Goal: Answer question/provide support: Share knowledge or assist other users

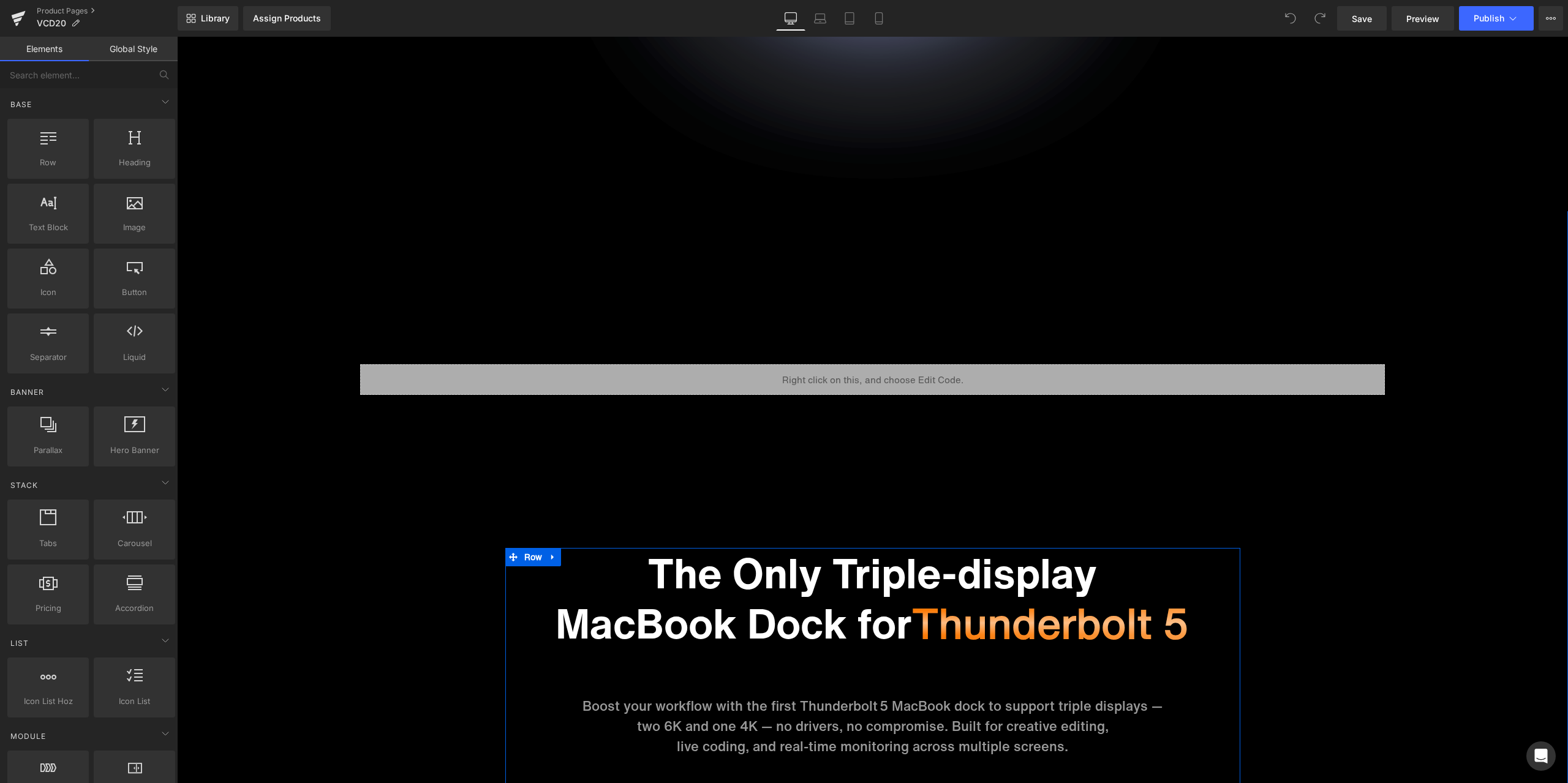
scroll to position [1164, 0]
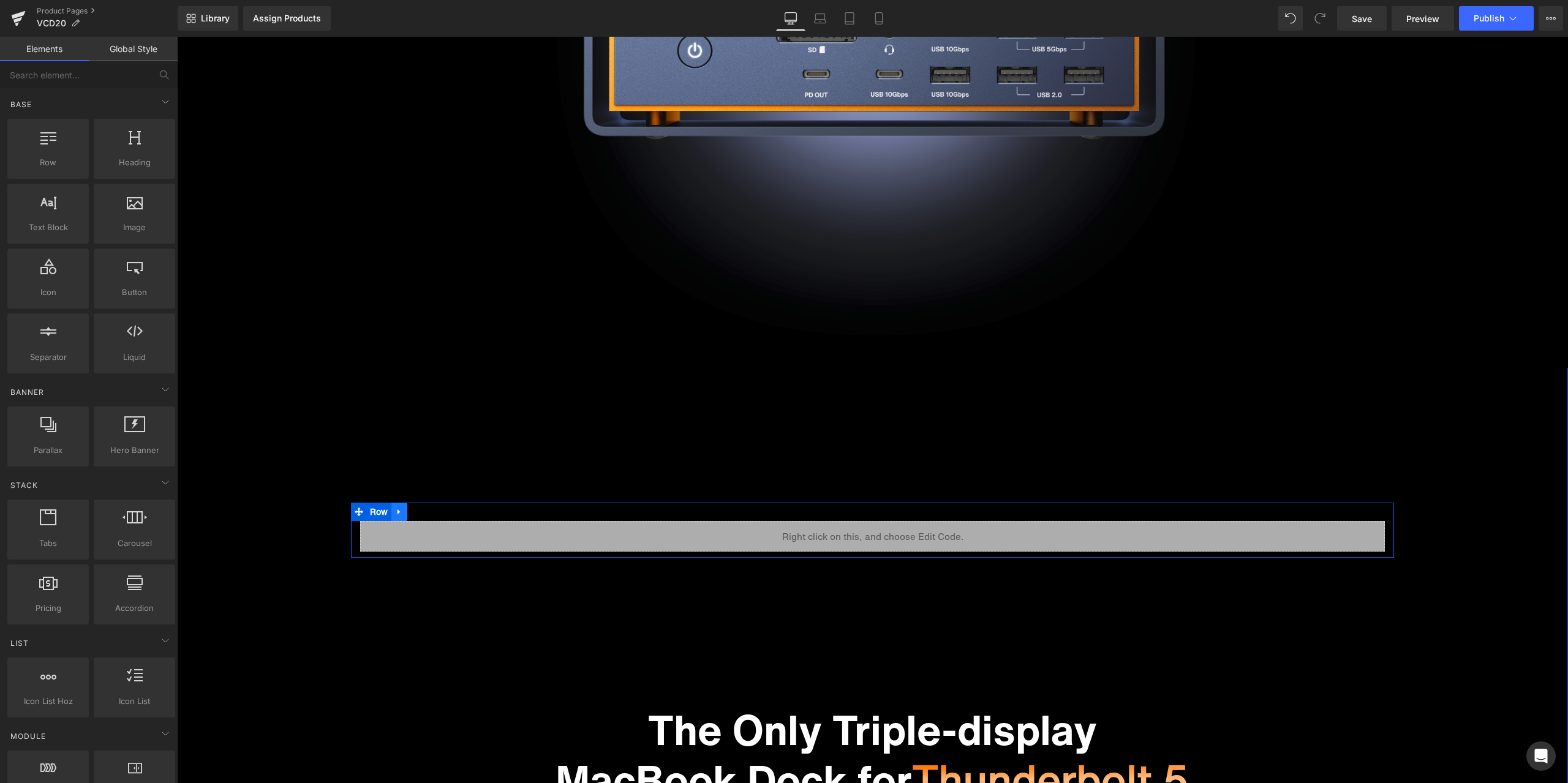
click at [378, 517] on ul "Row" at bounding box center [379, 512] width 56 height 19
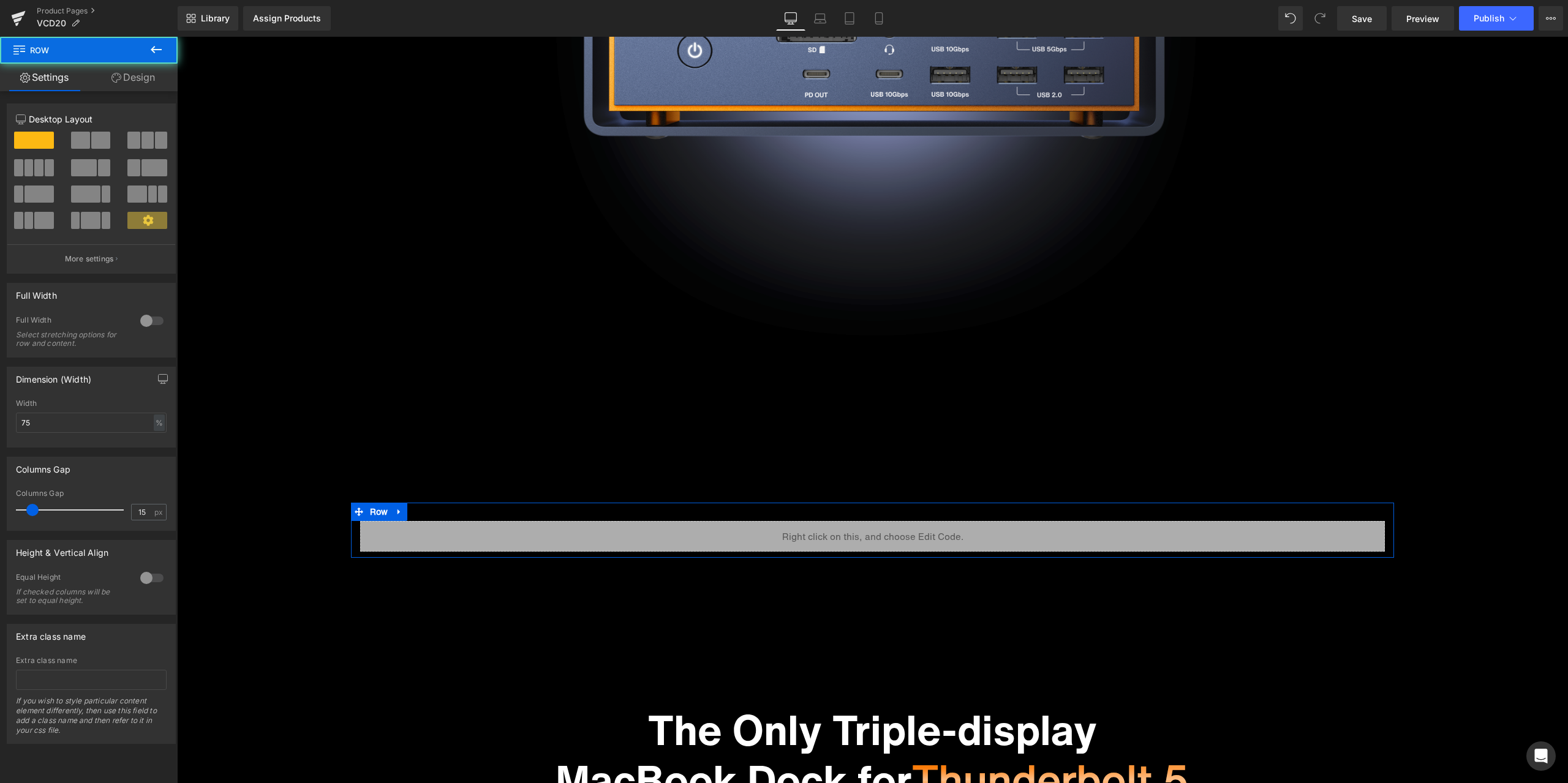
click at [157, 81] on link "Design" at bounding box center [133, 78] width 89 height 27
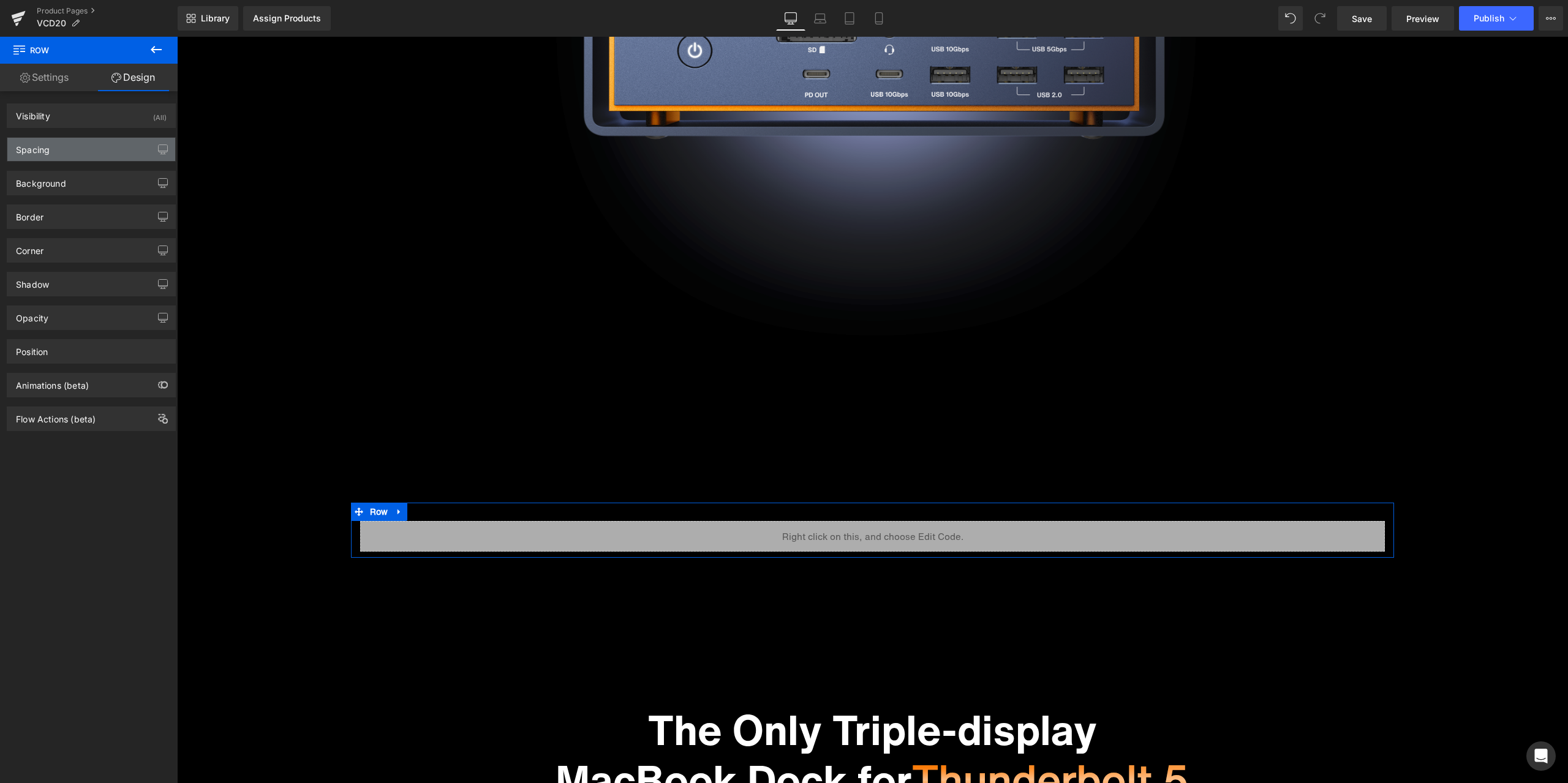
click at [79, 147] on div "Spacing" at bounding box center [91, 149] width 168 height 23
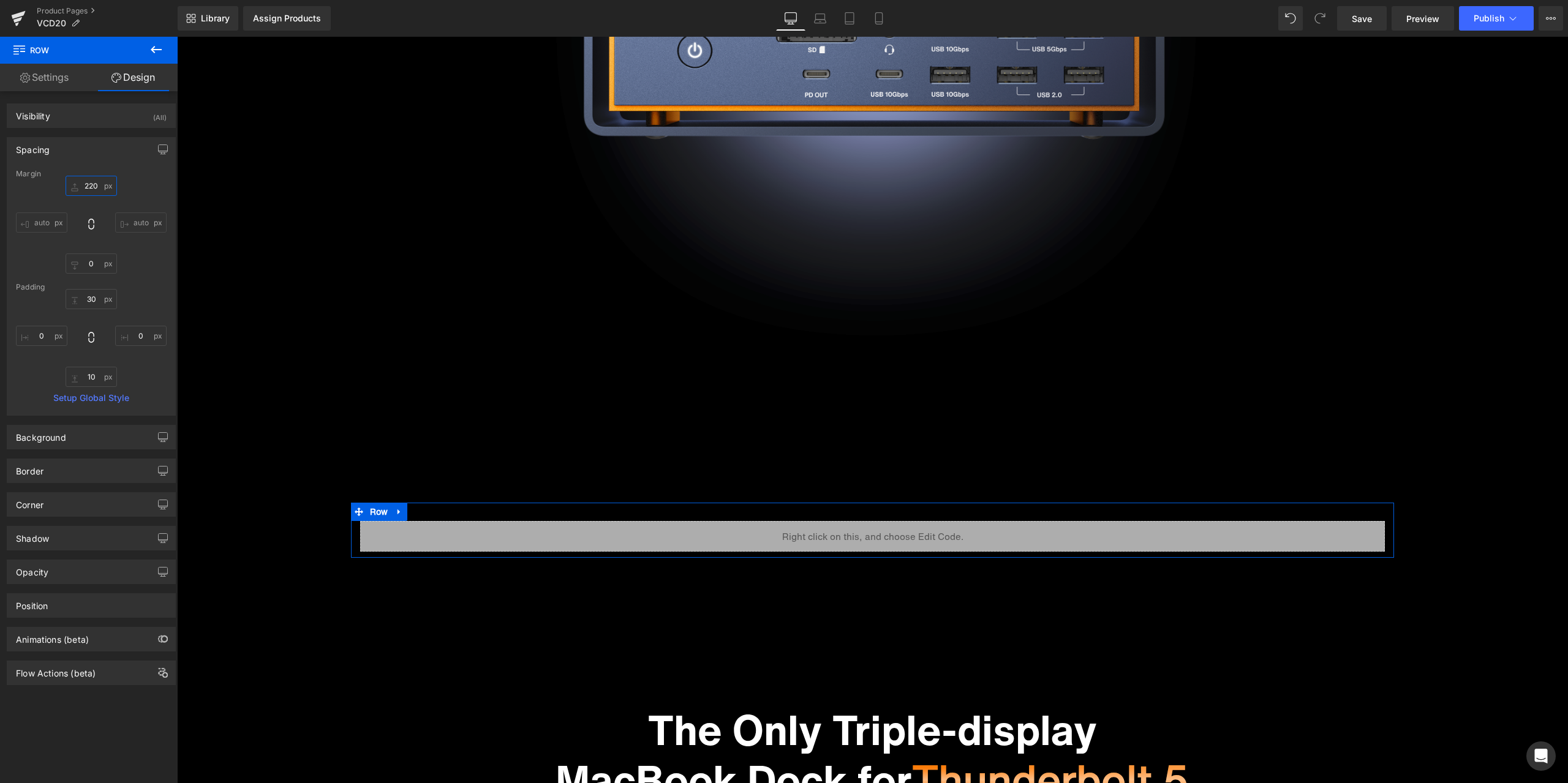
click at [94, 181] on input "220" at bounding box center [91, 186] width 51 height 20
type input "0"
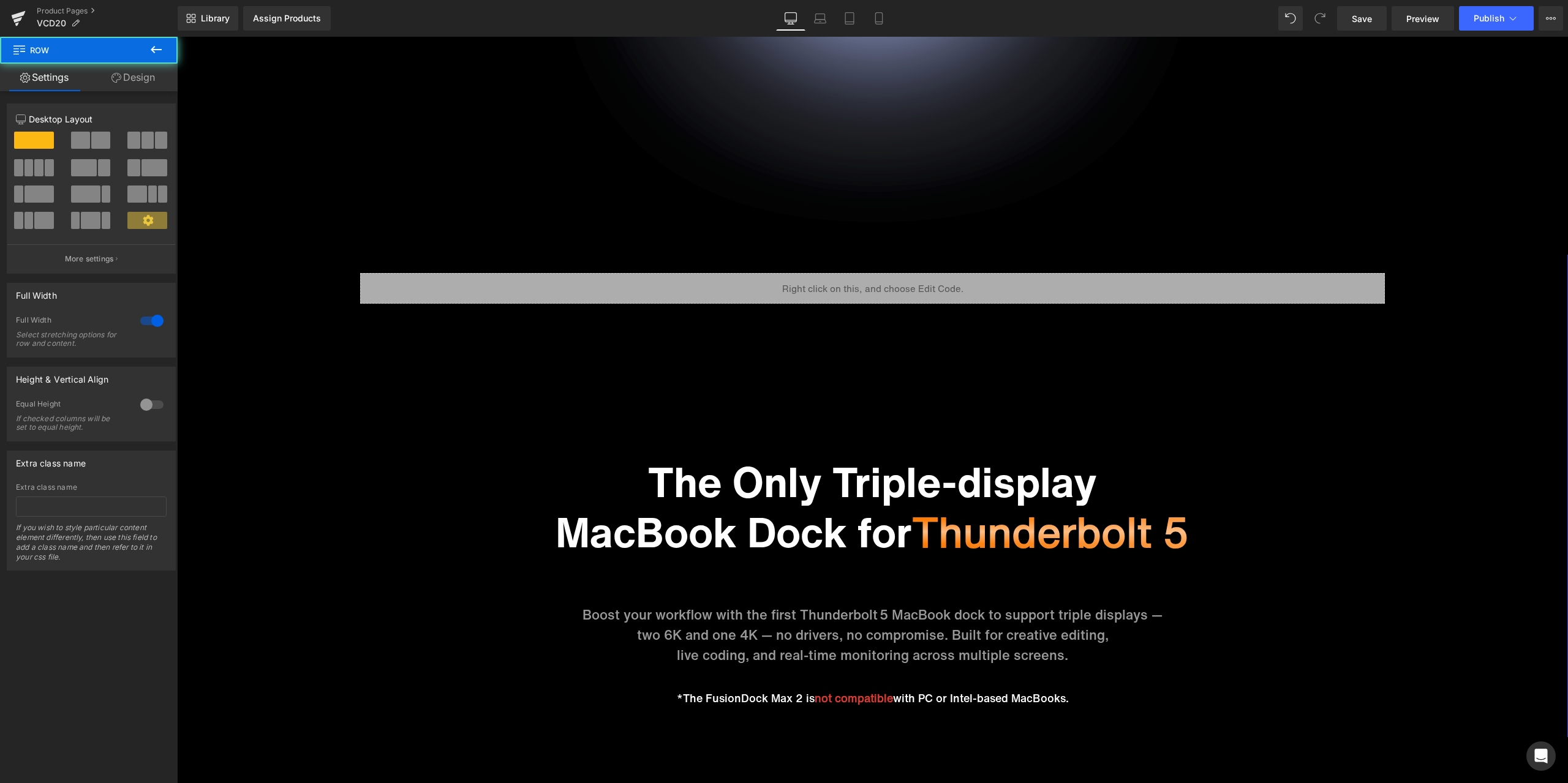
scroll to position [1286, 0]
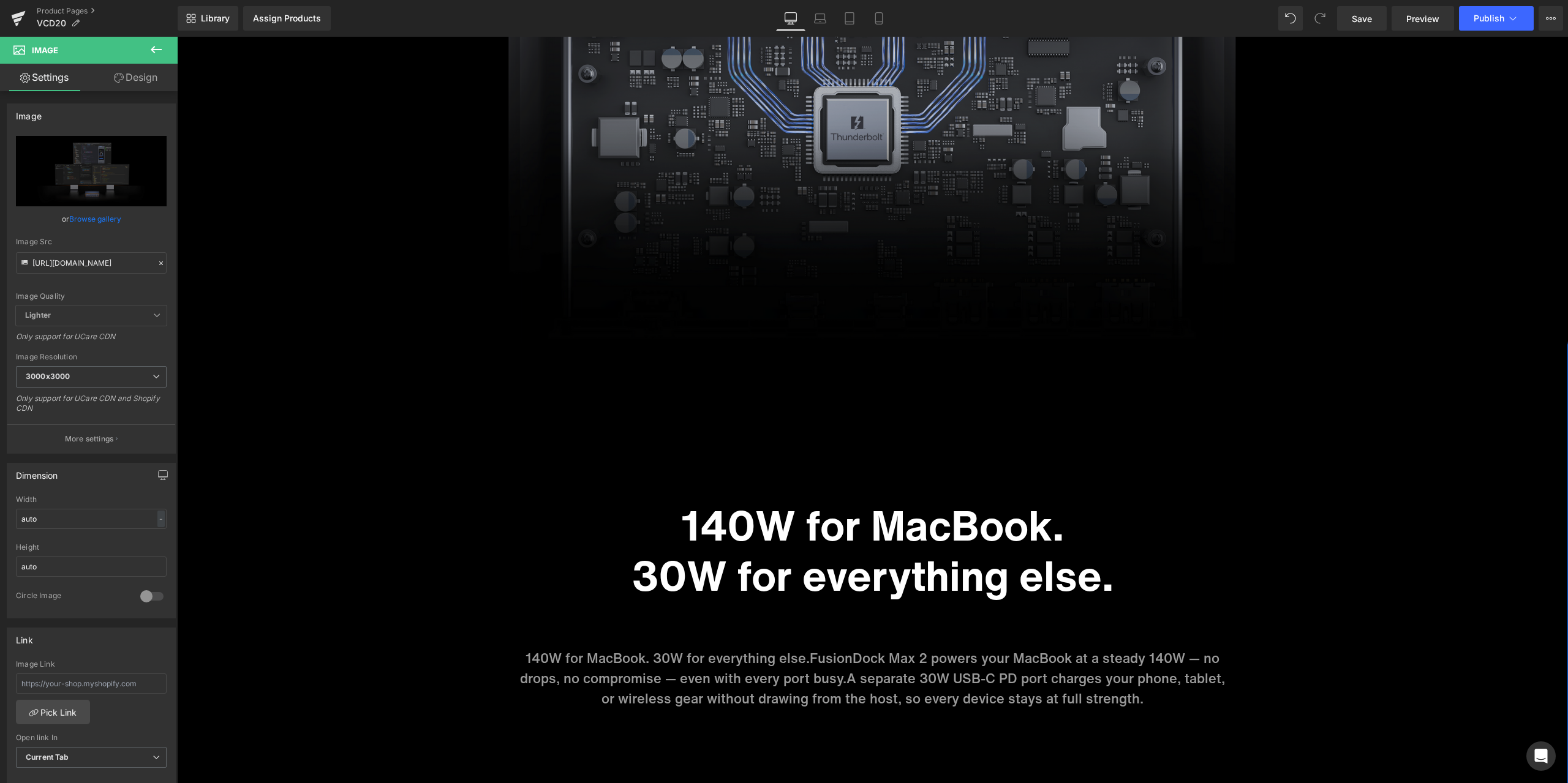
scroll to position [4900, 0]
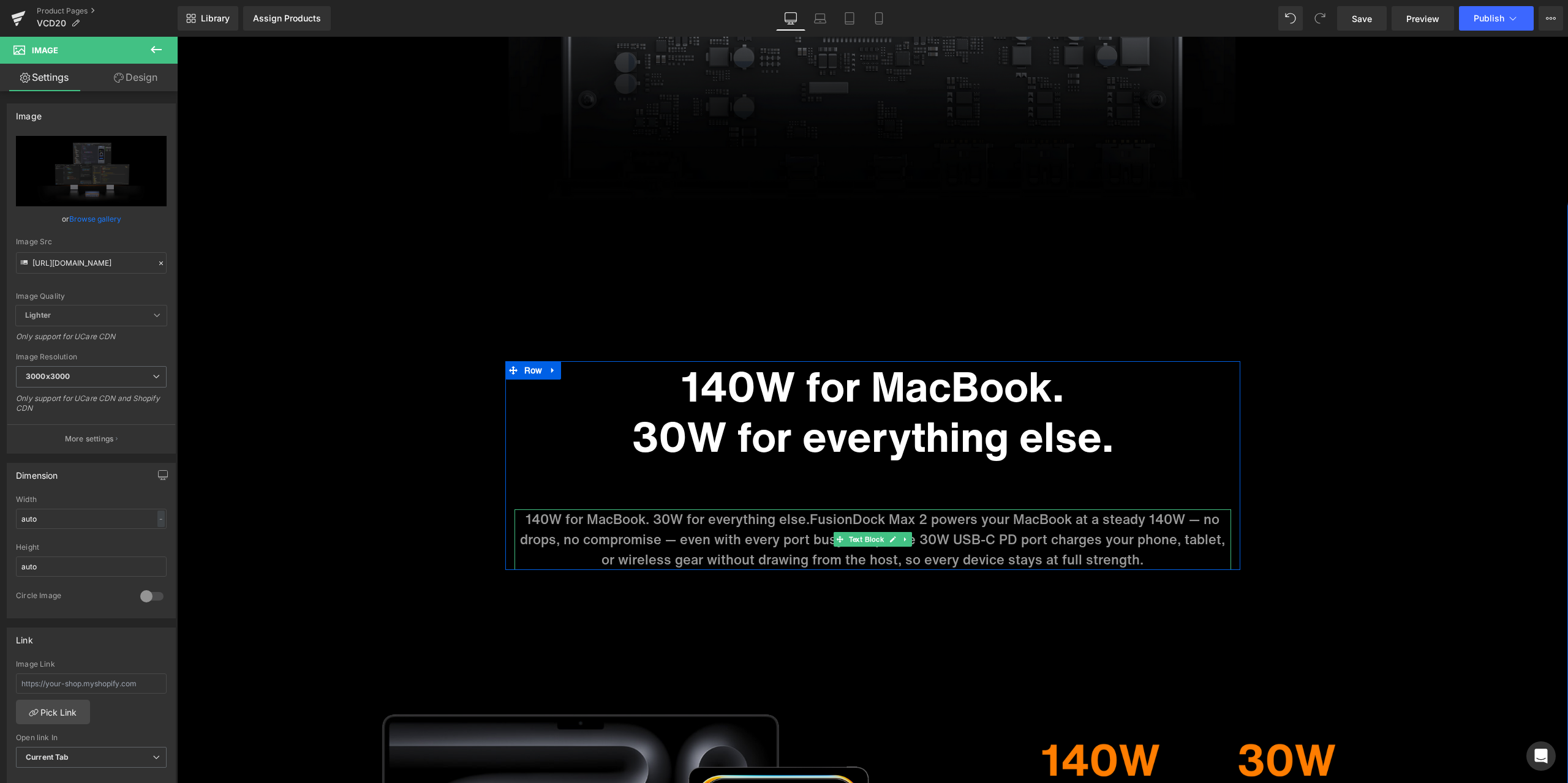
click at [829, 521] on span "FusionDock Max 2 powers your MacBook at a steady 140W — no drops, no compromise…" at bounding box center [869, 529] width 699 height 40
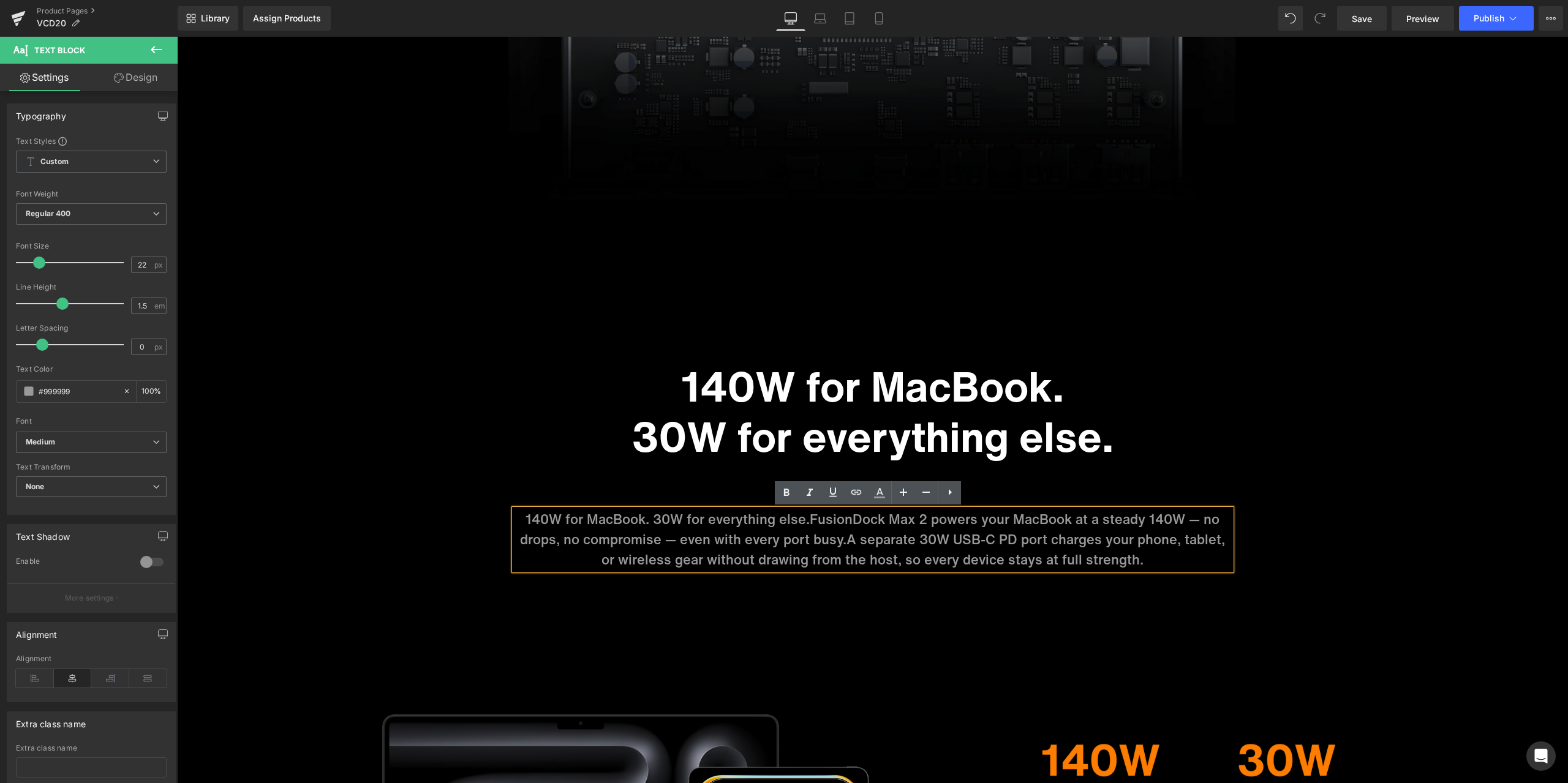
drag, startPoint x: 810, startPoint y: 518, endPoint x: 524, endPoint y: 517, distance: 286.0
click at [524, 517] on p "140W for MacBook. 30W for everything else. FusionDock Max 2 powers your MacBook…" at bounding box center [872, 540] width 717 height 61
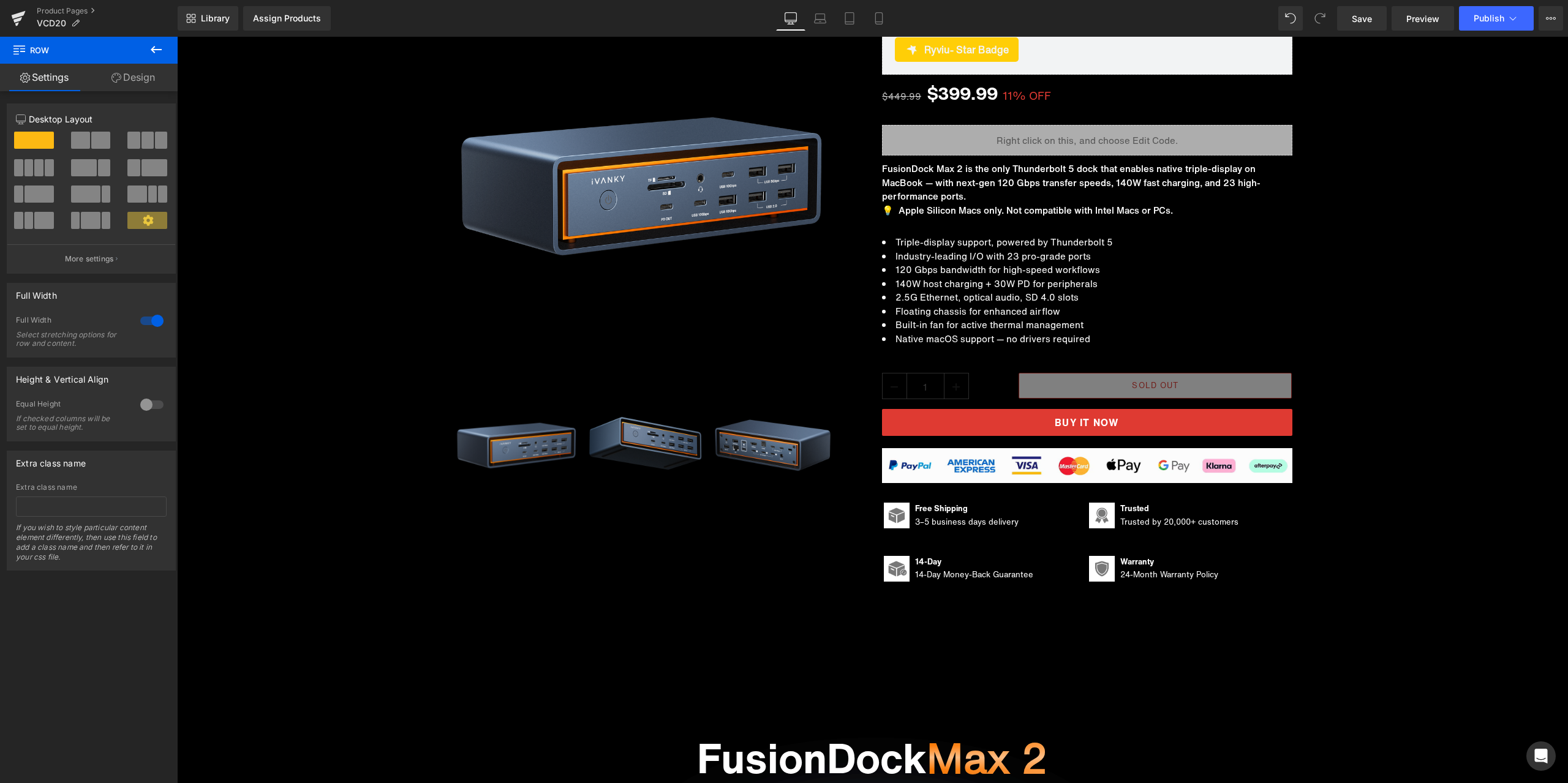
scroll to position [62, 0]
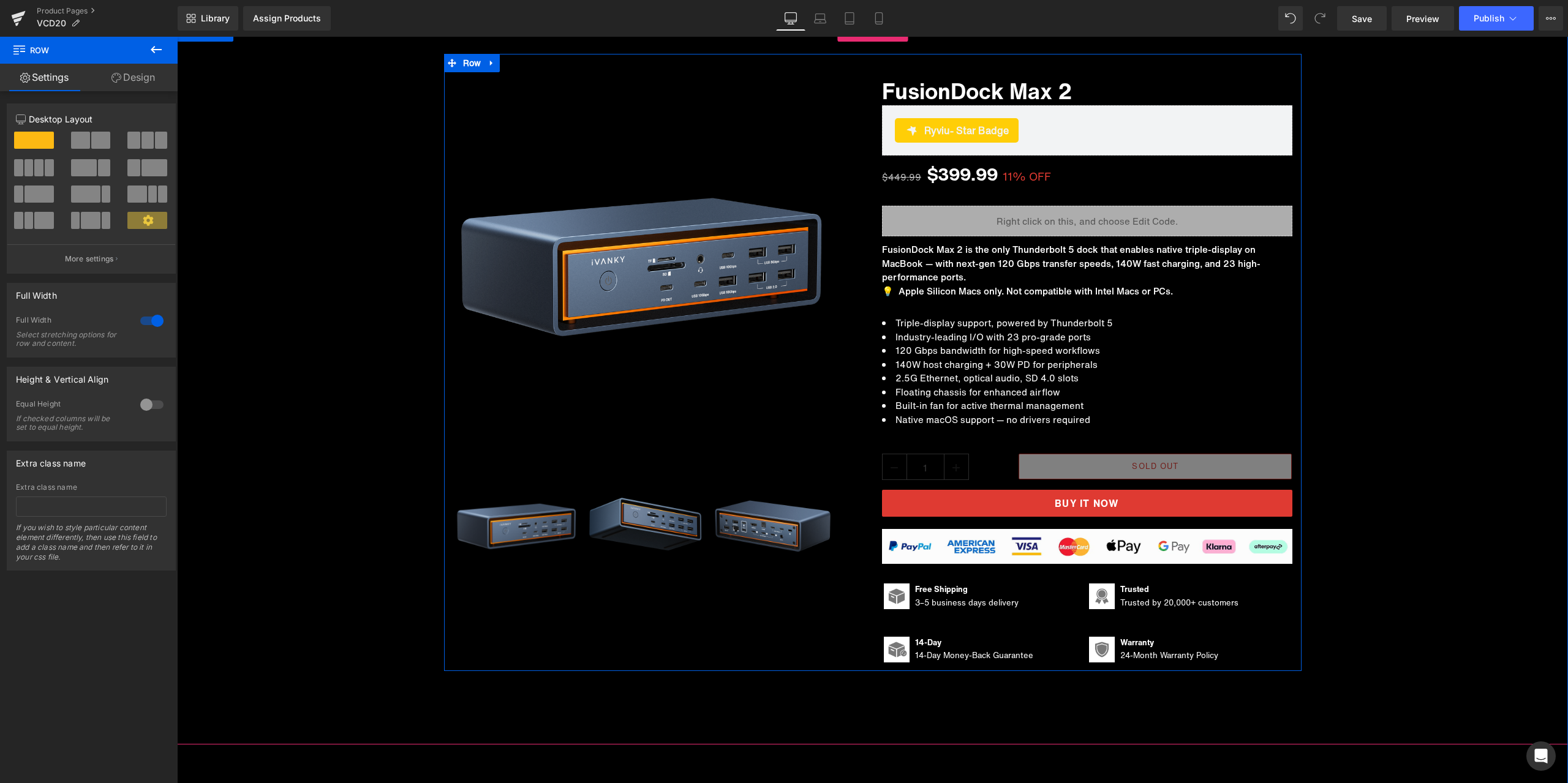
click at [790, 628] on div "Sale Off (P) Image ‹" at bounding box center [873, 363] width 857 height 618
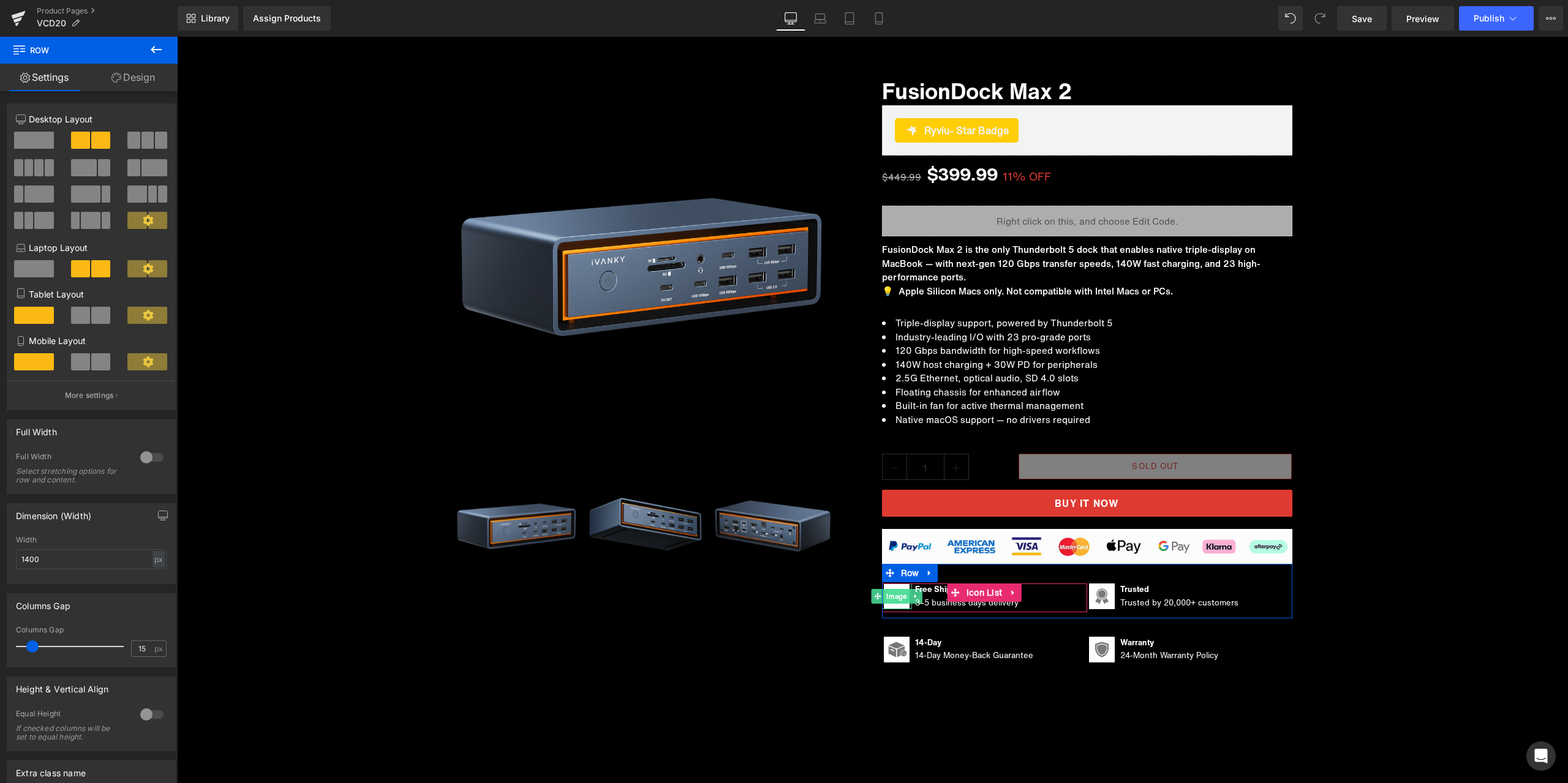
click at [891, 599] on span "Image" at bounding box center [896, 596] width 25 height 15
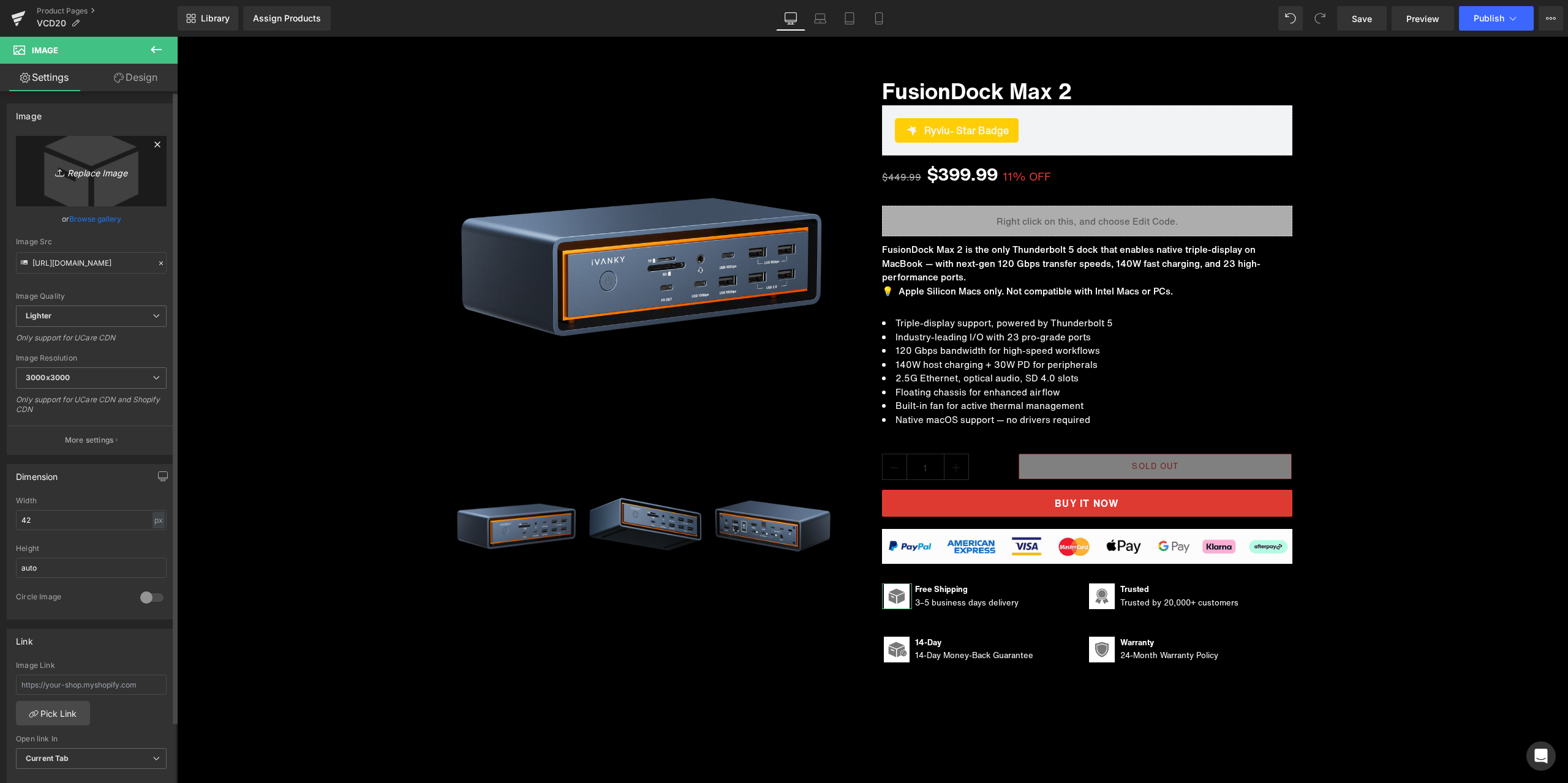
click at [71, 166] on icon "Replace Image" at bounding box center [91, 171] width 98 height 15
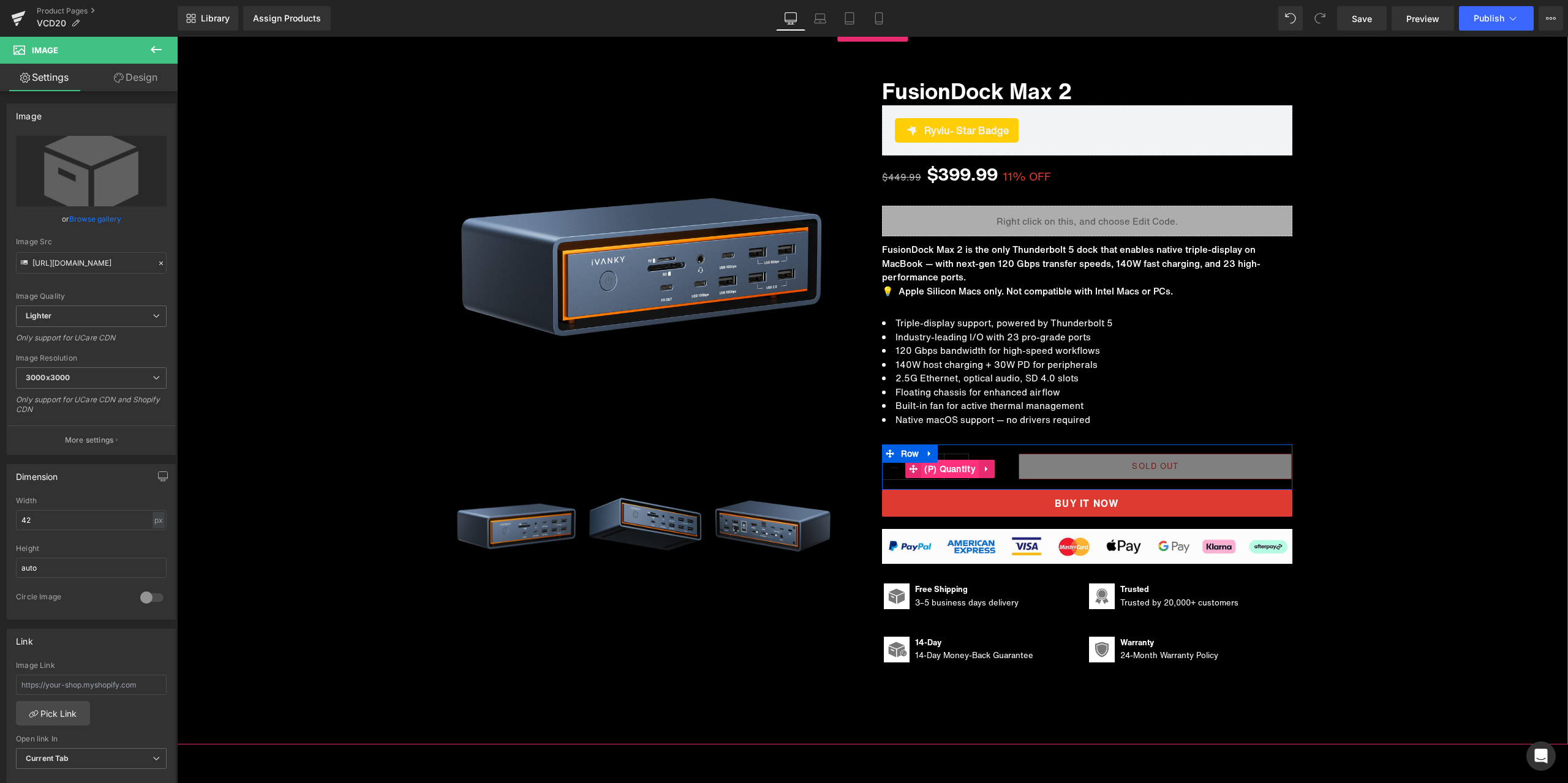
click at [943, 468] on span "(P) Quantity" at bounding box center [950, 470] width 57 height 19
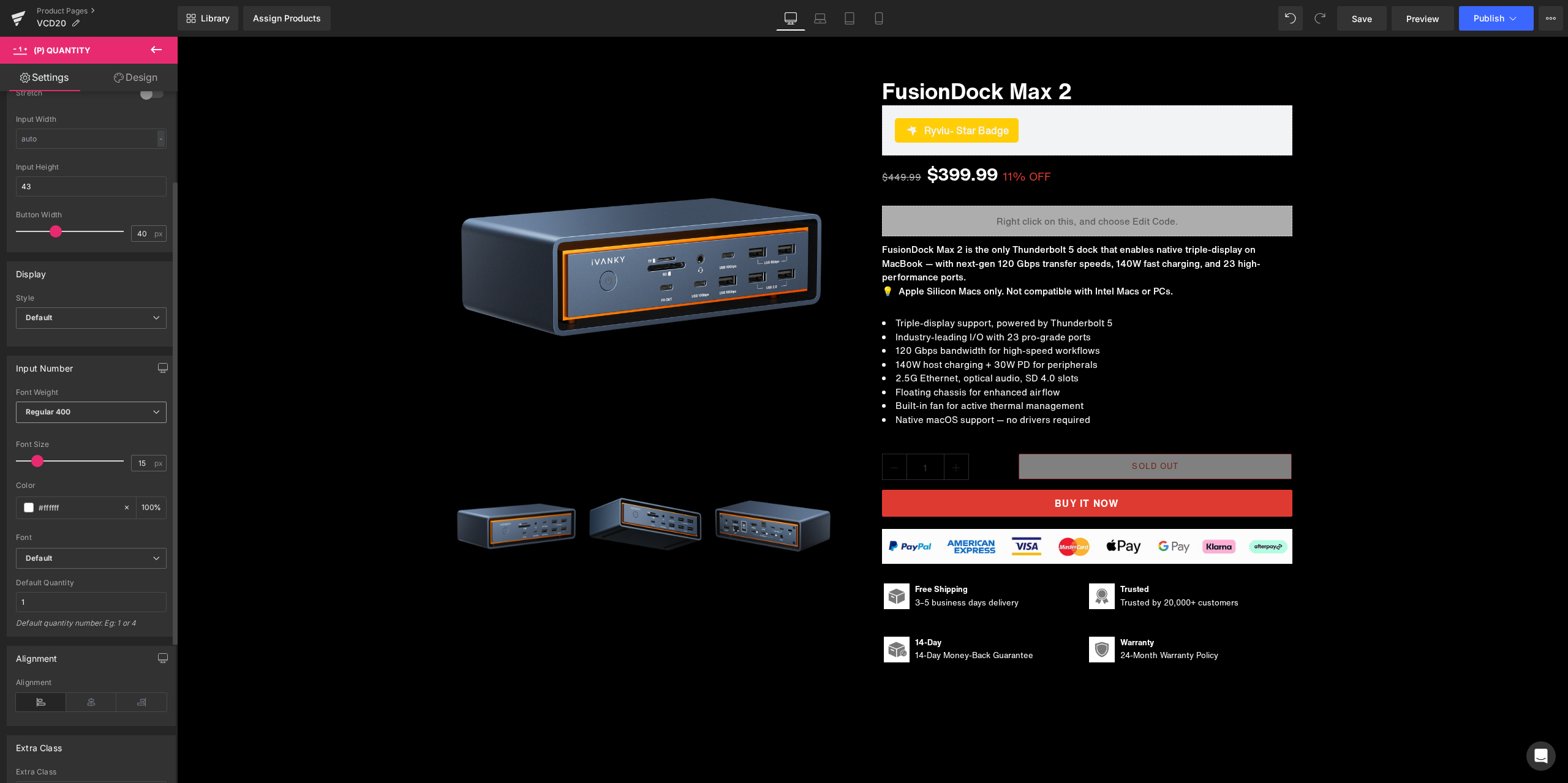
scroll to position [245, 0]
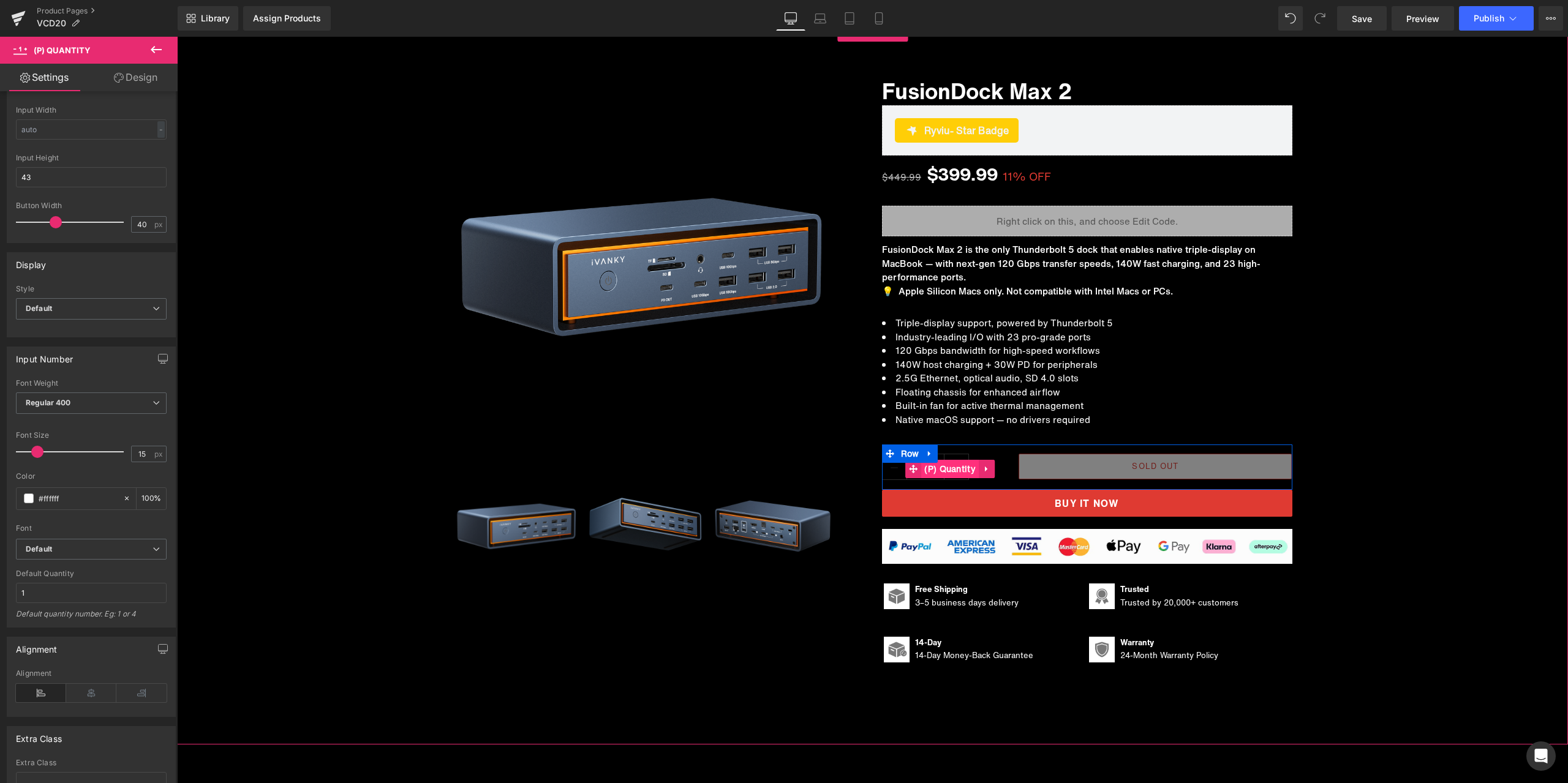
click at [939, 469] on span "(P) Quantity" at bounding box center [950, 470] width 57 height 19
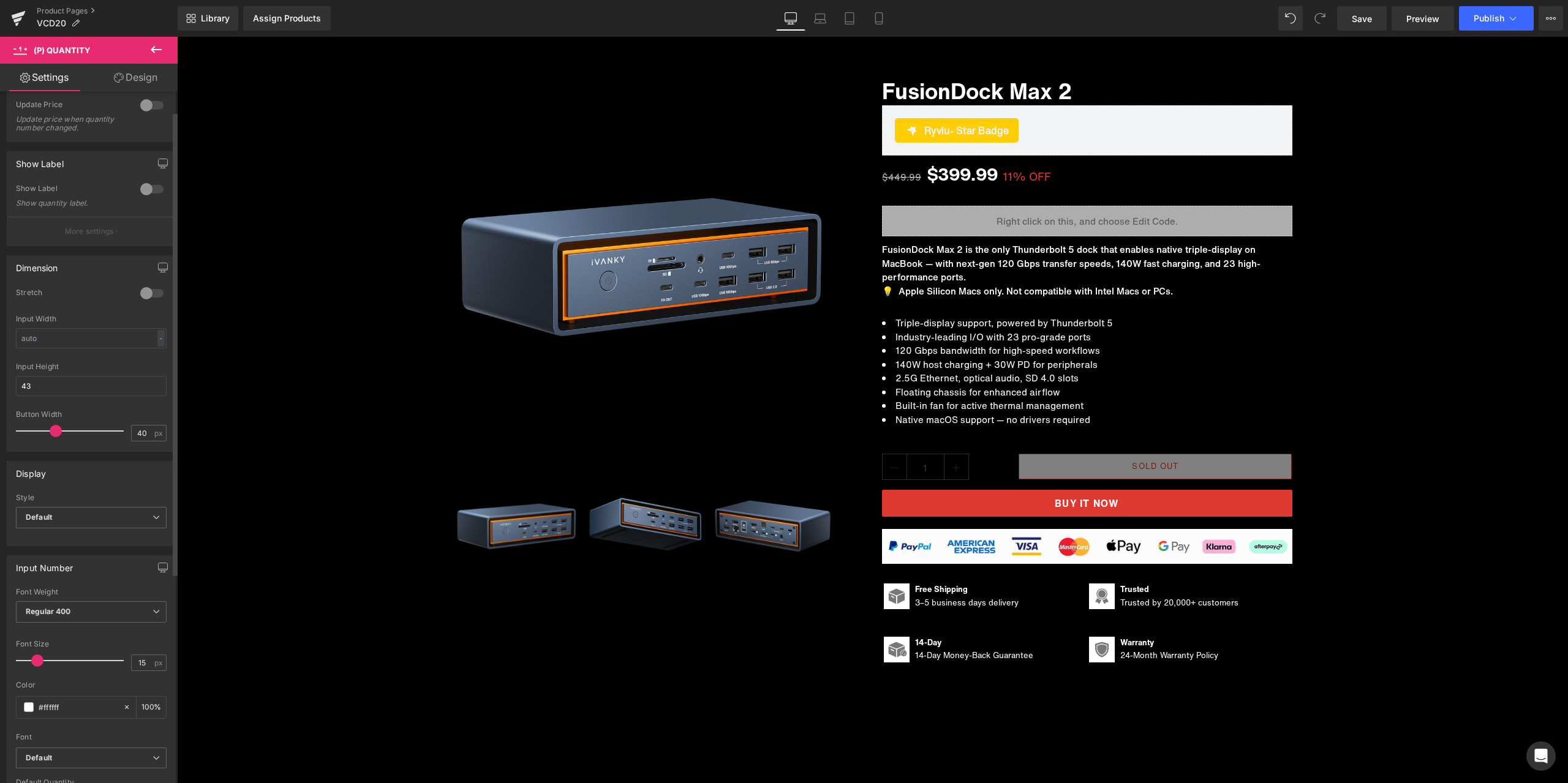
scroll to position [0, 0]
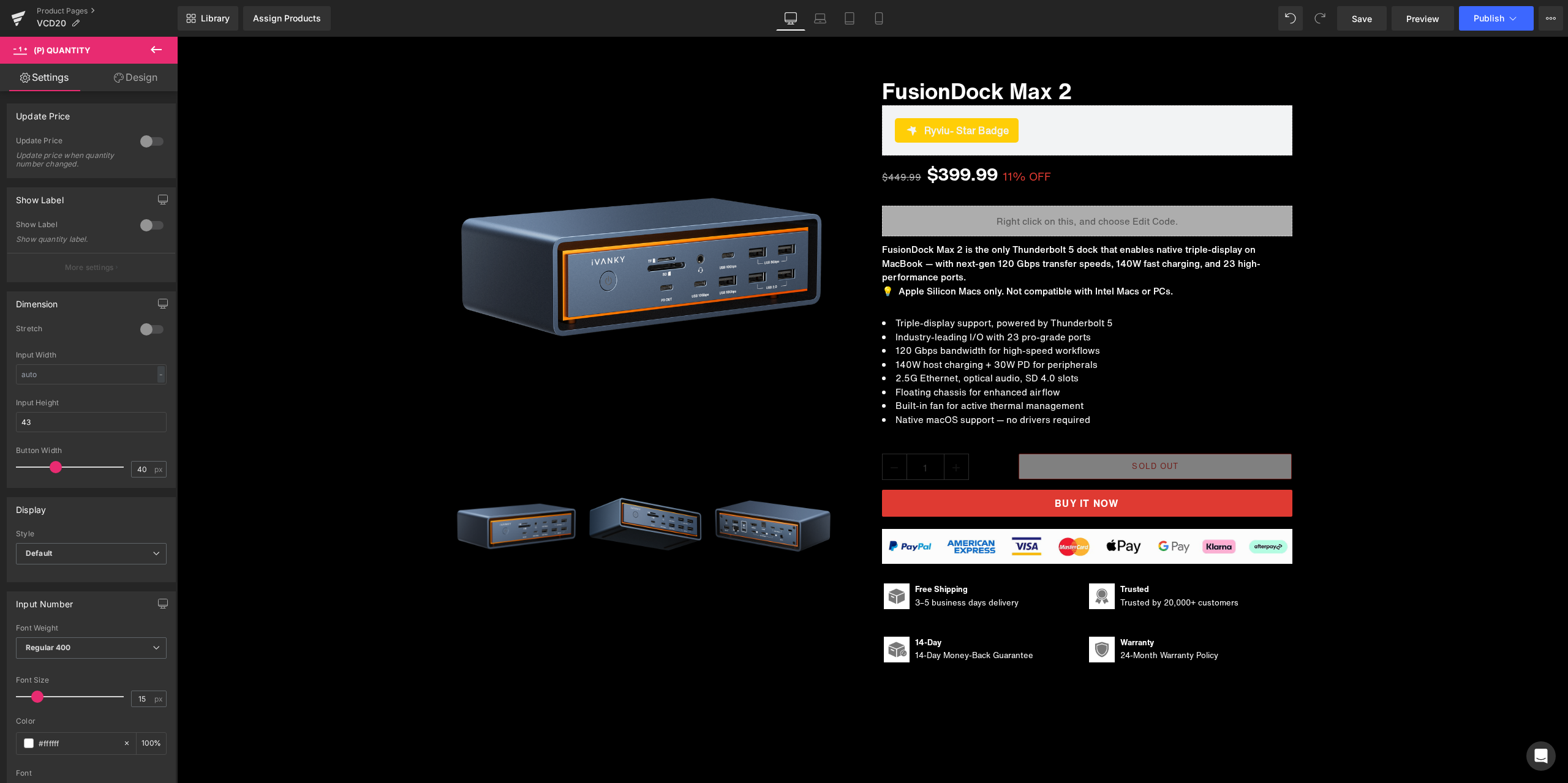
click at [140, 85] on link "Design" at bounding box center [136, 78] width 89 height 27
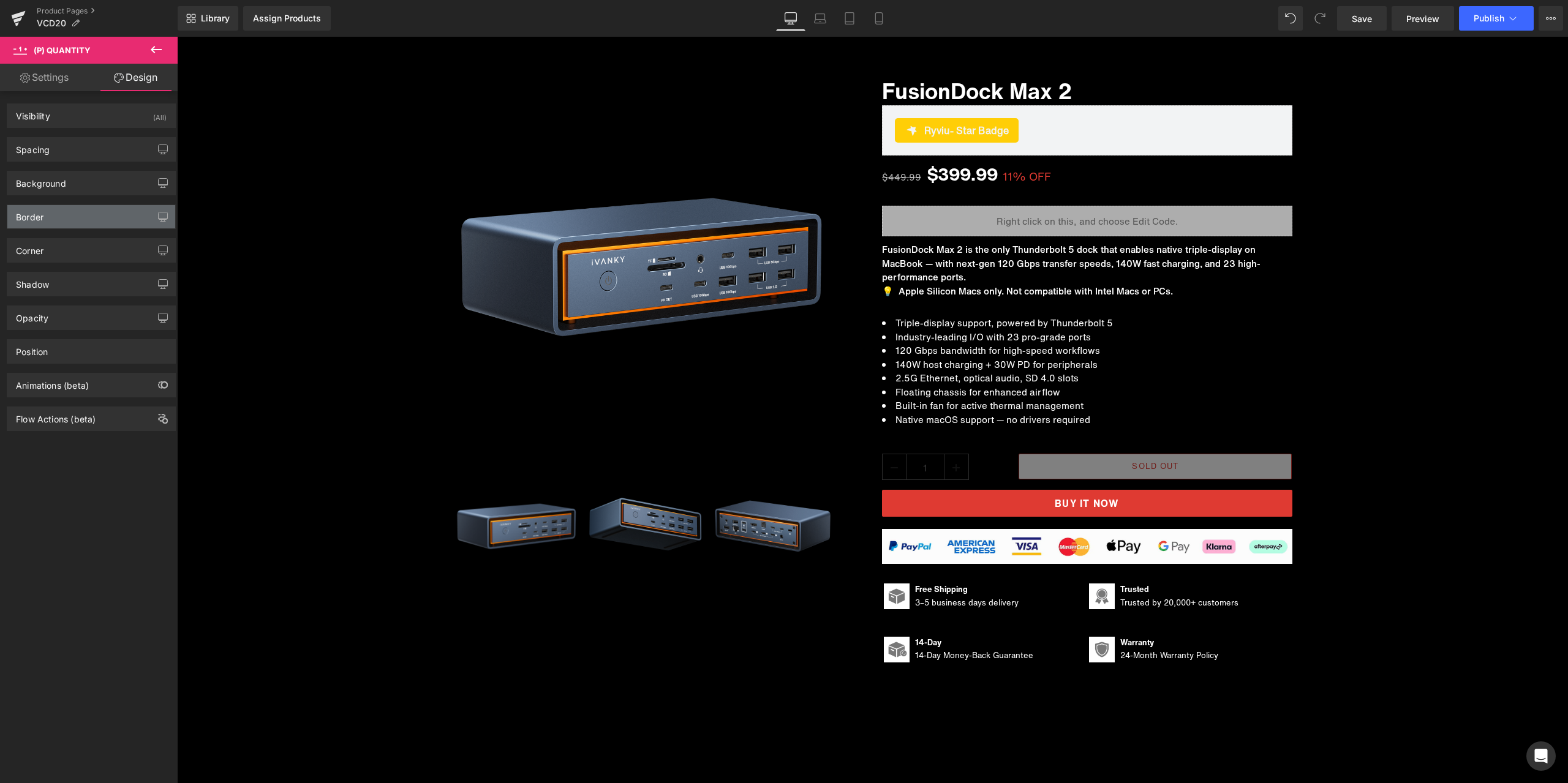
click at [67, 215] on div "Border" at bounding box center [91, 216] width 168 height 23
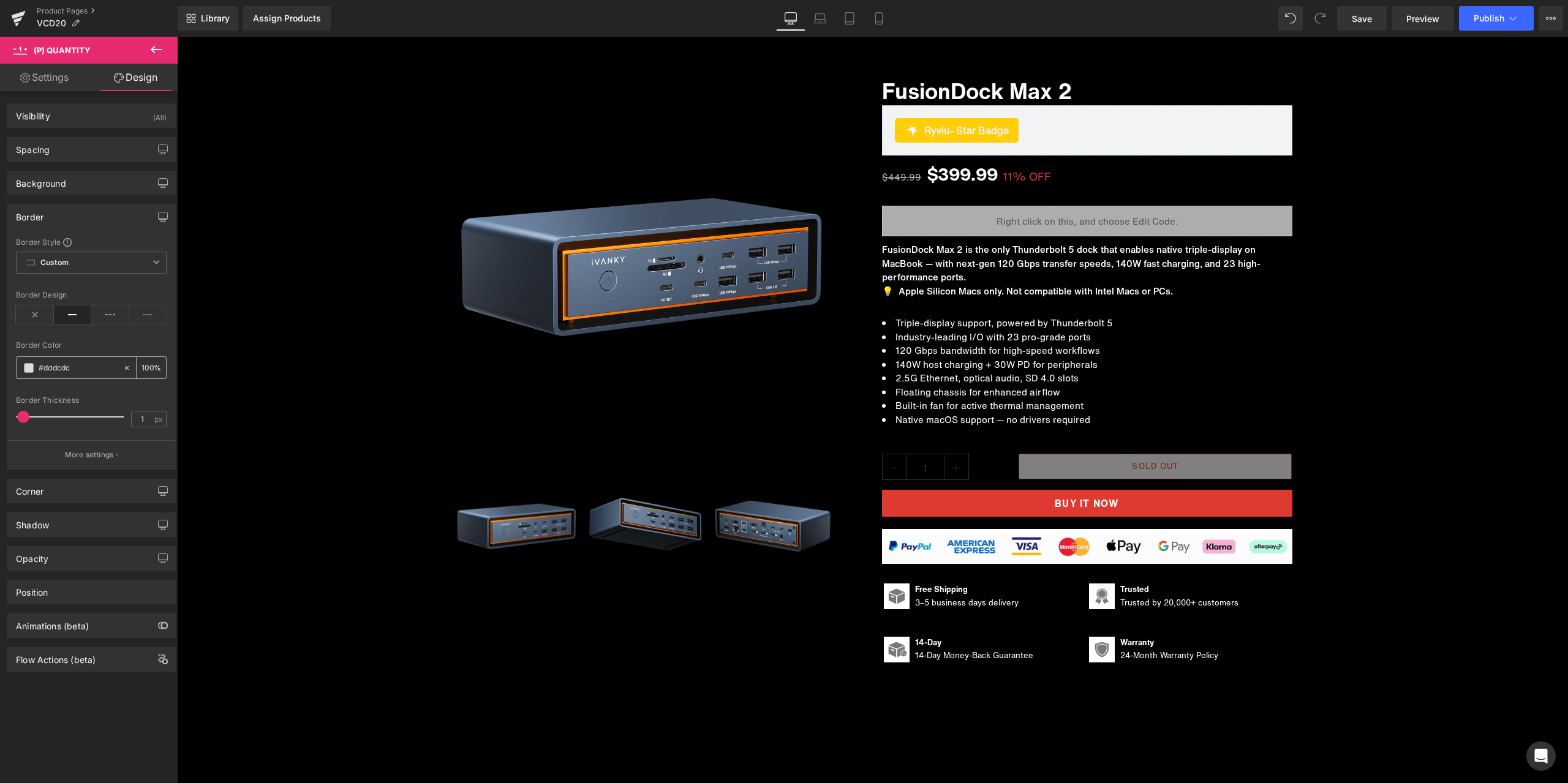
click at [28, 366] on span at bounding box center [28, 367] width 9 height 9
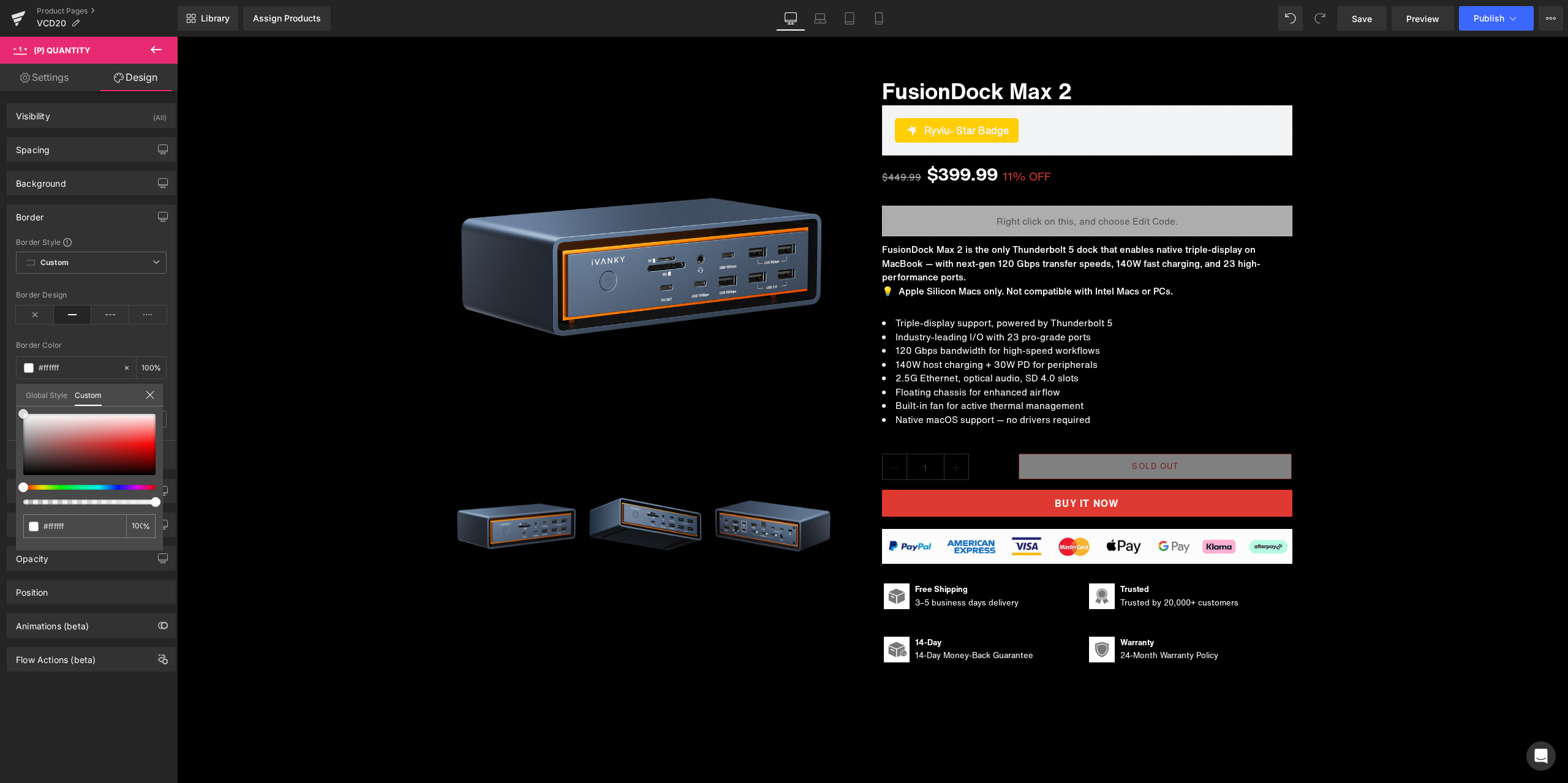
drag, startPoint x: 22, startPoint y: 423, endPoint x: 9, endPoint y: 383, distance: 42.1
click at [9, 383] on div "Border Border Style Custom Custom Setup Global Style Custom Setup Global Style …" at bounding box center [91, 332] width 183 height 274
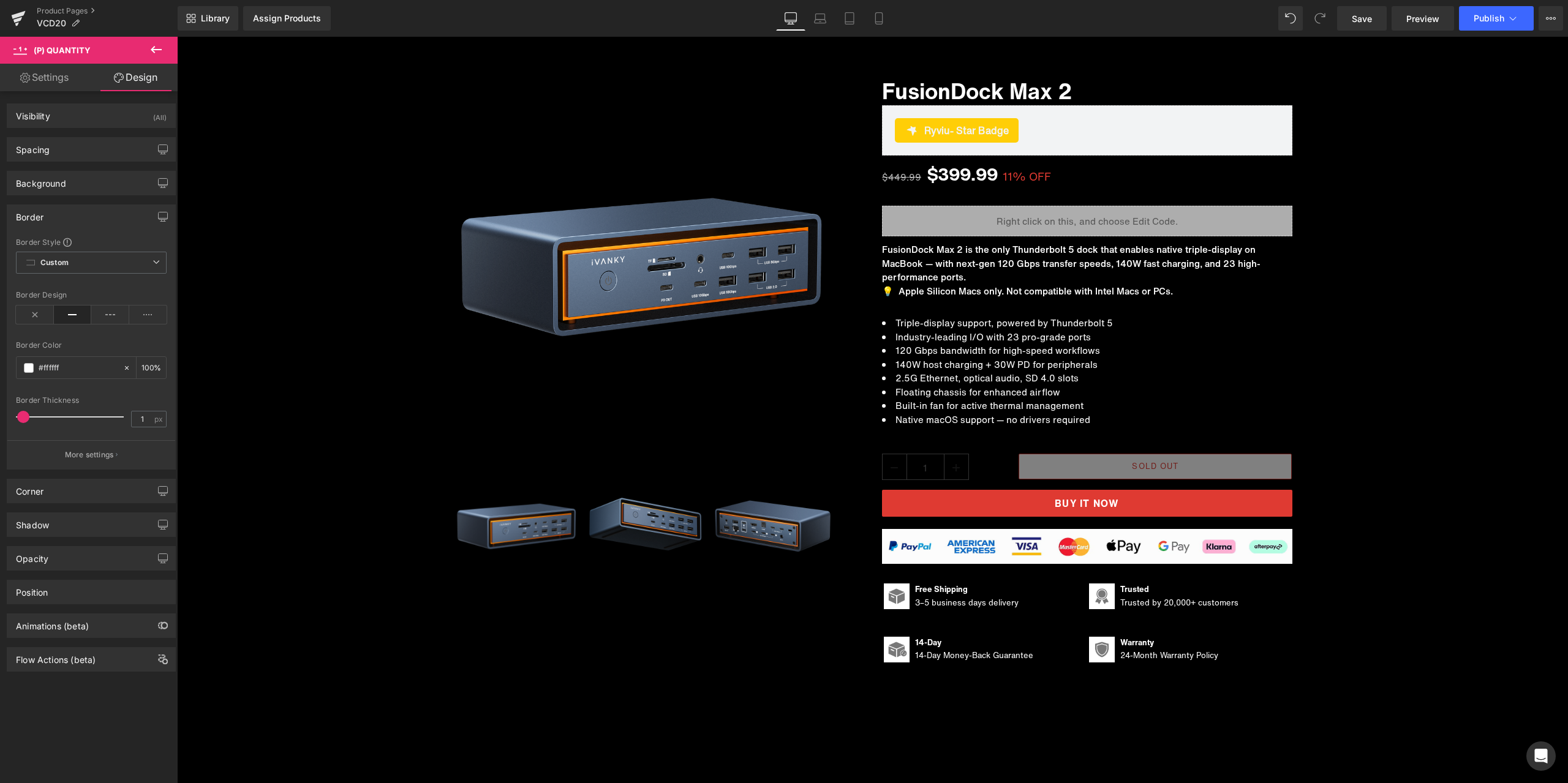
click at [928, 469] on span "(P) Quantity" at bounding box center [950, 470] width 57 height 19
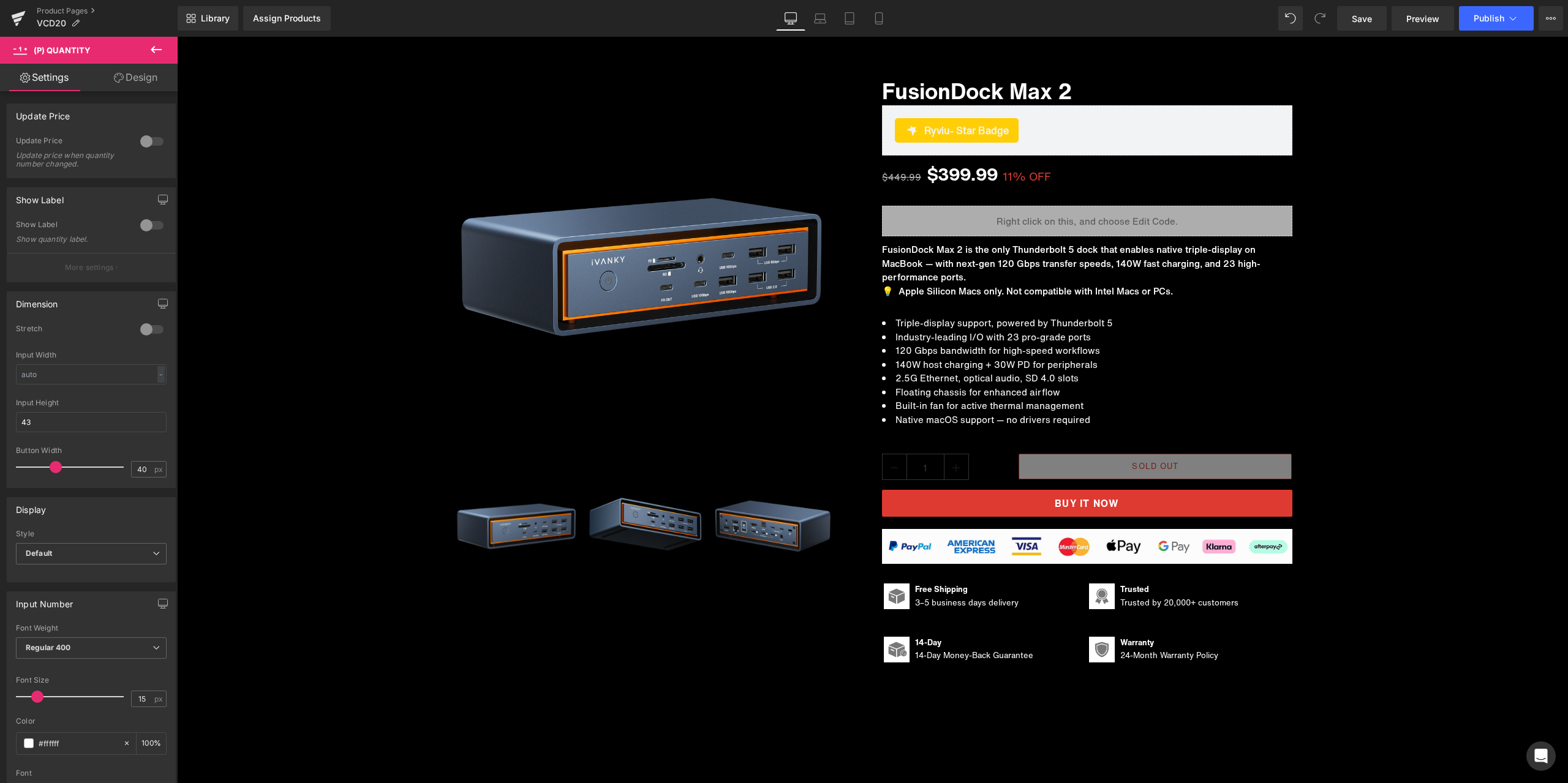
click at [128, 84] on link "Design" at bounding box center [136, 78] width 89 height 27
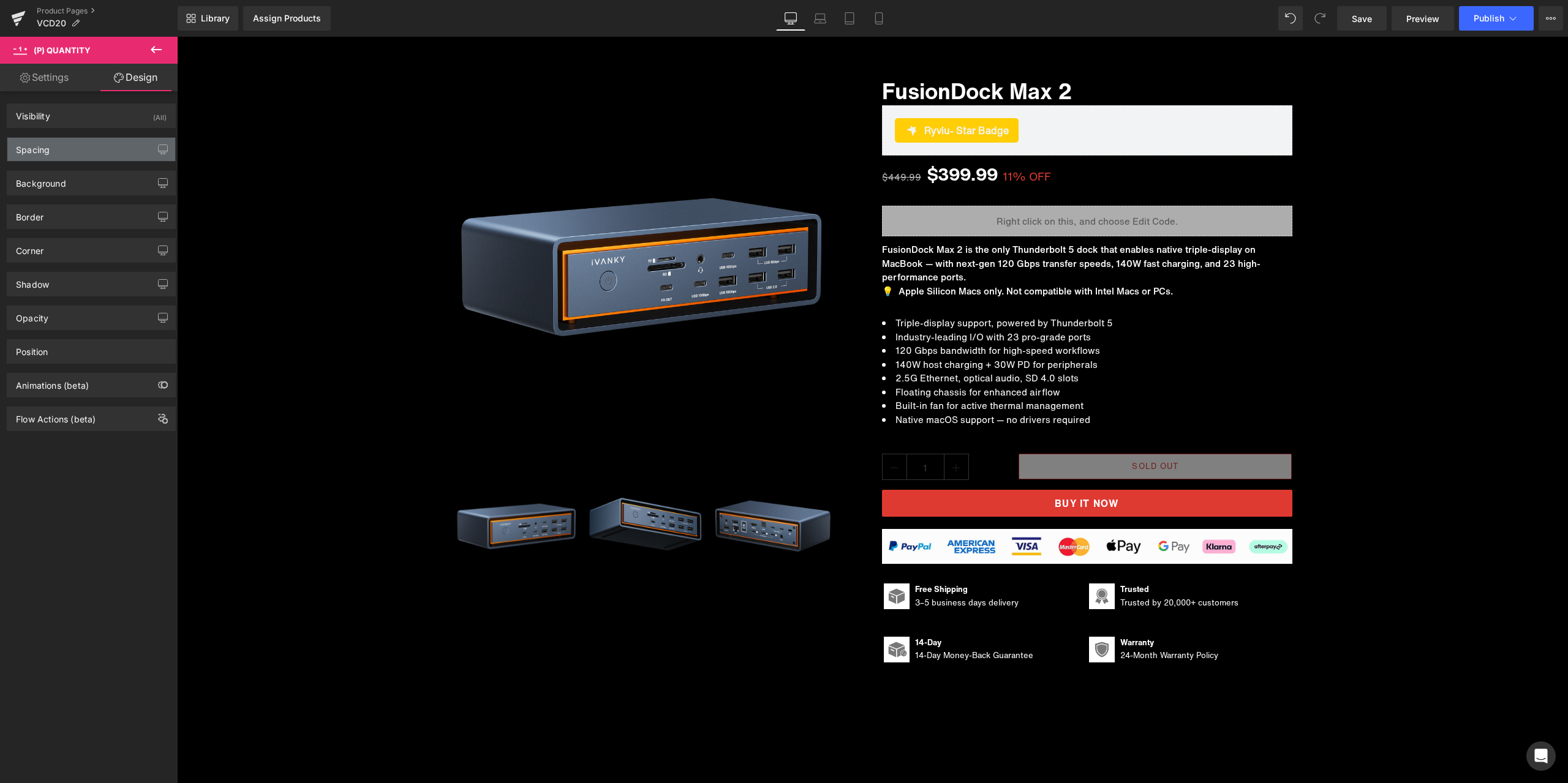
click at [85, 143] on div "Spacing" at bounding box center [91, 149] width 168 height 23
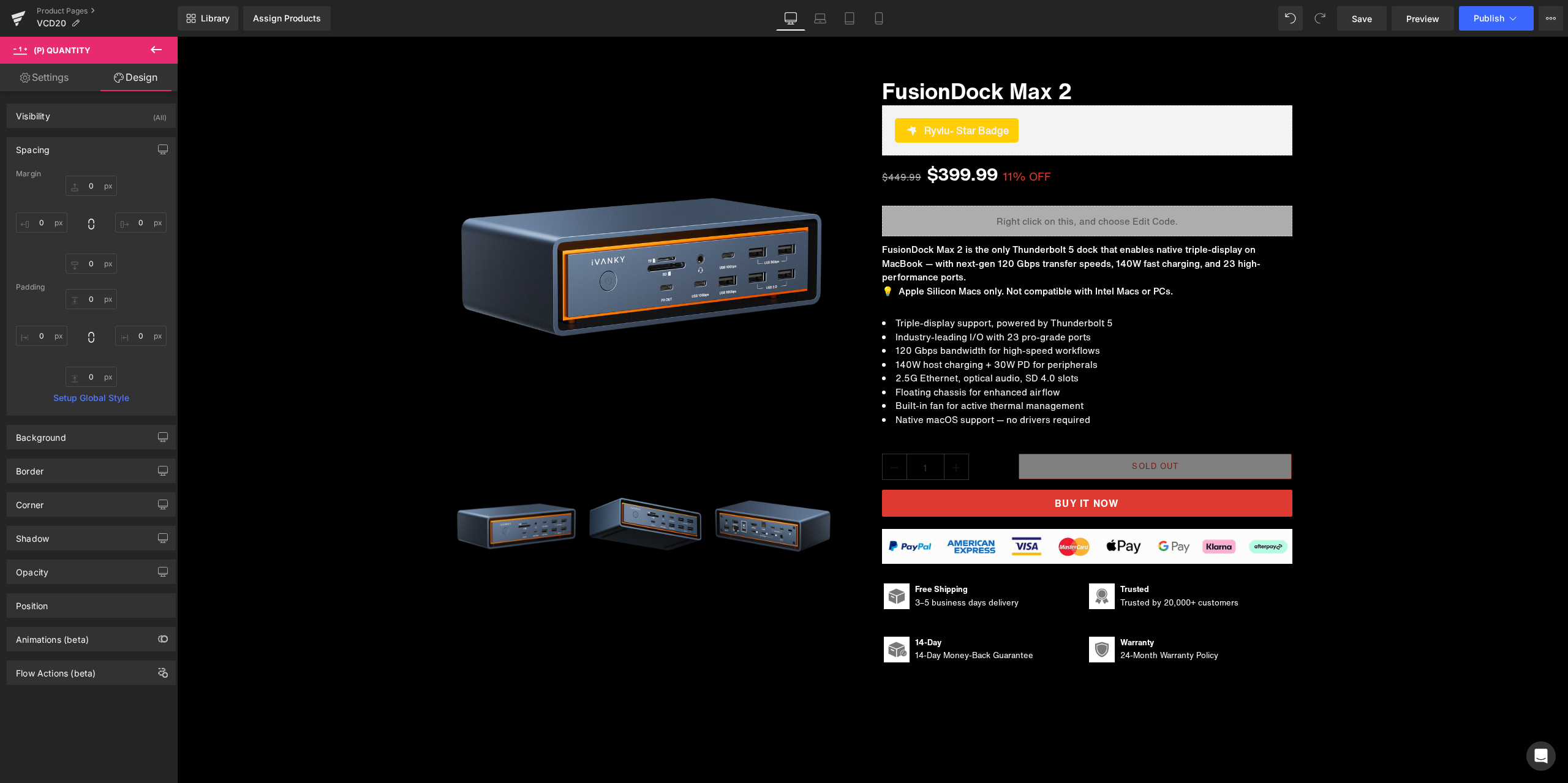
click at [84, 149] on div "Spacing" at bounding box center [91, 149] width 168 height 23
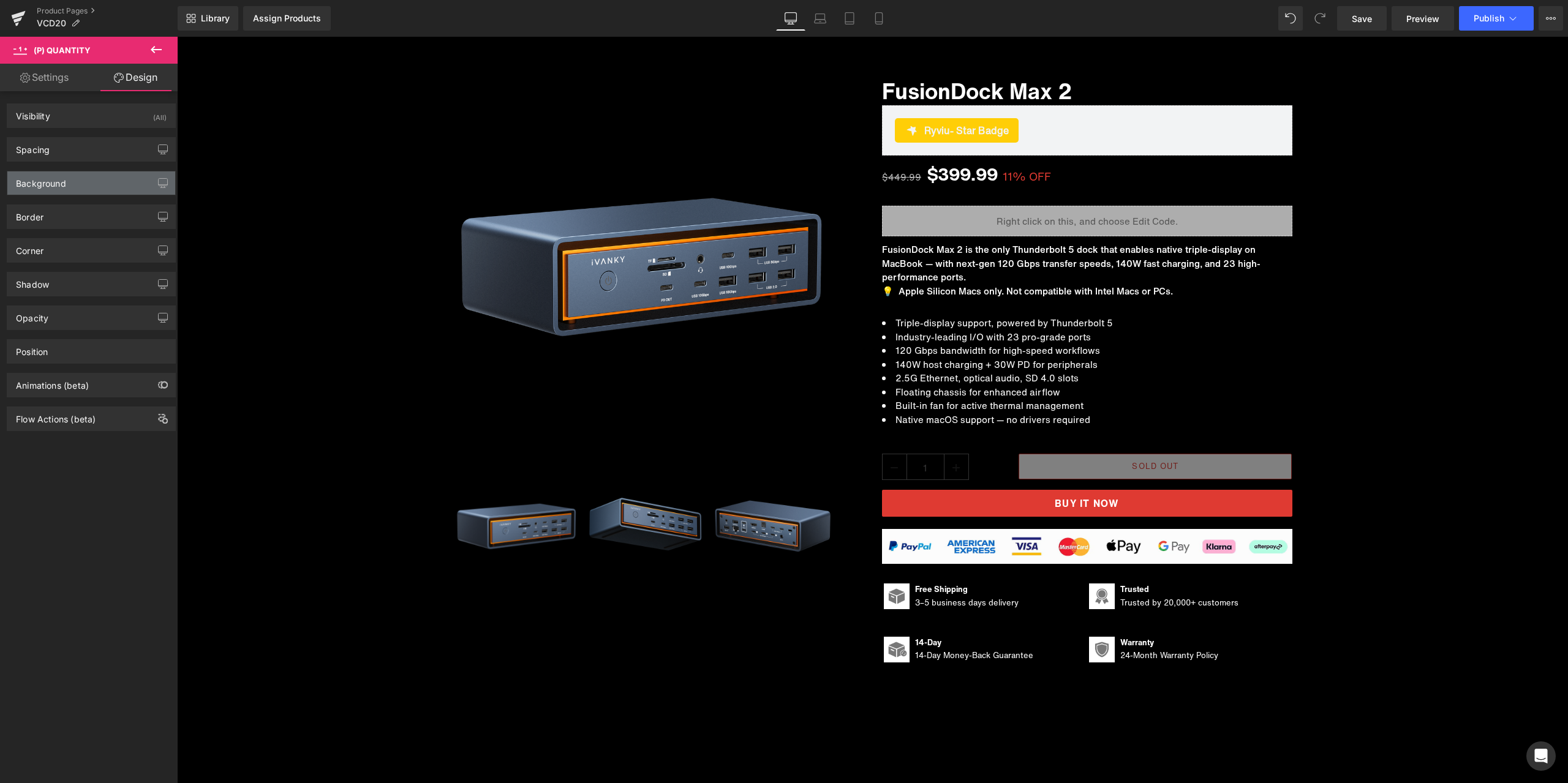
click at [79, 177] on div "Background" at bounding box center [91, 183] width 168 height 23
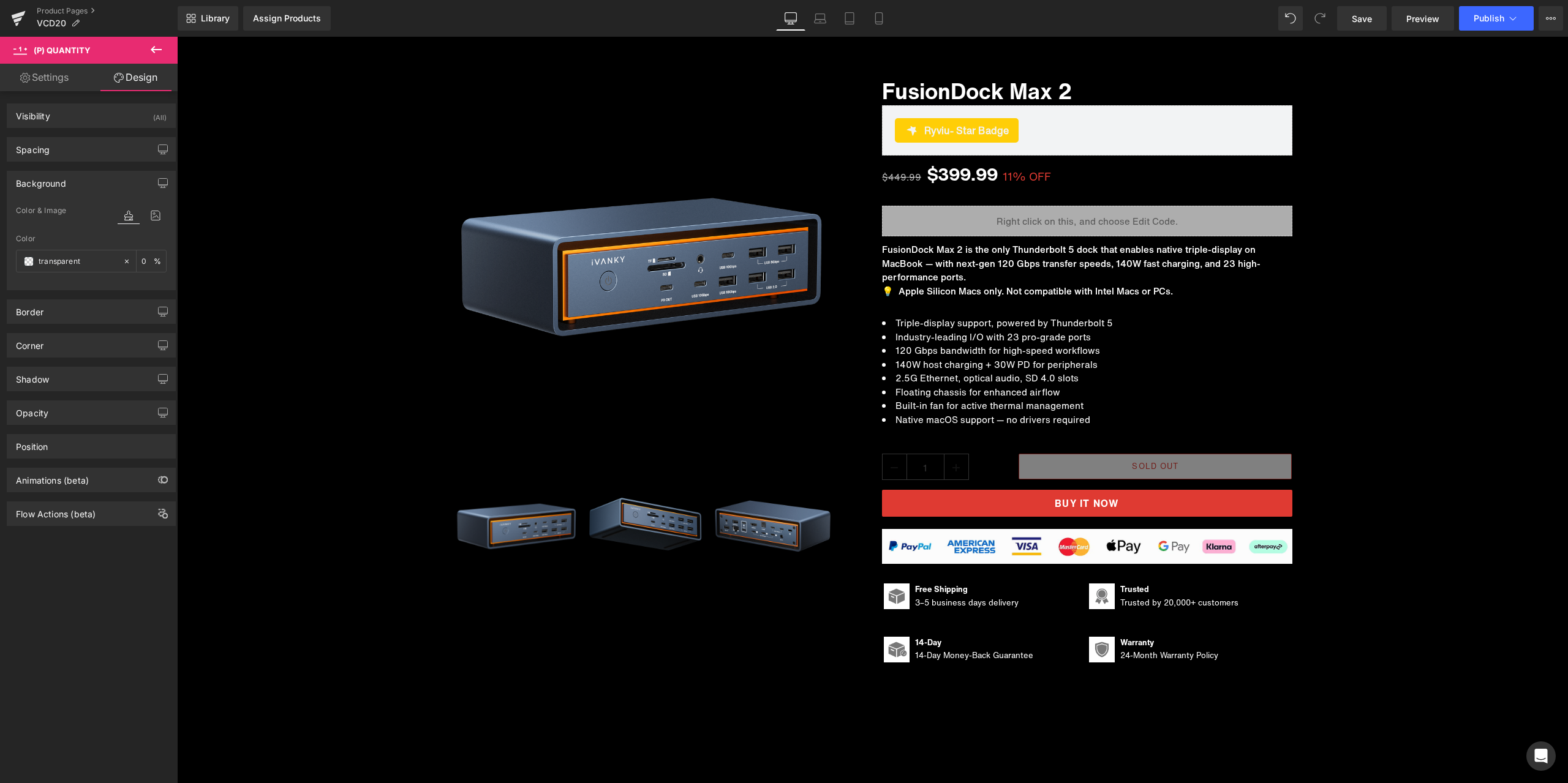
click at [79, 177] on div "Background" at bounding box center [91, 183] width 168 height 23
click at [77, 201] on div "Border Border Style Custom Custom Setup Global Style Custom Setup Global Style …" at bounding box center [91, 212] width 183 height 33
click at [74, 204] on div "Border Border Style Custom Custom Setup Global Style Custom Setup Global Style …" at bounding box center [91, 212] width 183 height 33
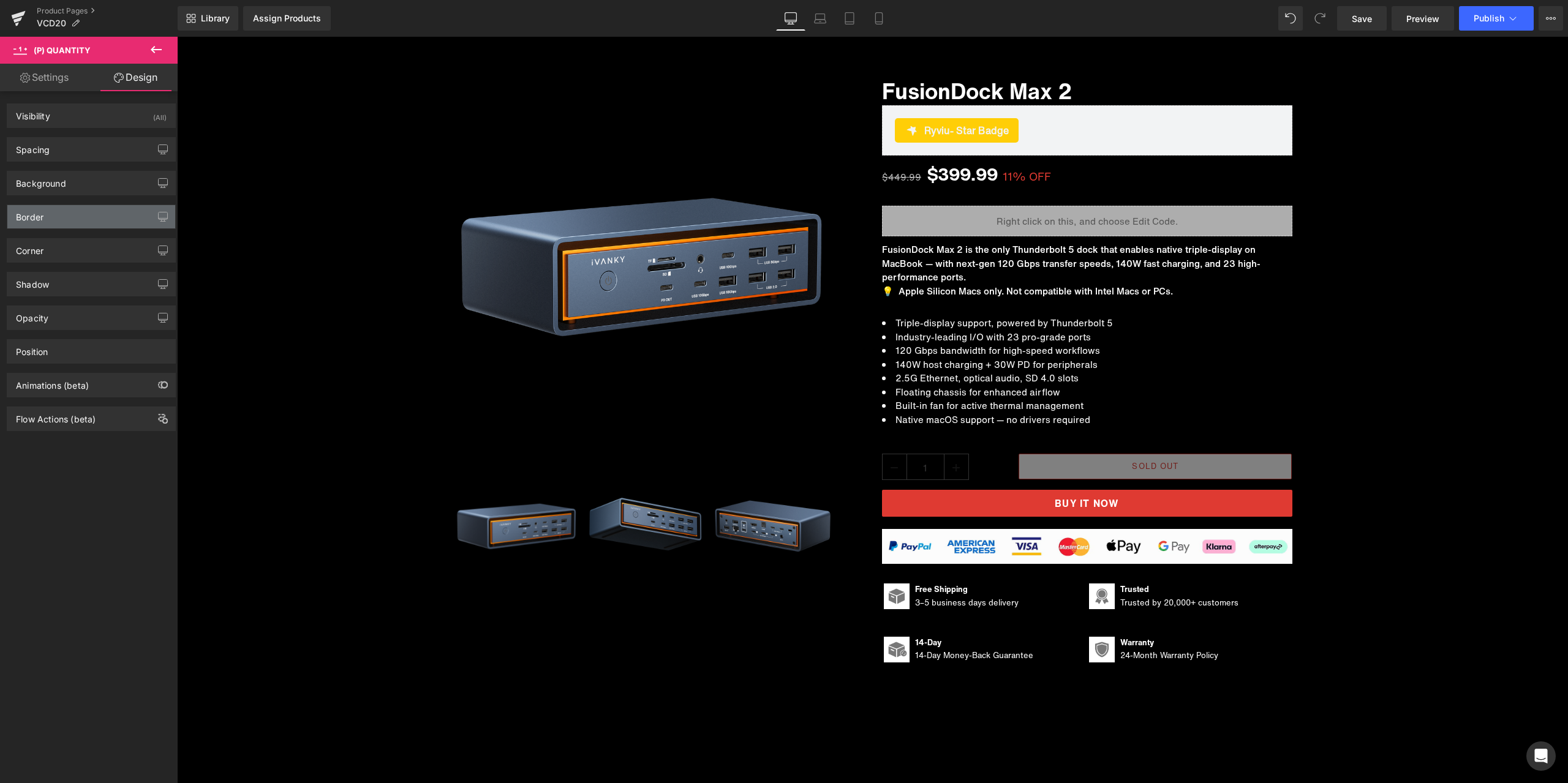
click at [72, 209] on div "Border" at bounding box center [91, 216] width 168 height 23
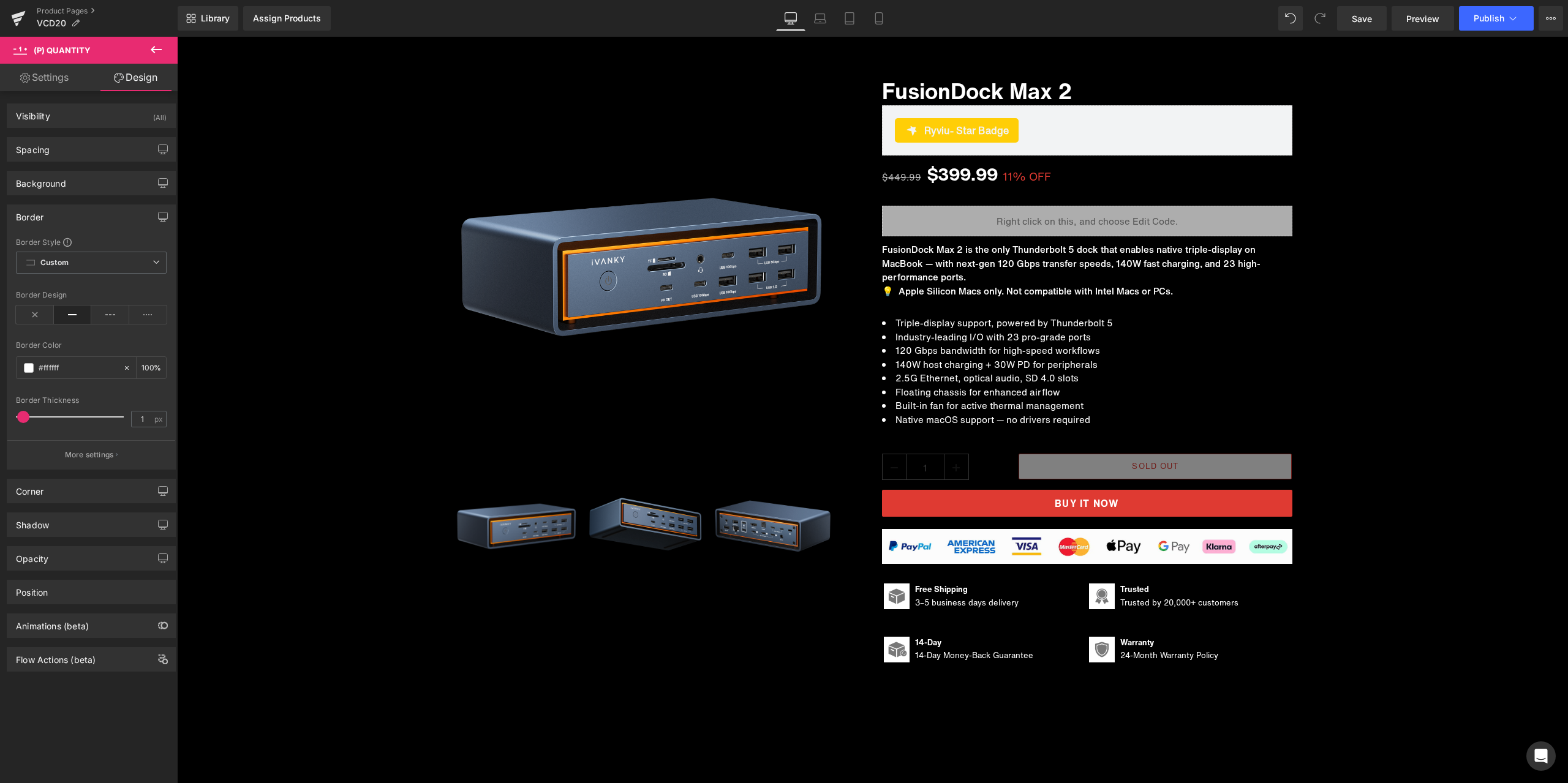
click at [20, 83] on link "Settings" at bounding box center [44, 78] width 89 height 27
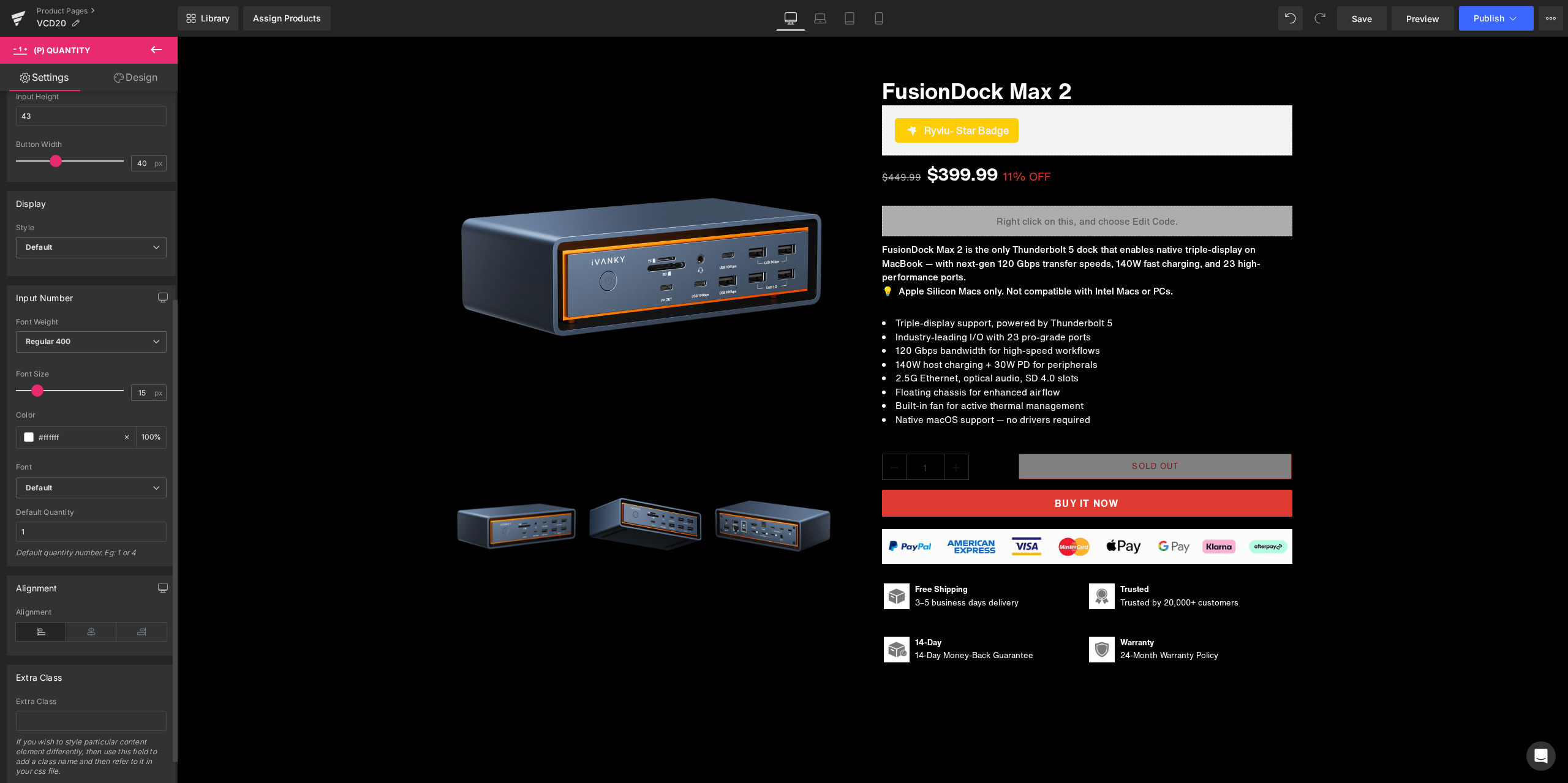
scroll to position [342, 0]
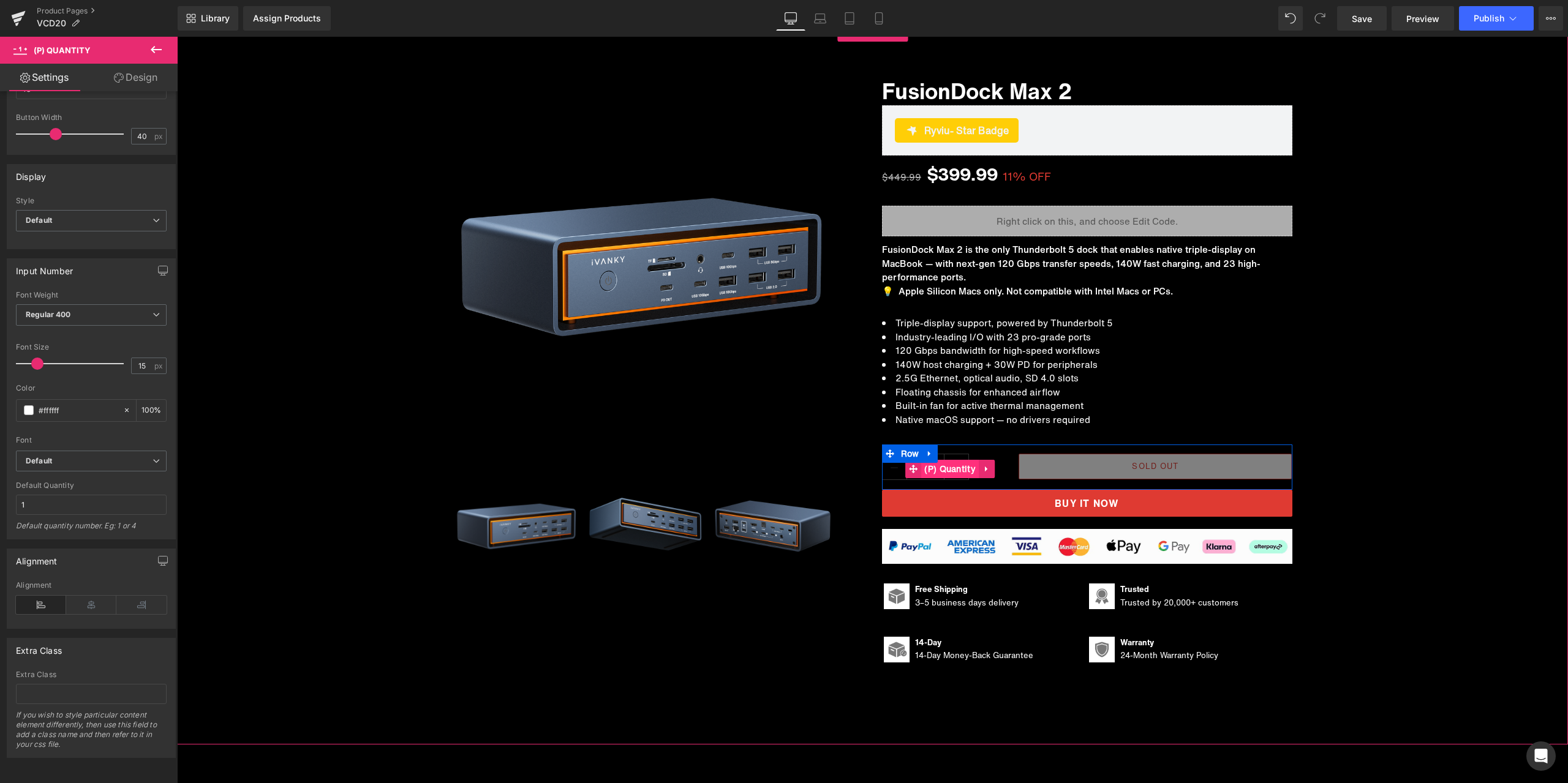
click at [945, 468] on span "(P) Quantity" at bounding box center [950, 470] width 57 height 19
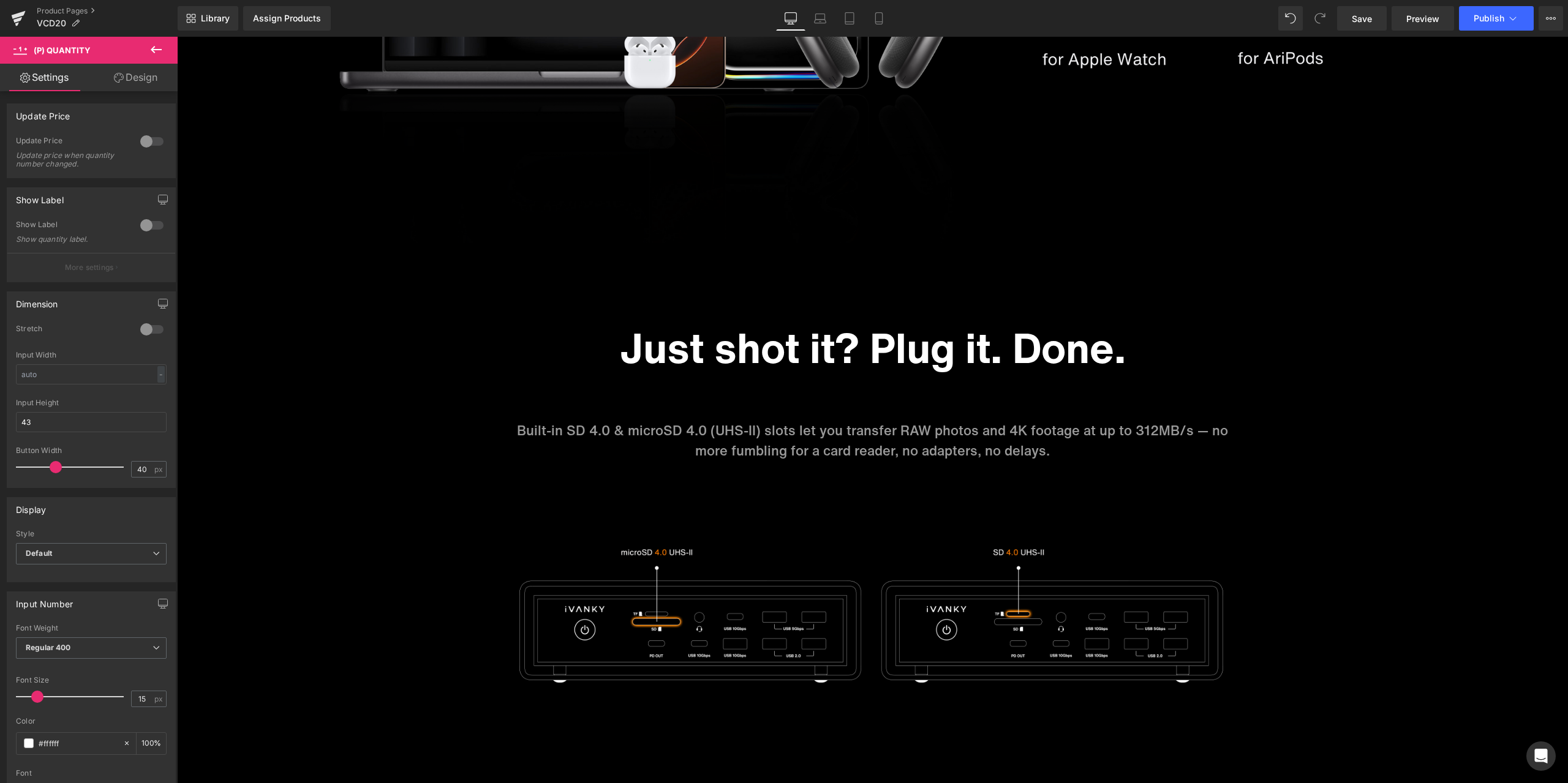
scroll to position [5819, 0]
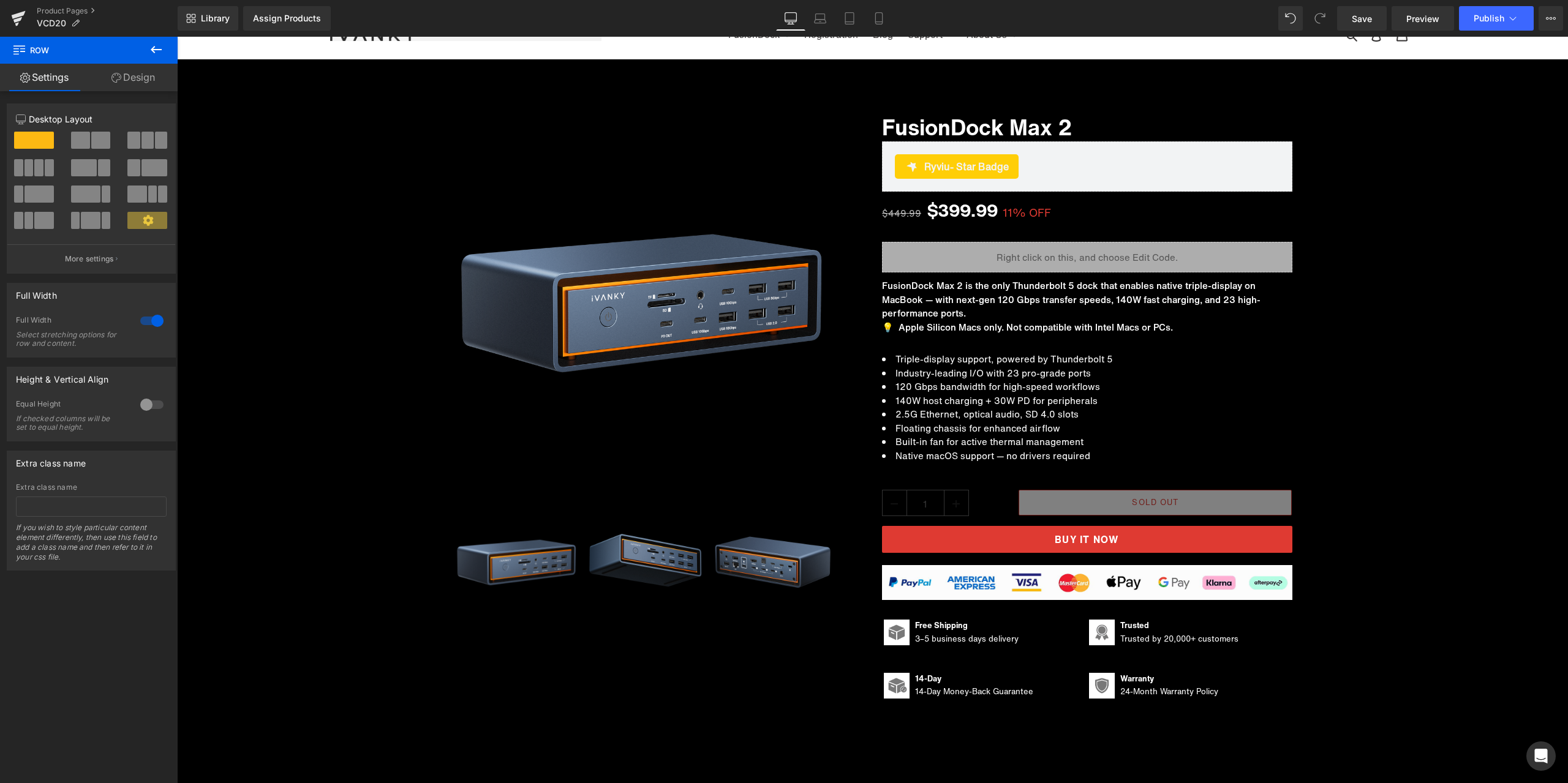
scroll to position [0, 0]
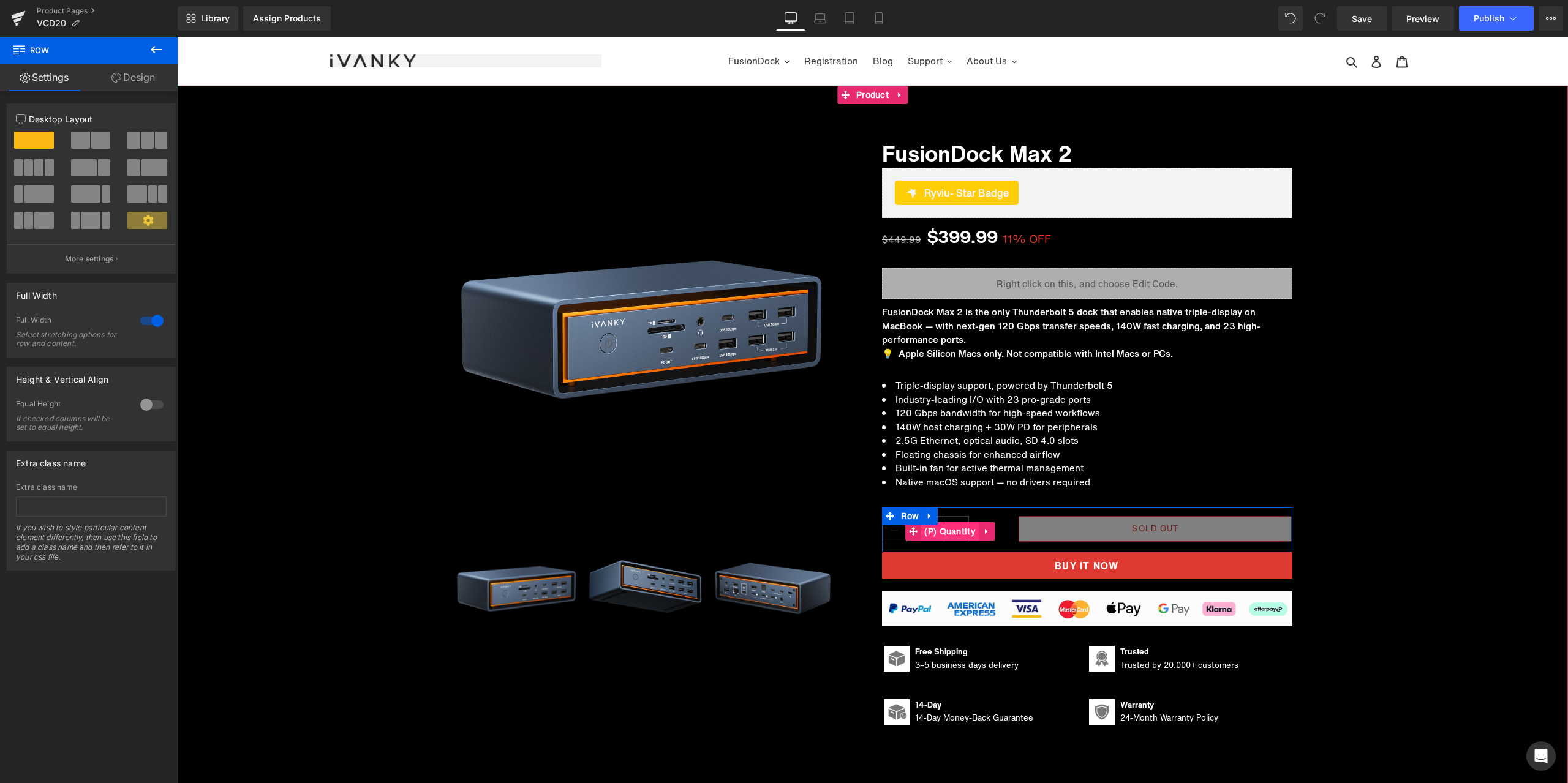
click at [950, 532] on span "(P) Quantity" at bounding box center [950, 532] width 57 height 19
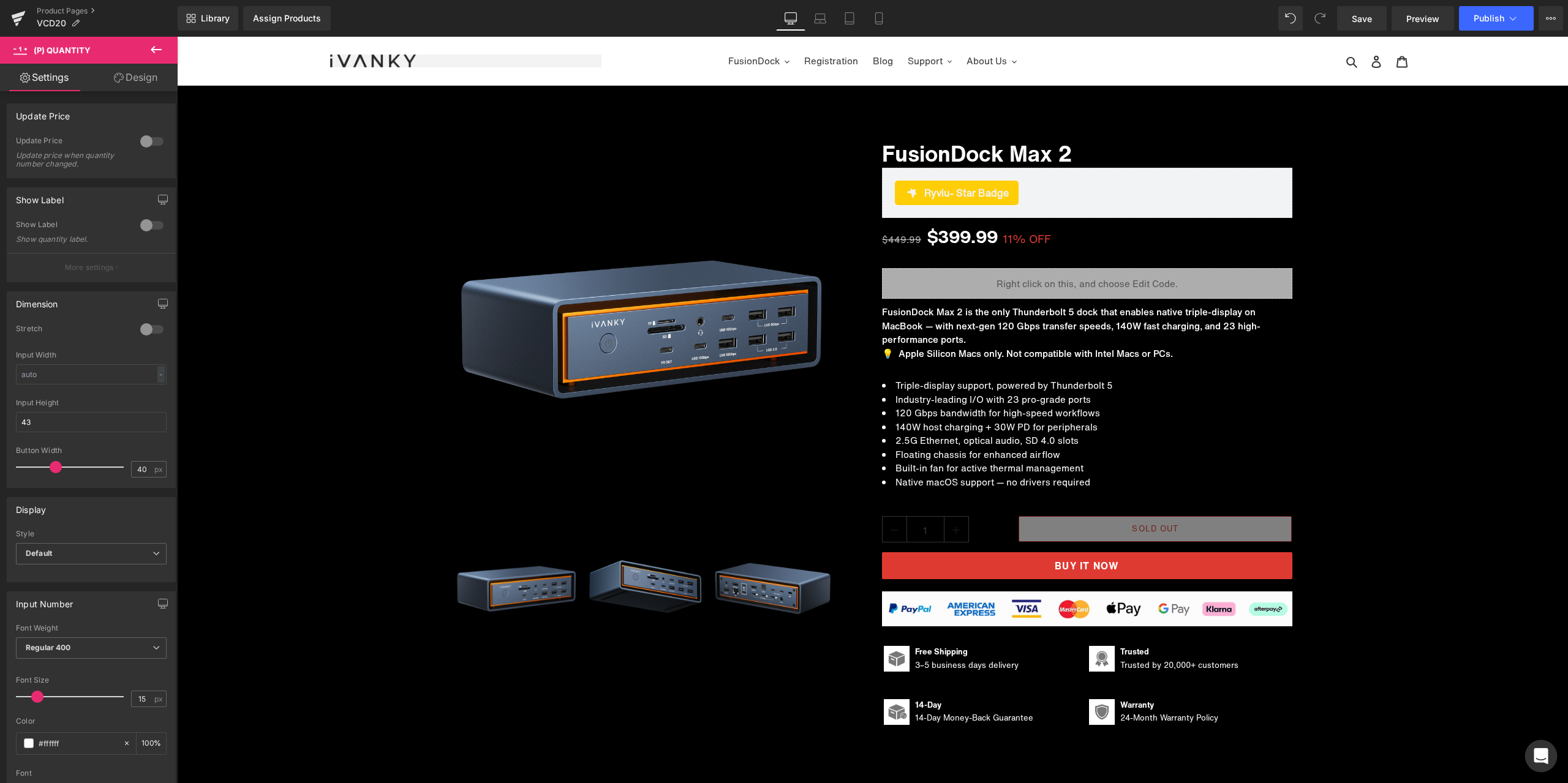
click at [1535, 744] on div "Open Intercom Messenger" at bounding box center [1542, 757] width 32 height 32
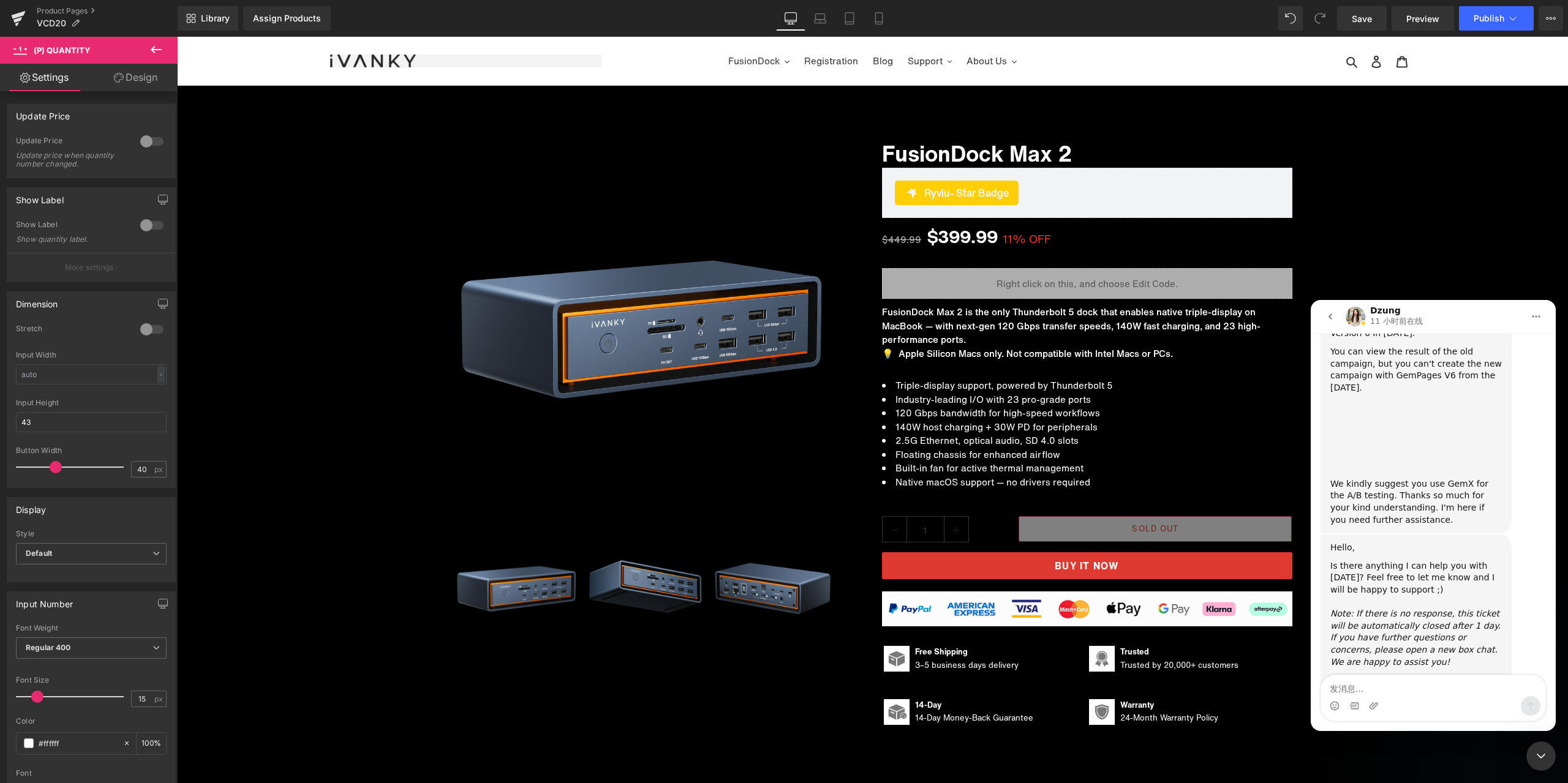
scroll to position [2487, 0]
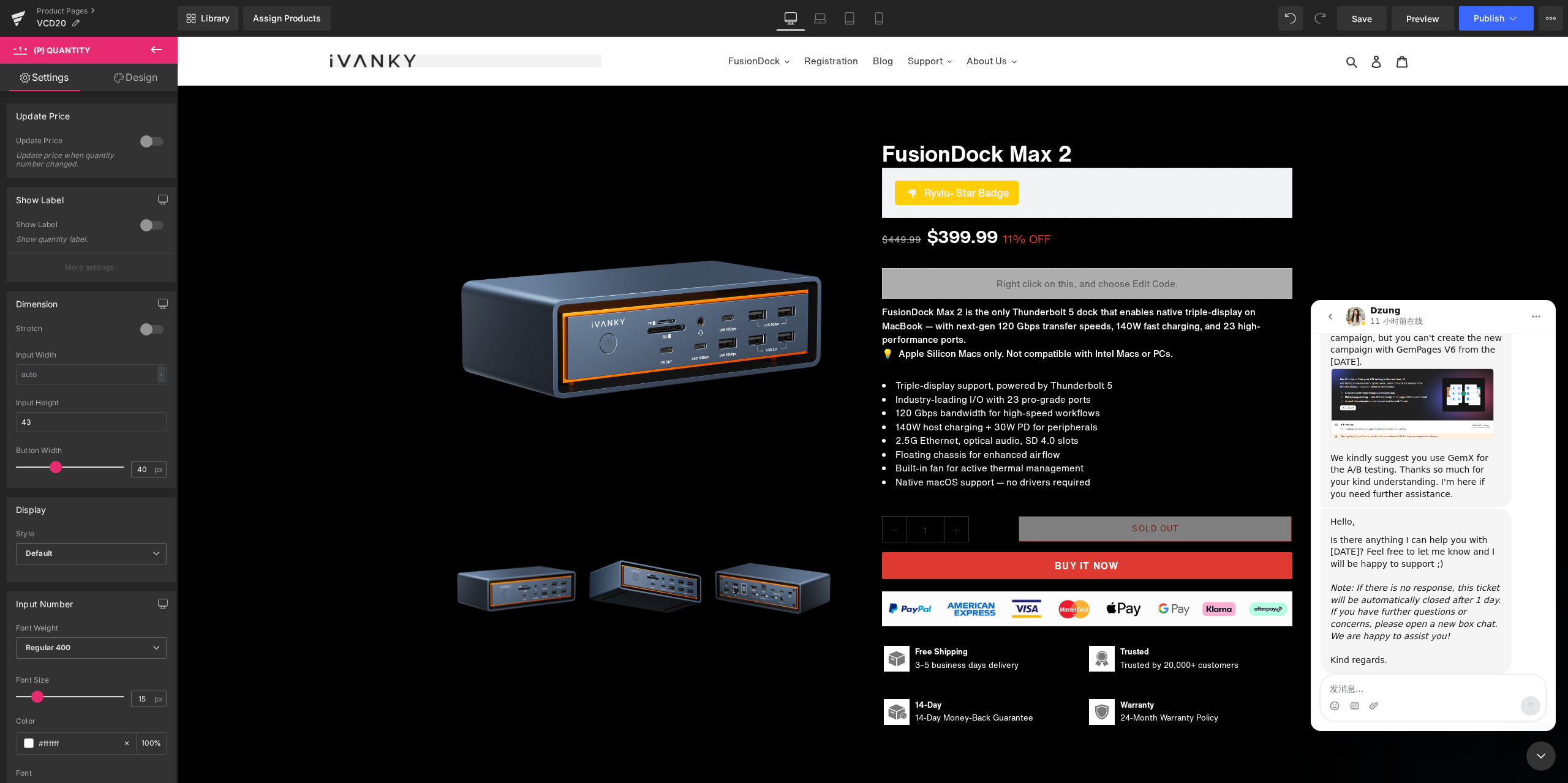
click at [1409, 692] on textarea "发消息..." at bounding box center [1433, 686] width 225 height 20
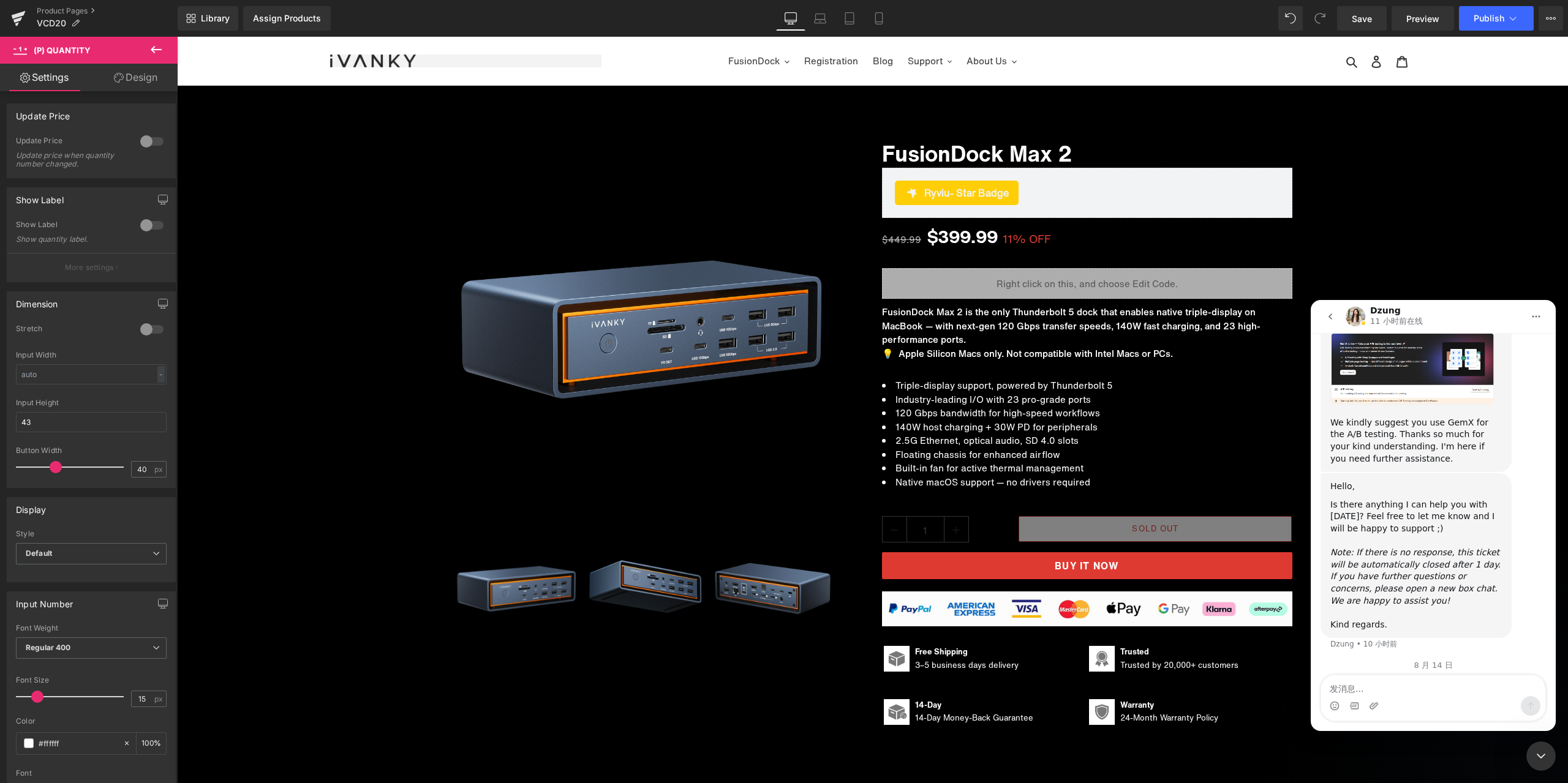
scroll to position [2627, 0]
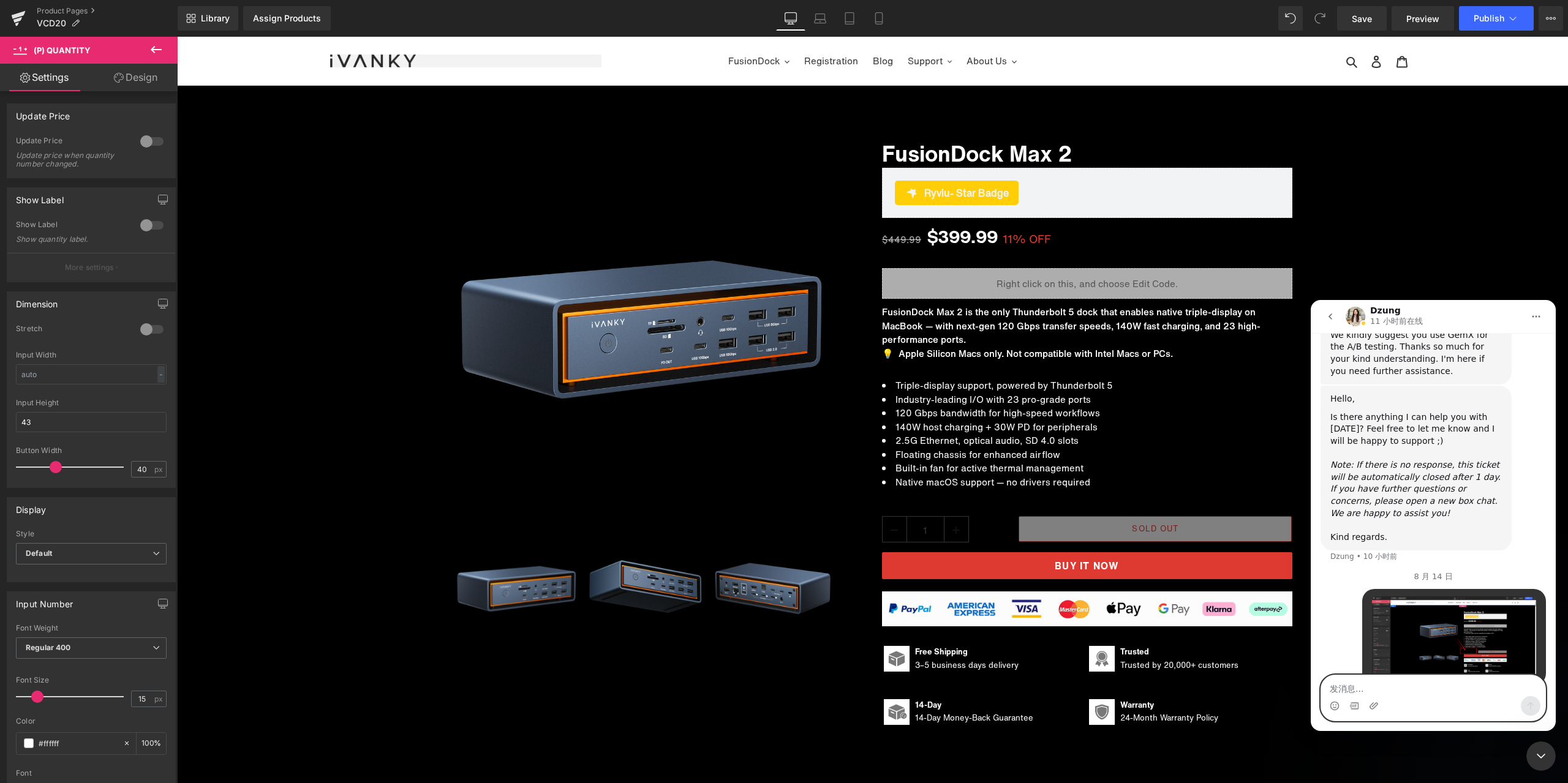
click at [1426, 690] on textarea "发消息..." at bounding box center [1433, 686] width 225 height 20
paste textarea "How can I change the color of this? I want it to be white, as it’s currently ve…"
type textarea "How can I change the color of this? I want it to be white, as it’s currently ve…"
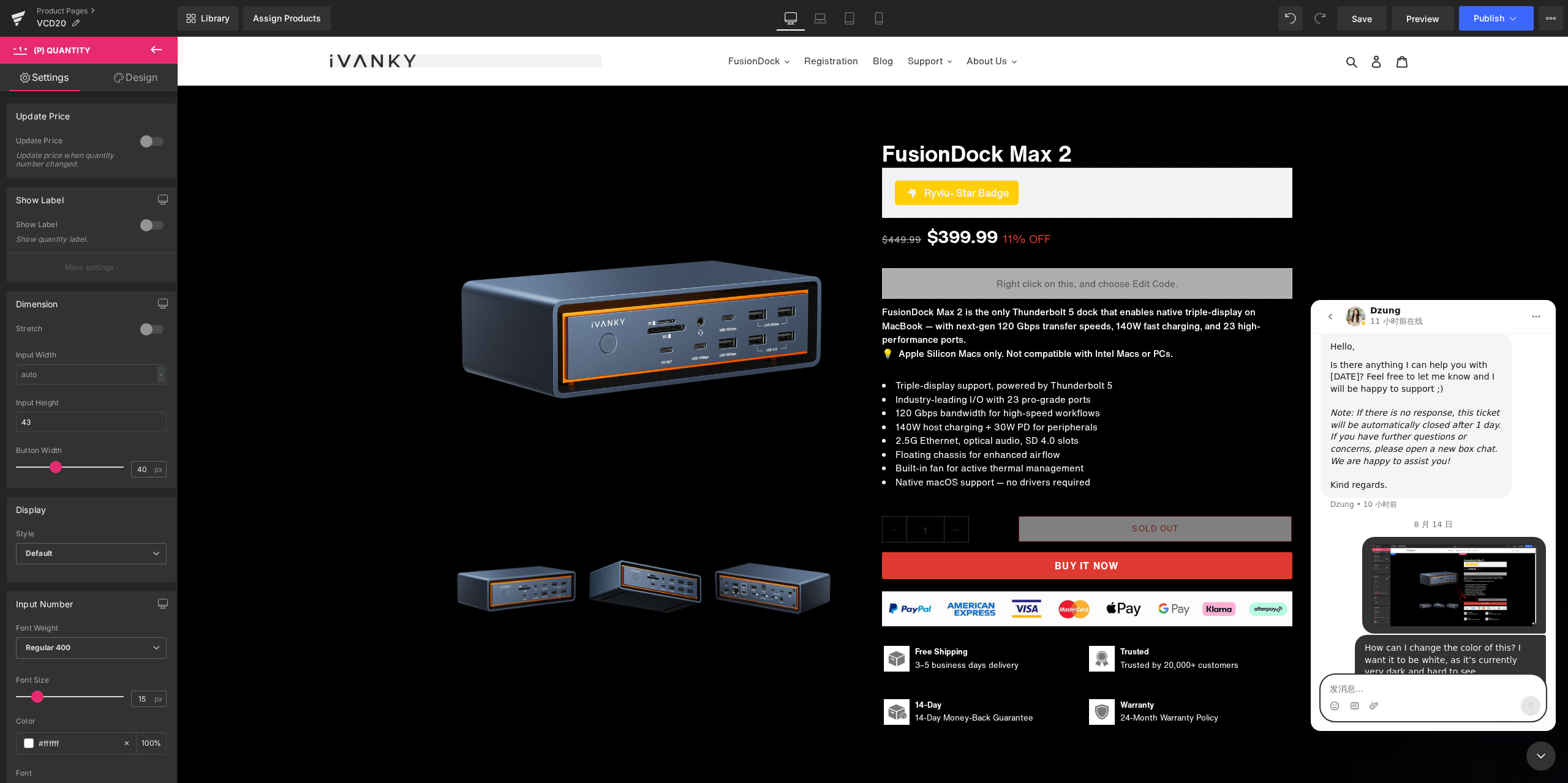
scroll to position [2691, 0]
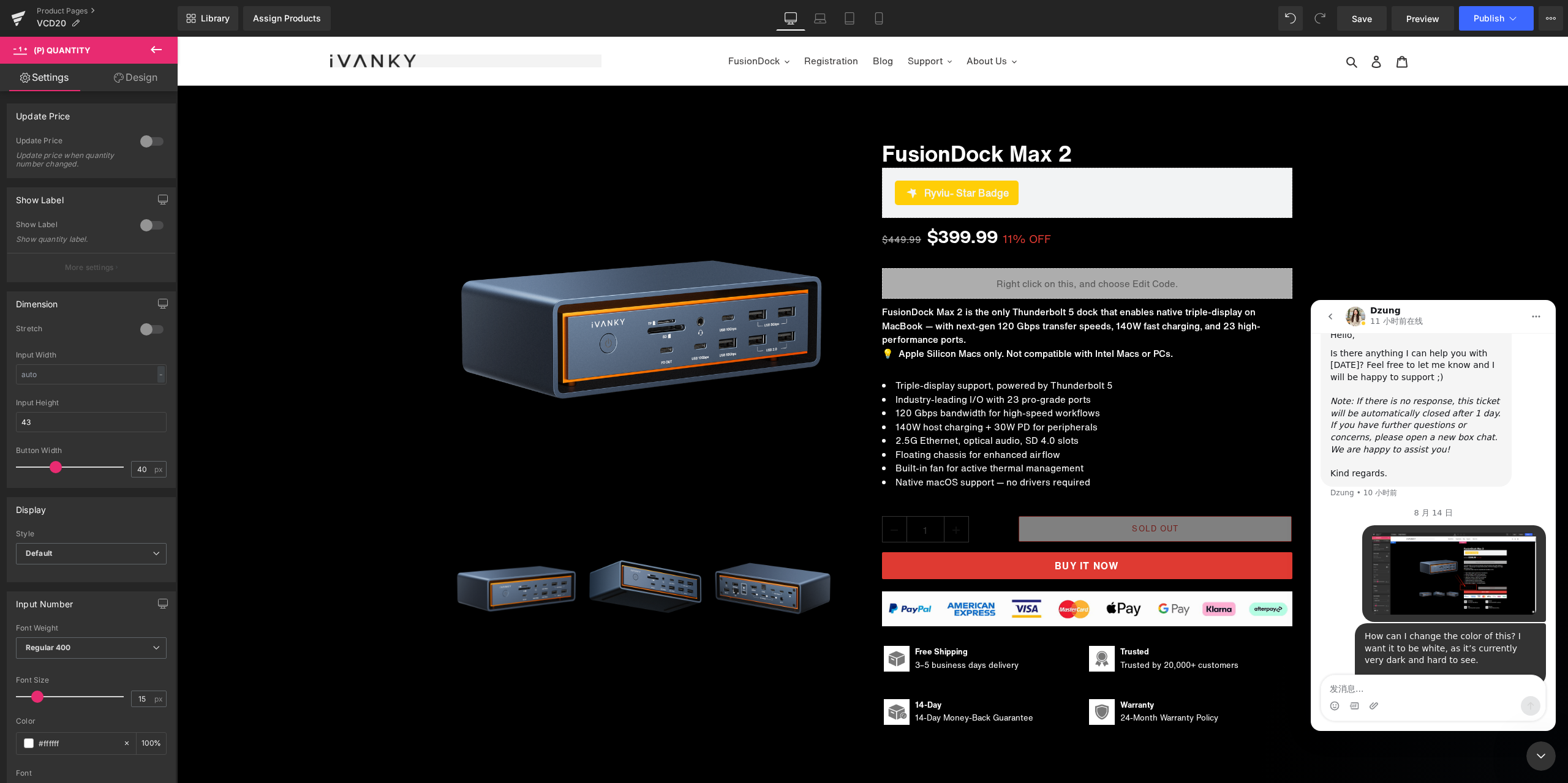
click at [1531, 754] on div "关闭 Intercom Messenger" at bounding box center [1541, 757] width 29 height 29
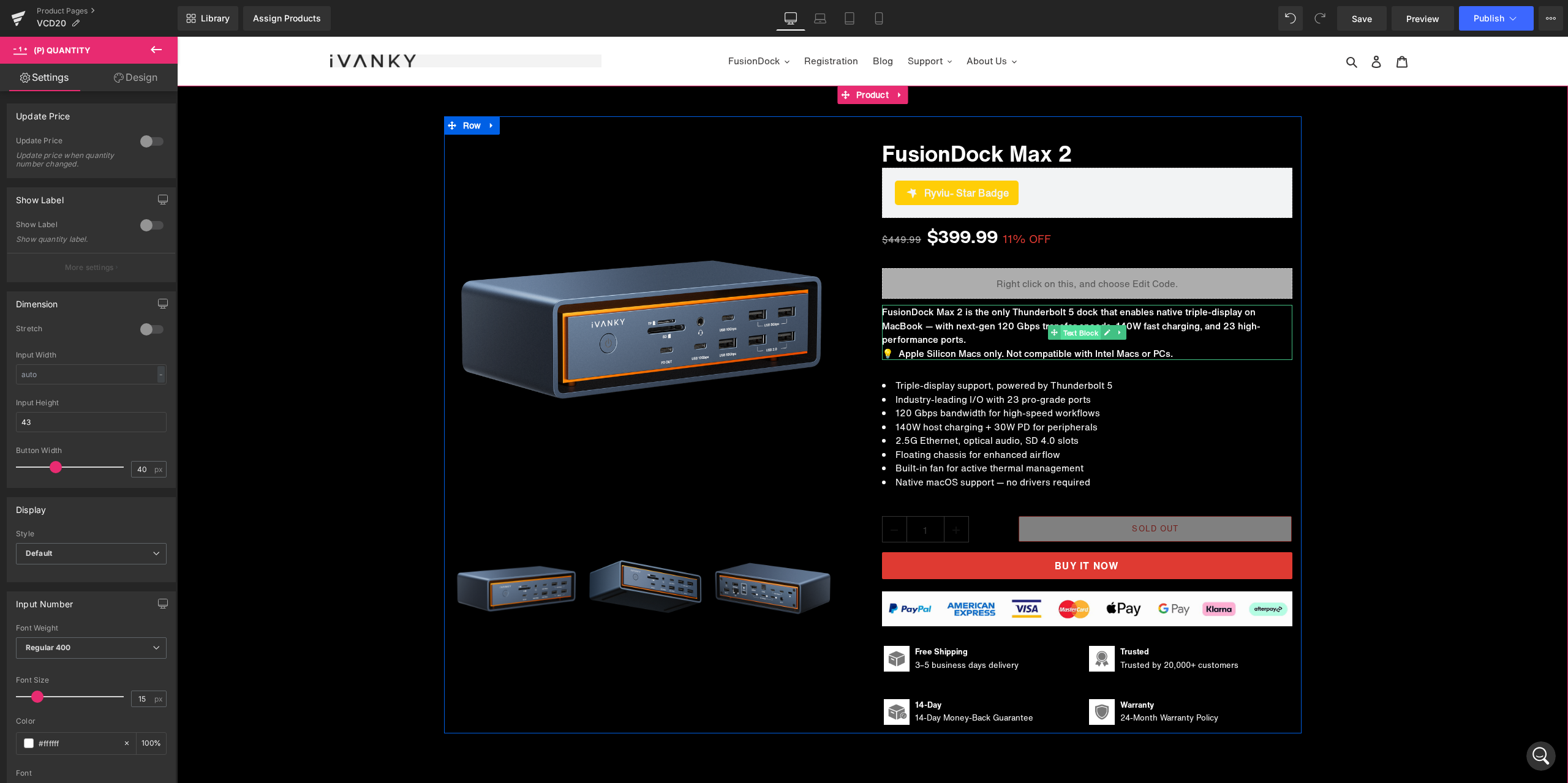
click at [1062, 335] on span "Text Block" at bounding box center [1080, 333] width 40 height 15
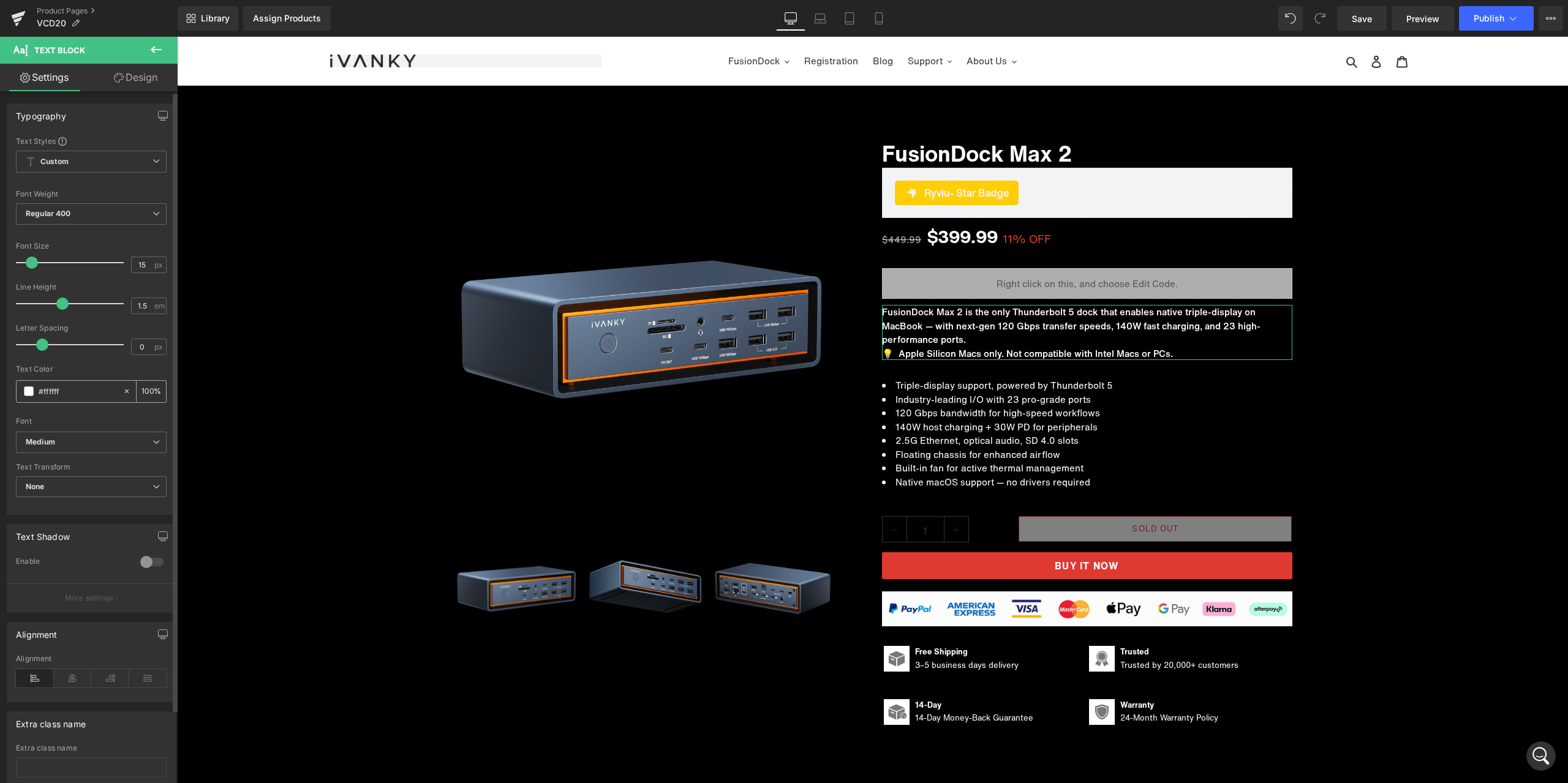
click at [144, 393] on input "100" at bounding box center [148, 391] width 12 height 14
type input "90"
click at [1067, 434] on span "Text Block" at bounding box center [1080, 433] width 40 height 15
click at [144, 396] on input "100" at bounding box center [148, 391] width 12 height 14
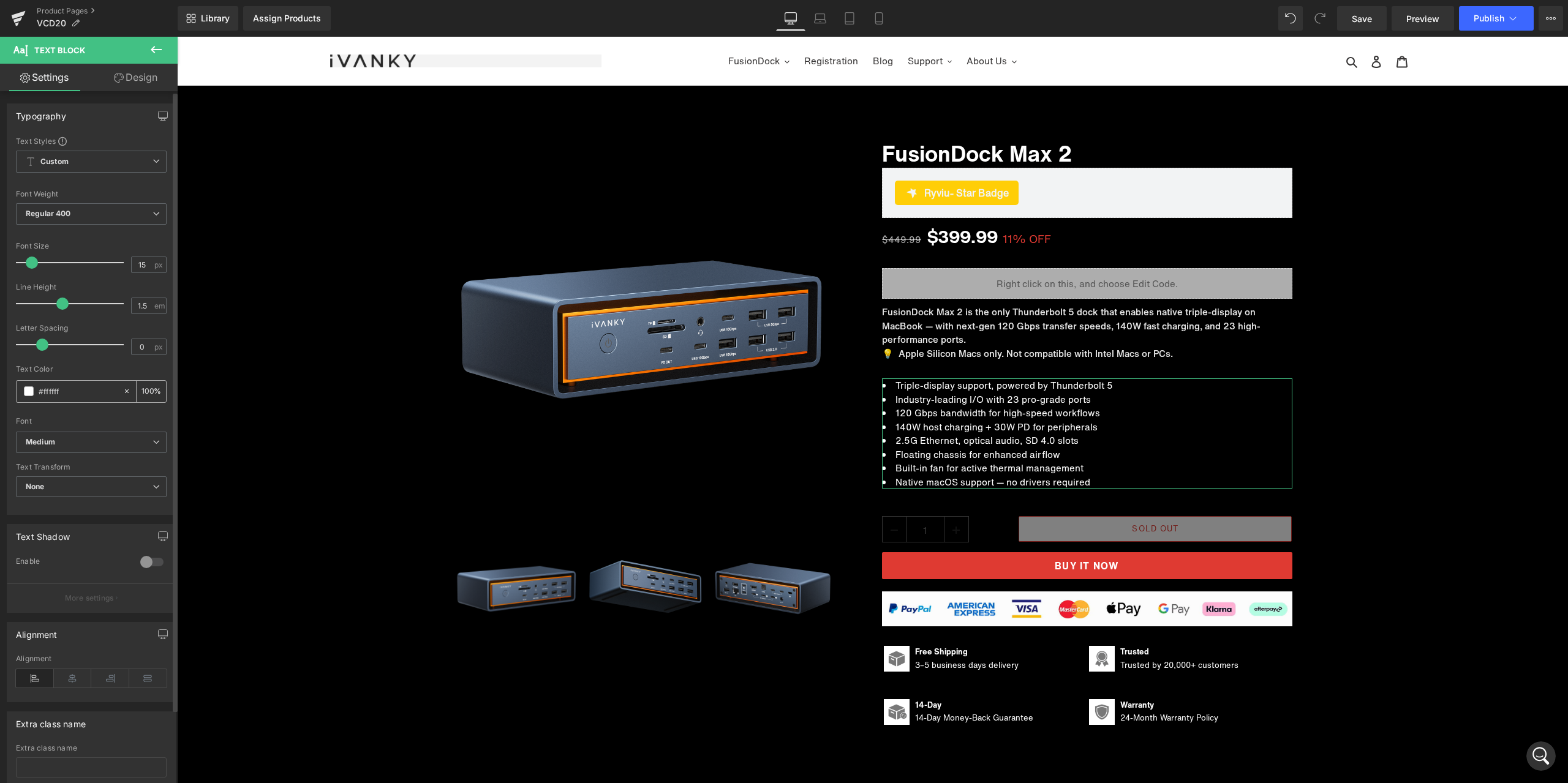
click at [144, 395] on input "100" at bounding box center [148, 391] width 12 height 14
type input "90"
click at [937, 653] on span "Text Block" at bounding box center [957, 652] width 40 height 15
click at [149, 395] on input "100" at bounding box center [148, 391] width 12 height 14
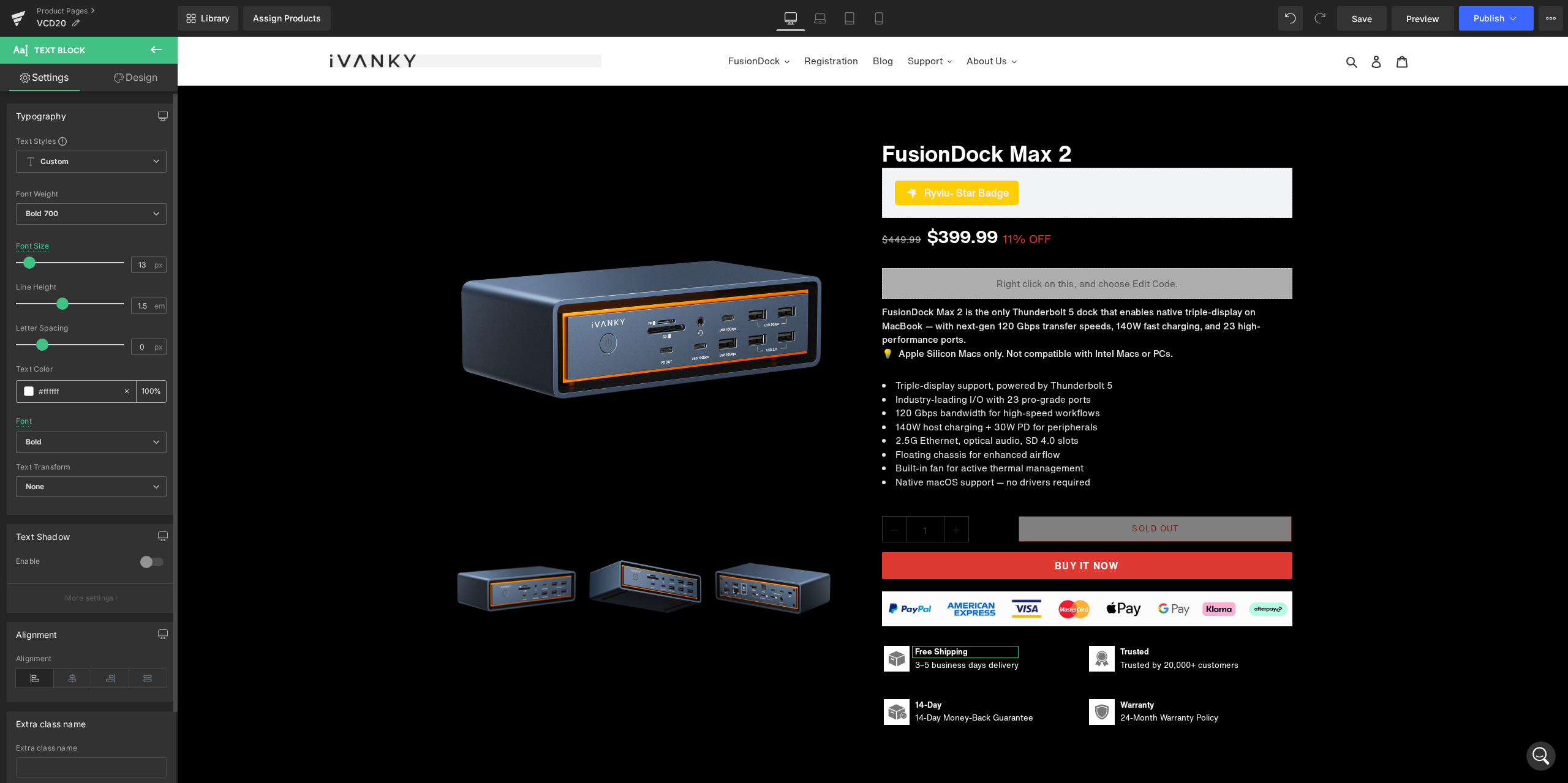
click at [142, 392] on input "100" at bounding box center [148, 391] width 12 height 14
type input "90"
click at [946, 666] on span "Text Block" at bounding box center [957, 664] width 40 height 15
click at [142, 393] on input "100" at bounding box center [148, 391] width 12 height 14
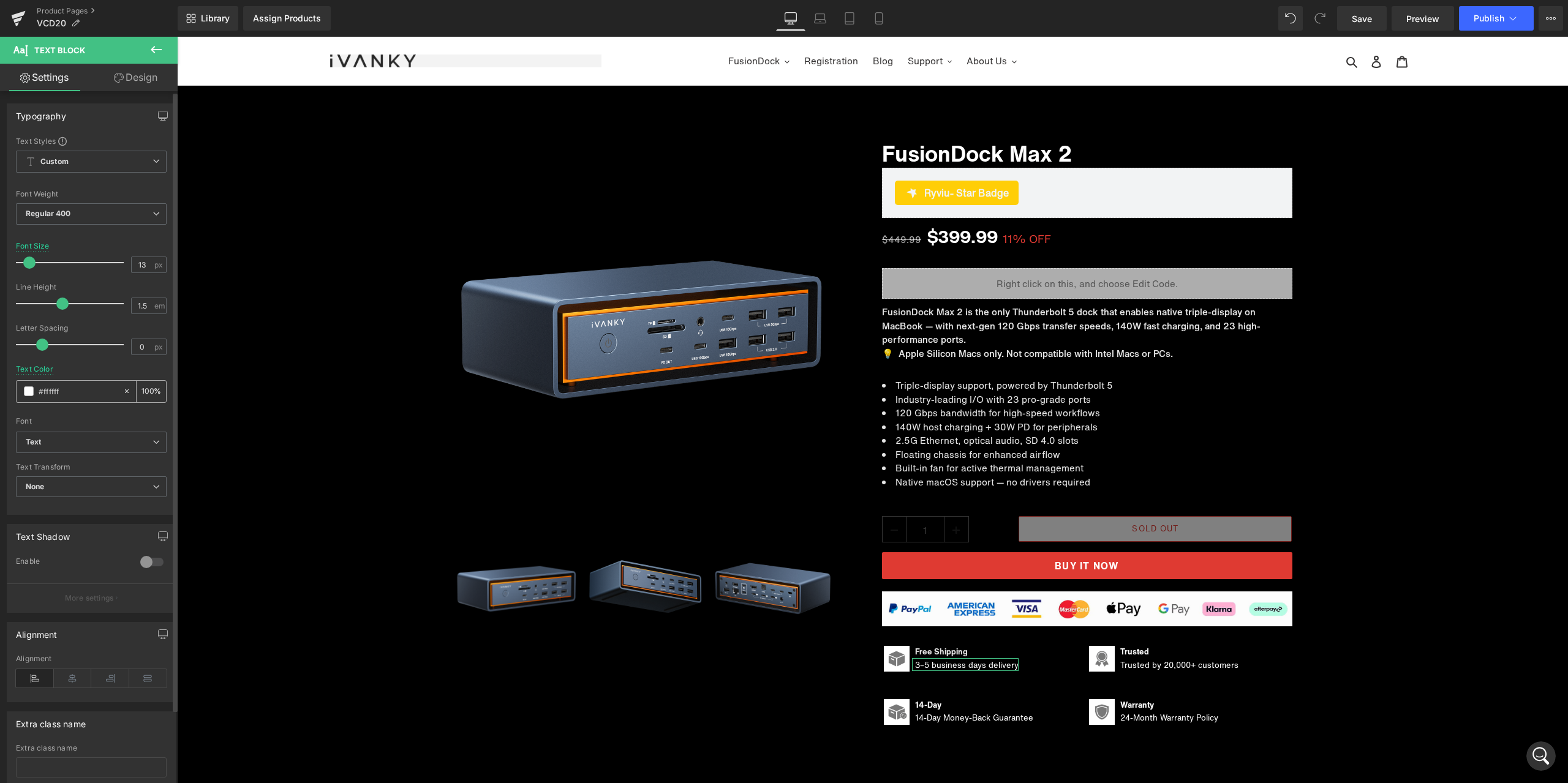
click at [142, 392] on input "100" at bounding box center [148, 391] width 12 height 14
type input "90"
click at [945, 707] on span "Text Block" at bounding box center [965, 704] width 40 height 15
click at [154, 387] on div "100 %" at bounding box center [151, 391] width 29 height 21
click at [146, 388] on input "100" at bounding box center [148, 391] width 12 height 14
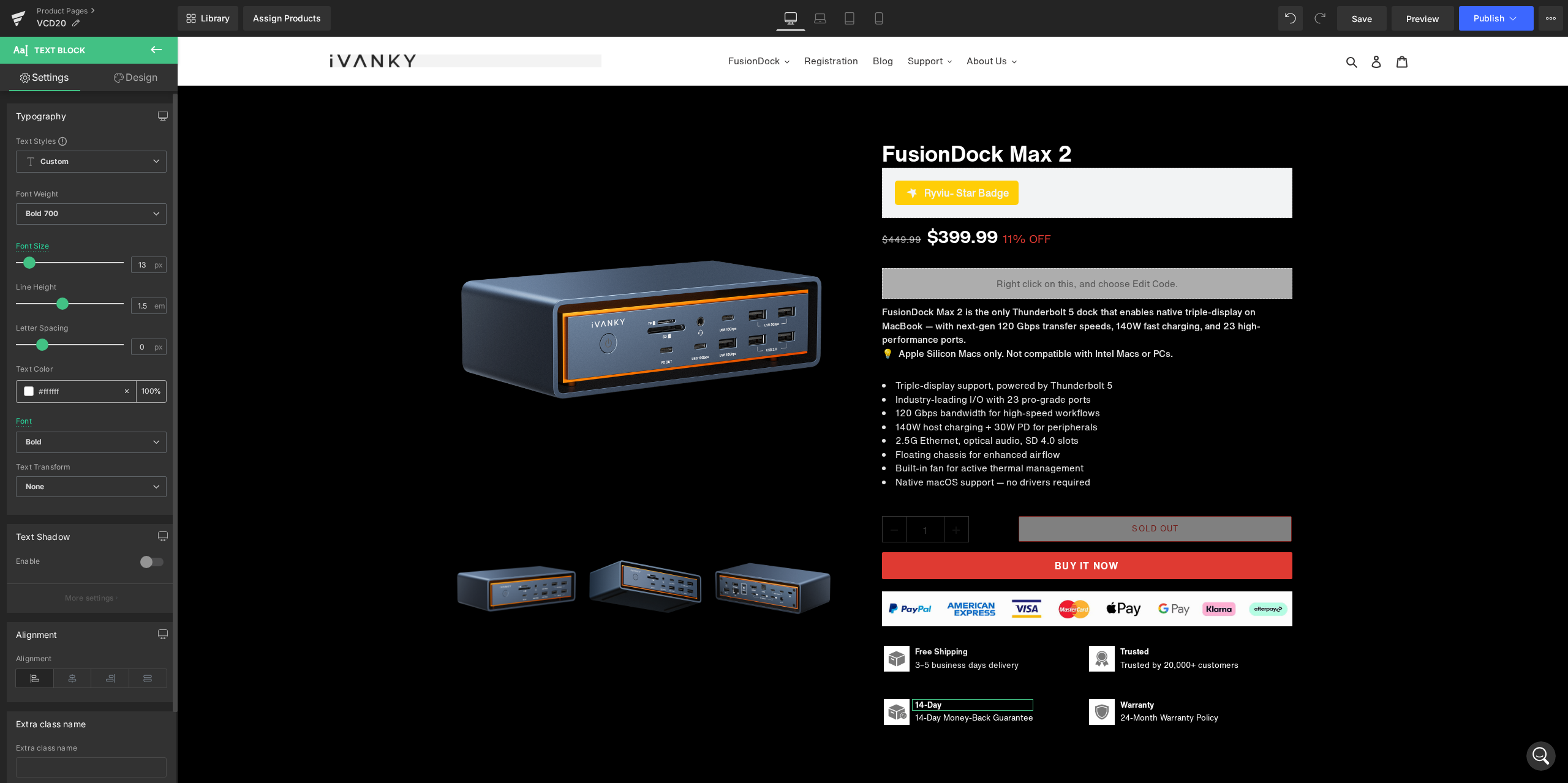
click at [146, 388] on input "100" at bounding box center [148, 391] width 12 height 14
type input "90"
click at [958, 721] on span "Text Block" at bounding box center [965, 718] width 40 height 15
click at [144, 394] on input "100" at bounding box center [148, 391] width 12 height 14
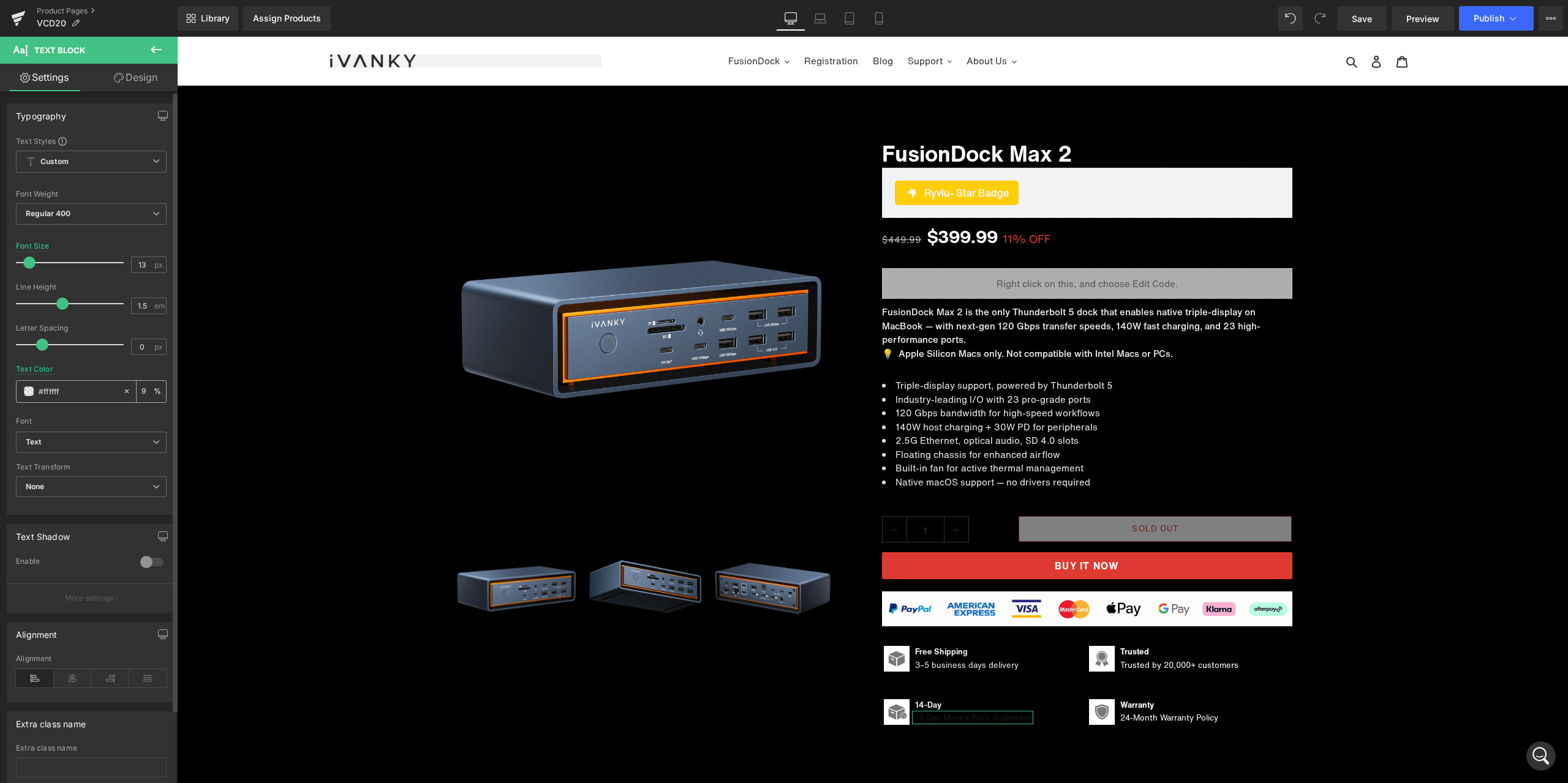
type input "90"
click at [1141, 655] on icon at bounding box center [1144, 652] width 7 height 8
click at [151, 391] on div "100 %" at bounding box center [151, 391] width 29 height 21
click at [143, 391] on input "100" at bounding box center [148, 391] width 12 height 14
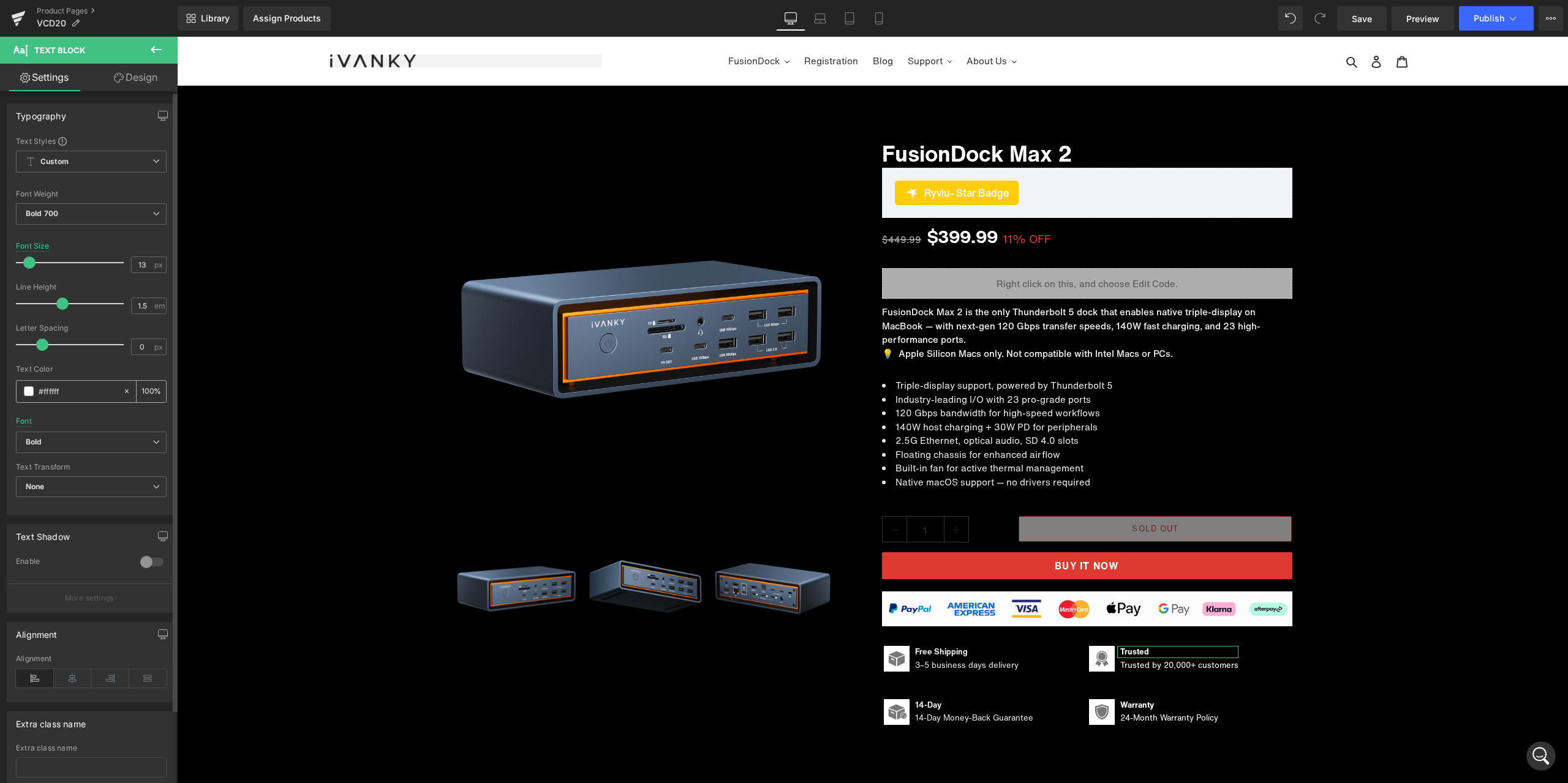
click at [143, 391] on input "100" at bounding box center [148, 391] width 12 height 14
type input "90"
click at [1174, 670] on span "Text Block" at bounding box center [1169, 664] width 40 height 15
click at [150, 389] on div "100 %" at bounding box center [151, 391] width 29 height 21
click at [144, 389] on input "100" at bounding box center [148, 391] width 12 height 14
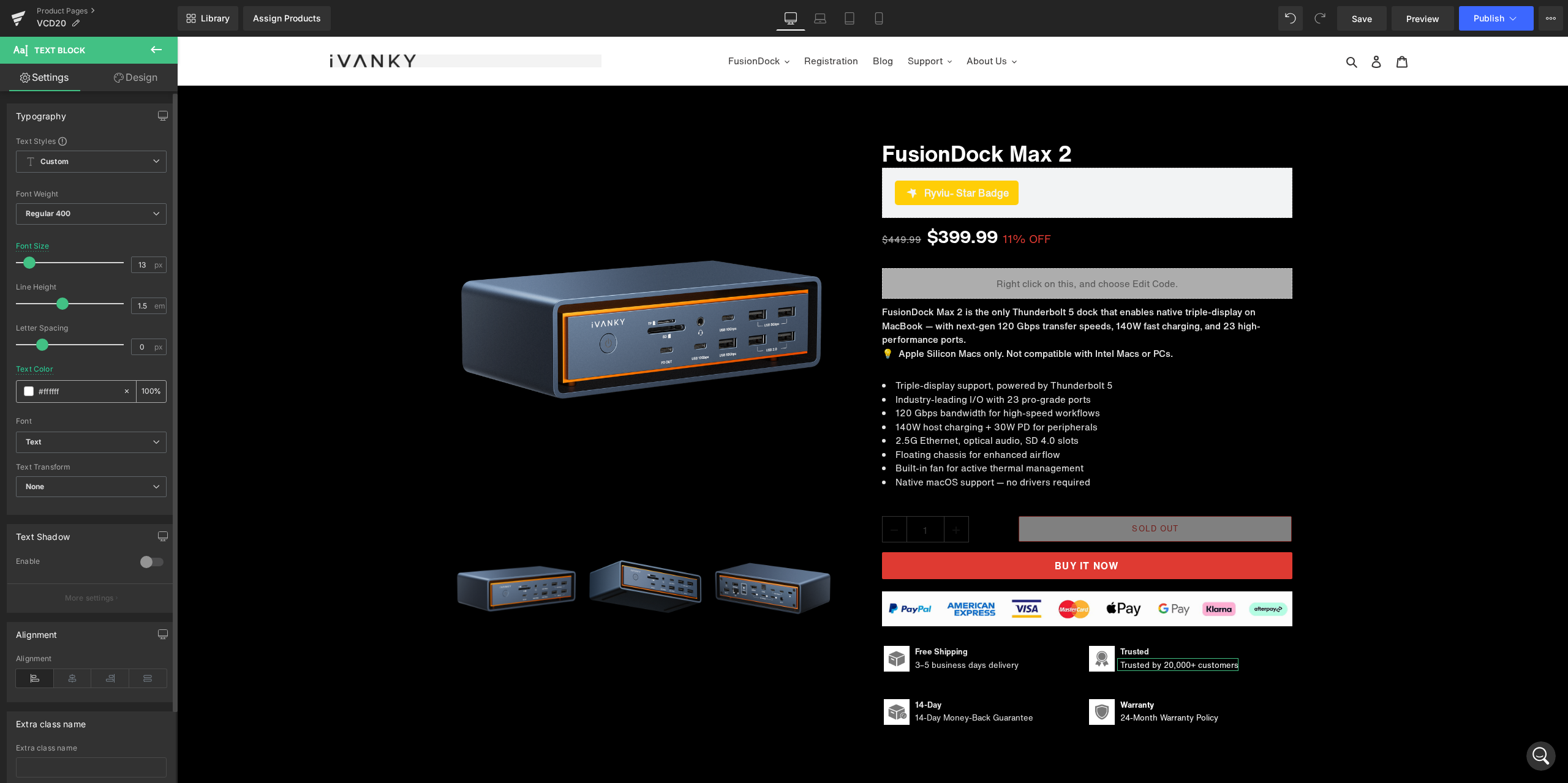
click at [144, 389] on input "100" at bounding box center [148, 391] width 12 height 14
type input "90"
click at [1141, 706] on span "Text Block" at bounding box center [1161, 705] width 40 height 15
click at [148, 389] on input "100" at bounding box center [148, 391] width 12 height 14
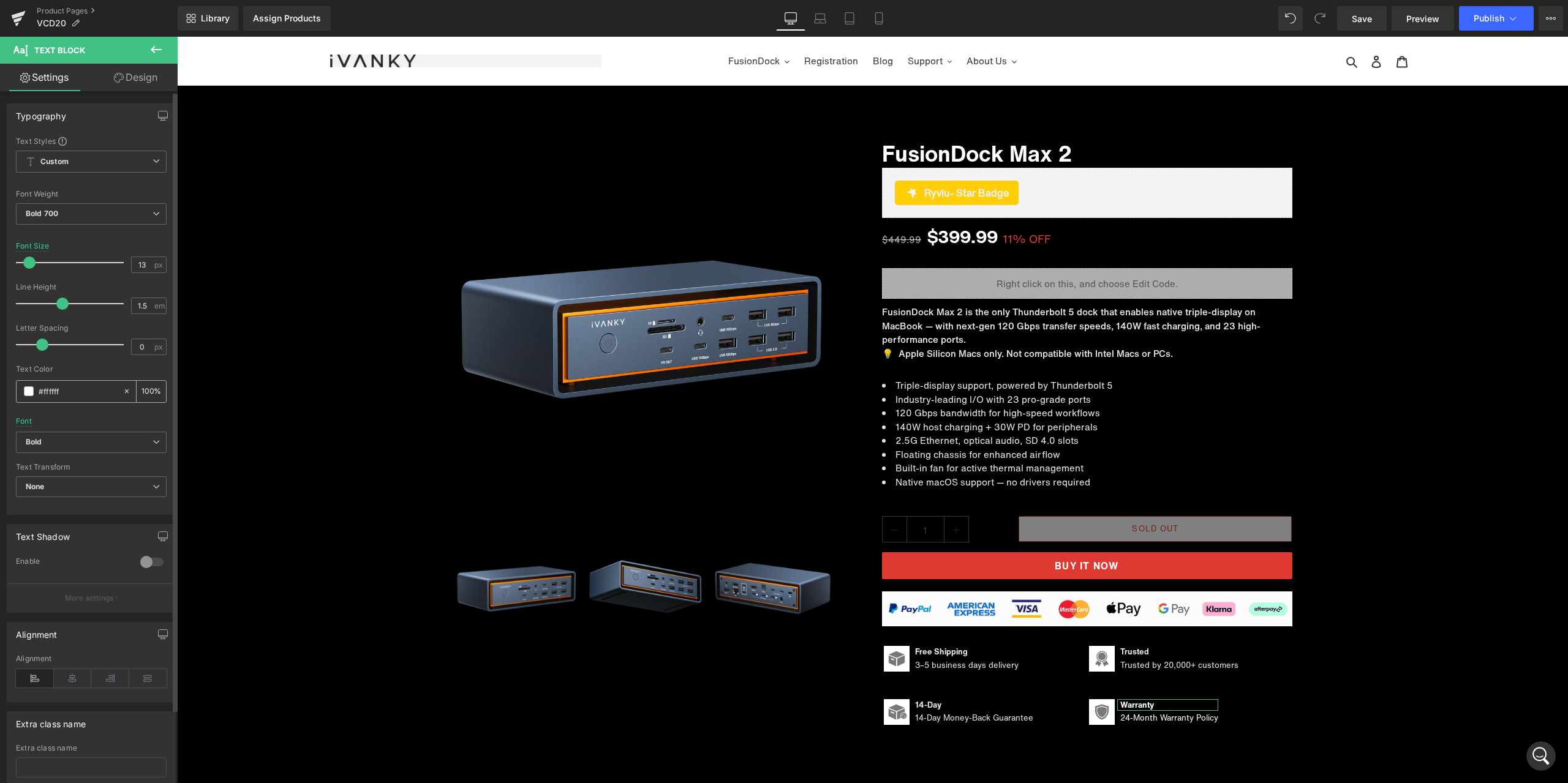
click at [148, 389] on input "100" at bounding box center [148, 391] width 12 height 14
type input "90"
click at [1161, 722] on span "Text Block" at bounding box center [1161, 718] width 40 height 15
click at [142, 393] on input "100" at bounding box center [148, 391] width 12 height 14
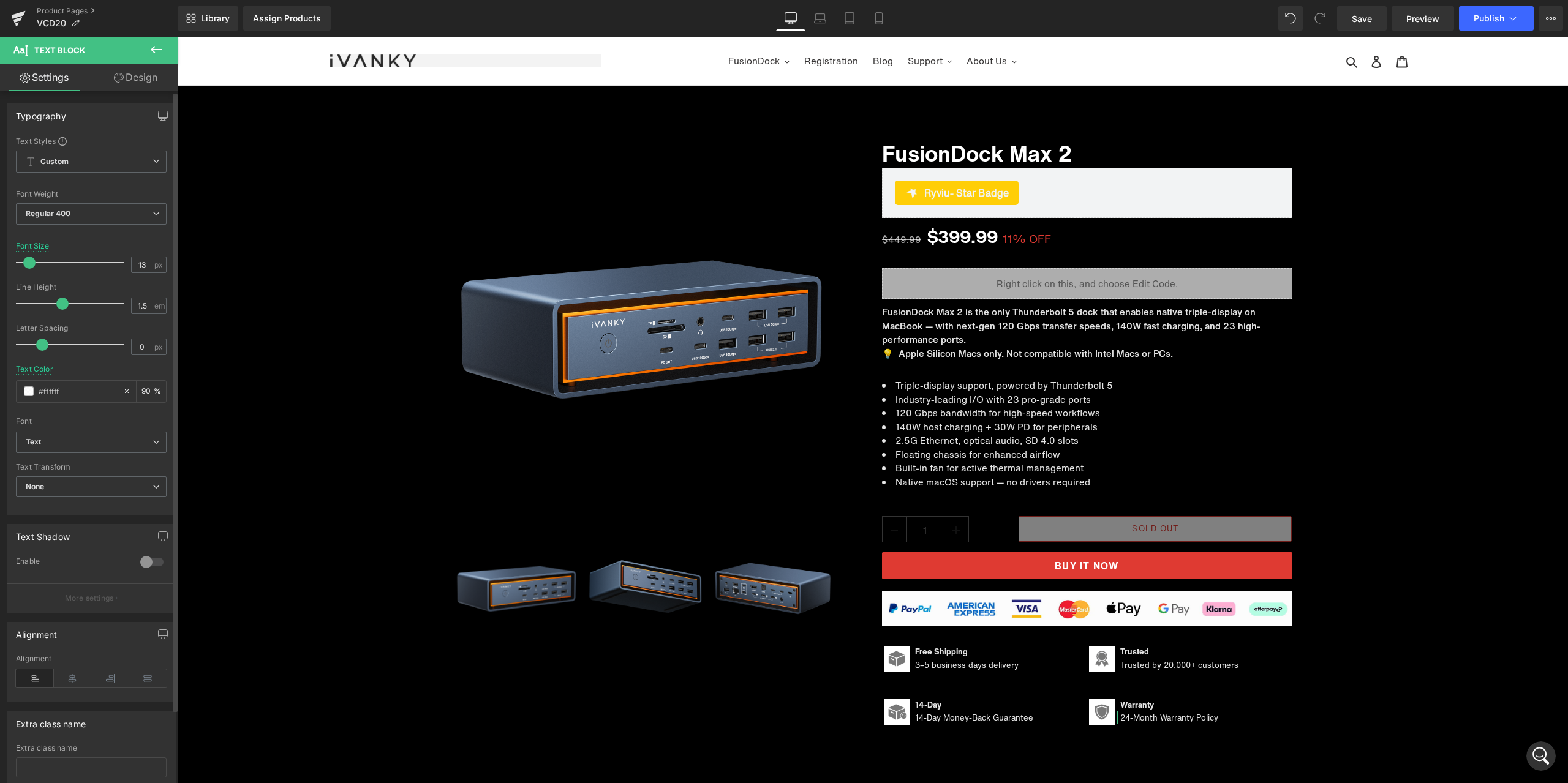
type input "90"
click at [141, 411] on div at bounding box center [91, 412] width 150 height 8
click at [157, 44] on icon at bounding box center [155, 49] width 15 height 15
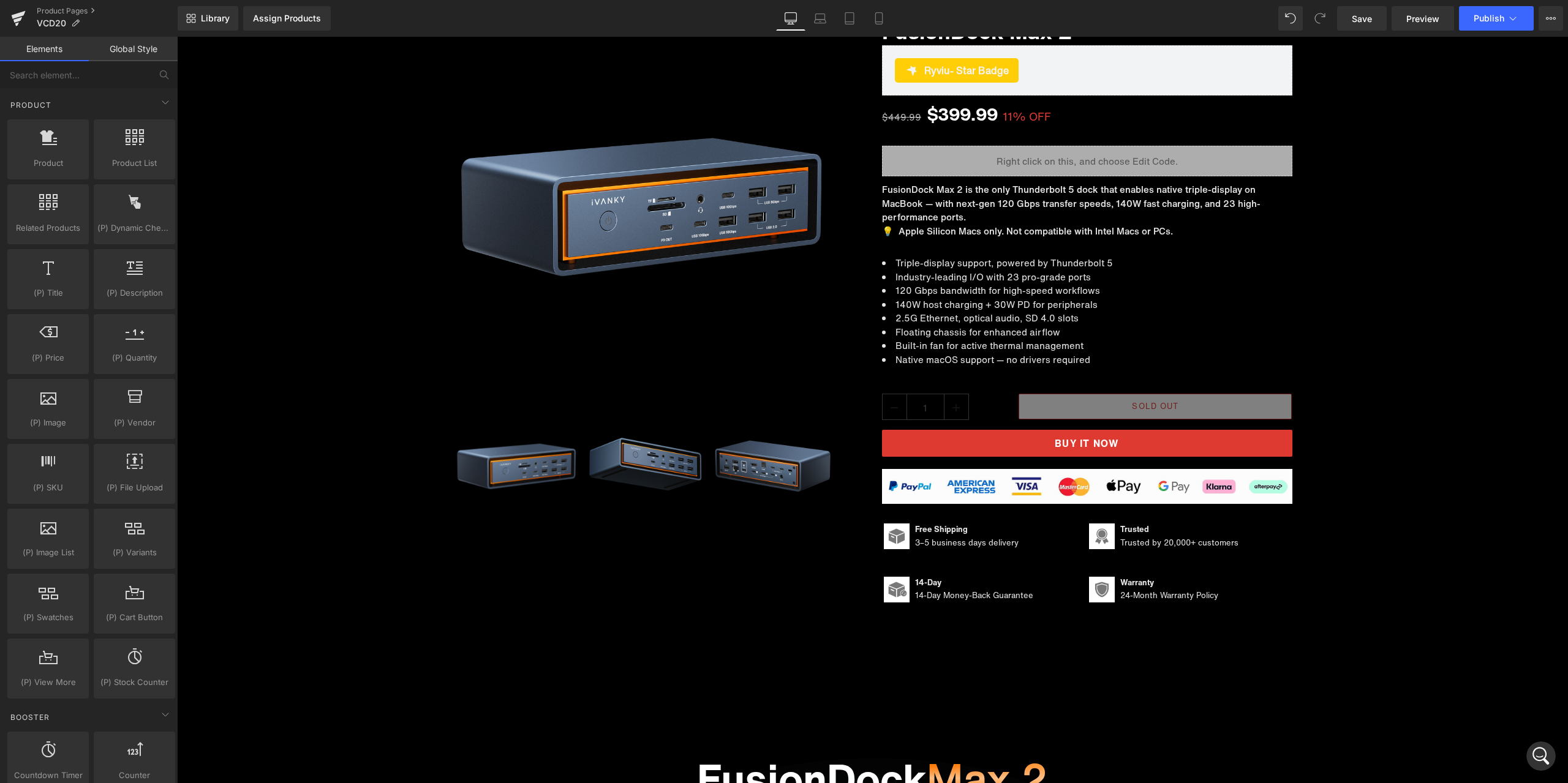
scroll to position [1041, 0]
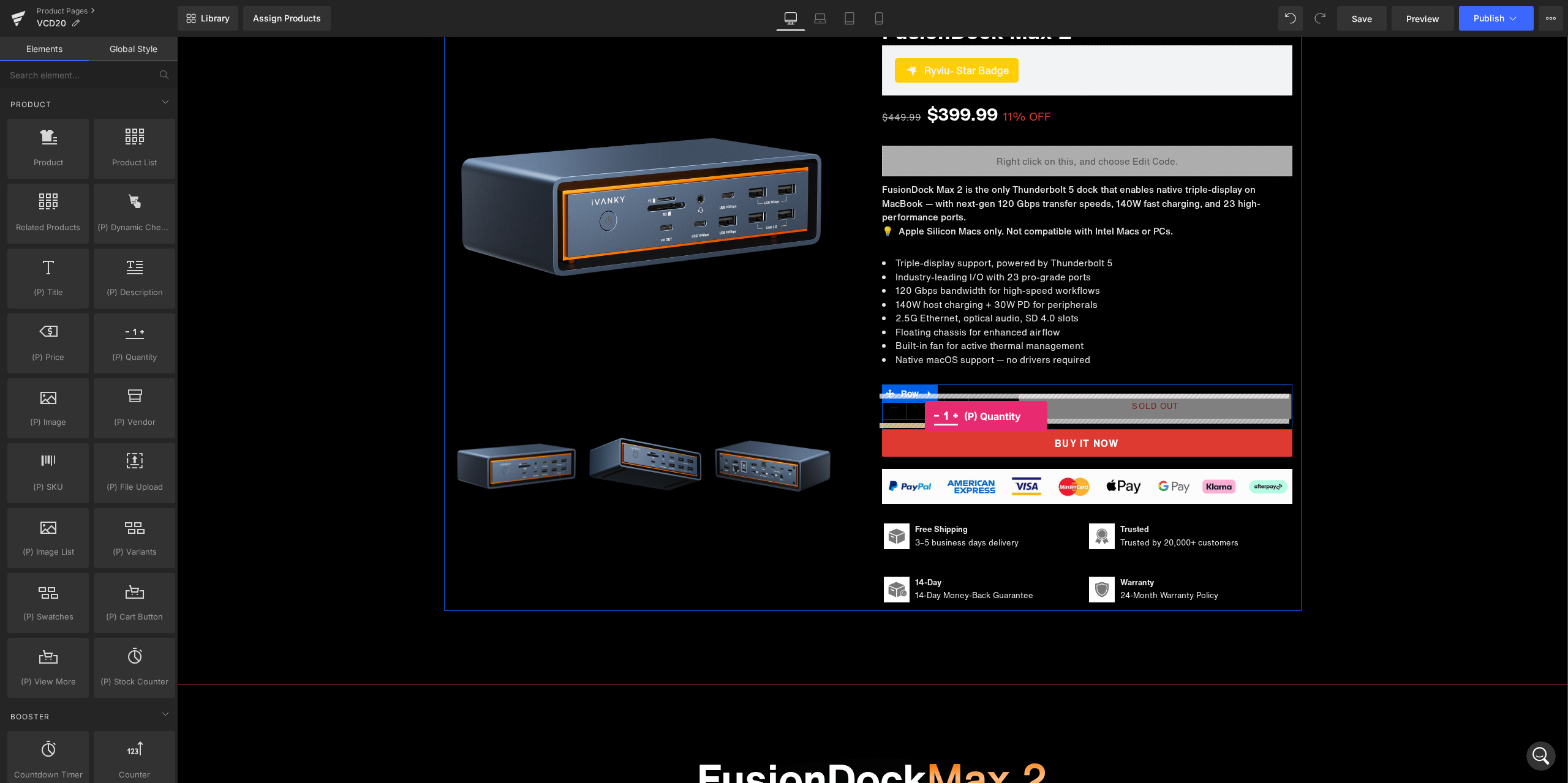
drag, startPoint x: 341, startPoint y: 380, endPoint x: 925, endPoint y: 417, distance: 585.2
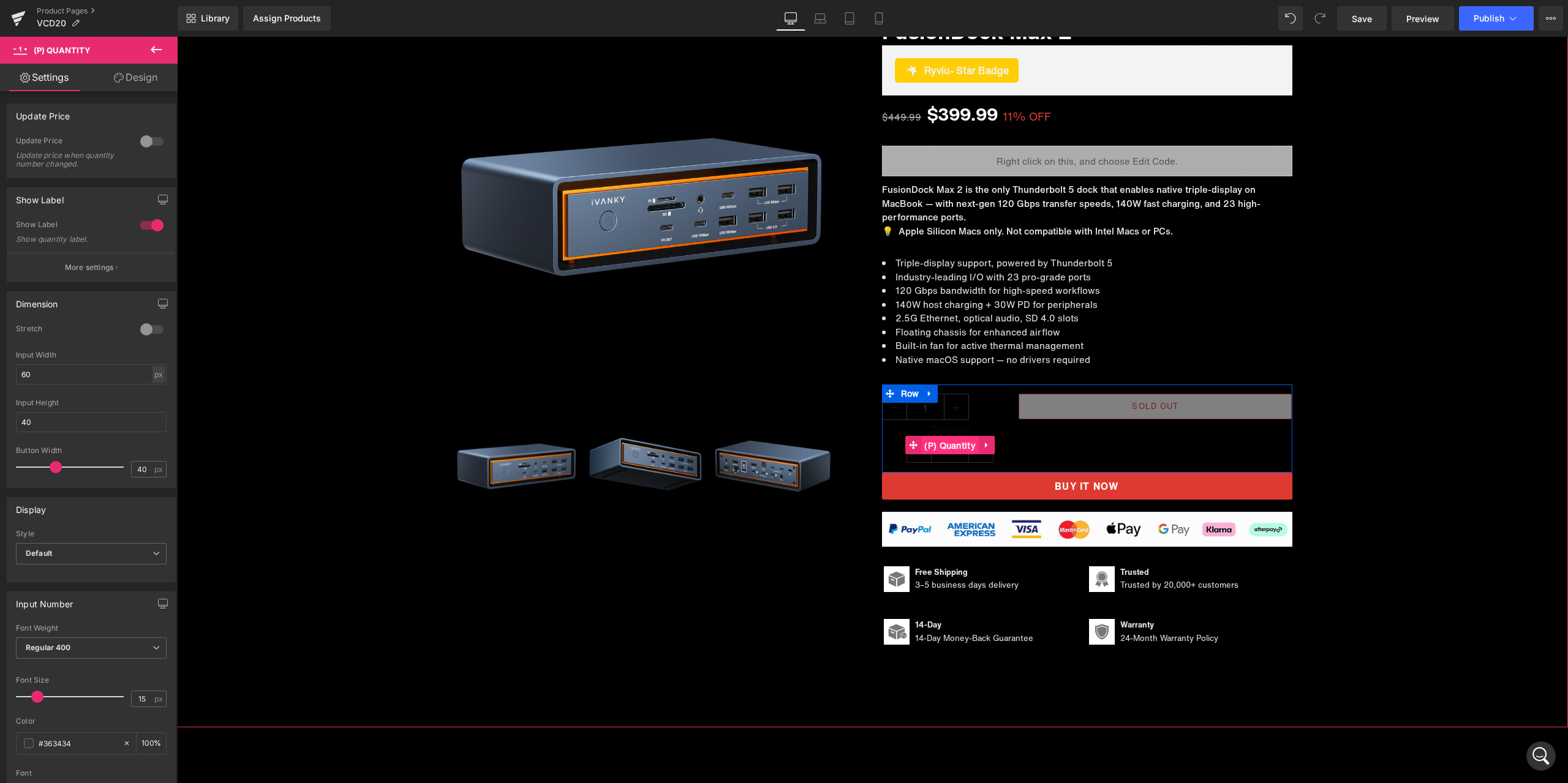
click at [948, 444] on span "(P) Quantity" at bounding box center [950, 446] width 57 height 19
click at [945, 445] on span "(P) Quantity" at bounding box center [950, 446] width 57 height 19
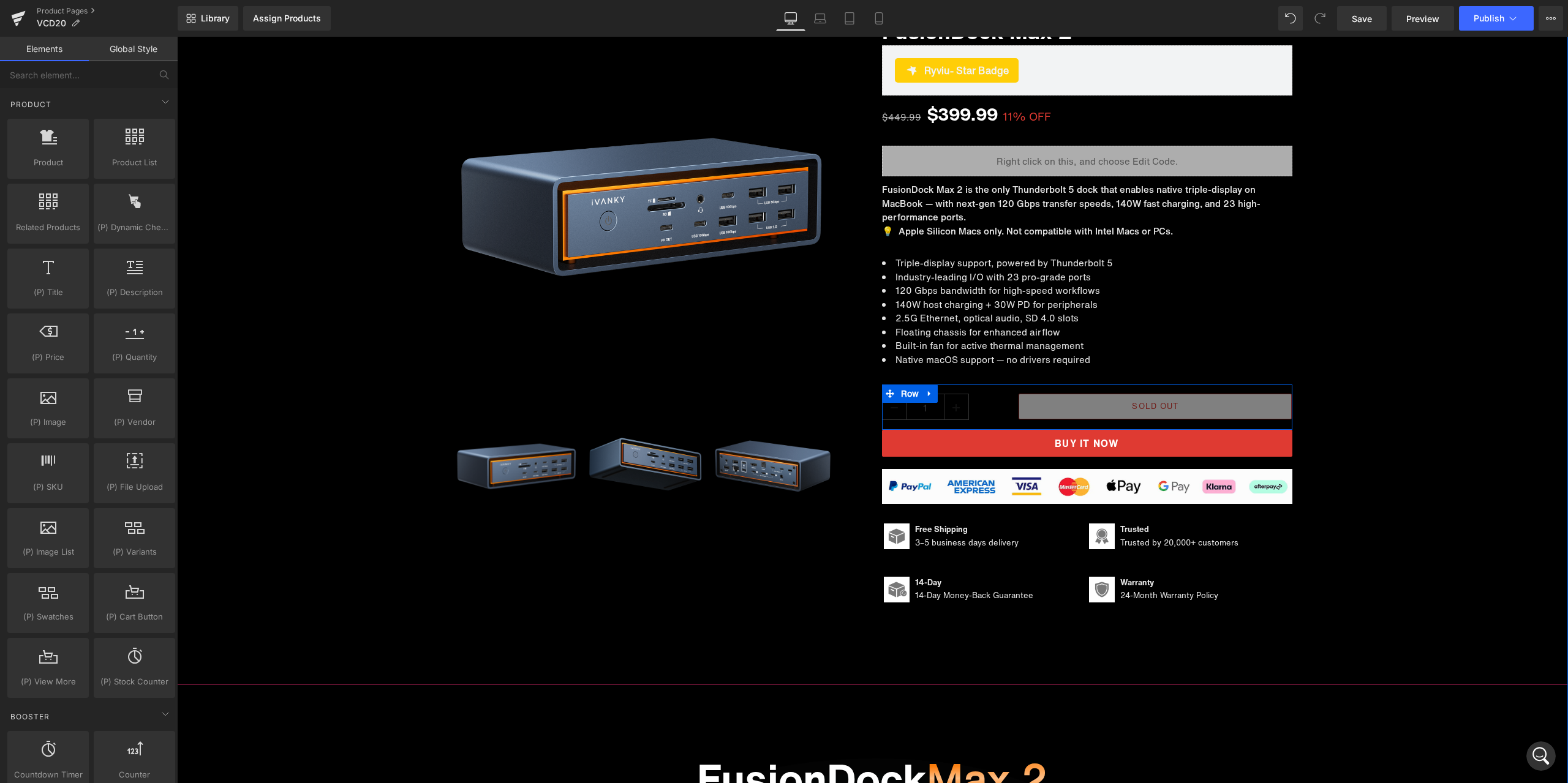
click at [1372, 520] on div "Sale Off (P) Image ‹" at bounding box center [872, 303] width 1391 height 618
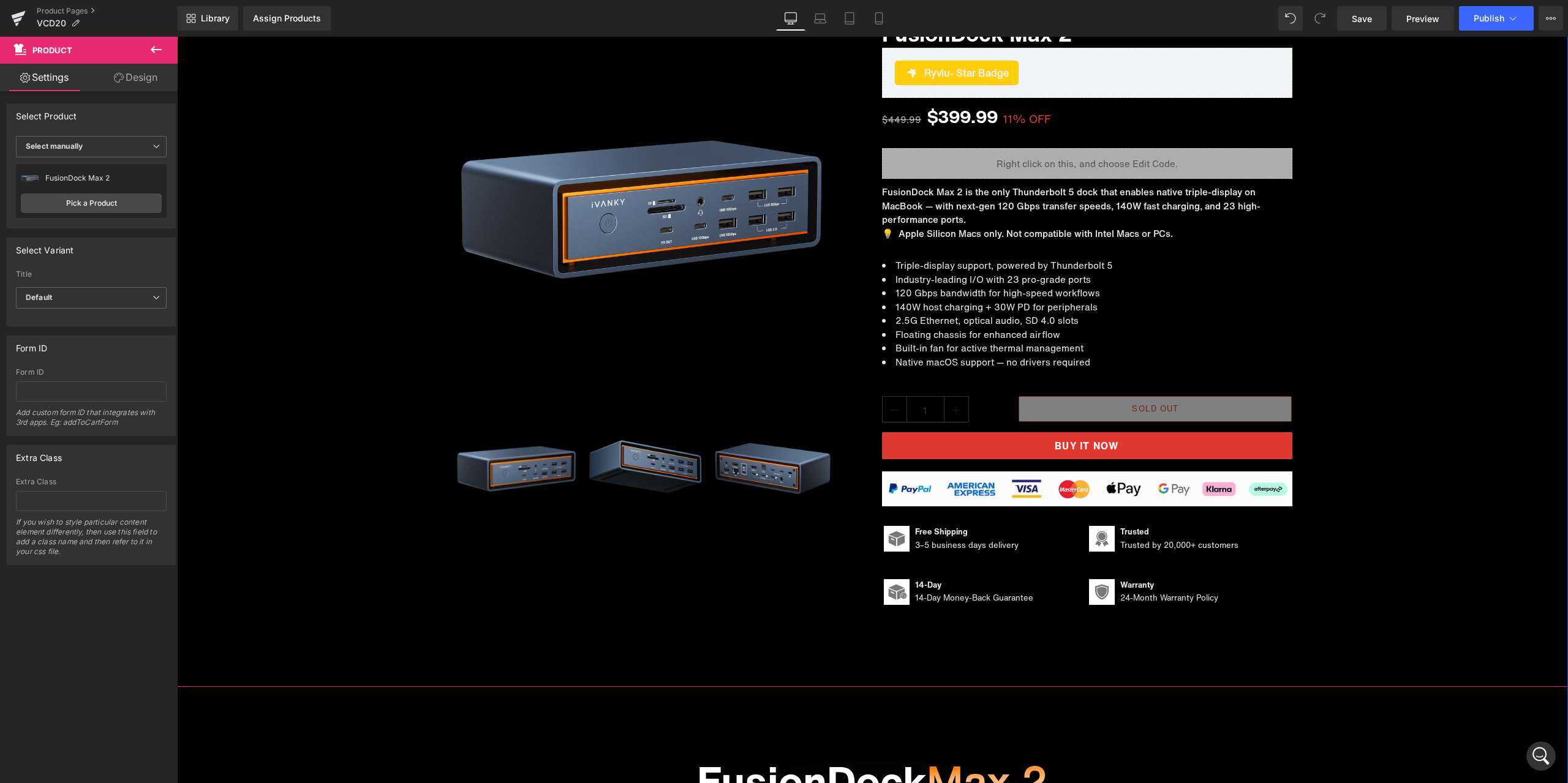
scroll to position [122, 0]
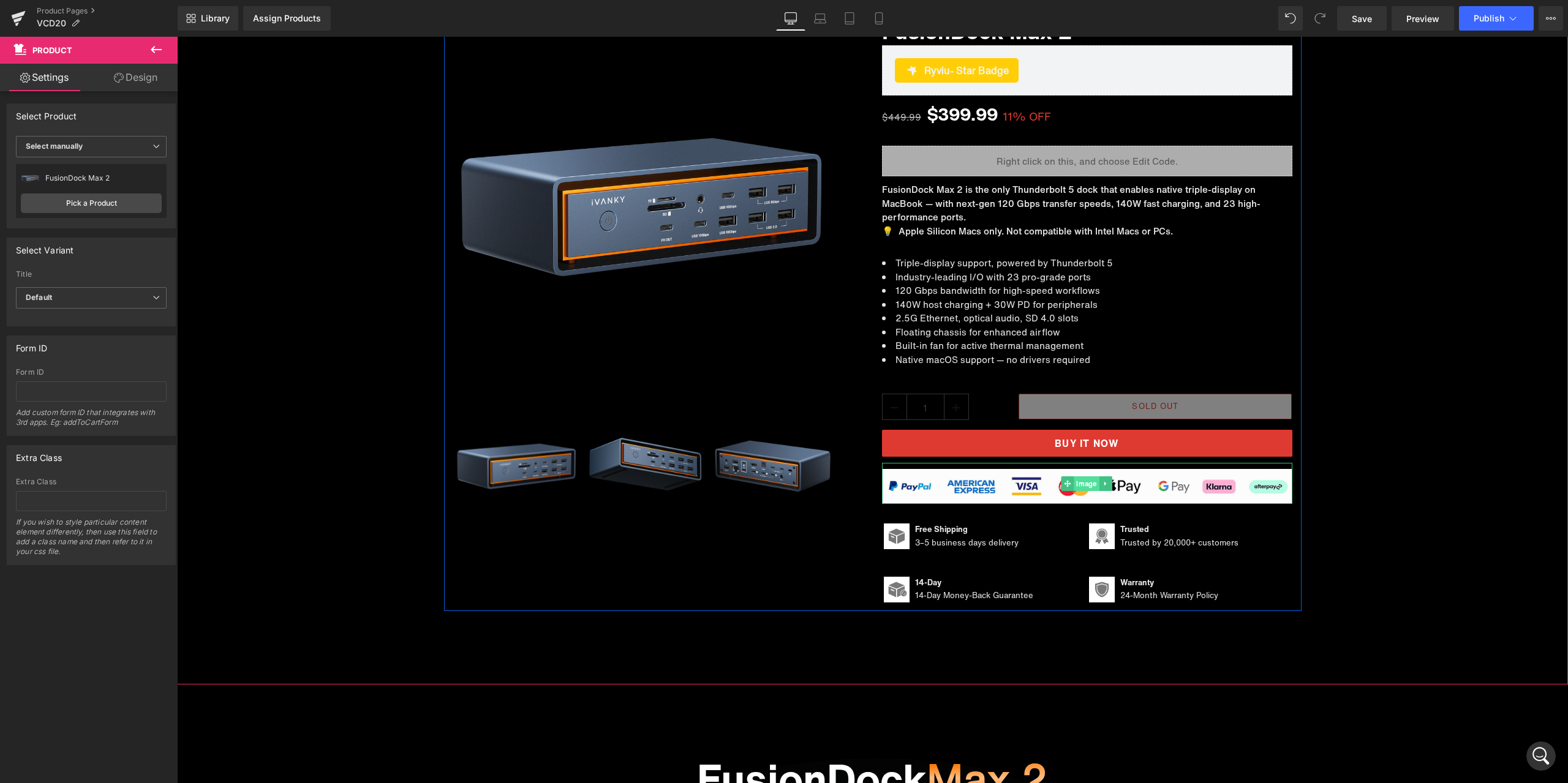
click at [1079, 485] on span "Image" at bounding box center [1086, 483] width 25 height 15
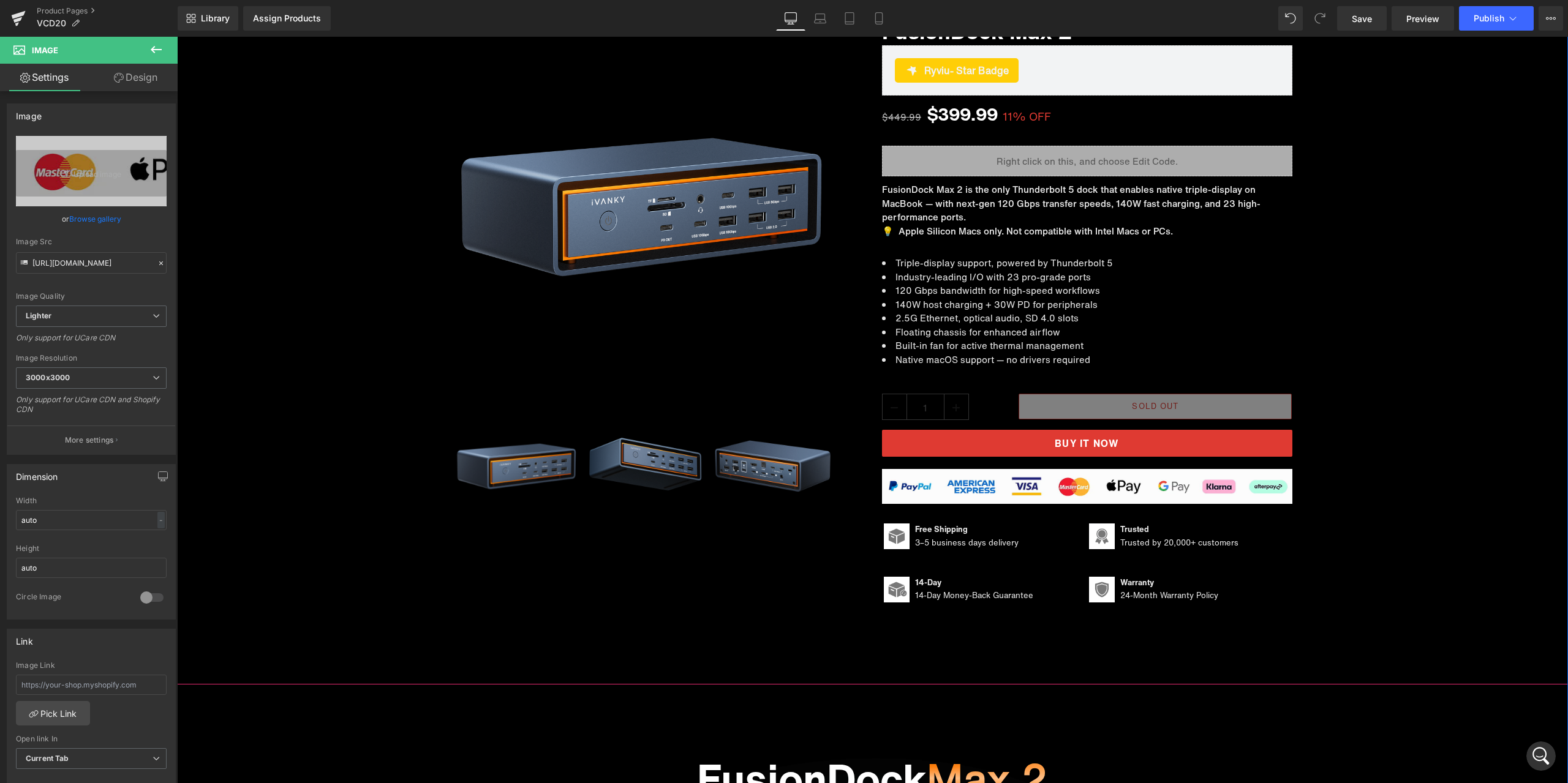
scroll to position [0, 0]
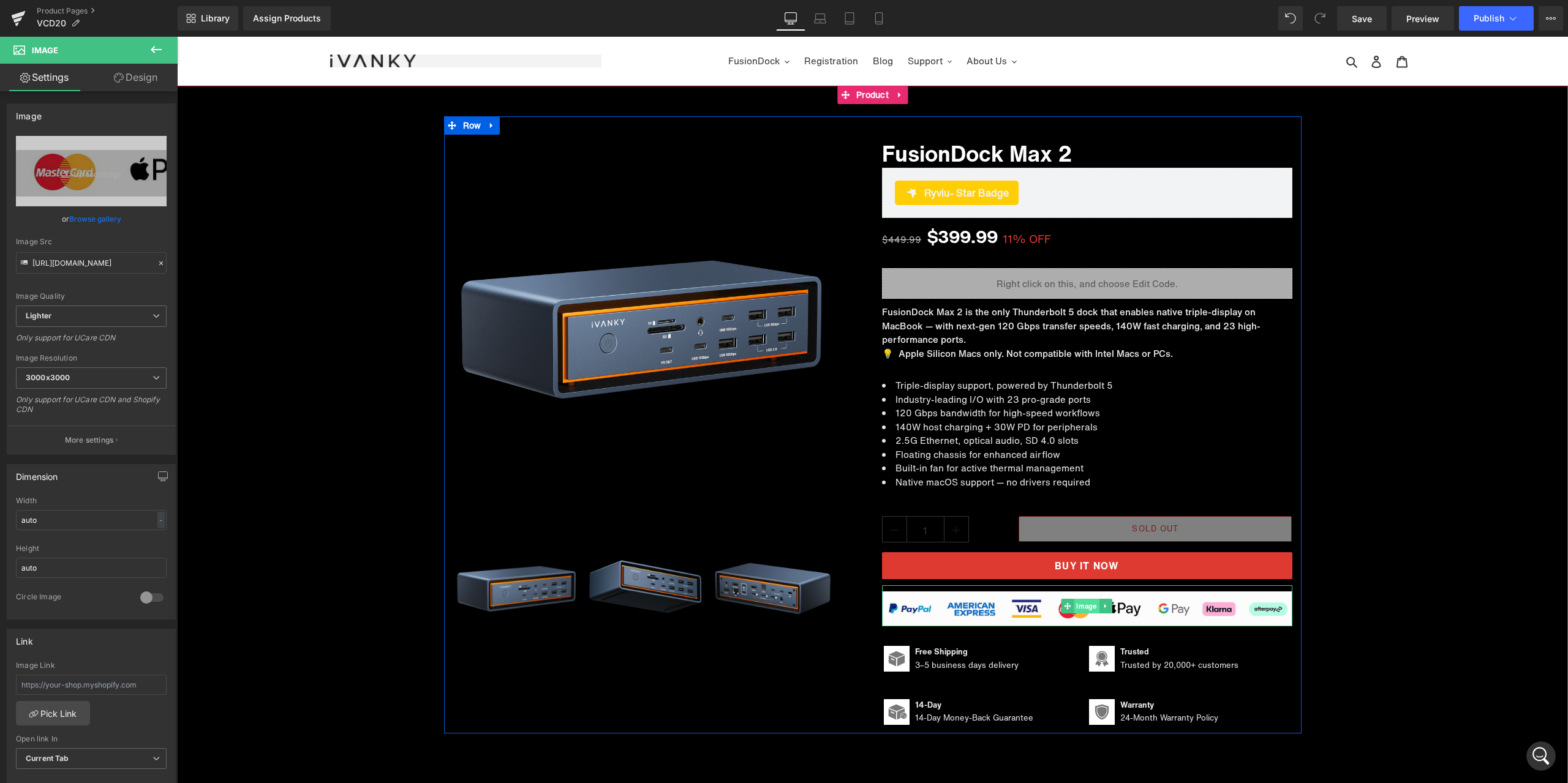
click at [1081, 608] on span "Image" at bounding box center [1086, 605] width 25 height 15
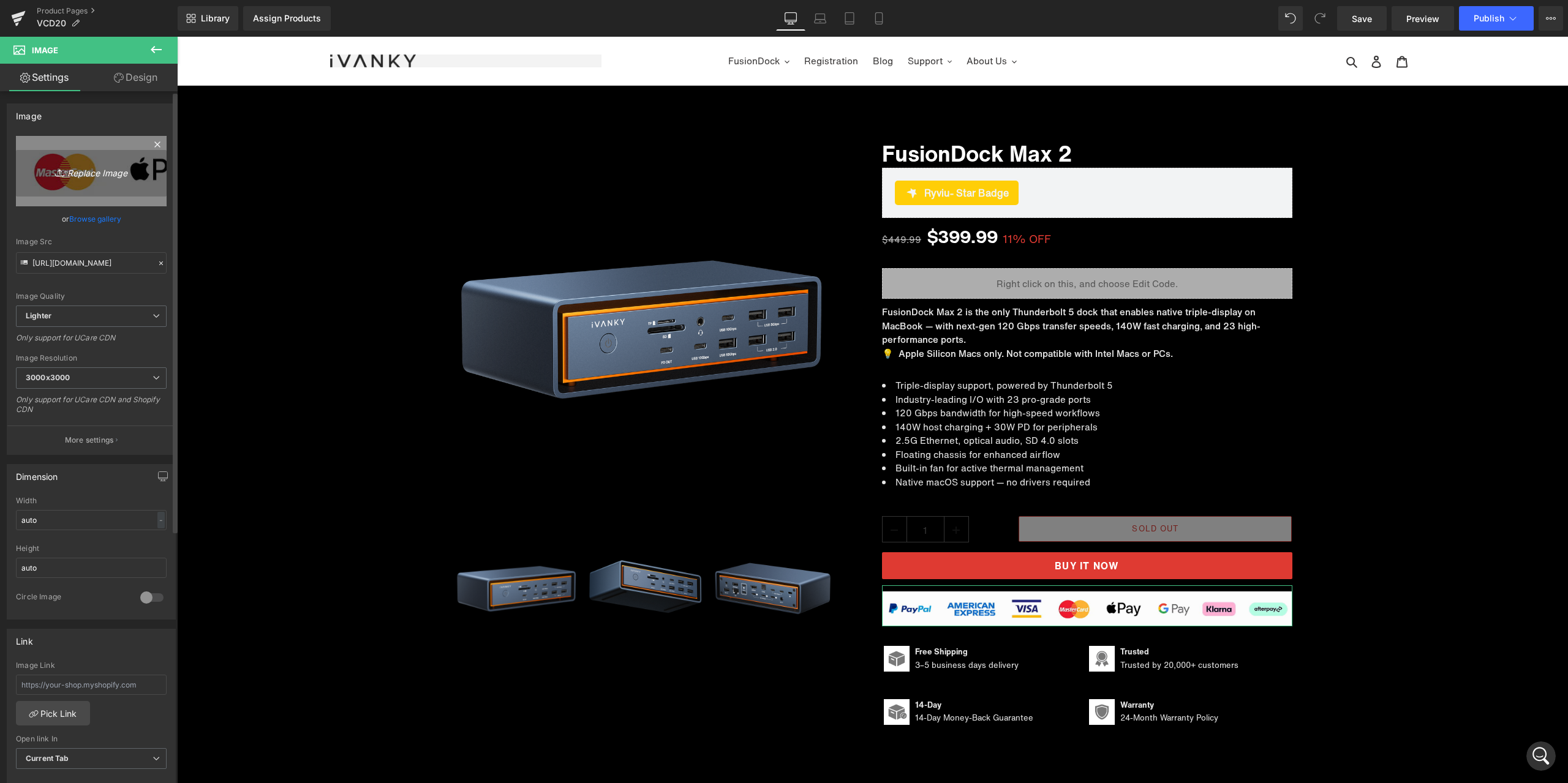
click at [90, 172] on icon "Replace Image" at bounding box center [91, 171] width 98 height 15
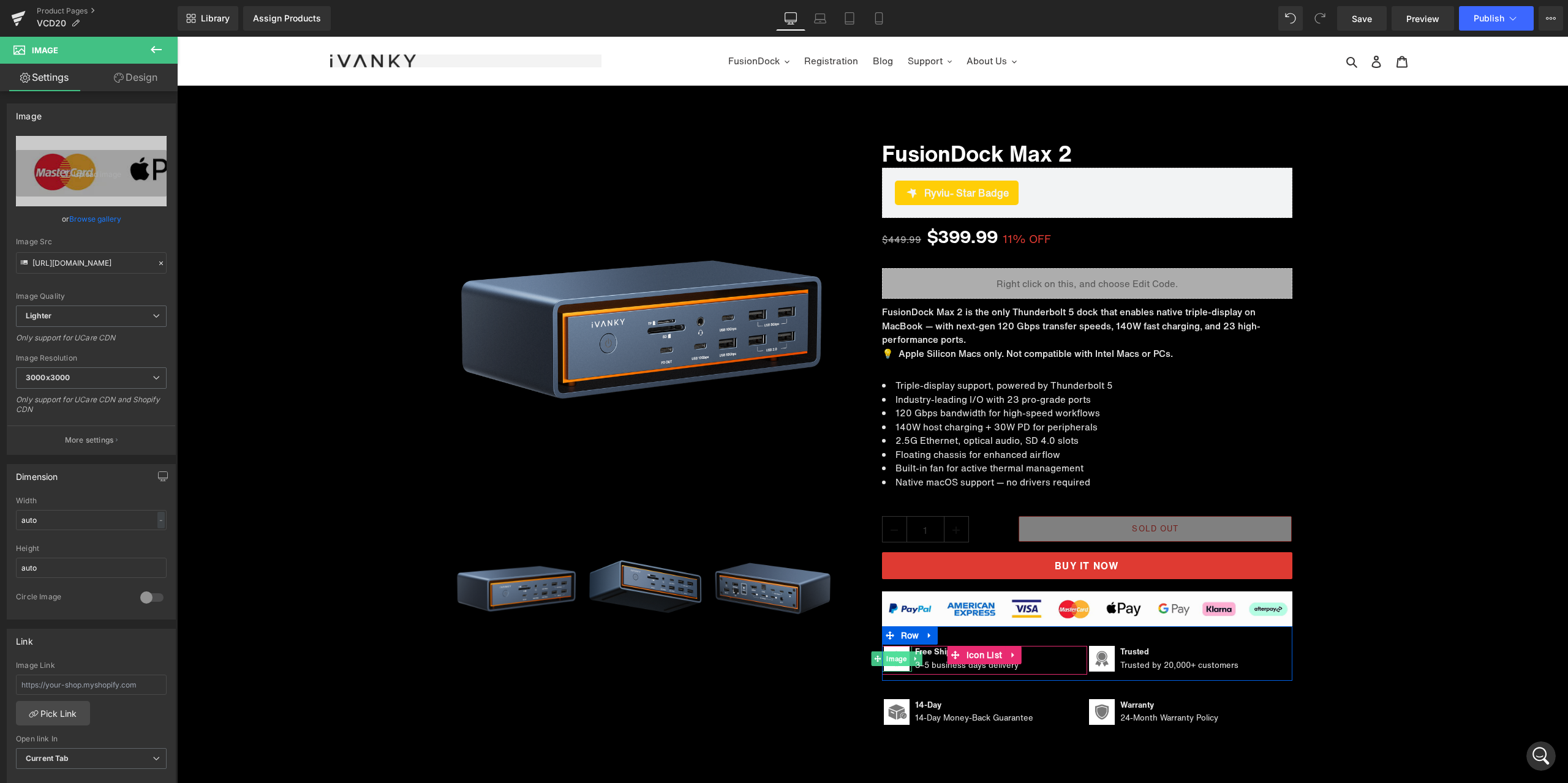
click at [896, 659] on span "Image" at bounding box center [896, 658] width 25 height 15
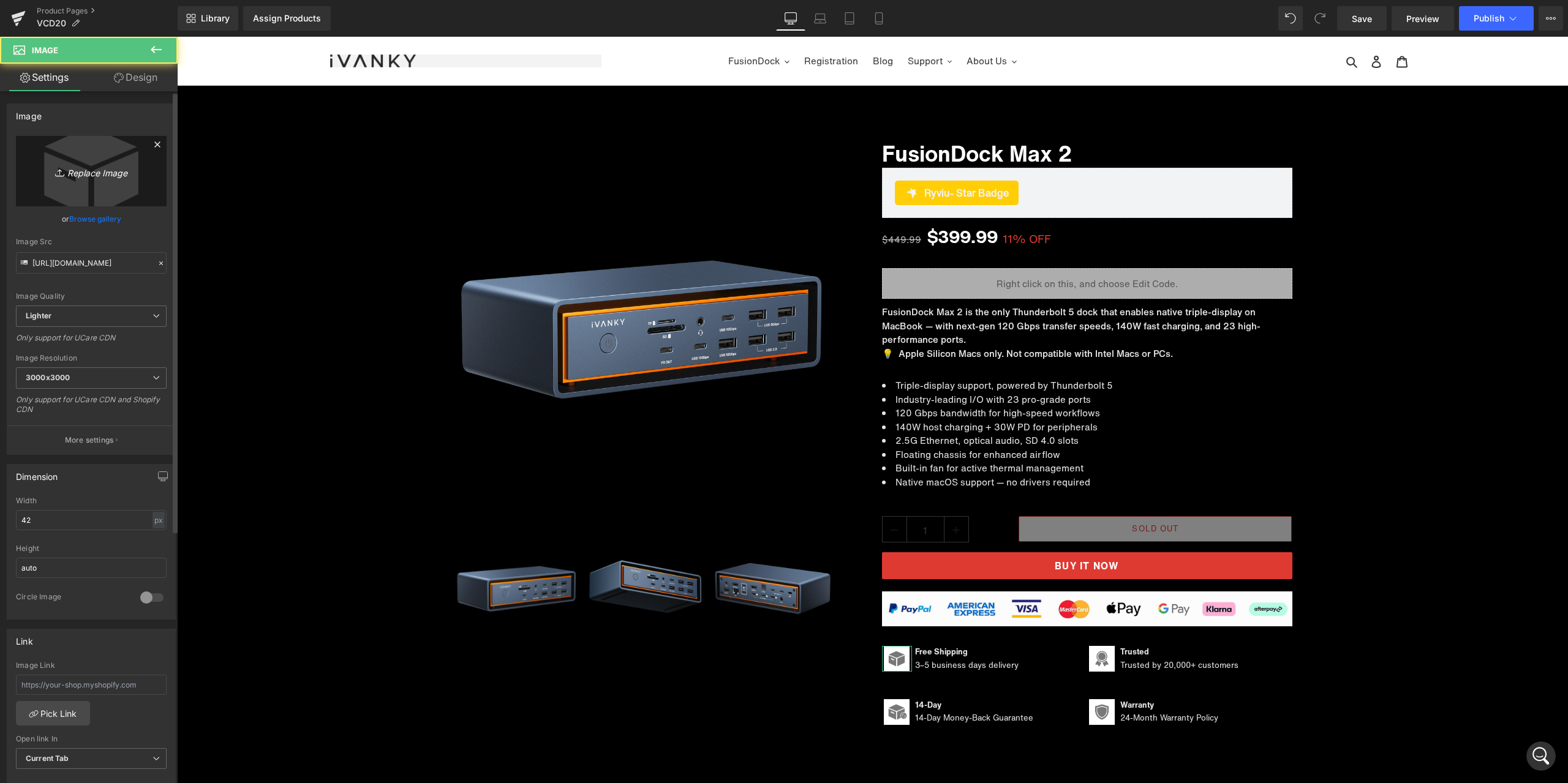
click at [108, 178] on icon "Replace Image" at bounding box center [91, 171] width 98 height 15
type input "C:\fakepath\物流.png"
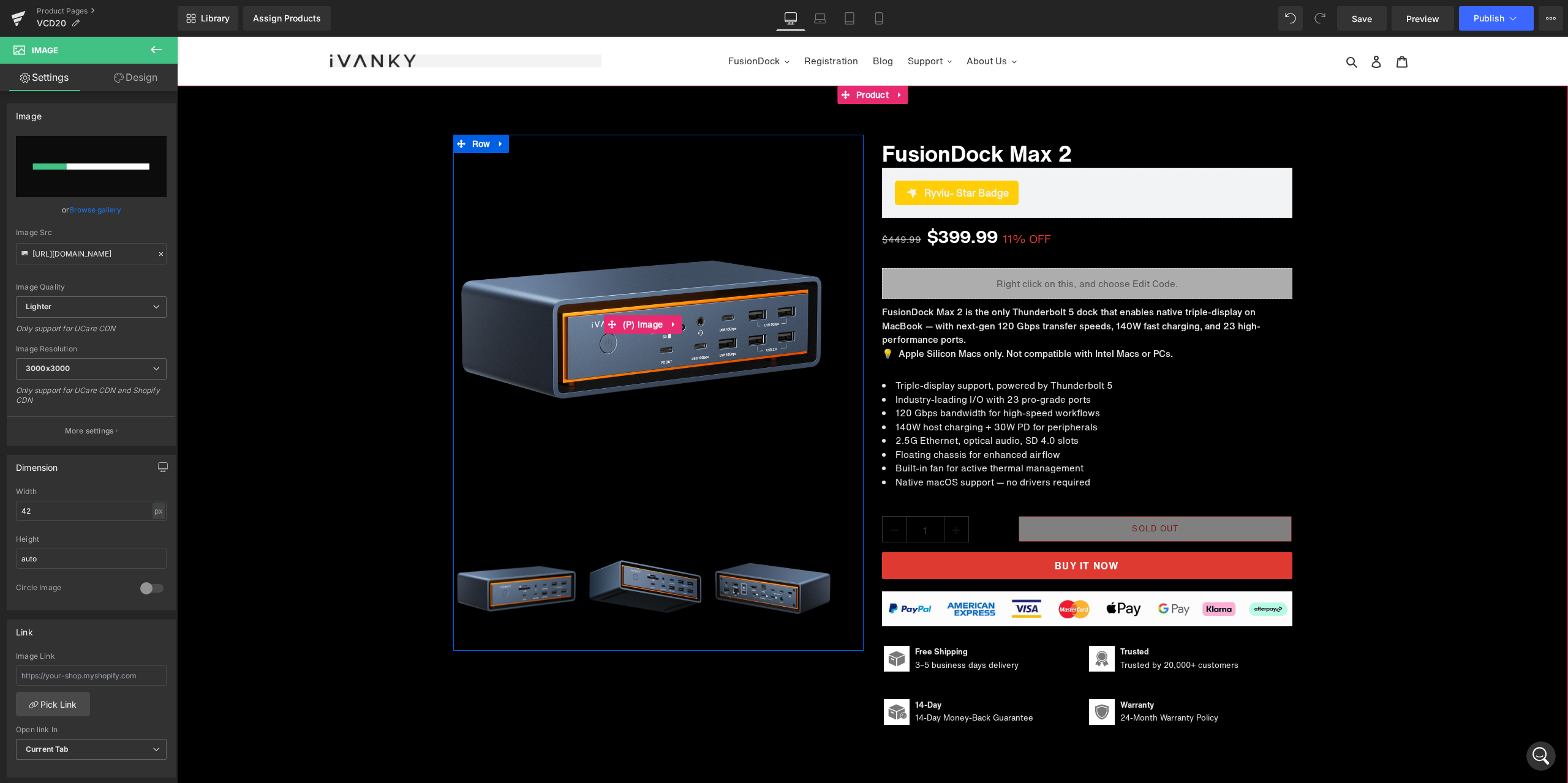
scroll to position [2738, 0]
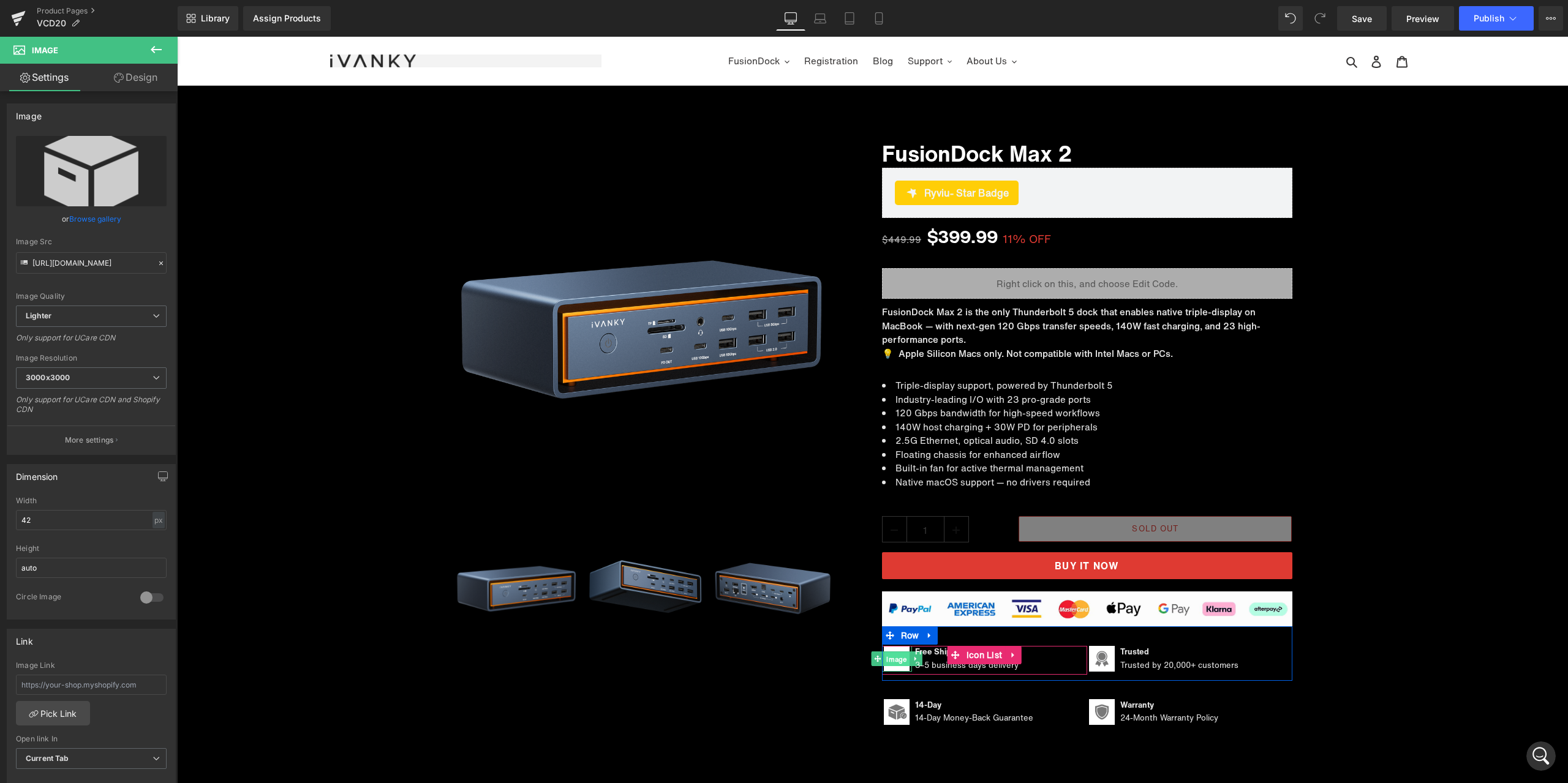
click at [896, 662] on span "Image" at bounding box center [896, 659] width 25 height 15
drag, startPoint x: 137, startPoint y: 86, endPoint x: 111, endPoint y: 135, distance: 55.5
click at [137, 85] on link "Design" at bounding box center [136, 78] width 89 height 27
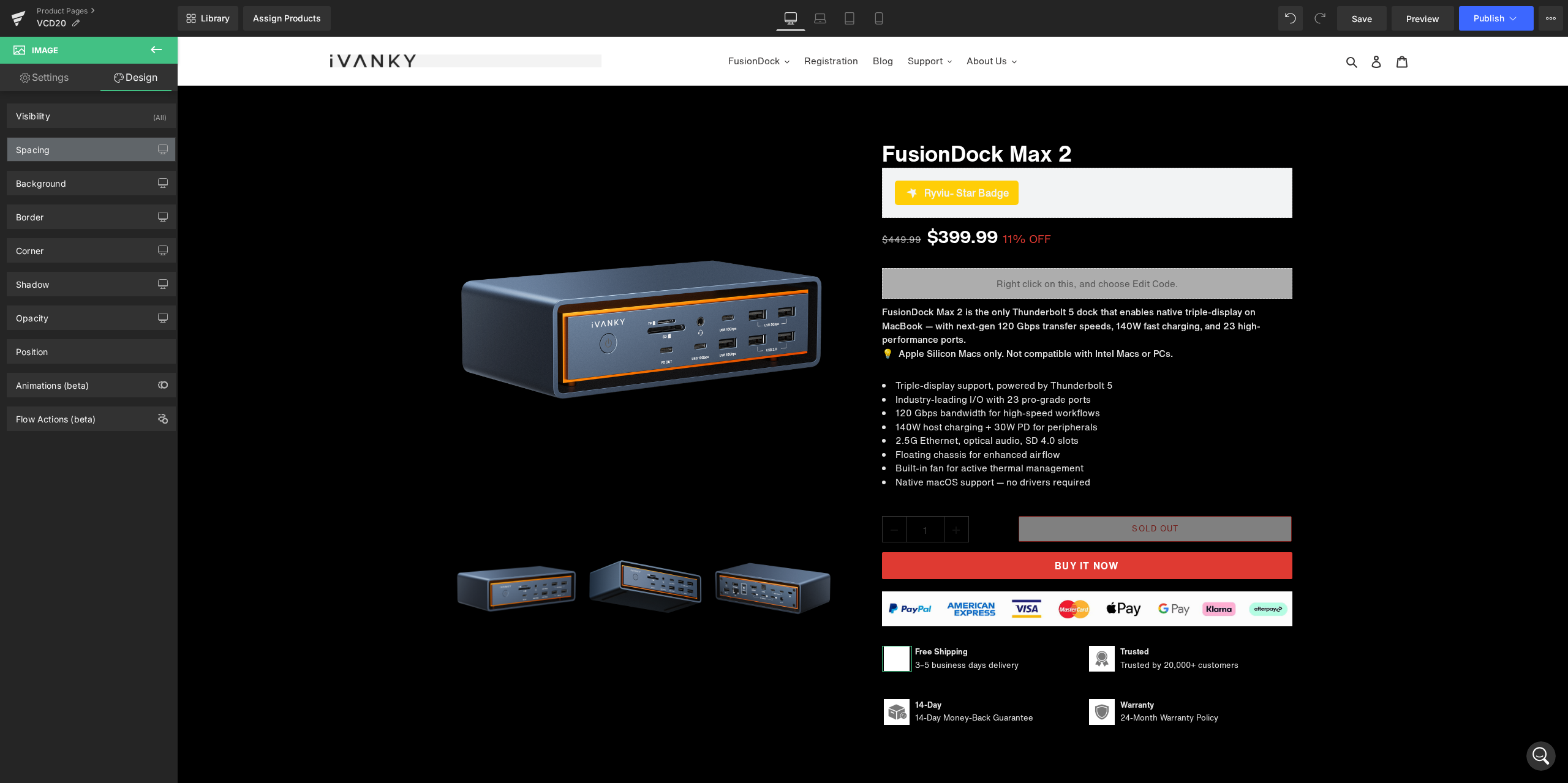
click at [94, 153] on div "Spacing" at bounding box center [91, 149] width 168 height 23
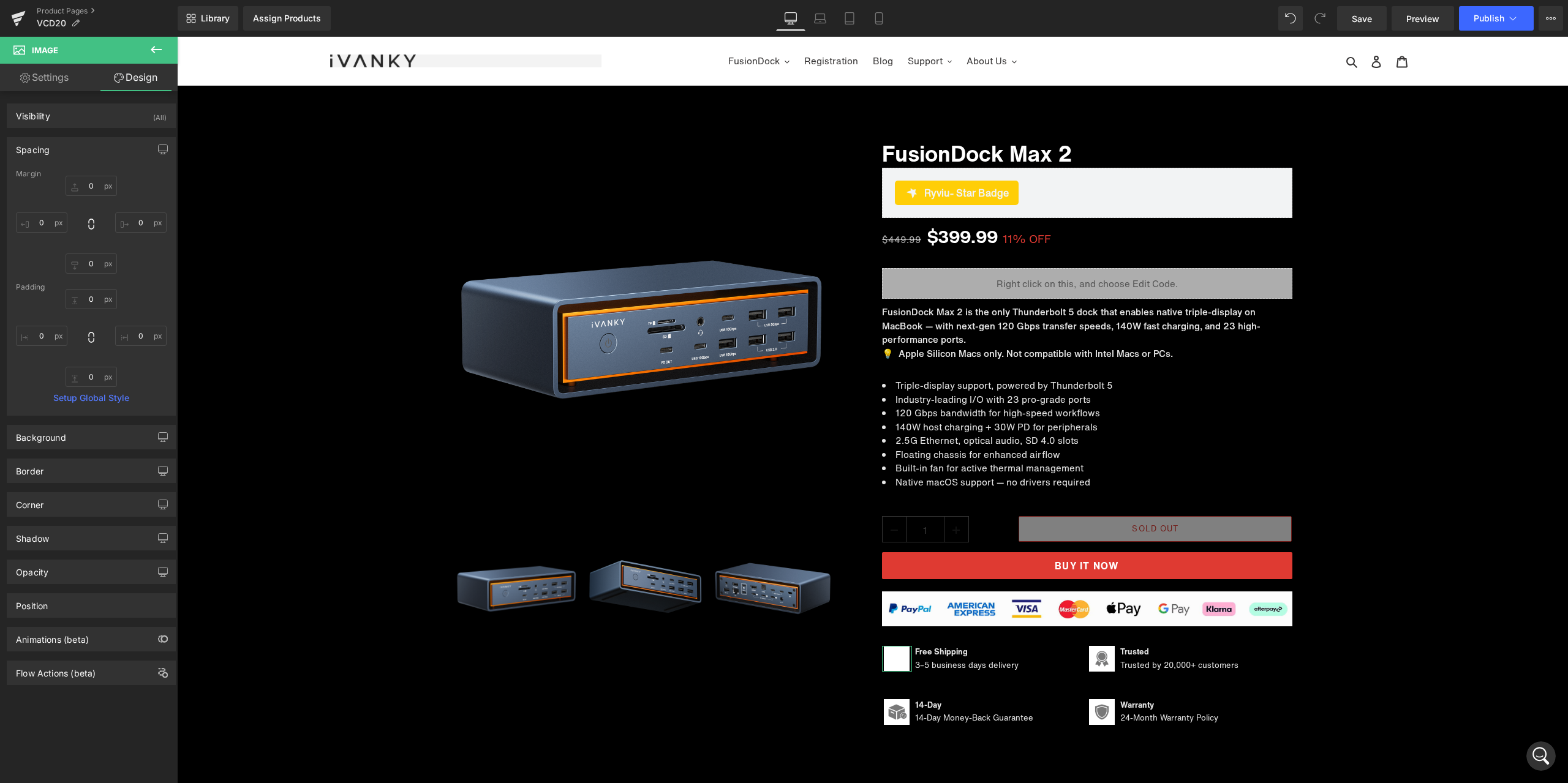
click at [94, 153] on div "Spacing" at bounding box center [91, 149] width 168 height 23
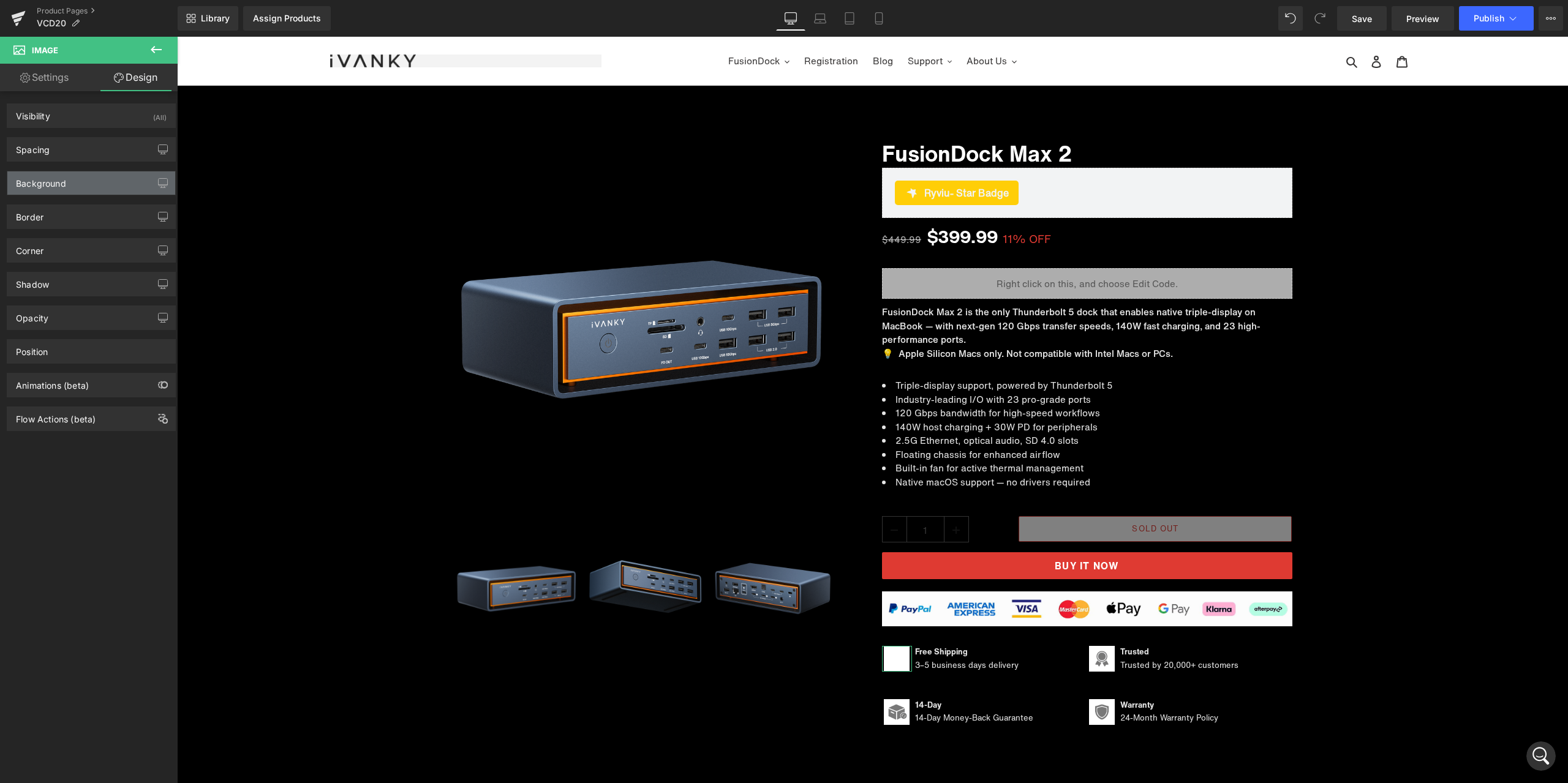
click at [75, 187] on div "Background" at bounding box center [91, 183] width 168 height 23
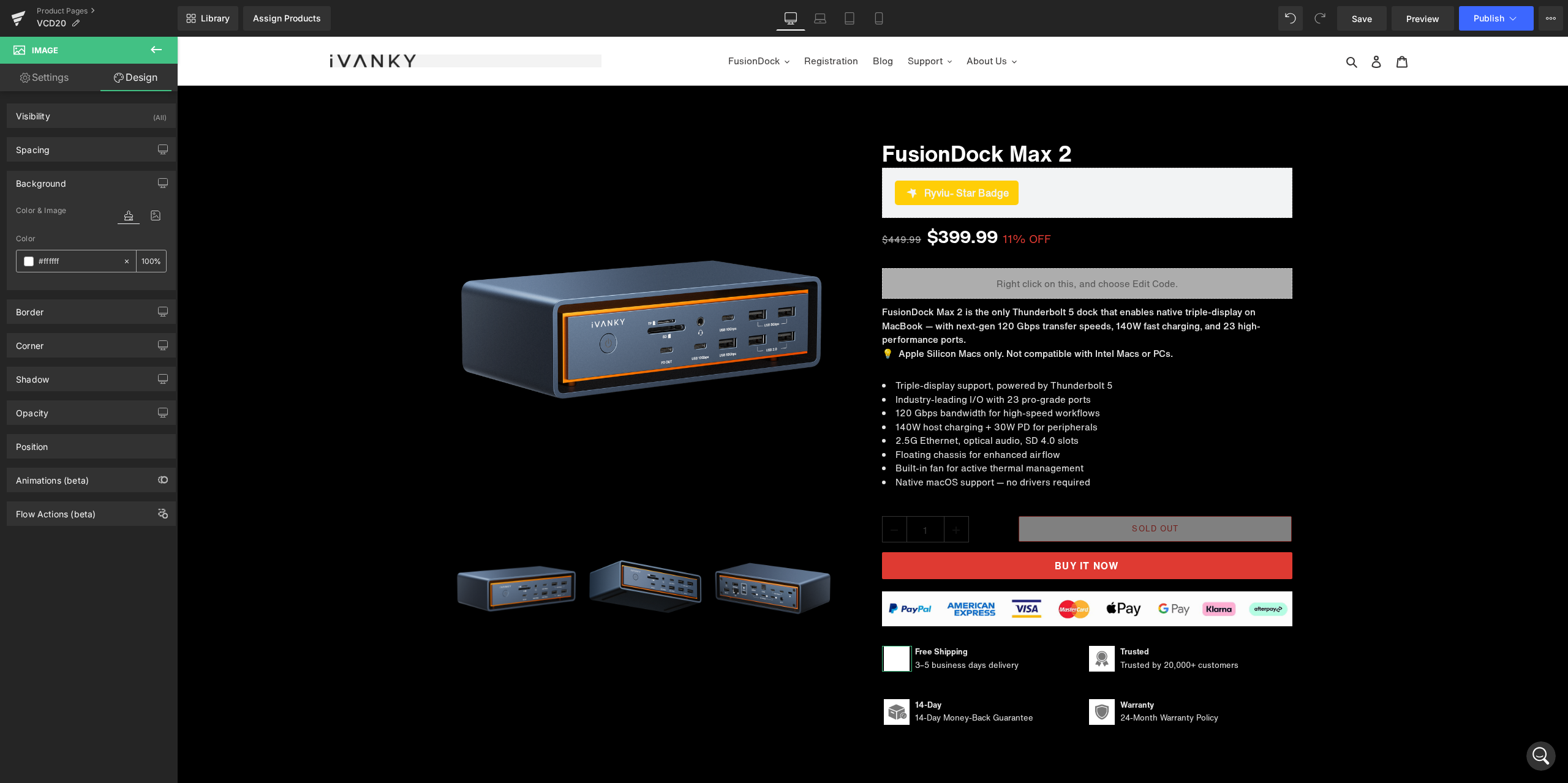
click at [125, 259] on icon at bounding box center [126, 261] width 9 height 9
click at [1097, 661] on span "Image" at bounding box center [1101, 658] width 25 height 15
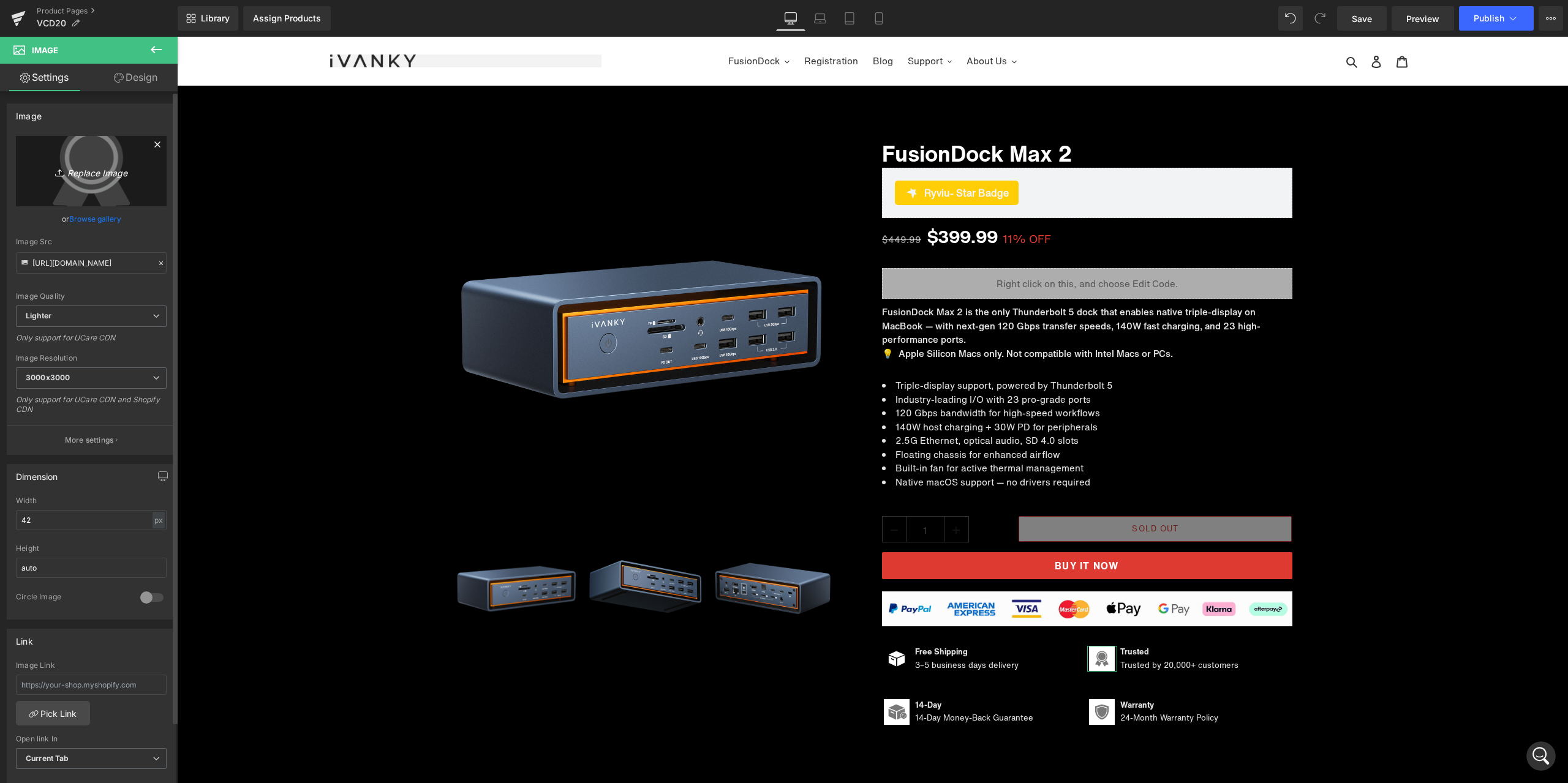
click at [94, 181] on link "Replace Image" at bounding box center [91, 171] width 150 height 70
type input "C:\fakepath\产品信赖.png"
click at [129, 79] on link "Design" at bounding box center [136, 78] width 89 height 27
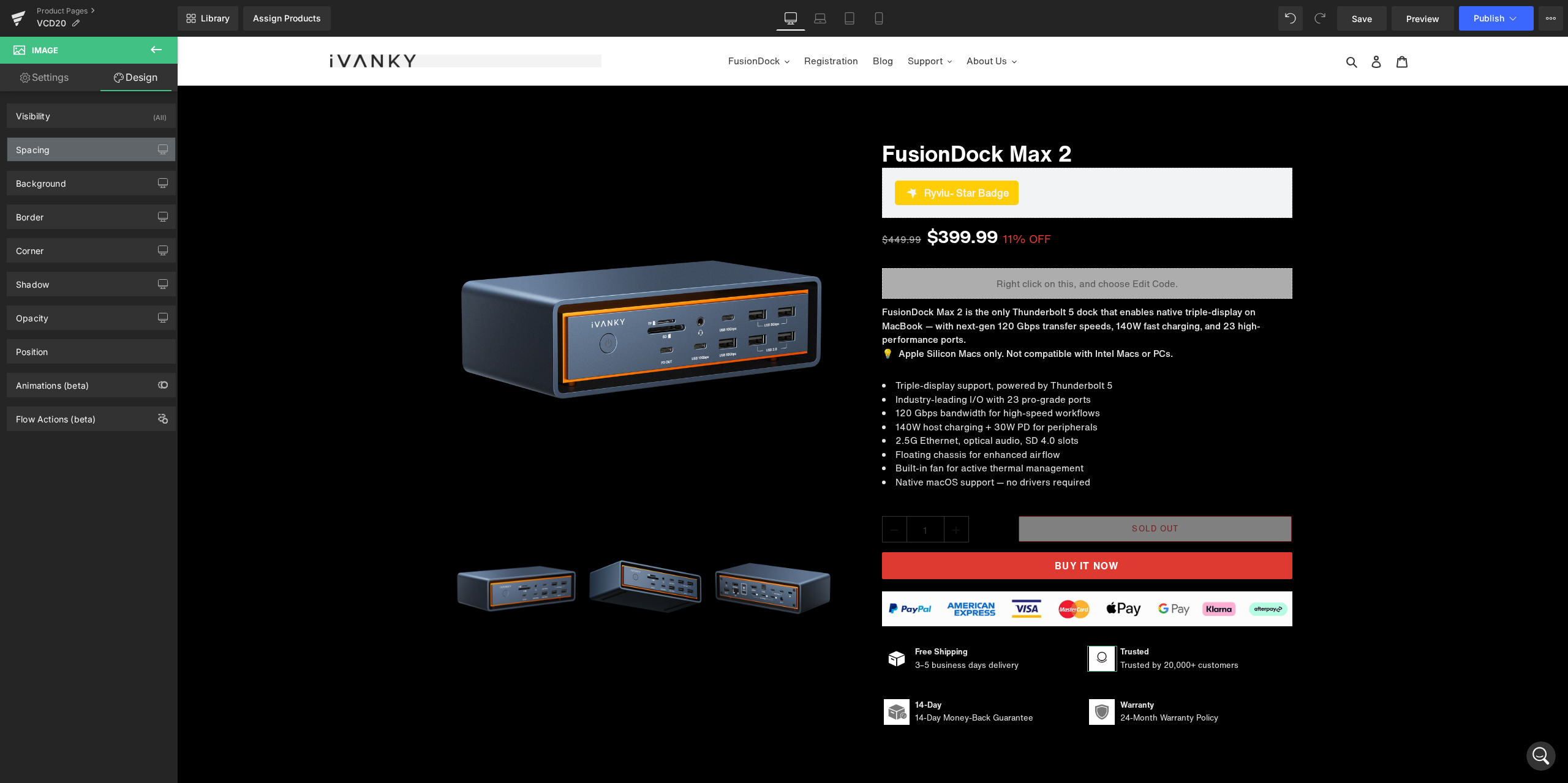
click at [67, 156] on div "Spacing" at bounding box center [91, 149] width 168 height 23
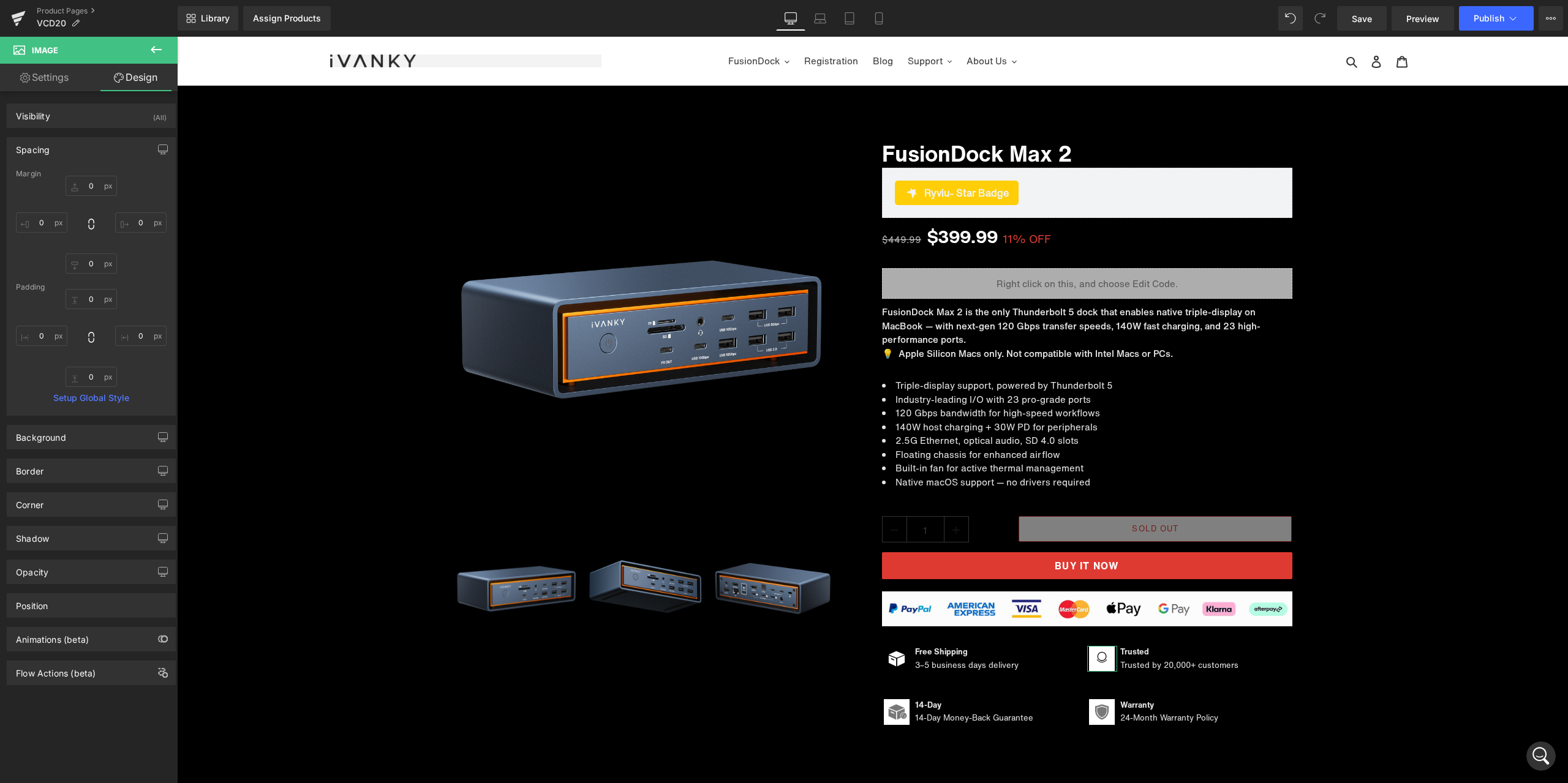
click at [81, 151] on div "Spacing" at bounding box center [91, 149] width 168 height 23
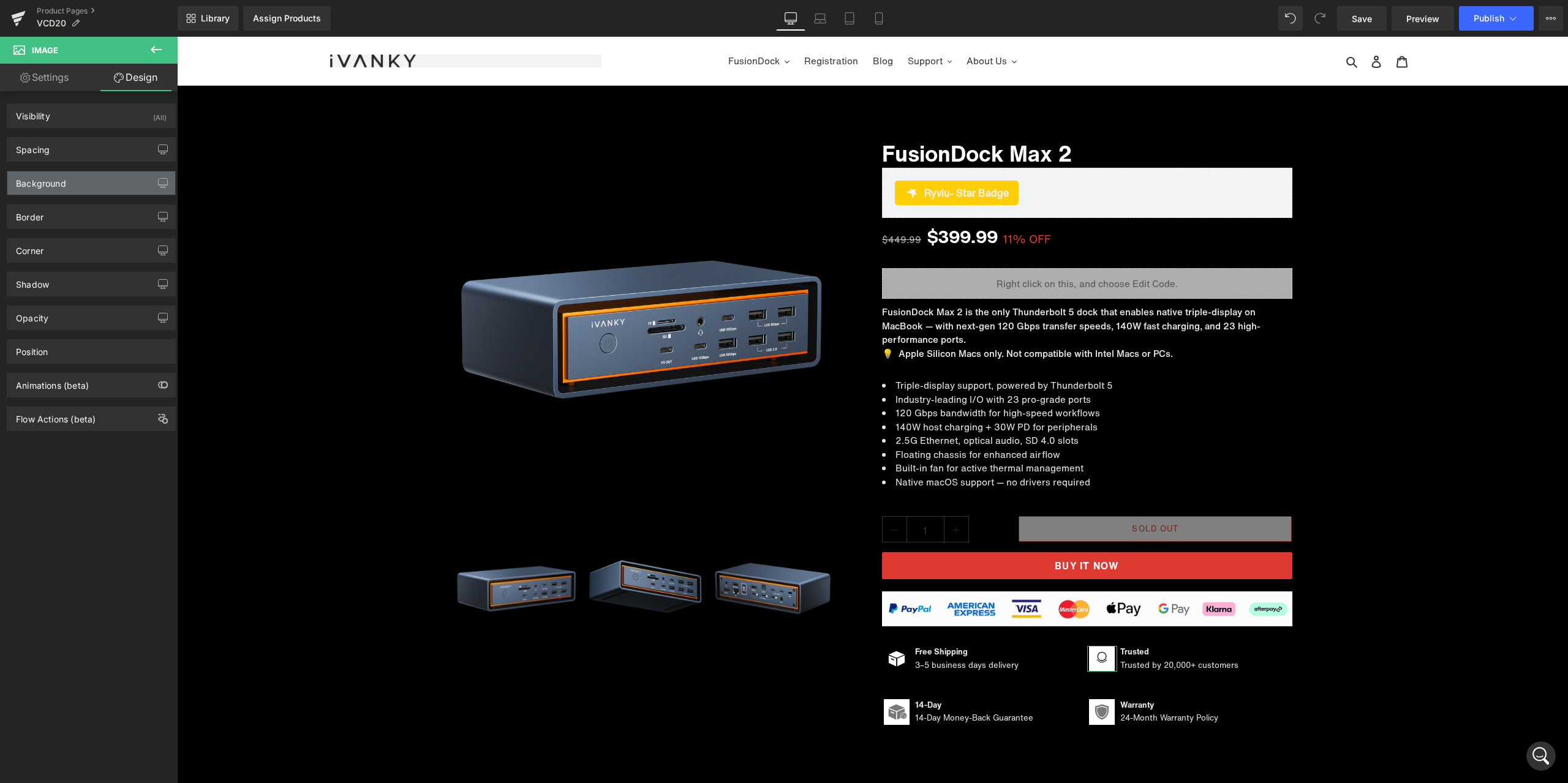
click at [73, 179] on div "Background" at bounding box center [91, 183] width 168 height 23
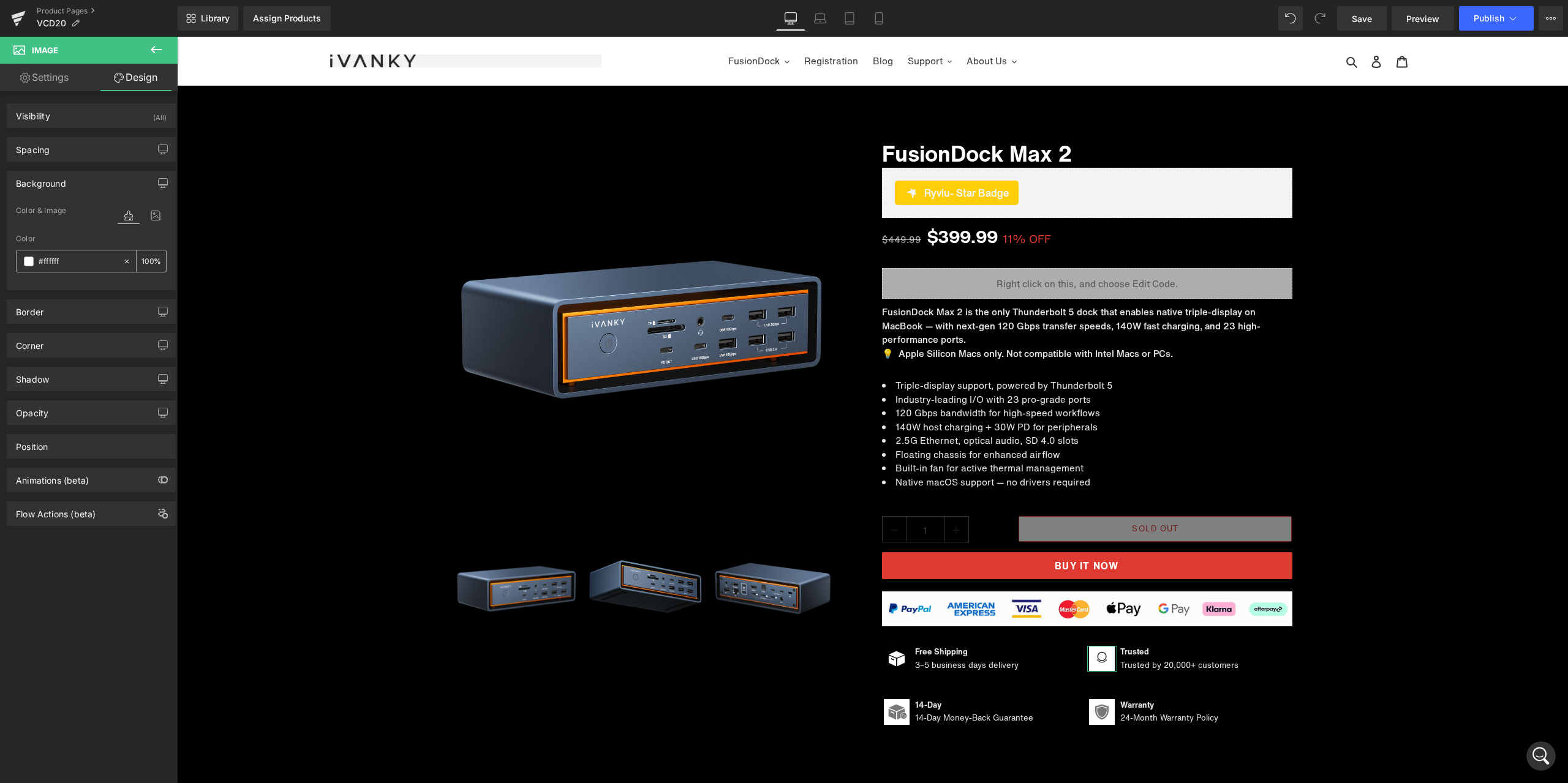
click at [125, 261] on icon at bounding box center [126, 261] width 9 height 9
click at [896, 715] on span "Image" at bounding box center [896, 712] width 25 height 15
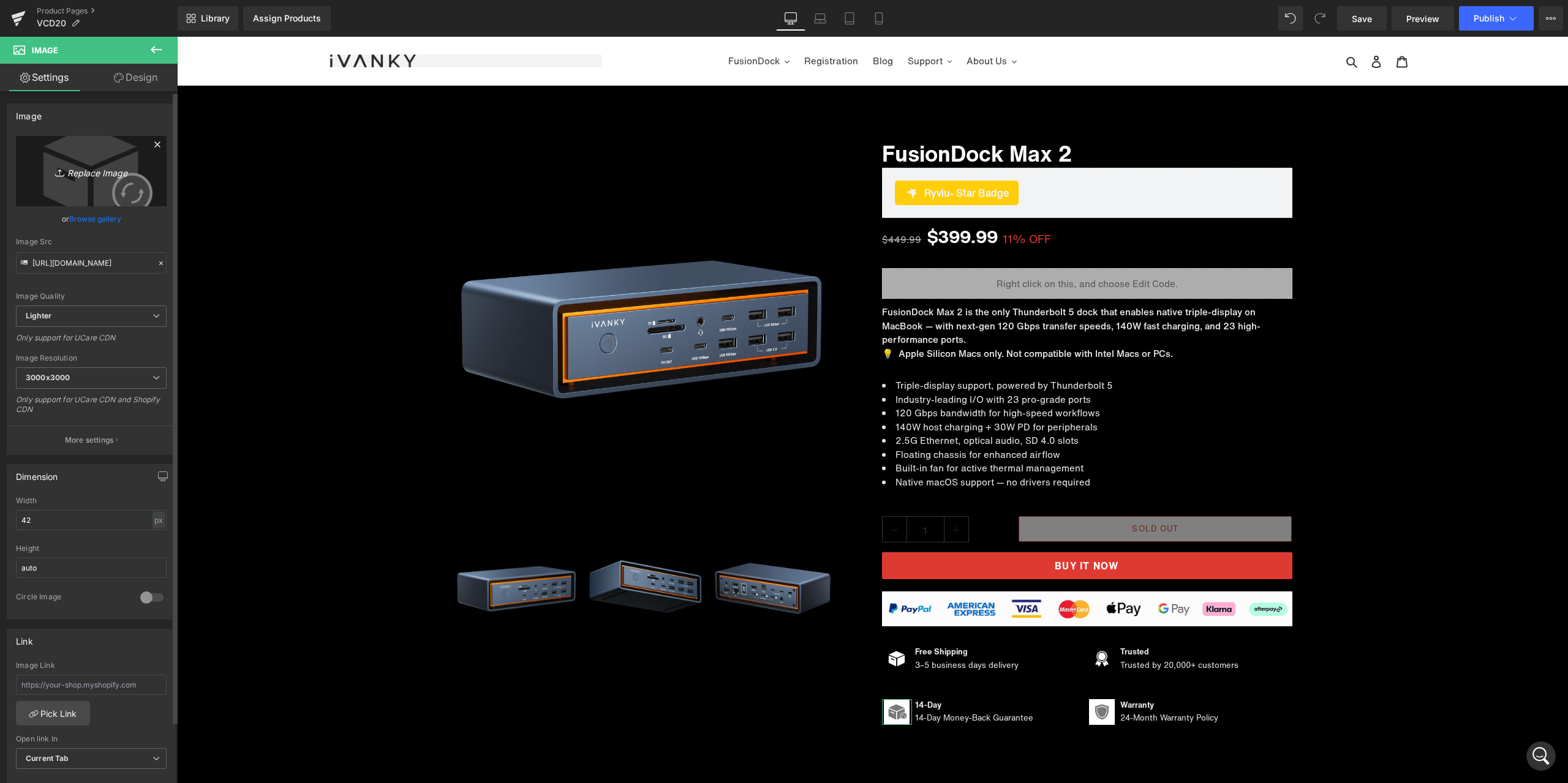
click at [122, 176] on icon "Replace Image" at bounding box center [91, 171] width 98 height 15
type input "C:\fakepath\退换货.png"
click at [141, 68] on link "Design" at bounding box center [136, 78] width 89 height 27
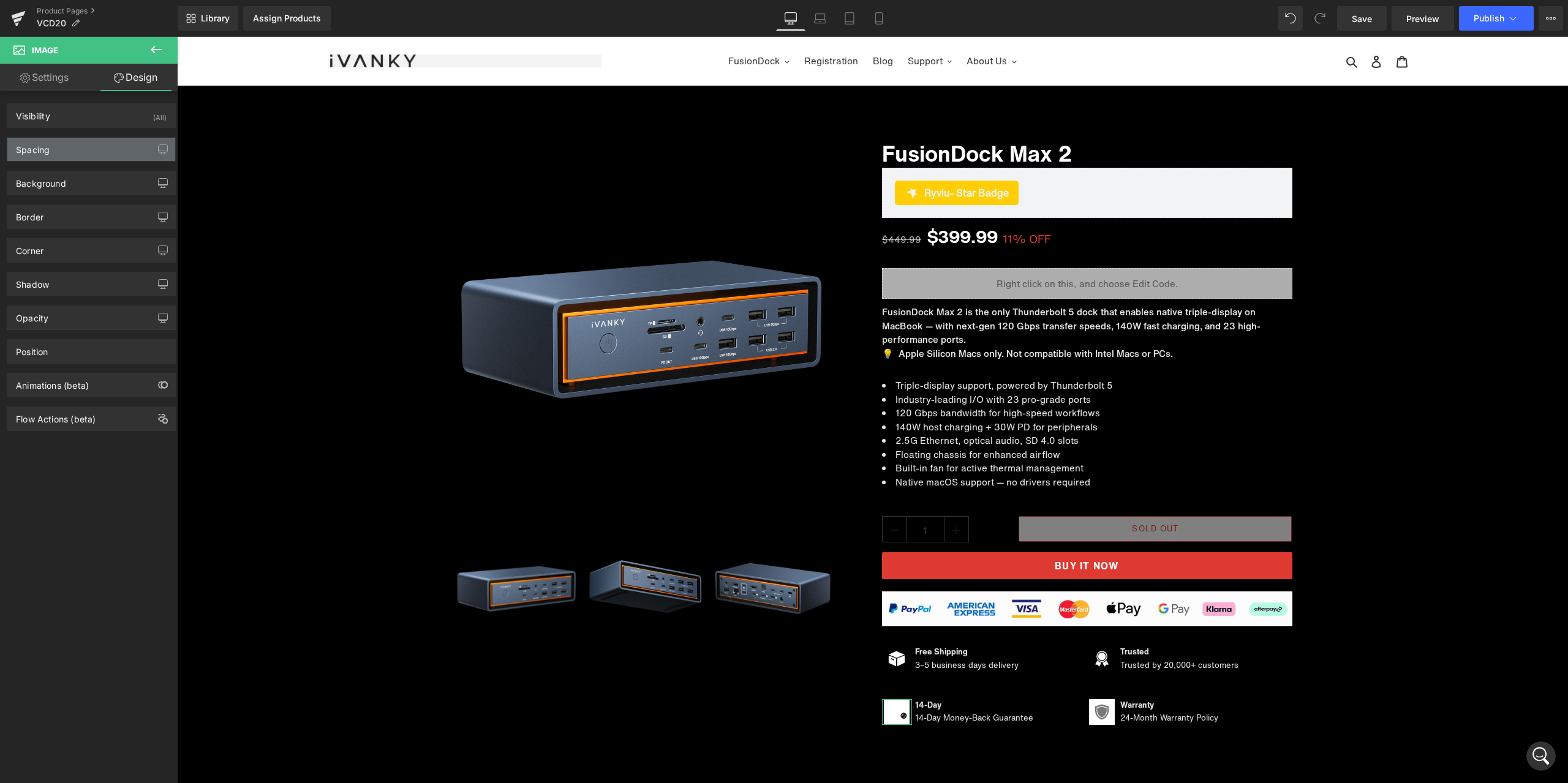
click at [62, 159] on div "Spacing" at bounding box center [91, 149] width 168 height 23
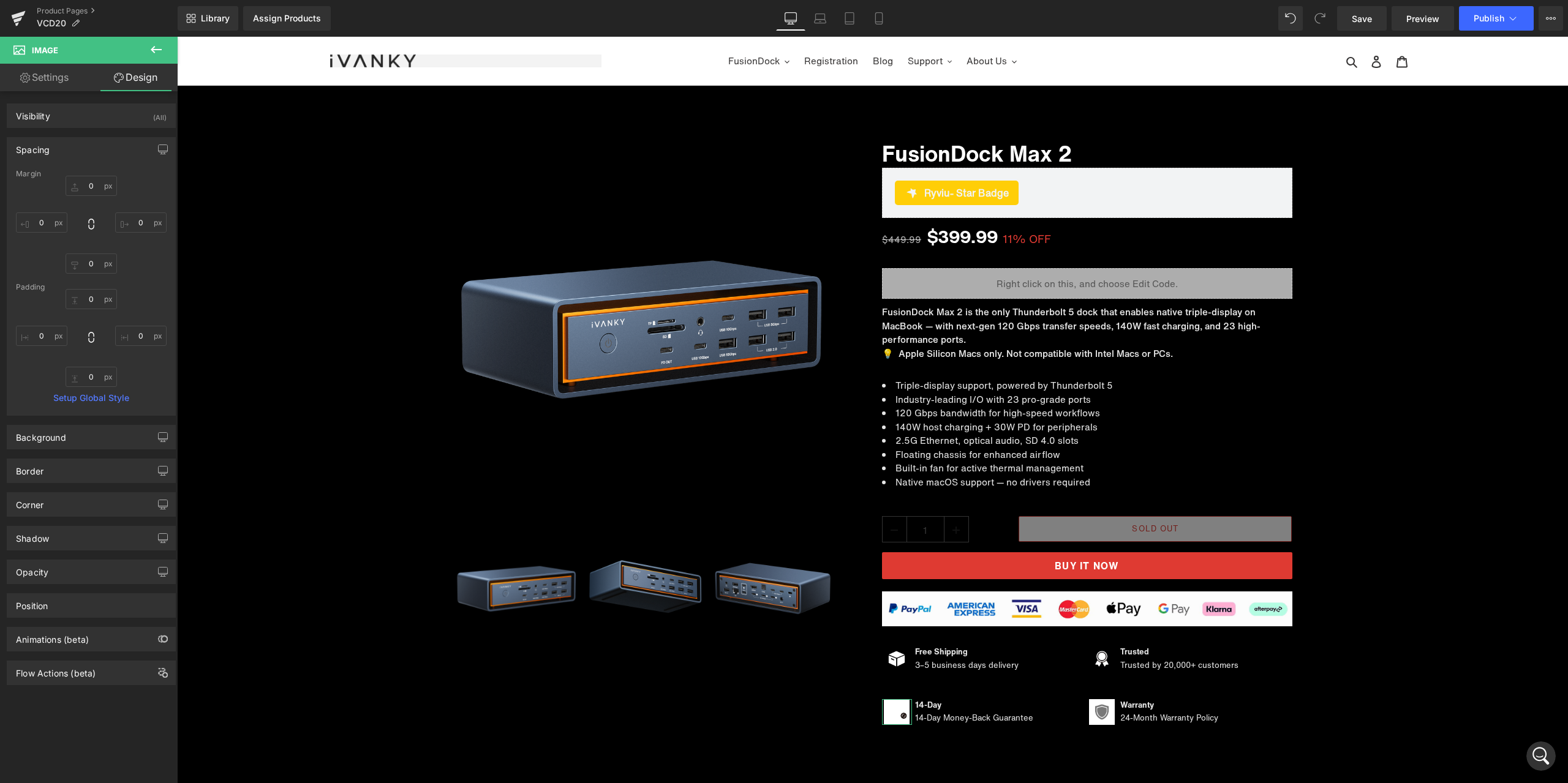
click at [68, 149] on div "Spacing" at bounding box center [91, 149] width 168 height 23
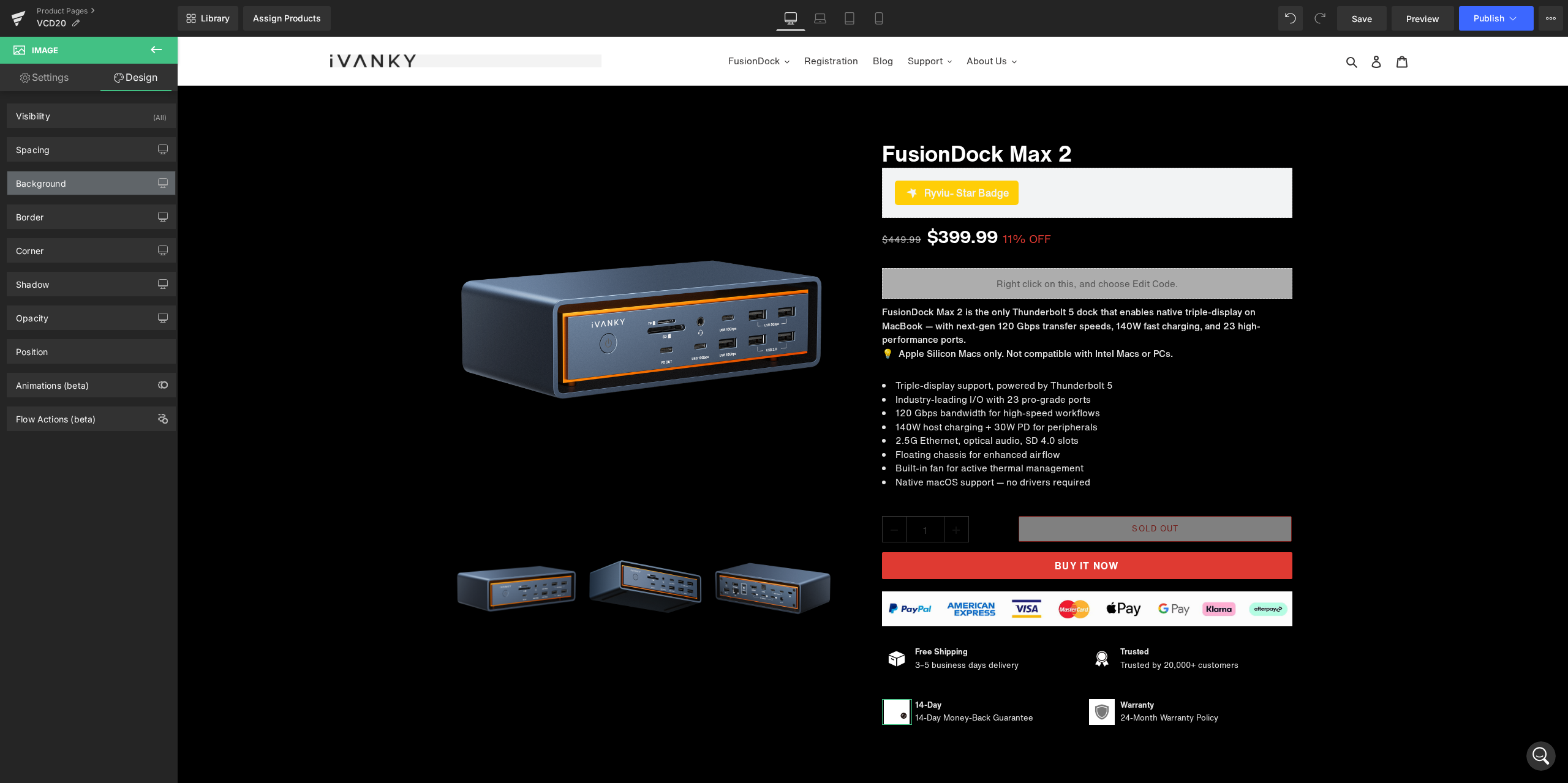
click at [61, 178] on div "Background" at bounding box center [41, 180] width 50 height 17
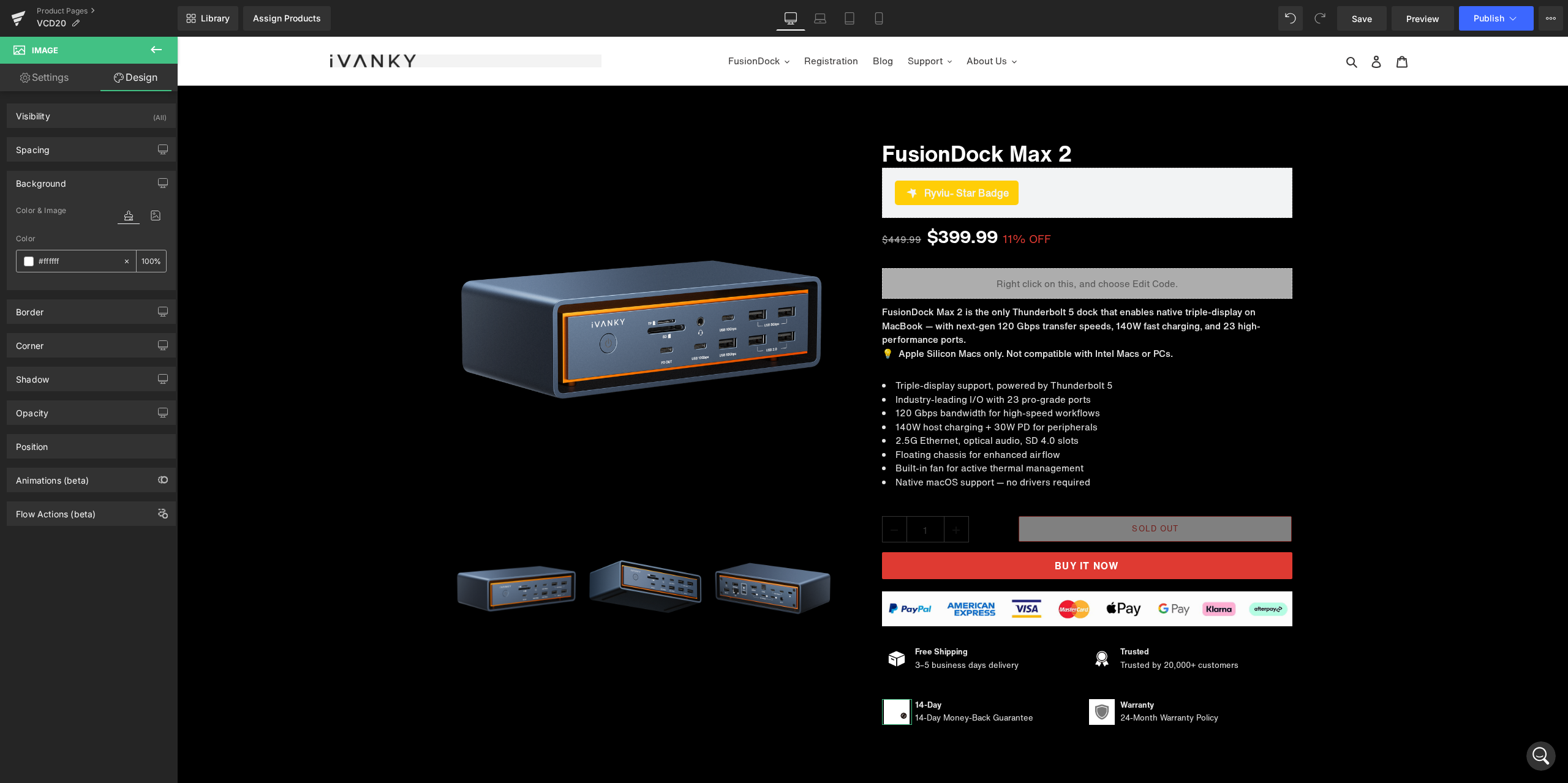
click at [126, 259] on div at bounding box center [129, 260] width 14 height 21
click at [1102, 716] on span "Image" at bounding box center [1101, 712] width 25 height 15
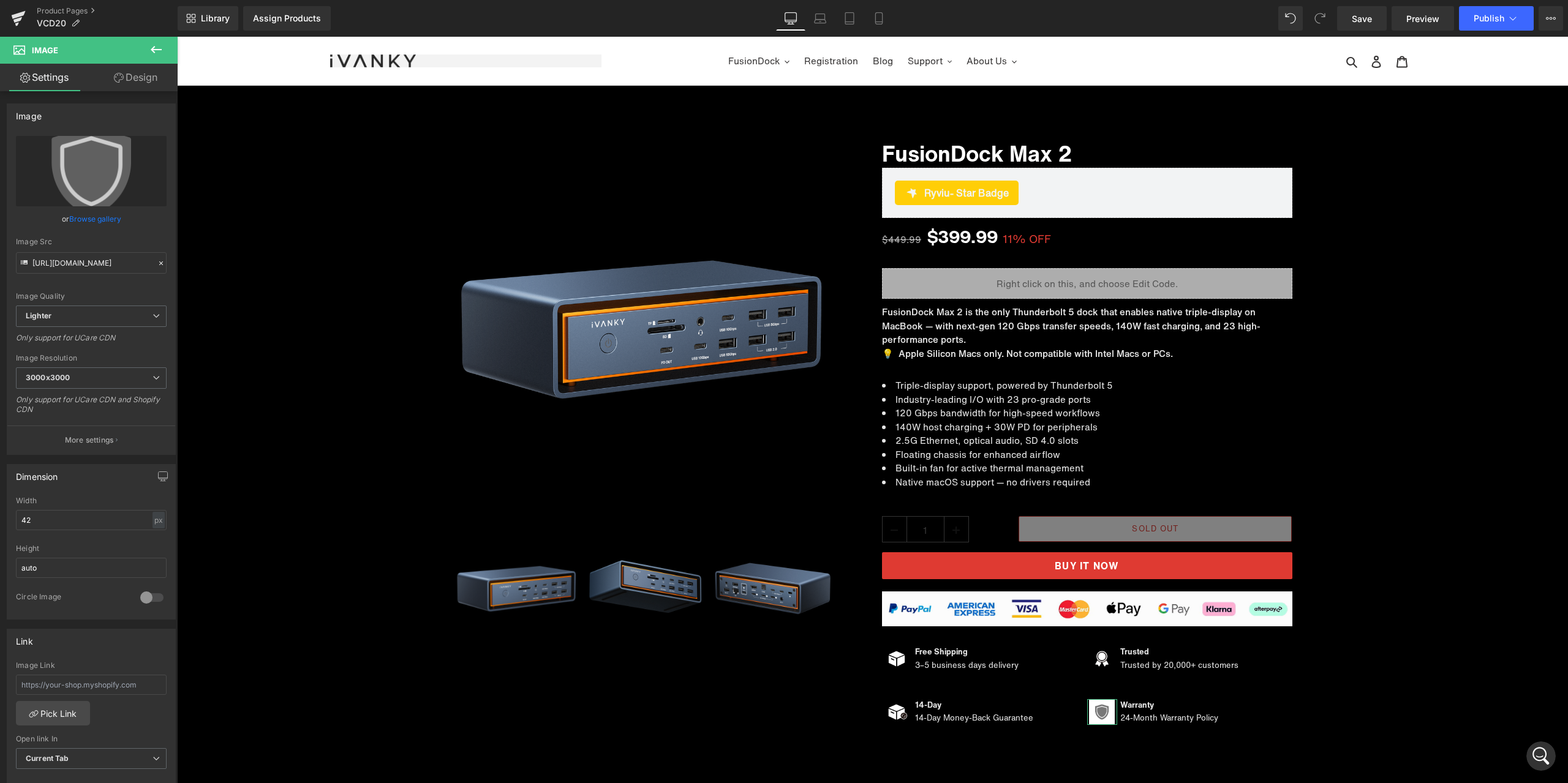
click at [138, 78] on link "Design" at bounding box center [136, 78] width 89 height 27
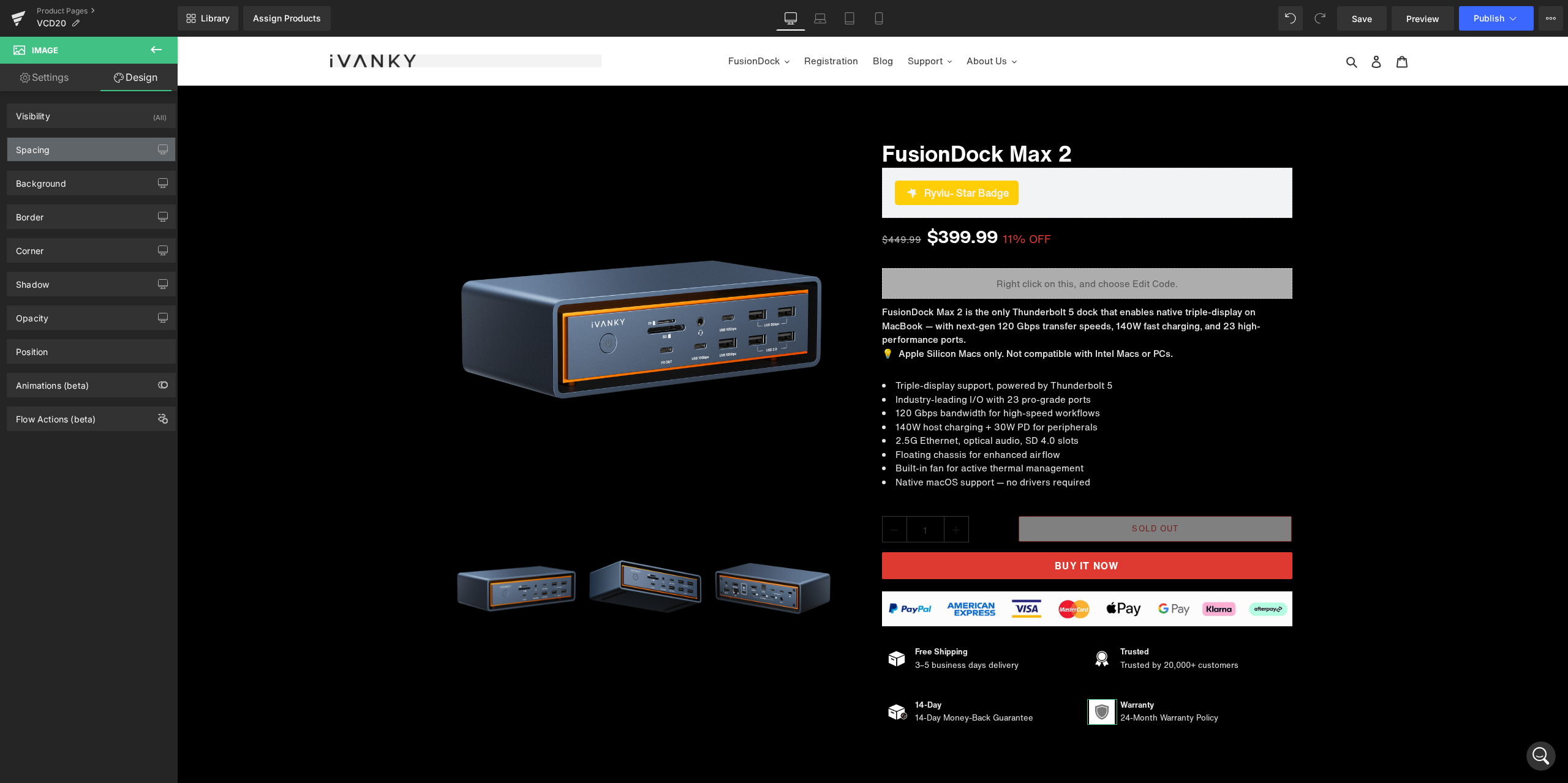
click at [49, 150] on div "Spacing" at bounding box center [32, 146] width 33 height 17
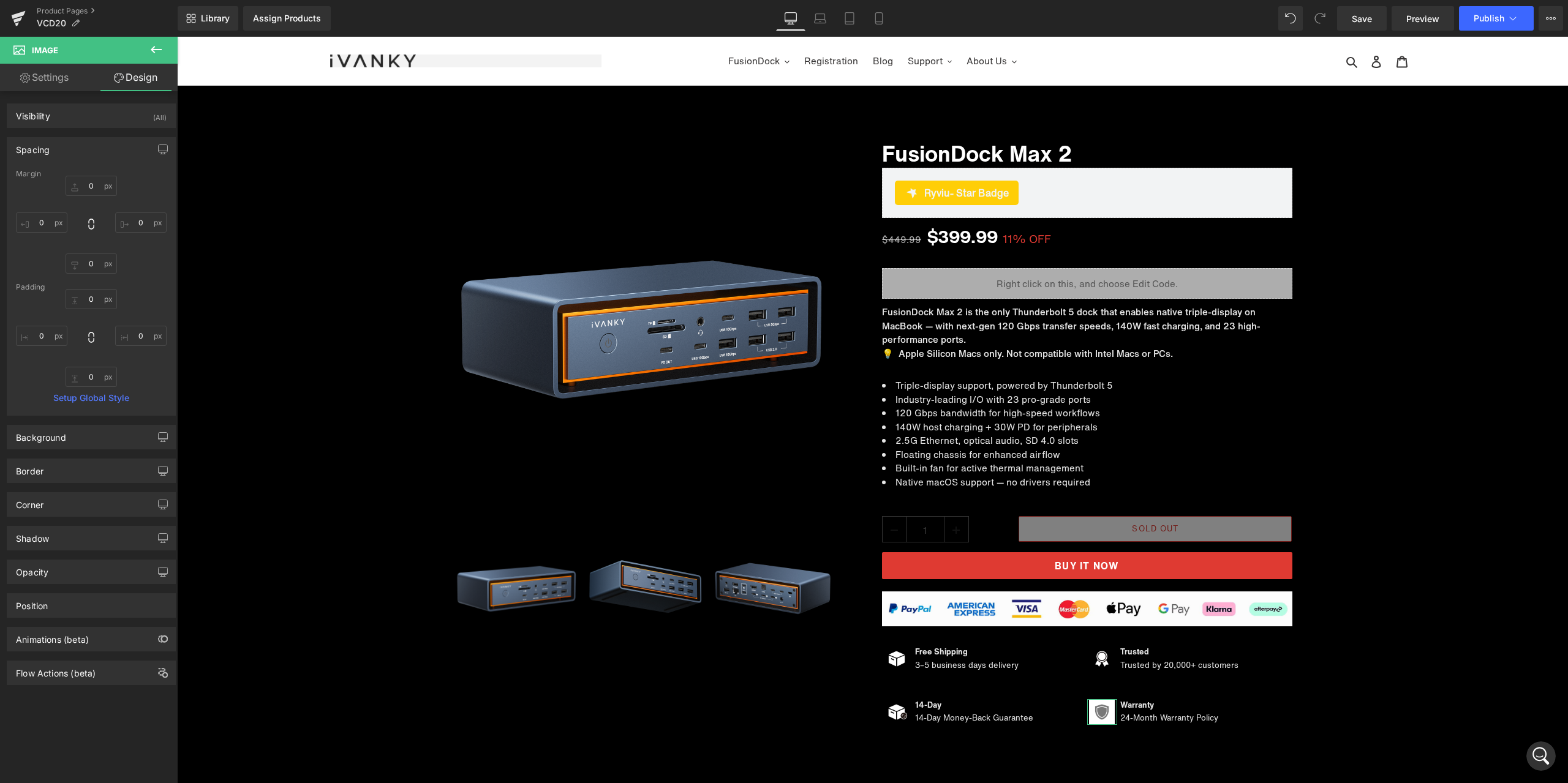
click at [51, 148] on div "Spacing" at bounding box center [91, 149] width 168 height 23
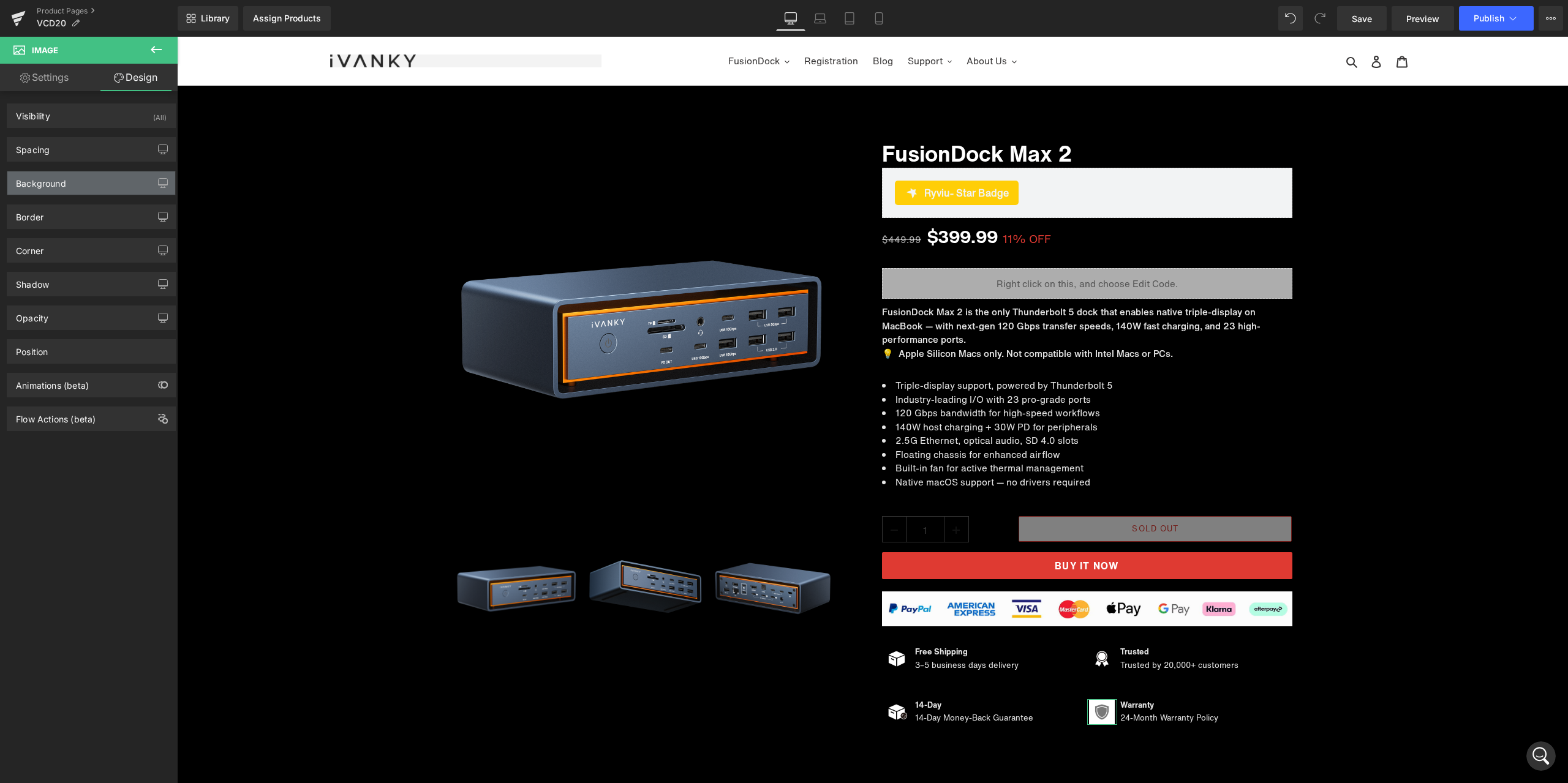
click at [56, 185] on div "Background" at bounding box center [41, 180] width 50 height 17
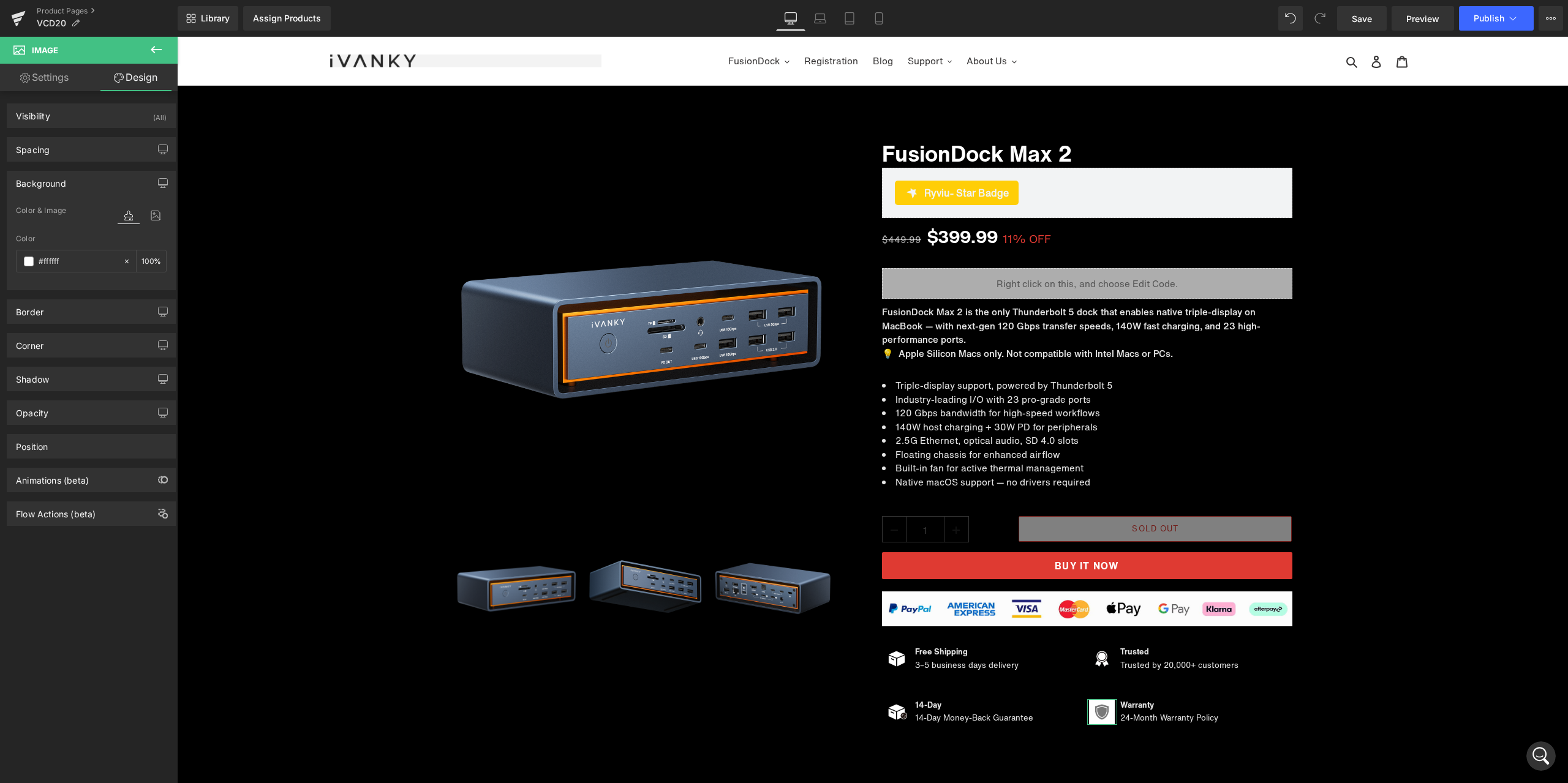
click at [49, 84] on link "Settings" at bounding box center [44, 78] width 89 height 27
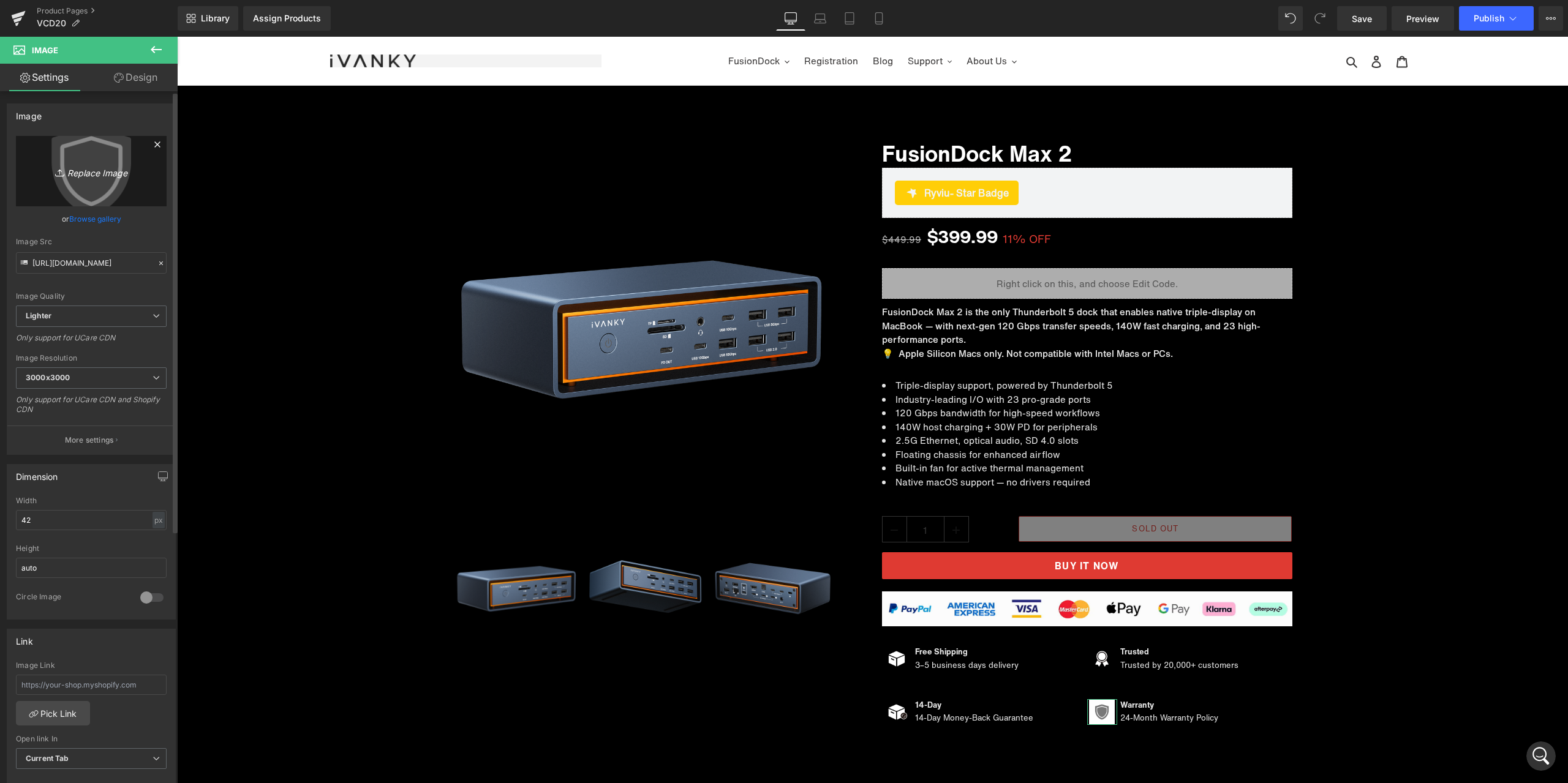
click at [77, 166] on icon "Replace Image" at bounding box center [91, 171] width 98 height 15
type input "C:\fakepath\质检.png"
click at [130, 88] on link "Design" at bounding box center [136, 78] width 89 height 27
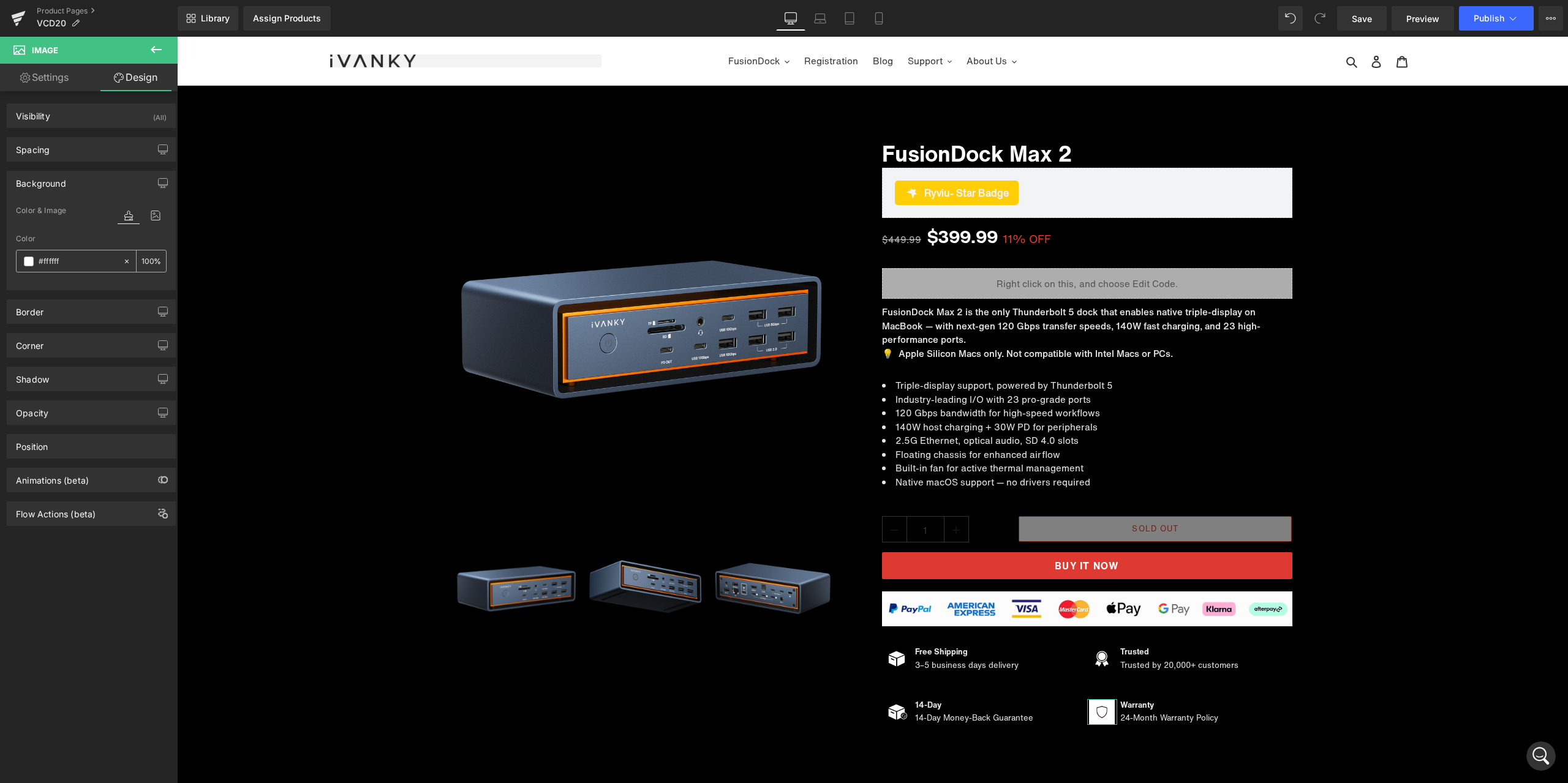
click at [125, 262] on icon at bounding box center [126, 260] width 3 height 3
click at [1361, 20] on span "Save" at bounding box center [1362, 18] width 20 height 13
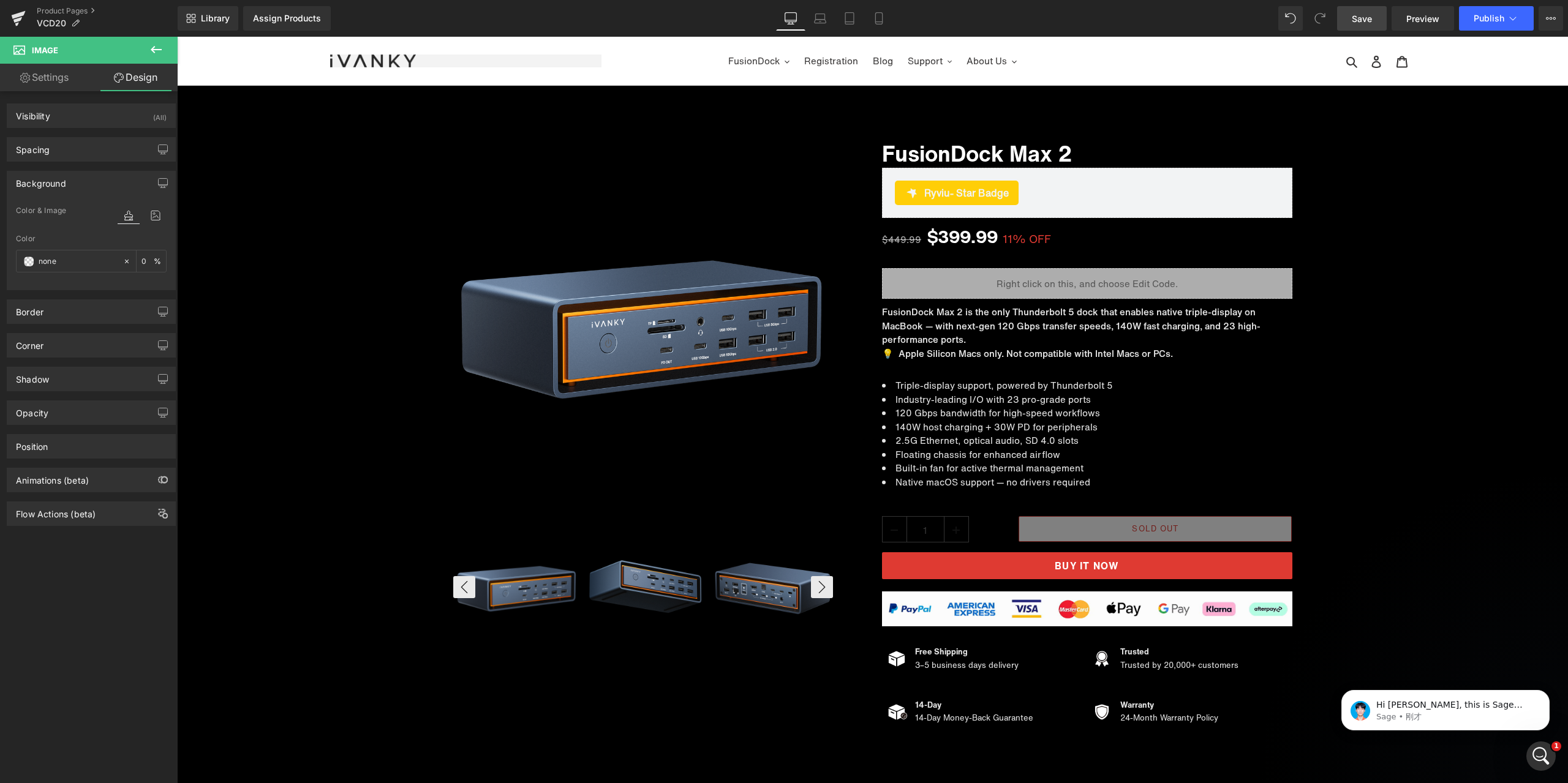
scroll to position [2810, 0]
click at [1084, 611] on span "Image" at bounding box center [1086, 605] width 25 height 15
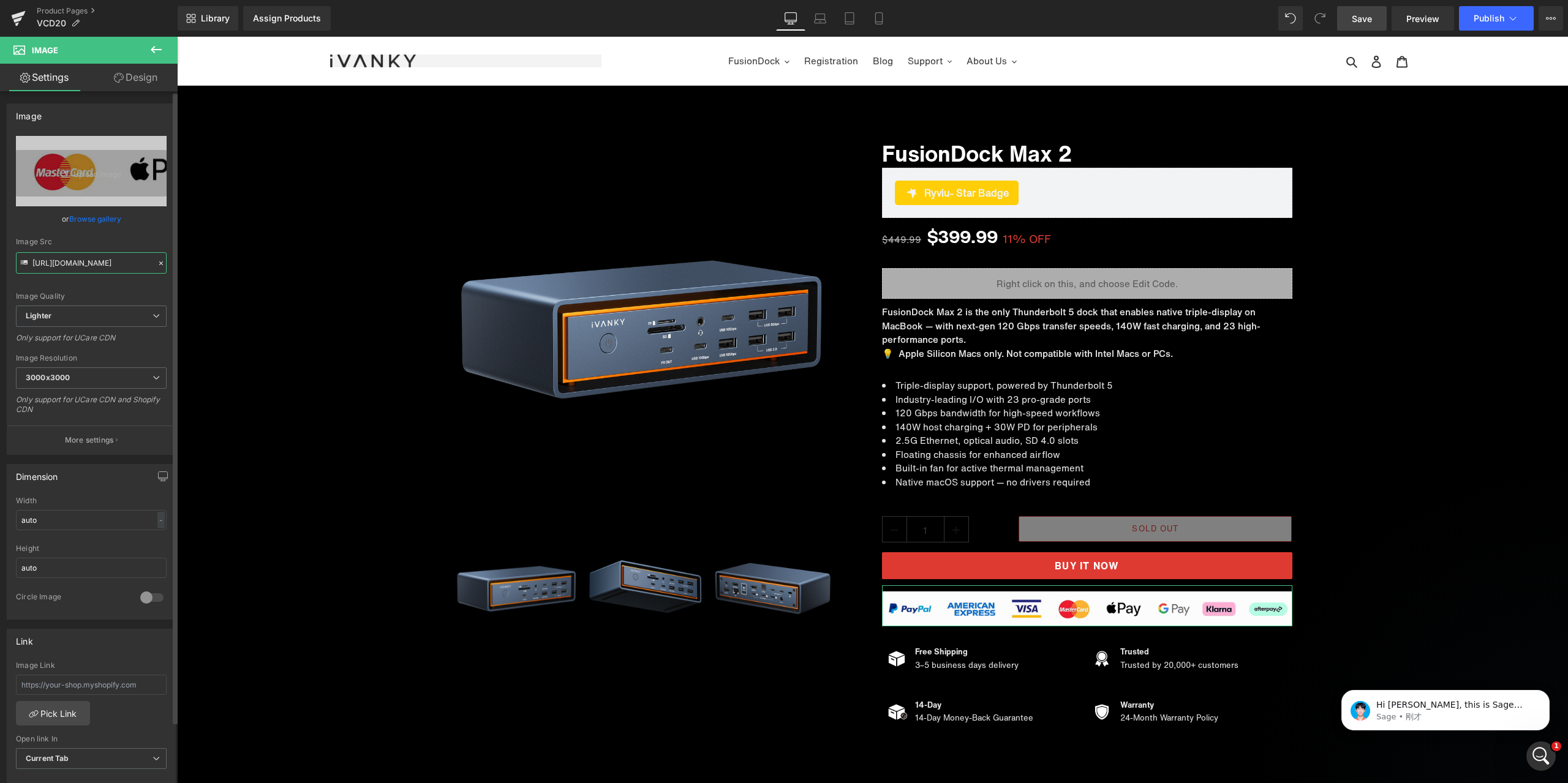
click at [96, 267] on input "https://ucarecdn.com/4ced5397-548c-4a6b-8d09-7898675baa49/-/format/auto/-/previ…" at bounding box center [91, 262] width 150 height 21
click at [1072, 278] on span "Liquid" at bounding box center [1079, 278] width 32 height 19
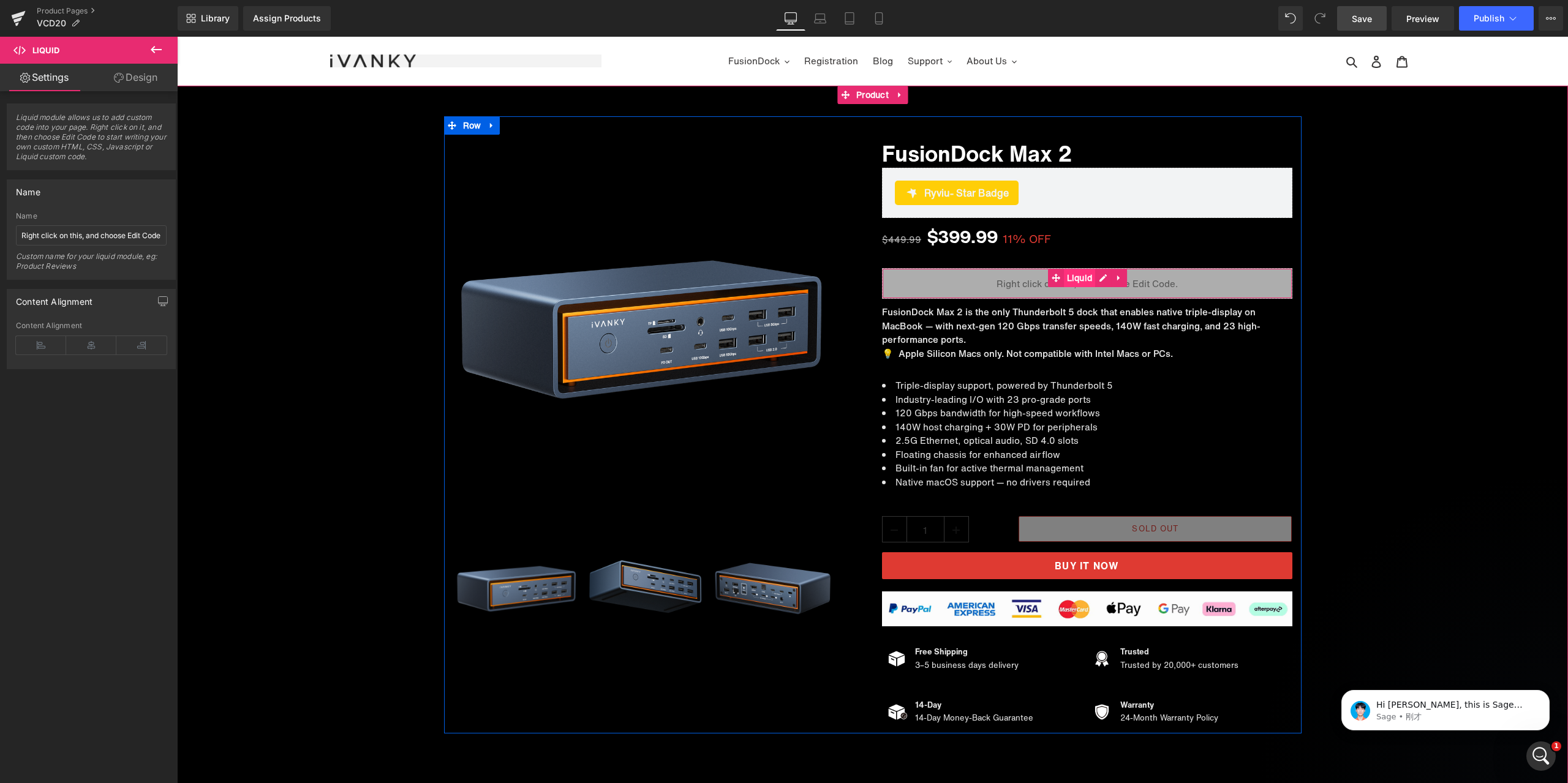
click at [1075, 278] on span "Liquid" at bounding box center [1079, 278] width 32 height 19
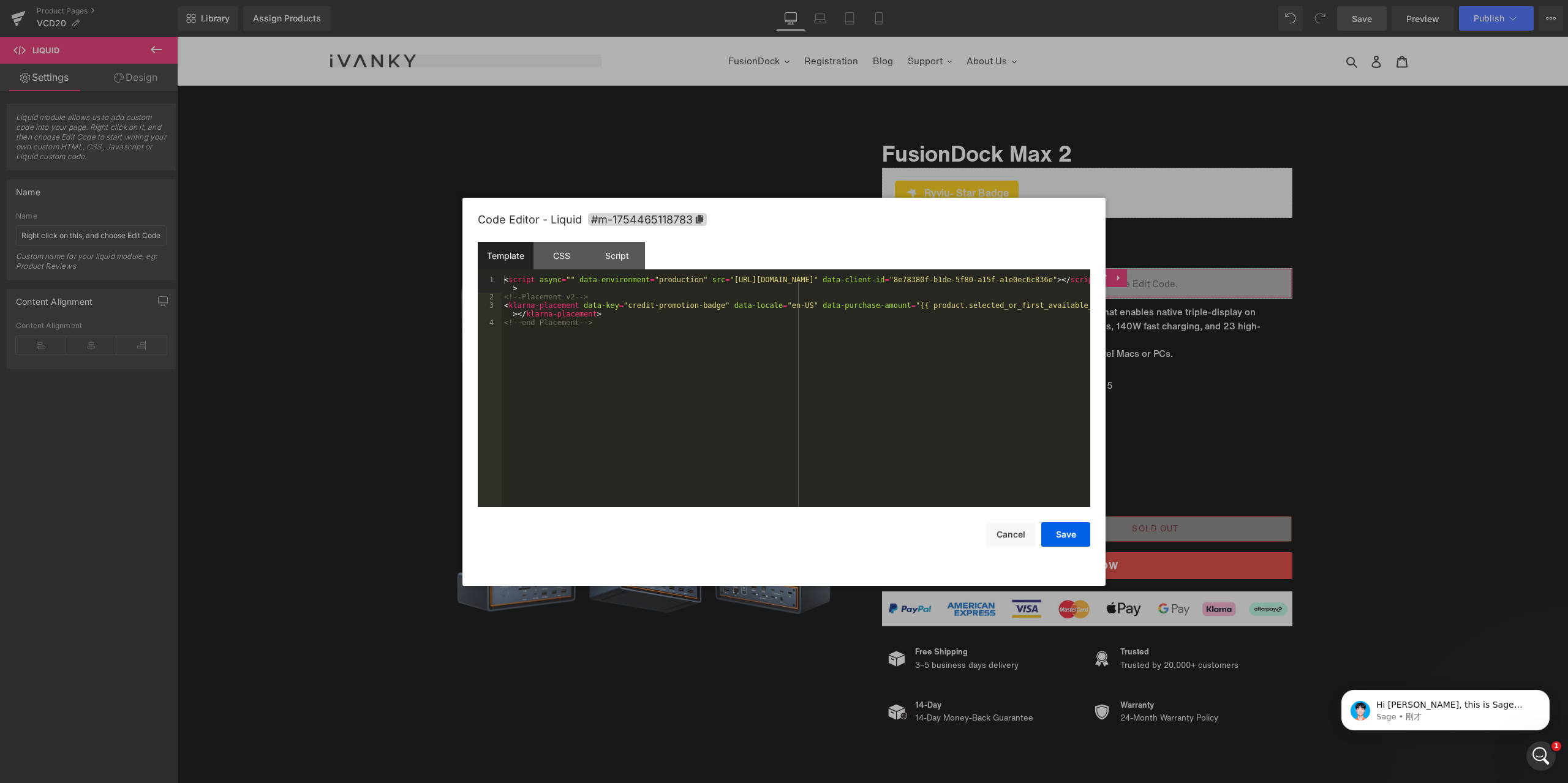
click at [1070, 0] on div "Liquid You are previewing how the will restyle your page. You can not edit Elem…" at bounding box center [784, 0] width 1568 height 0
click at [582, 263] on div "CSS" at bounding box center [561, 255] width 56 height 27
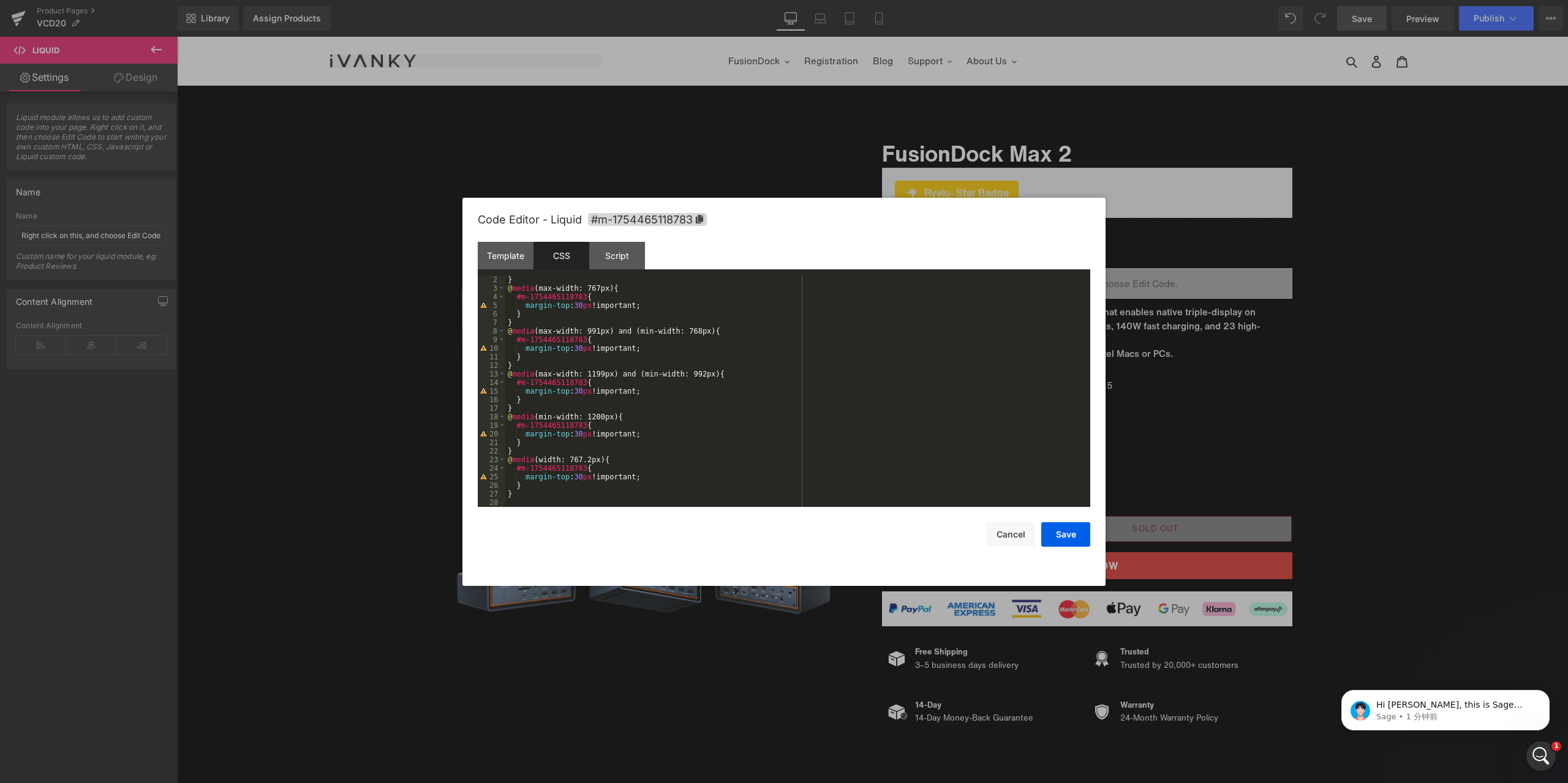
scroll to position [0, 0]
click at [1387, 295] on div at bounding box center [784, 391] width 1568 height 783
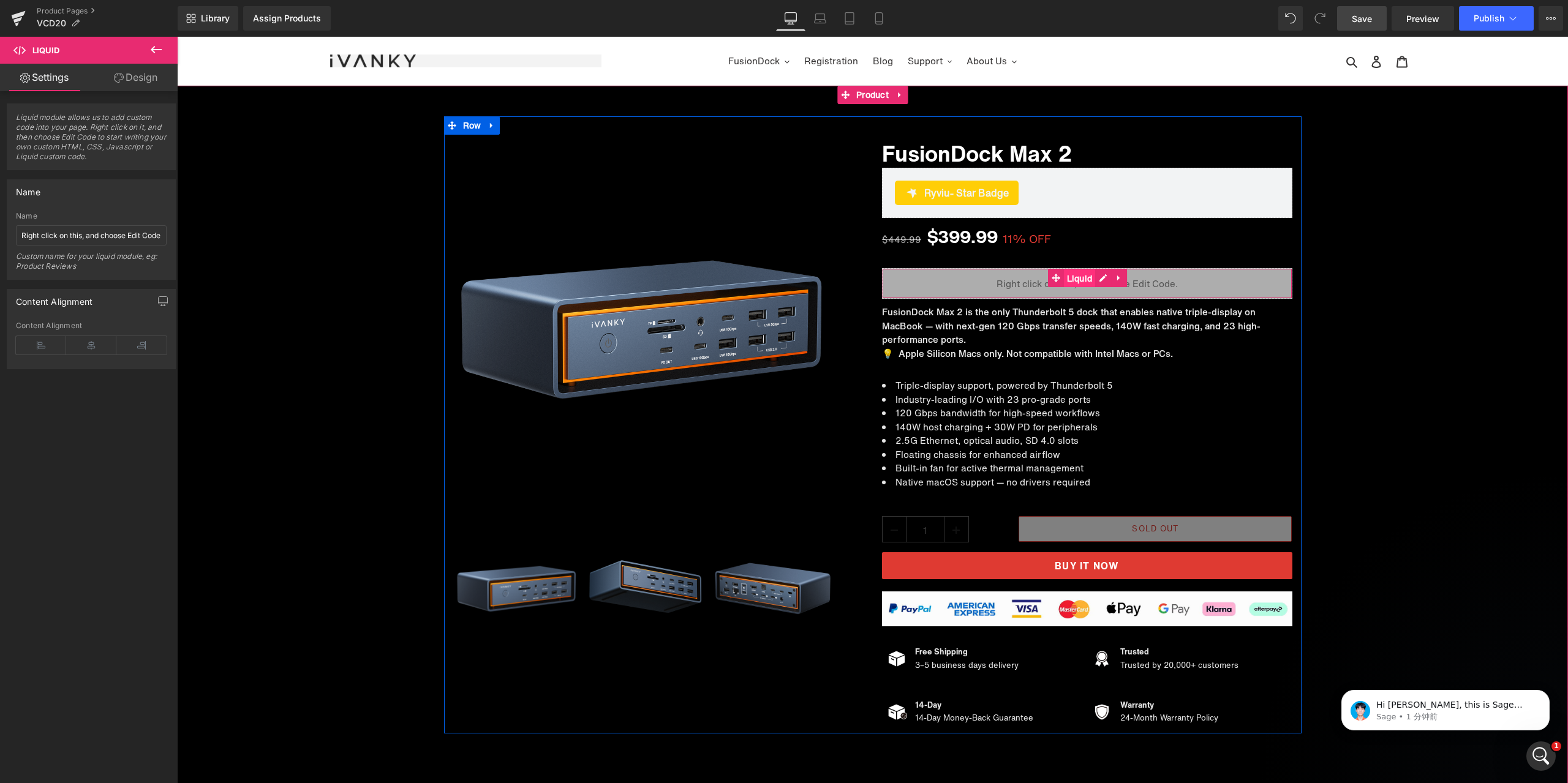
click at [1078, 281] on span "Liquid" at bounding box center [1079, 279] width 32 height 19
click at [1078, 278] on span "Liquid" at bounding box center [1079, 278] width 32 height 19
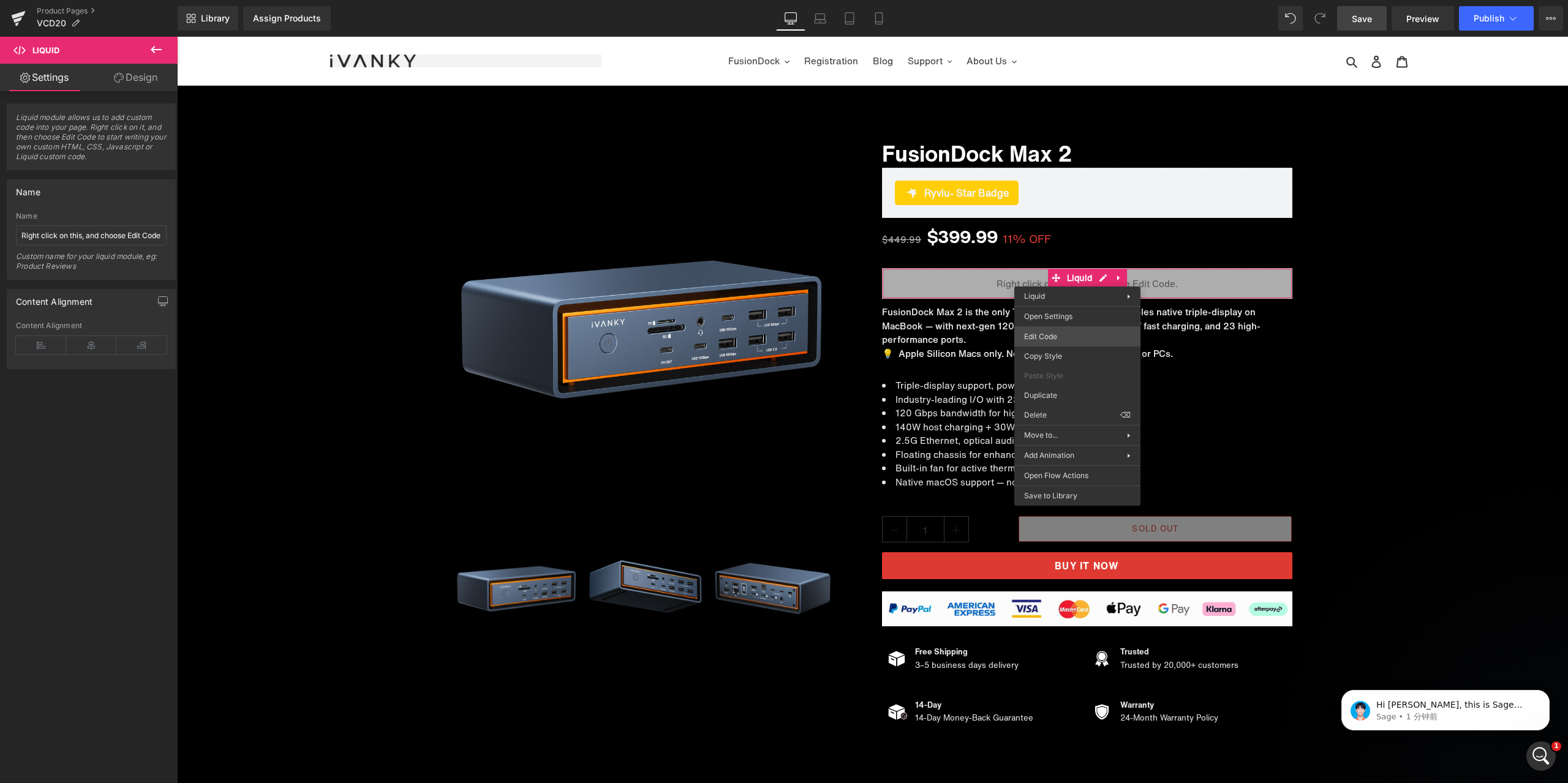
click at [1051, 0] on div "Liquid You are previewing how the will restyle your page. You can not edit Elem…" at bounding box center [784, 0] width 1568 height 0
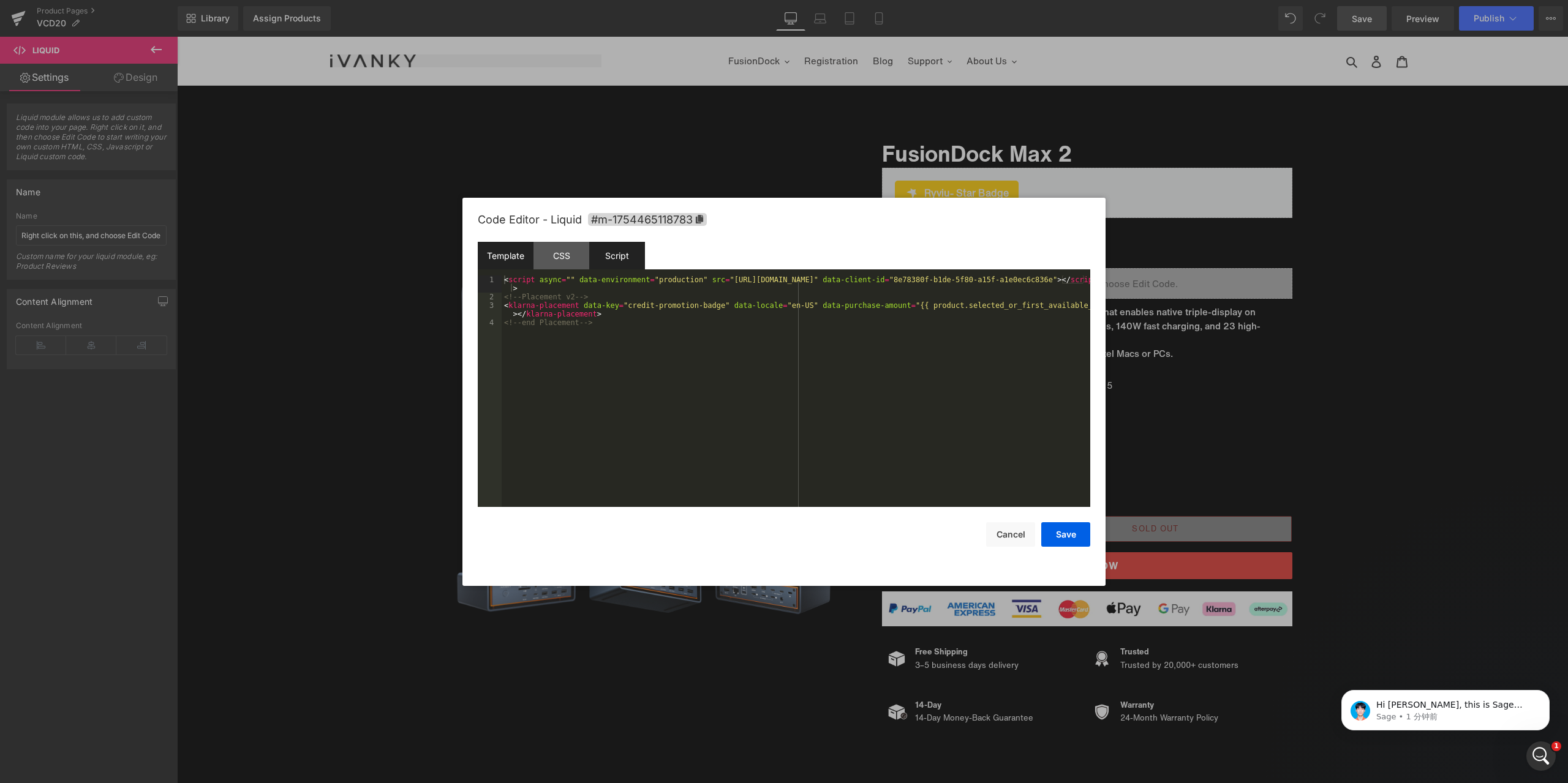
click at [623, 257] on div "Script" at bounding box center [617, 255] width 56 height 27
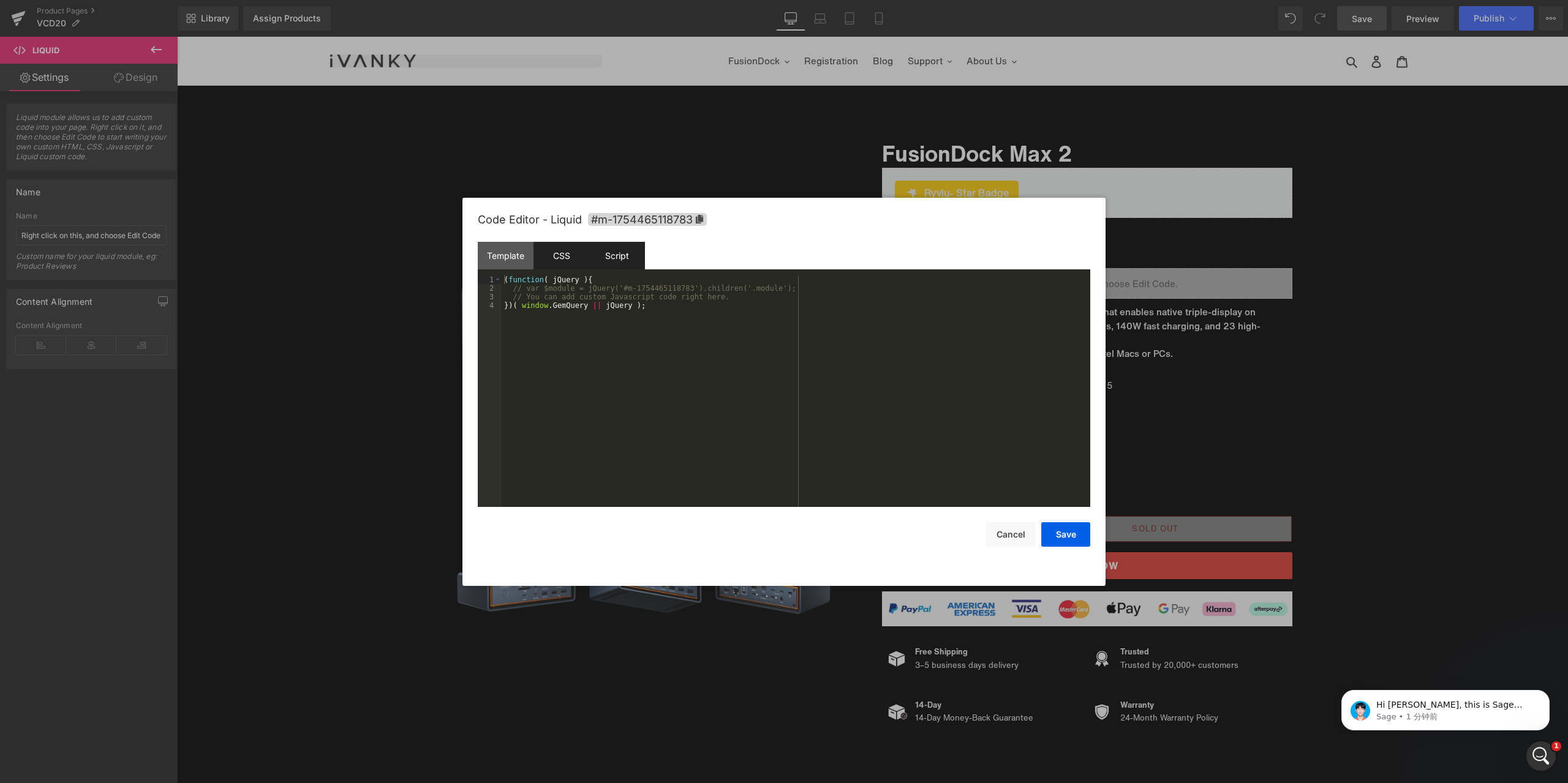
click at [570, 257] on div "CSS" at bounding box center [561, 255] width 56 height 27
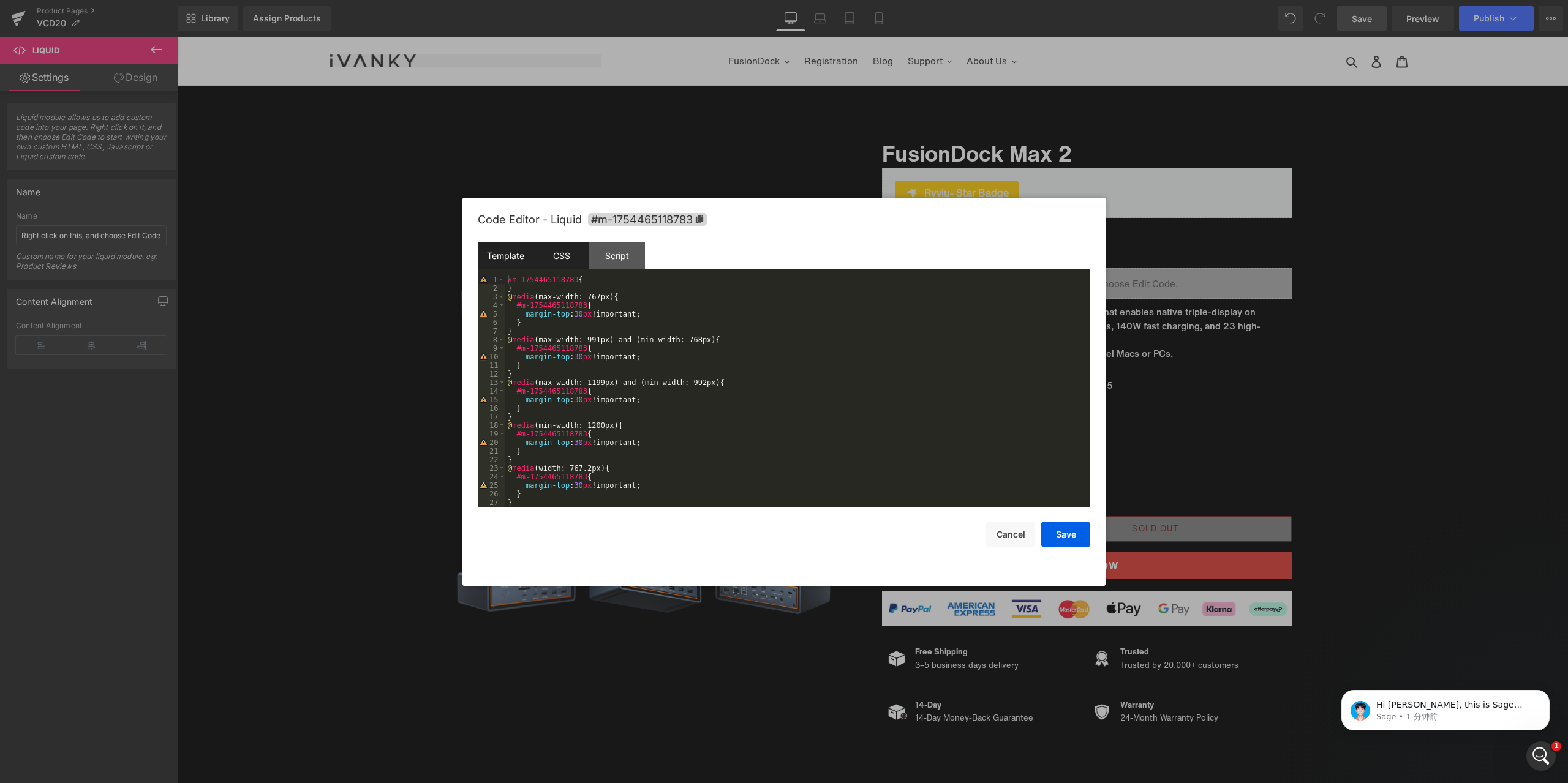
click at [514, 259] on div "Template" at bounding box center [505, 255] width 56 height 27
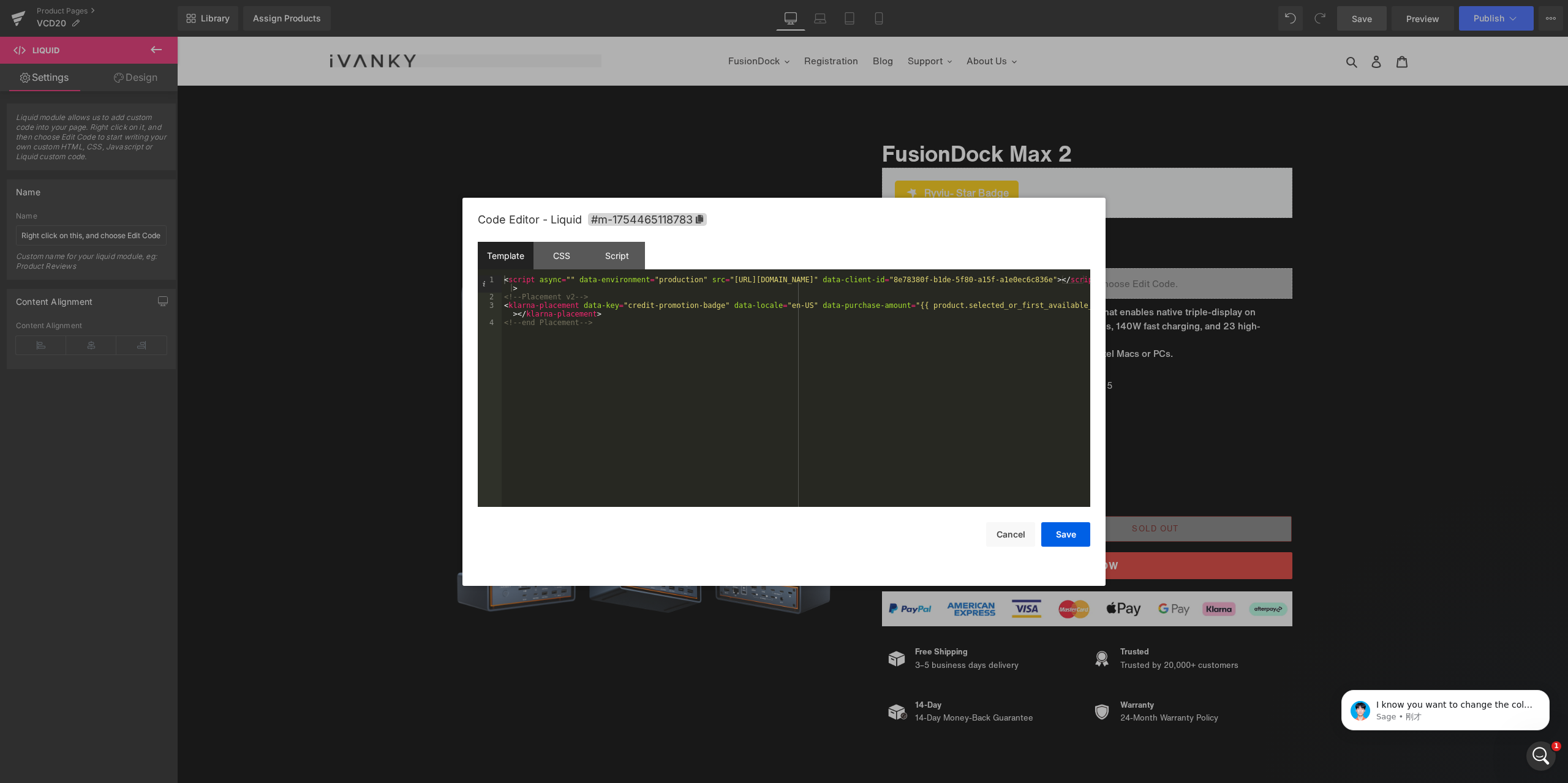
scroll to position [2815, 0]
click at [1013, 538] on button "Cancel" at bounding box center [1010, 535] width 49 height 25
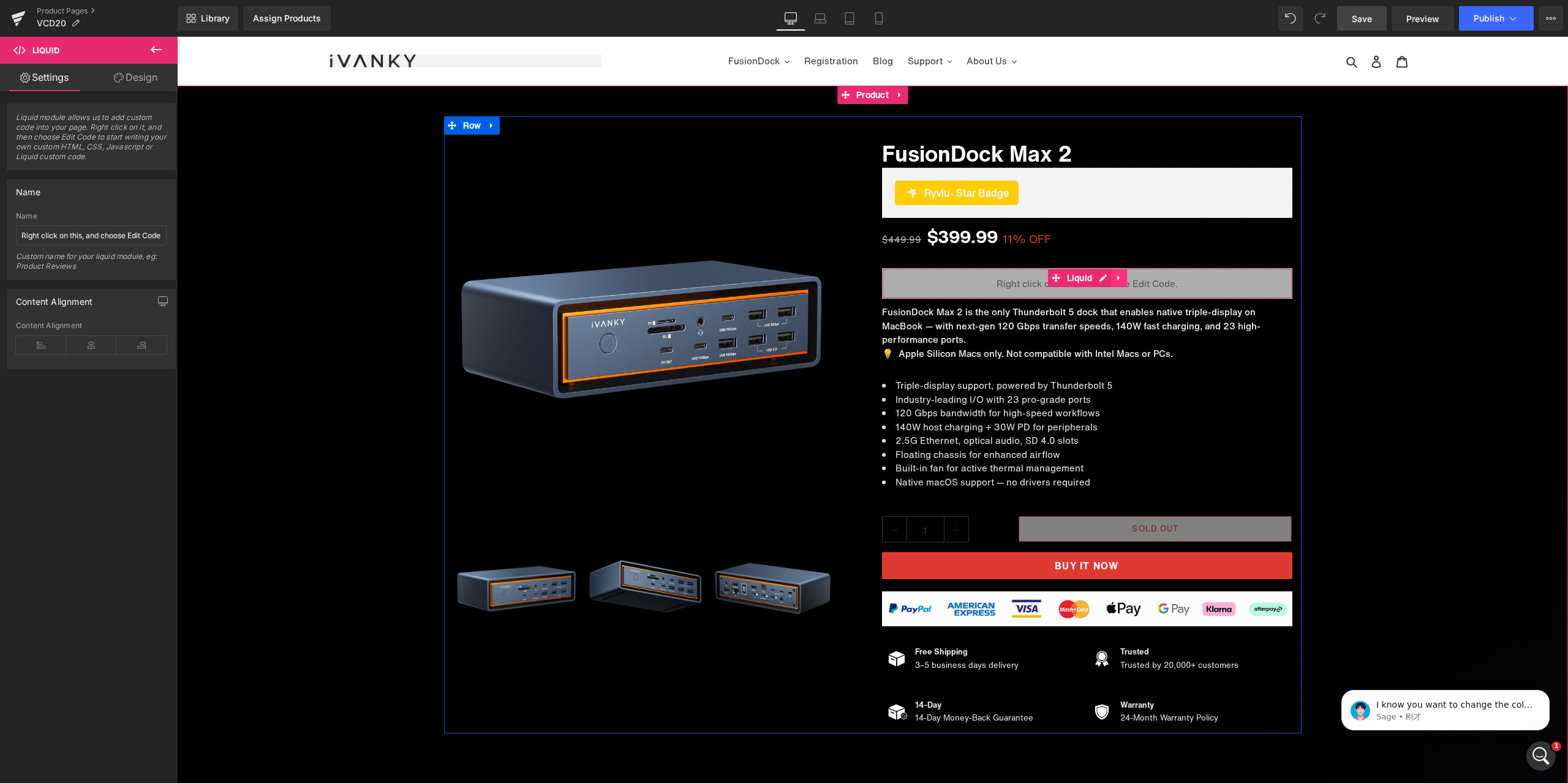
click at [1117, 279] on icon at bounding box center [1118, 278] width 3 height 5
click at [1091, 279] on icon at bounding box center [1095, 278] width 9 height 9
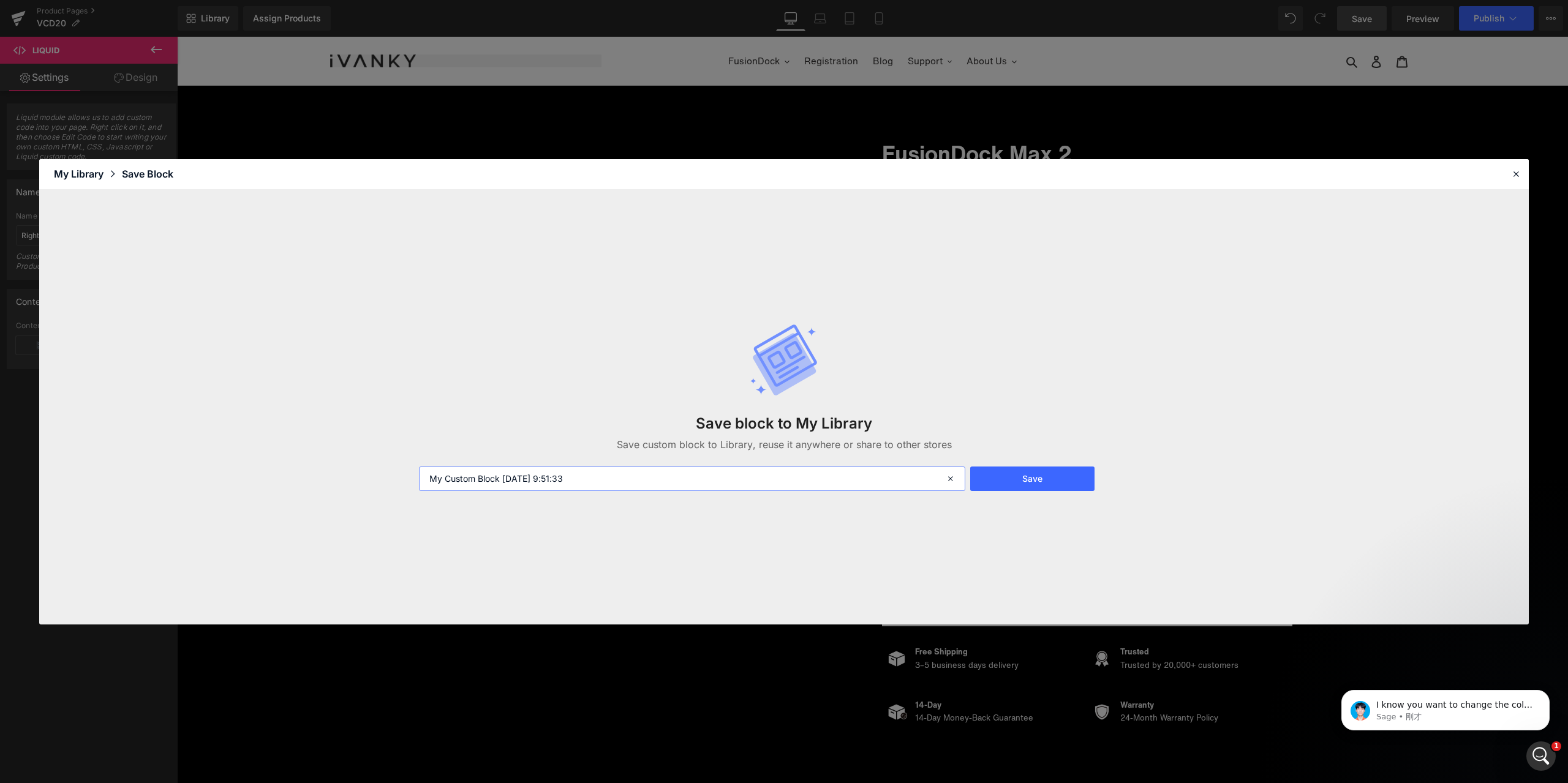
drag, startPoint x: 500, startPoint y: 479, endPoint x: 377, endPoint y: 481, distance: 123.0
click at [377, 481] on div "Save block to My Library Save custom block to Library, reuse it anywhere or sha…" at bounding box center [784, 406] width 1489 height 435
type input "分期代码 2025-08-14 9:51:33"
click at [1037, 488] on button "Save" at bounding box center [1033, 479] width 125 height 25
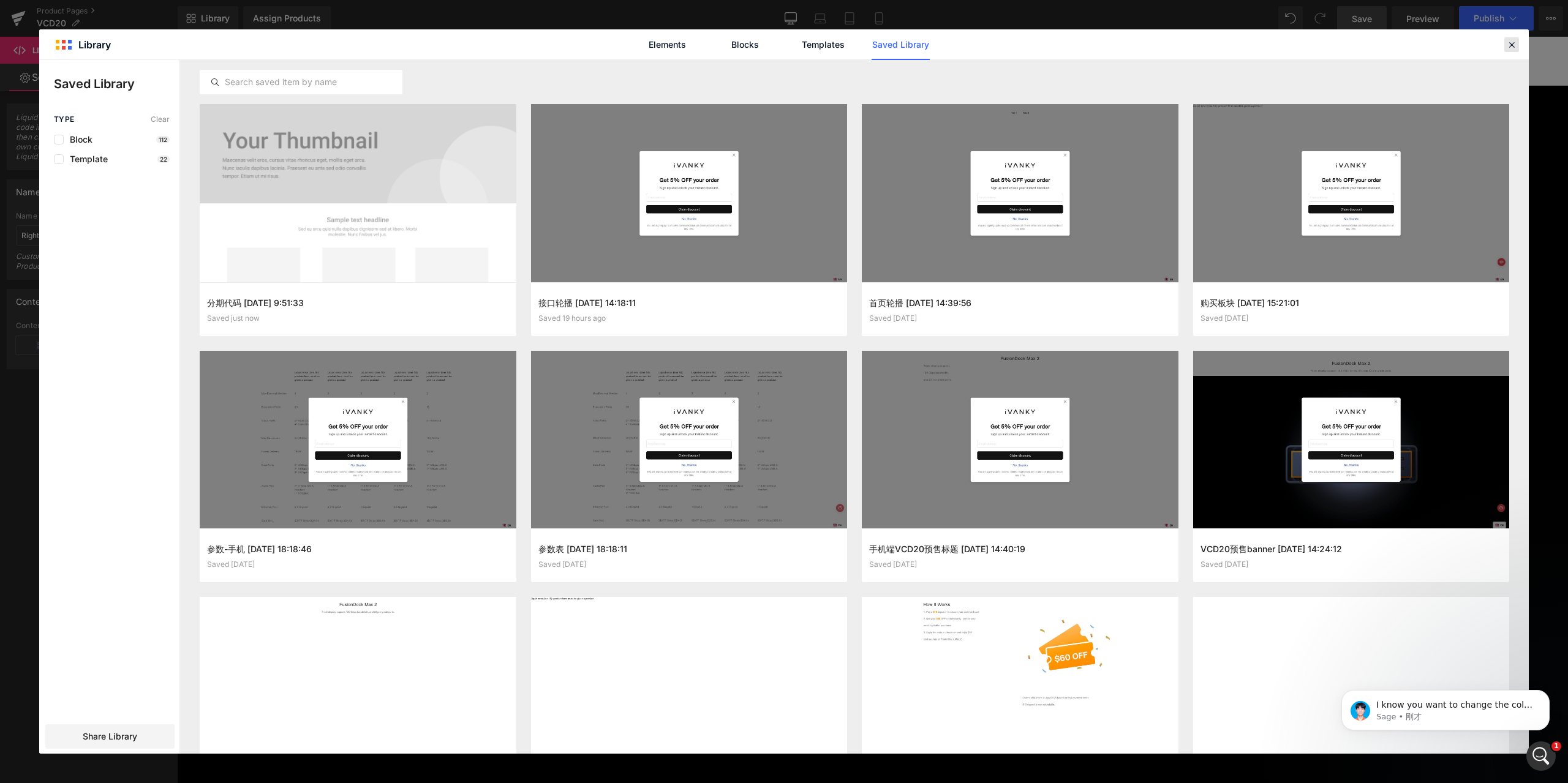
click at [1516, 42] on icon at bounding box center [1512, 44] width 11 height 11
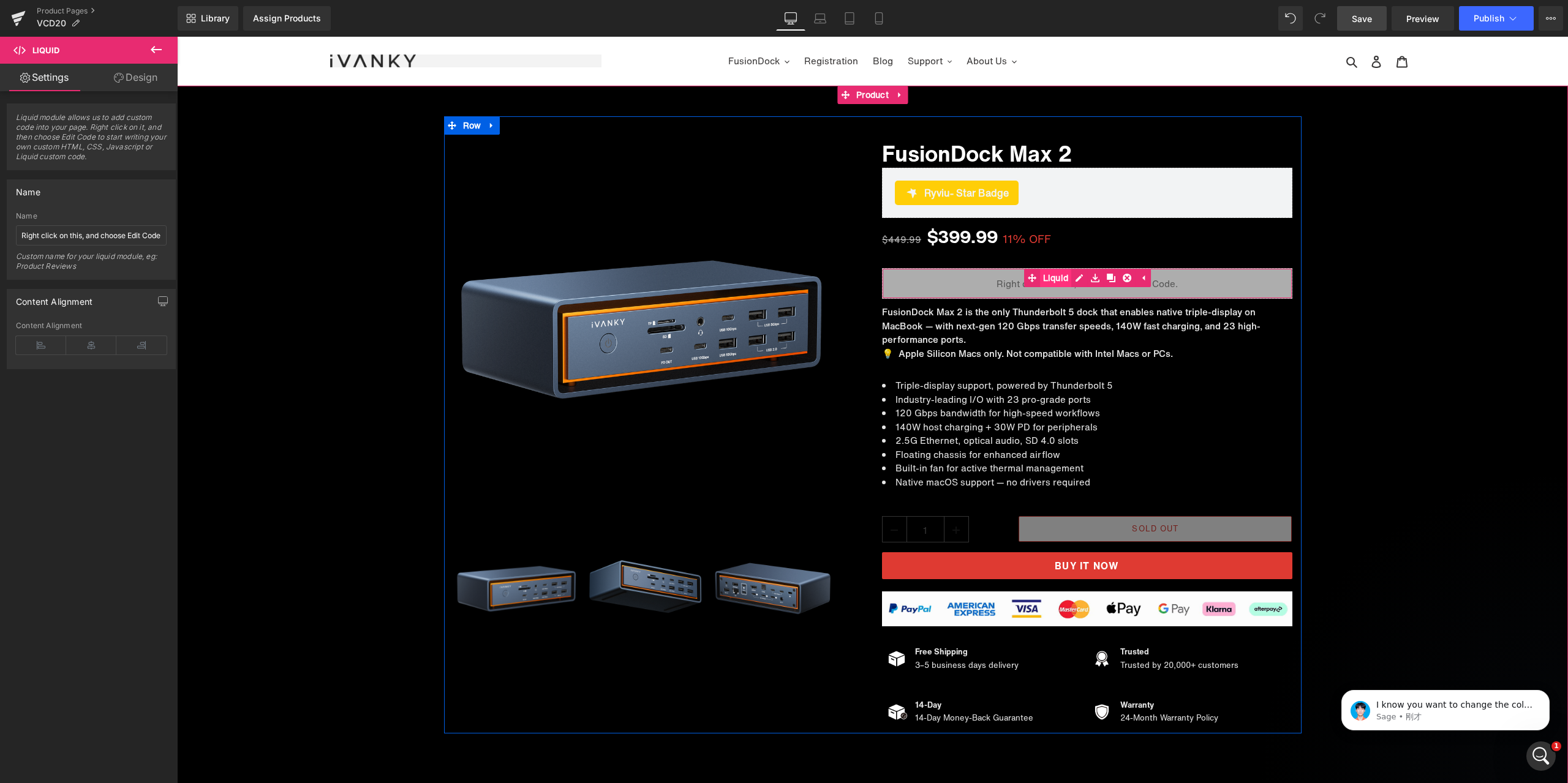
click at [1048, 277] on link "Liquid" at bounding box center [1048, 278] width 48 height 19
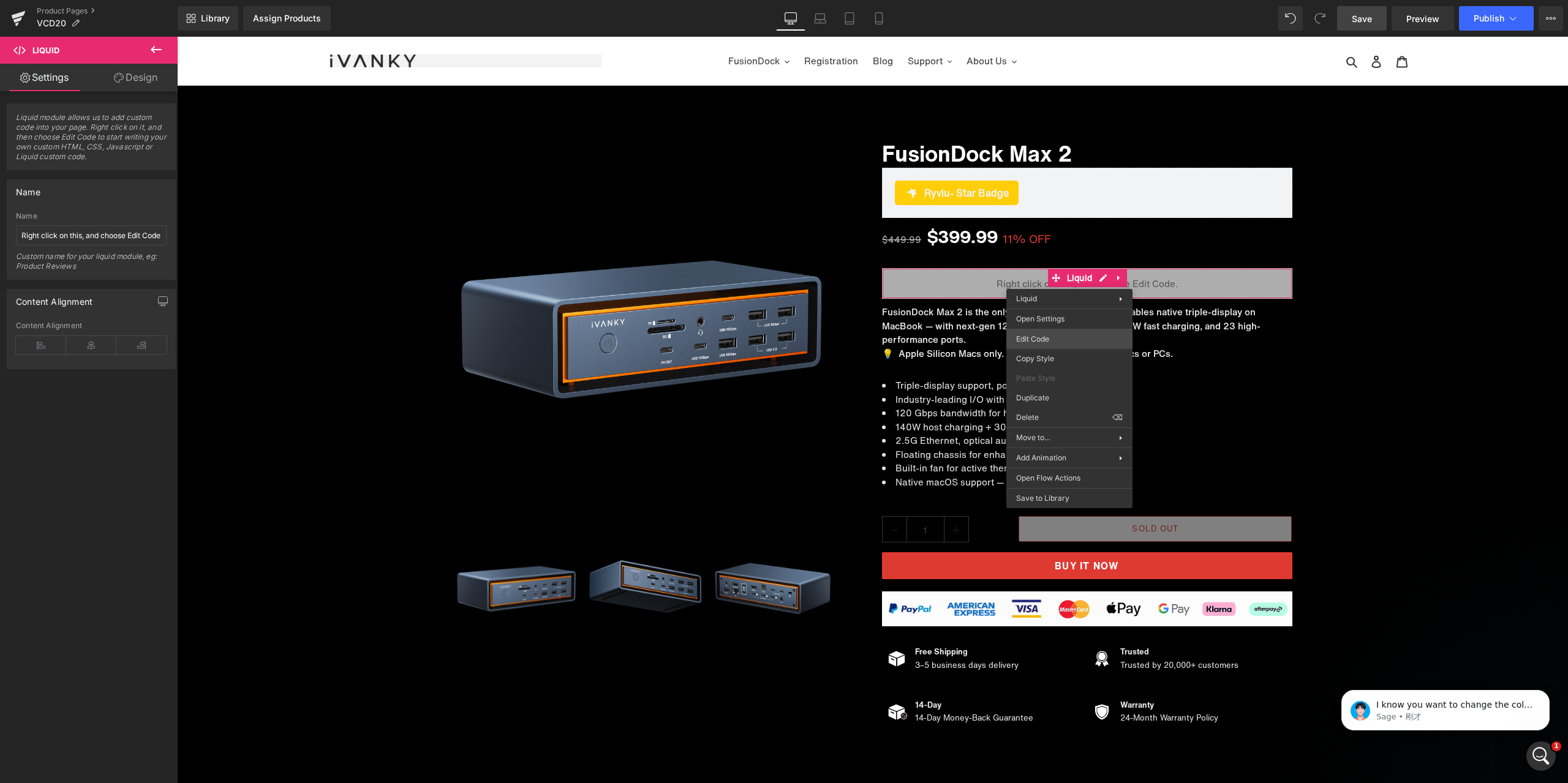
click at [1058, 0] on div "Liquid You are previewing how the will restyle your page. You can not edit Elem…" at bounding box center [784, 0] width 1568 height 0
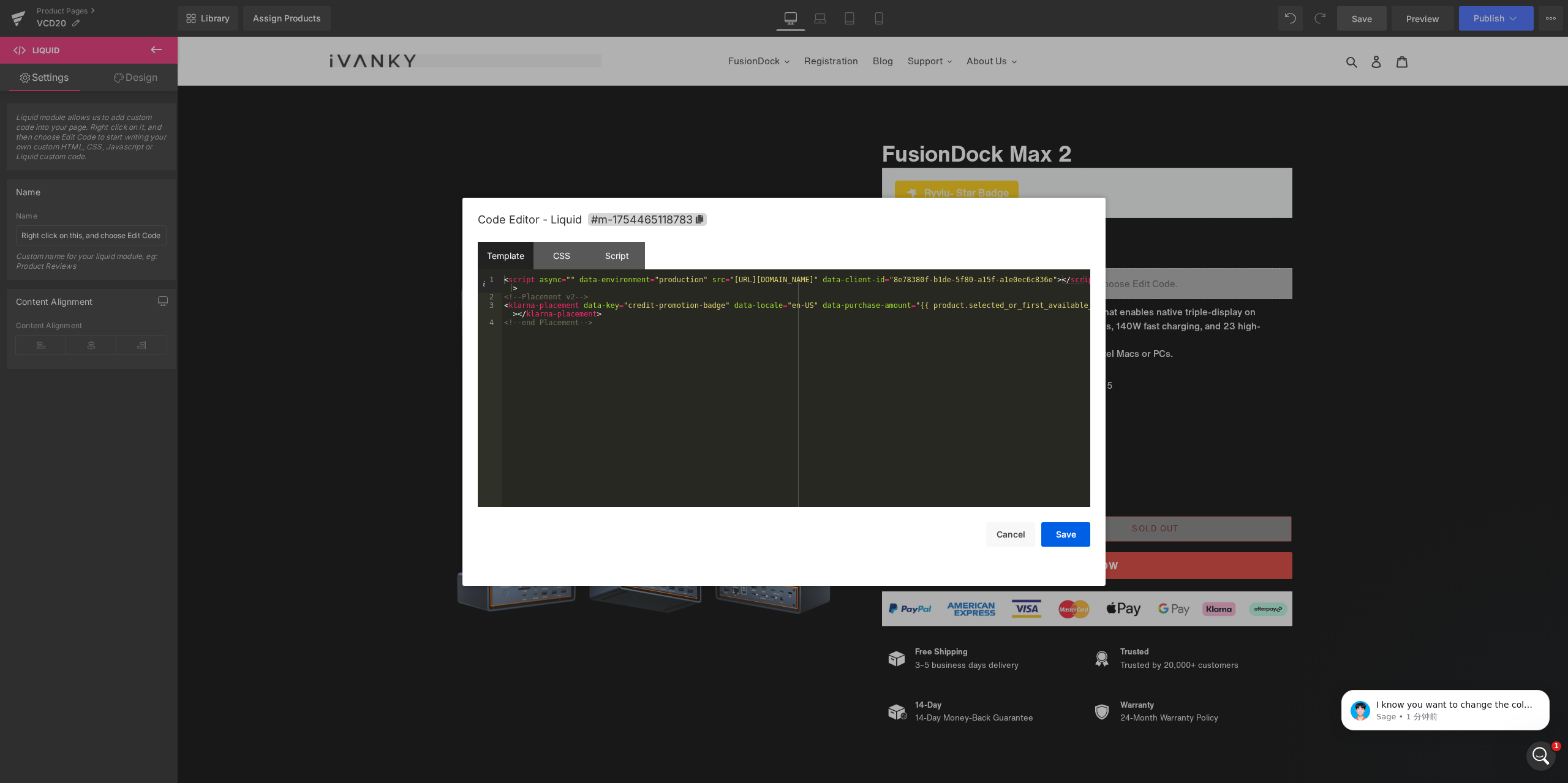
click at [614, 339] on div "< script async = "" data-environment = "production" src = "https://js.klarna.co…" at bounding box center [795, 404] width 588 height 257
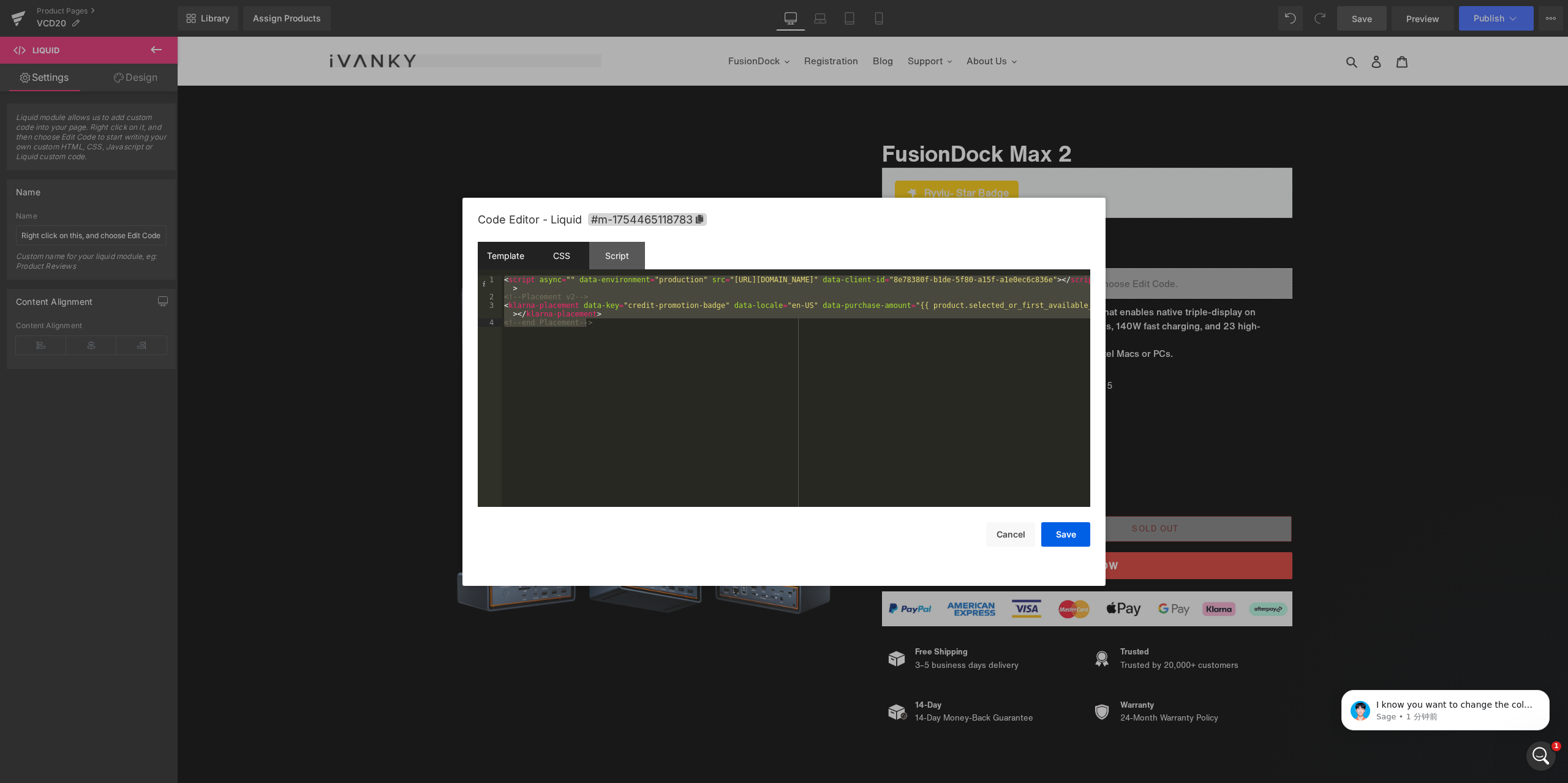
scroll to position [2862, 0]
click at [582, 247] on div "CSS" at bounding box center [561, 255] width 56 height 27
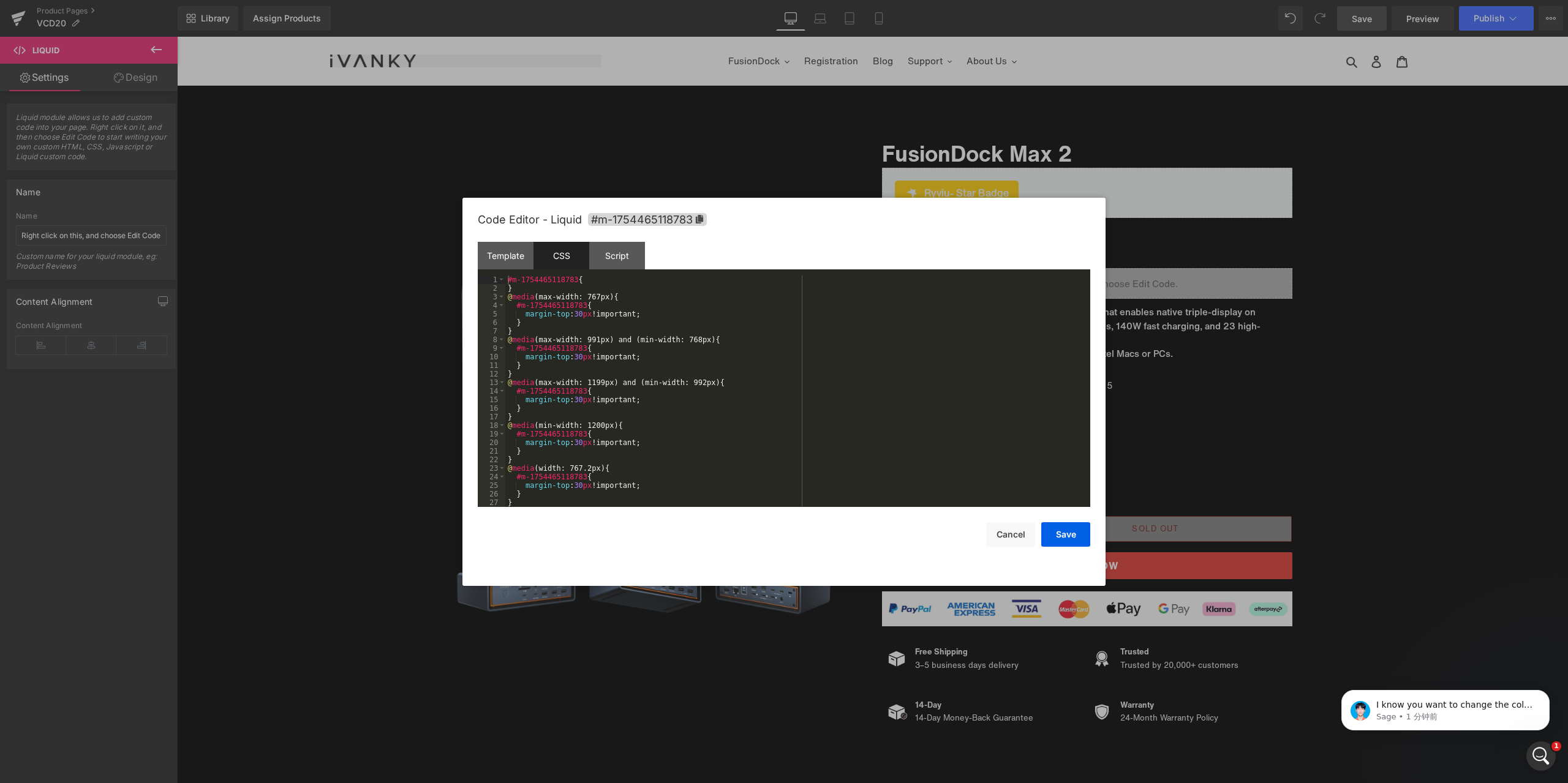
click at [774, 384] on div "#m-1754465118783 { } @ media (max-width: 767px) { #m-1754465118783 { margin-top…" at bounding box center [795, 400] width 580 height 248
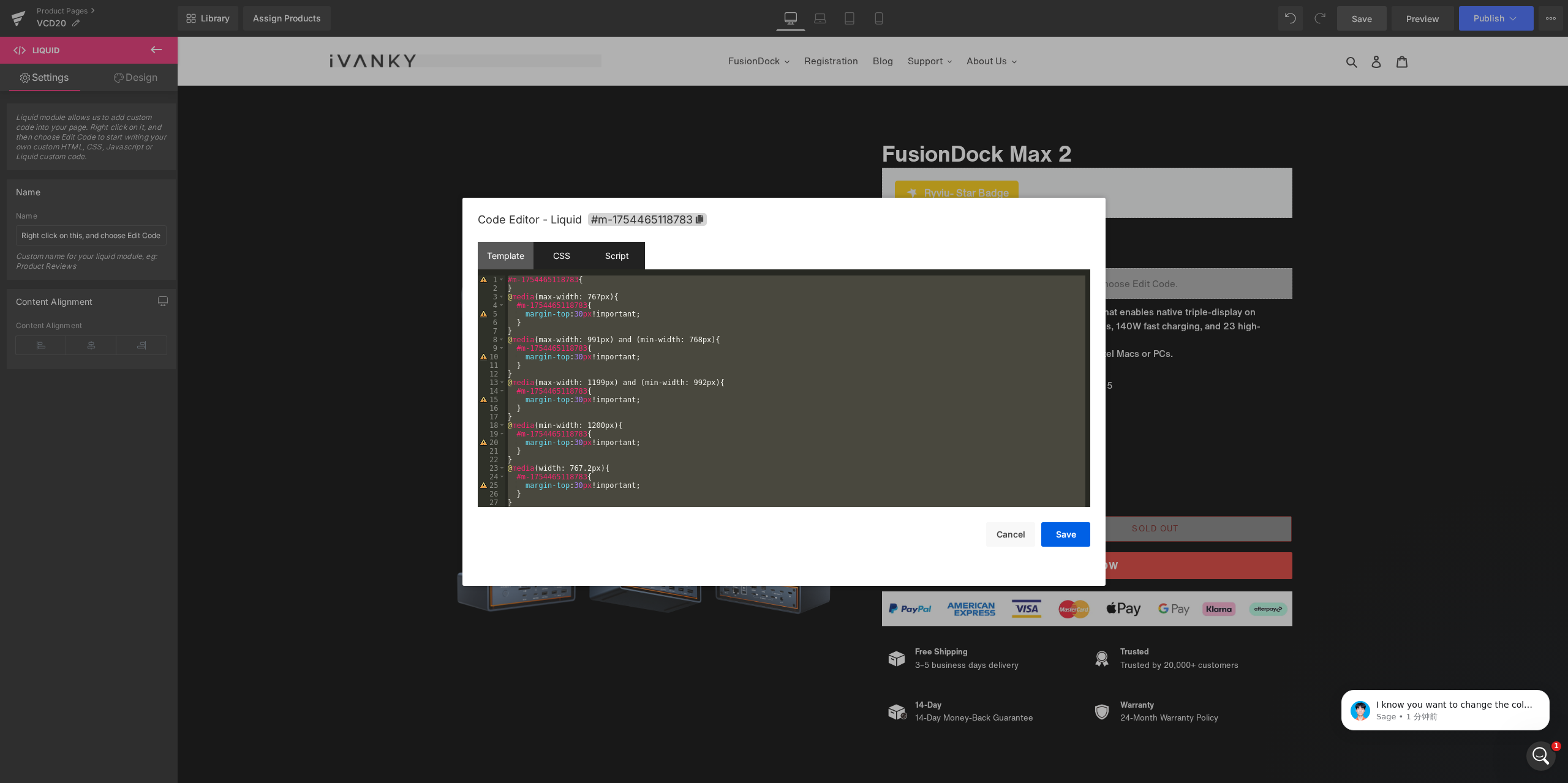
click at [631, 263] on div "Script" at bounding box center [617, 255] width 56 height 27
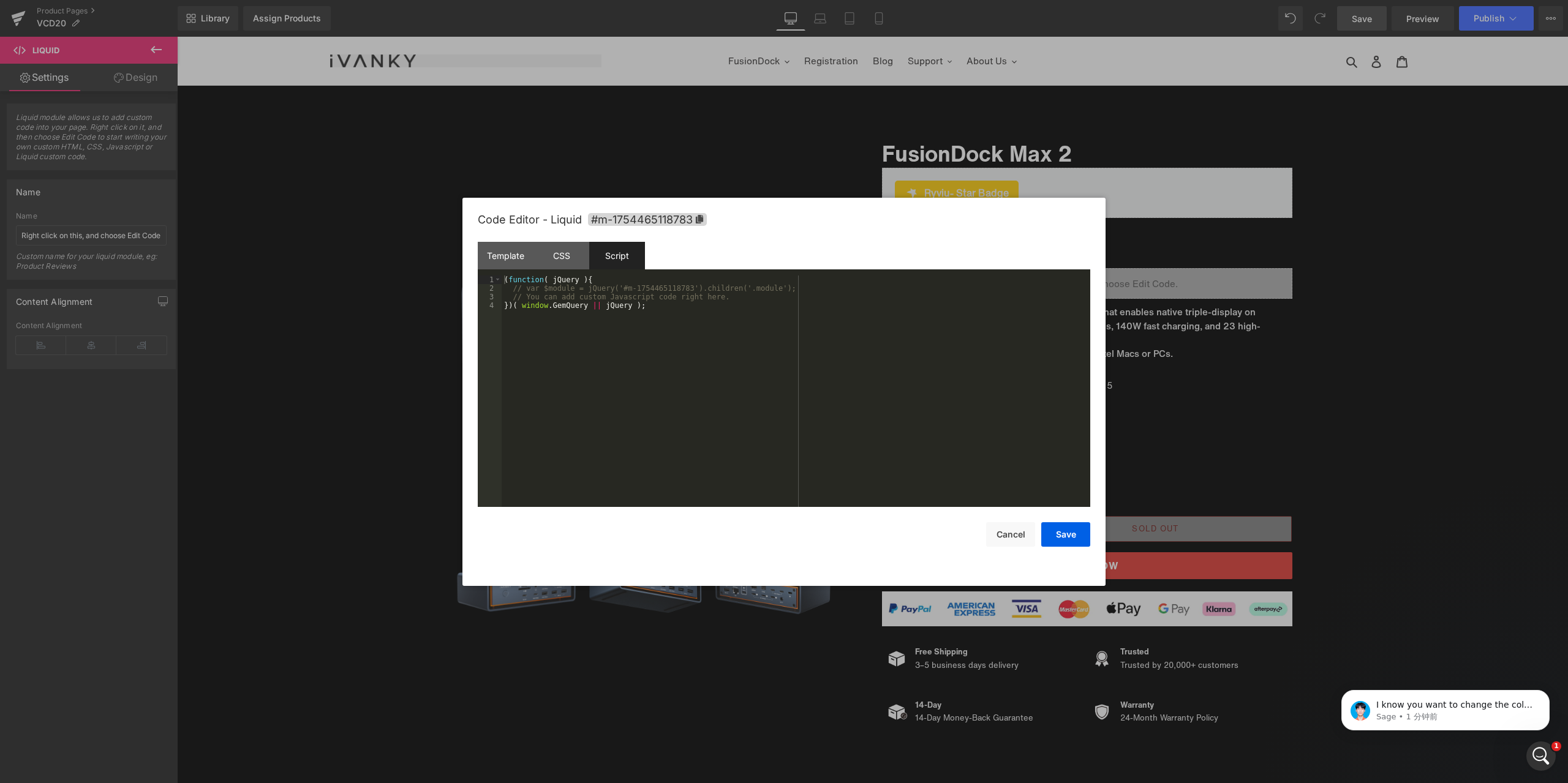
click at [640, 304] on div "( function ( jQuery ) { // var $module = jQuery('#m-1754465118783').children('.…" at bounding box center [795, 400] width 588 height 248
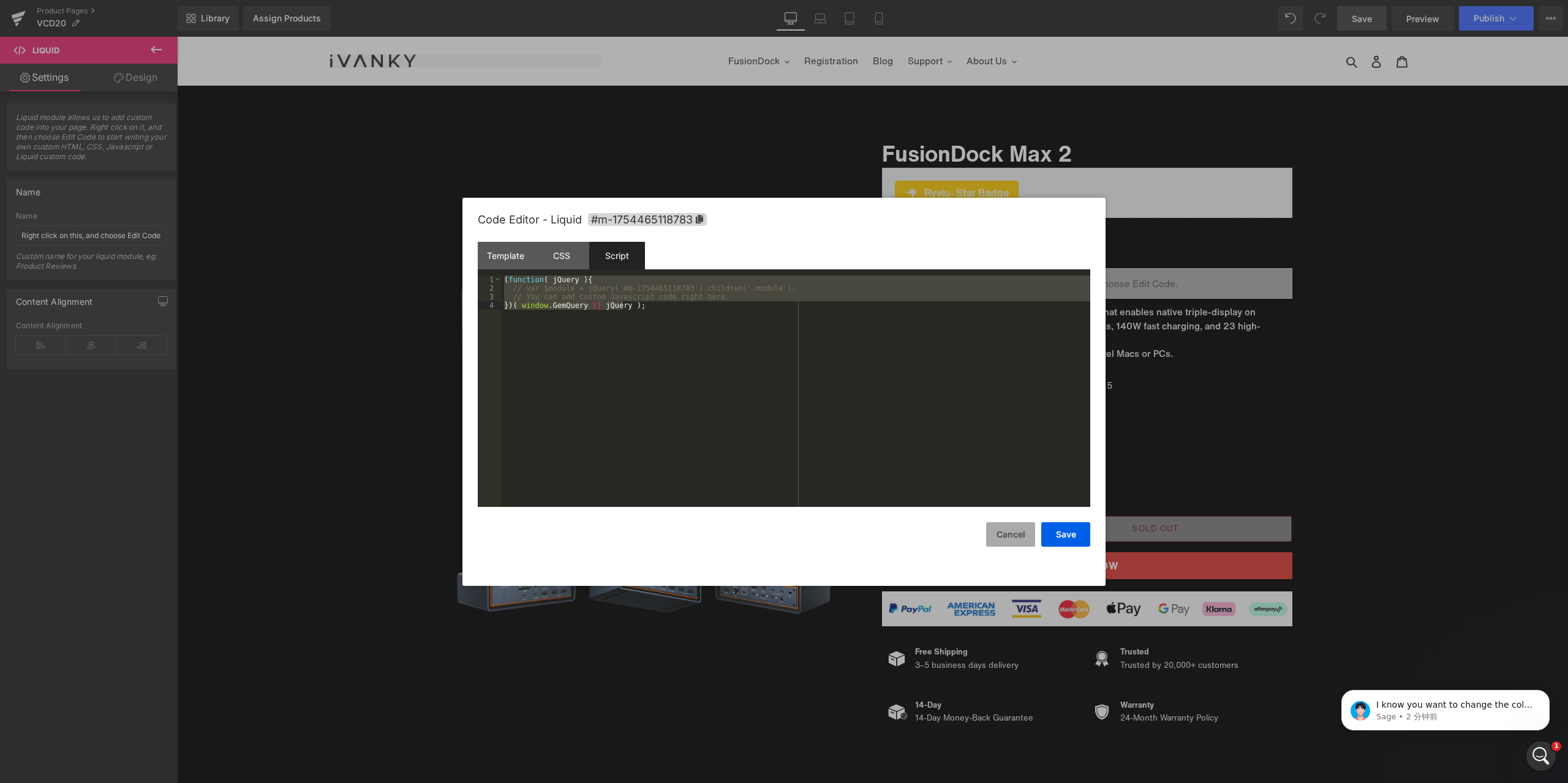
click at [997, 538] on button "Cancel" at bounding box center [1010, 535] width 49 height 25
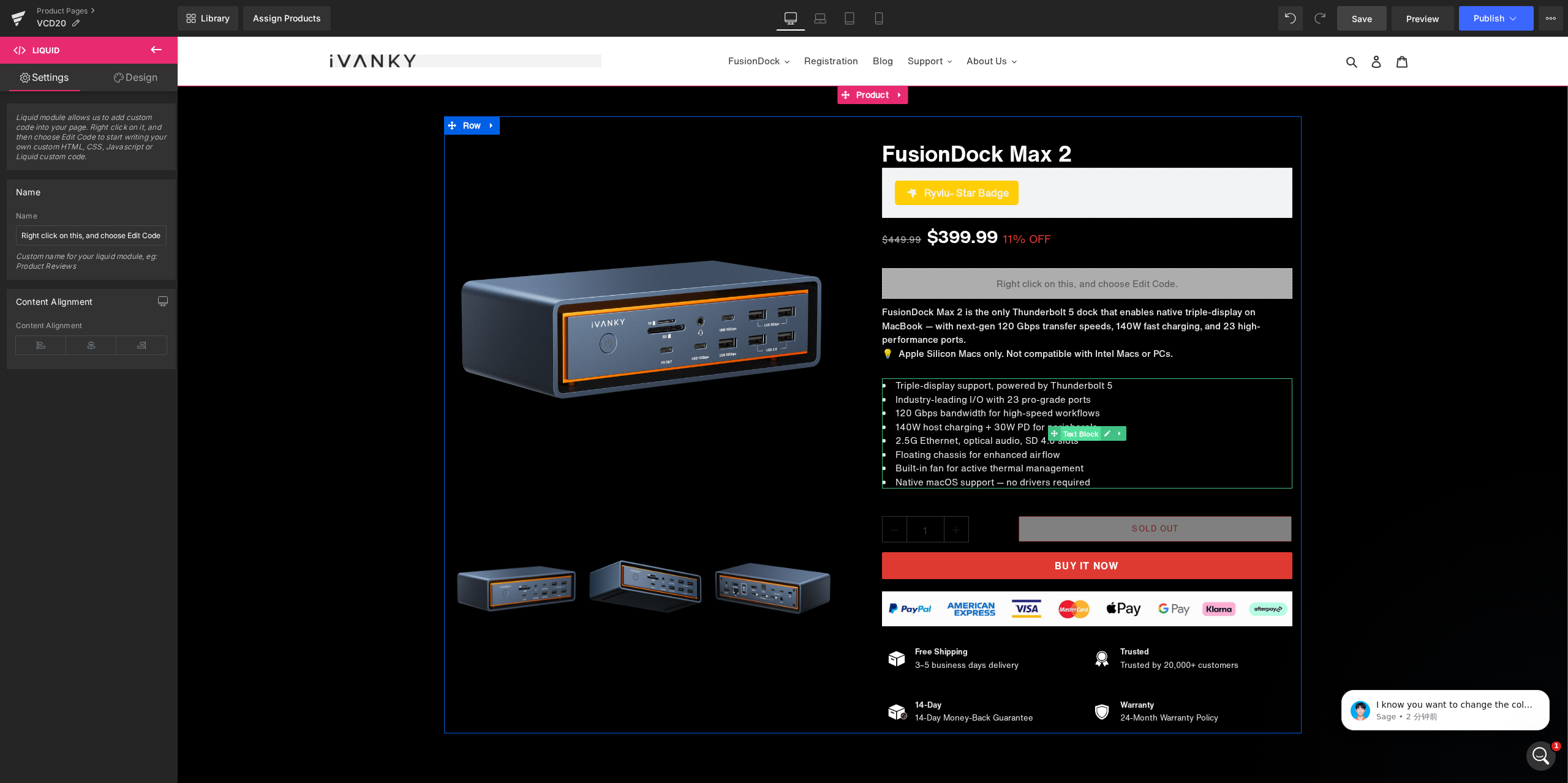
click at [1065, 429] on span "Text Block" at bounding box center [1080, 434] width 40 height 15
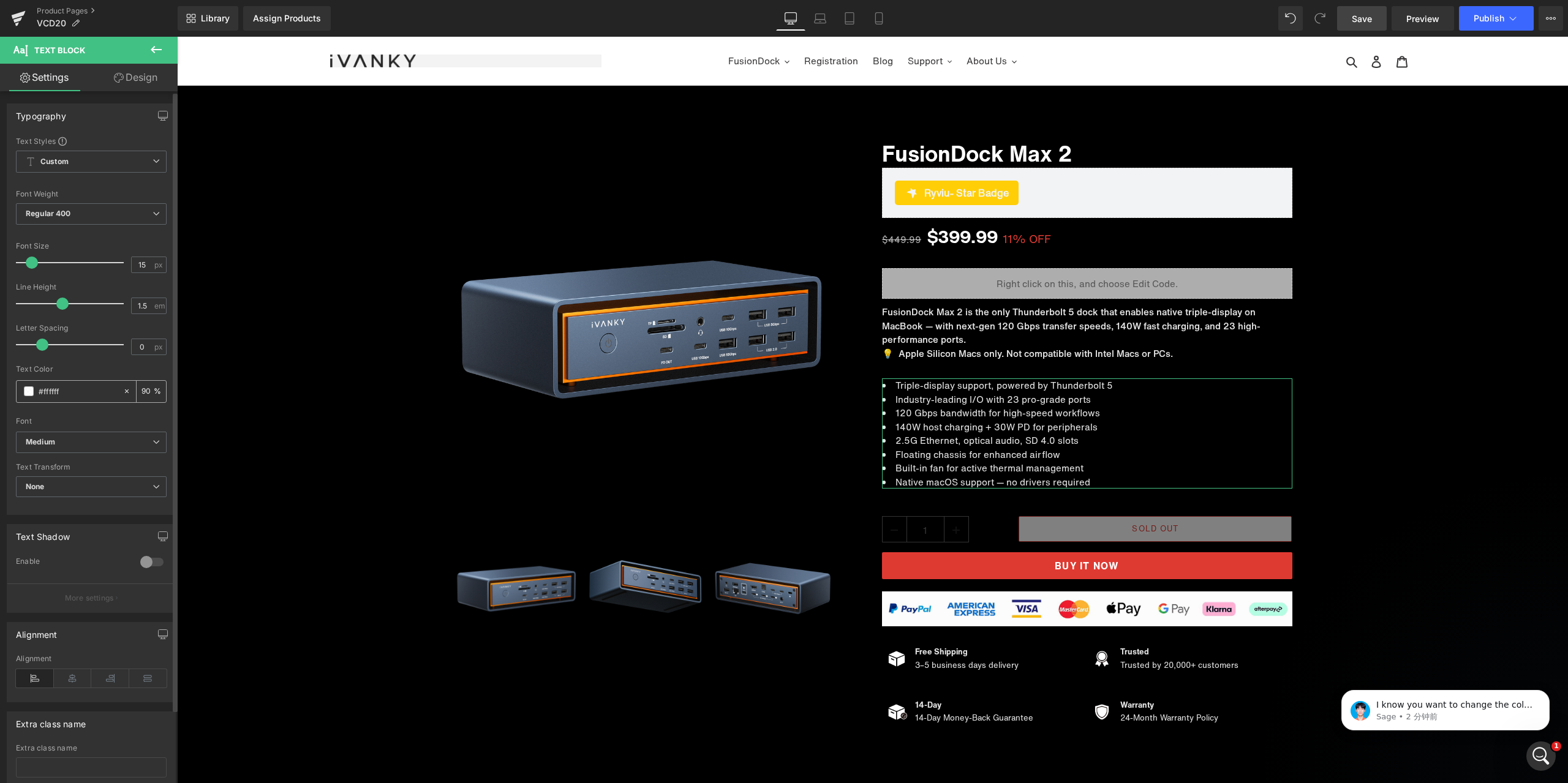
drag, startPoint x: 65, startPoint y: 392, endPoint x: 33, endPoint y: 392, distance: 32.0
click at [33, 392] on div "#ffffff" at bounding box center [69, 391] width 106 height 21
click at [1077, 280] on span "Liquid" at bounding box center [1079, 278] width 32 height 19
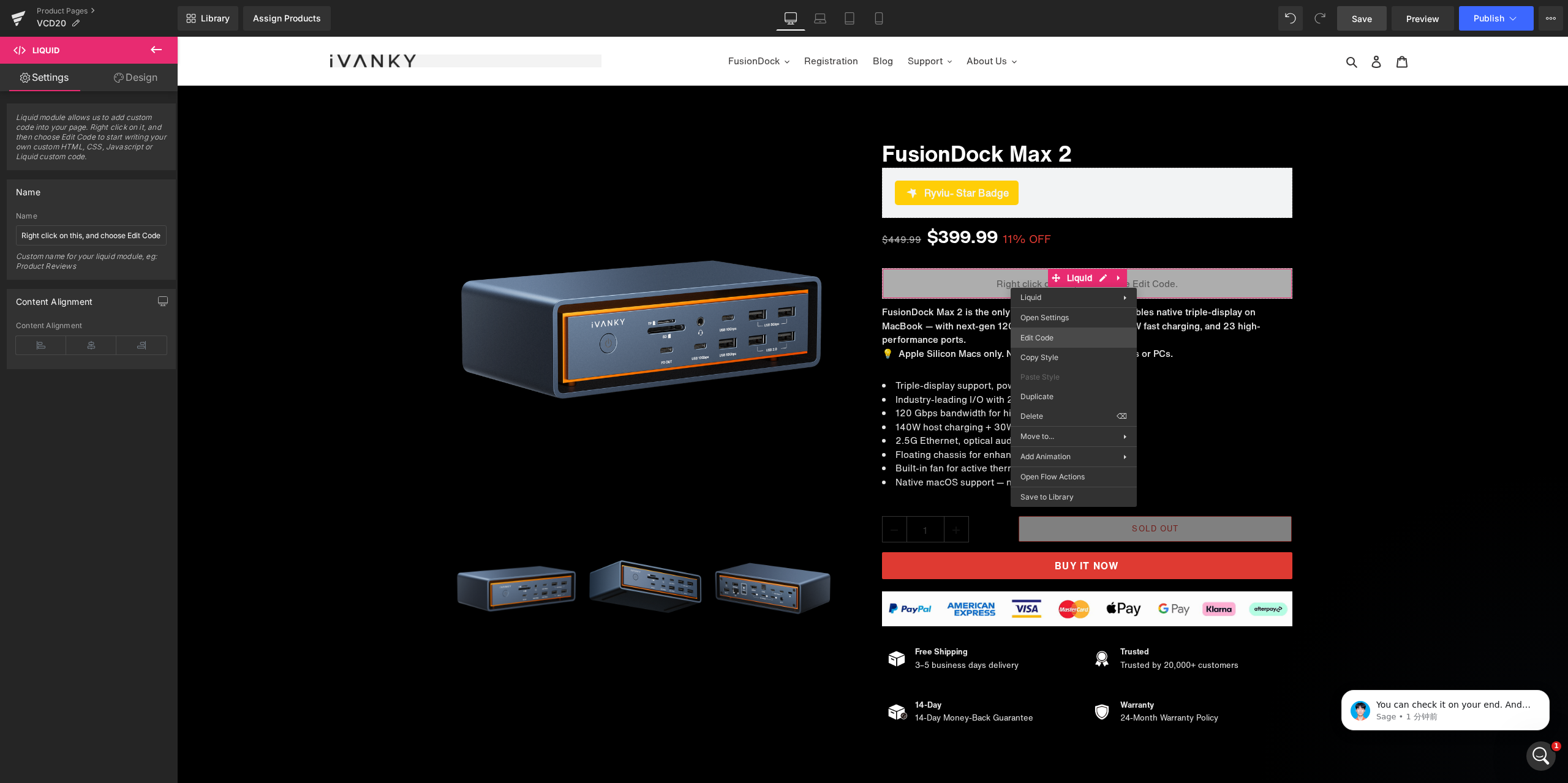
click at [1060, 0] on div "Liquid You are previewing how the will restyle your page. You can not edit Elem…" at bounding box center [784, 0] width 1568 height 0
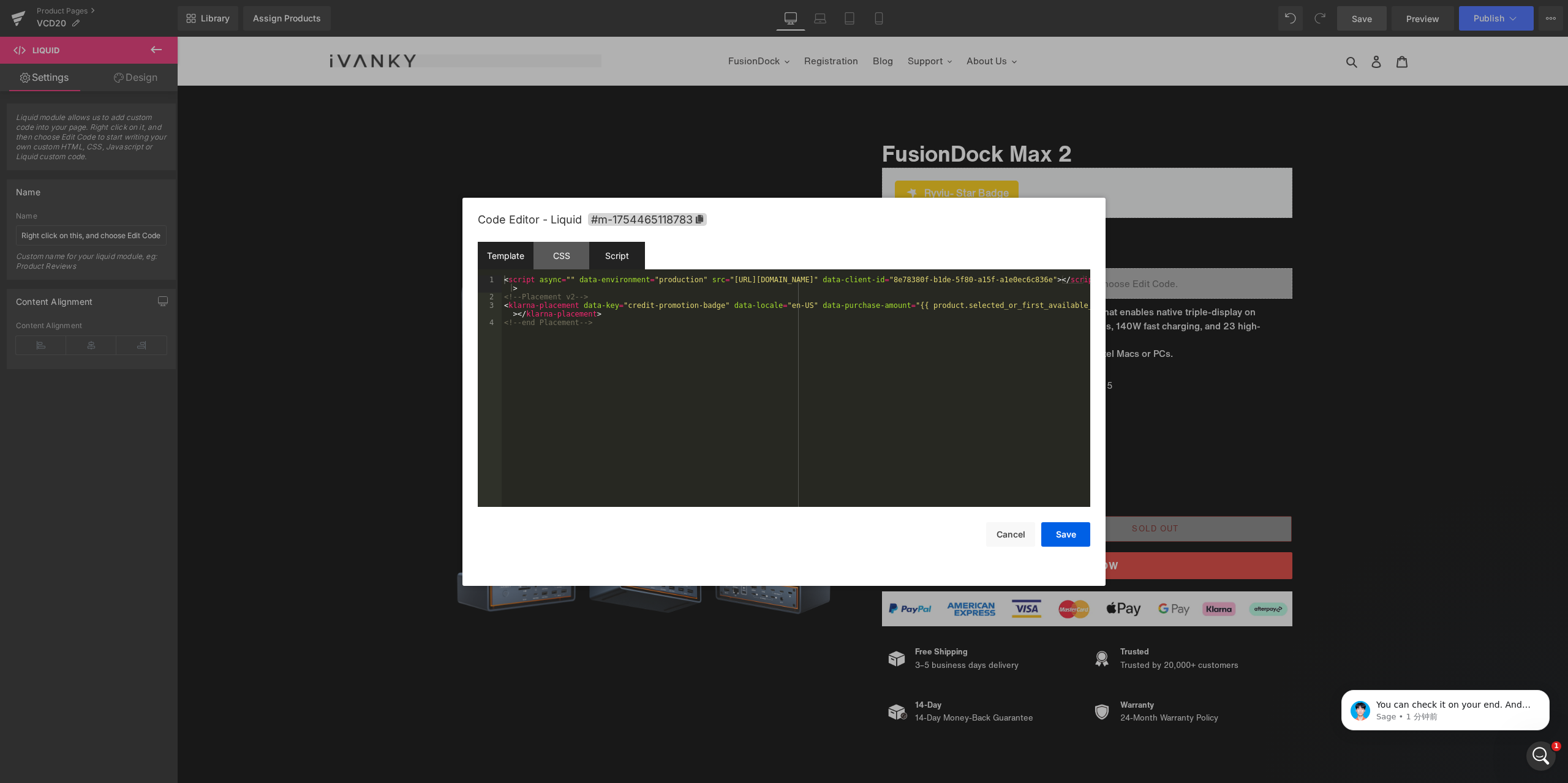
click at [630, 261] on div "Script" at bounding box center [617, 255] width 56 height 27
click at [504, 307] on div "( function ( jQuery ) { // var $module = jQuery('#m-1754465118783').children('.…" at bounding box center [795, 400] width 588 height 248
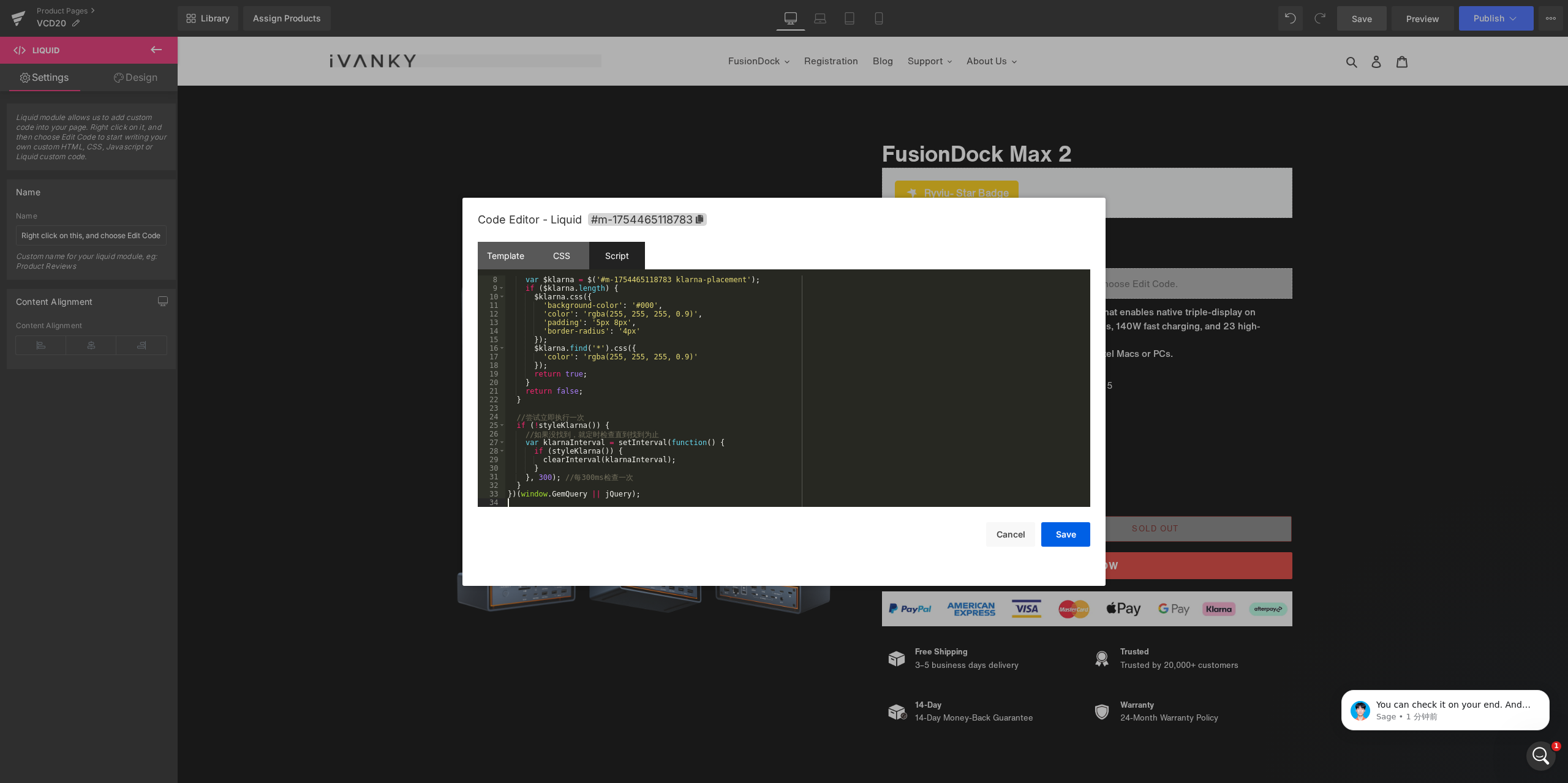
scroll to position [60, 0]
click at [1068, 534] on button "Save" at bounding box center [1065, 535] width 49 height 25
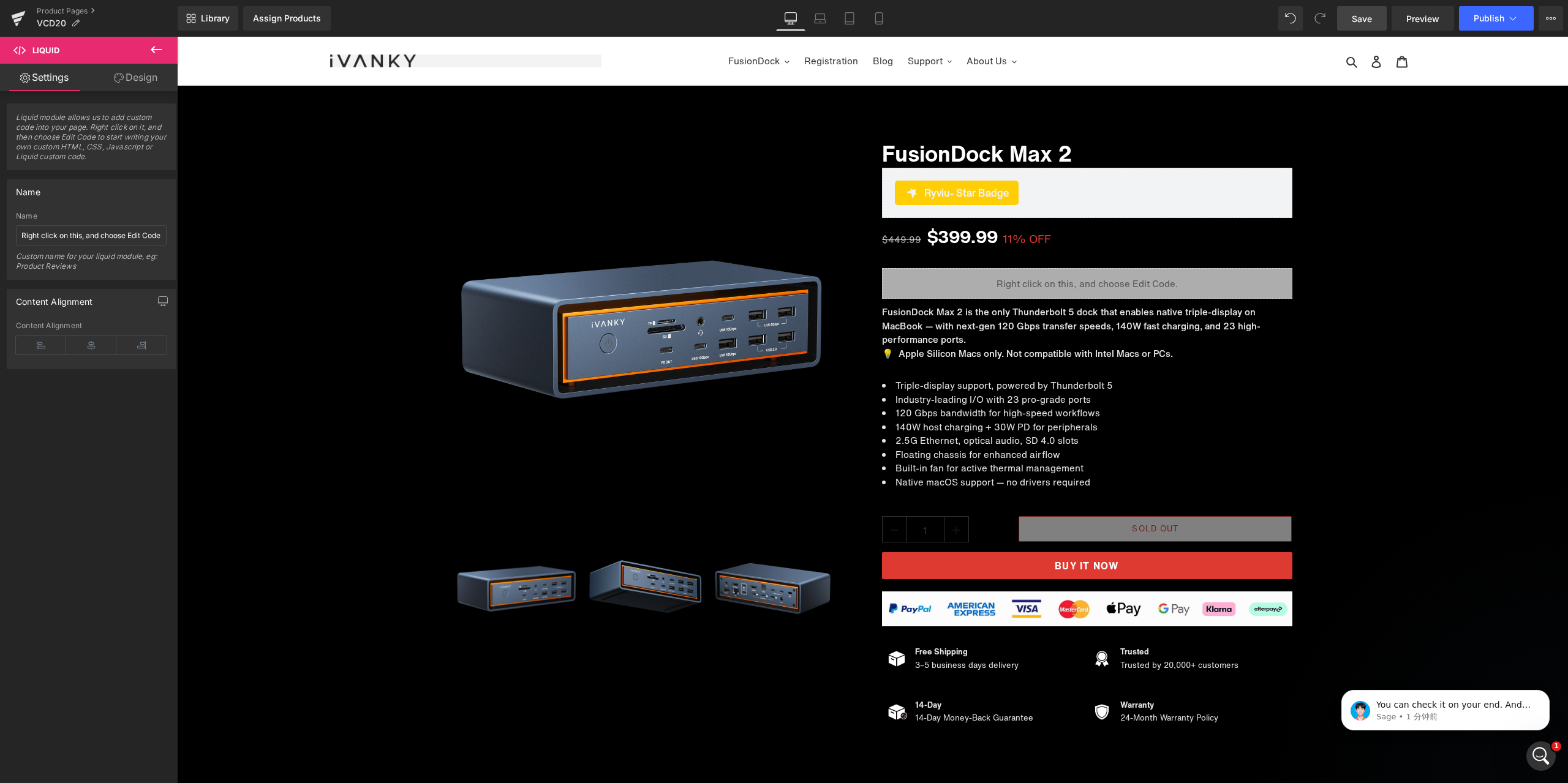
click at [1377, 14] on link "Save" at bounding box center [1362, 18] width 50 height 25
click at [1428, 16] on span "Preview" at bounding box center [1423, 18] width 33 height 13
click at [1067, 280] on span "Liquid" at bounding box center [1079, 278] width 32 height 19
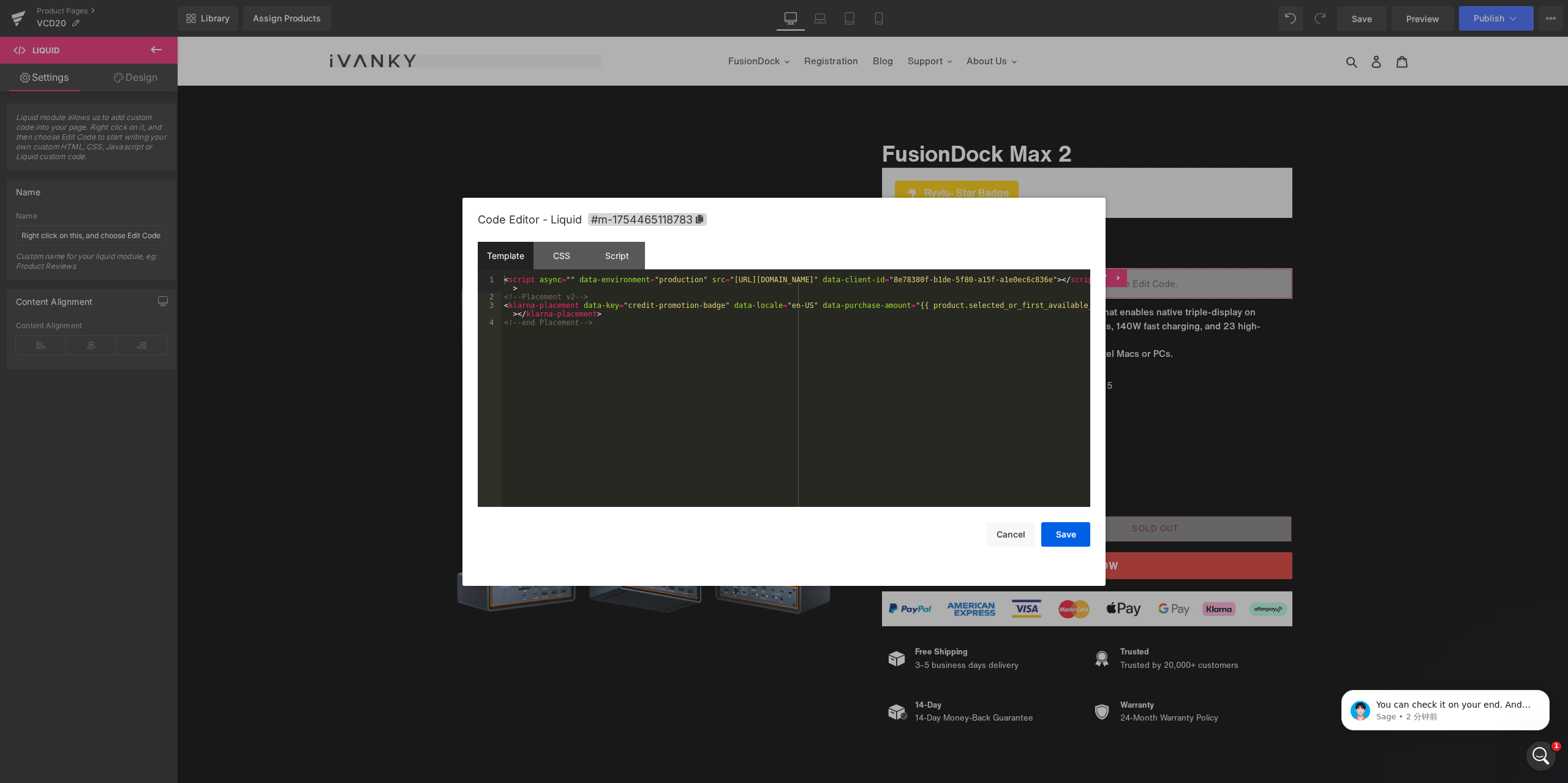
click at [1063, 0] on div "Liquid You are previewing how the will restyle your page. You can not edit Elem…" at bounding box center [784, 0] width 1568 height 0
click at [598, 255] on div "Script" at bounding box center [617, 255] width 56 height 27
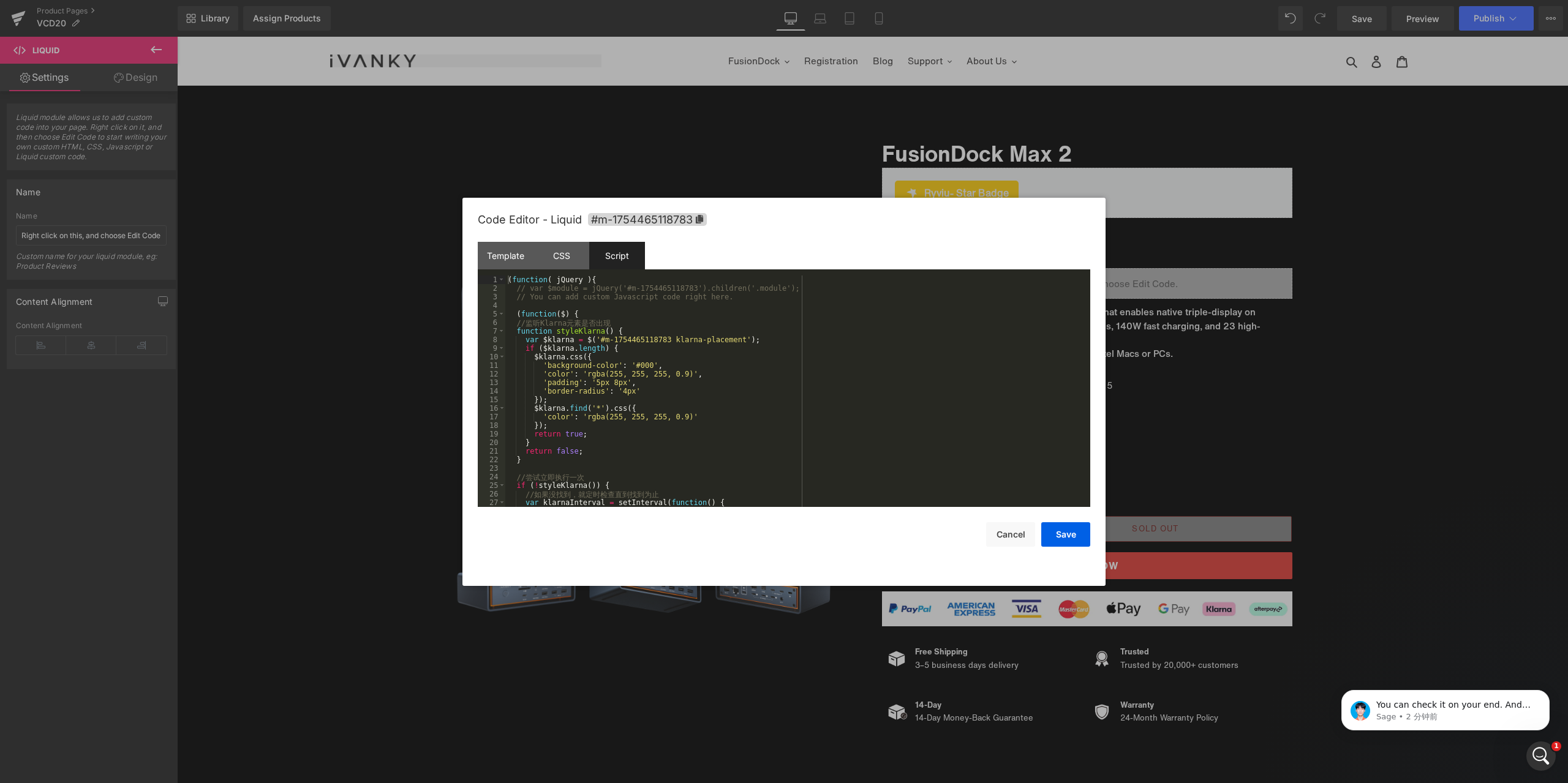
click at [512, 307] on div "( function ( jQuery ) { // var $module = jQuery('#m-1754465118783').children('.…" at bounding box center [795, 400] width 580 height 248
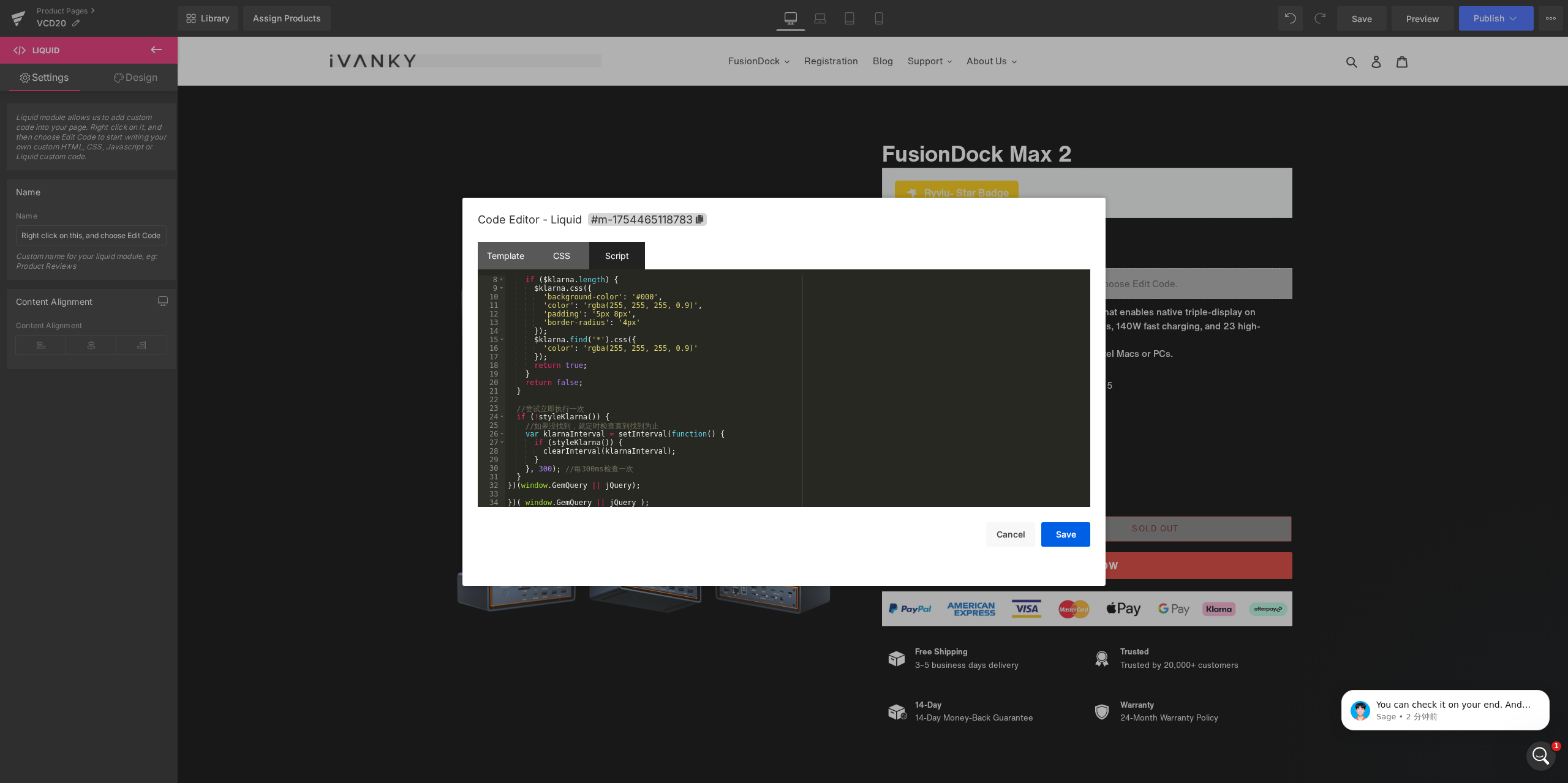
click at [514, 495] on div "if ( $klarna . length ) { $klarna . css ({ 'background-color' : '#000' , 'color…" at bounding box center [795, 400] width 580 height 248
click at [1078, 532] on button "Save" at bounding box center [1065, 535] width 49 height 25
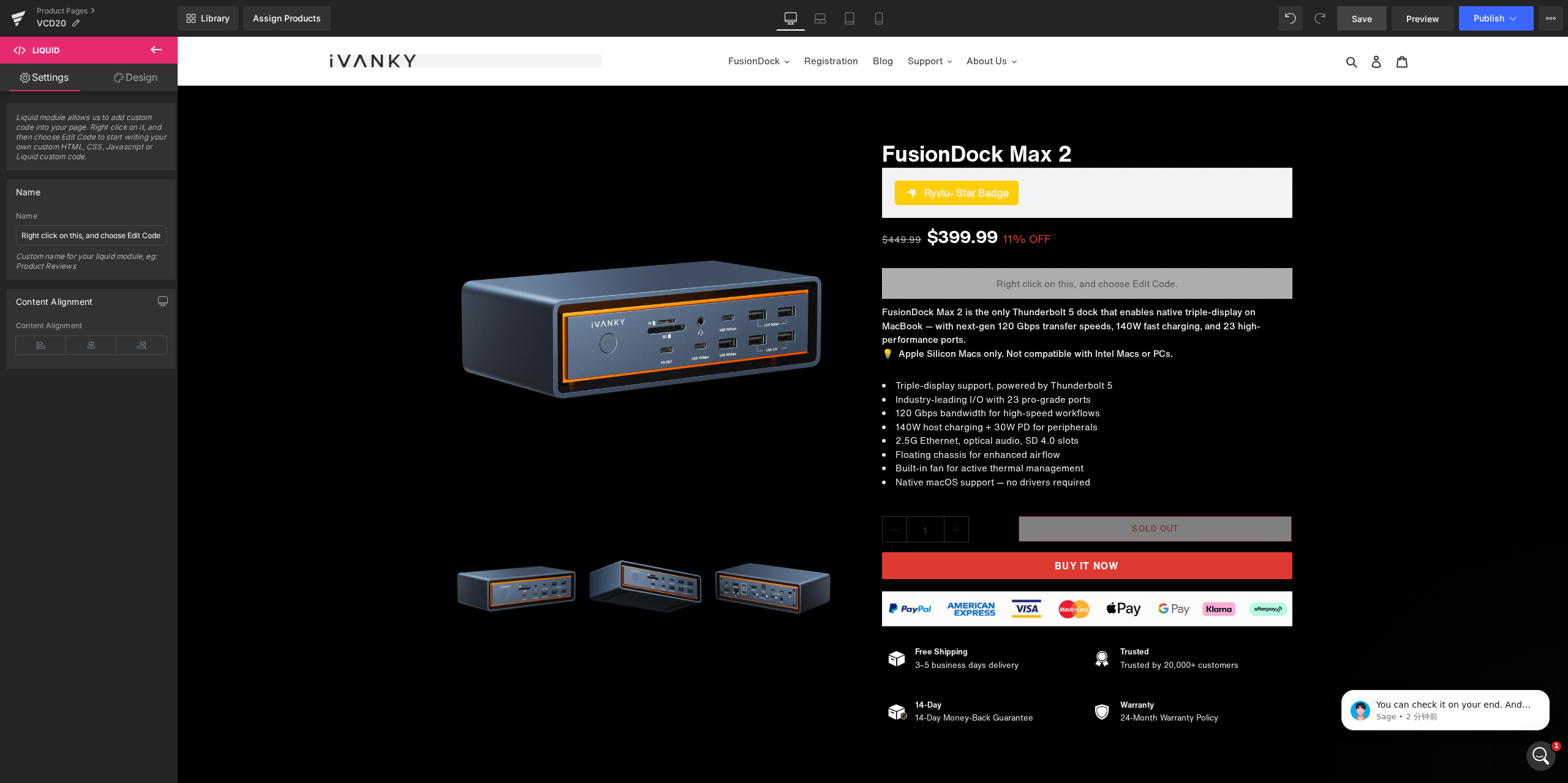
click at [1363, 27] on link "Save" at bounding box center [1362, 18] width 50 height 25
click at [1413, 20] on span "Preview" at bounding box center [1423, 18] width 33 height 13
click at [1069, 277] on span "Liquid" at bounding box center [1079, 279] width 32 height 19
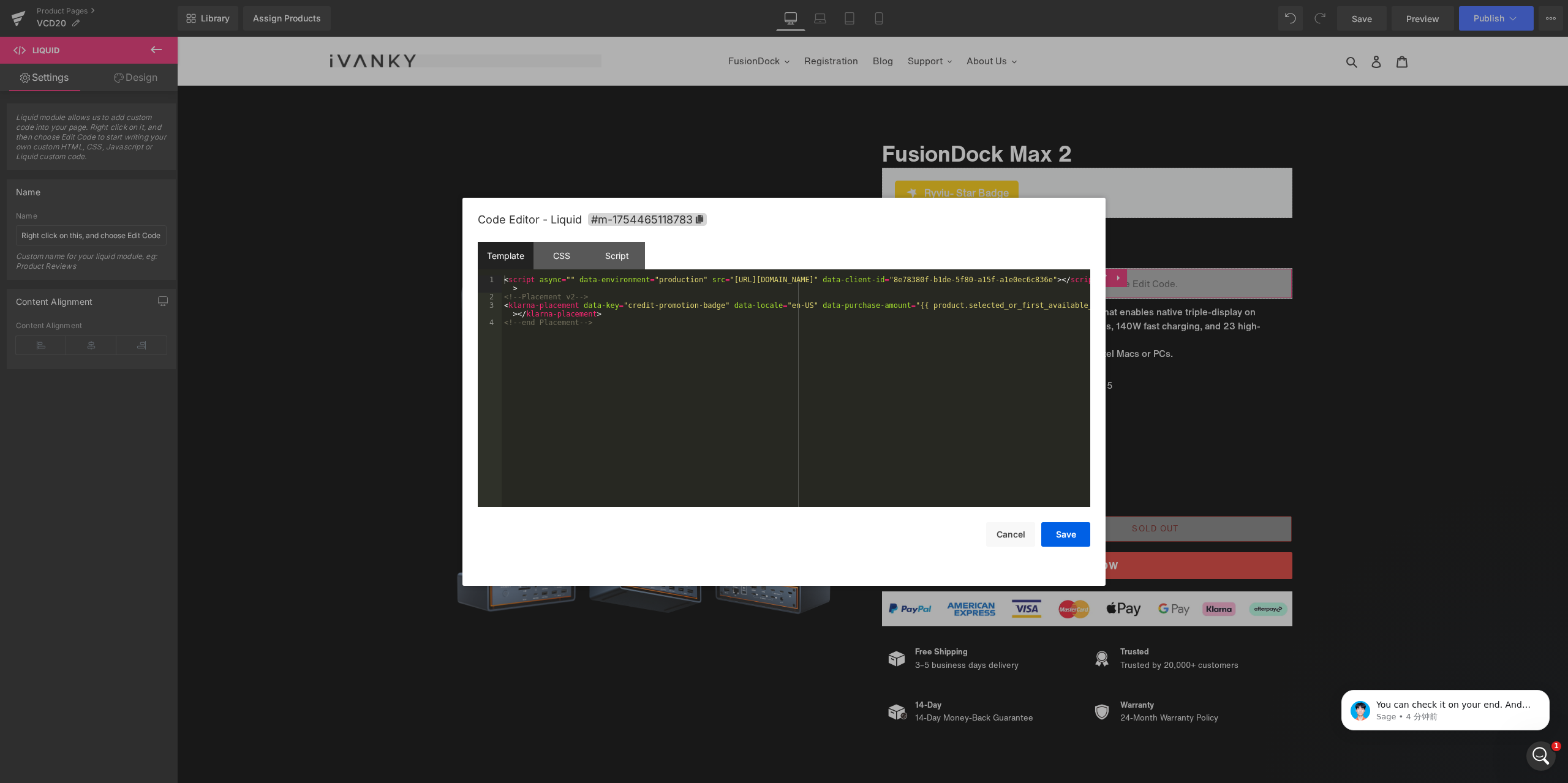
drag, startPoint x: 1046, startPoint y: 330, endPoint x: 974, endPoint y: 333, distance: 72.1
click at [1046, 0] on div "Liquid You are previewing how the will restyle your page. You can not edit Elem…" at bounding box center [784, 0] width 1568 height 0
click at [612, 242] on div "Script" at bounding box center [617, 255] width 56 height 27
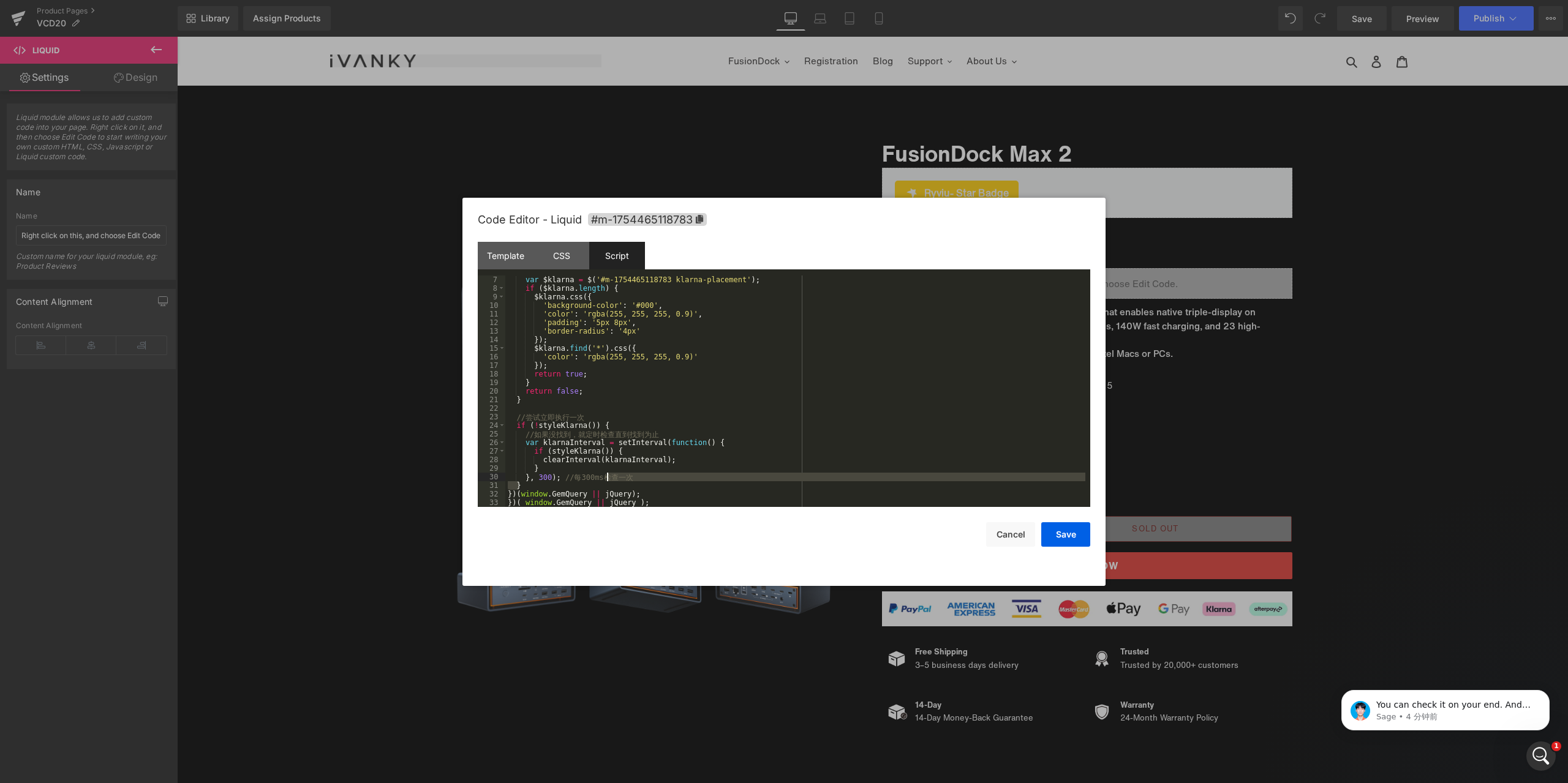
drag, startPoint x: 627, startPoint y: 489, endPoint x: 606, endPoint y: 480, distance: 22.8
click at [605, 480] on div "var $klarna = $ ( '#m-1754465118783 klarna-placement' ) ; if ( $klarna . length…" at bounding box center [795, 400] width 580 height 248
click at [625, 489] on div "var $klarna = $ ( '#m-1754465118783 klarna-placement' ) ; if ( $klarna . length…" at bounding box center [795, 391] width 580 height 231
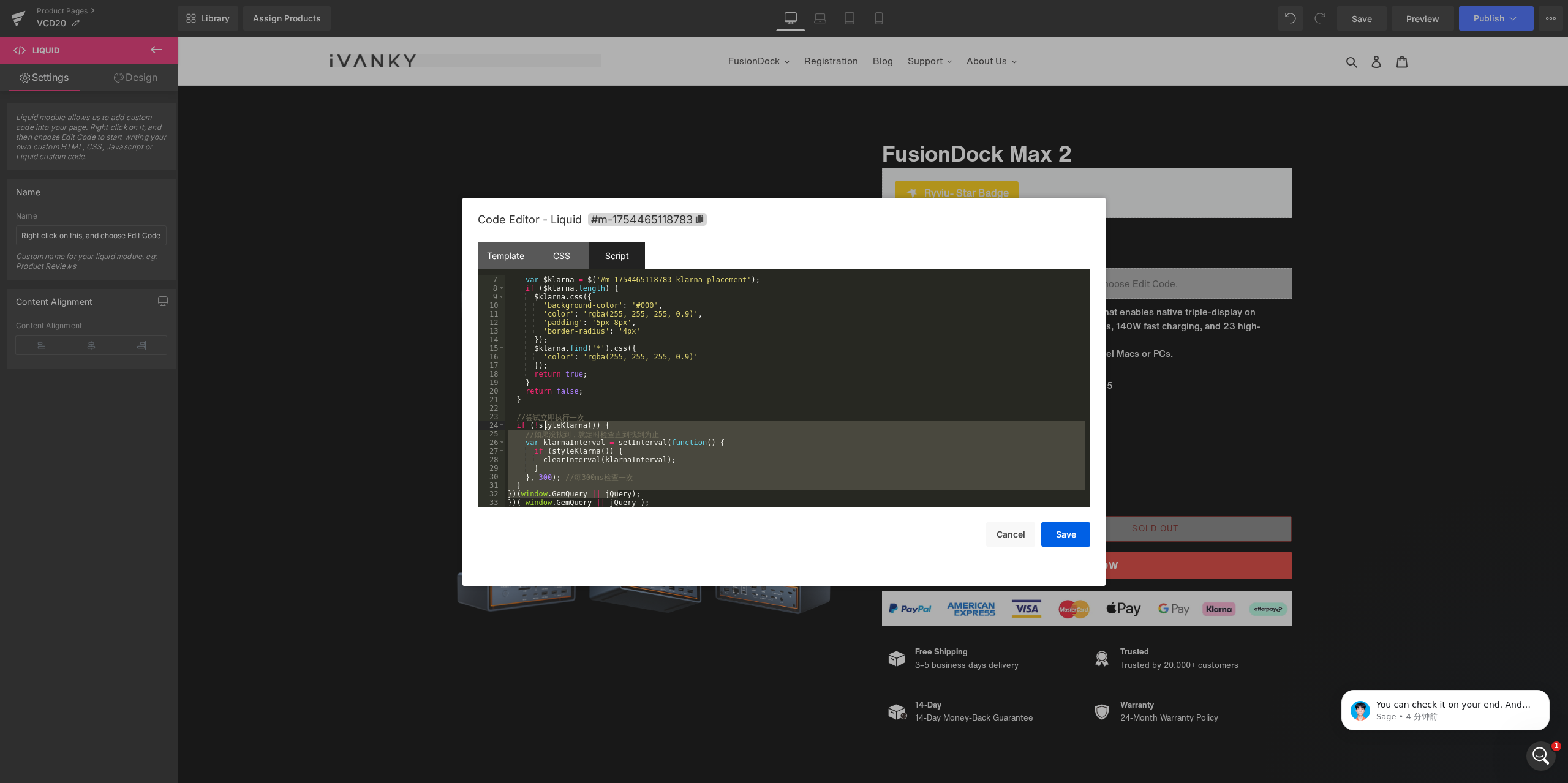
scroll to position [0, 0]
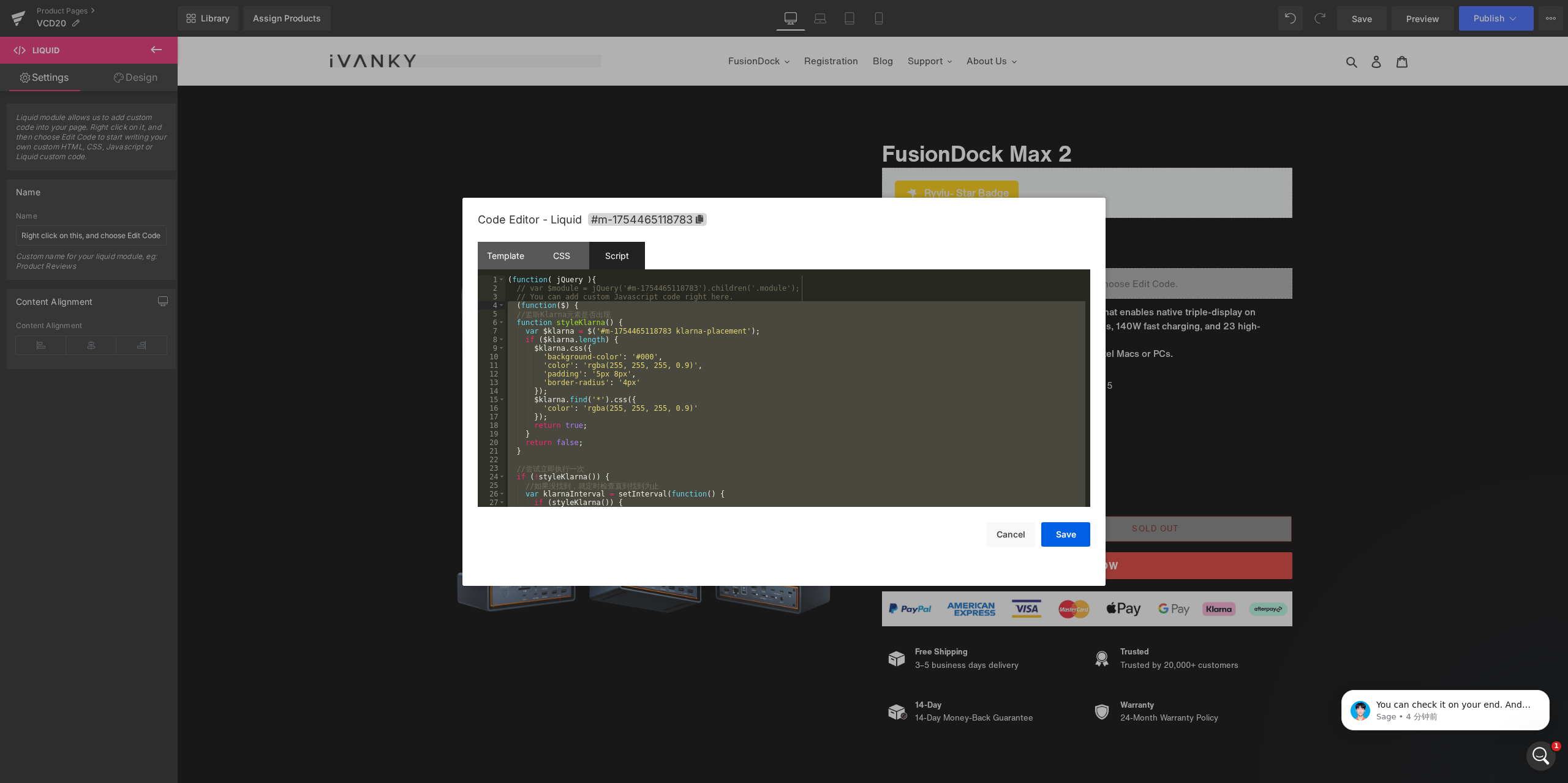
drag, startPoint x: 623, startPoint y: 494, endPoint x: 509, endPoint y: 309, distance: 217.3
click at [509, 309] on div "( function ( jQuery ) { // var $module = jQuery('#m-1754465118783').children('.…" at bounding box center [795, 400] width 580 height 248
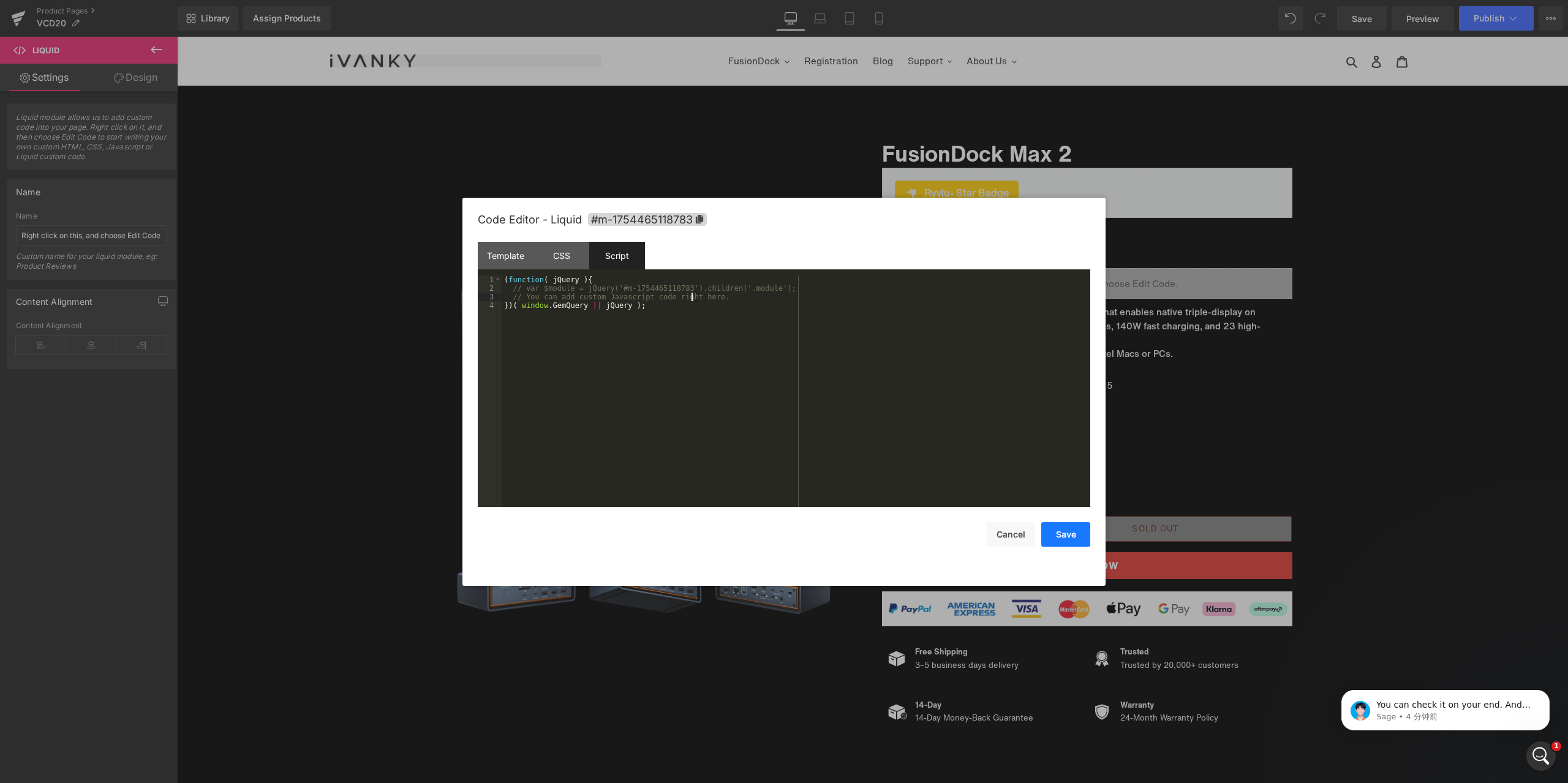
click at [1070, 536] on button "Save" at bounding box center [1065, 535] width 49 height 25
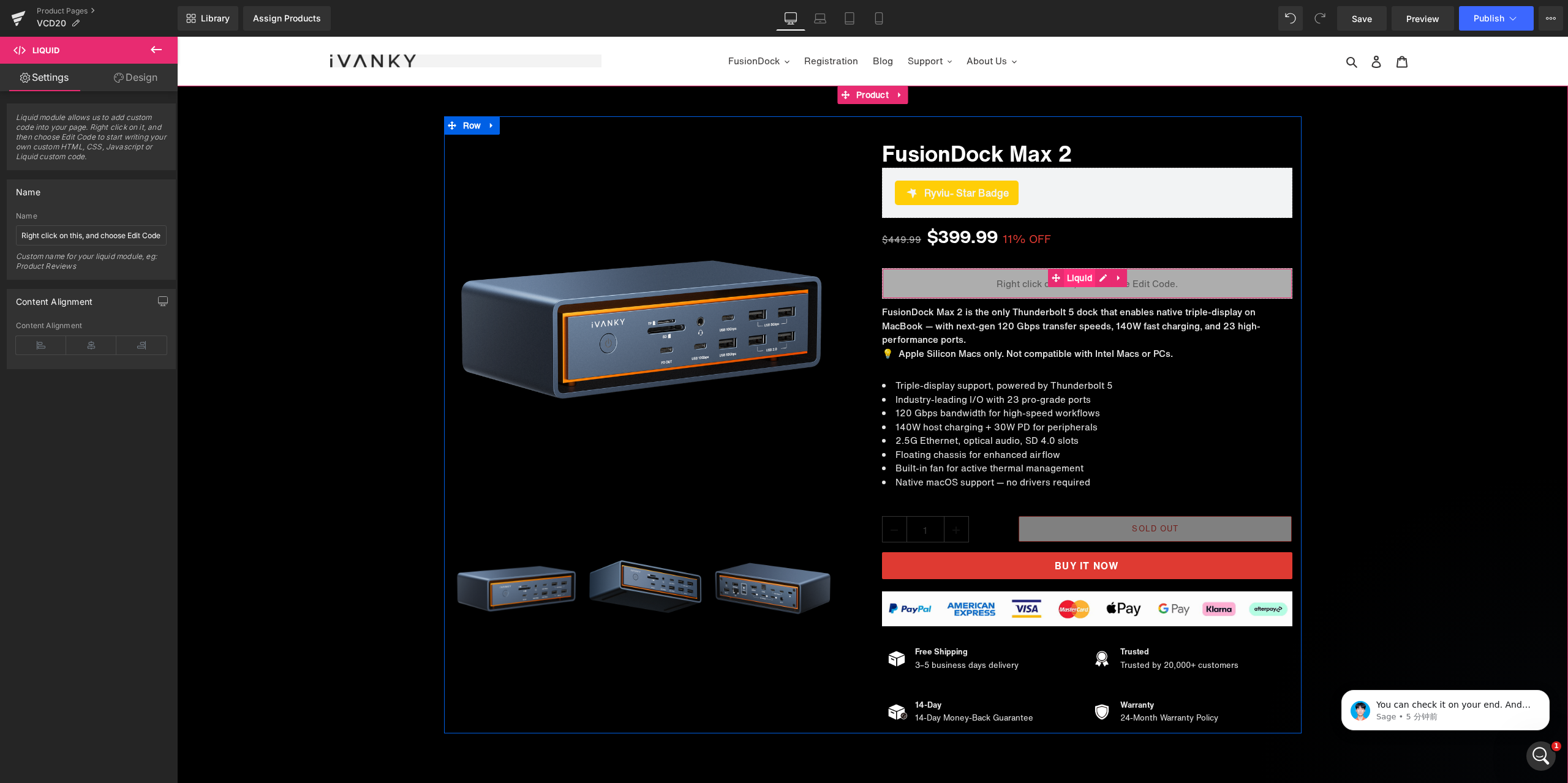
click at [1073, 277] on span "Liquid" at bounding box center [1079, 278] width 32 height 19
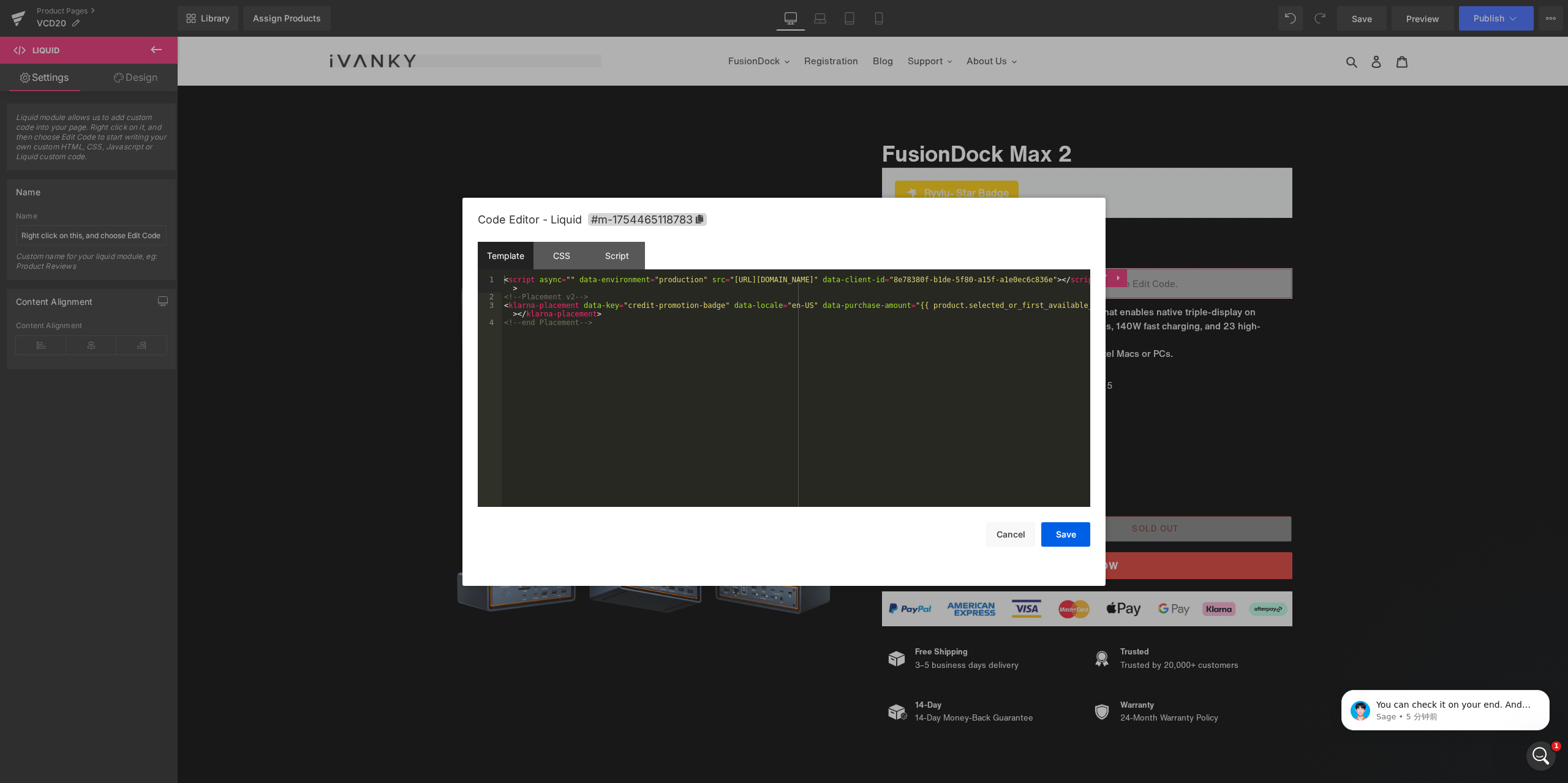
click at [1063, 0] on div "Liquid You are previewing how the will restyle your page. You can not edit Elem…" at bounding box center [784, 0] width 1568 height 0
click at [566, 261] on div "CSS" at bounding box center [561, 255] width 56 height 27
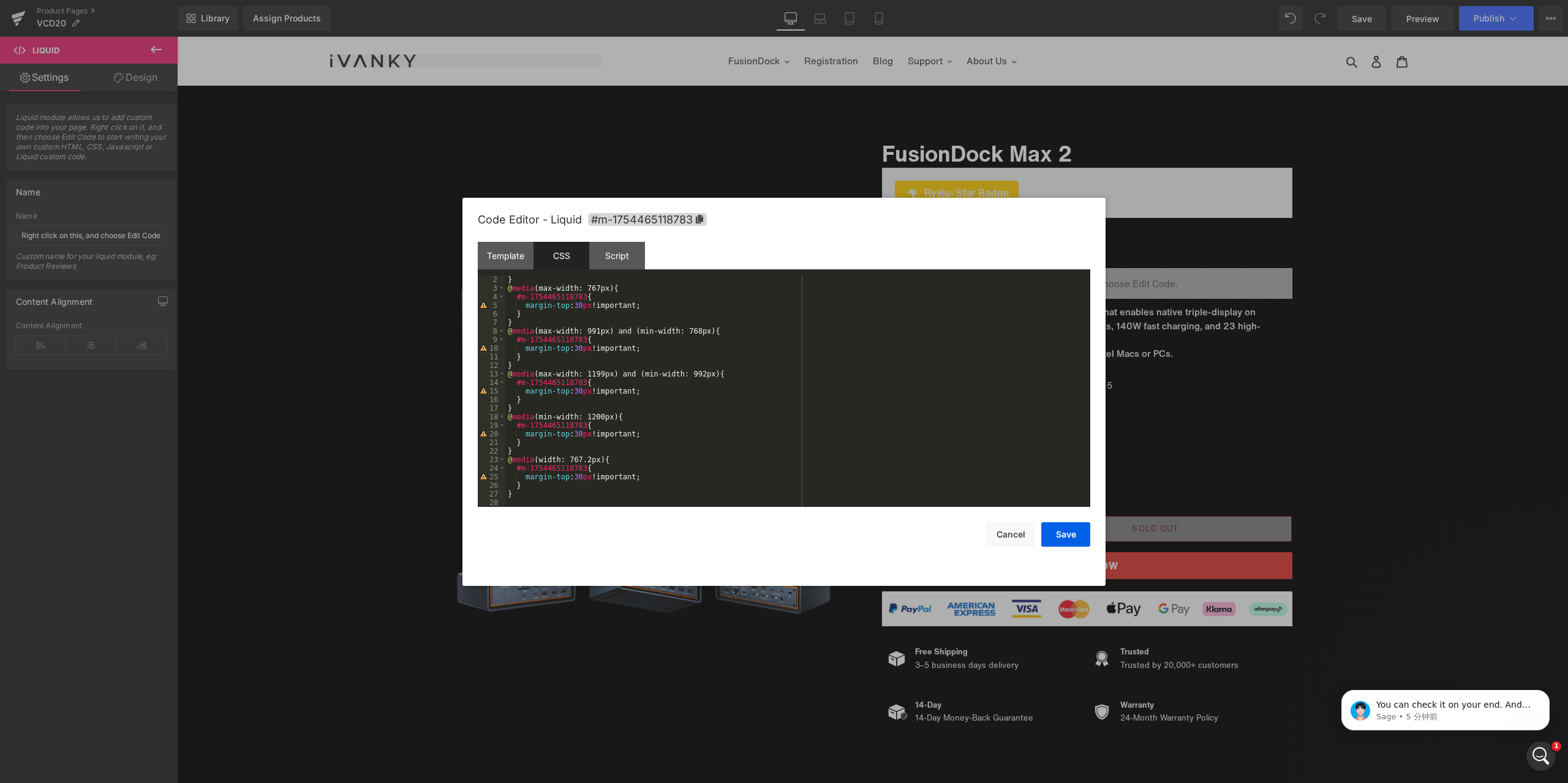
scroll to position [9, 0]
click at [635, 261] on div "Script" at bounding box center [617, 255] width 56 height 27
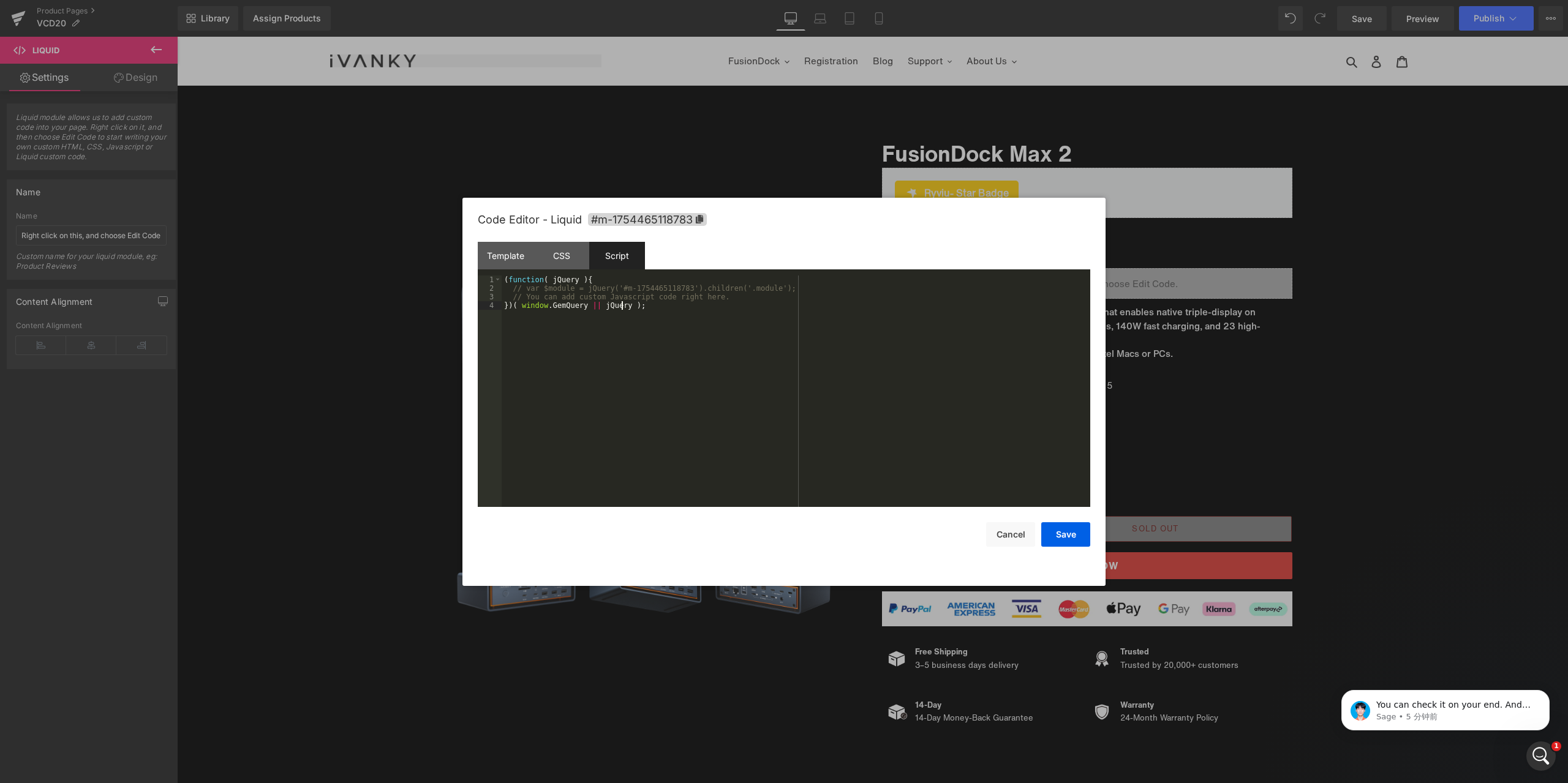
click at [699, 318] on div "( function ( jQuery ) { // var $module = jQuery('#m-1754465118783').children('.…" at bounding box center [795, 400] width 588 height 248
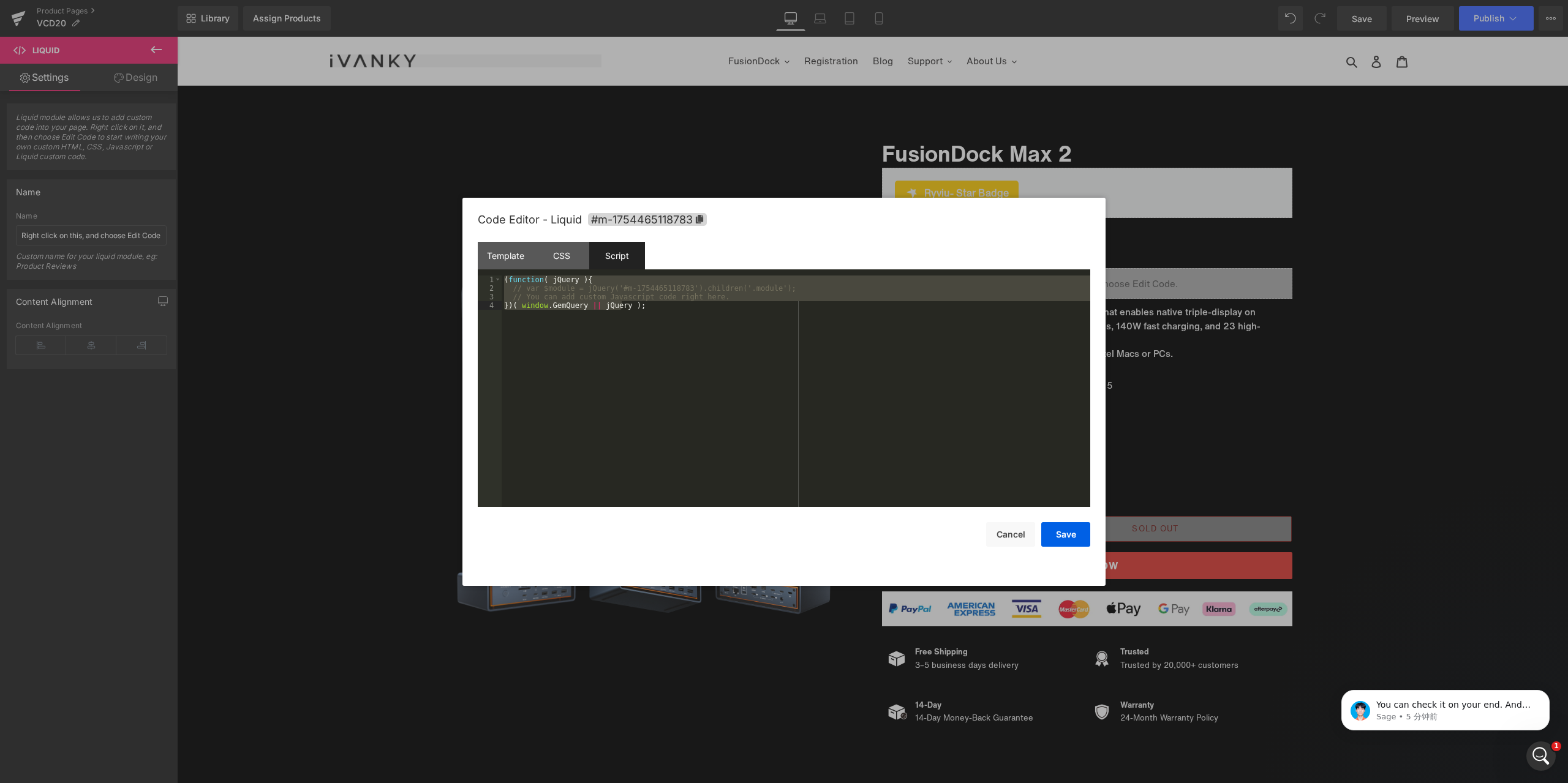
scroll to position [34, 0]
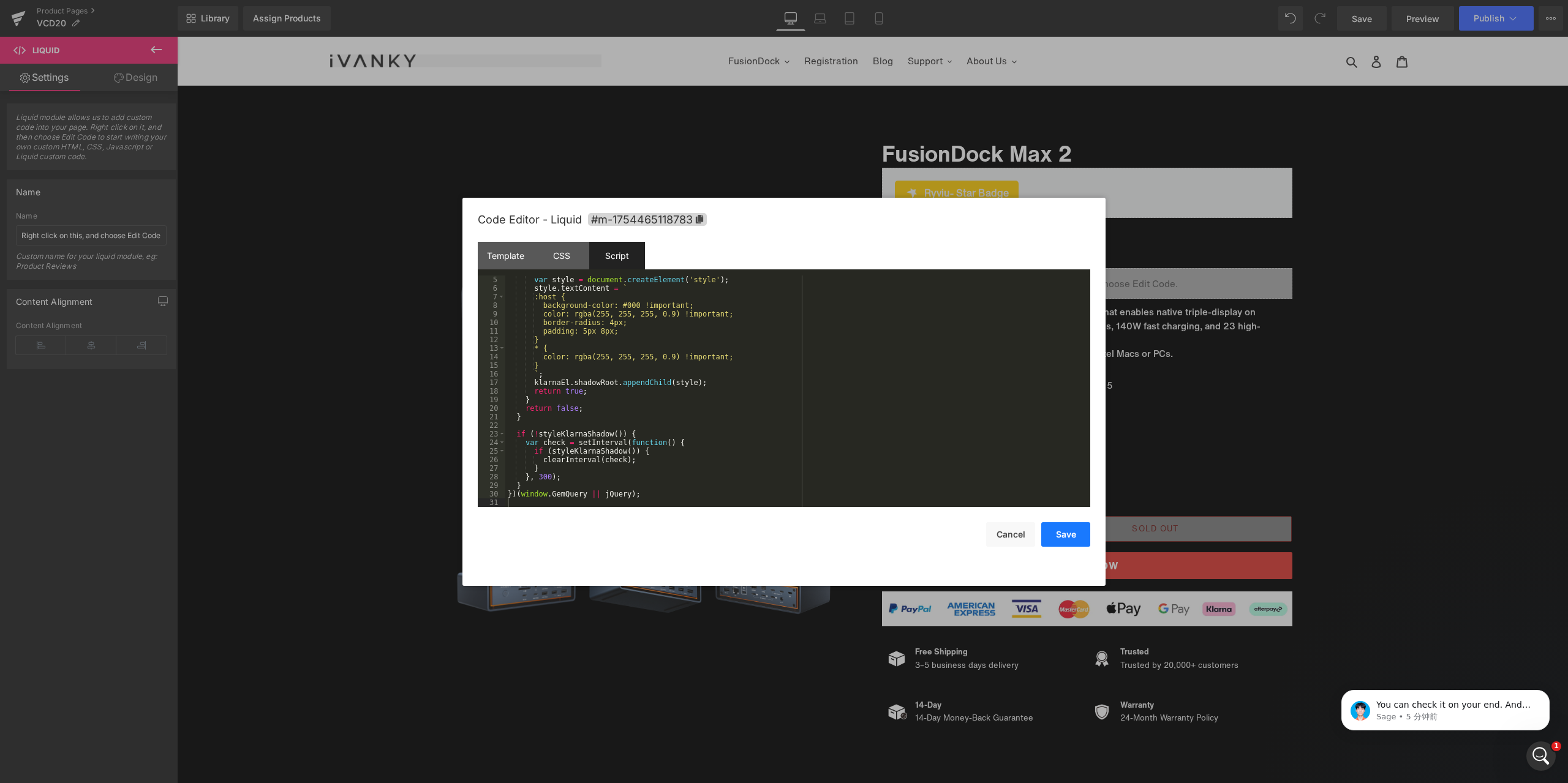
click at [1064, 526] on button "Save" at bounding box center [1065, 535] width 49 height 25
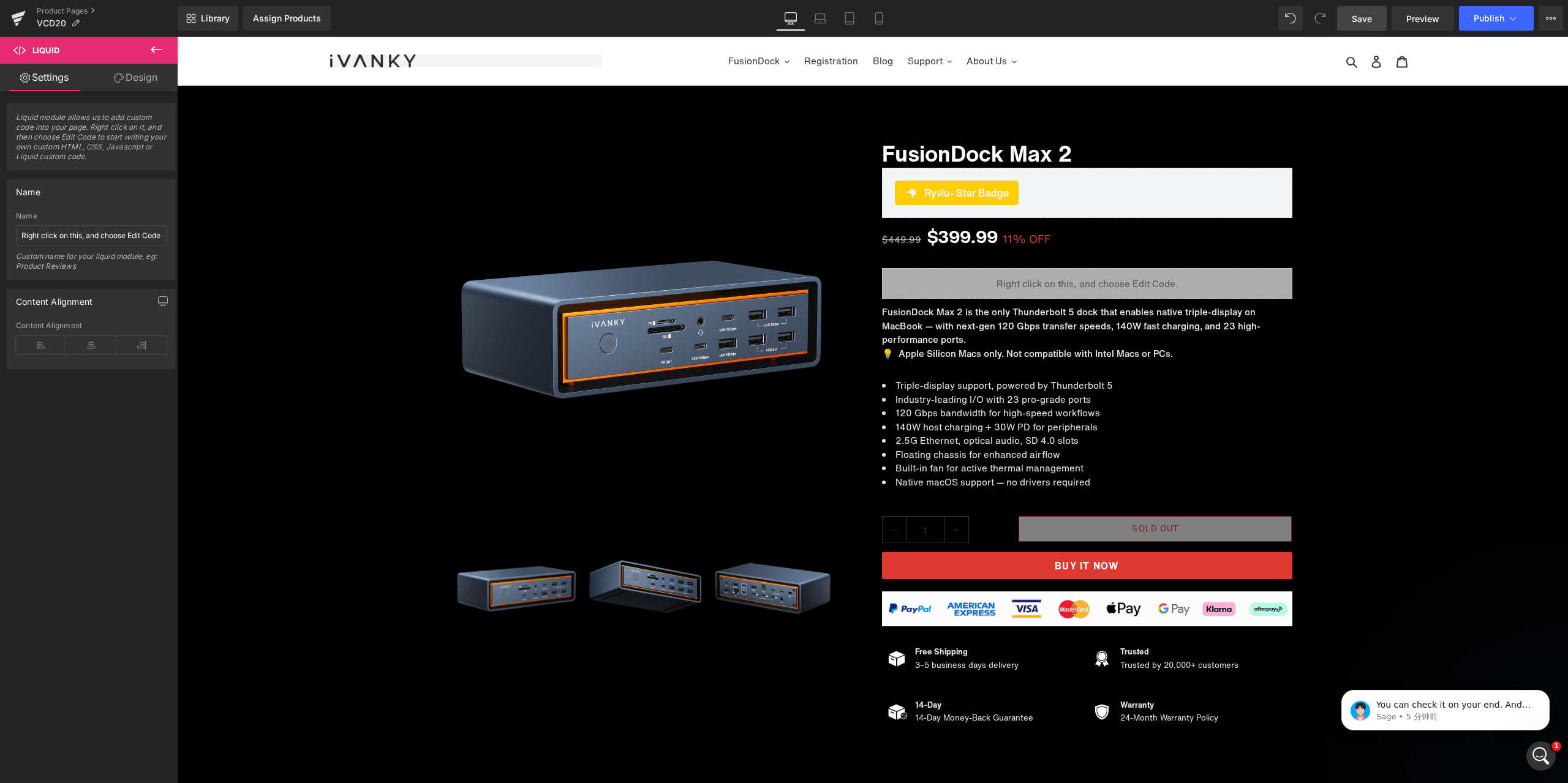
click at [1369, 22] on span "Save" at bounding box center [1362, 18] width 20 height 13
click at [1365, 22] on span "Save" at bounding box center [1362, 18] width 20 height 13
click at [1415, 20] on span "Preview" at bounding box center [1423, 18] width 33 height 13
click at [1074, 278] on span "Liquid" at bounding box center [1079, 279] width 32 height 19
click at [1119, 279] on icon at bounding box center [1119, 278] width 9 height 9
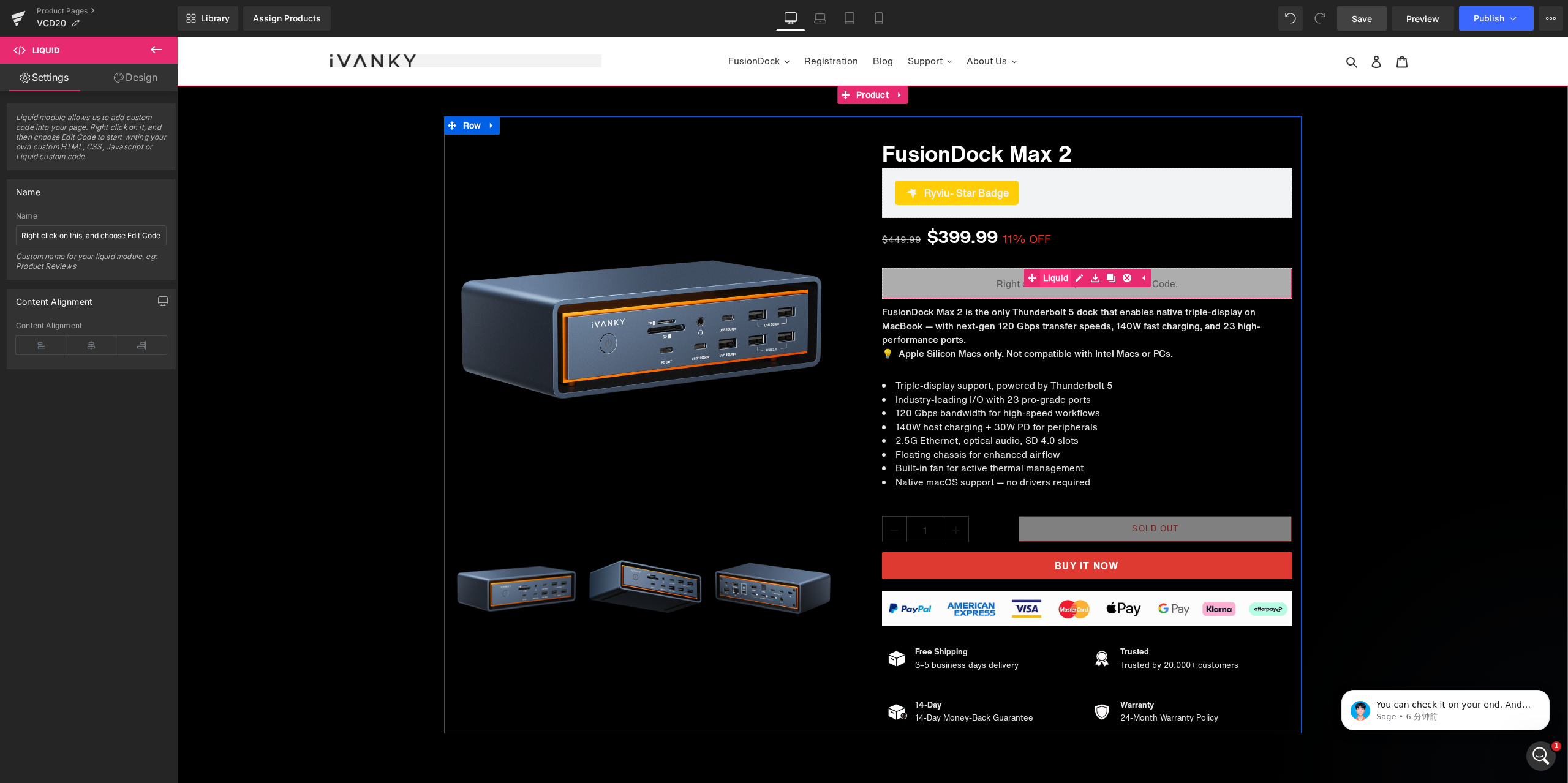
click at [1046, 273] on link "Liquid" at bounding box center [1048, 278] width 48 height 19
click at [1073, 273] on span "Liquid" at bounding box center [1079, 279] width 32 height 19
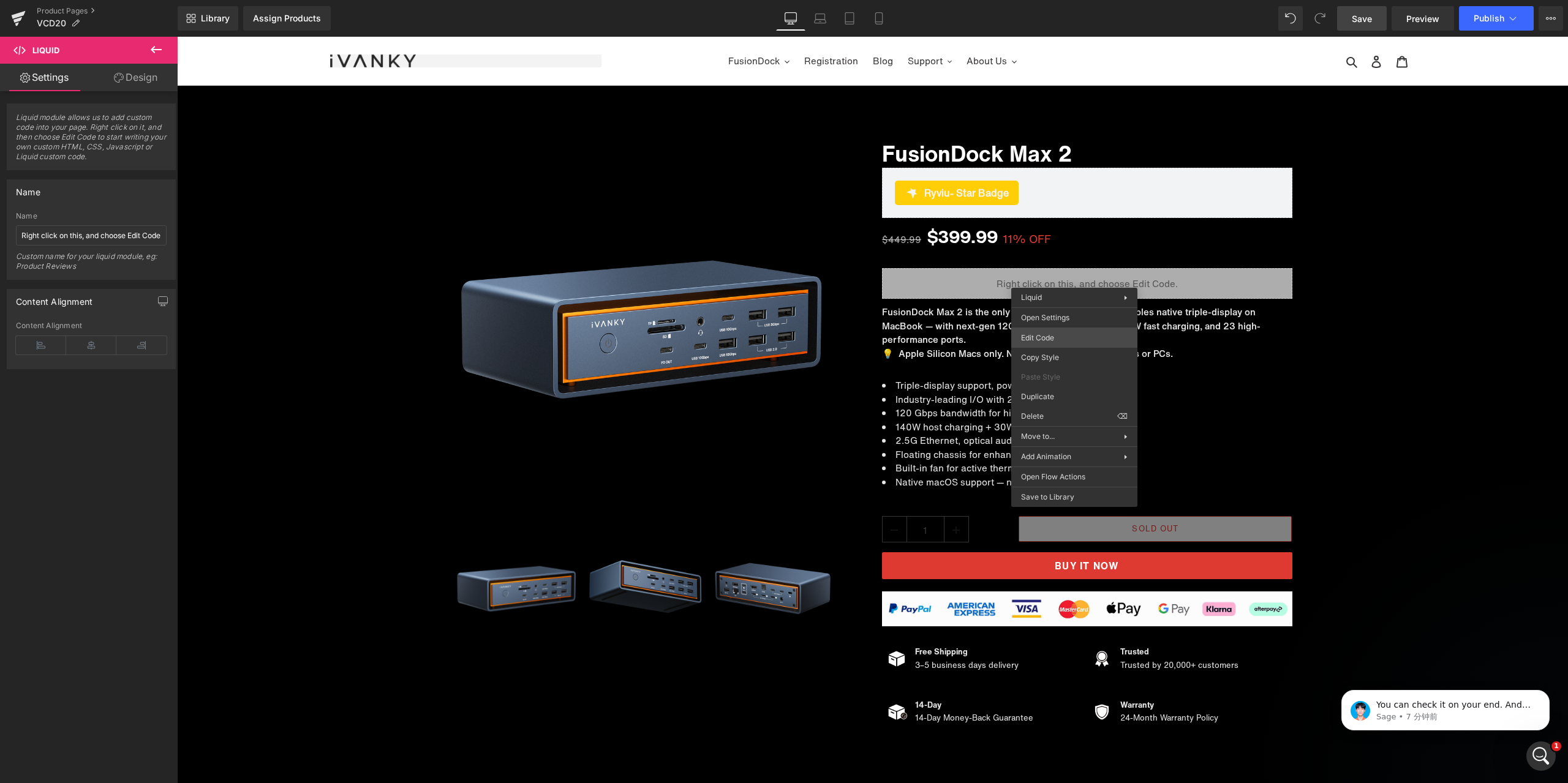
click at [1075, 0] on div "Liquid You are previewing how the will restyle your page. You can not edit Elem…" at bounding box center [784, 0] width 1568 height 0
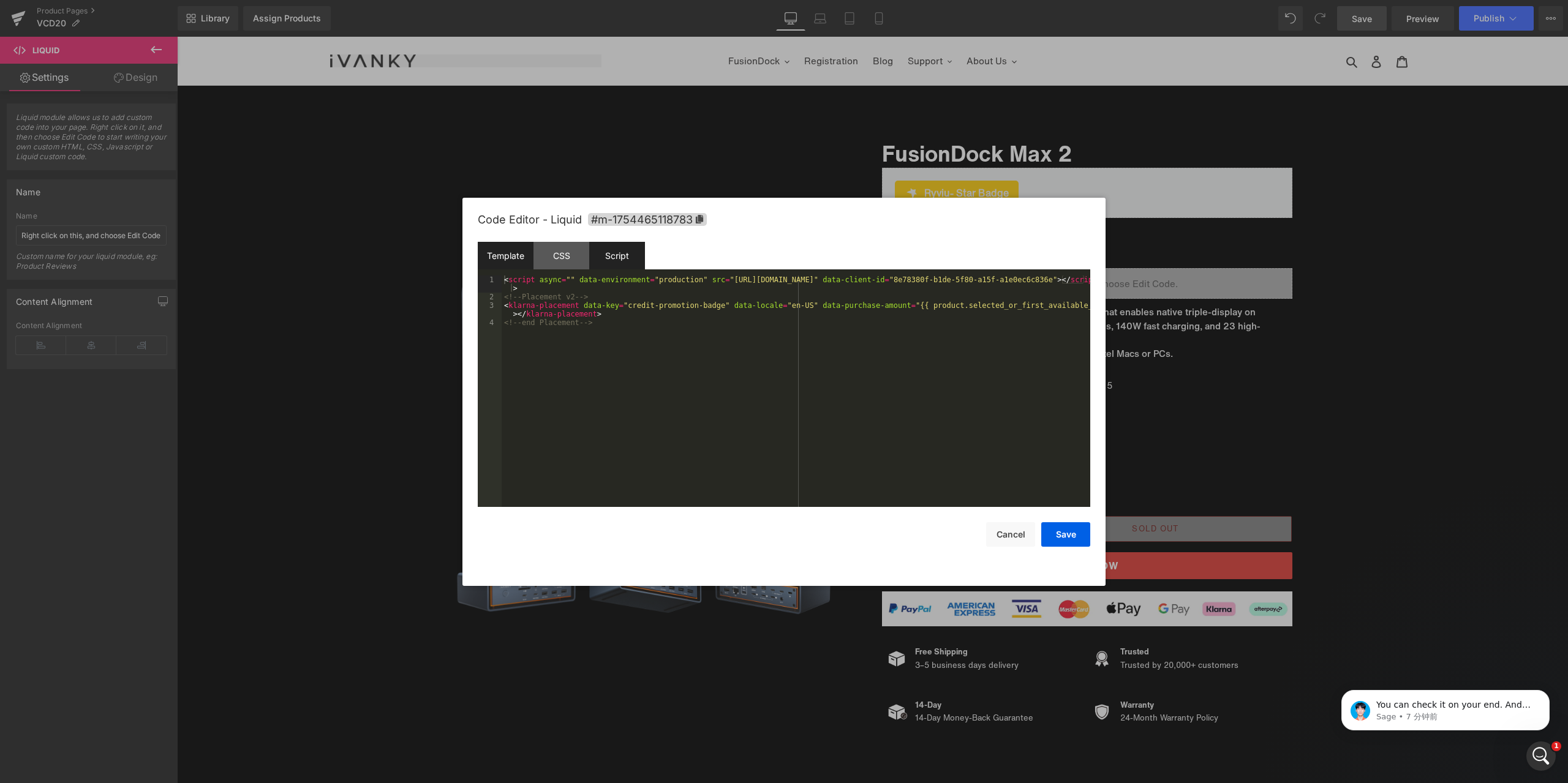
click at [604, 248] on div "Script" at bounding box center [617, 255] width 56 height 27
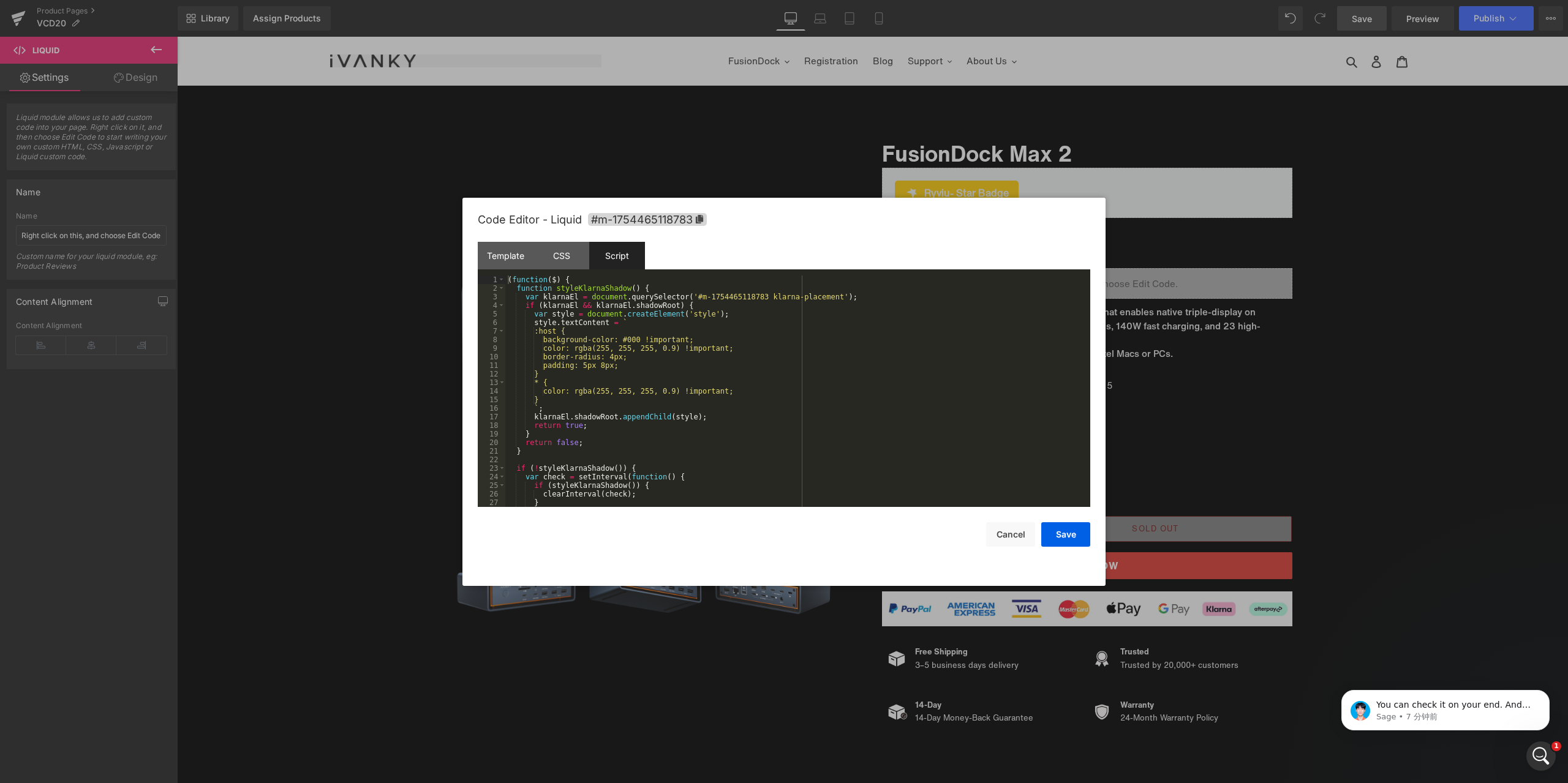
click at [699, 330] on div "( function ( $ ) { function styleKlarnaShadow ( ) { var klarnaEl = document . q…" at bounding box center [795, 400] width 580 height 248
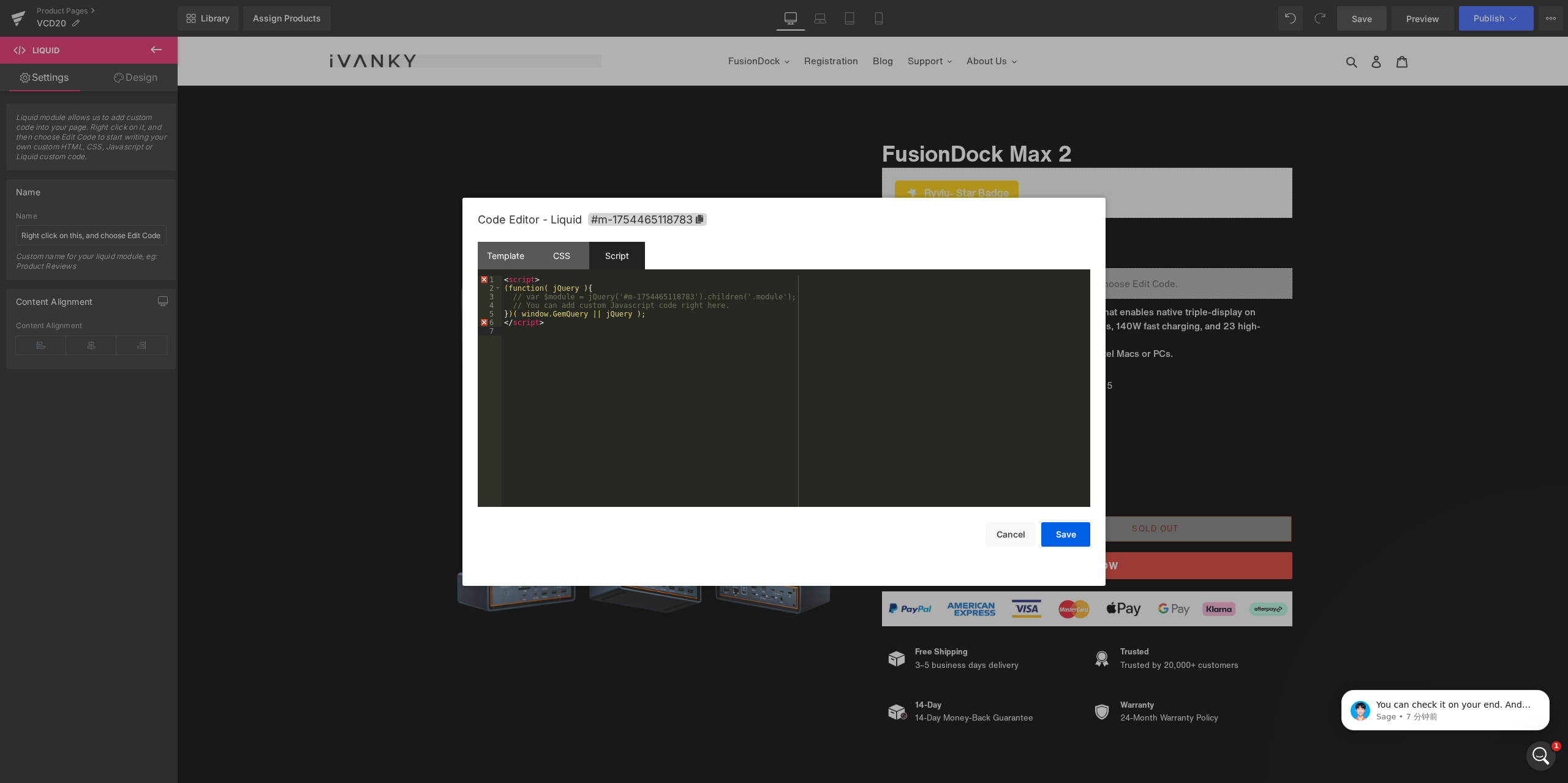
click at [640, 352] on div "< script > (function( jQuery ) { // var $module = jQuery('#m-1754465118783').ch…" at bounding box center [795, 400] width 588 height 248
click at [1054, 534] on button "Save" at bounding box center [1065, 535] width 49 height 25
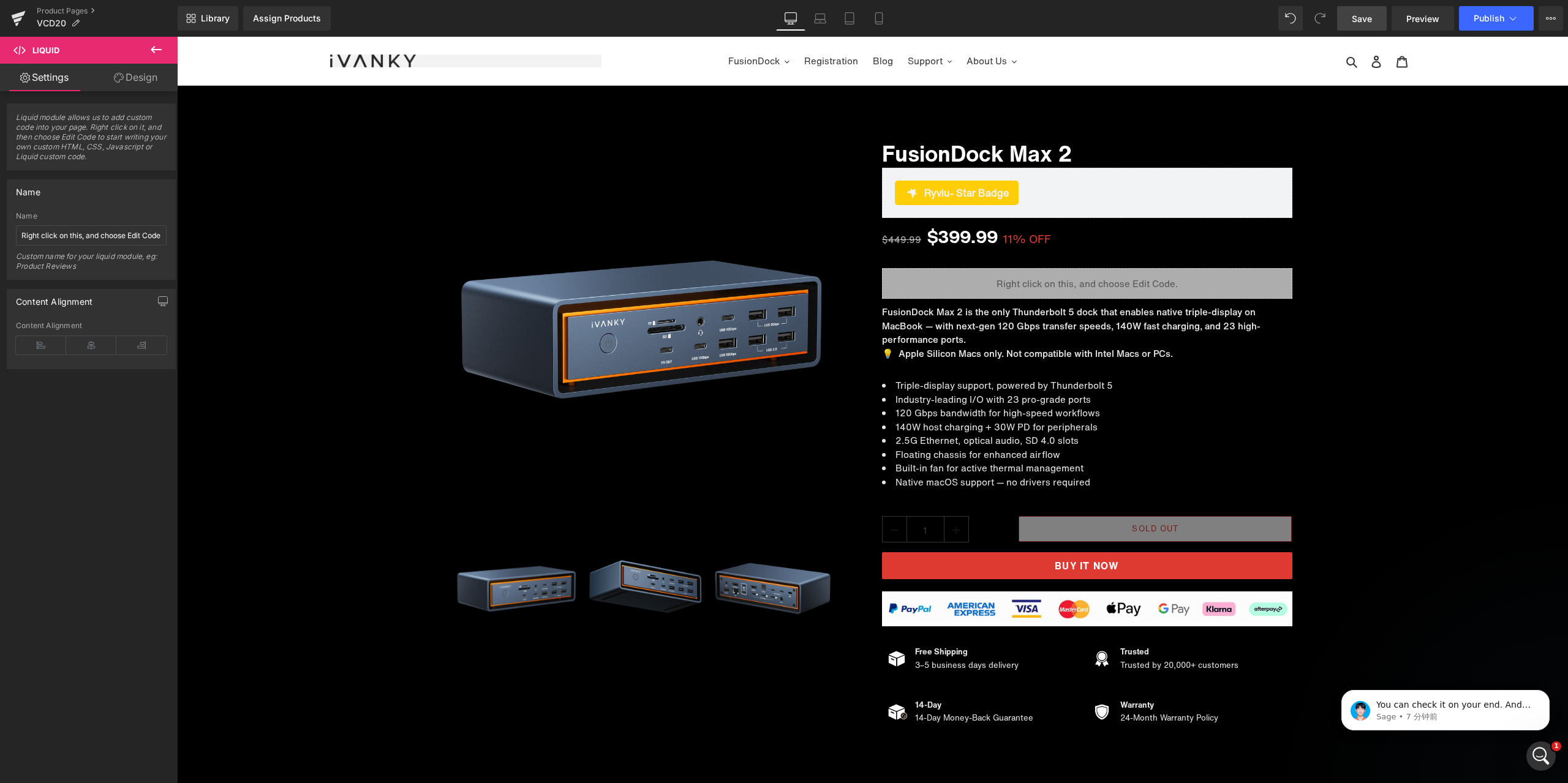
click at [1368, 15] on span "Save" at bounding box center [1362, 18] width 20 height 13
click at [1430, 29] on link "Preview" at bounding box center [1423, 18] width 62 height 25
click at [1074, 278] on span "Liquid" at bounding box center [1079, 279] width 32 height 19
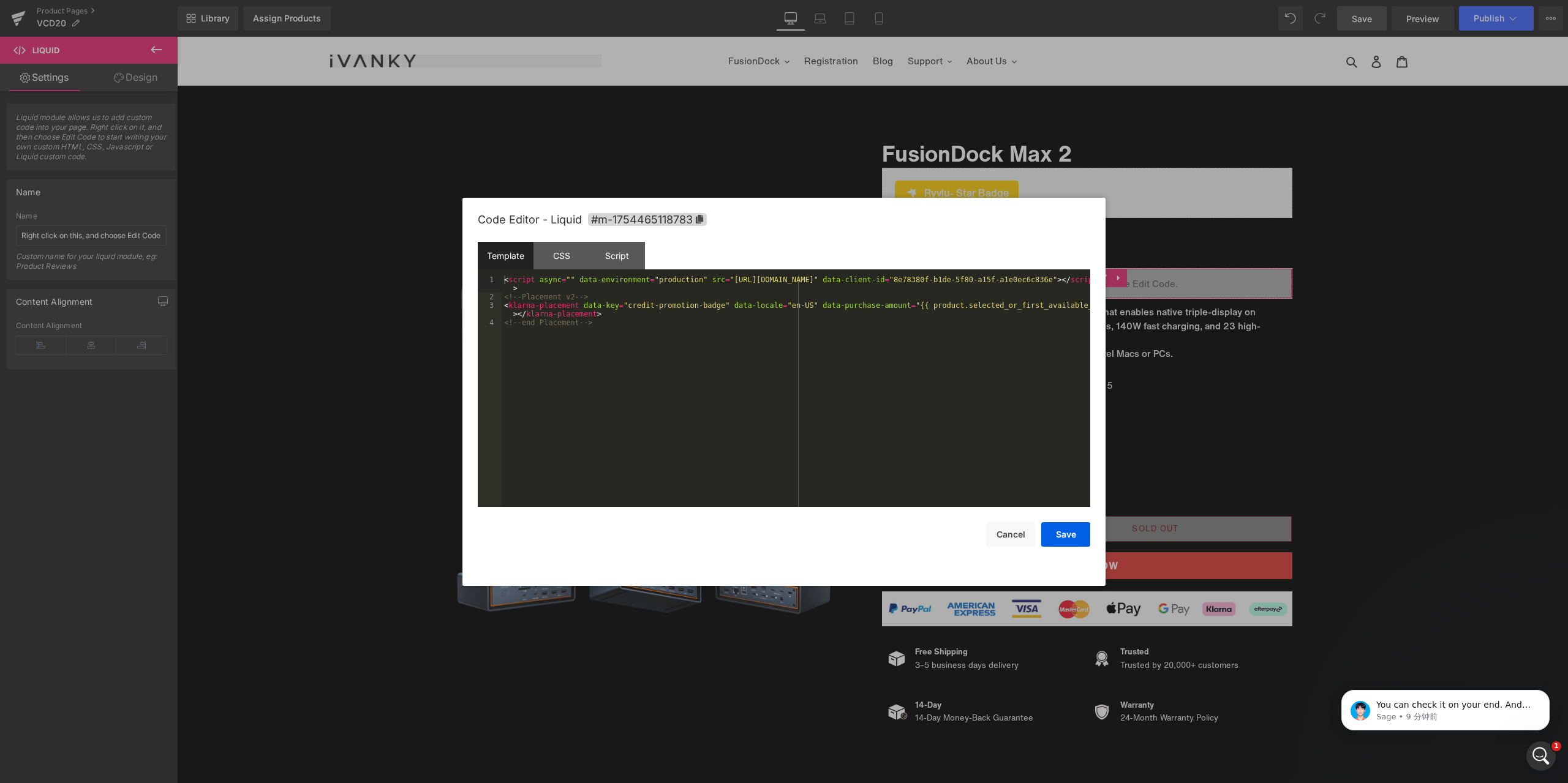
click at [1067, 0] on div "Liquid You are previewing how the will restyle your page. You can not edit Elem…" at bounding box center [784, 0] width 1568 height 0
drag, startPoint x: 568, startPoint y: 254, endPoint x: 593, endPoint y: 272, distance: 30.8
click at [568, 254] on div "CSS" at bounding box center [561, 255] width 56 height 27
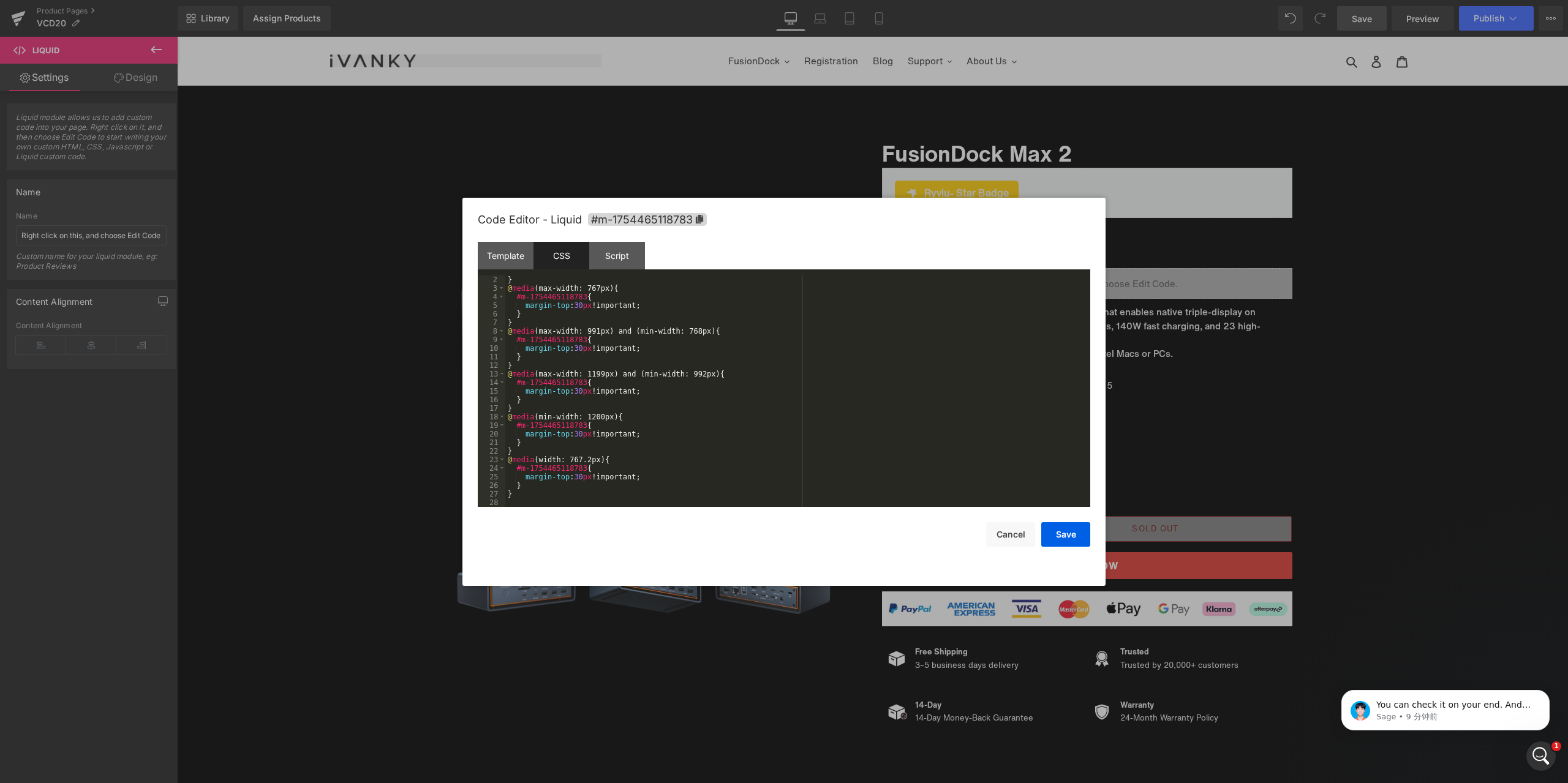
scroll to position [9, 0]
click at [640, 492] on div "} @ media (max-width: 767px) { #m-1754465118783 { margin-top : 30 px !important…" at bounding box center [795, 400] width 580 height 248
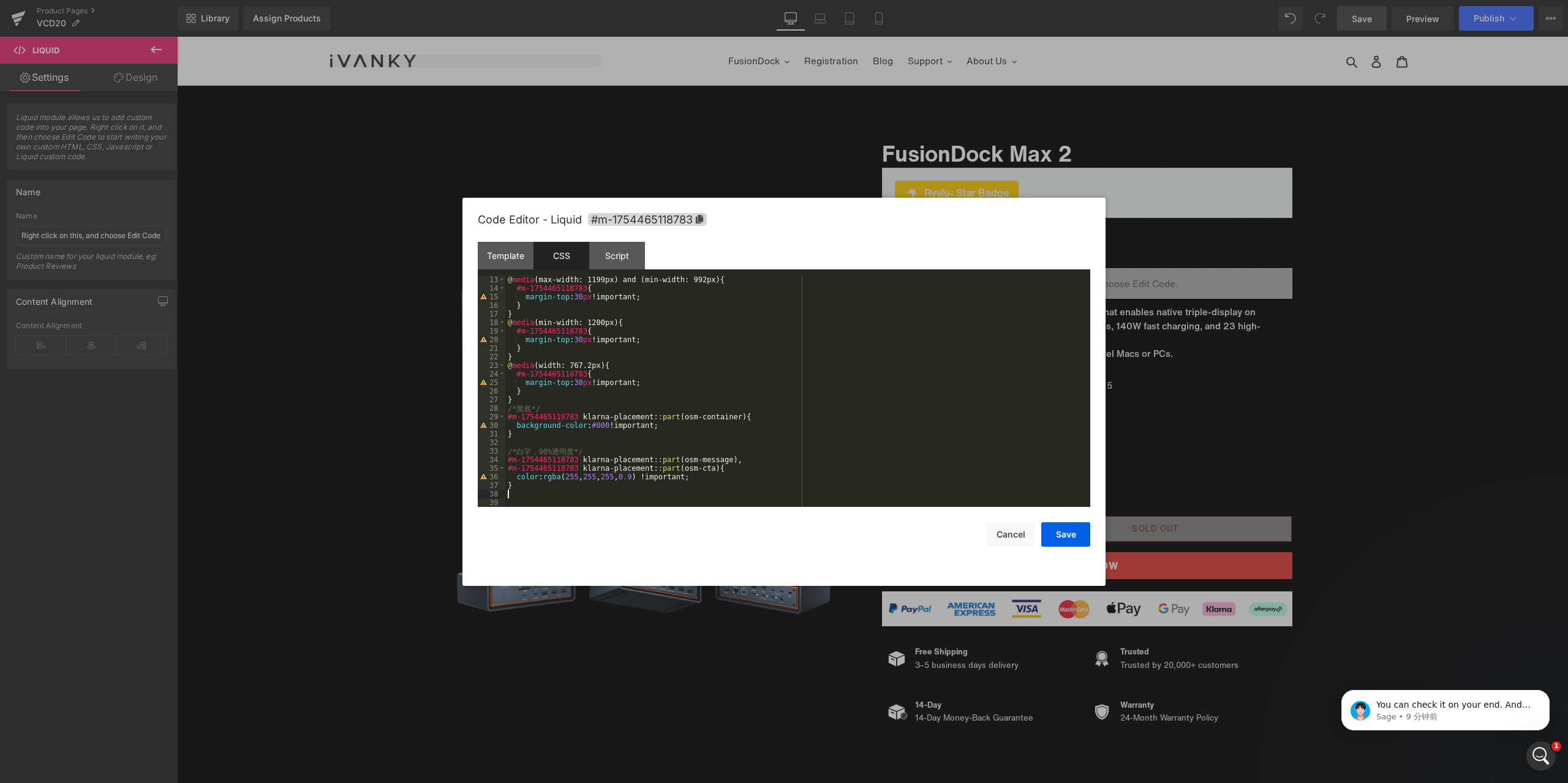
scroll to position [102, 0]
click at [1065, 530] on button "Save" at bounding box center [1065, 535] width 49 height 25
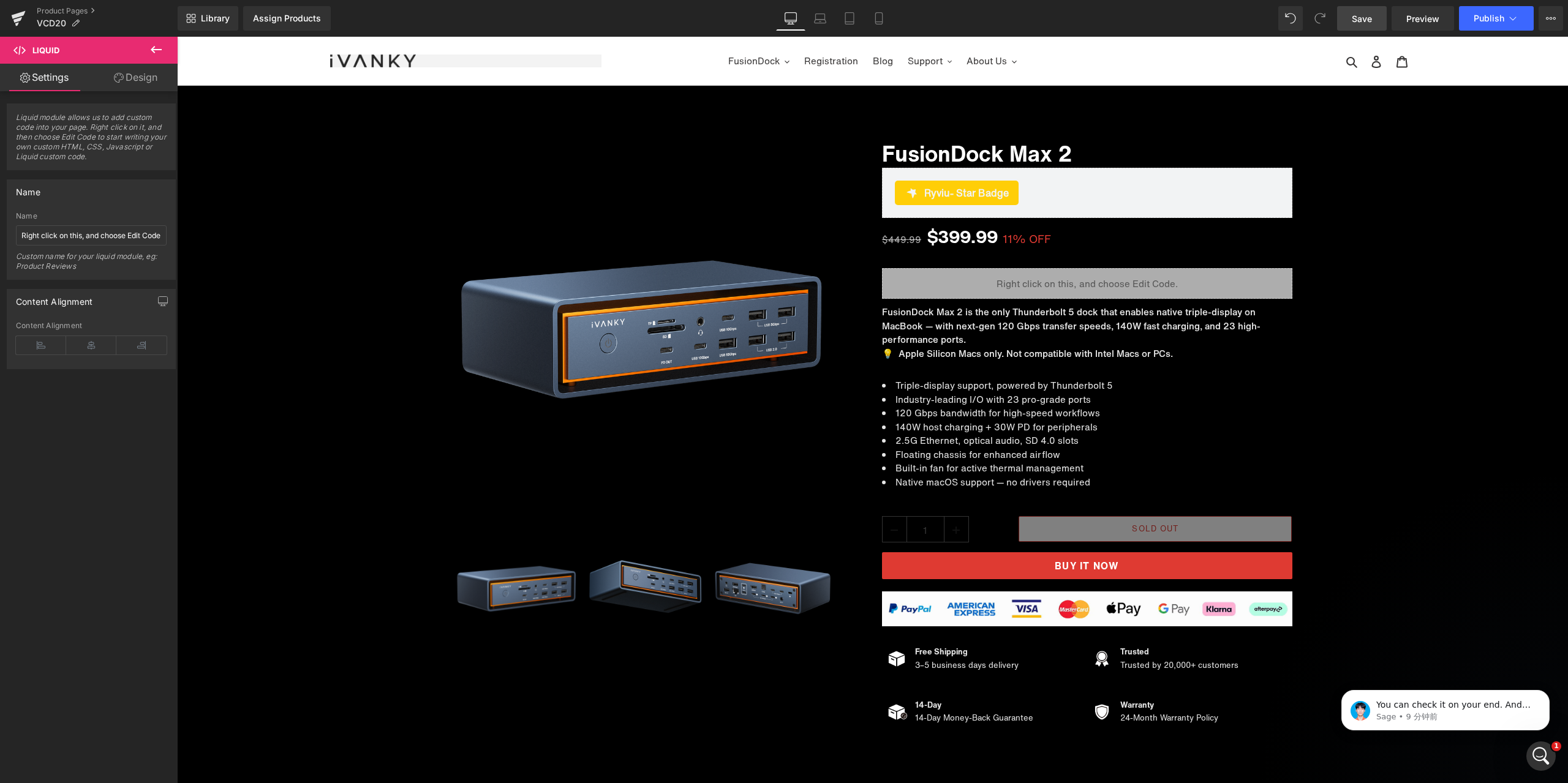
click at [1370, 23] on span "Save" at bounding box center [1362, 18] width 20 height 13
click at [1429, 23] on span "Preview" at bounding box center [1423, 18] width 33 height 13
click at [1461, 706] on p "You can check it on your end. And let me know if it helps" at bounding box center [1455, 705] width 158 height 12
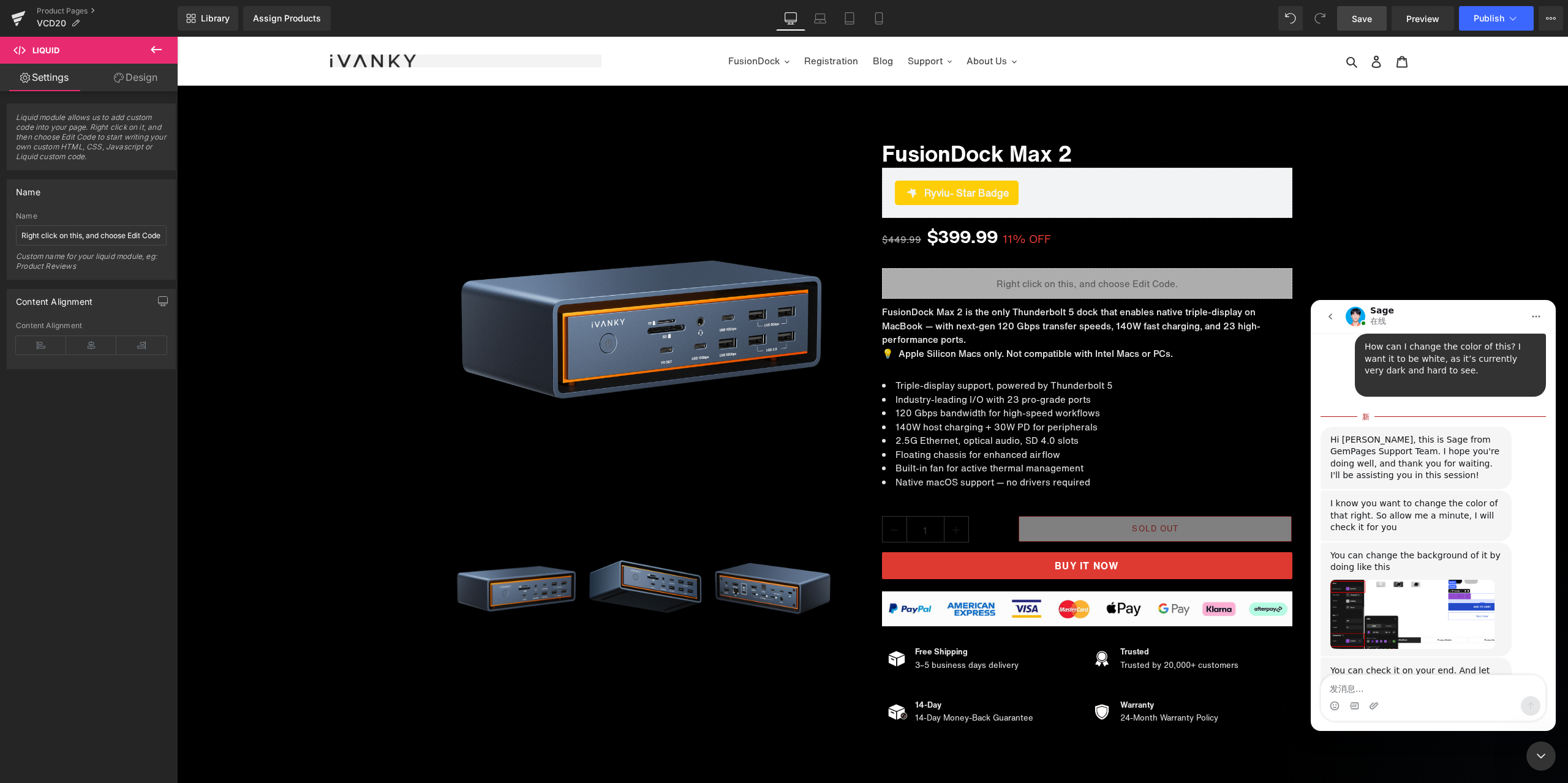
scroll to position [2990, 0]
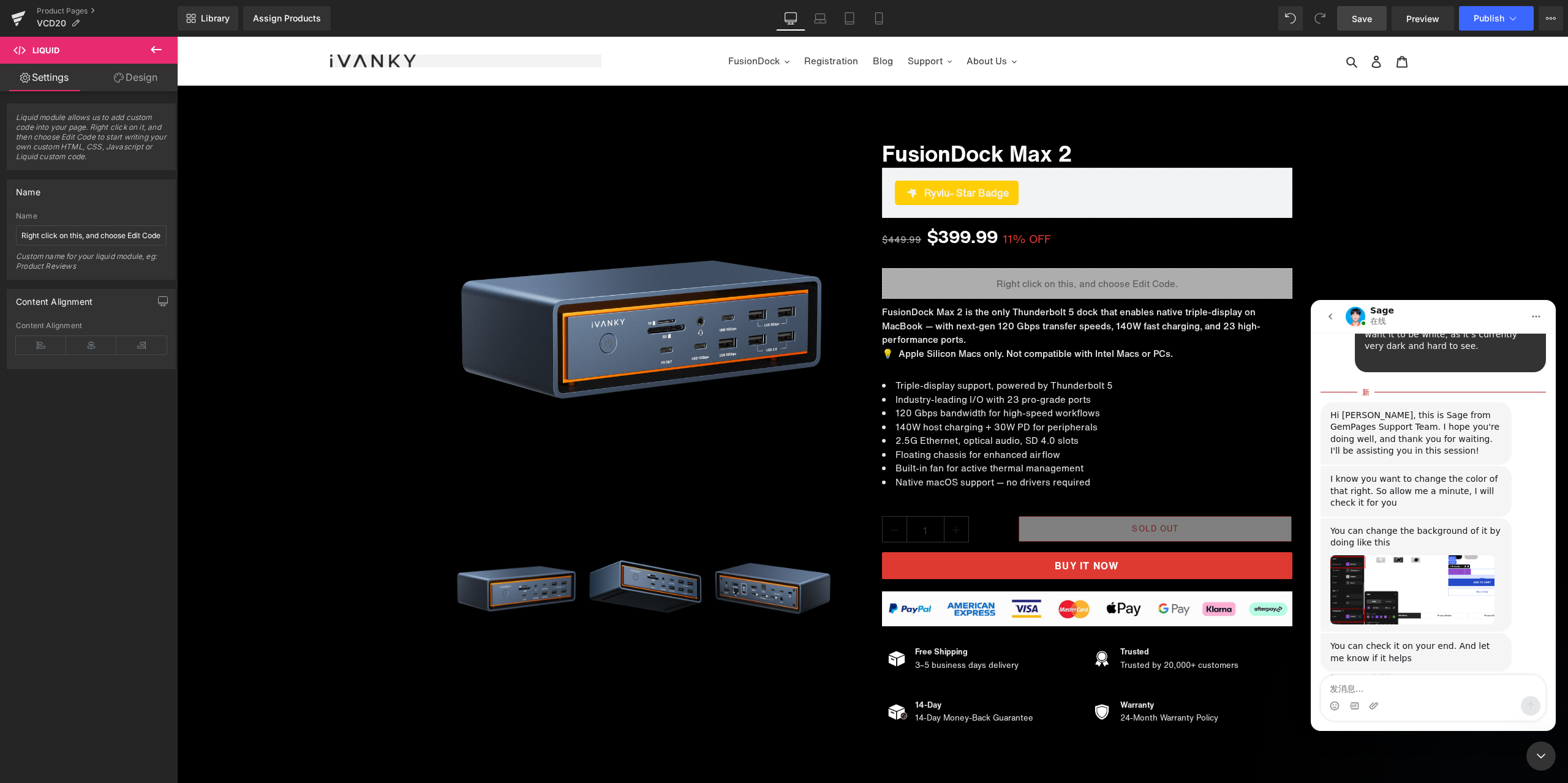
click at [1361, 570] on img "Sage说…" at bounding box center [1413, 590] width 164 height 69
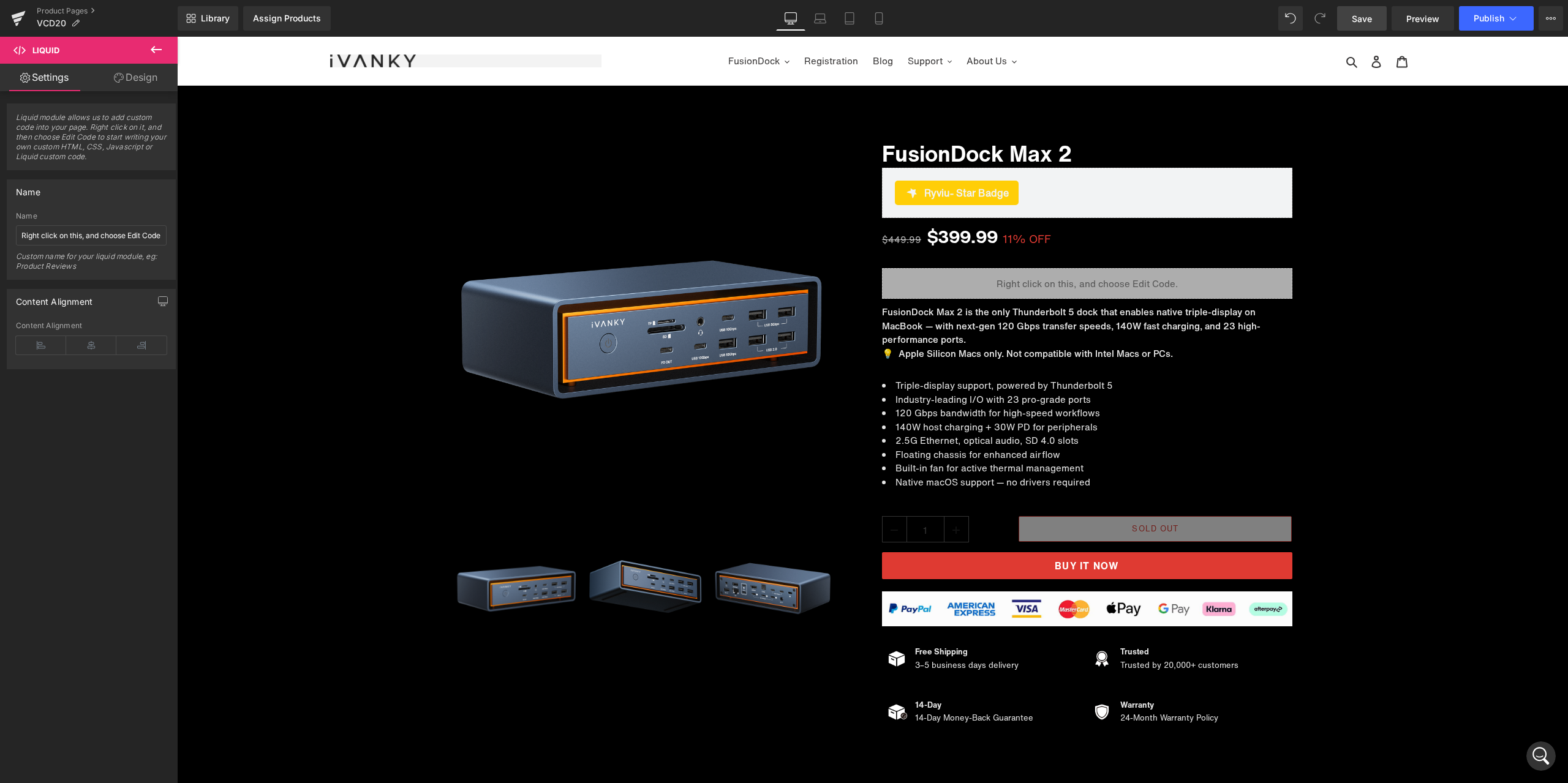
click at [1547, 758] on icon "打开 Intercom Messenger" at bounding box center [1542, 757] width 20 height 20
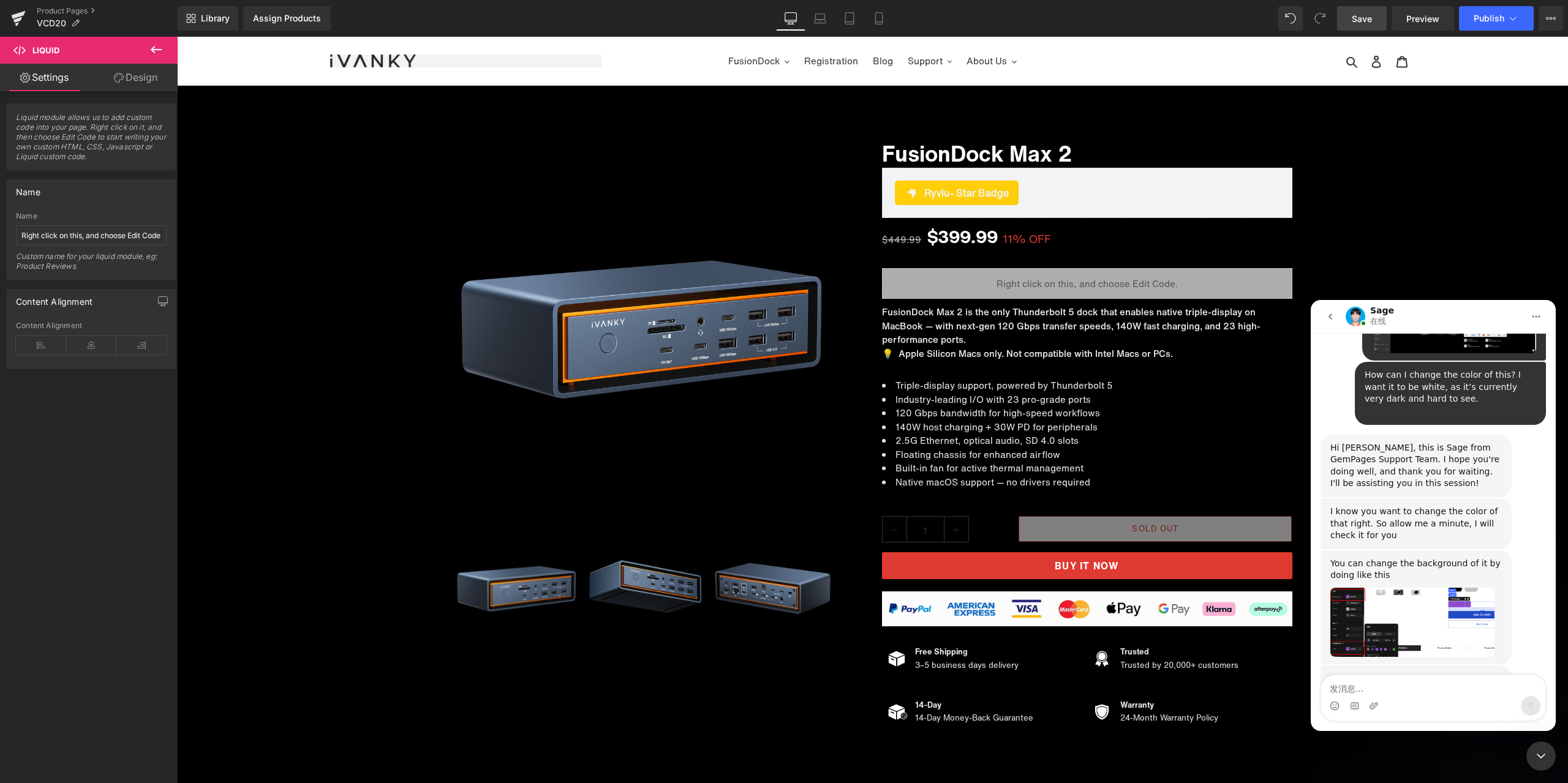
scroll to position [2970, 0]
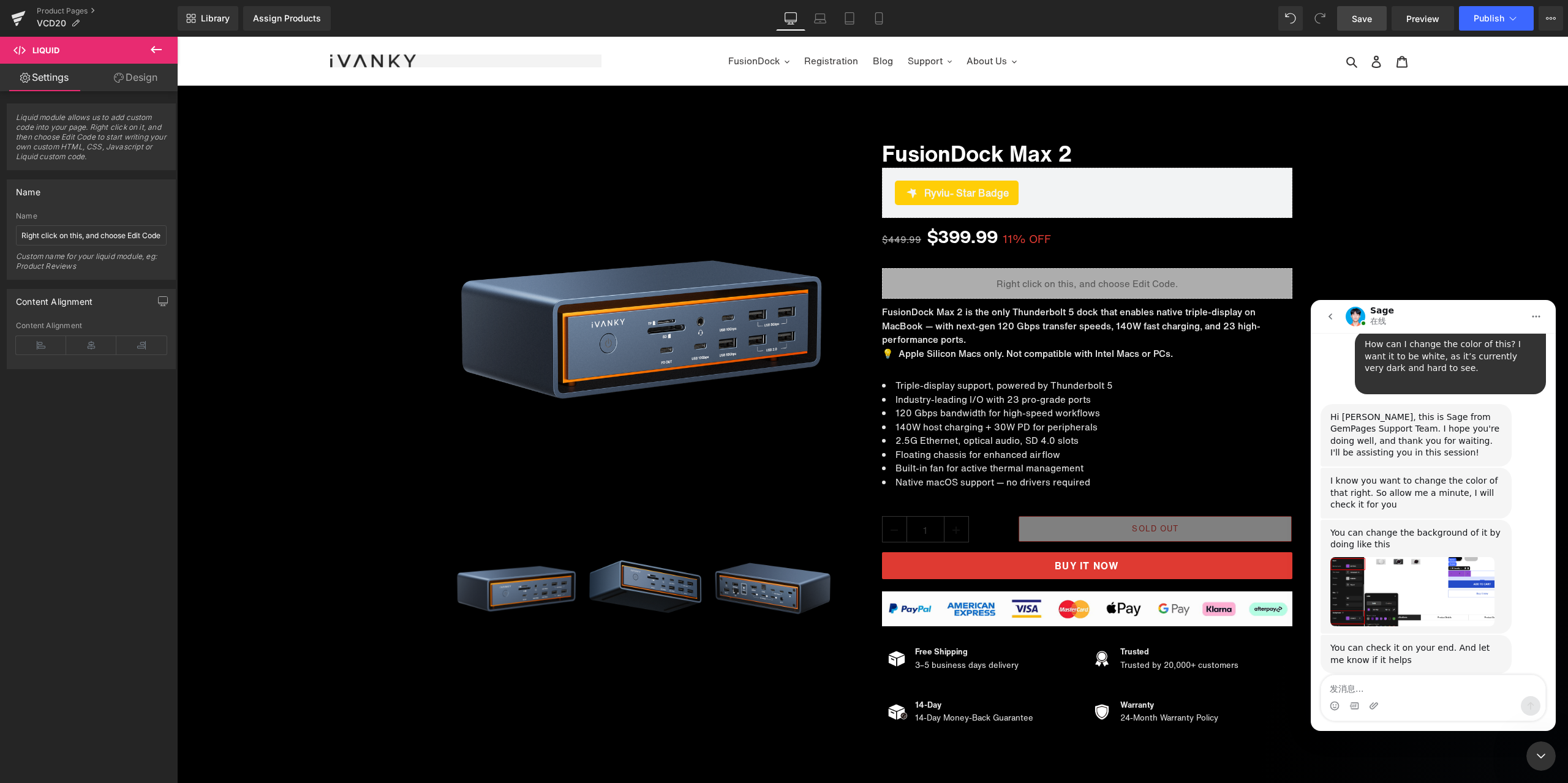
click at [920, 521] on div at bounding box center [784, 373] width 1568 height 746
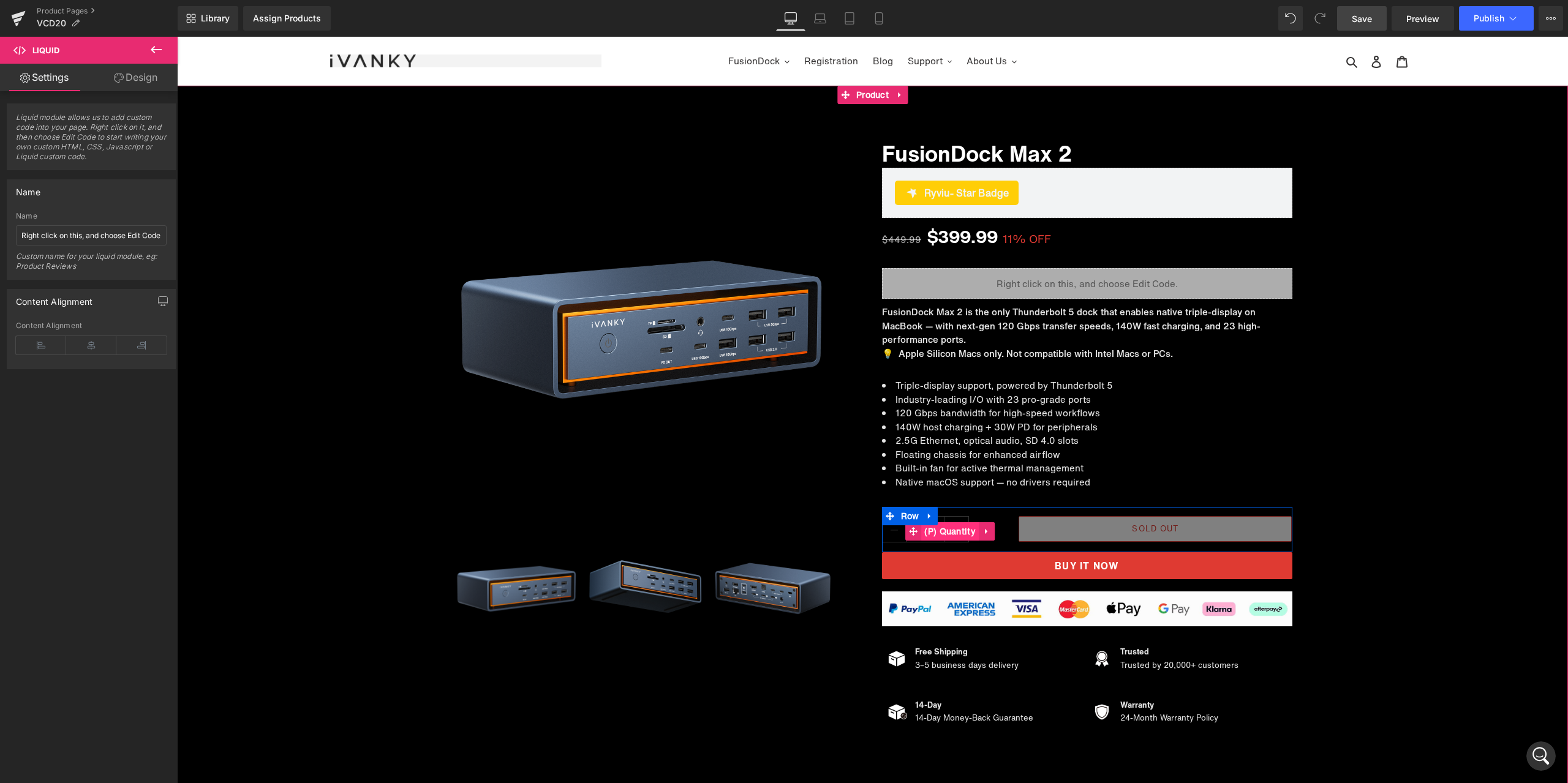
click at [930, 529] on span "(P) Quantity" at bounding box center [950, 532] width 57 height 19
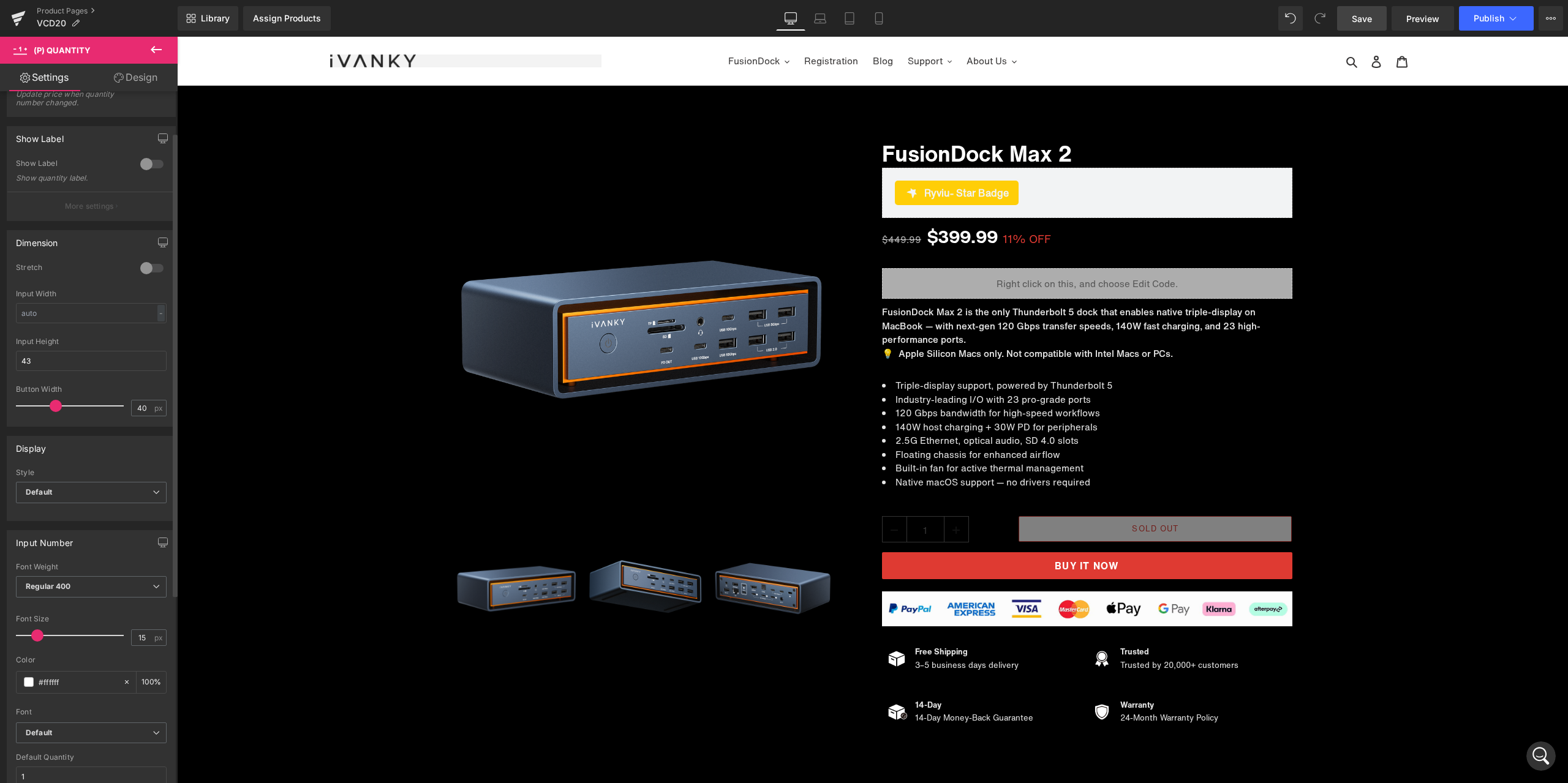
scroll to position [0, 0]
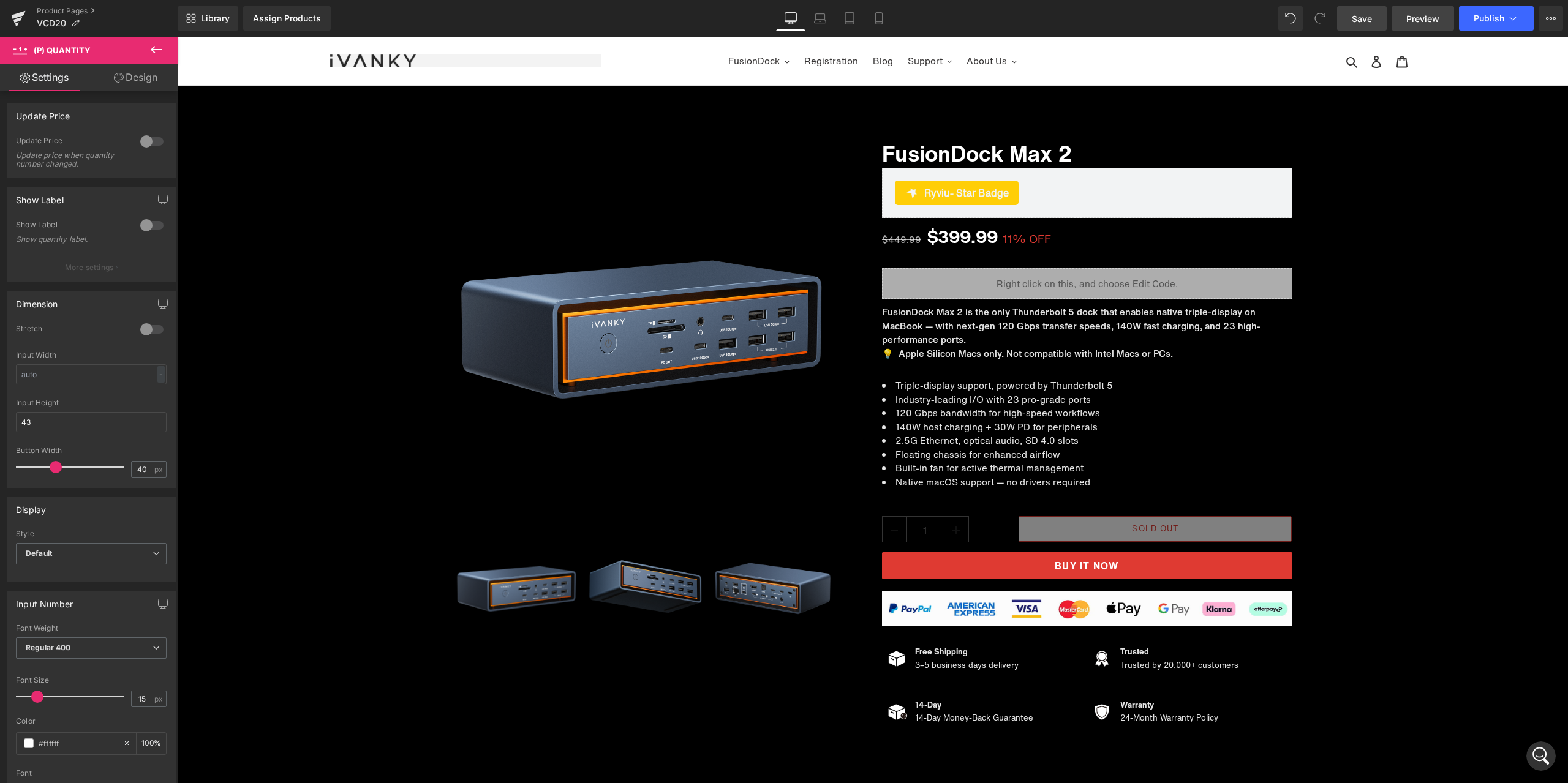
click at [1417, 21] on span "Preview" at bounding box center [1423, 18] width 33 height 13
drag, startPoint x: 1555, startPoint y: 748, endPoint x: 1378, endPoint y: 711, distance: 180.8
click at [1555, 748] on div at bounding box center [1541, 757] width 29 height 29
click at [1551, 751] on div "打开 Intercom Messenger" at bounding box center [1541, 756] width 40 height 40
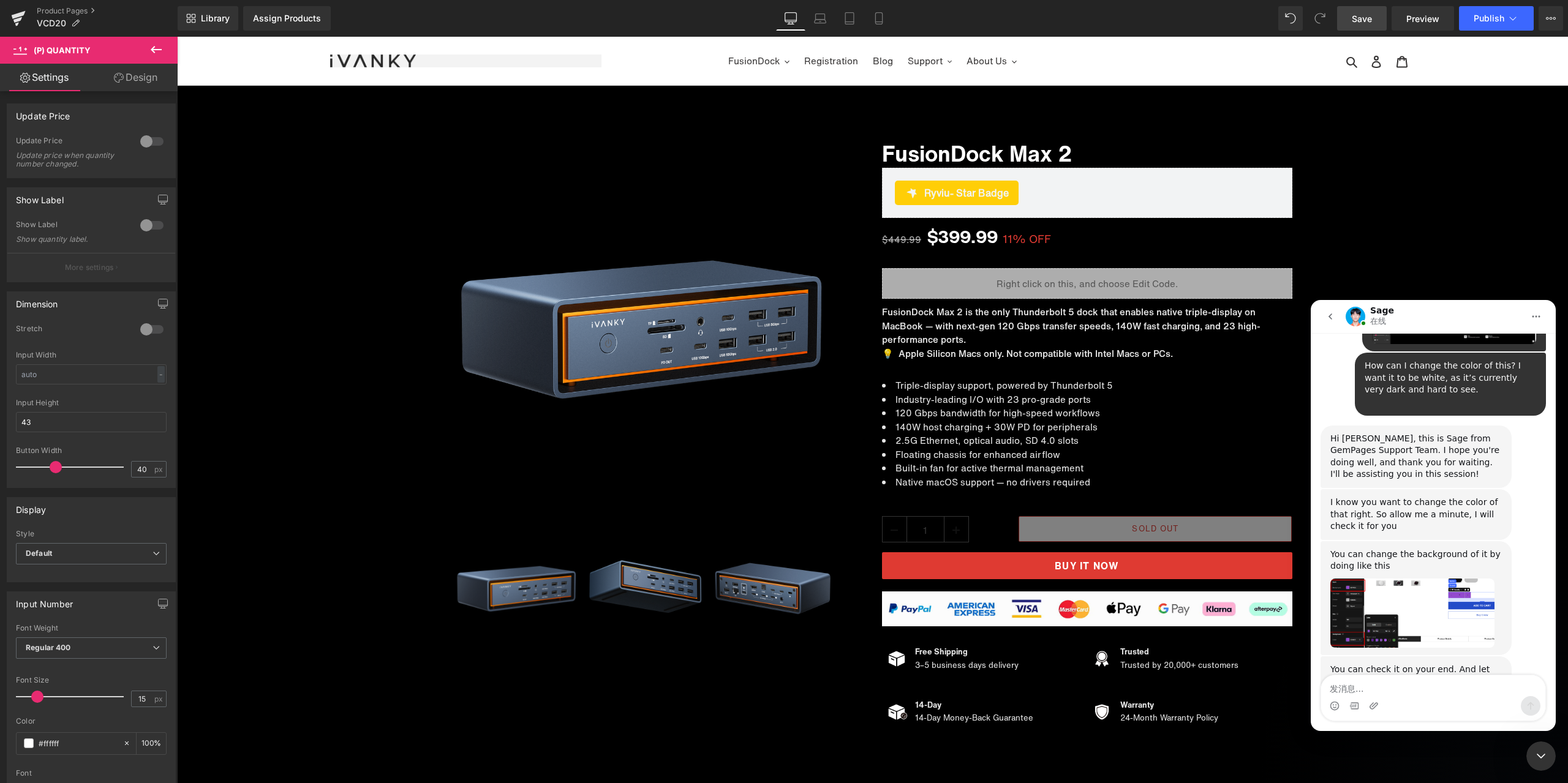
scroll to position [2970, 0]
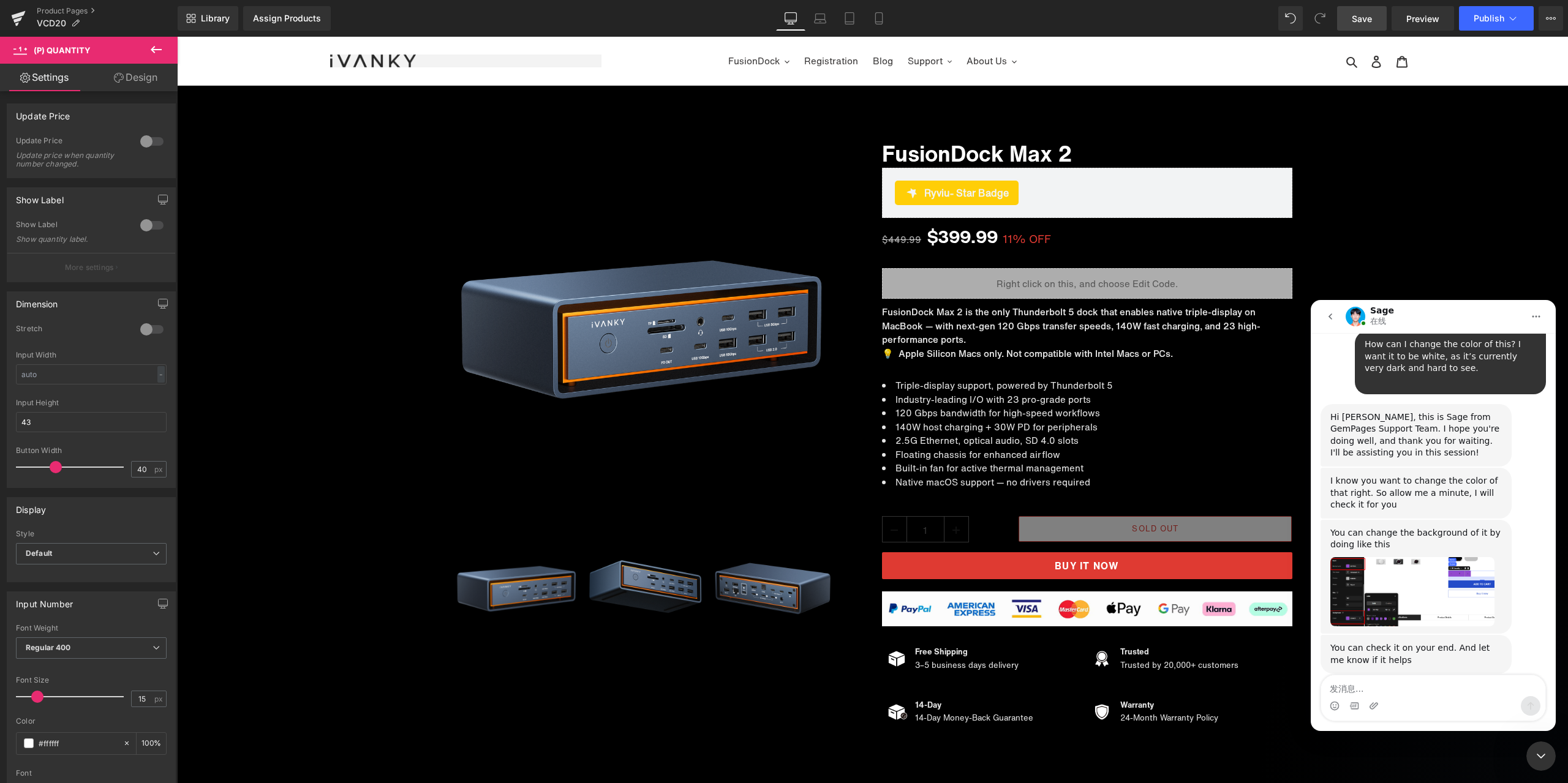
click at [1419, 691] on textarea "发消息..." at bounding box center [1433, 686] width 225 height 20
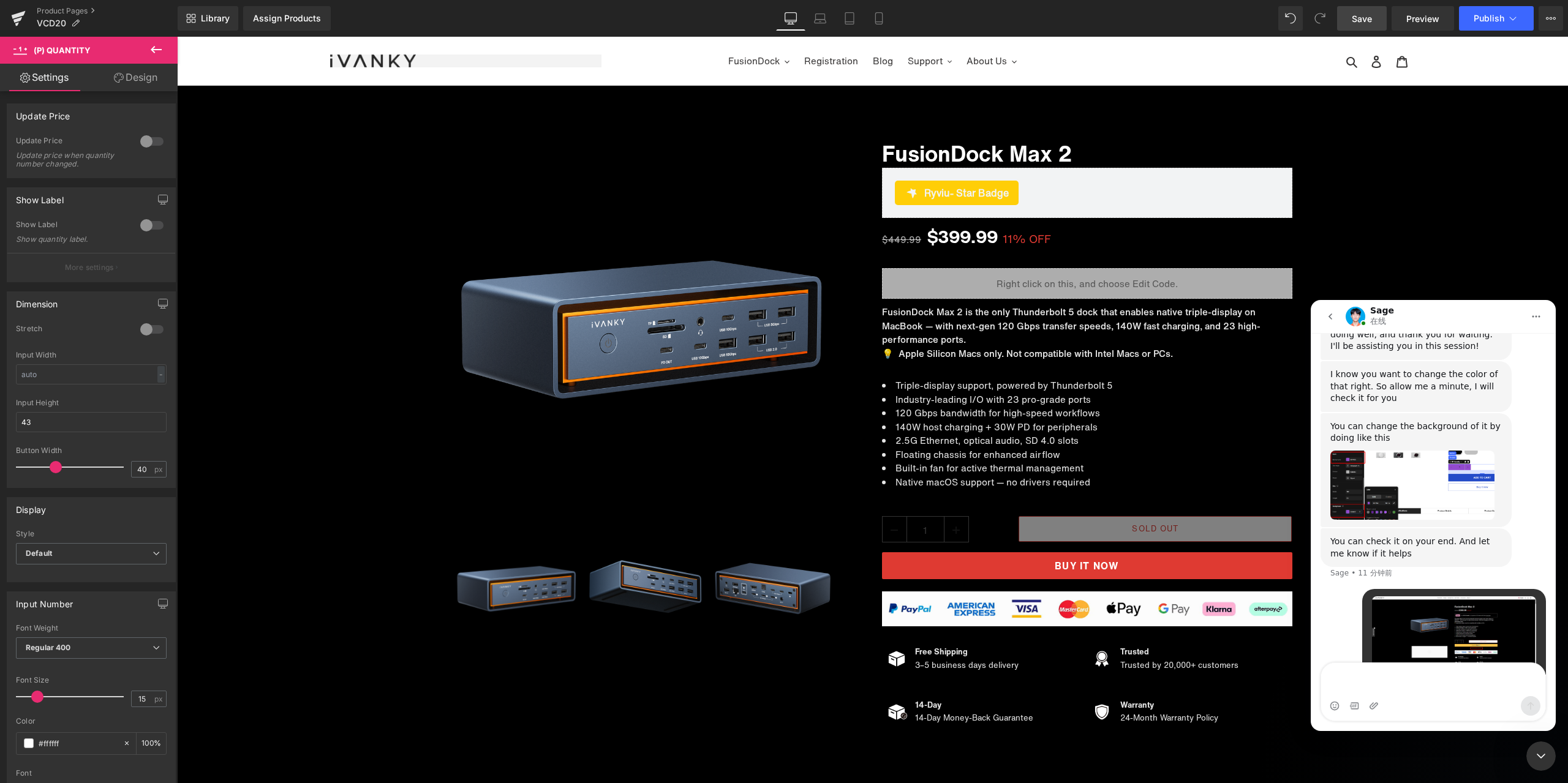
scroll to position [3089, 0]
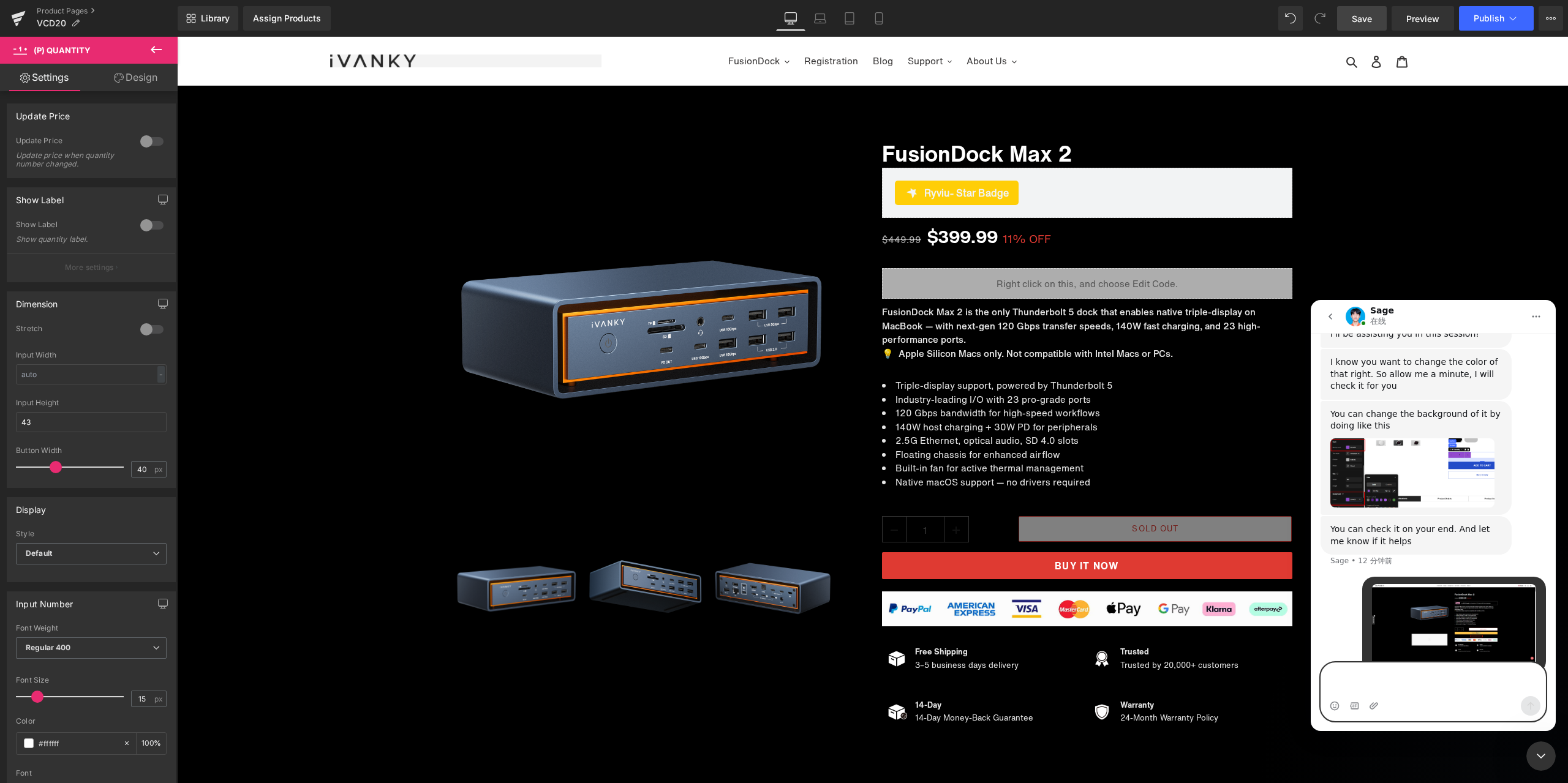
click at [1414, 692] on textarea "发消息..." at bounding box center [1433, 680] width 225 height 33
paste textarea "I also want to change this text to white."
type textarea "I also want to change this text to white."
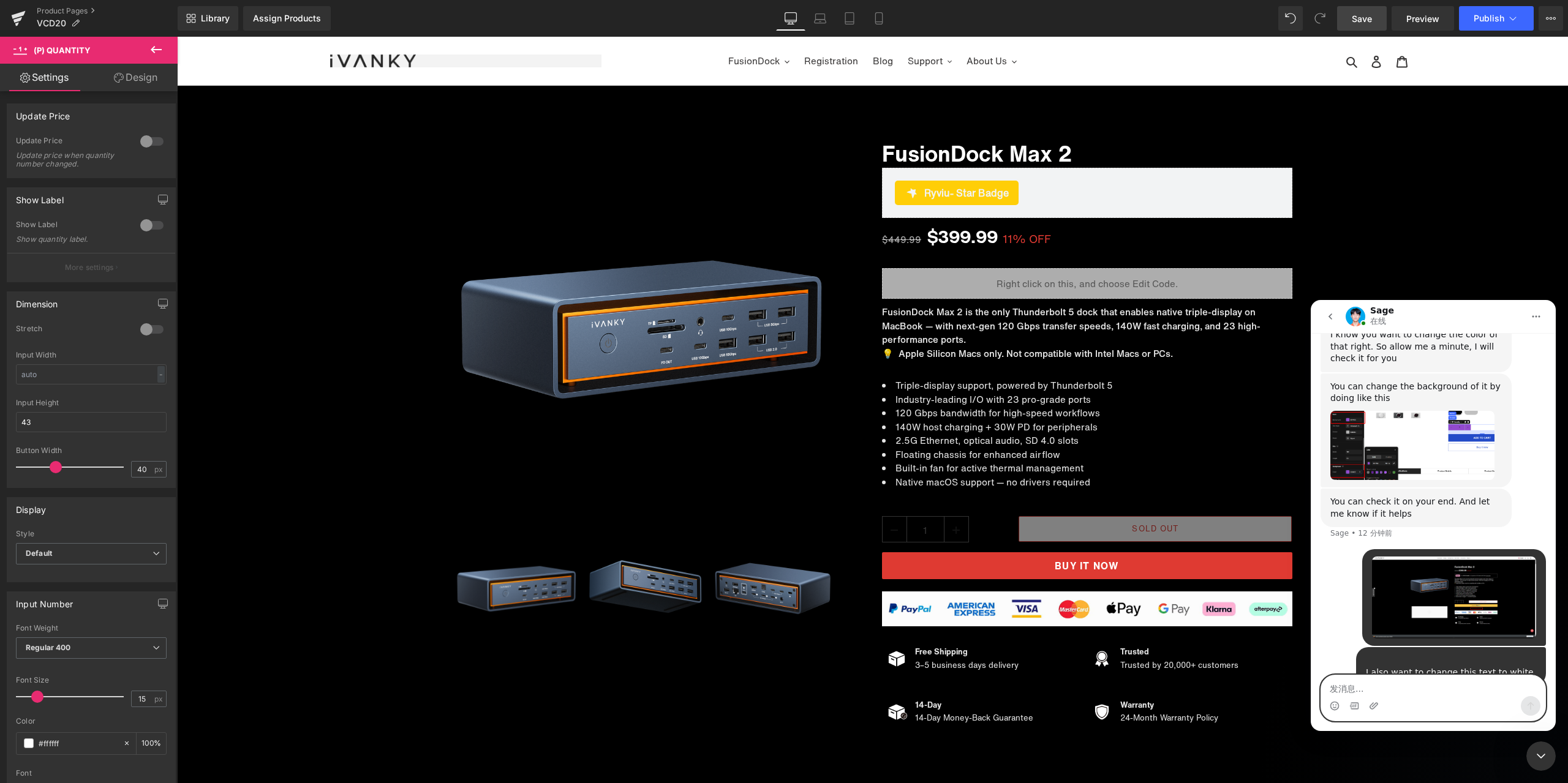
scroll to position [3129, 0]
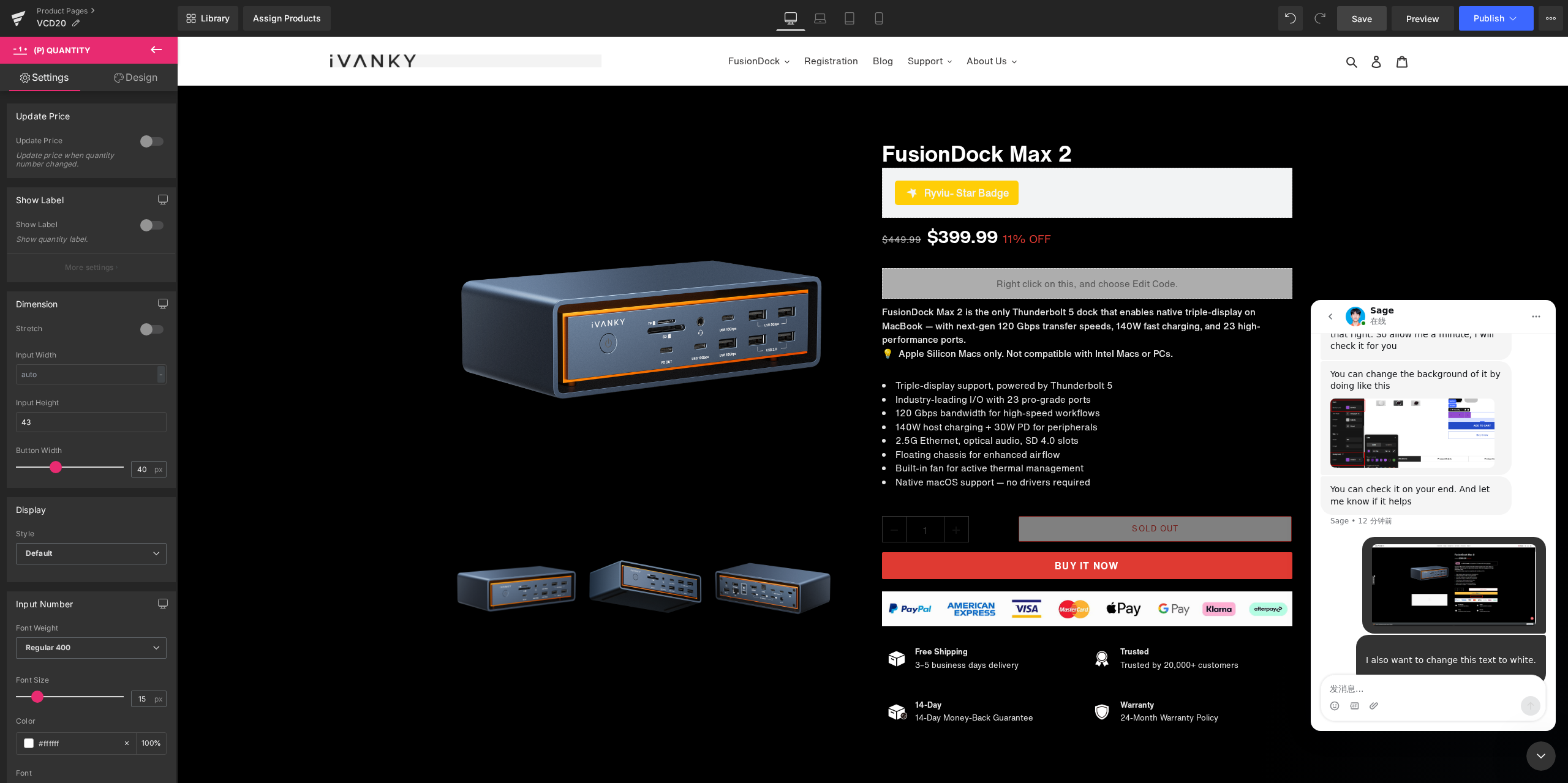
click at [1074, 566] on div at bounding box center [784, 373] width 1568 height 746
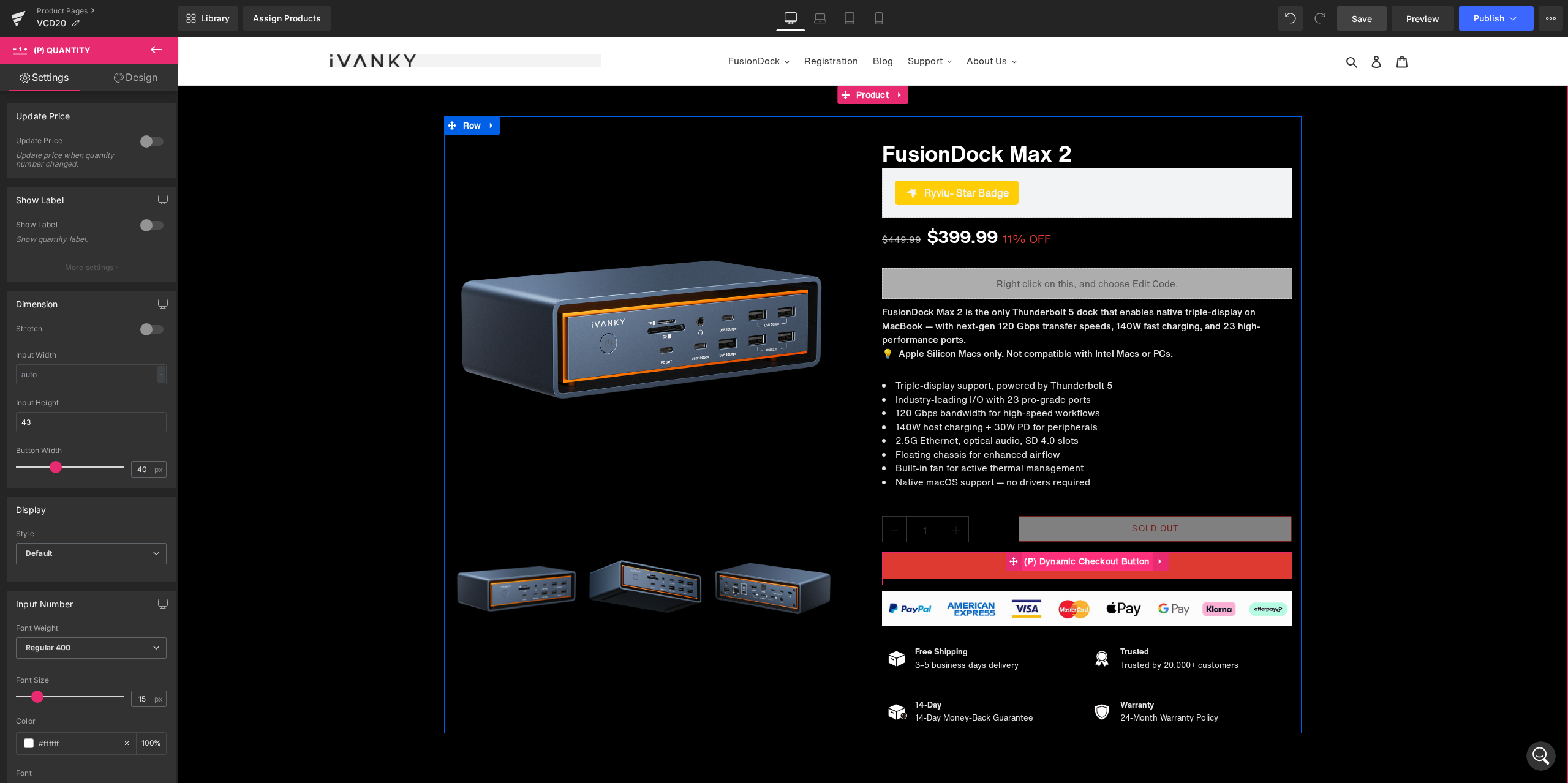
click at [1087, 562] on span "(P) Dynamic Checkout Button" at bounding box center [1086, 562] width 131 height 19
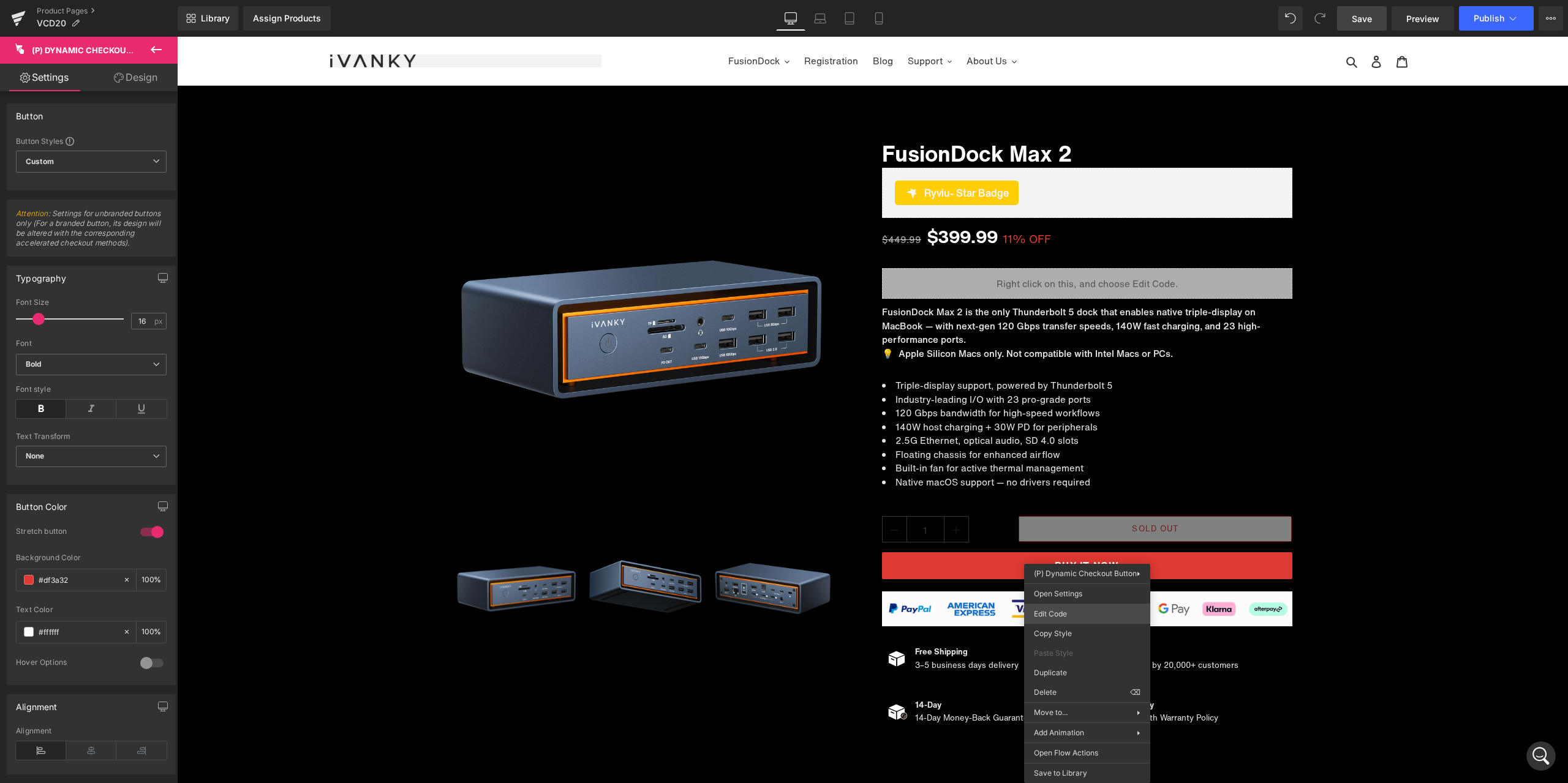
click at [1074, 612] on body "(P) Dynamic Checkout Button You are previewing how the will restyle your page. …" at bounding box center [784, 391] width 1568 height 783
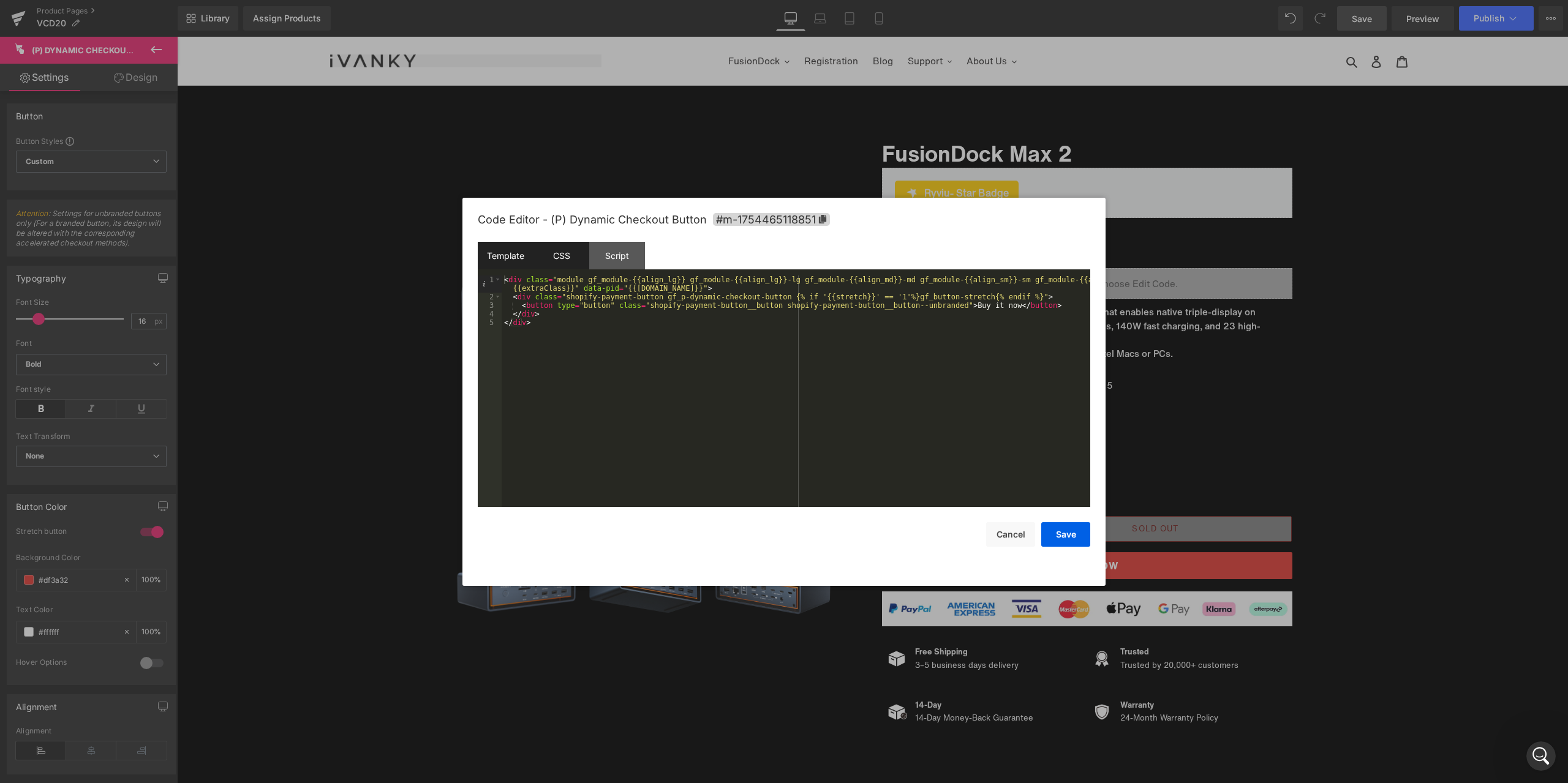
click at [570, 255] on div "CSS" at bounding box center [561, 255] width 56 height 27
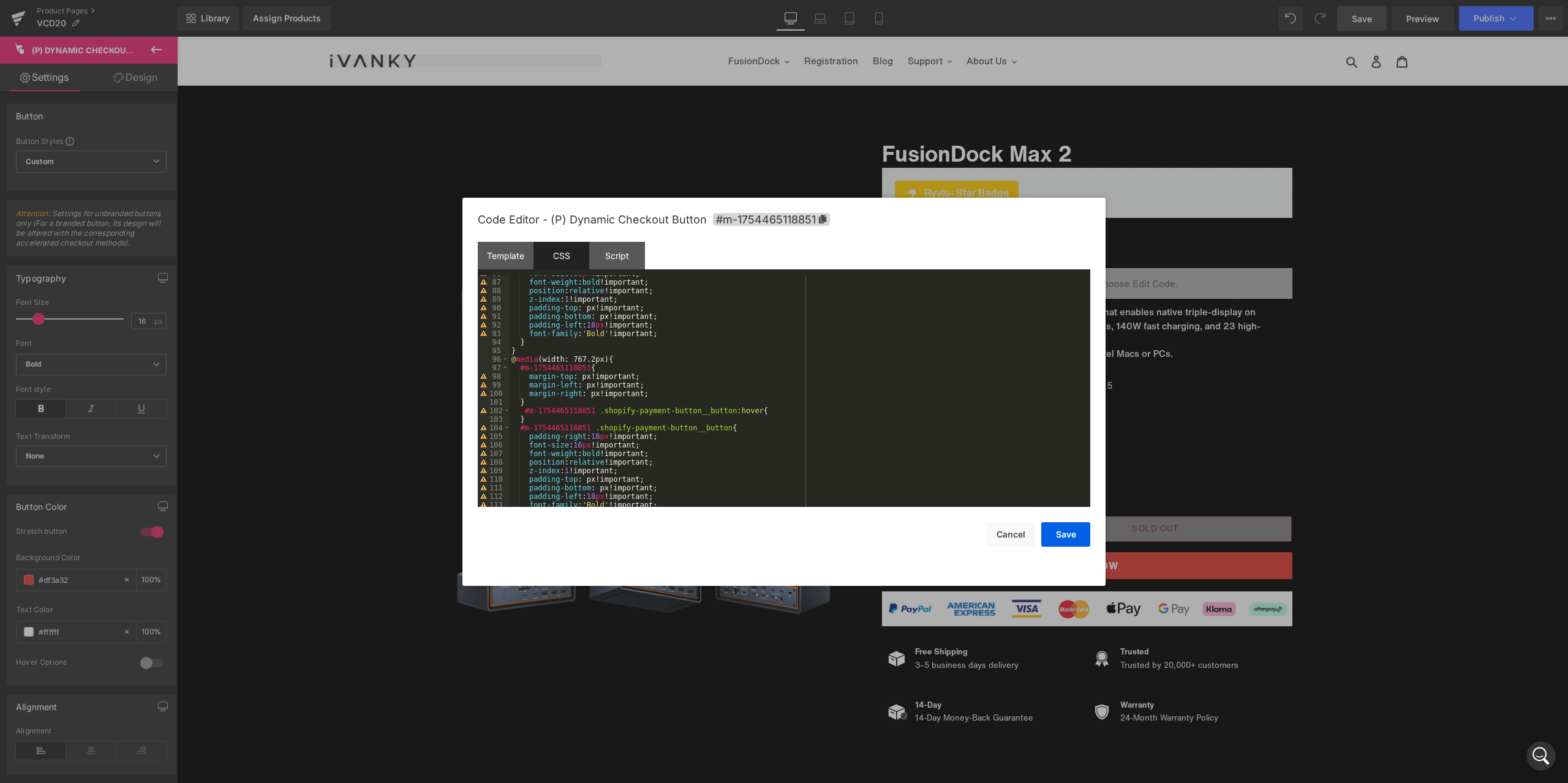
scroll to position [763, 0]
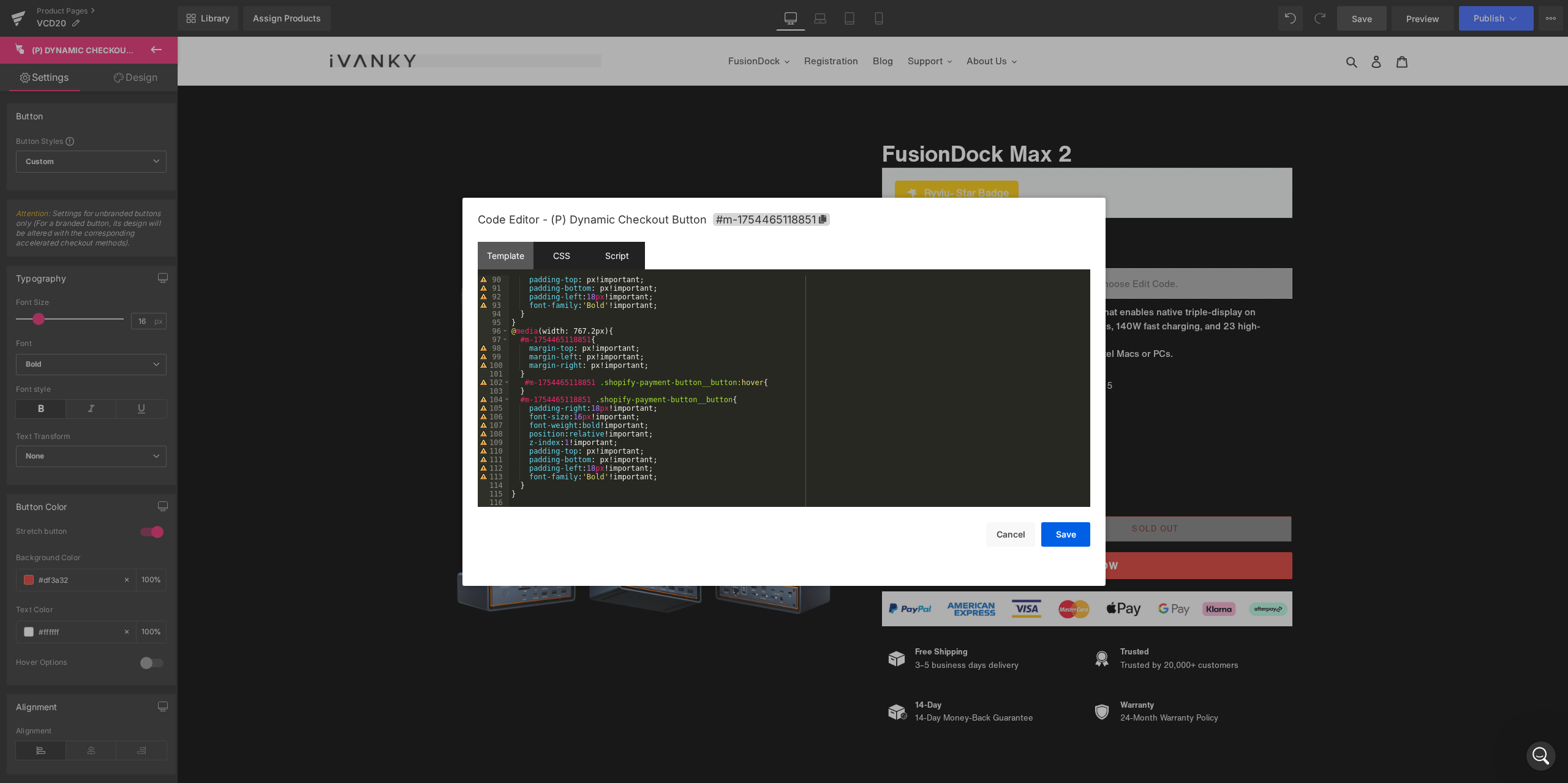
click at [624, 252] on div "Script" at bounding box center [617, 255] width 56 height 27
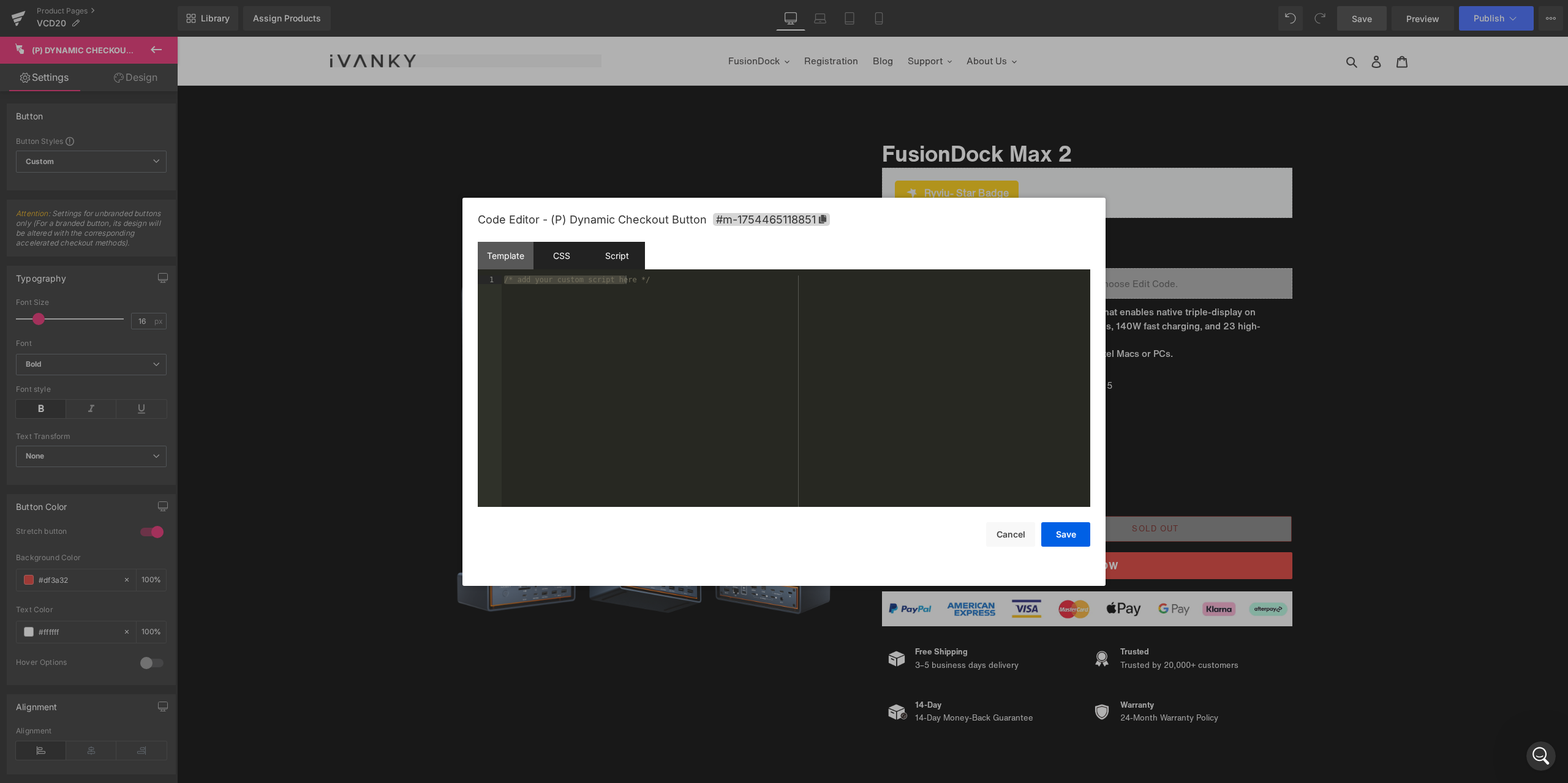
click at [542, 257] on div "CSS" at bounding box center [561, 255] width 56 height 27
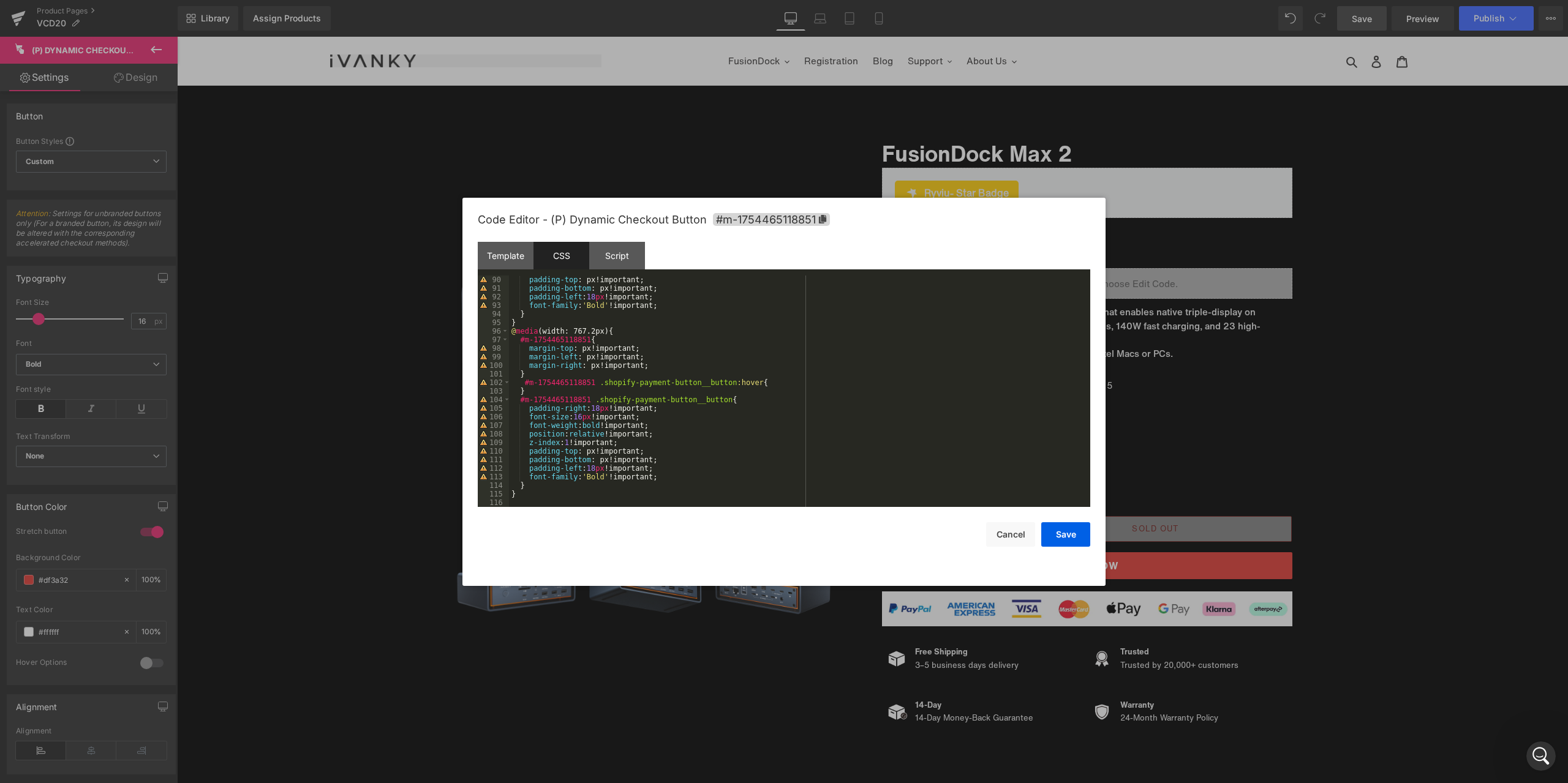
click at [1214, 458] on div at bounding box center [784, 391] width 1568 height 783
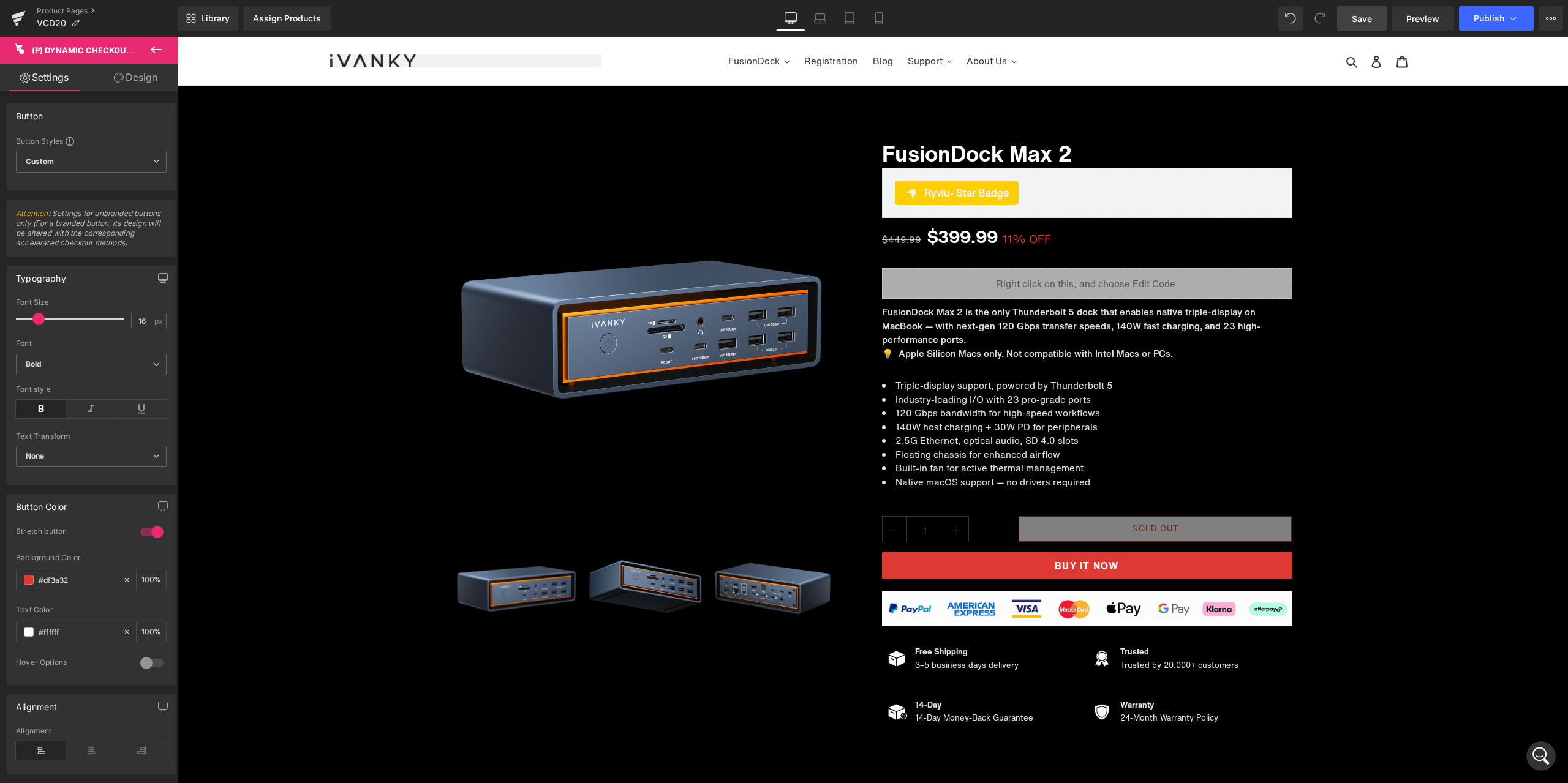
scroll to position [3176, 0]
click at [1085, 608] on span "Image" at bounding box center [1086, 605] width 25 height 15
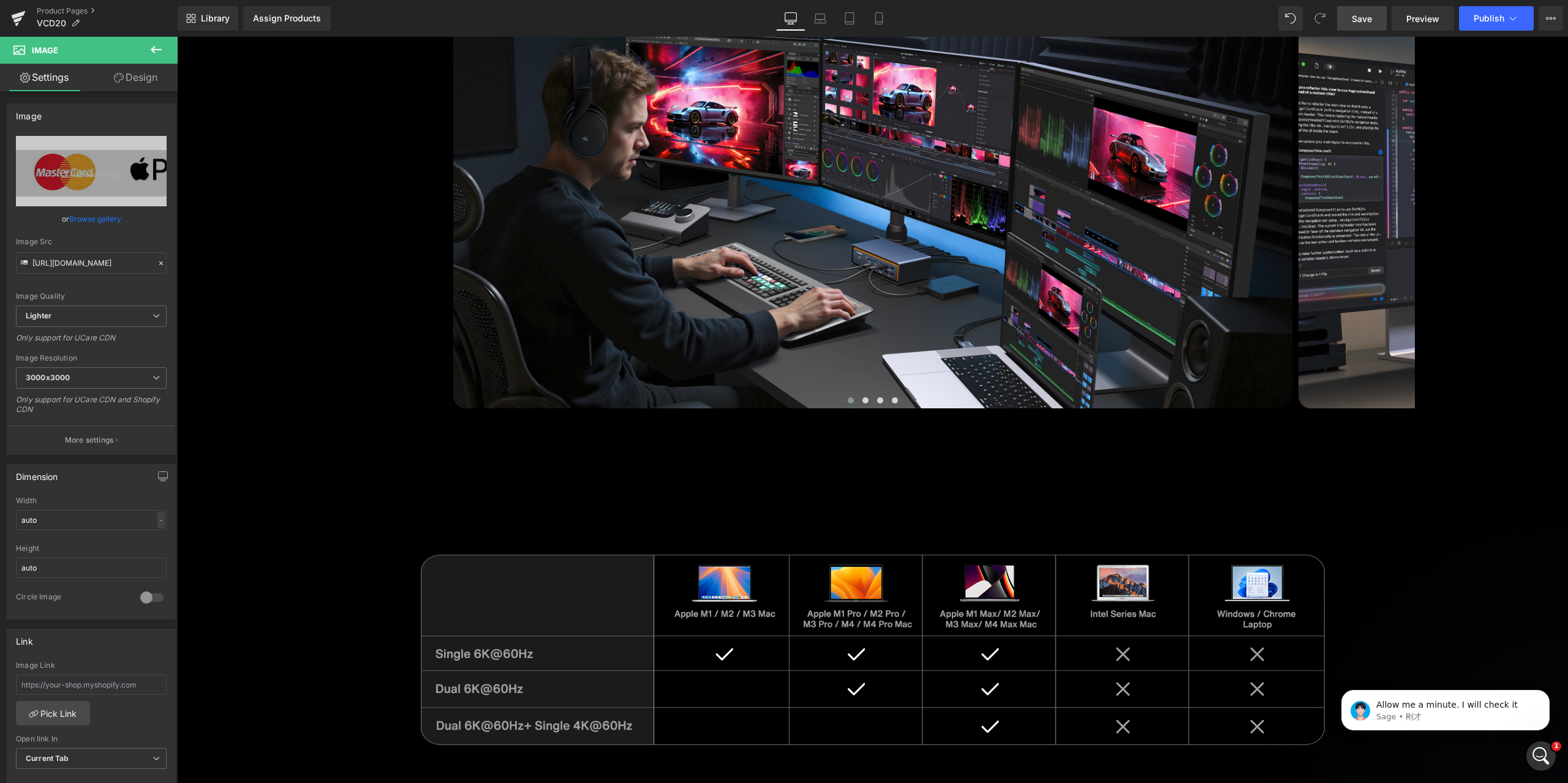
scroll to position [6921, 0]
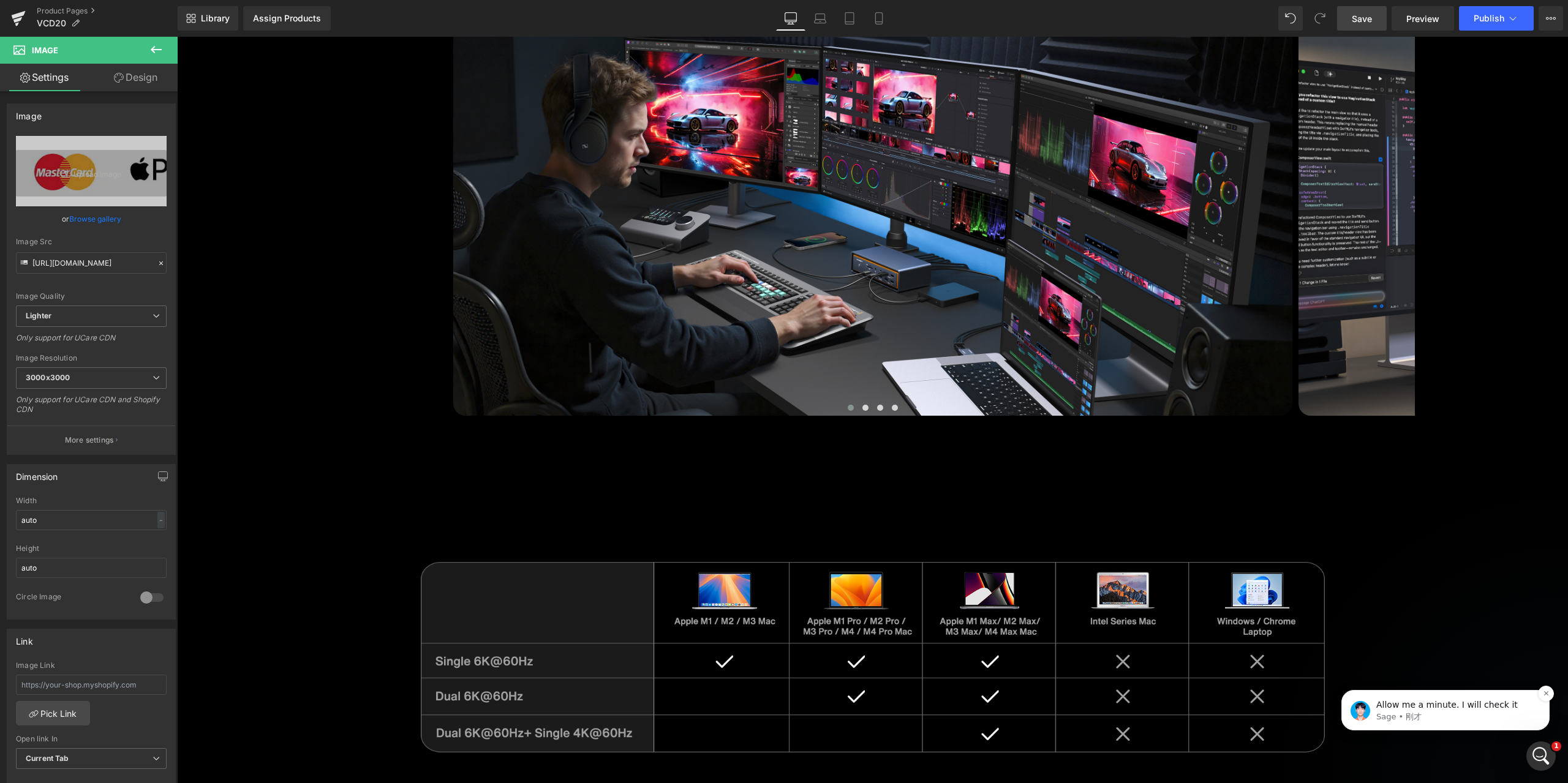
click at [1463, 700] on p "Allow me a minute. I will check it" at bounding box center [1455, 705] width 158 height 12
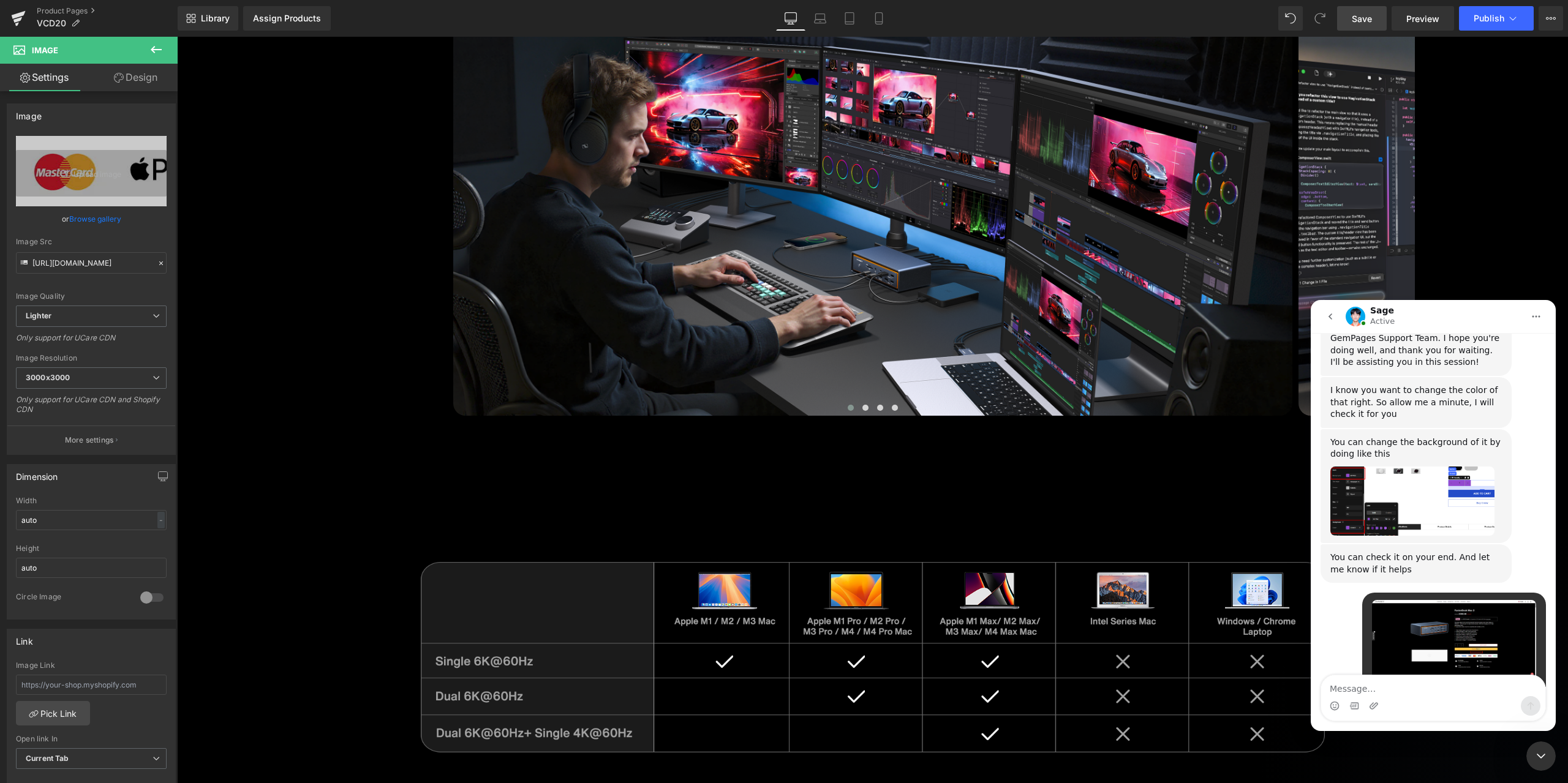
scroll to position [3234, 0]
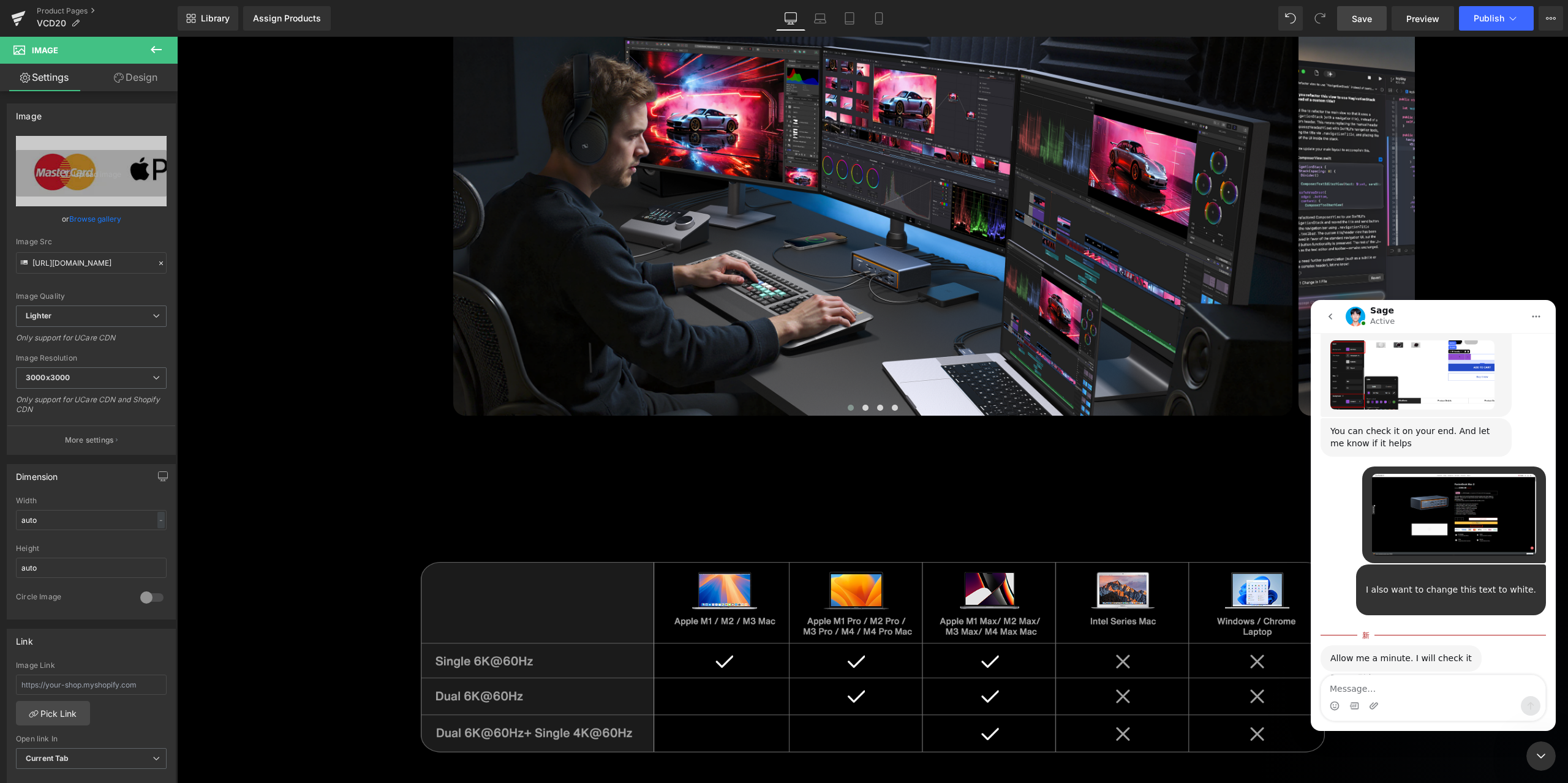
drag, startPoint x: 1533, startPoint y: 755, endPoint x: 2861, endPoint y: 1446, distance: 1497.0
click at [1533, 755] on div "关闭 Intercom Messenger" at bounding box center [1541, 757] width 29 height 29
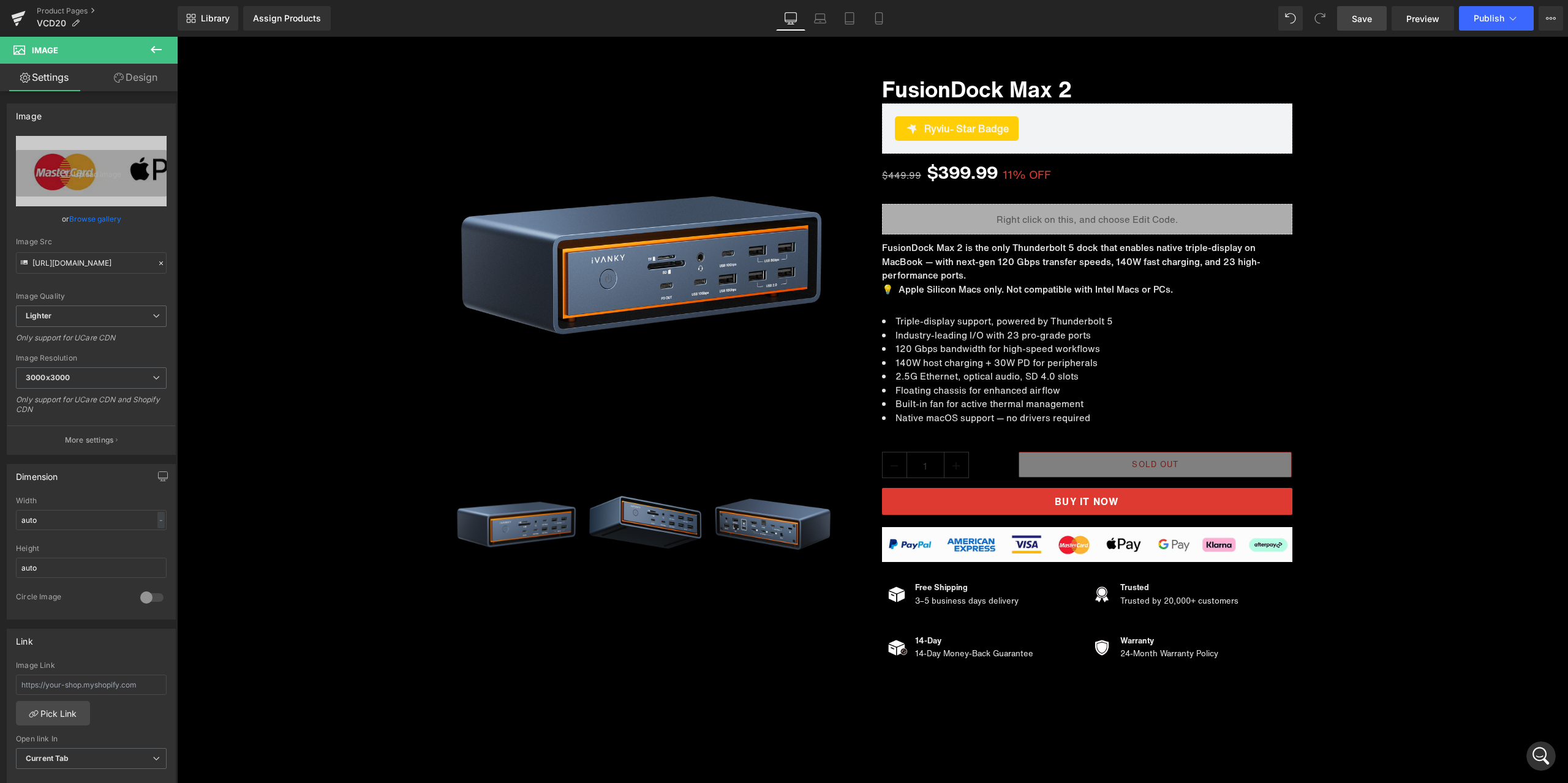
scroll to position [0, 0]
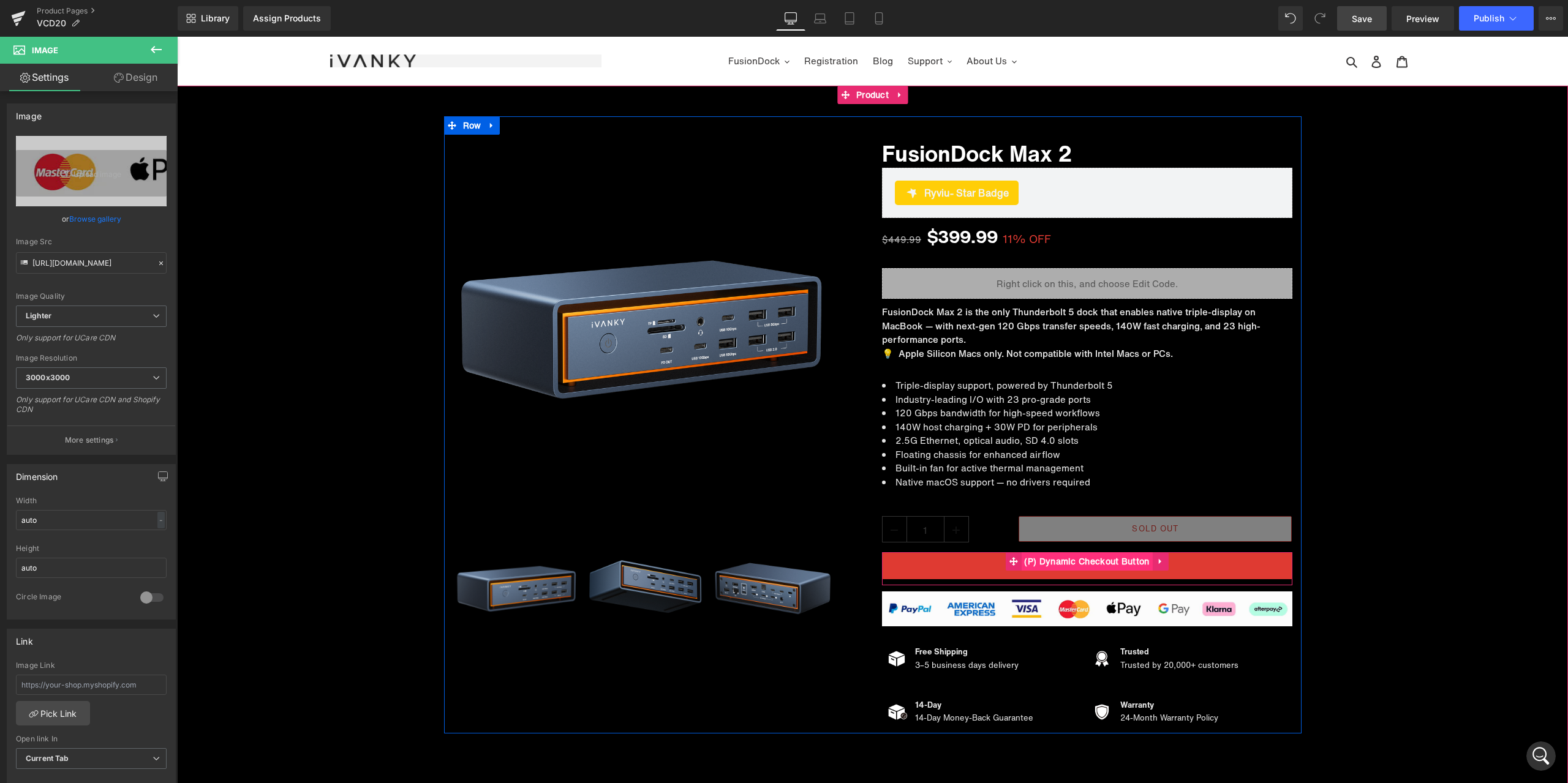
click at [1071, 563] on span "(P) Dynamic Checkout Button" at bounding box center [1086, 562] width 131 height 19
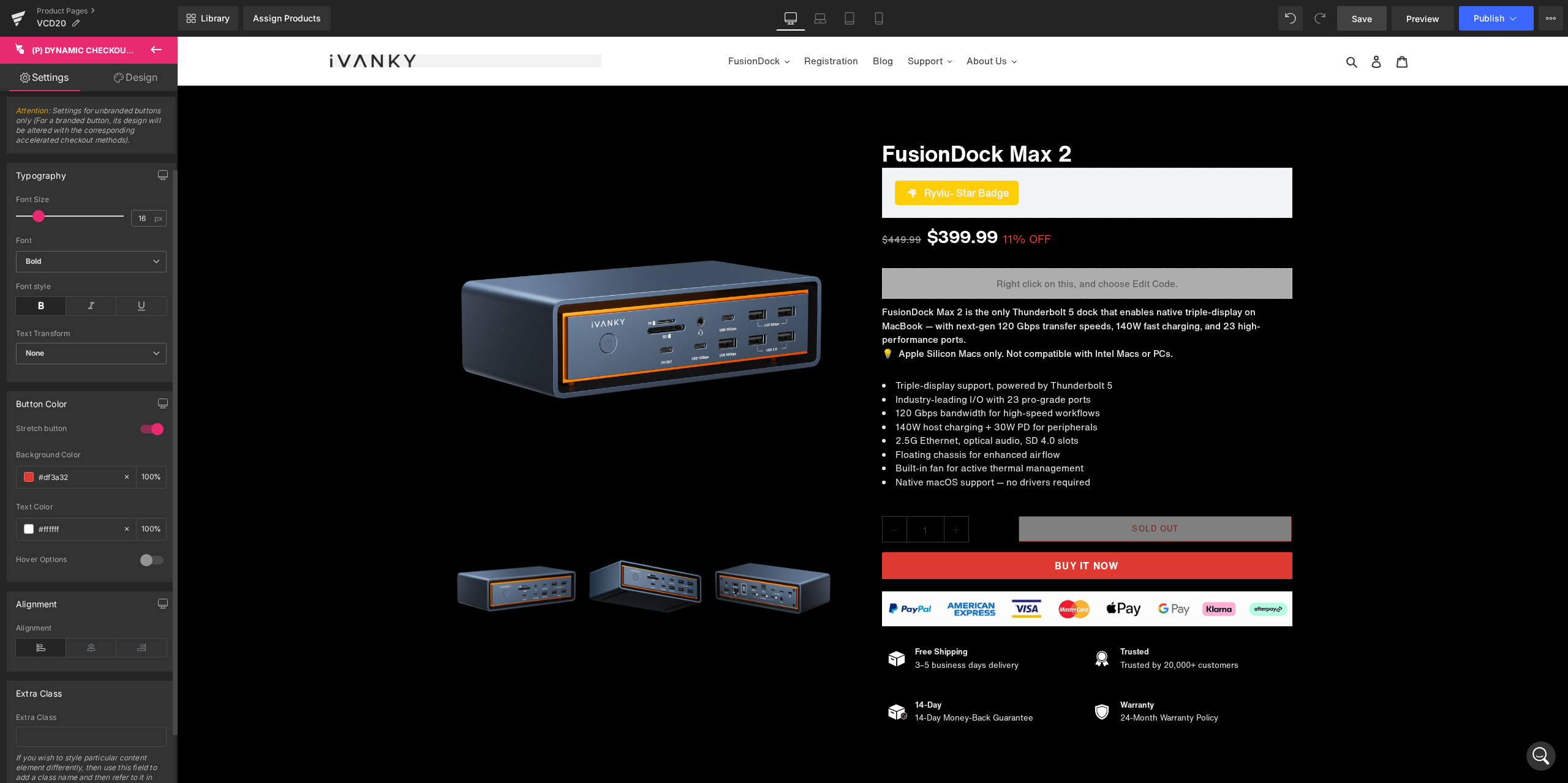
scroll to position [155, 0]
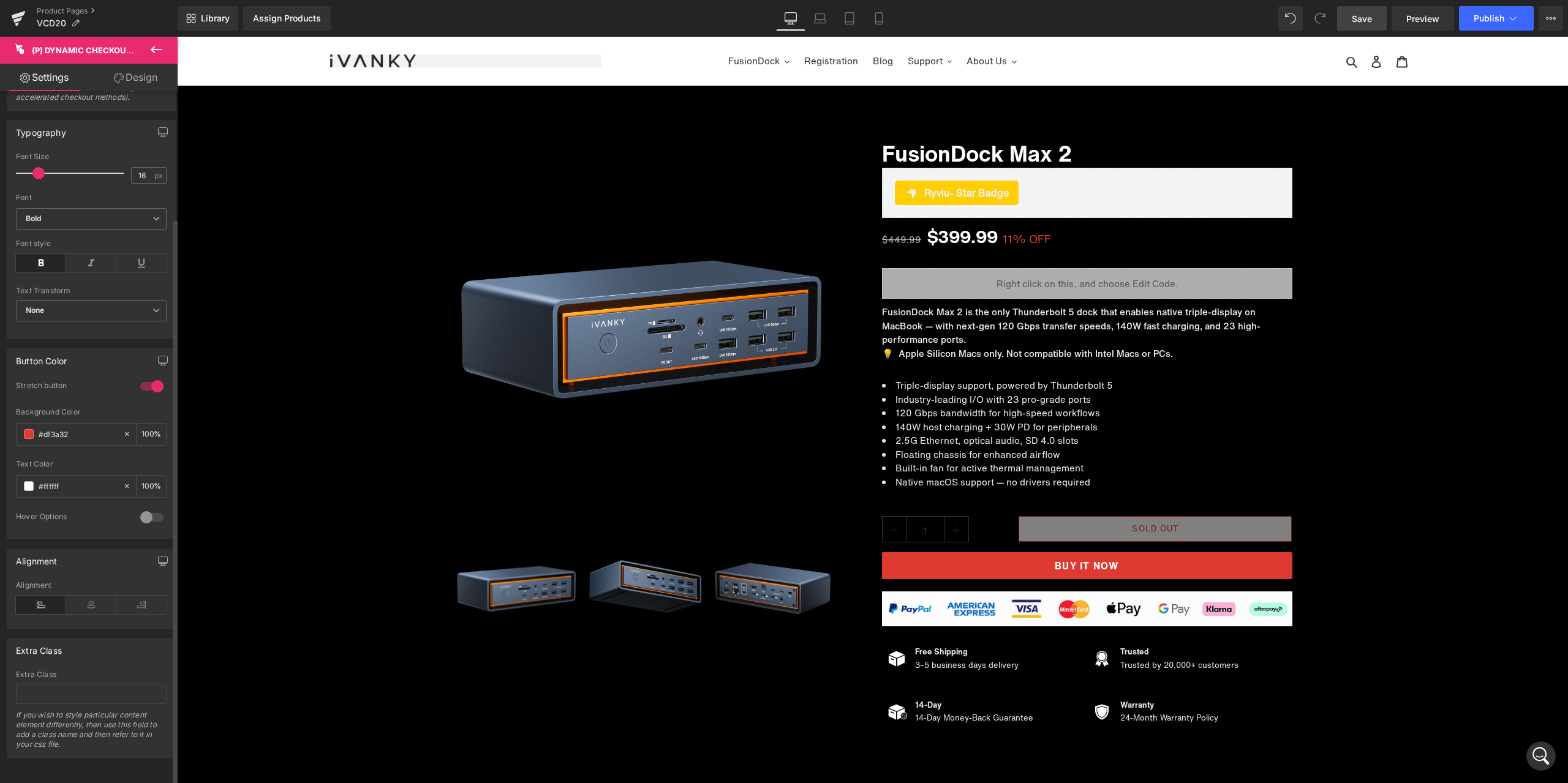
click at [149, 512] on div at bounding box center [152, 517] width 29 height 20
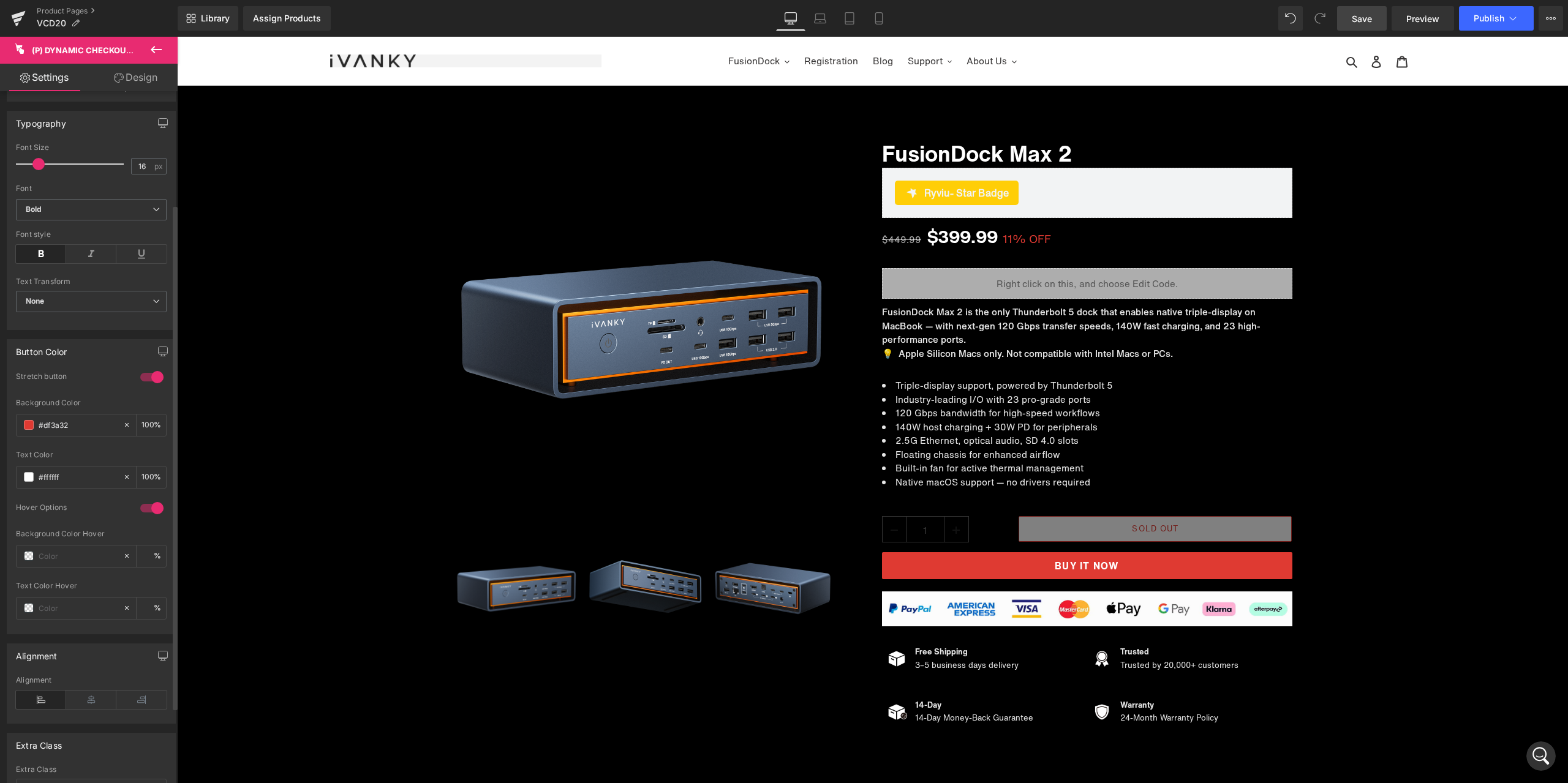
click at [149, 512] on div at bounding box center [152, 508] width 29 height 20
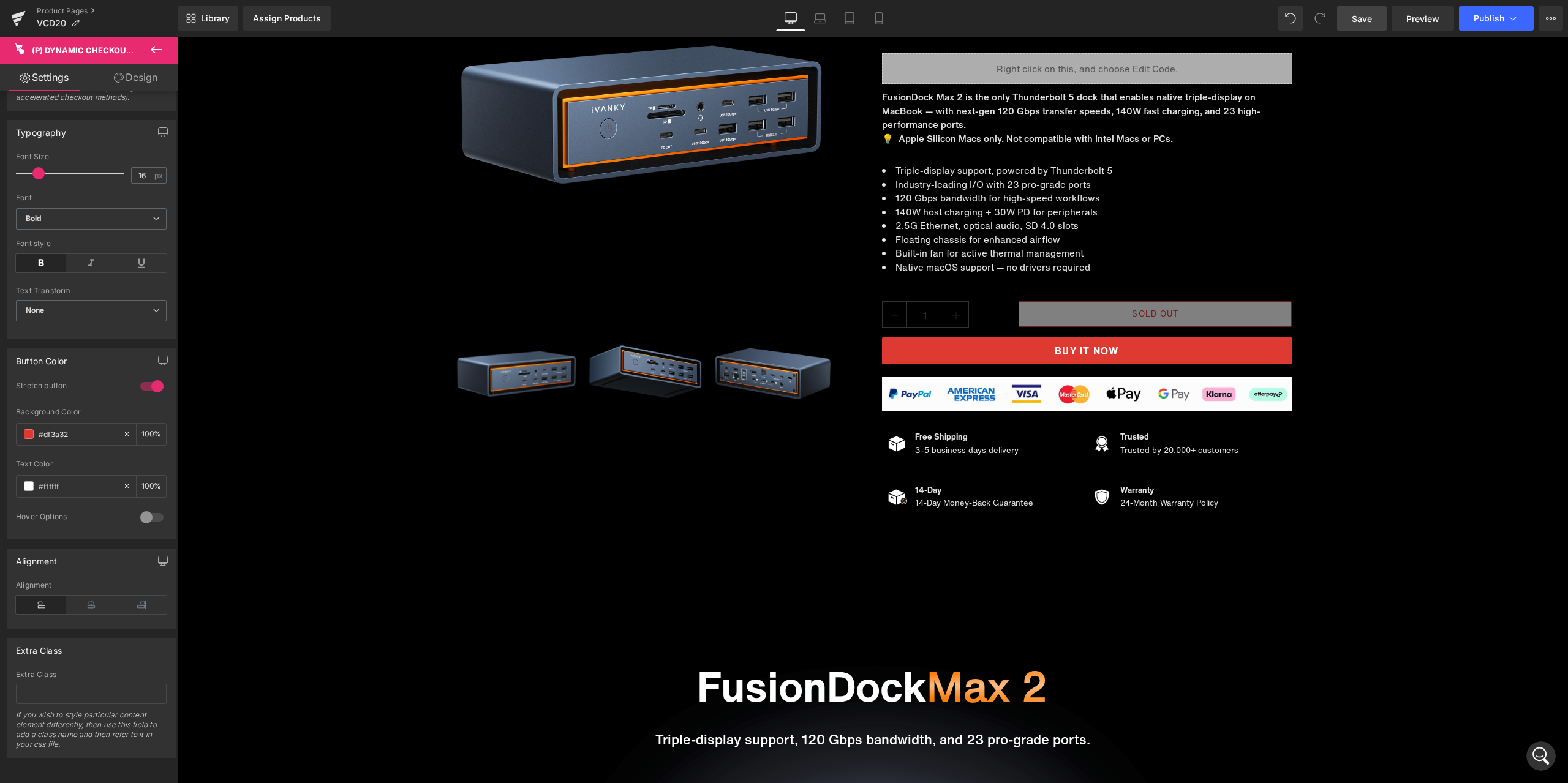
scroll to position [166, 0]
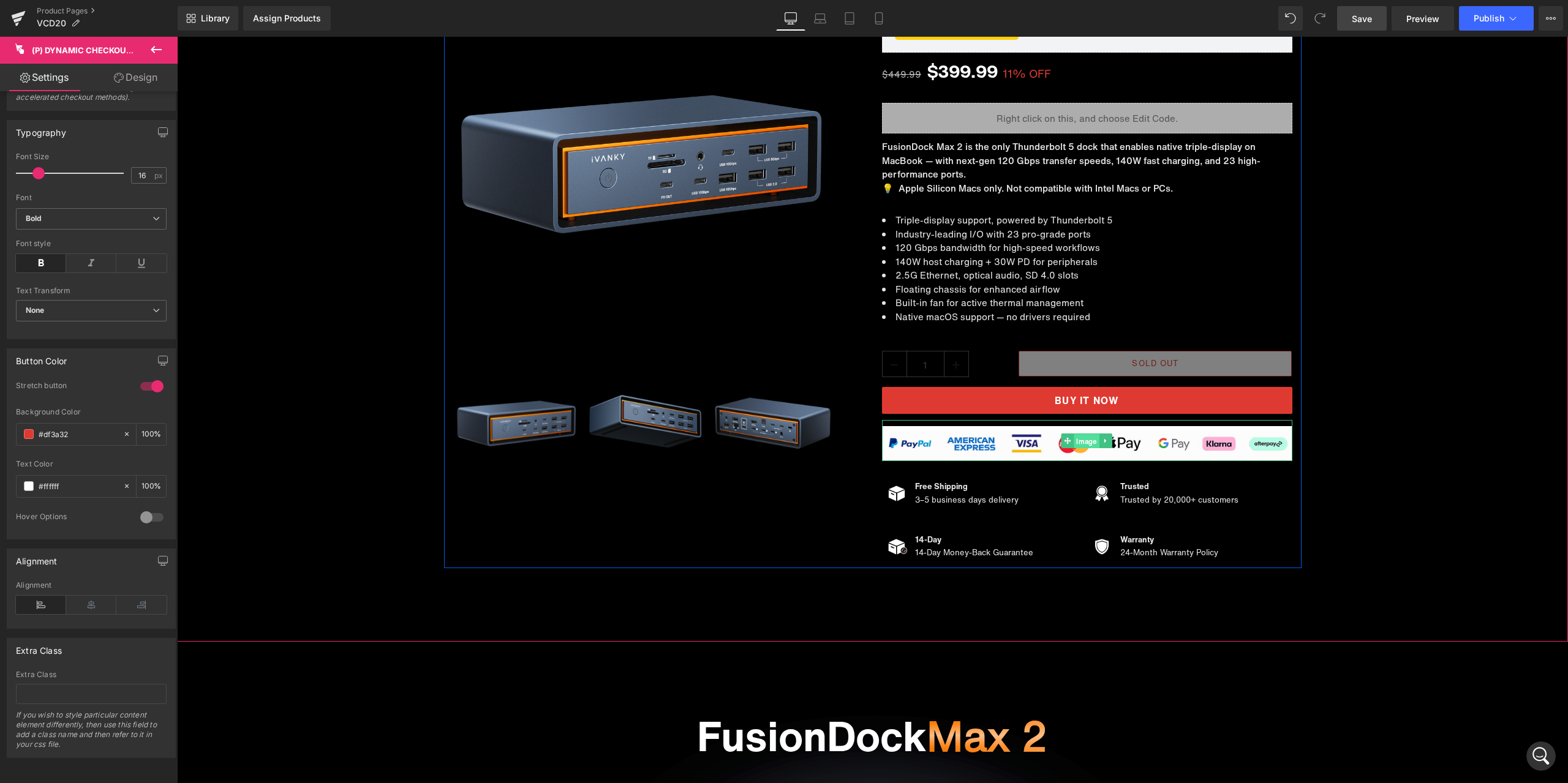
click at [1081, 441] on span "Image" at bounding box center [1086, 441] width 25 height 15
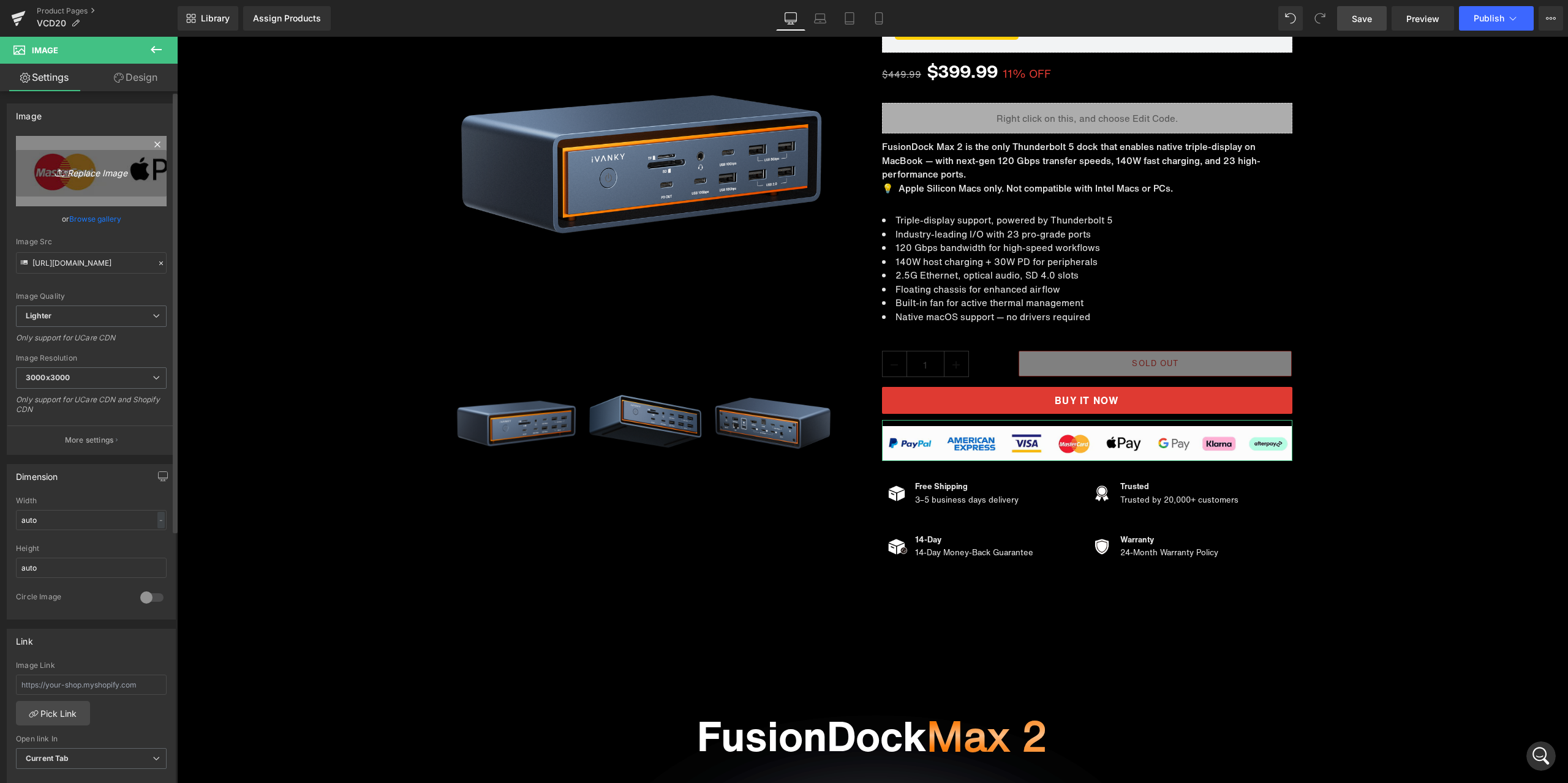
click at [98, 168] on icon "Replace Image" at bounding box center [91, 171] width 98 height 15
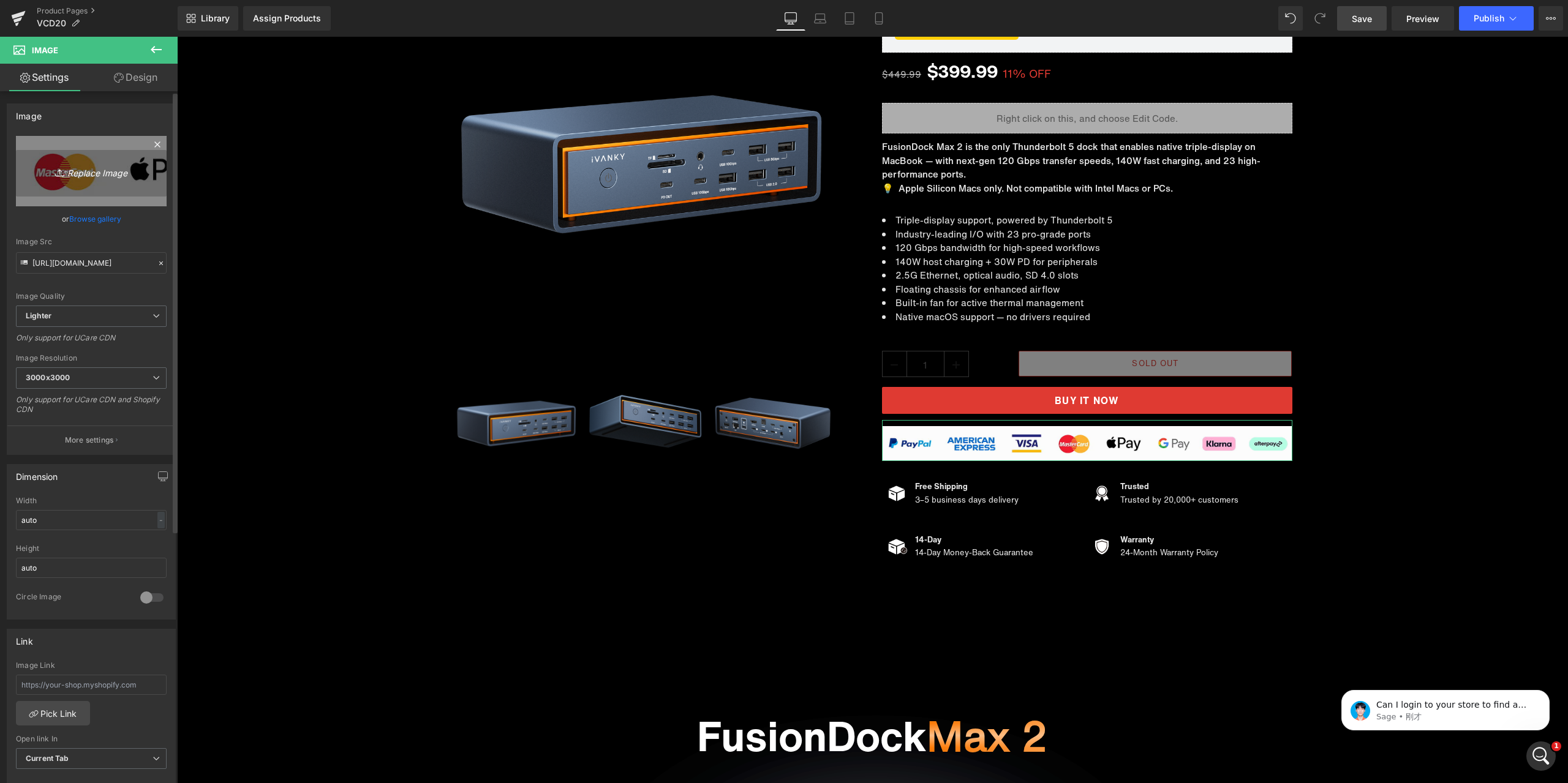
scroll to position [3253, 0]
click at [1467, 700] on p "Can I login to your store to find a solution for you" at bounding box center [1455, 705] width 158 height 12
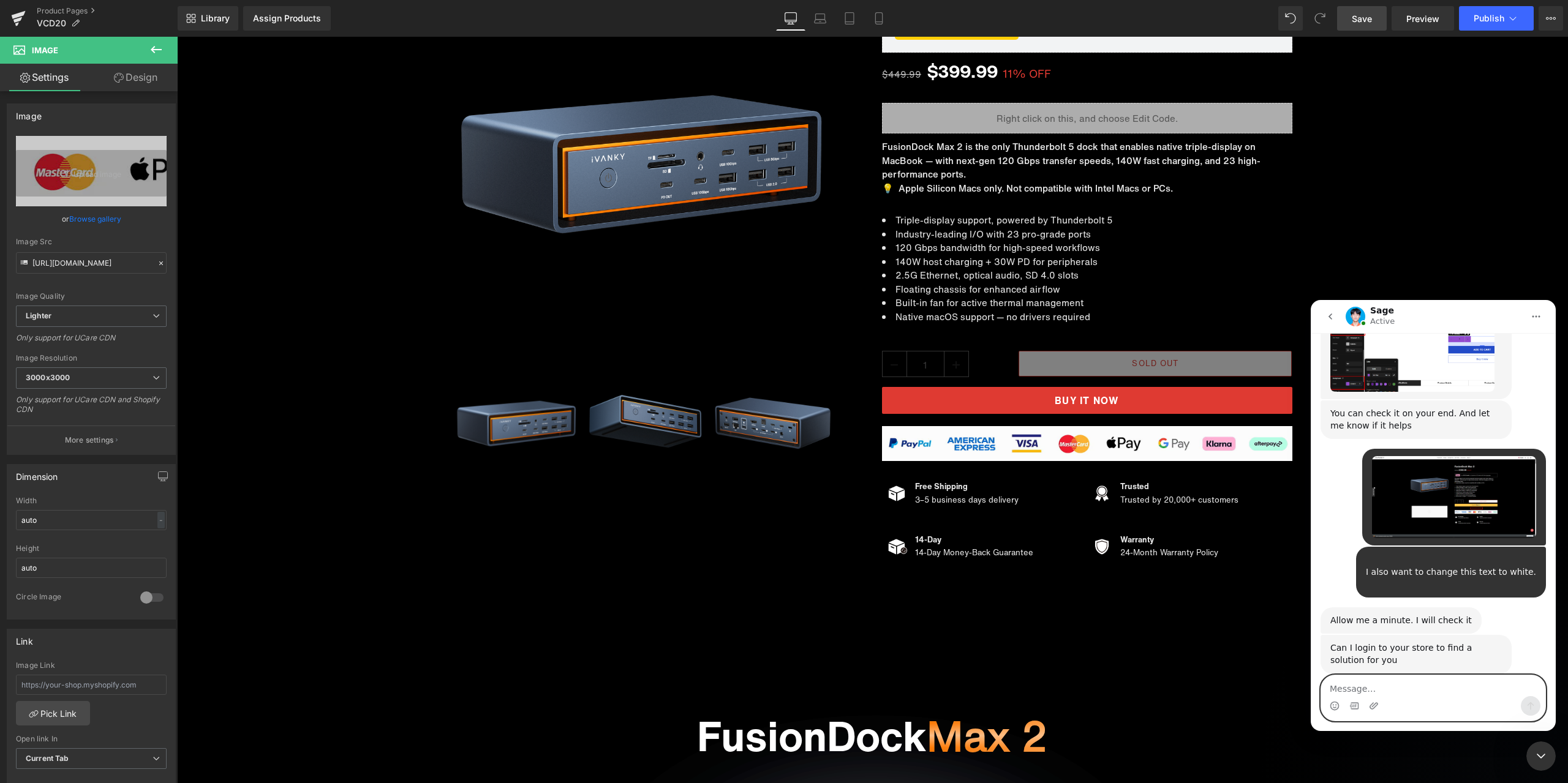
click at [1405, 680] on textarea "Message…" at bounding box center [1433, 686] width 225 height 20
type textarea "y"
type textarea "yes"
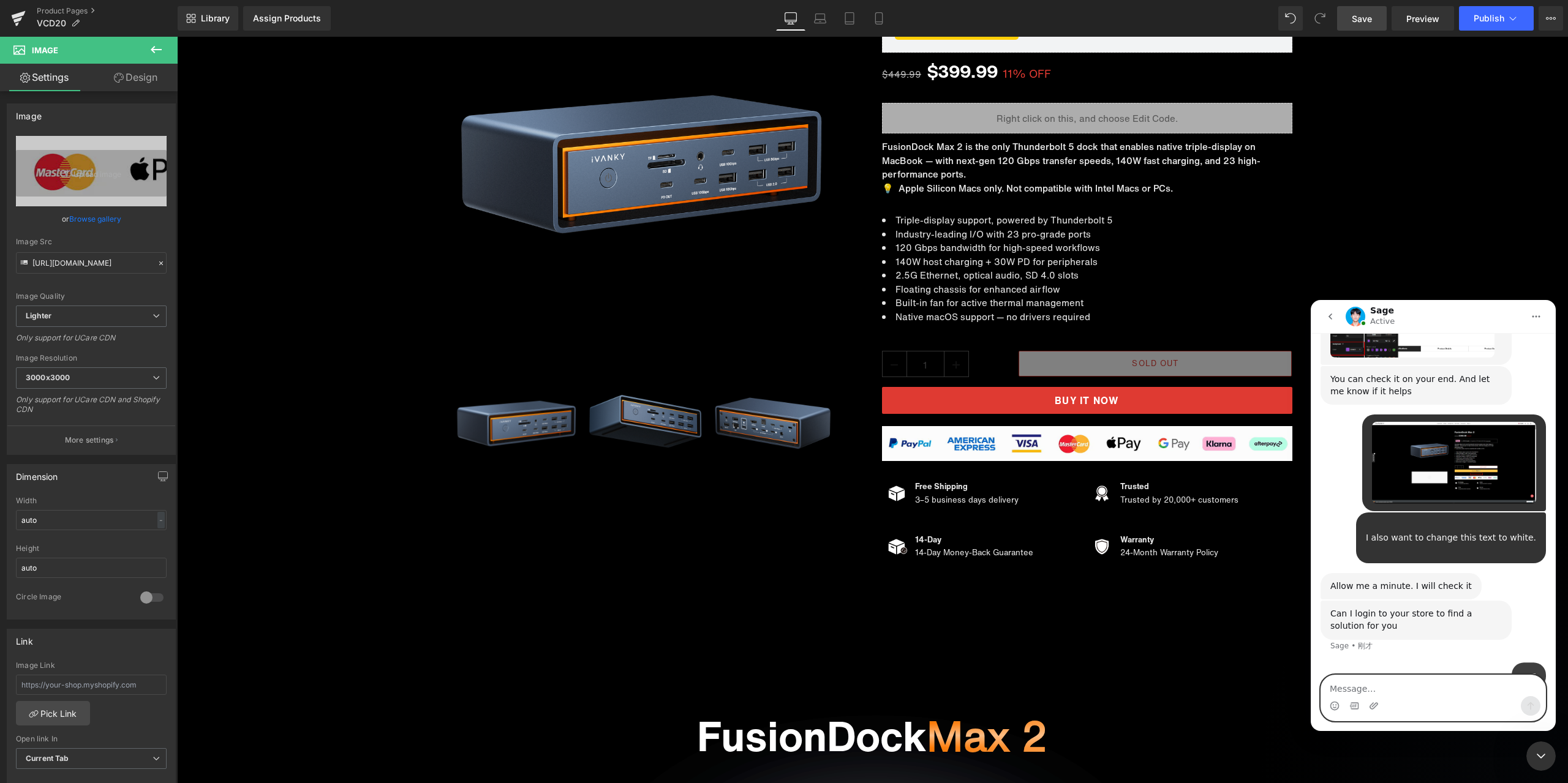
scroll to position [3290, 0]
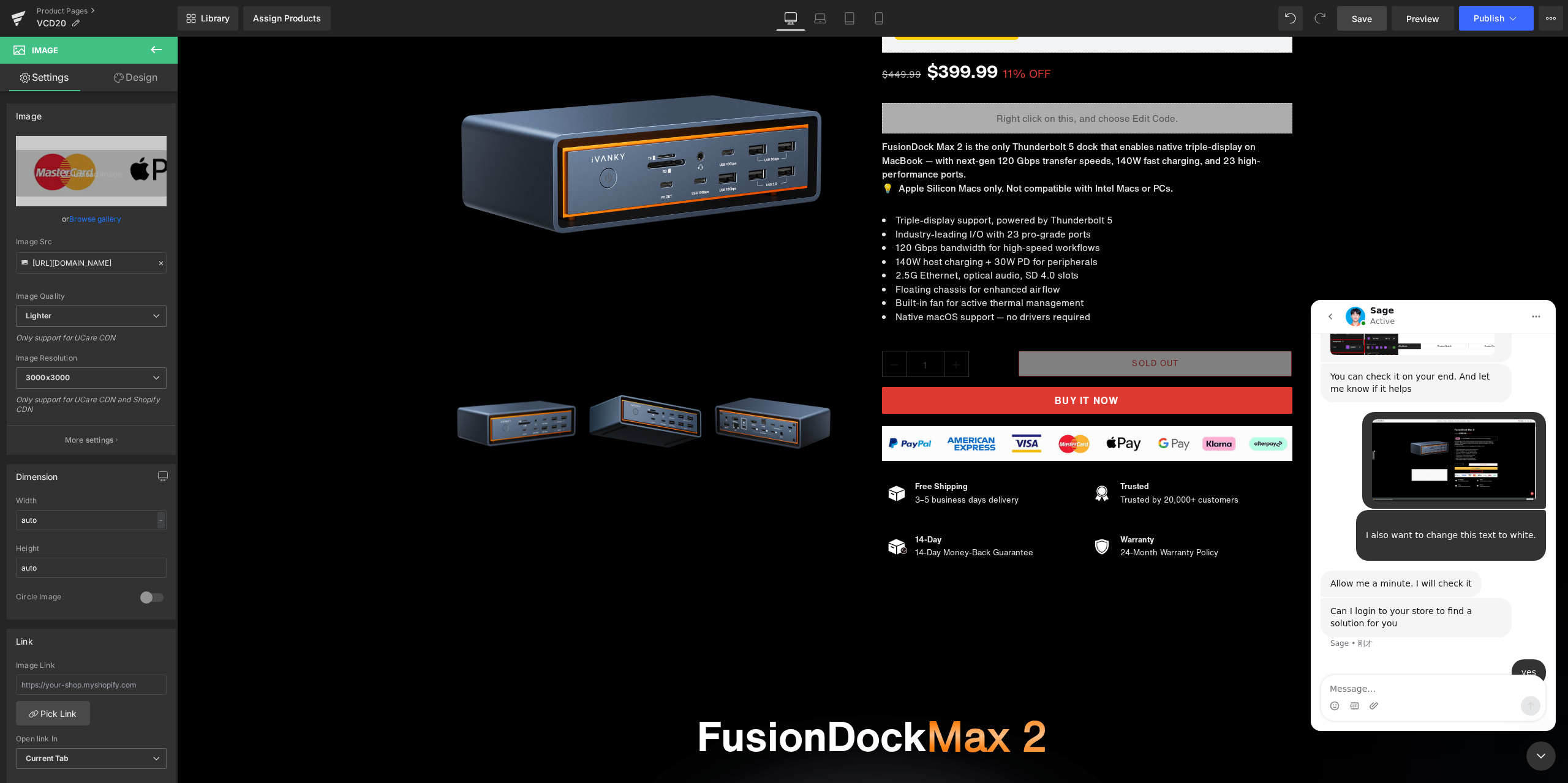
click at [1443, 421] on img "iVANKY说…" at bounding box center [1454, 460] width 164 height 82
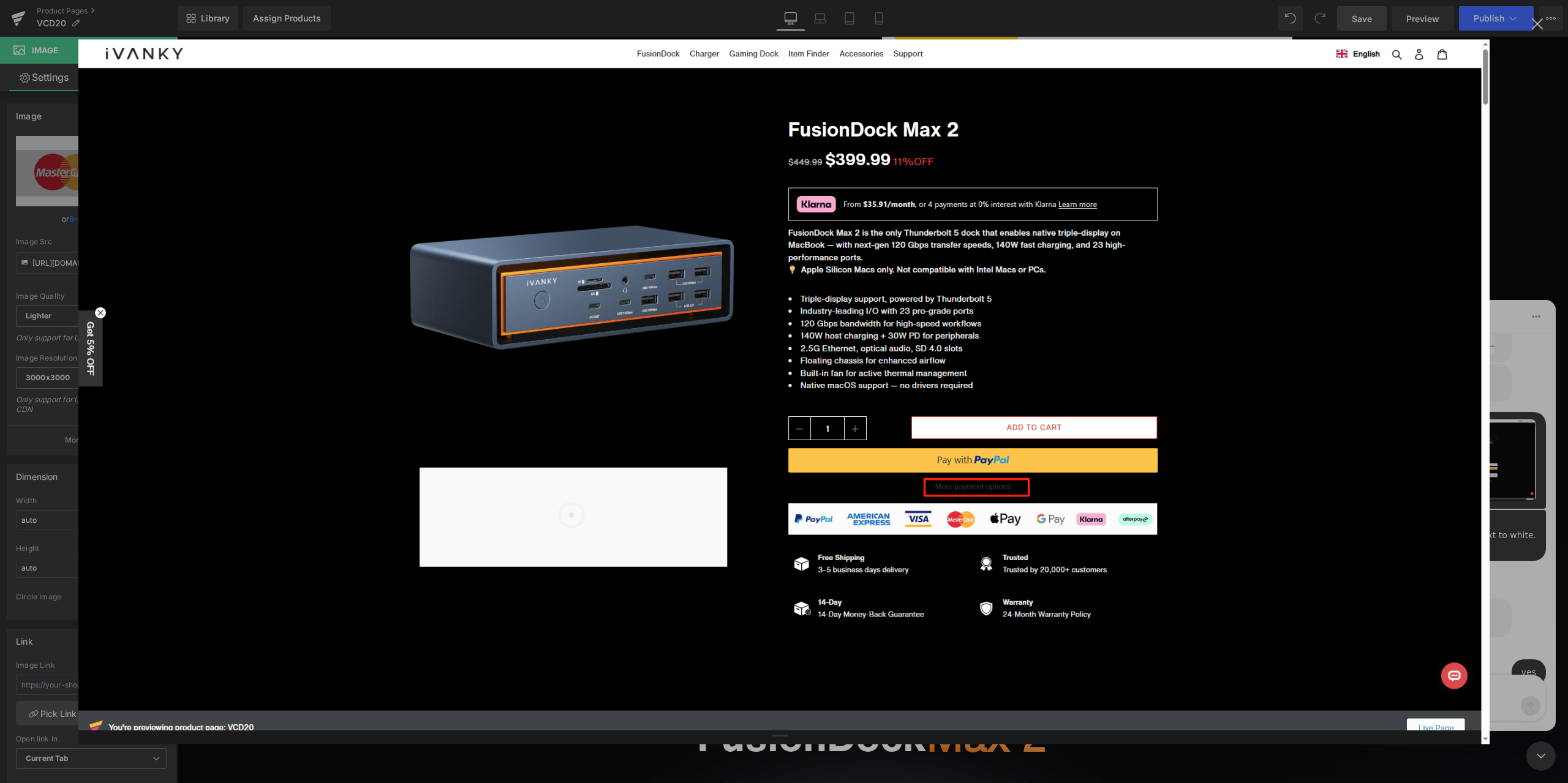
click at [1536, 24] on div "关闭" at bounding box center [1538, 25] width 12 height 12
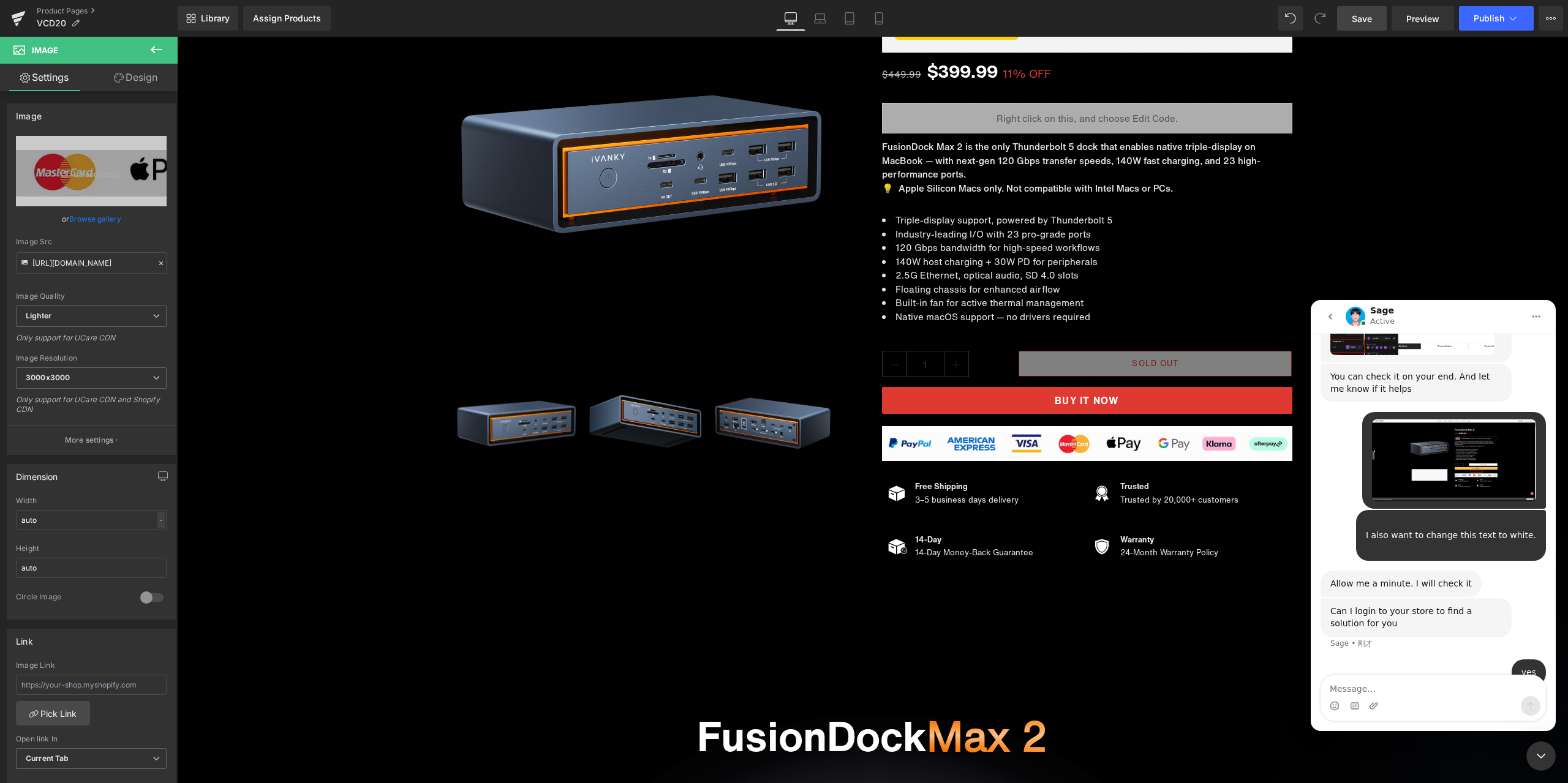
click at [1078, 394] on div at bounding box center [784, 373] width 1568 height 746
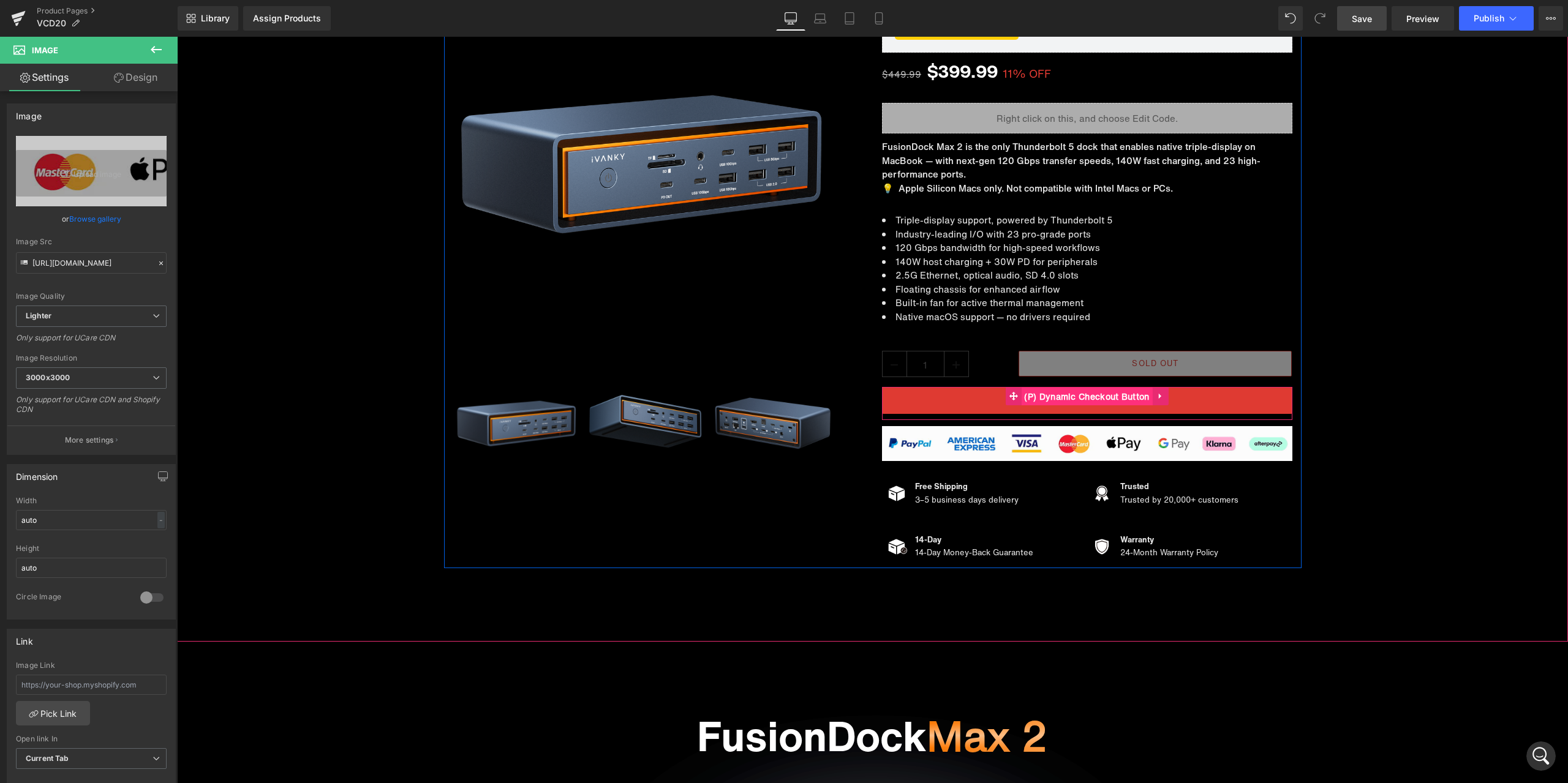
click at [1084, 396] on span "(P) Dynamic Checkout Button" at bounding box center [1086, 397] width 131 height 19
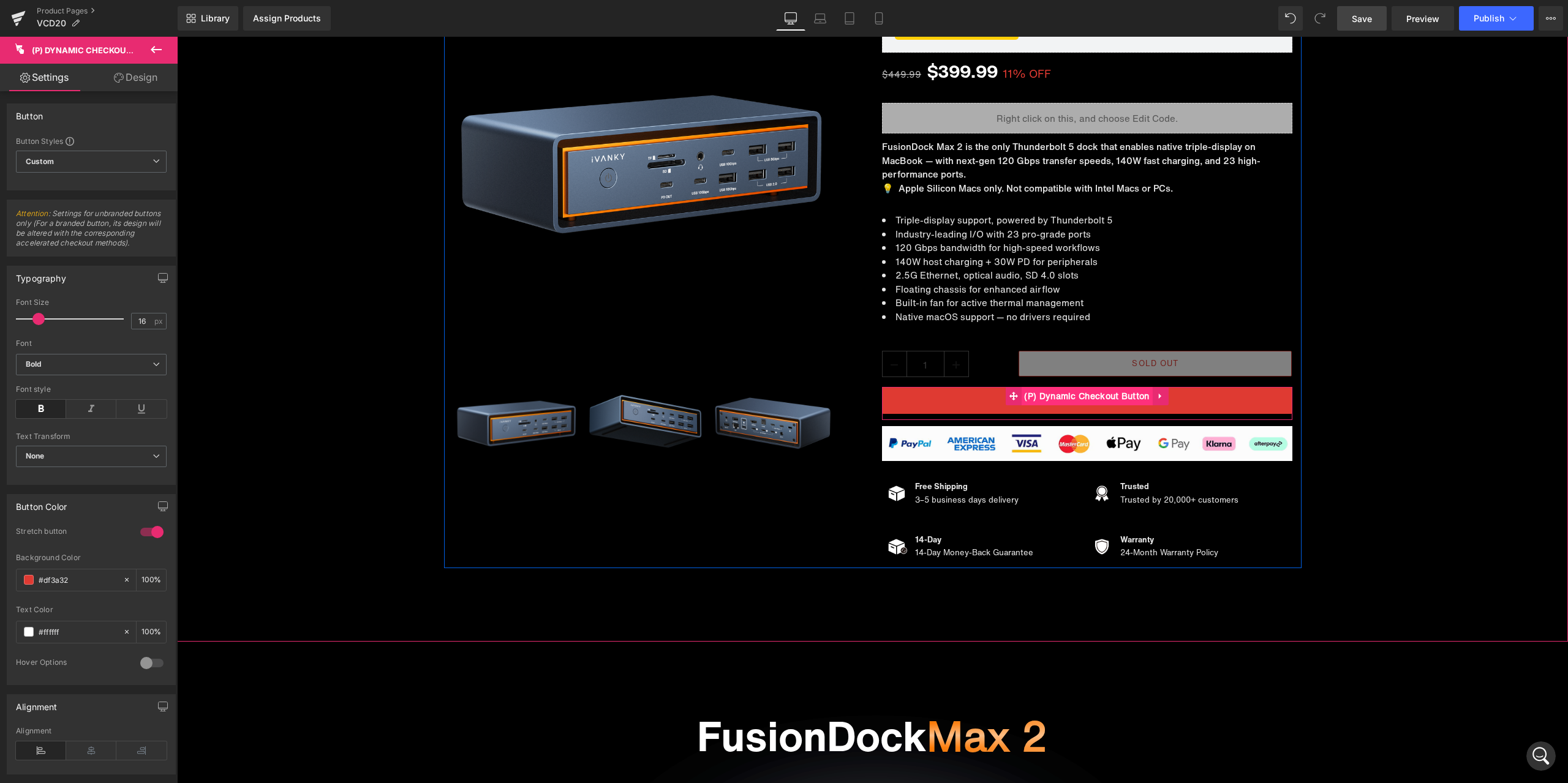
click at [1079, 397] on span "(P) Dynamic Checkout Button" at bounding box center [1086, 396] width 131 height 19
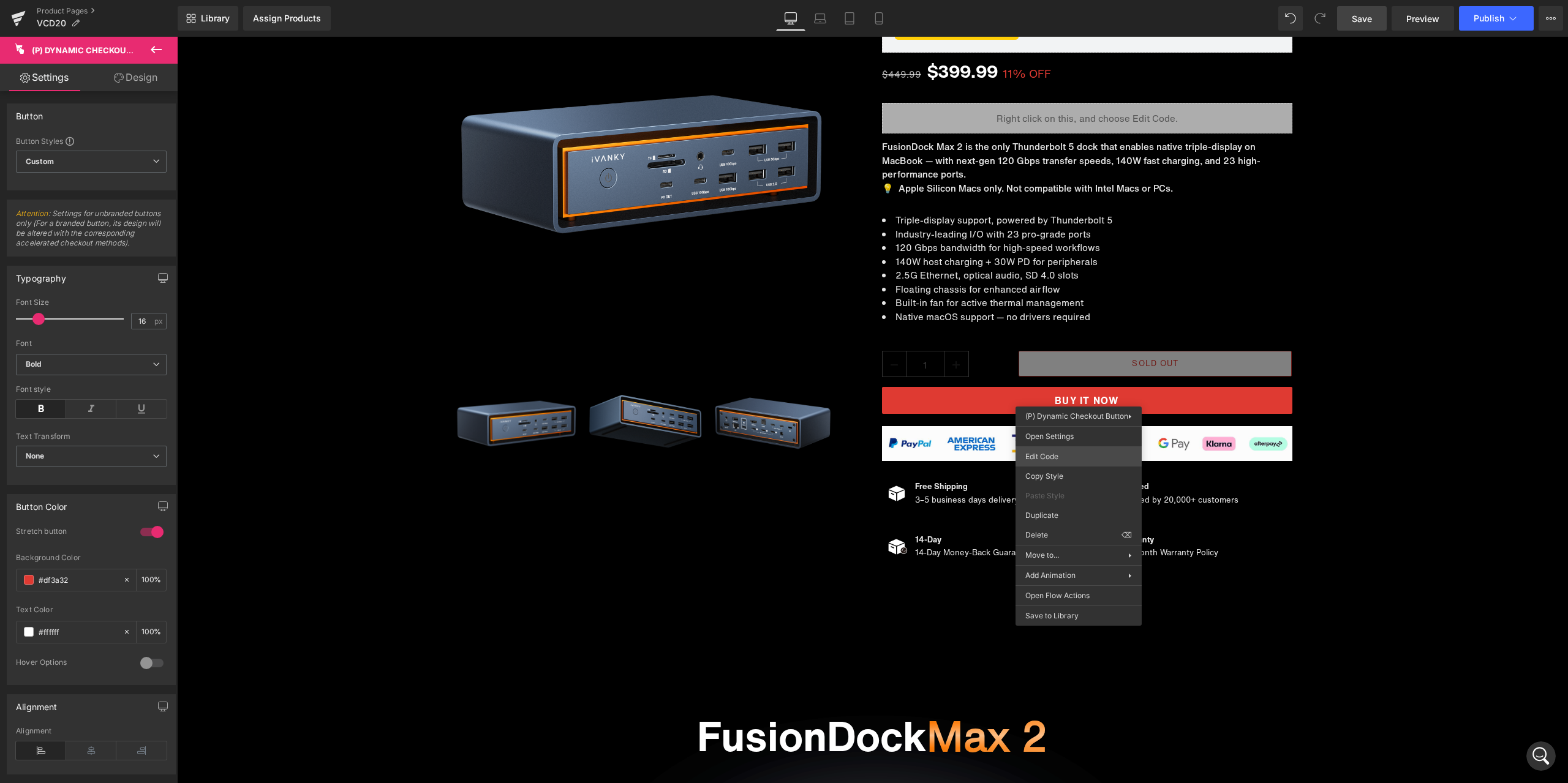
click at [1067, 0] on div "(P) Dynamic Checkout Button You are previewing how the will restyle your page. …" at bounding box center [784, 0] width 1568 height 0
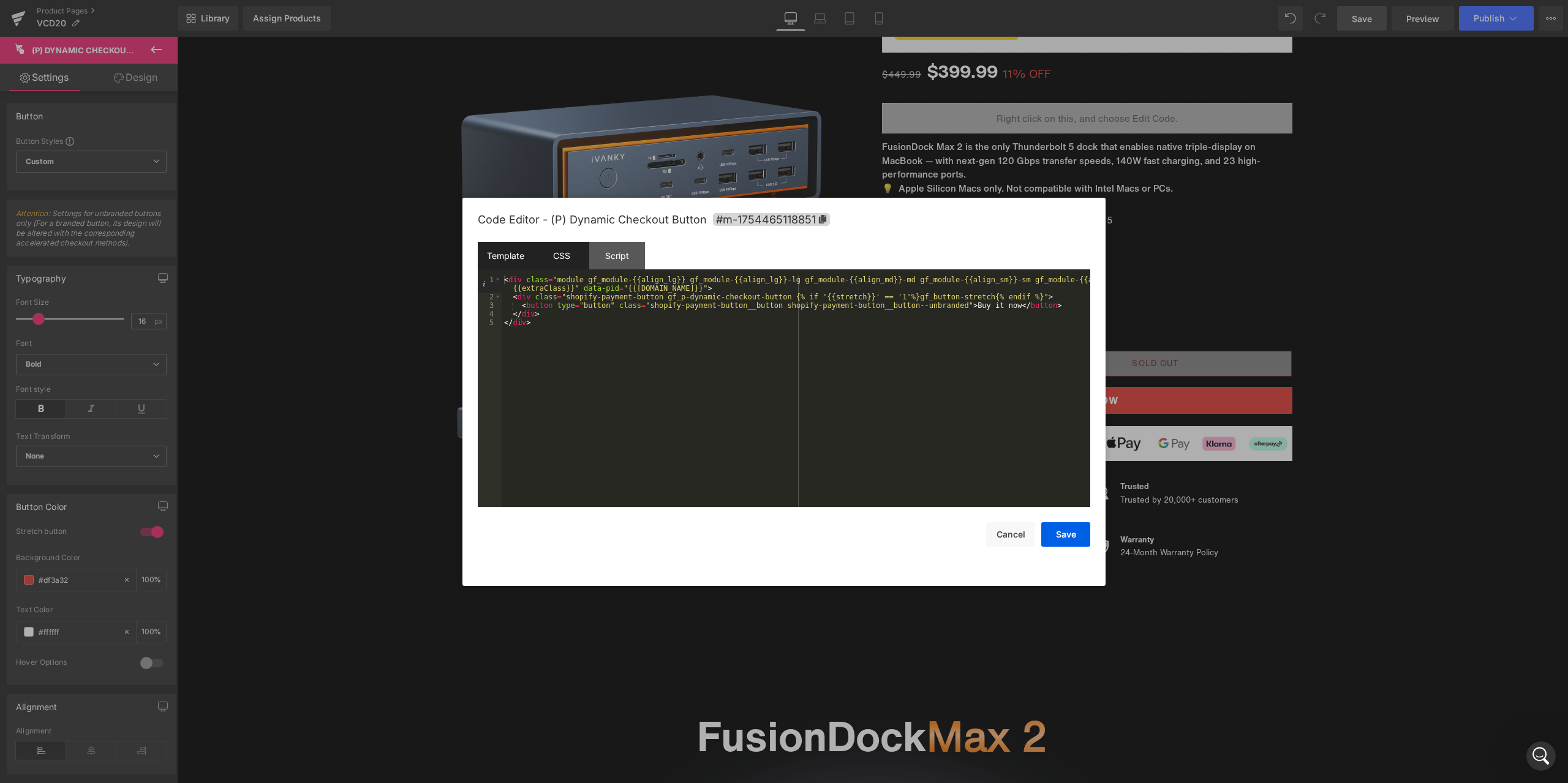
click at [574, 259] on div "CSS" at bounding box center [561, 255] width 56 height 27
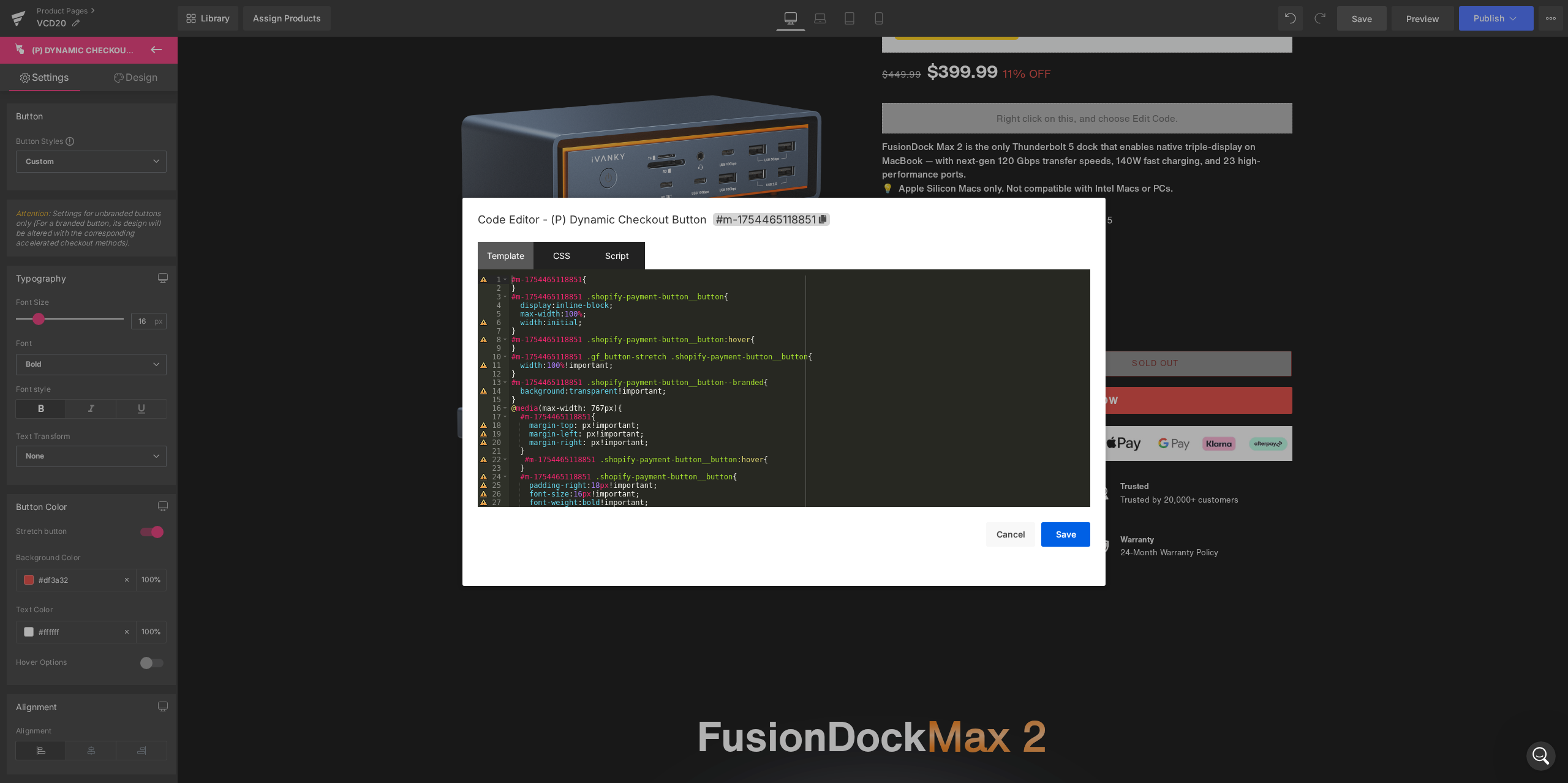
click at [597, 254] on div "Script" at bounding box center [617, 255] width 56 height 27
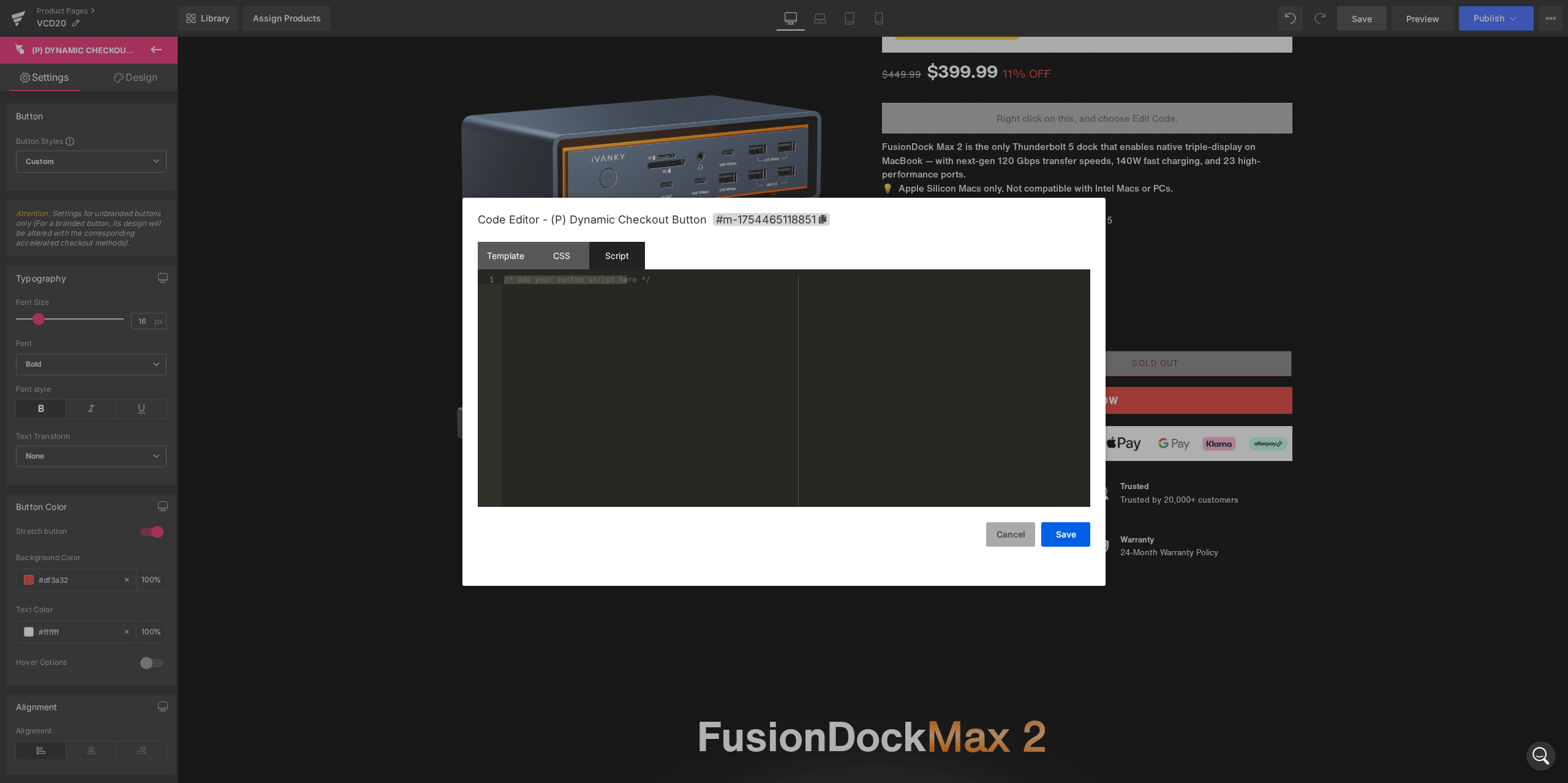
click at [1018, 525] on button "Cancel" at bounding box center [1010, 535] width 49 height 25
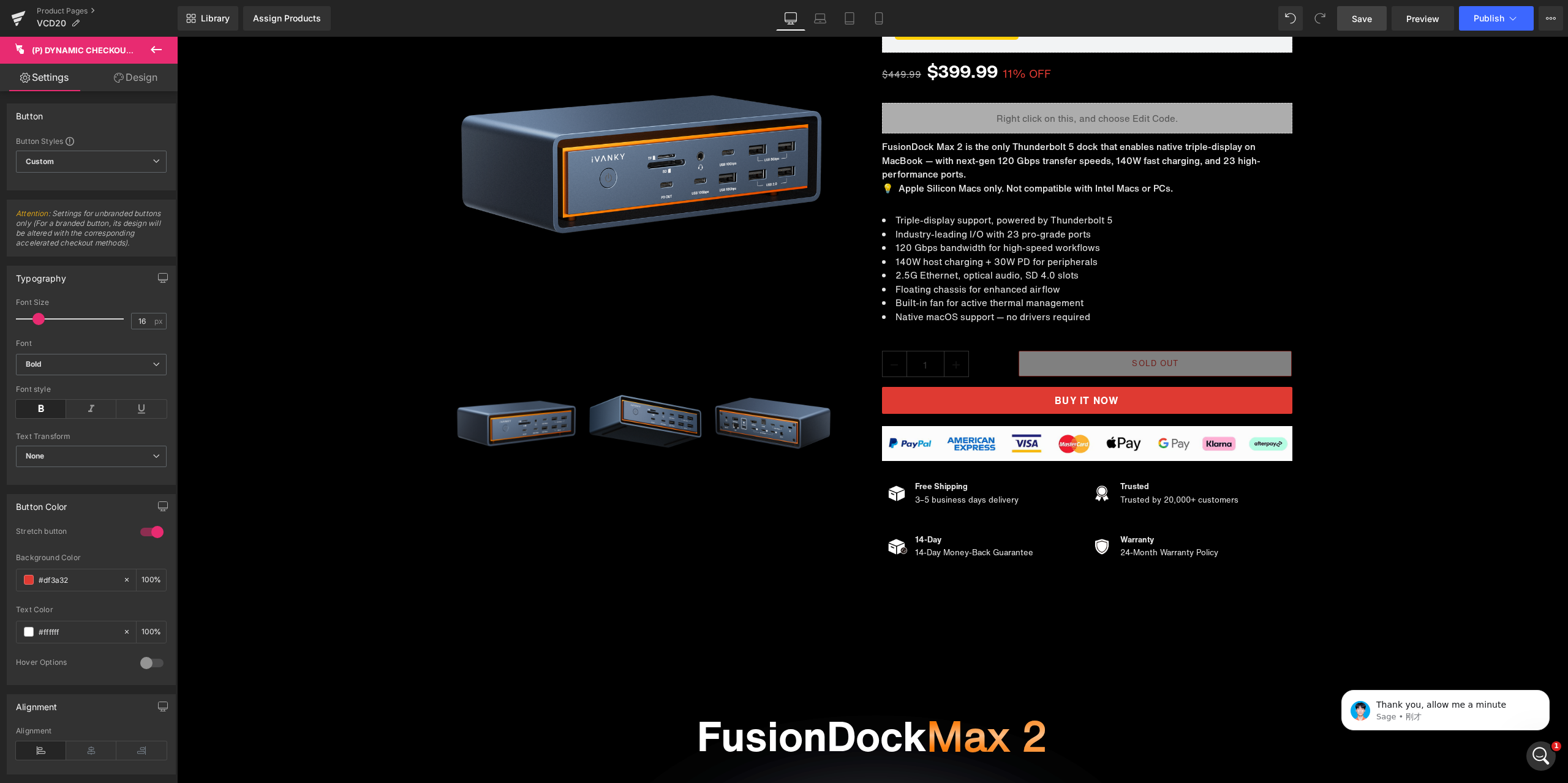
scroll to position [3327, 0]
click at [1471, 711] on p "Sage • 刚才" at bounding box center [1455, 716] width 158 height 11
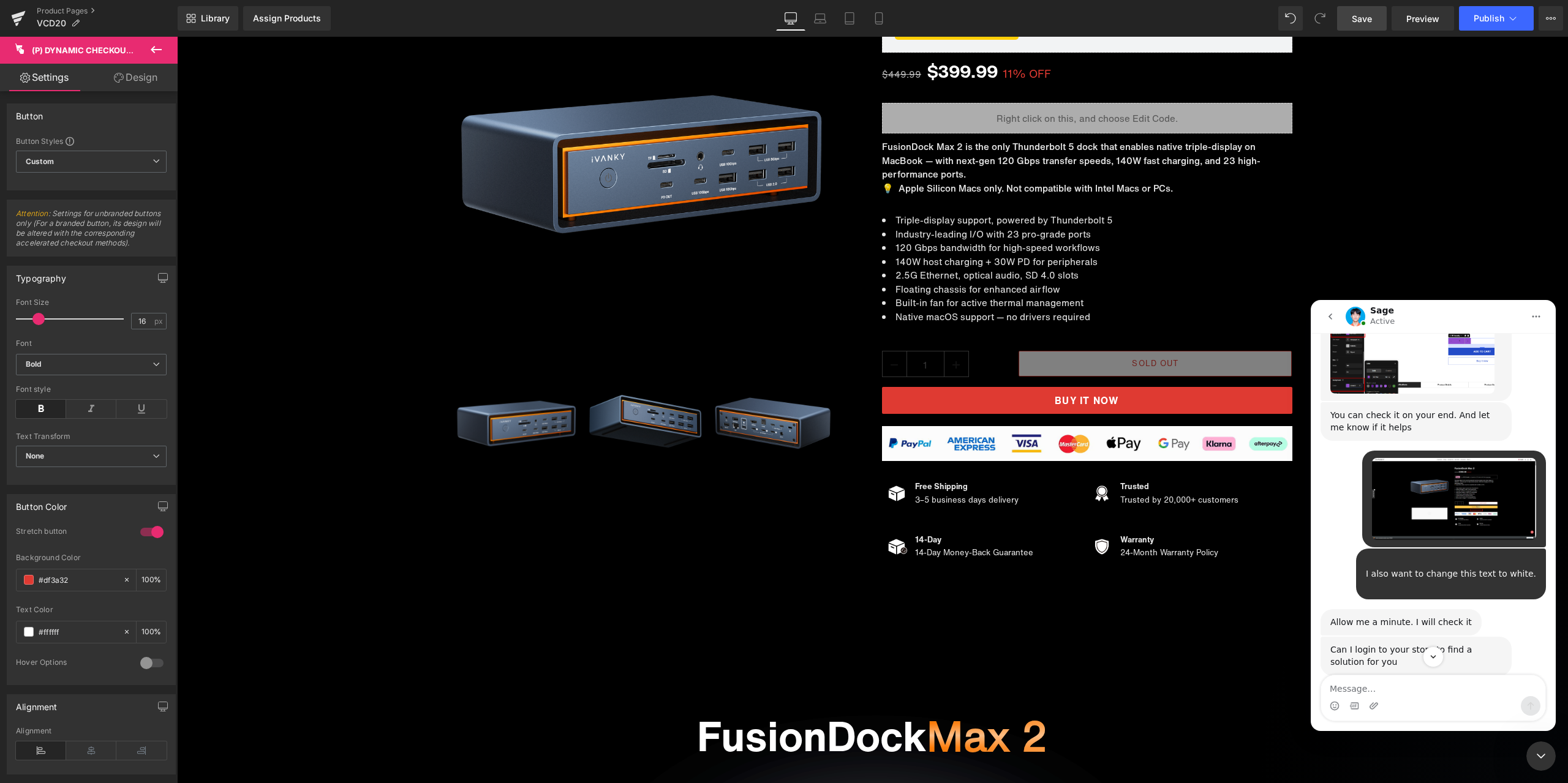
scroll to position [3347, 0]
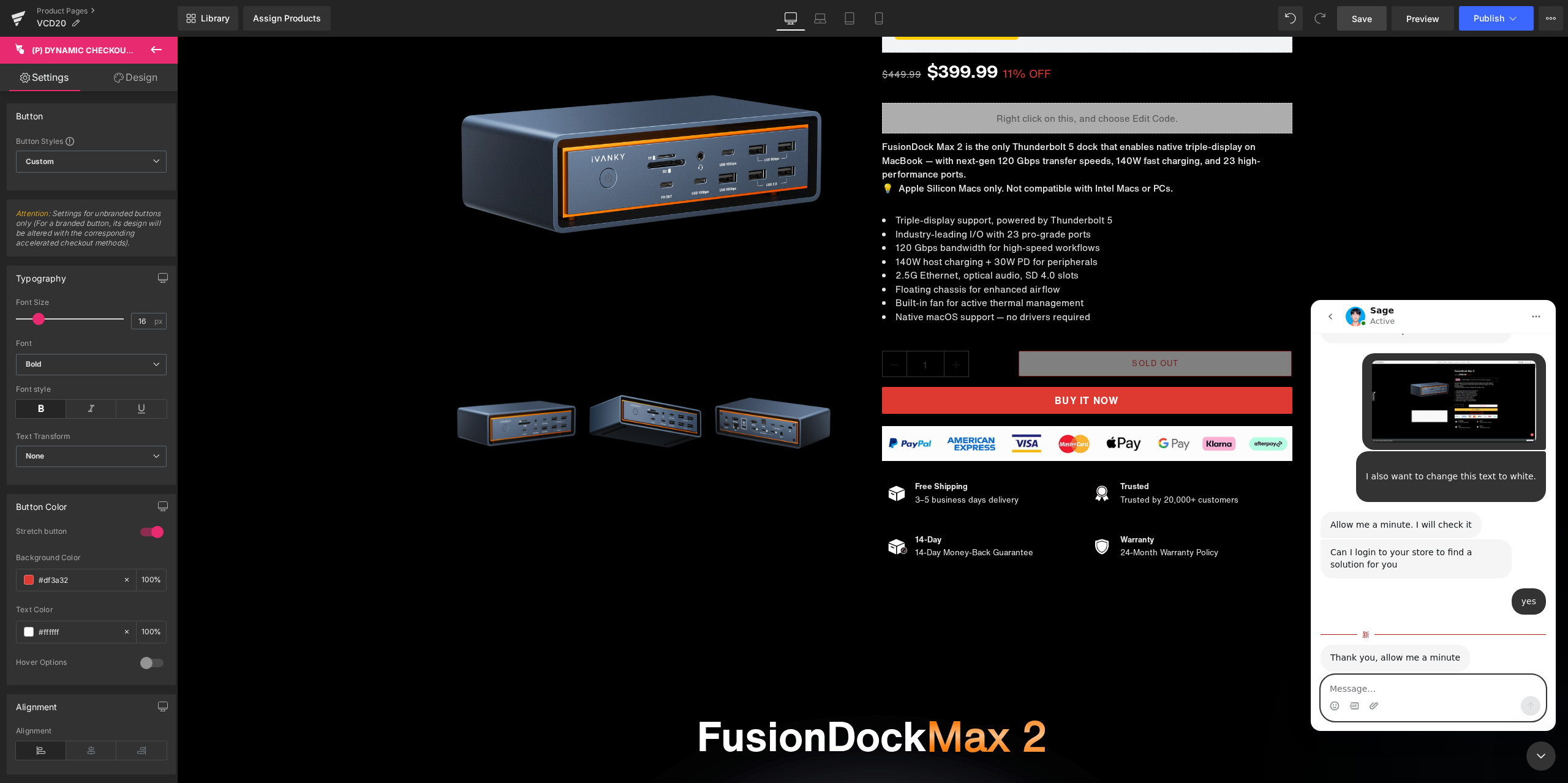
click at [1383, 690] on textarea "Message…" at bounding box center [1433, 686] width 225 height 20
type textarea "OK"
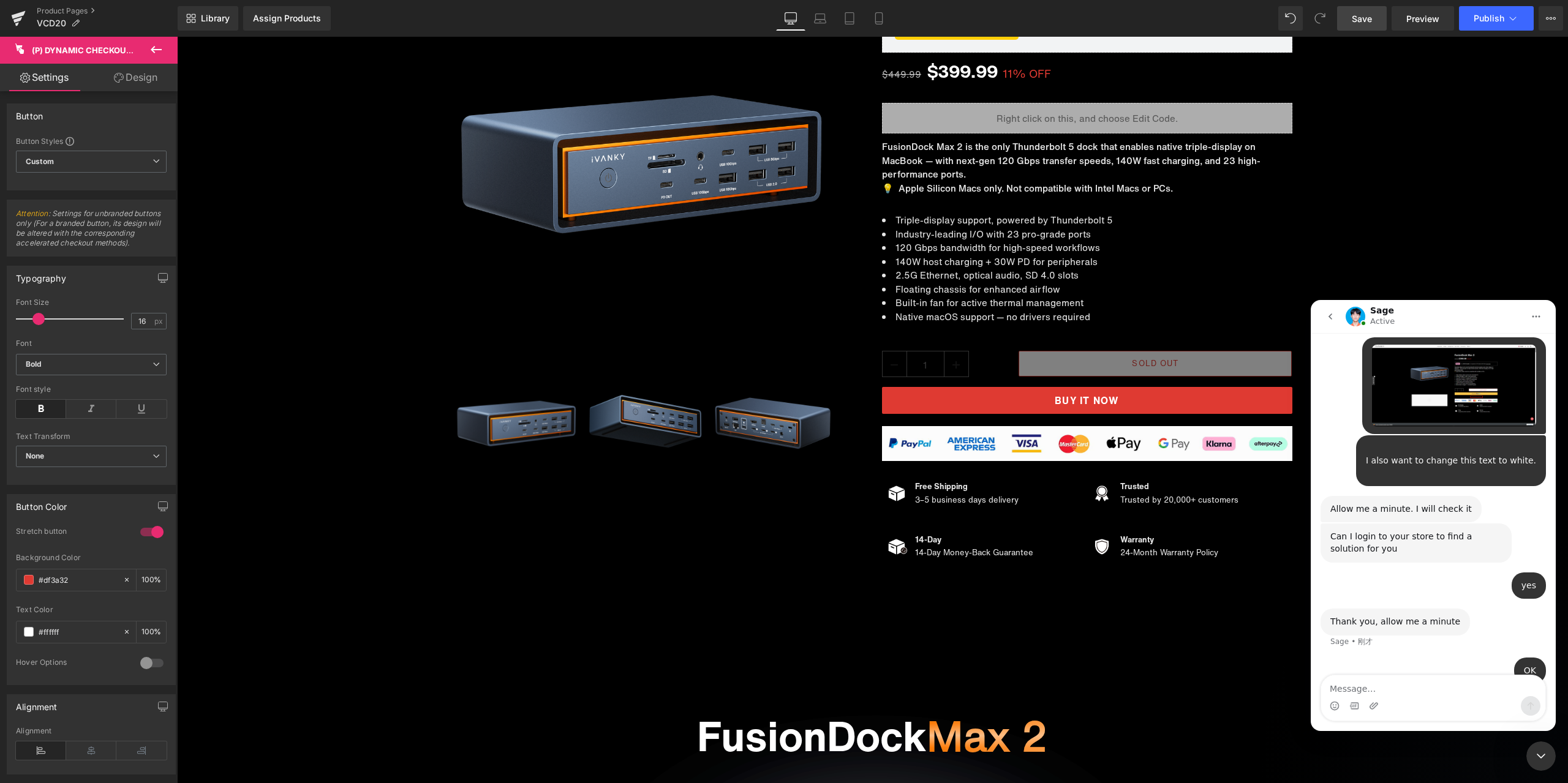
click at [1538, 745] on div "关闭 Intercom Messenger" at bounding box center [1541, 757] width 29 height 29
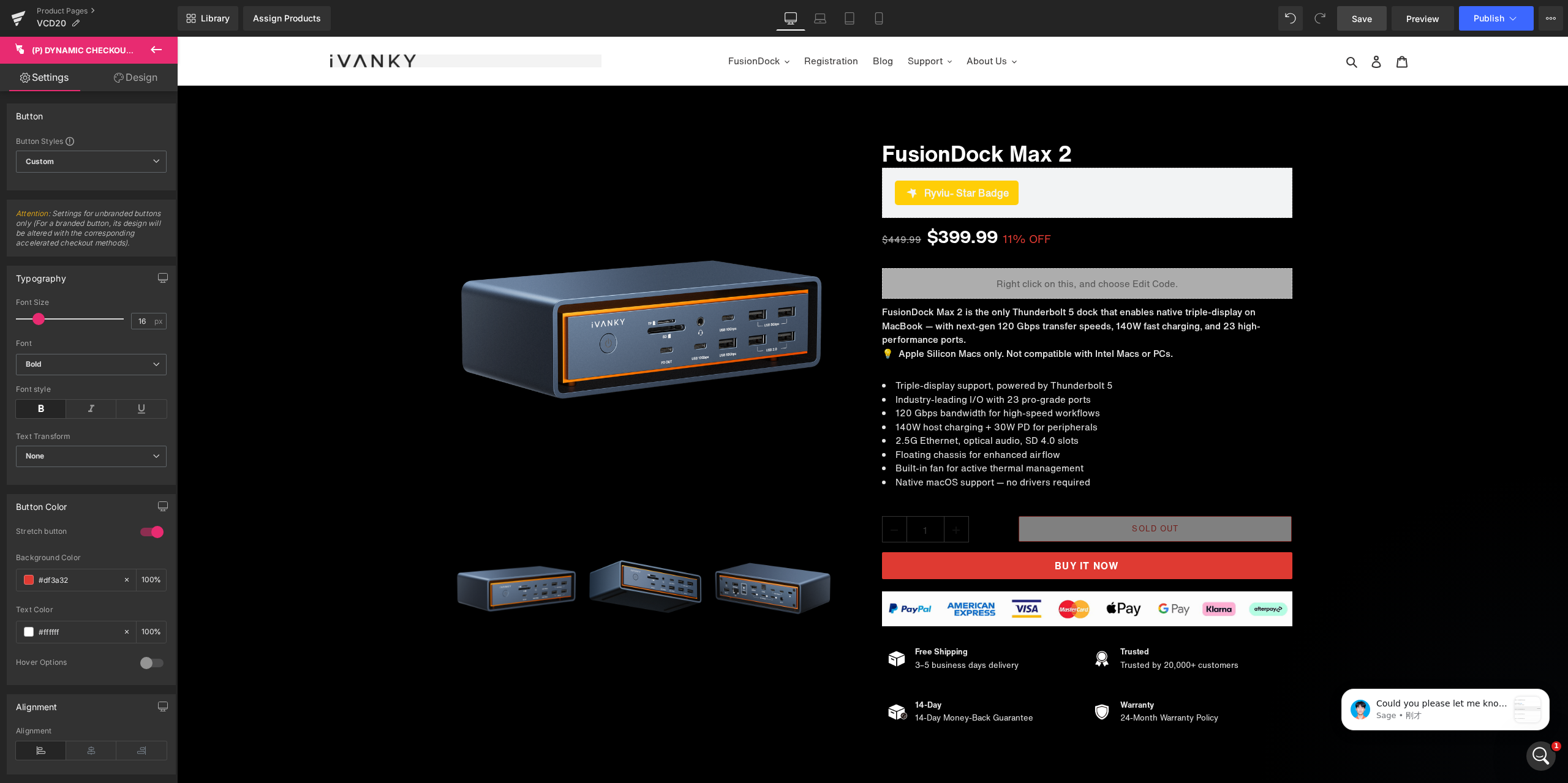
scroll to position [3515, 0]
click at [1476, 705] on p "Could you please let me know, which page you are editing" at bounding box center [1442, 704] width 132 height 12
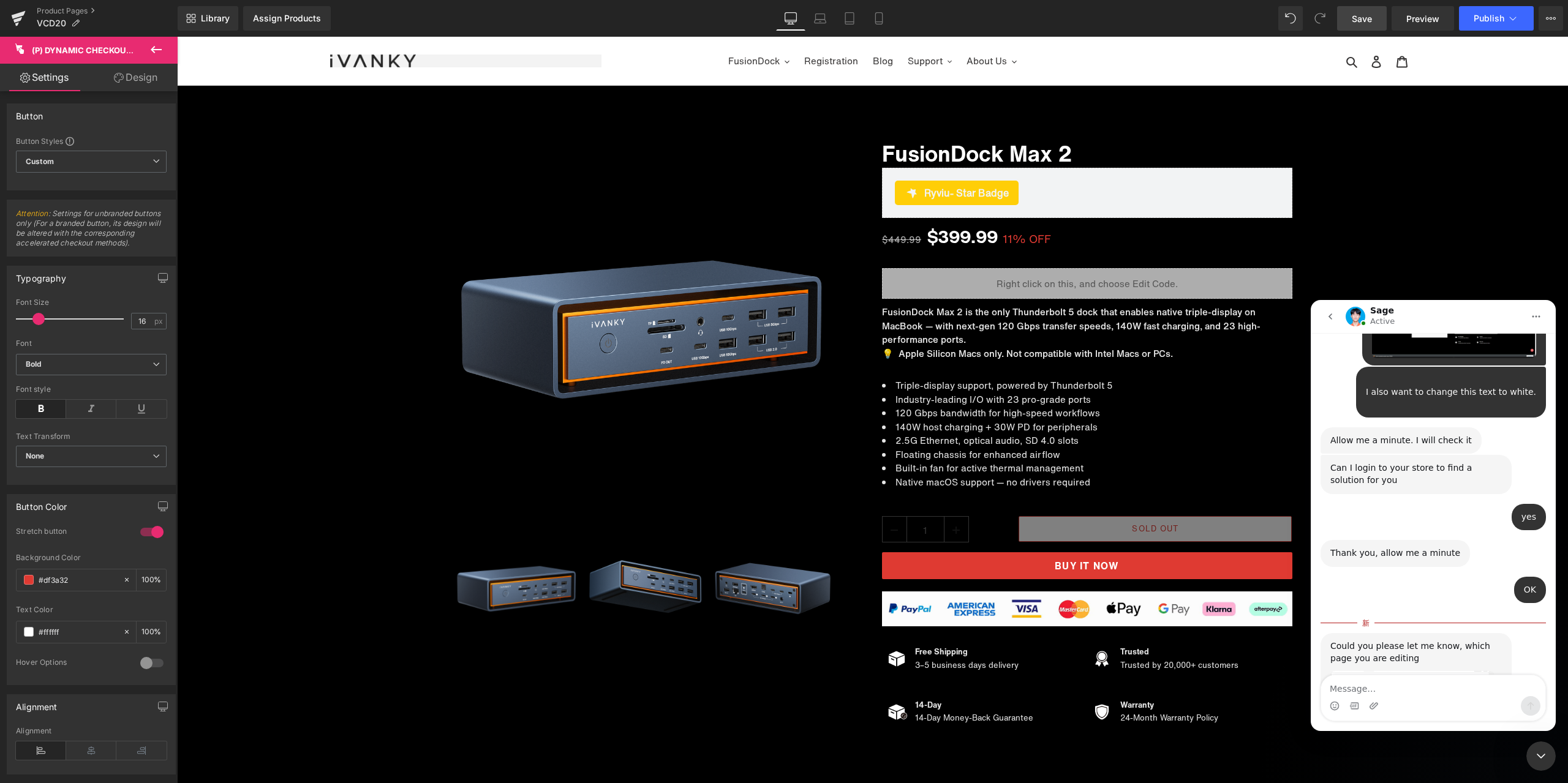
scroll to position [3535, 0]
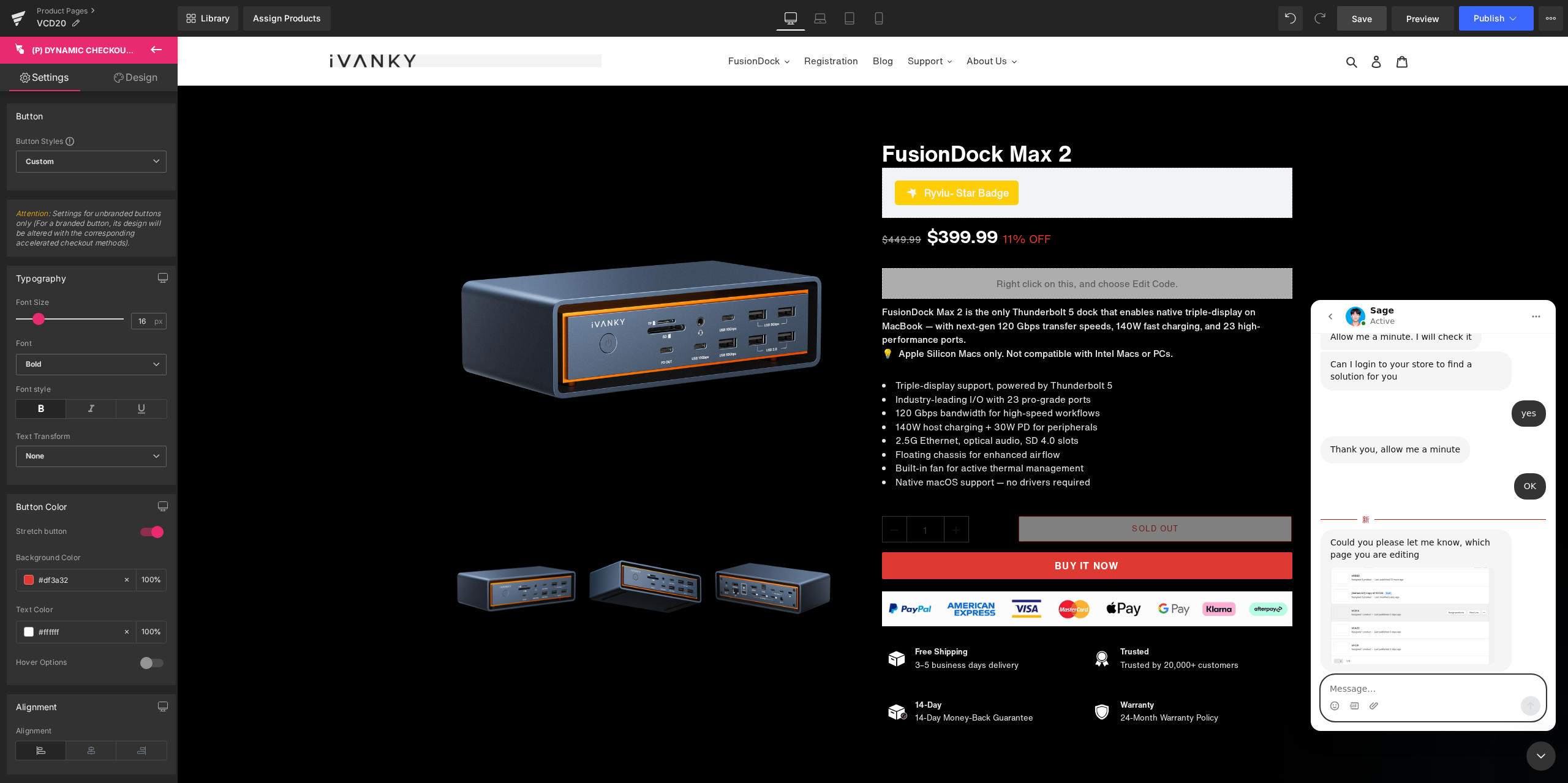
click at [1416, 687] on textarea "Message…" at bounding box center [1433, 686] width 225 height 20
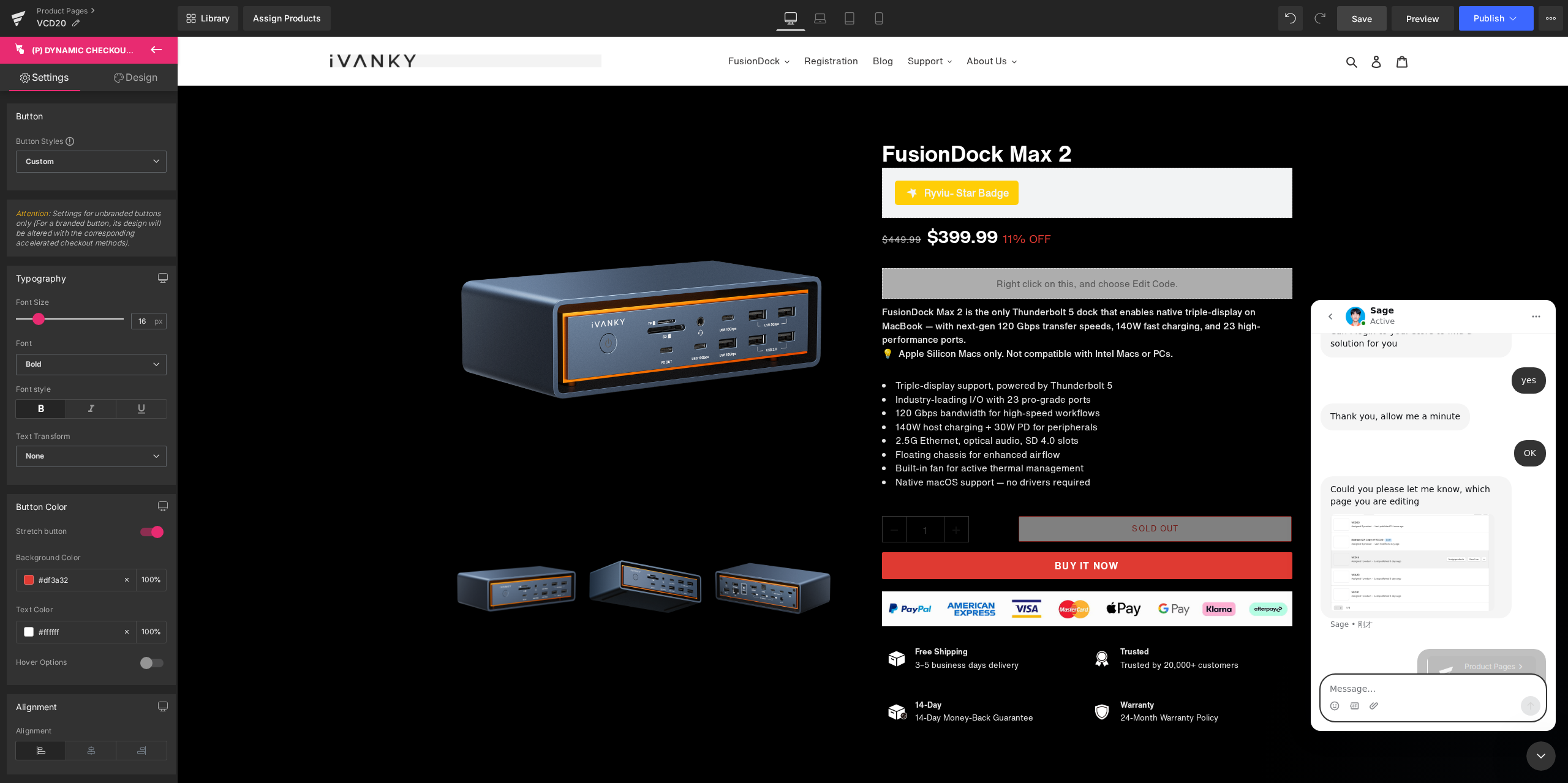
scroll to position [3570, 0]
click at [46, 9] on div at bounding box center [784, 373] width 1568 height 746
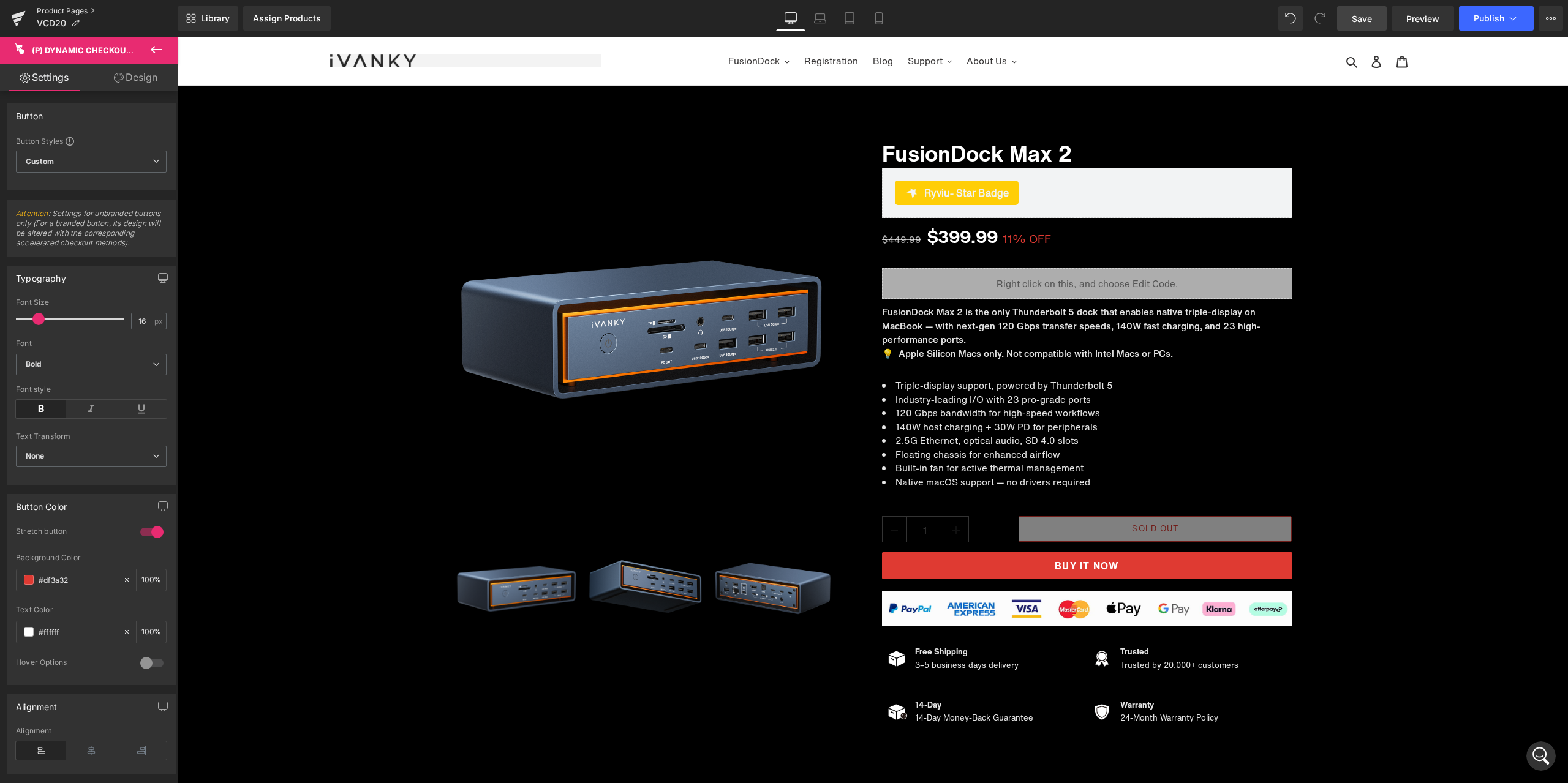
click at [58, 12] on link "Product Pages" at bounding box center [107, 10] width 141 height 9
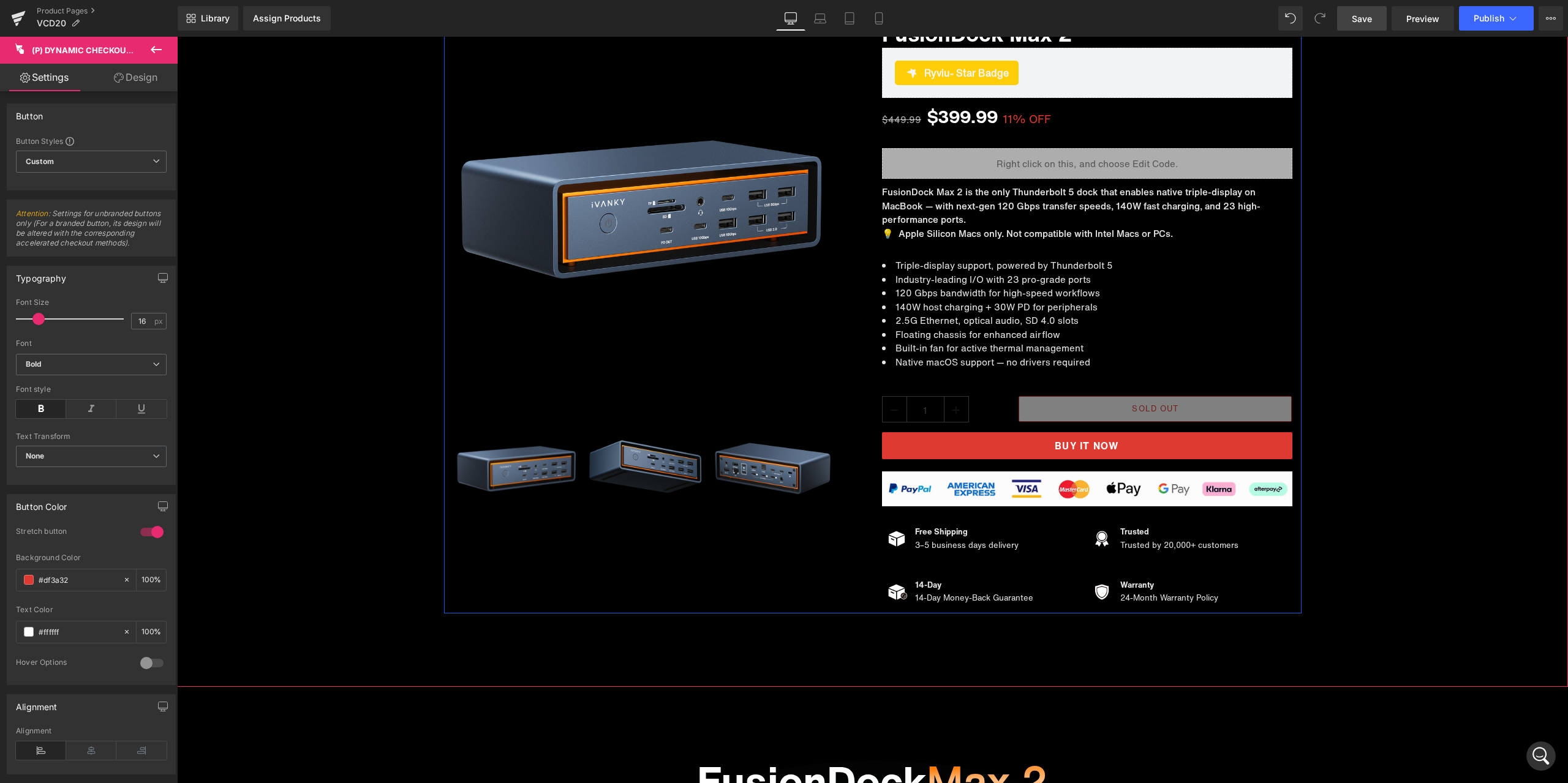
scroll to position [122, 0]
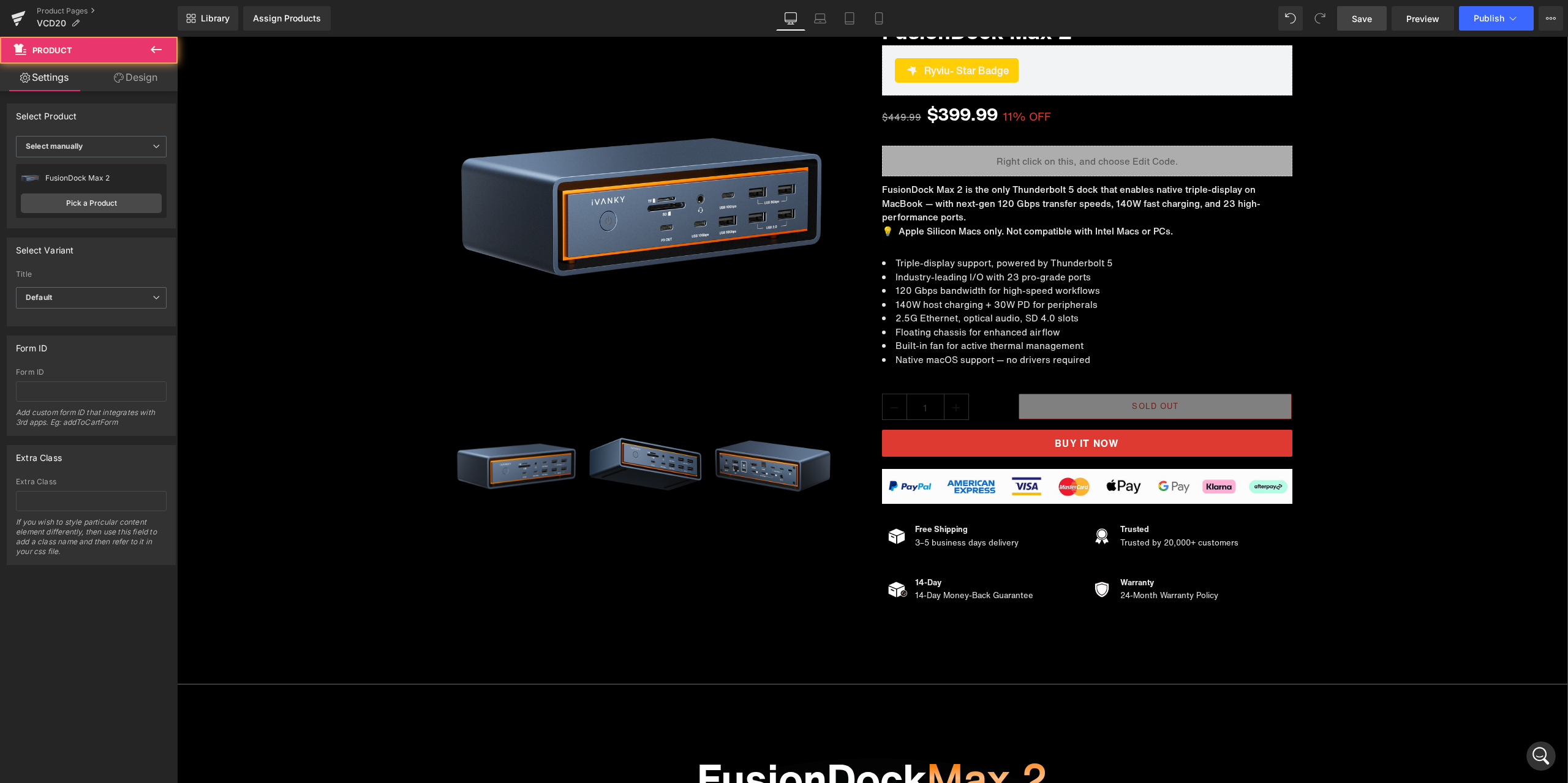
click at [1418, 317] on div "Sale Off (P) Image ‹" at bounding box center [872, 303] width 1391 height 618
click at [1370, 17] on span "Save" at bounding box center [1362, 18] width 20 height 13
click at [1082, 484] on span "Image" at bounding box center [1086, 483] width 25 height 15
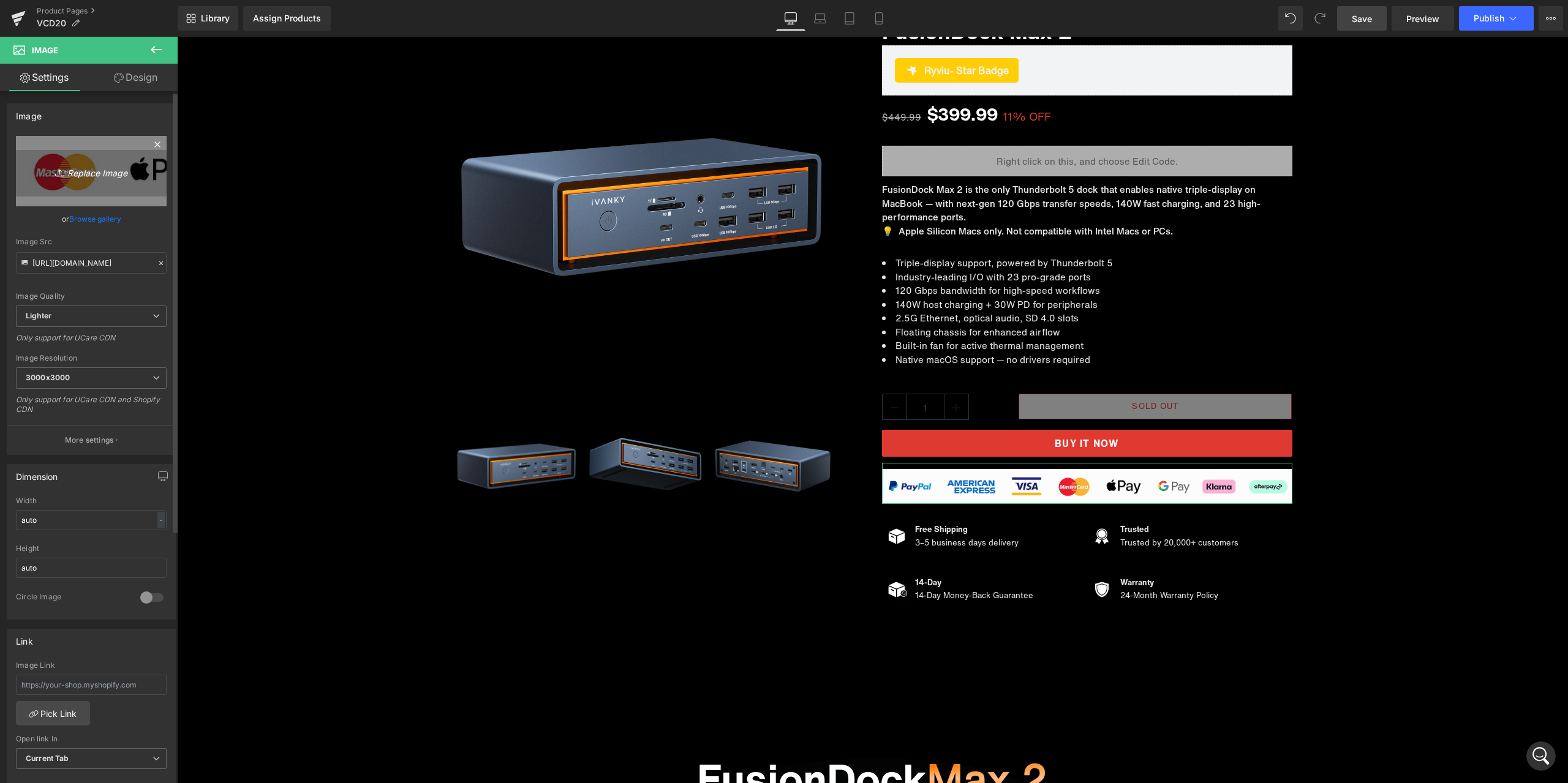
click at [116, 185] on link "Replace Image" at bounding box center [91, 171] width 150 height 70
type input "C:\fakepath\支付平台.png"
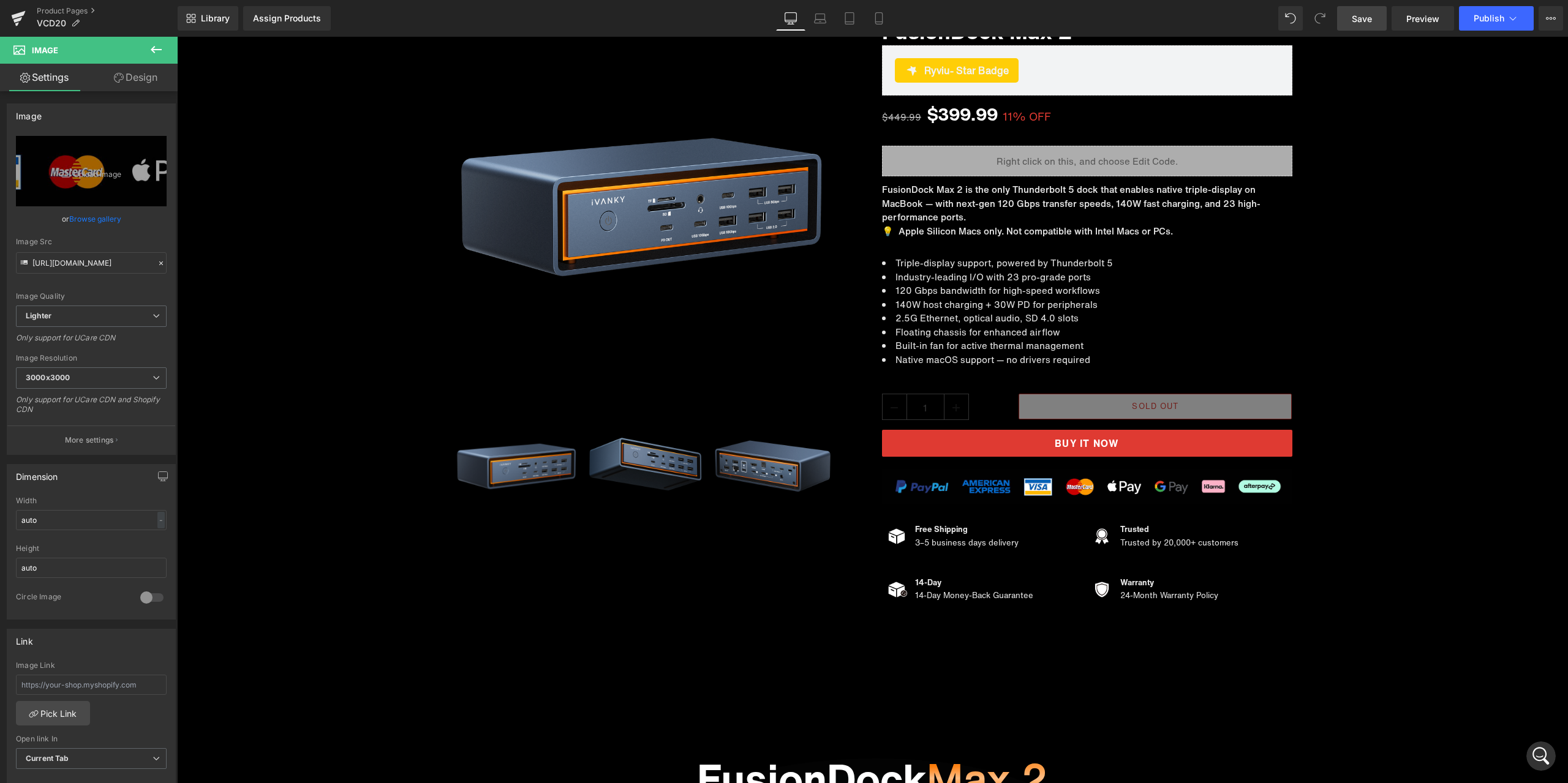
click at [1376, 14] on link "Save" at bounding box center [1362, 18] width 50 height 25
click at [1413, 145] on div "Sale Off (P) Image ‹" at bounding box center [872, 303] width 1391 height 618
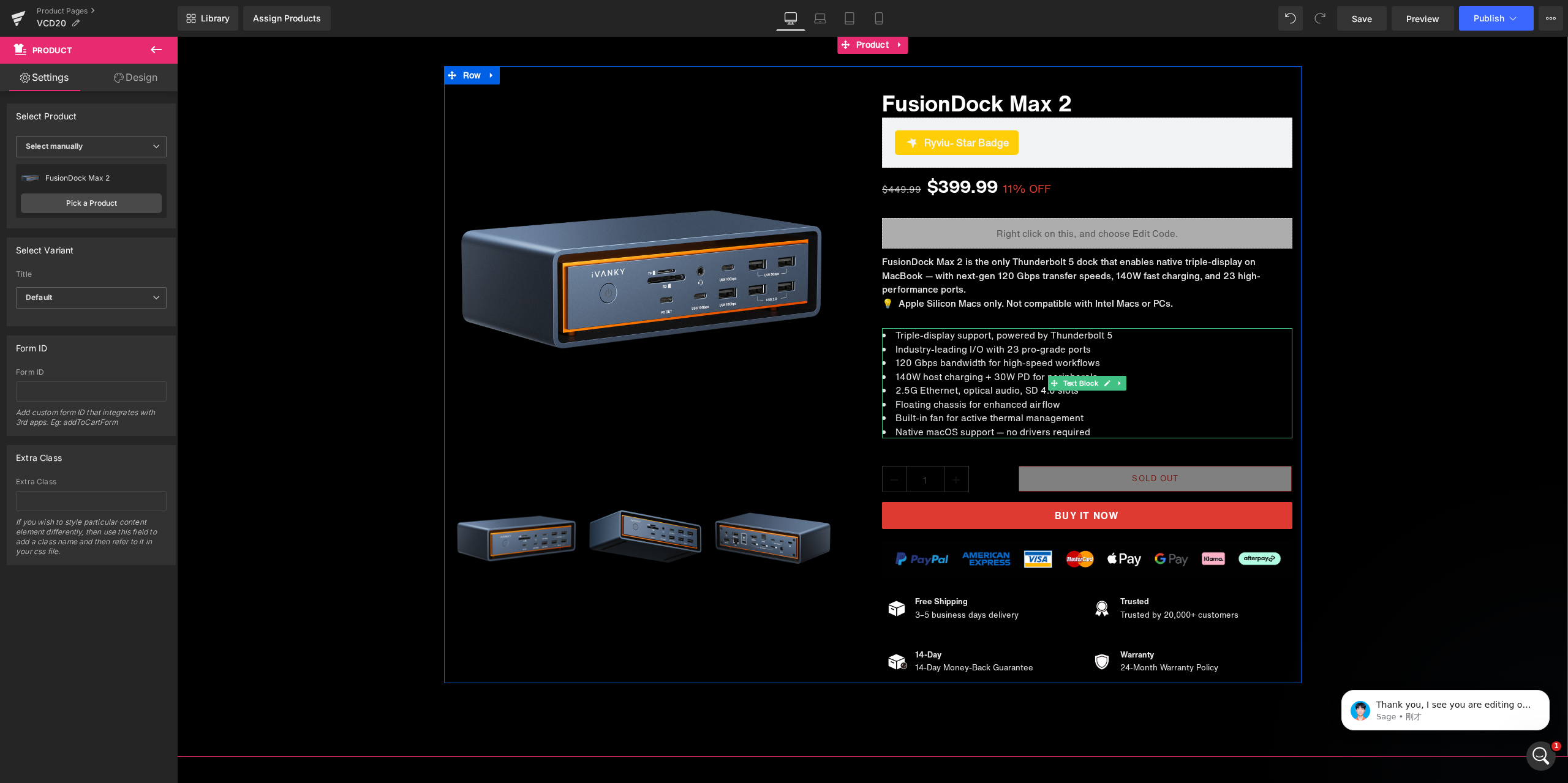
scroll to position [122, 0]
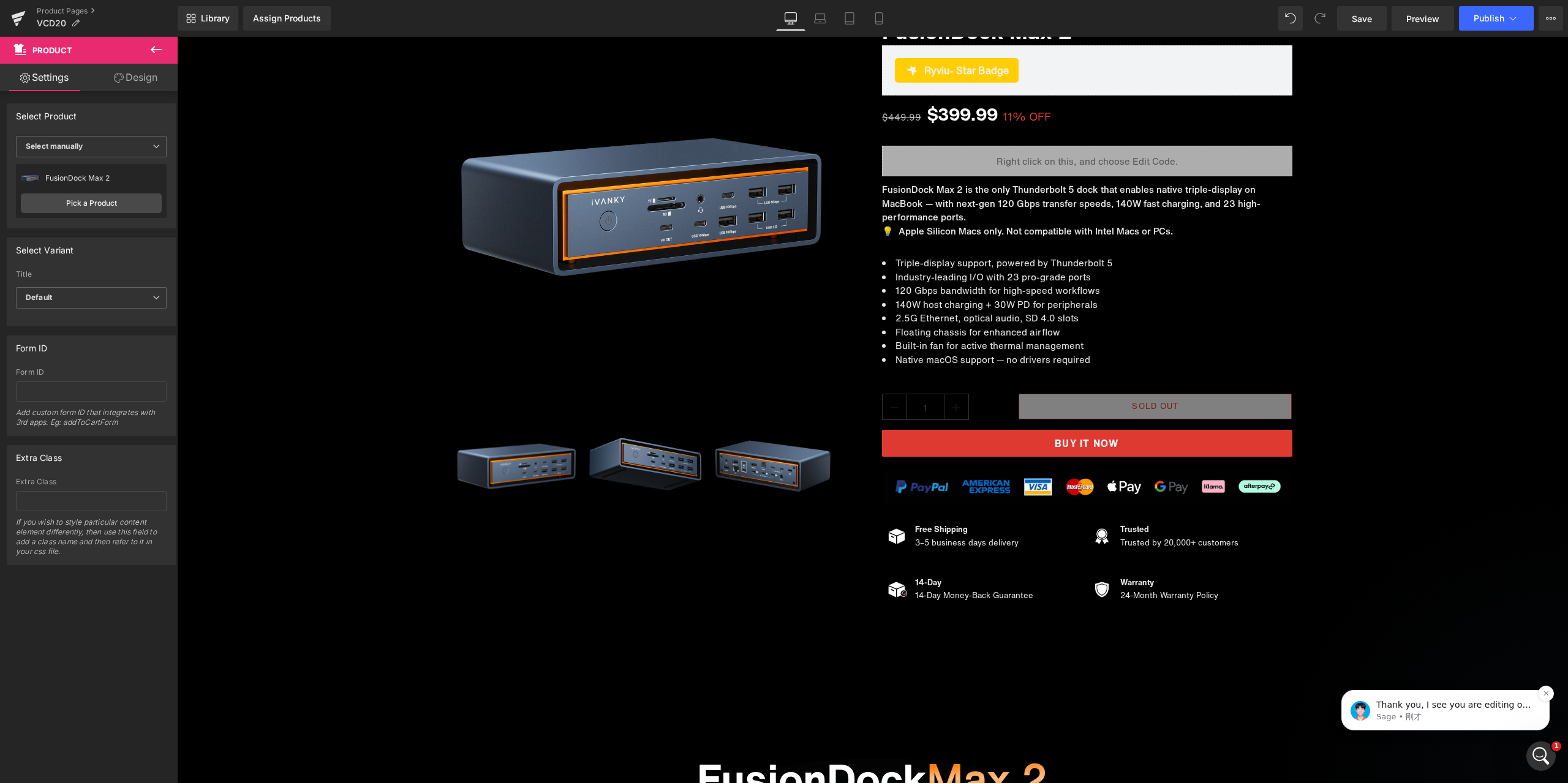
click at [1445, 704] on p "Thank you, I see you are editing on V6, sorry for the previous solution I sent …" at bounding box center [1455, 705] width 158 height 12
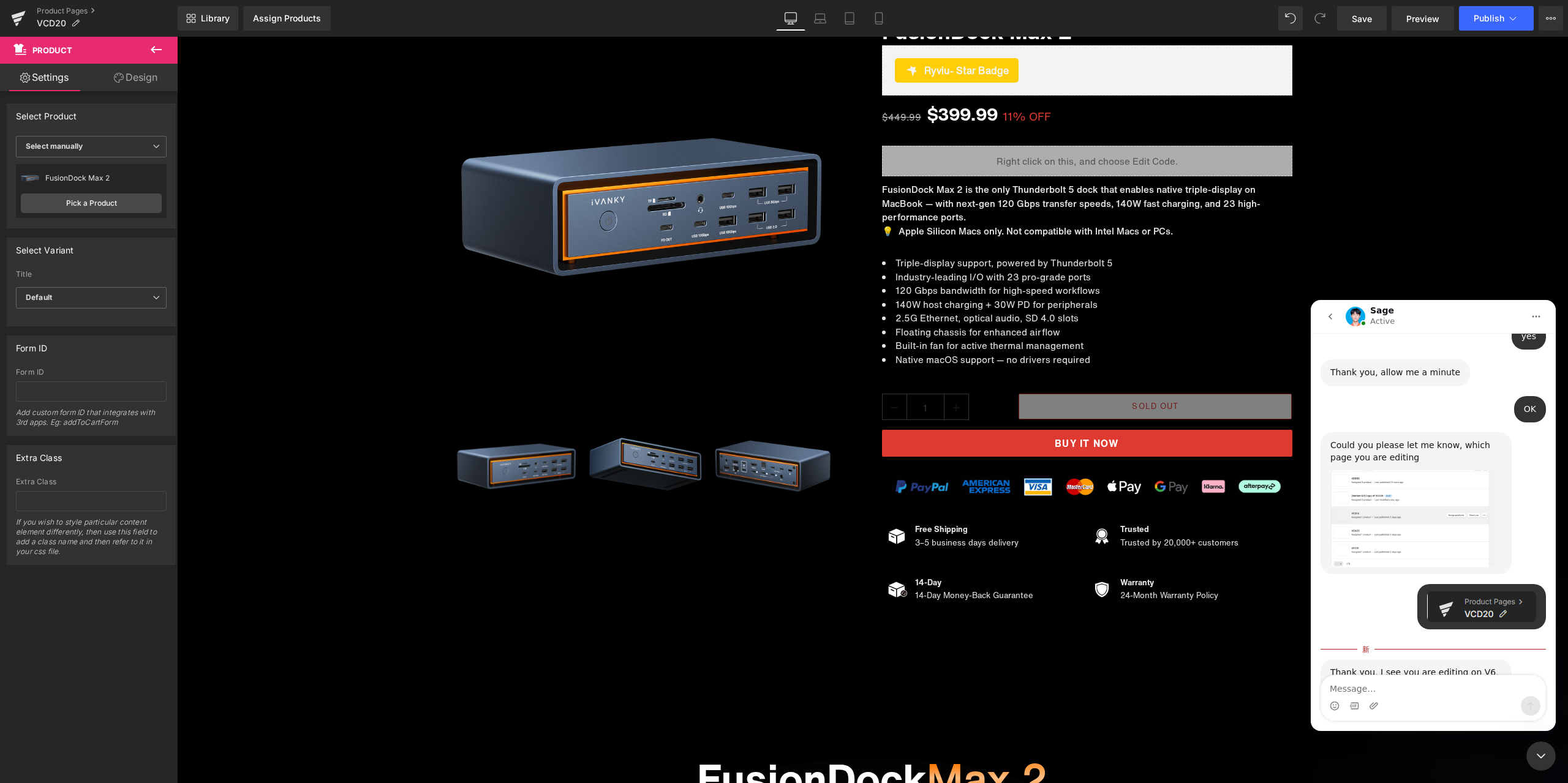
scroll to position [3662, 0]
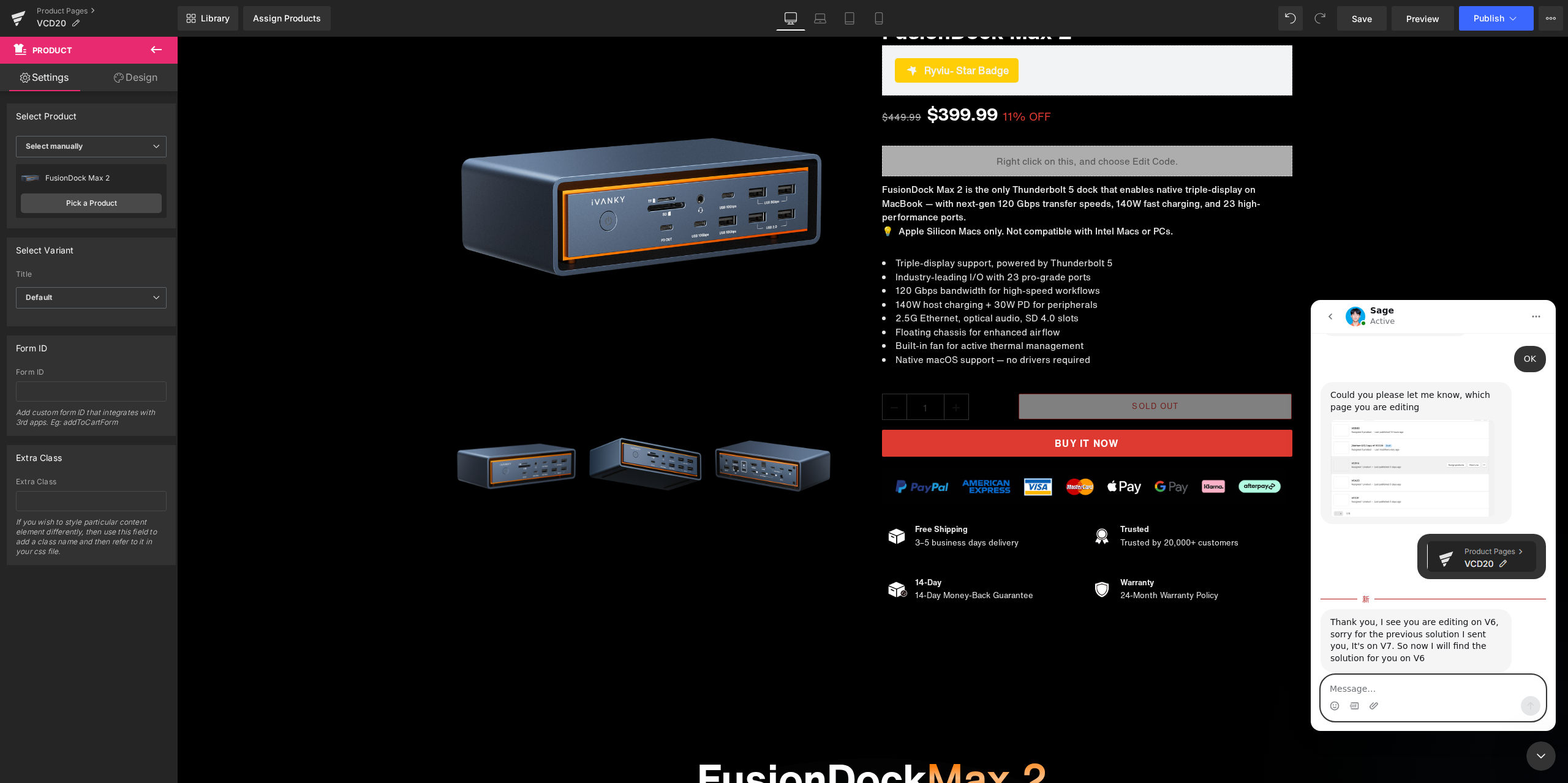
click at [1389, 686] on textarea "Message…" at bounding box center [1433, 686] width 225 height 20
type textarea "thanks"
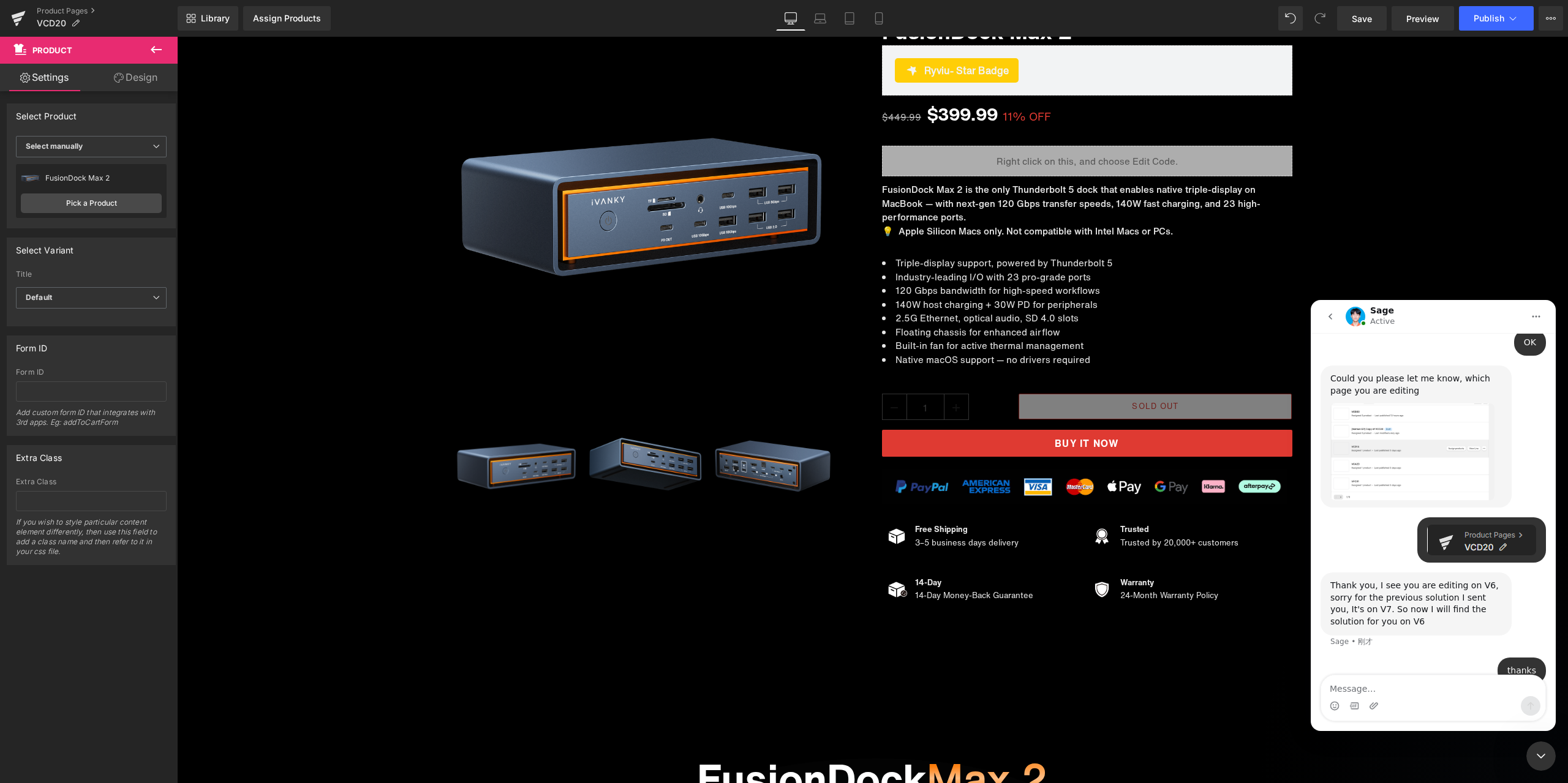
click at [1537, 760] on icon "关闭 Intercom Messenger" at bounding box center [1541, 756] width 15 height 15
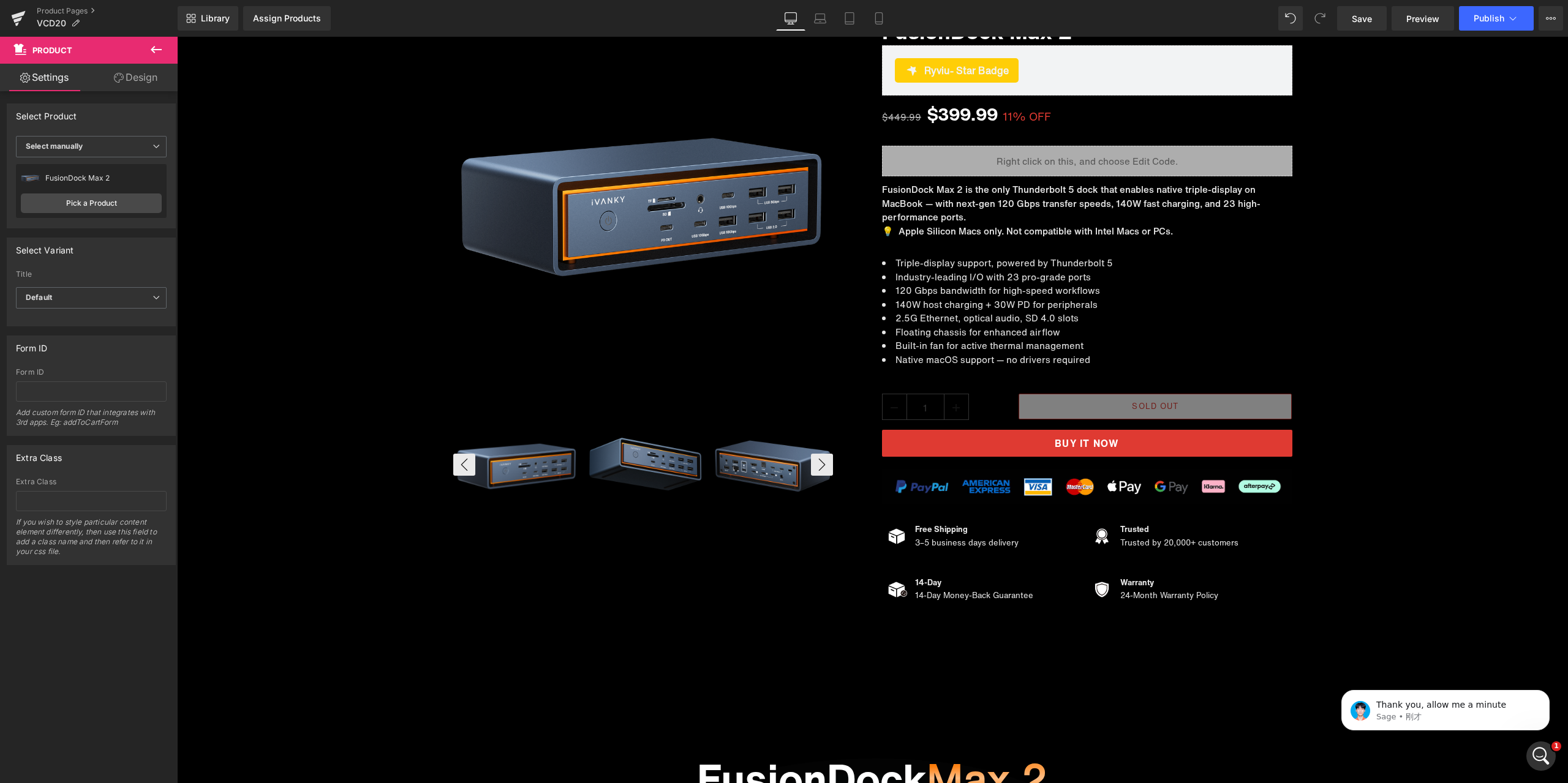
scroll to position [3715, 0]
click at [1434, 708] on p "Thank you, allow me a minute" at bounding box center [1455, 705] width 158 height 12
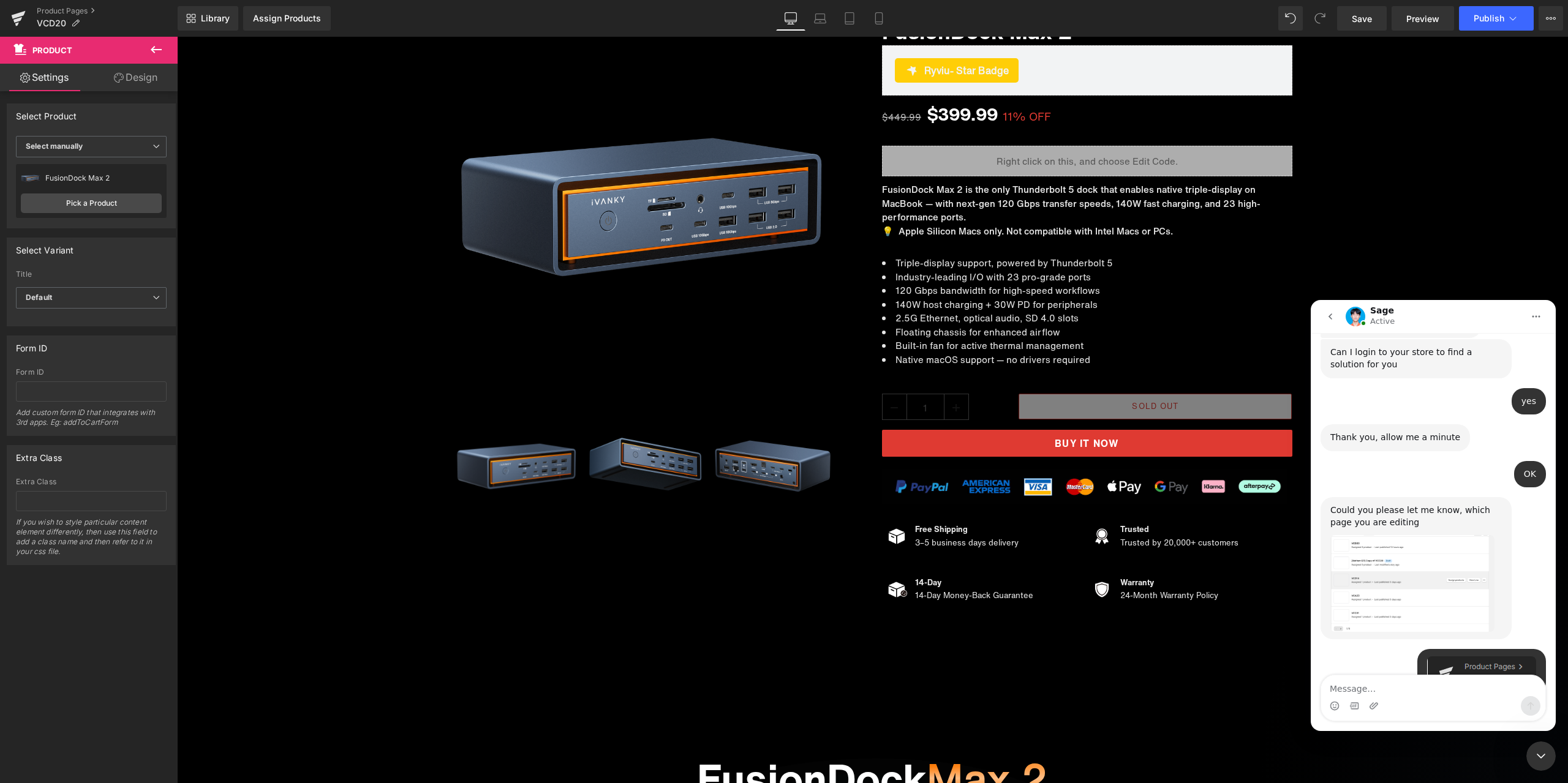
scroll to position [3736, 0]
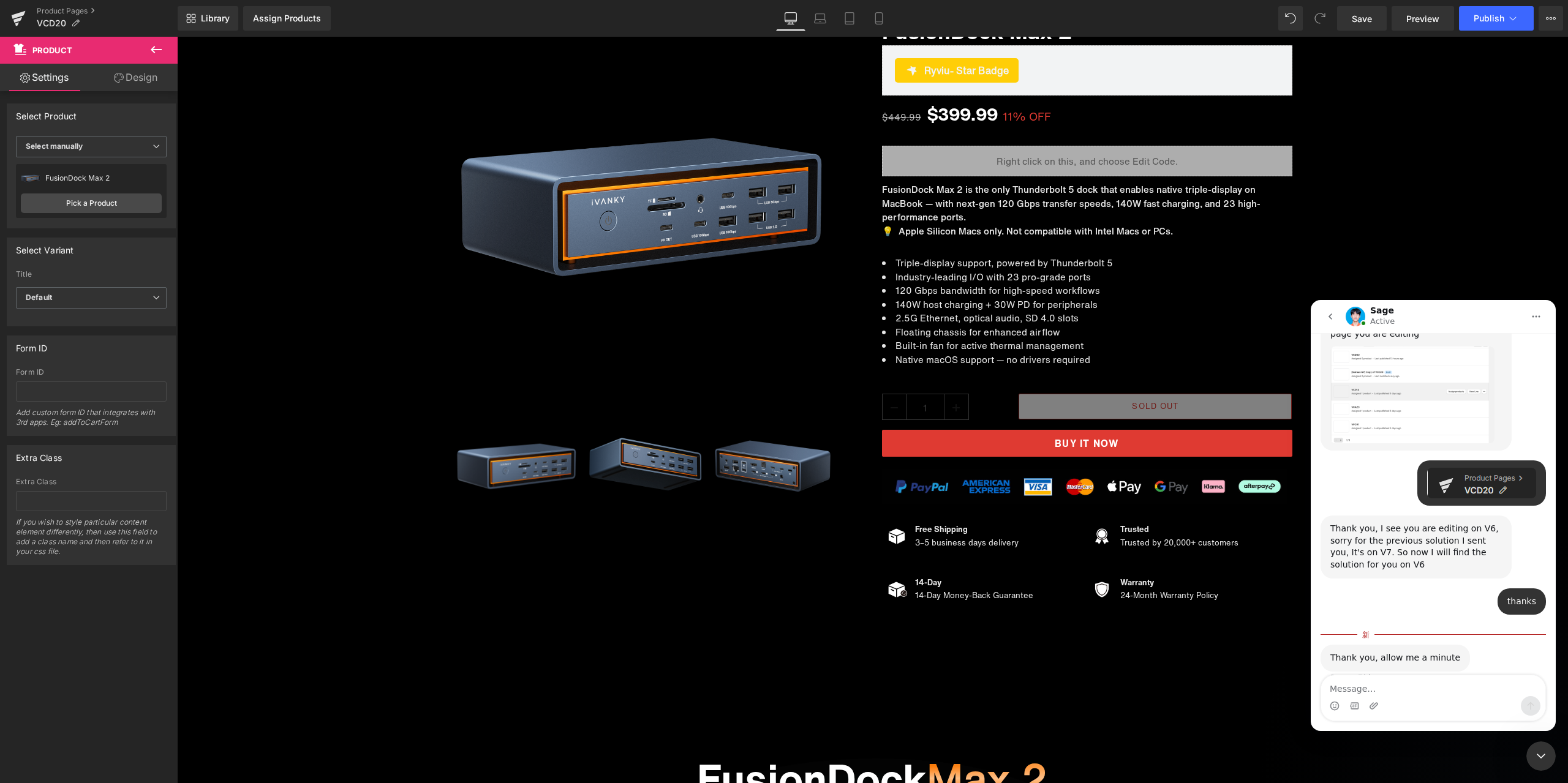
click at [1542, 746] on div "关闭 Intercom Messenger" at bounding box center [1541, 757] width 29 height 29
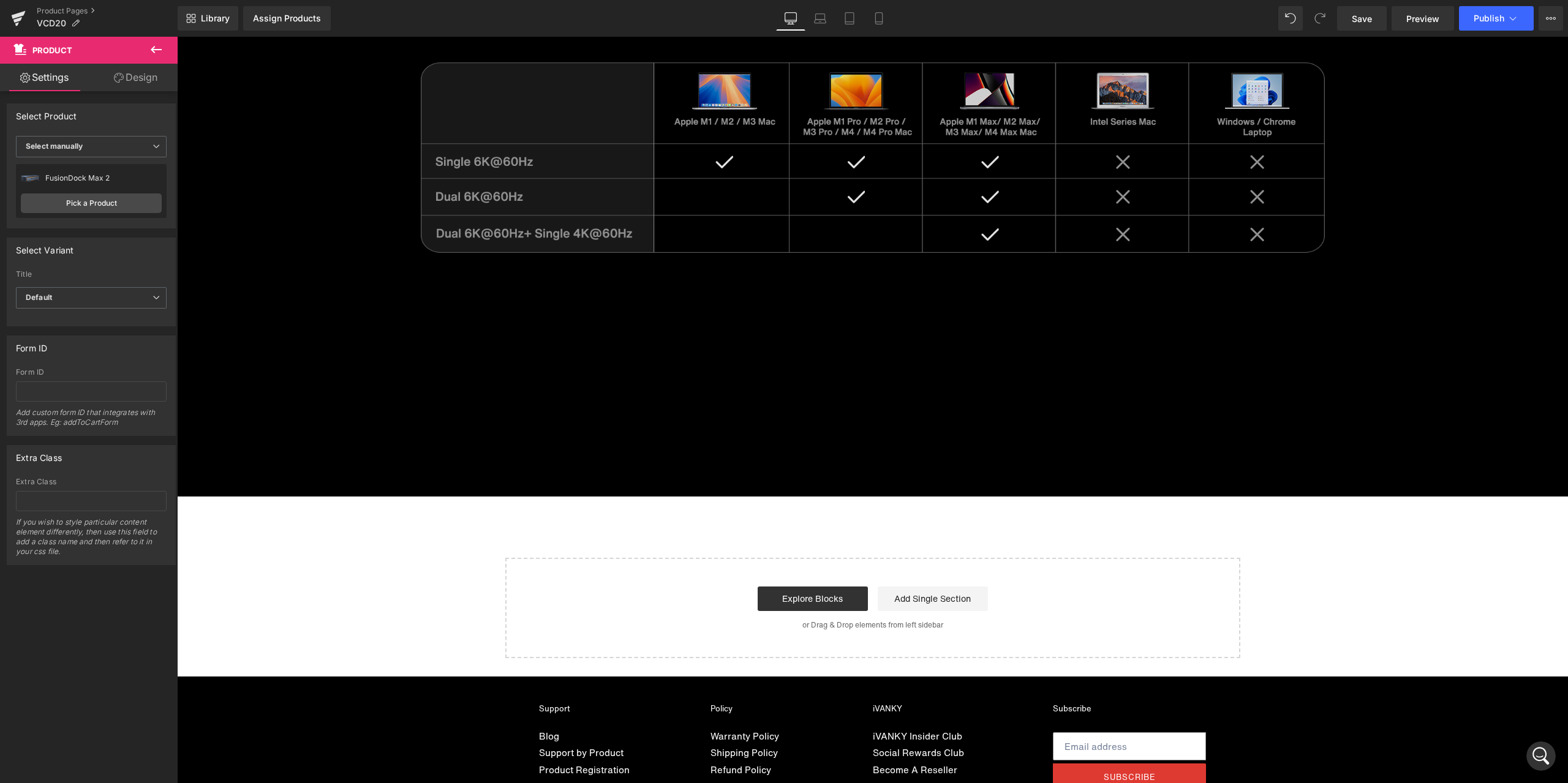
scroll to position [7419, 0]
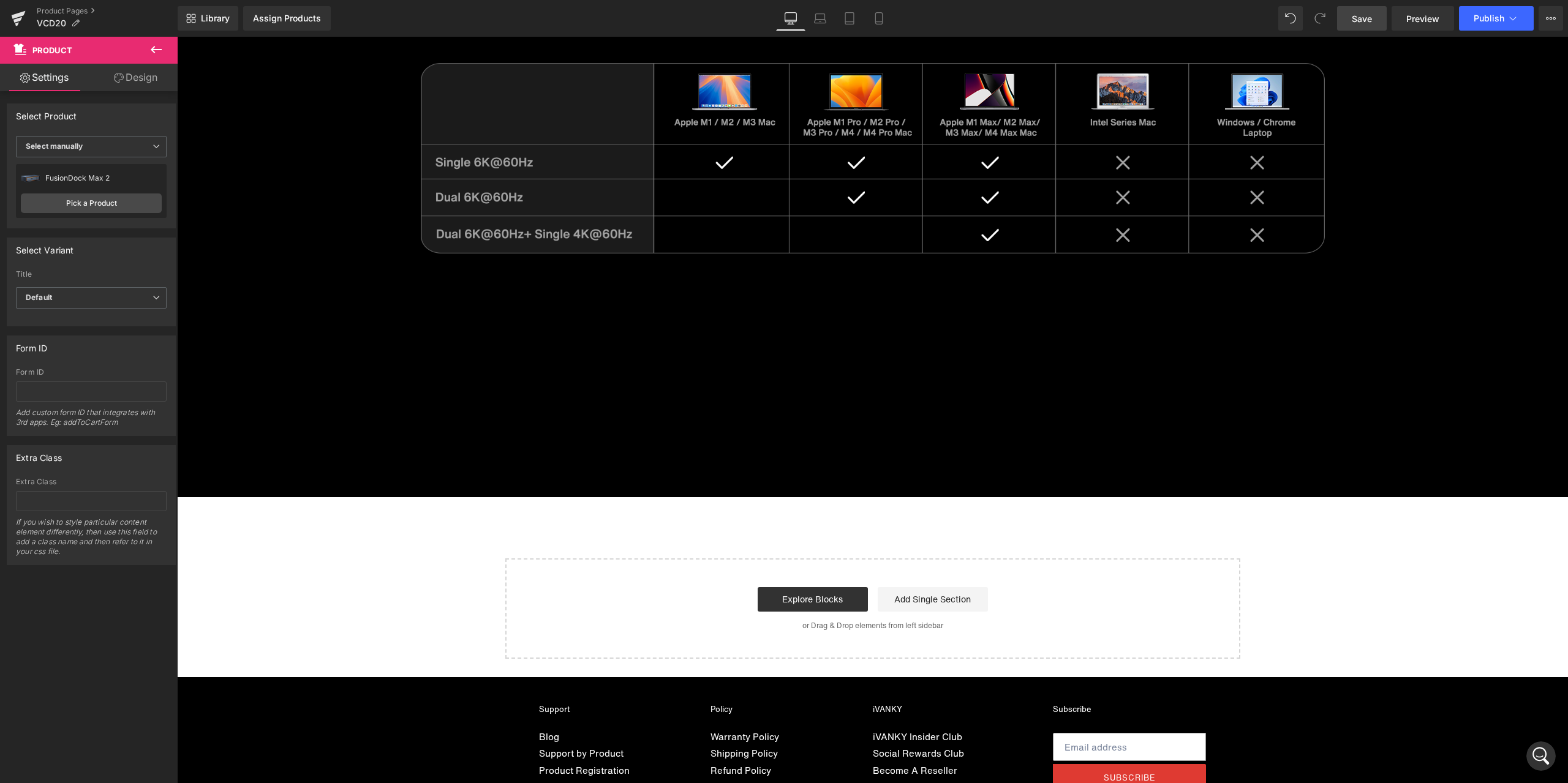
click at [1378, 19] on link "Save" at bounding box center [1362, 18] width 50 height 25
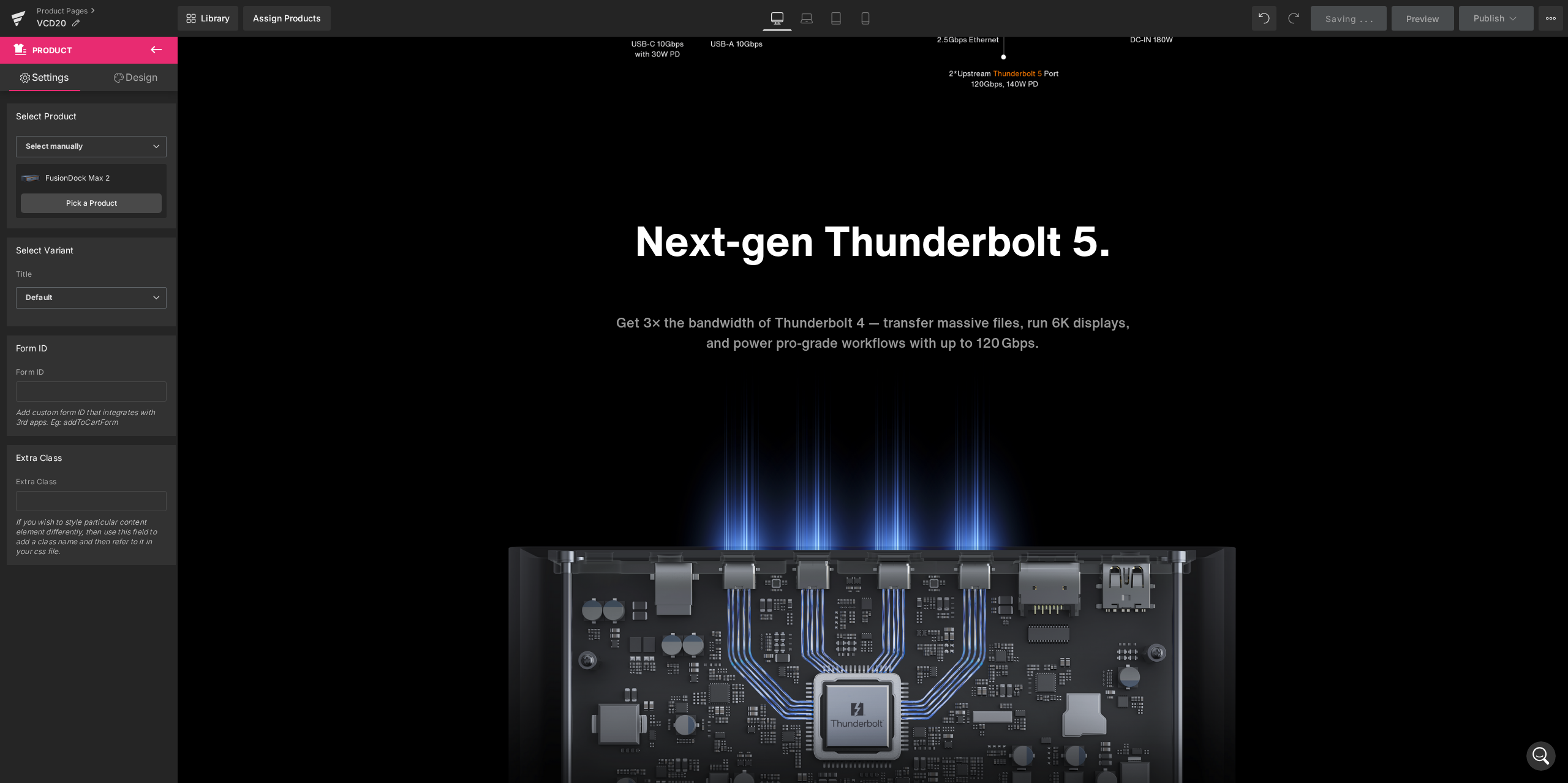
scroll to position [3561, 0]
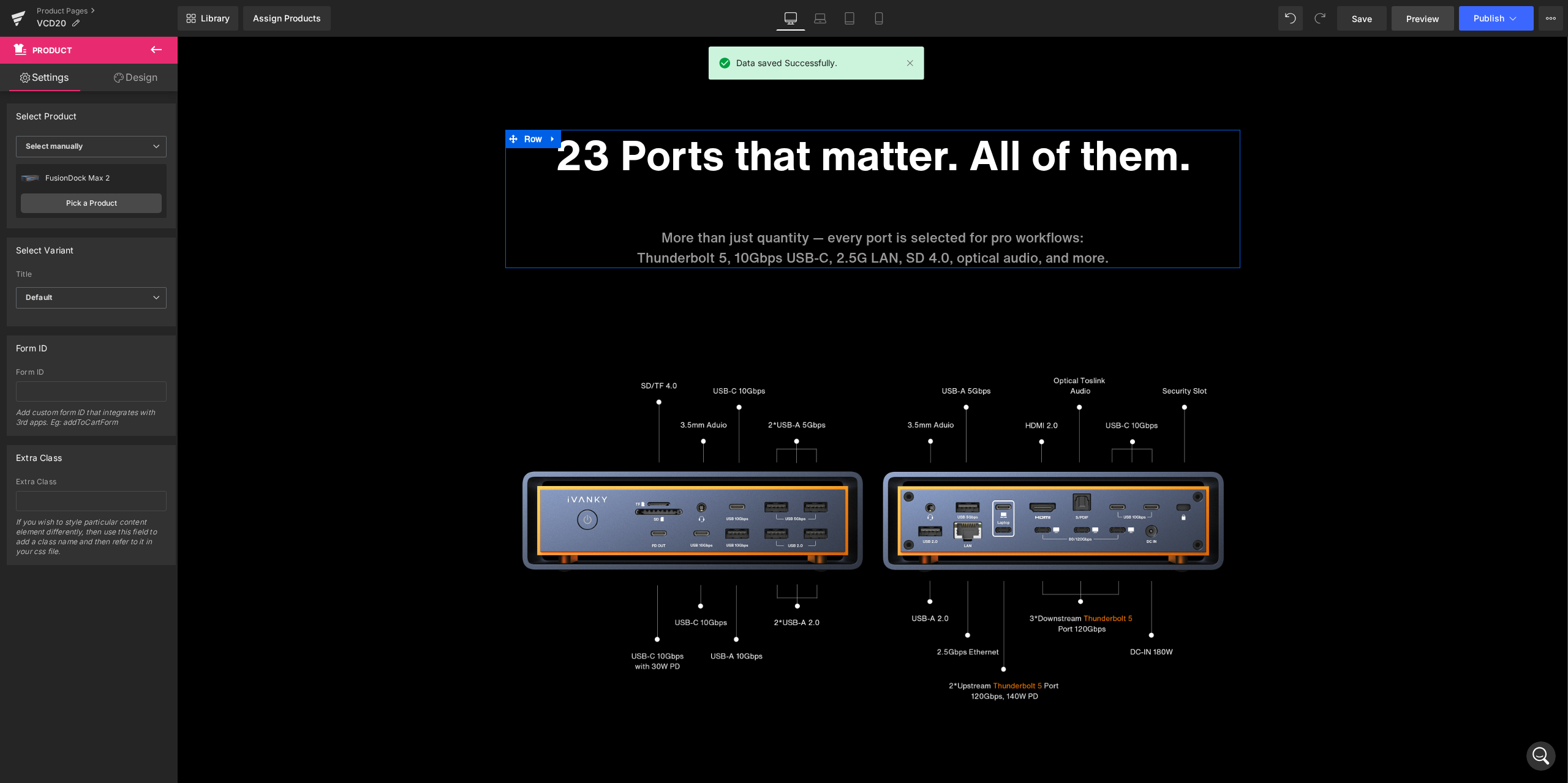
click at [1431, 25] on span "Preview" at bounding box center [1423, 18] width 33 height 13
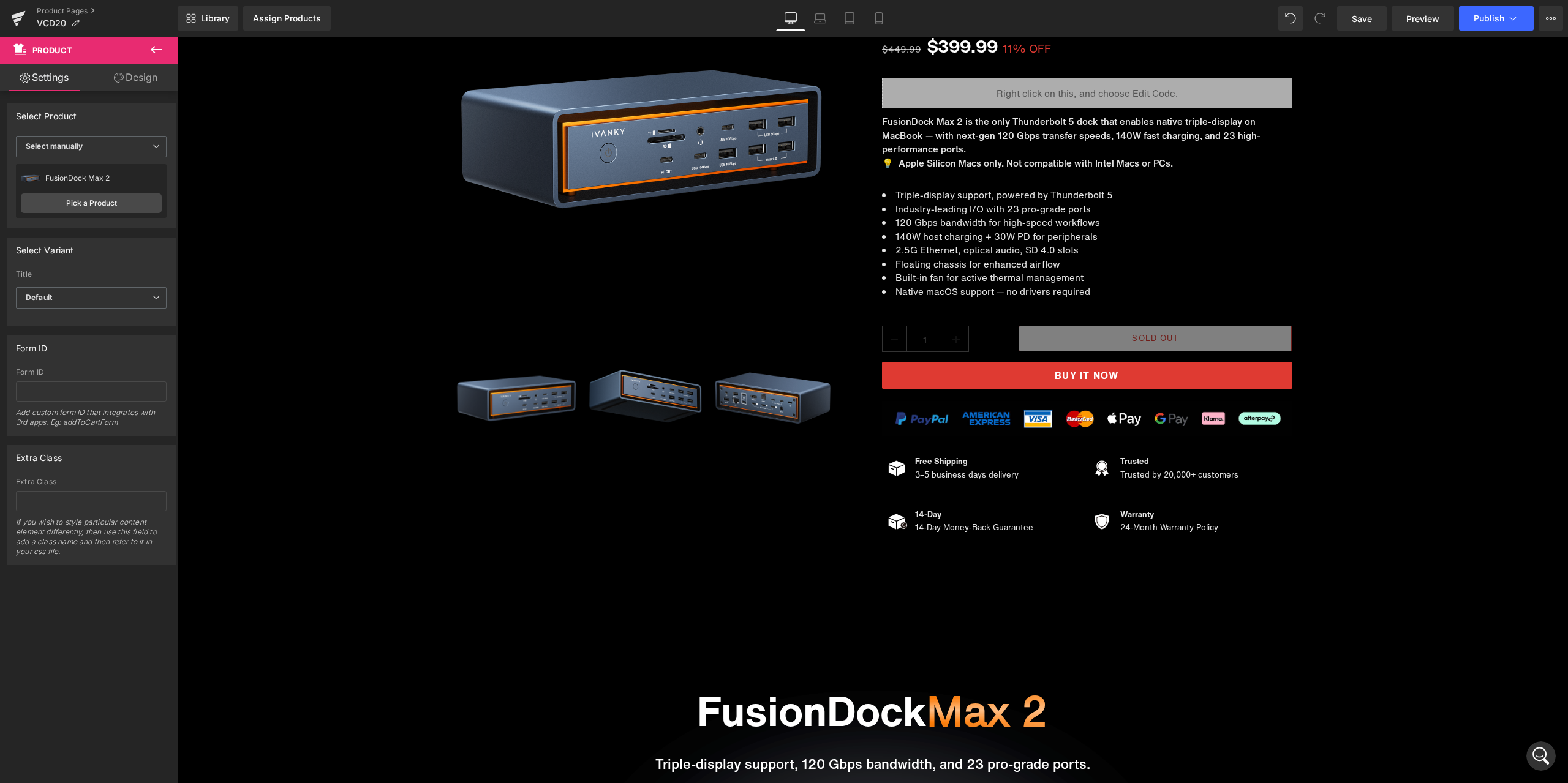
scroll to position [0, 0]
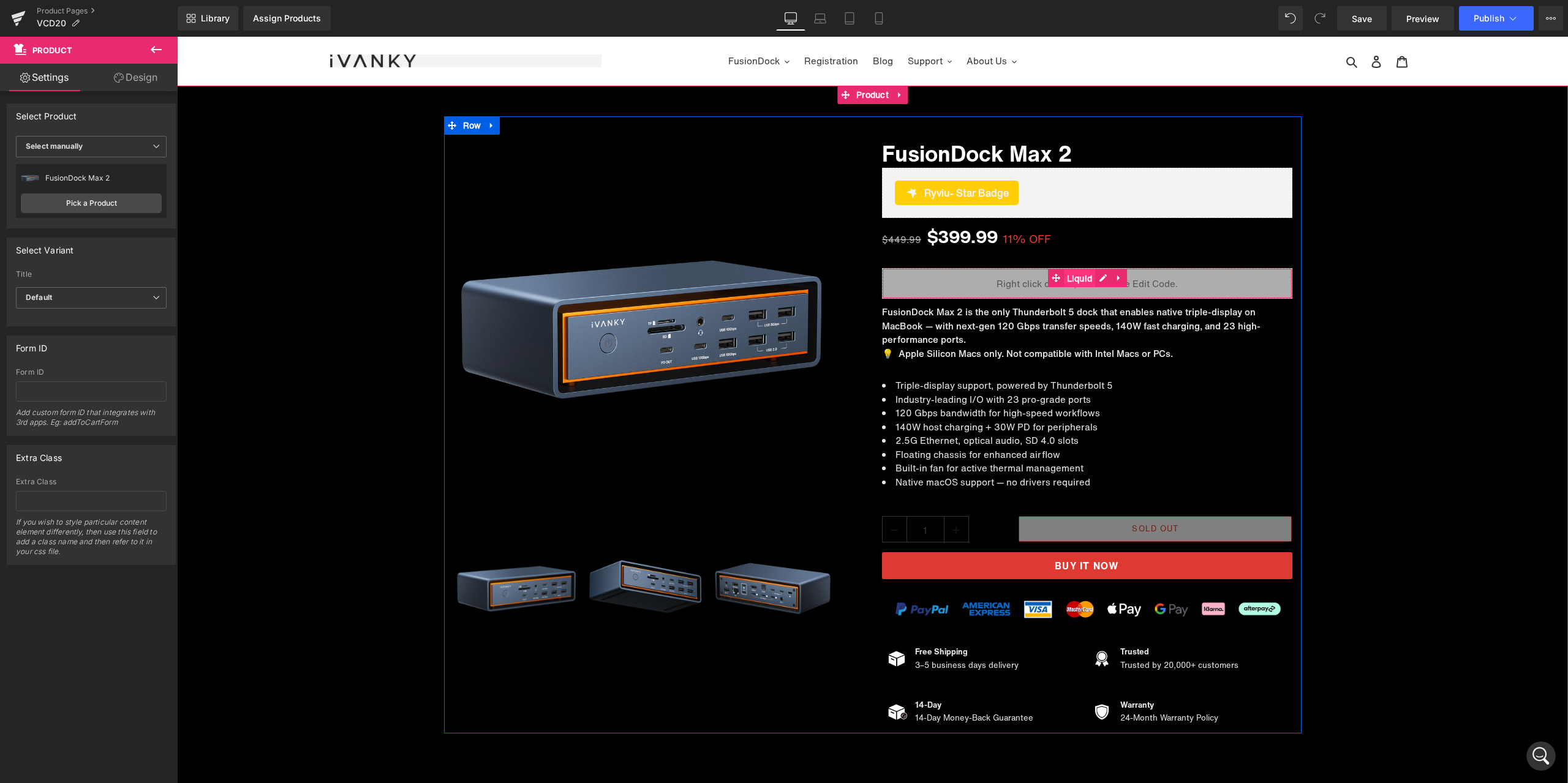
click at [1066, 277] on span "Liquid" at bounding box center [1079, 279] width 32 height 19
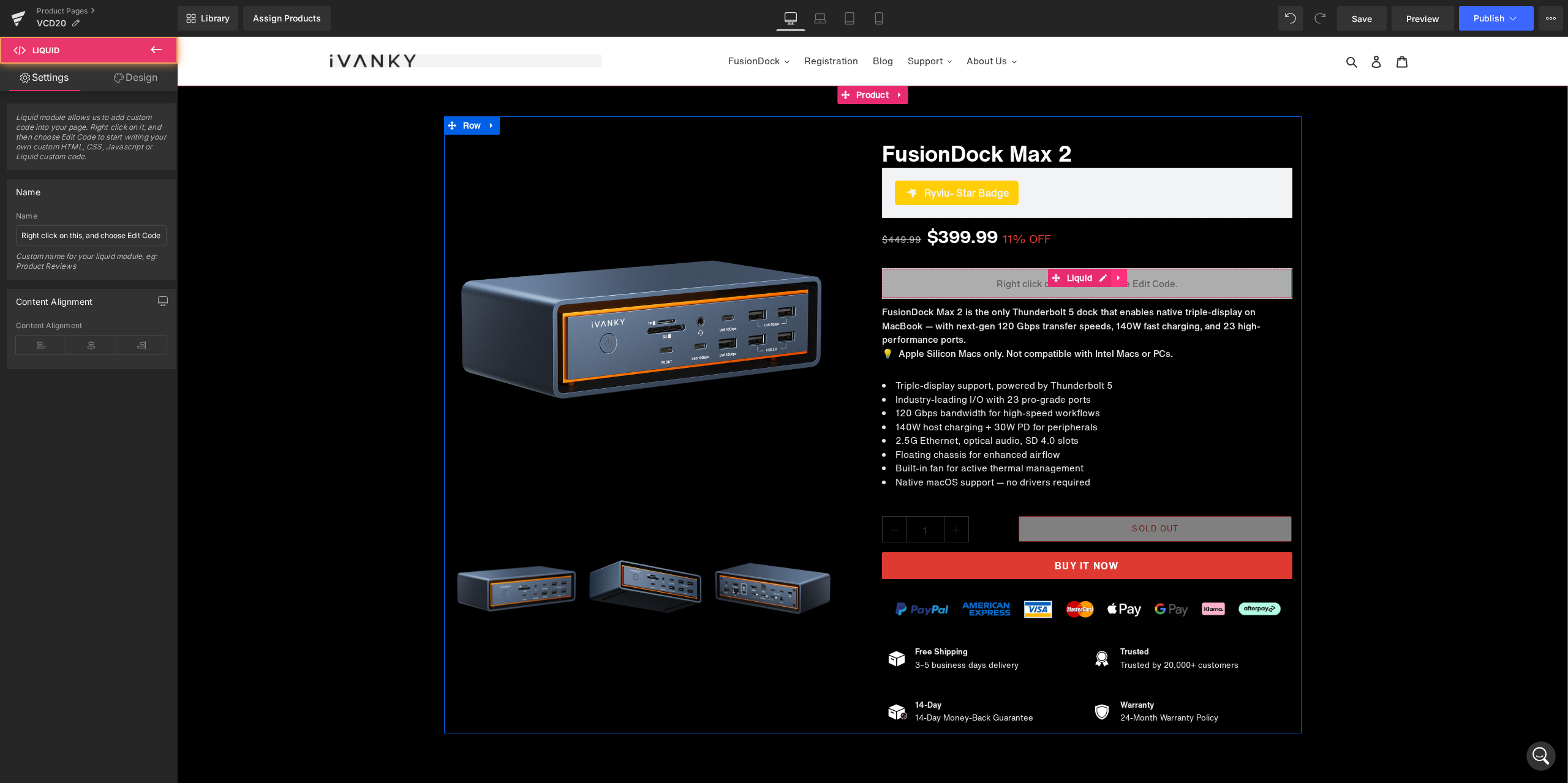
click at [1116, 274] on icon at bounding box center [1119, 278] width 9 height 9
click at [1087, 280] on link at bounding box center [1095, 278] width 16 height 19
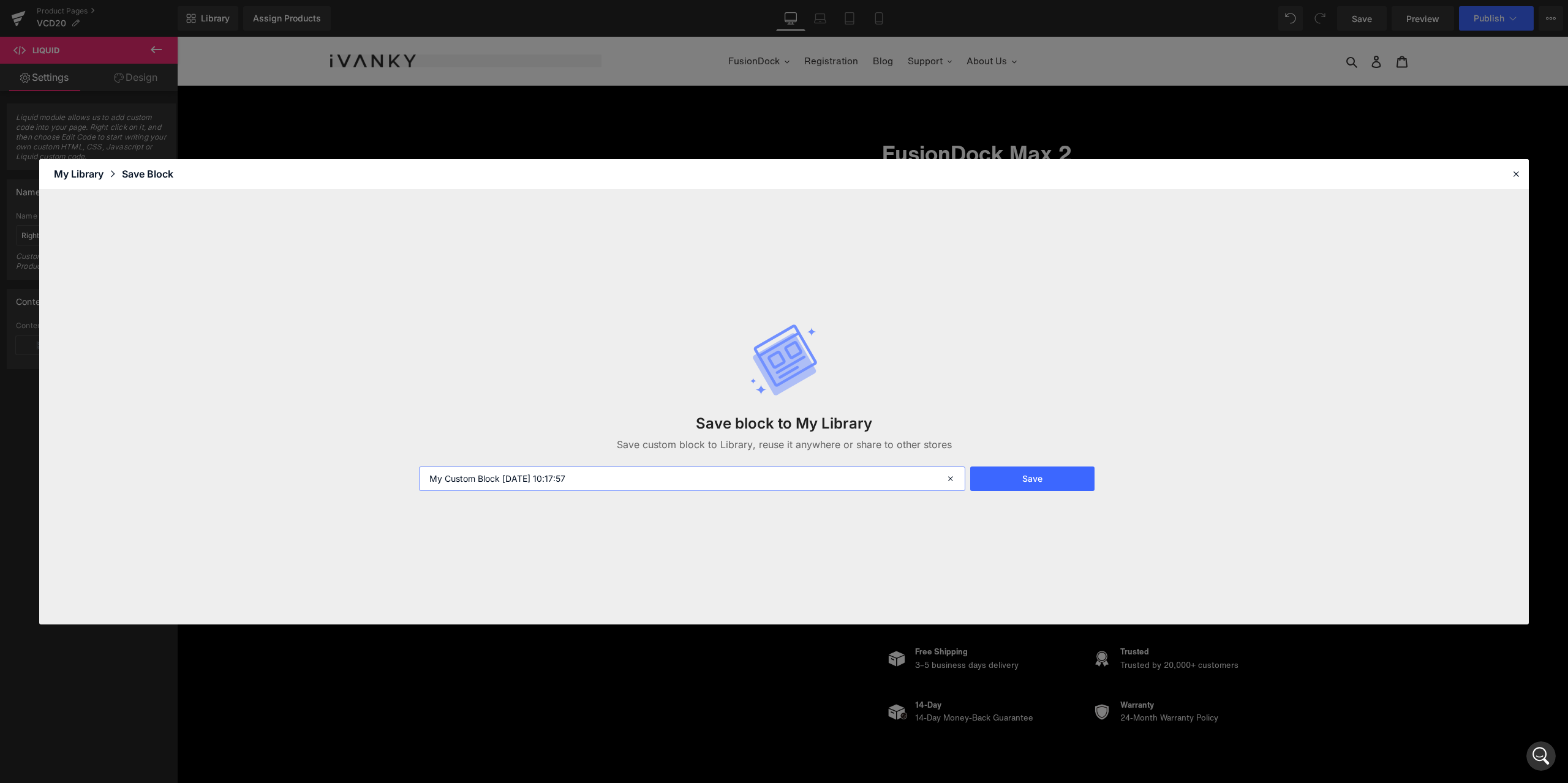
click at [498, 476] on input "My Custom Block 2025-08-14 10:17:57" at bounding box center [693, 479] width 547 height 25
drag, startPoint x: 500, startPoint y: 478, endPoint x: 382, endPoint y: 482, distance: 118.1
click at [392, 479] on div "Save block to My Library Save custom block to Library, reuse it anywhere or sha…" at bounding box center [784, 406] width 1489 height 435
type input "分期支付-黑底 2025-08-14 10:17:57"
click at [985, 485] on button "Save" at bounding box center [1033, 479] width 125 height 25
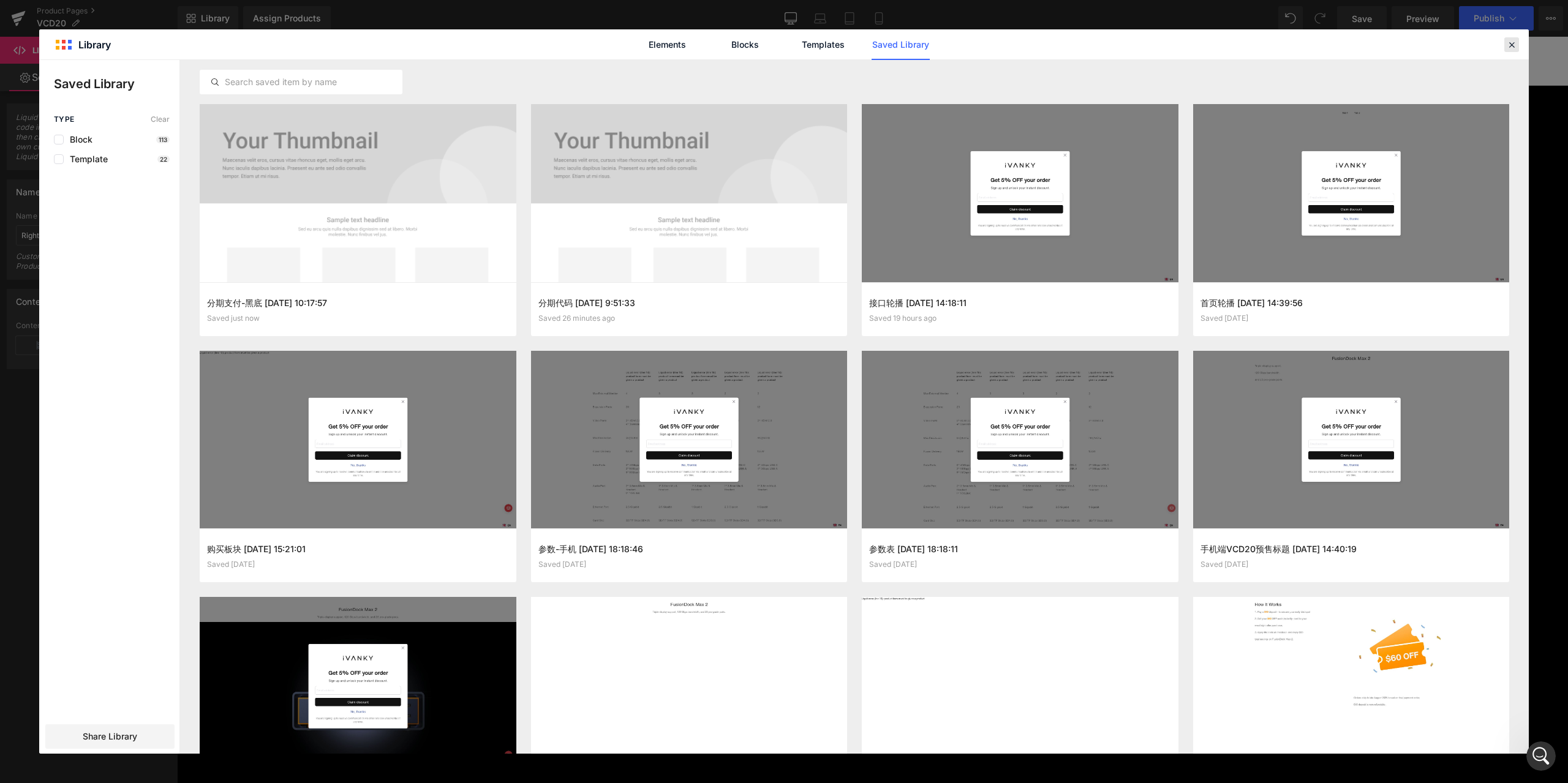
click at [1513, 45] on icon at bounding box center [1512, 44] width 11 height 11
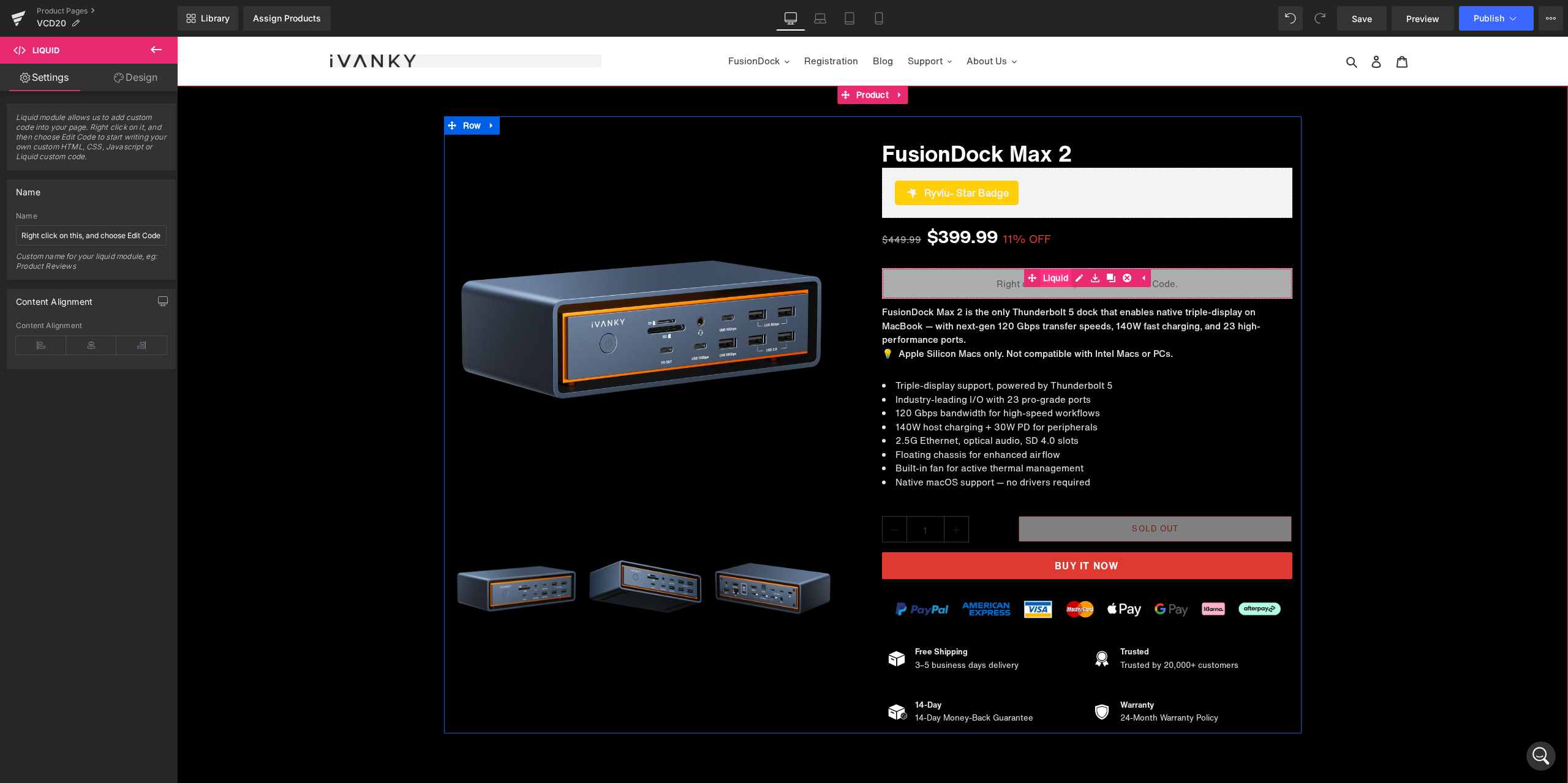
click at [1047, 278] on link "Liquid" at bounding box center [1048, 278] width 48 height 19
click at [1074, 276] on span "Liquid" at bounding box center [1079, 278] width 32 height 19
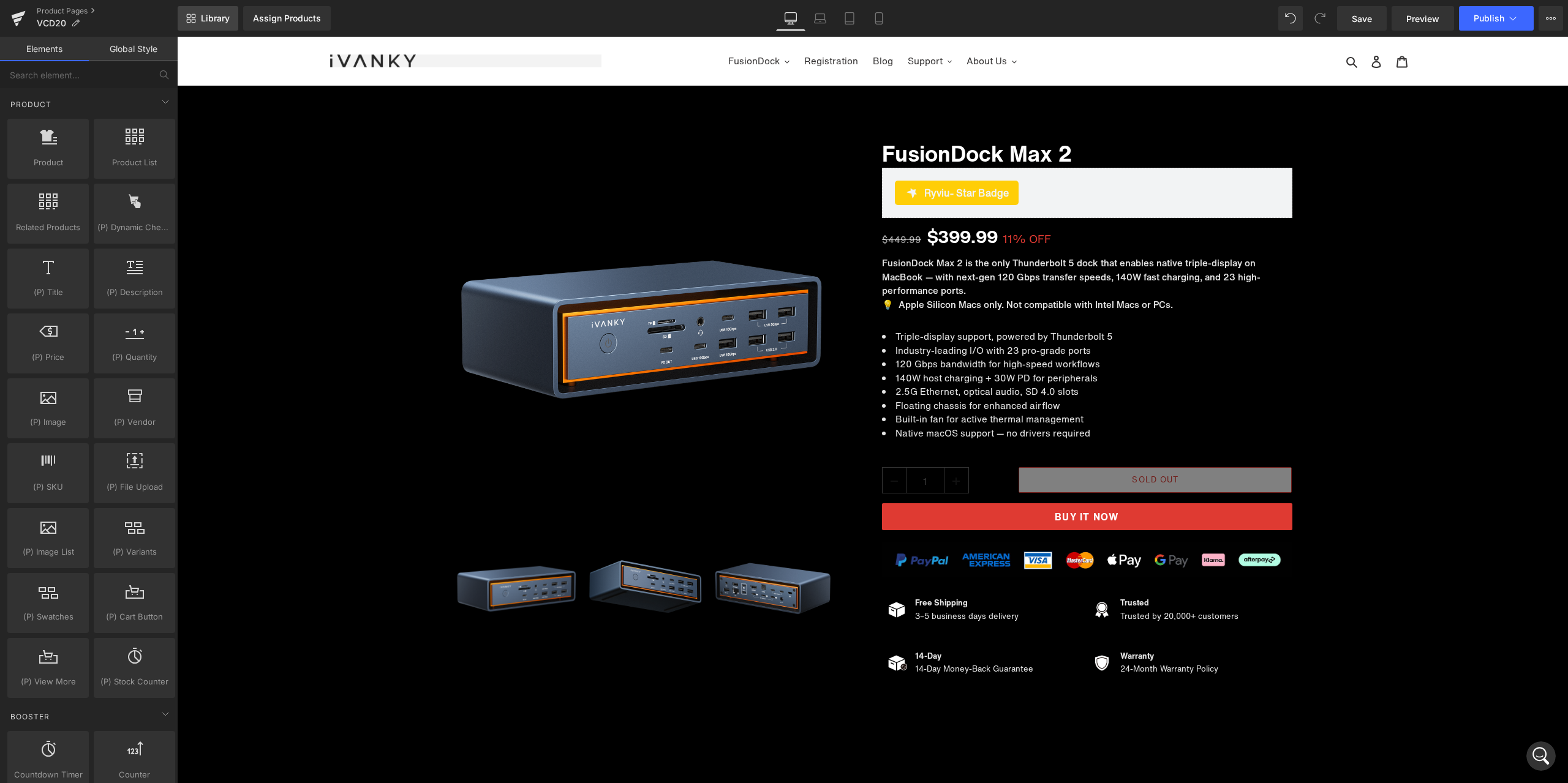
click at [222, 18] on span "Library" at bounding box center [215, 18] width 29 height 11
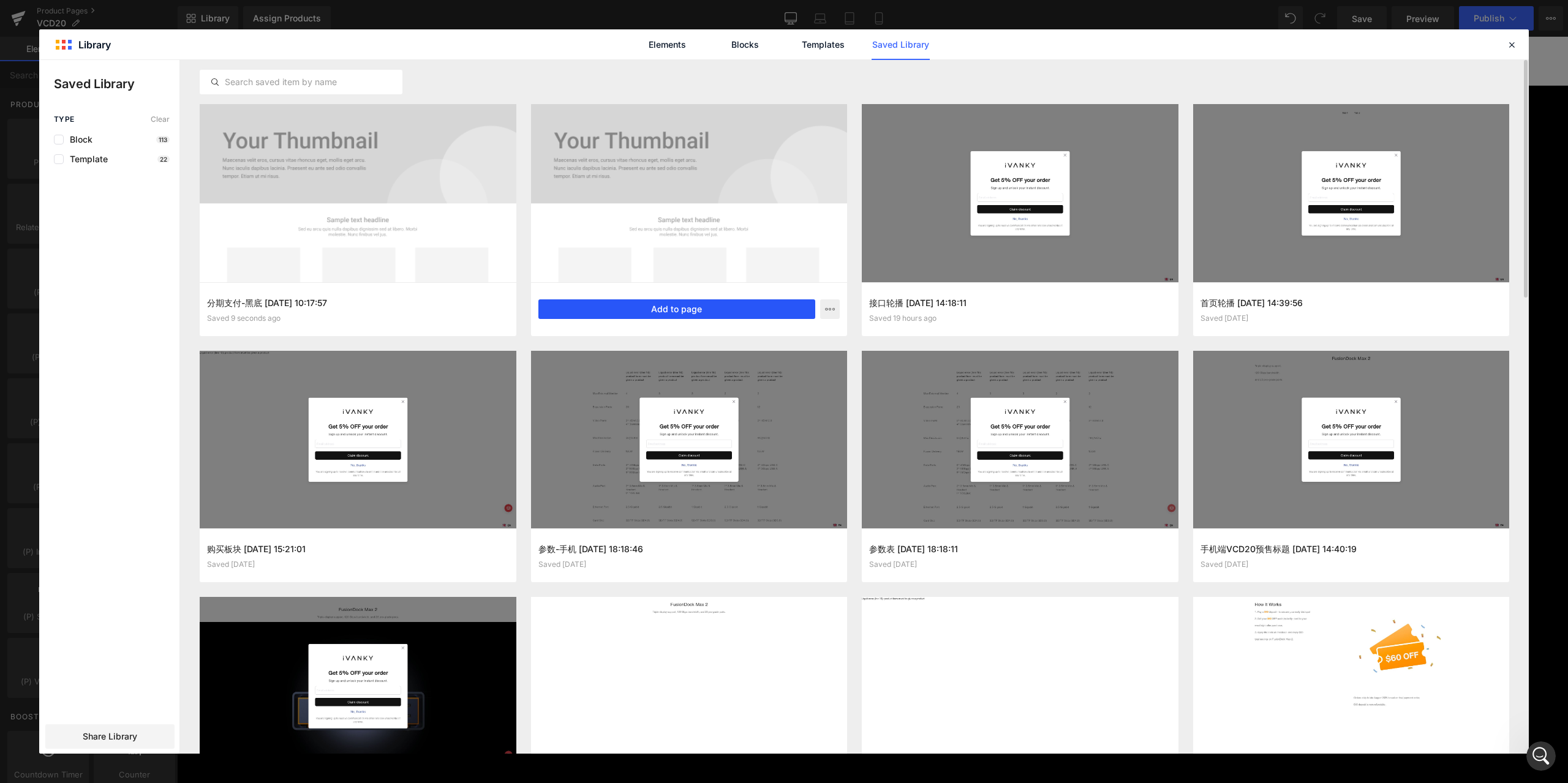
click at [665, 307] on button "Add to page" at bounding box center [676, 309] width 278 height 20
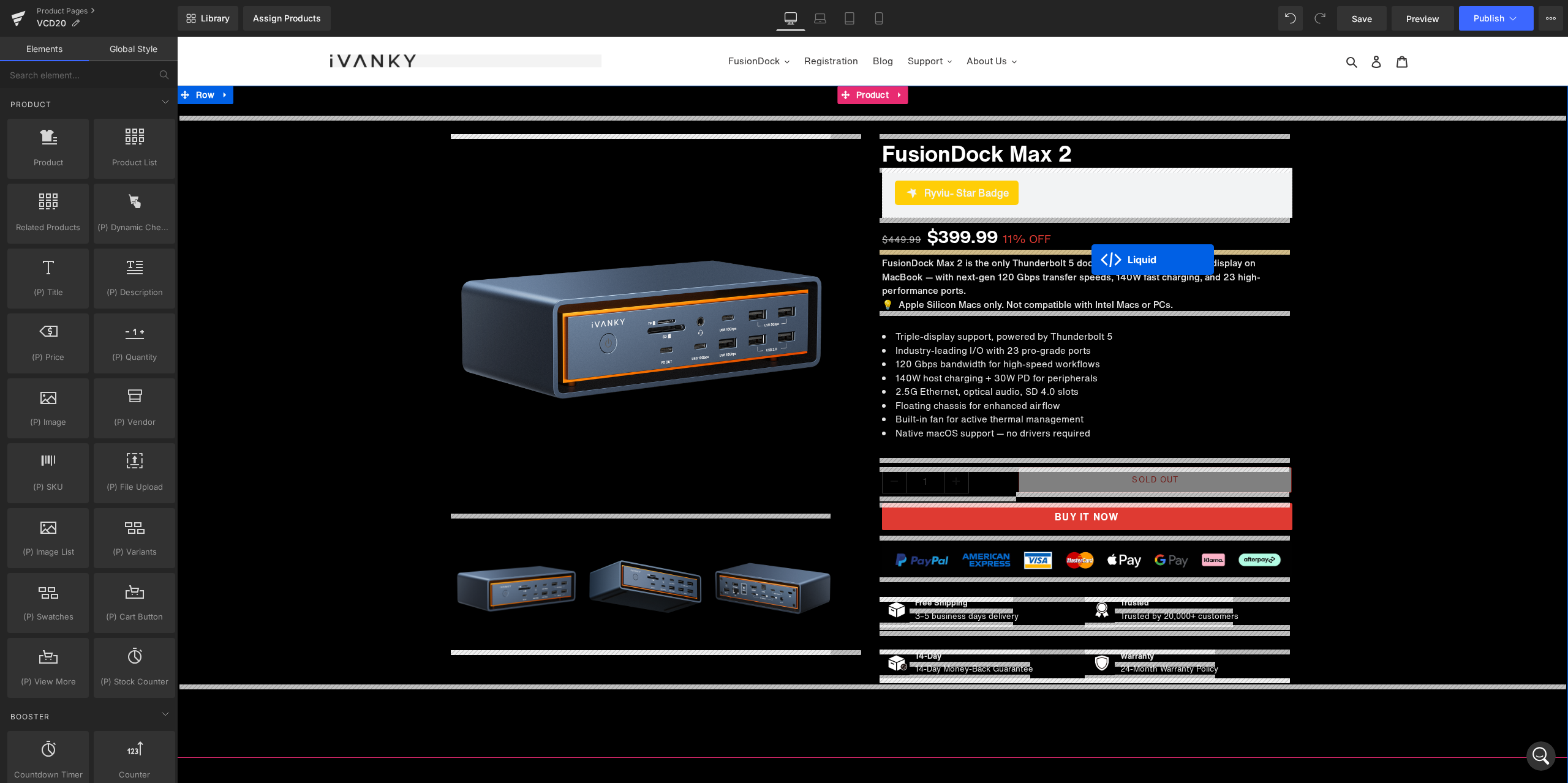
drag, startPoint x: 861, startPoint y: 231, endPoint x: 1091, endPoint y: 260, distance: 231.8
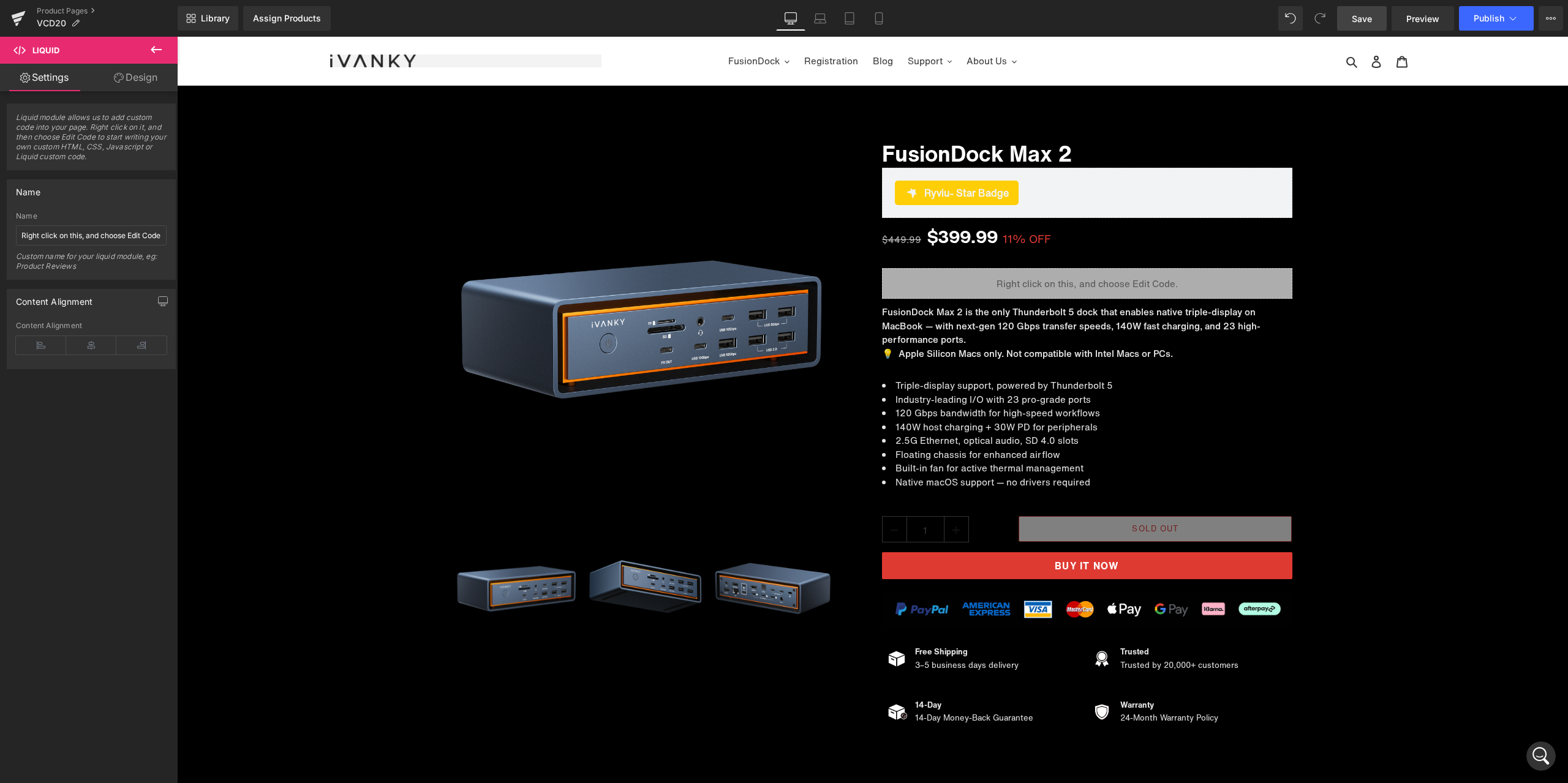
click at [1355, 15] on span "Save" at bounding box center [1362, 18] width 20 height 13
click at [1423, 15] on span "Preview" at bounding box center [1423, 18] width 33 height 13
click at [1074, 280] on span "Liquid" at bounding box center [1079, 279] width 32 height 19
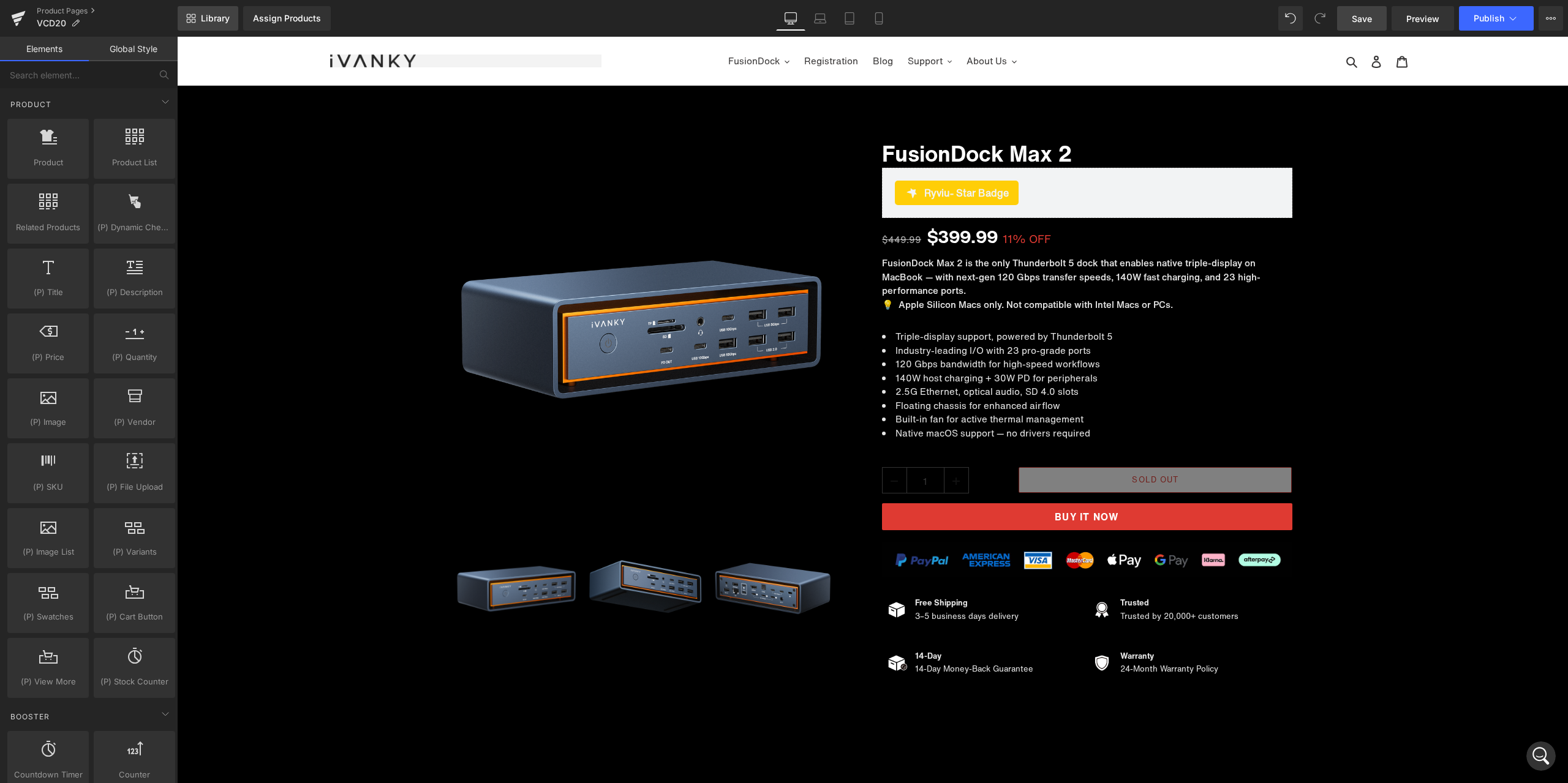
click at [225, 22] on span "Library" at bounding box center [215, 18] width 29 height 11
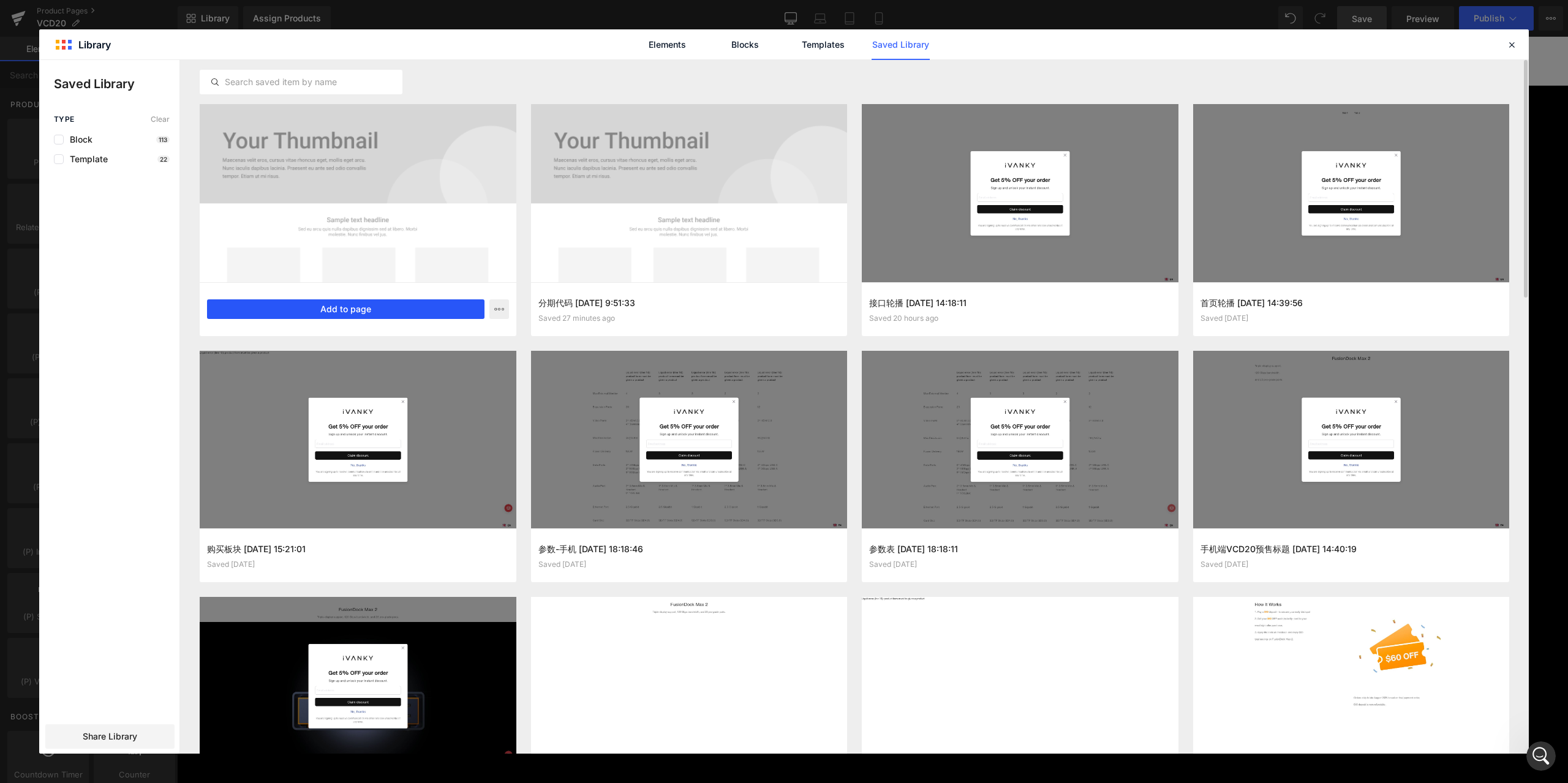
click at [386, 309] on button "Add to page" at bounding box center [345, 309] width 278 height 20
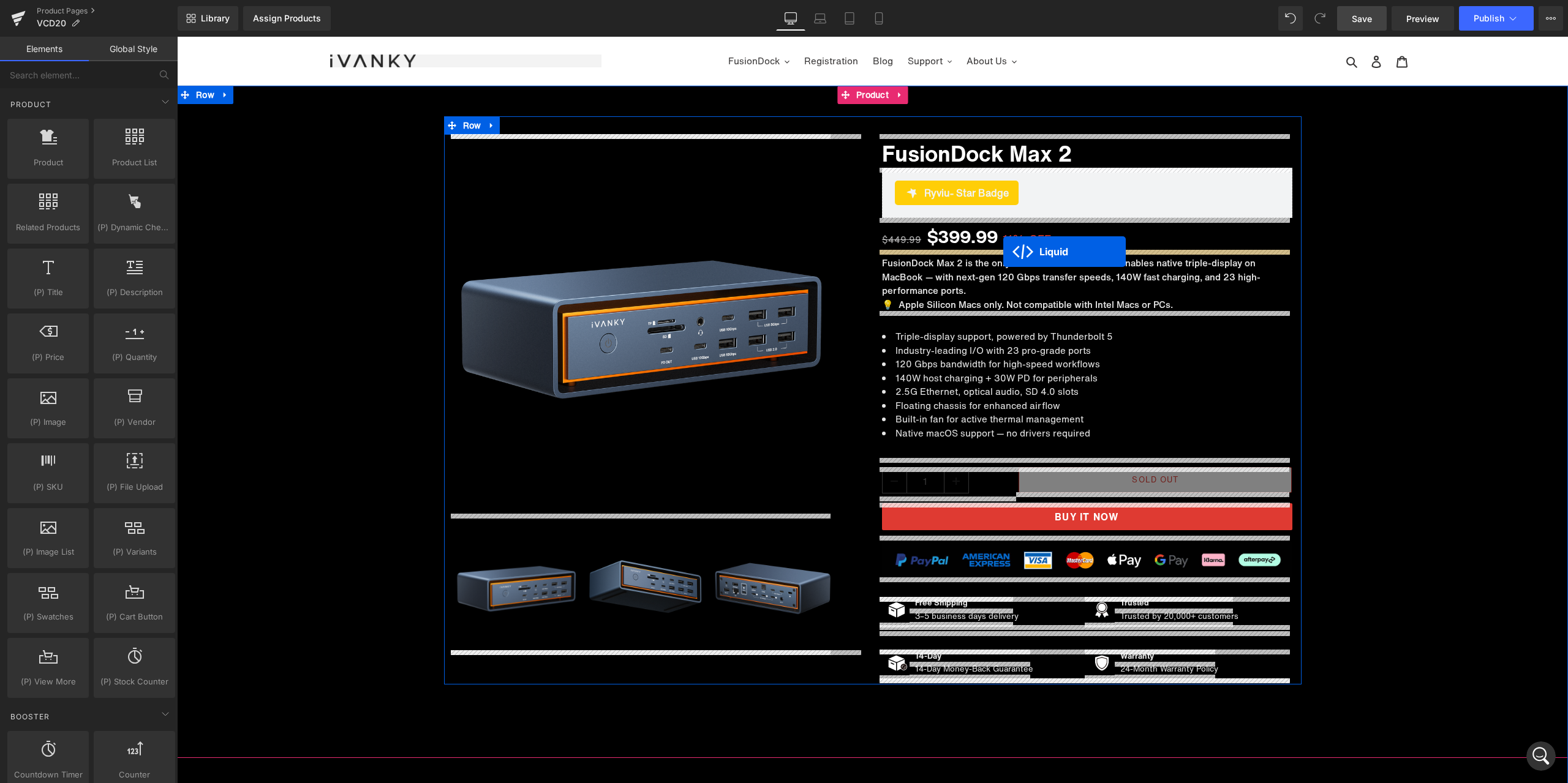
drag, startPoint x: 865, startPoint y: 231, endPoint x: 1003, endPoint y: 252, distance: 139.6
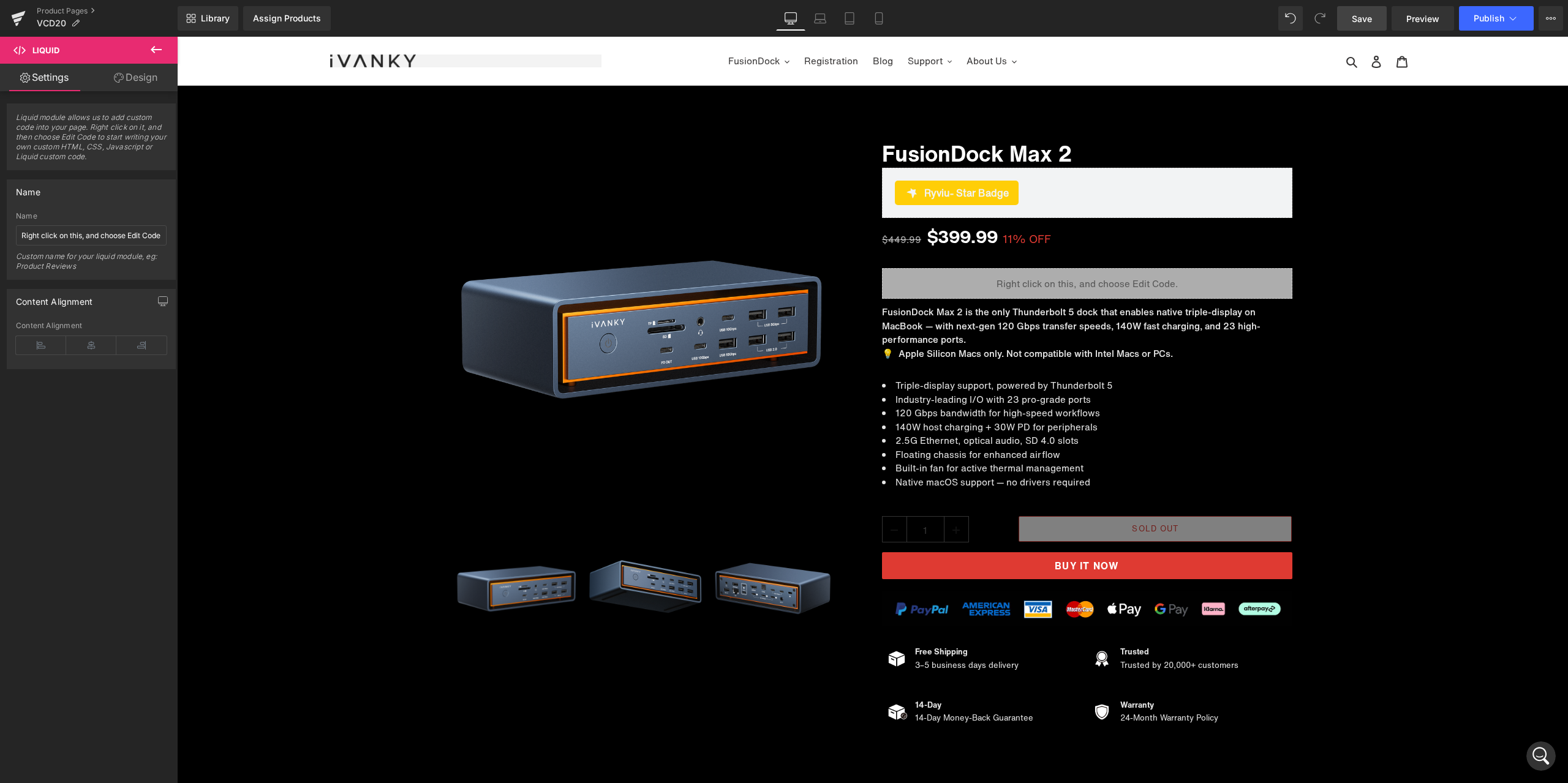
click at [1353, 15] on span "Save" at bounding box center [1362, 18] width 20 height 13
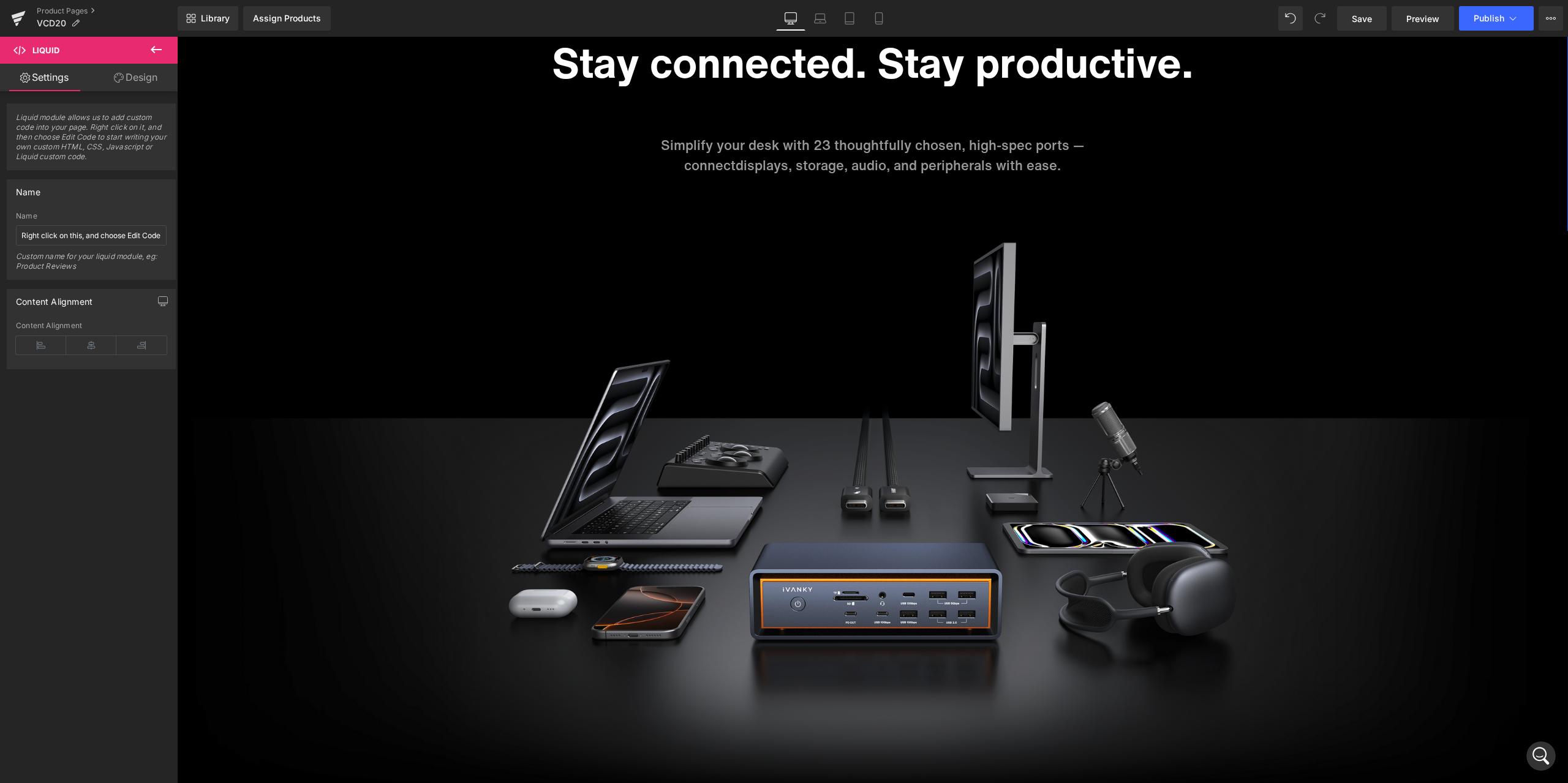
scroll to position [2817, 0]
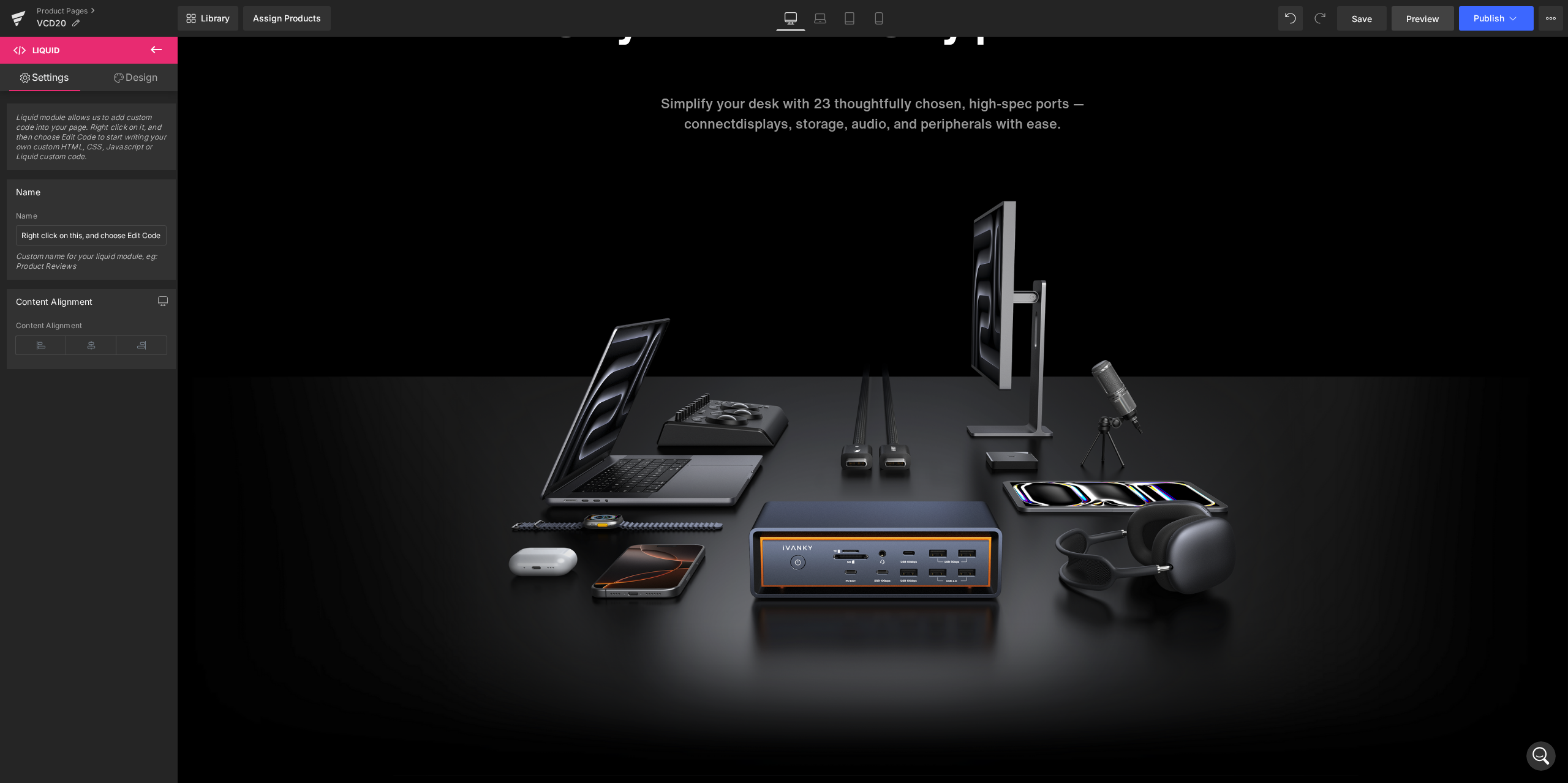
click at [1425, 20] on span "Preview" at bounding box center [1423, 18] width 33 height 13
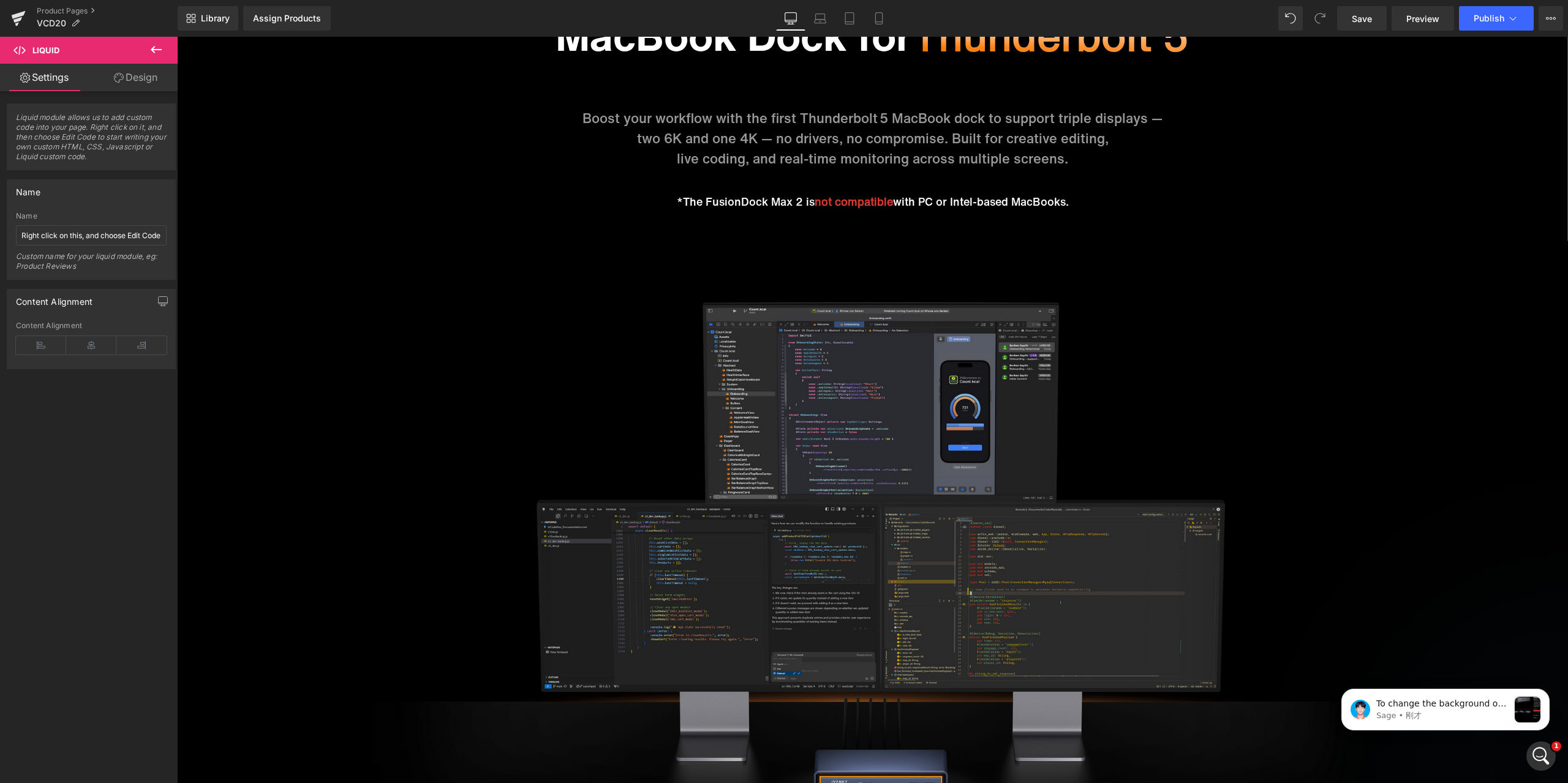
scroll to position [1531, 0]
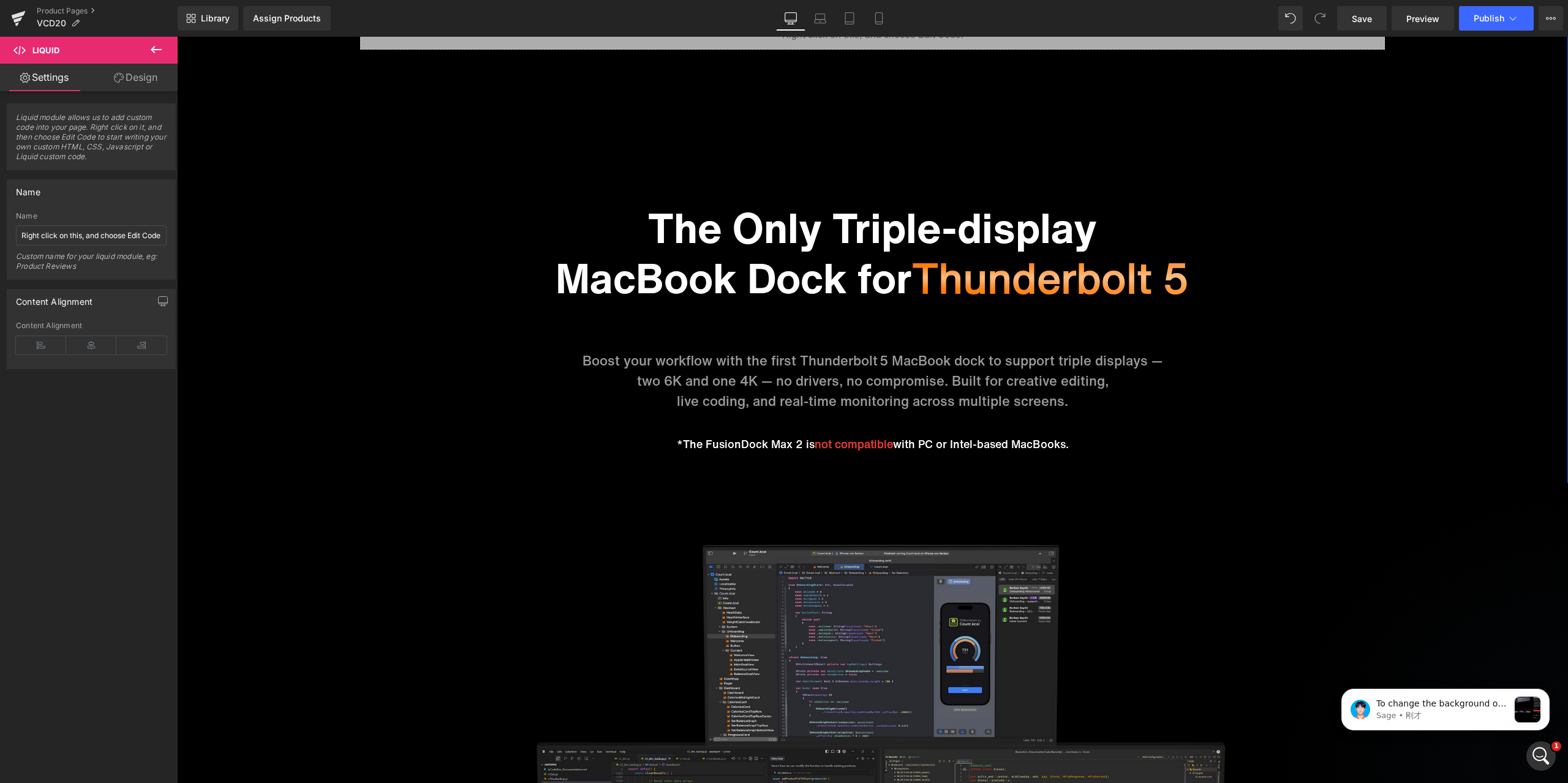
drag, startPoint x: 1172, startPoint y: 406, endPoint x: 1112, endPoint y: 406, distance: 60.0
click at [1172, 406] on p "live coding, and real-time monitoring across multiple screens." at bounding box center [872, 401] width 717 height 20
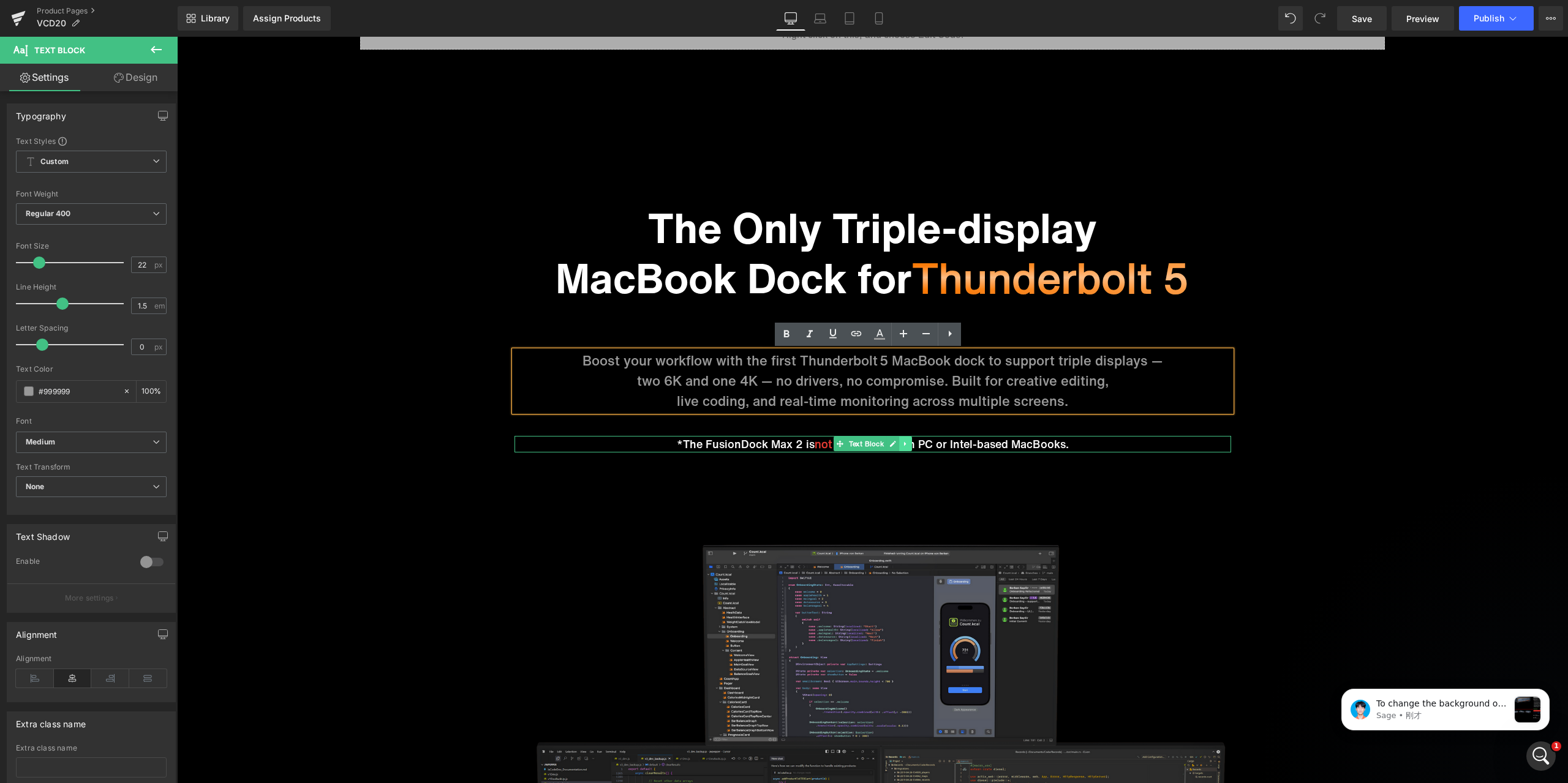
click at [902, 445] on icon at bounding box center [905, 444] width 7 height 8
click at [896, 446] on icon at bounding box center [899, 444] width 7 height 8
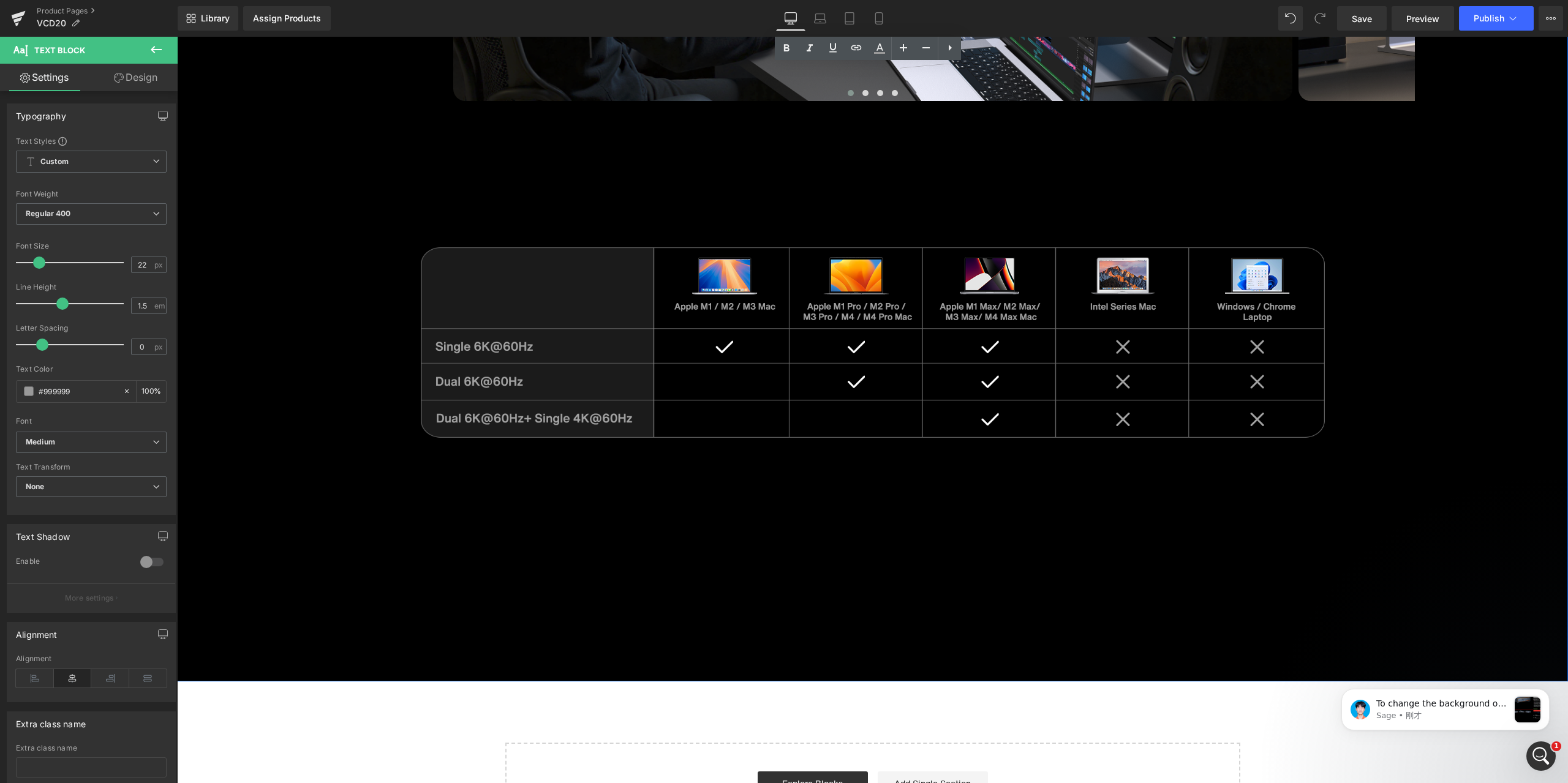
scroll to position [7349, 0]
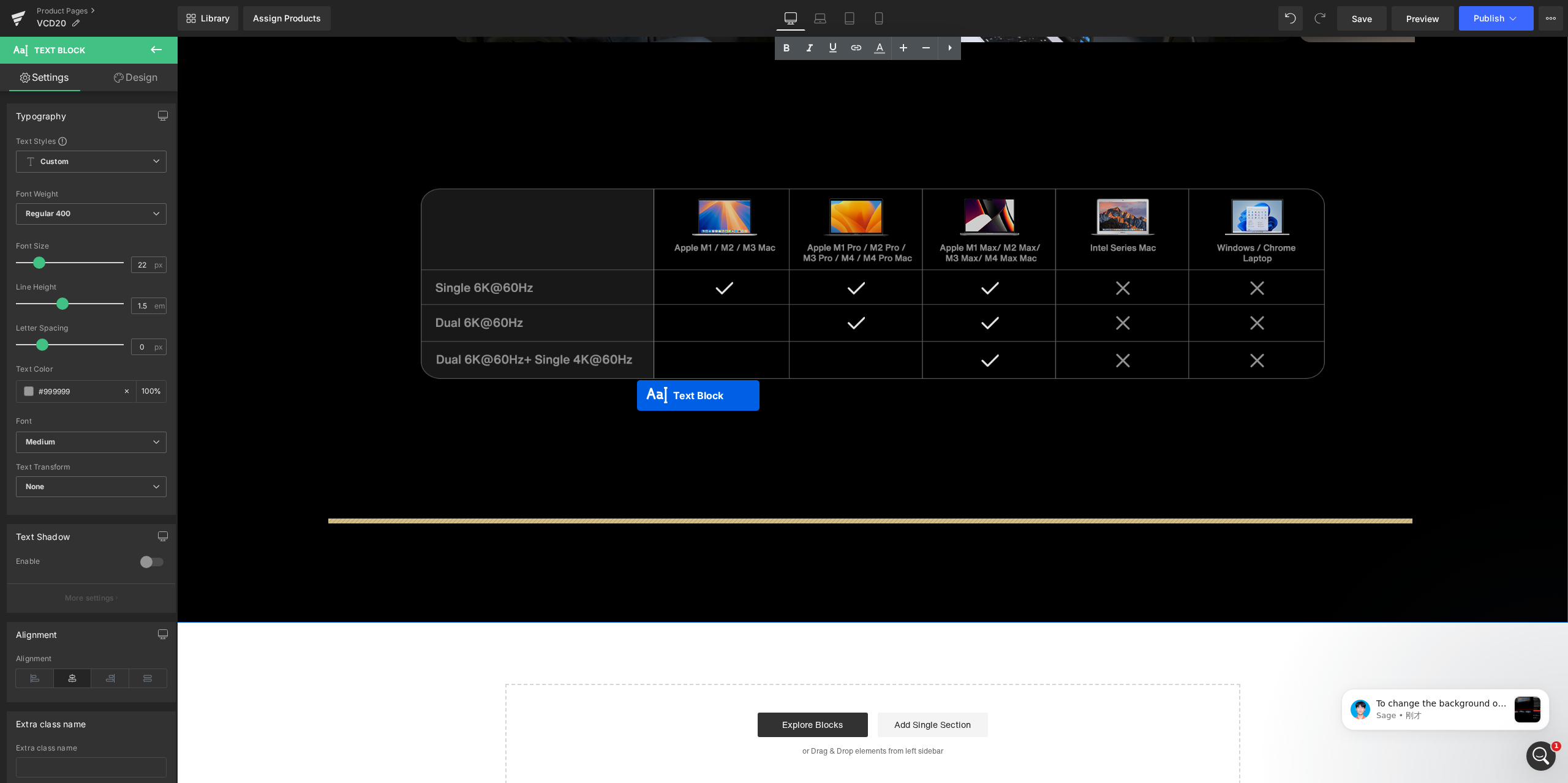
drag, startPoint x: 859, startPoint y: 484, endPoint x: 637, endPoint y: 396, distance: 238.8
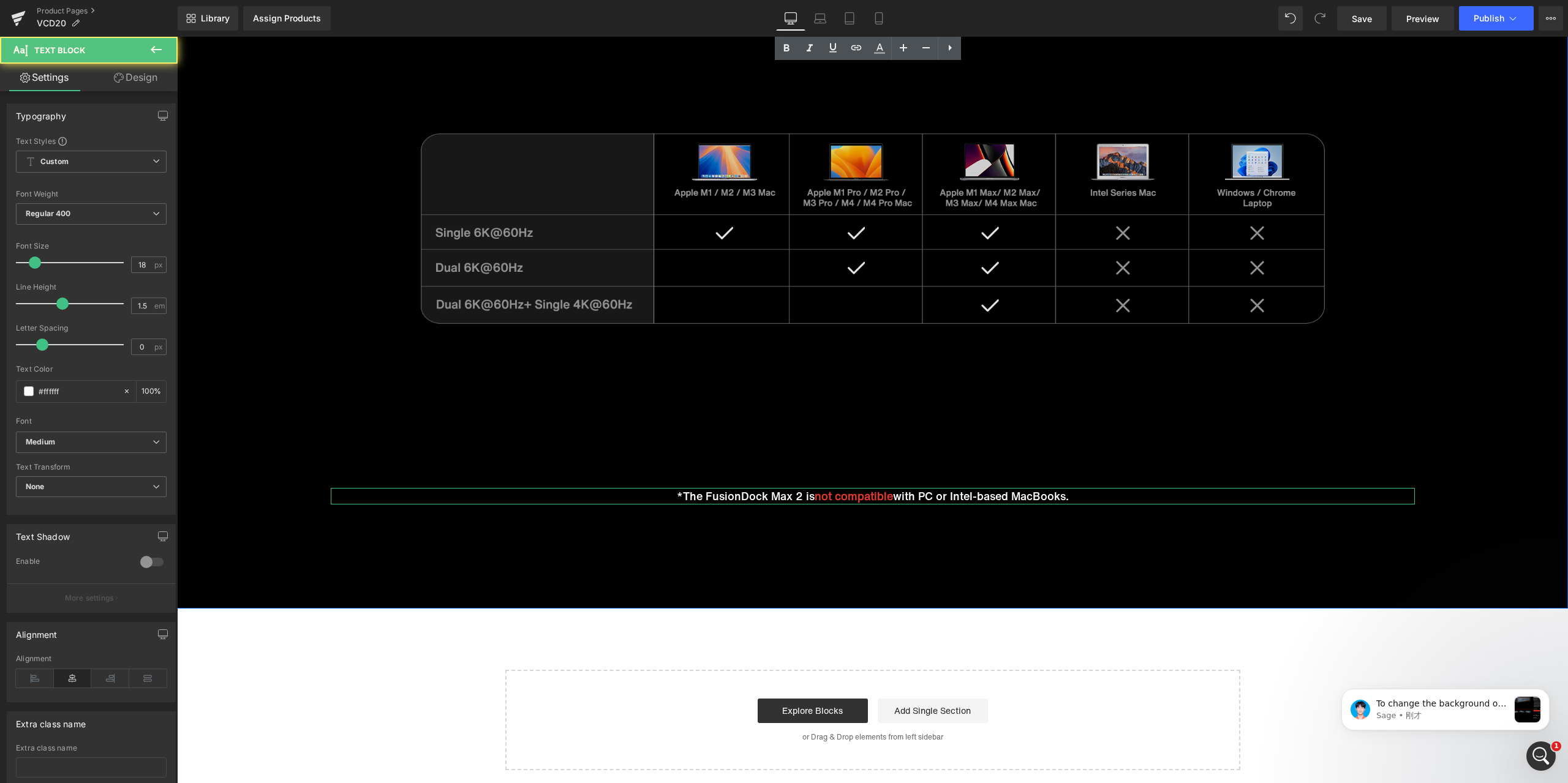
scroll to position [7294, 0]
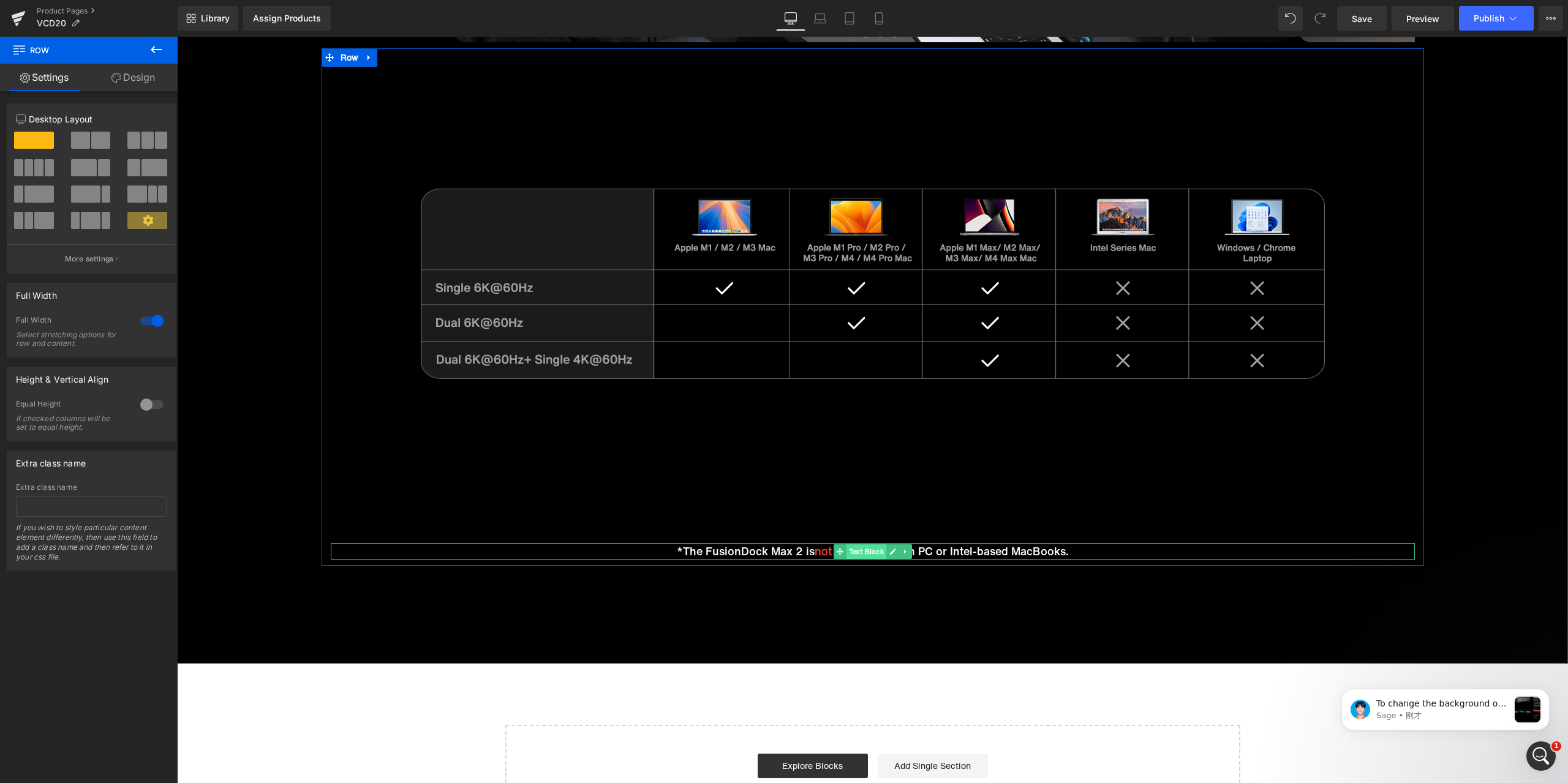
click at [852, 551] on span "Text Block" at bounding box center [865, 552] width 40 height 15
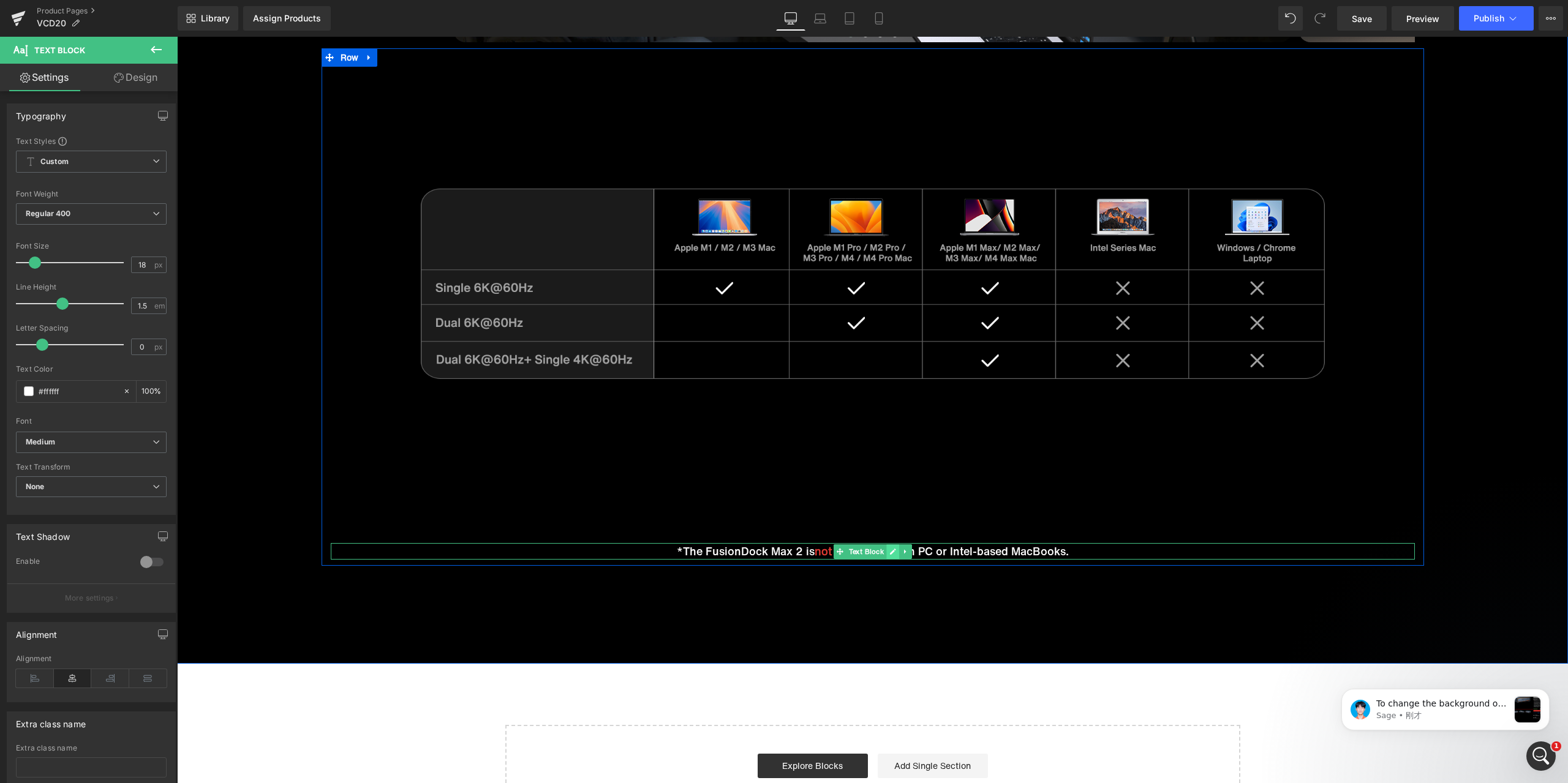
click at [889, 549] on icon at bounding box center [892, 552] width 7 height 8
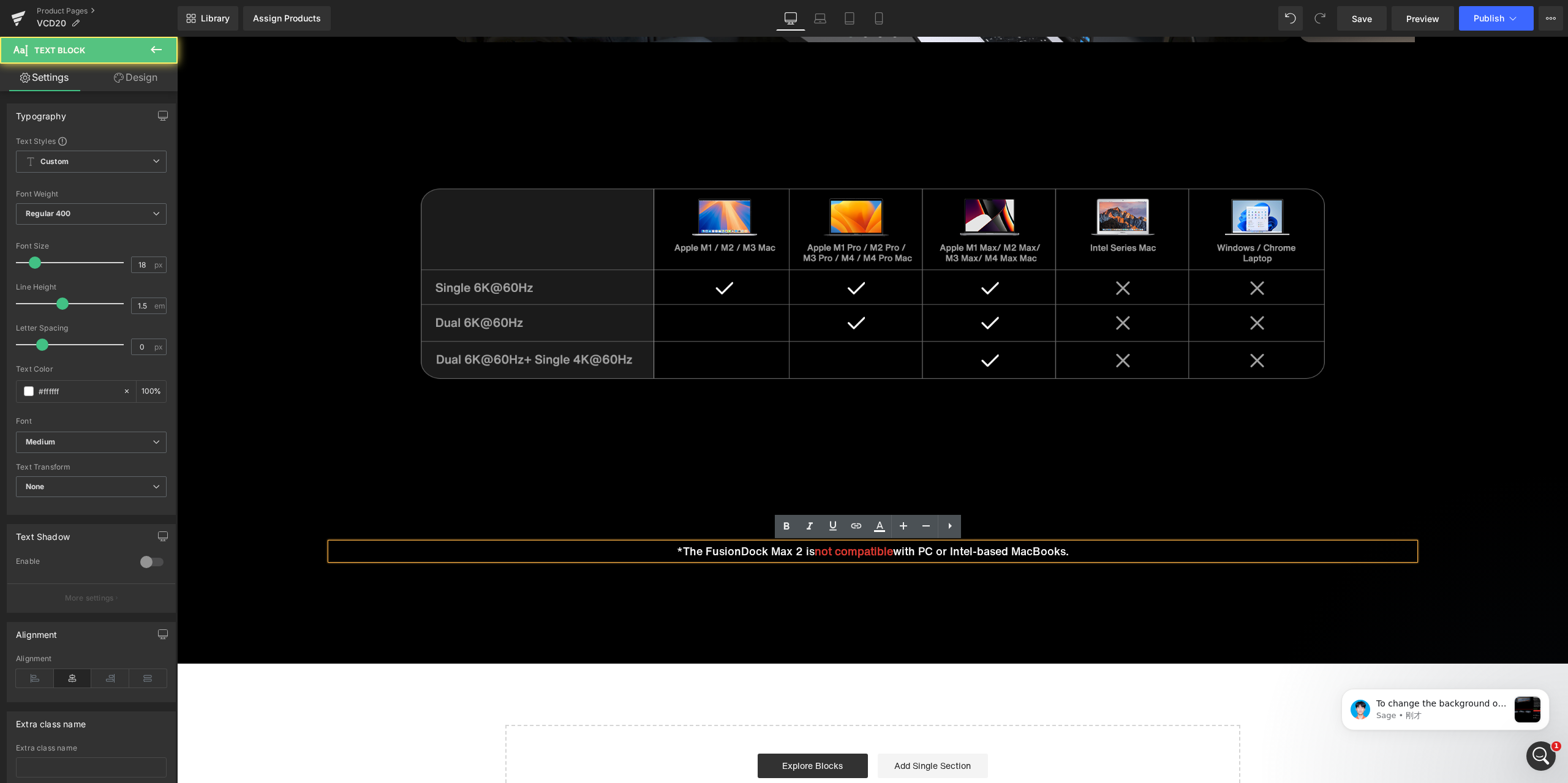
click at [869, 552] on span "not compatible" at bounding box center [854, 551] width 79 height 16
click at [787, 551] on p "*The FusionDock Max 2 is not compatible with PC or Intel-based MacBooks." at bounding box center [872, 551] width 1084 height 16
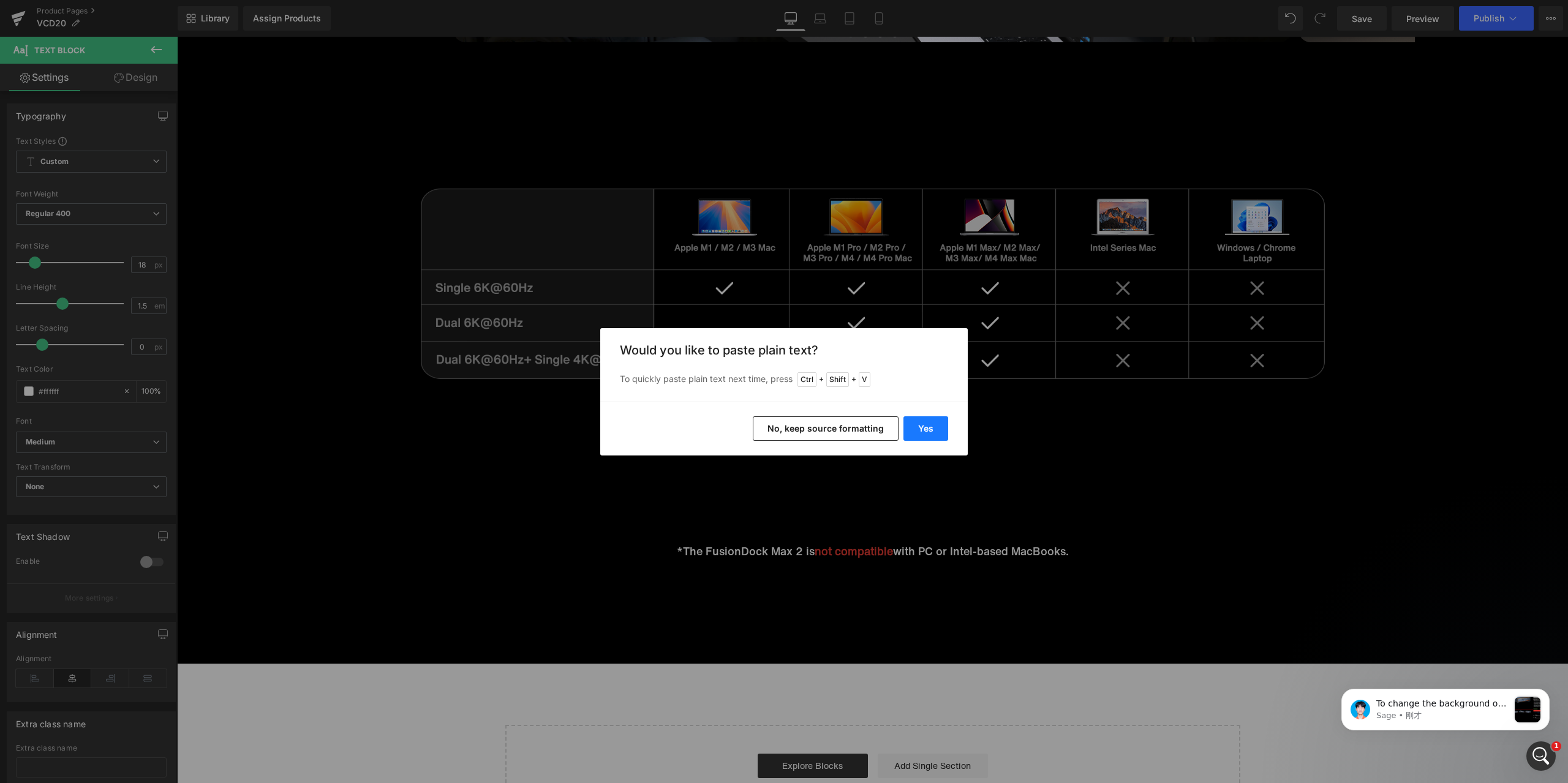
click at [917, 435] on button "Yes" at bounding box center [926, 429] width 44 height 25
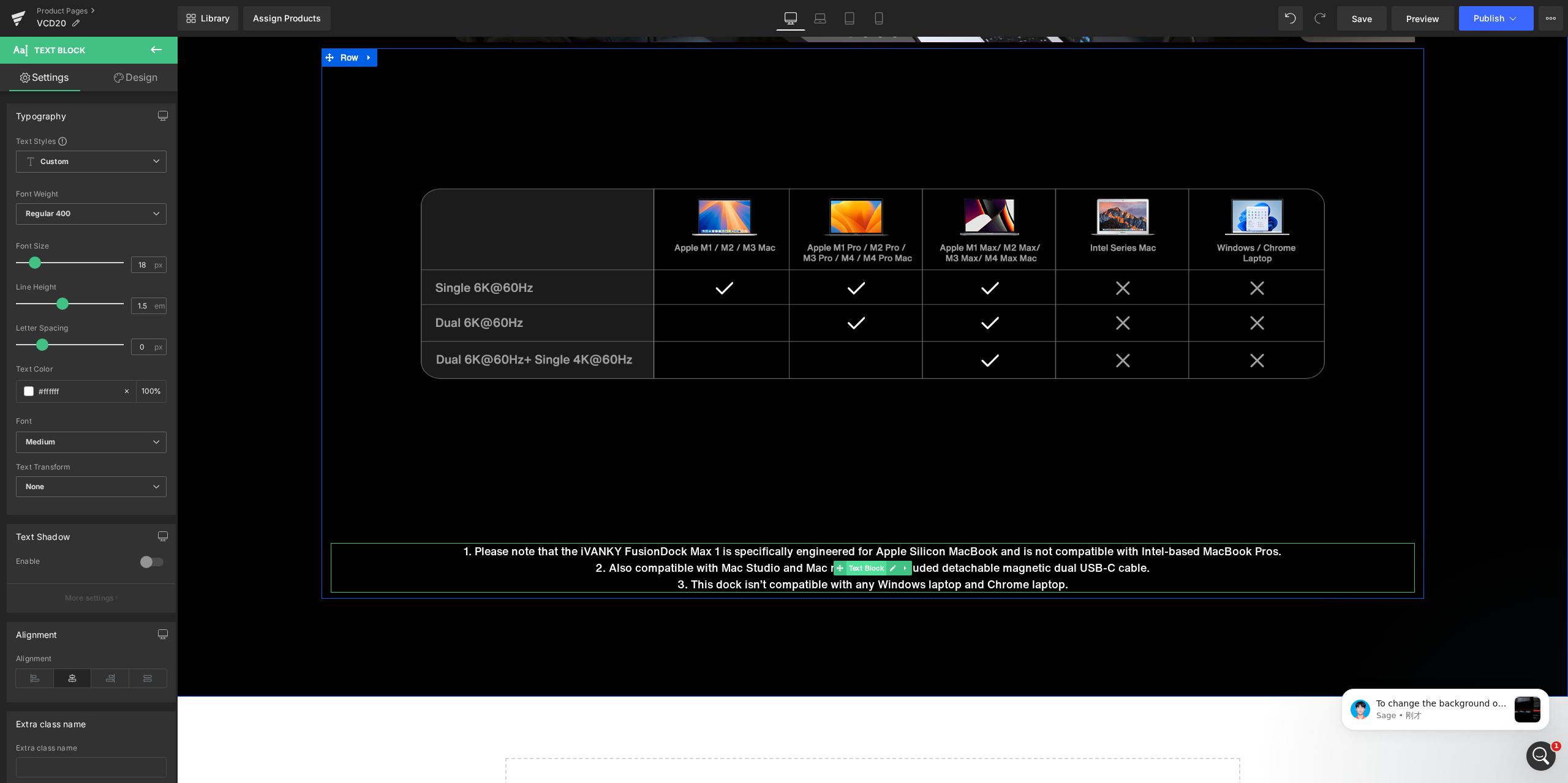
click at [861, 566] on span "Text Block" at bounding box center [865, 568] width 40 height 15
click at [36, 677] on icon at bounding box center [35, 679] width 38 height 19
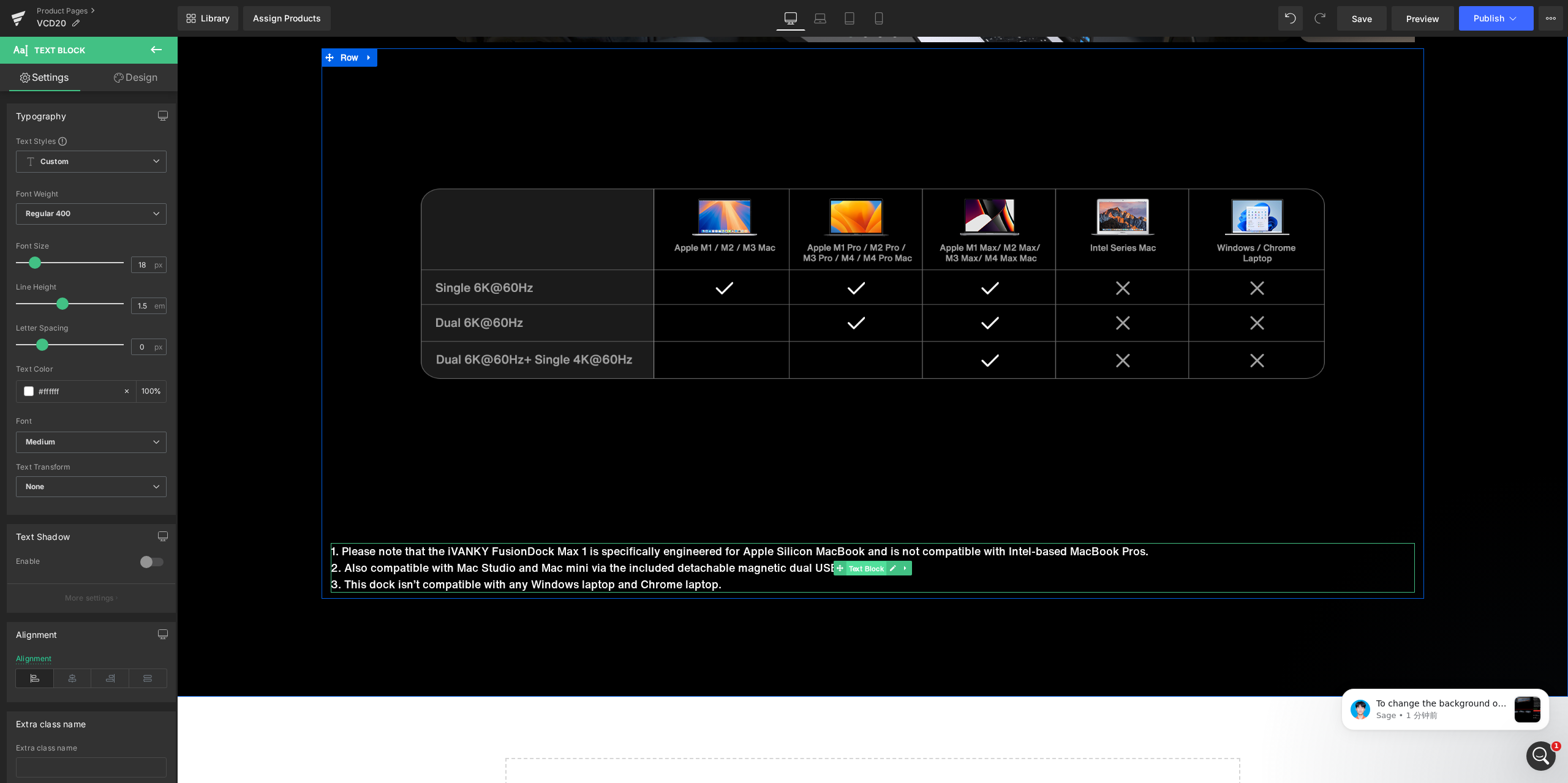
click at [861, 570] on span "Text Block" at bounding box center [865, 569] width 40 height 15
click at [147, 76] on link "Design" at bounding box center [136, 78] width 89 height 27
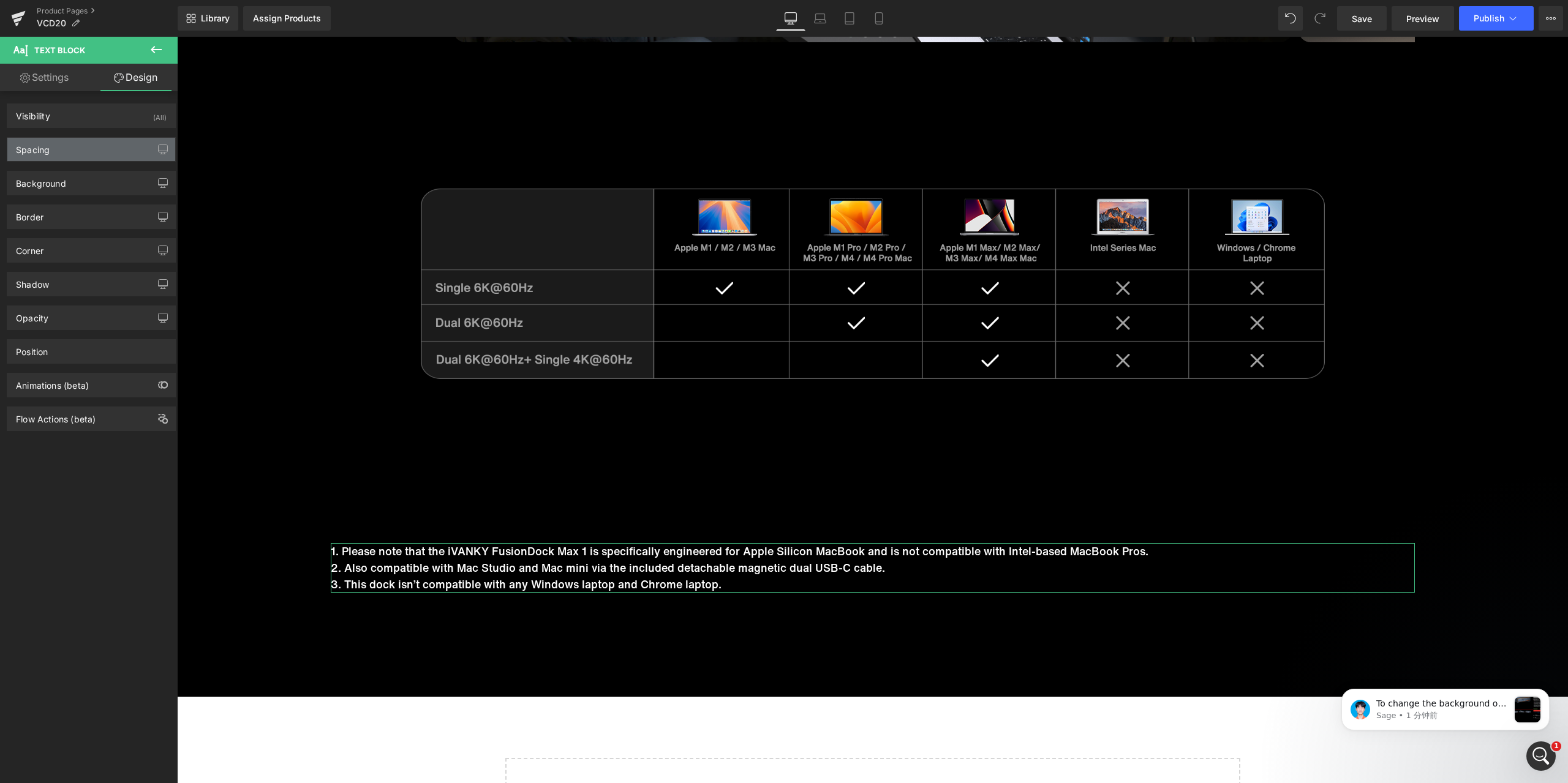
click at [76, 147] on div "Spacing" at bounding box center [91, 149] width 168 height 23
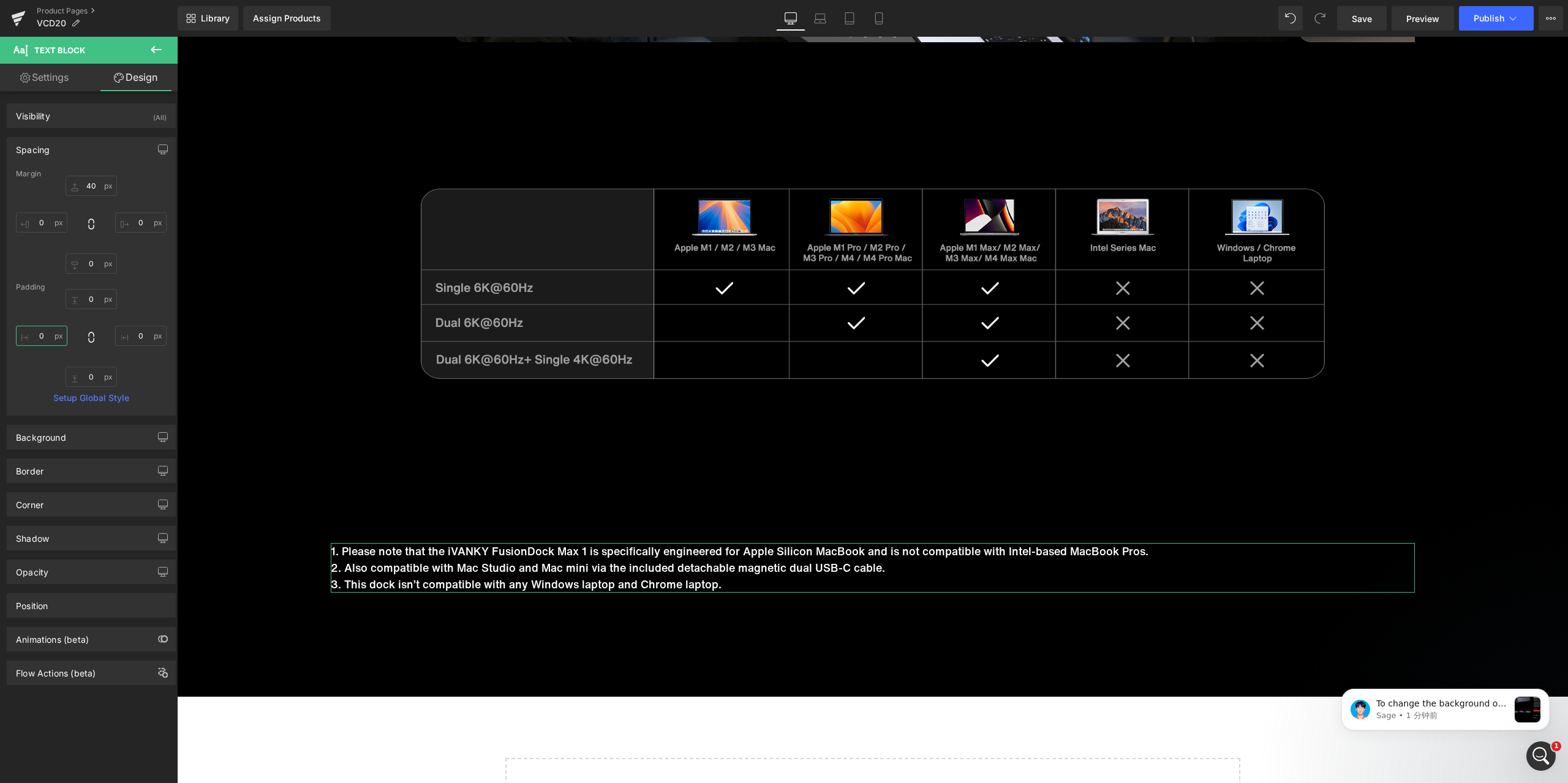
click at [57, 342] on input "text" at bounding box center [42, 336] width 51 height 20
type input "1"
type input "150"
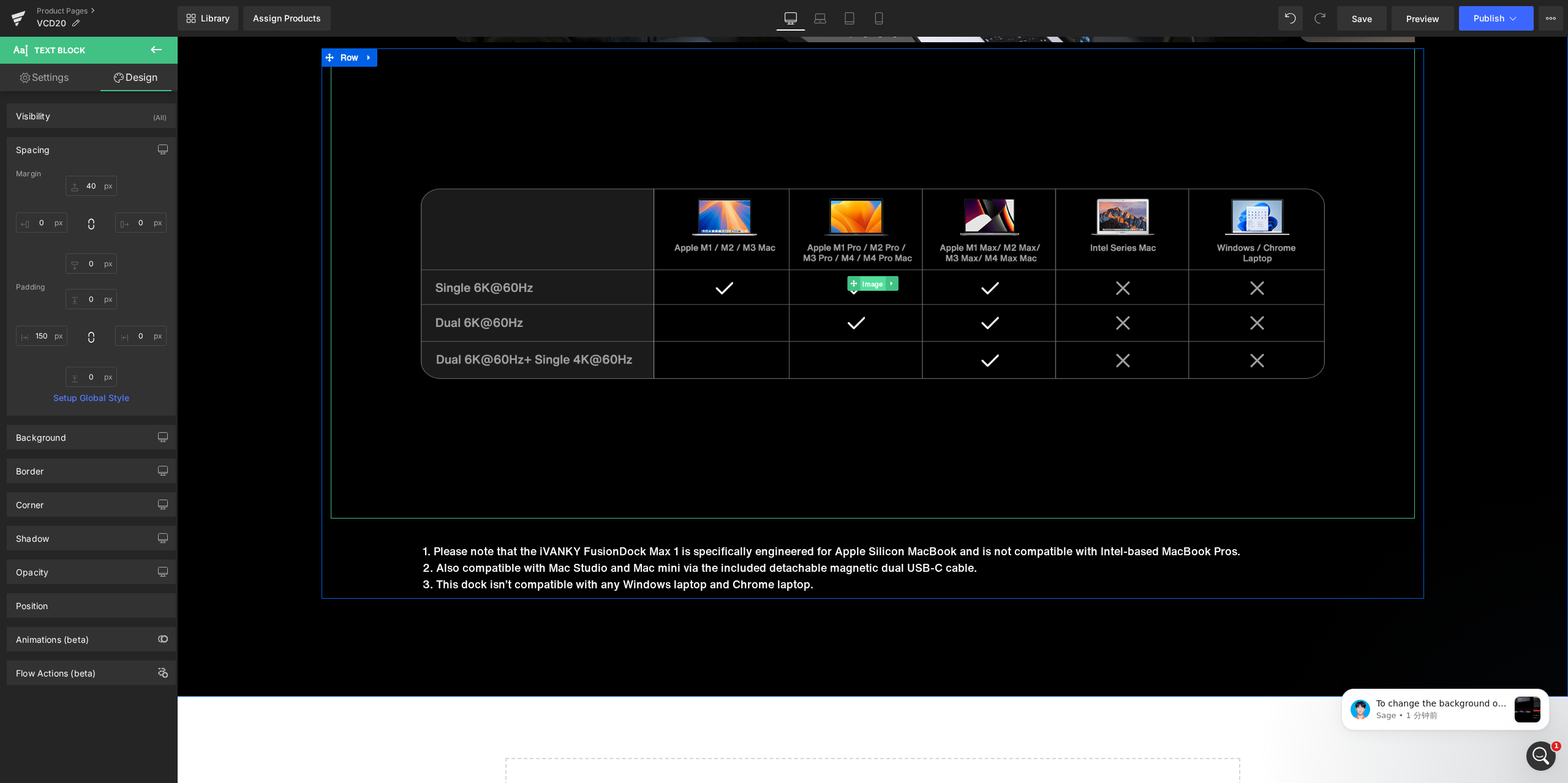
click at [861, 284] on span "Image" at bounding box center [872, 283] width 25 height 15
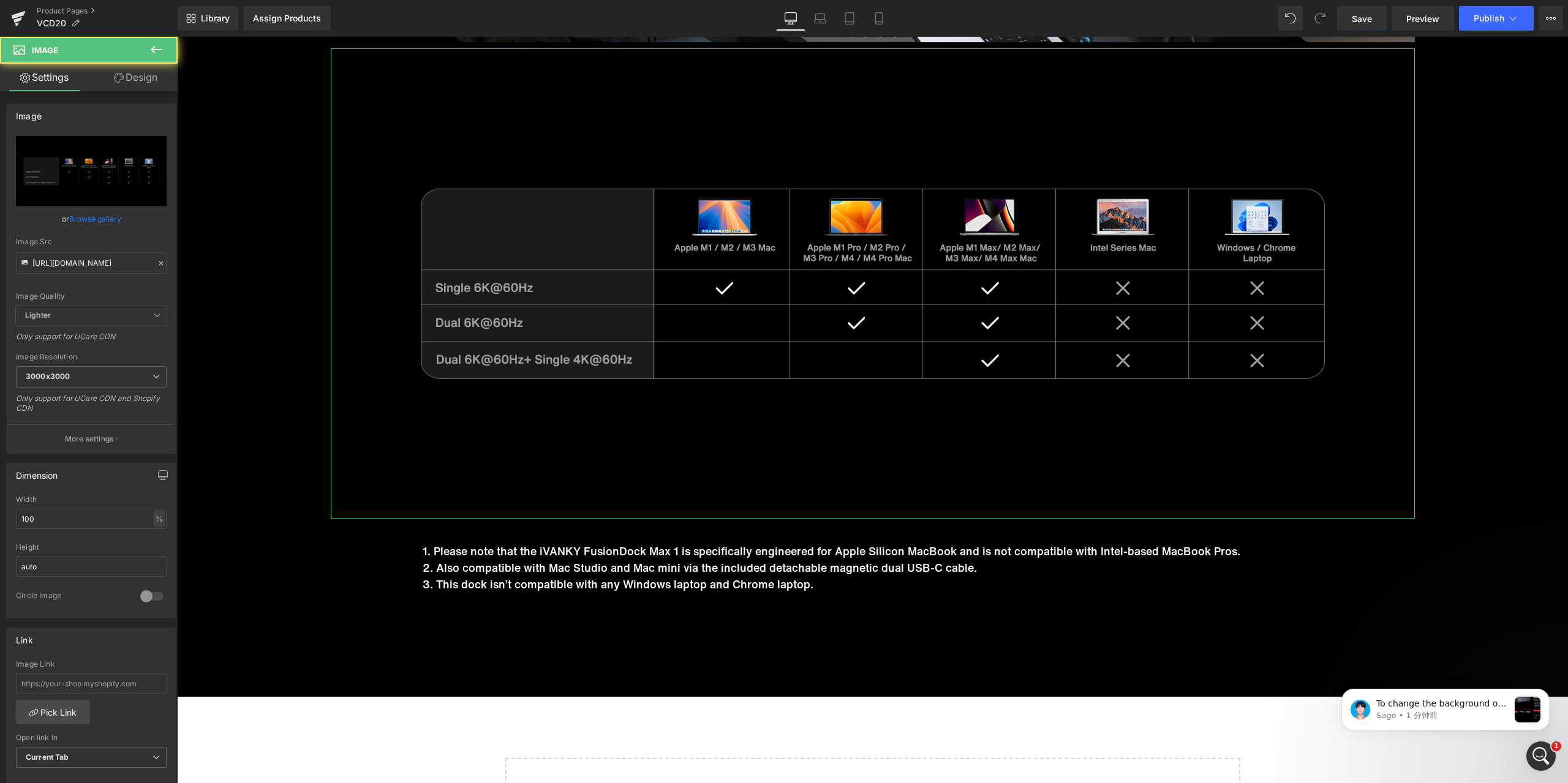
click at [124, 79] on link "Design" at bounding box center [136, 78] width 89 height 27
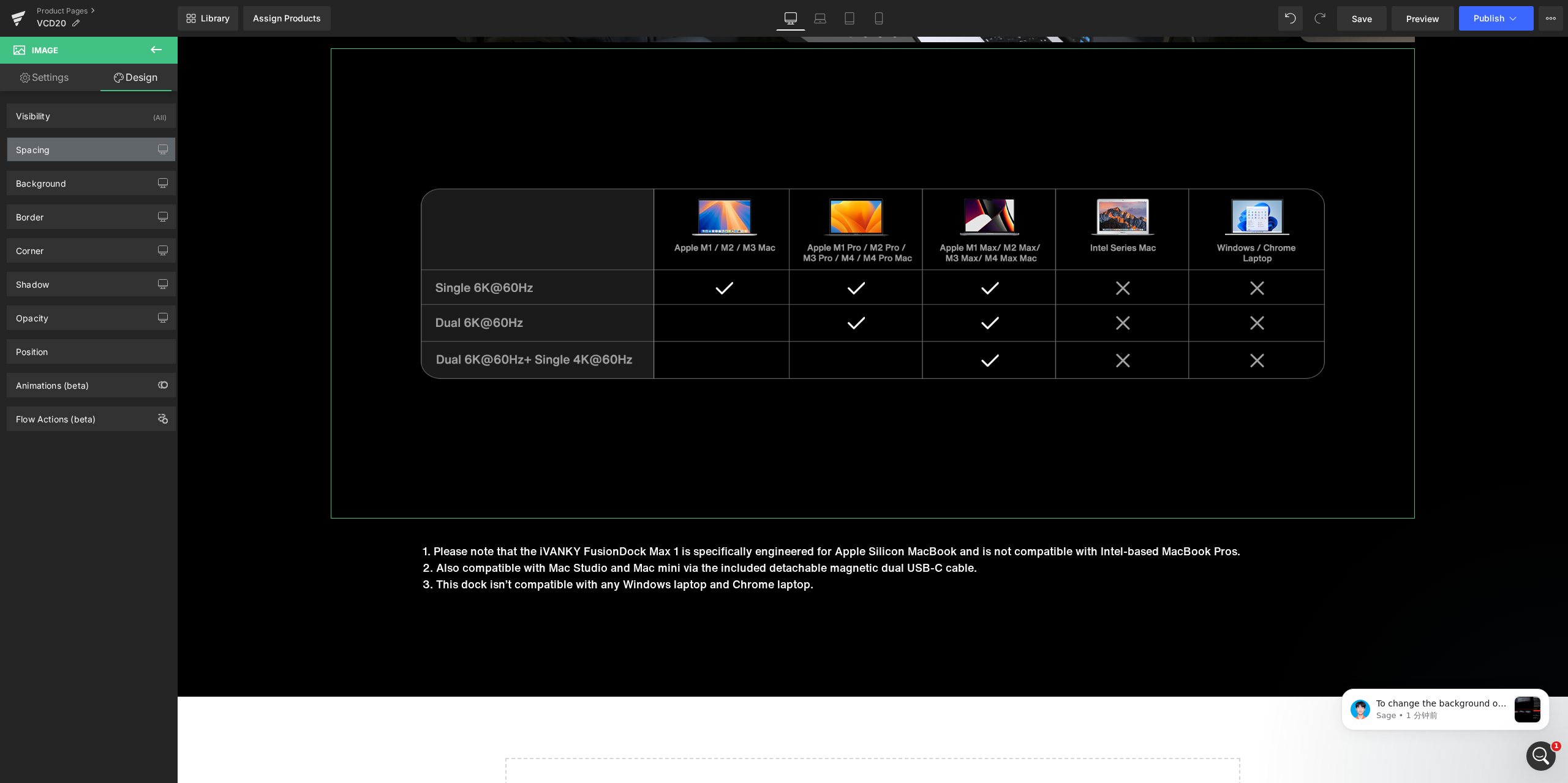
click at [85, 142] on div "Spacing" at bounding box center [91, 149] width 168 height 23
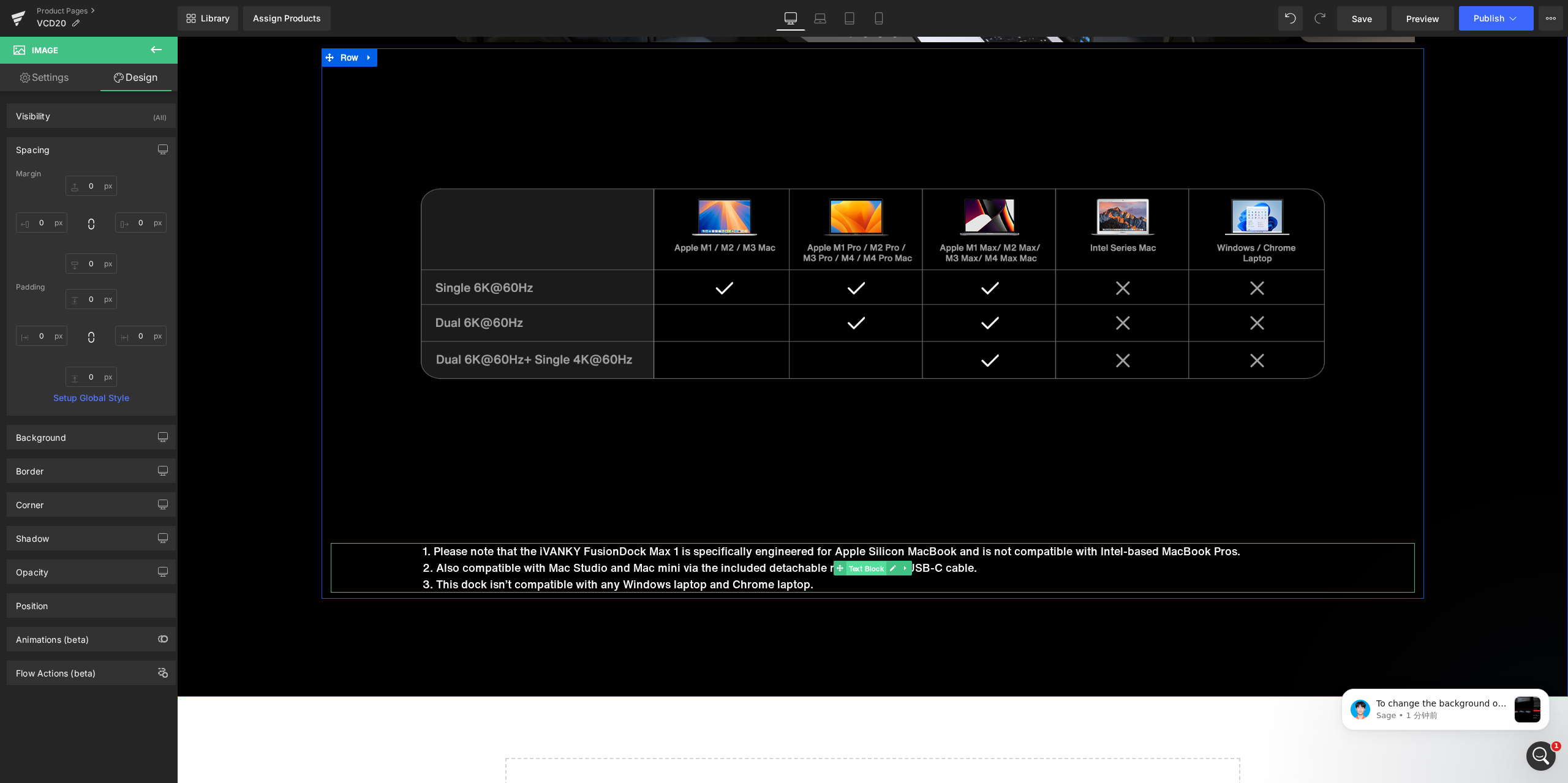
click at [857, 566] on span "Text Block" at bounding box center [865, 569] width 40 height 15
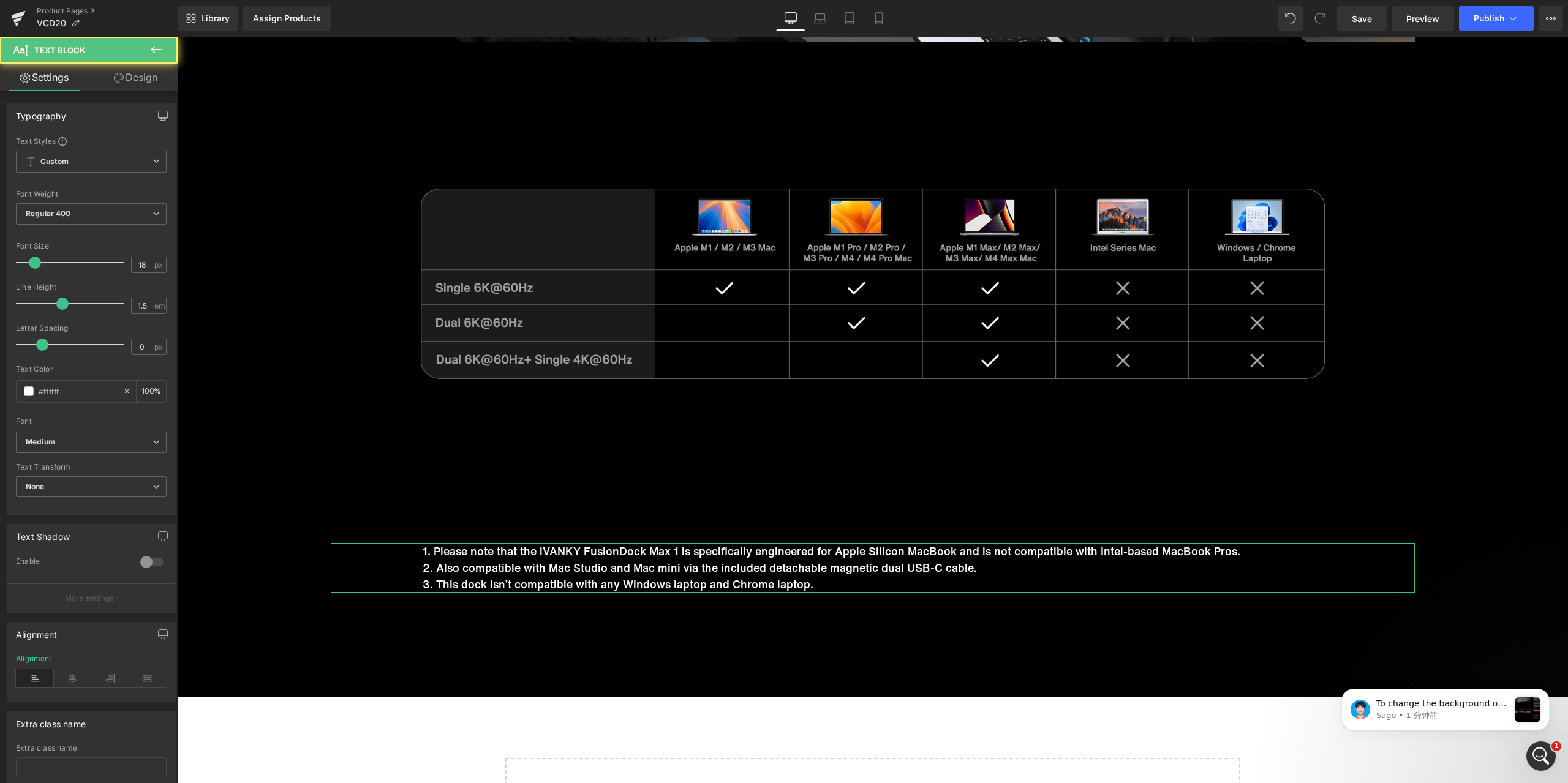
click at [120, 79] on icon at bounding box center [118, 77] width 9 height 9
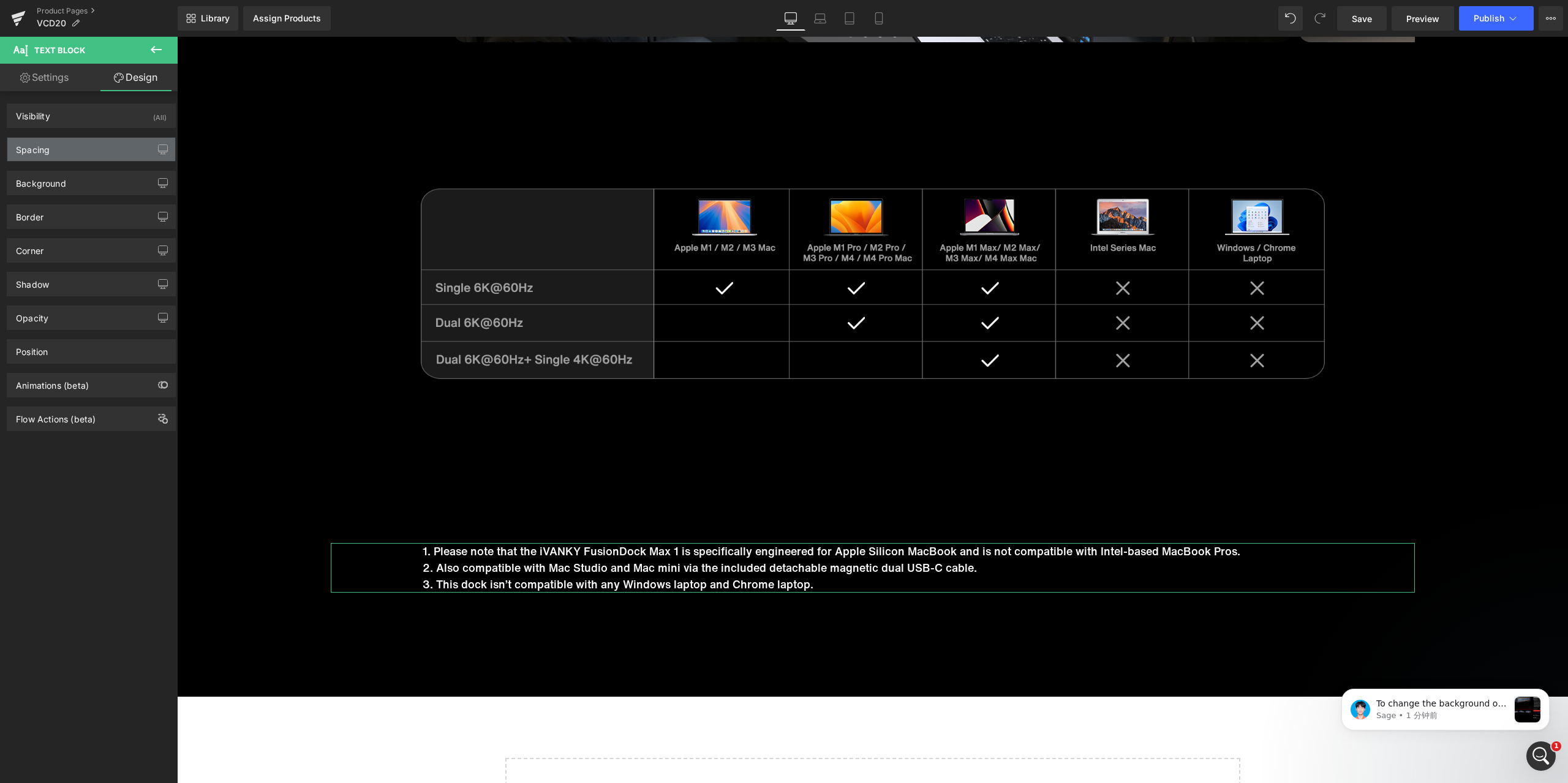
click at [61, 150] on div "Spacing" at bounding box center [91, 149] width 168 height 23
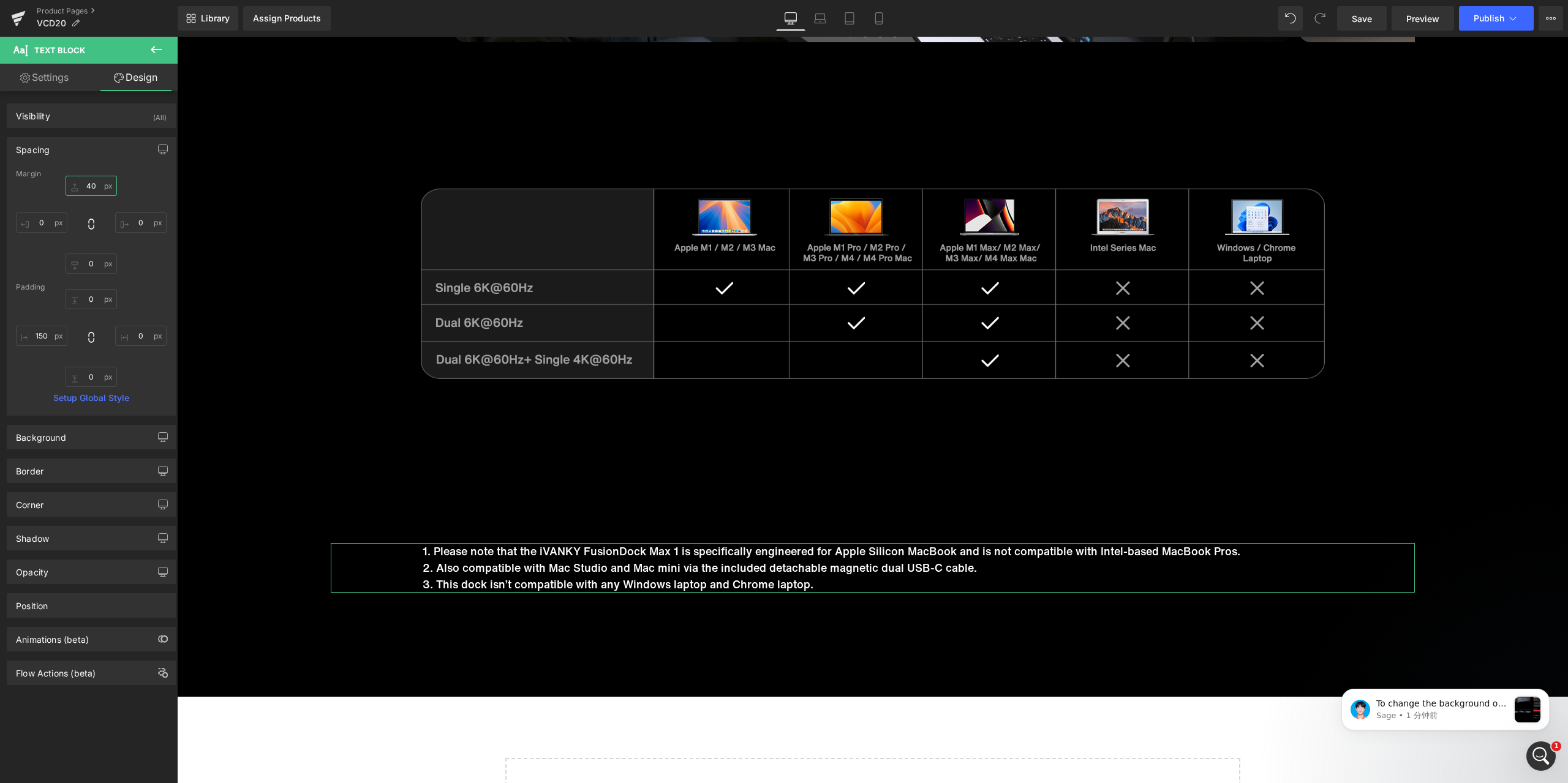
click at [90, 186] on input "40" at bounding box center [91, 186] width 51 height 20
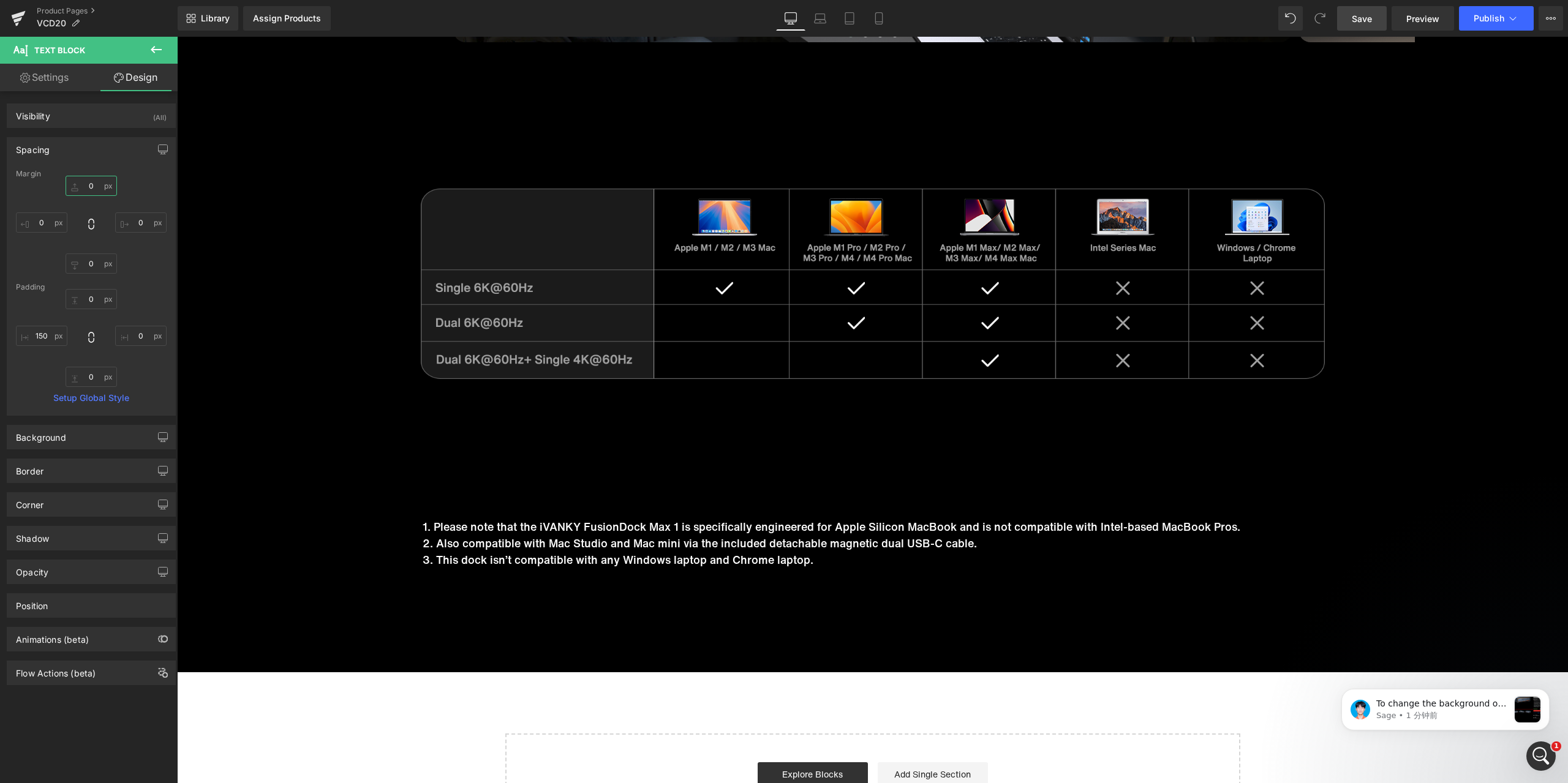
type input "0"
click at [1372, 16] on span "Save" at bounding box center [1362, 18] width 20 height 13
click at [1469, 704] on p "To change the background of quantity, you can do like me" at bounding box center [1442, 704] width 132 height 12
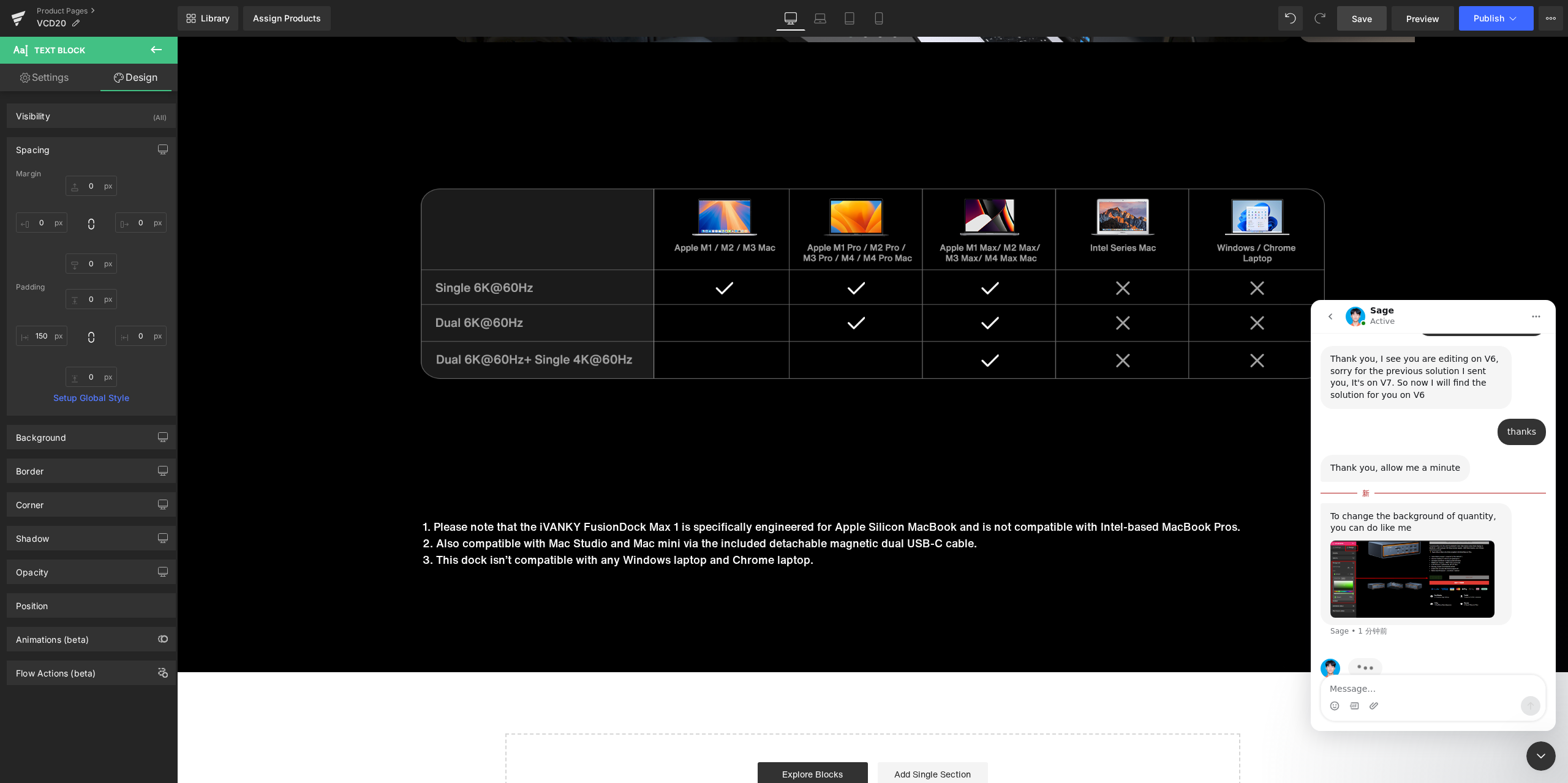
scroll to position [3906, 0]
click at [1434, 566] on img "Sage说…" at bounding box center [1413, 579] width 164 height 77
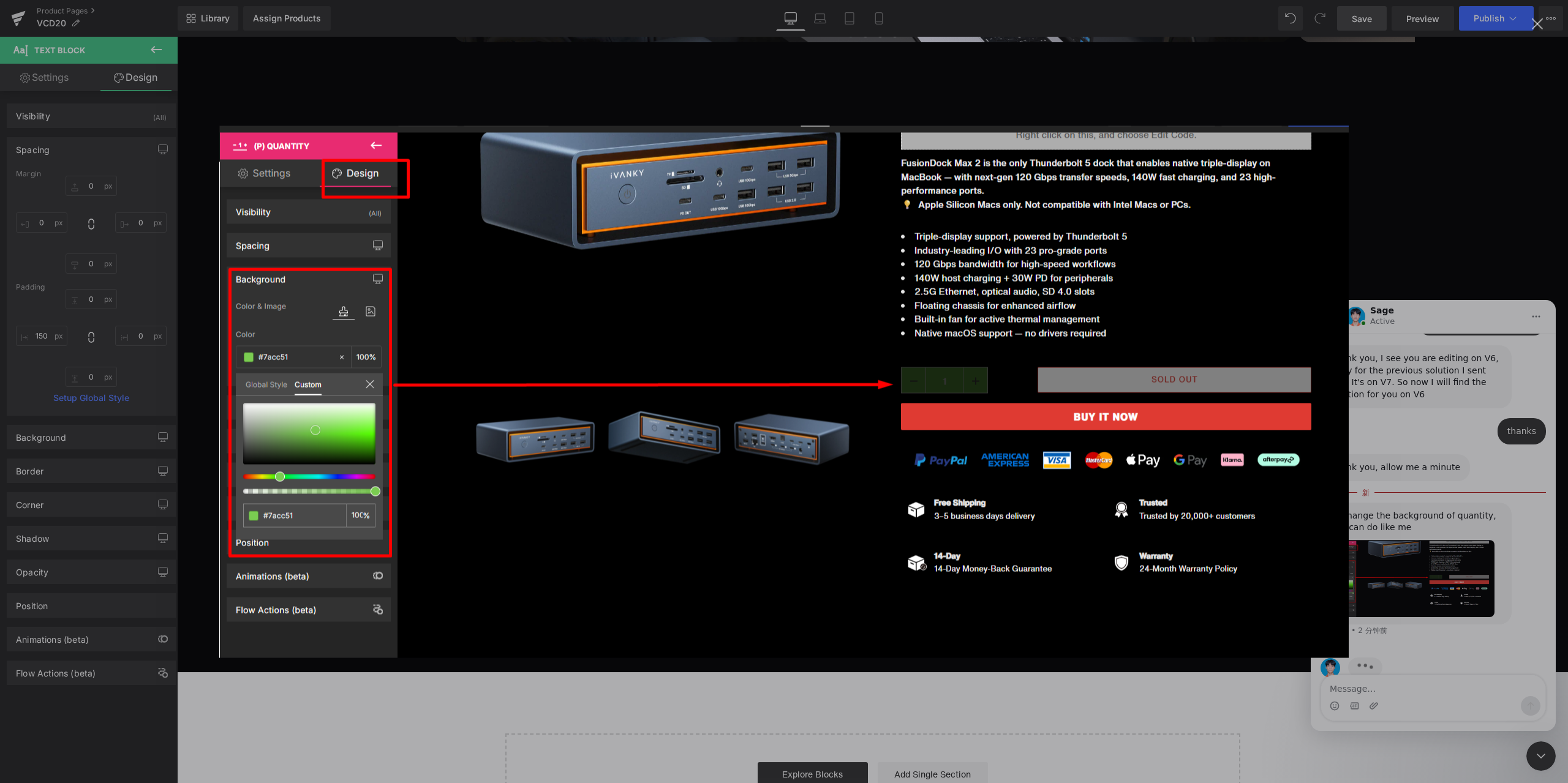
click at [1537, 29] on div "关闭" at bounding box center [1538, 25] width 12 height 12
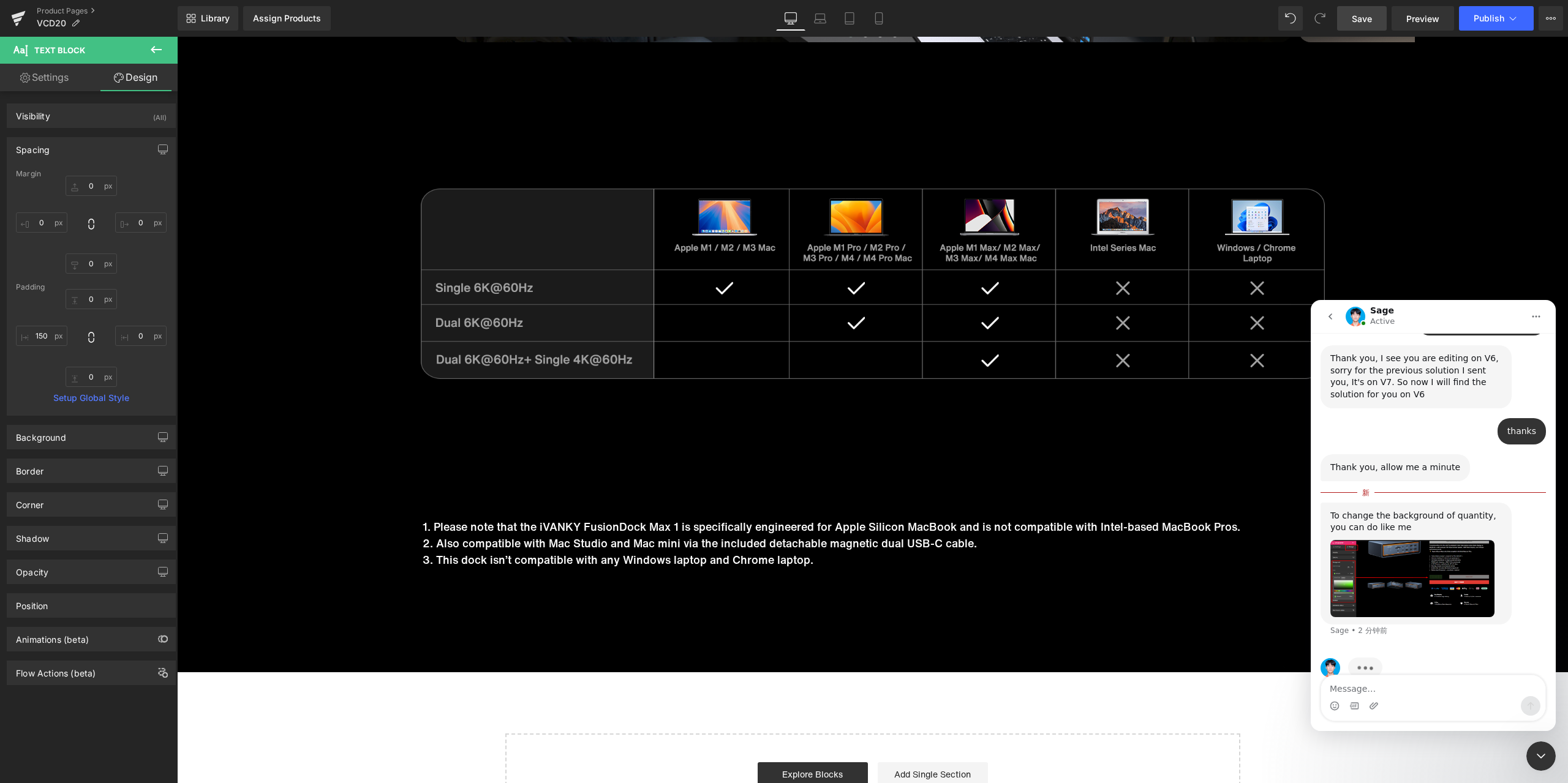
click at [1451, 263] on div at bounding box center [784, 373] width 1568 height 746
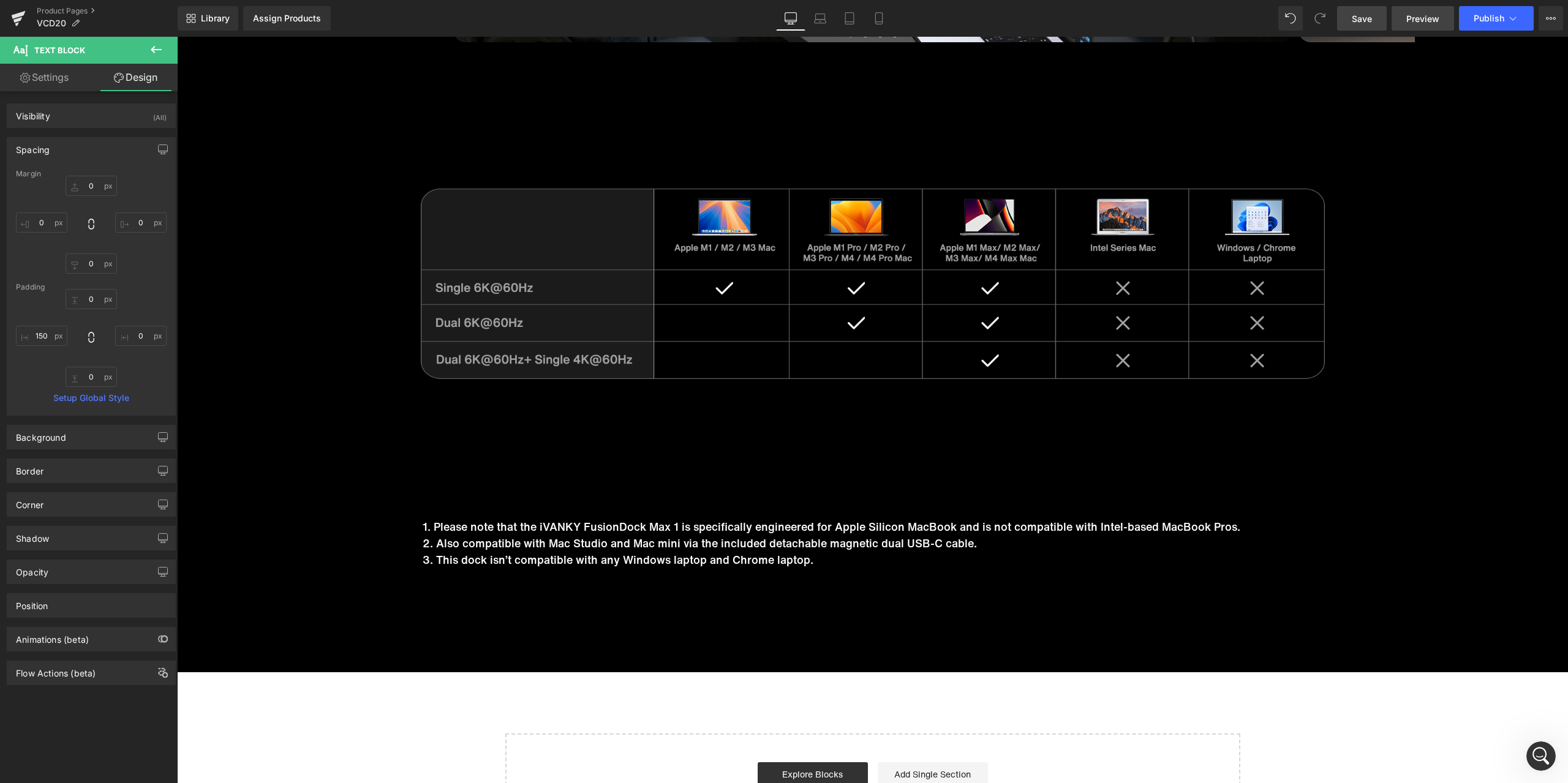
click at [1427, 19] on span "Preview" at bounding box center [1423, 18] width 33 height 13
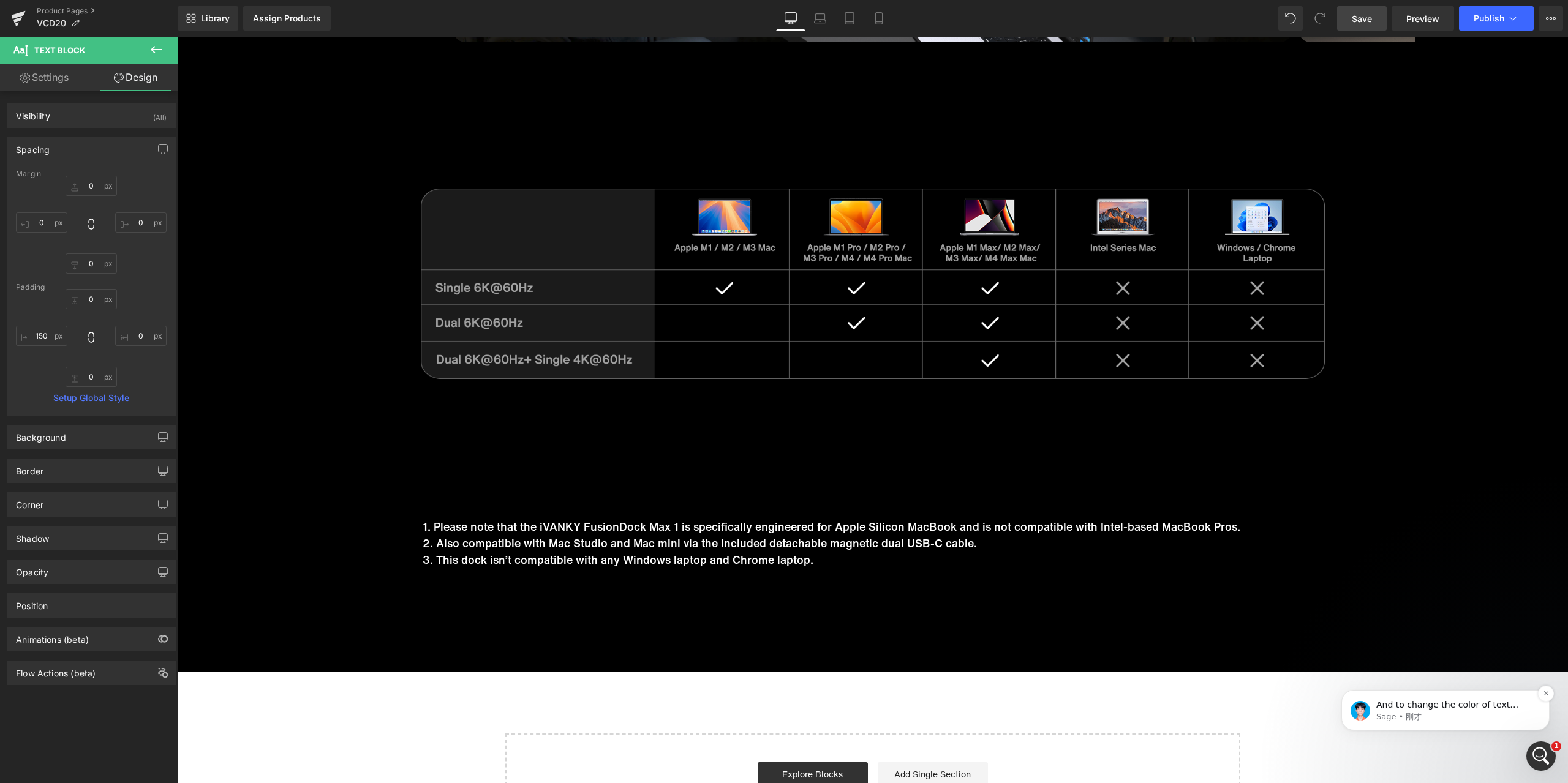
click at [1431, 705] on p "And to change the color of text bellow paypal button, I will escalate to your t…" at bounding box center [1455, 705] width 158 height 12
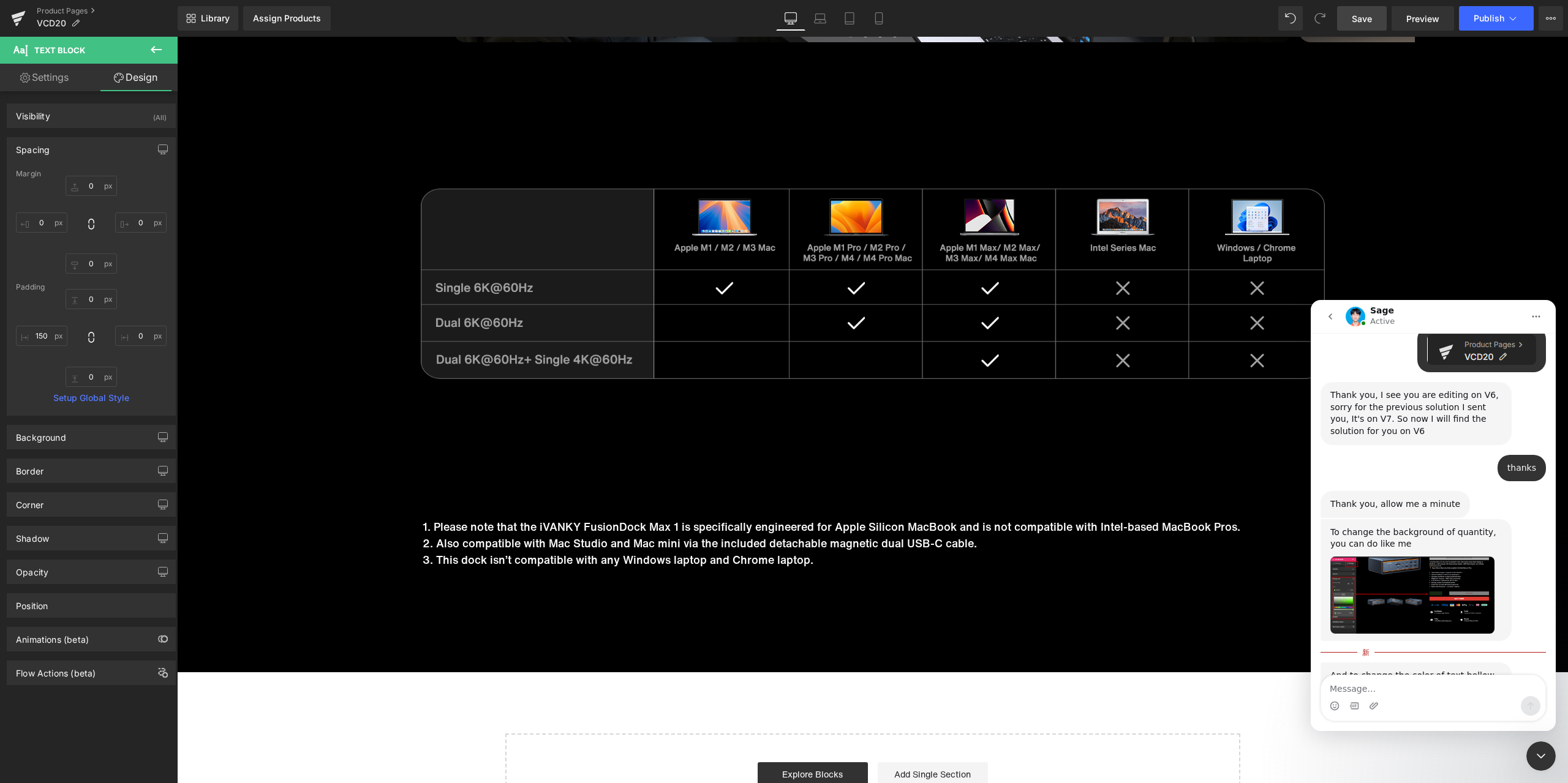
scroll to position [3923, 0]
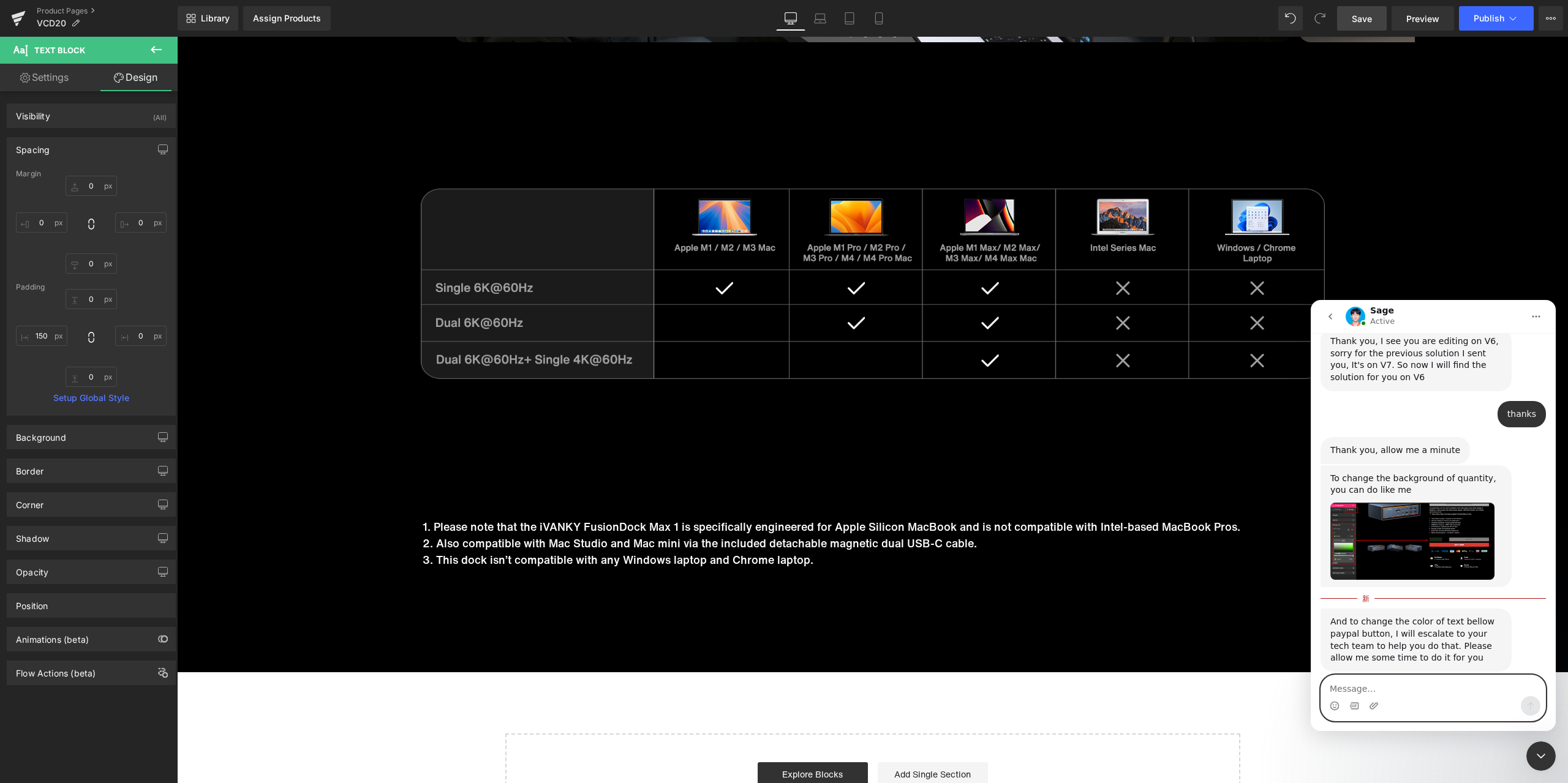
click at [1430, 687] on textarea "Message…" at bounding box center [1433, 686] width 225 height 20
type textarea "thanks"
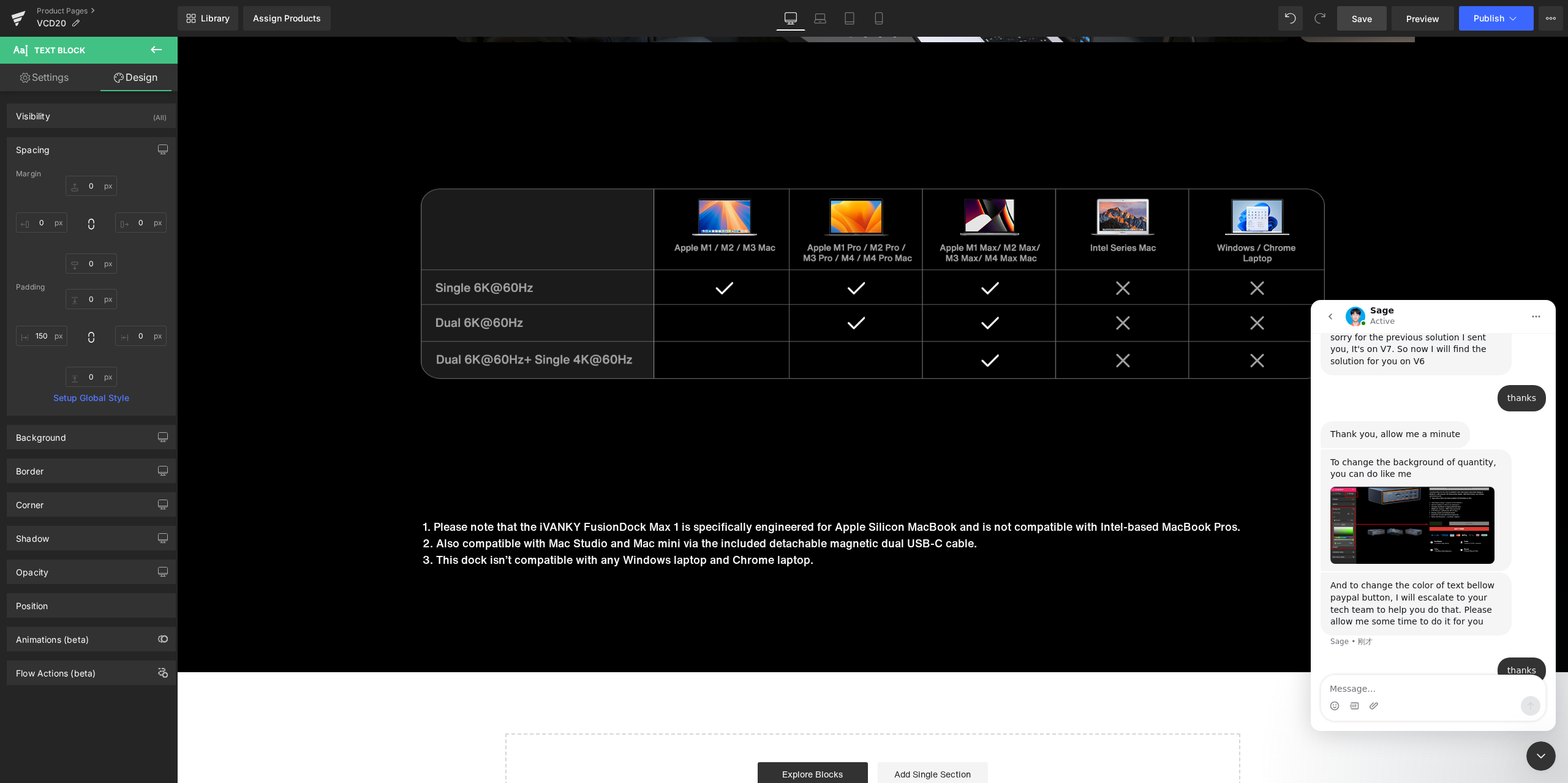
click at [1540, 747] on div "关闭 Intercom Messenger" at bounding box center [1541, 757] width 29 height 29
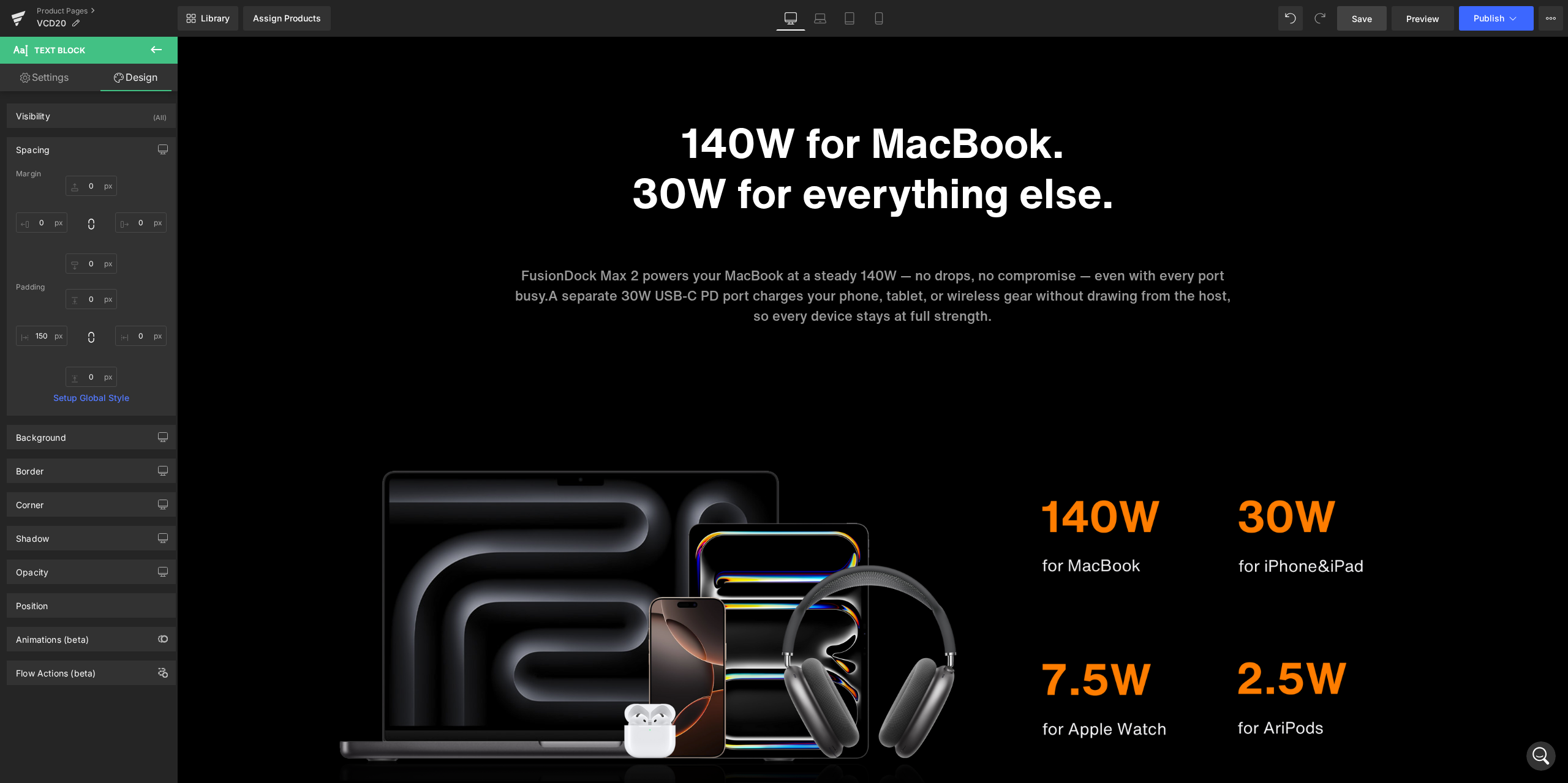
scroll to position [0, 0]
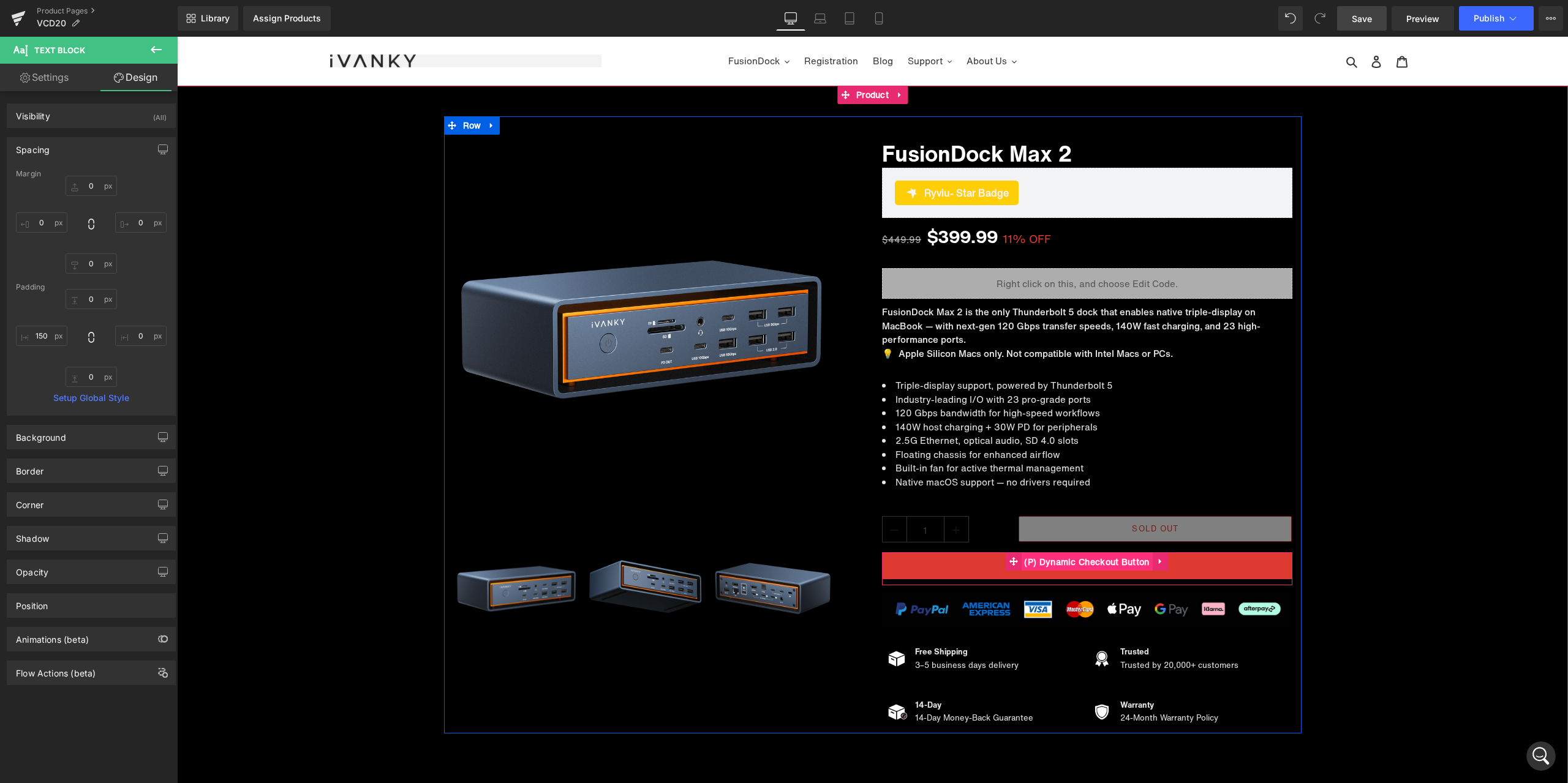
click at [1083, 561] on span "(P) Dynamic Checkout Button" at bounding box center [1086, 563] width 131 height 19
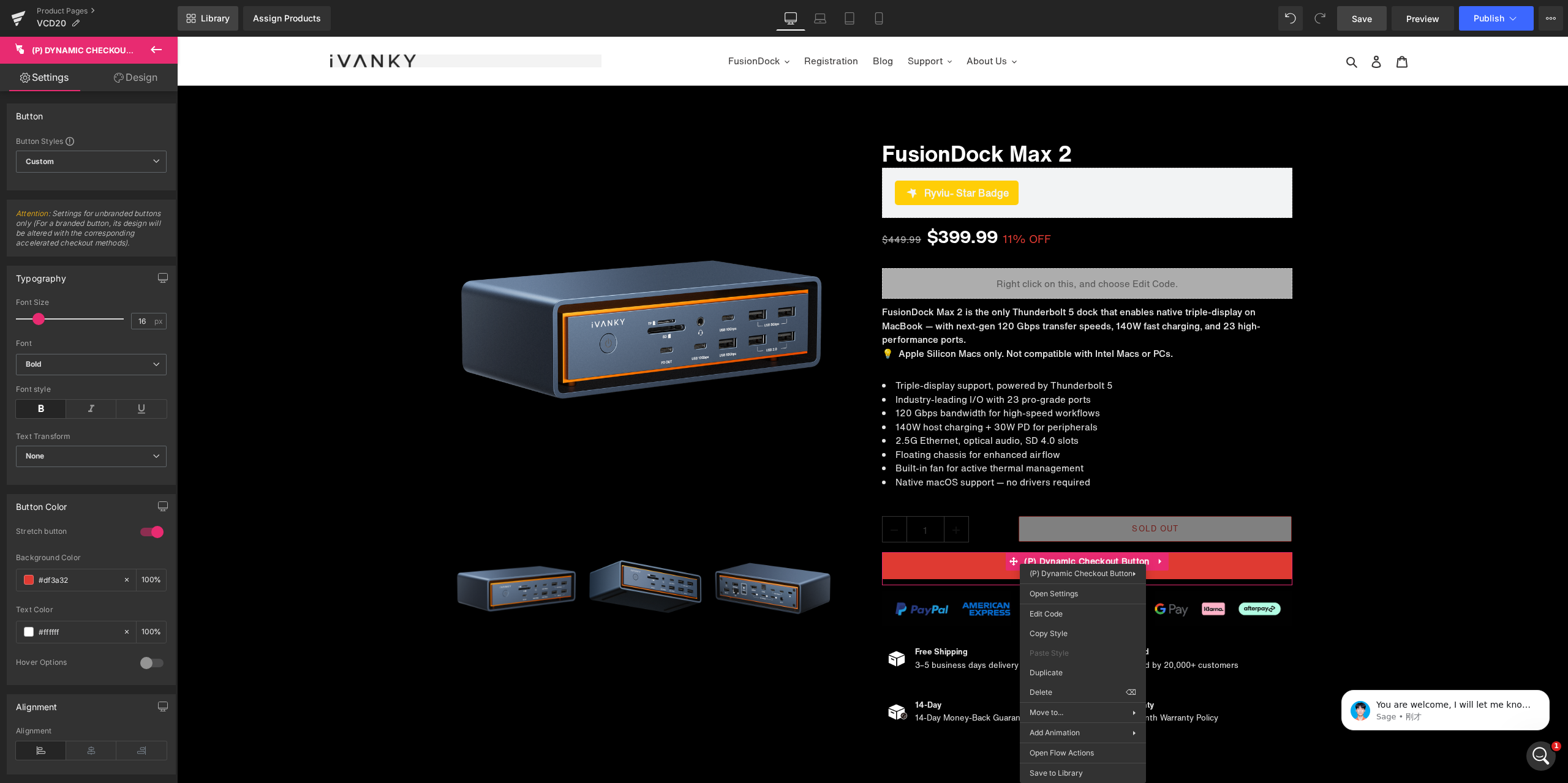
scroll to position [3976, 0]
click at [1441, 517] on div "Sale Off (P) Image ‹" at bounding box center [872, 425] width 1391 height 618
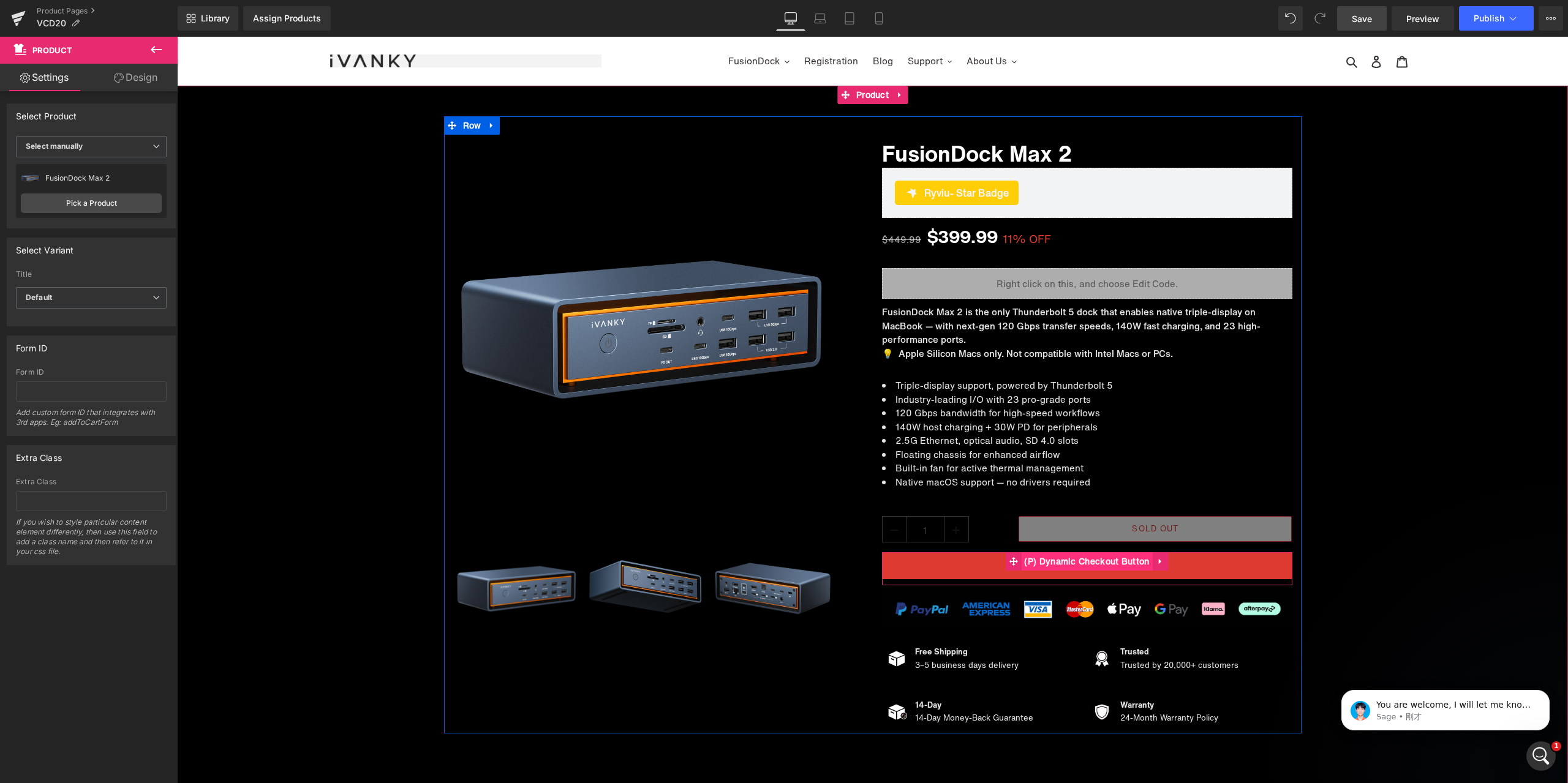
click at [1090, 560] on span "(P) Dynamic Checkout Button" at bounding box center [1086, 562] width 131 height 19
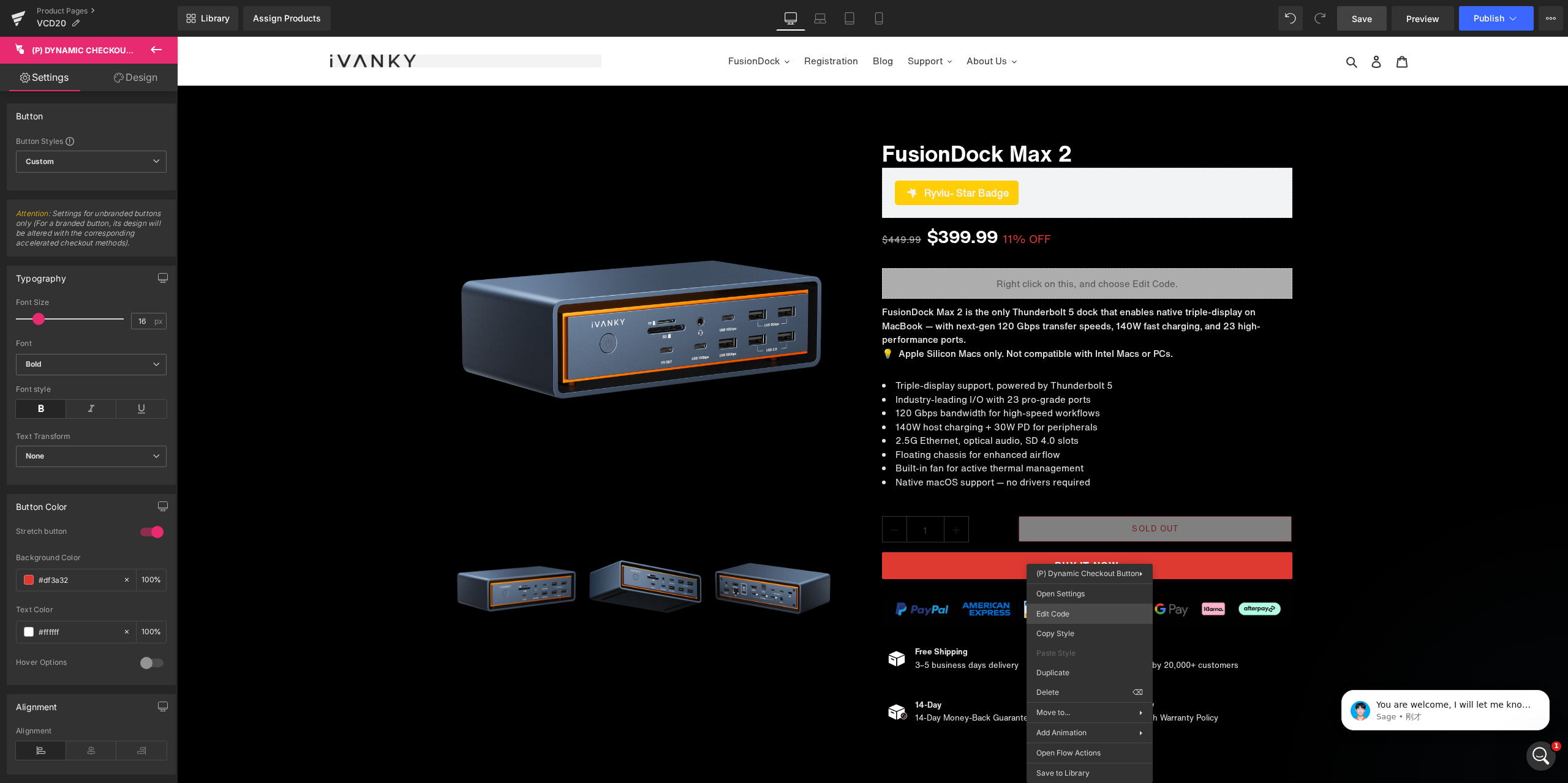
click at [1079, 609] on body "(P) Dynamic Checkout Button You are previewing how the will restyle your page. …" at bounding box center [784, 391] width 1568 height 783
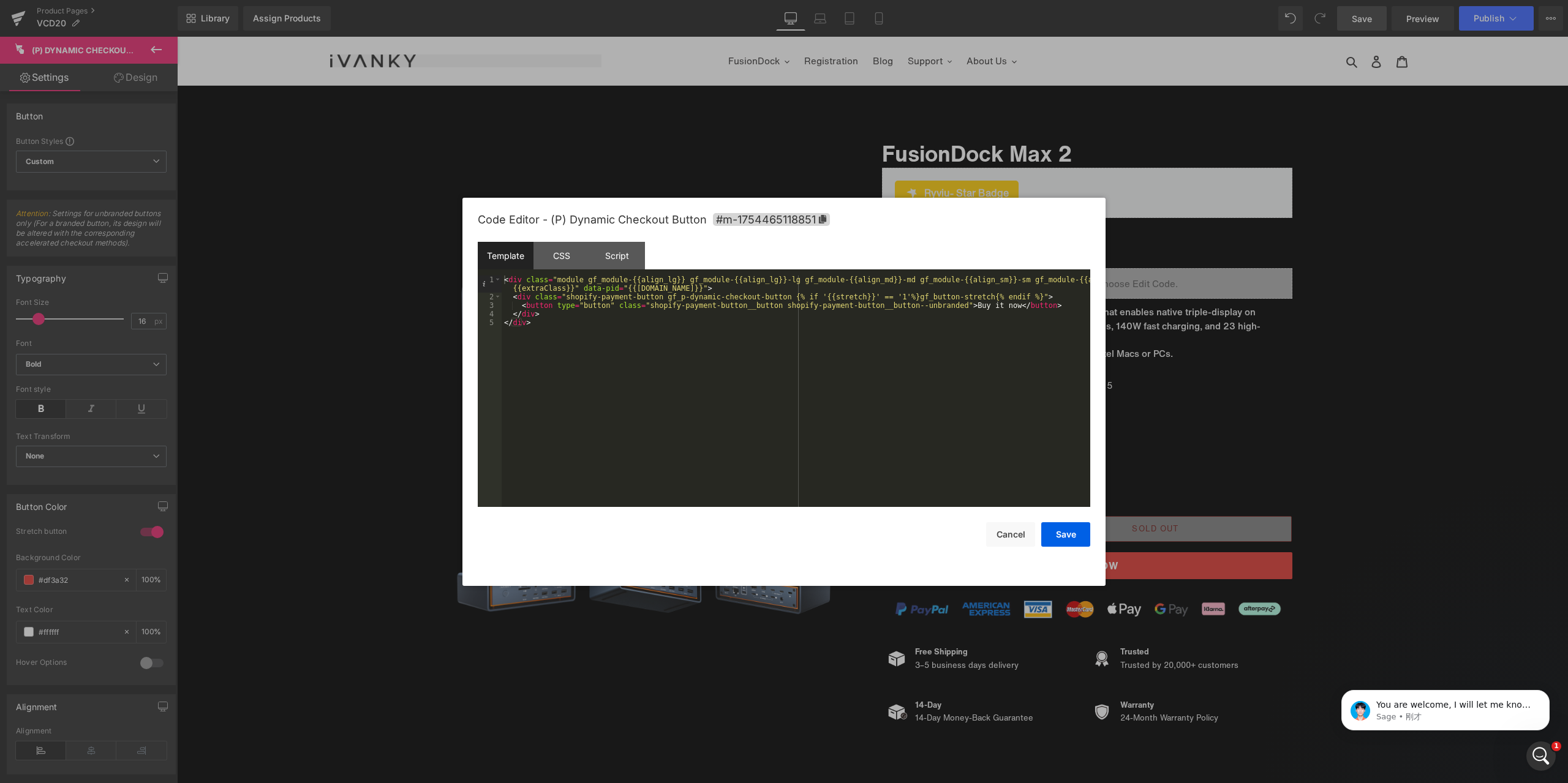
click at [578, 336] on div "< div class = "module gf_module-{{align_lg}} gf_module-{{align_lg}}-lg gf_modul…" at bounding box center [795, 404] width 588 height 257
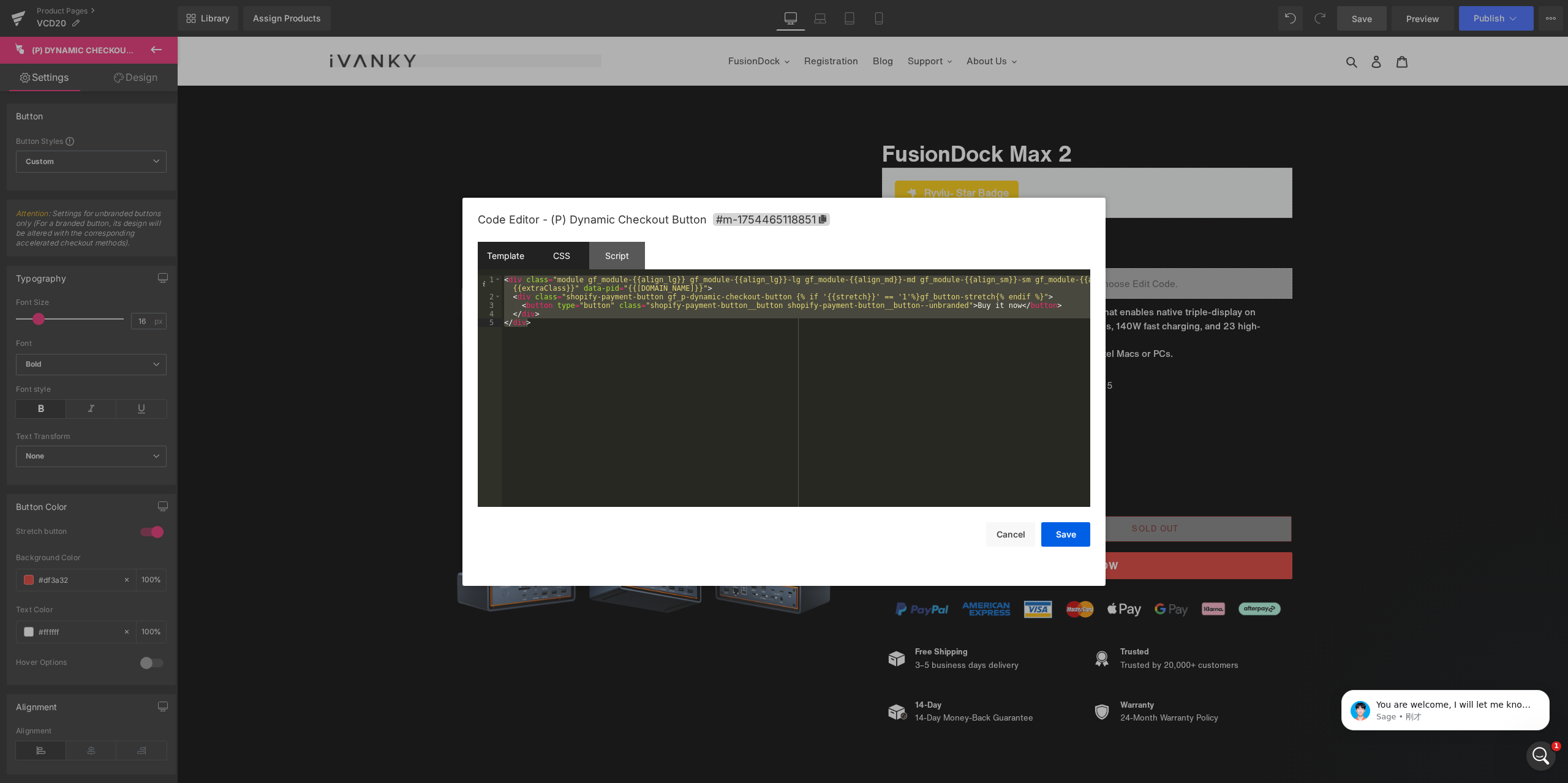
click at [569, 264] on div "CSS" at bounding box center [561, 255] width 56 height 27
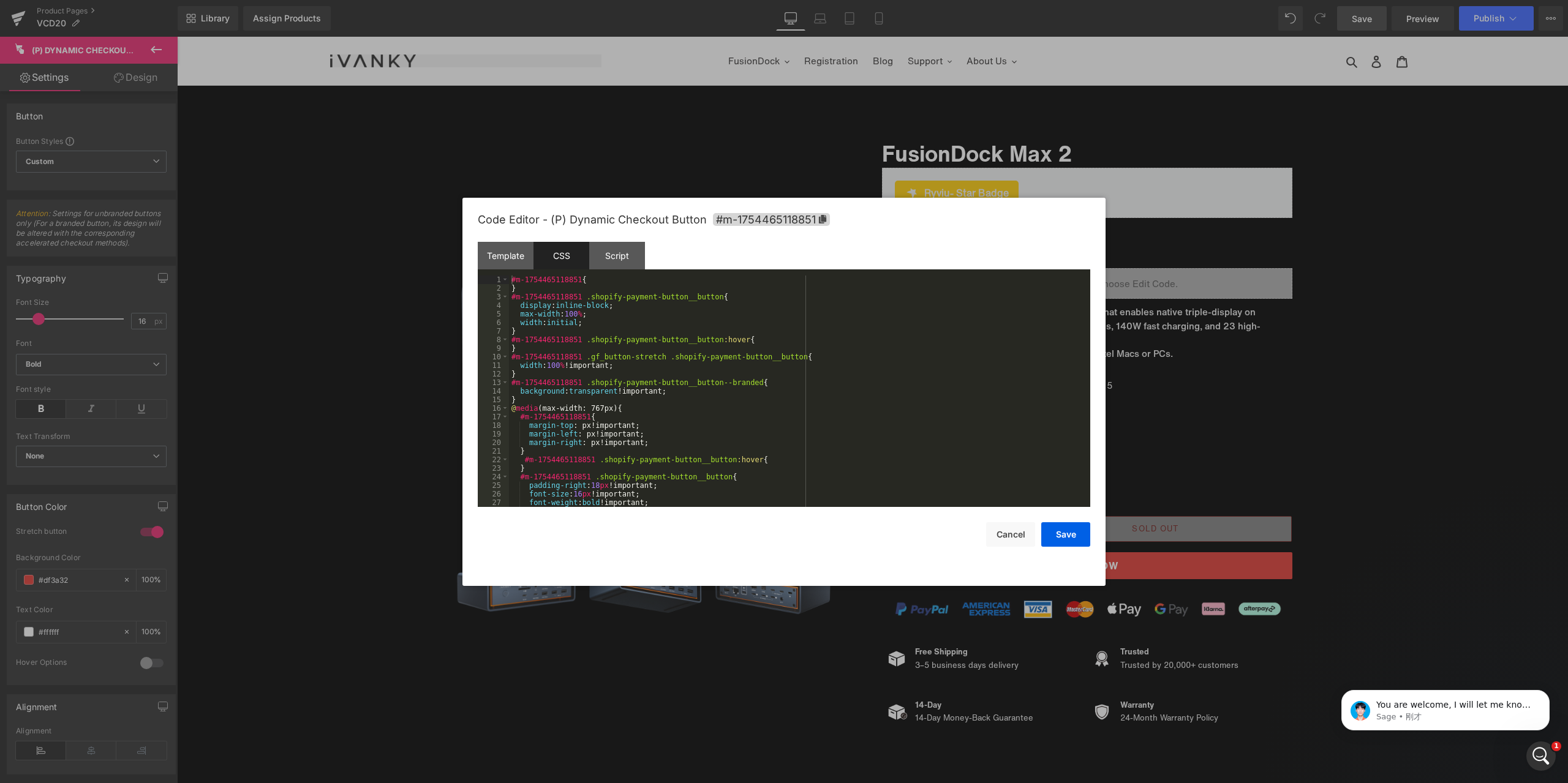
click at [711, 381] on div "#m-1754465118851 { } #m-1754465118851 .shopify-payment-button__button { display…" at bounding box center [797, 400] width 576 height 248
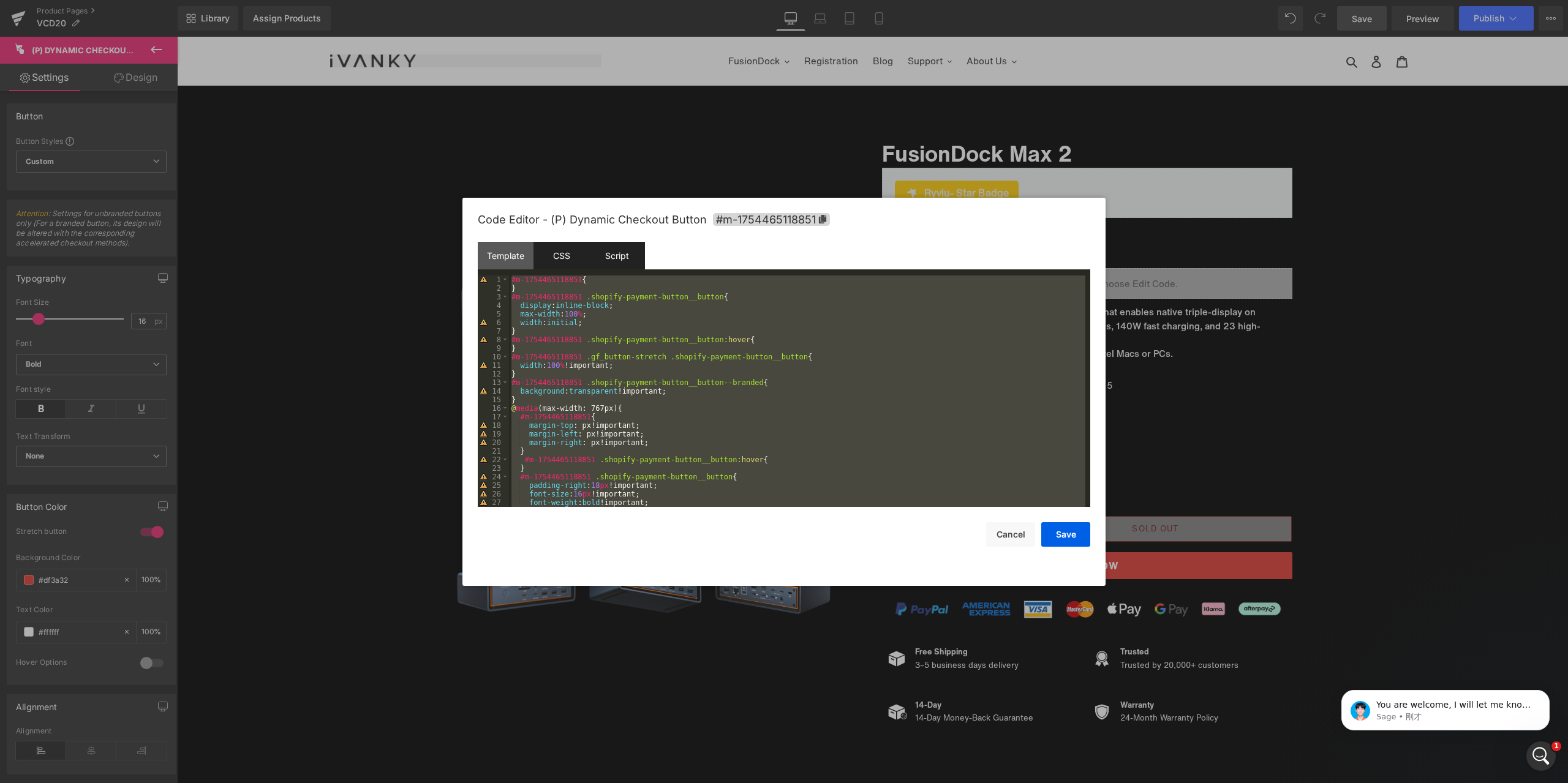
click at [614, 260] on div "Script" at bounding box center [617, 255] width 56 height 27
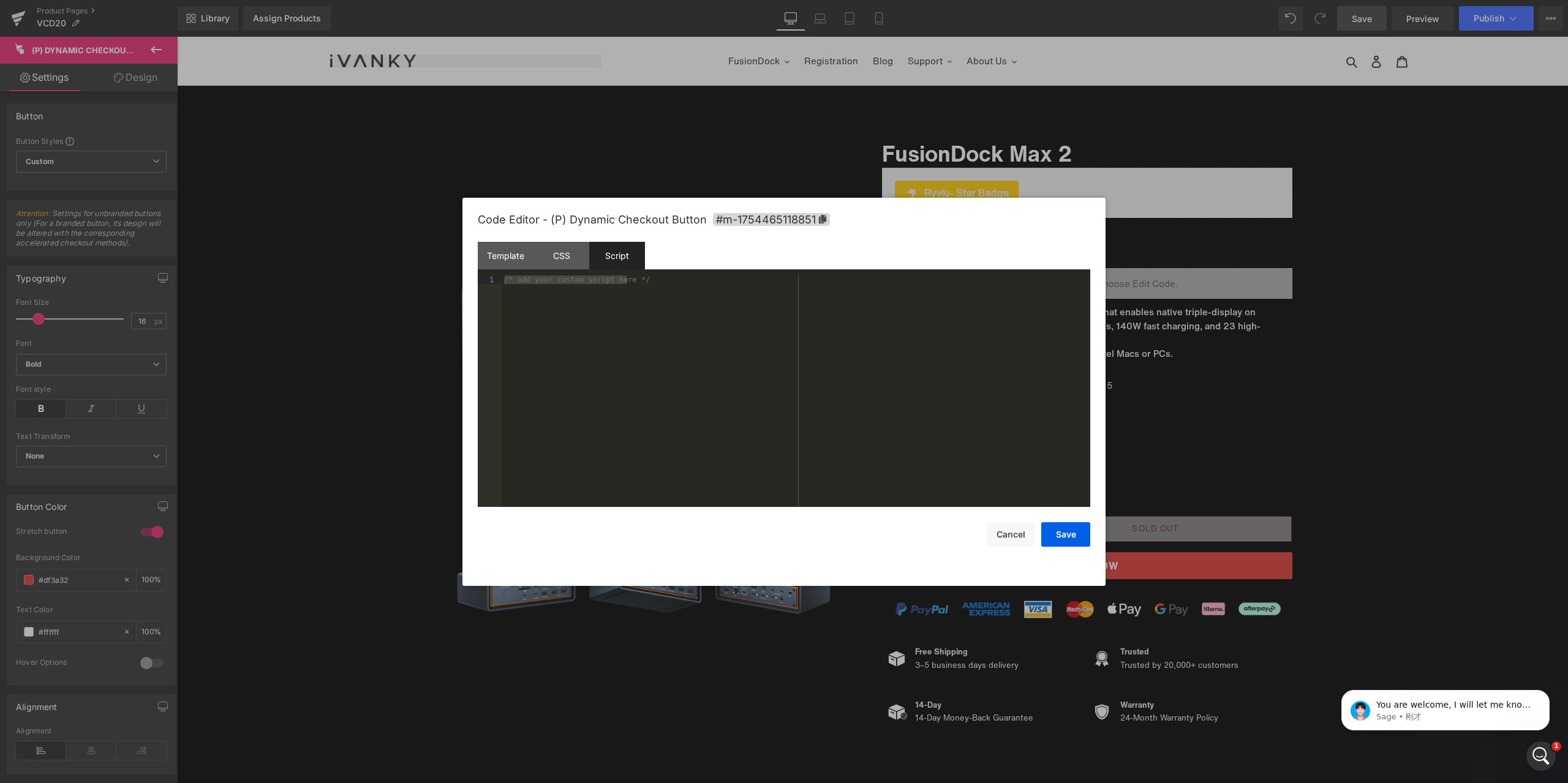
click at [699, 345] on div "/* add your custom script here */" at bounding box center [795, 391] width 588 height 231
click at [1340, 324] on div at bounding box center [784, 391] width 1568 height 783
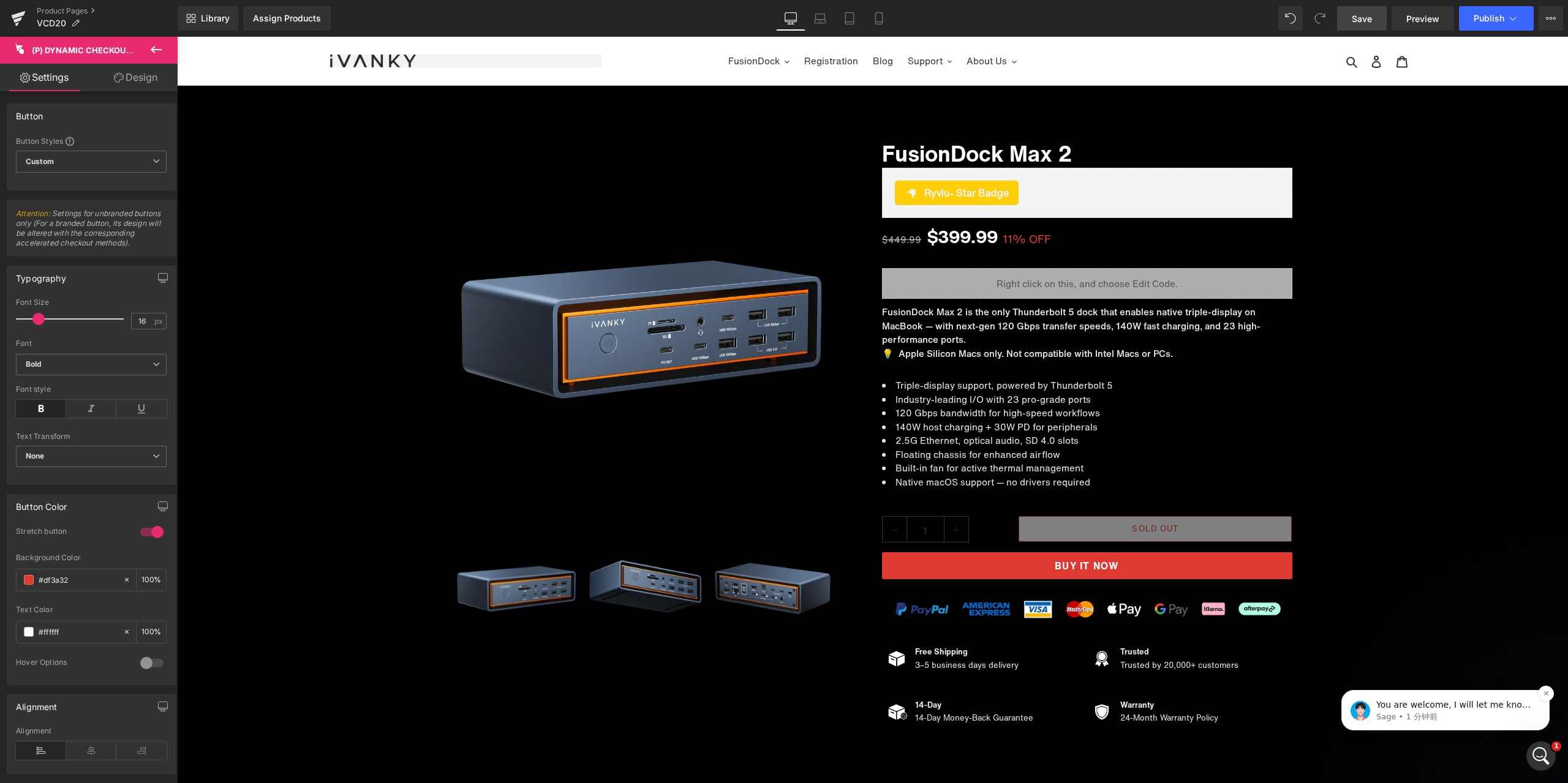
click at [1435, 710] on p "You are welcome, I will let me know soon" at bounding box center [1455, 705] width 158 height 12
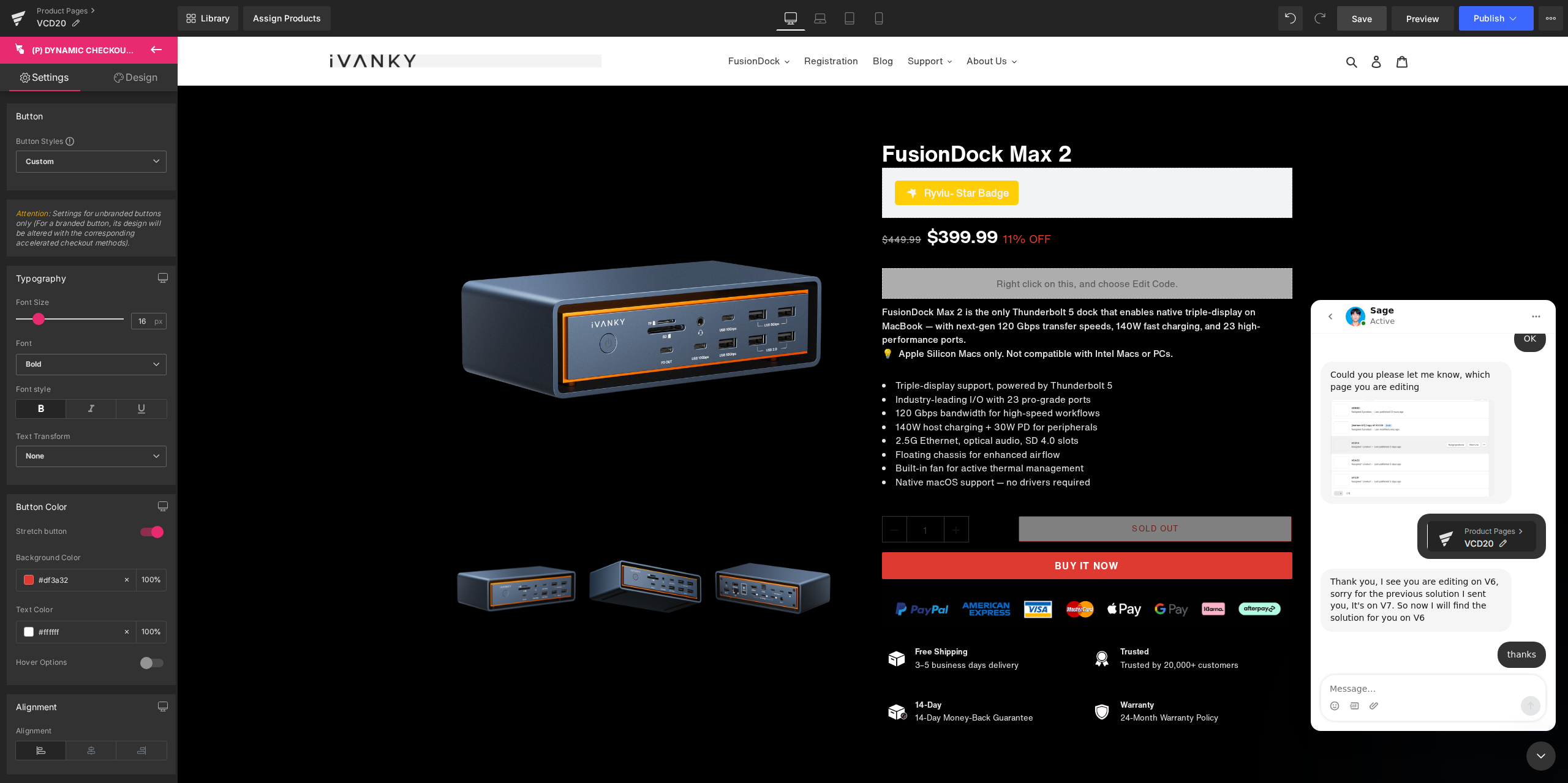
scroll to position [3996, 0]
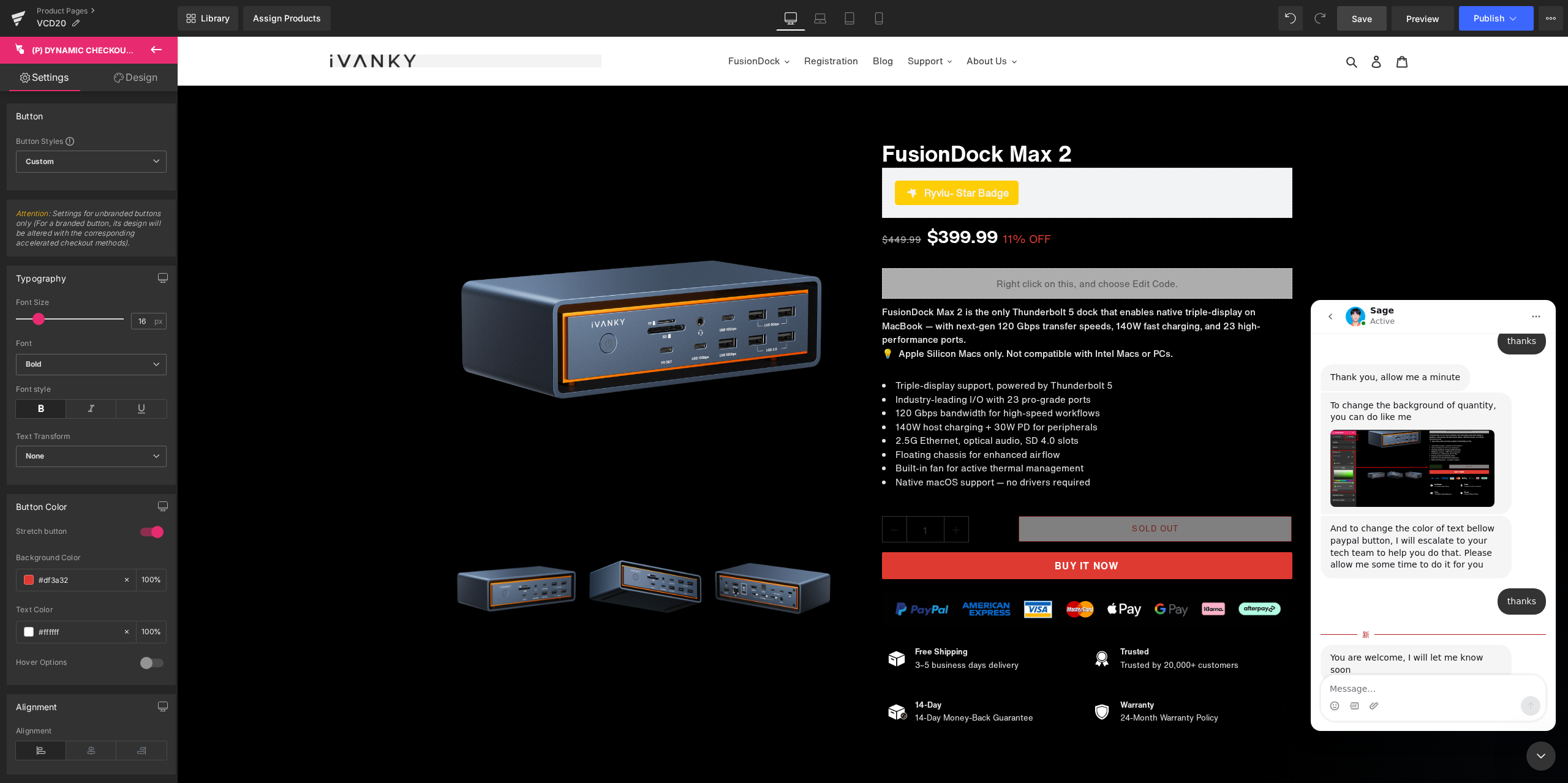
click at [1551, 746] on div "关闭 Intercom Messenger" at bounding box center [1541, 757] width 29 height 29
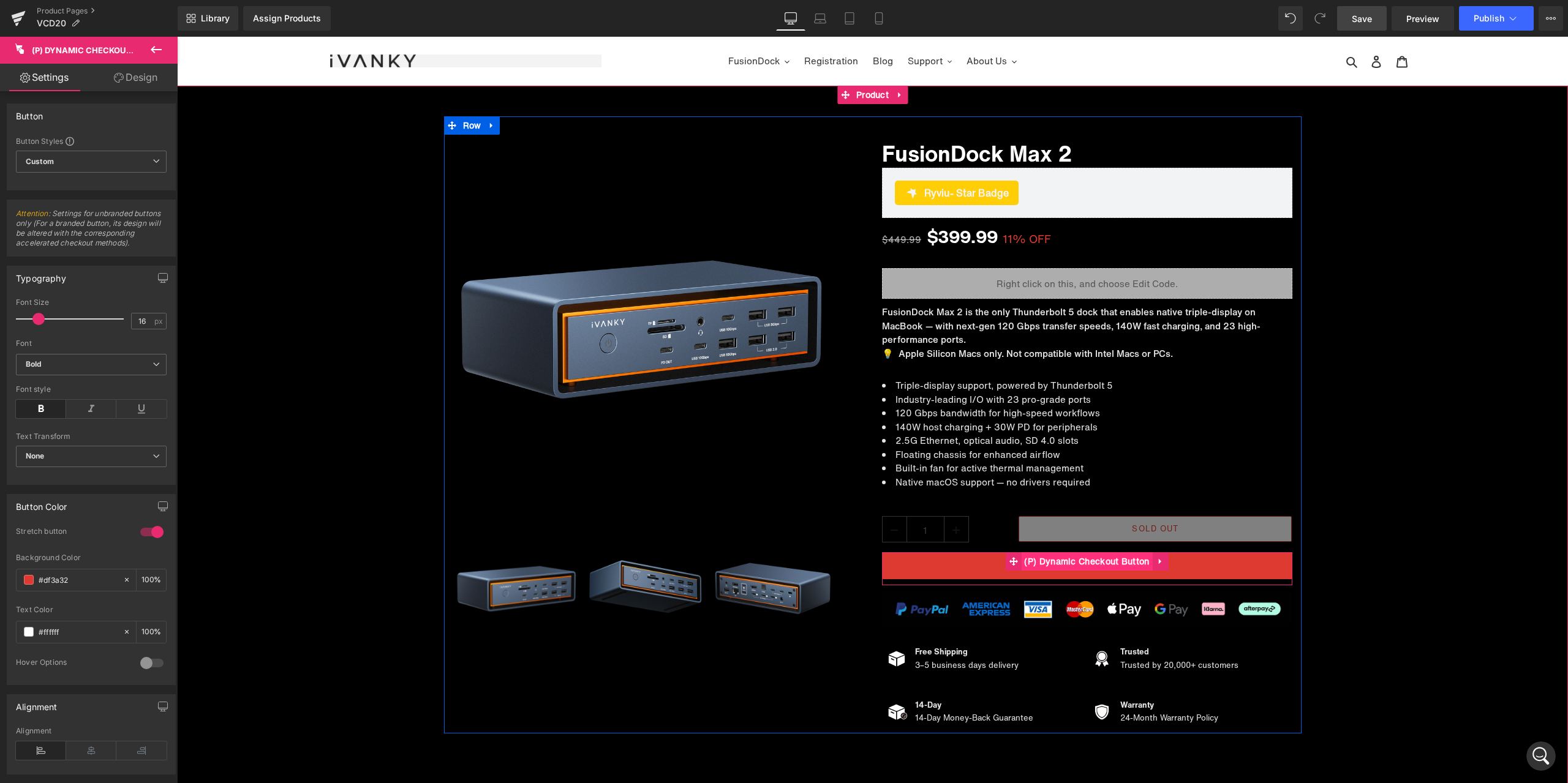
click at [1074, 560] on span "(P) Dynamic Checkout Button" at bounding box center [1086, 562] width 131 height 19
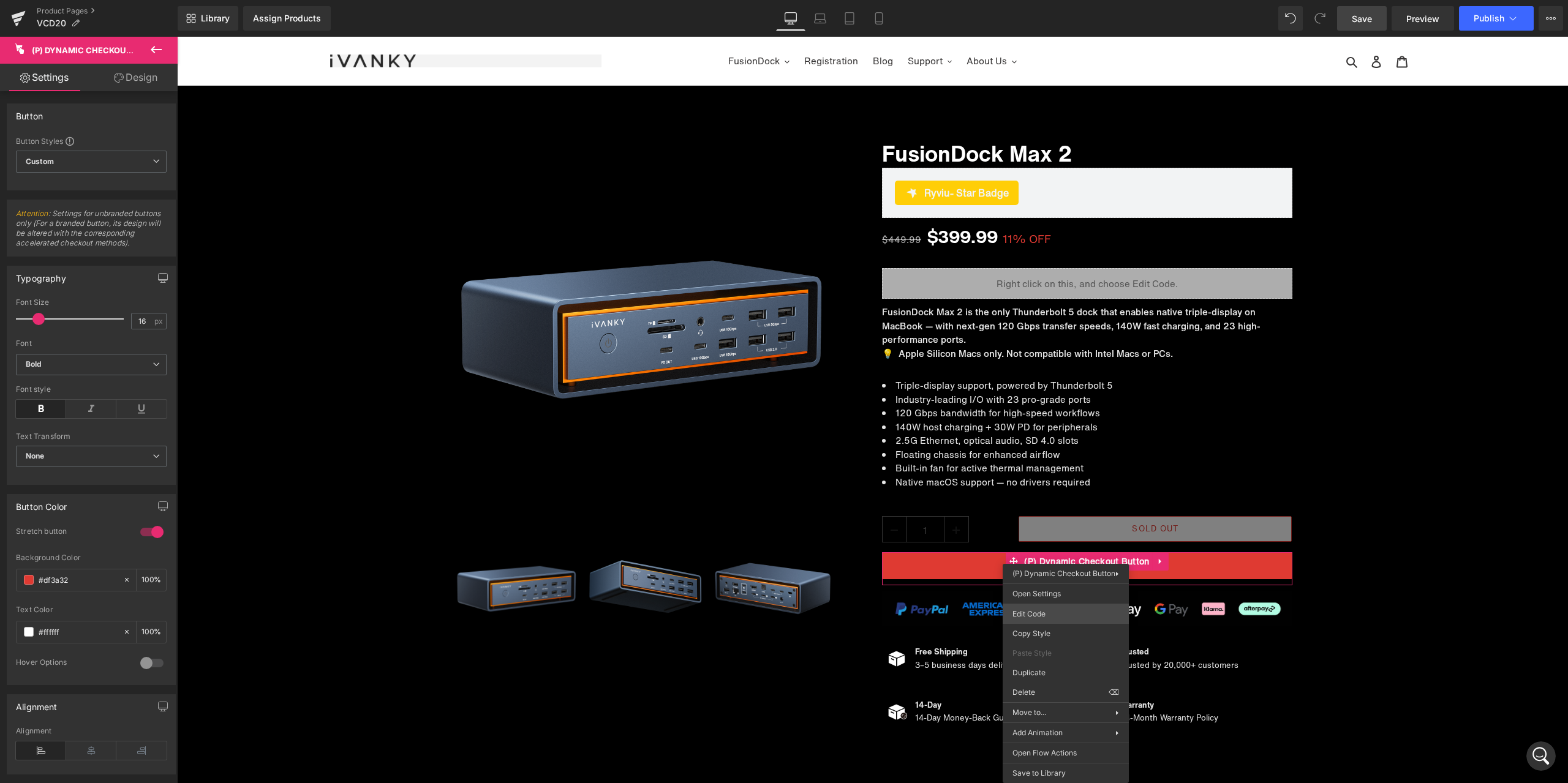
click at [1061, 615] on body "(P) Dynamic Checkout Button You are previewing how the will restyle your page. …" at bounding box center [784, 391] width 1568 height 783
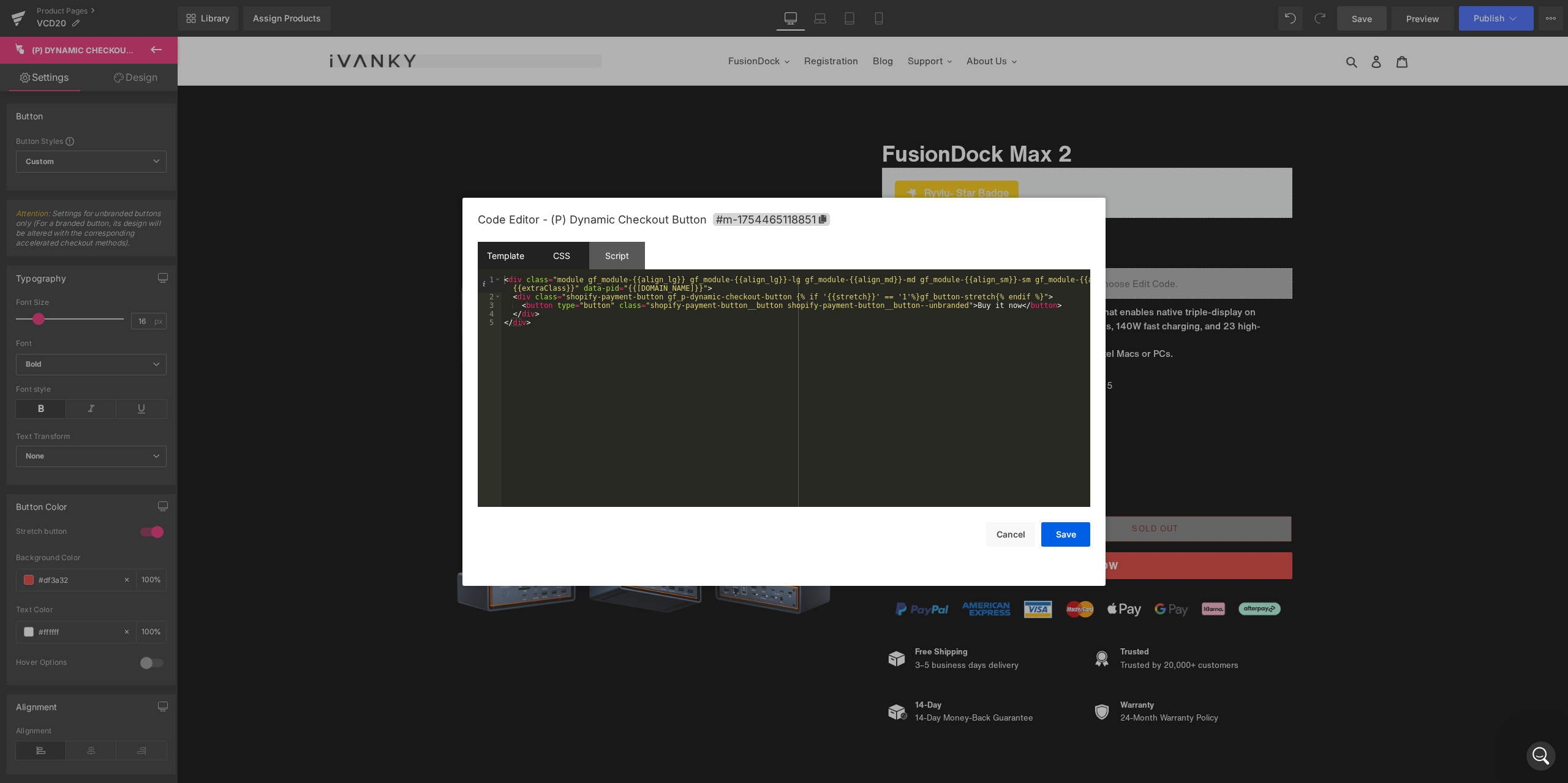
click at [571, 257] on div "CSS" at bounding box center [561, 255] width 56 height 27
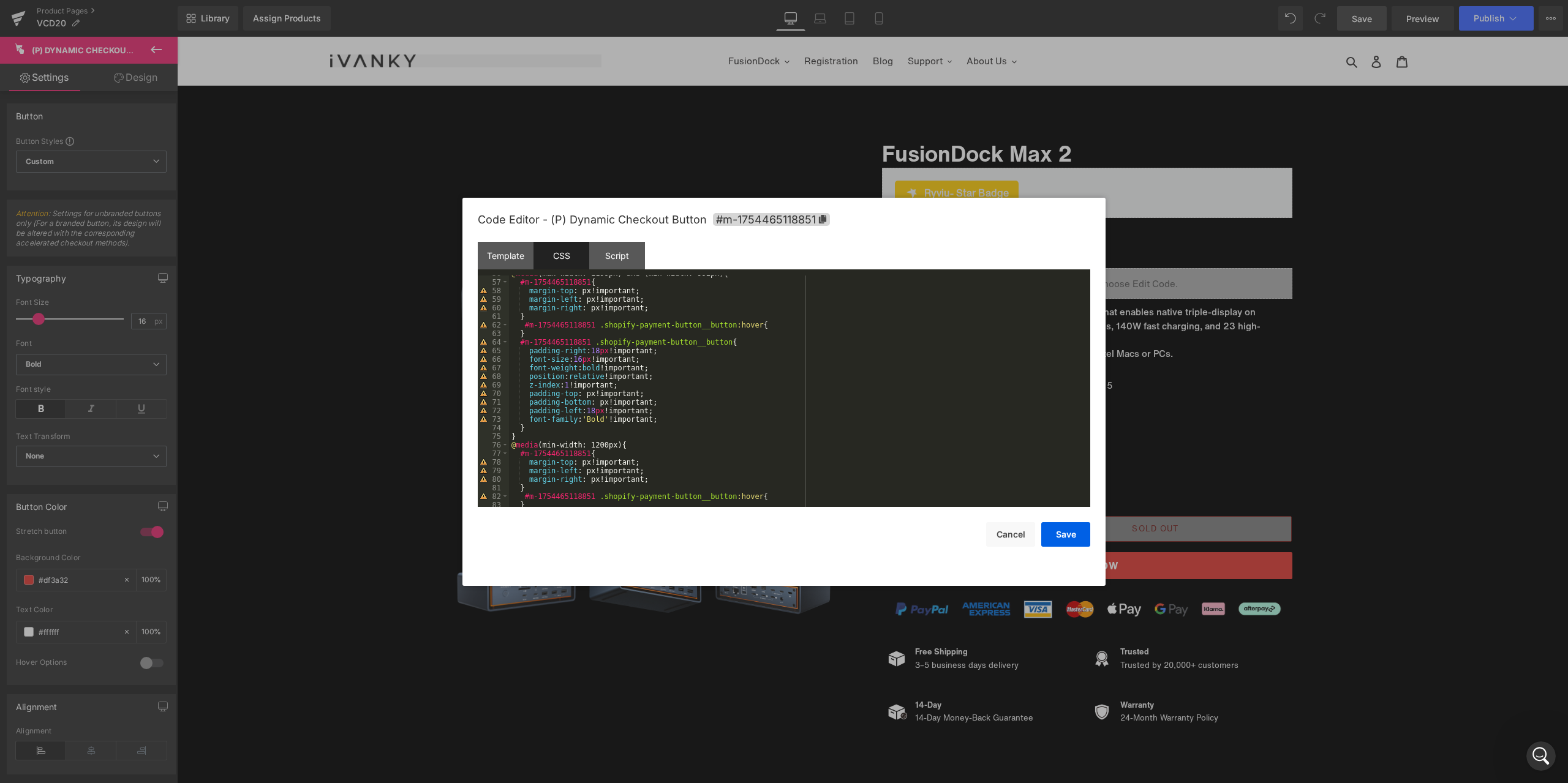
scroll to position [763, 0]
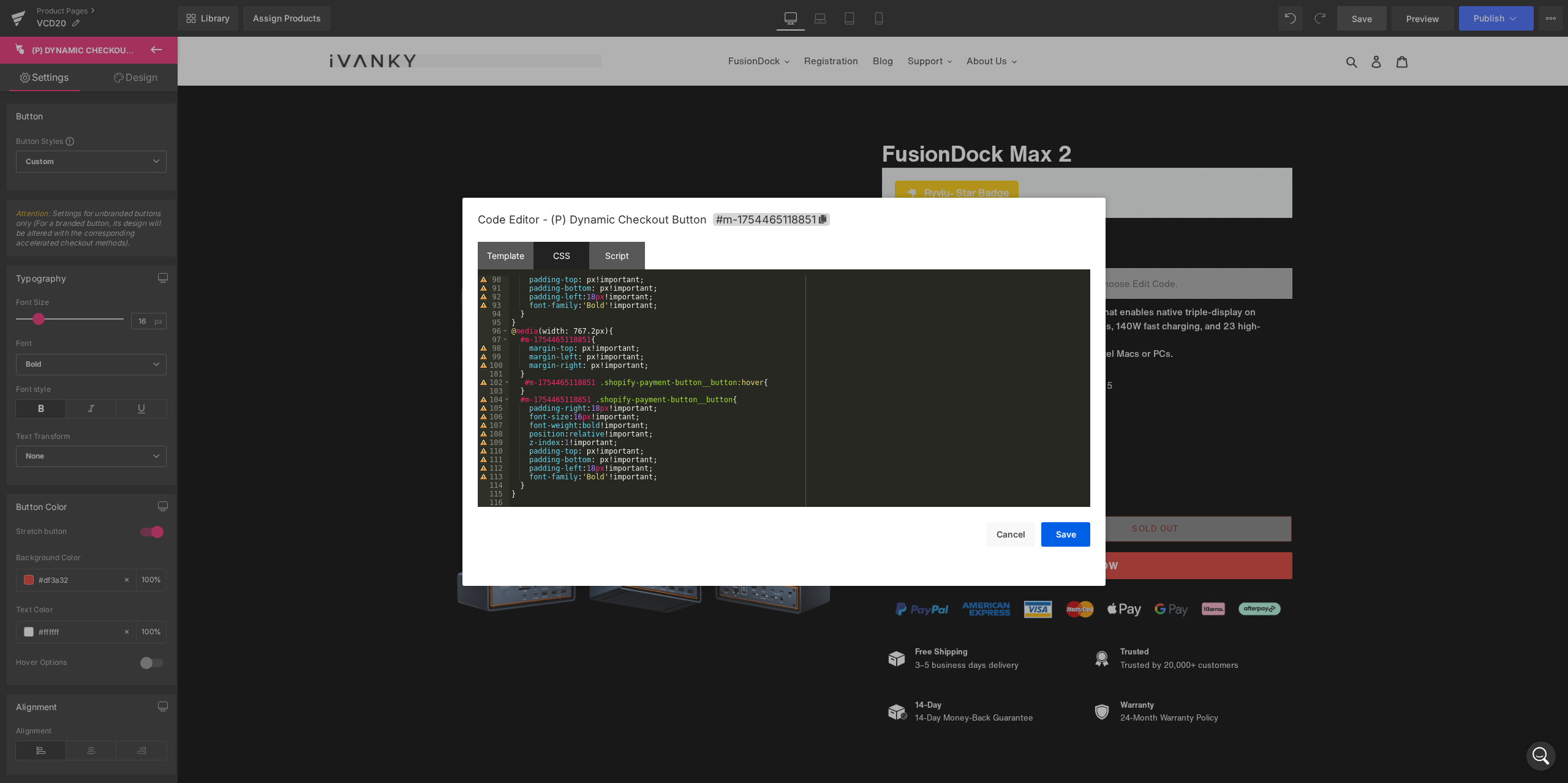
click at [607, 493] on div "padding-top : px!important; padding-bottom : px!important; padding-left : 18 px…" at bounding box center [797, 400] width 576 height 248
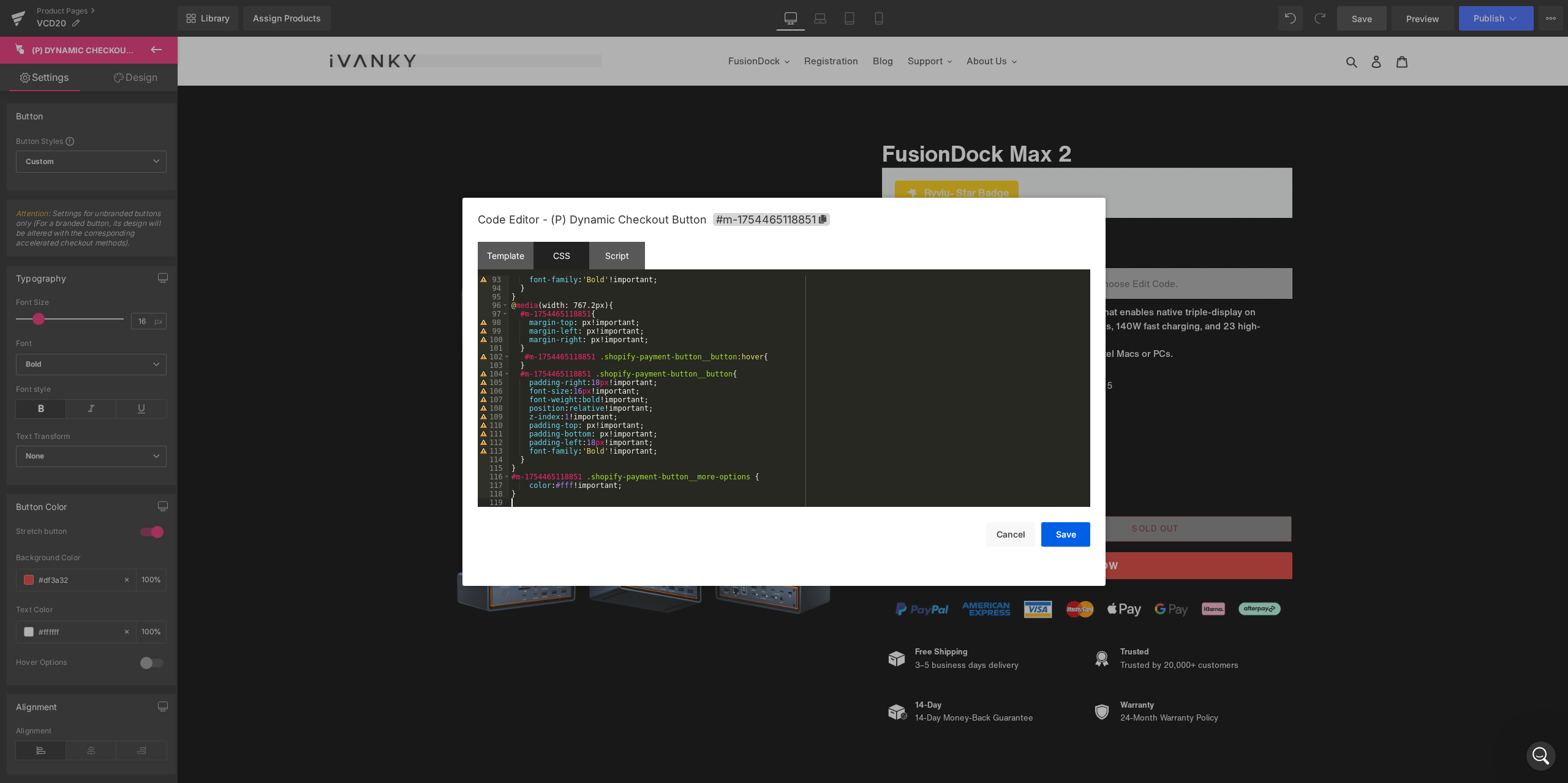
scroll to position [789, 0]
click at [1074, 531] on button "Save" at bounding box center [1065, 535] width 49 height 25
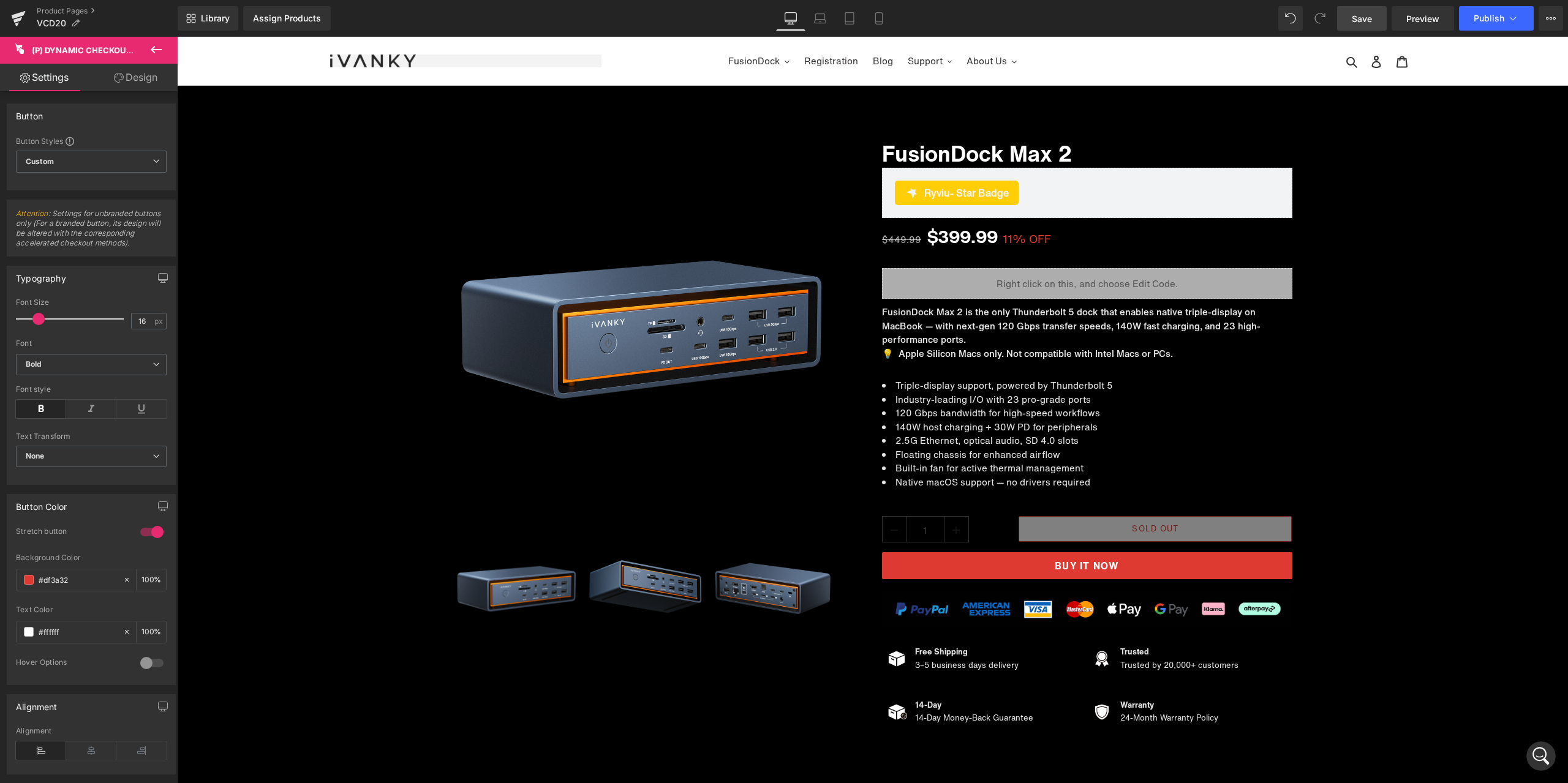
click at [1355, 17] on span "Save" at bounding box center [1362, 18] width 20 height 13
click at [1431, 20] on span "Preview" at bounding box center [1423, 18] width 33 height 13
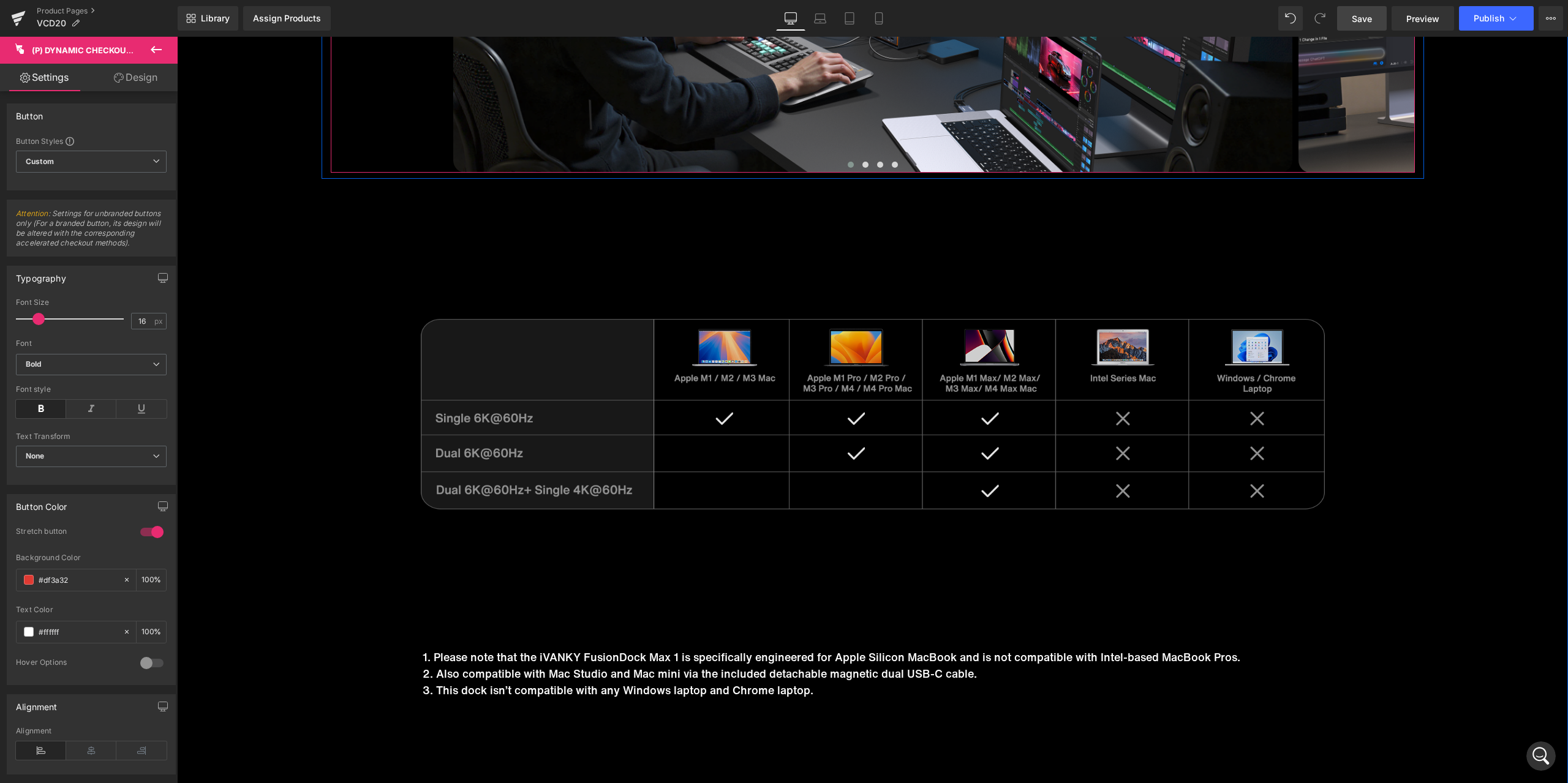
scroll to position [7407, 0]
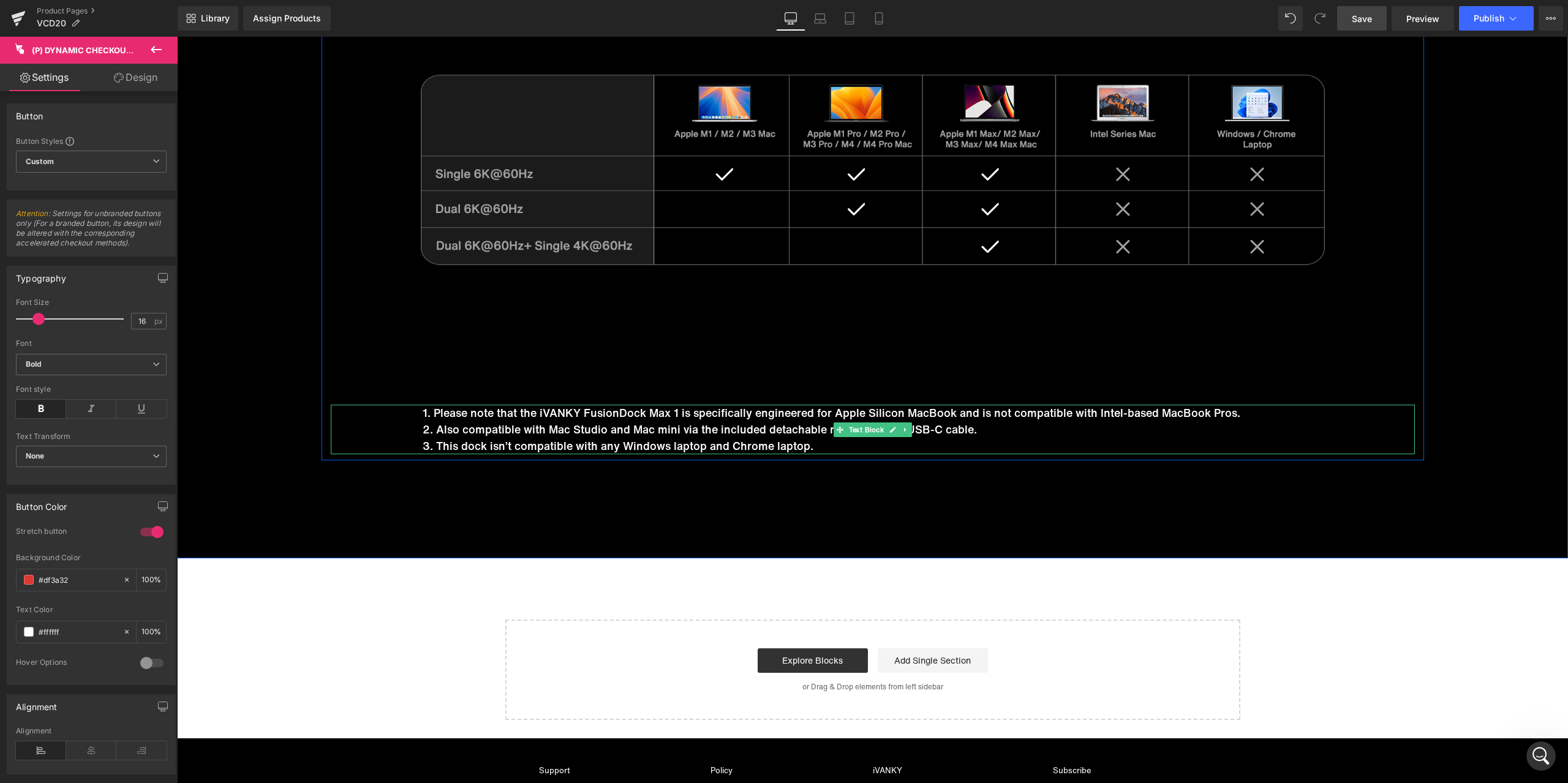
click at [669, 411] on p "1. Please note that the iVANKY FusionDock Max 1 is specifically engineered for …" at bounding box center [919, 412] width 992 height 16
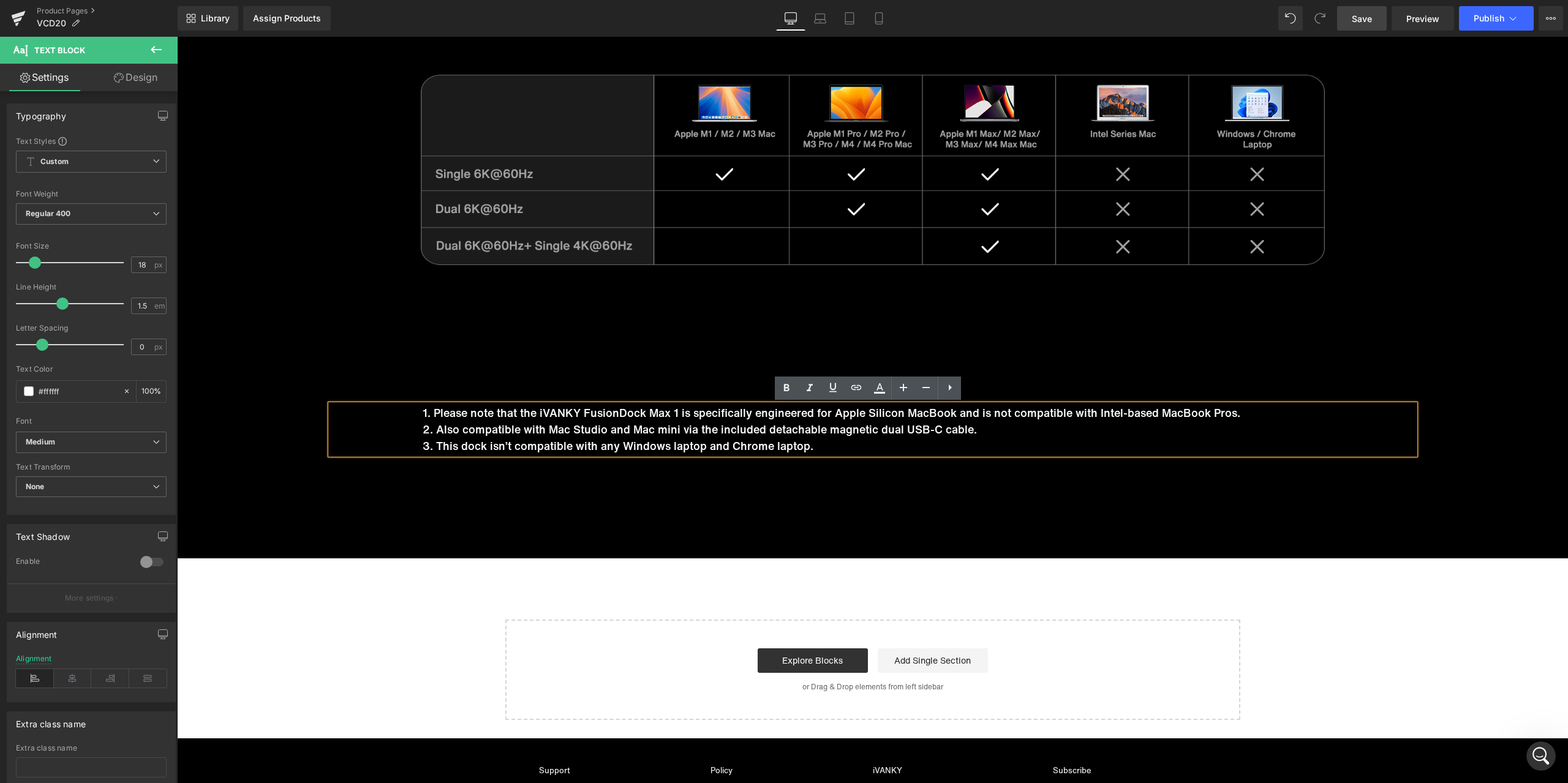
click at [670, 412] on p "1. Please note that the iVANKY FusionDock Max 1 is specifically engineered for …" at bounding box center [919, 412] width 992 height 16
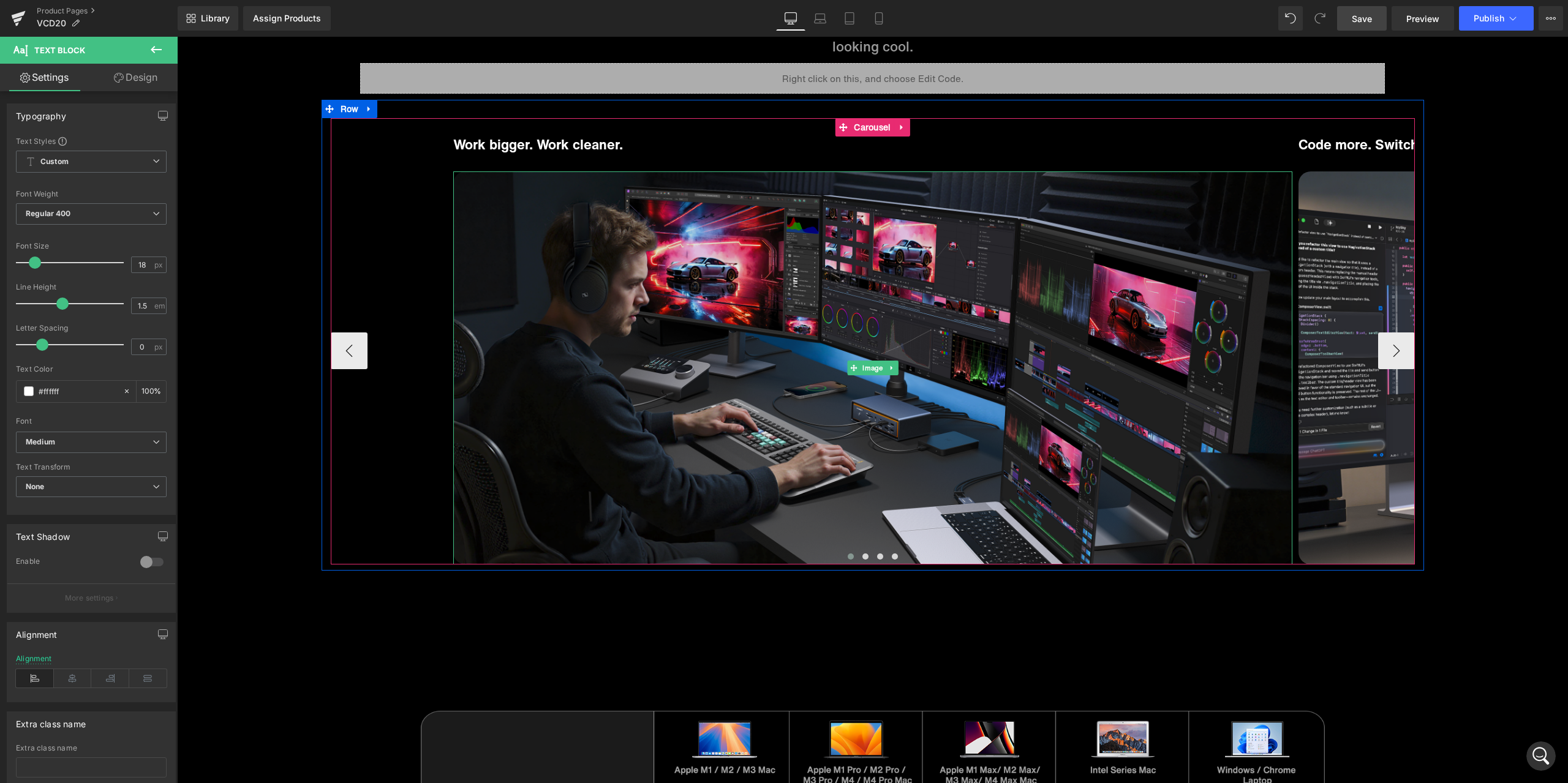
scroll to position [6918, 0]
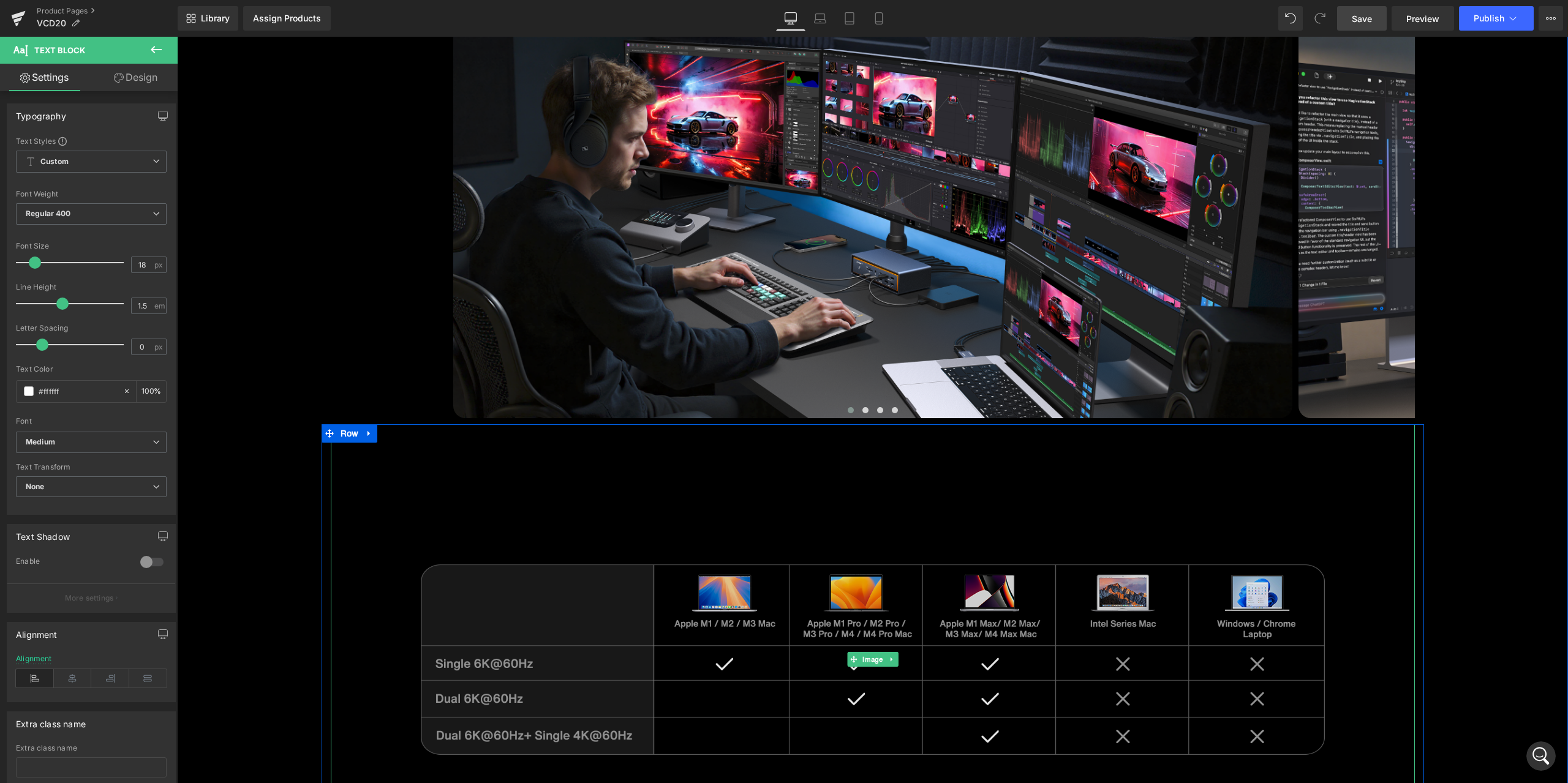
click at [854, 492] on img at bounding box center [872, 659] width 1084 height 470
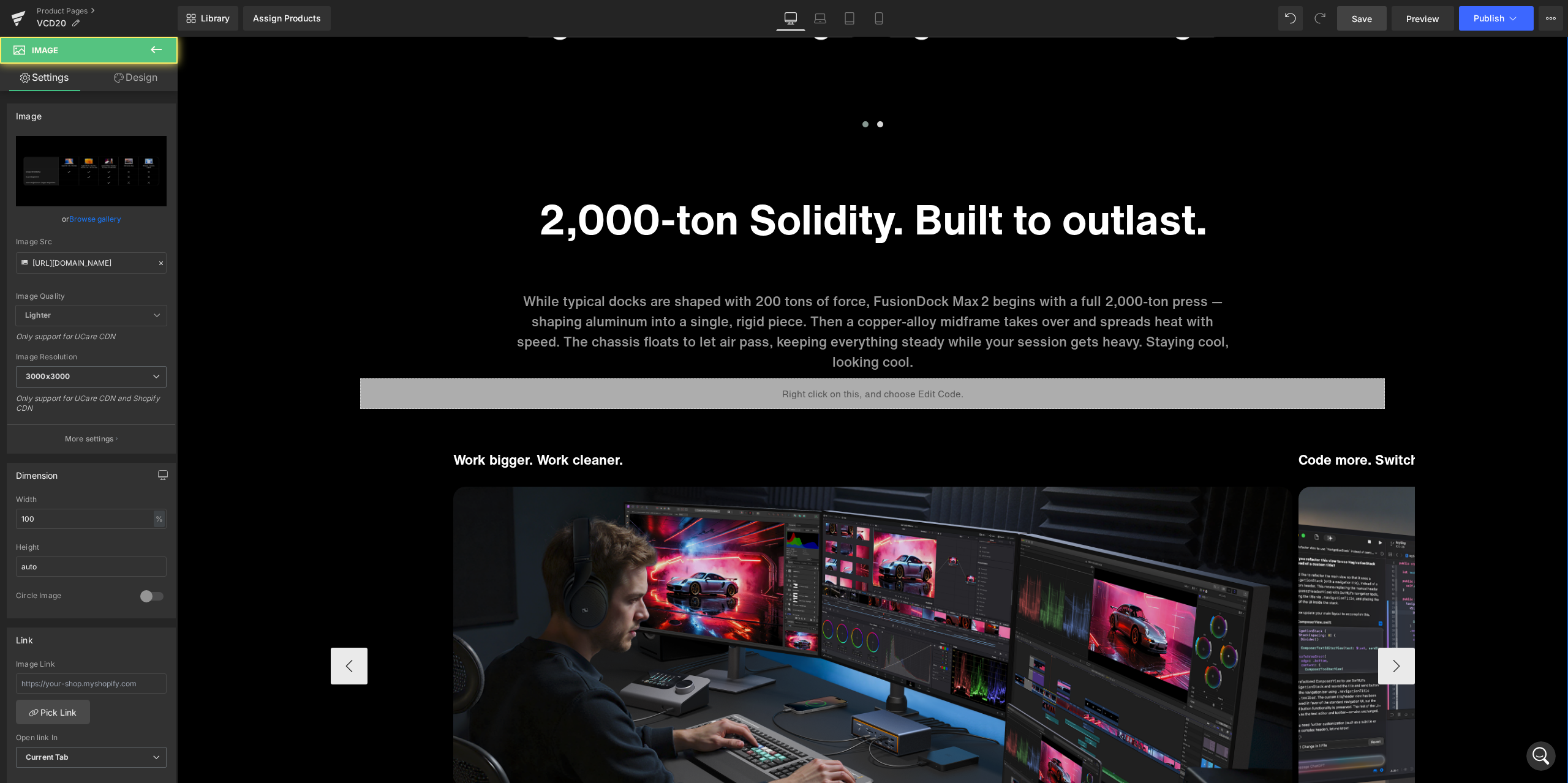
scroll to position [6305, 0]
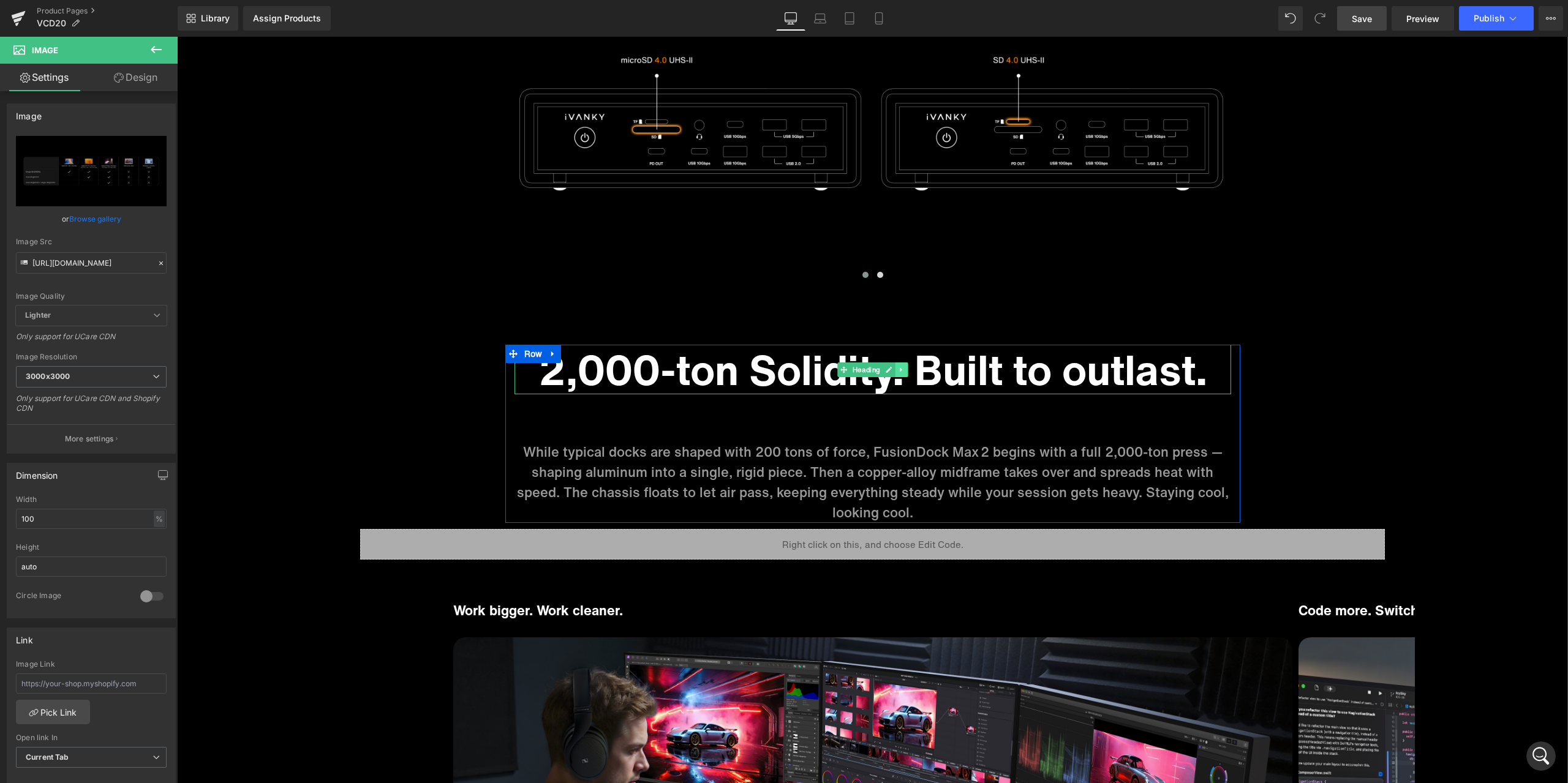
click at [898, 371] on icon at bounding box center [901, 370] width 7 height 8
click at [551, 353] on icon at bounding box center [553, 354] width 9 height 9
click at [565, 354] on icon at bounding box center [569, 354] width 9 height 9
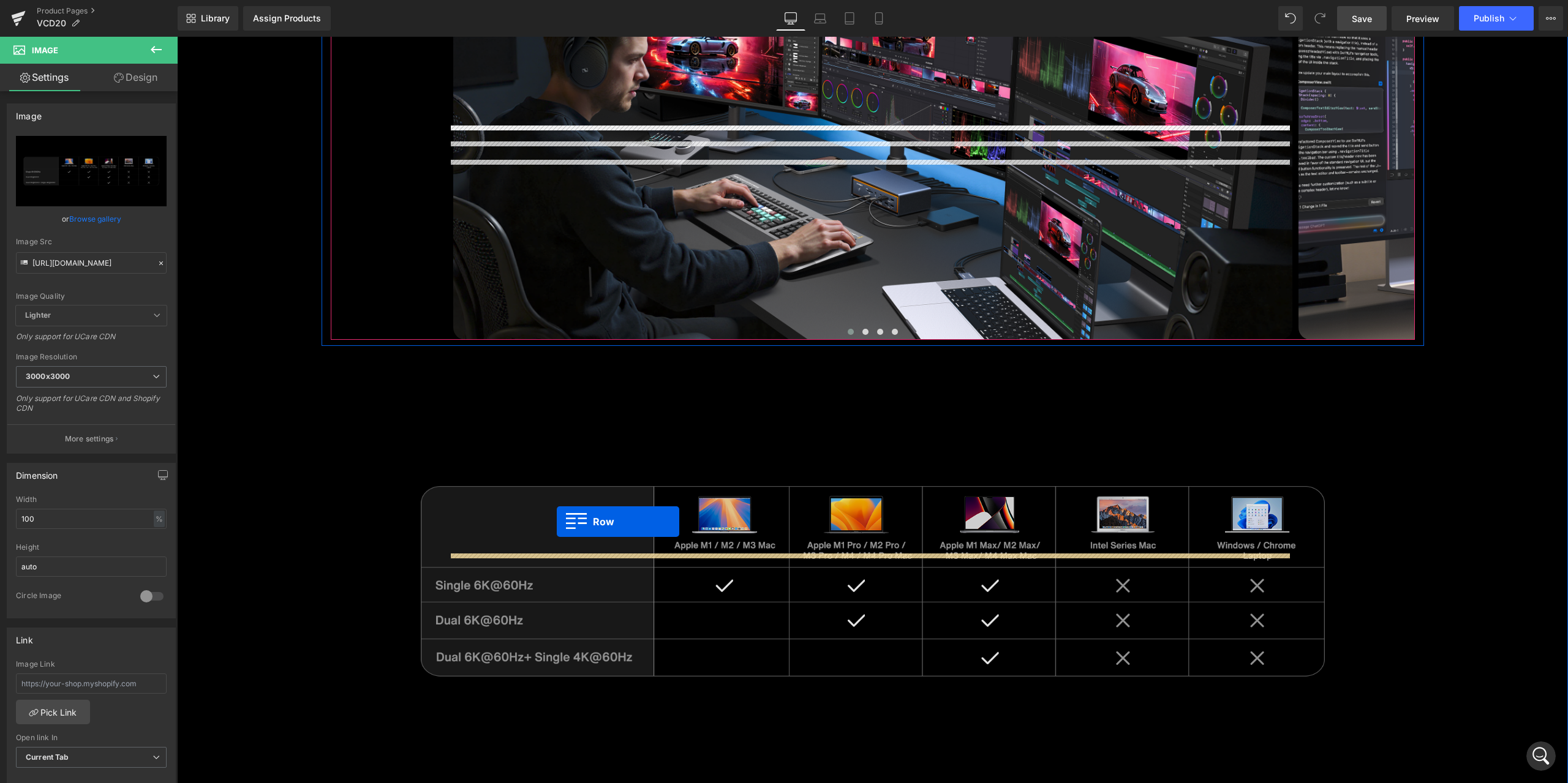
scroll to position [7102, 0]
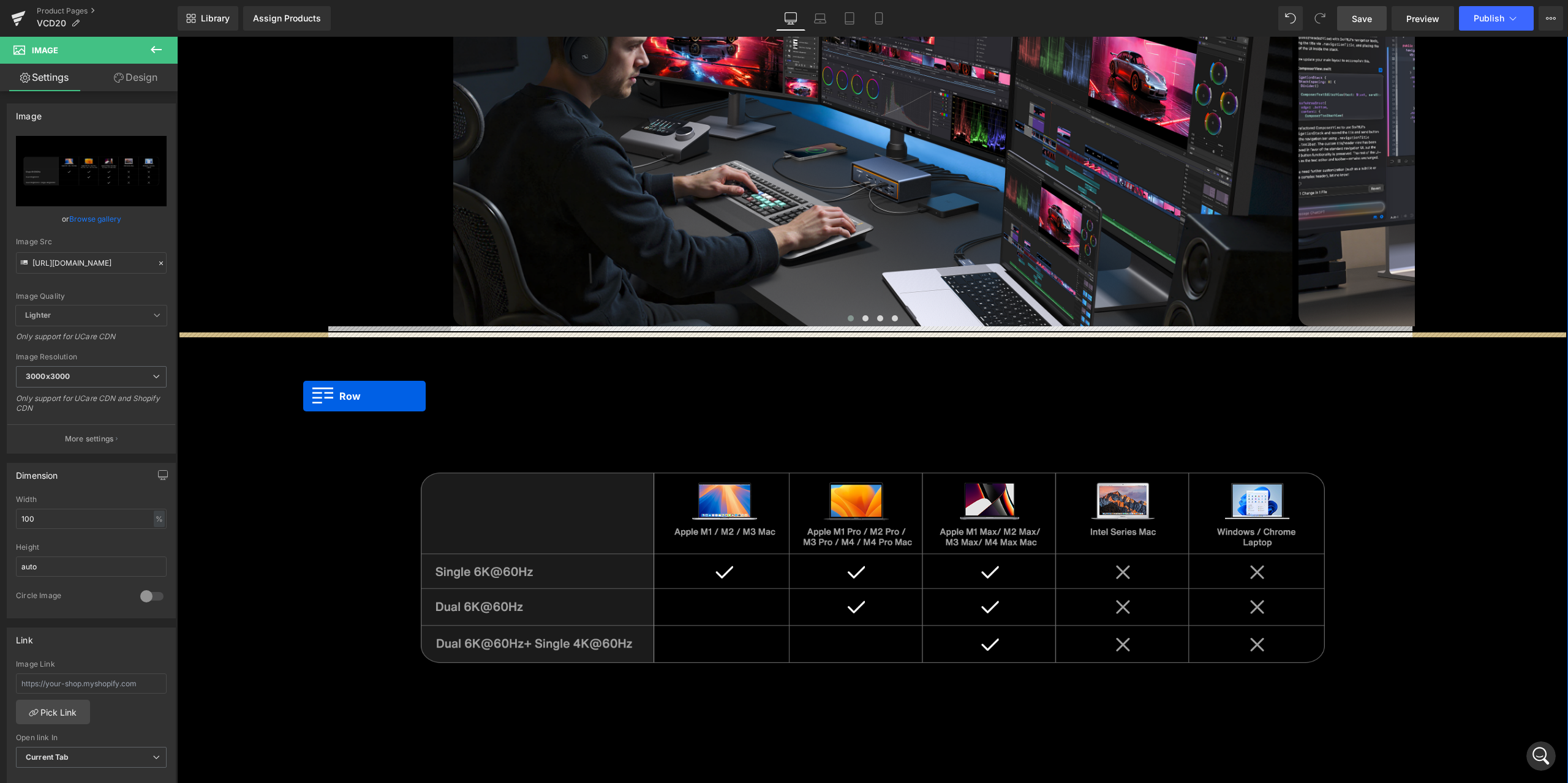
drag, startPoint x: 532, startPoint y: 593, endPoint x: 303, endPoint y: 396, distance: 302.1
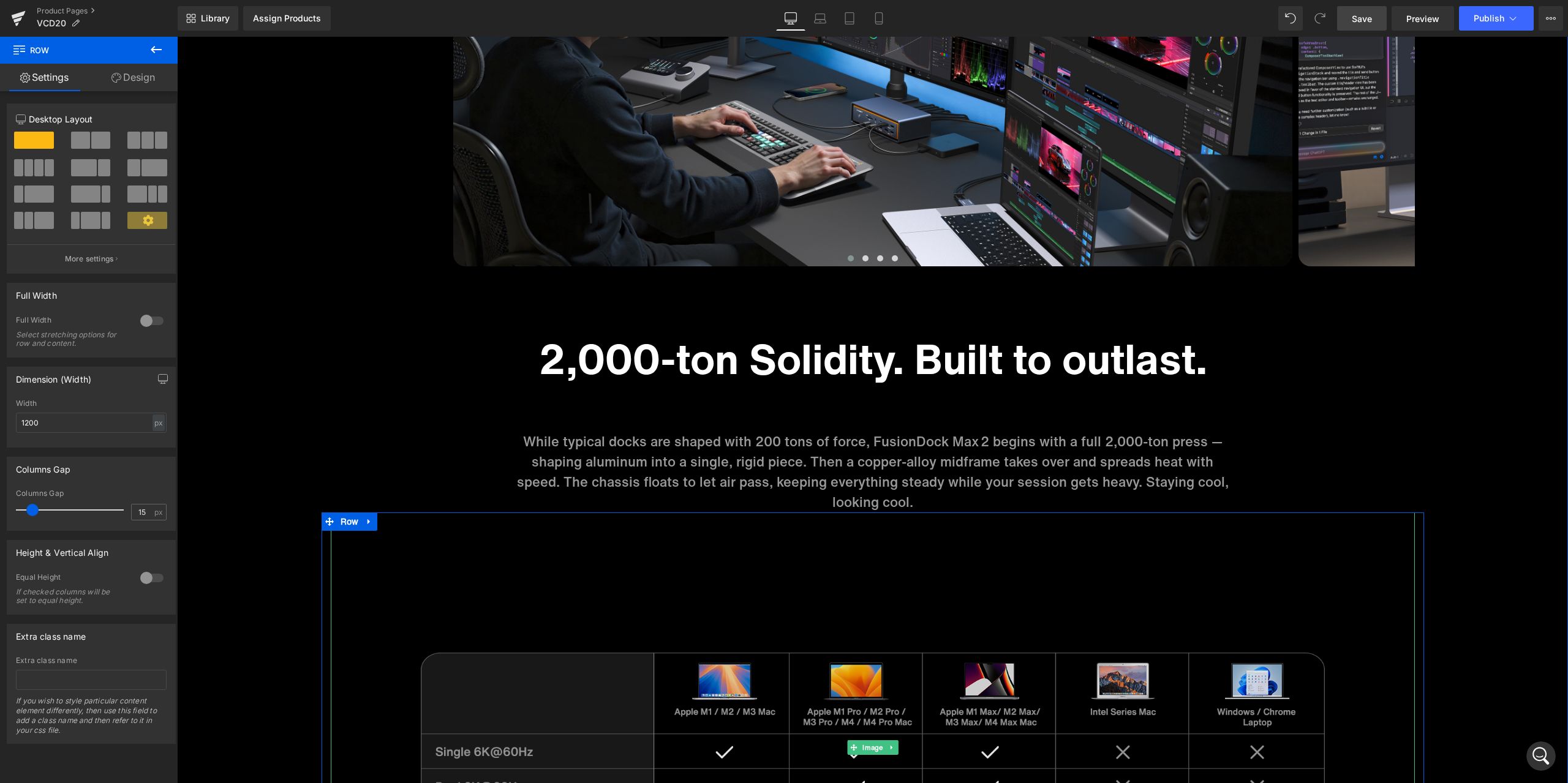
scroll to position [7071, 0]
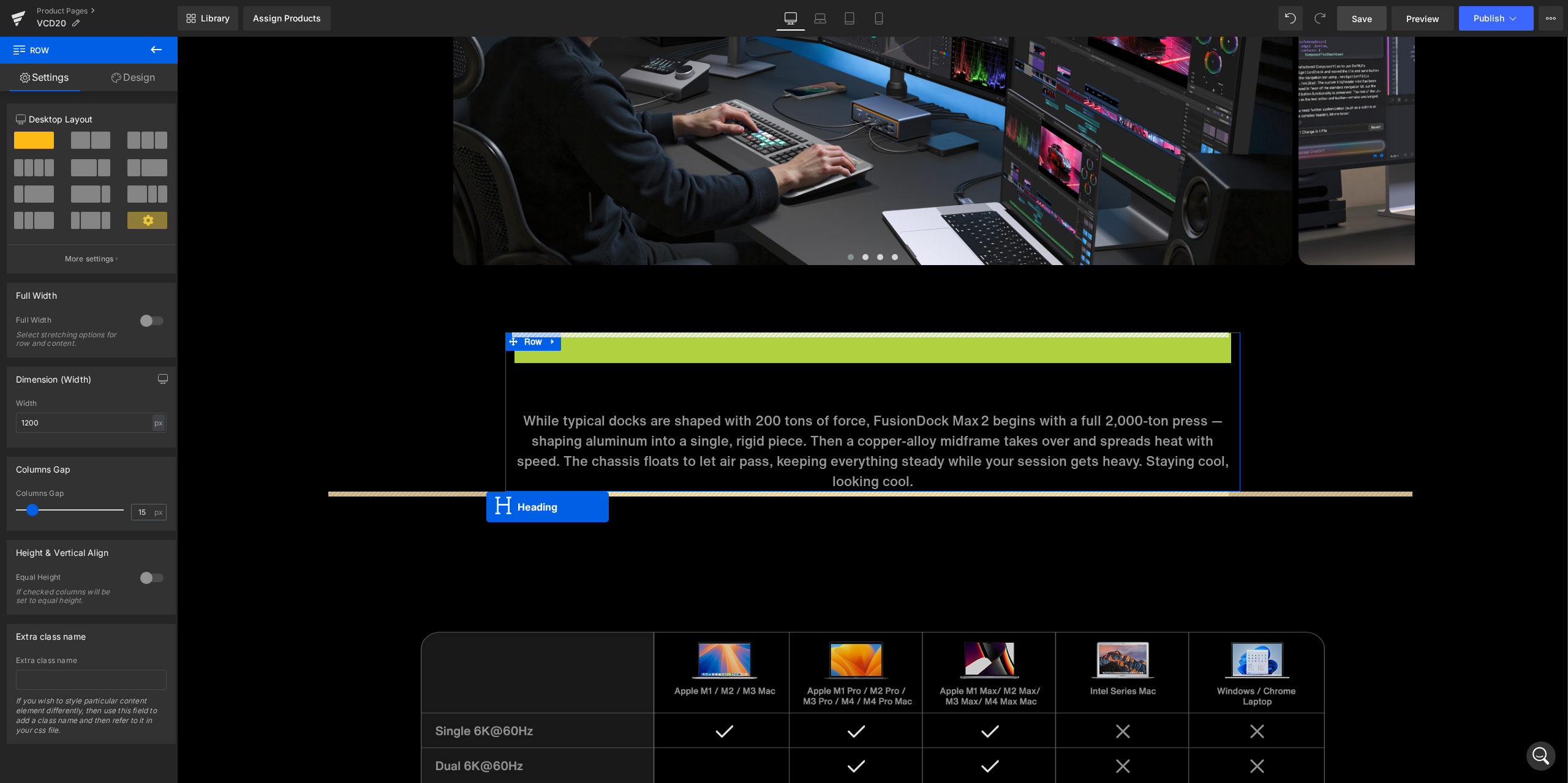
drag, startPoint x: 863, startPoint y: 359, endPoint x: 486, endPoint y: 507, distance: 405.0
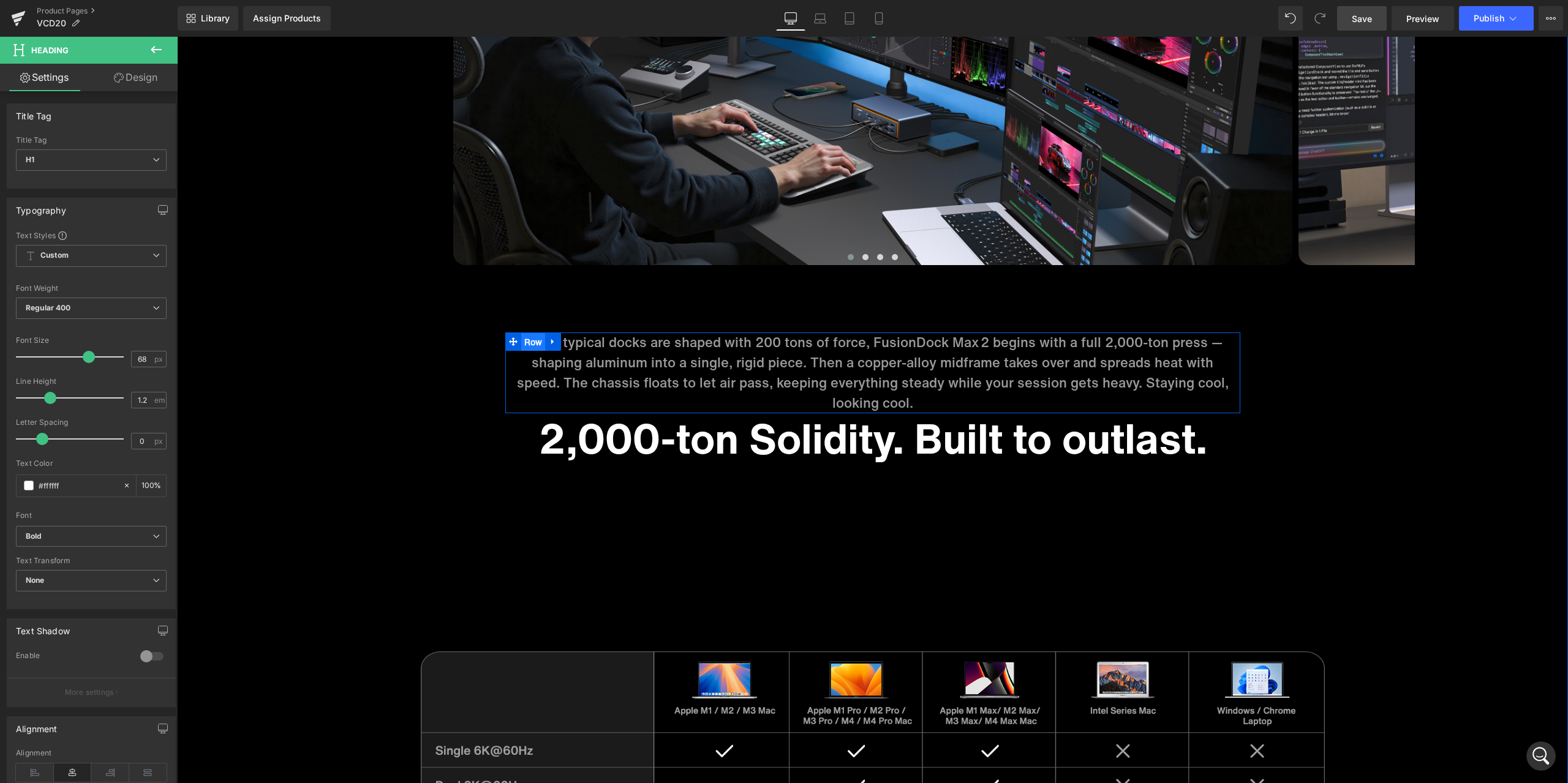
click at [529, 343] on ul "Row" at bounding box center [534, 342] width 56 height 19
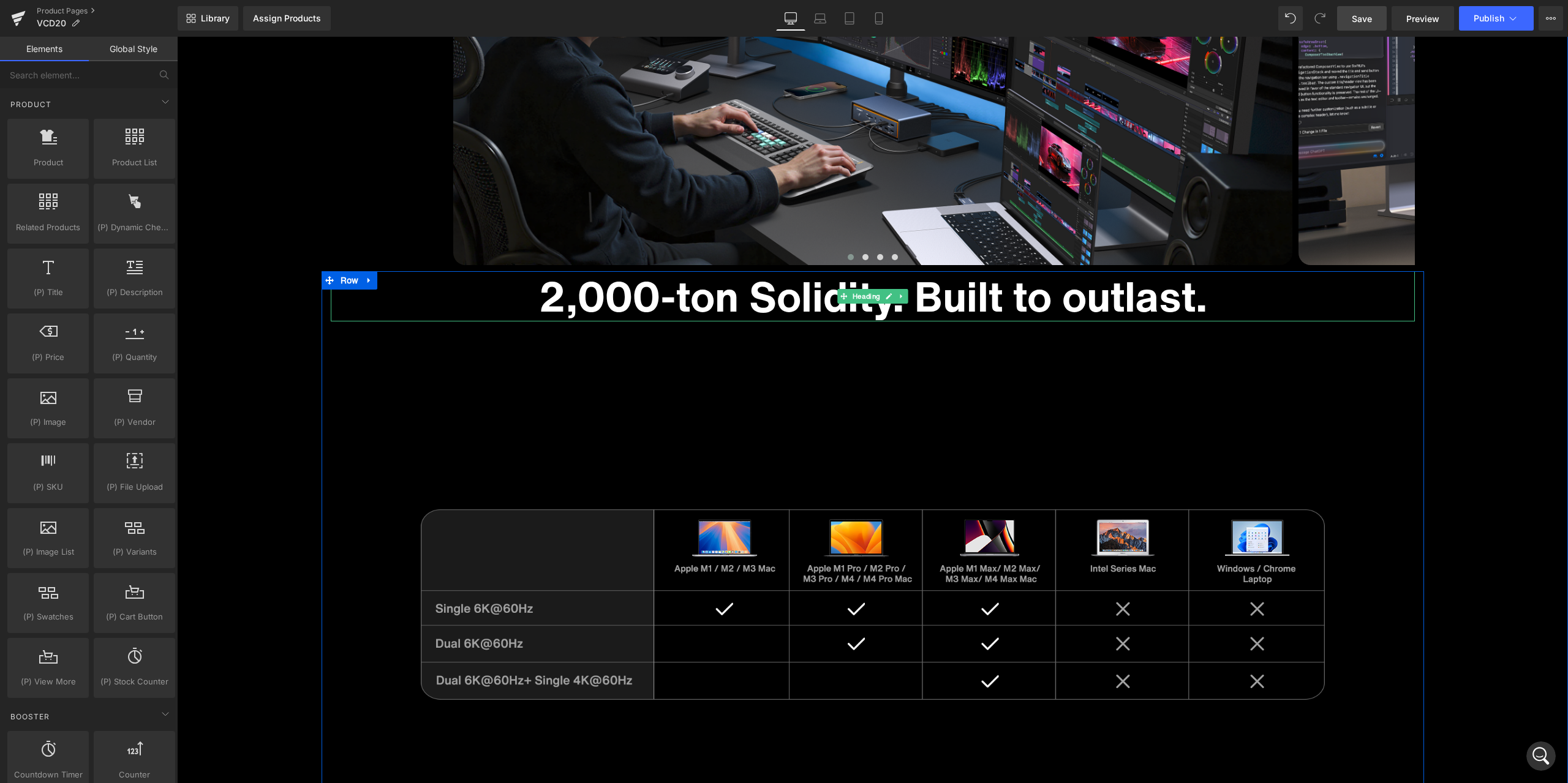
click at [788, 301] on h1 "2,000-ton Solidity. Built to outlast." at bounding box center [872, 296] width 1084 height 50
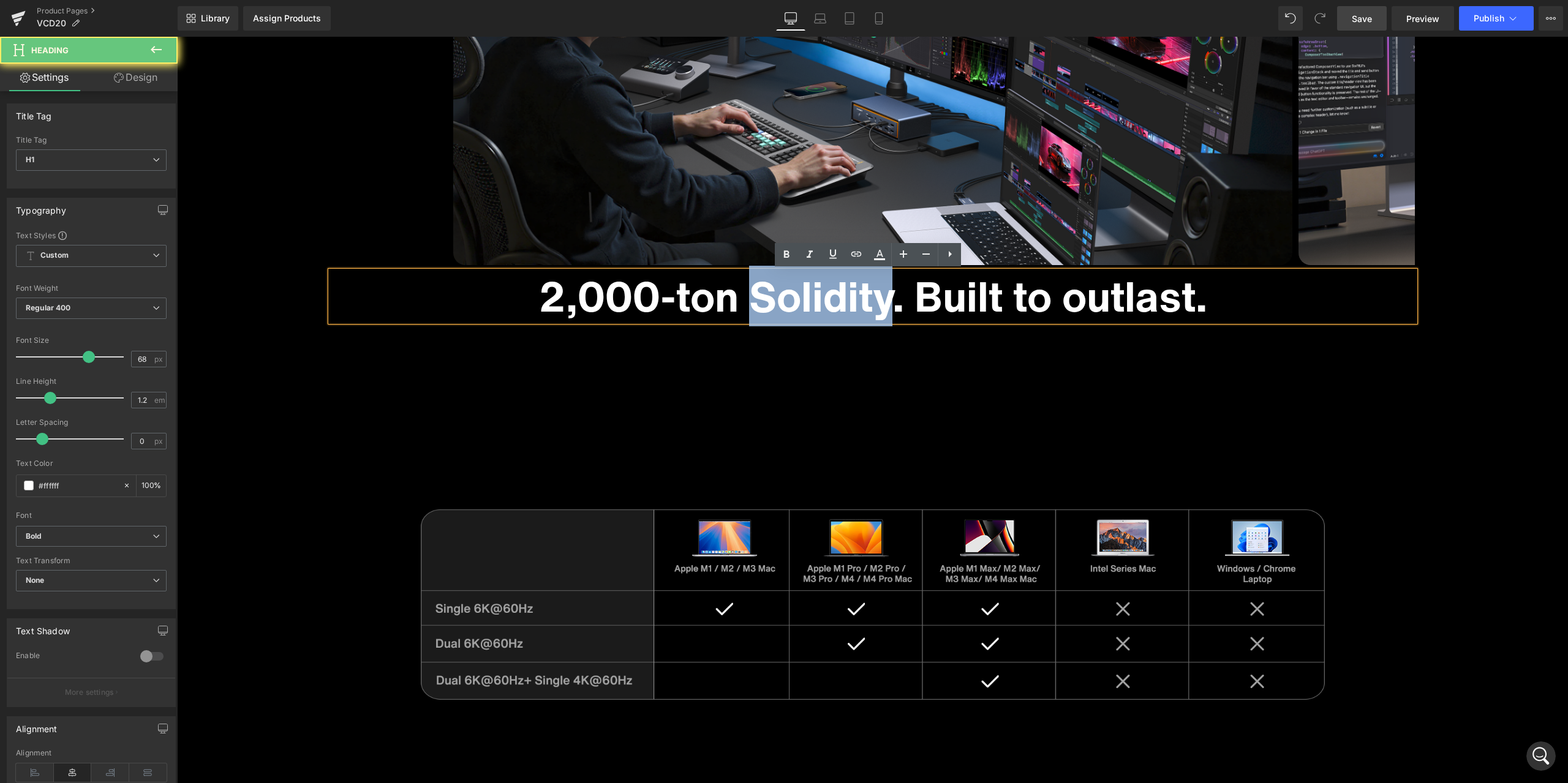
click at [788, 301] on h1 "2,000-ton Solidity. Built to outlast." at bounding box center [872, 296] width 1084 height 50
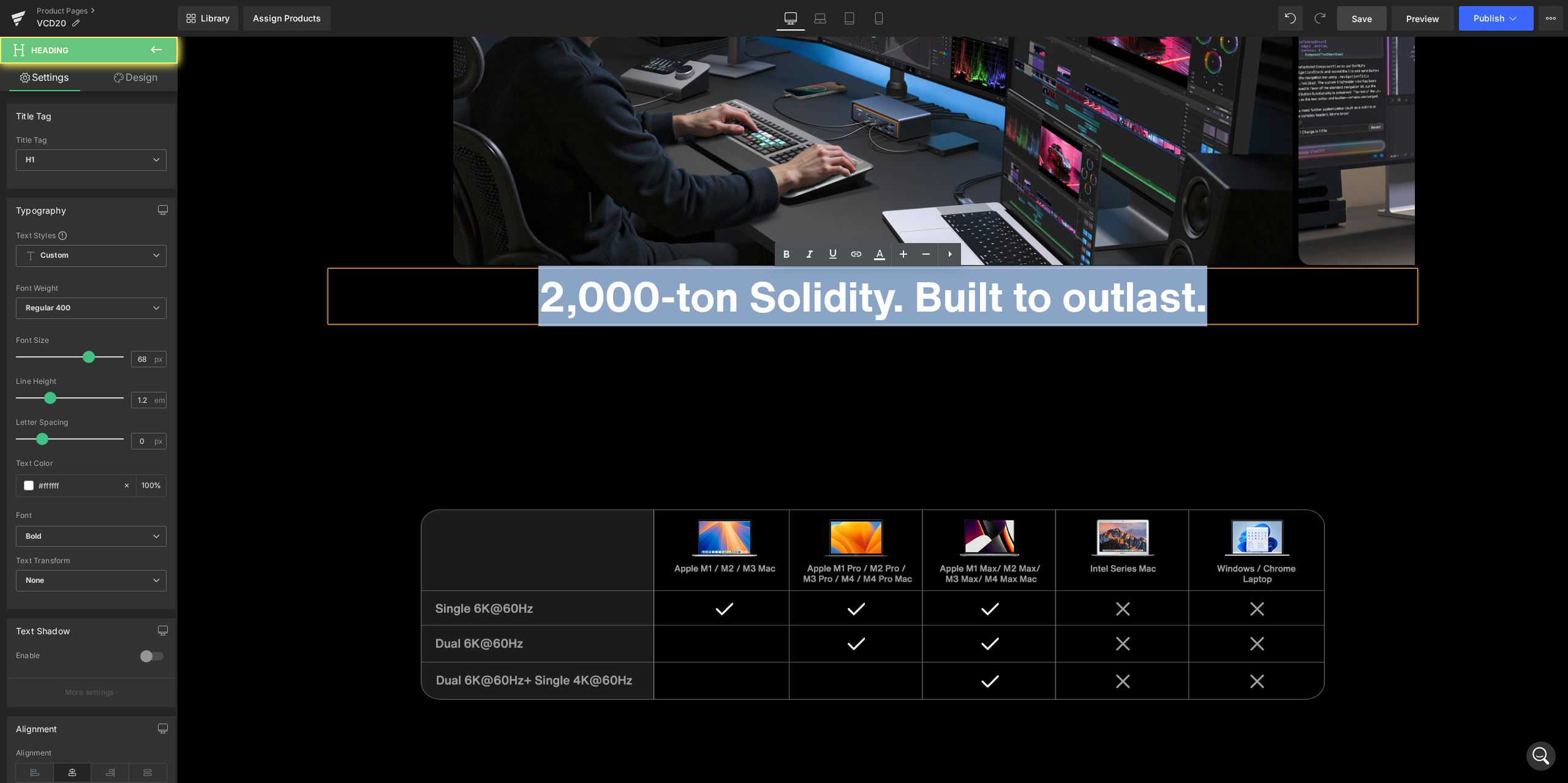
click at [788, 301] on h1 "2,000-ton Solidity. Built to outlast." at bounding box center [872, 296] width 1084 height 50
paste div
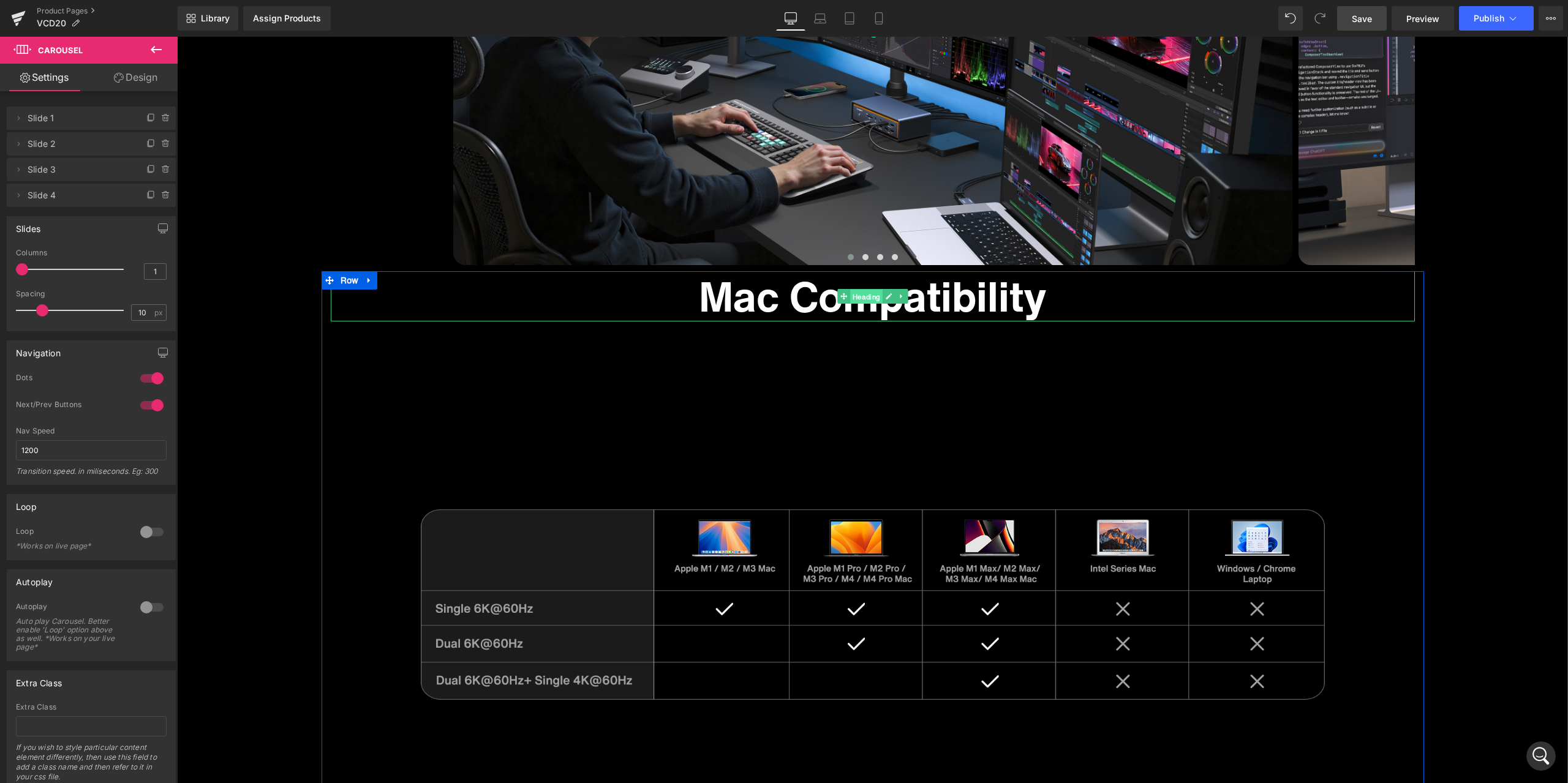
click at [865, 300] on span "Heading" at bounding box center [866, 296] width 32 height 15
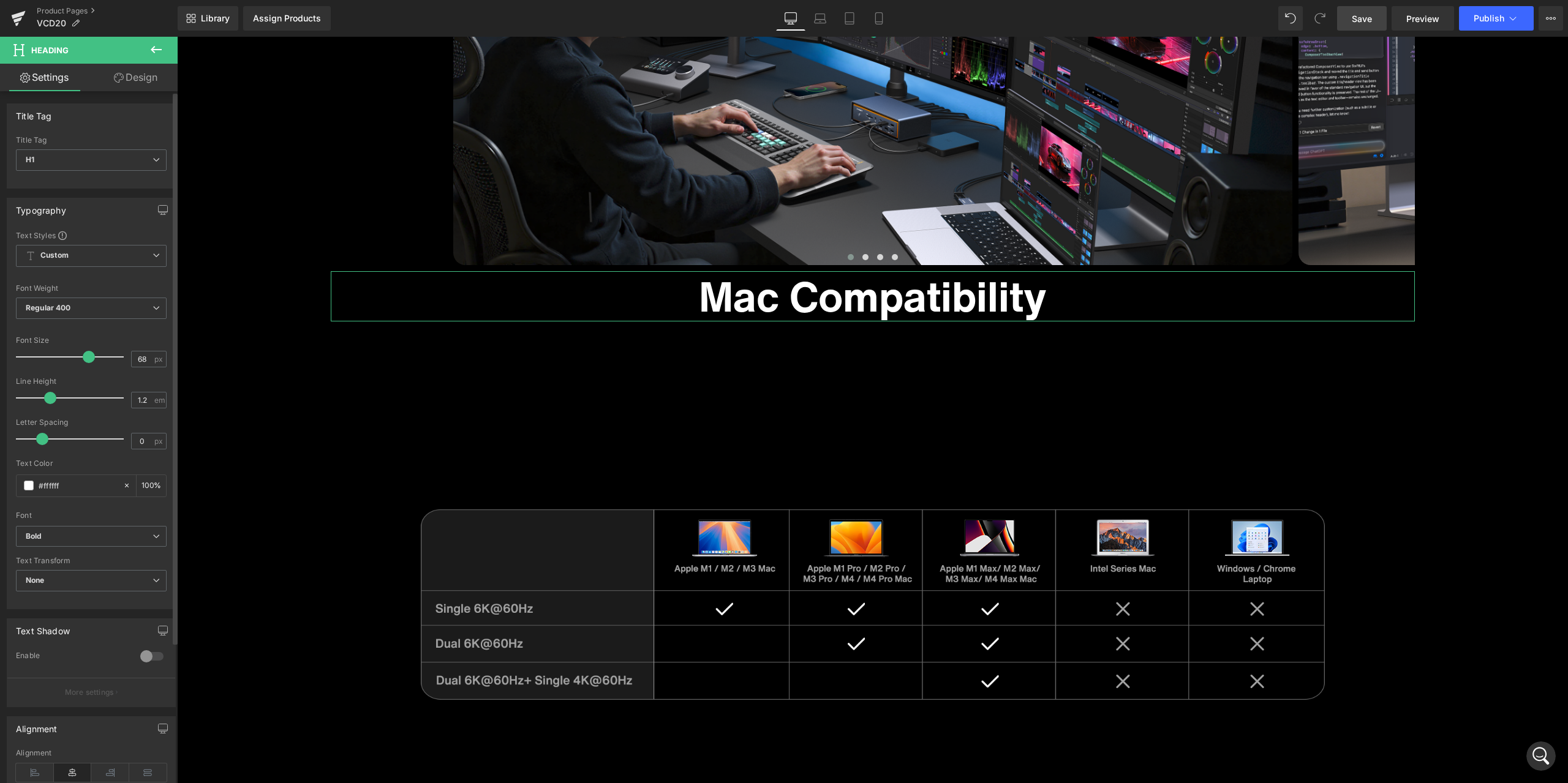
scroll to position [177, 0]
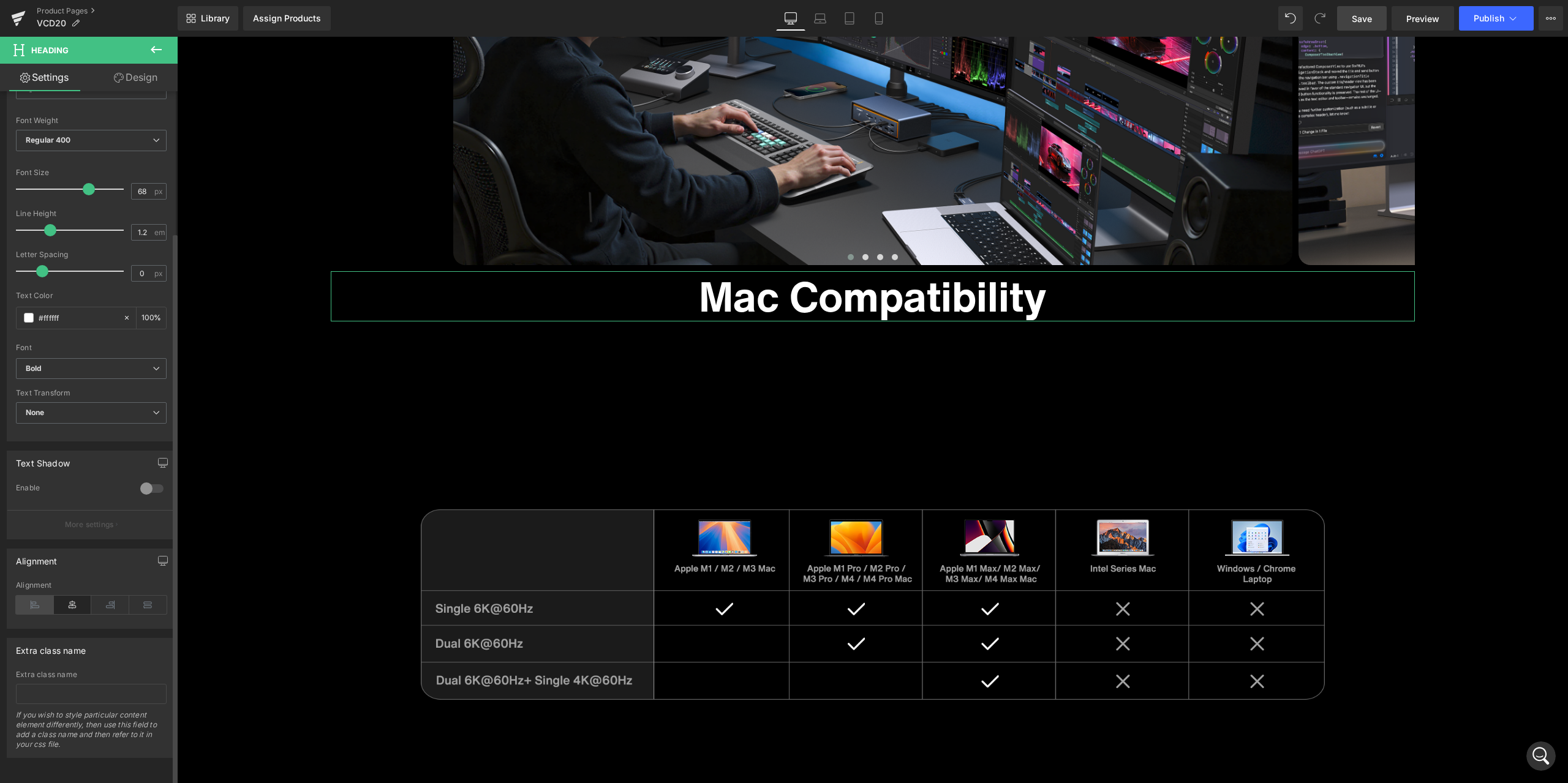
click at [33, 596] on icon at bounding box center [35, 605] width 38 height 19
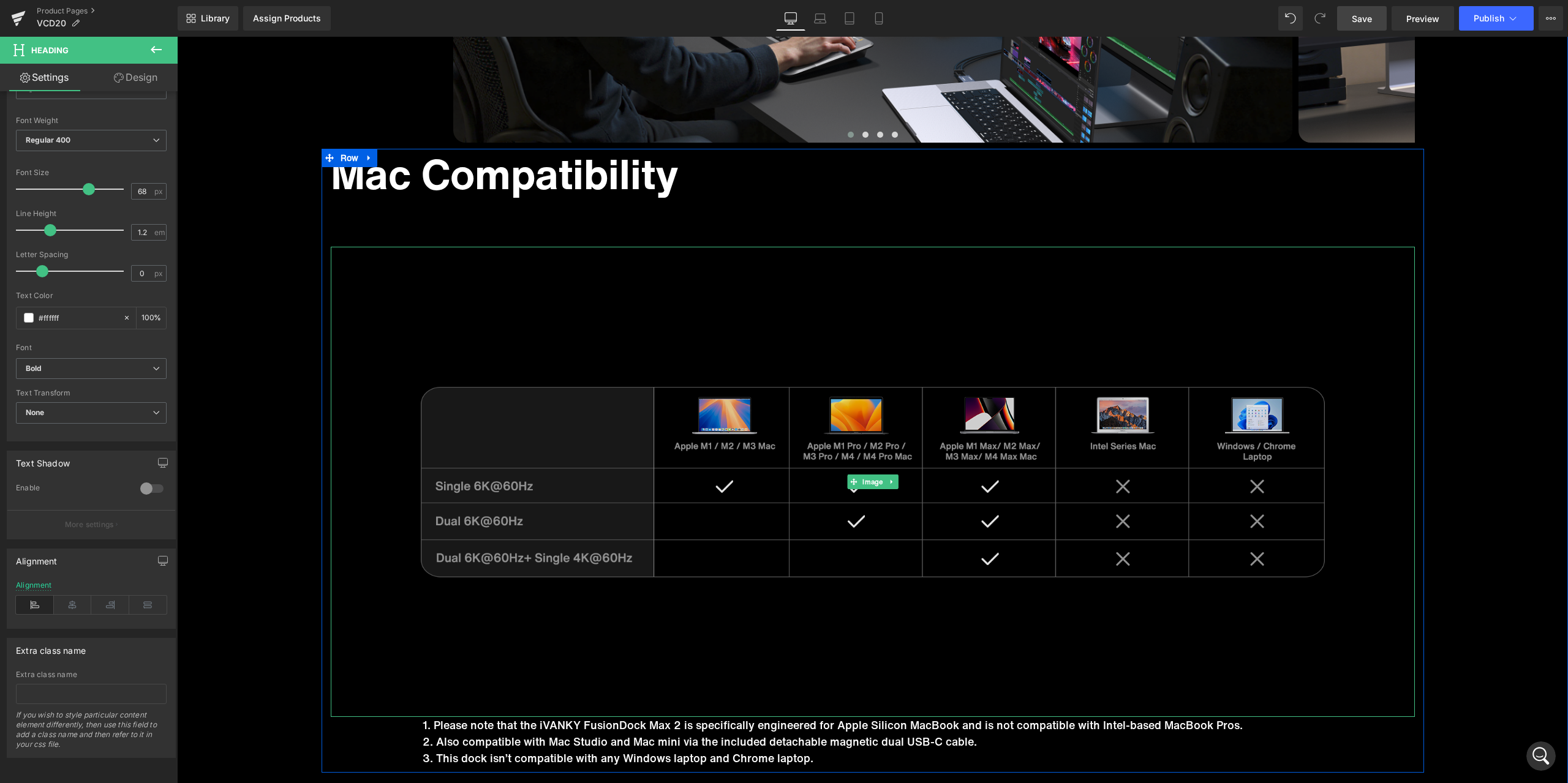
scroll to position [7254, 0]
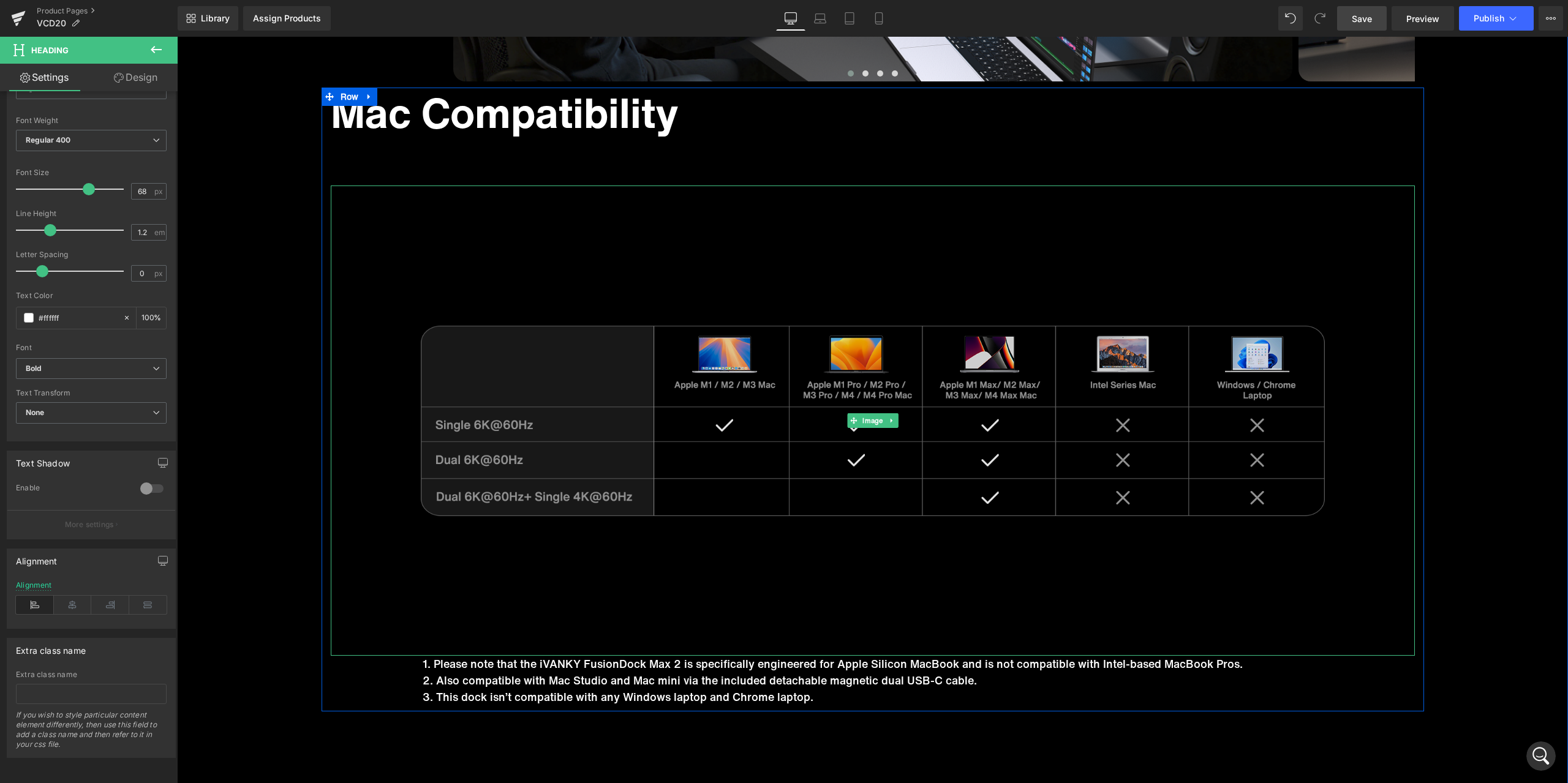
click at [779, 280] on img at bounding box center [872, 420] width 1084 height 470
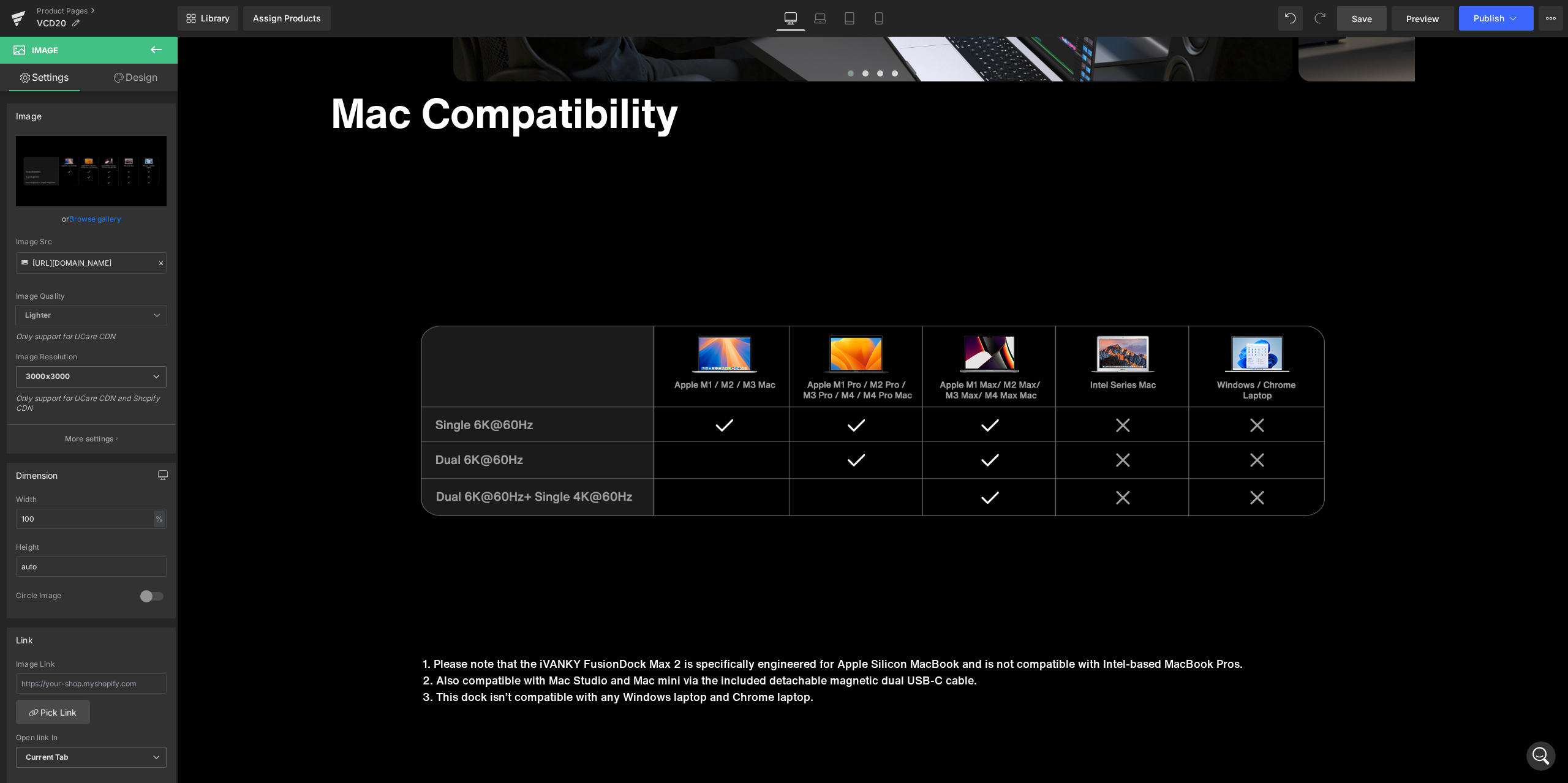
click at [1373, 24] on link "Save" at bounding box center [1362, 18] width 50 height 25
click at [1431, 20] on span "Preview" at bounding box center [1423, 18] width 33 height 13
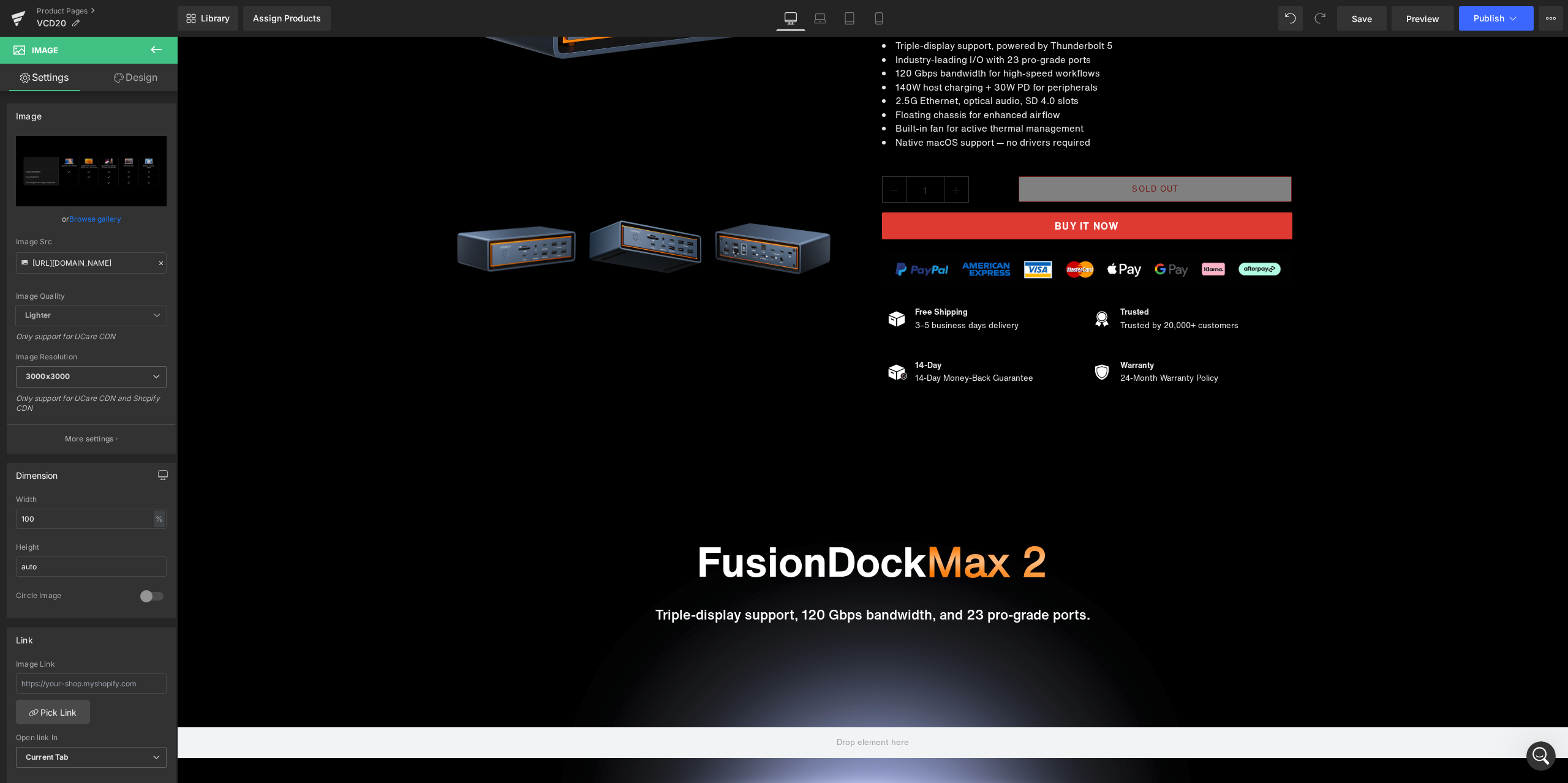
scroll to position [0, 0]
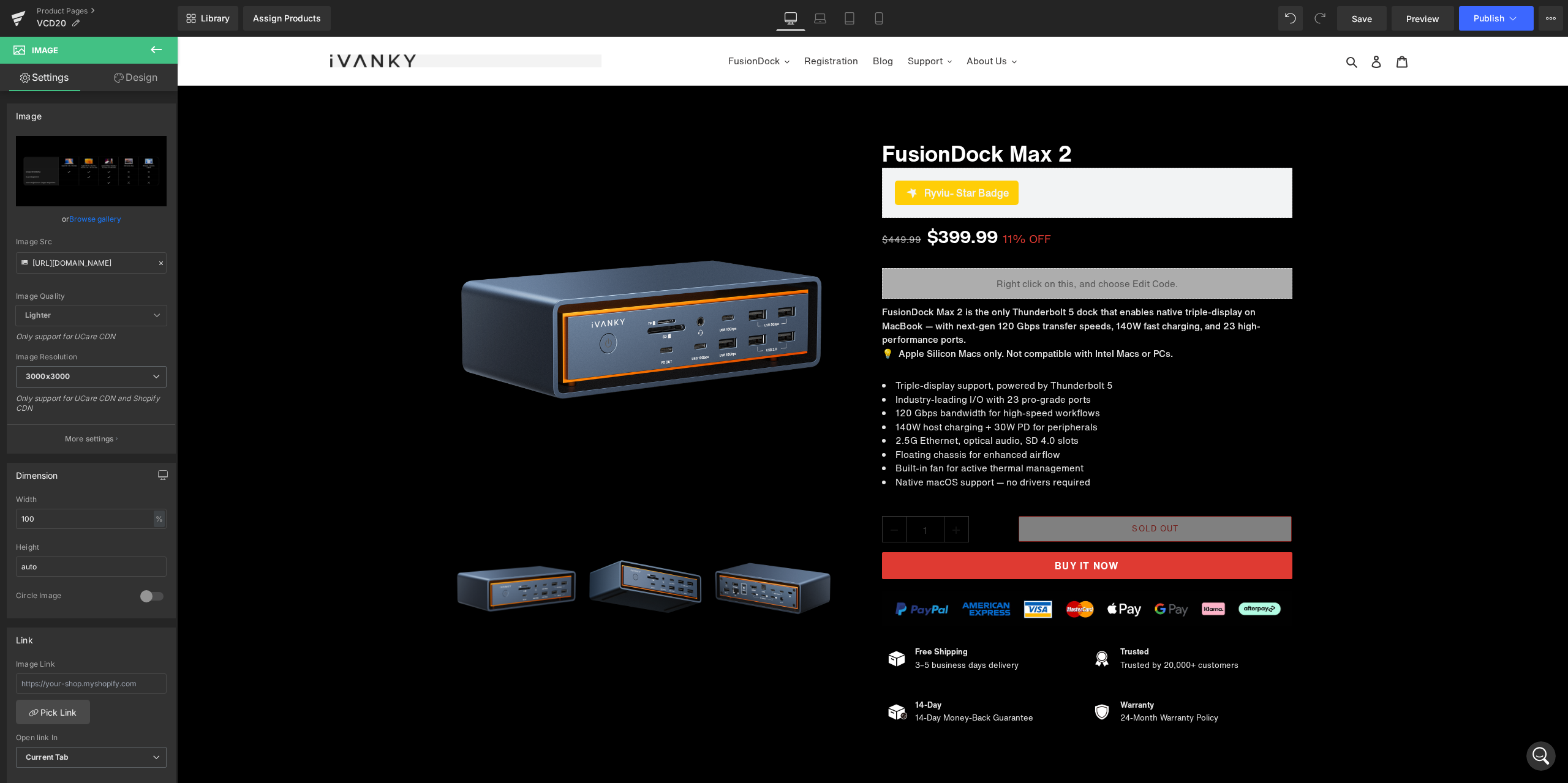
click at [1549, 761] on div "打开 Intercom Messenger" at bounding box center [1541, 756] width 40 height 40
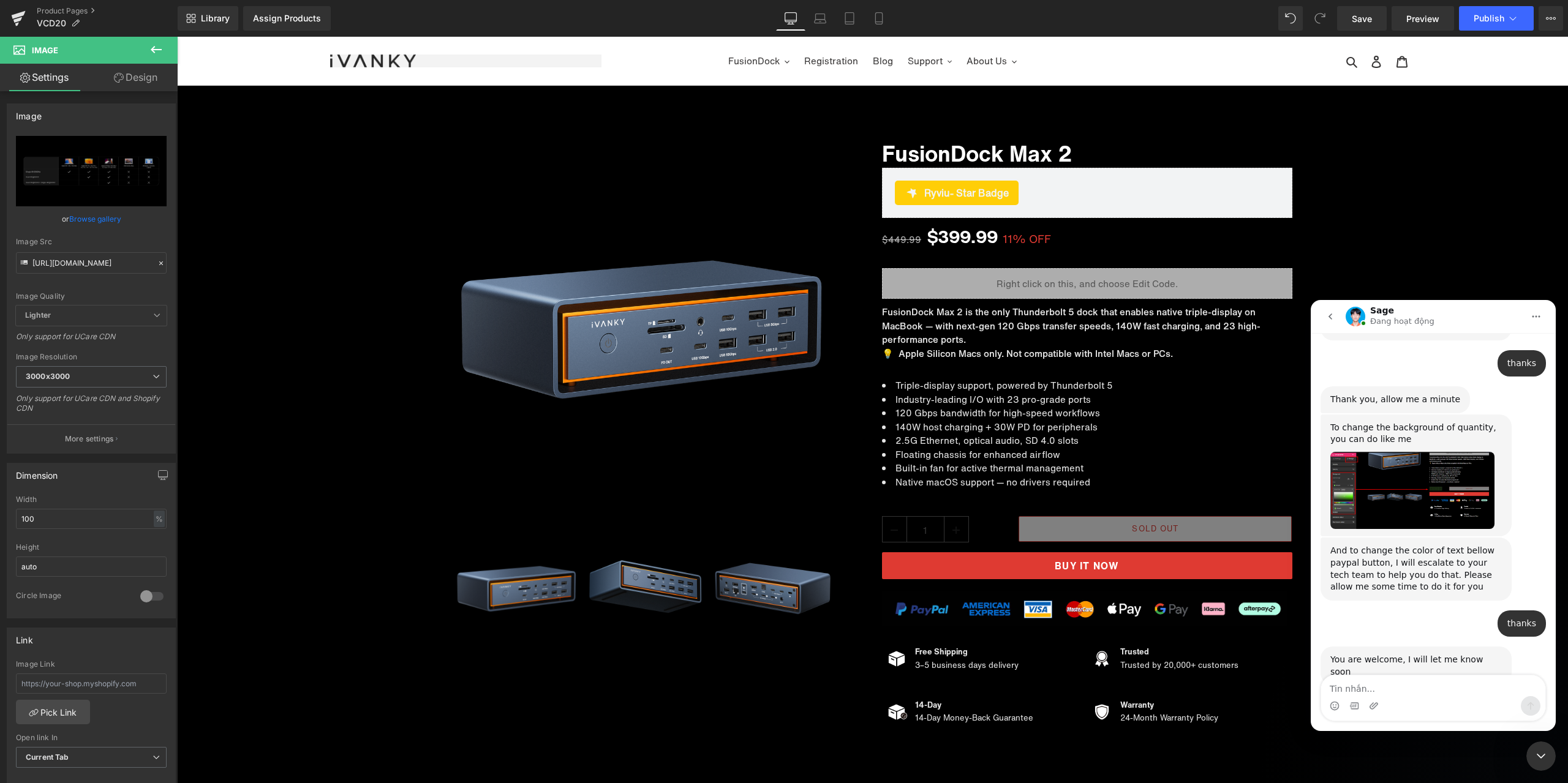
click at [1413, 687] on textarea "Tin nhắn..." at bounding box center [1433, 686] width 225 height 20
type textarea "[URL][DOMAIN_NAME]"
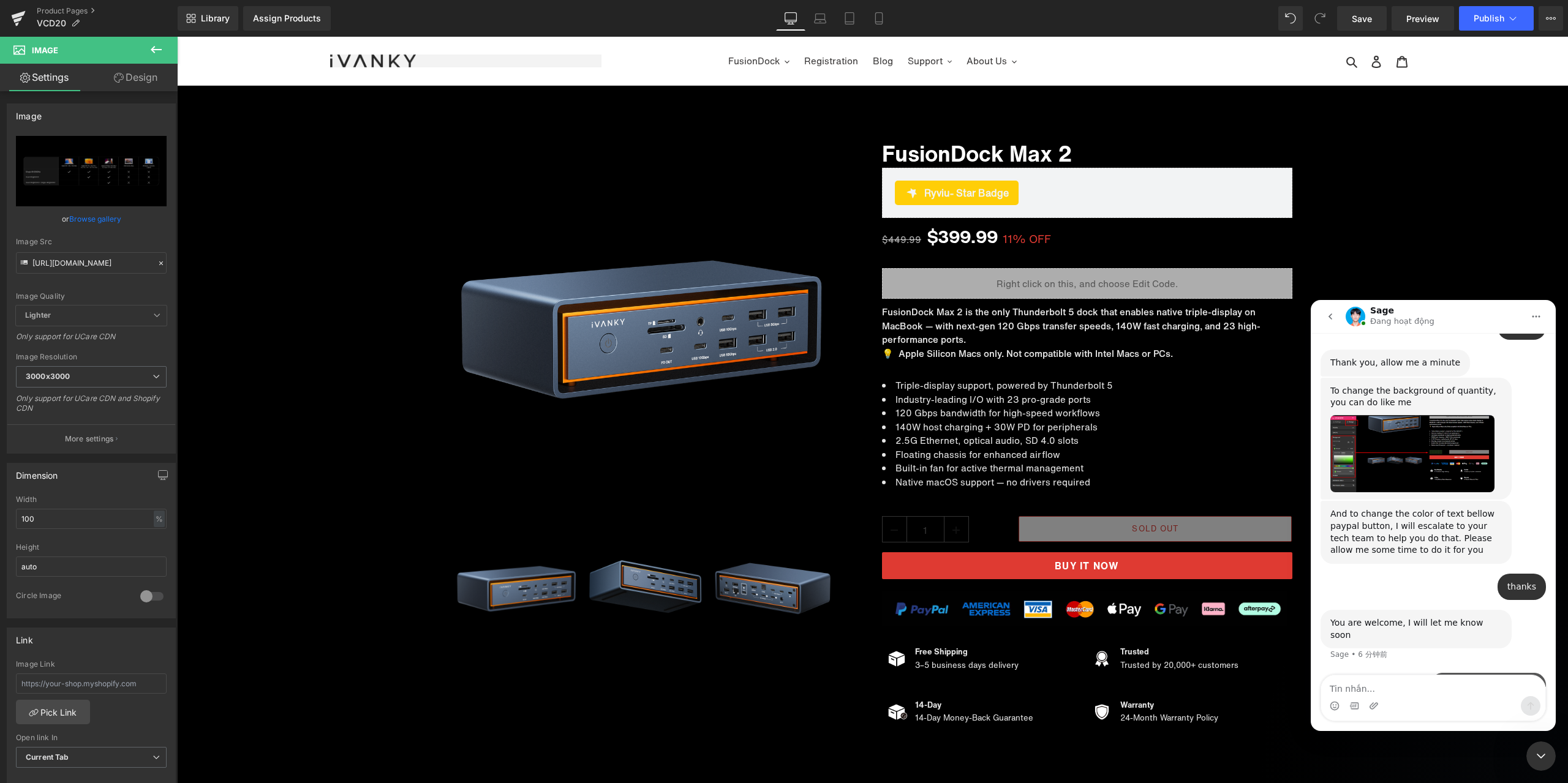
scroll to position [4000, 0]
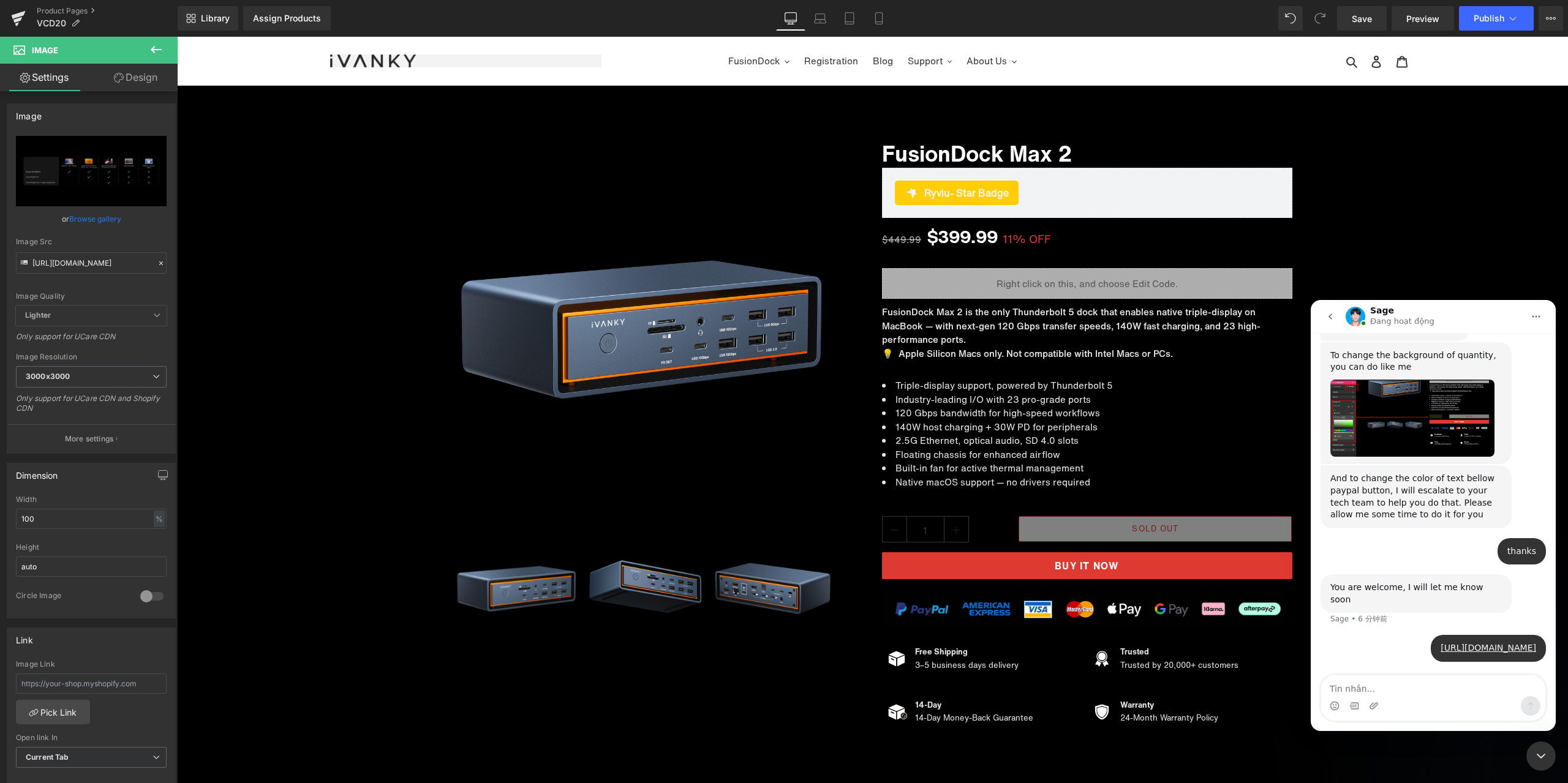
click at [1453, 698] on div "Intercom Messenger" at bounding box center [1433, 705] width 225 height 20
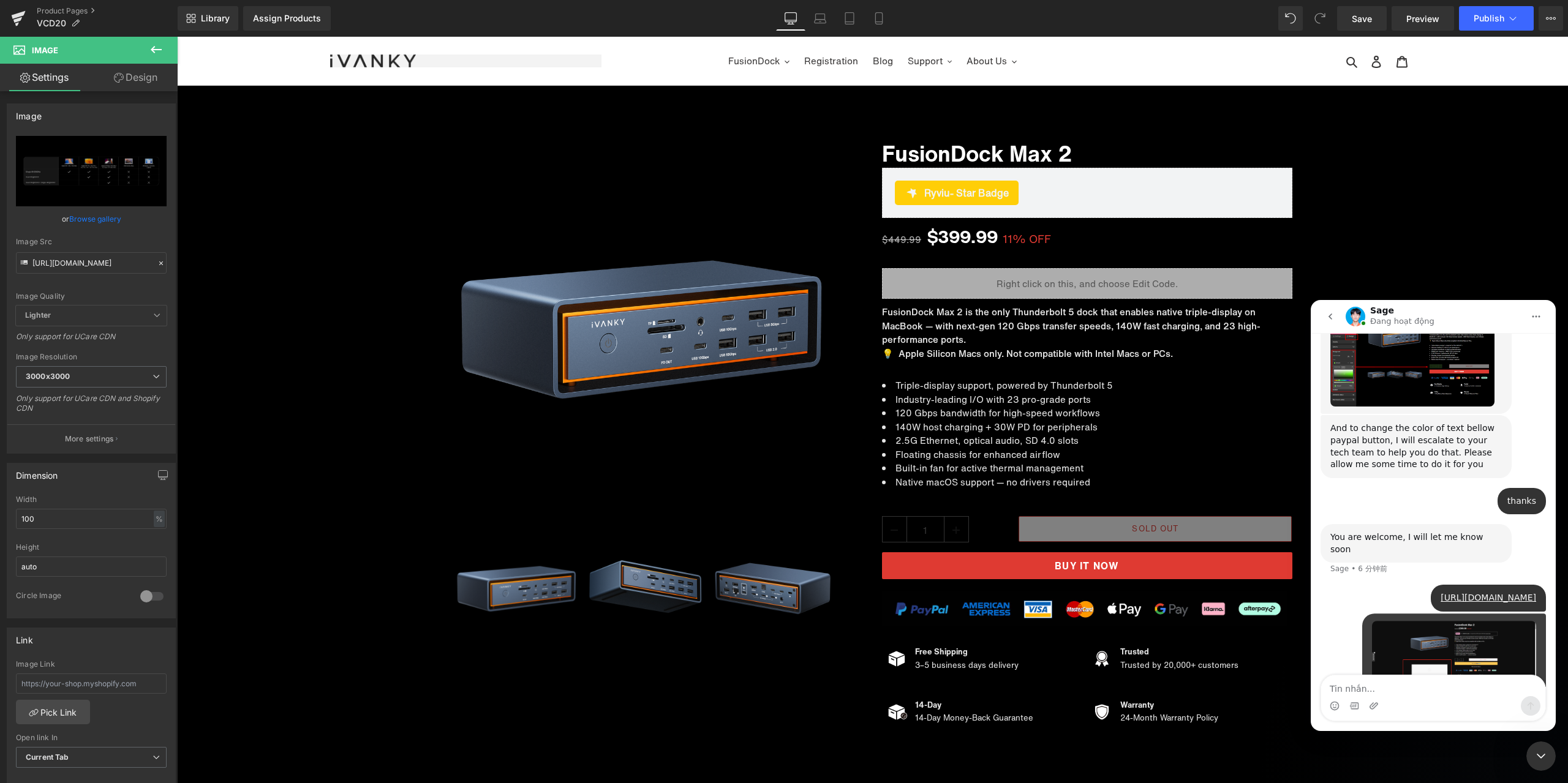
scroll to position [4098, 0]
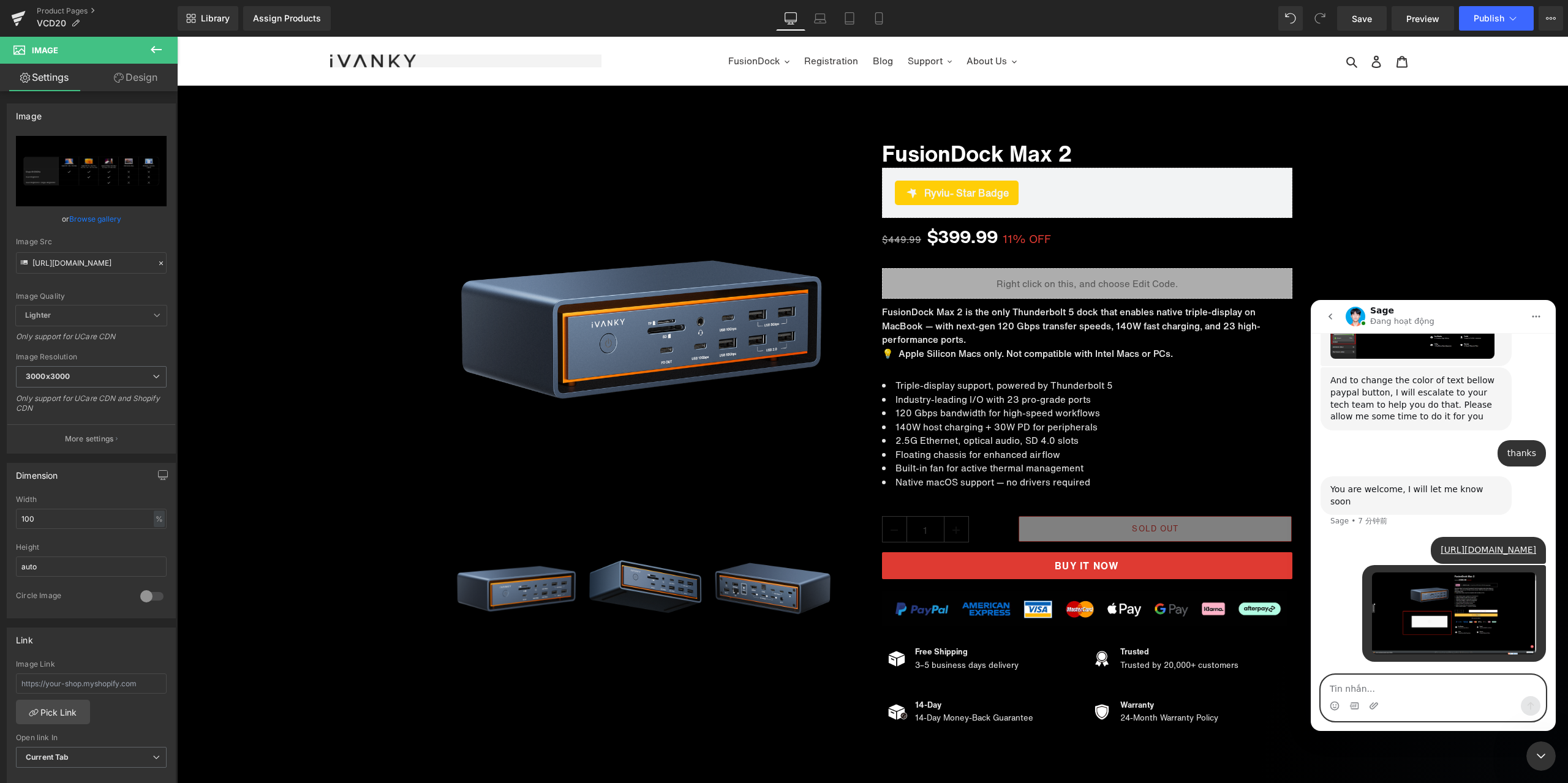
click at [1401, 694] on textarea "Tin nhắn..." at bounding box center [1433, 686] width 225 height 20
paste textarea "There are three places on this page that are not displaying properly like this.…"
type textarea "There are three places on this page that are not displaying properly like this.…"
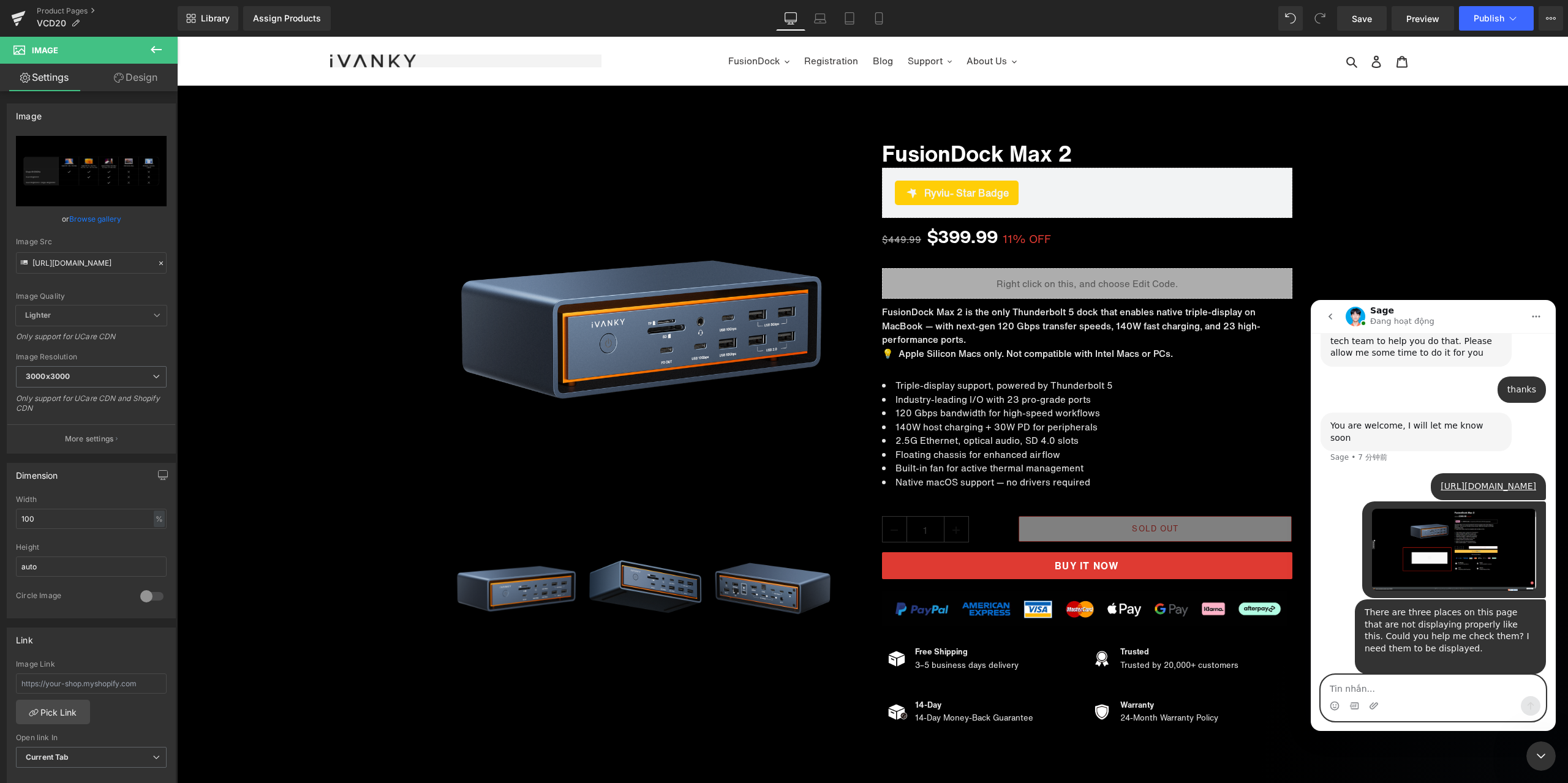
scroll to position [4174, 0]
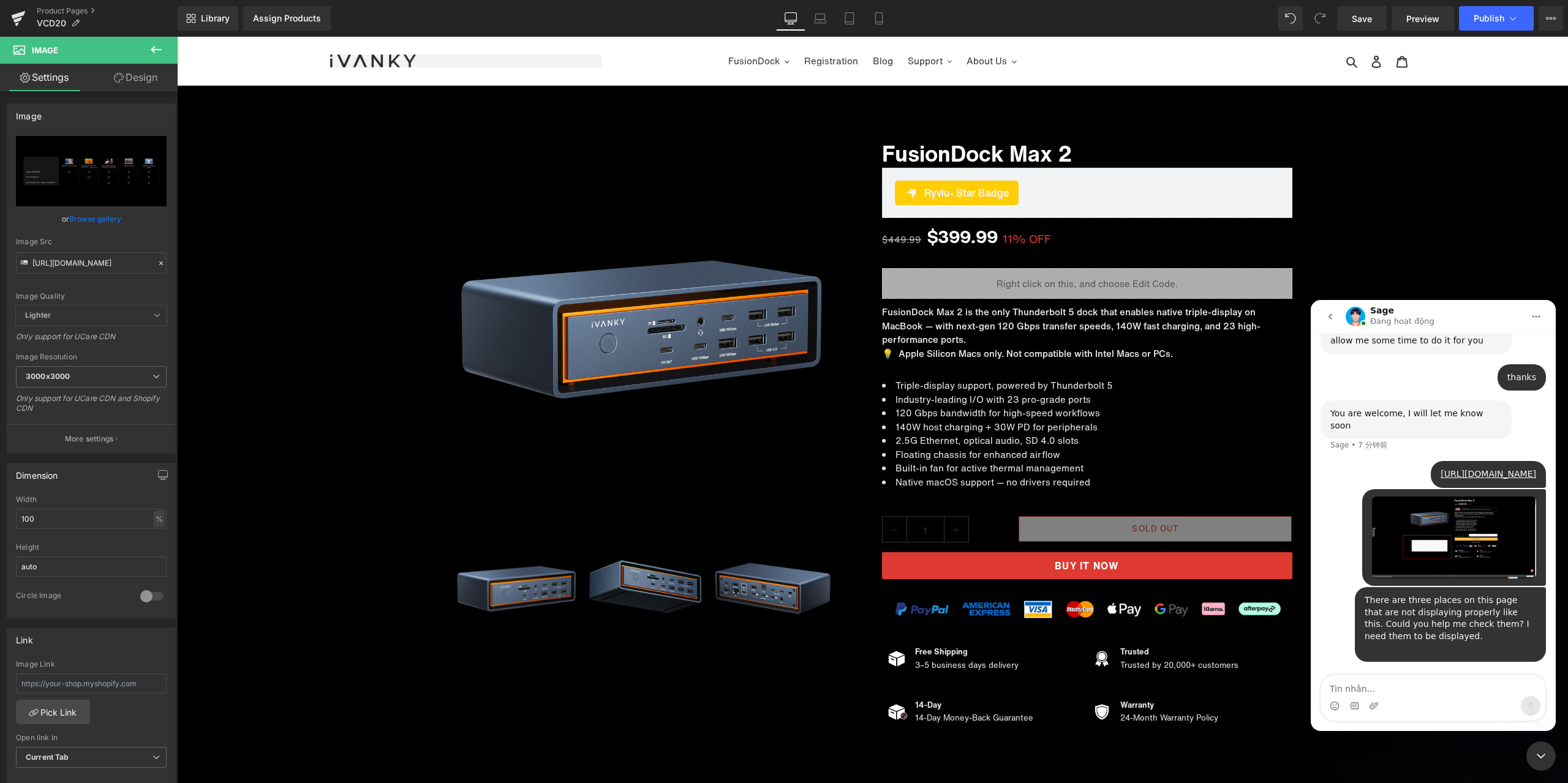
click at [1543, 757] on icon "关闭 Intercom Messenger" at bounding box center [1541, 756] width 15 height 15
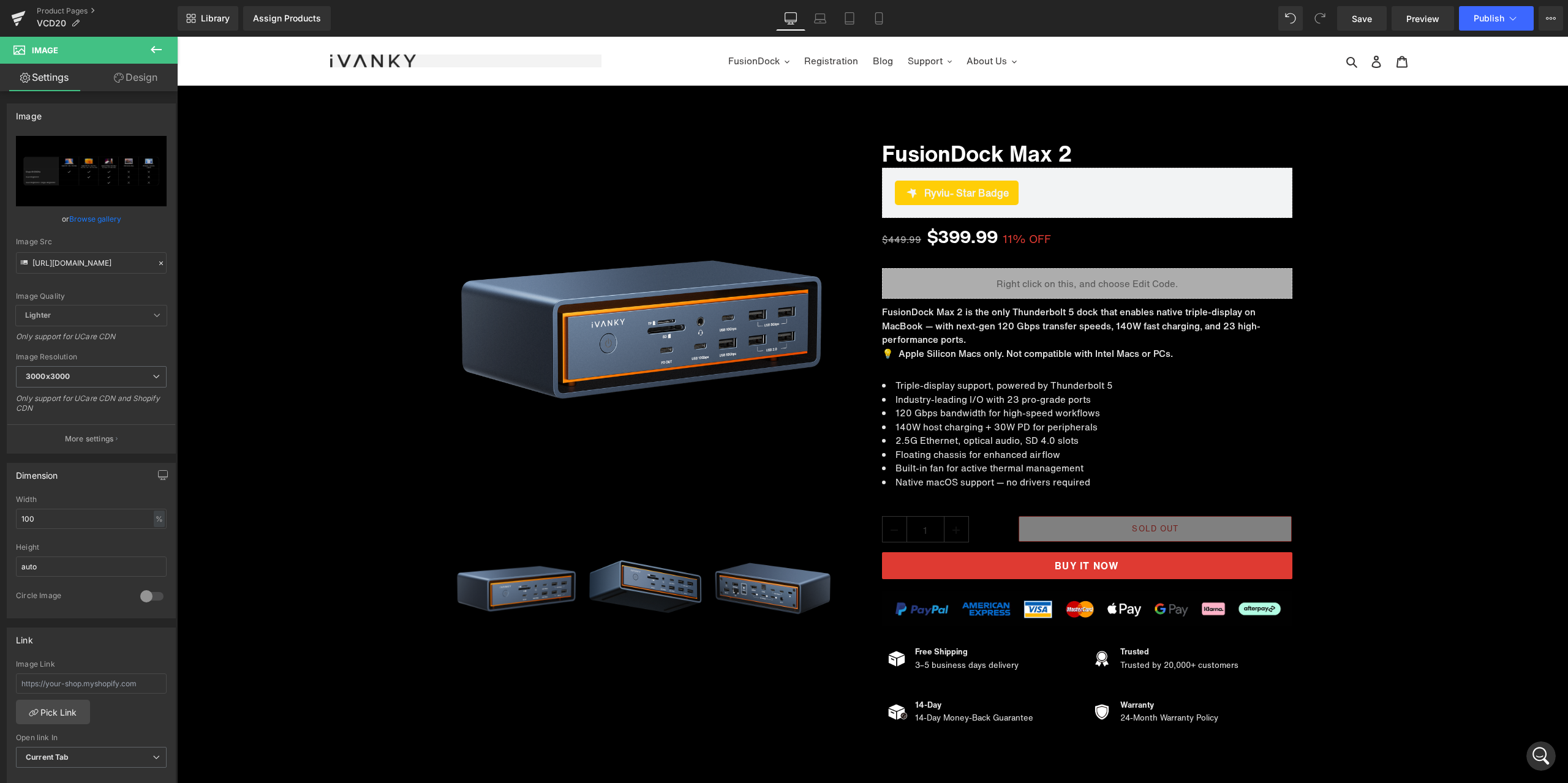
scroll to position [4221, 0]
click at [1539, 745] on div "打开 Intercom Messenger" at bounding box center [1541, 756] width 40 height 40
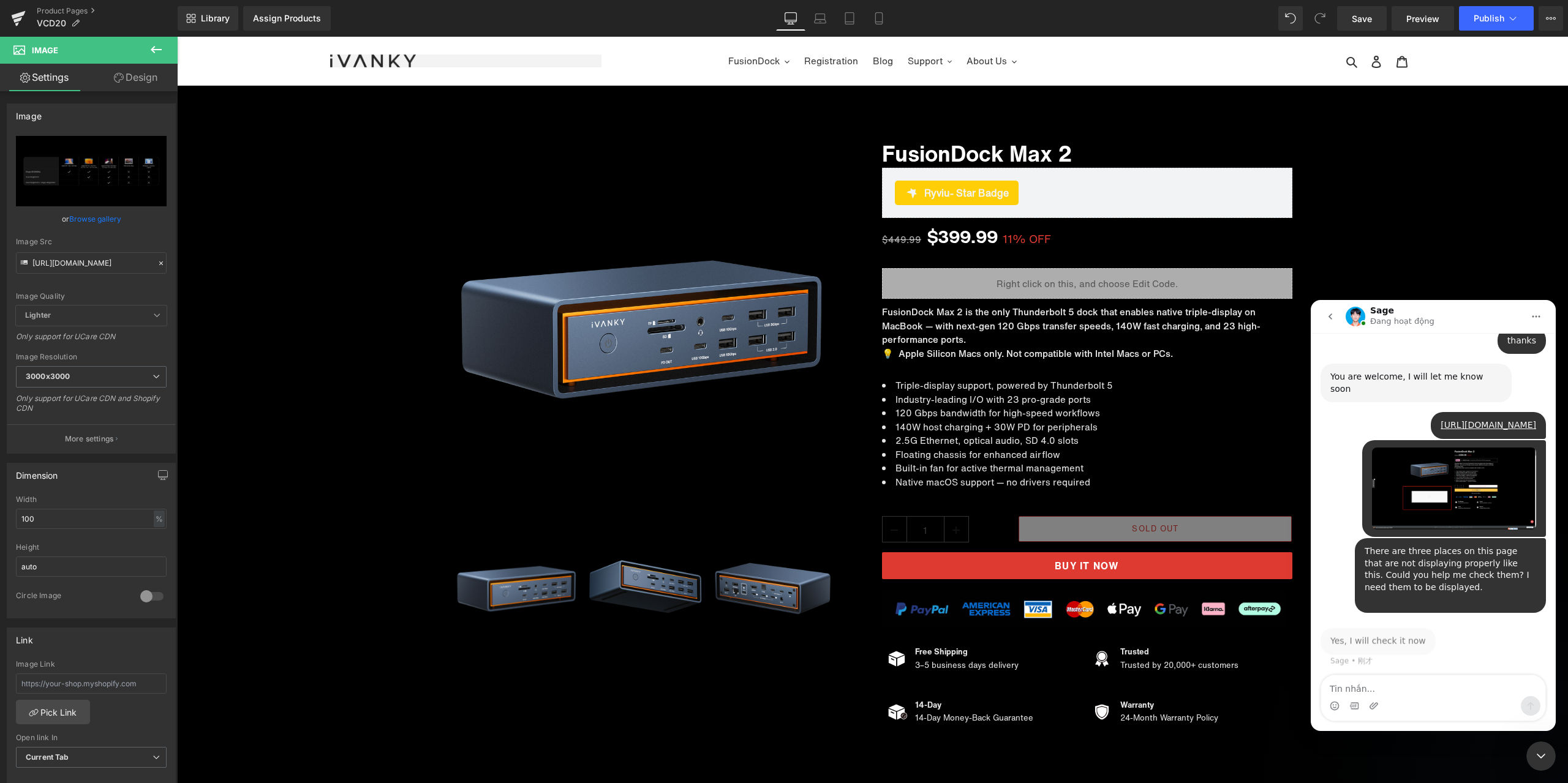
scroll to position [4210, 0]
click at [1375, 690] on textarea "Tin nhắn..." at bounding box center [1433, 686] width 225 height 20
paste textarea "Can you help me fix it urgently?"
type textarea "Can you help me fix it urgently?"
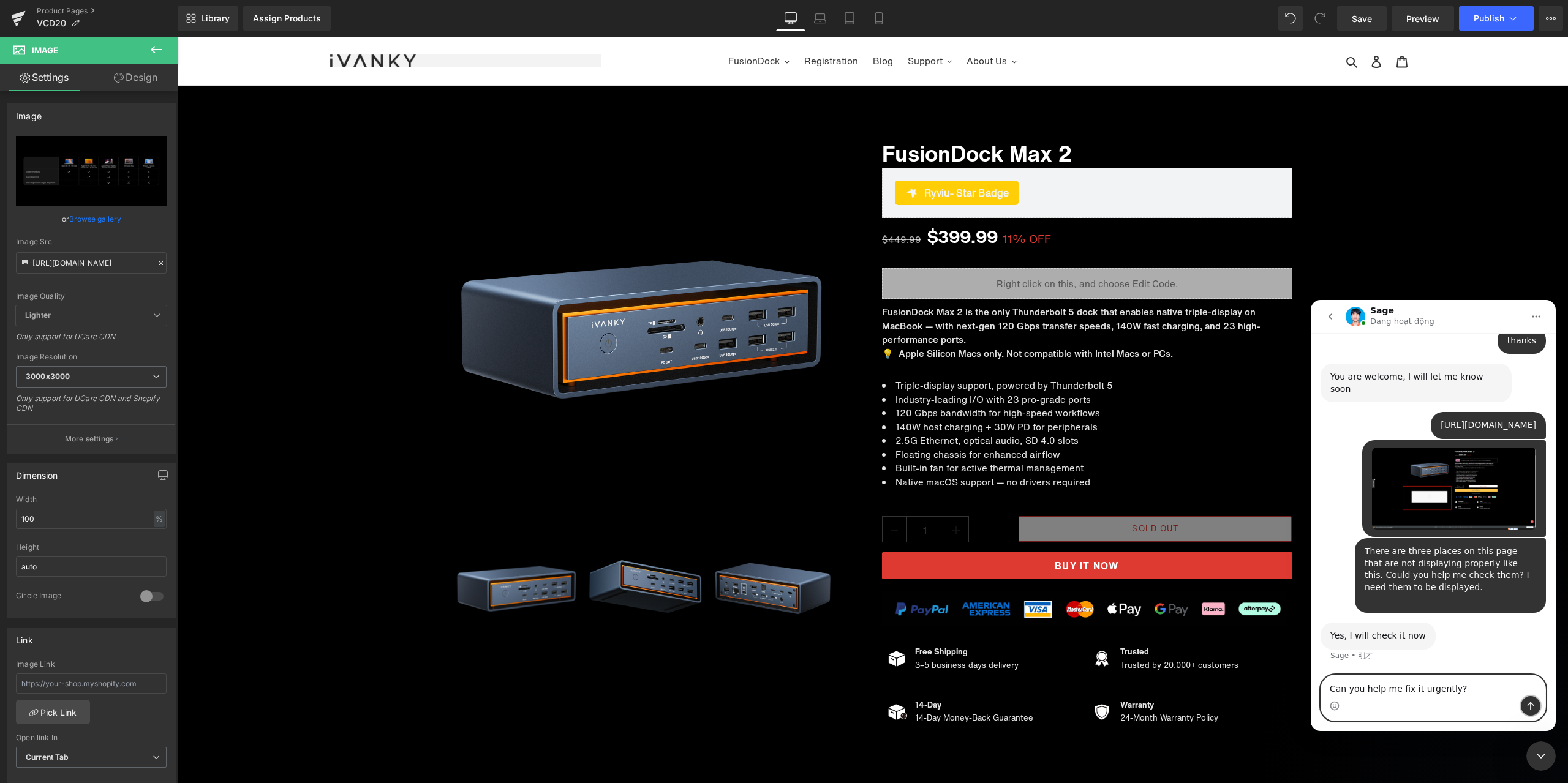
click at [1526, 704] on icon "发送消息…" at bounding box center [1530, 705] width 9 height 9
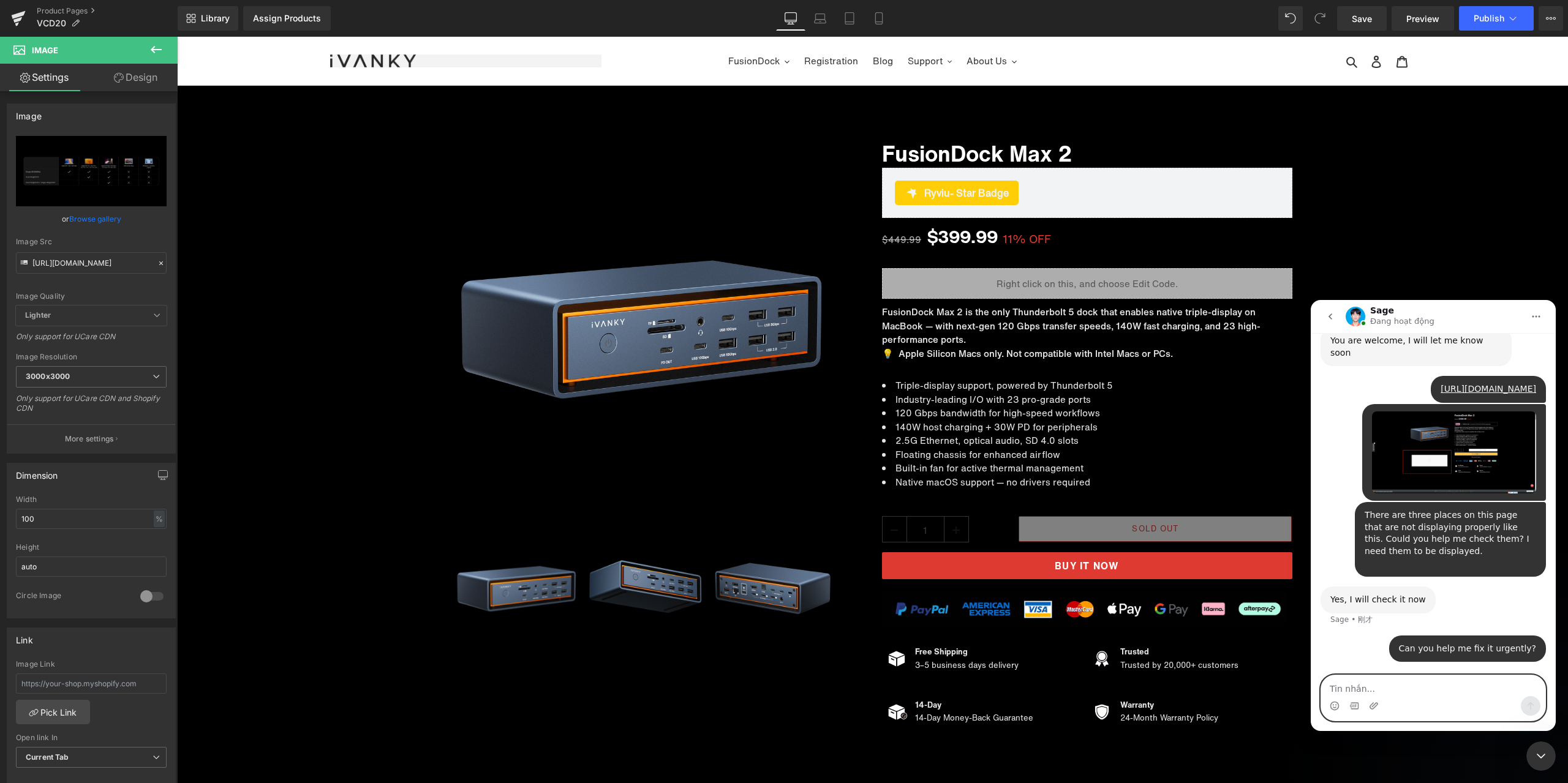
scroll to position [4259, 0]
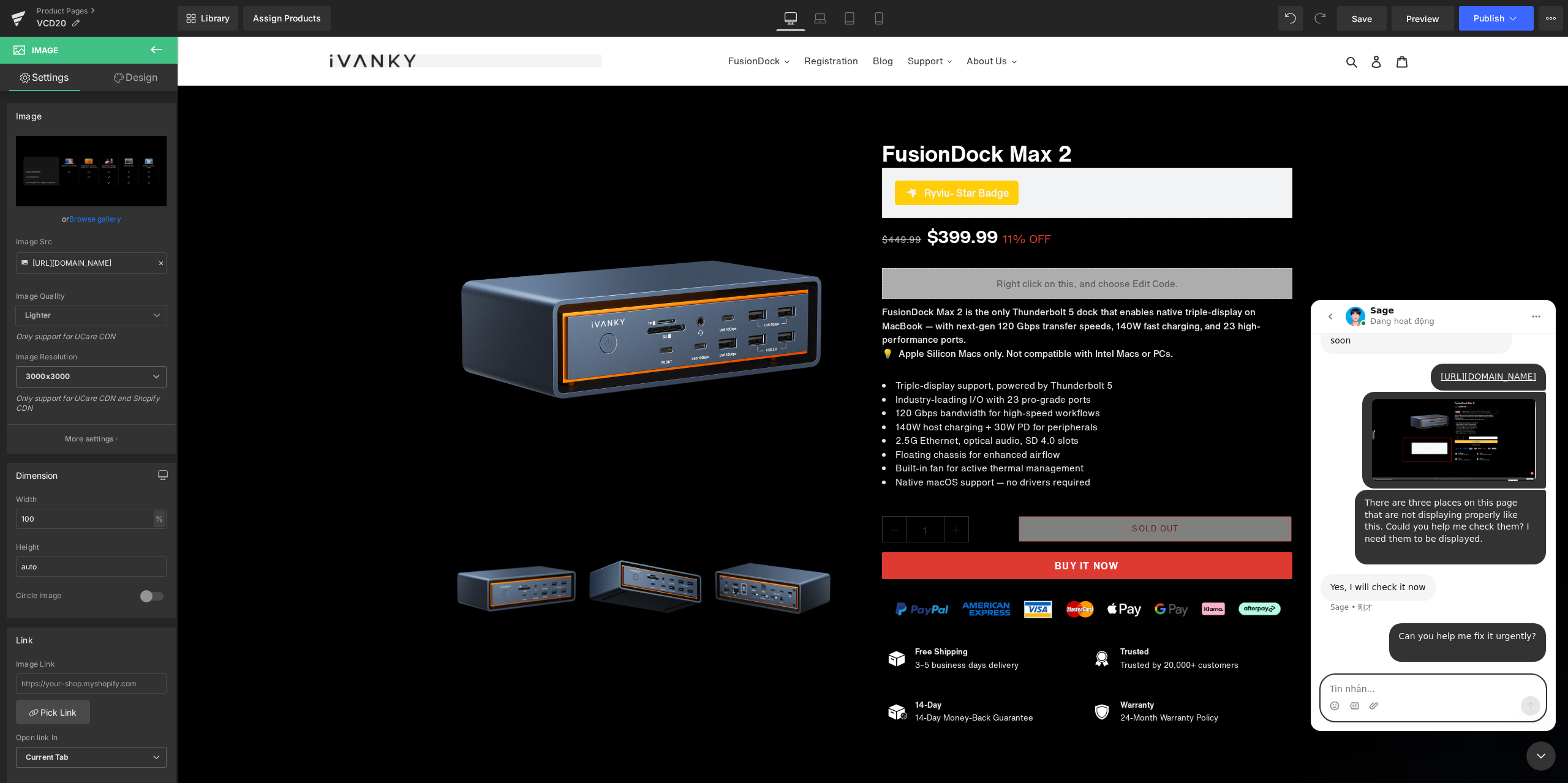
click at [1402, 690] on textarea "Tin nhắn..." at bounding box center [1433, 686] width 225 height 20
paste textarea "There are three places like this on the entire page. The other two are below—pl…"
type textarea "There are three places like this on the entire page. The other two are below—pl…"
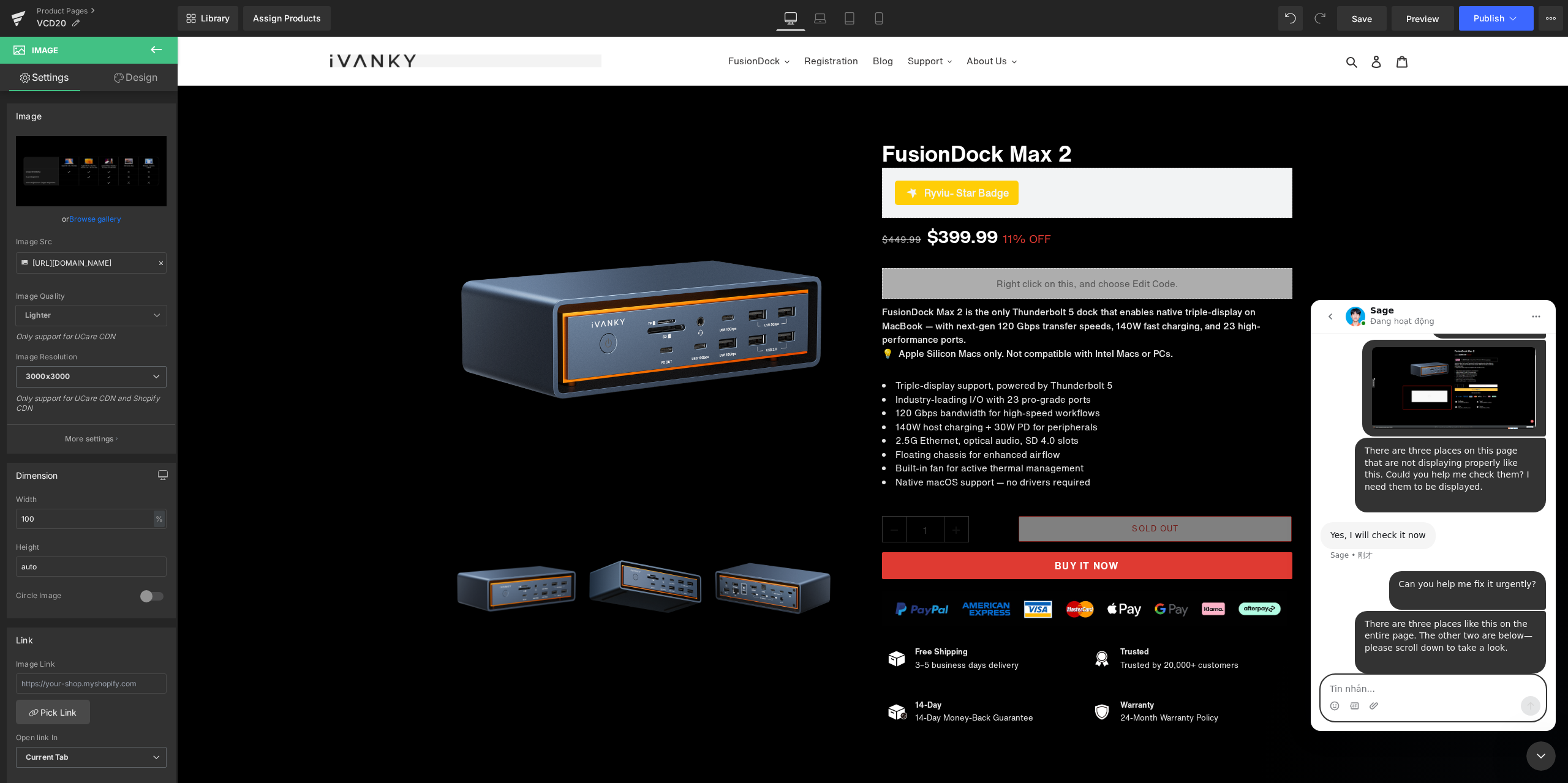
scroll to position [4322, 0]
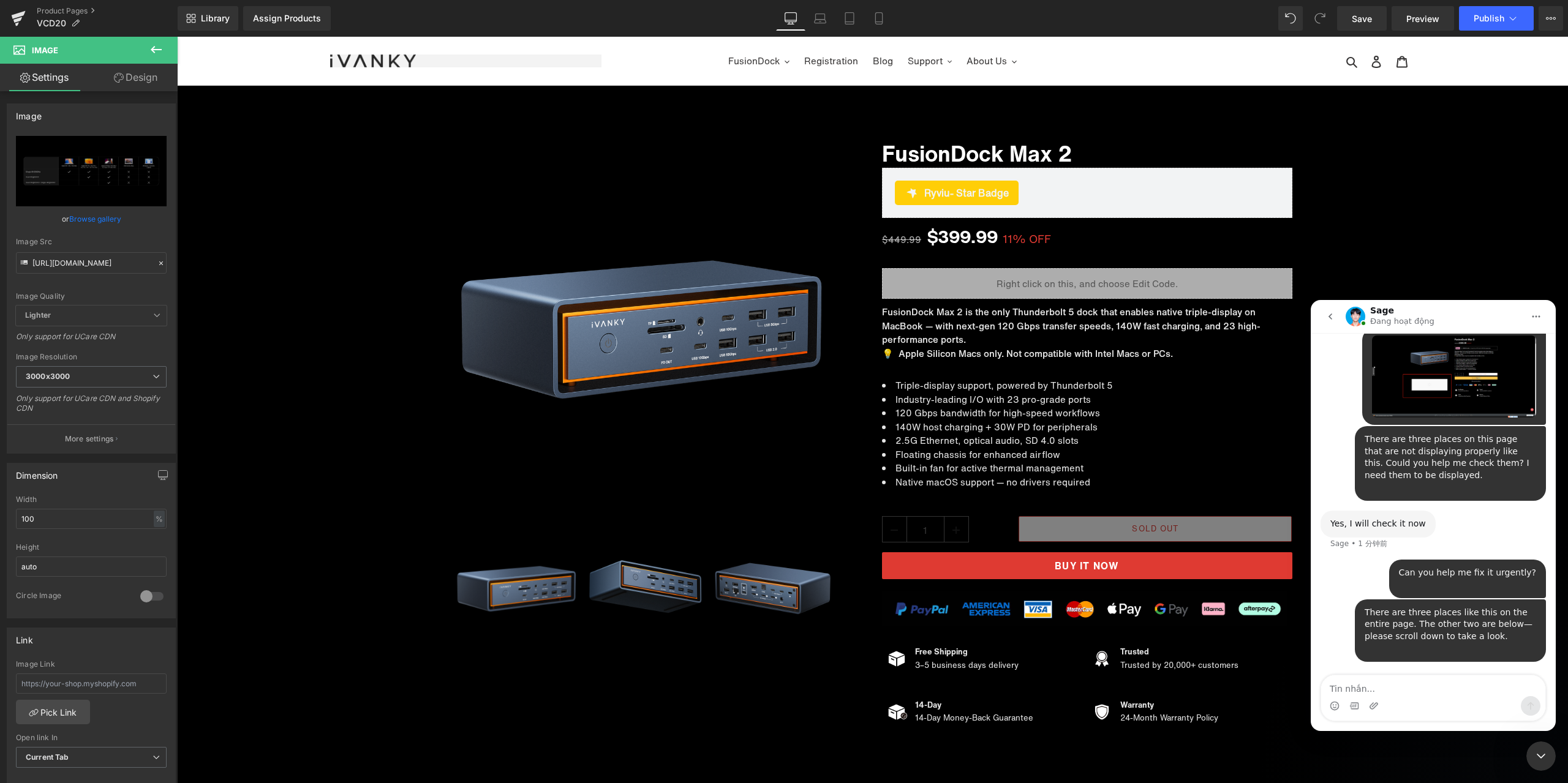
click at [1540, 746] on div "关闭 Intercom Messenger" at bounding box center [1541, 757] width 29 height 29
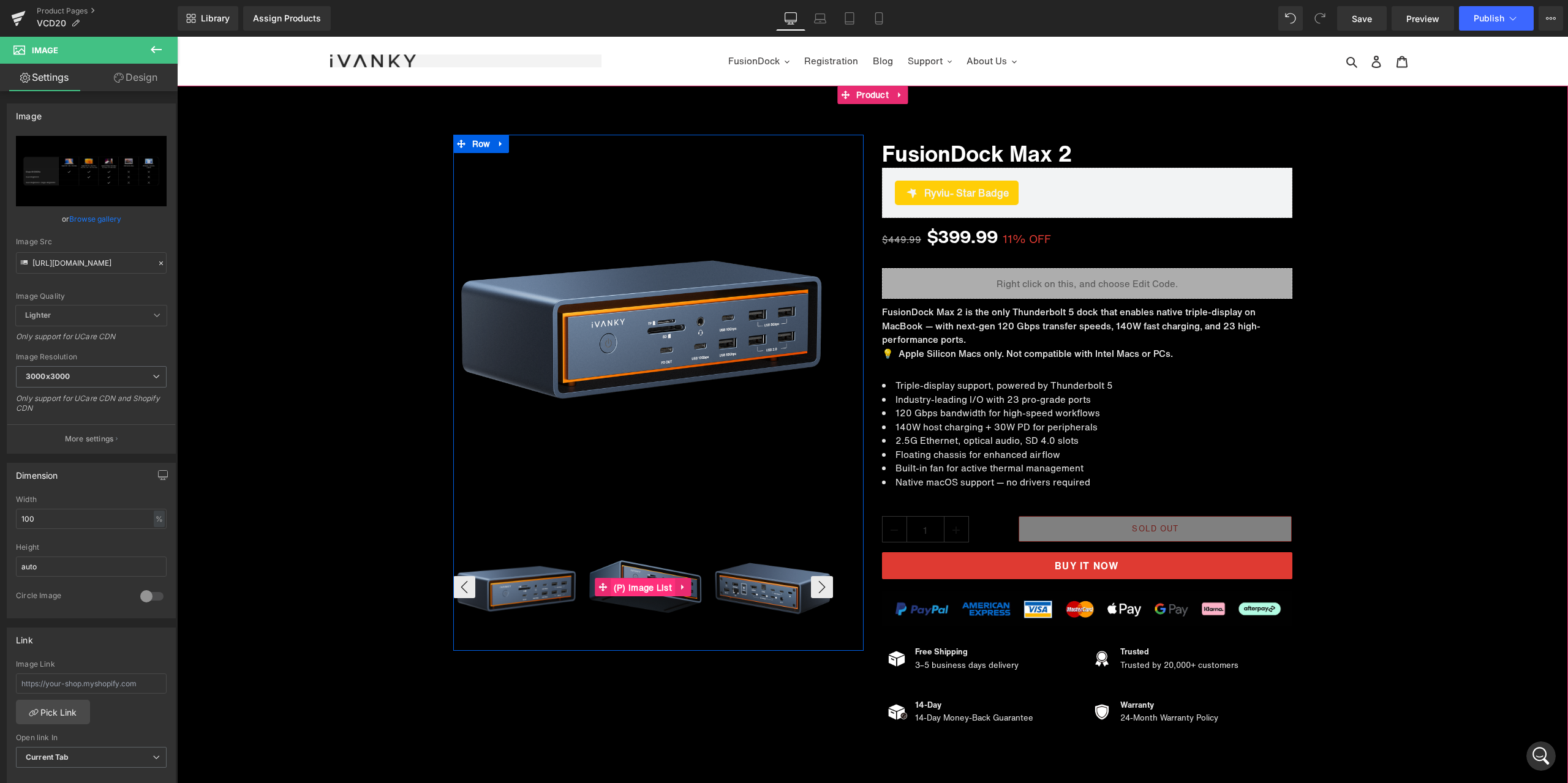
click at [649, 592] on span "(P) Image List" at bounding box center [642, 588] width 64 height 19
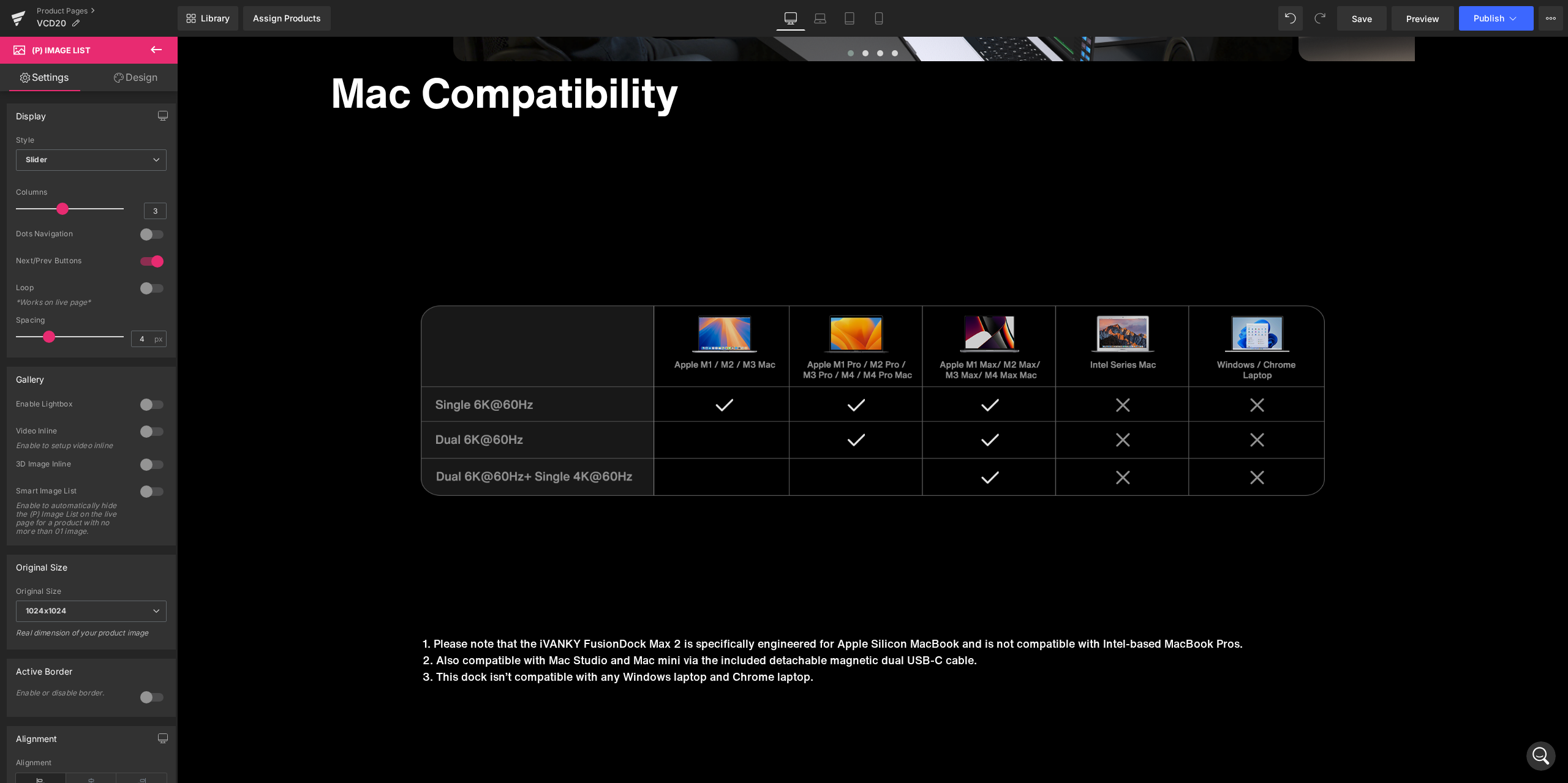
scroll to position [7260, 0]
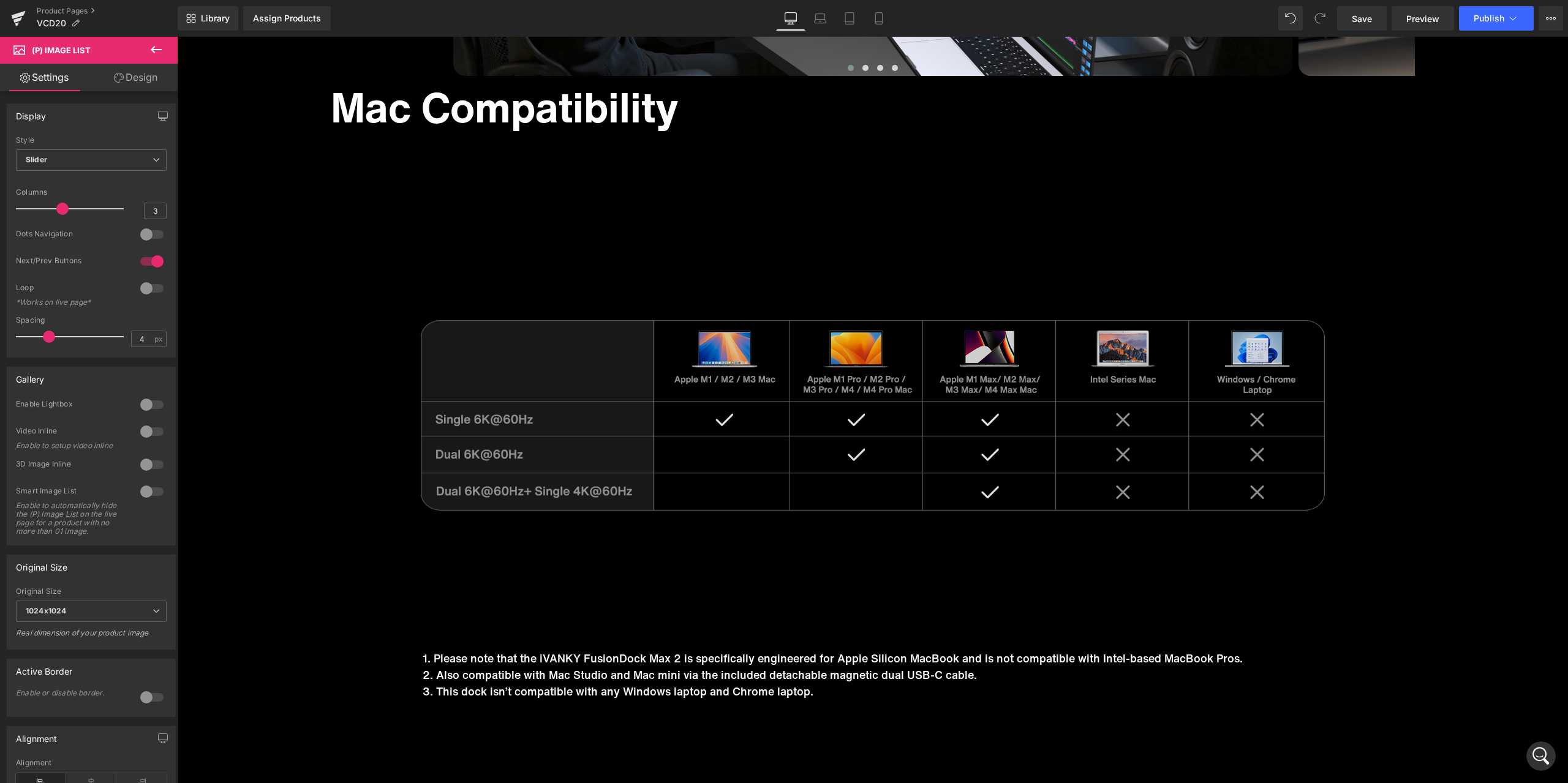
click at [1398, 453] on img at bounding box center [872, 415] width 1084 height 470
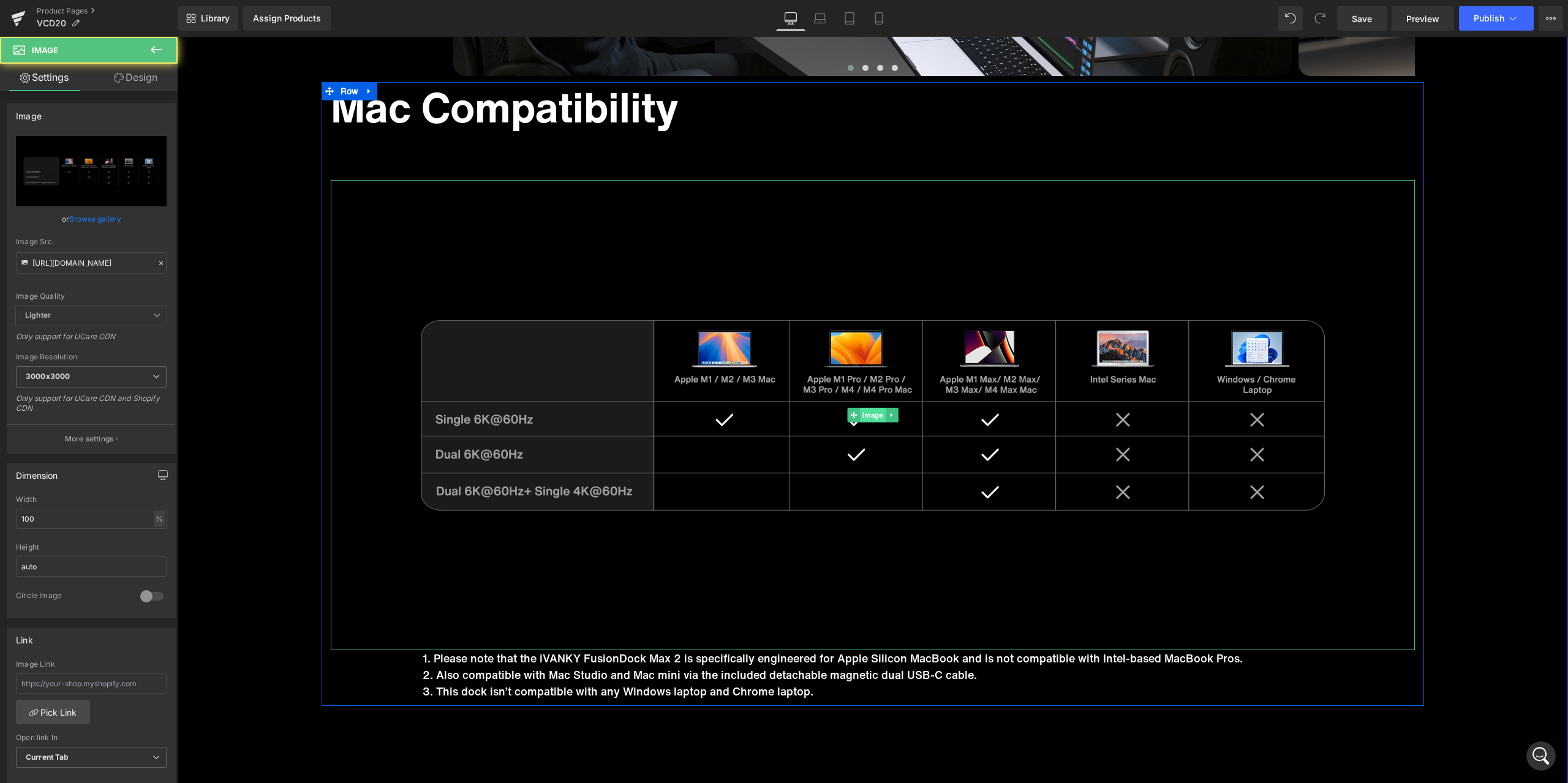
click at [863, 412] on span "Image" at bounding box center [872, 415] width 25 height 15
click at [876, 418] on span "Image" at bounding box center [872, 415] width 25 height 15
click at [159, 263] on icon at bounding box center [161, 263] width 3 height 3
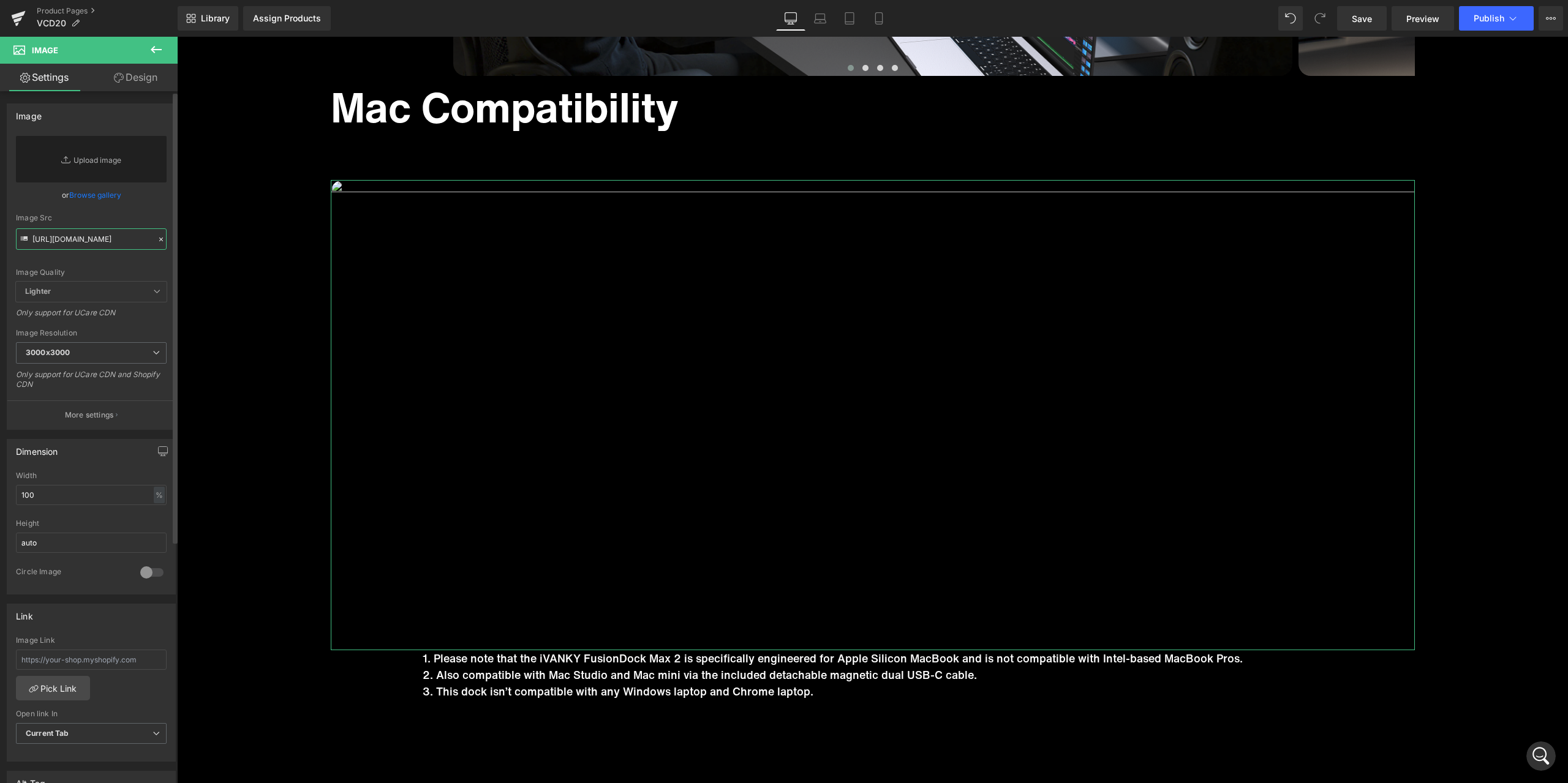
click at [94, 239] on input "https://cdn.shopify.com/s/files/1/0576/6833/7827/files/6K_070b43bc-8f5d-4377-ad…" at bounding box center [91, 239] width 150 height 21
paste input "https://cdn.shopify.com/s/files/1/0576/6833/7827/files/6K_10b852d8-28b0-44b1-b8…"
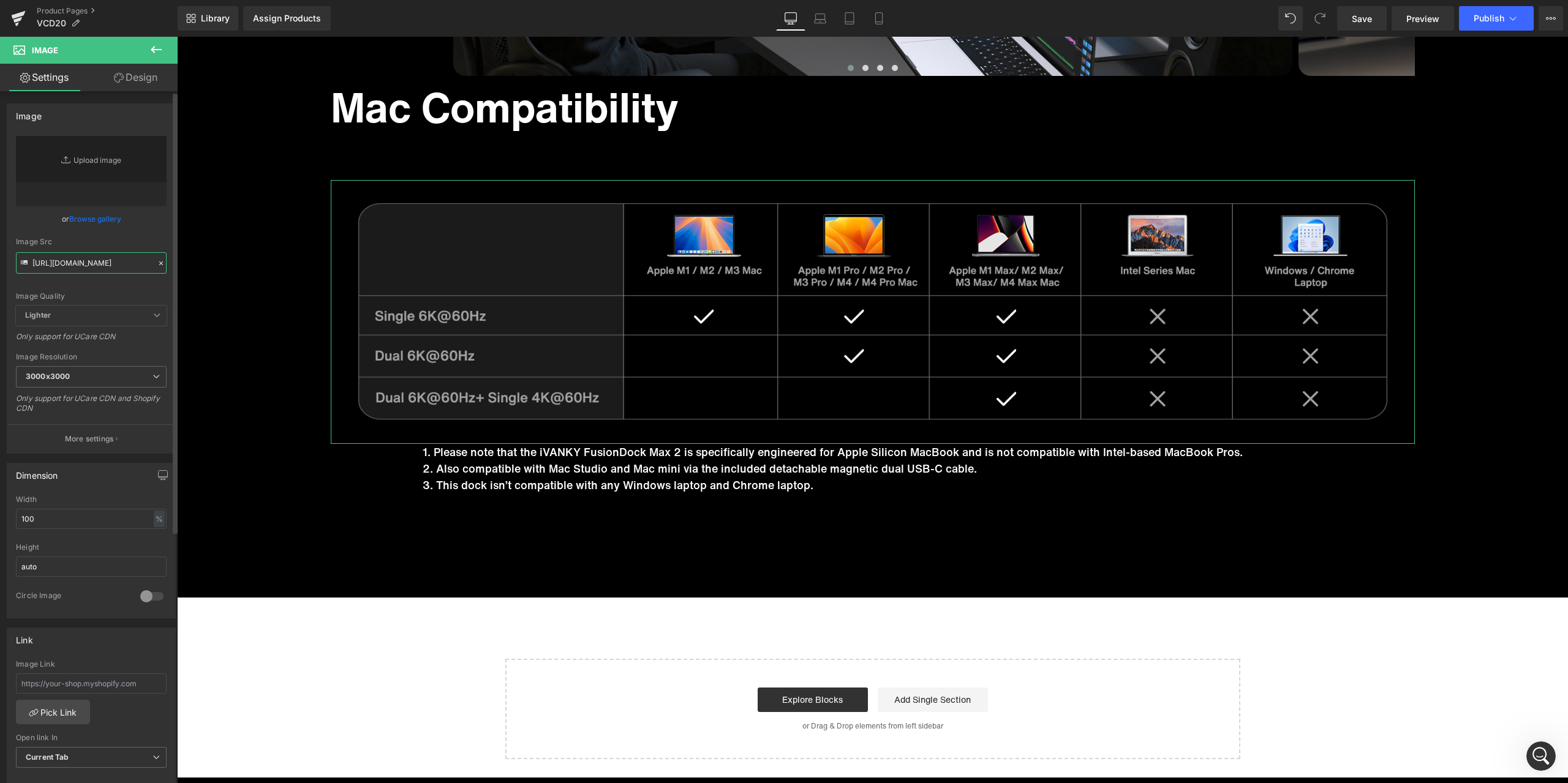
type input "https://cdn.shopify.com/s/files/1/0576/6833/7827/files/6K_10b852d8-28b0-44b1-b8…"
click at [147, 237] on div "Image Quality Lighter Lightest Lighter Lighter Lightest Only support for UCare …" at bounding box center [91, 220] width 150 height 170
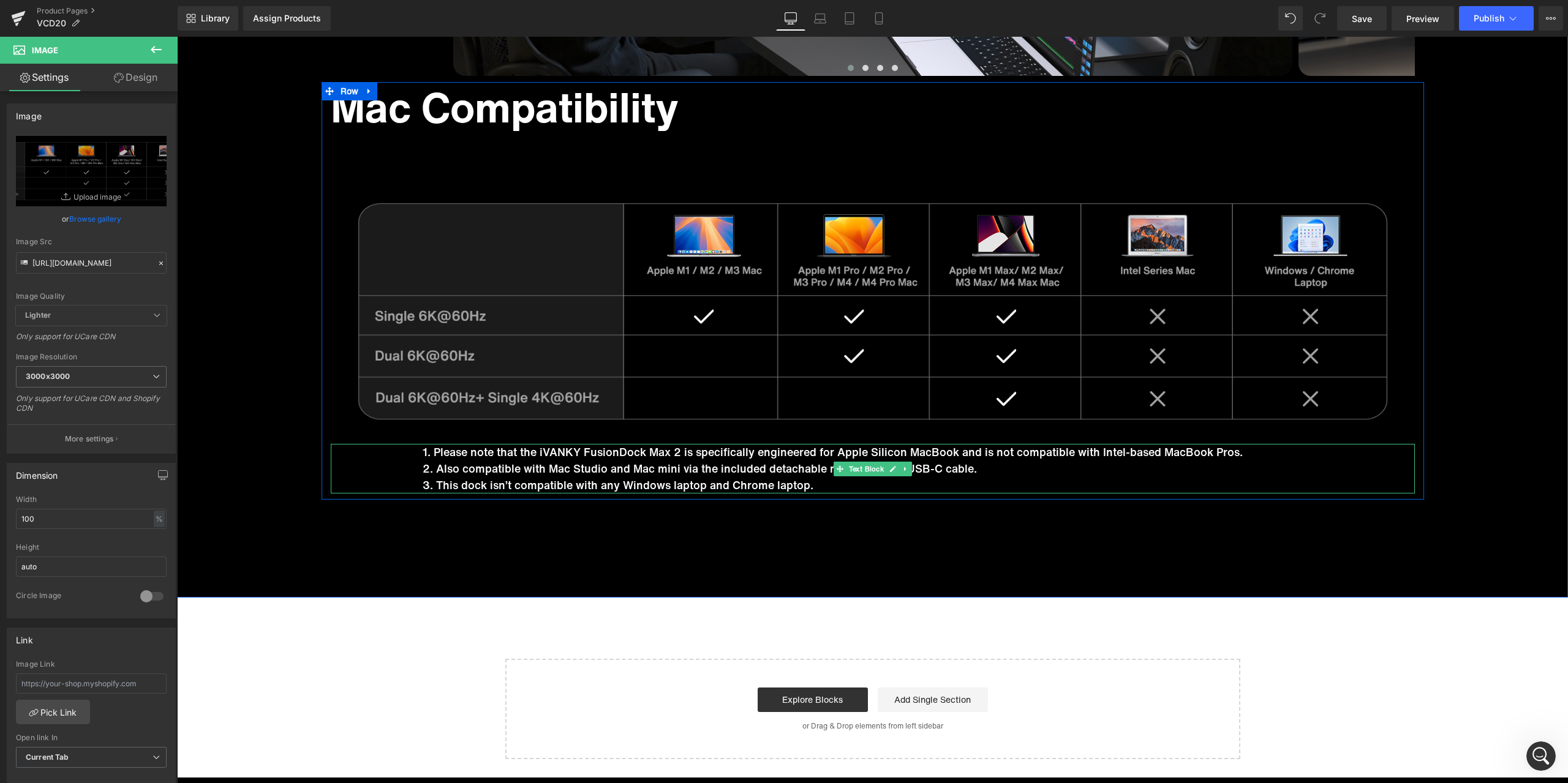
drag, startPoint x: 850, startPoint y: 470, endPoint x: 742, endPoint y: 448, distance: 110.2
click at [850, 470] on span "Text Block" at bounding box center [865, 469] width 40 height 15
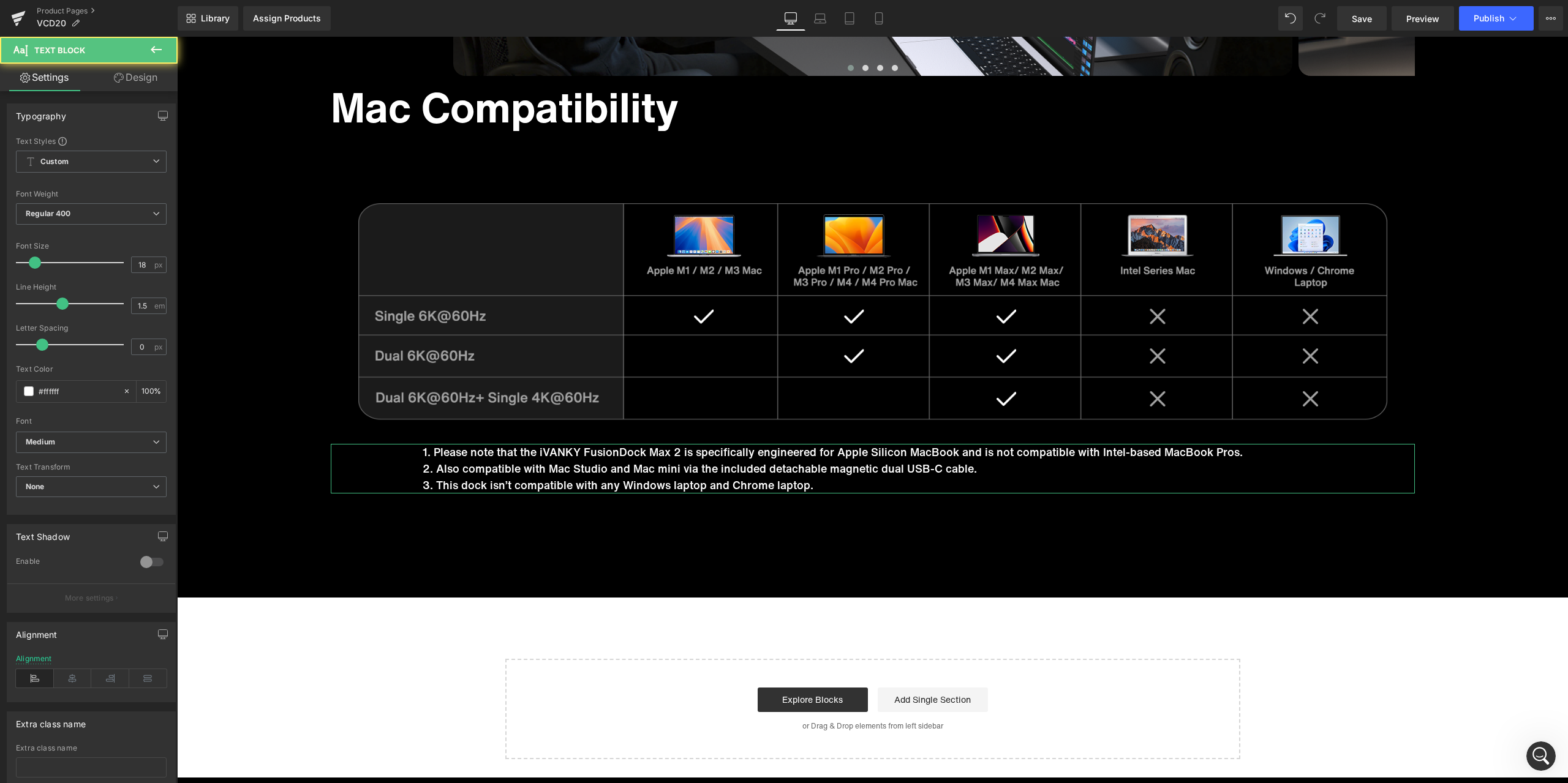
click at [120, 84] on link "Design" at bounding box center [136, 78] width 89 height 27
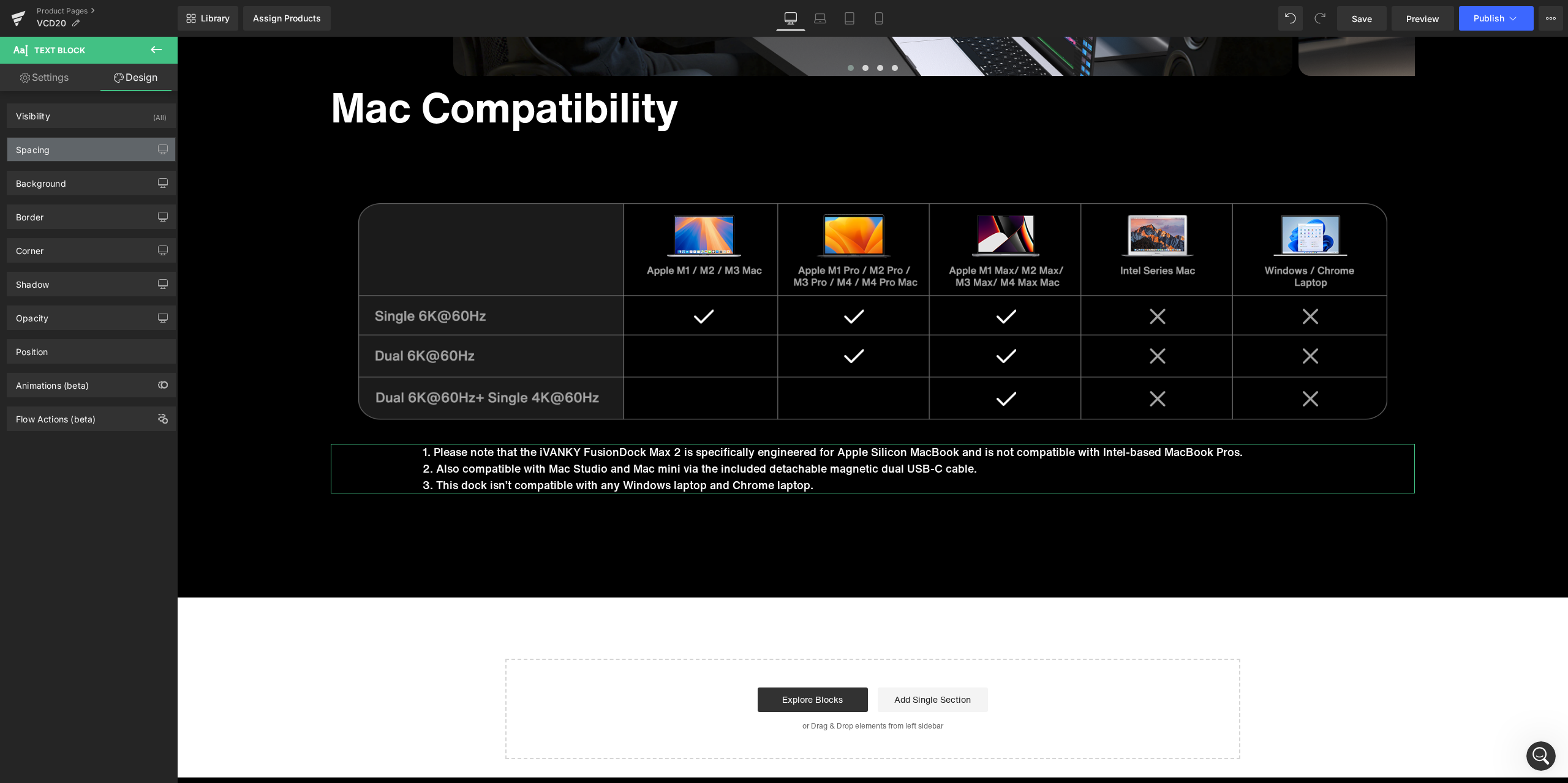
click at [52, 155] on div "Spacing" at bounding box center [91, 149] width 168 height 23
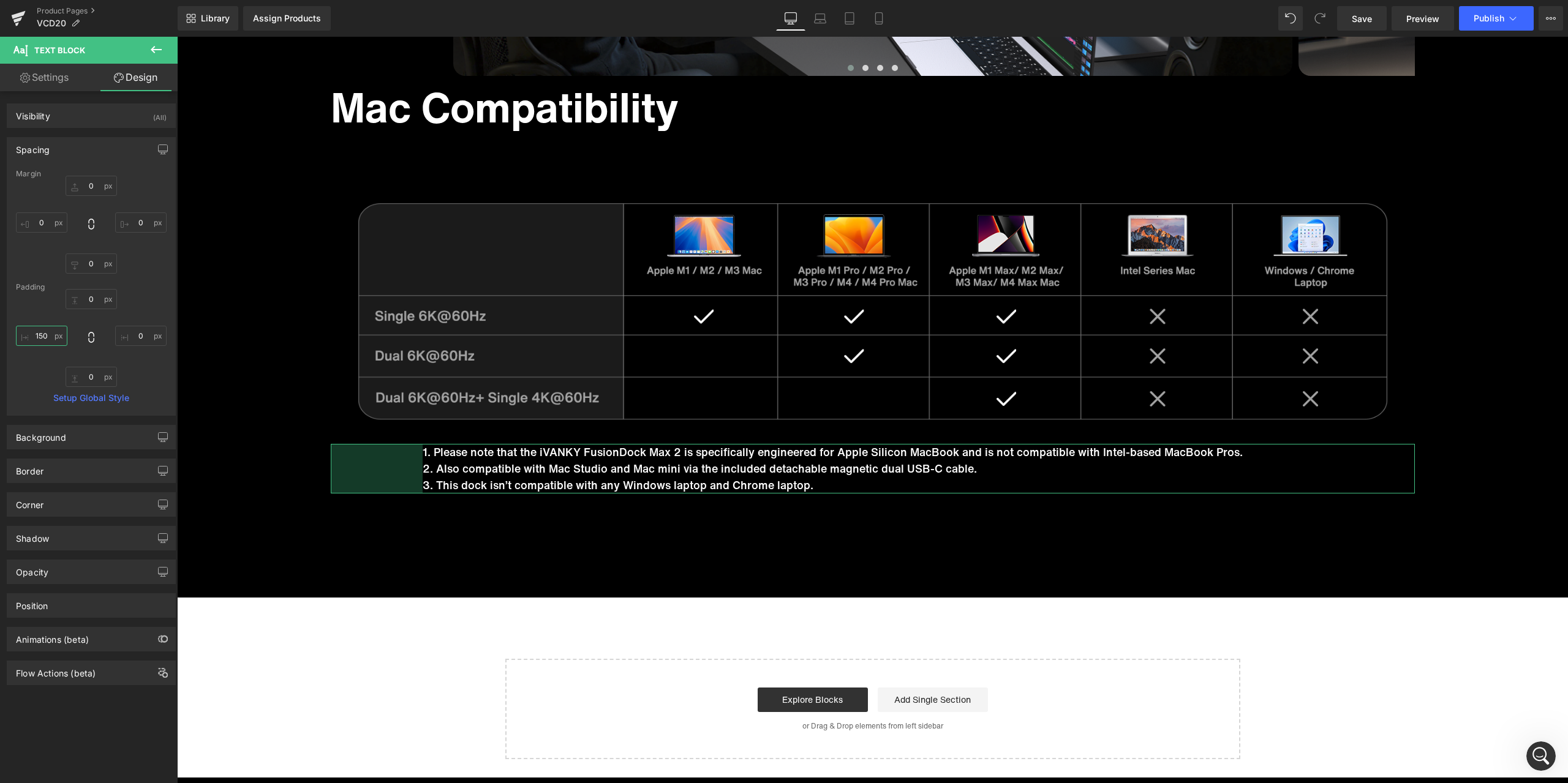
click at [56, 333] on input "150" at bounding box center [42, 336] width 51 height 20
type input "0"
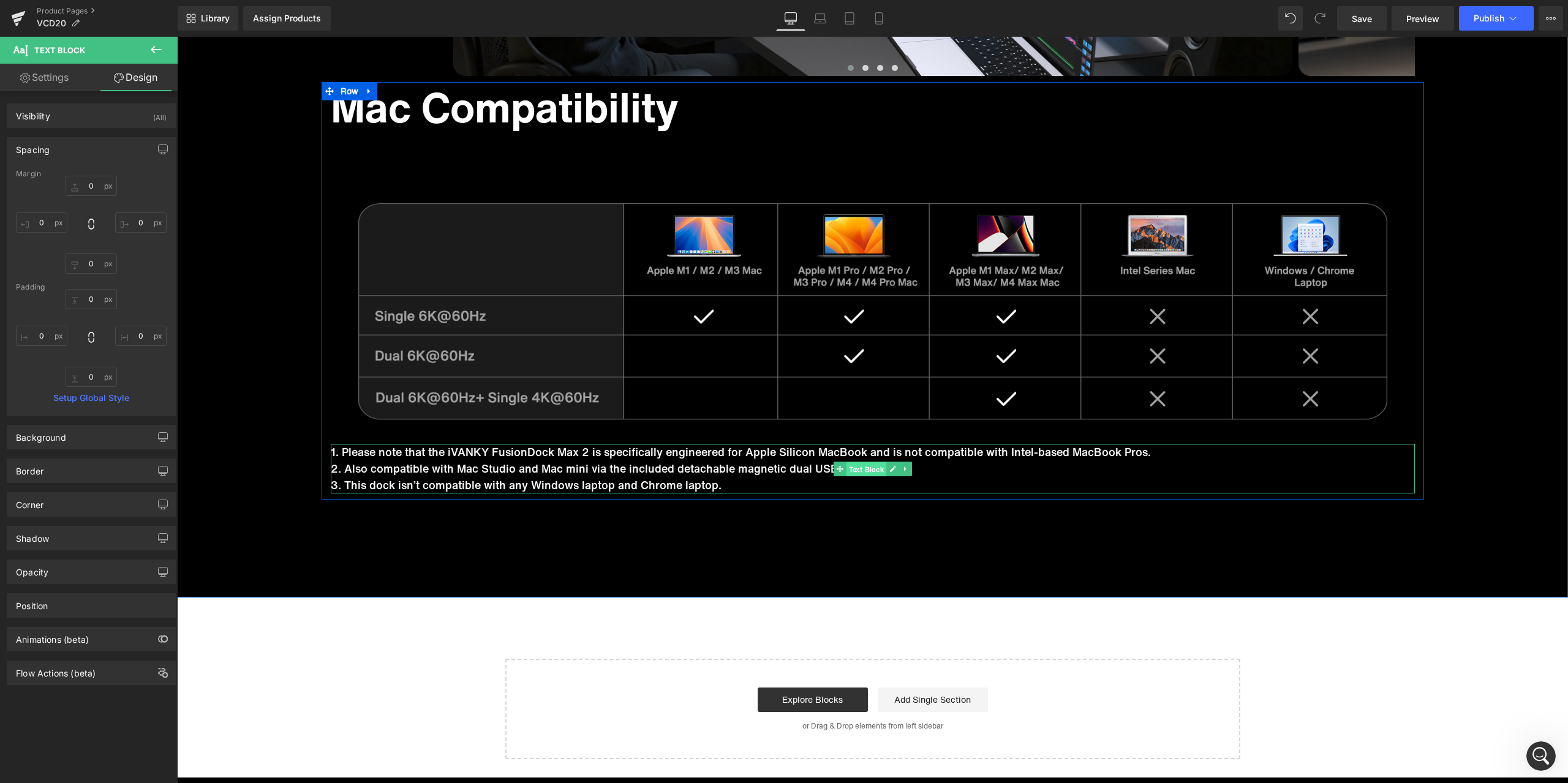
click at [860, 471] on span "Text Block" at bounding box center [865, 469] width 40 height 15
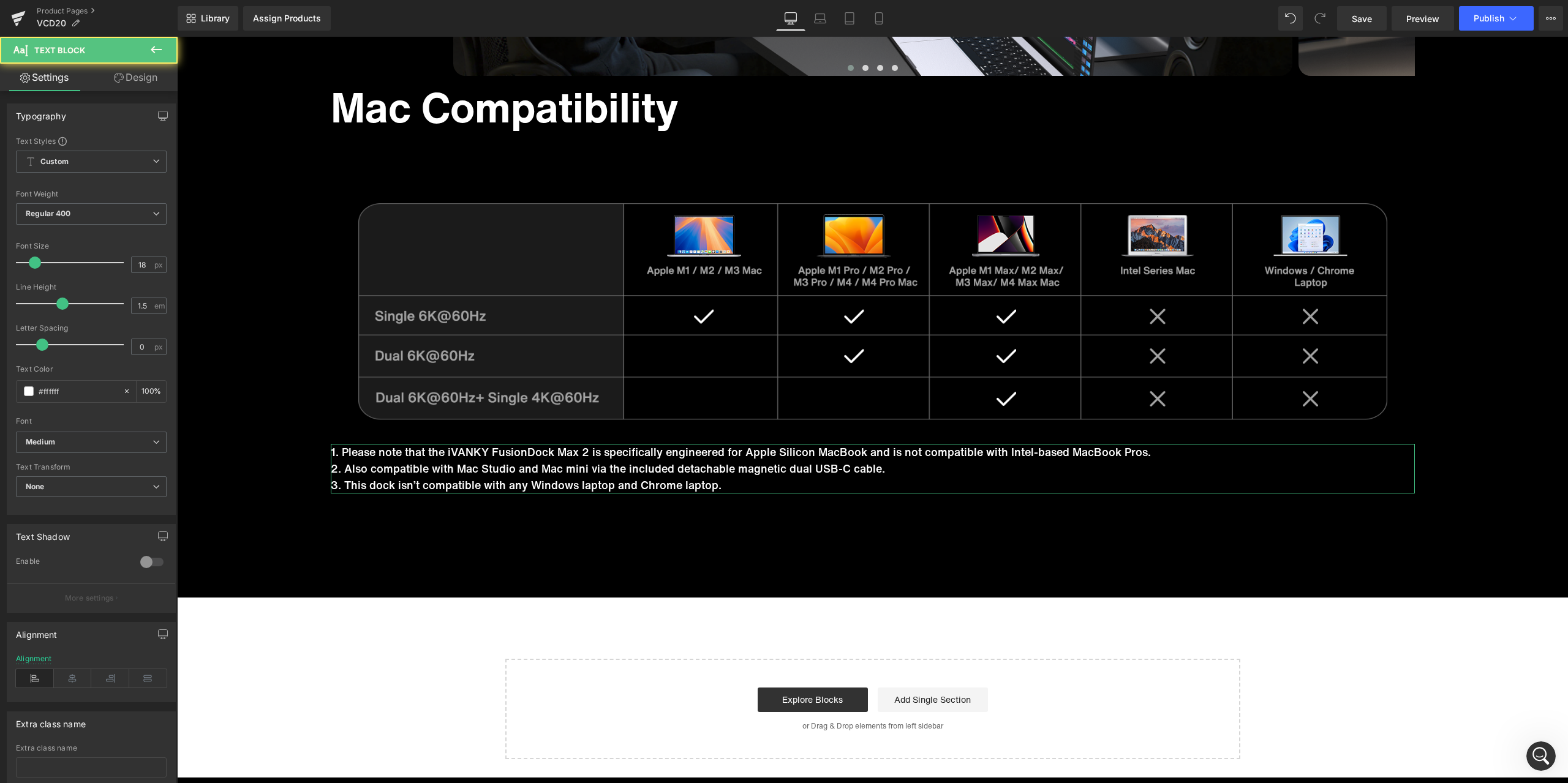
click at [137, 86] on link "Design" at bounding box center [136, 78] width 89 height 27
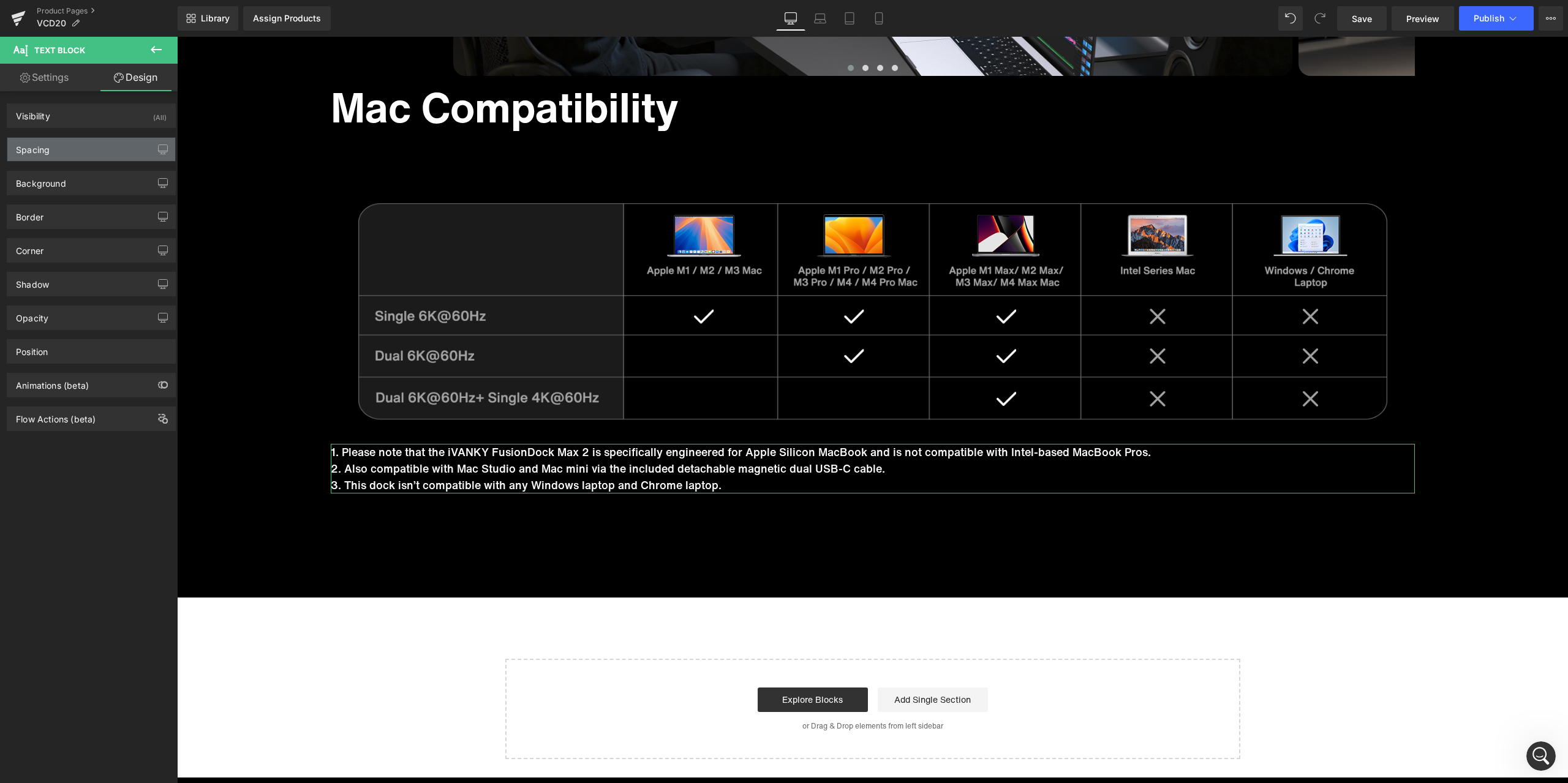
click at [79, 153] on div "Spacing" at bounding box center [91, 149] width 168 height 23
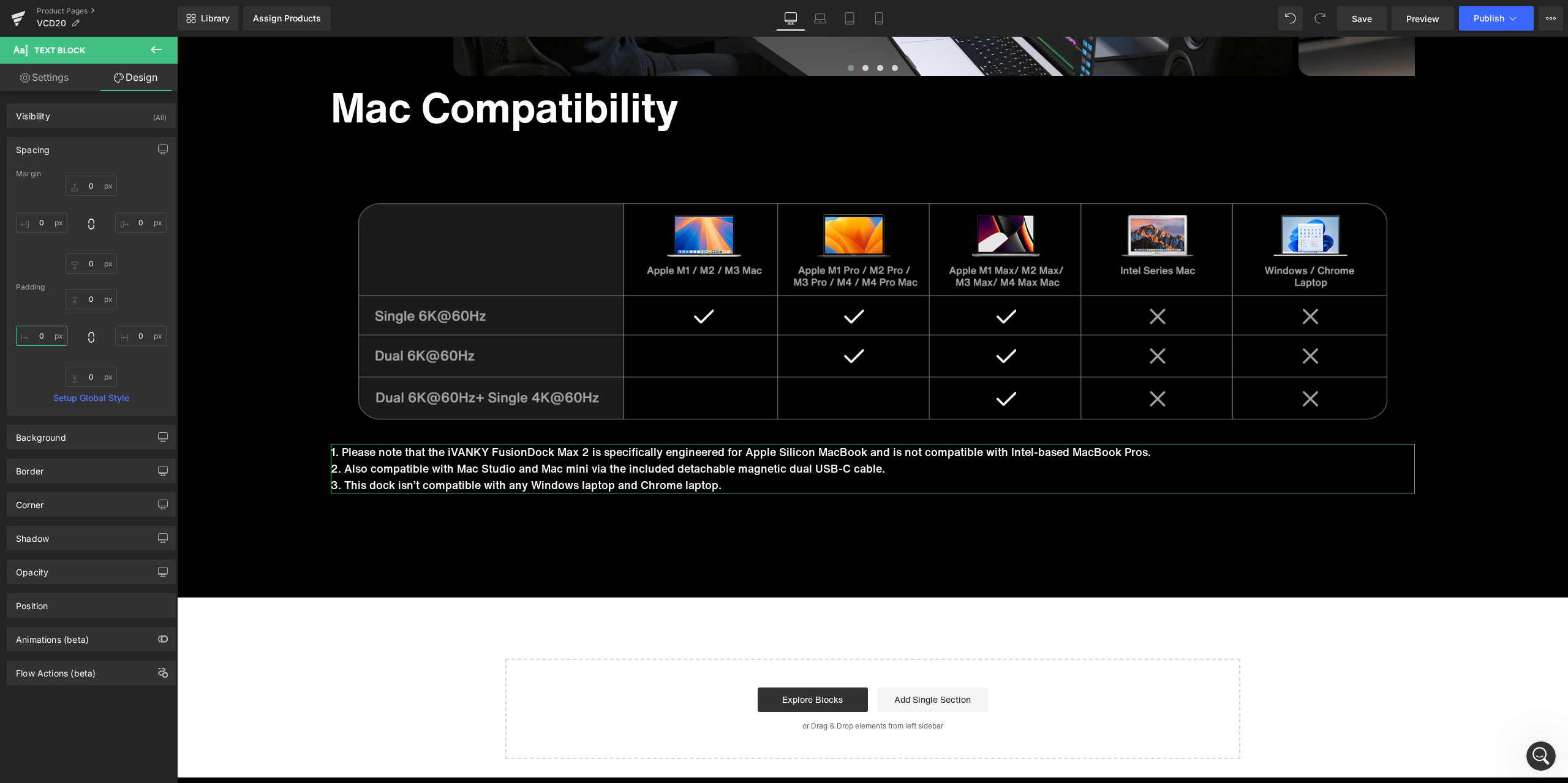
click at [50, 336] on input "0" at bounding box center [42, 336] width 51 height 20
click at [54, 336] on input "50" at bounding box center [42, 336] width 51 height 20
drag, startPoint x: 49, startPoint y: 336, endPoint x: 36, endPoint y: 334, distance: 13.2
click at [36, 334] on input "50" at bounding box center [42, 336] width 51 height 20
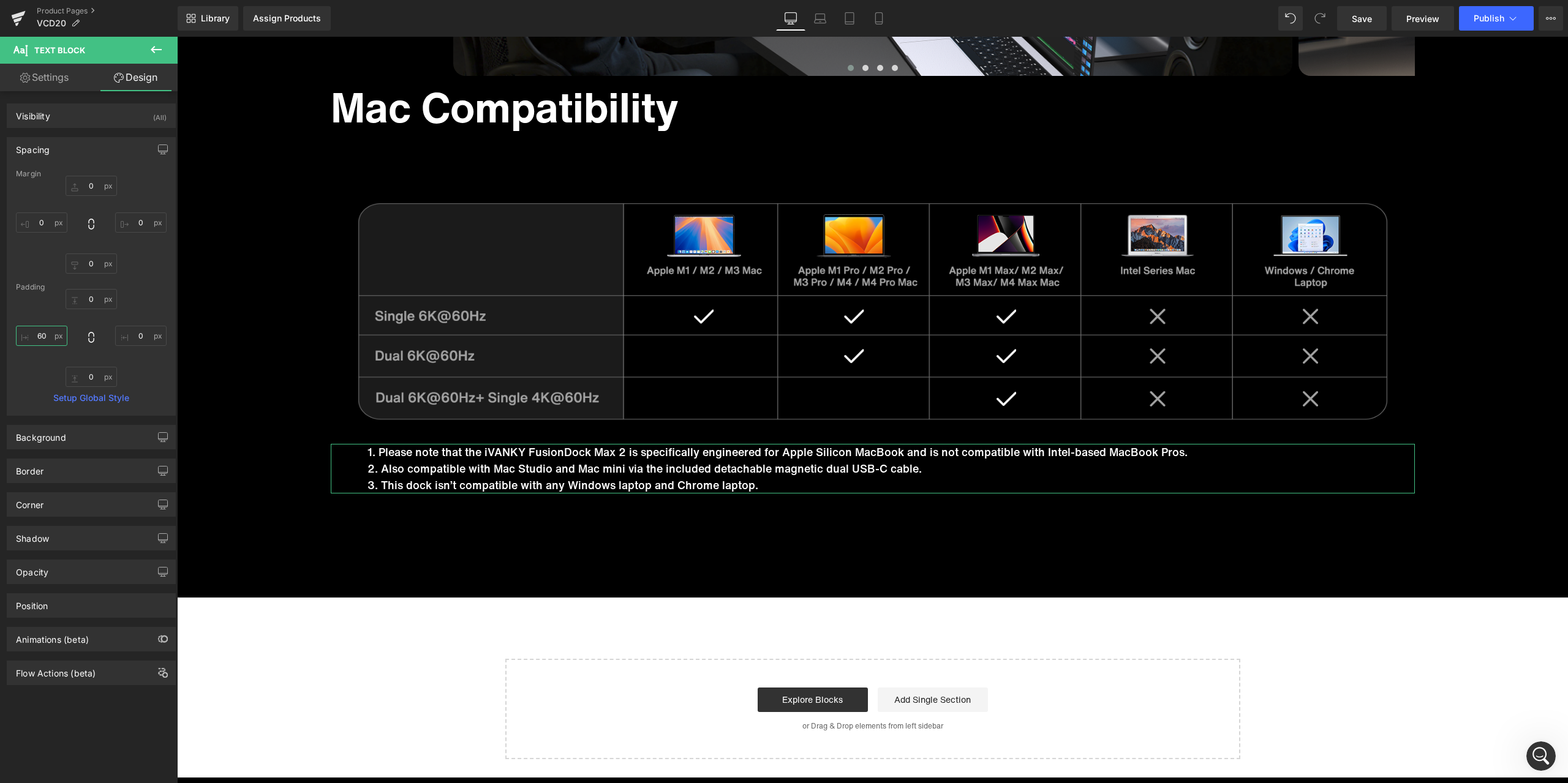
type input "6"
type input "70"
click at [852, 110] on span "Heading" at bounding box center [866, 107] width 32 height 15
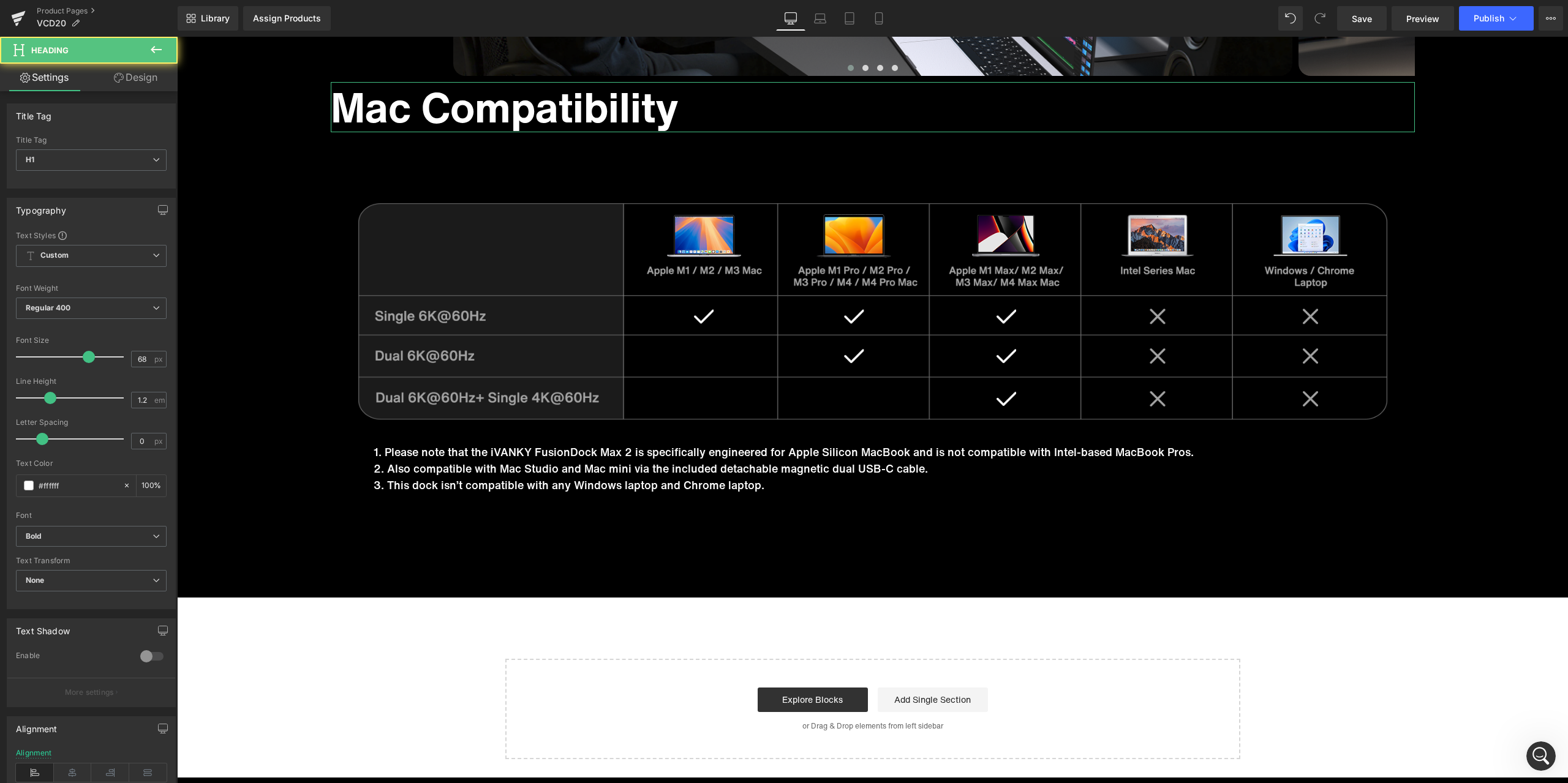
click at [137, 81] on link "Design" at bounding box center [136, 78] width 89 height 27
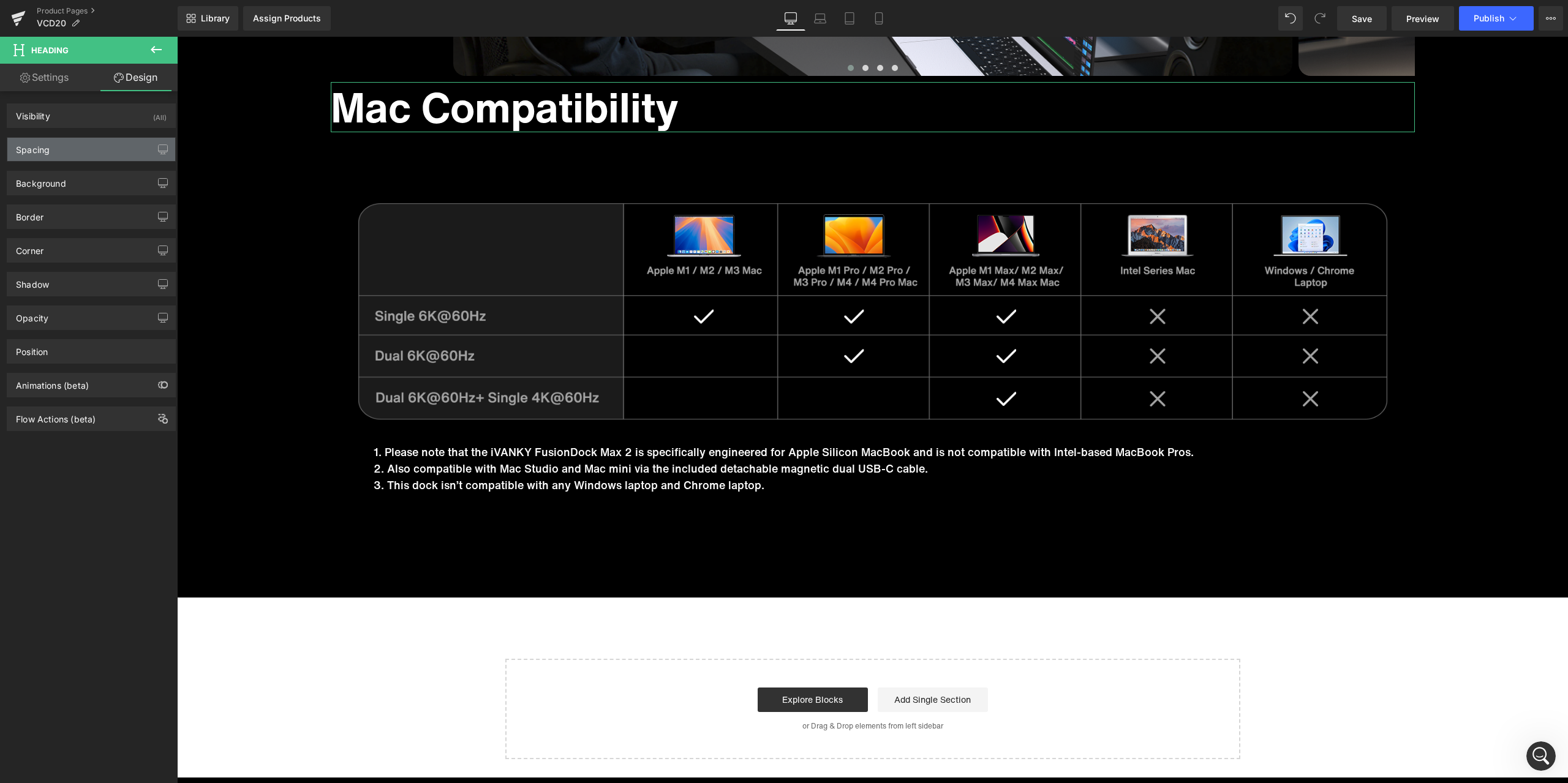
click at [53, 157] on div "Spacing" at bounding box center [91, 149] width 168 height 23
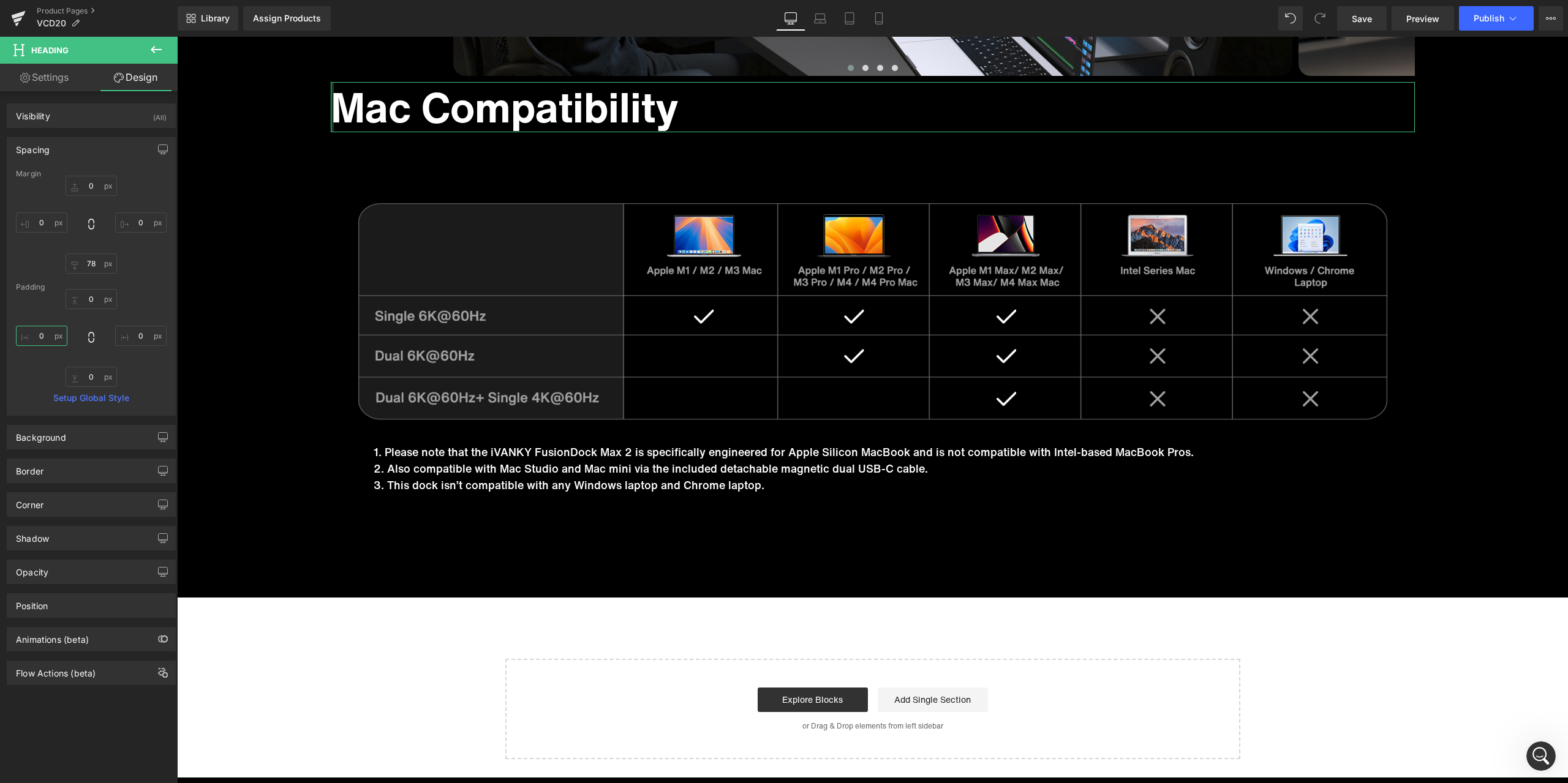
click at [47, 330] on input "text" at bounding box center [42, 336] width 51 height 20
type input "0"
type input "70"
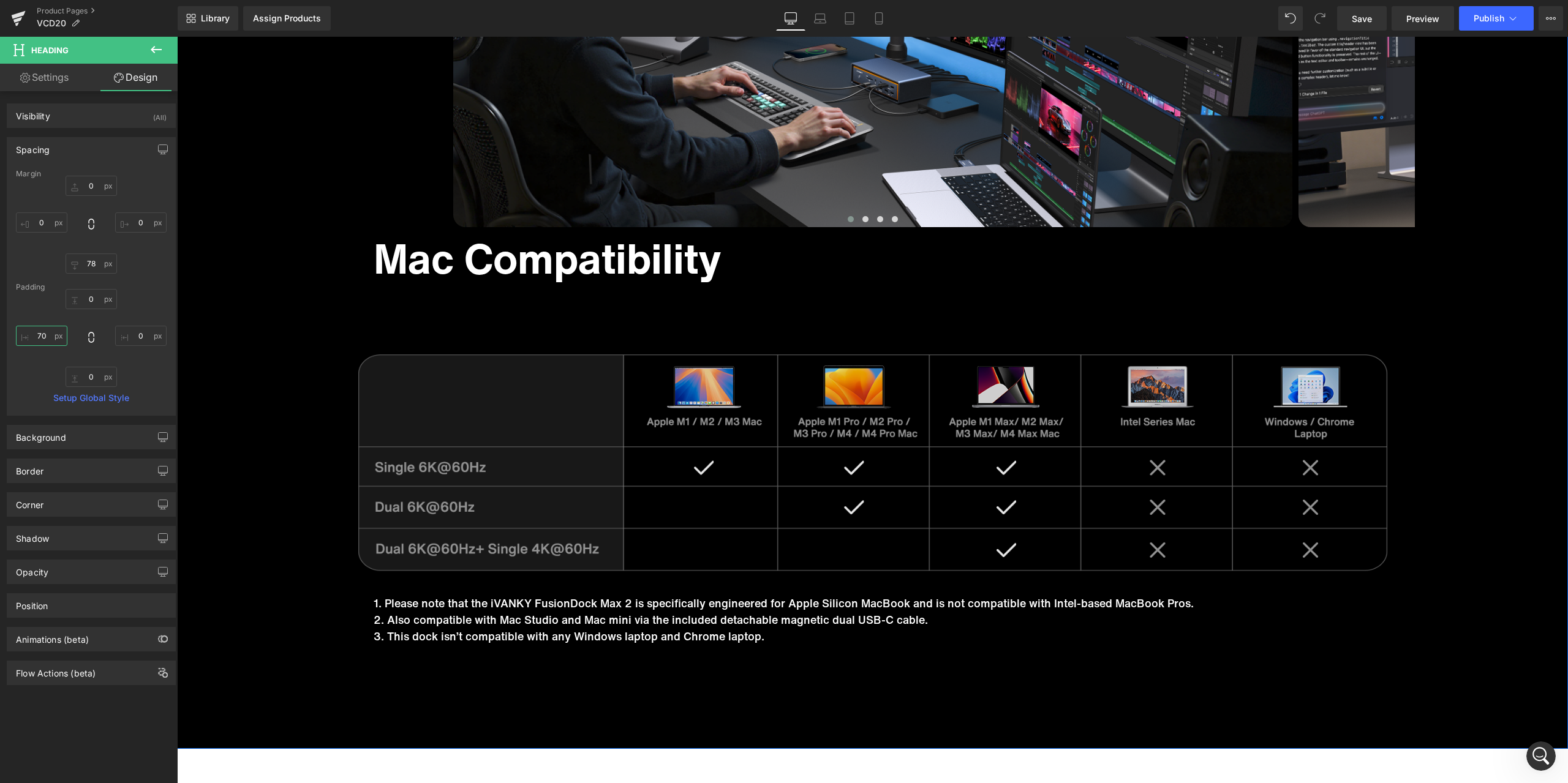
scroll to position [7076, 0]
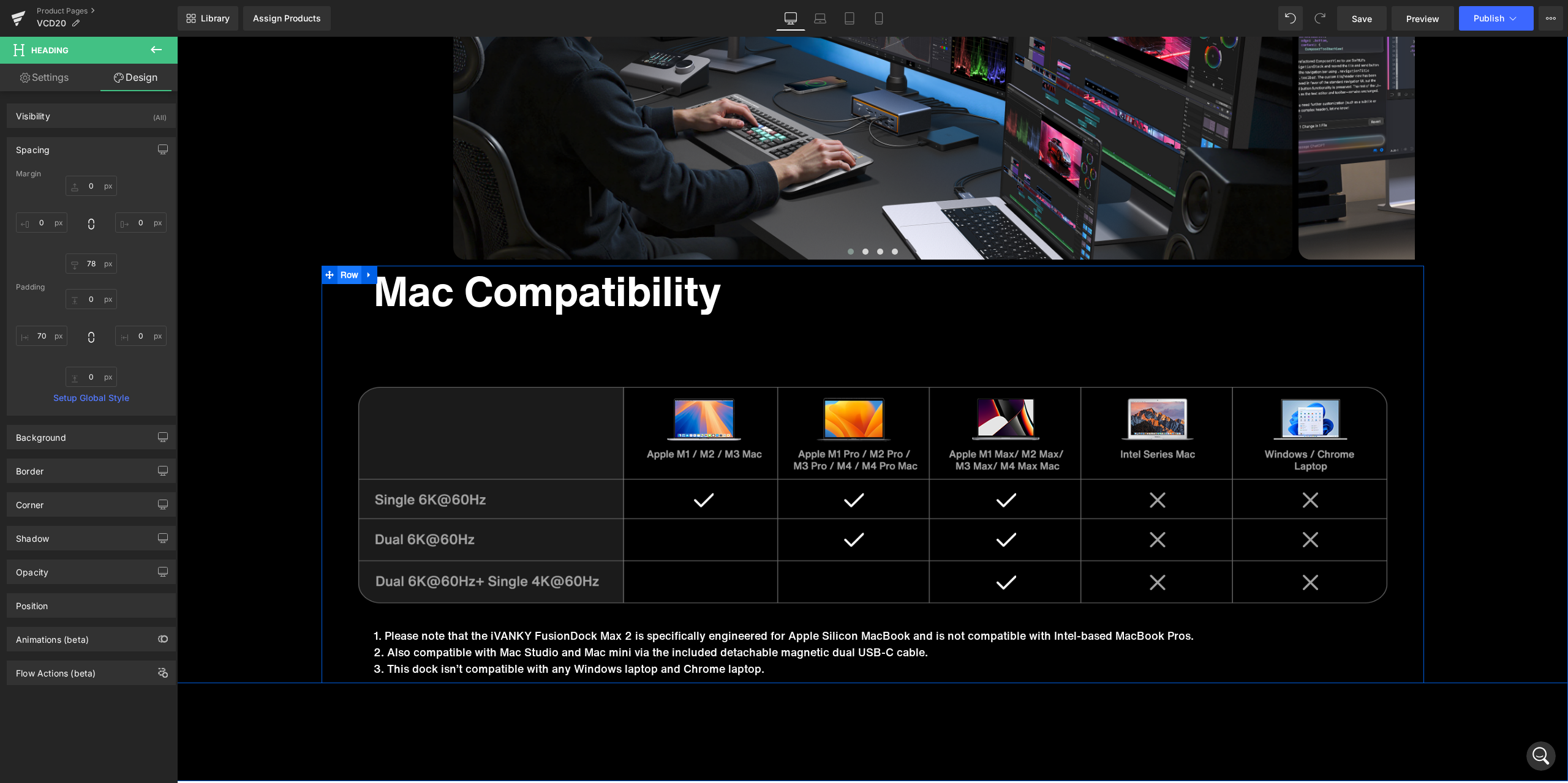
click at [337, 277] on span "Row" at bounding box center [349, 275] width 25 height 19
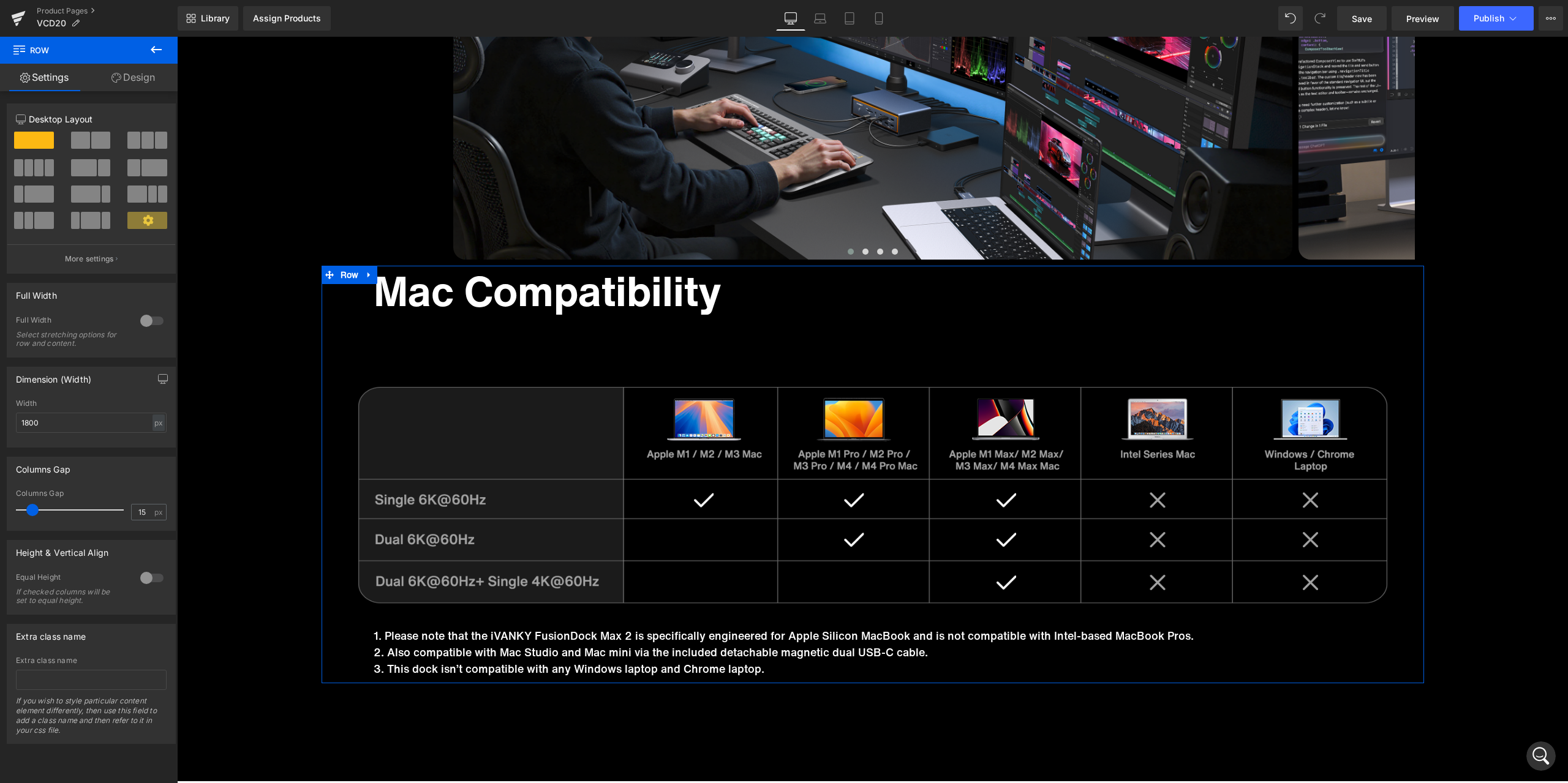
click at [128, 81] on link "Design" at bounding box center [133, 78] width 89 height 27
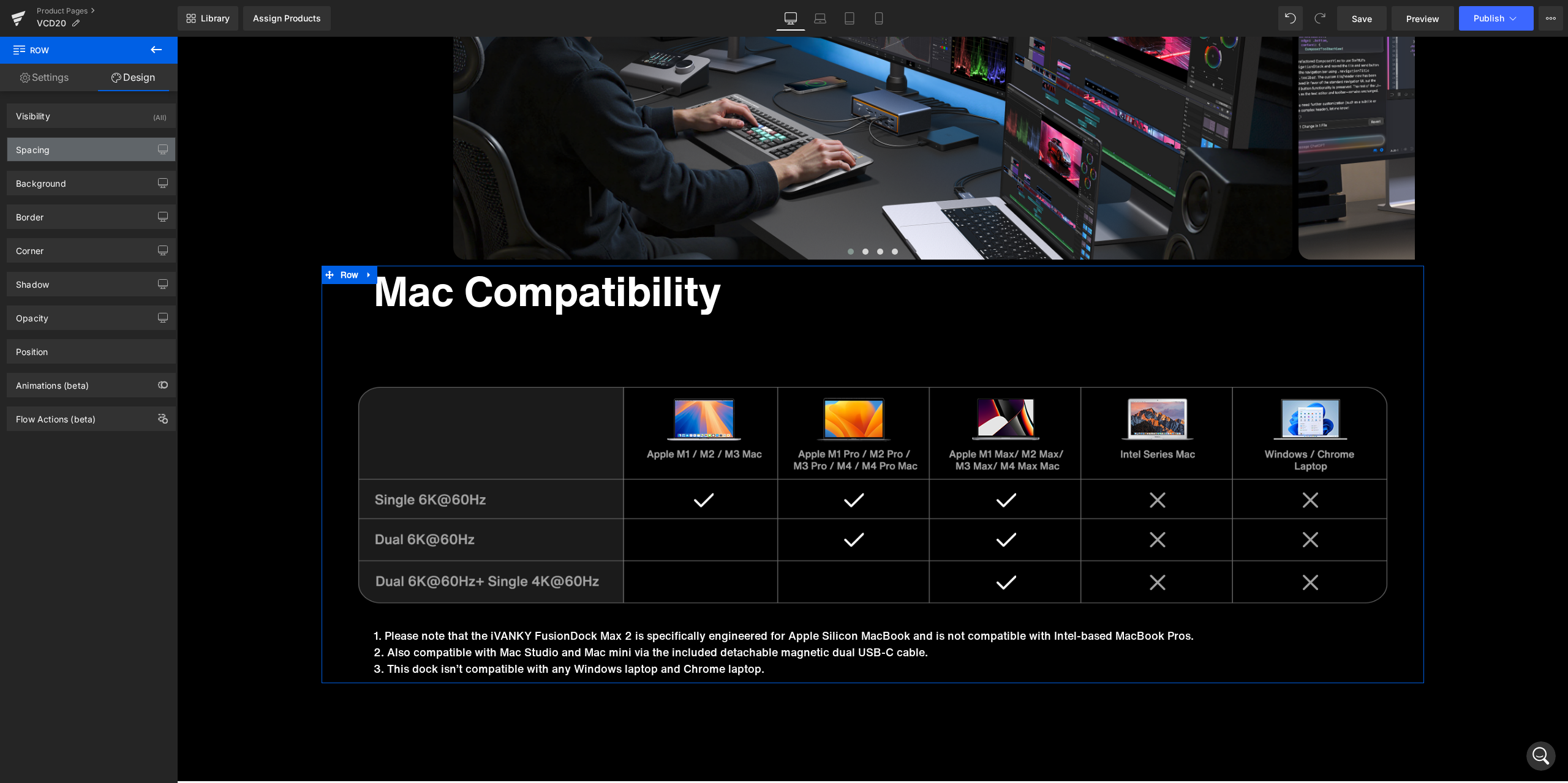
click at [81, 156] on div "Spacing" at bounding box center [91, 149] width 168 height 23
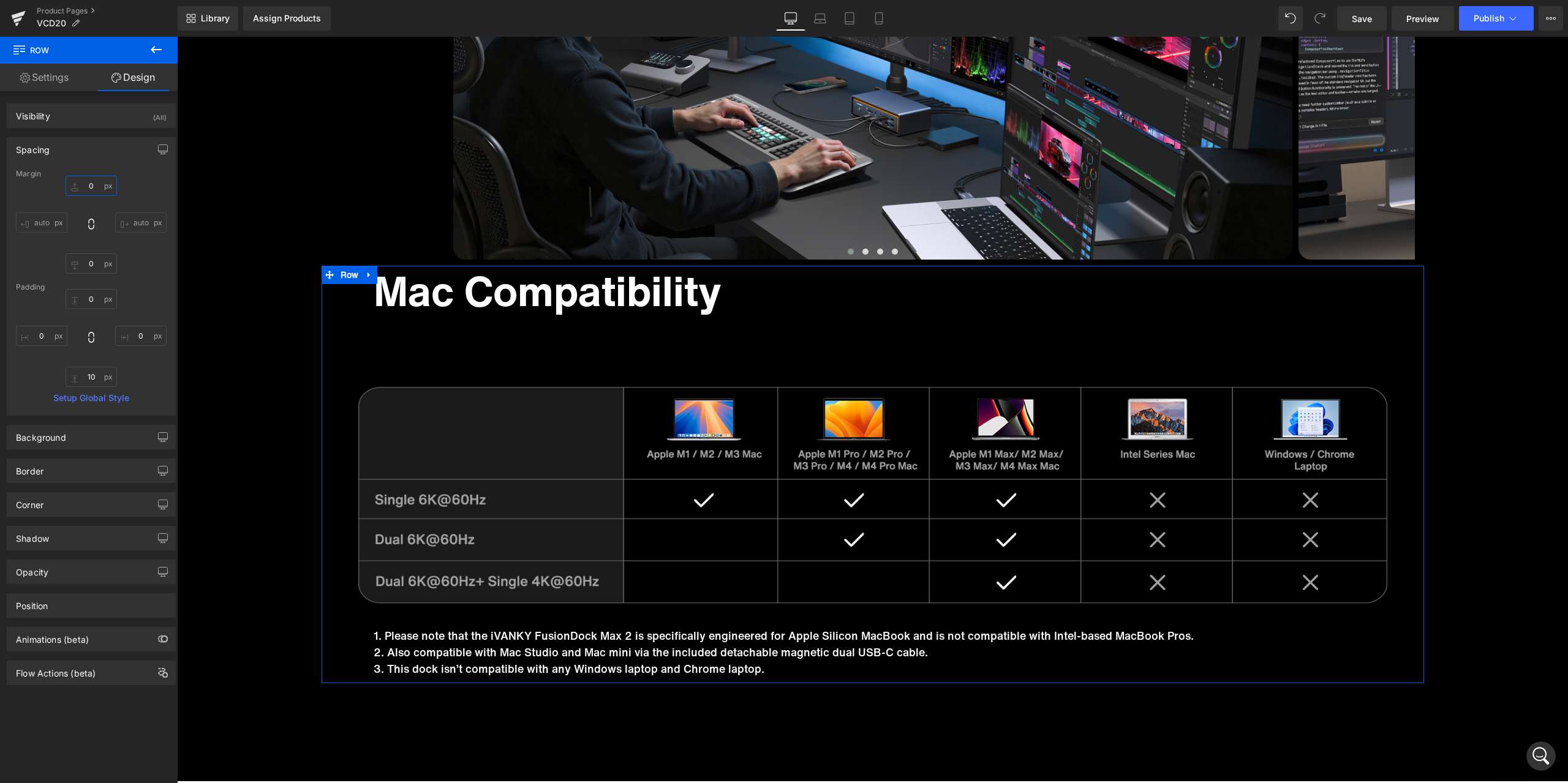
click at [90, 184] on input "0" at bounding box center [91, 186] width 51 height 20
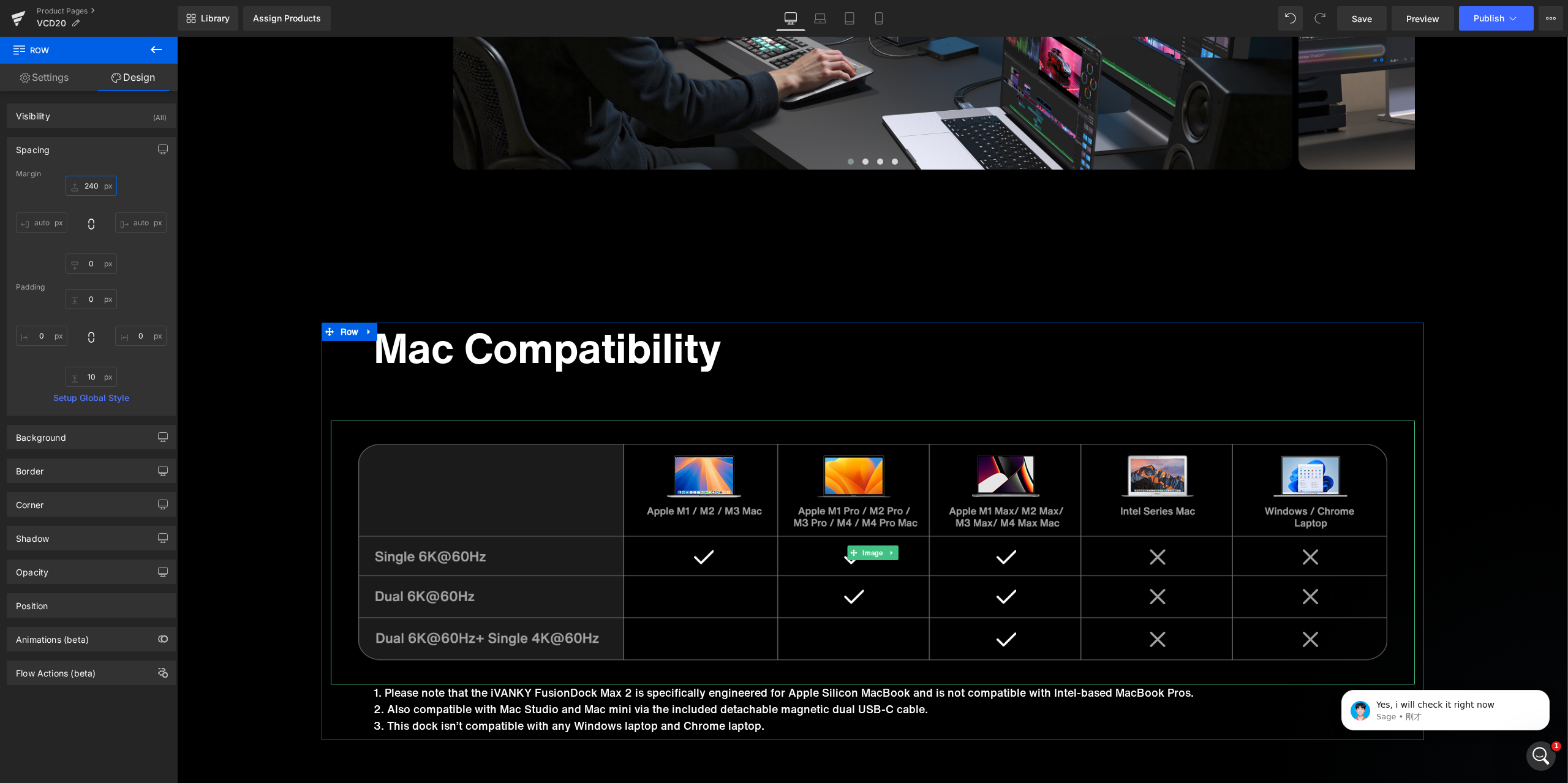
scroll to position [7199, 0]
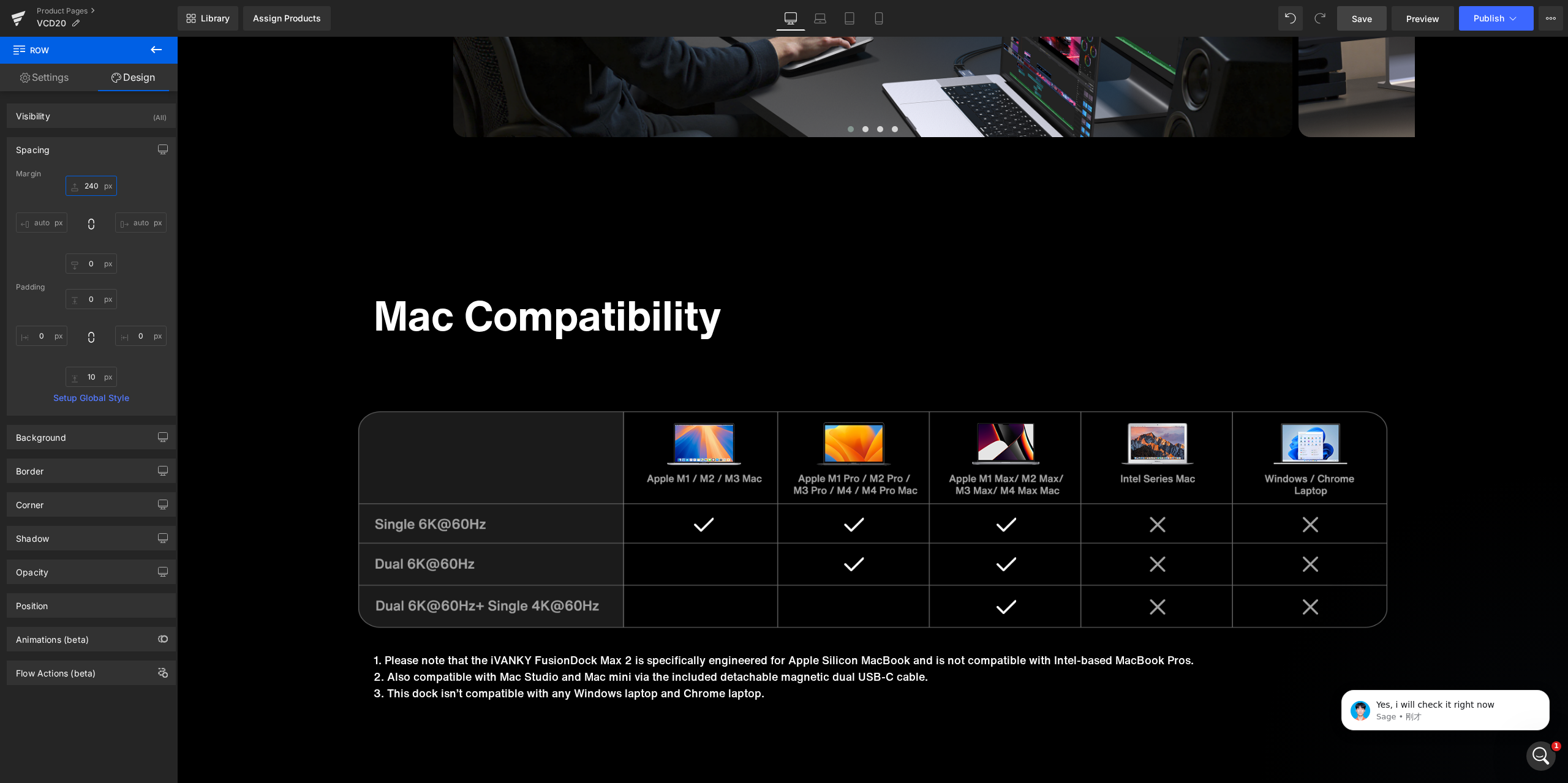
type input "240"
click at [1364, 14] on span "Save" at bounding box center [1362, 18] width 20 height 13
click at [1418, 699] on p "Yes, i will check it right now" at bounding box center [1455, 705] width 158 height 12
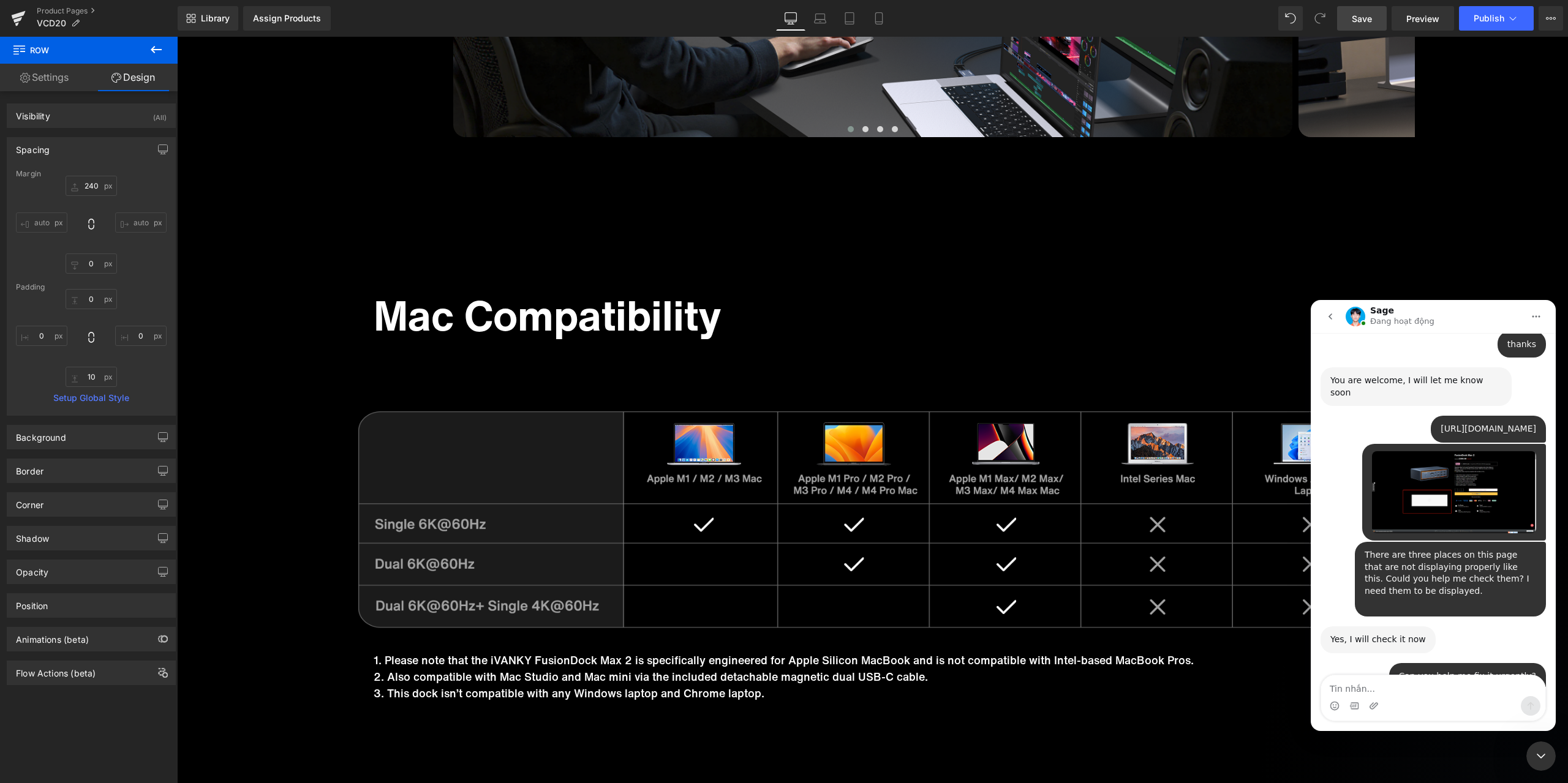
scroll to position [4380, 0]
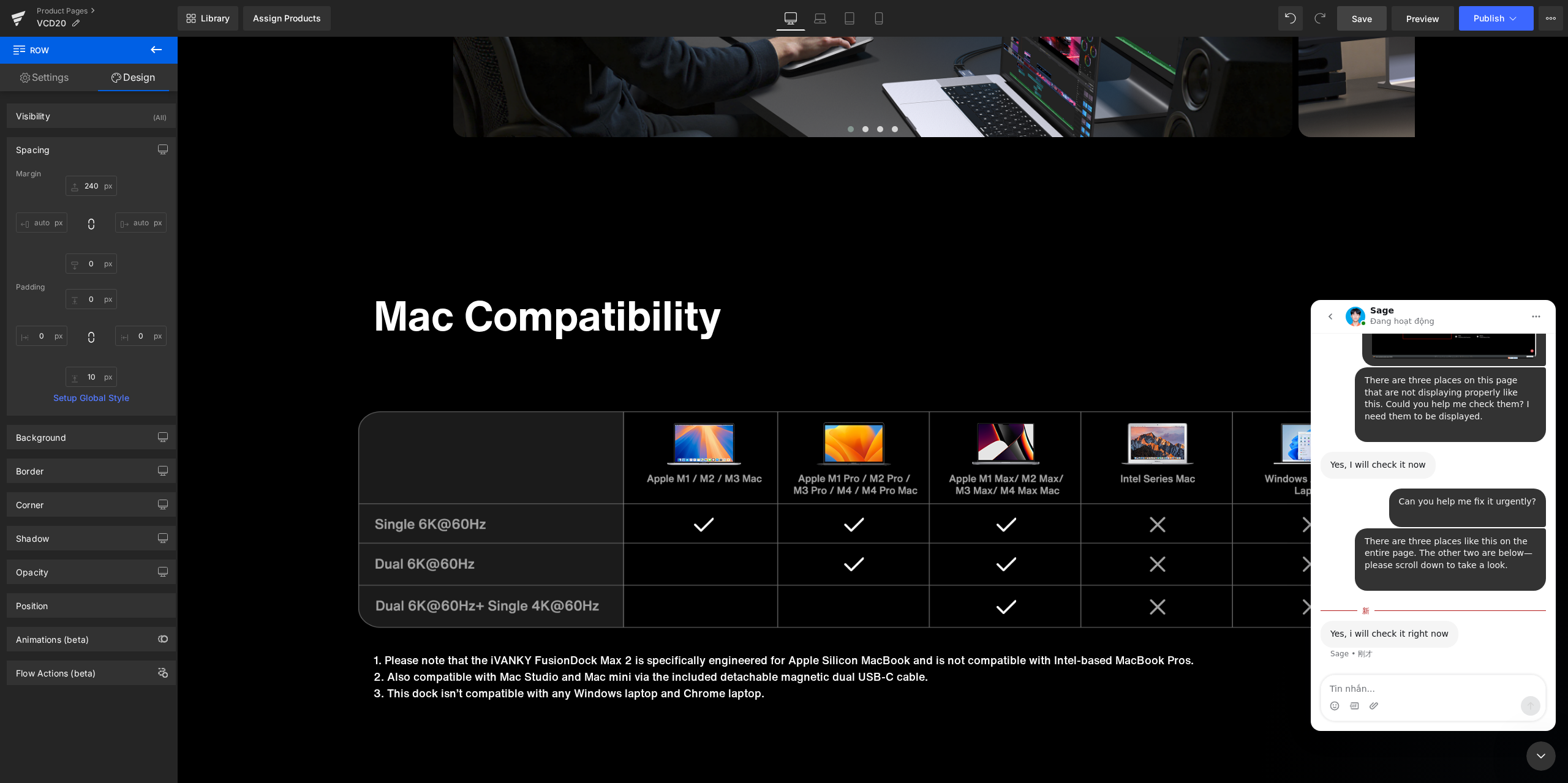
click at [1539, 748] on div "关闭 Intercom Messenger" at bounding box center [1541, 757] width 29 height 29
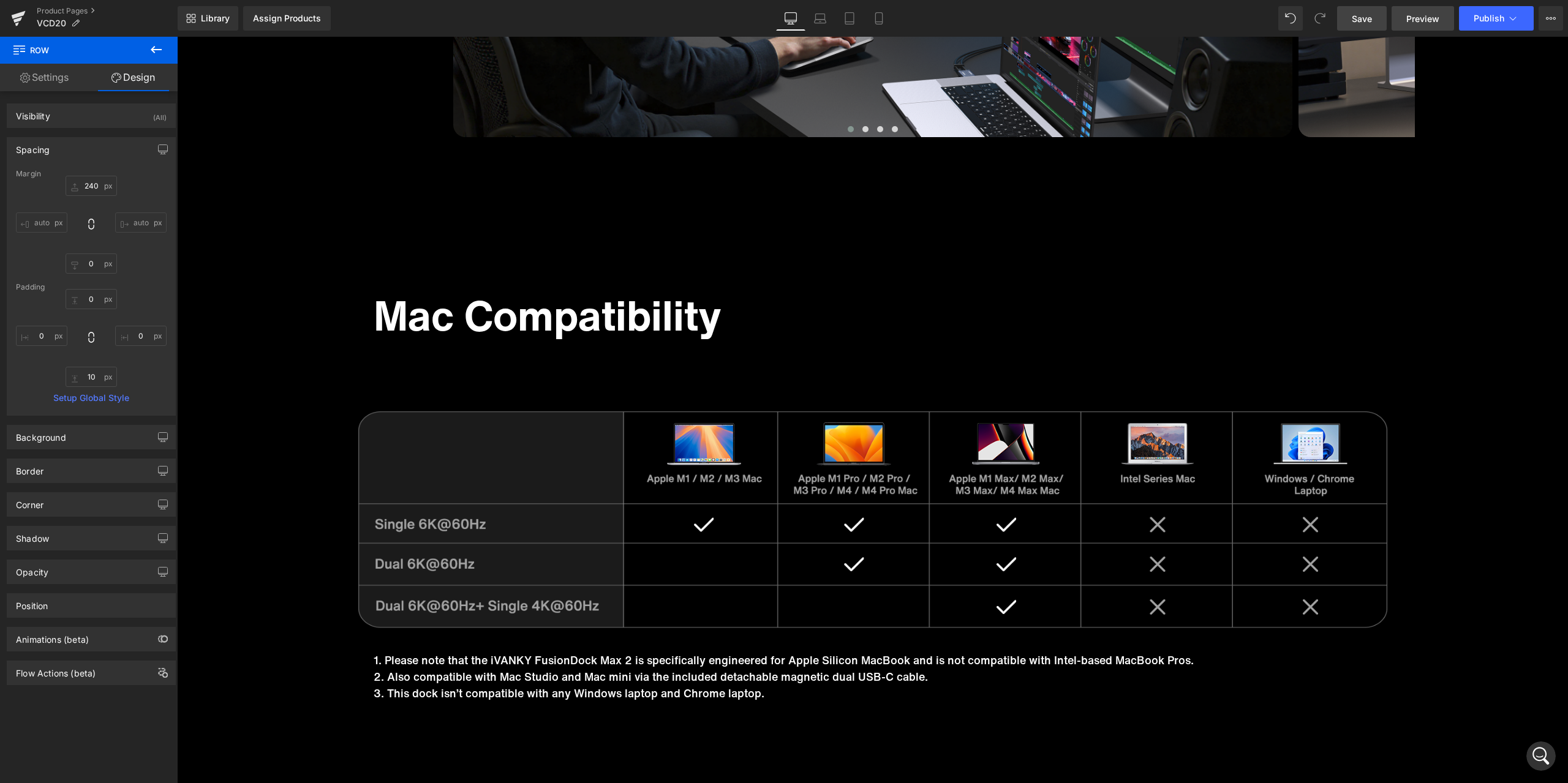
click at [1405, 27] on link "Preview" at bounding box center [1423, 18] width 62 height 25
drag, startPoint x: 1536, startPoint y: 755, endPoint x: 2866, endPoint y: 1452, distance: 1501.6
click at [1536, 755] on icon "打开 Intercom Messenger" at bounding box center [1542, 757] width 20 height 20
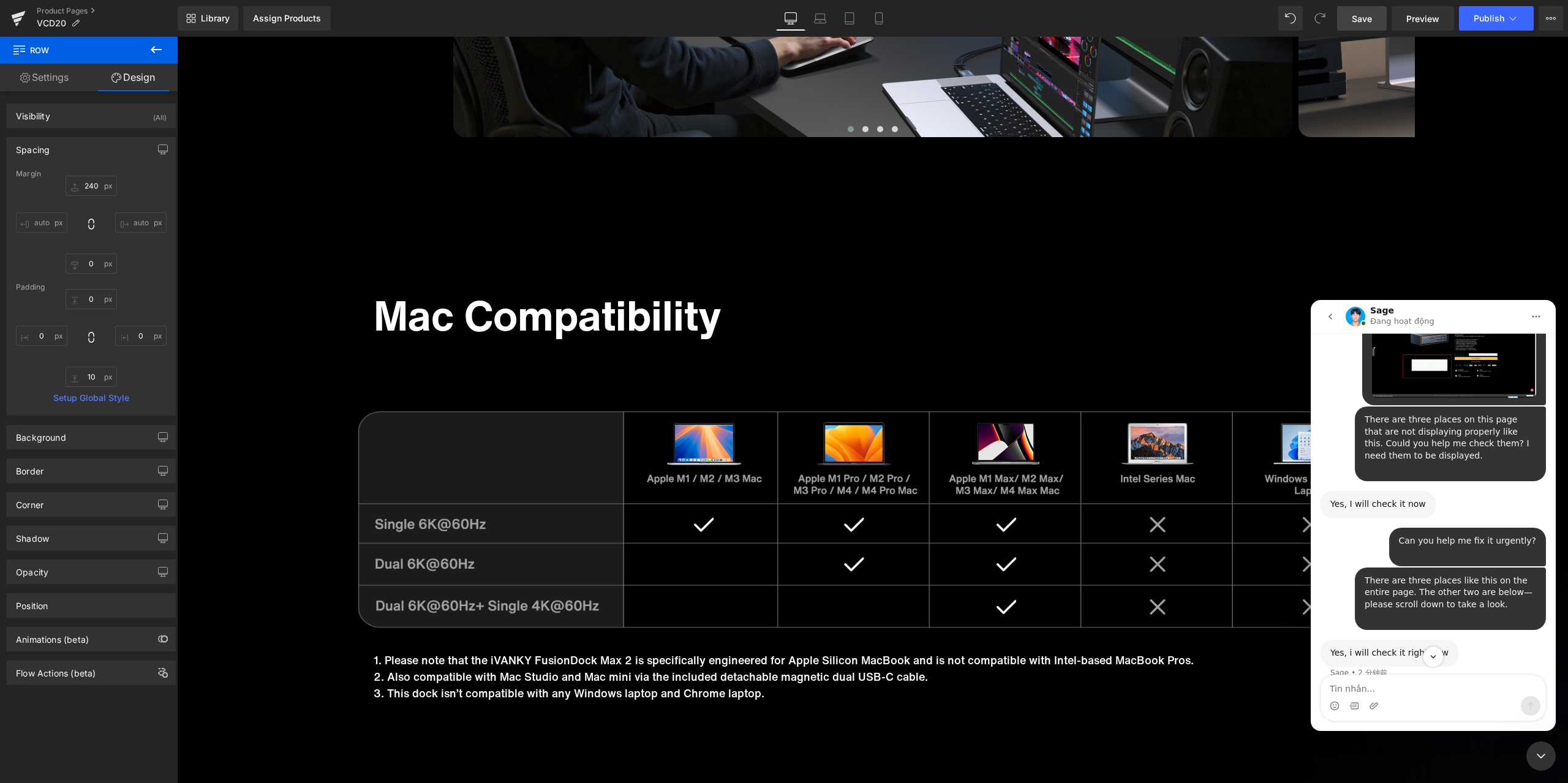
scroll to position [4359, 0]
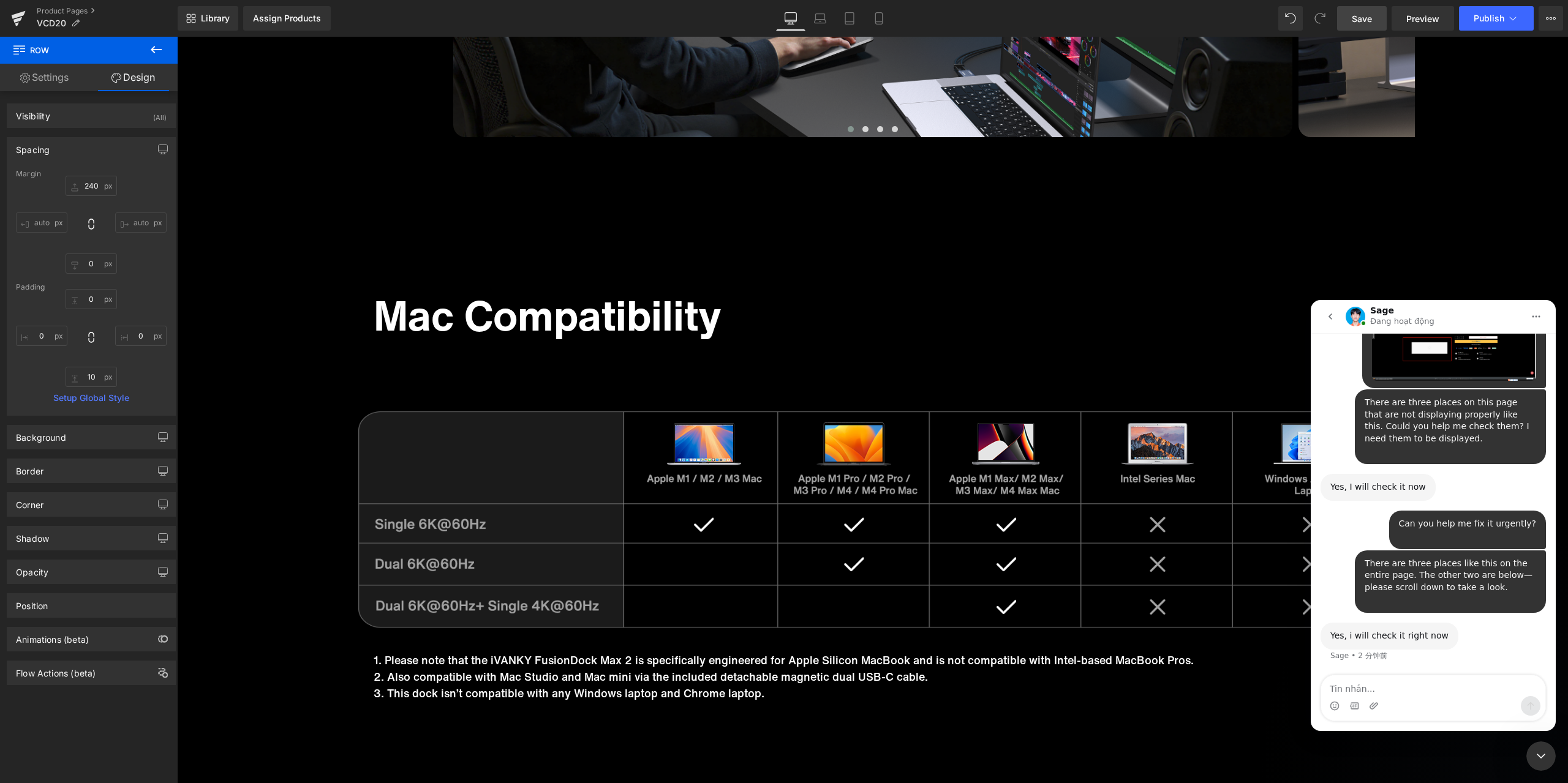
click at [1542, 747] on div "关闭 Intercom Messenger" at bounding box center [1541, 757] width 29 height 29
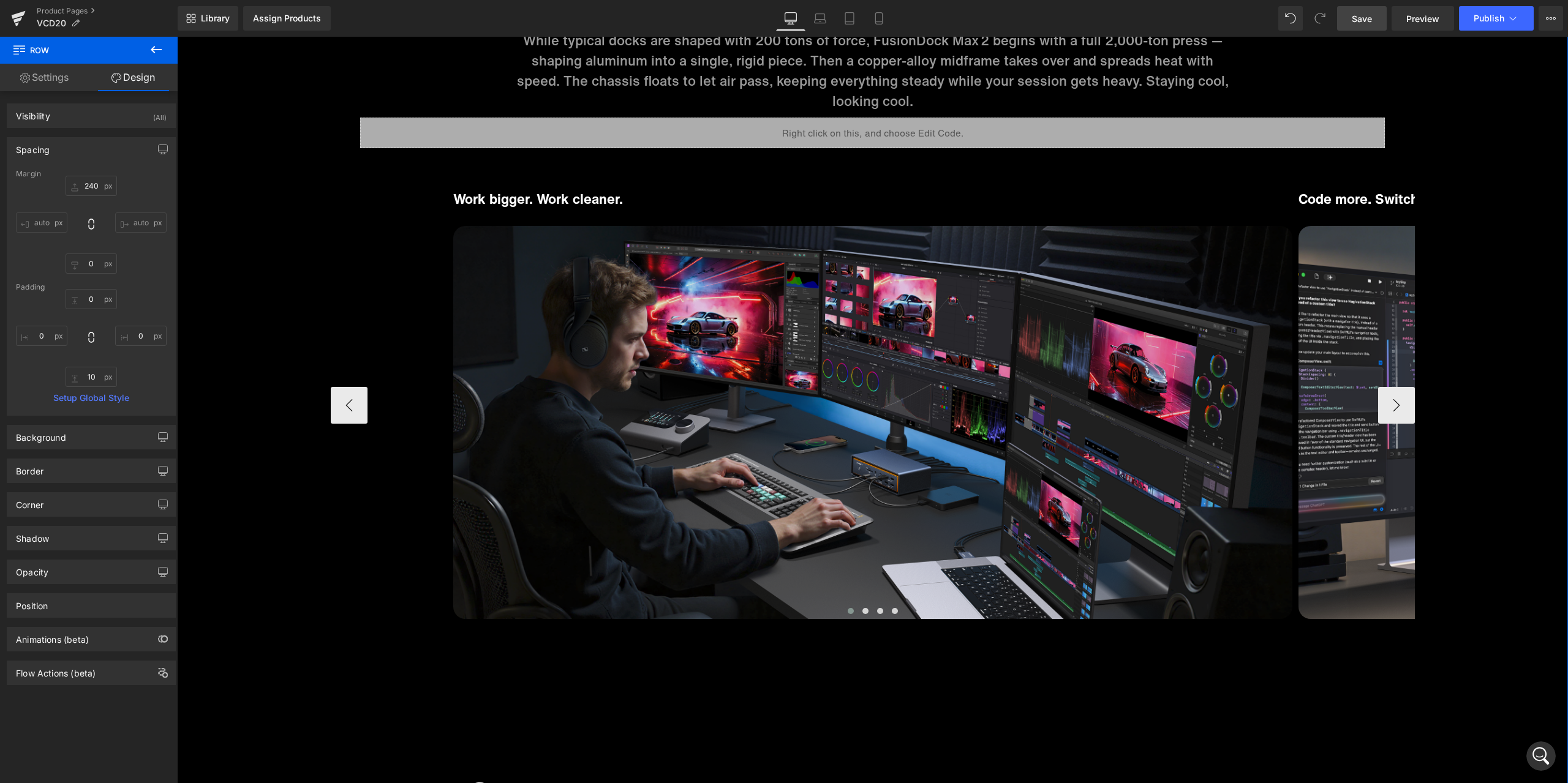
scroll to position [6528, 0]
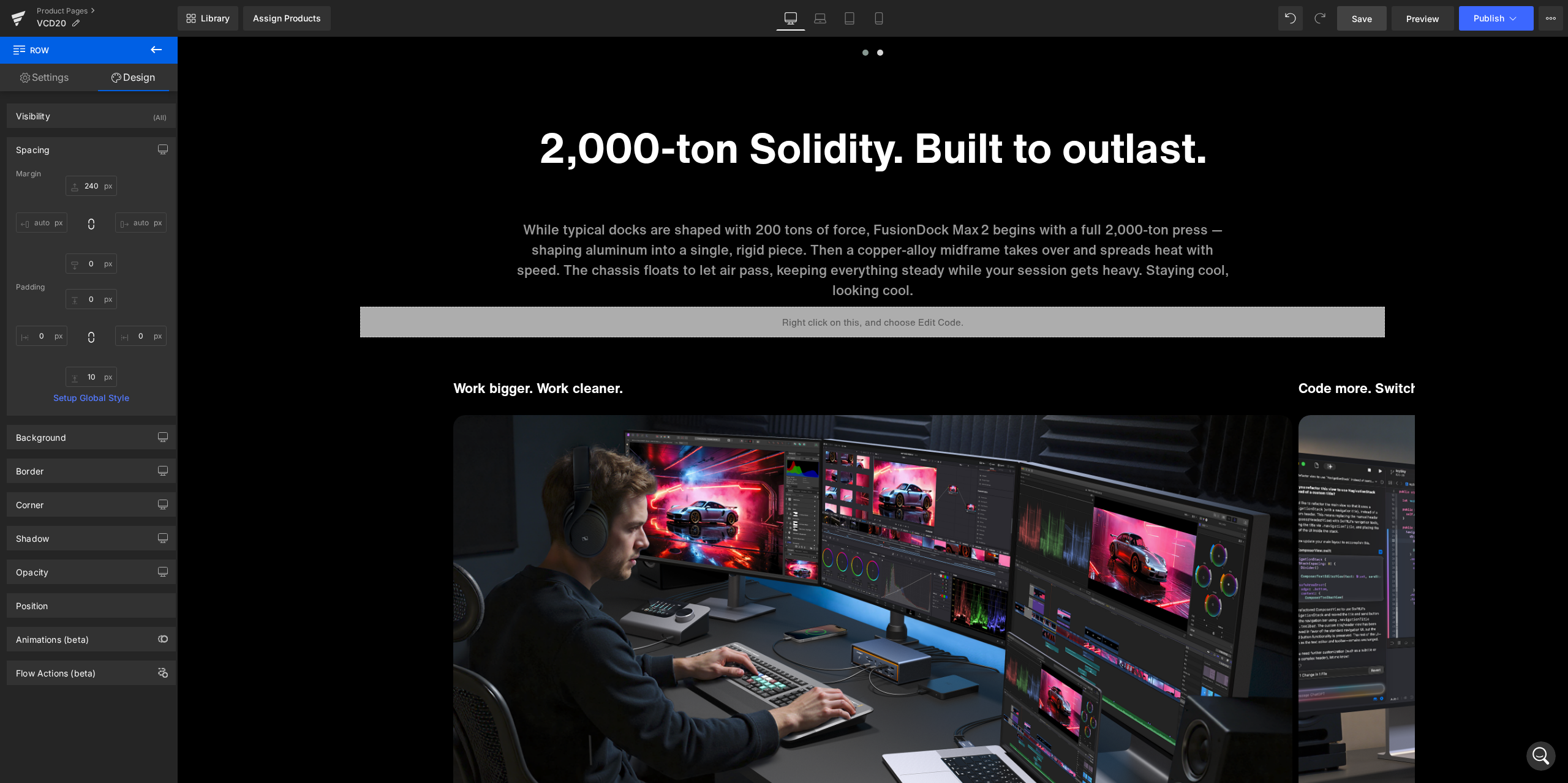
click at [1536, 756] on icon "打开 Intercom Messenger" at bounding box center [1542, 757] width 20 height 20
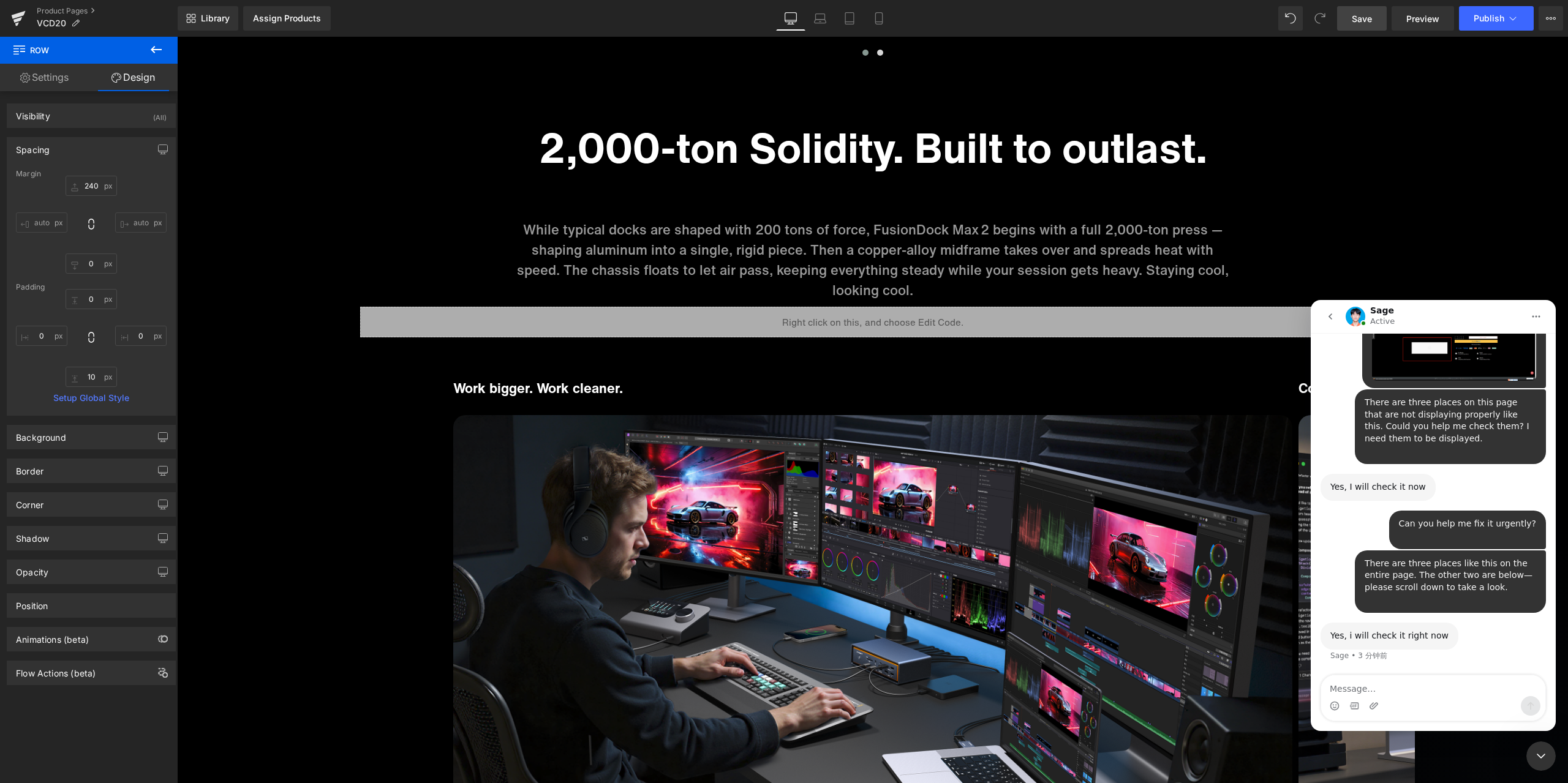
scroll to position [4408, 0]
click at [1529, 757] on div "关闭 Intercom Messenger" at bounding box center [1541, 757] width 29 height 29
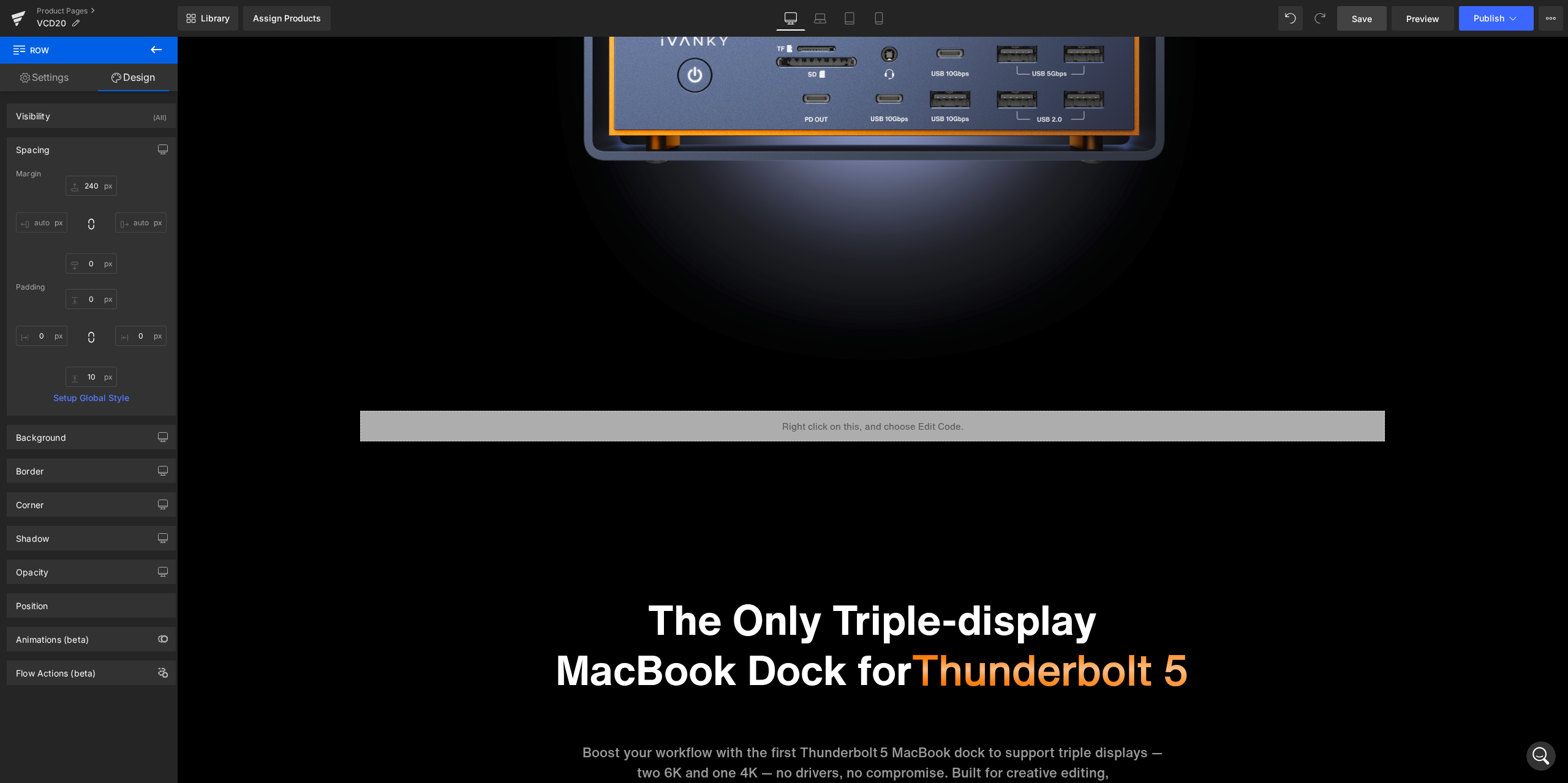
scroll to position [0, 0]
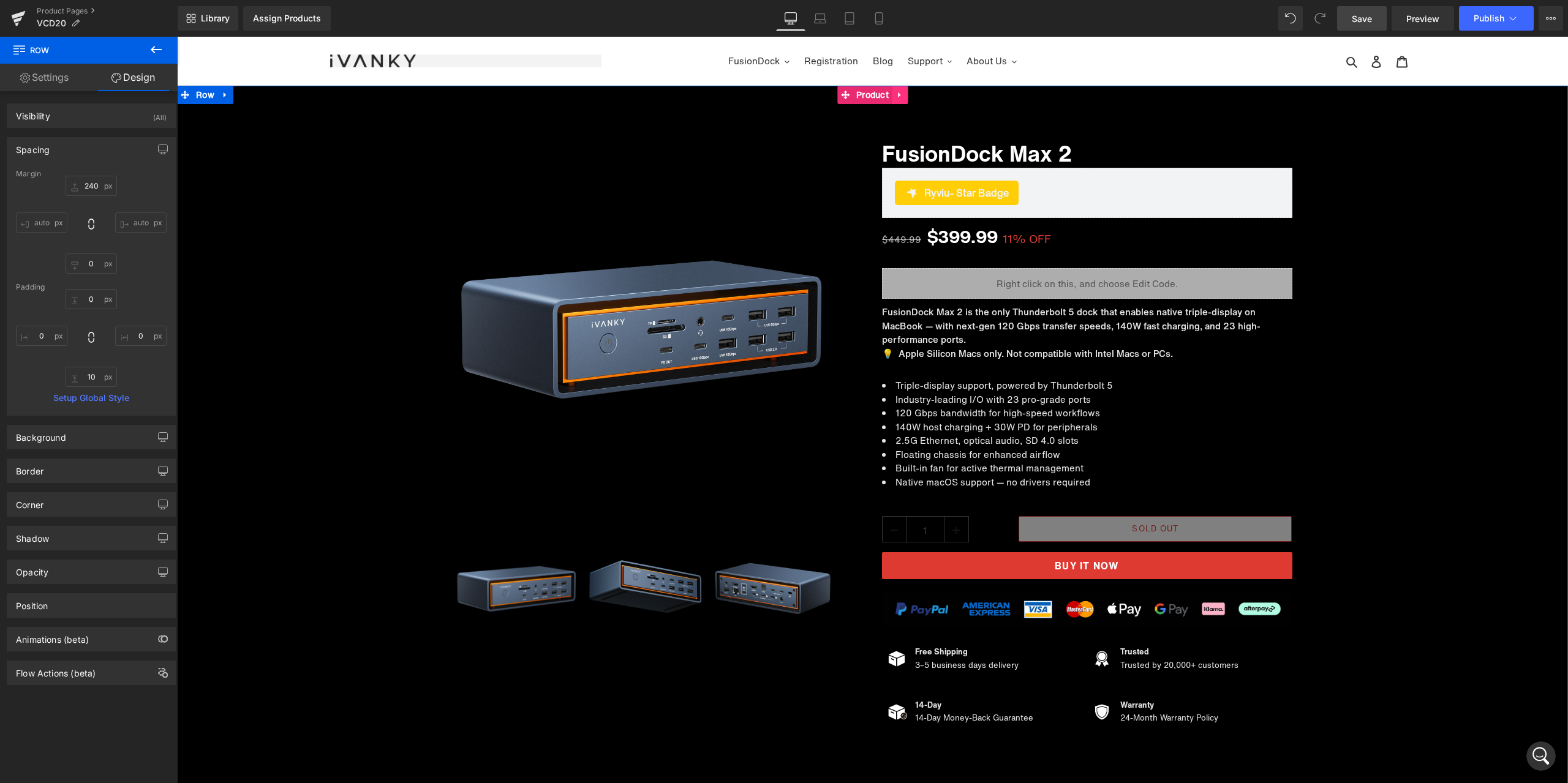
click at [893, 100] on link at bounding box center [899, 95] width 16 height 19
click at [887, 95] on icon at bounding box center [892, 95] width 9 height 9
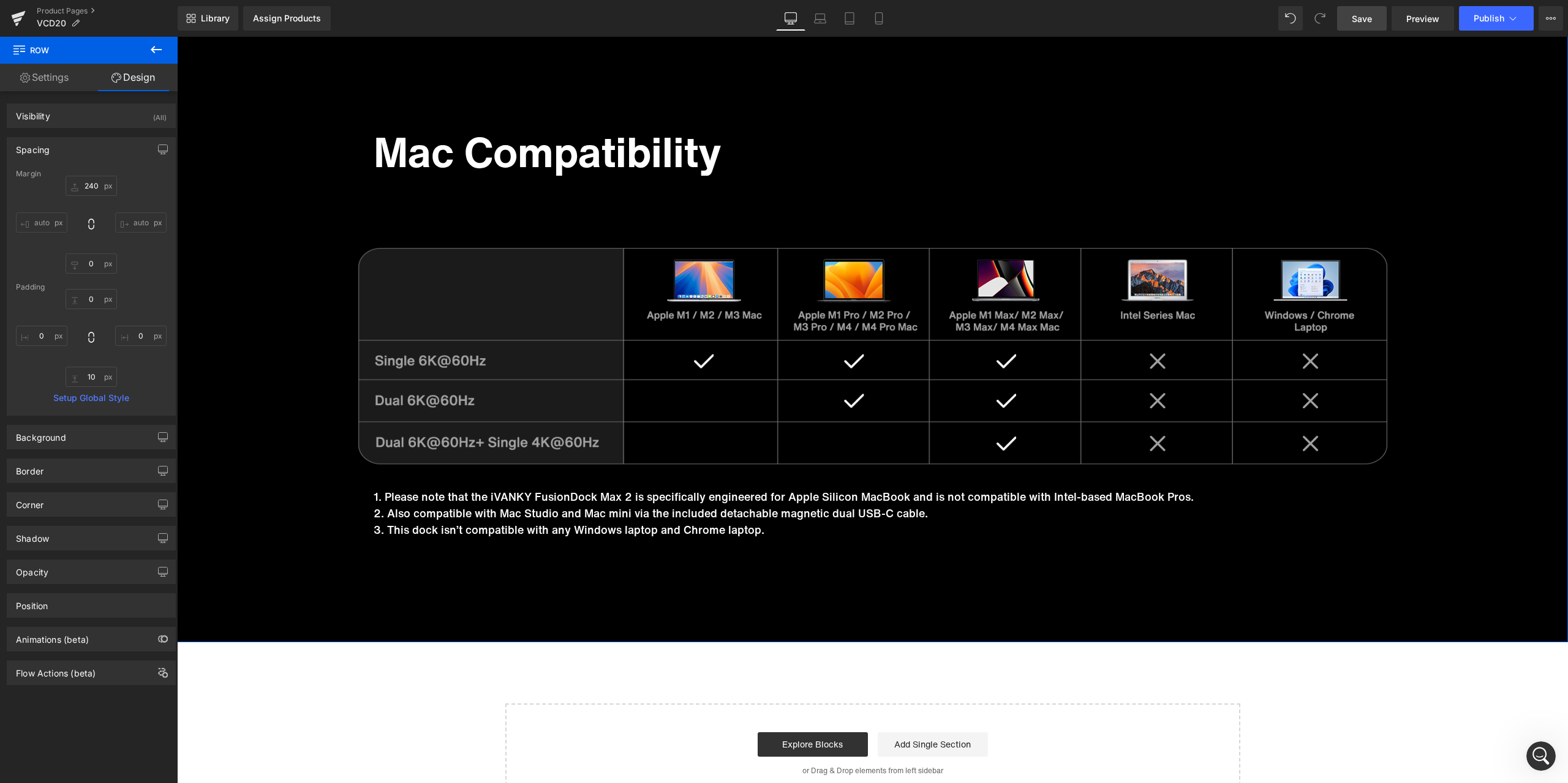
scroll to position [7458, 0]
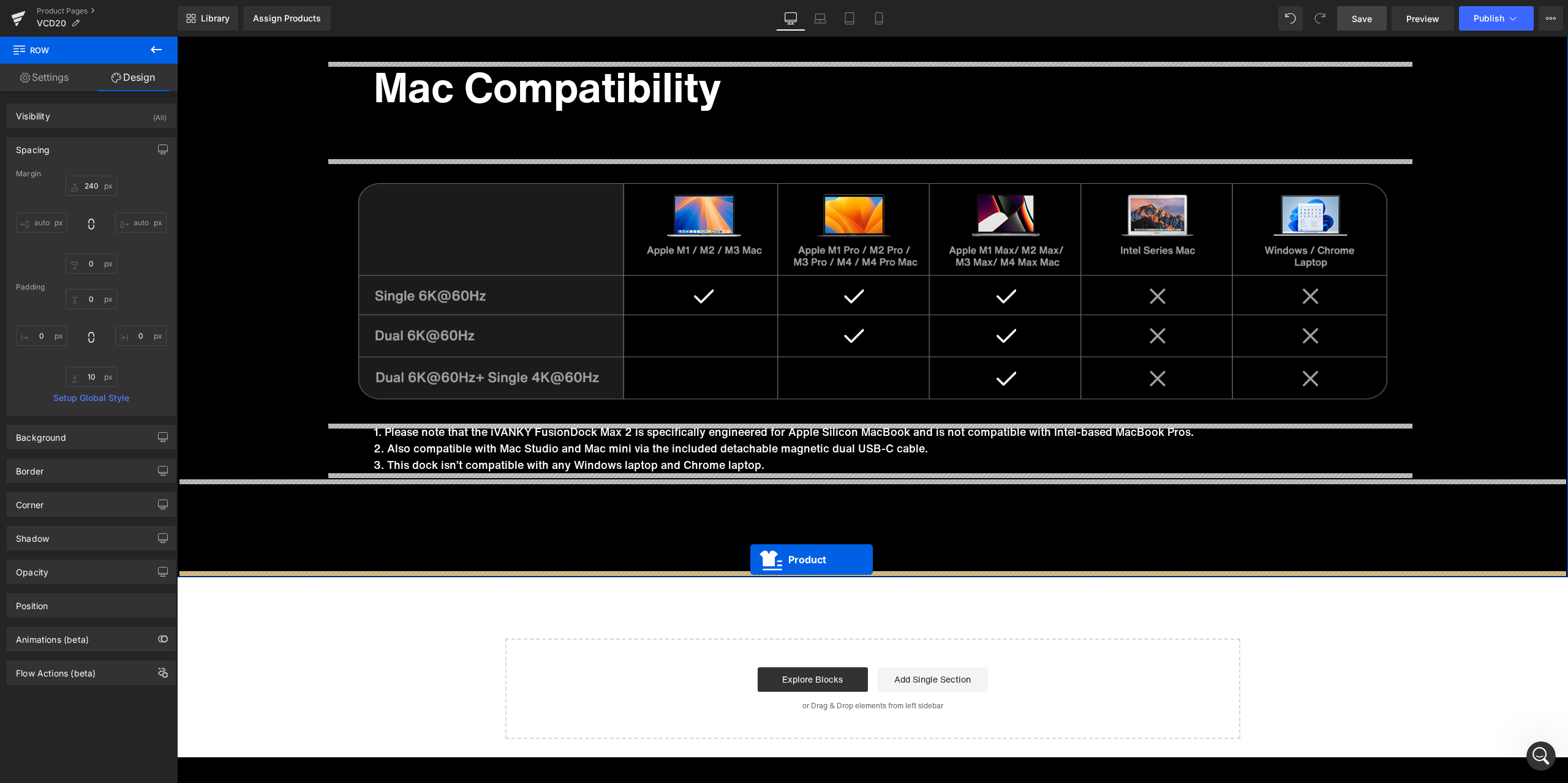
drag, startPoint x: 863, startPoint y: 282, endPoint x: 751, endPoint y: 560, distance: 299.7
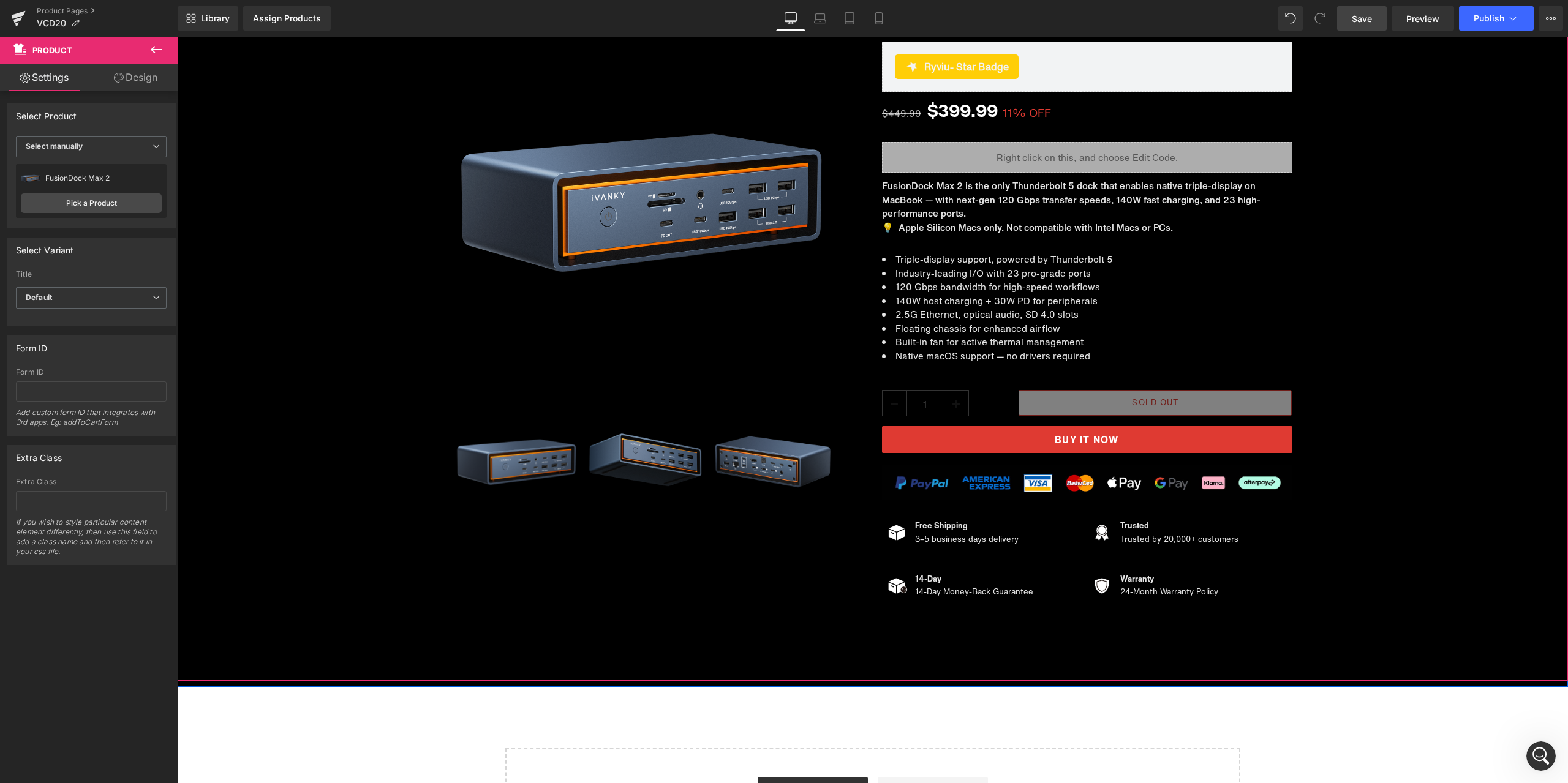
scroll to position [7917, 0]
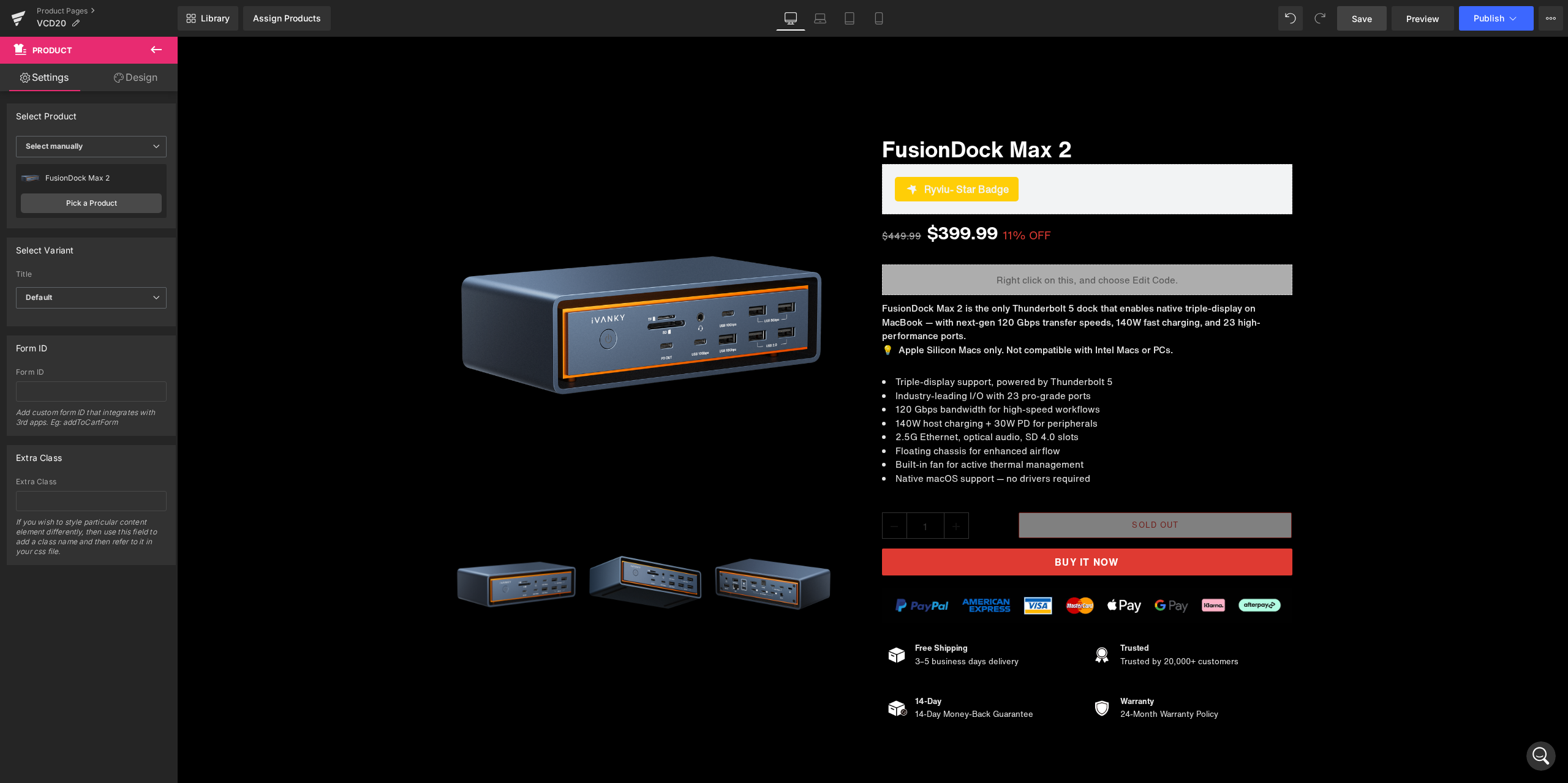
click at [1361, 19] on span "Save" at bounding box center [1362, 18] width 20 height 13
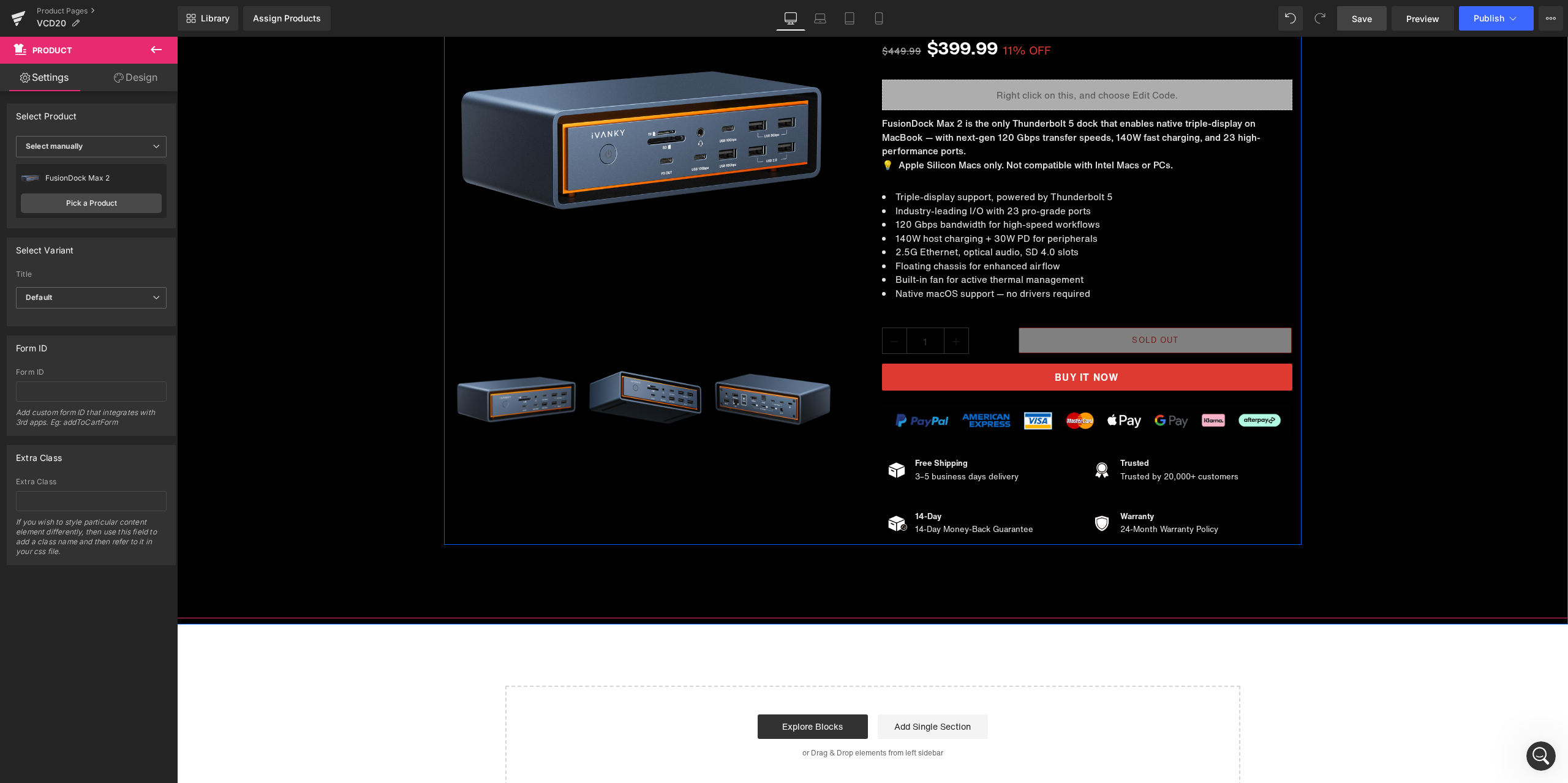
scroll to position [8284, 0]
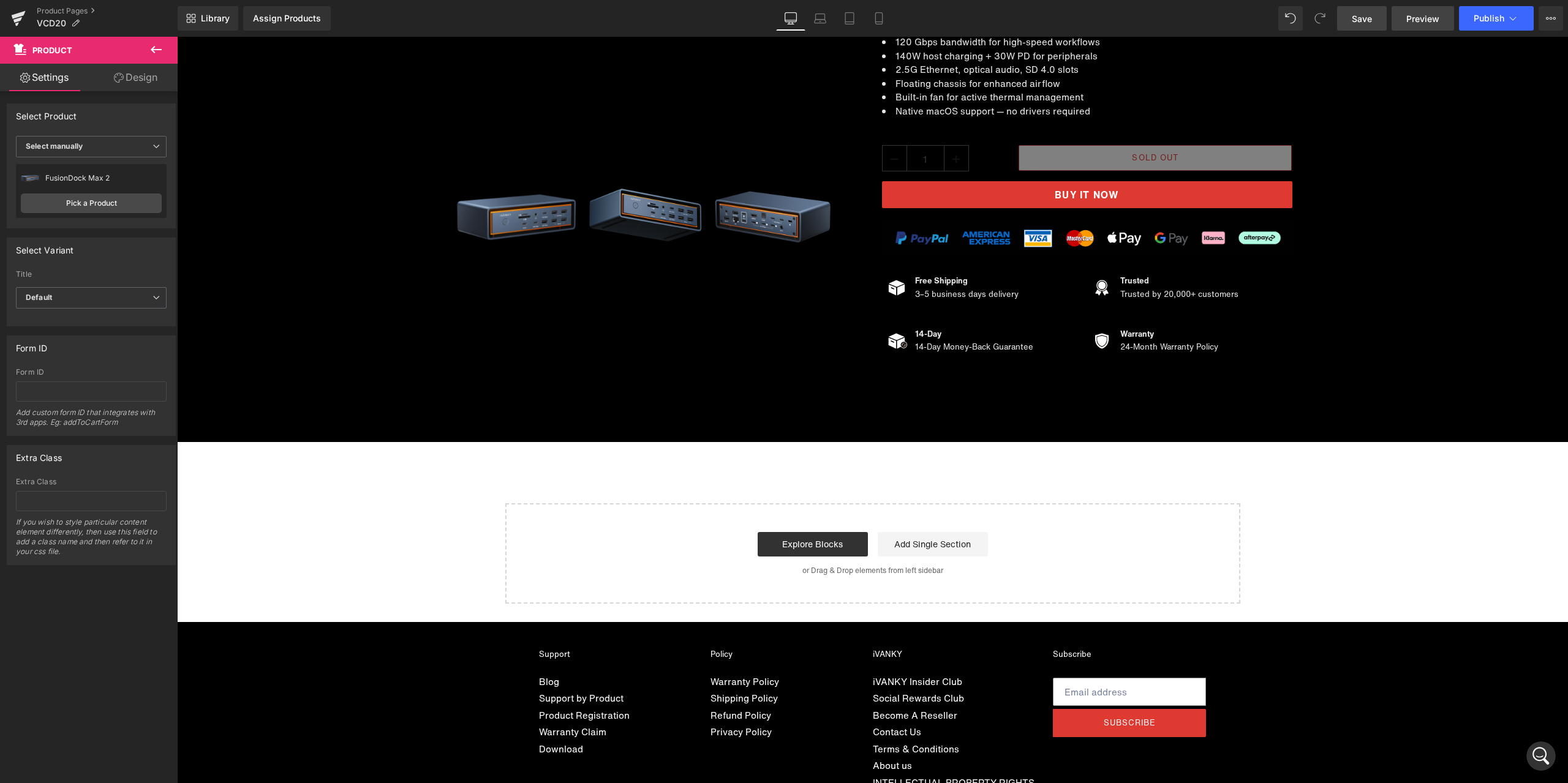
click at [1425, 18] on span "Preview" at bounding box center [1423, 18] width 33 height 13
click at [79, 8] on link "Product Pages" at bounding box center [107, 10] width 141 height 9
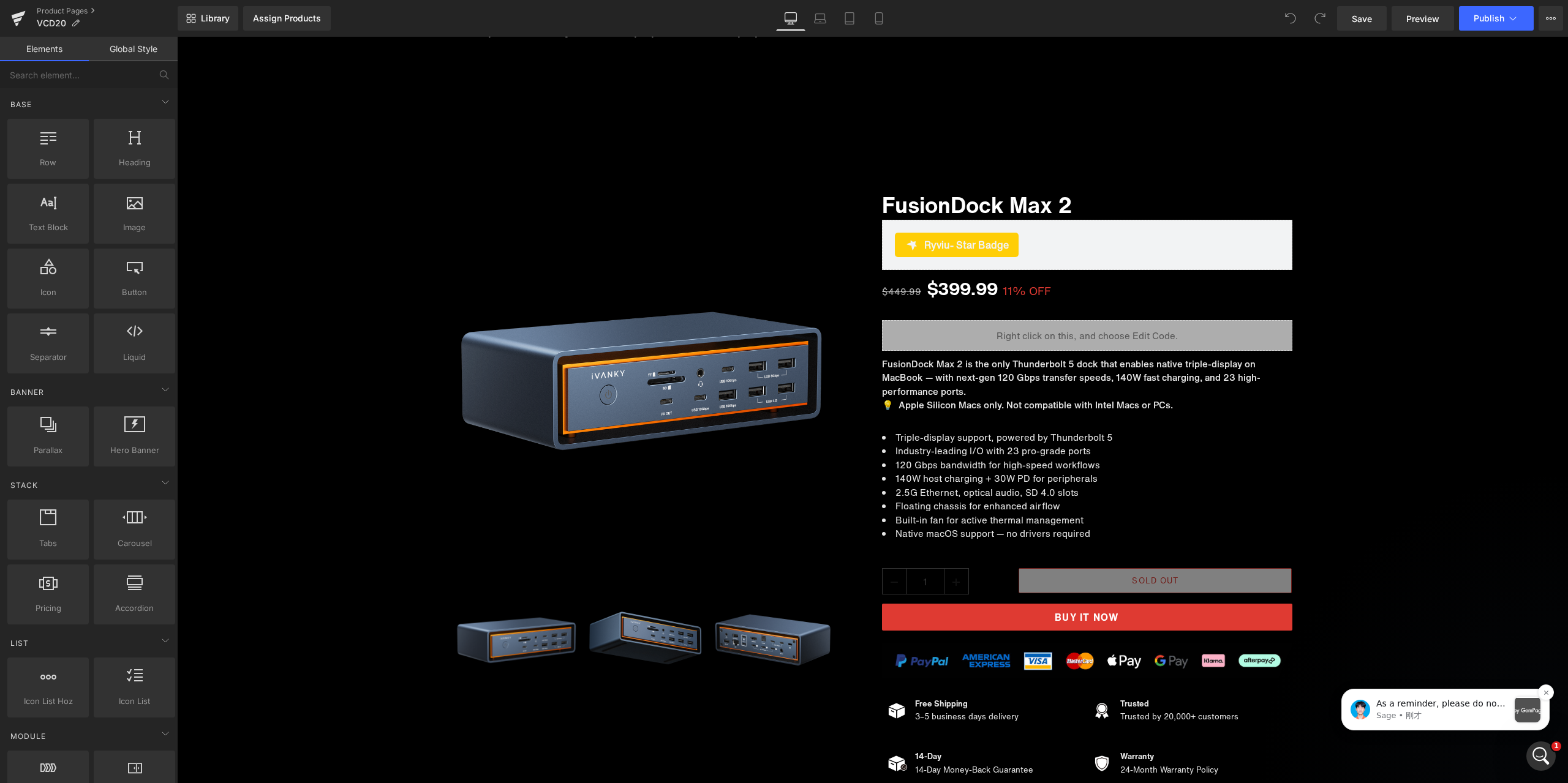
click at [1441, 705] on p "As a reminder, please do not use the Demo template provided by GemPages Support…" at bounding box center [1442, 704] width 132 height 12
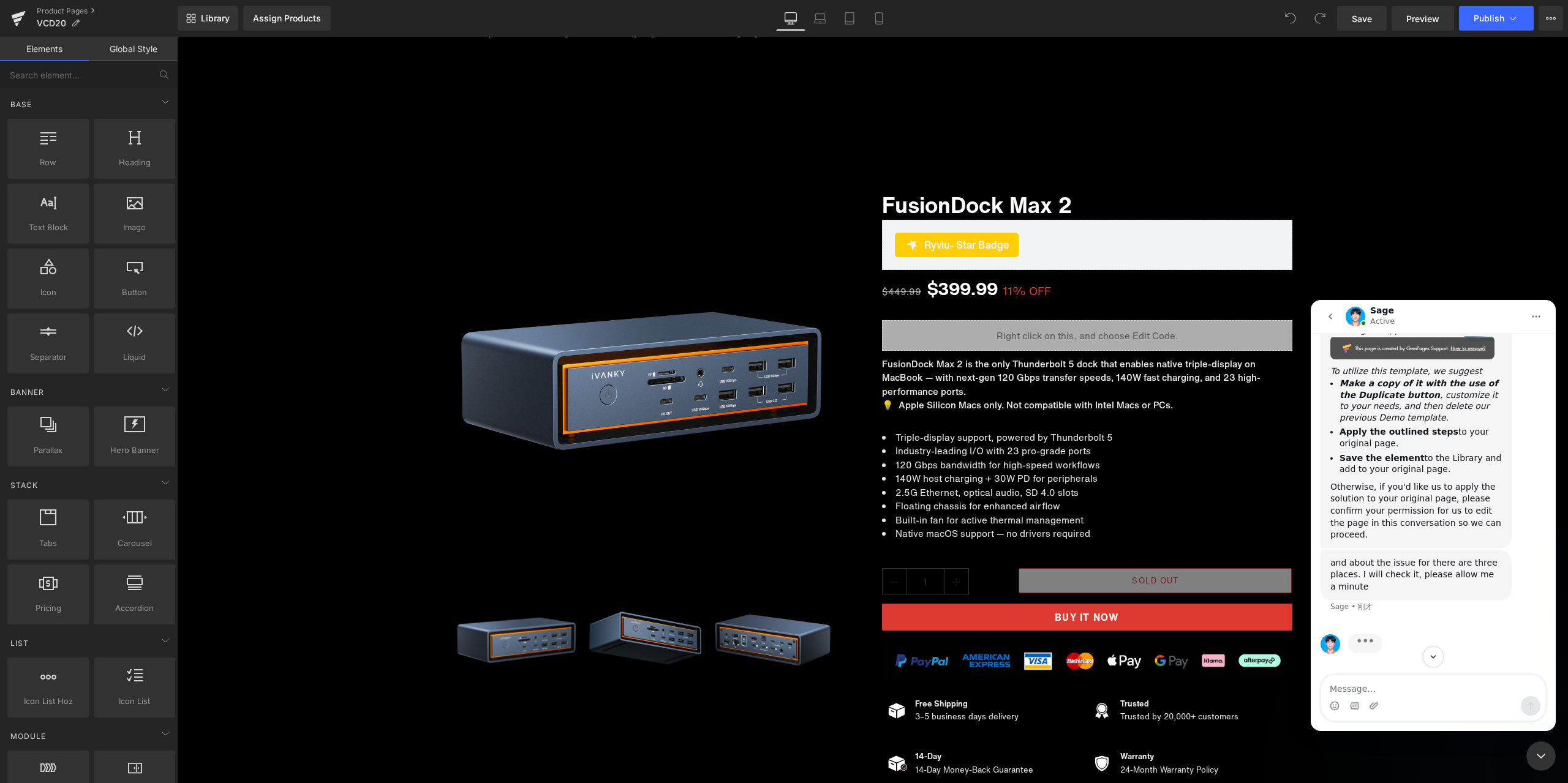
scroll to position [5183, 0]
click at [1409, 690] on textarea "Message…" at bounding box center [1433, 686] width 225 height 20
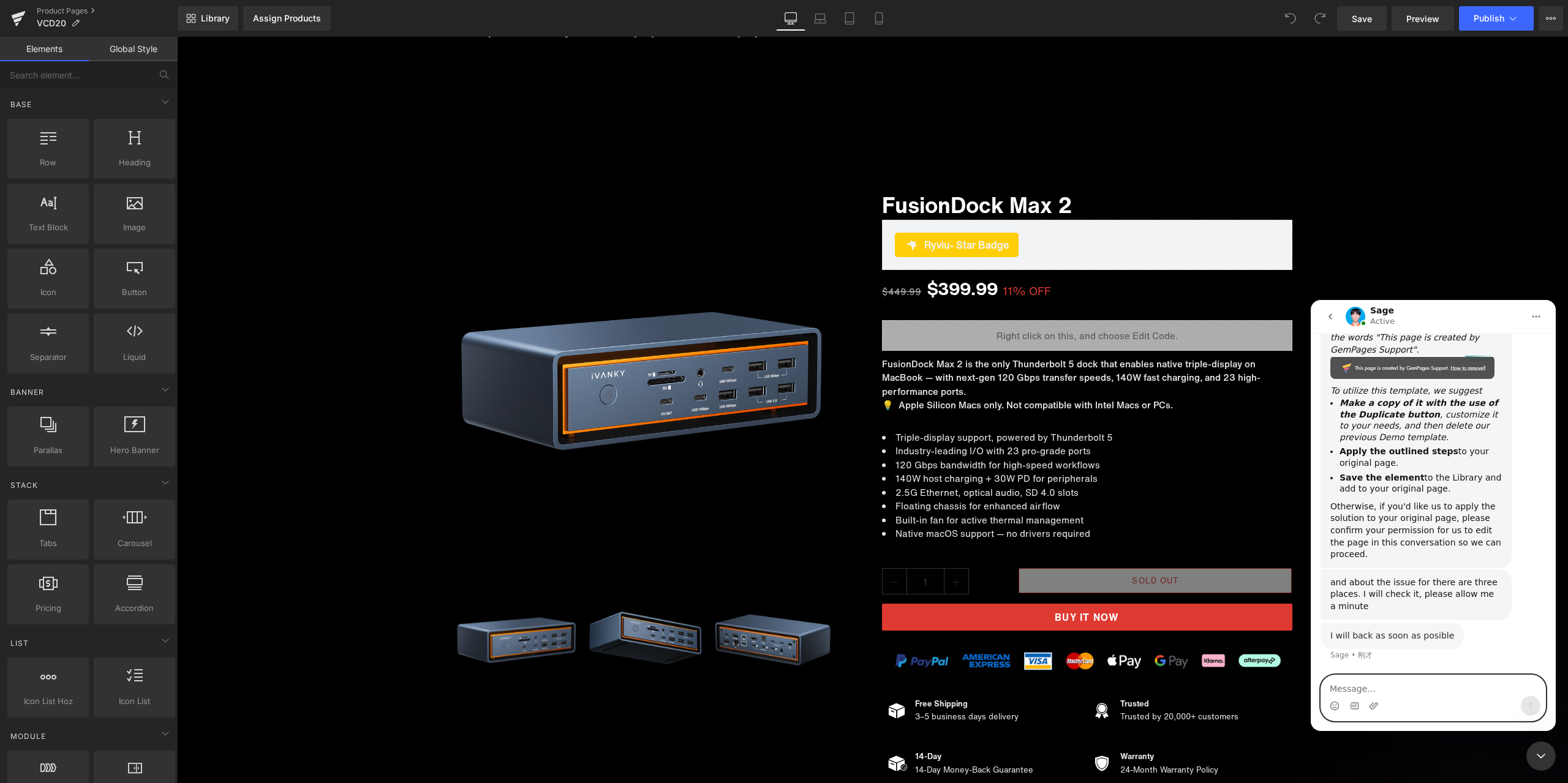
scroll to position [5164, 0]
type textarea "thansk"
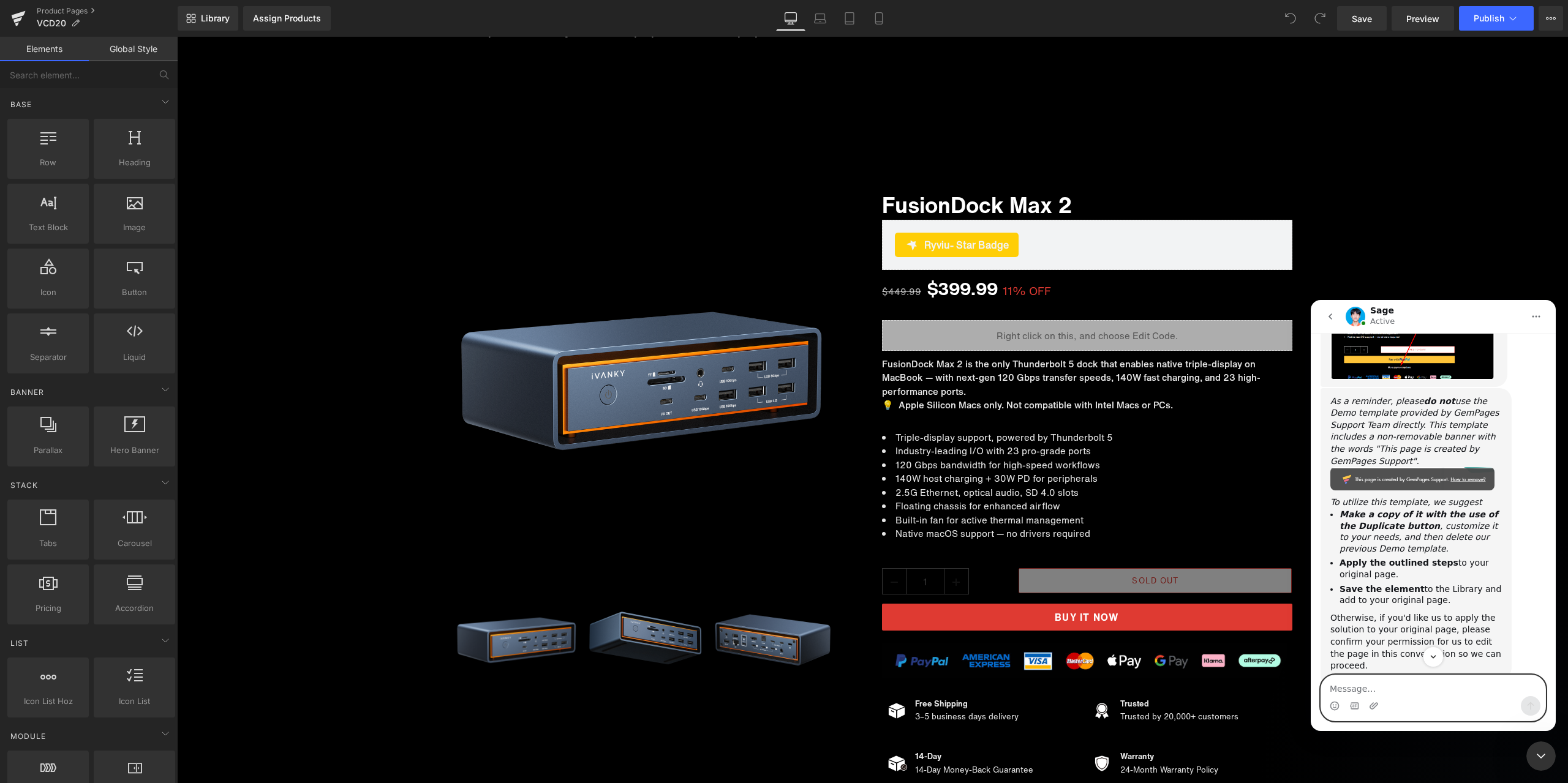
scroll to position [4955, 0]
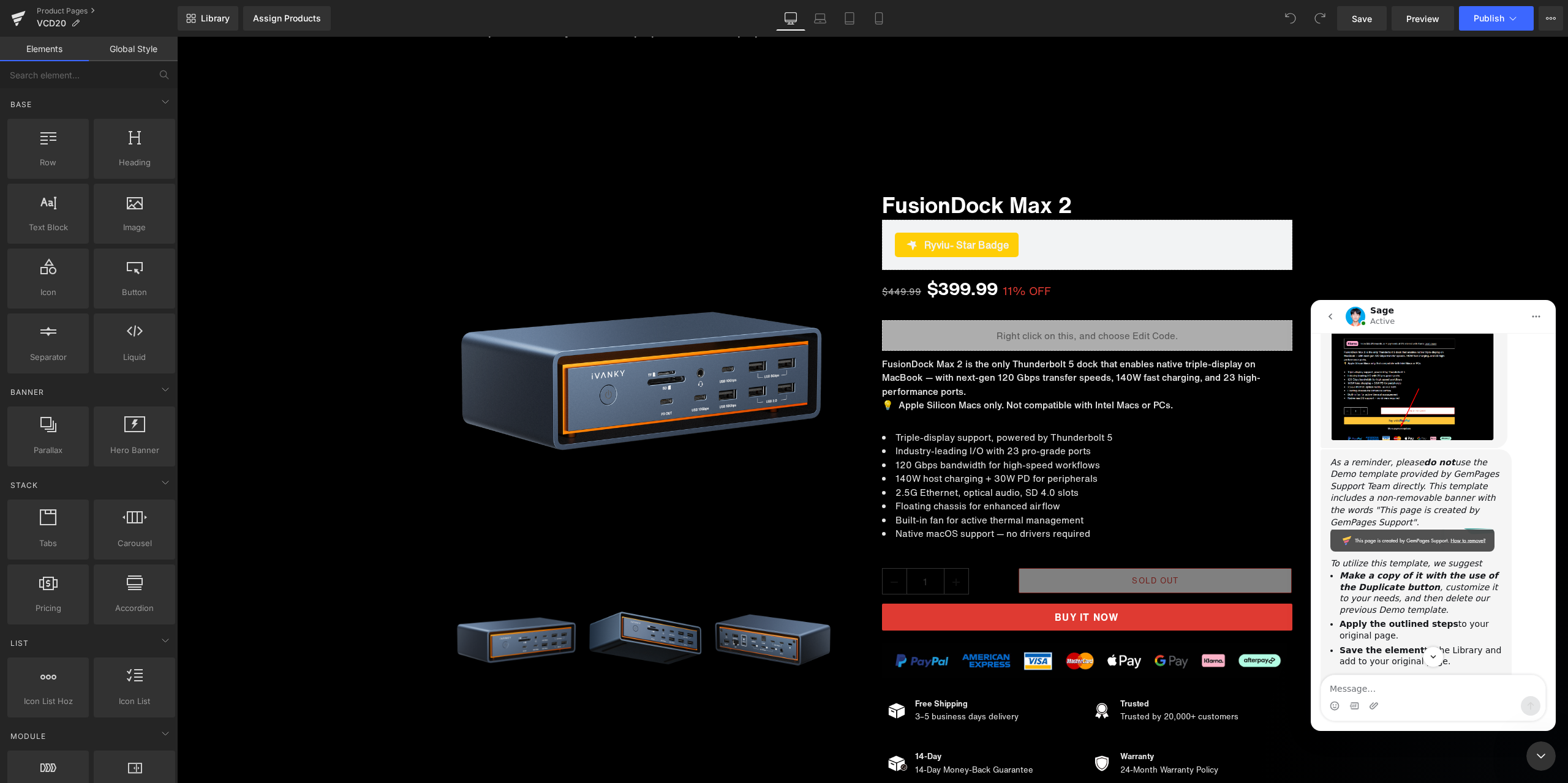
click at [641, 118] on div at bounding box center [784, 373] width 1568 height 746
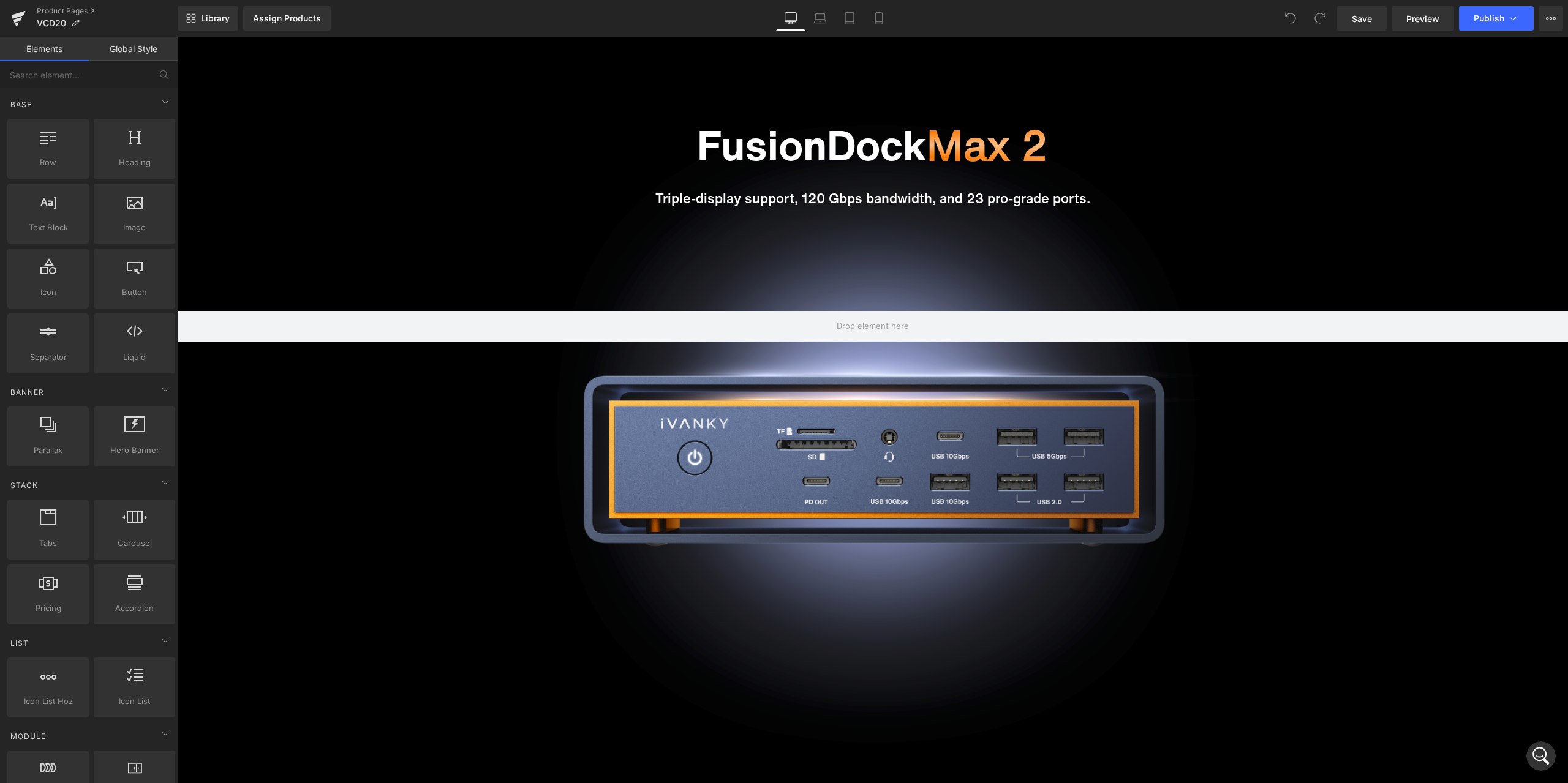
scroll to position [0, 0]
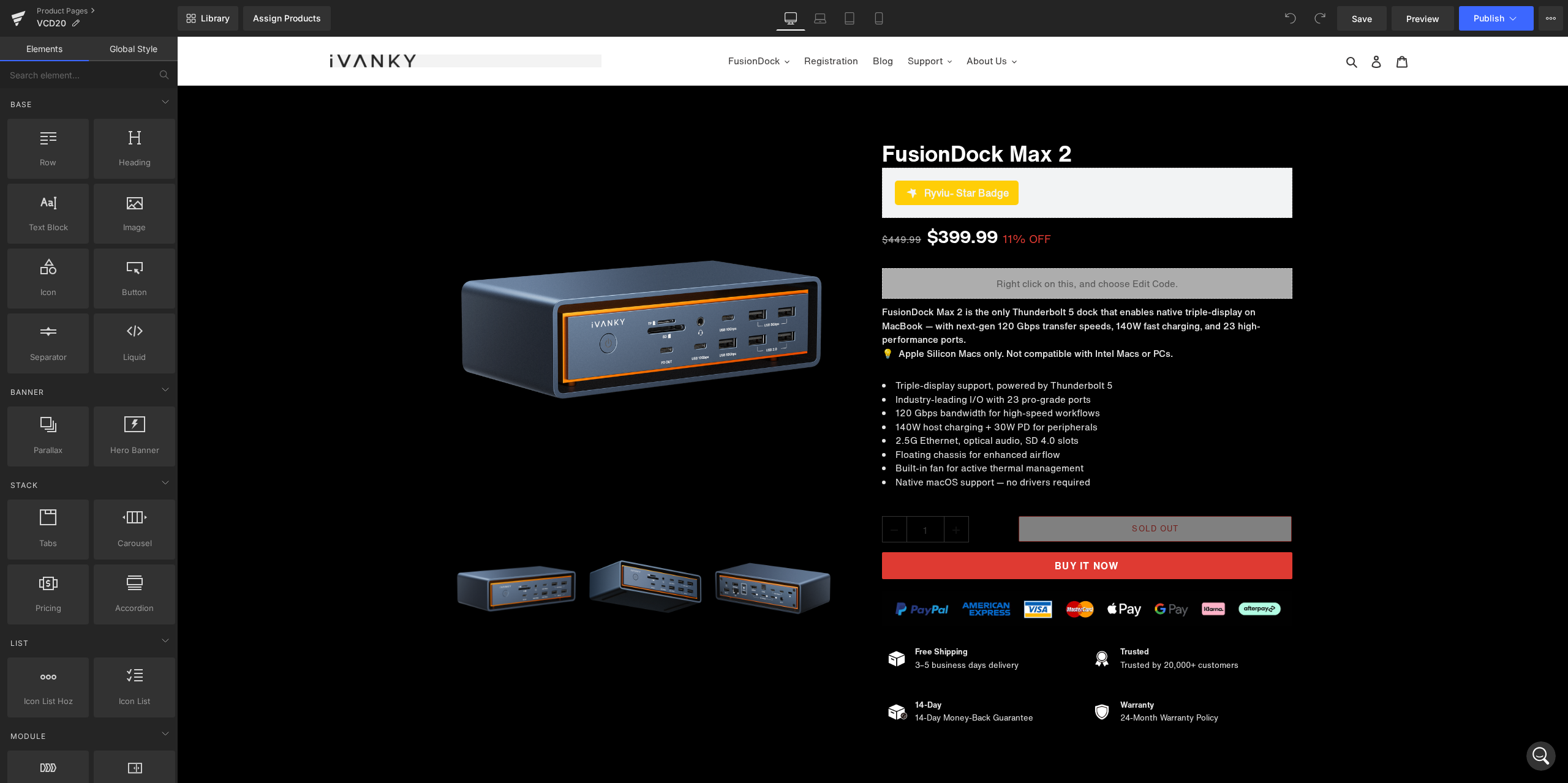
click at [1549, 751] on div "打开 Intercom Messenger" at bounding box center [1541, 756] width 40 height 40
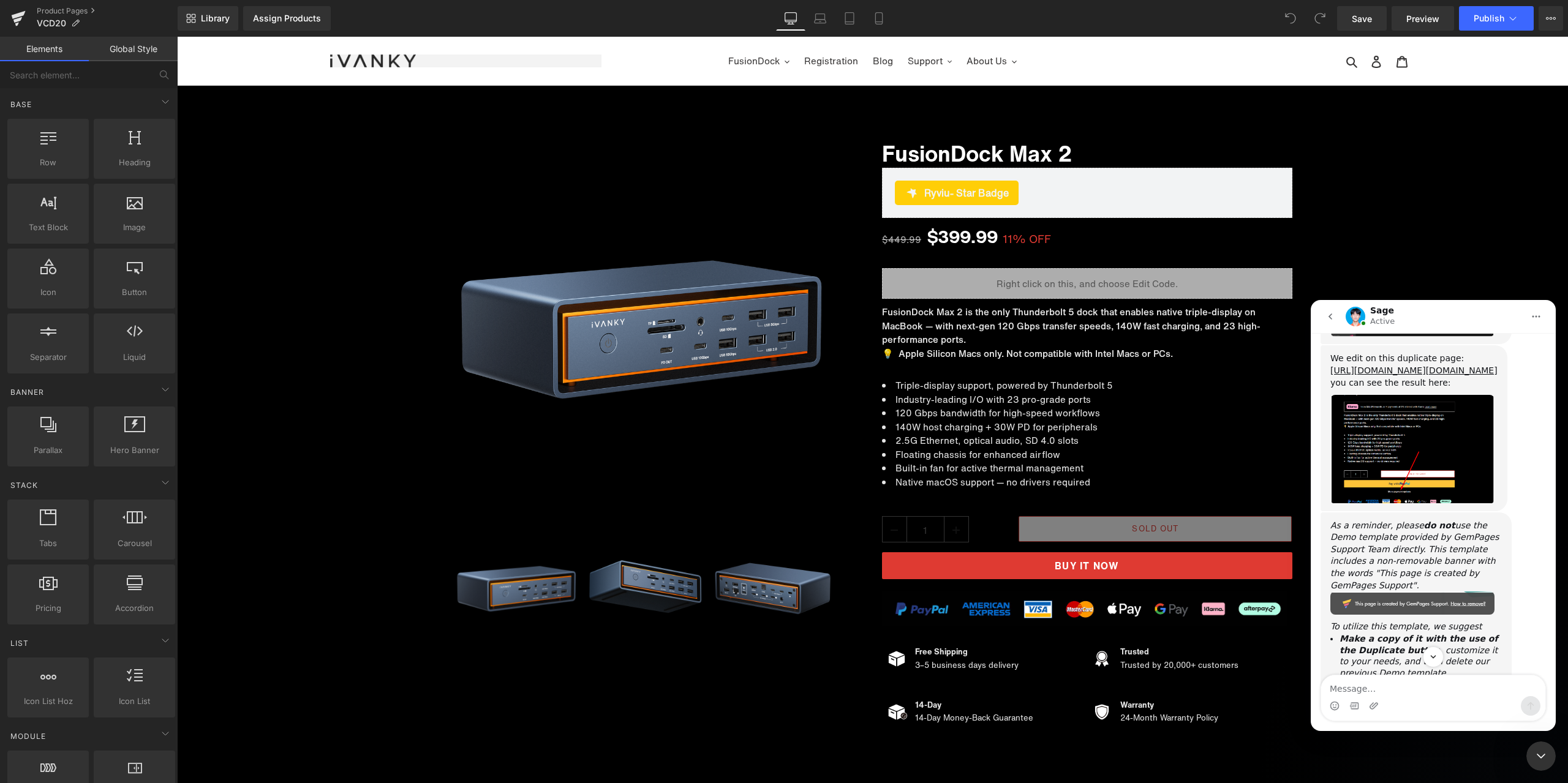
scroll to position [4833, 0]
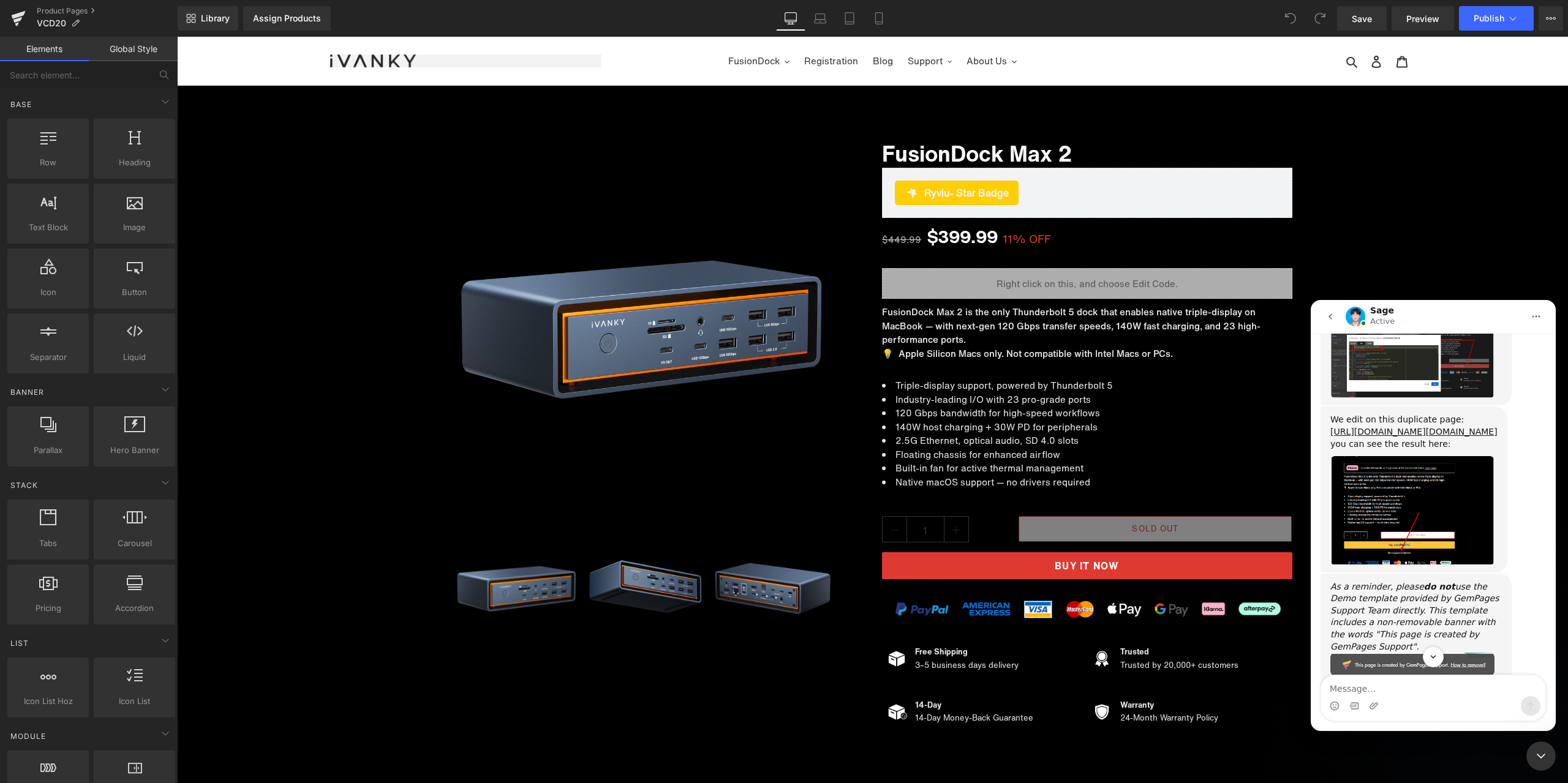
click at [1409, 366] on img "Sage说…" at bounding box center [1413, 358] width 164 height 81
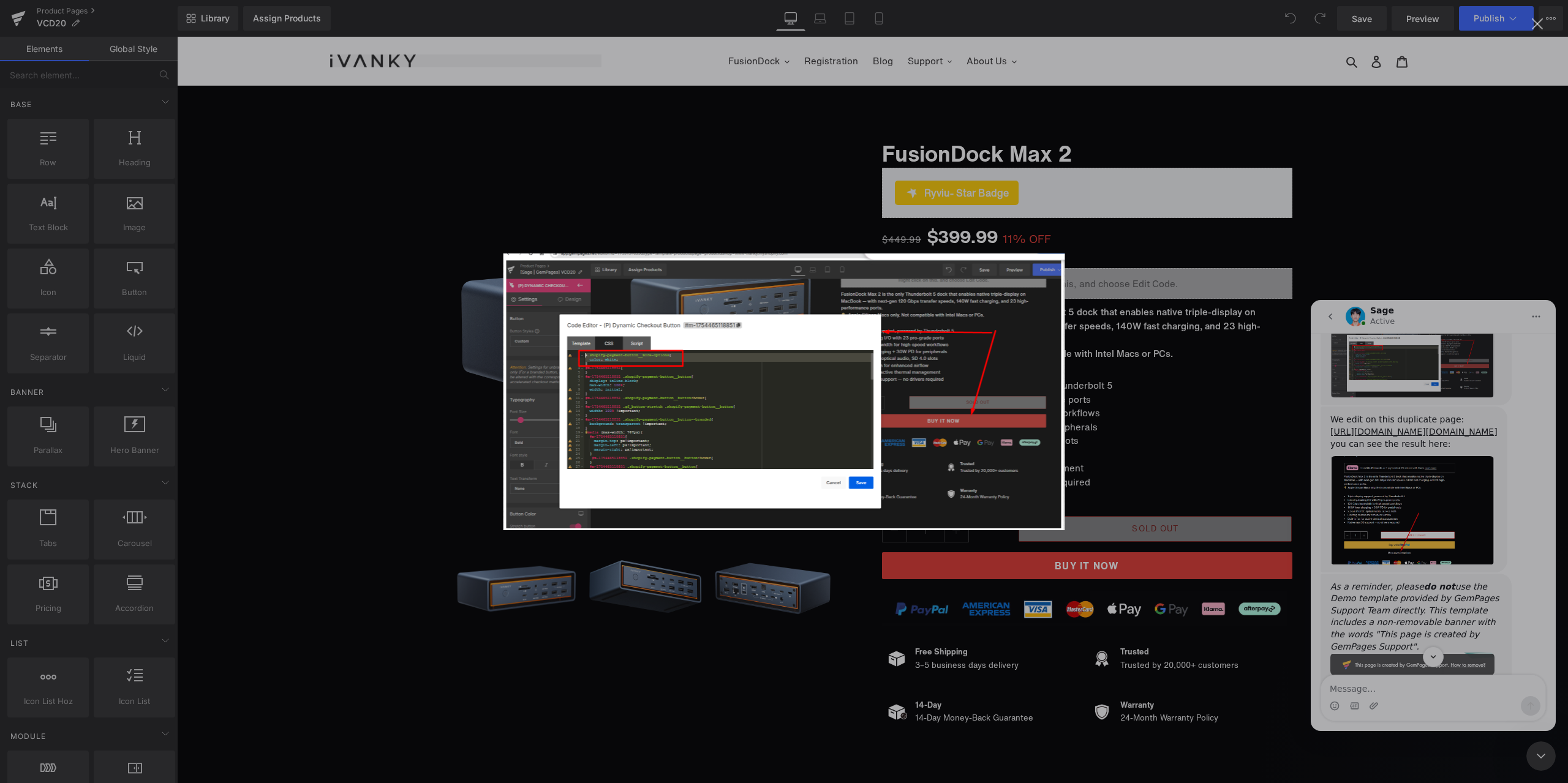
click at [1012, 326] on img "关闭" at bounding box center [785, 392] width 562 height 277
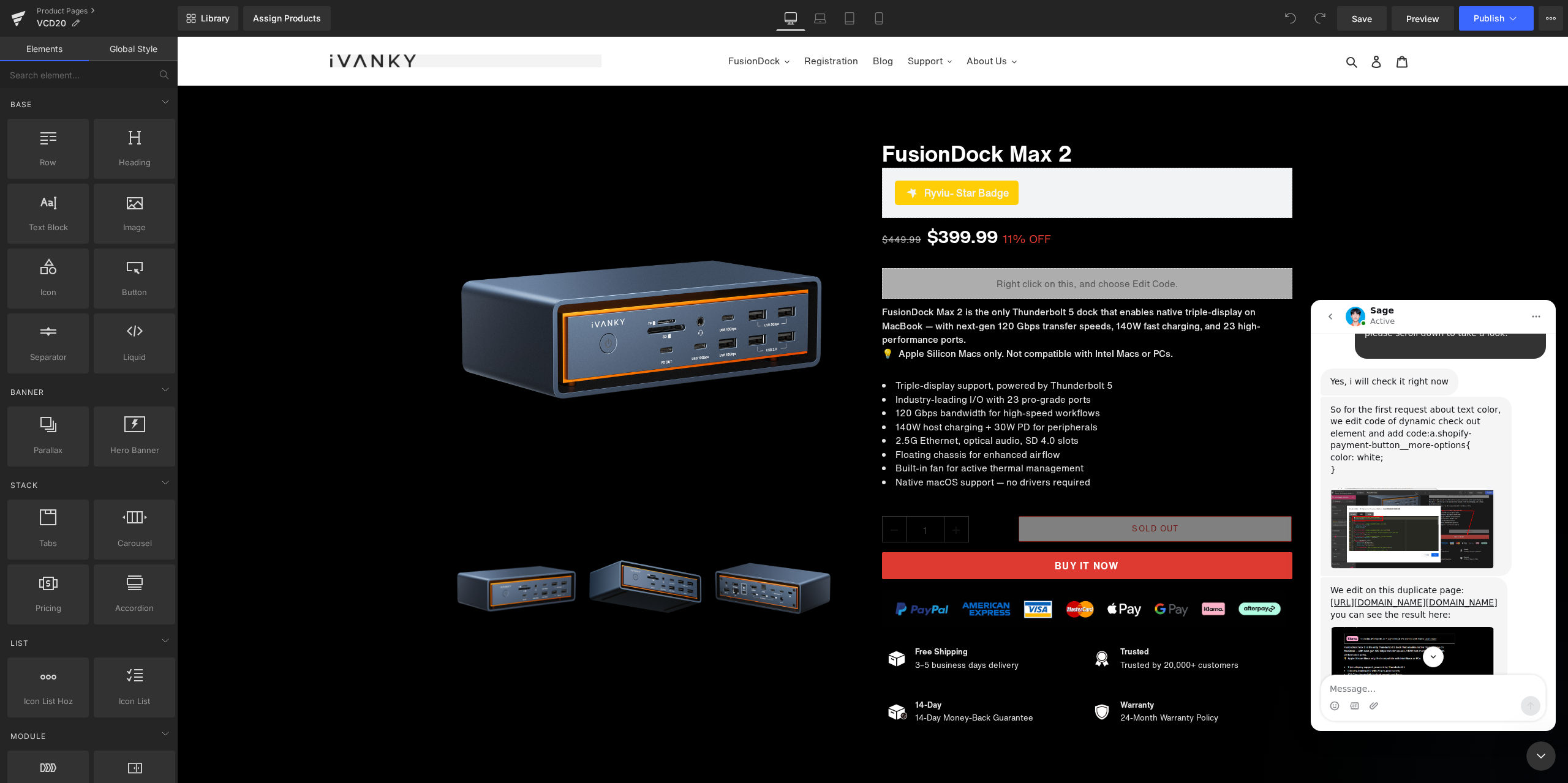
scroll to position [4633, 0]
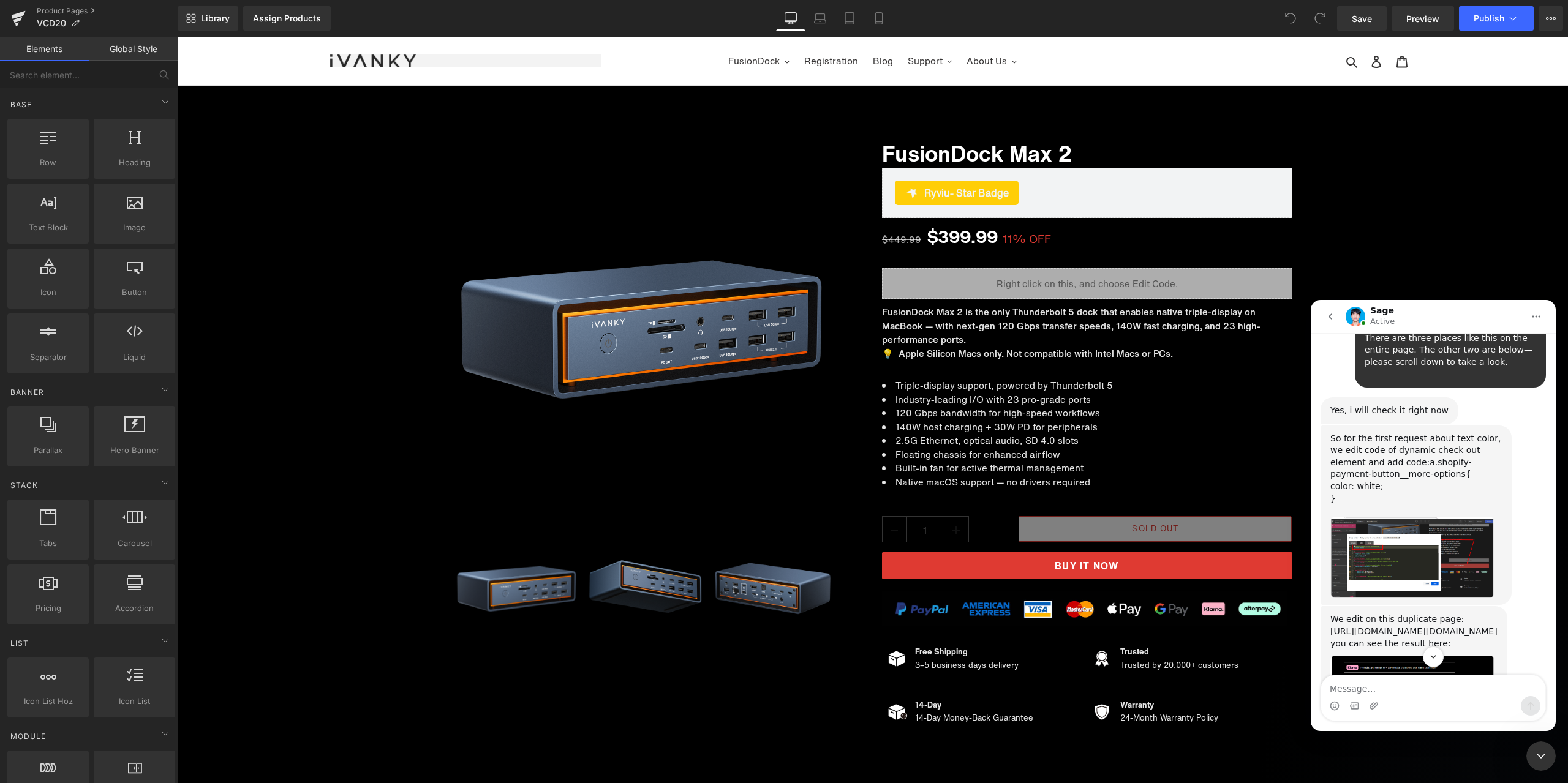
click at [1551, 755] on div "关闭 Intercom Messenger" at bounding box center [1541, 757] width 29 height 29
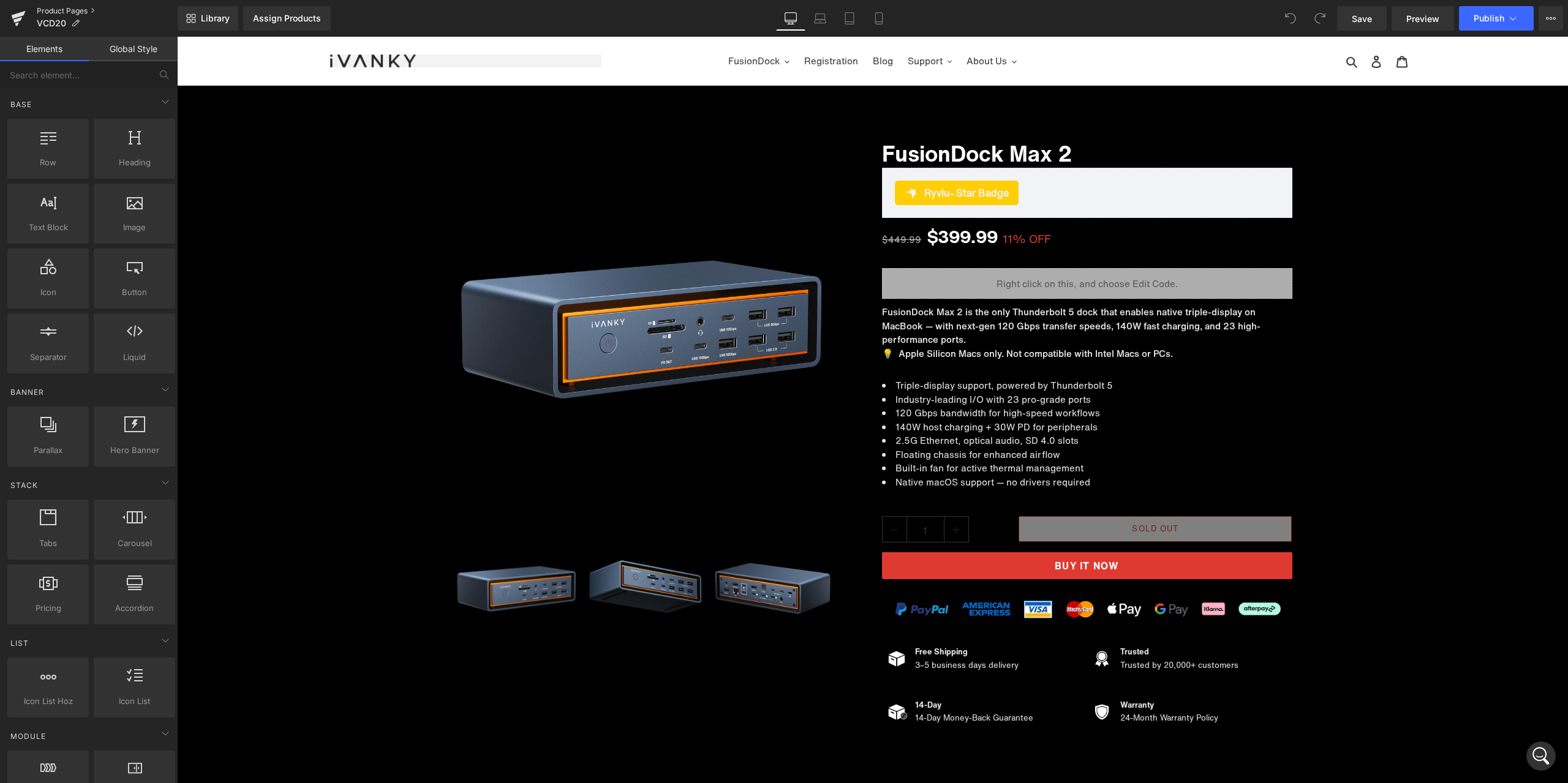
click at [73, 12] on link "Product Pages" at bounding box center [107, 10] width 141 height 9
click at [1429, 23] on span "Preview" at bounding box center [1423, 18] width 33 height 13
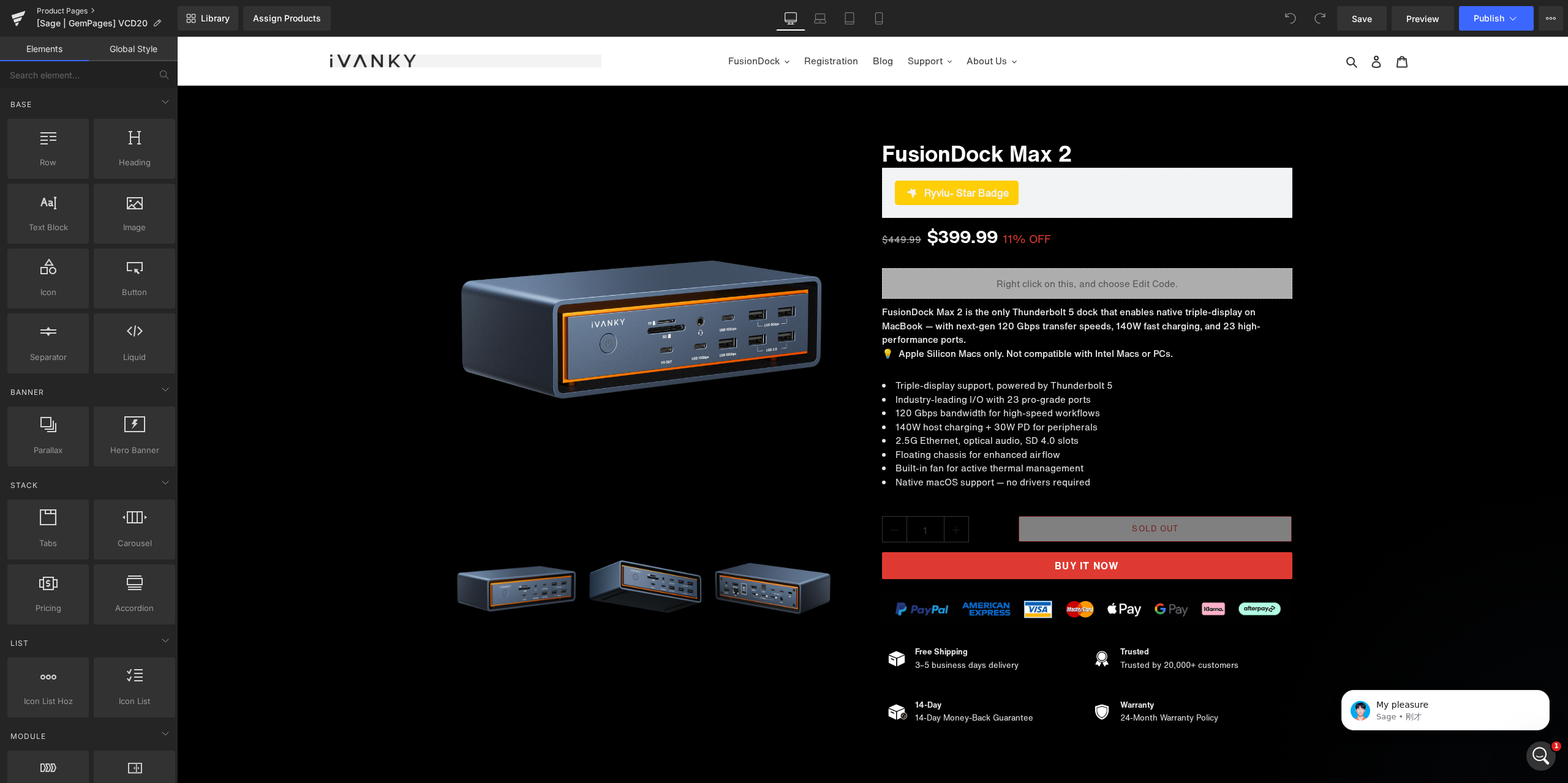
click at [68, 12] on link "Product Pages" at bounding box center [107, 10] width 141 height 9
click at [1429, 710] on p "I saw the same issue you are facing, I will escalate to our tech team to resolv…" at bounding box center [1442, 704] width 132 height 12
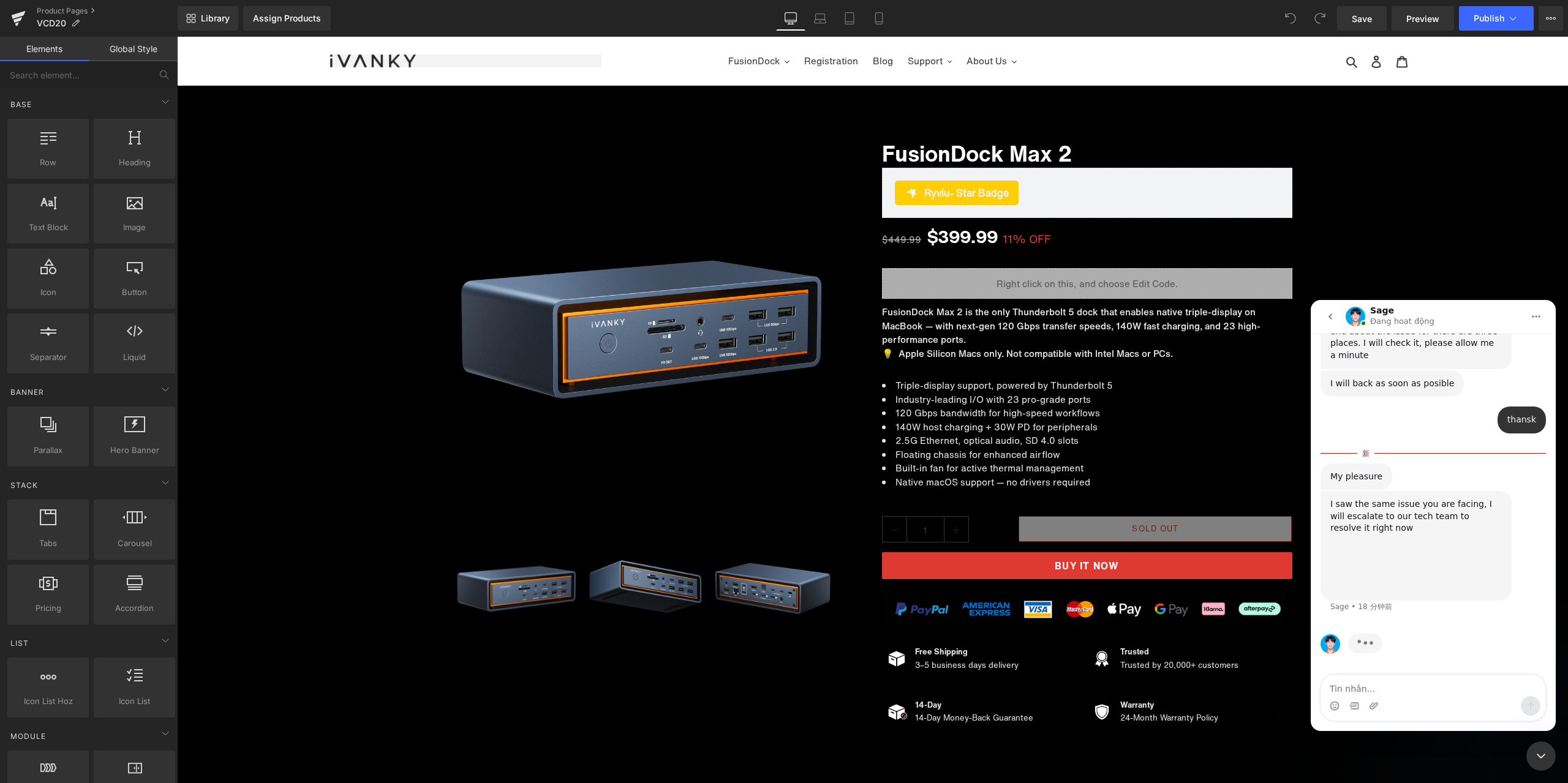
scroll to position [5367, 0]
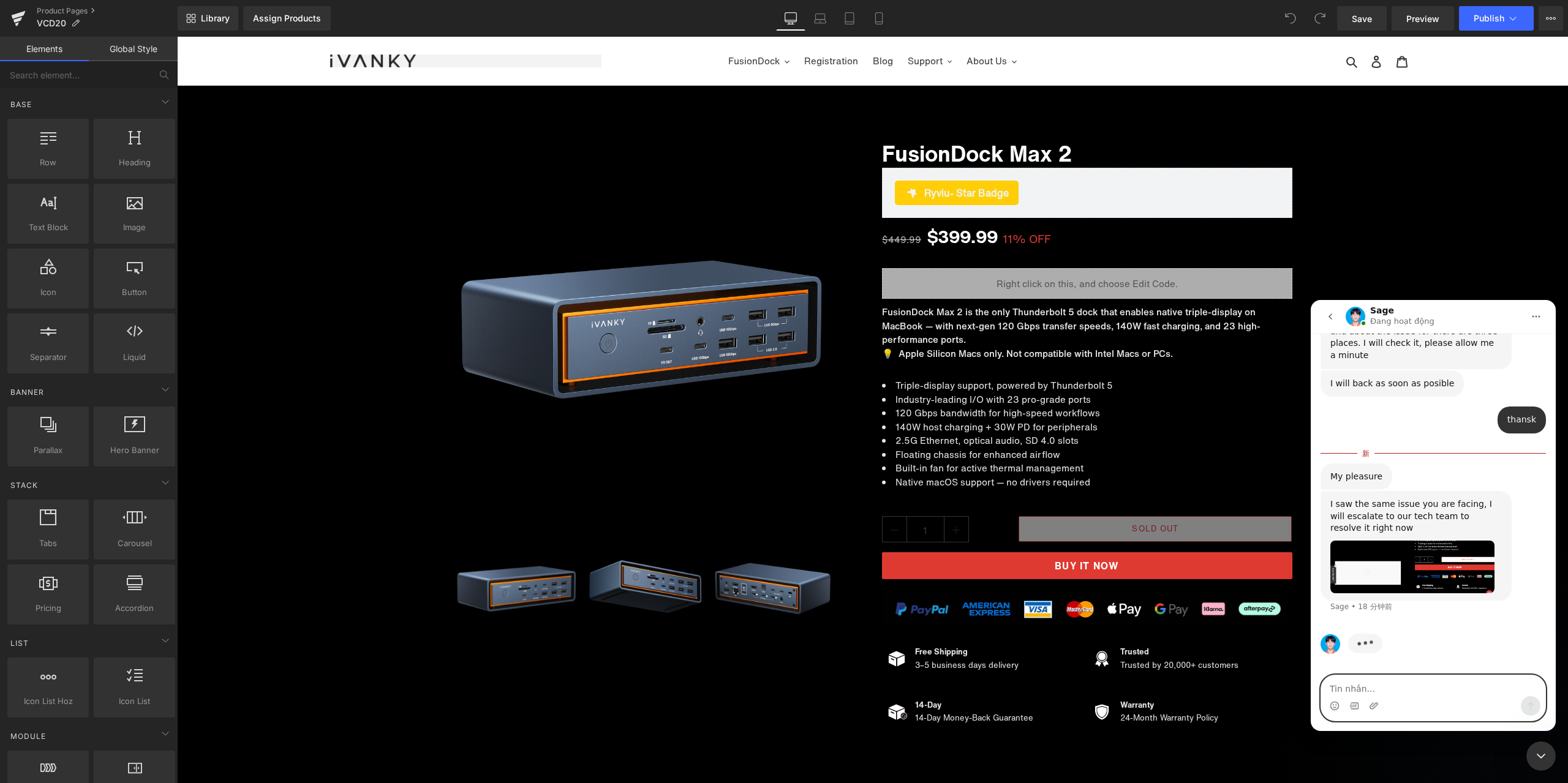
click at [1408, 685] on textarea "Tin nhắn..." at bounding box center [1433, 686] width 225 height 20
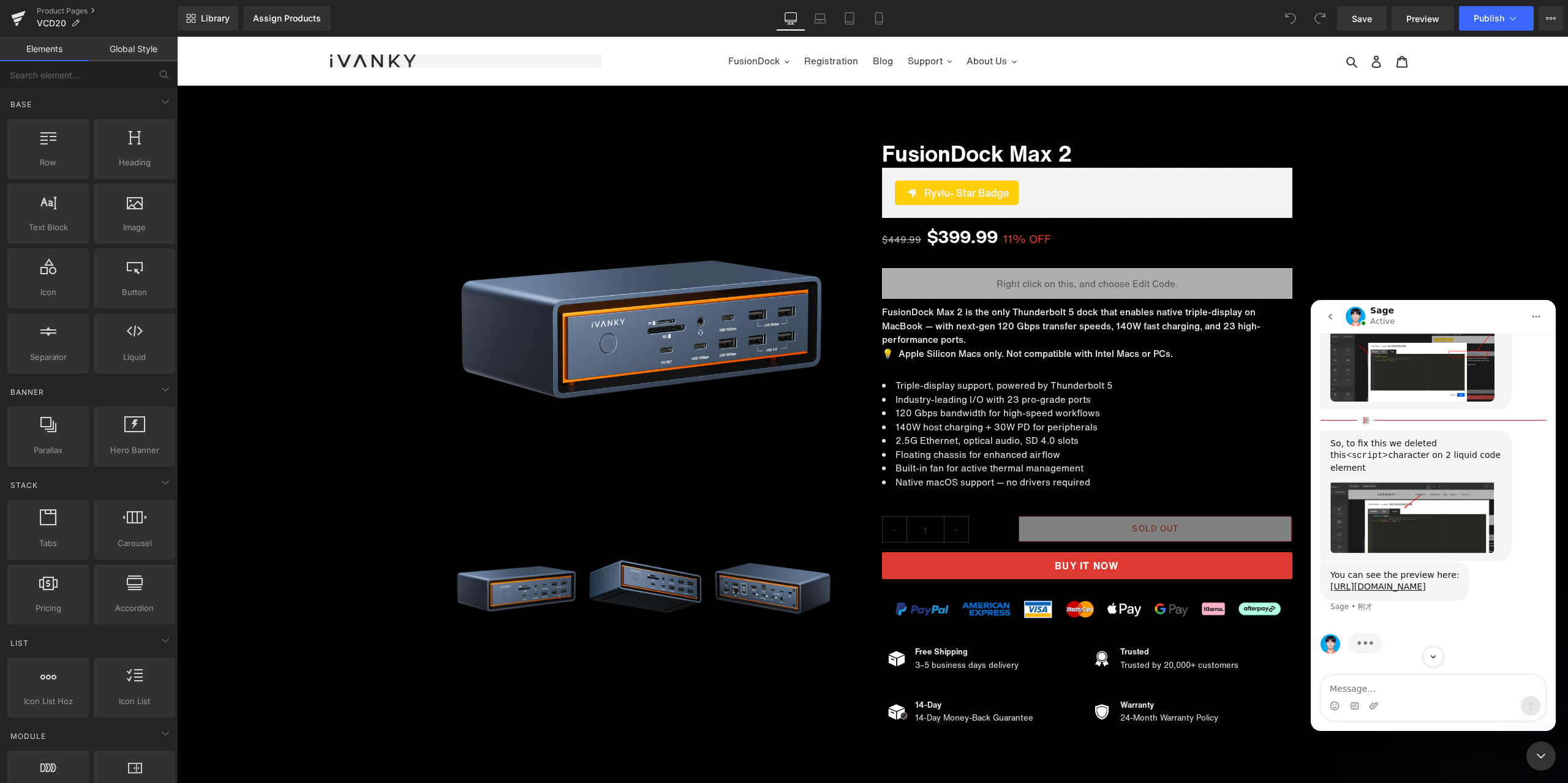
scroll to position [5927, 0]
click at [720, 143] on div at bounding box center [784, 373] width 1568 height 746
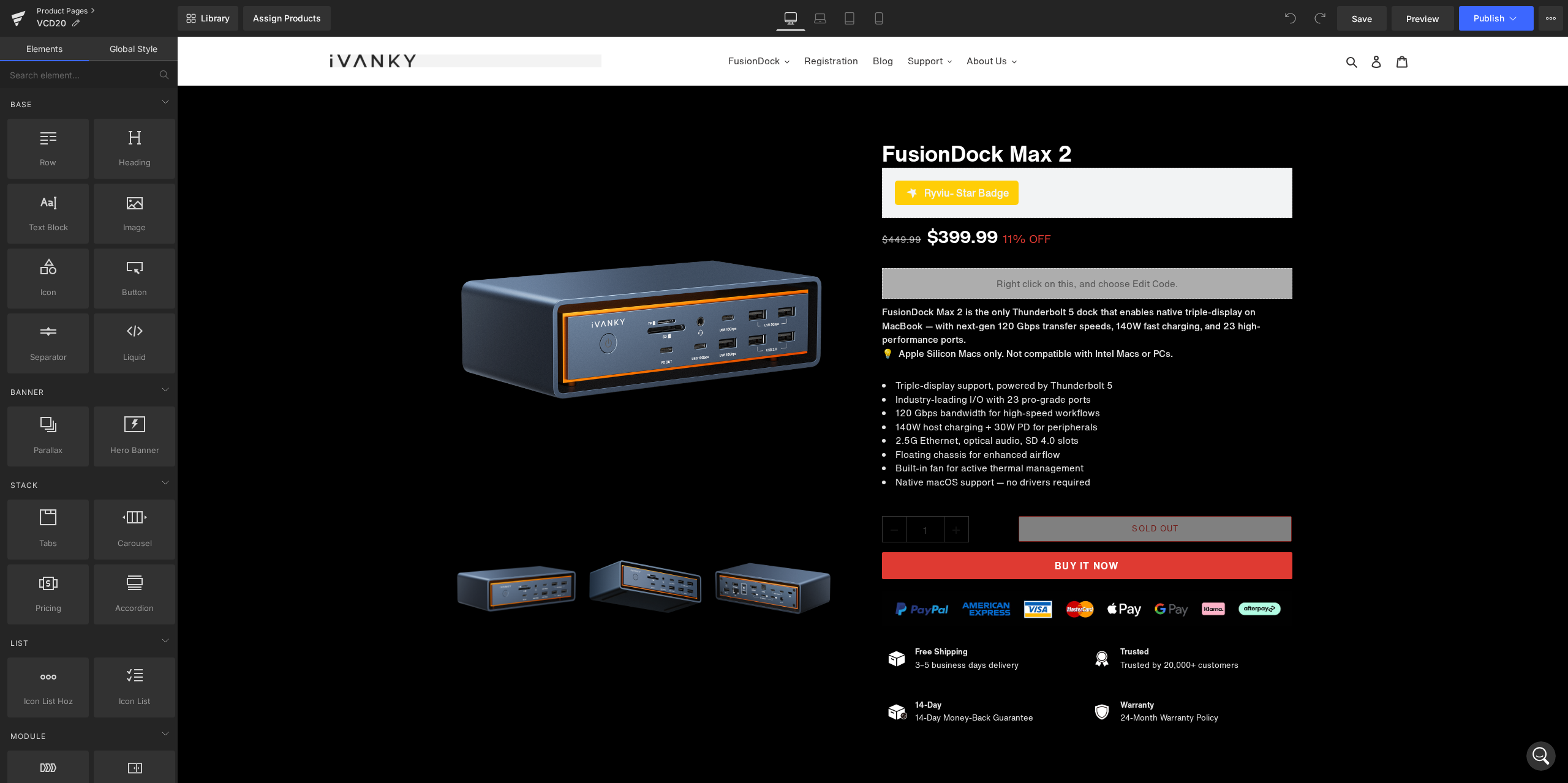
scroll to position [5907, 0]
click at [1545, 751] on icon "打开 Intercom Messenger" at bounding box center [1542, 757] width 20 height 20
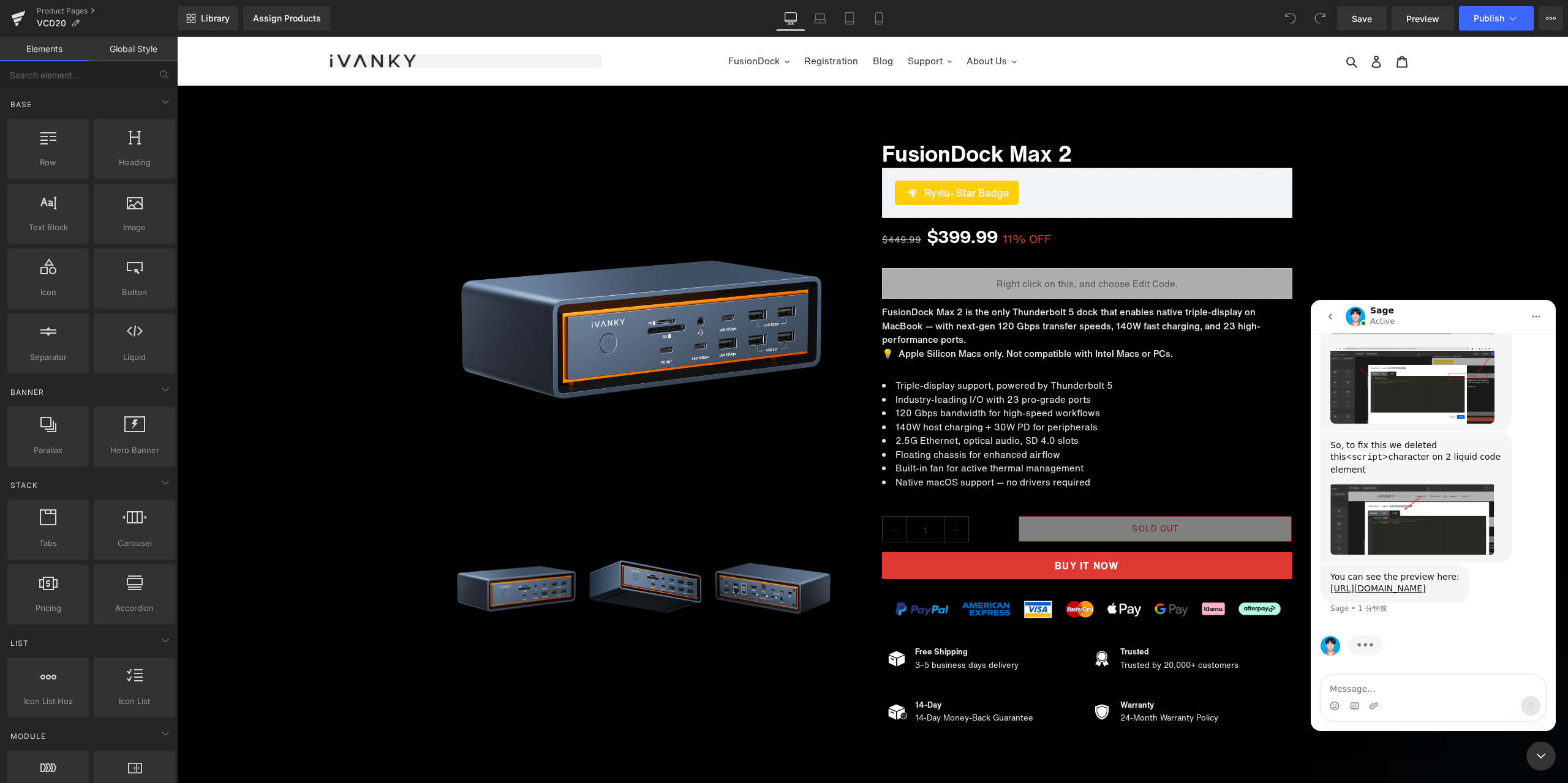
click at [1490, 616] on div "You can see the preview here: https://ivanky.com/a/gempages?preview=1755140239&…" at bounding box center [1433, 597] width 225 height 66
click at [73, 14] on div at bounding box center [784, 373] width 1568 height 746
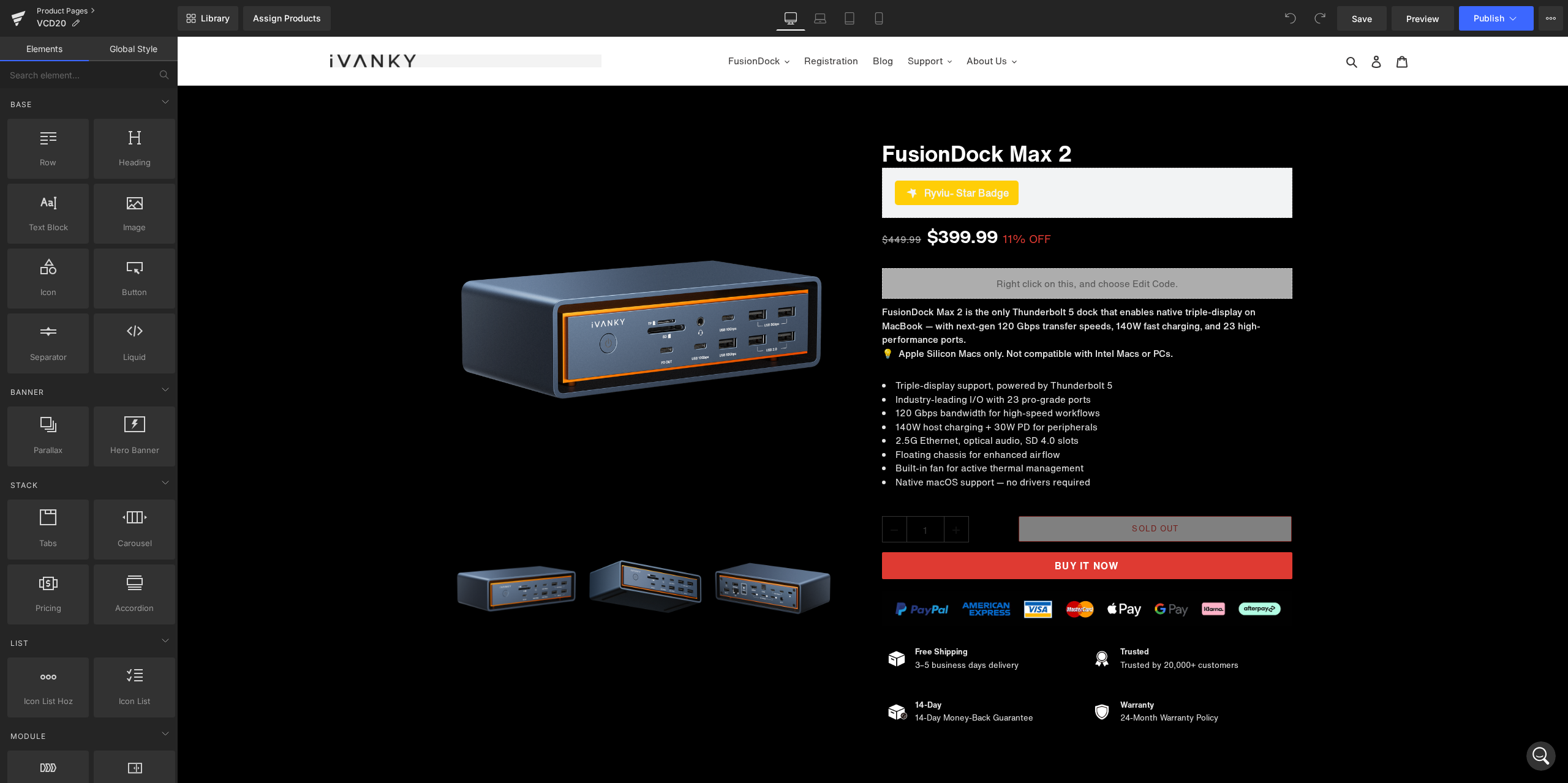
click at [74, 9] on link "Product Pages" at bounding box center [107, 10] width 141 height 9
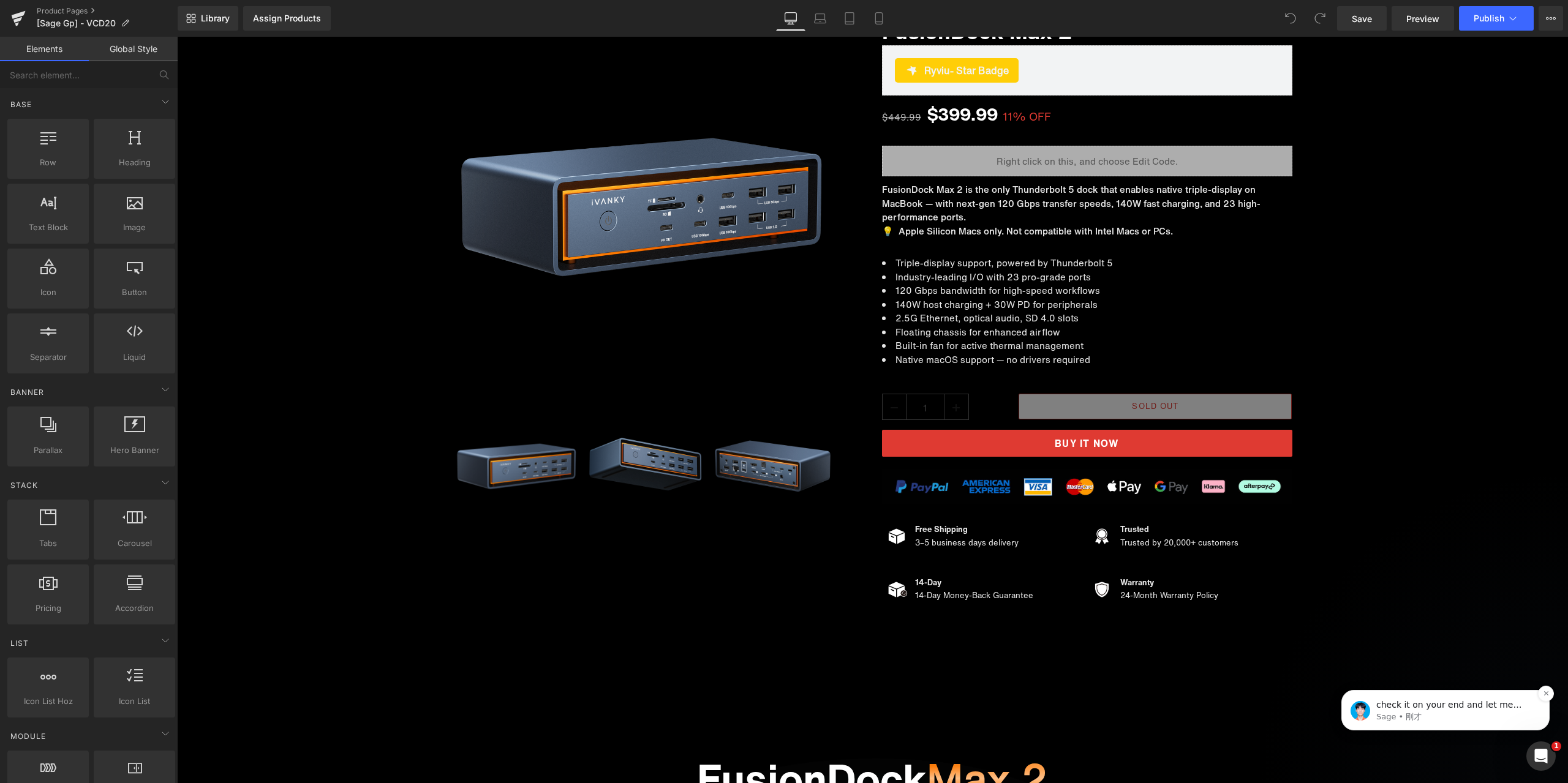
click at [1446, 716] on p "Sage • 刚才" at bounding box center [1455, 716] width 158 height 11
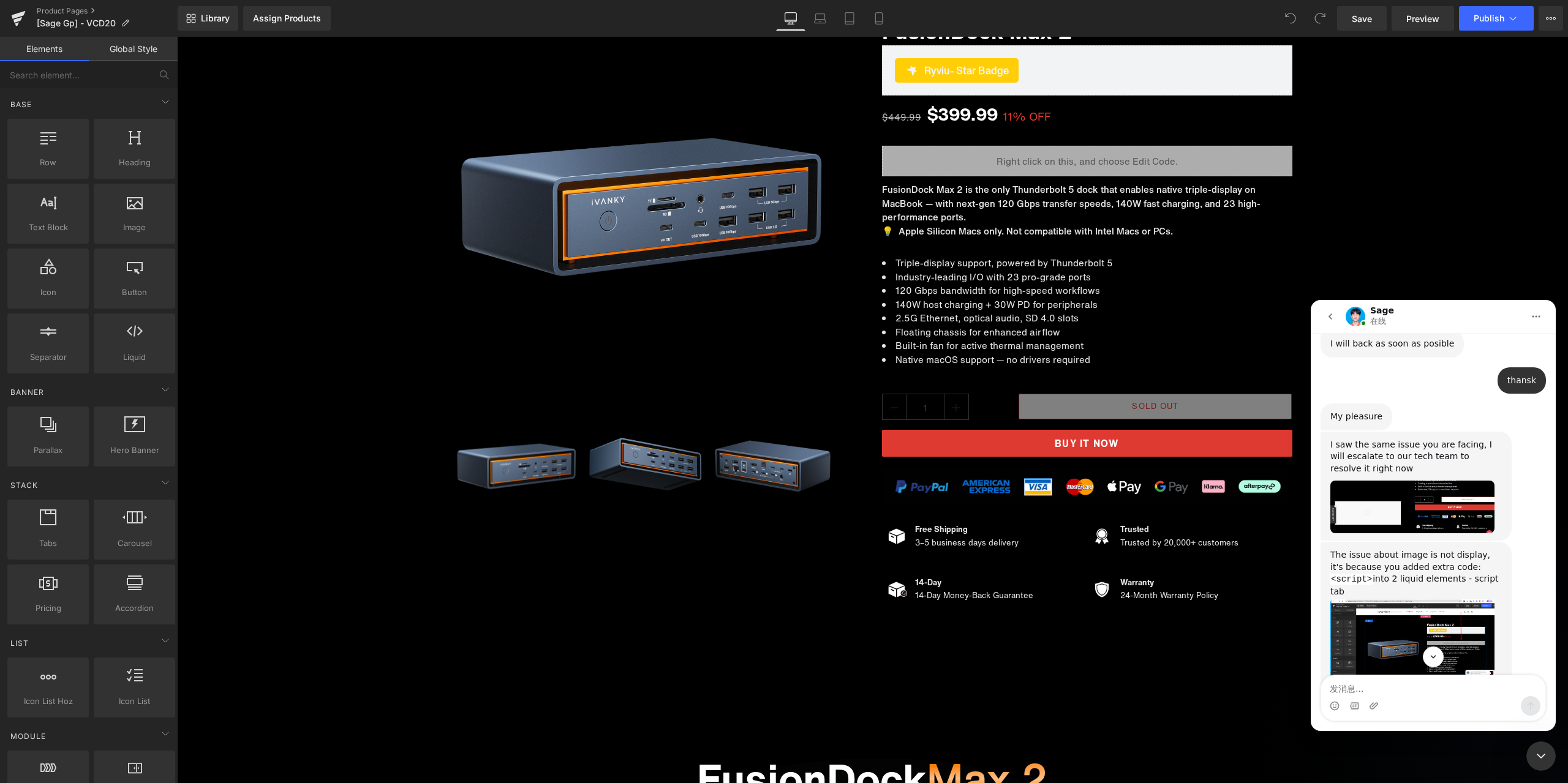
scroll to position [5347, 0]
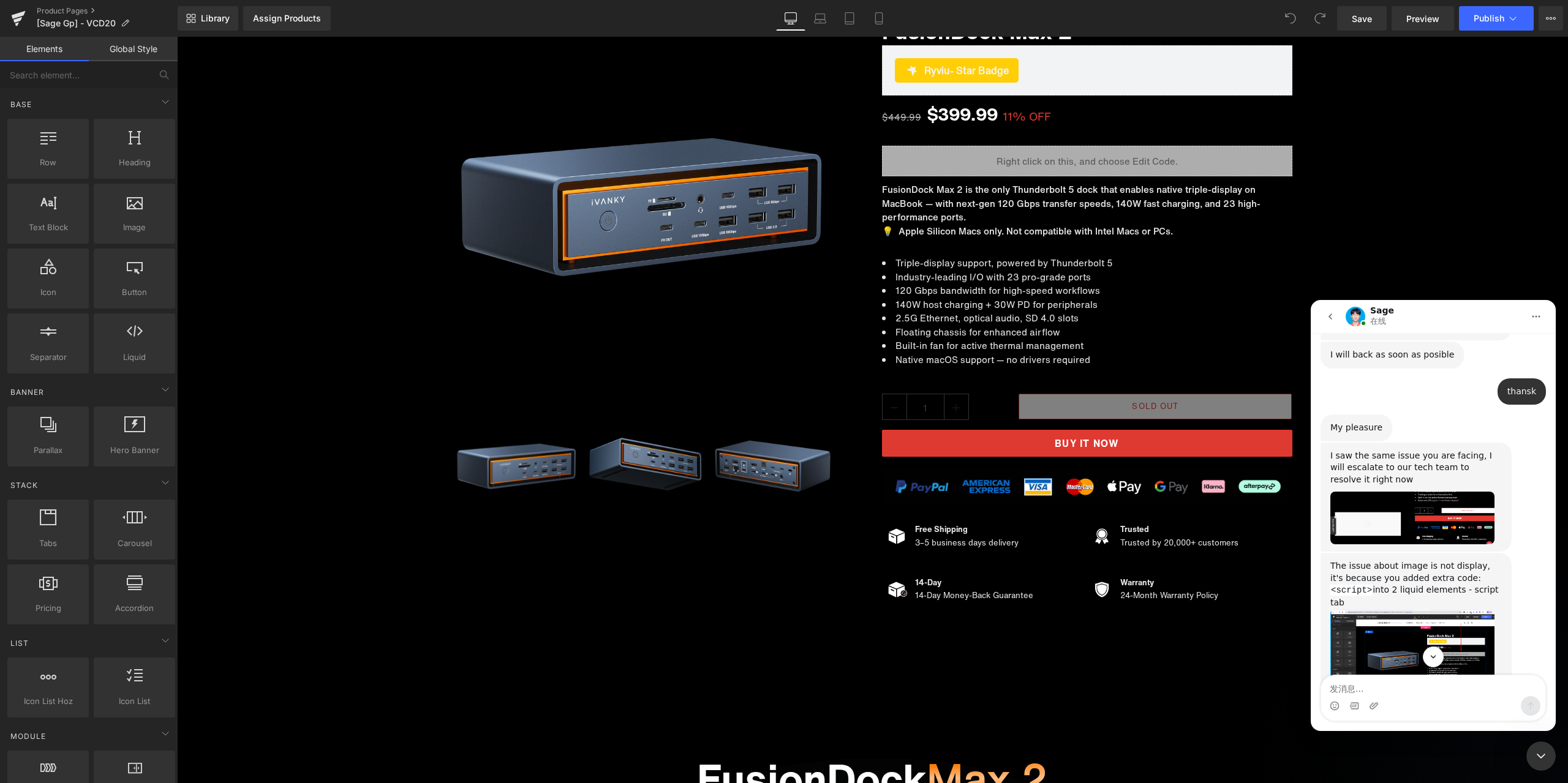
click at [1419, 545] on img "Sage说…" at bounding box center [1413, 518] width 164 height 53
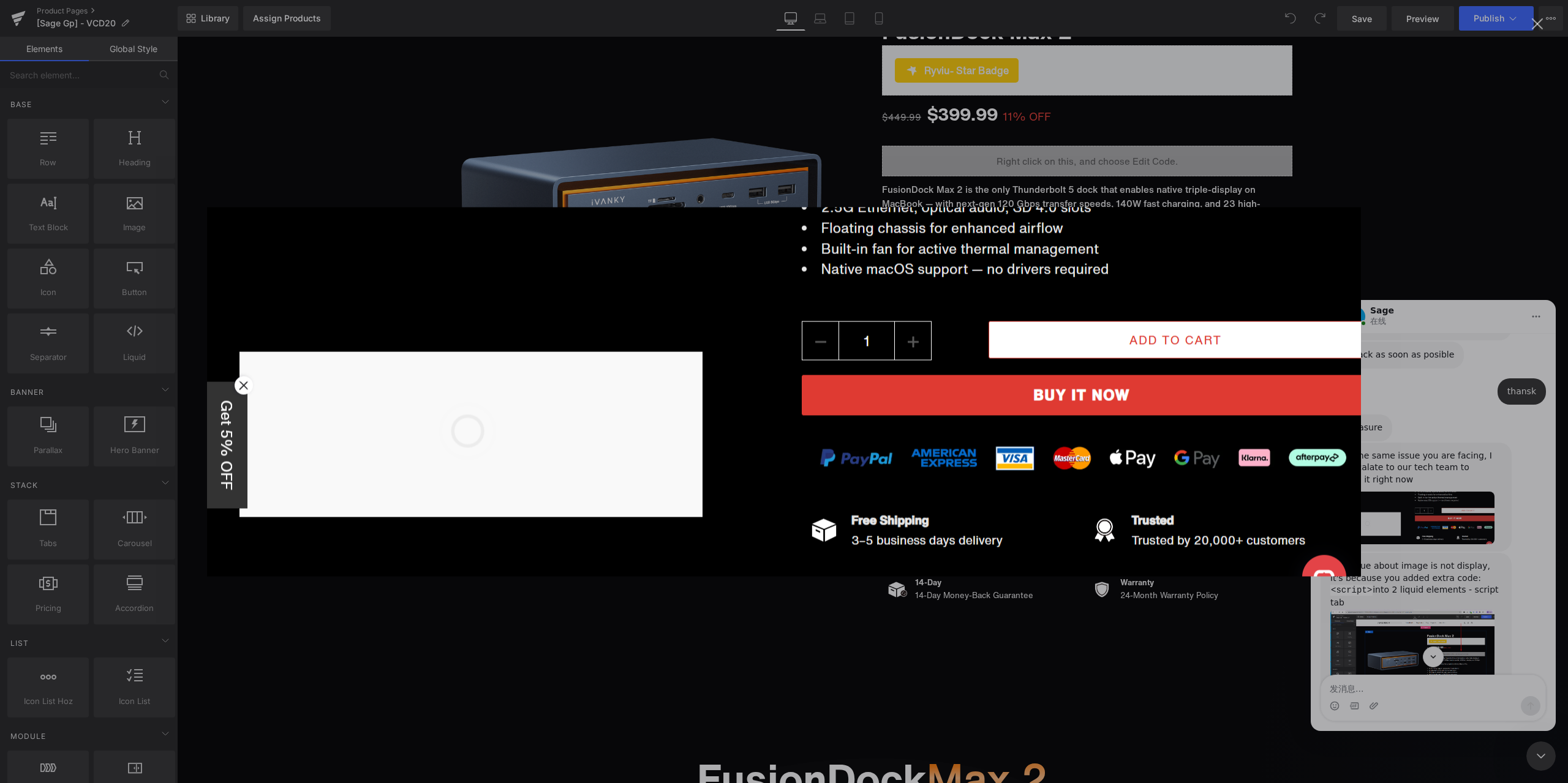
click at [1005, 640] on div "Intercom Messenger" at bounding box center [784, 391] width 1568 height 783
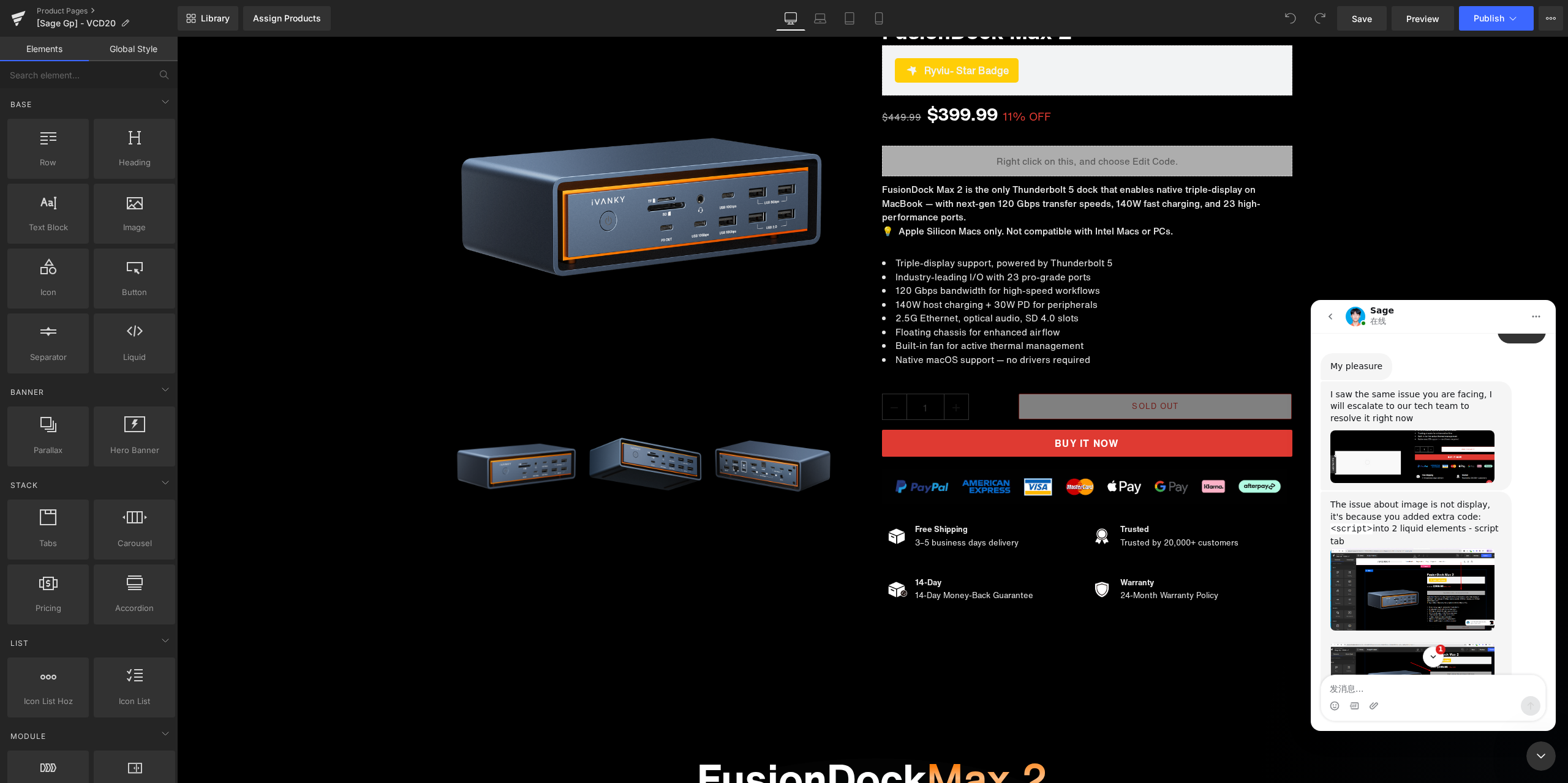
scroll to position [5469, 0]
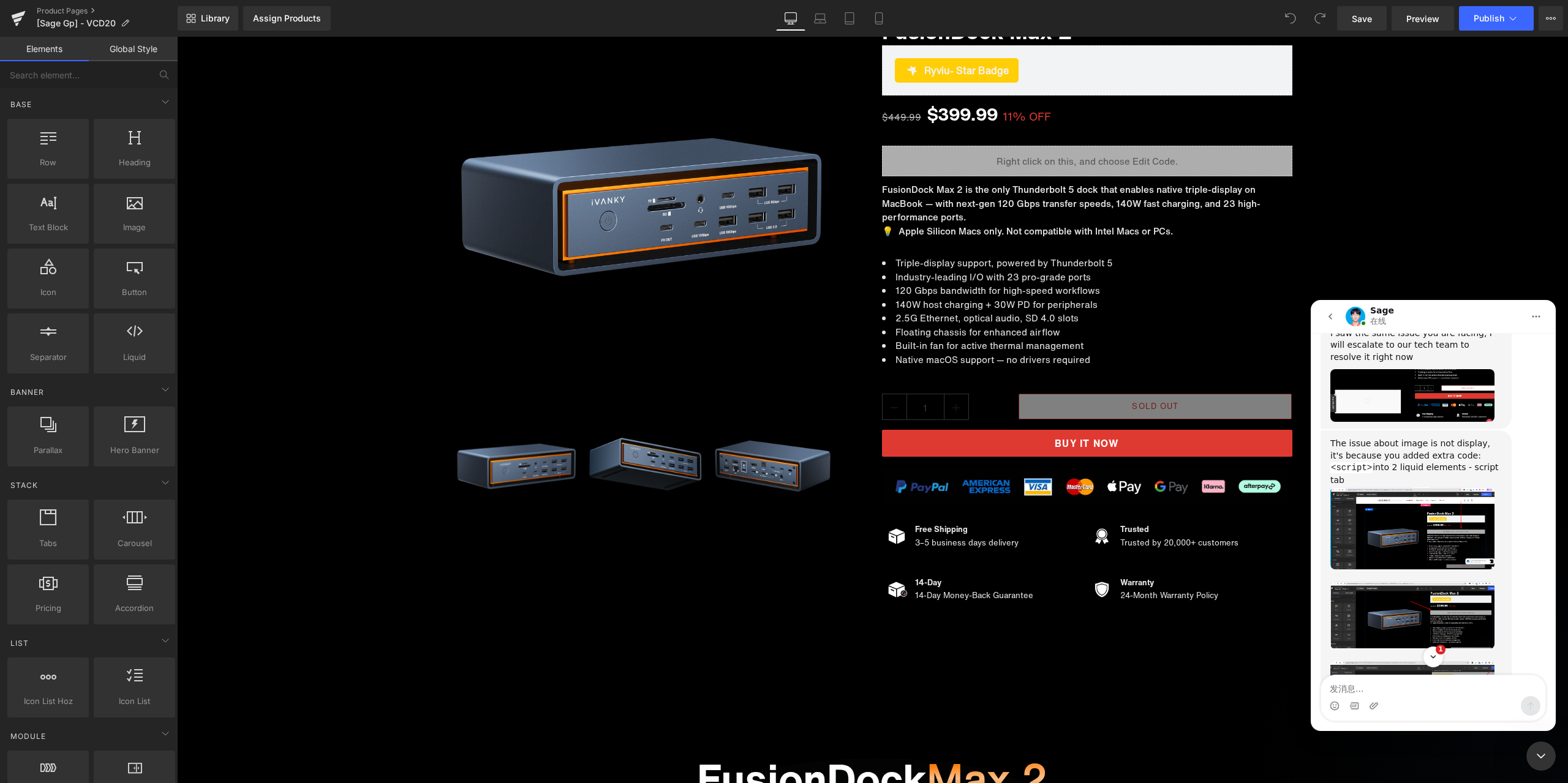
click at [1461, 566] on img "Sage说…" at bounding box center [1413, 529] width 164 height 84
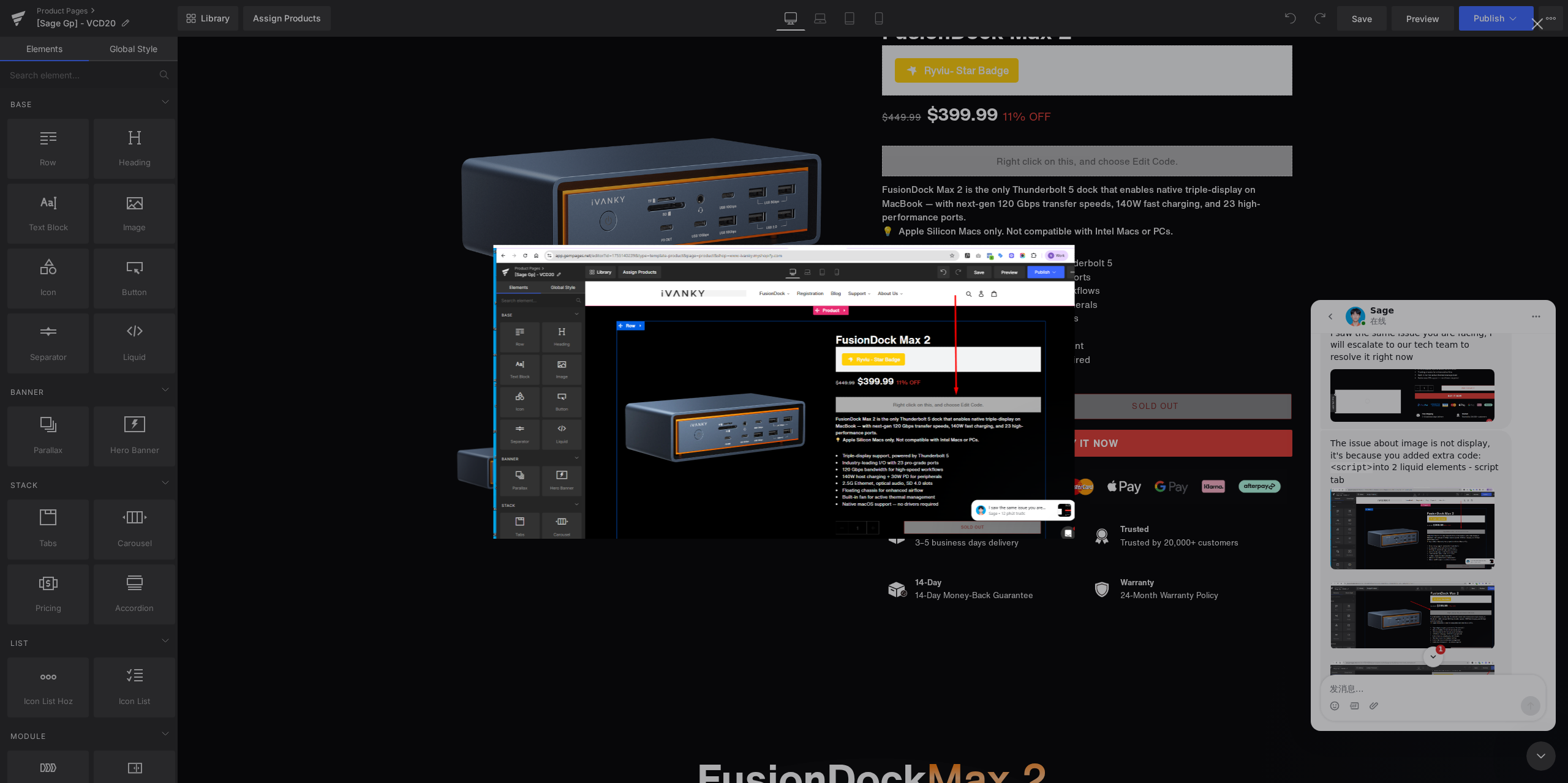
scroll to position [0, 0]
click at [1044, 405] on img "关闭" at bounding box center [784, 392] width 582 height 294
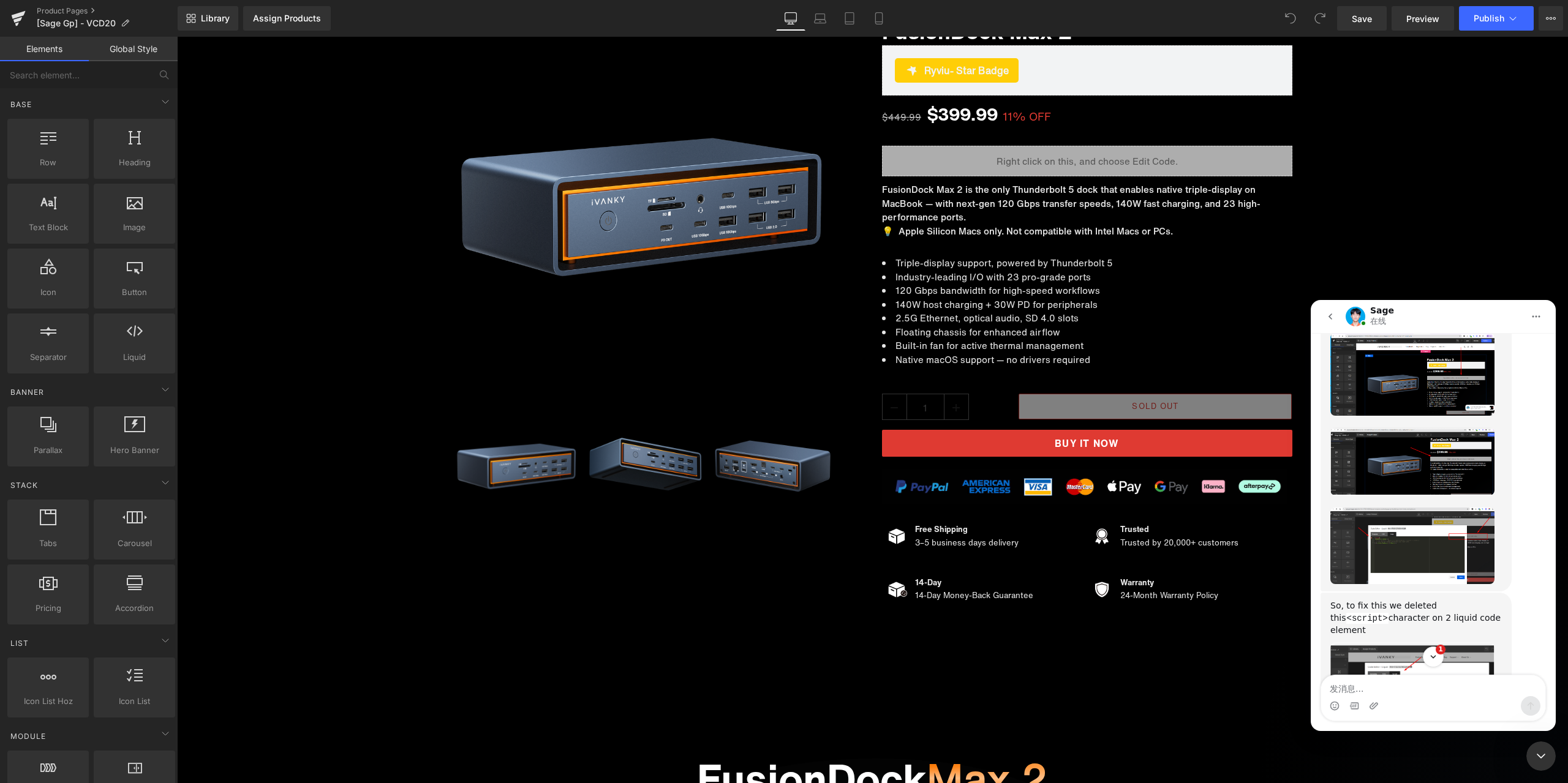
scroll to position [5653, 0]
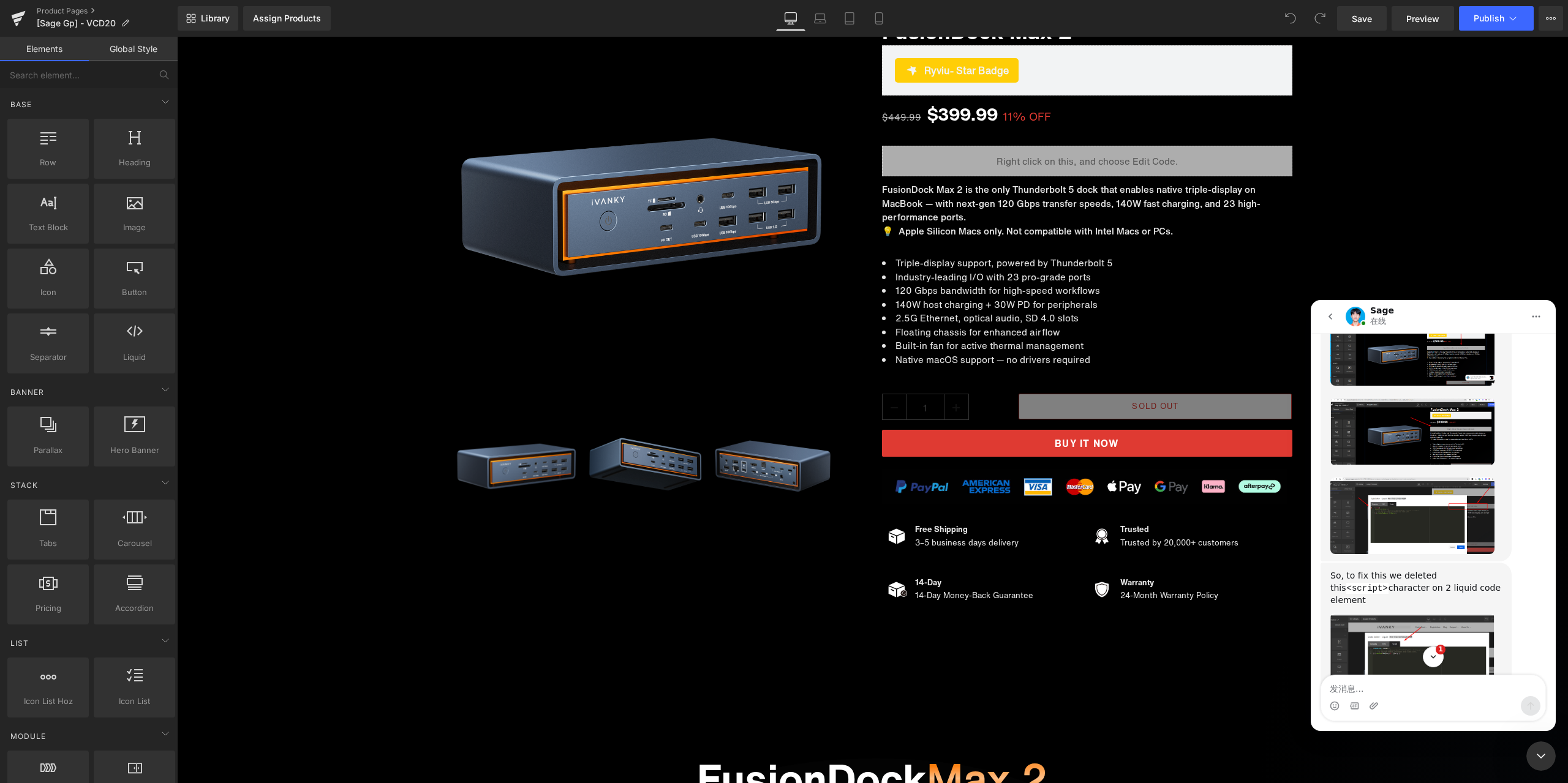
click at [1442, 465] on img "Sage说…" at bounding box center [1413, 431] width 164 height 67
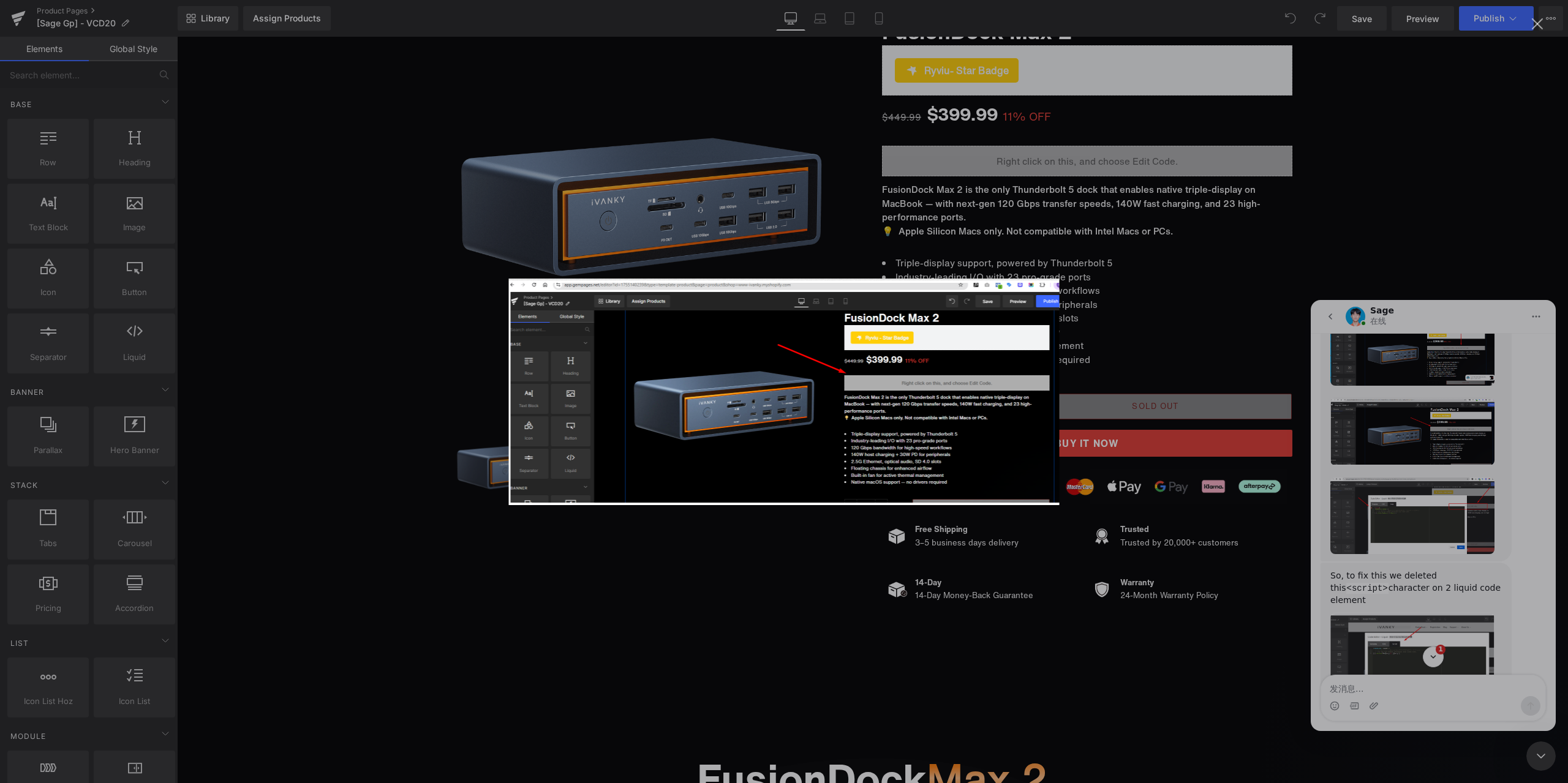
scroll to position [0, 0]
click at [1021, 454] on img "关闭" at bounding box center [784, 391] width 551 height 226
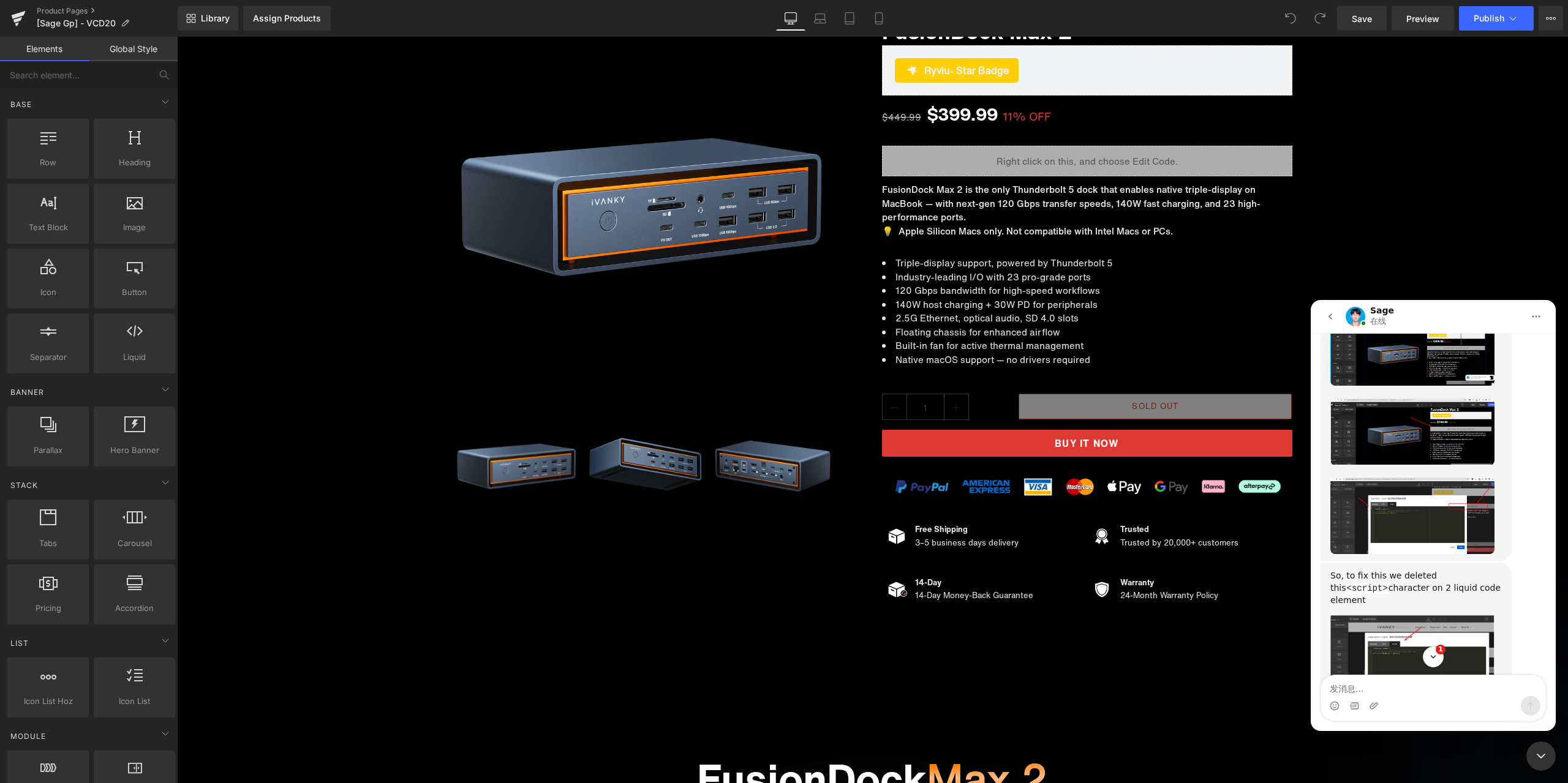
scroll to position [5776, 0]
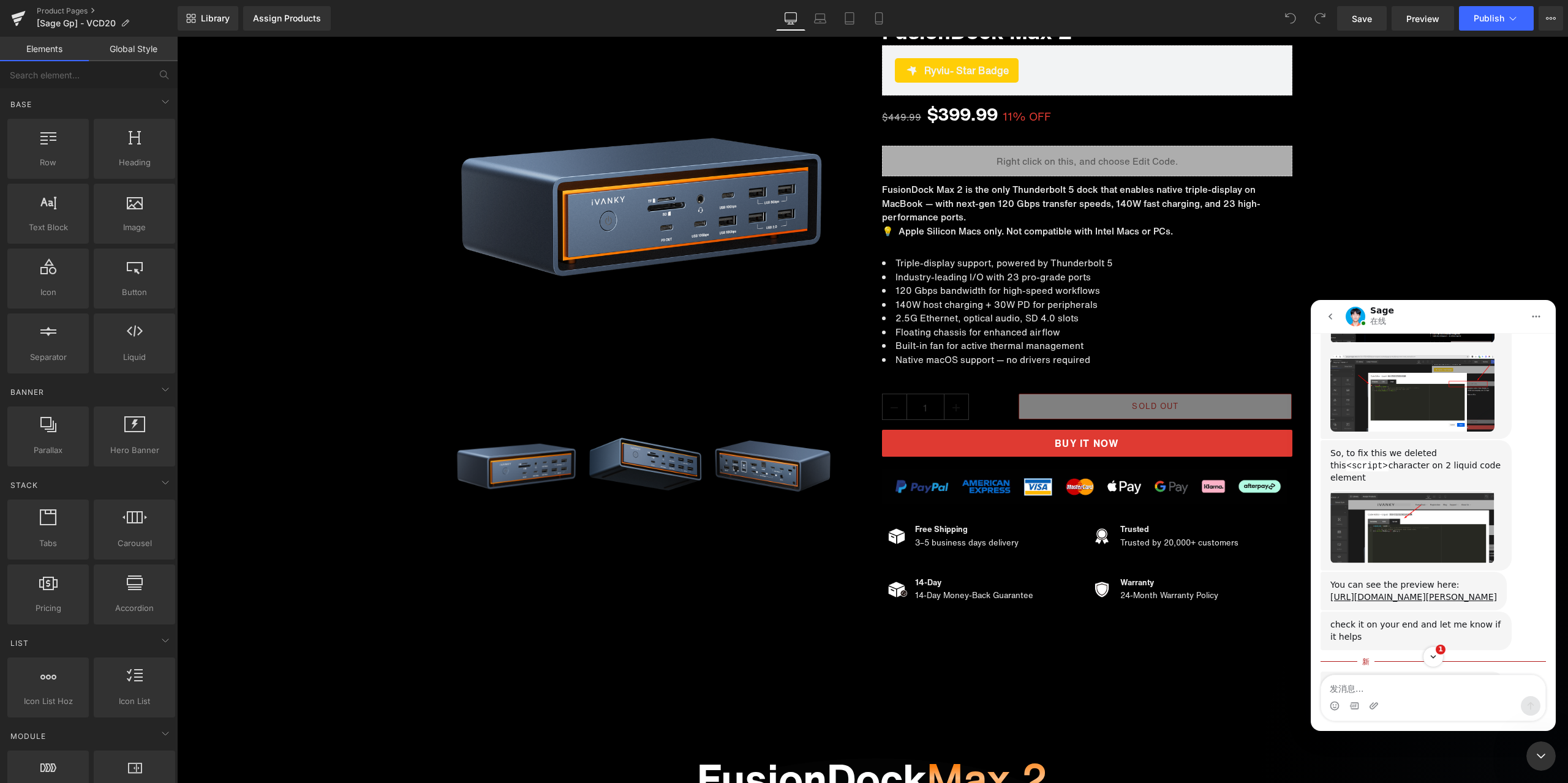
click at [1441, 556] on img "Sage说…" at bounding box center [1413, 526] width 164 height 73
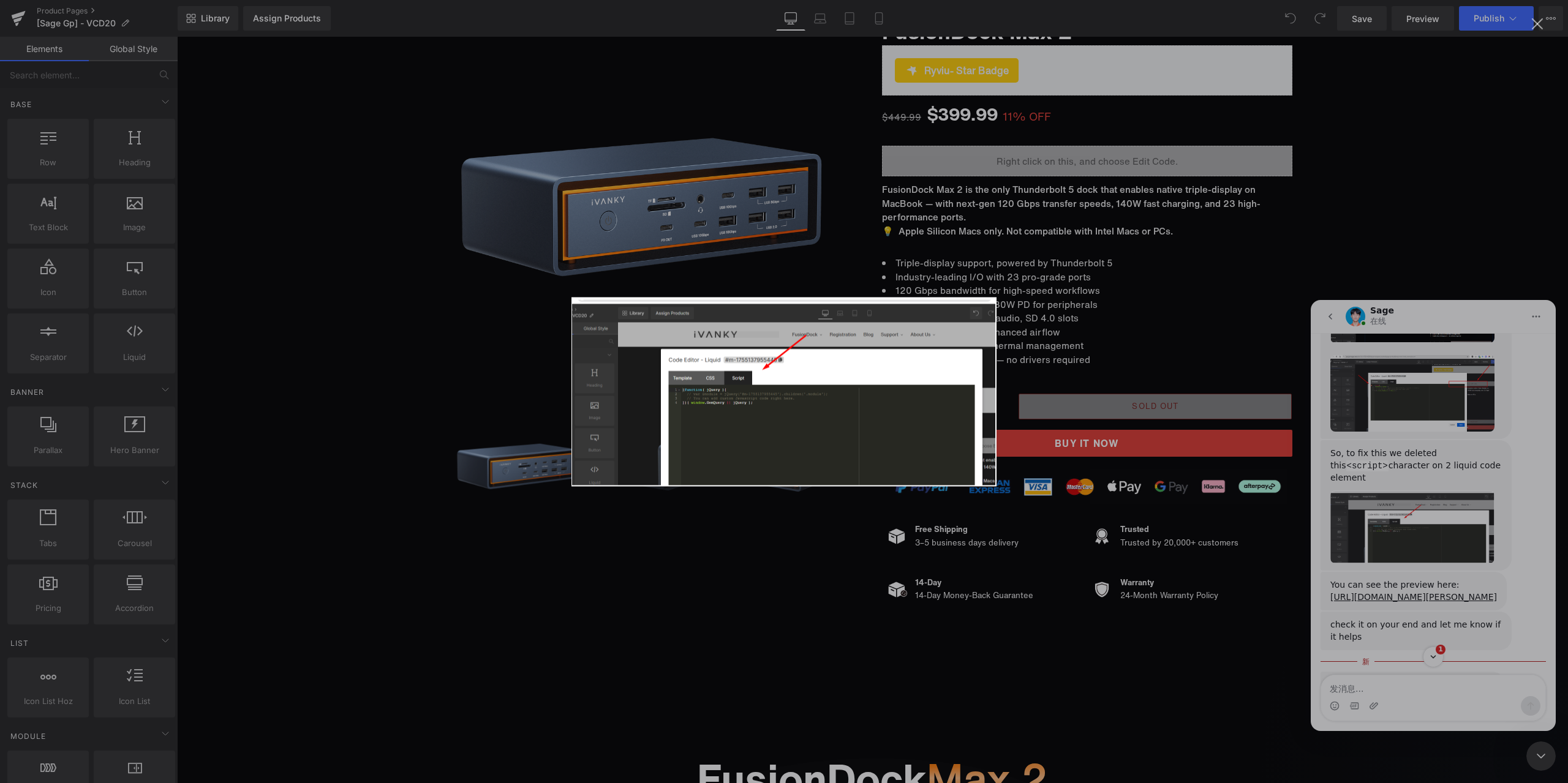
click at [799, 435] on img "关闭" at bounding box center [784, 392] width 425 height 190
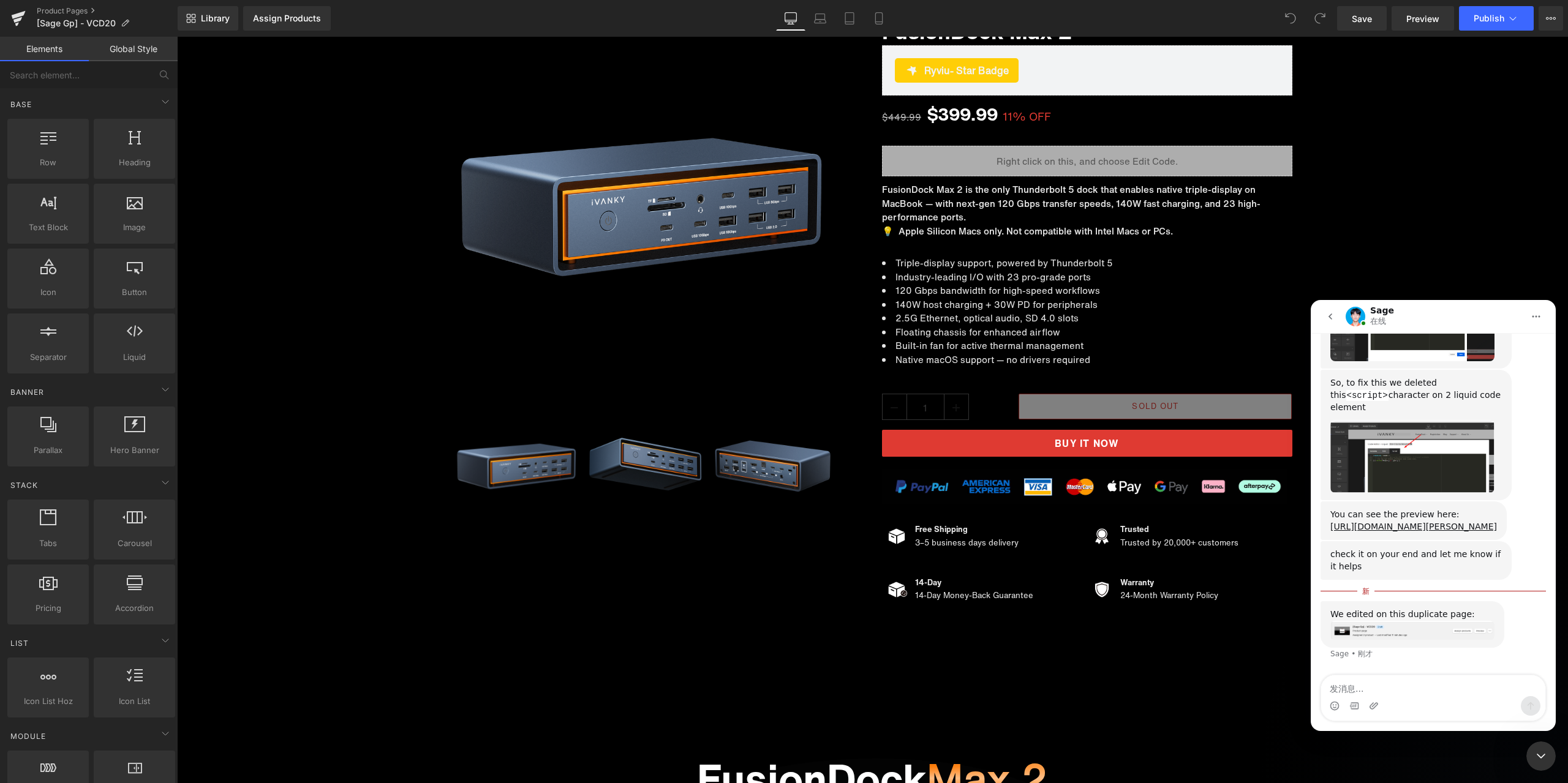
scroll to position [5919, 0]
click at [1439, 439] on img "Sage说…" at bounding box center [1413, 456] width 164 height 73
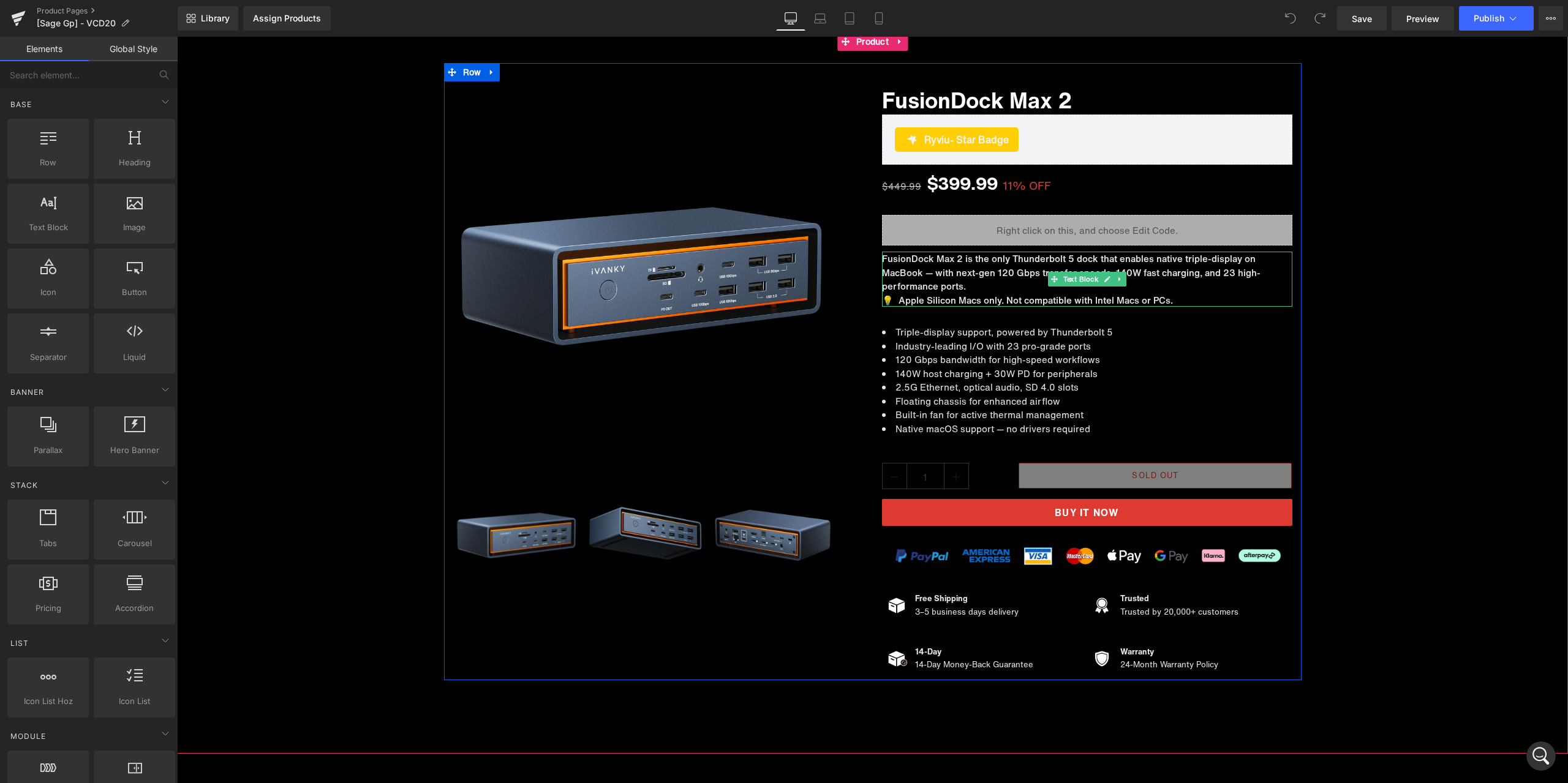
scroll to position [0, 0]
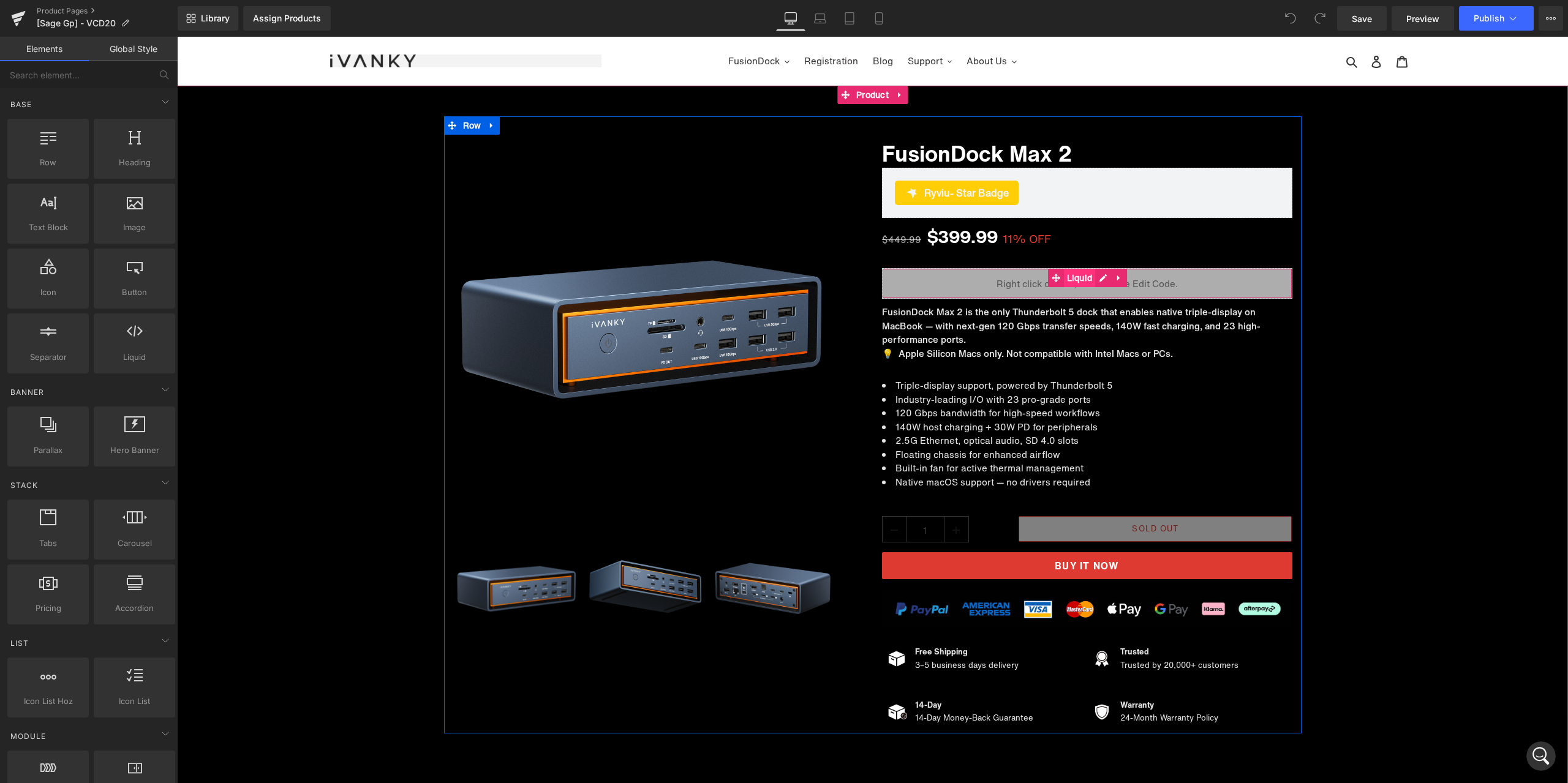
click at [1067, 278] on span "Liquid" at bounding box center [1079, 278] width 32 height 19
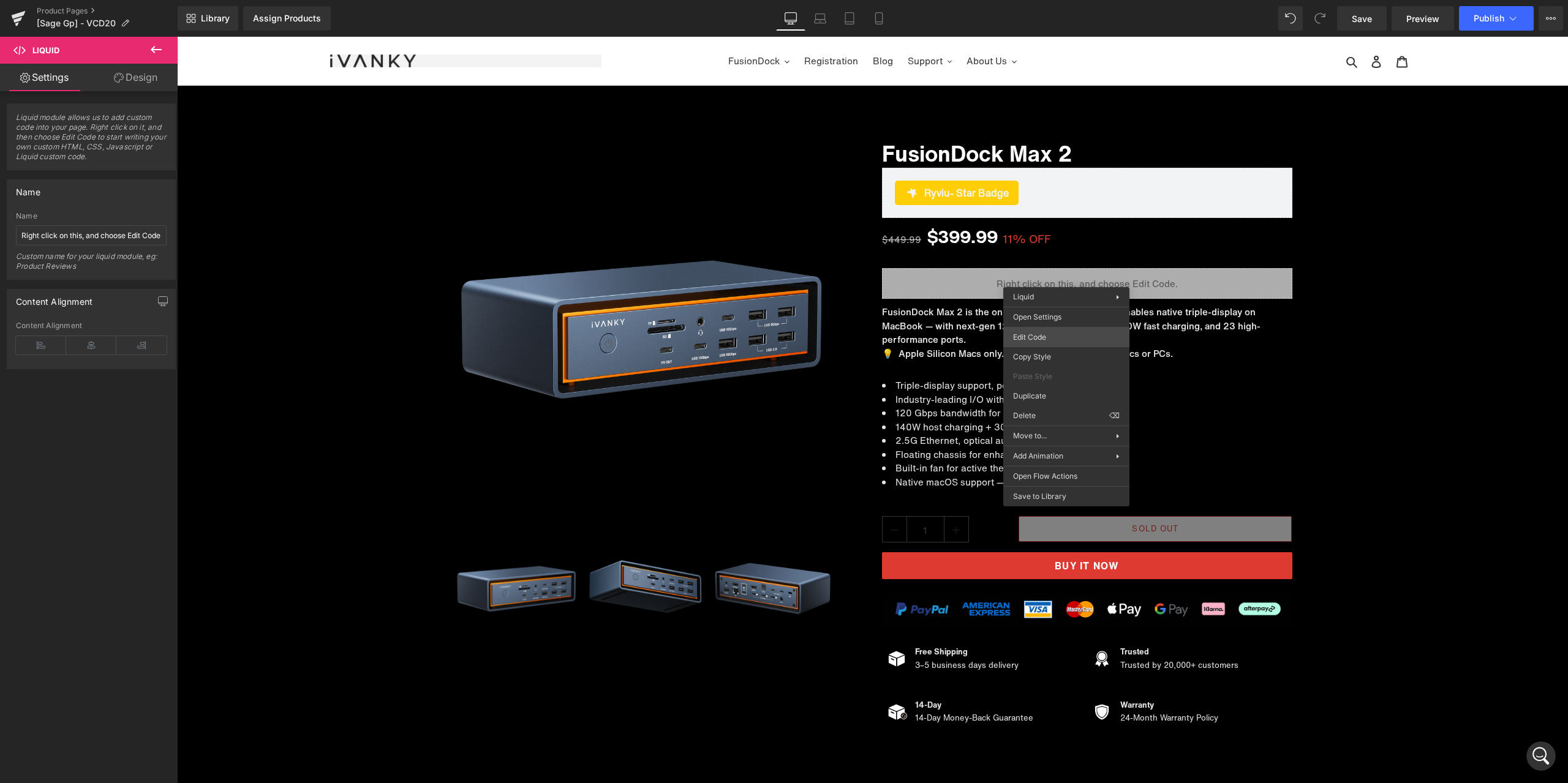
click at [1063, 0] on div "Liquid You are previewing how the will restyle your page. You can not edit Elem…" at bounding box center [784, 0] width 1568 height 0
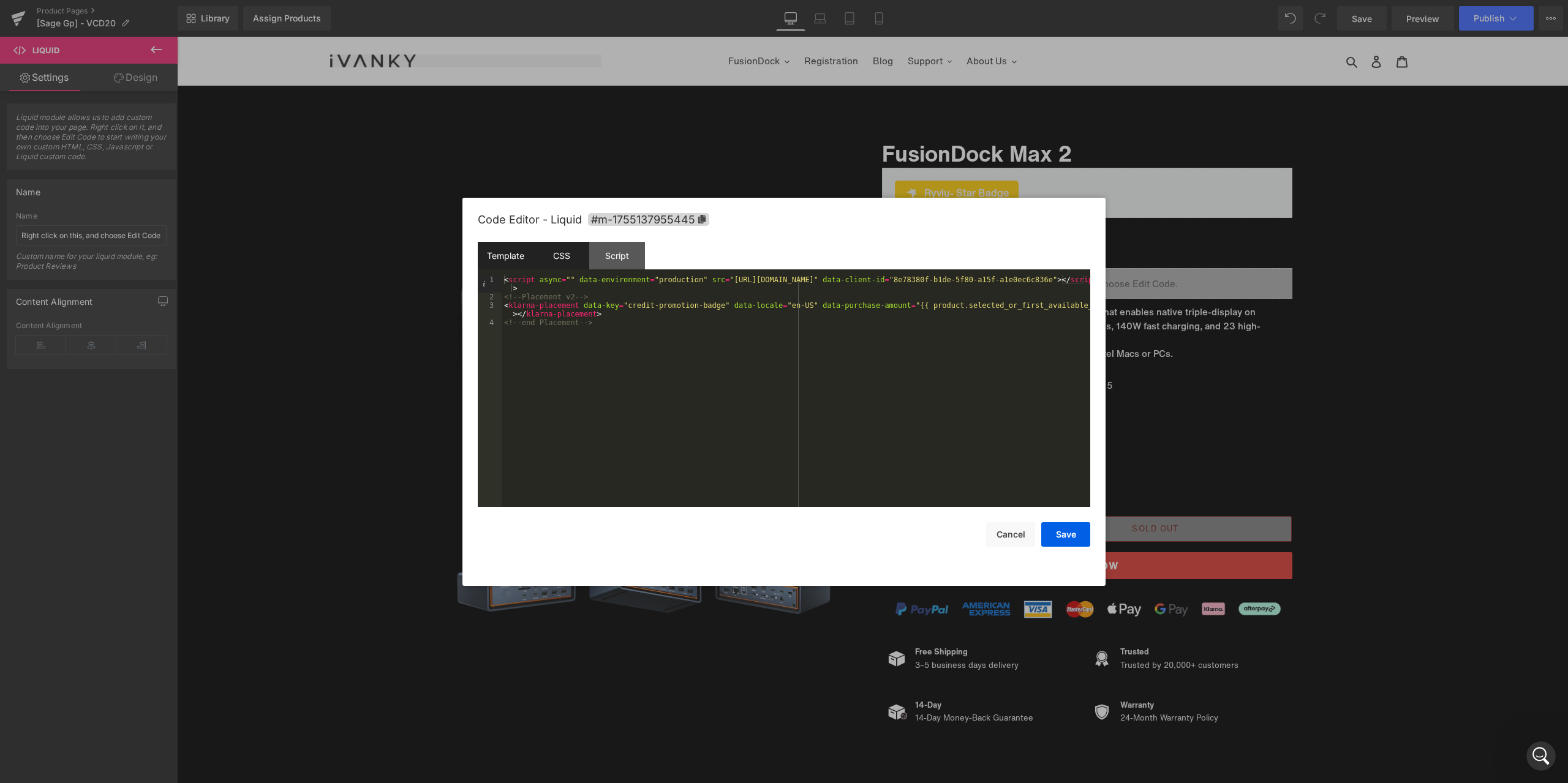
click at [572, 254] on div "CSS" at bounding box center [561, 255] width 56 height 27
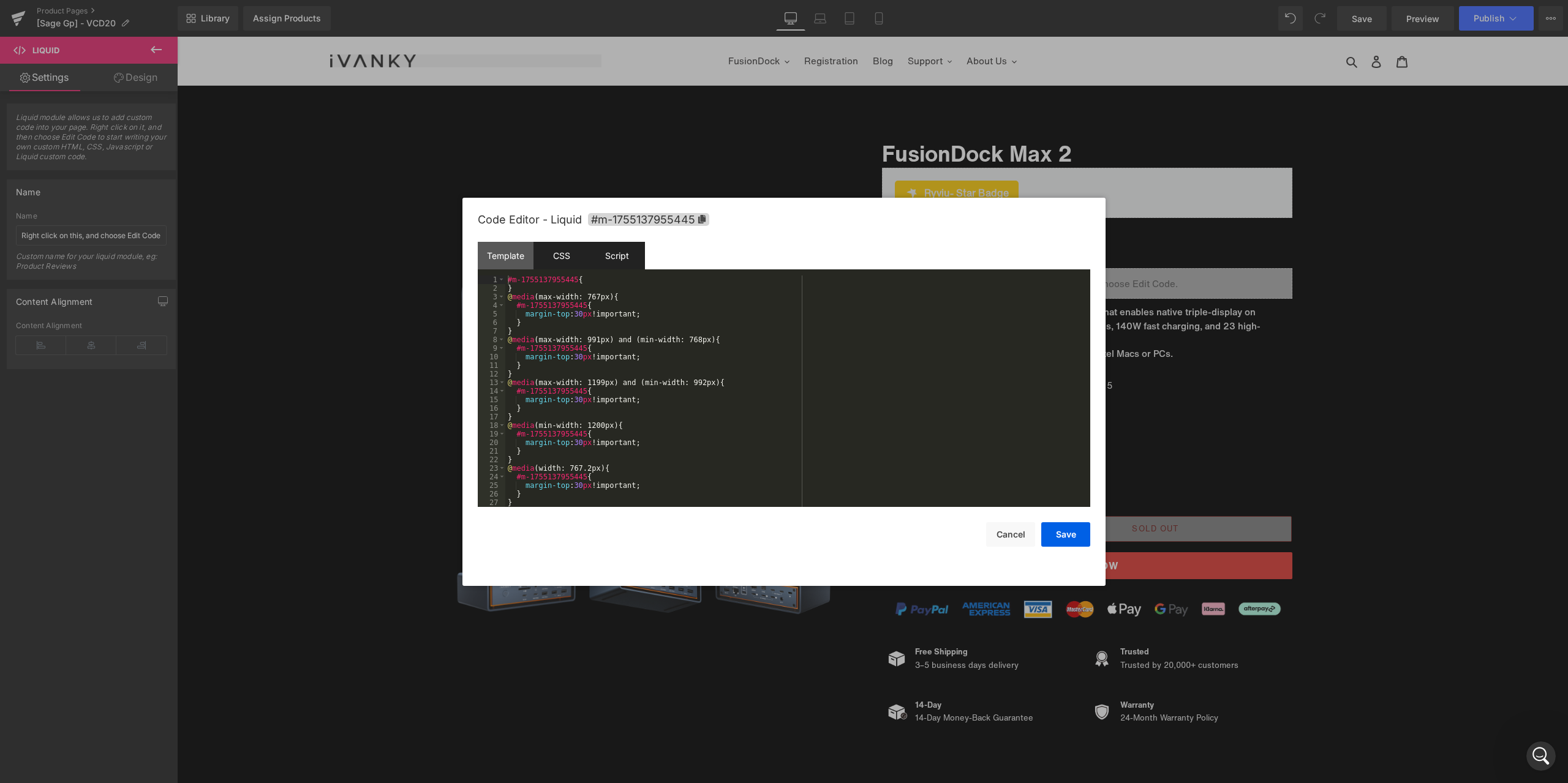
click at [611, 252] on div "Script" at bounding box center [617, 255] width 56 height 27
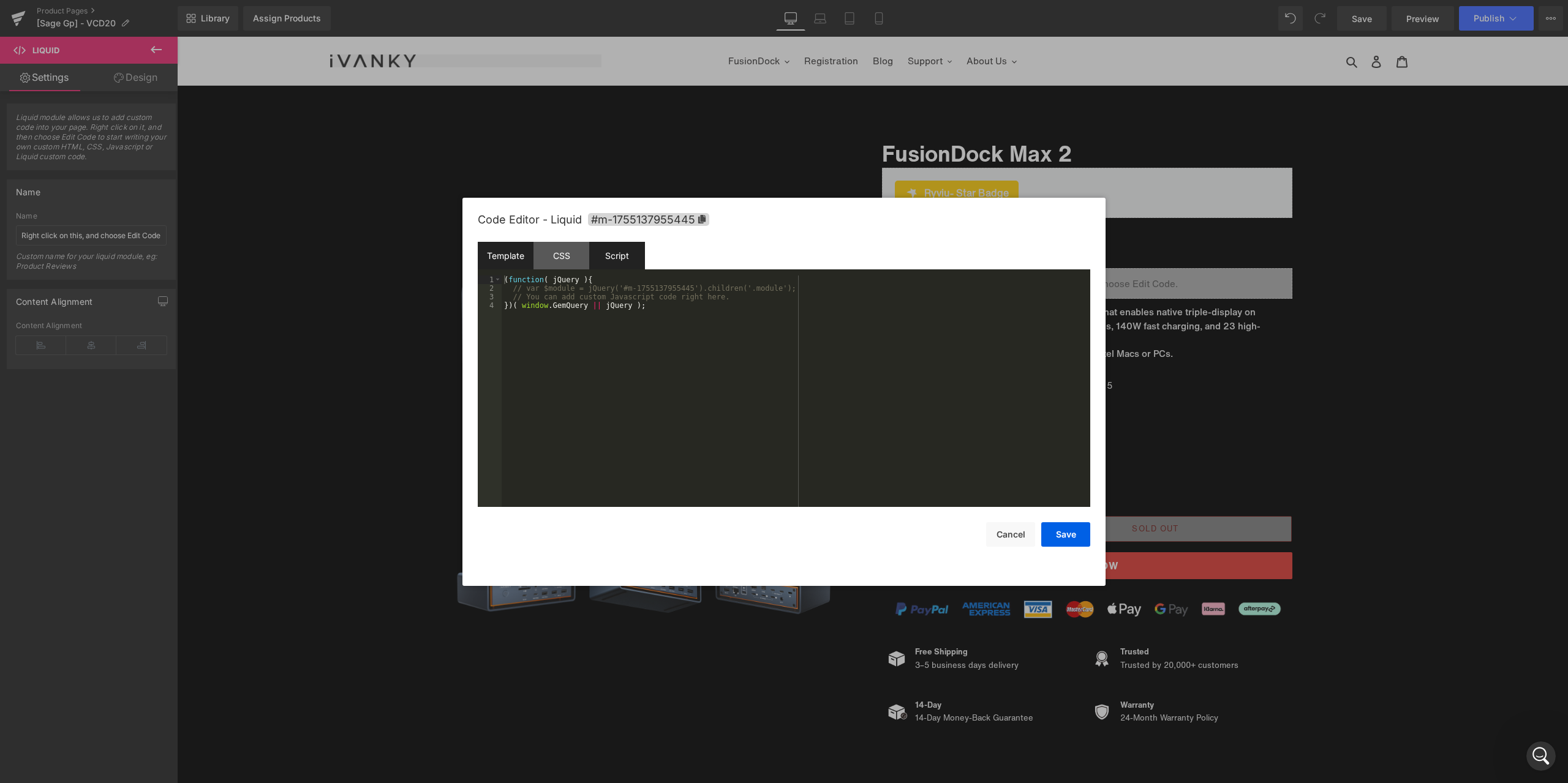
click at [522, 257] on div "Template" at bounding box center [505, 255] width 56 height 27
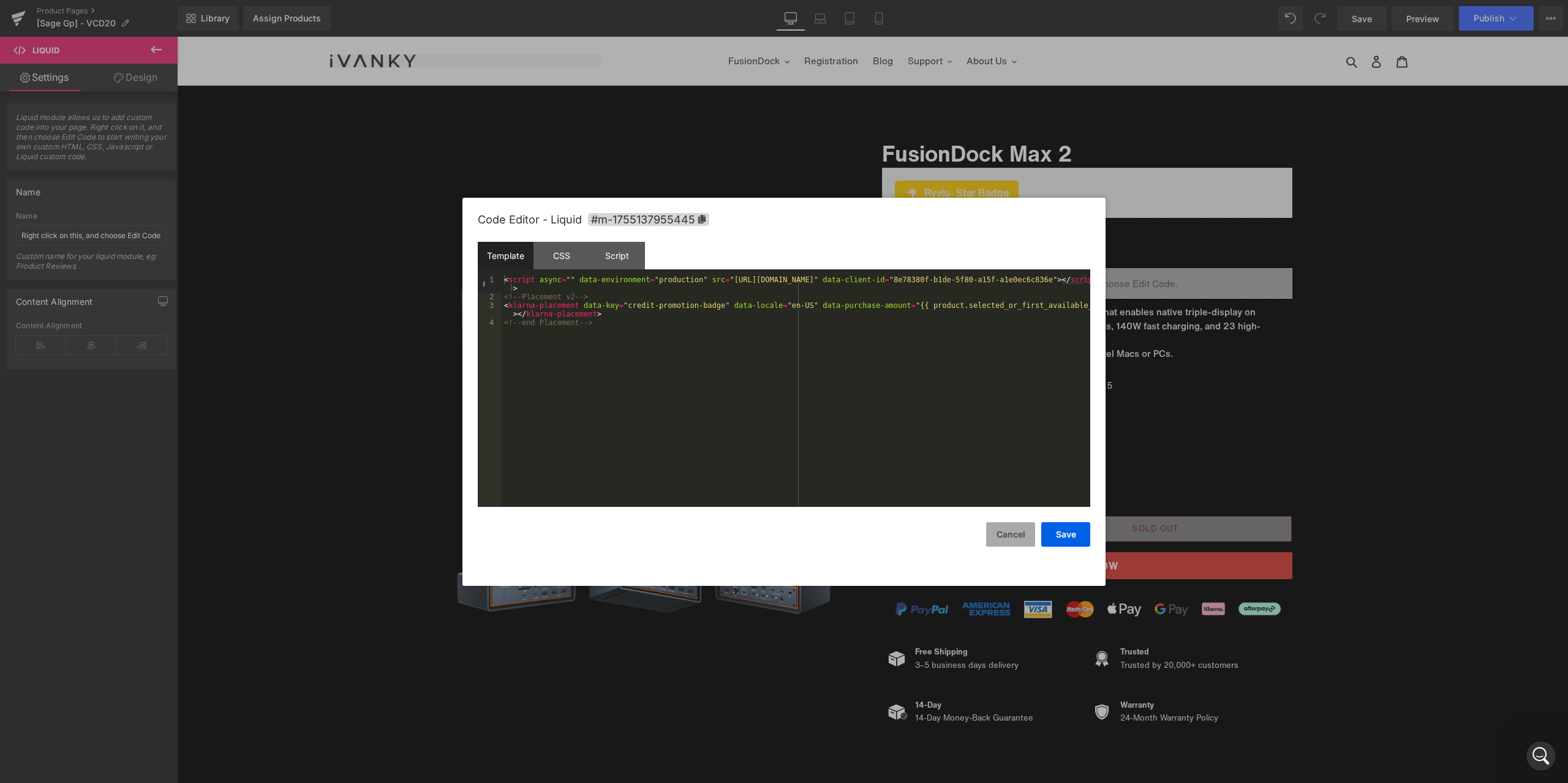
click at [1004, 539] on button "Cancel" at bounding box center [1010, 535] width 49 height 25
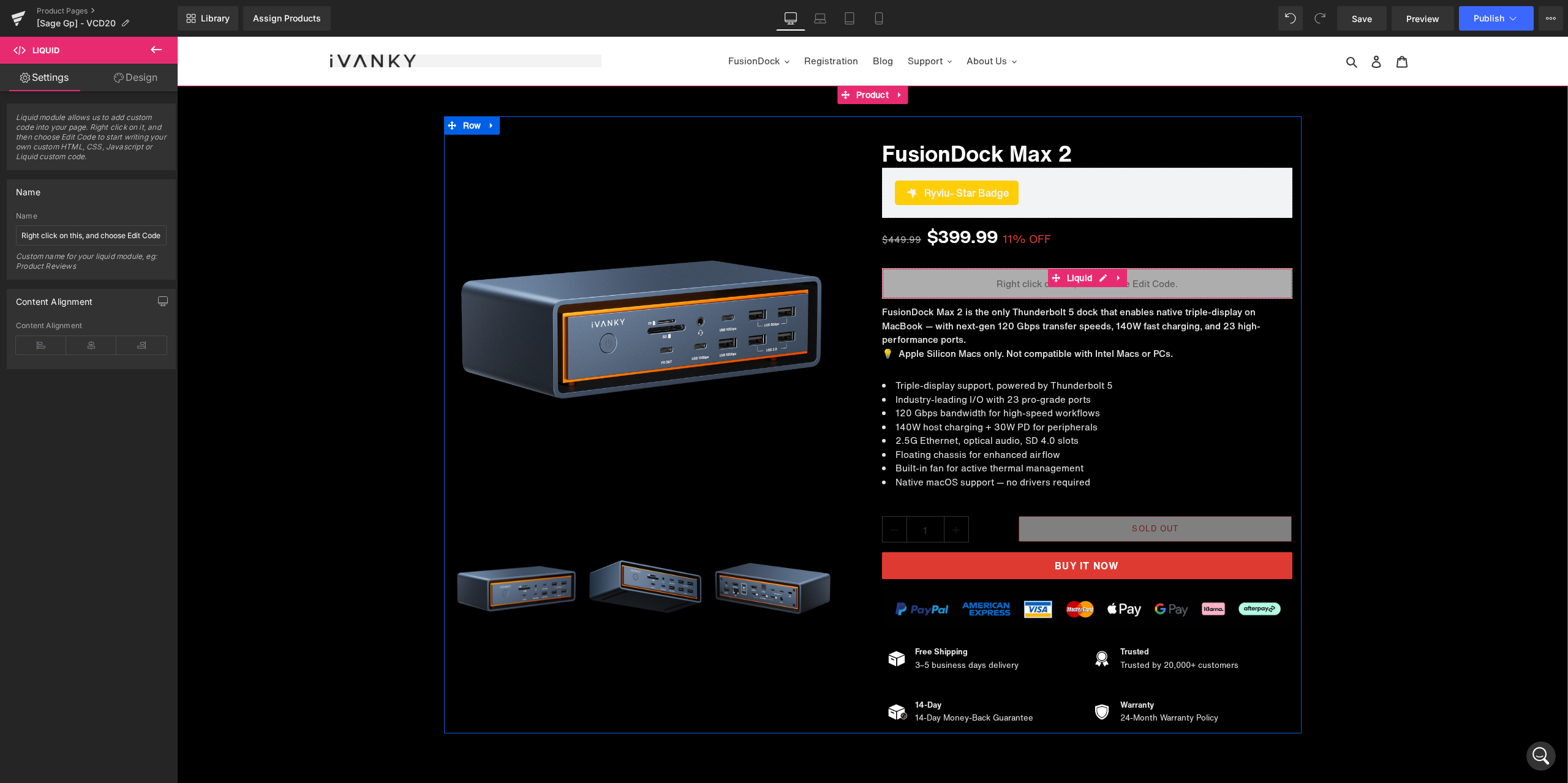
click at [1115, 275] on icon at bounding box center [1119, 278] width 9 height 9
click at [1091, 280] on icon at bounding box center [1095, 278] width 9 height 9
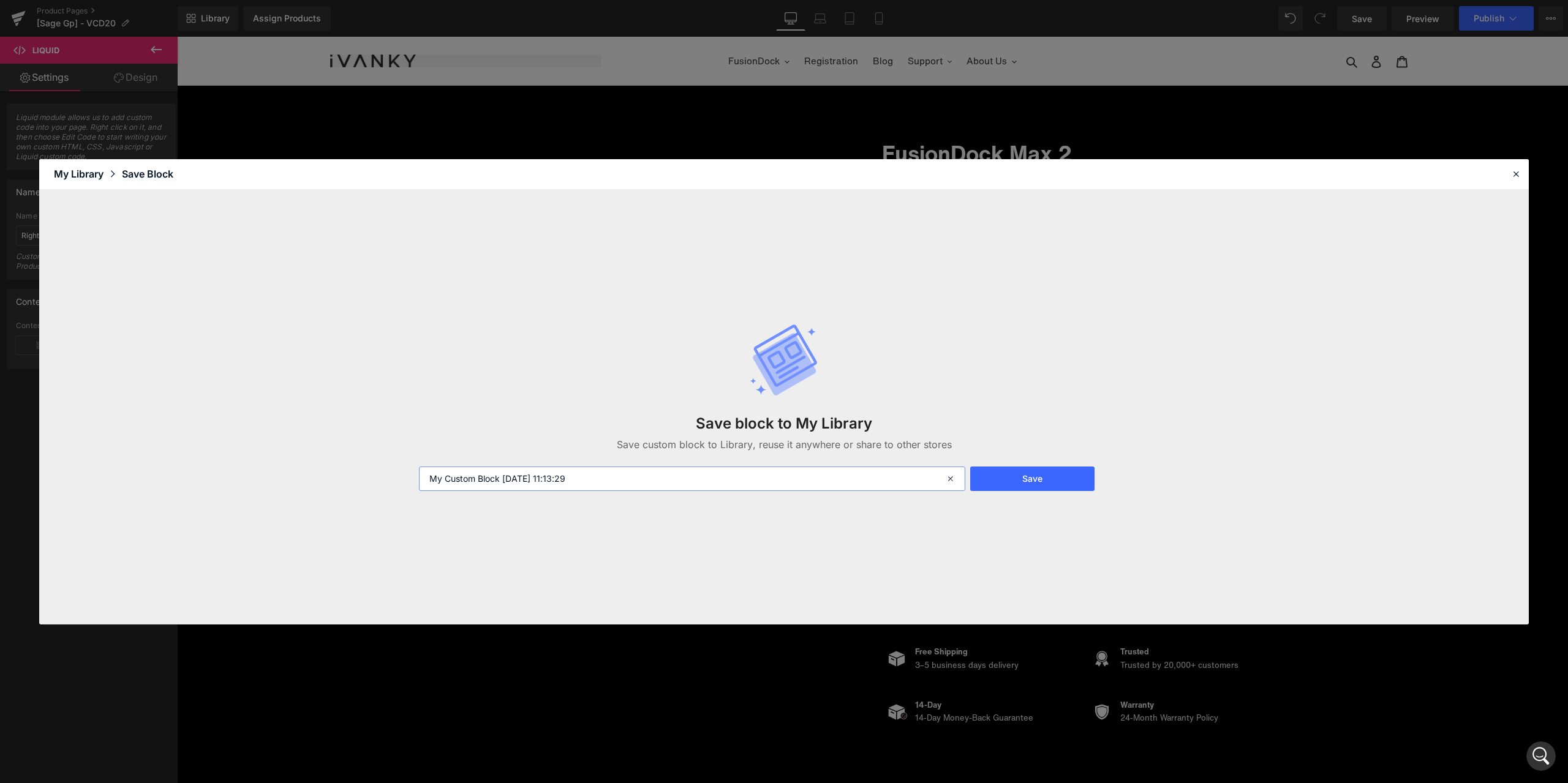
scroll to position [5946, 0]
drag, startPoint x: 501, startPoint y: 477, endPoint x: 395, endPoint y: 482, distance: 106.1
click at [395, 482] on div "Save block to My Library Save custom block to Library, reuse it anywhere or sha…" at bounding box center [784, 406] width 1489 height 435
type input "分期支付-黑底（完善版） 2025-08-14 11:13:29"
click at [1054, 480] on button "Save" at bounding box center [1033, 479] width 125 height 25
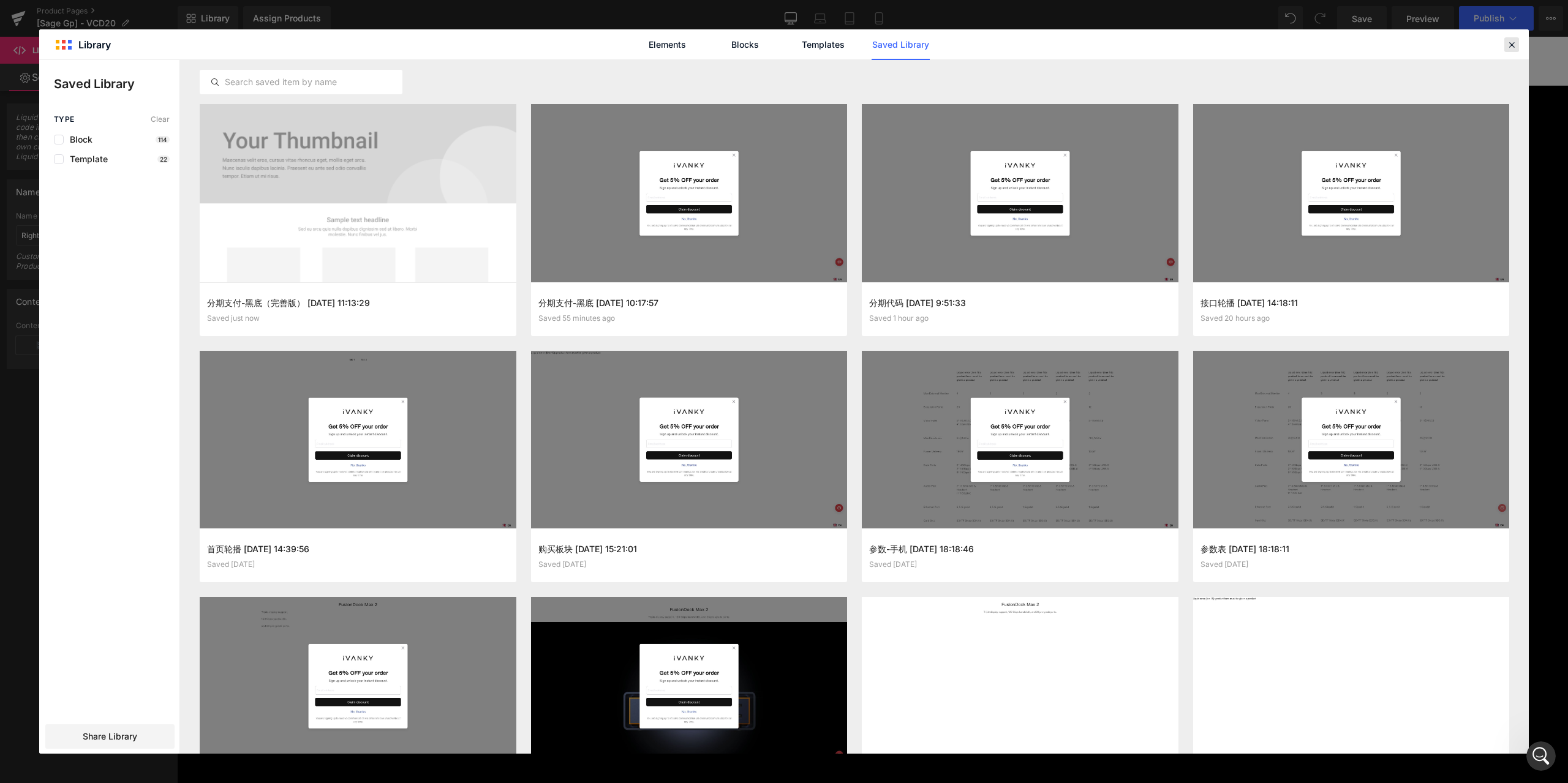
click at [1507, 44] on icon at bounding box center [1512, 44] width 11 height 11
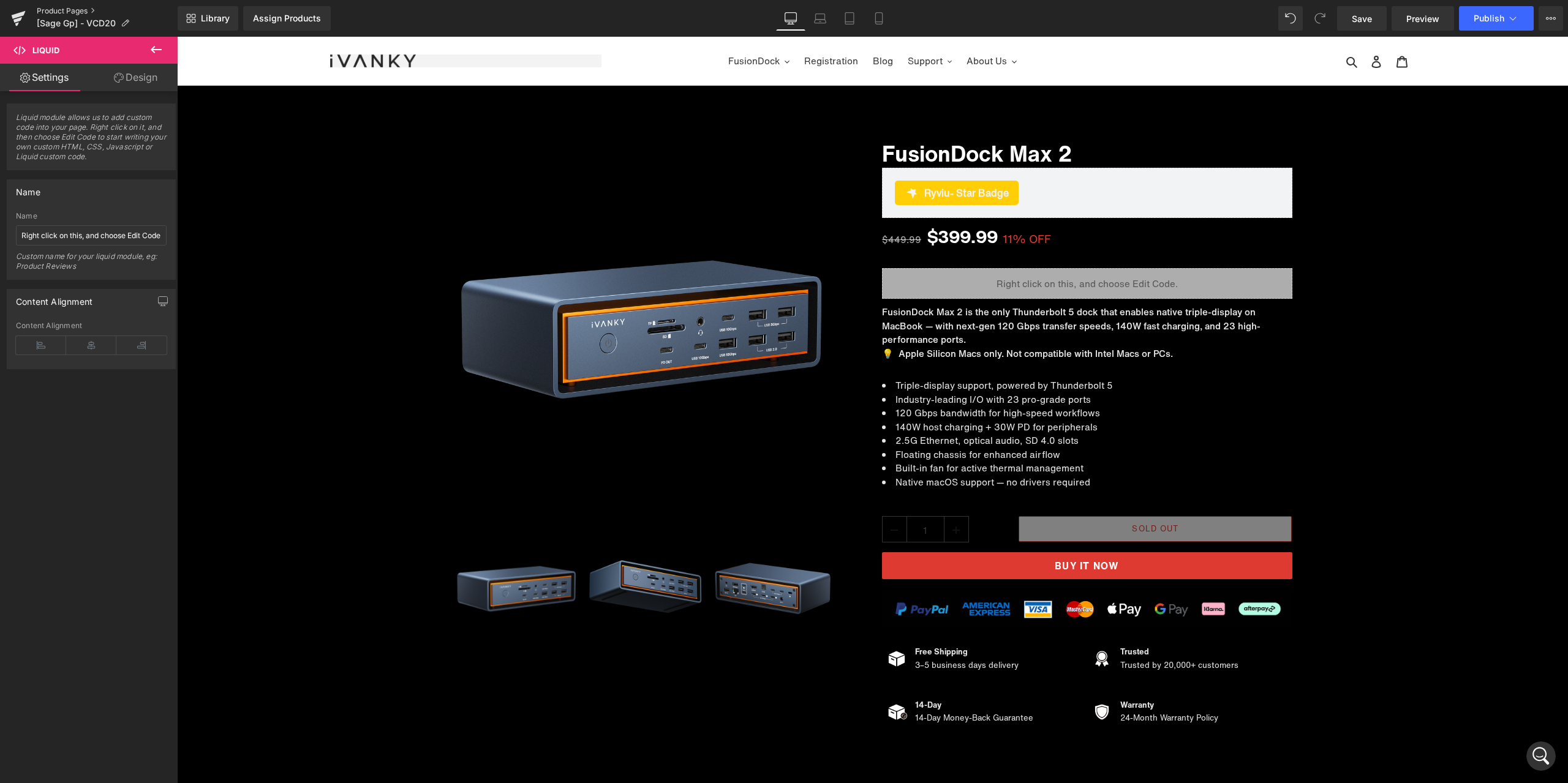
click at [61, 12] on link "Product Pages" at bounding box center [107, 10] width 141 height 9
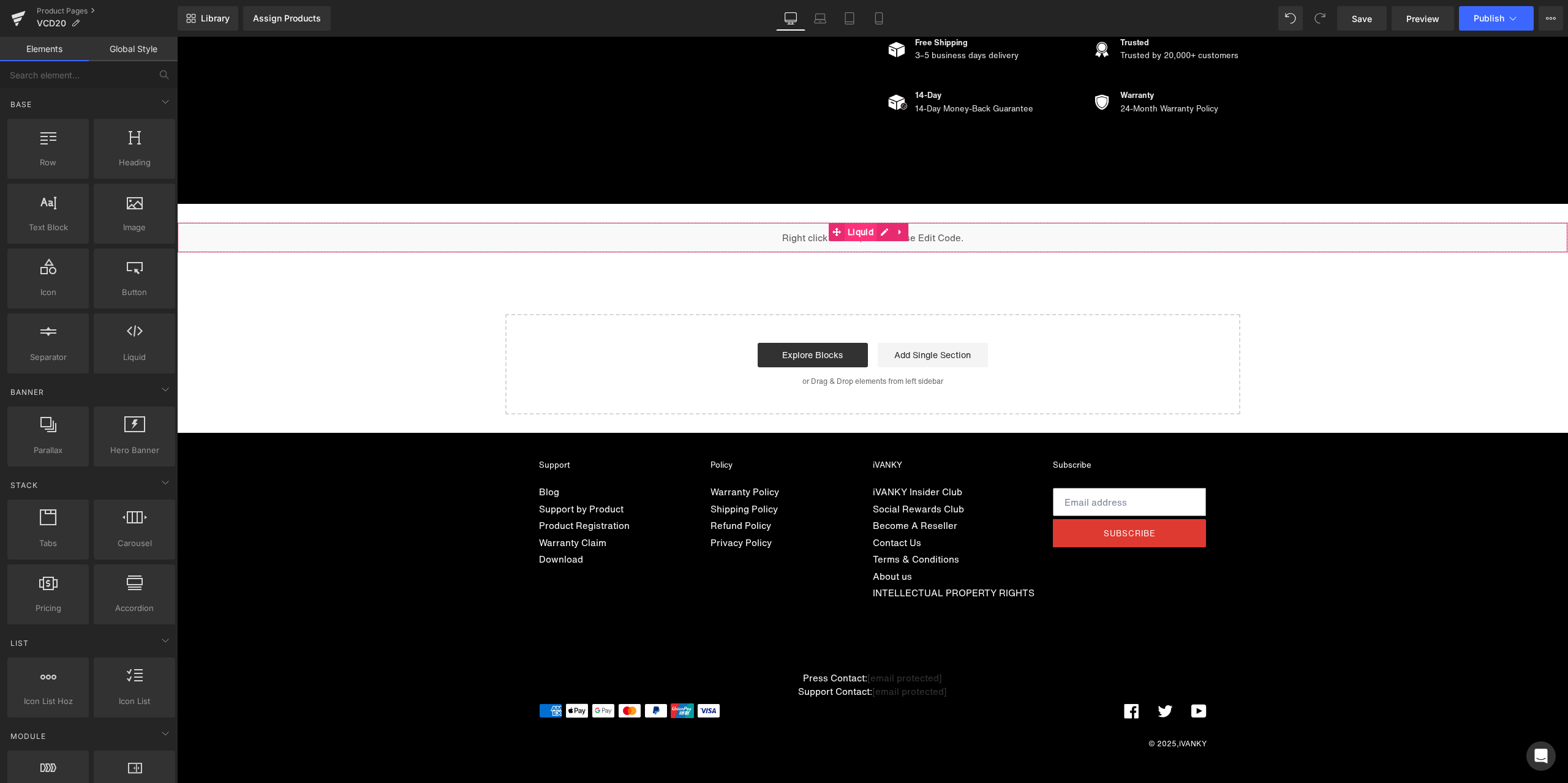
click at [874, 235] on span "Liquid" at bounding box center [860, 232] width 32 height 19
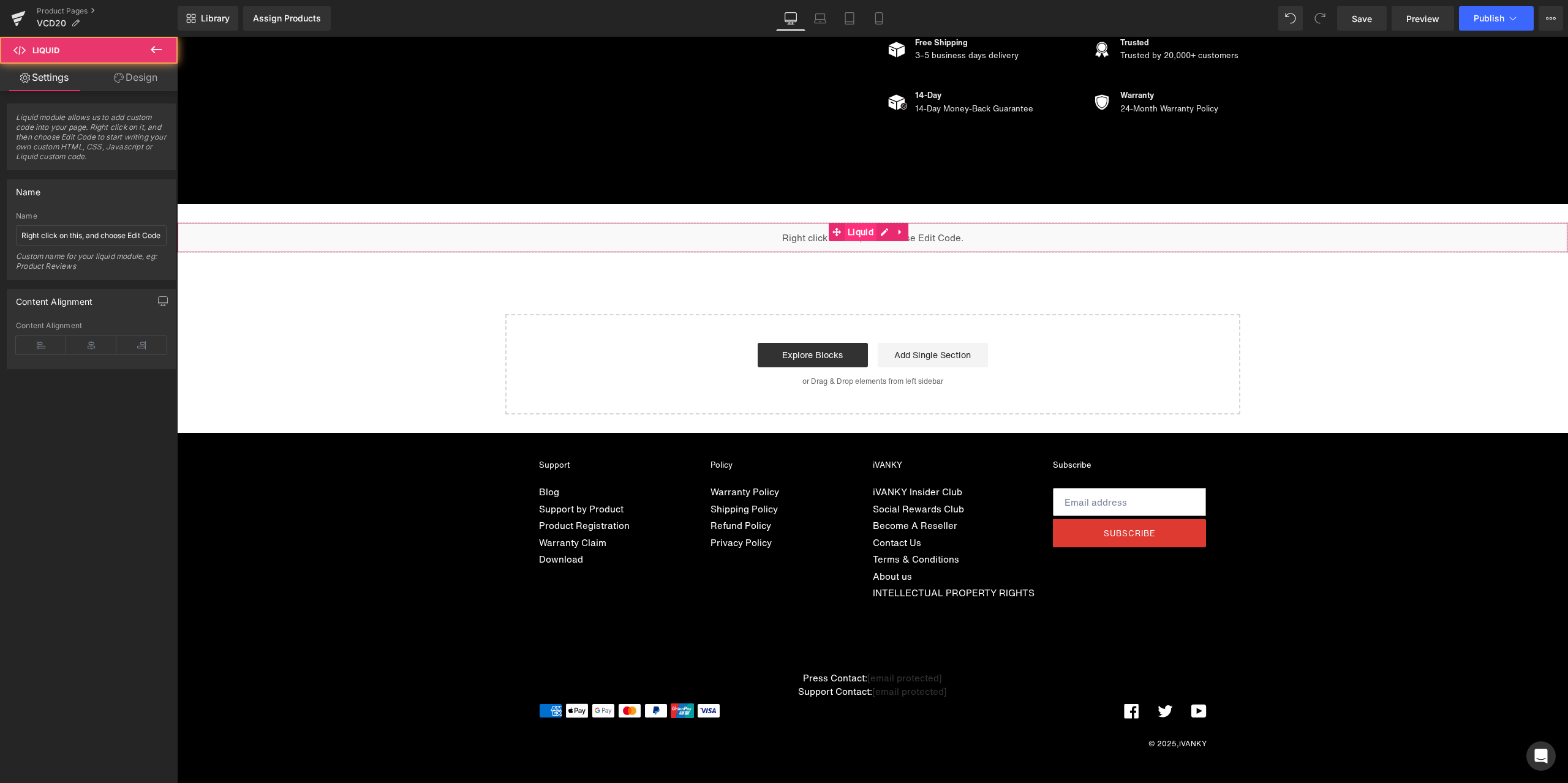
click at [874, 235] on span "Liquid" at bounding box center [860, 232] width 32 height 19
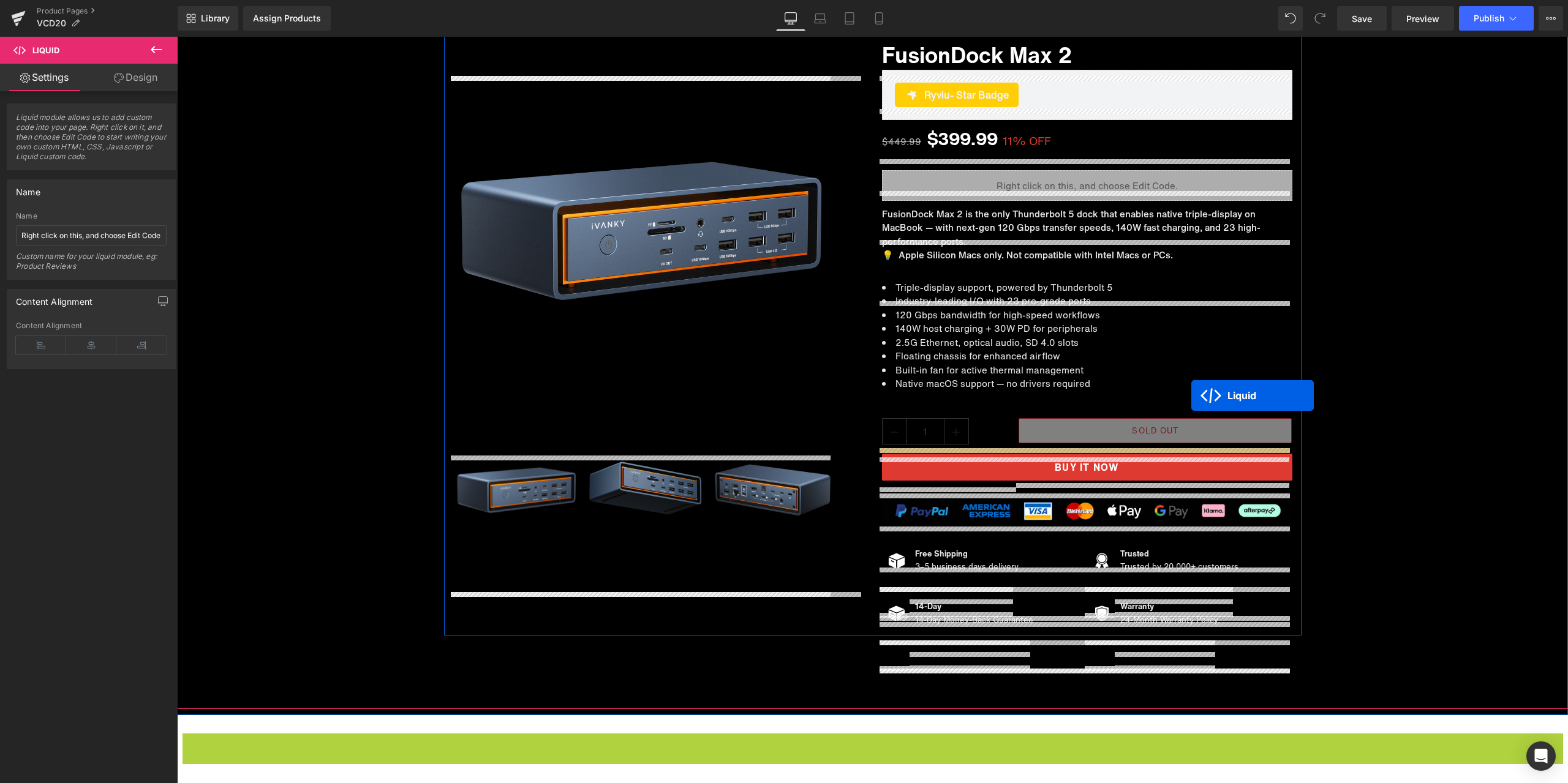
scroll to position [10199, 0]
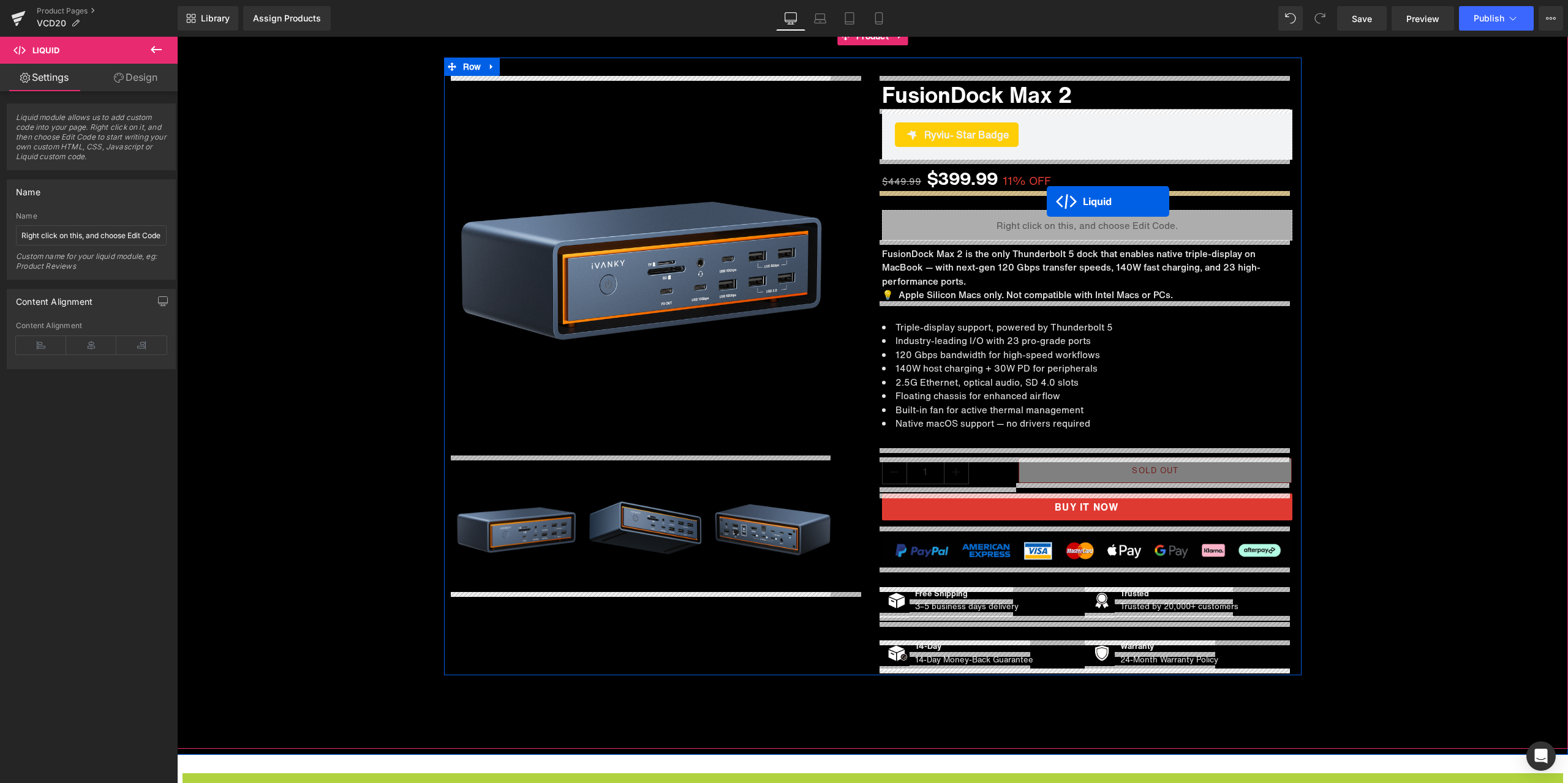
drag, startPoint x: 868, startPoint y: 230, endPoint x: 1047, endPoint y: 202, distance: 181.2
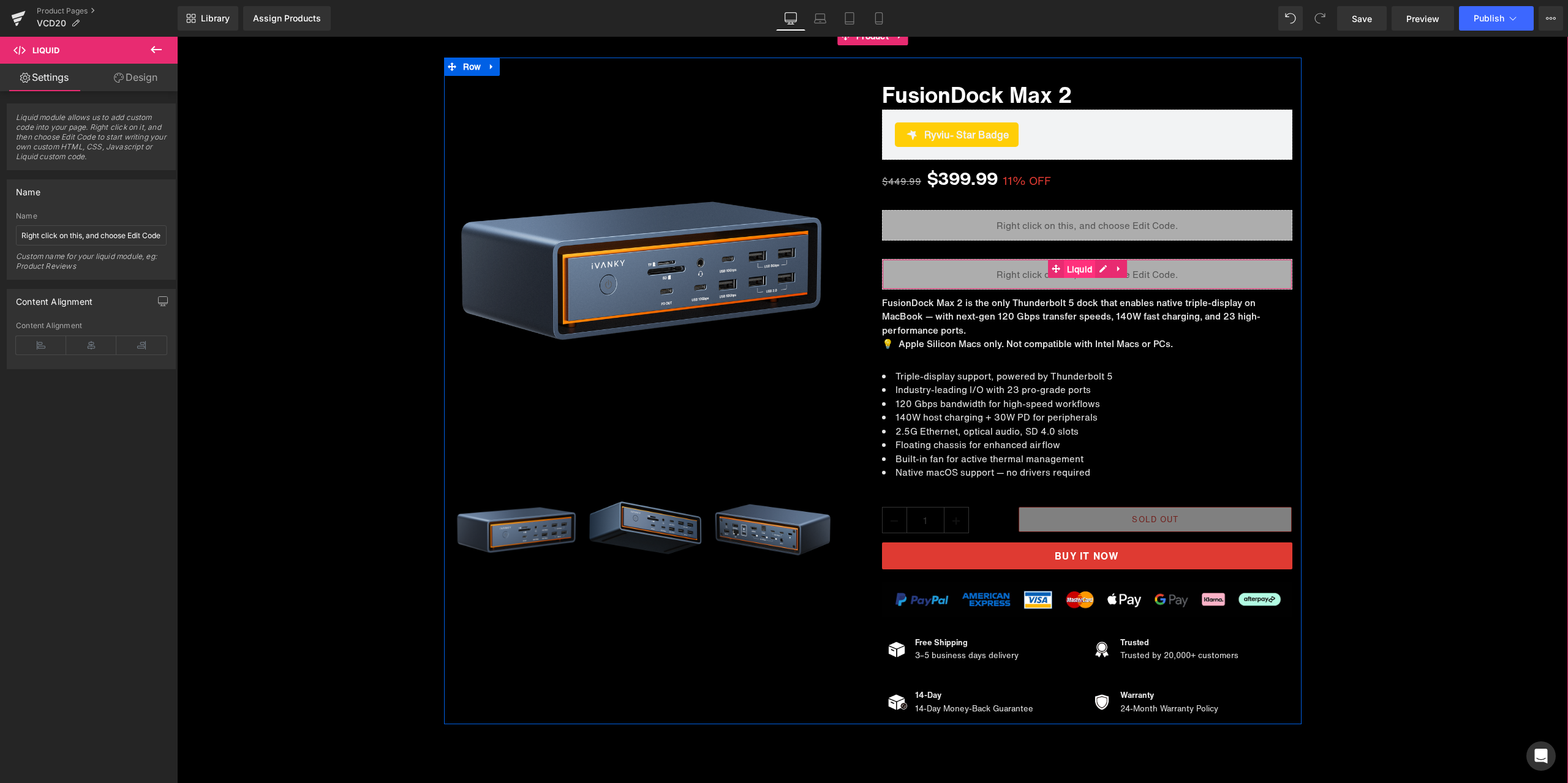
click at [1068, 268] on span "Liquid" at bounding box center [1079, 270] width 32 height 19
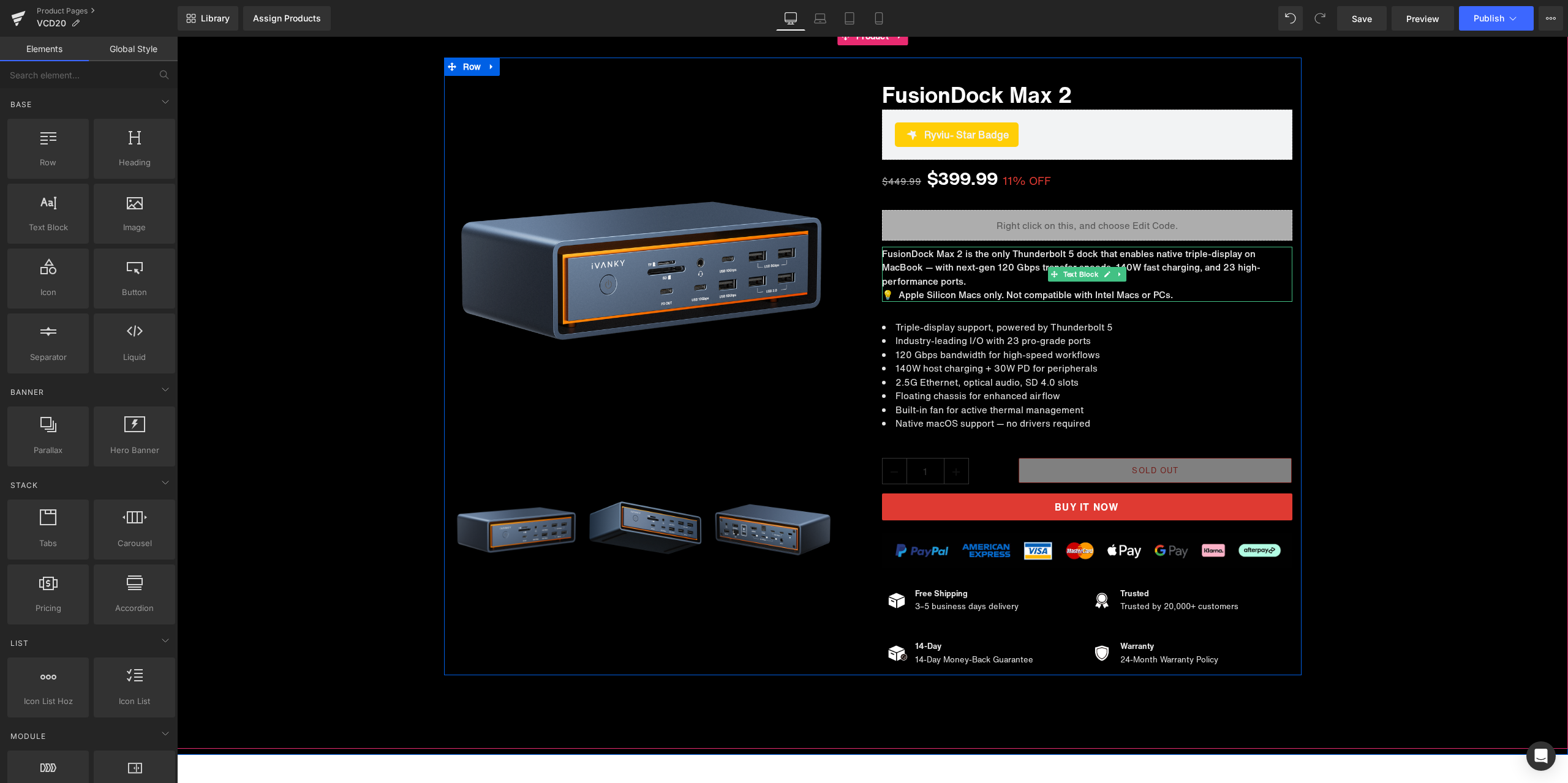
scroll to position [7972, 0]
click at [1115, 217] on icon at bounding box center [1119, 219] width 9 height 9
click at [1107, 222] on icon at bounding box center [1111, 219] width 9 height 9
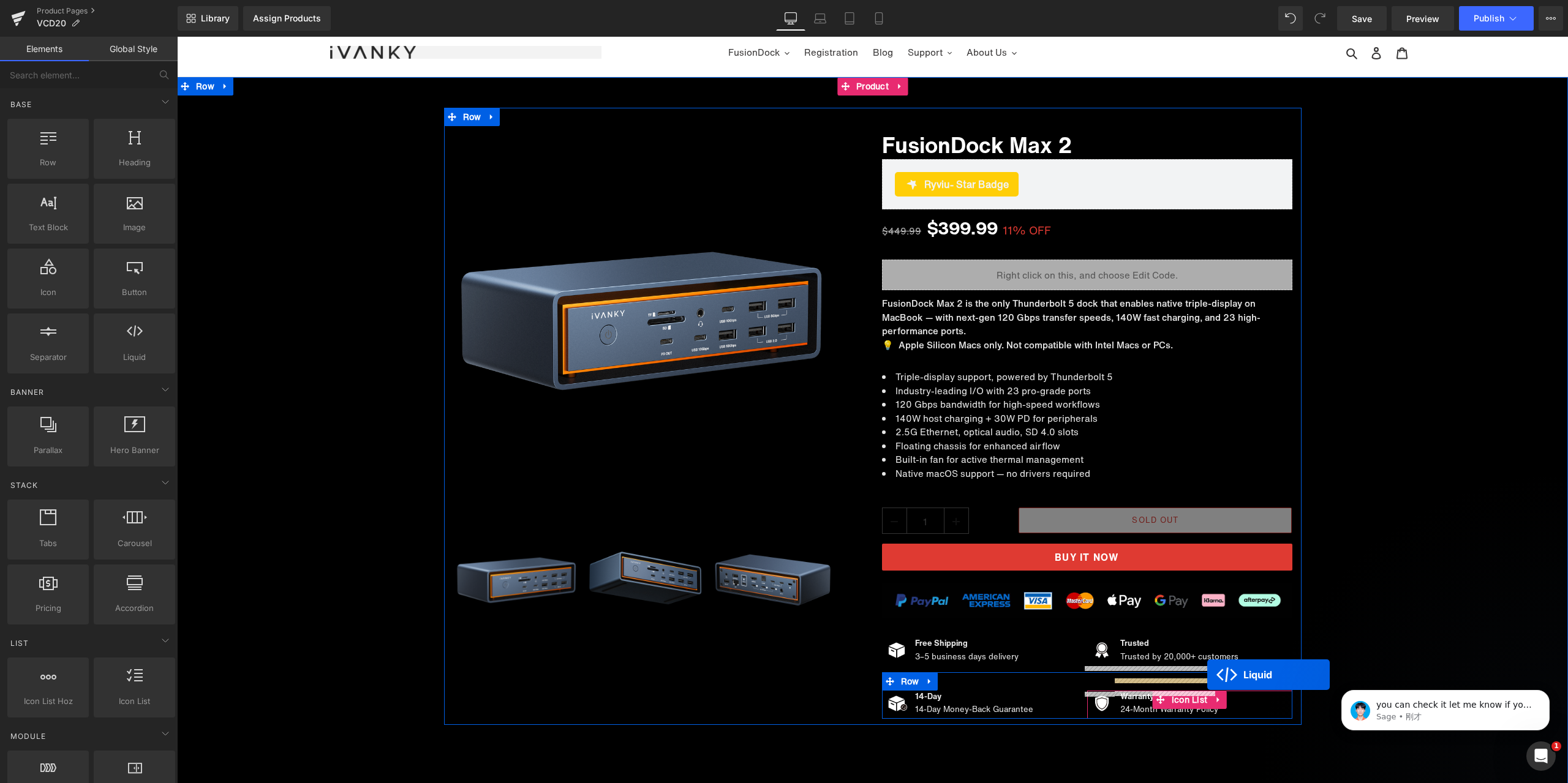
scroll to position [0, 0]
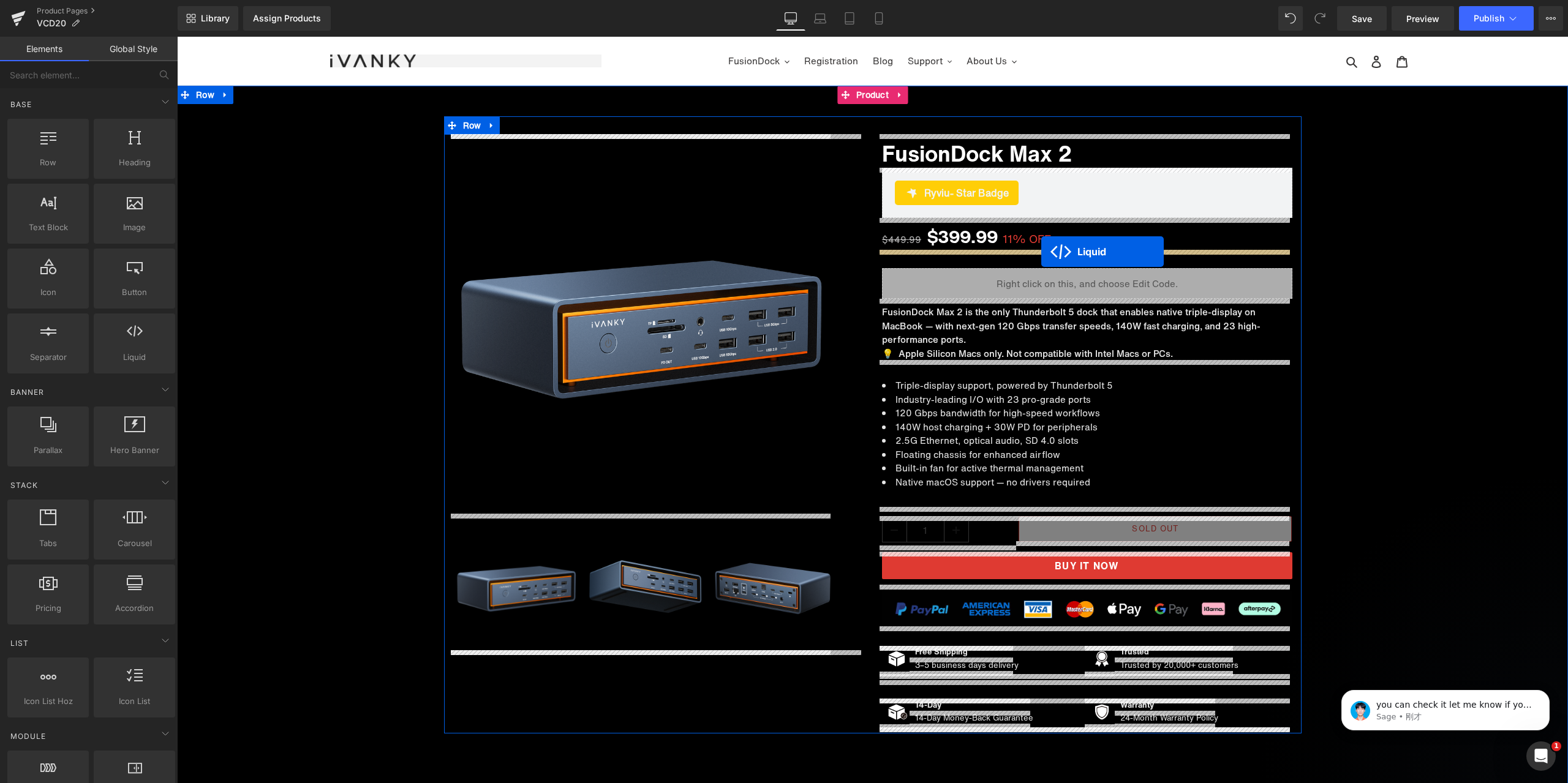
drag, startPoint x: 1079, startPoint y: 270, endPoint x: 1041, endPoint y: 252, distance: 42.0
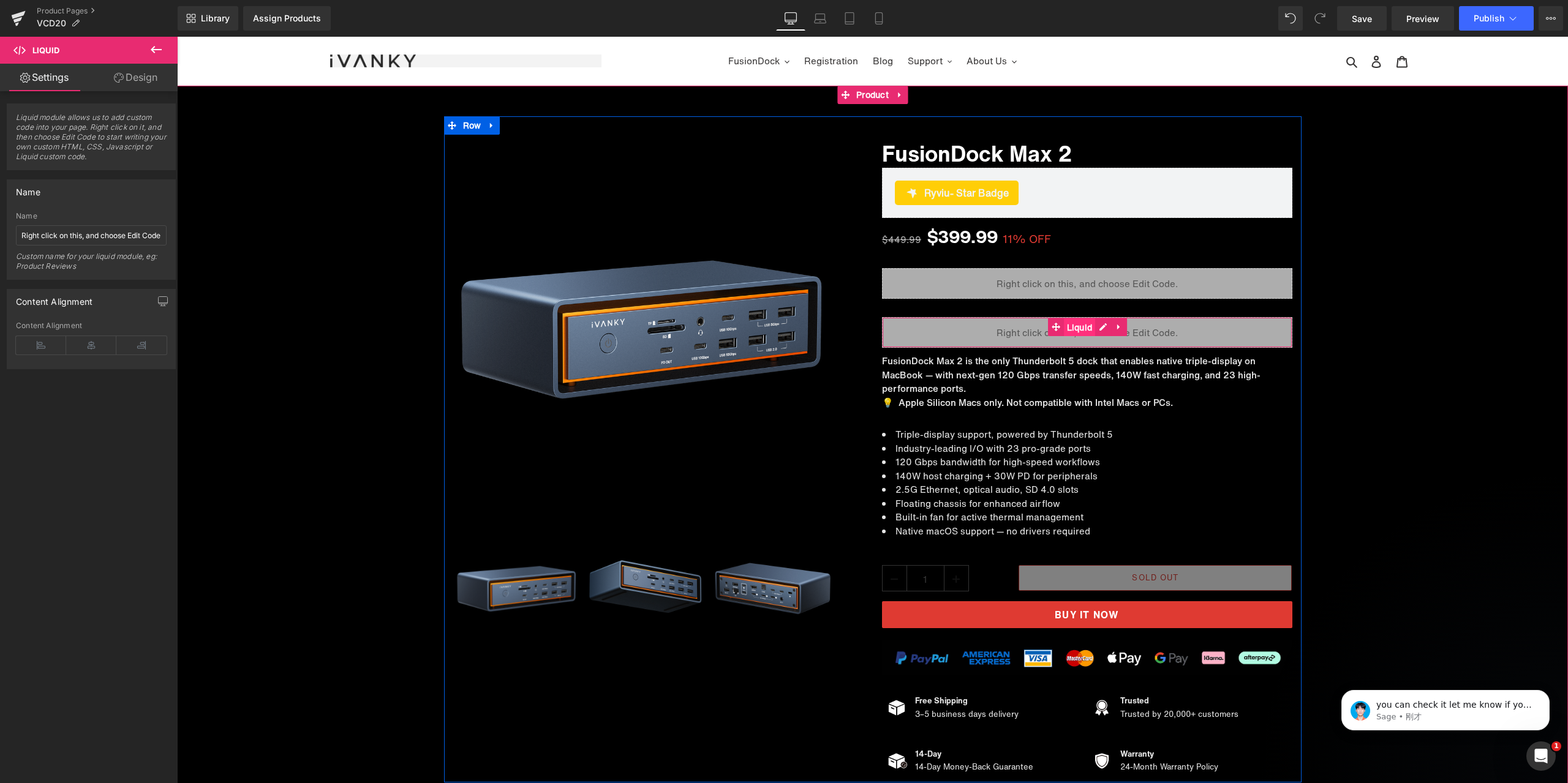
click at [1073, 328] on span "Liquid" at bounding box center [1079, 328] width 32 height 19
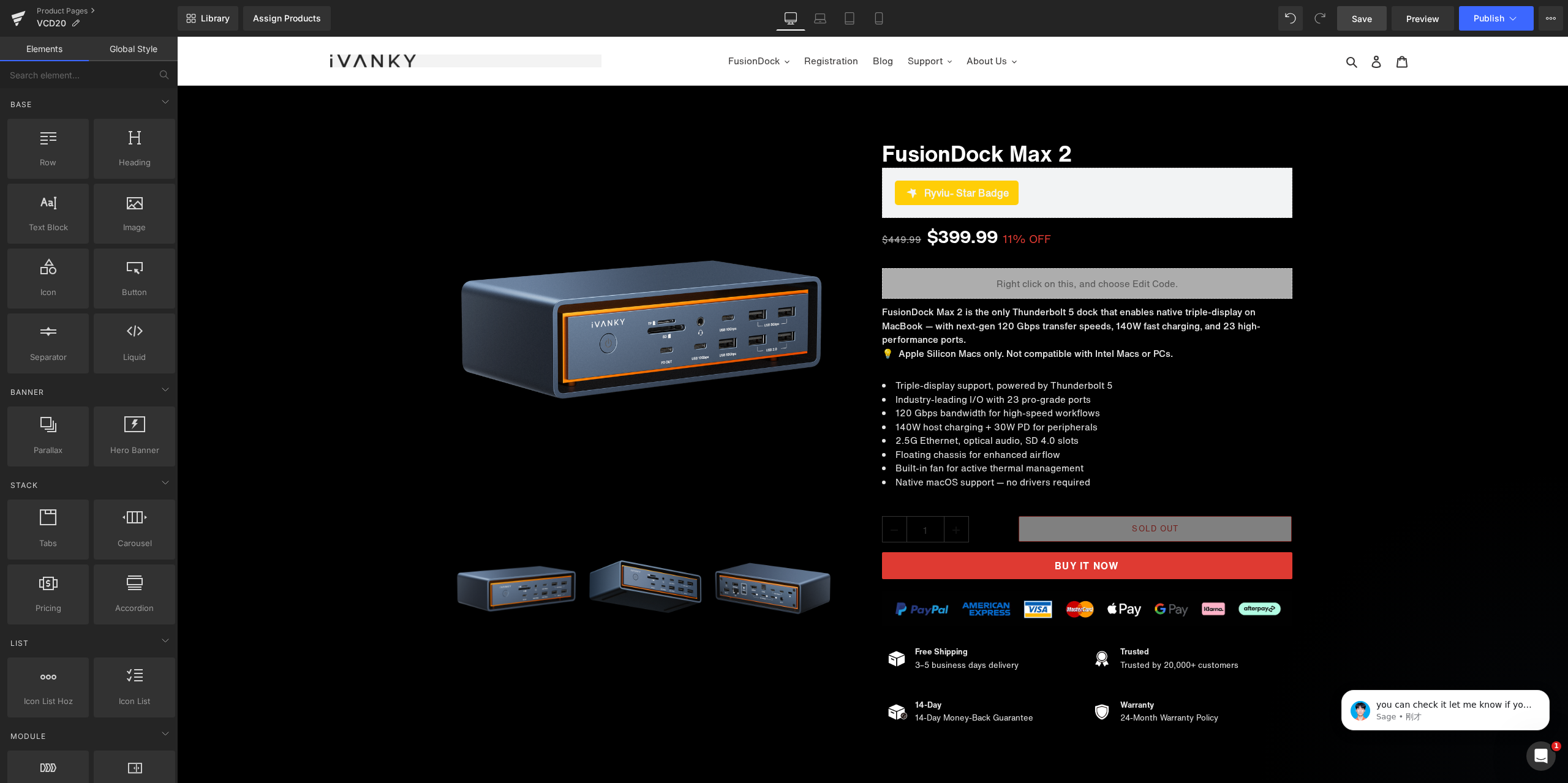
click at [1352, 22] on link "Save" at bounding box center [1362, 18] width 50 height 25
click at [1405, 16] on link "Preview" at bounding box center [1423, 18] width 62 height 25
click at [936, 530] on span "(P) Quantity" at bounding box center [950, 532] width 57 height 19
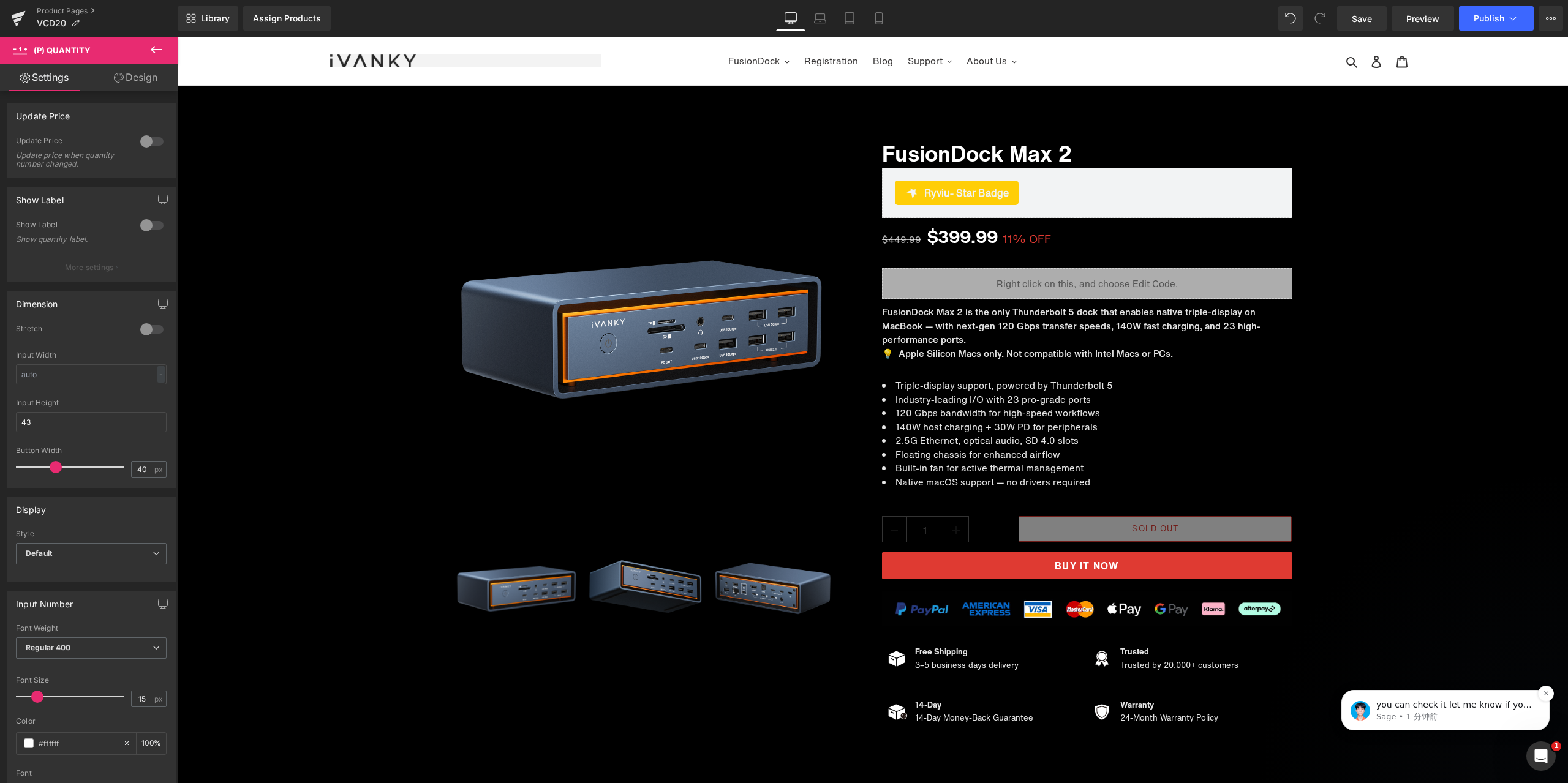
click at [1442, 708] on p "you can check it let me know if your issues is resolved" at bounding box center [1455, 705] width 158 height 12
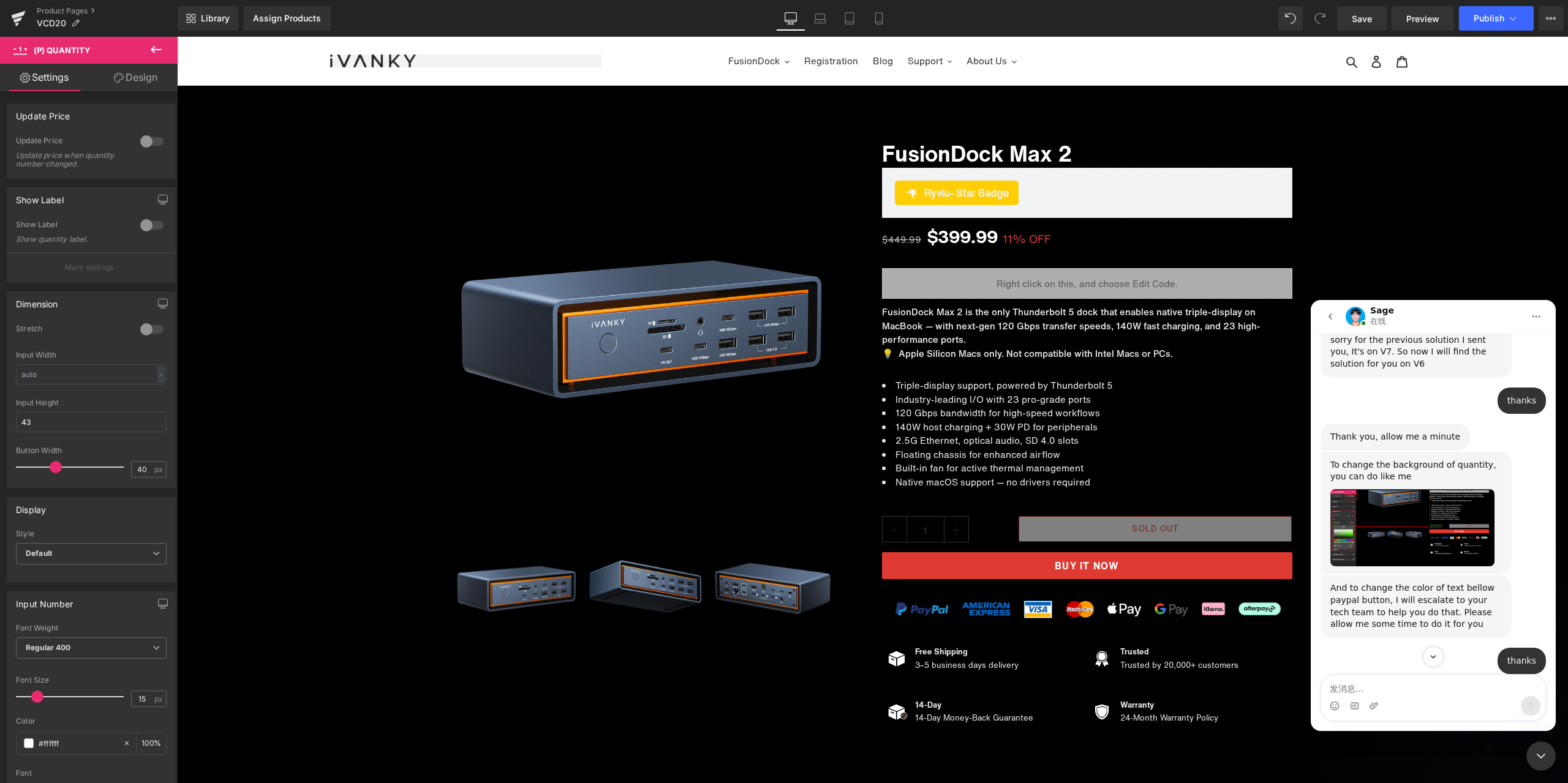
scroll to position [3888, 0]
click at [1450, 524] on img "Sage说…" at bounding box center [1413, 529] width 164 height 77
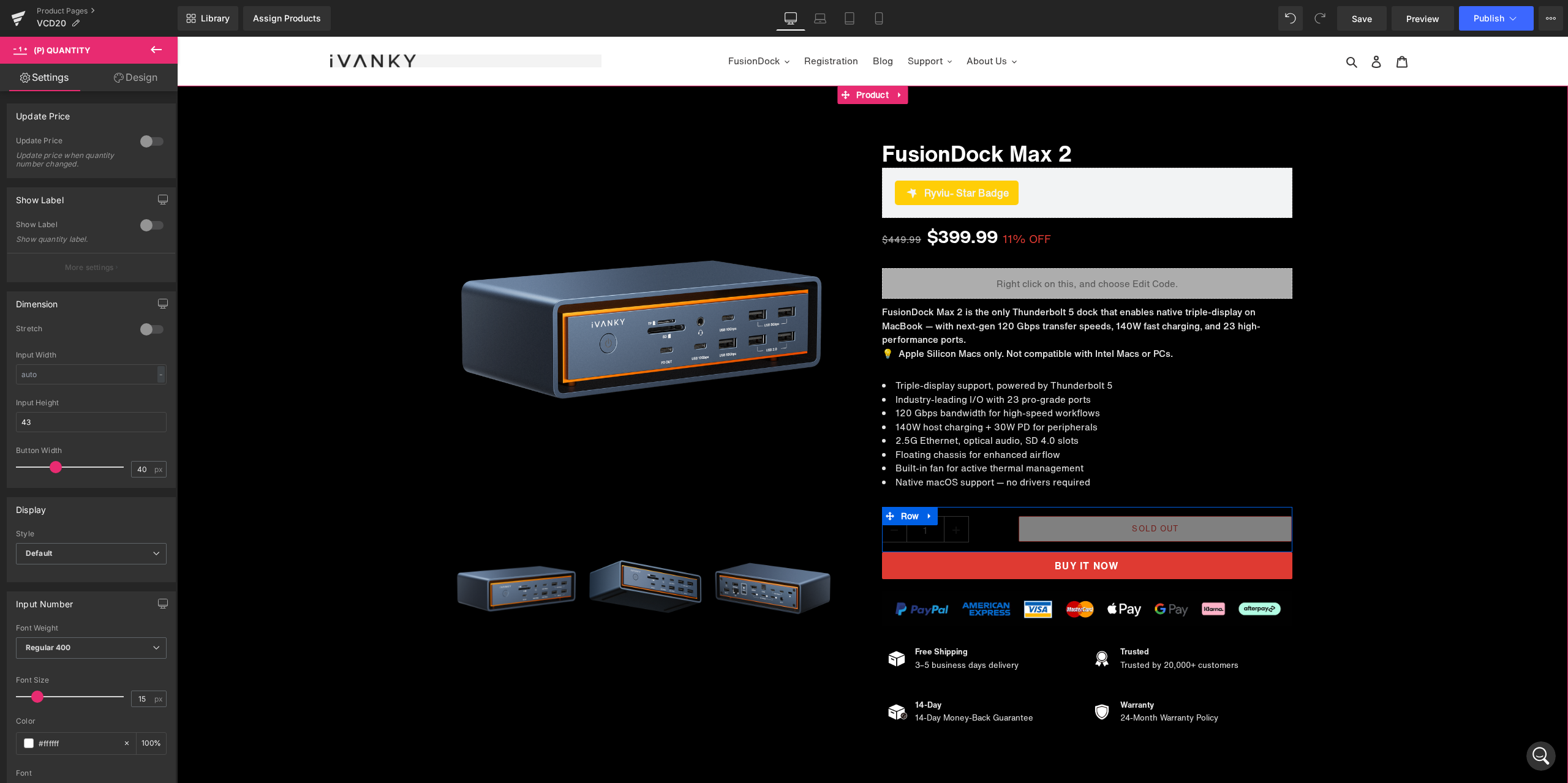
scroll to position [5986, 0]
click at [948, 534] on span "(P) Quantity" at bounding box center [950, 533] width 57 height 19
click at [135, 87] on link "Design" at bounding box center [136, 78] width 89 height 27
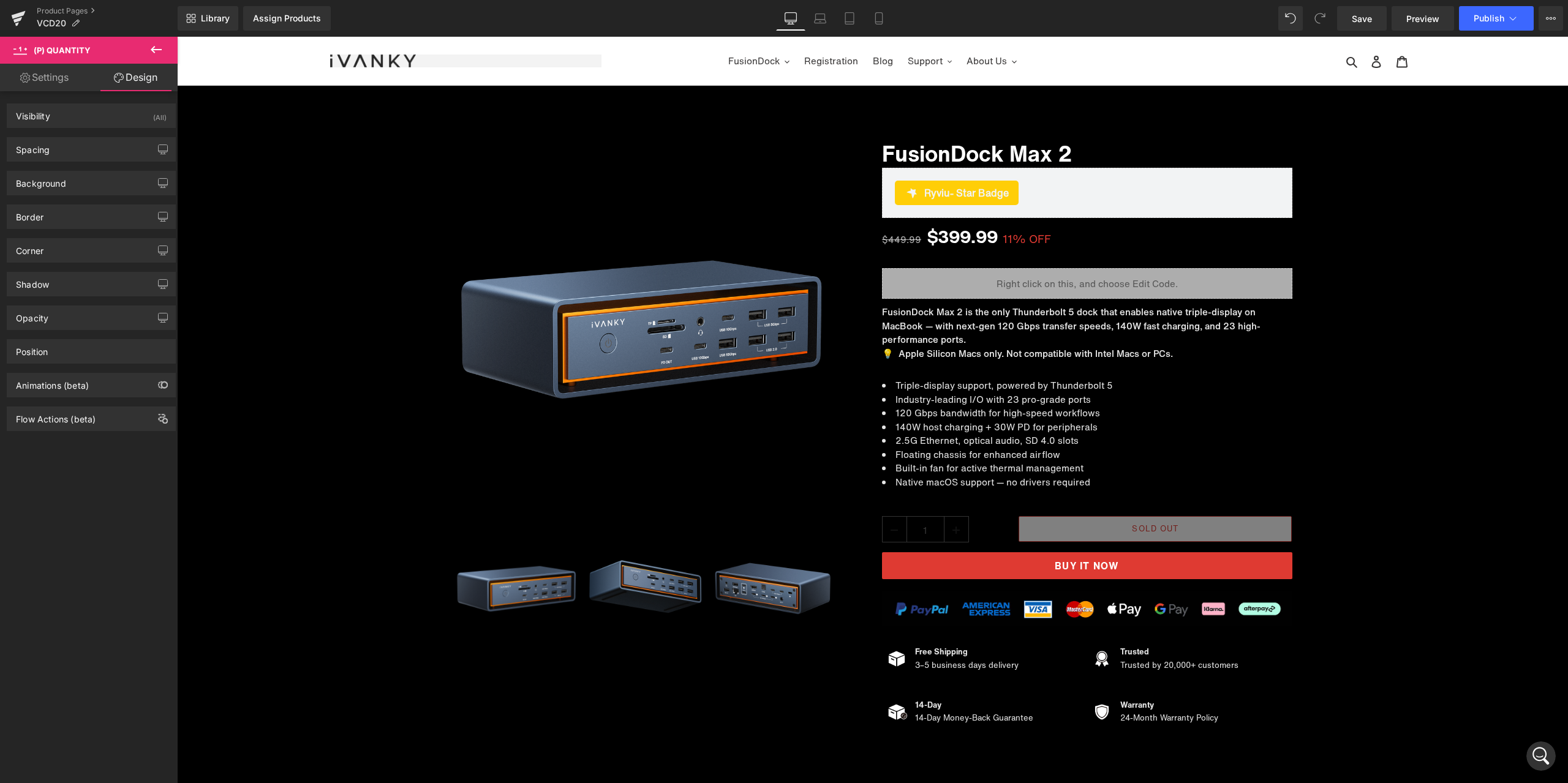
type input "transparent"
type input "0"
click at [79, 183] on div "Background" at bounding box center [91, 183] width 168 height 23
click at [25, 259] on span at bounding box center [28, 261] width 9 height 9
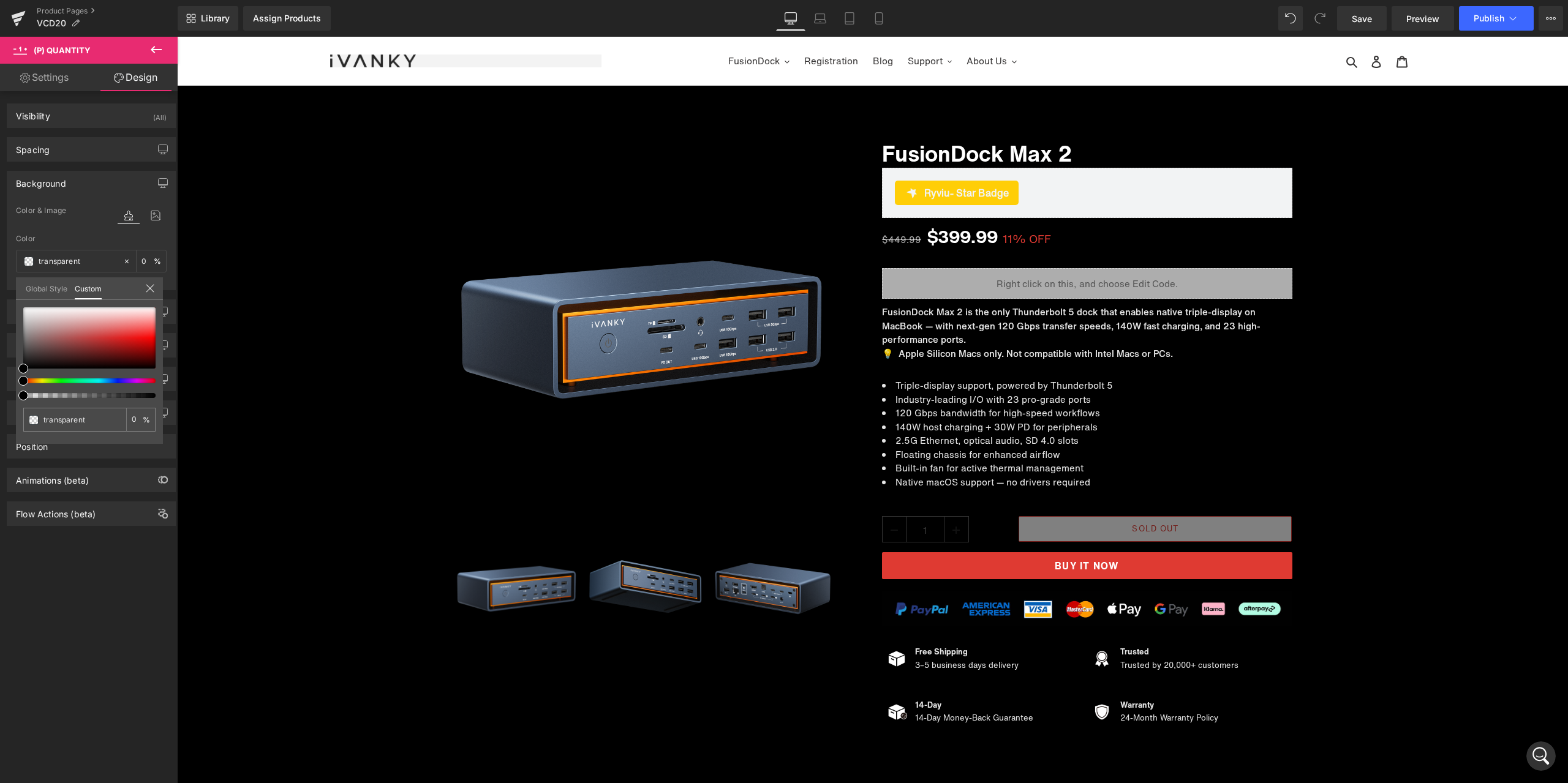
scroll to position [5939, 0]
type input "#020202"
type input "100"
type input "#020202"
type input "100"
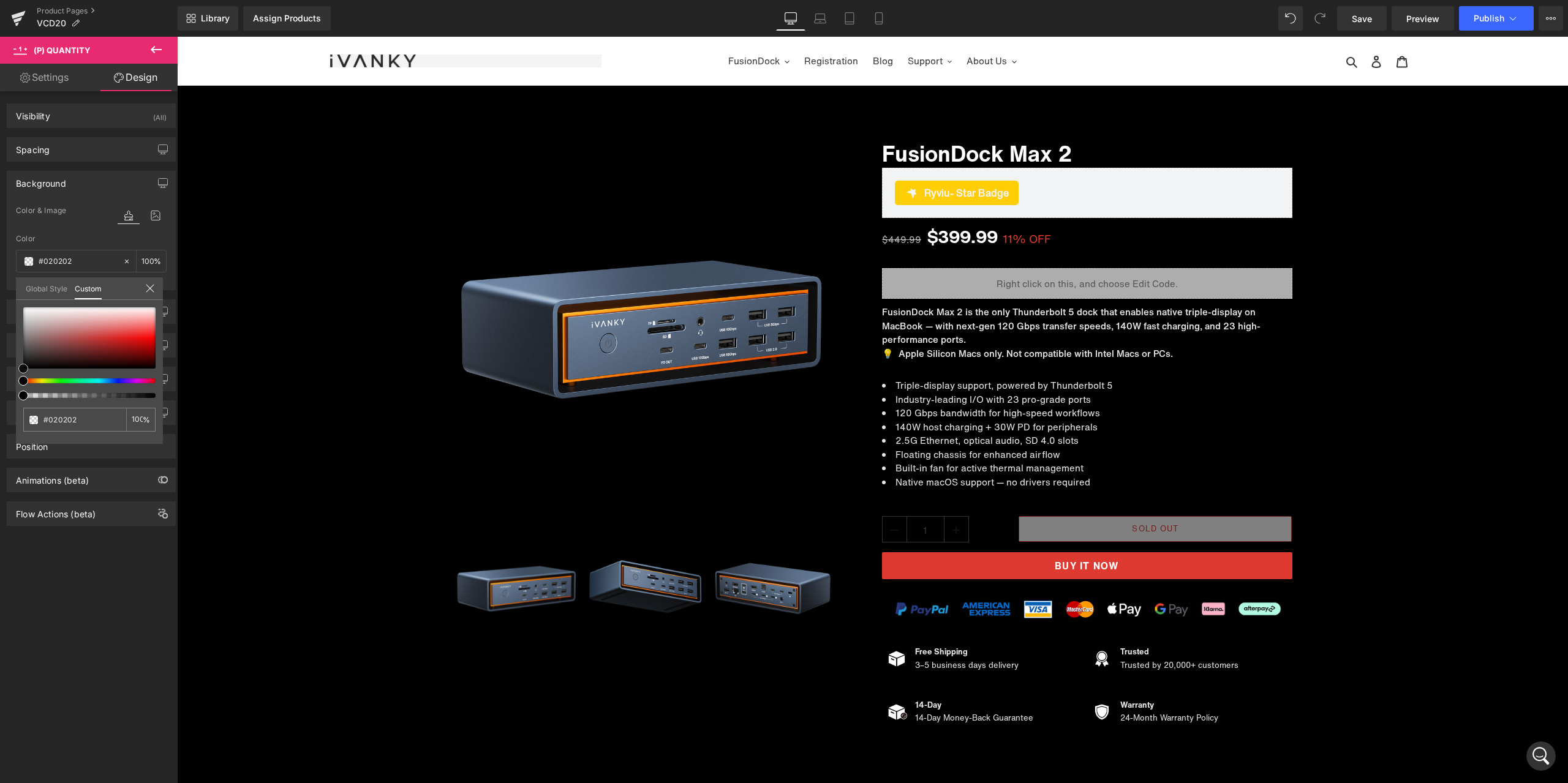
type input "#303030"
type input "#515151"
type input "#9e9e9e"
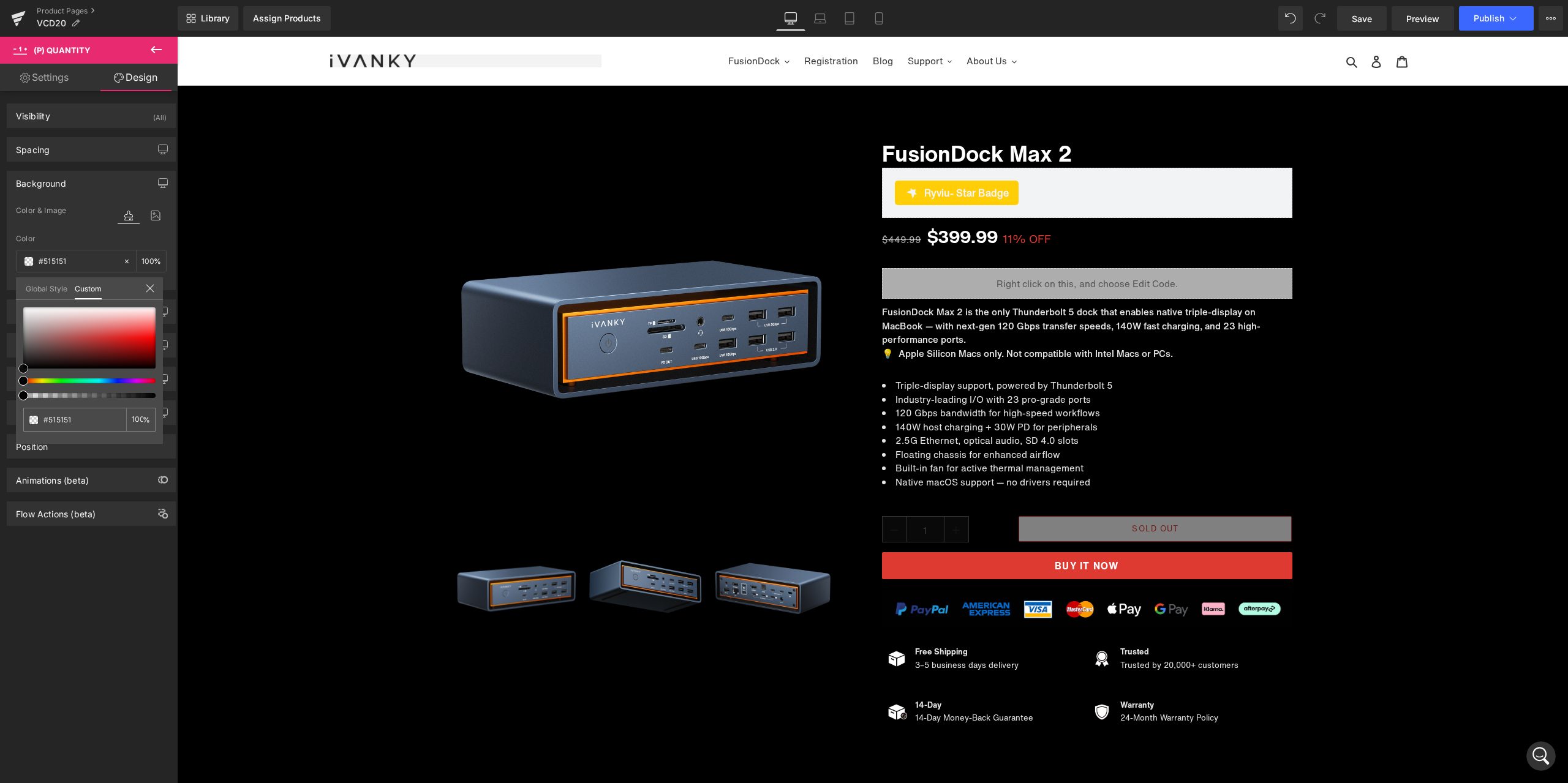
type input "#9e9e9e"
type input "#b7b7b7"
type input "#c1c1c1"
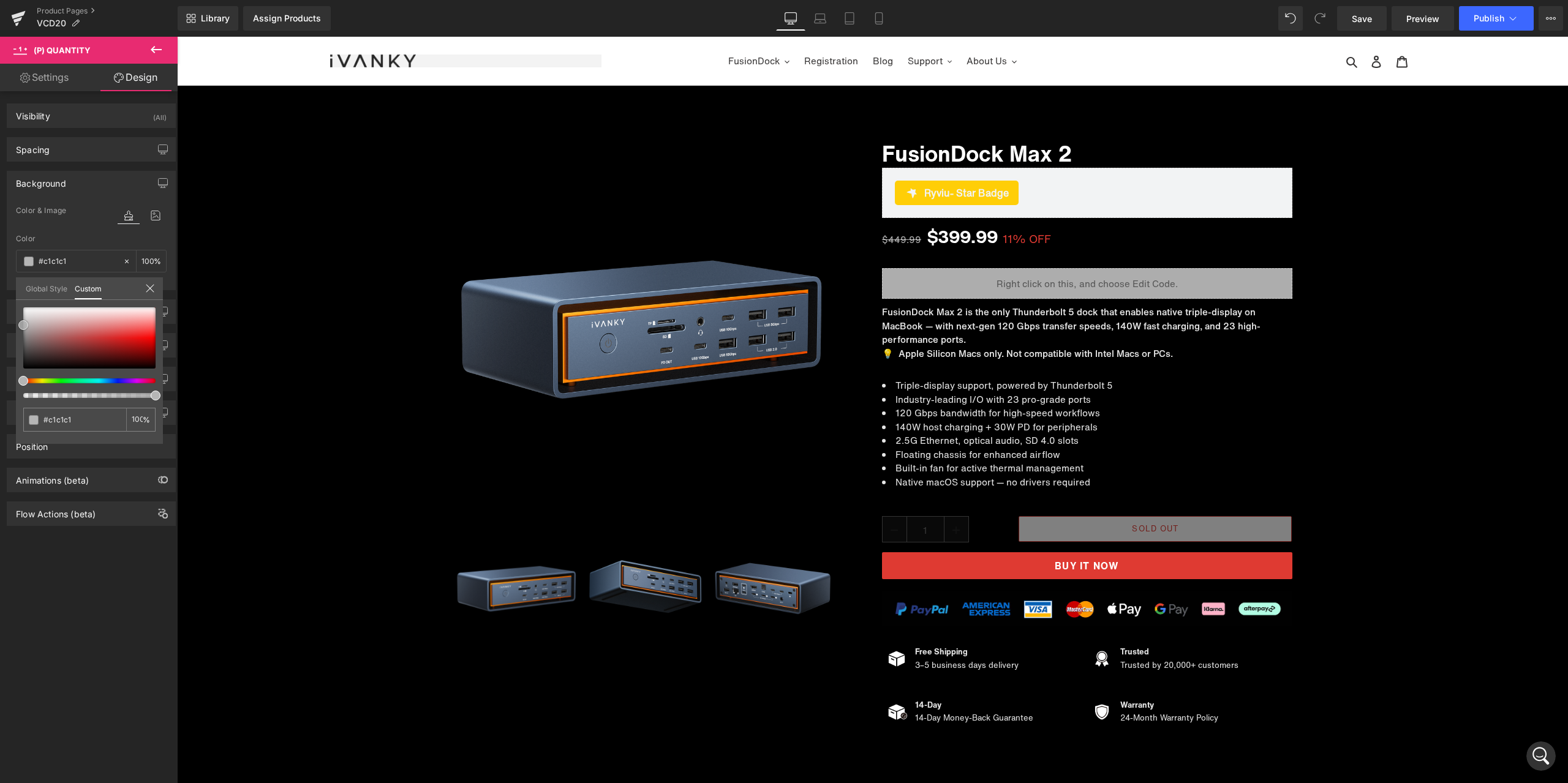
type input "#c4c4c4"
type input "#d6d6d6"
type input "#e0e0e0"
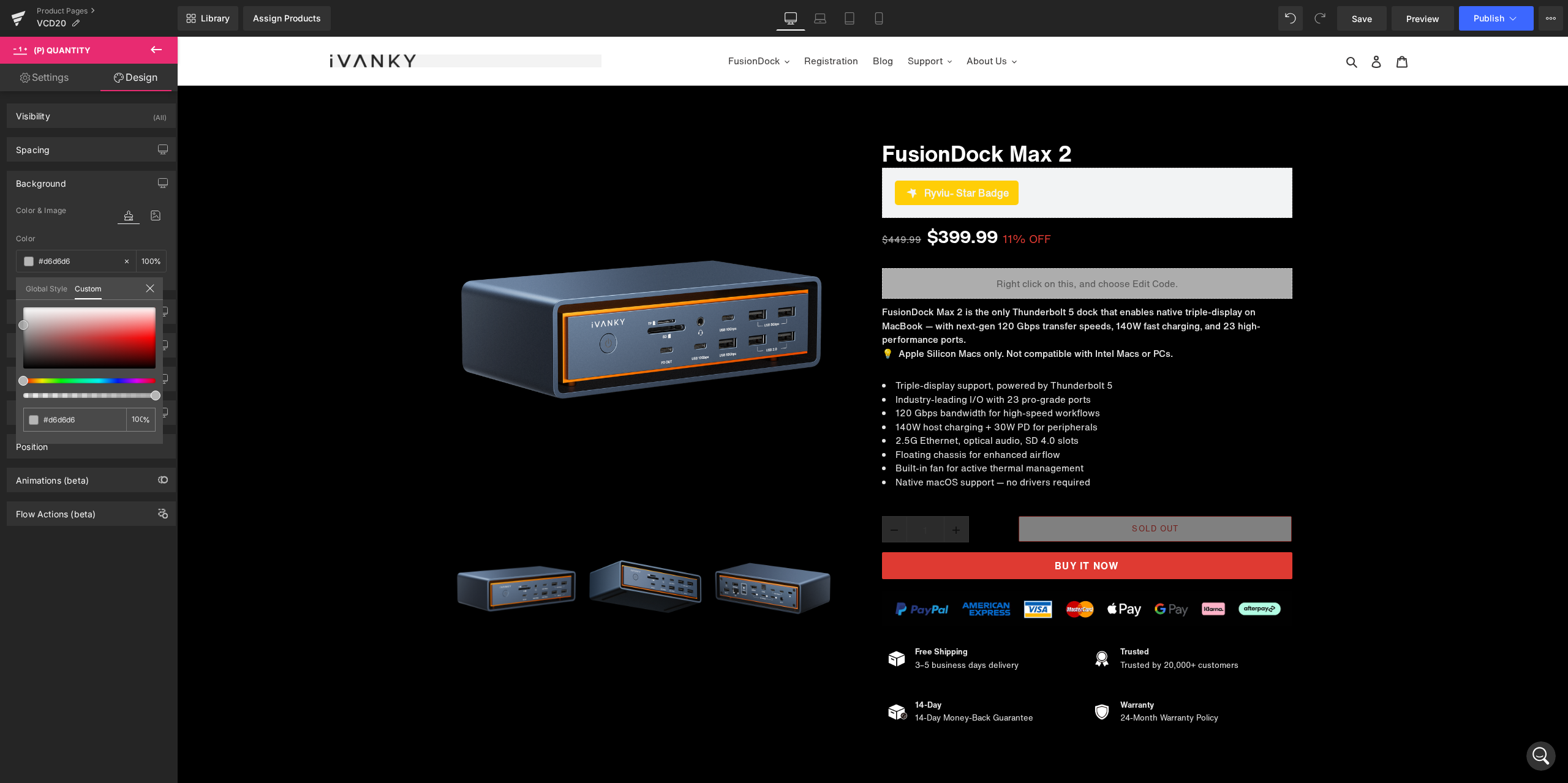
type input "#e0e0e0"
type input "#e5e5e5"
type input "#ededed"
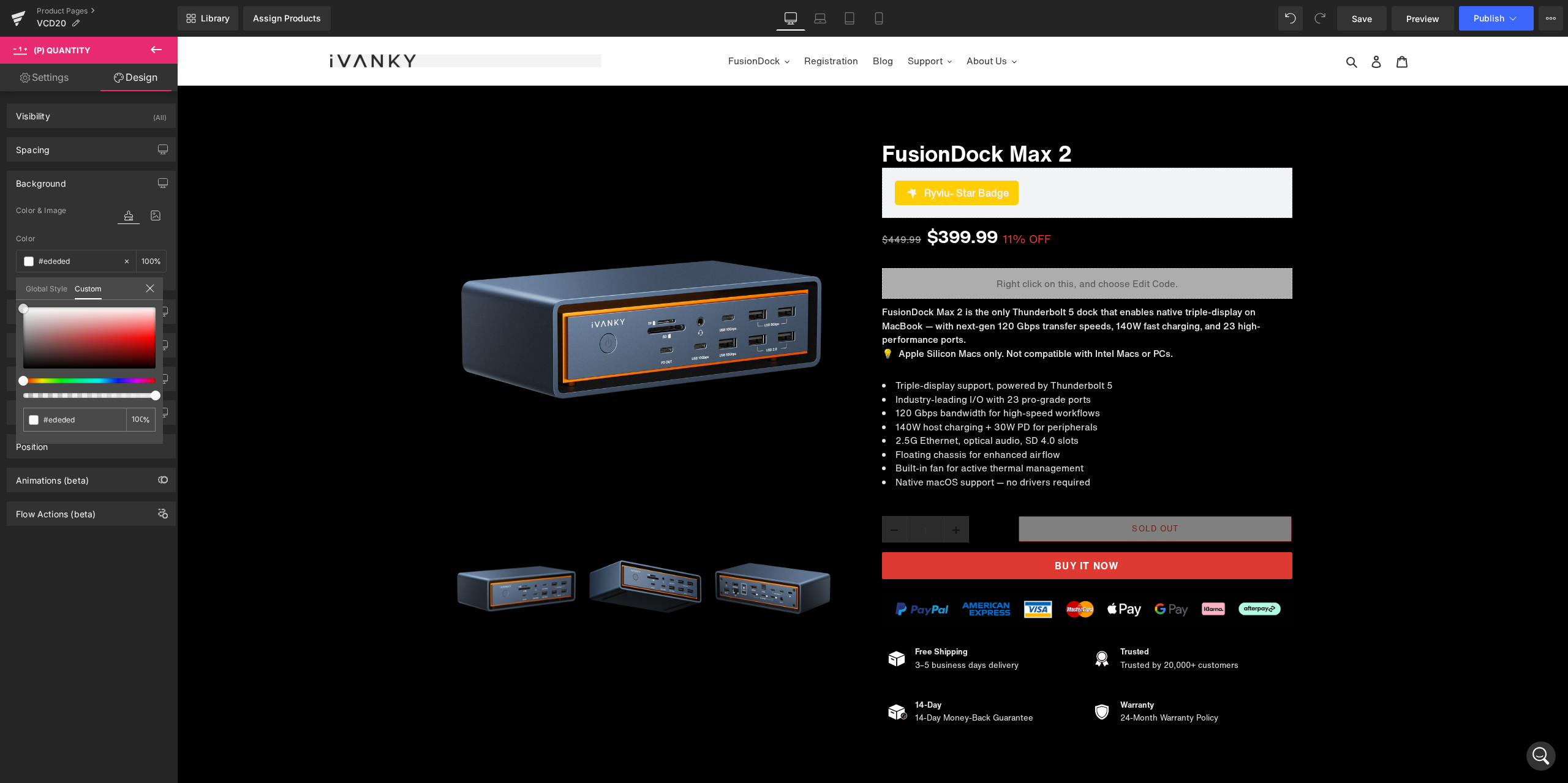
type input "#f4f4f4"
type input "#f7f7f7"
type input "#ffffff"
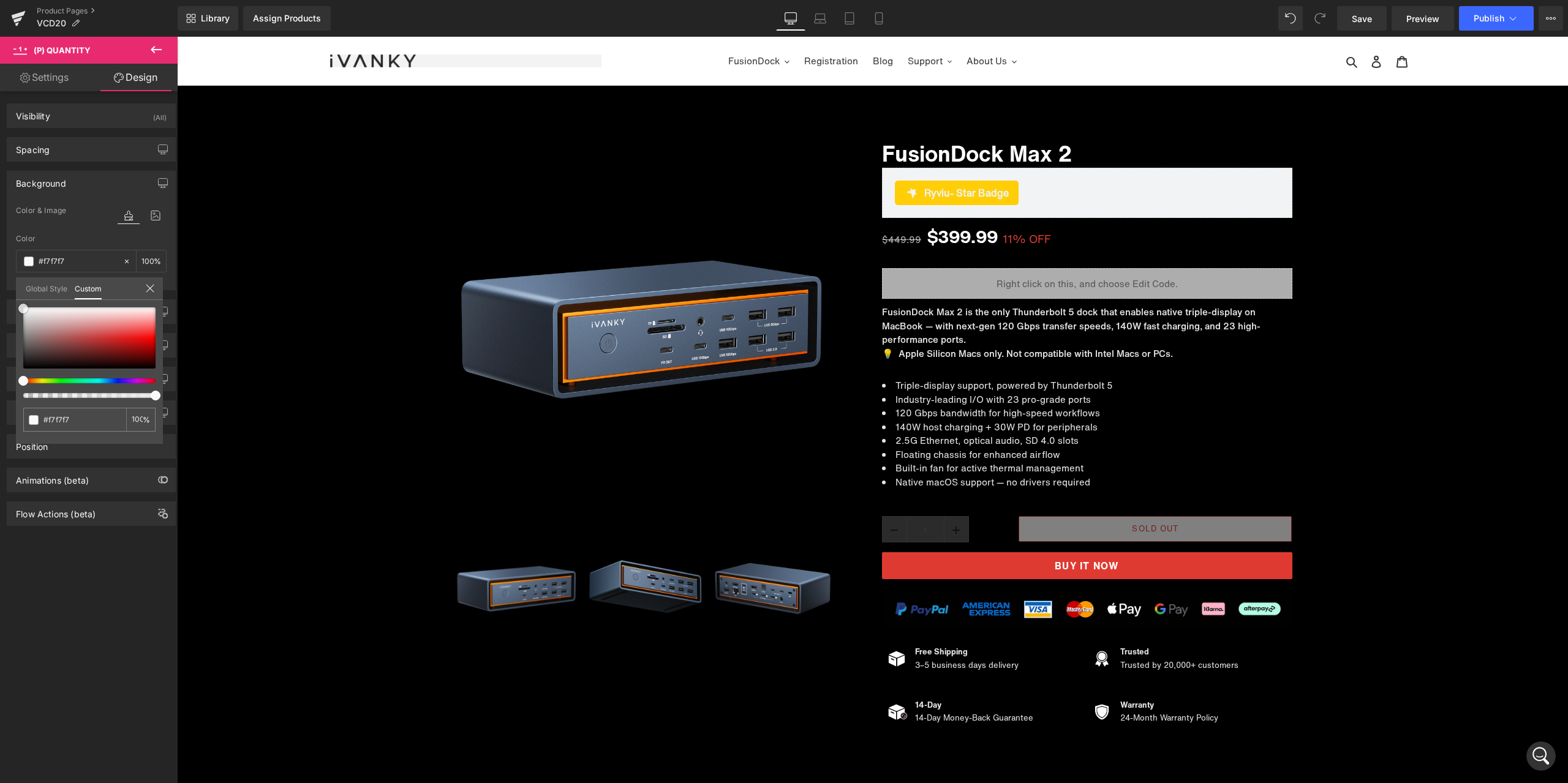
type input "#ffffff"
type input "#f4f4f4"
type input "#ededed"
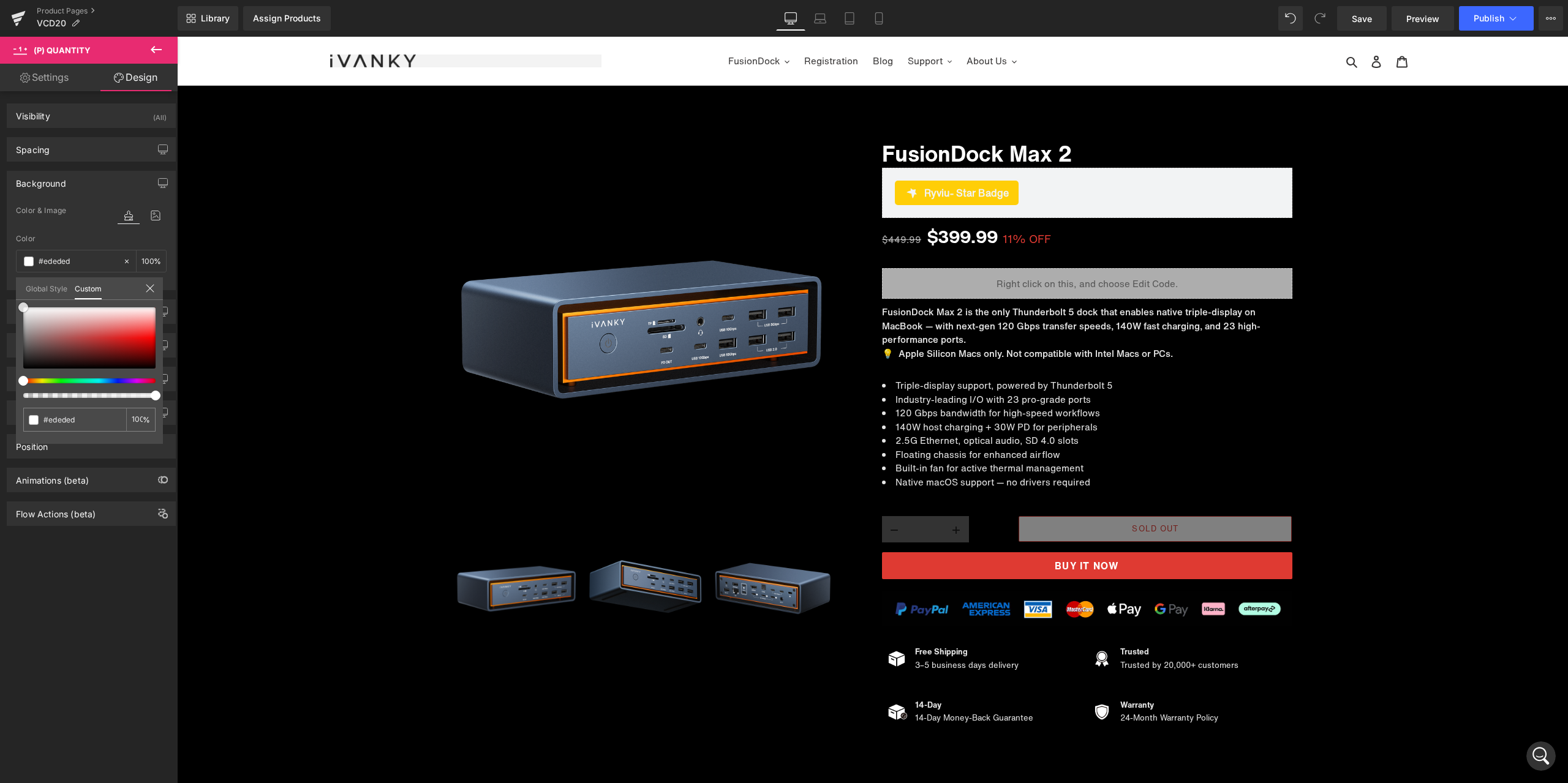
type input "#dddddd"
type input "#d4d3d3"
type input "#cfcdcd"
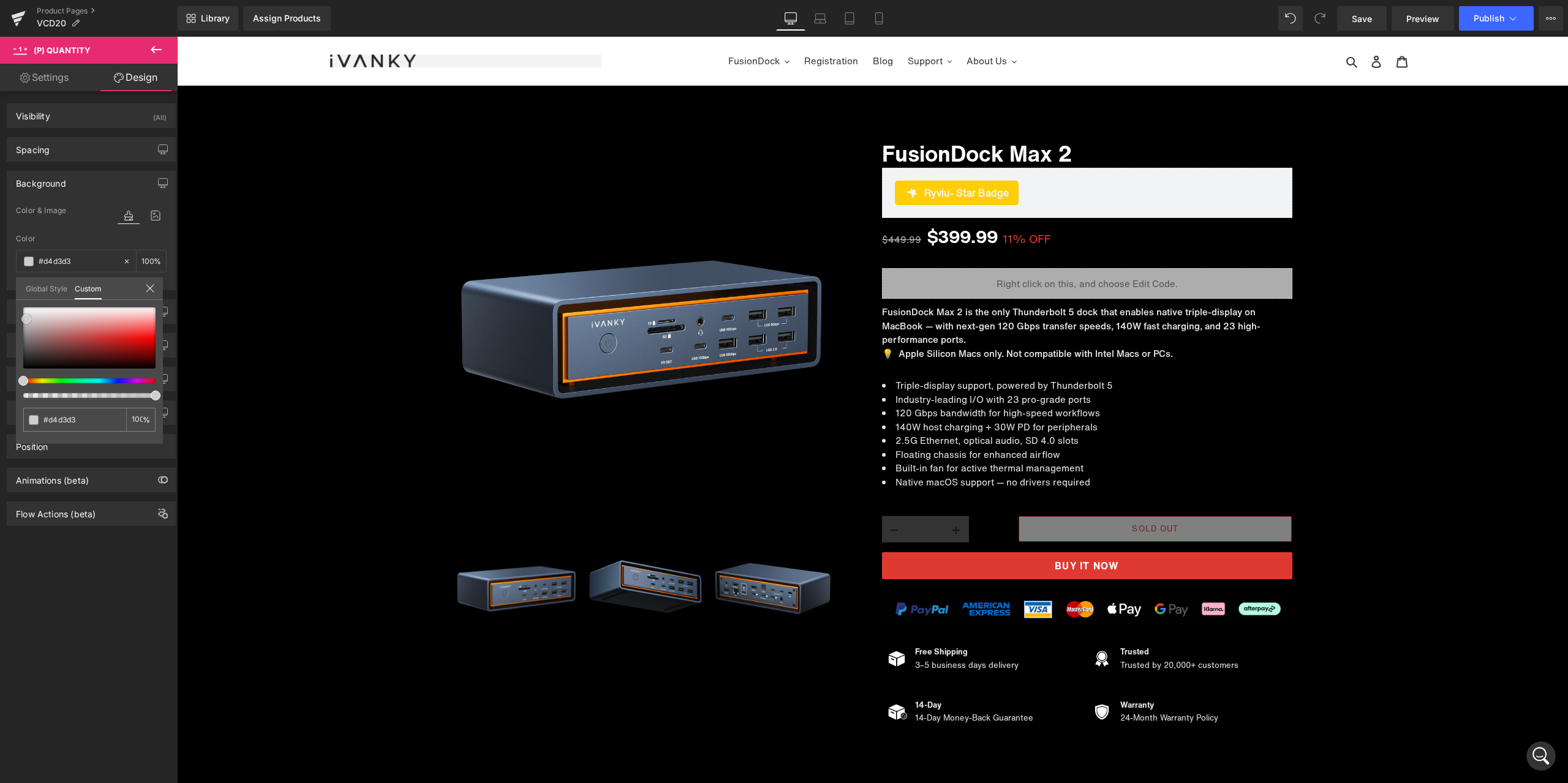
type input "#cfcdcd"
type input "#c9c4c4"
type input "#c4bebe"
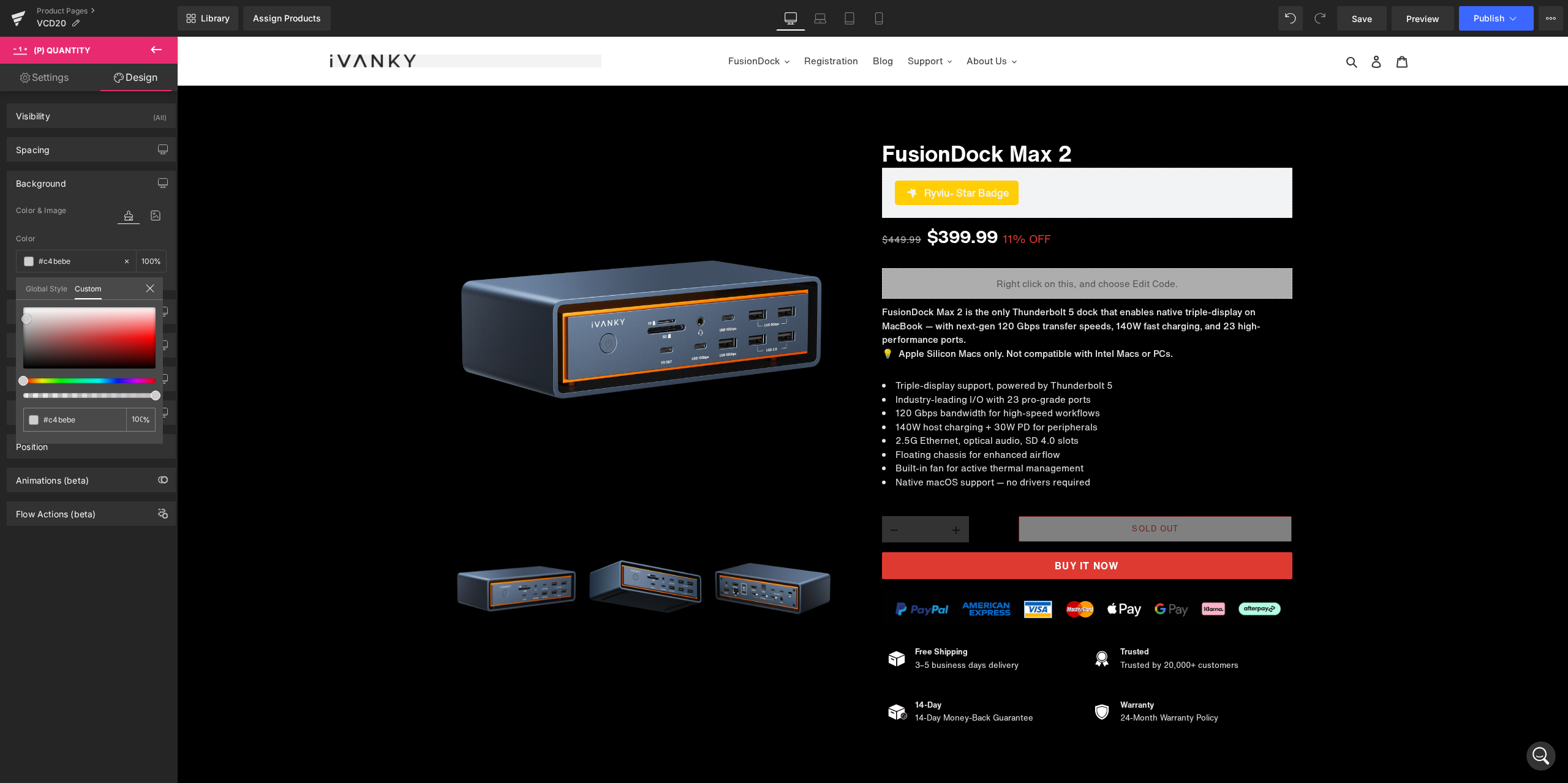
type input "#c0b8b8"
type input "#beb6b6"
type input "#bbb3b3"
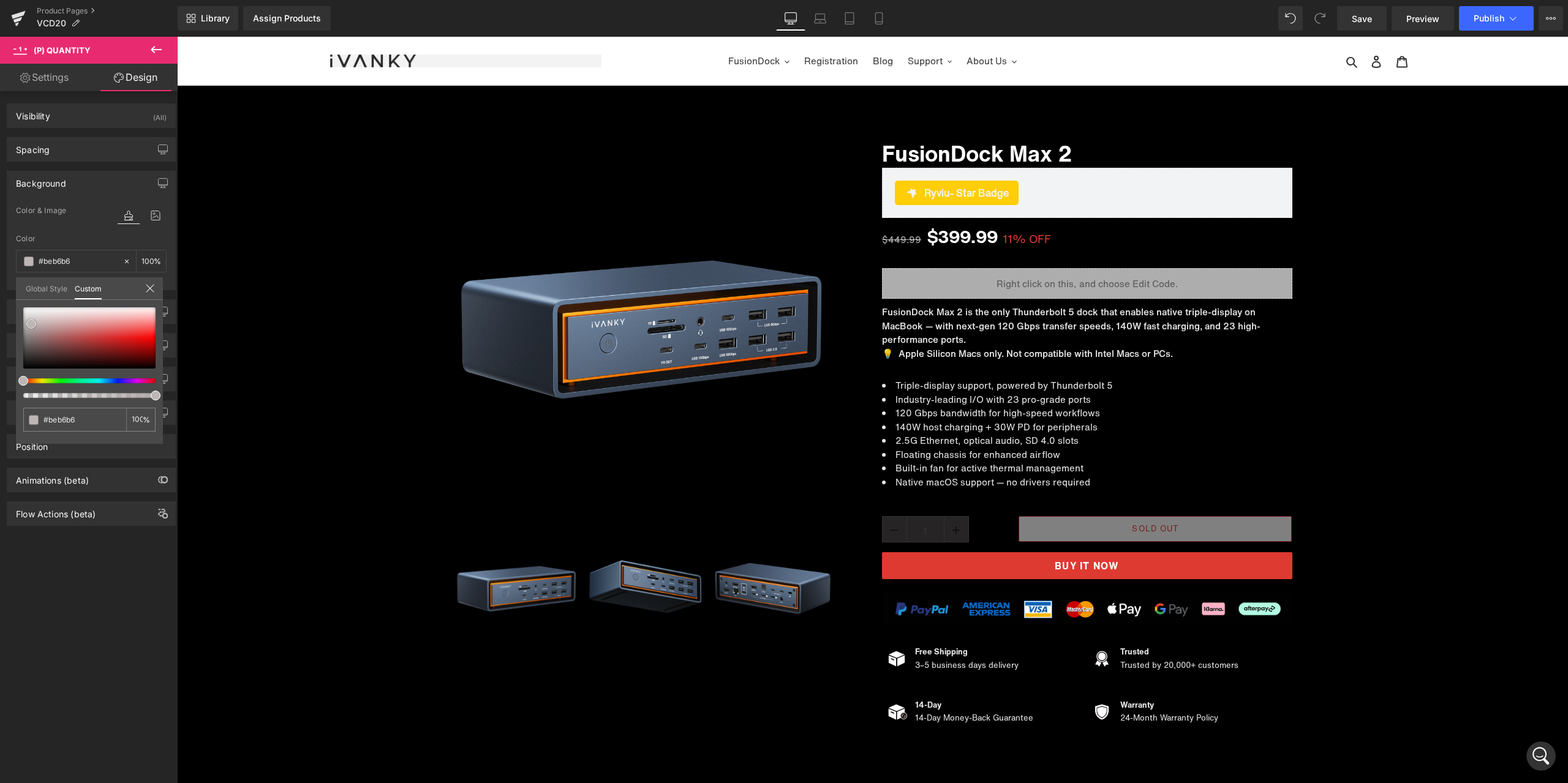
type input "#bbb3b3"
type input "#b3abab"
type input "#aea7a7"
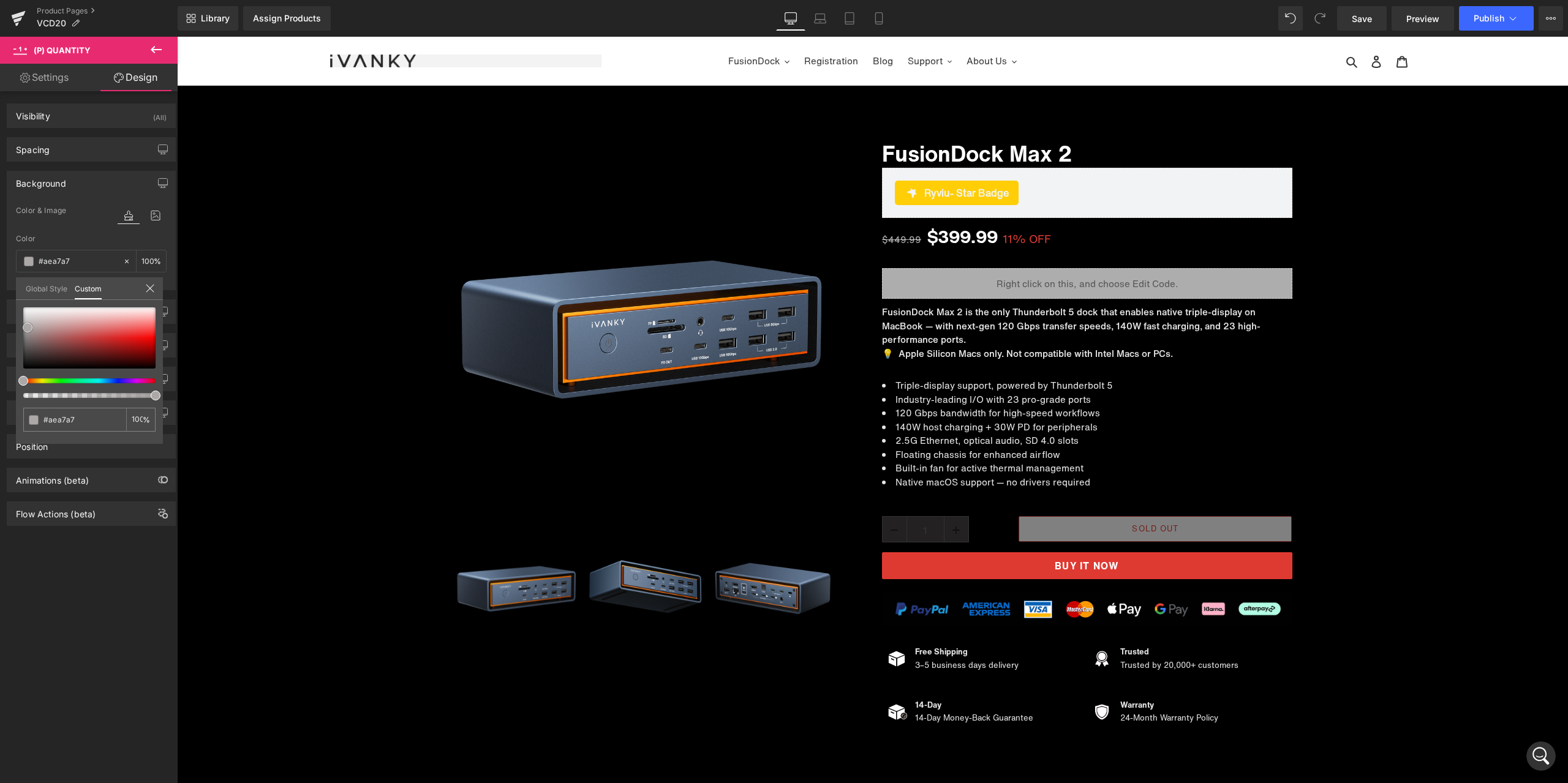
type input "#ada8a8"
type input "#aca9a9"
type input "#abaaaa"
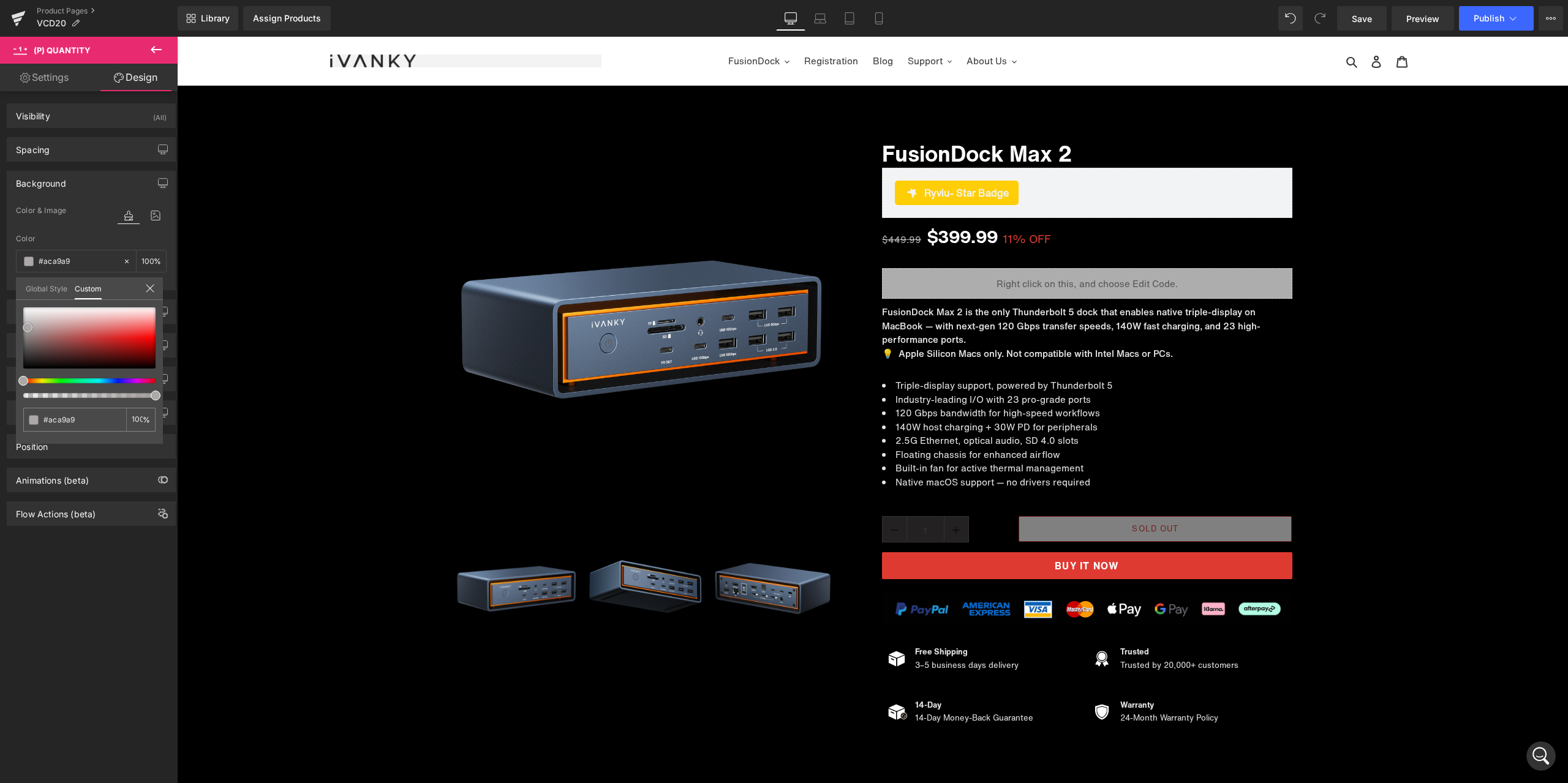
type input "#abaaaa"
type input "#aaaaaa"
type input "#adadad"
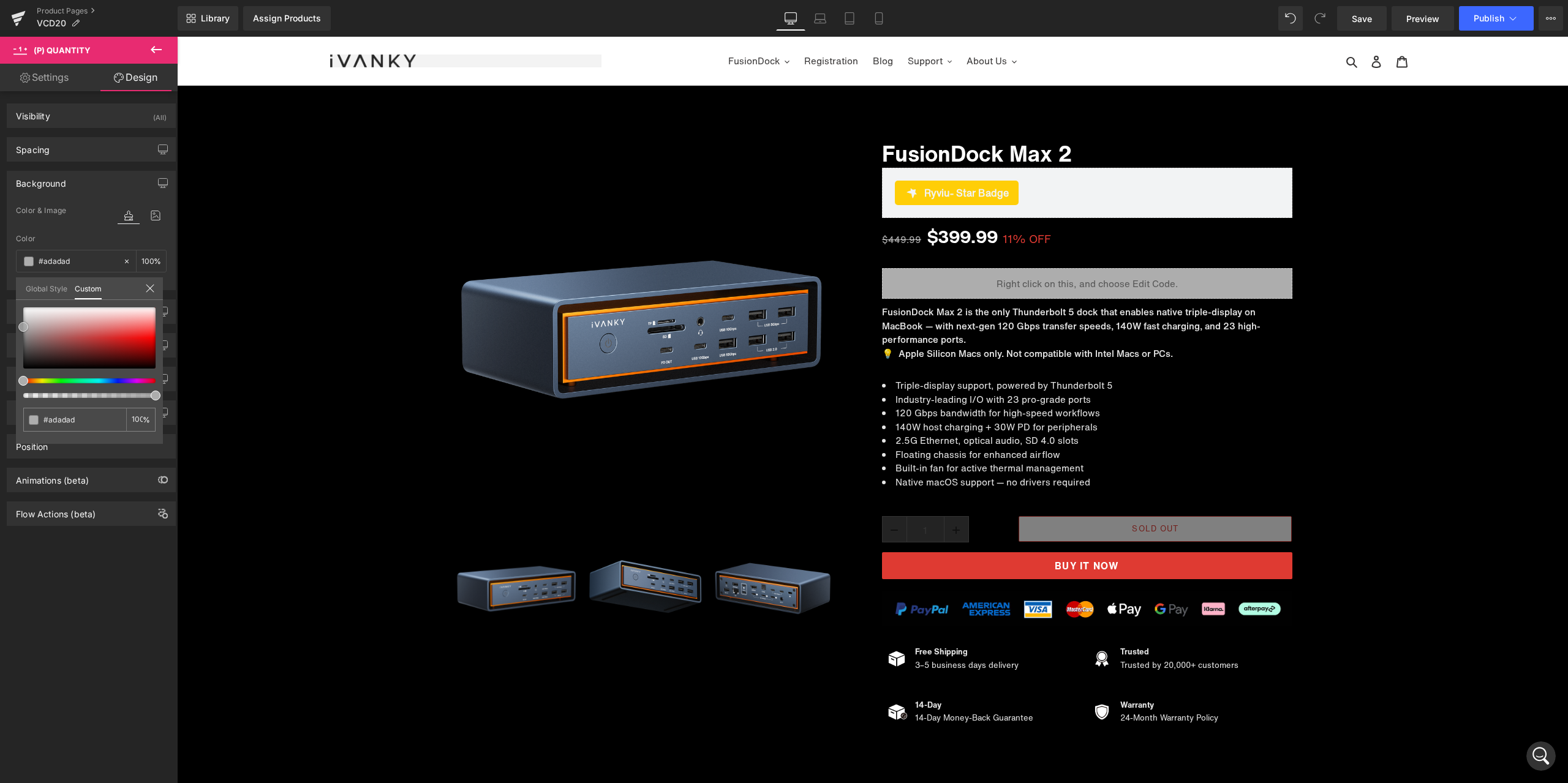
type input "#afafaf"
type input "#b2b2b2"
type input "#c6c6c6"
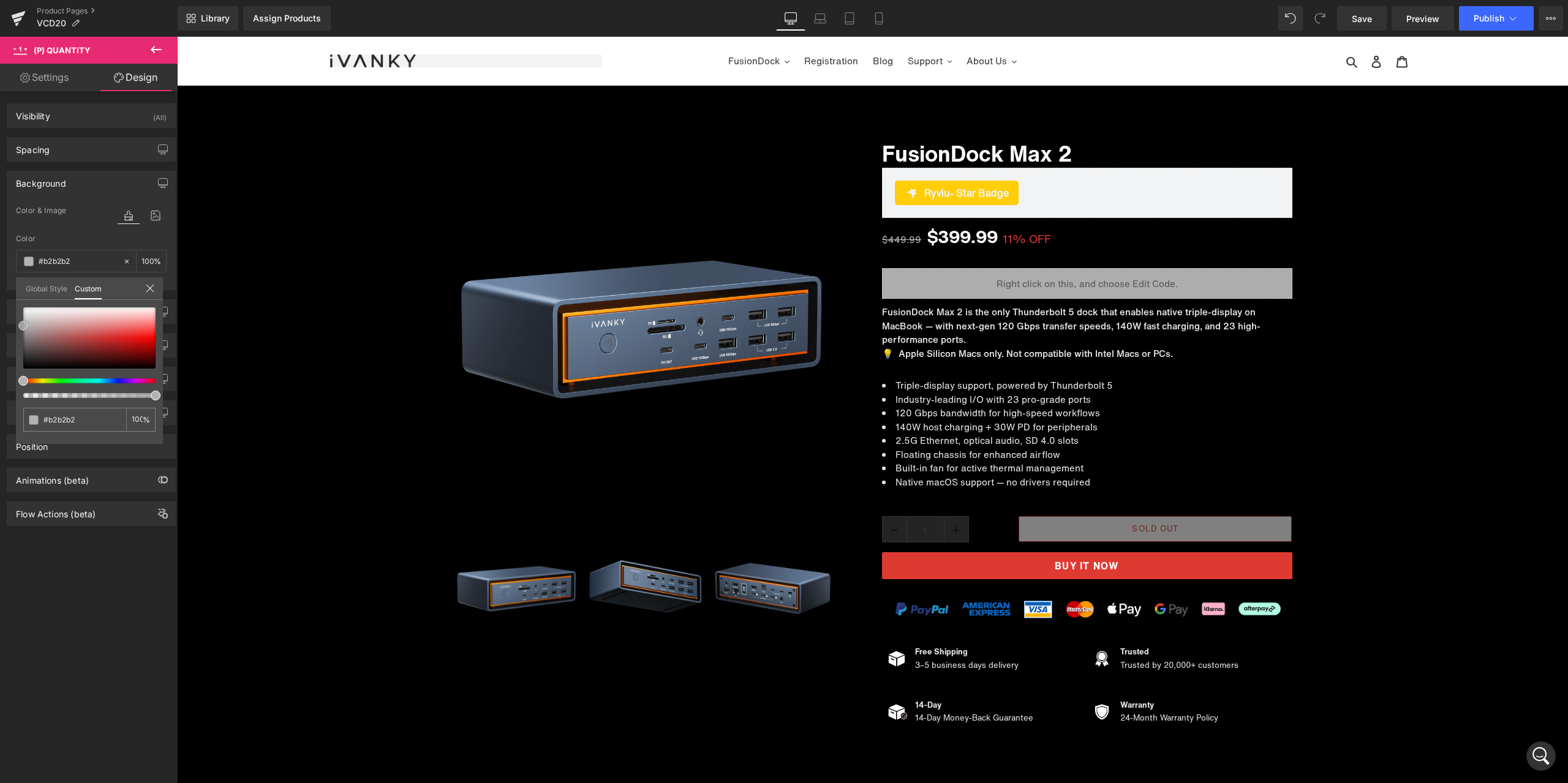
type input "#c6c6c6"
type input "#d3d3d3"
type input "#e5e5e5"
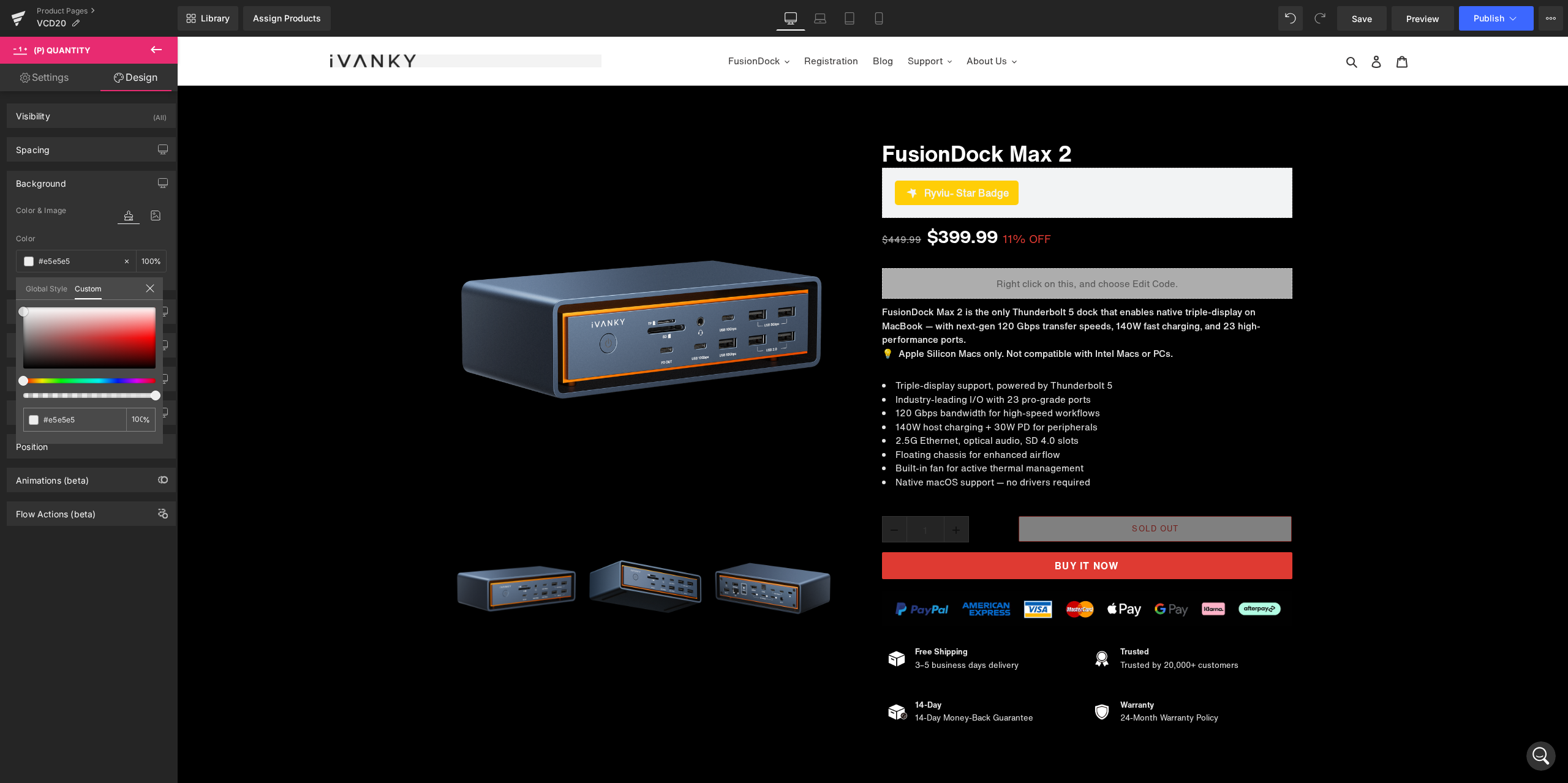
type input "#ededed"
type input "#f7f7f7"
type input "#f9f9f9"
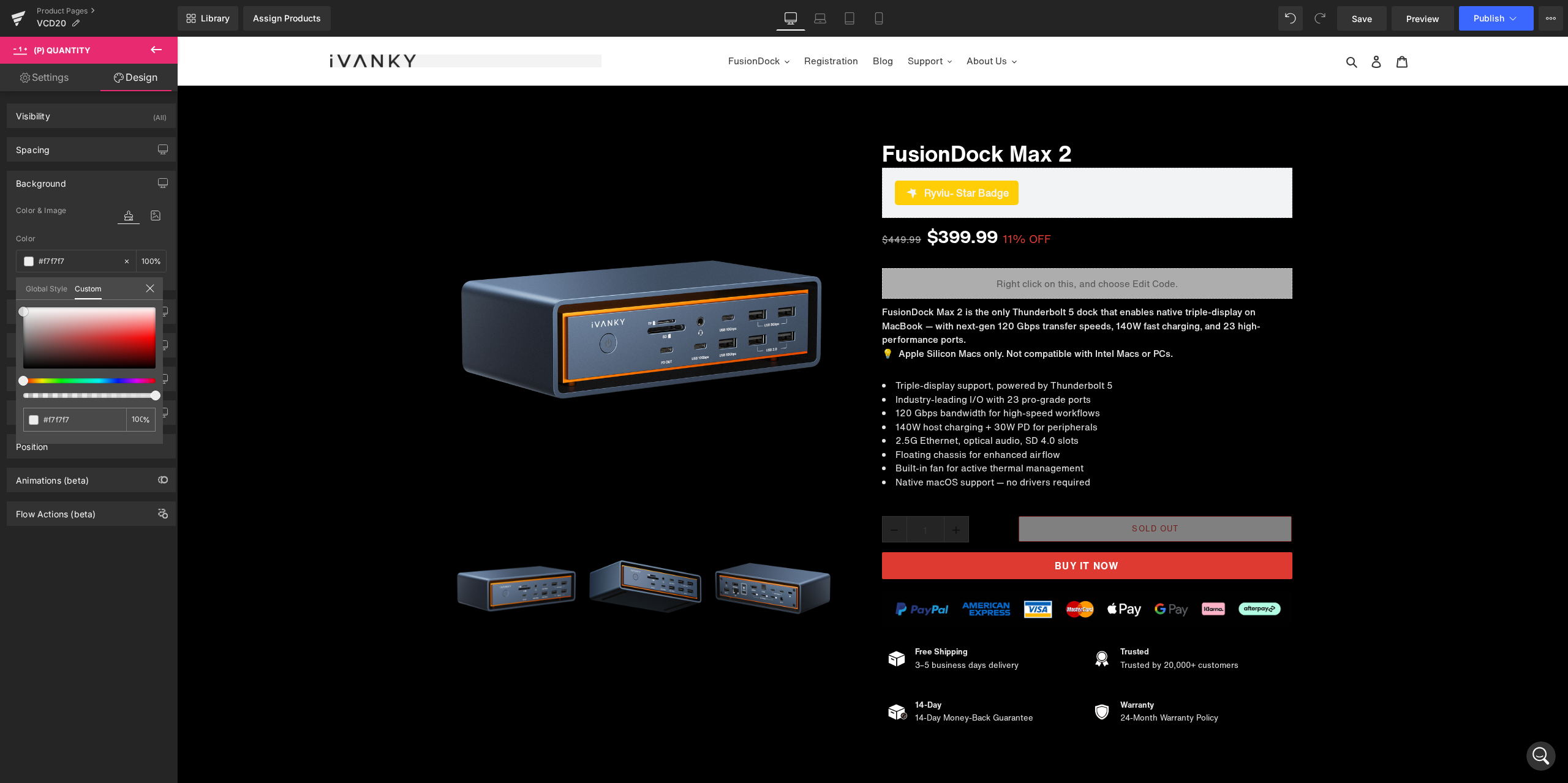
type input "#f9f9f9"
type input "#fcfcfc"
type input "#ffffff"
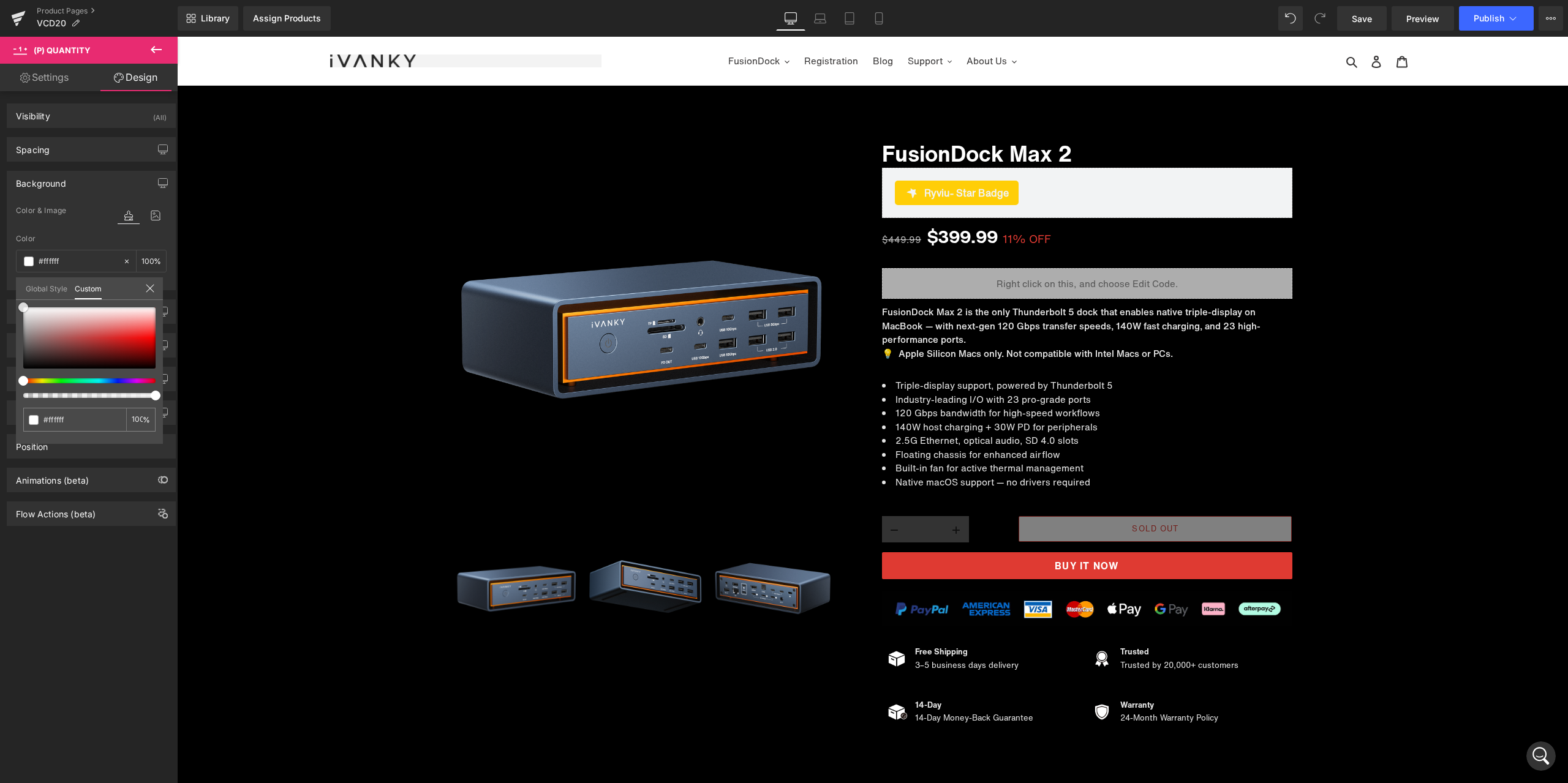
drag, startPoint x: 23, startPoint y: 367, endPoint x: 3, endPoint y: 287, distance: 82.5
click at [3, 287] on div "Background Color & Image color rgba(255, 255, 255, 1) Color #ffffff 100 % Image…" at bounding box center [91, 225] width 183 height 129
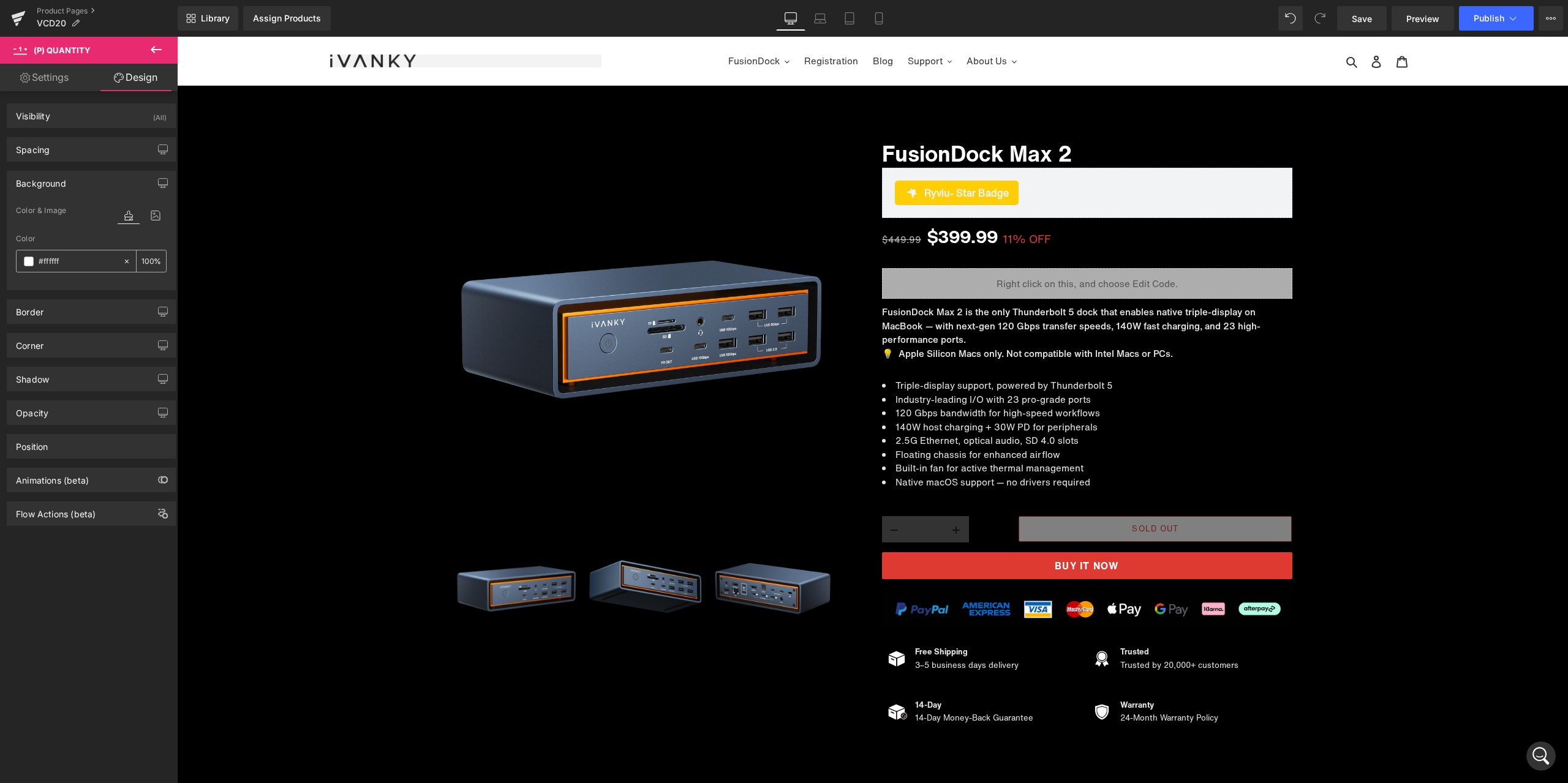
click at [144, 259] on input "100" at bounding box center [148, 261] width 12 height 14
click at [137, 257] on div "100 %" at bounding box center [151, 260] width 29 height 21
click at [147, 260] on input "100" at bounding box center [148, 261] width 12 height 14
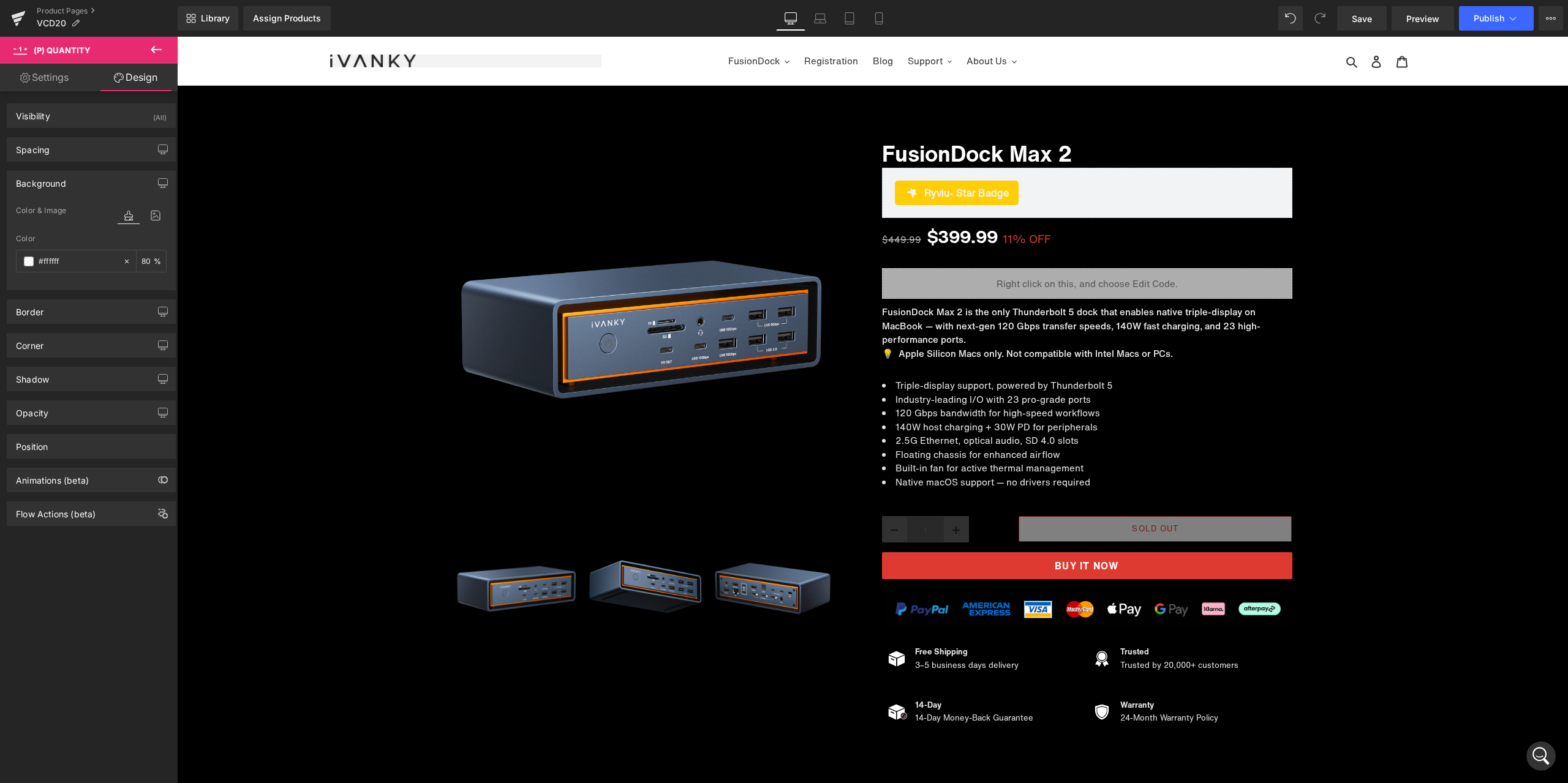
scroll to position [5986, 0]
type input "80"
click at [47, 90] on link "Settings" at bounding box center [44, 78] width 89 height 27
type input "100"
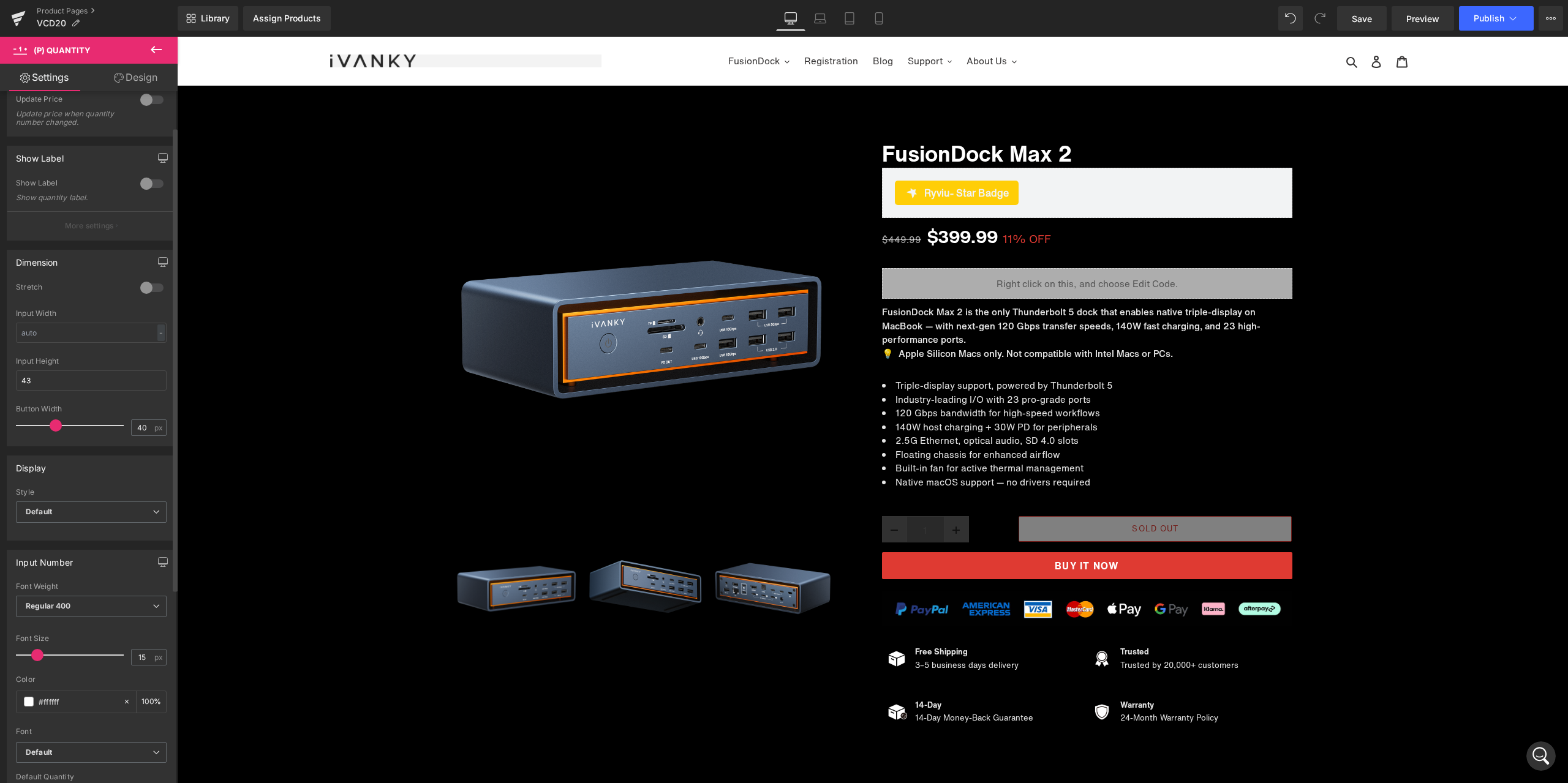
scroll to position [61, 0]
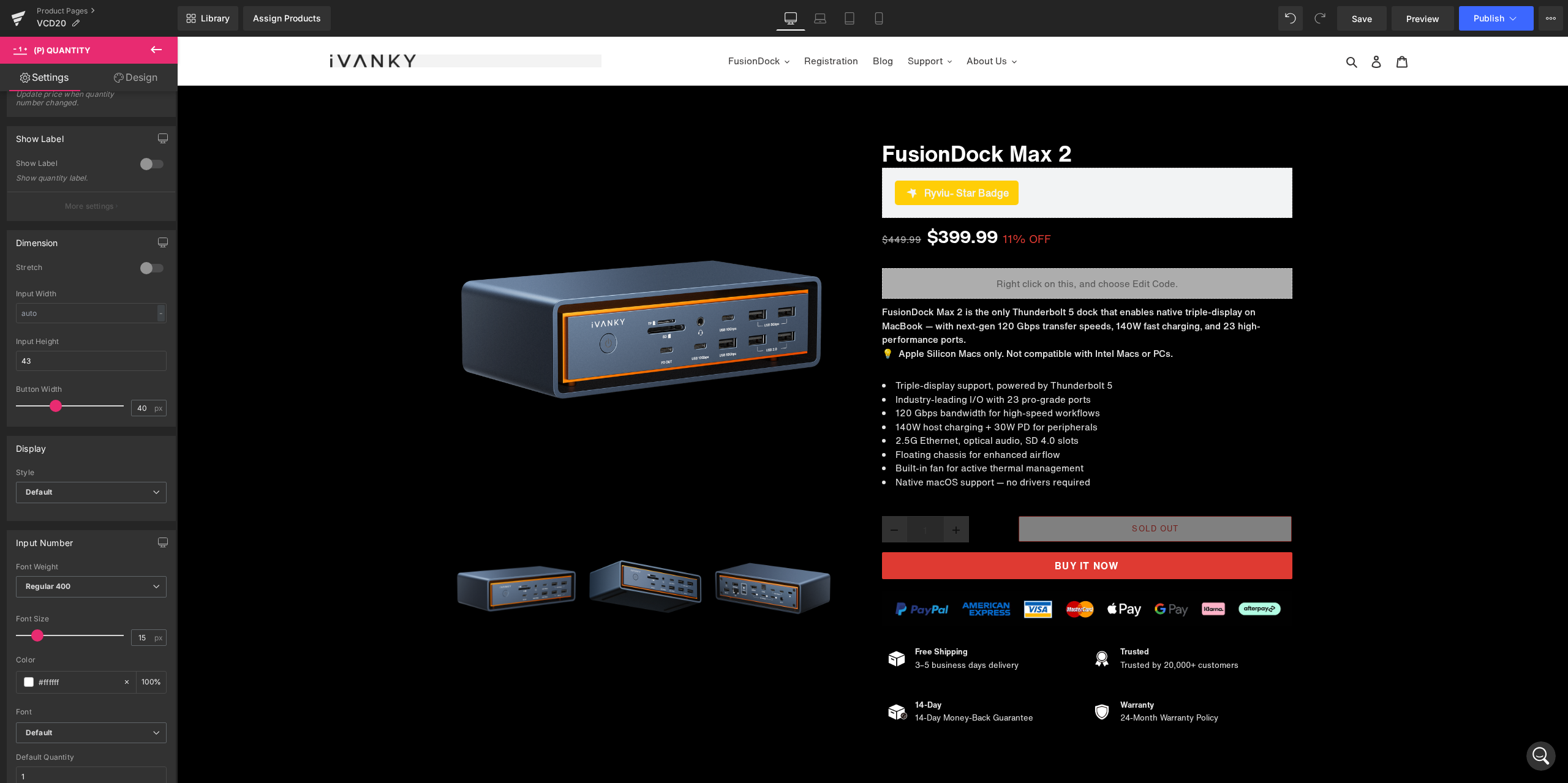
click at [138, 84] on link "Design" at bounding box center [136, 78] width 89 height 27
type input "80"
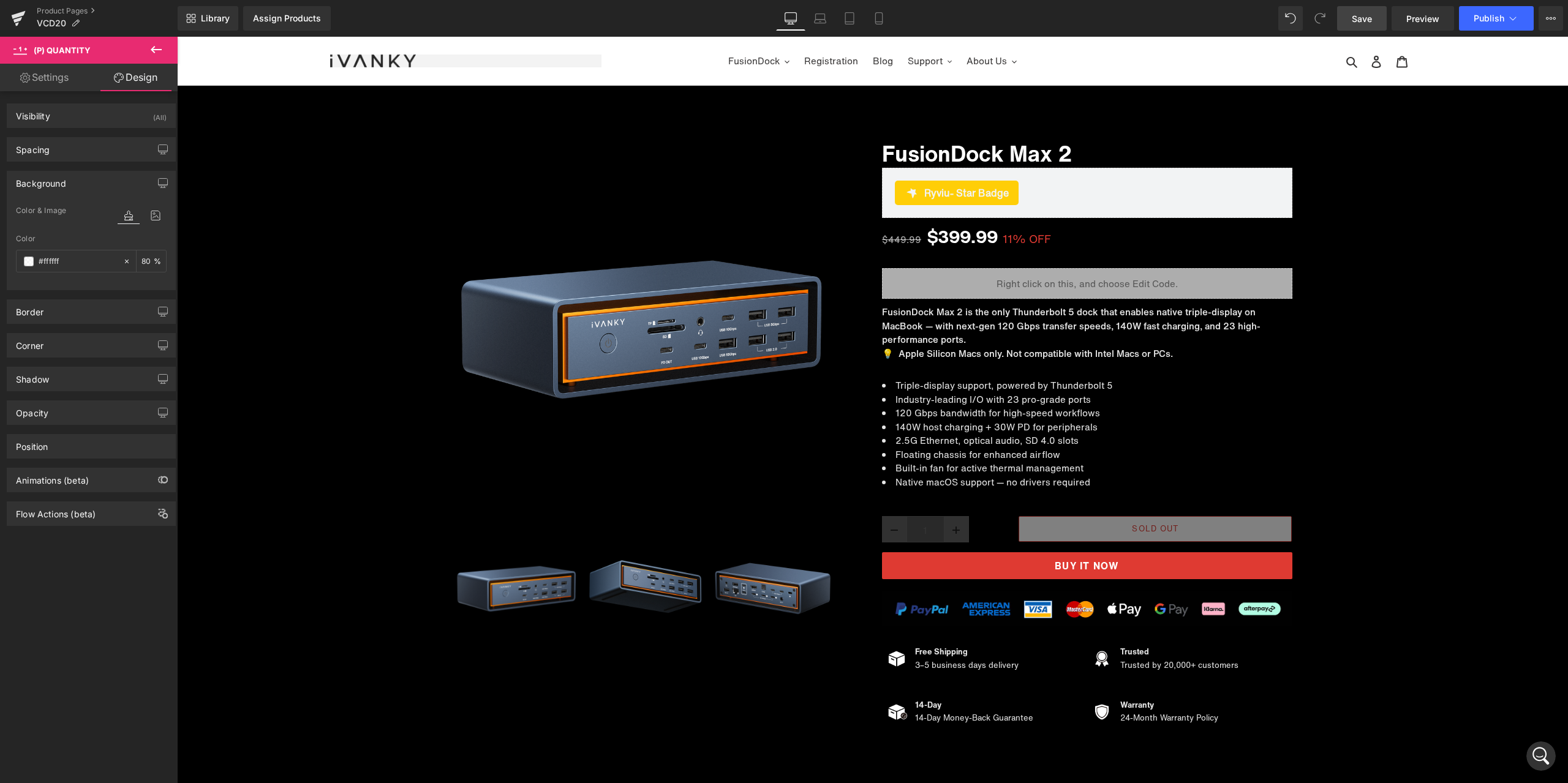
click at [1340, 19] on link "Save" at bounding box center [1362, 18] width 50 height 25
click at [1425, 22] on span "Preview" at bounding box center [1423, 18] width 33 height 13
click at [939, 536] on span "(P) Quantity" at bounding box center [950, 532] width 57 height 19
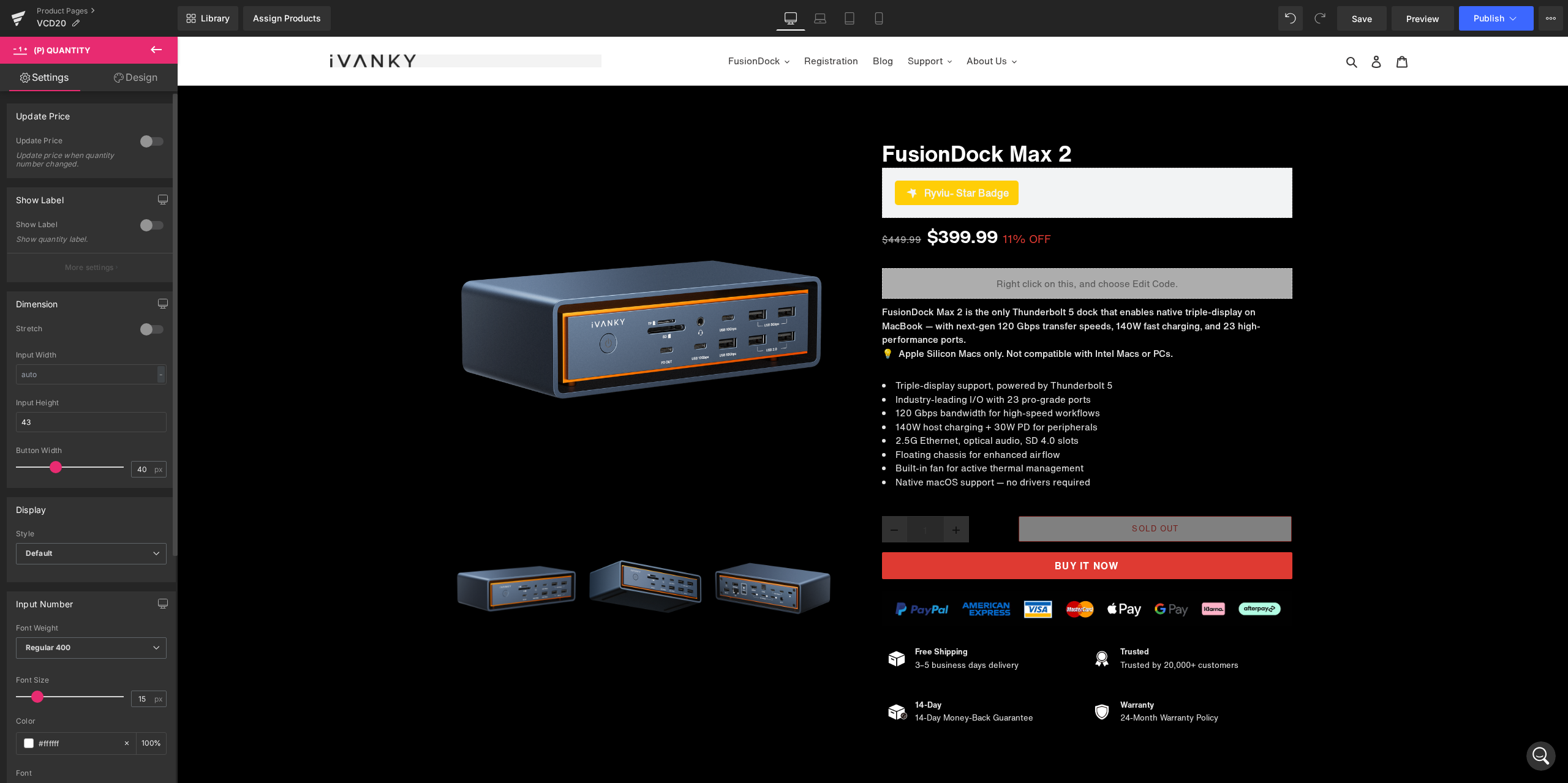
click at [144, 94] on div "Update Price 0 Update Price Update price when quantity number changed. Show Lab…" at bounding box center [91, 591] width 183 height 1000
click at [138, 83] on link "Design" at bounding box center [136, 78] width 89 height 27
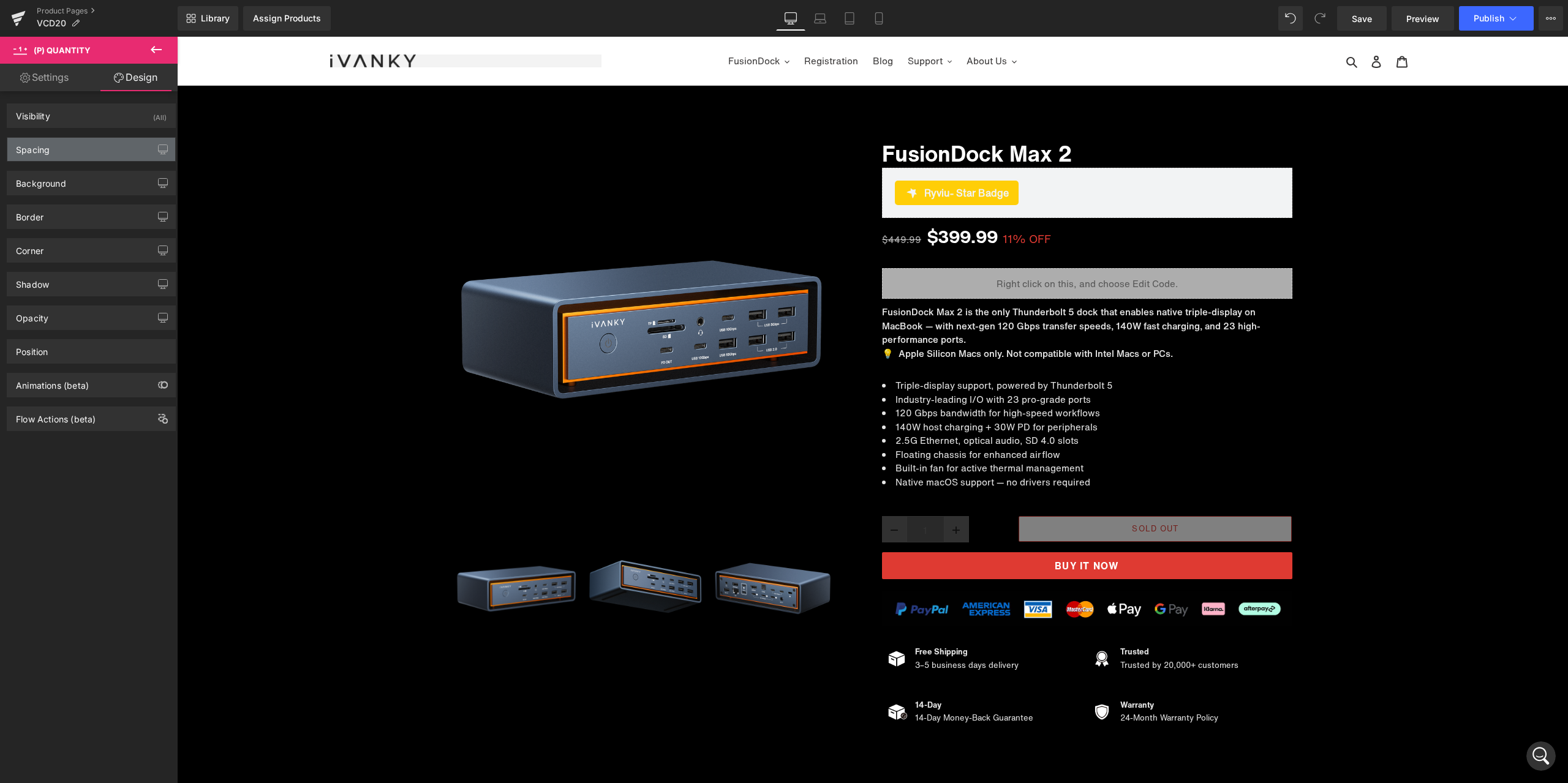
click at [109, 150] on div "Spacing" at bounding box center [91, 149] width 168 height 23
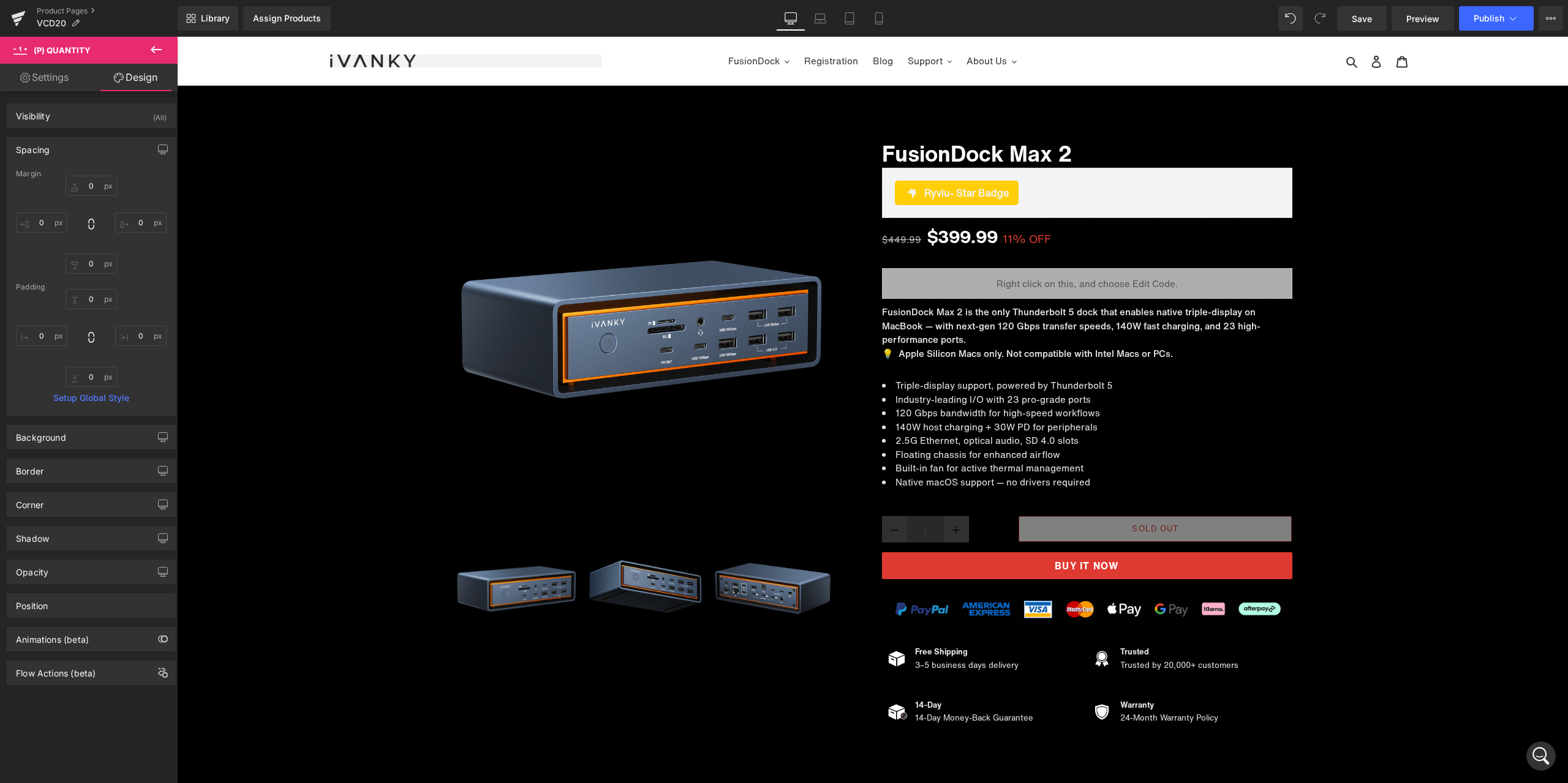
click at [80, 151] on div "Spacing" at bounding box center [91, 149] width 168 height 23
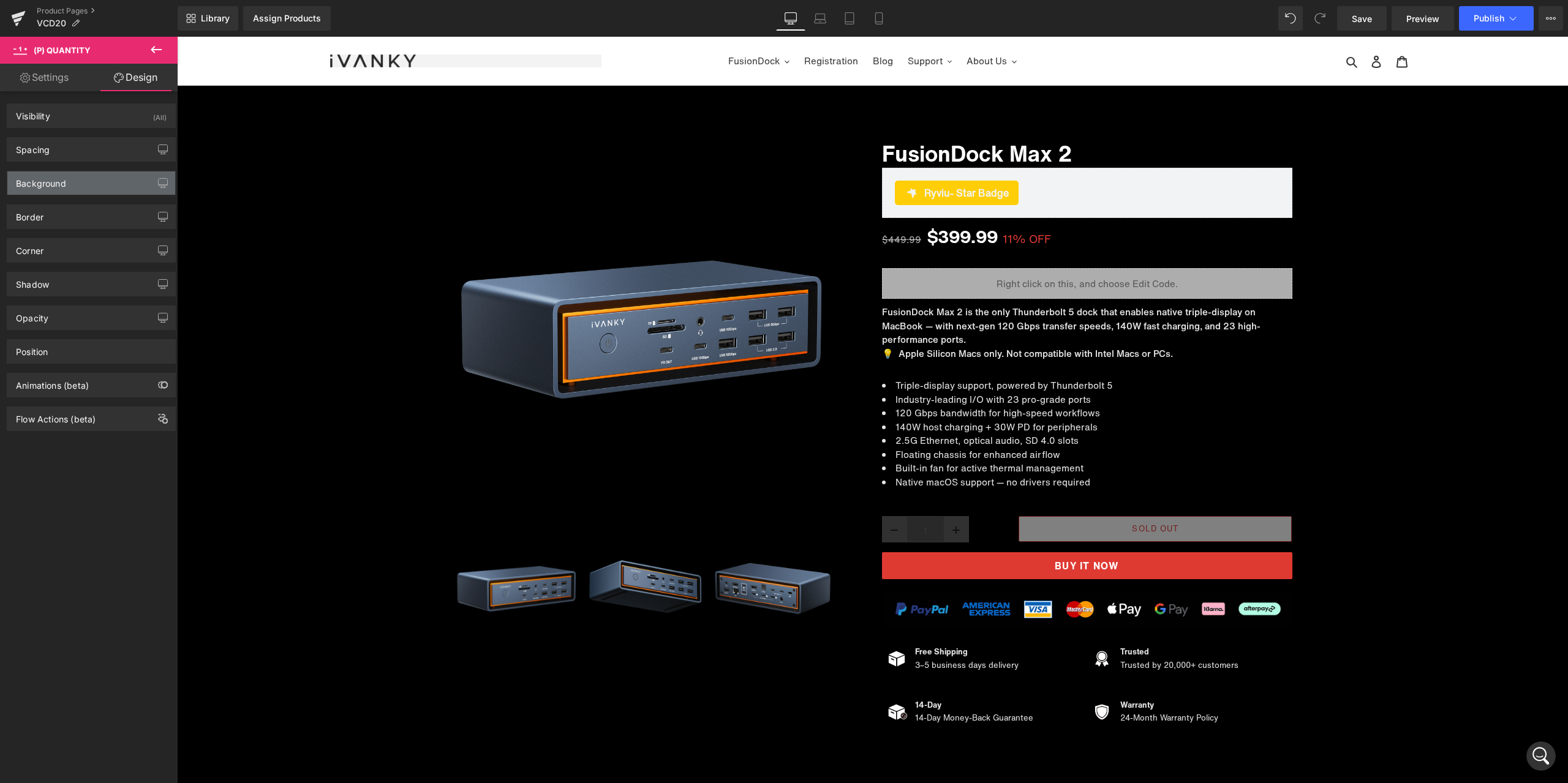
click at [72, 183] on div "Background" at bounding box center [91, 183] width 168 height 23
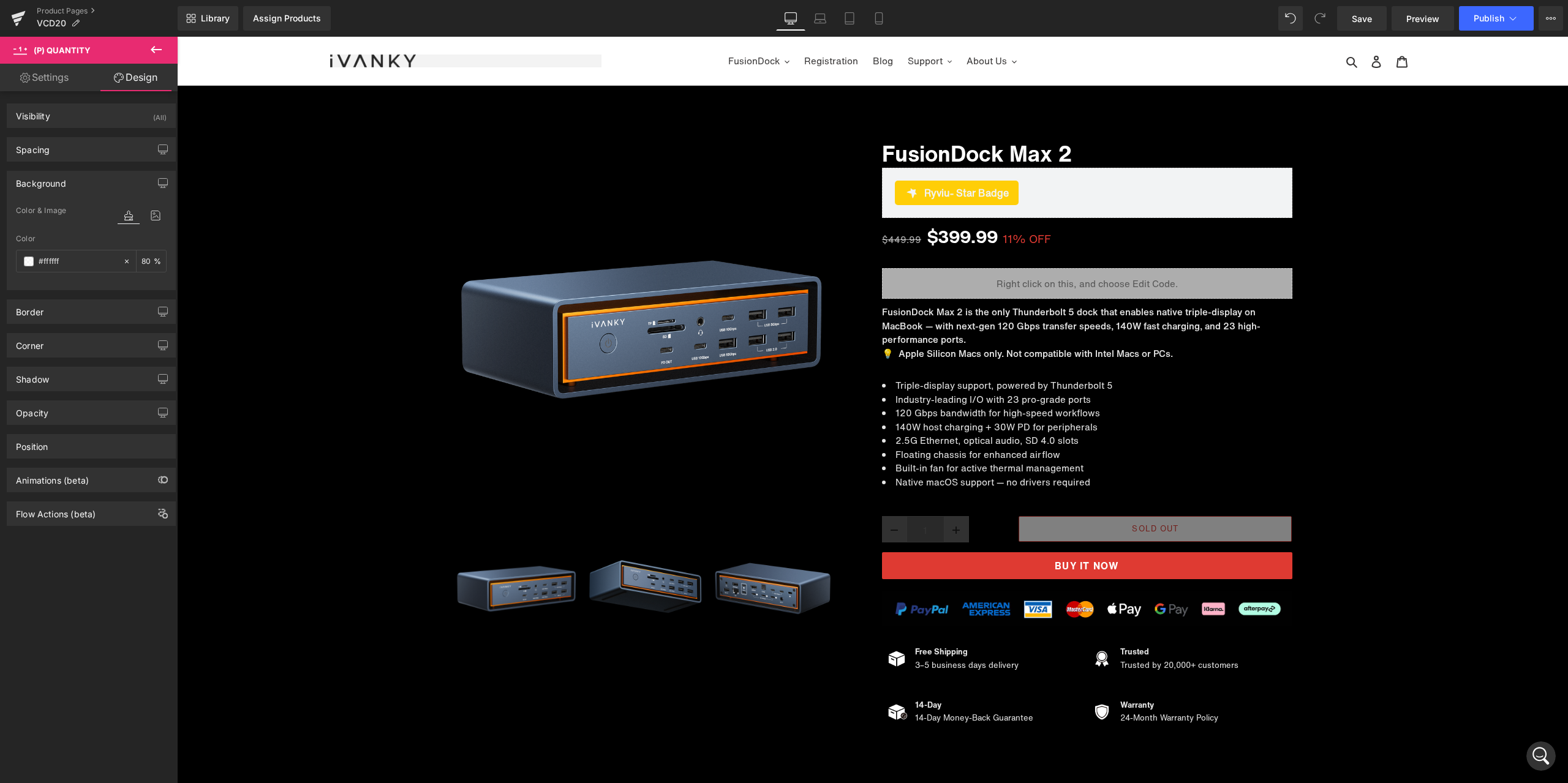
click at [72, 183] on div "Background" at bounding box center [91, 183] width 168 height 23
click at [1534, 752] on div "打开 Intercom Messenger" at bounding box center [1541, 756] width 40 height 40
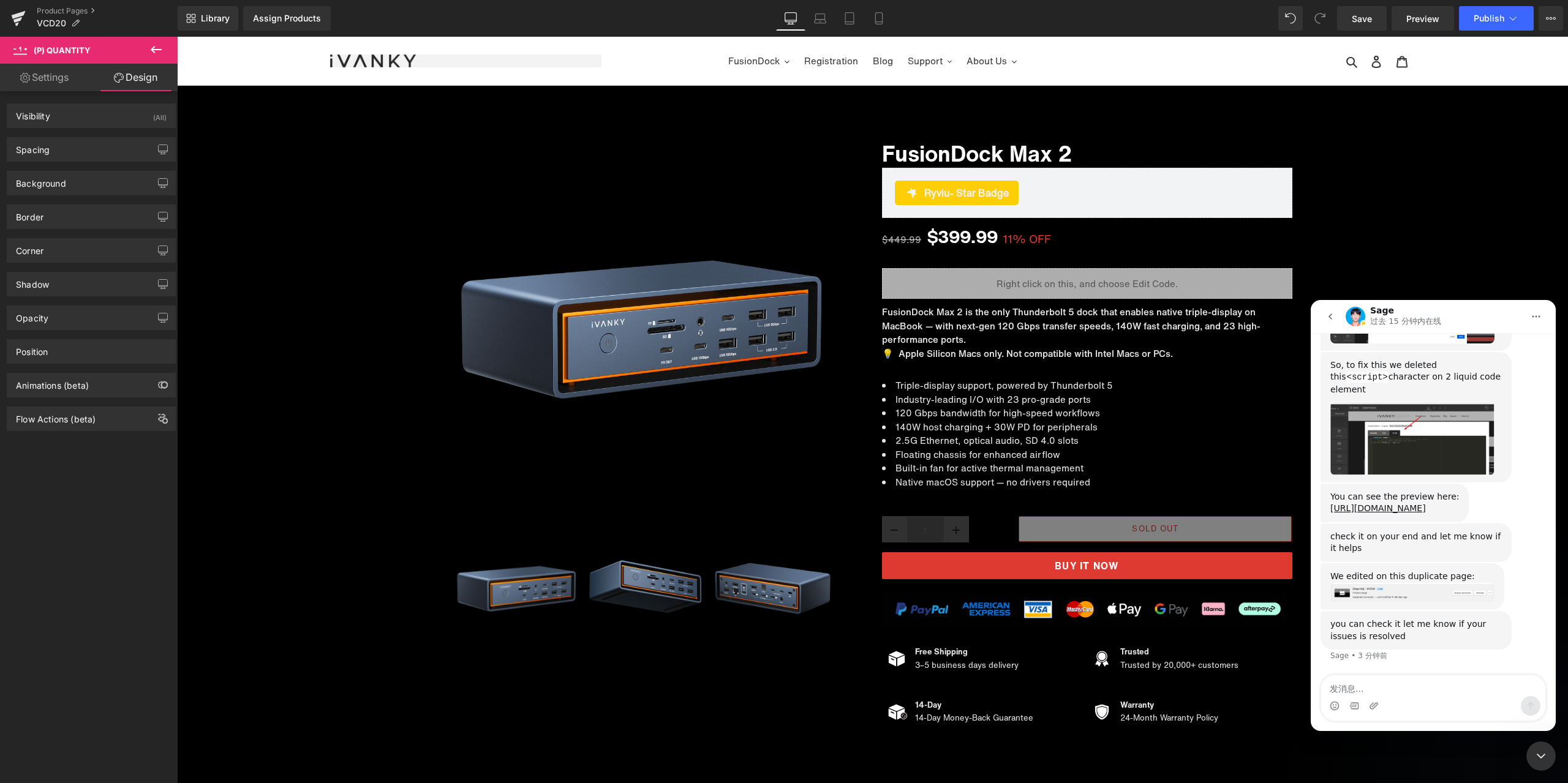
click at [1409, 686] on textarea "发消息..." at bounding box center [1433, 686] width 225 height 20
type textarea "thanks！"
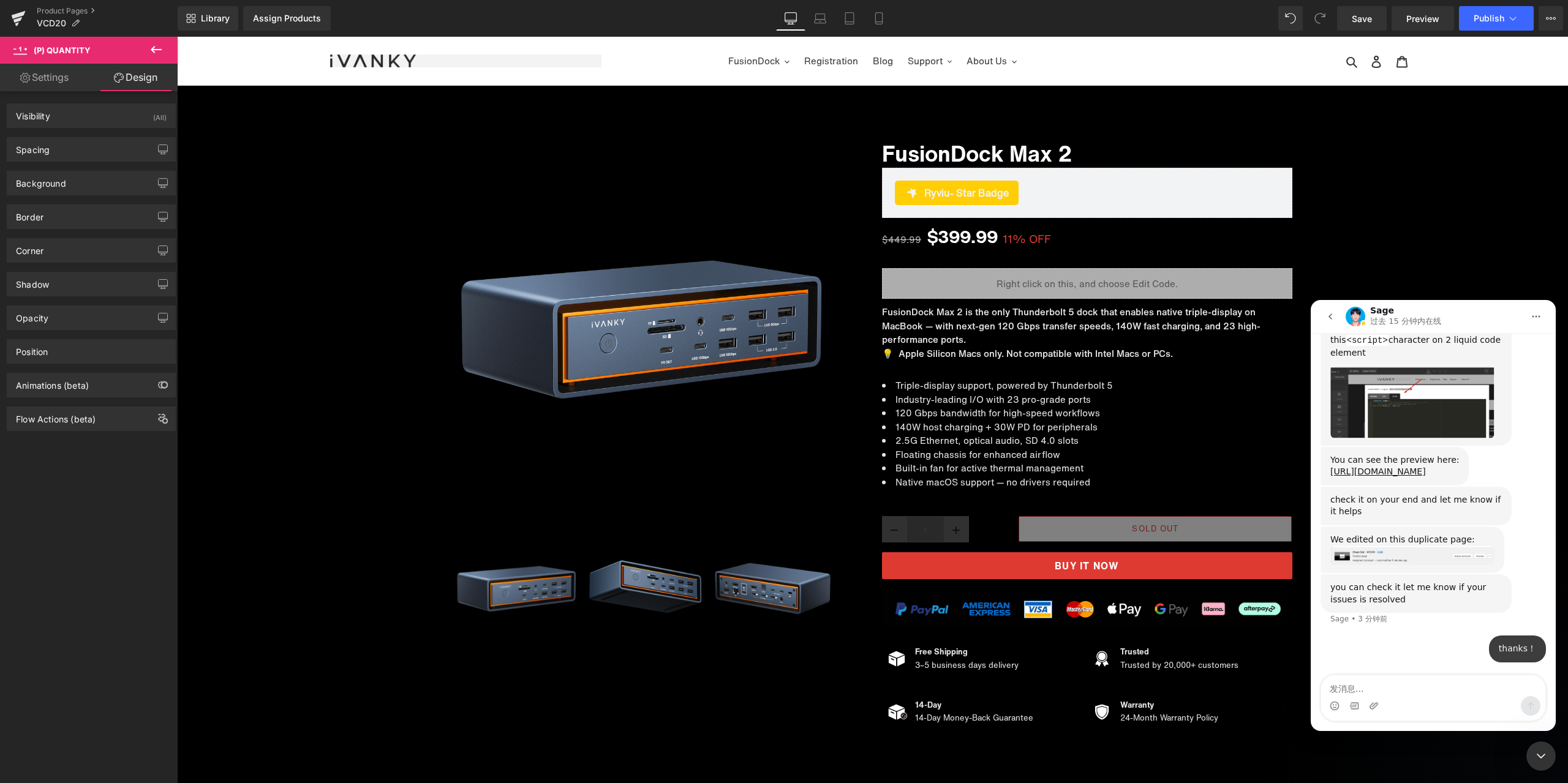
scroll to position [5975, 0]
click at [1405, 692] on textarea "发消息..." at bounding box center [1433, 686] width 225 height 20
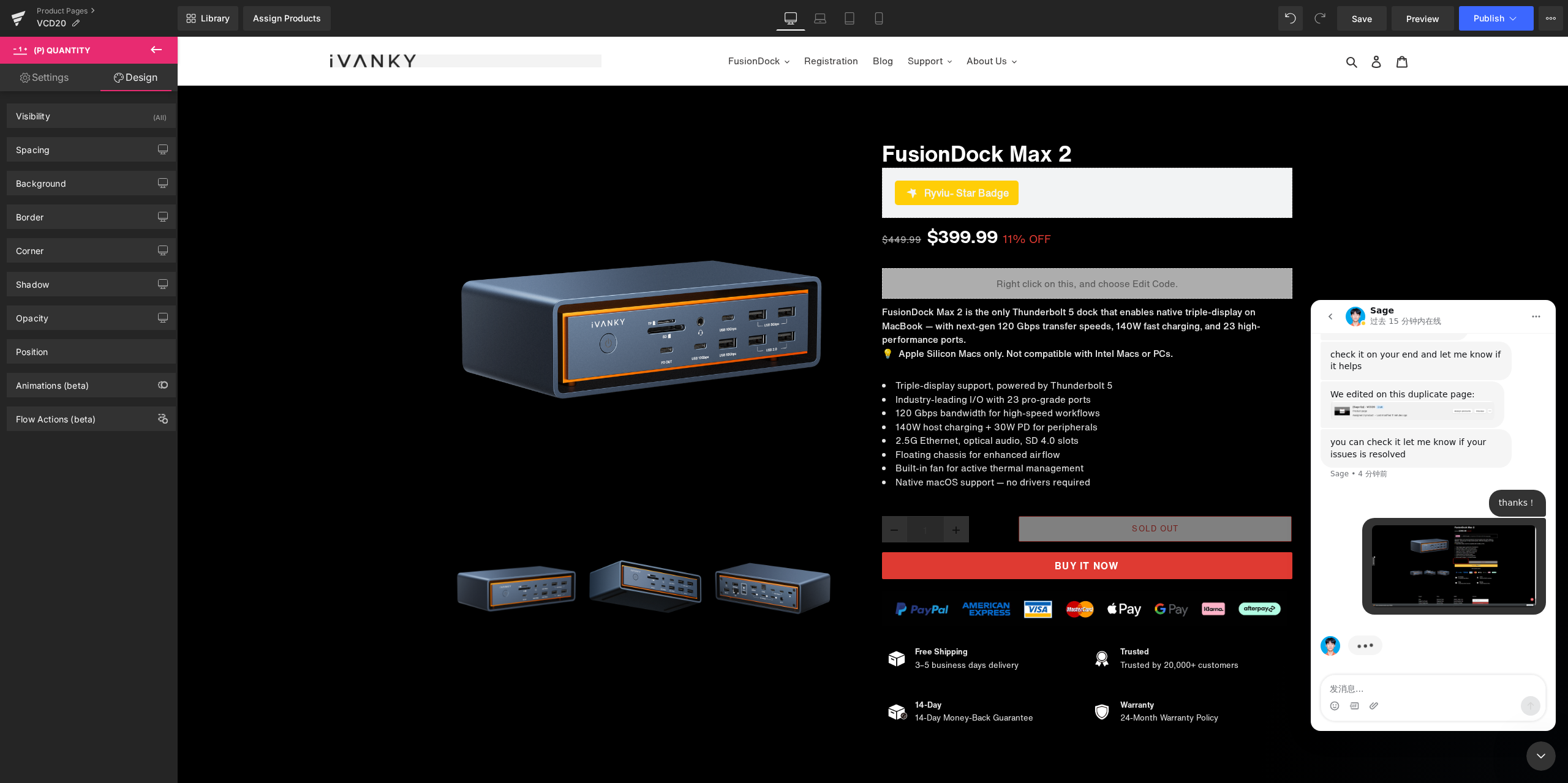
scroll to position [6121, 0]
click at [1415, 679] on textarea "发消息..." at bounding box center [1433, 686] width 225 height 20
paste textarea "I followed your instructions and changed the background color, but it’s still b…"
type textarea "I followed your instructions and changed the background color, but it’s still b…"
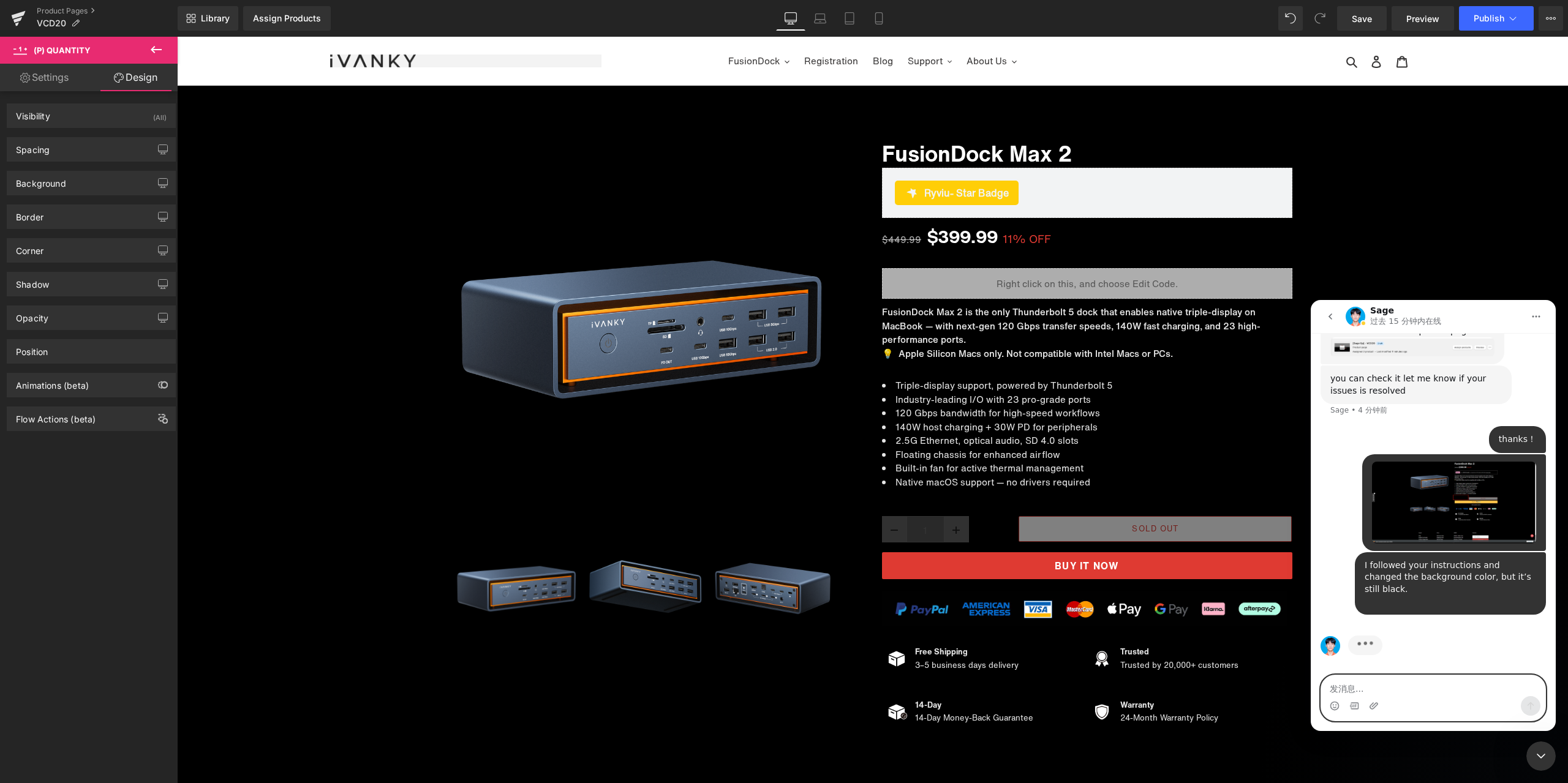
scroll to position [6172, 0]
click at [1534, 751] on icon "关闭 Intercom Messenger" at bounding box center [1541, 756] width 15 height 15
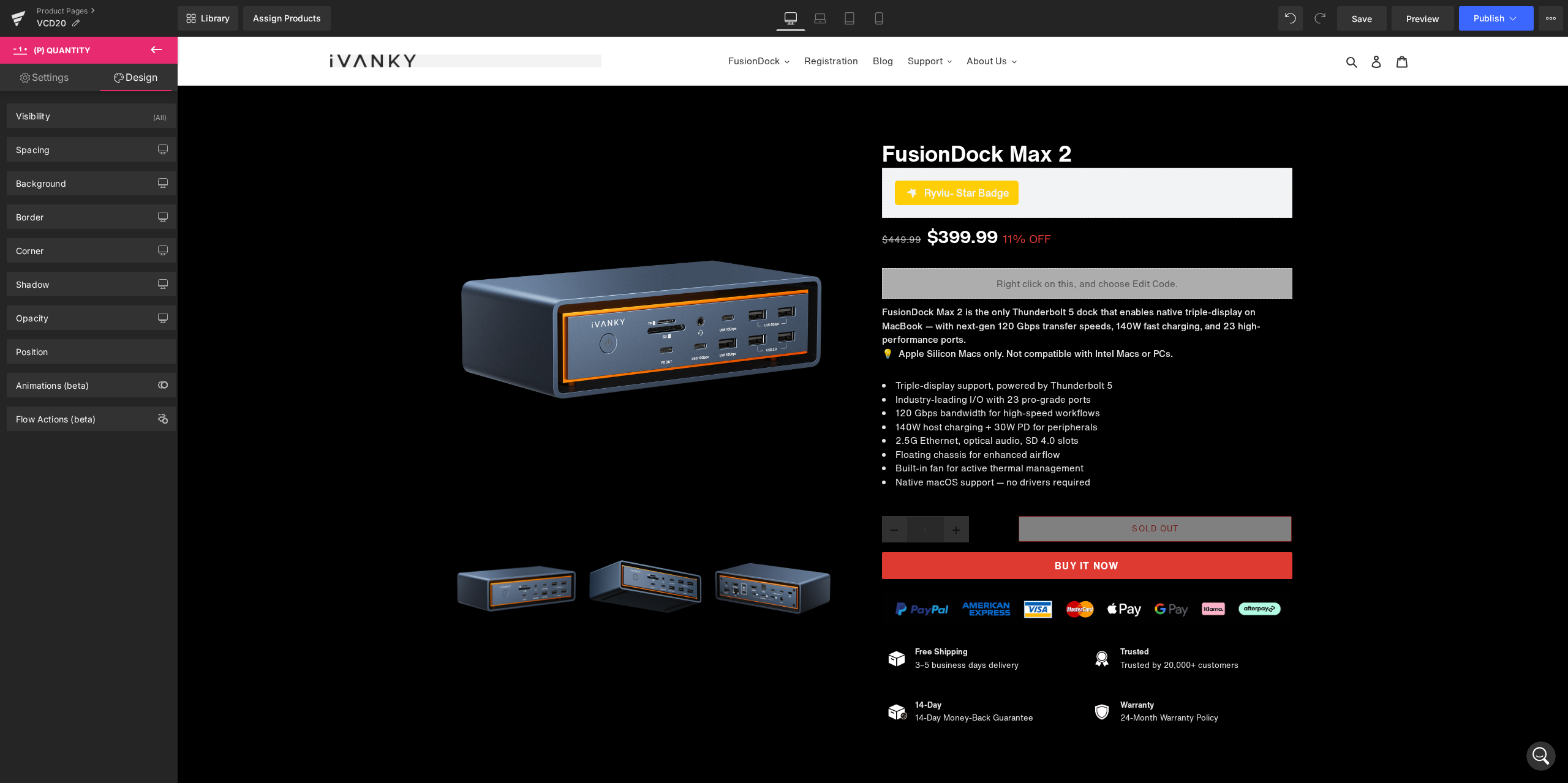
click at [1543, 751] on icon "打开 Intercom Messenger" at bounding box center [1542, 757] width 20 height 20
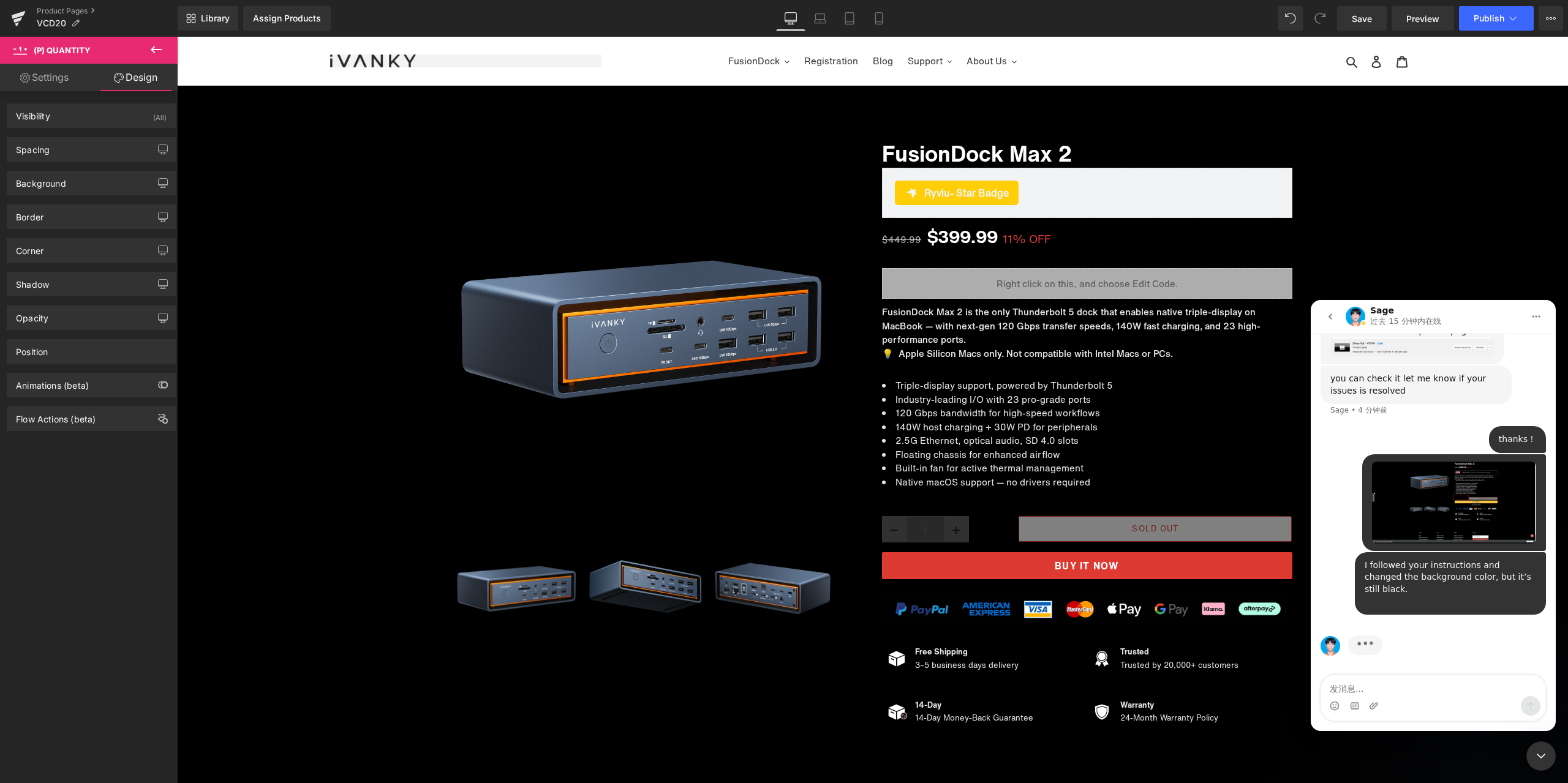
click at [1398, 692] on textarea "发消息..." at bounding box center [1433, 686] width 225 height 20
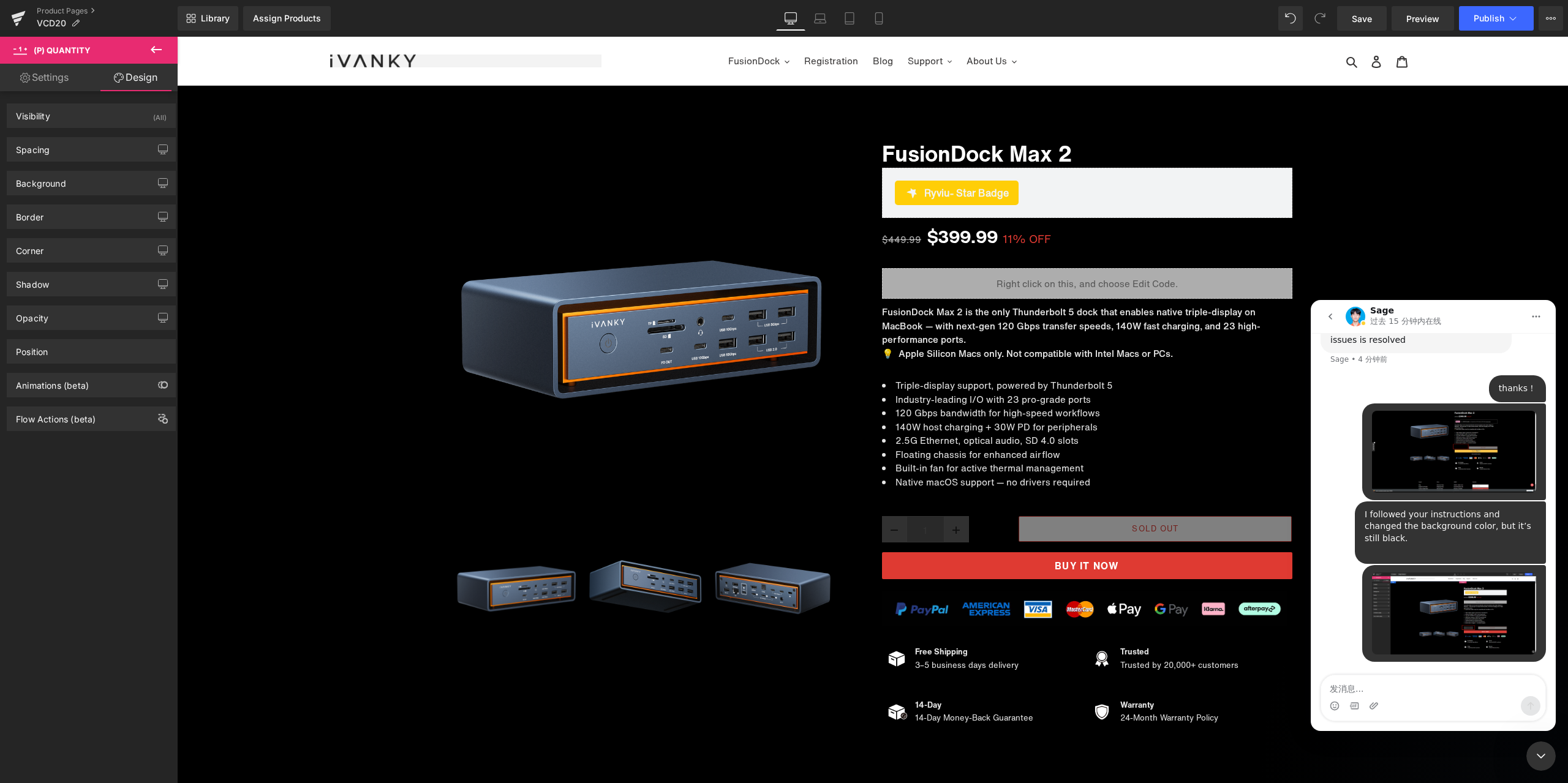
scroll to position [6223, 0]
click at [1431, 701] on div "Intercom Messenger" at bounding box center [1433, 705] width 225 height 20
click at [1431, 695] on textarea "发消息..." at bounding box center [1433, 686] width 225 height 20
paste textarea "I want the lines in this section to be white, while keeping the background blac…"
type textarea "I want the lines in this section to be white, while keeping the background blac…"
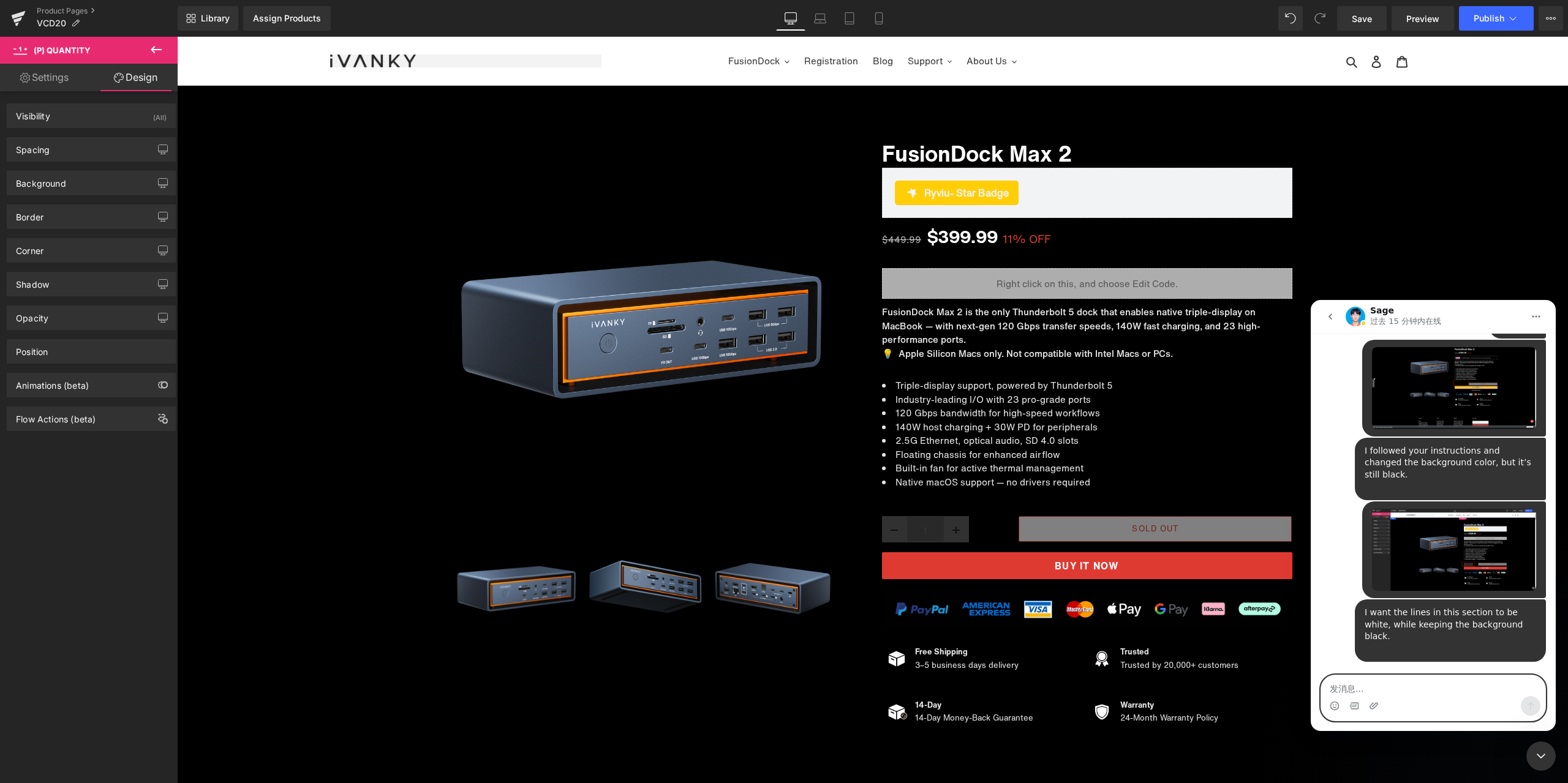
scroll to position [6287, 0]
click at [1534, 749] on icon "关闭 Intercom Messenger" at bounding box center [1541, 756] width 15 height 15
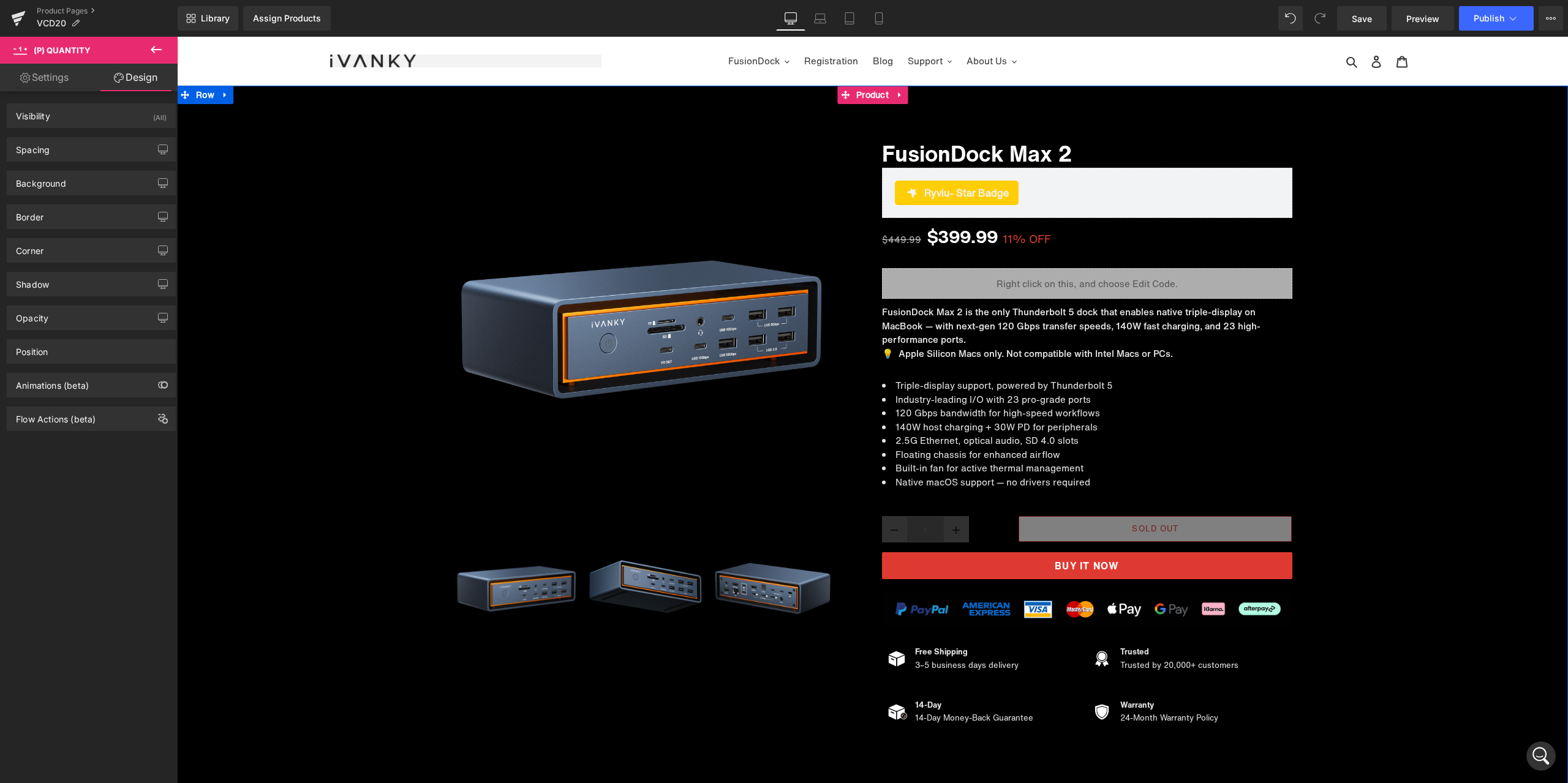
click at [1366, 603] on div "Sale Off (P) Image ‹" at bounding box center [872, 425] width 1391 height 618
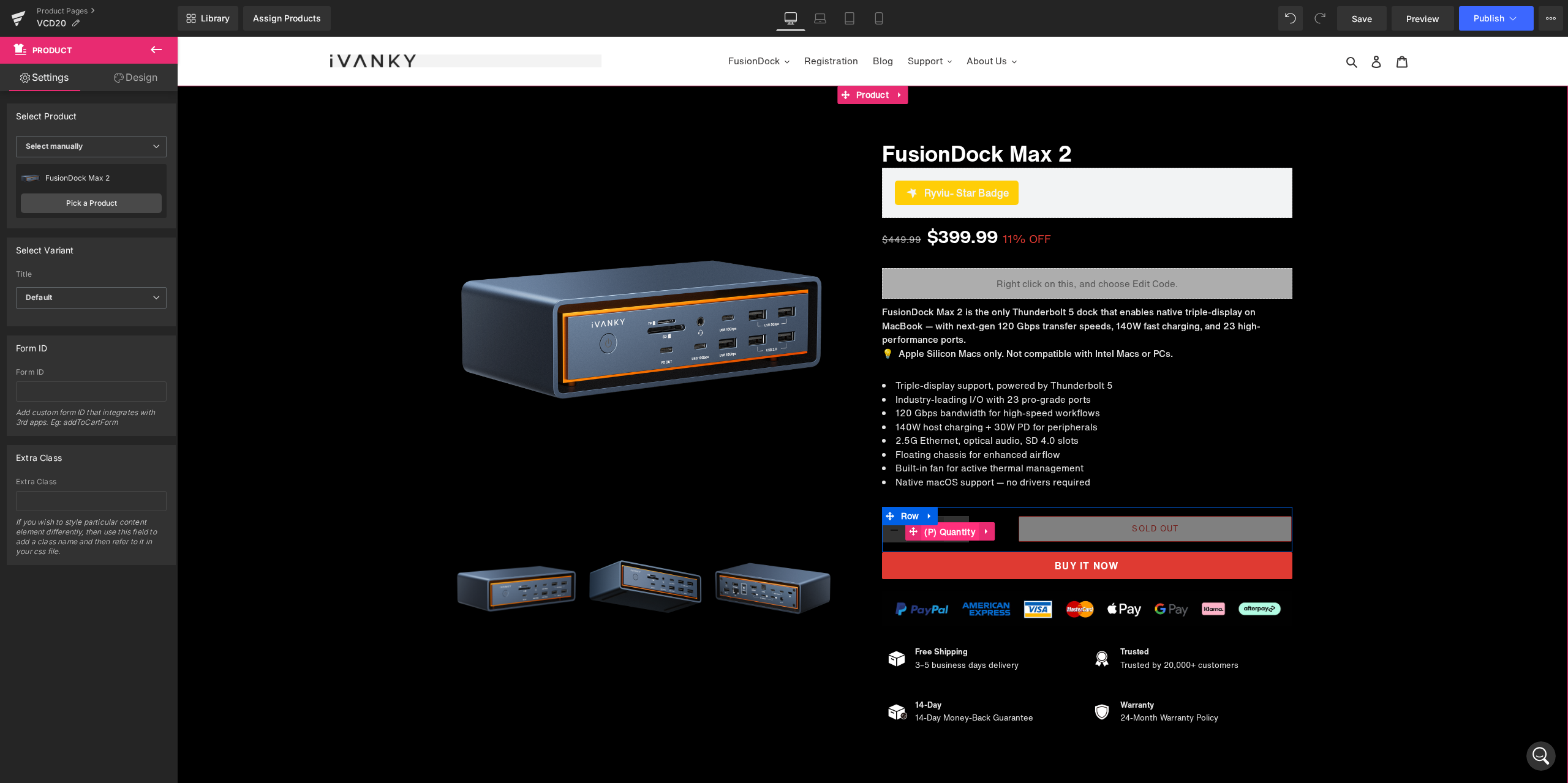
click at [938, 528] on span "(P) Quantity" at bounding box center [950, 533] width 57 height 19
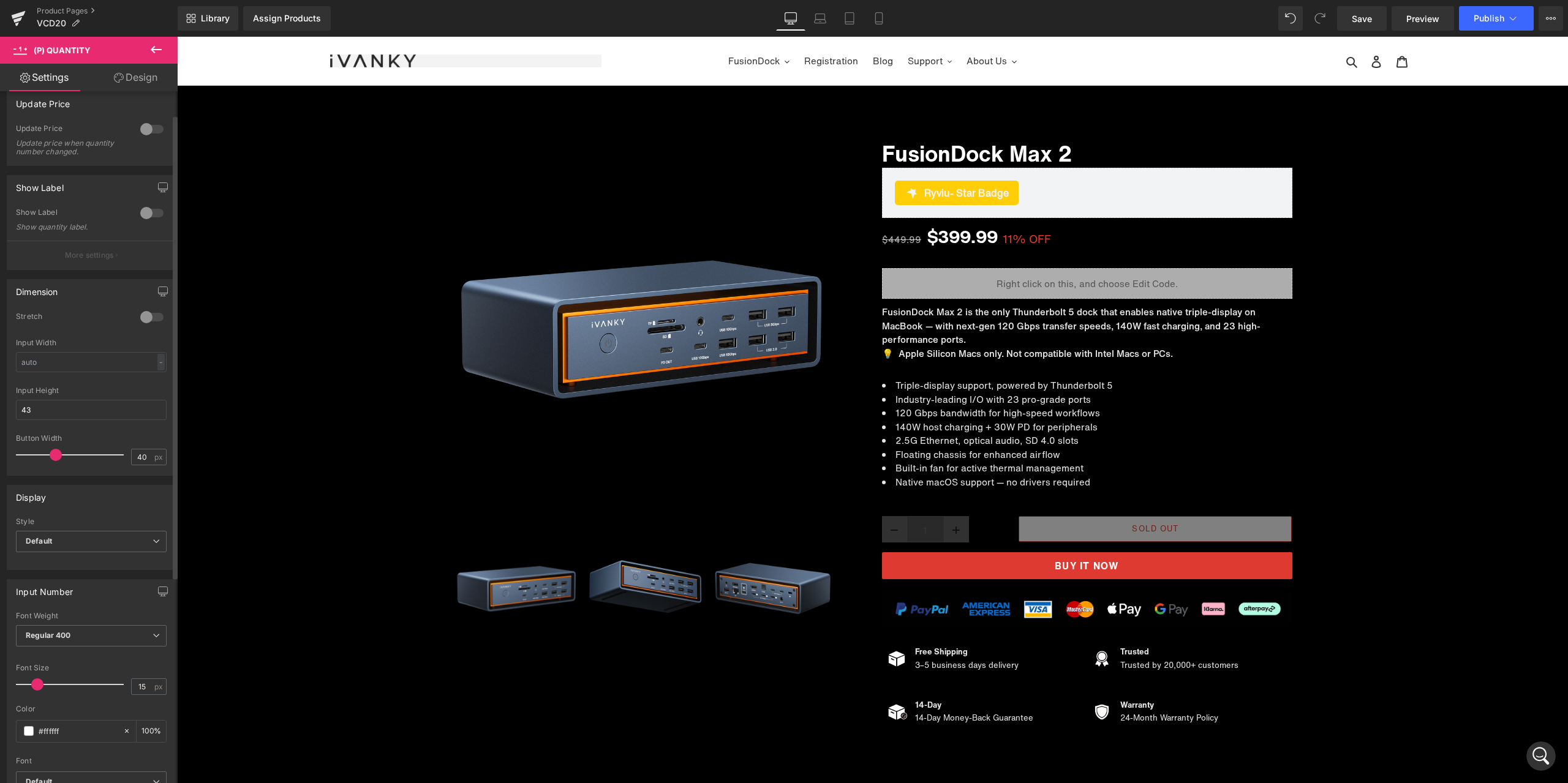
scroll to position [0, 0]
click at [144, 141] on div at bounding box center [152, 141] width 29 height 20
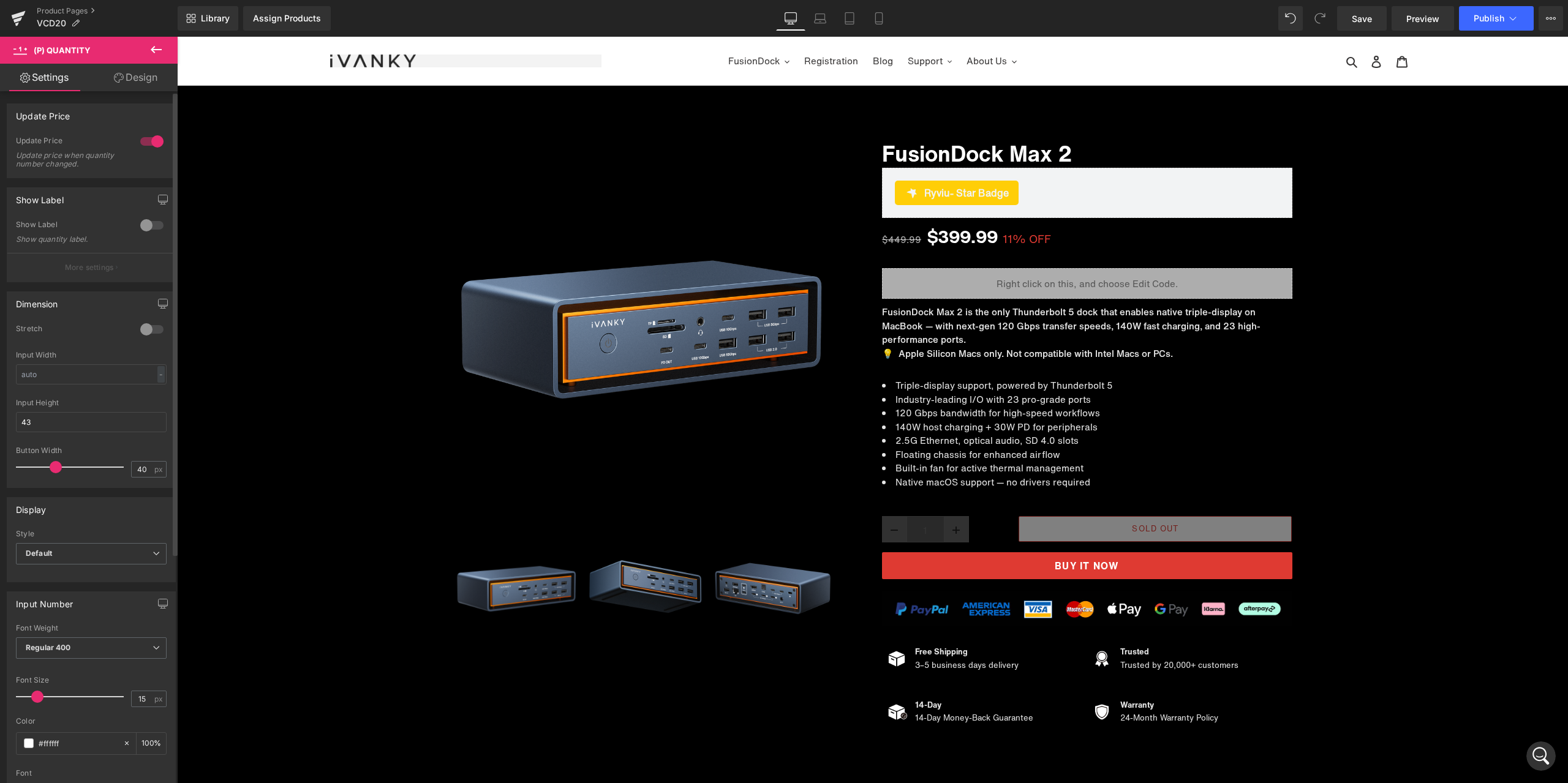
click at [144, 141] on div at bounding box center [152, 141] width 29 height 20
click at [139, 229] on div at bounding box center [152, 225] width 29 height 20
click at [108, 265] on p "More settings" at bounding box center [89, 267] width 49 height 11
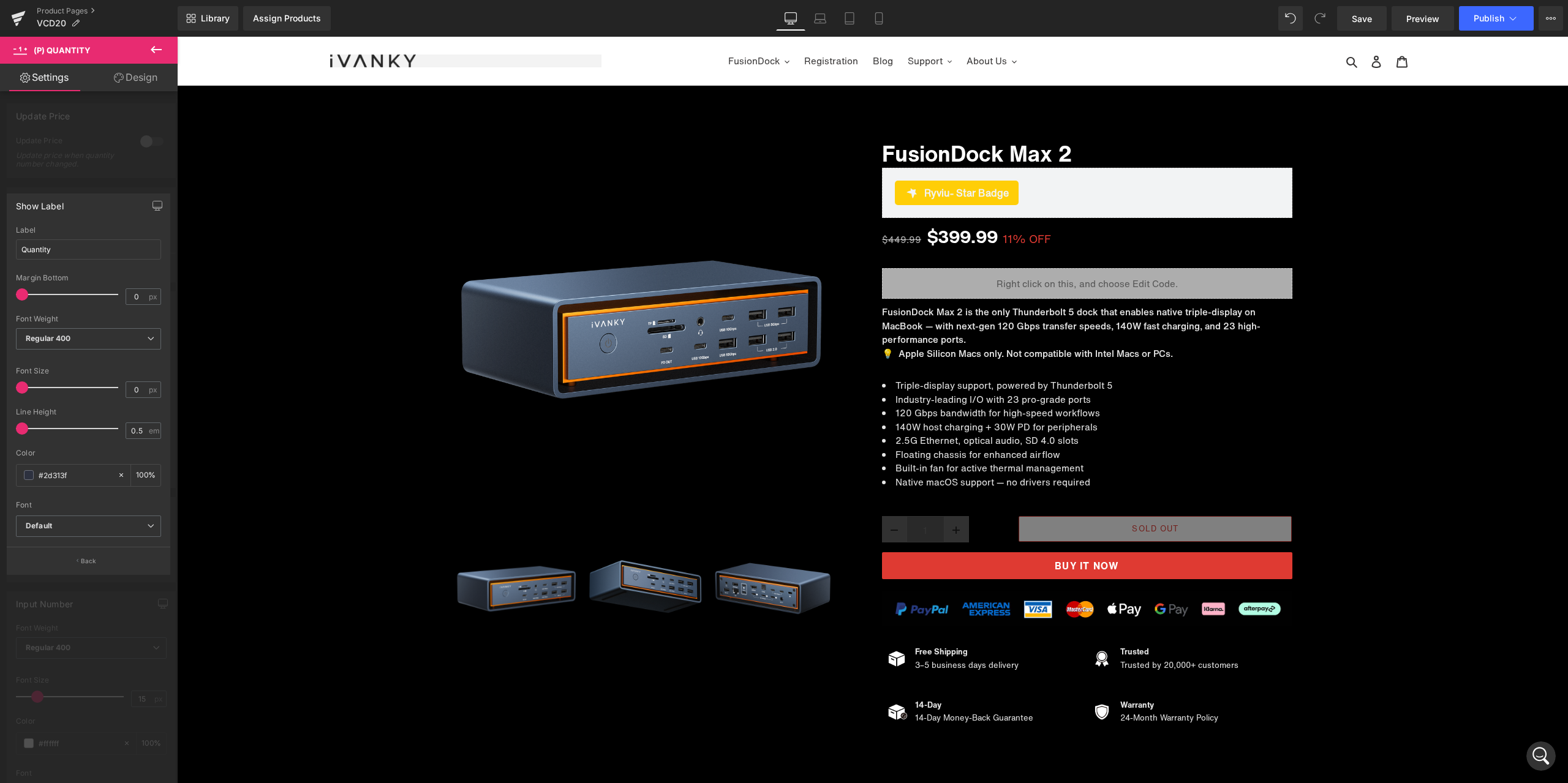
click at [112, 163] on div at bounding box center [89, 412] width 178 height 752
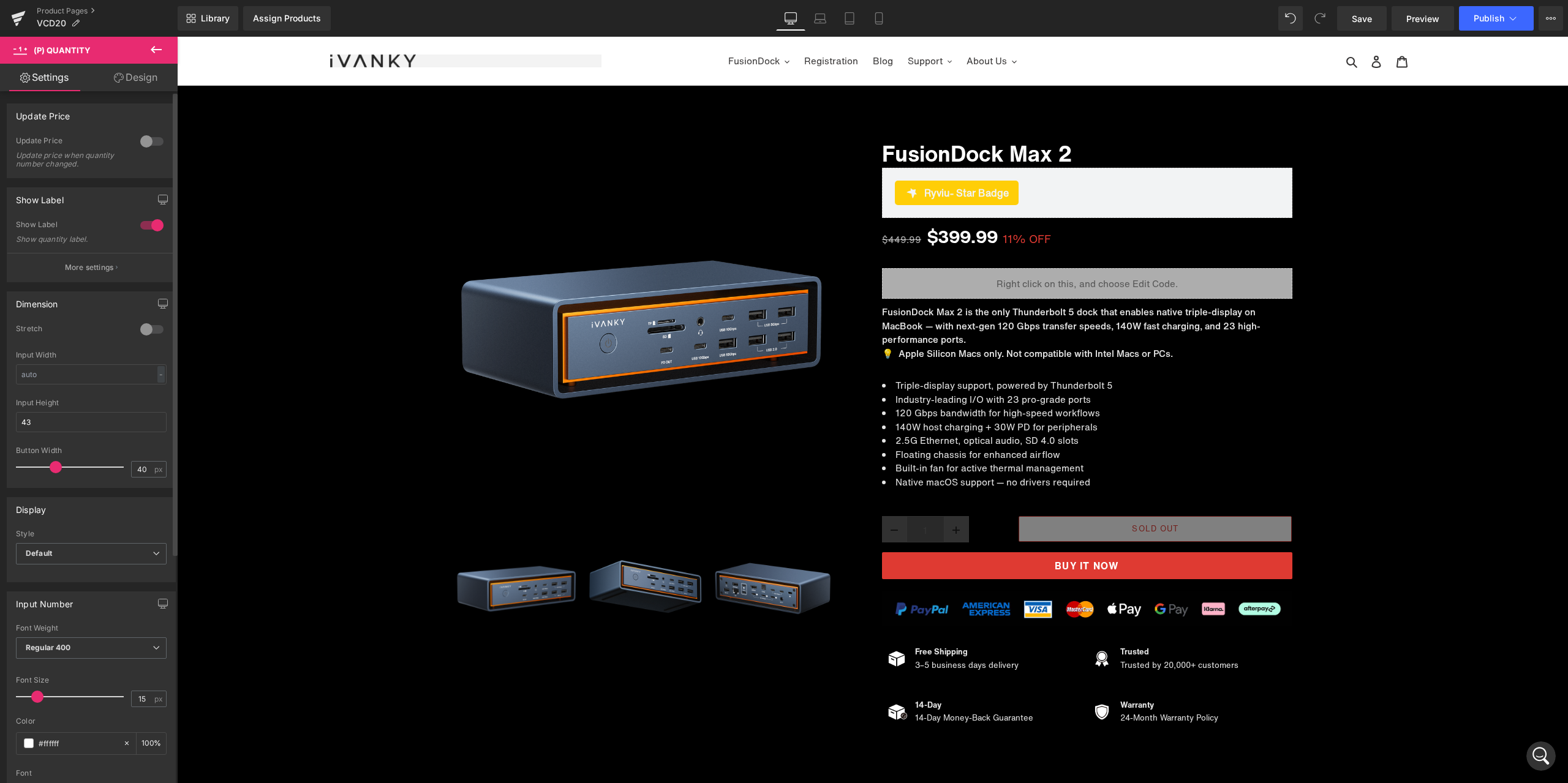
click at [142, 226] on div at bounding box center [152, 225] width 29 height 20
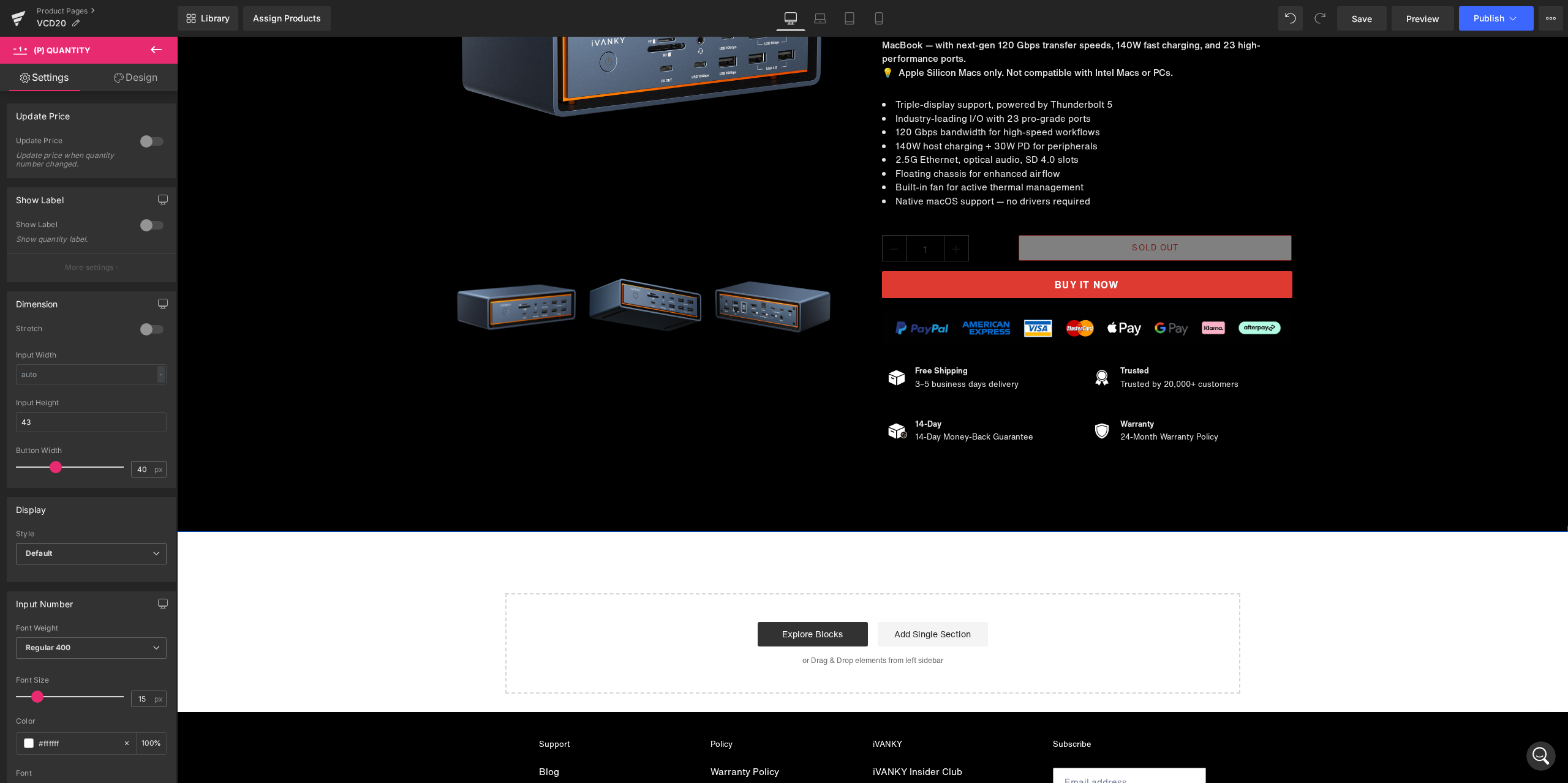
scroll to position [8168, 0]
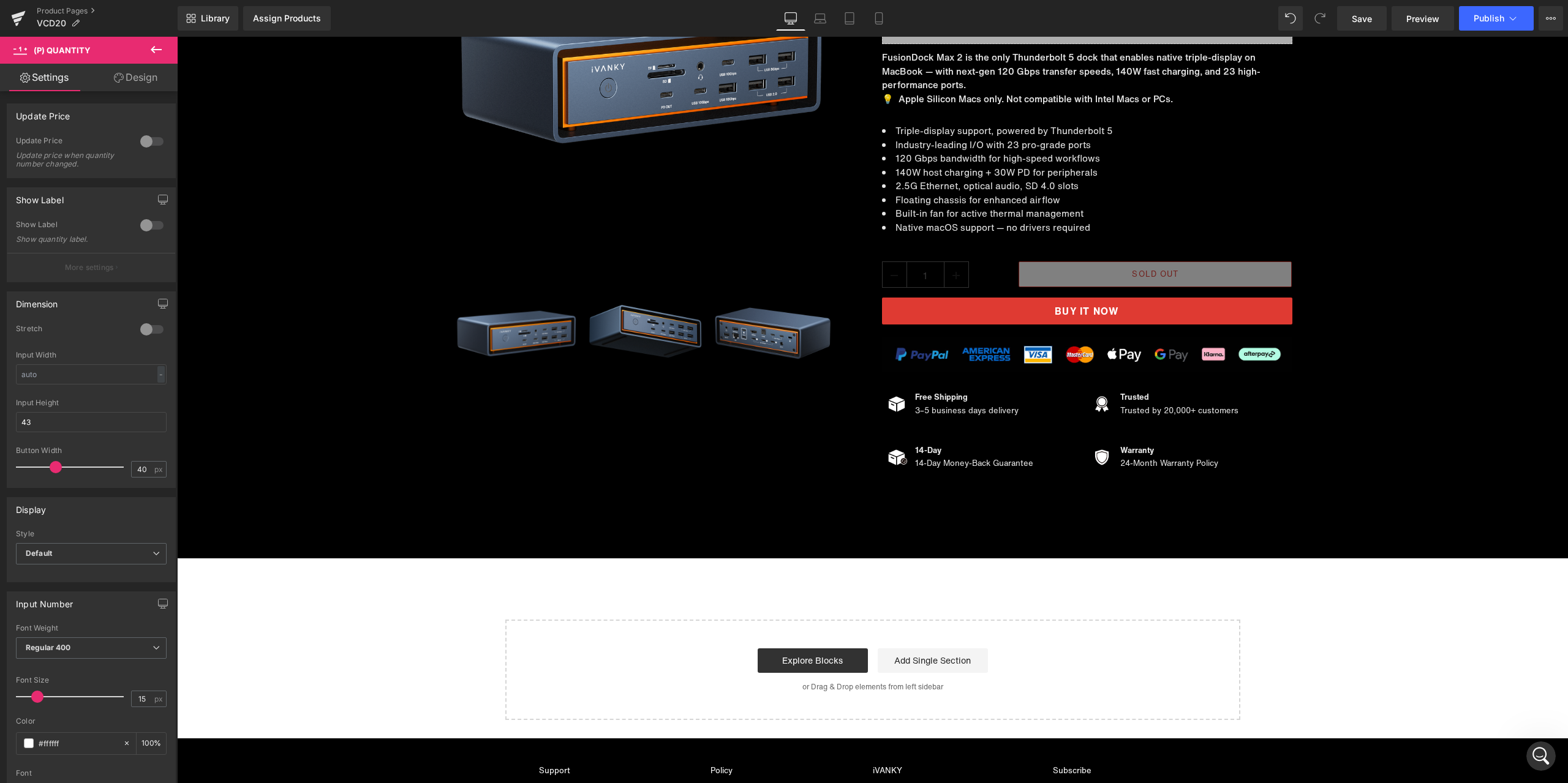
click at [1540, 751] on icon "打开 Intercom Messenger" at bounding box center [1542, 757] width 20 height 20
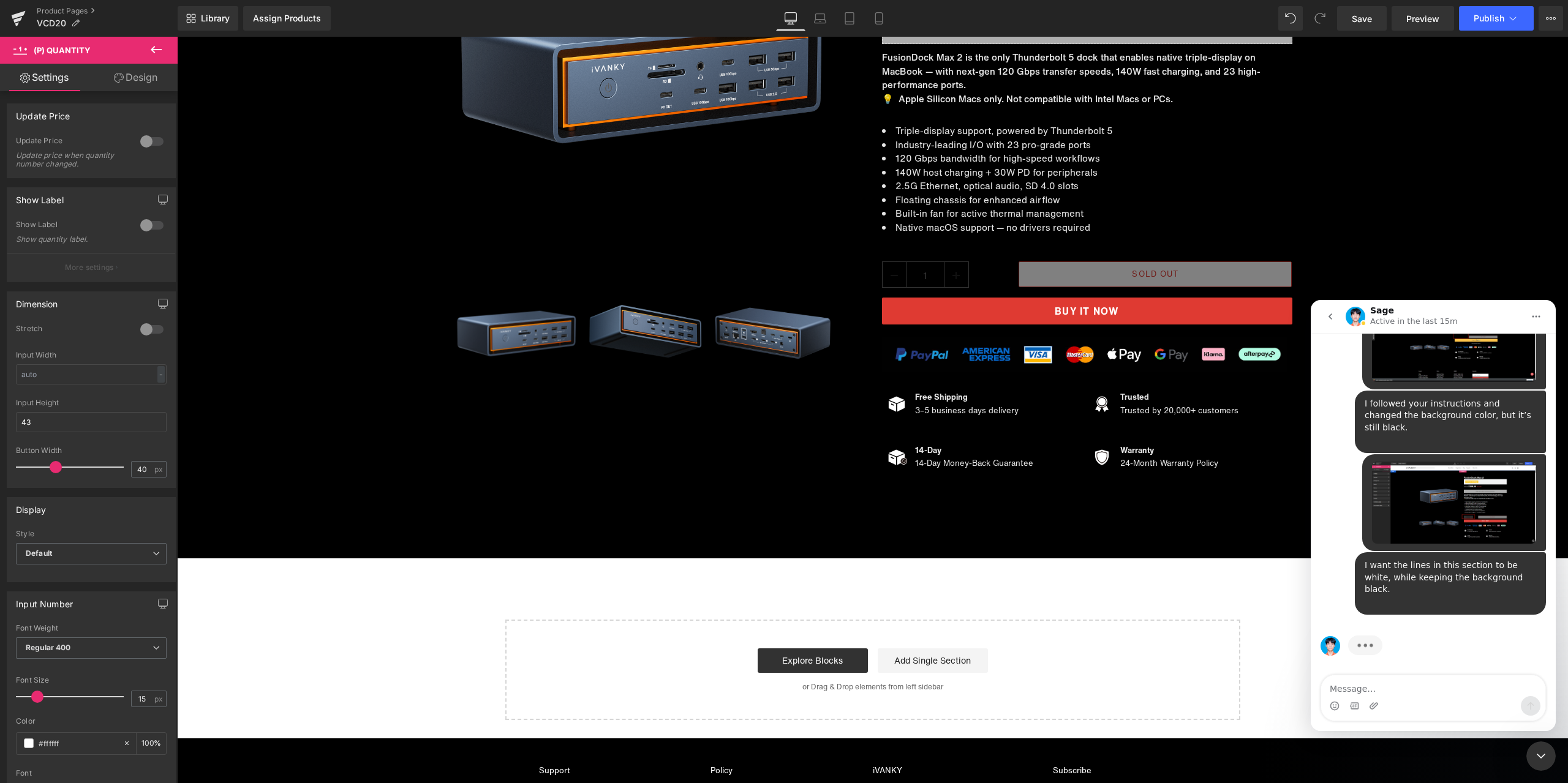
scroll to position [6321, 0]
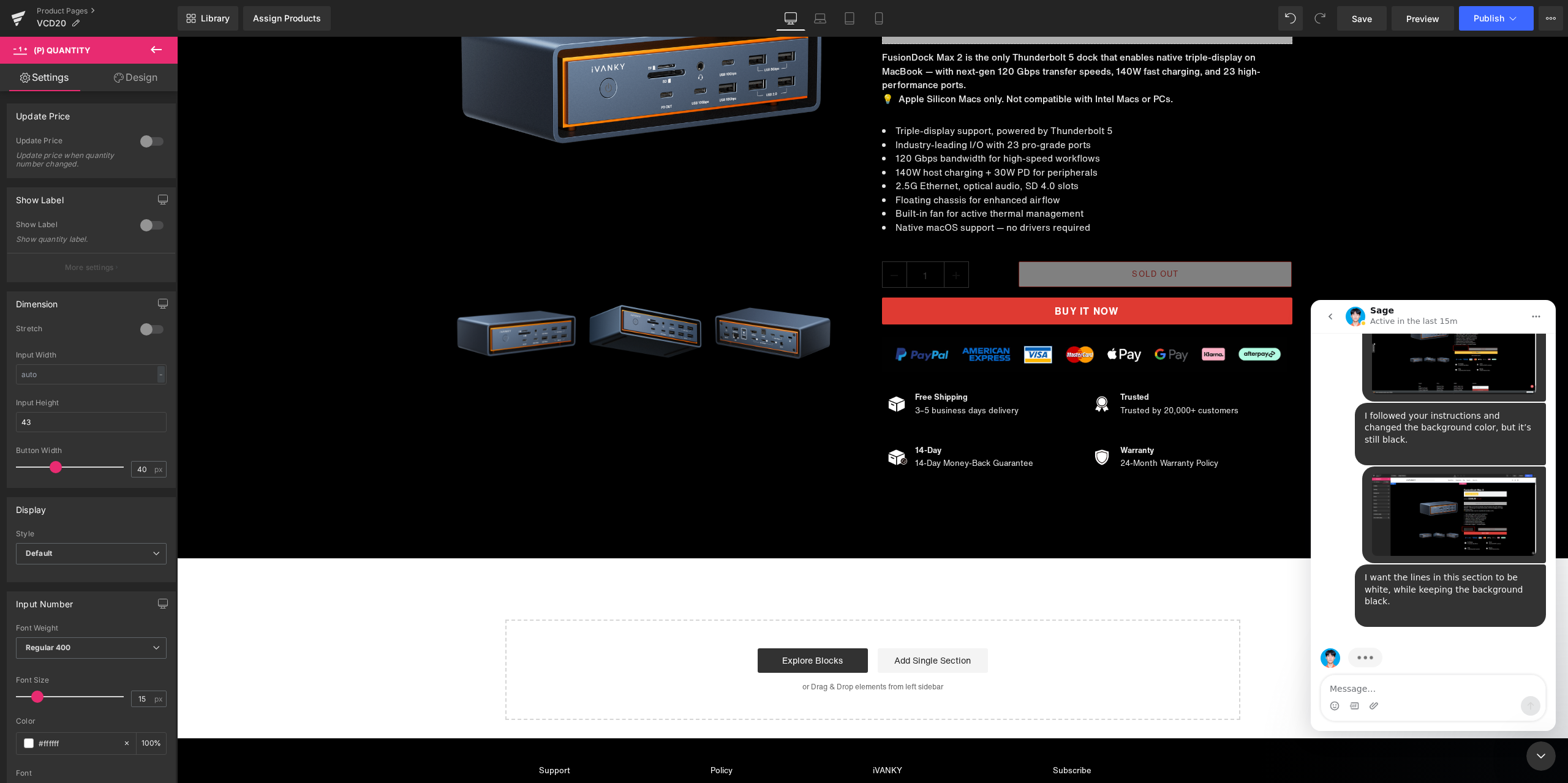
click at [1454, 394] on img "iVANKY说…" at bounding box center [1454, 354] width 164 height 82
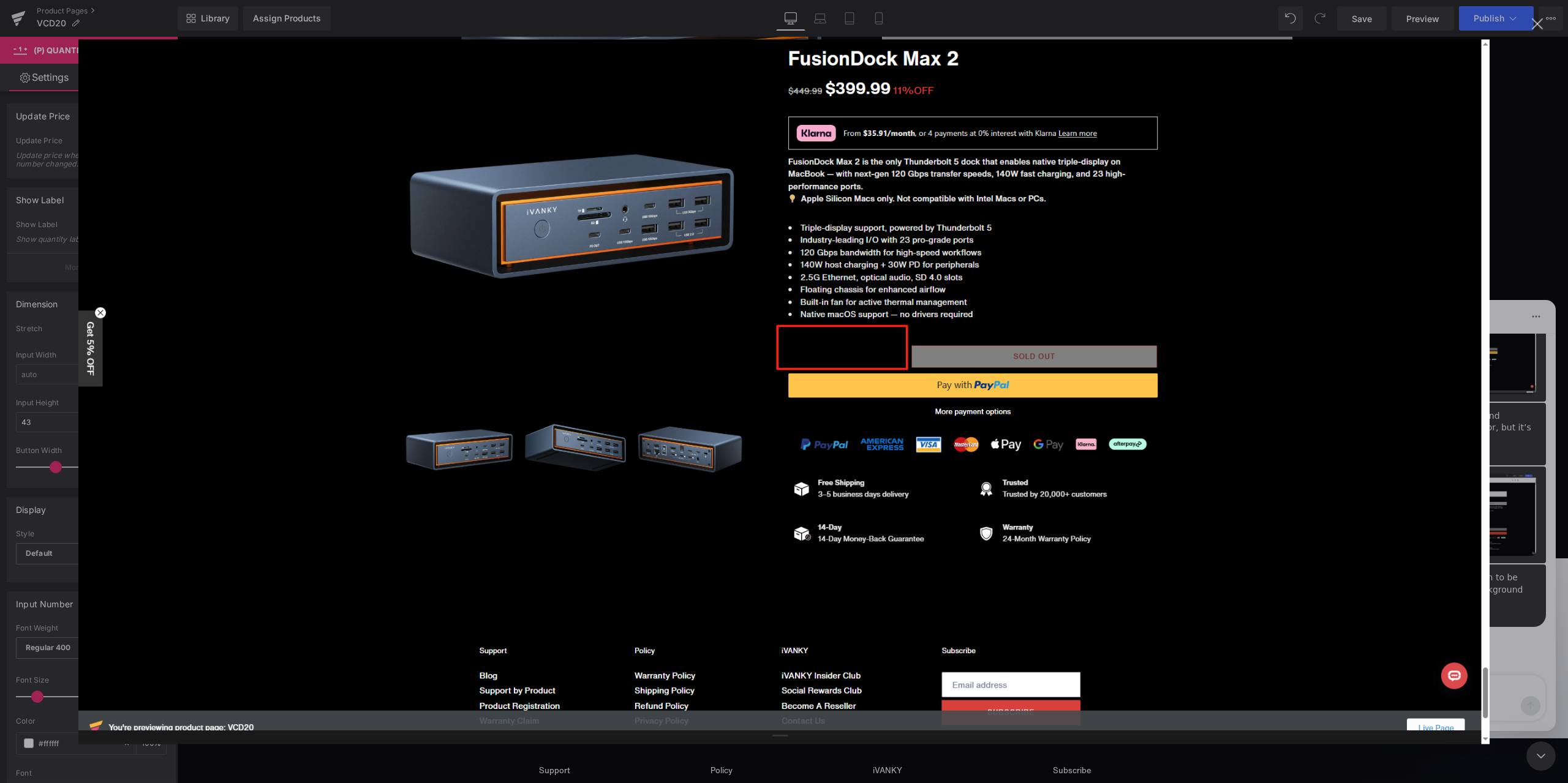
click at [1450, 377] on img "关闭" at bounding box center [784, 392] width 1411 height 705
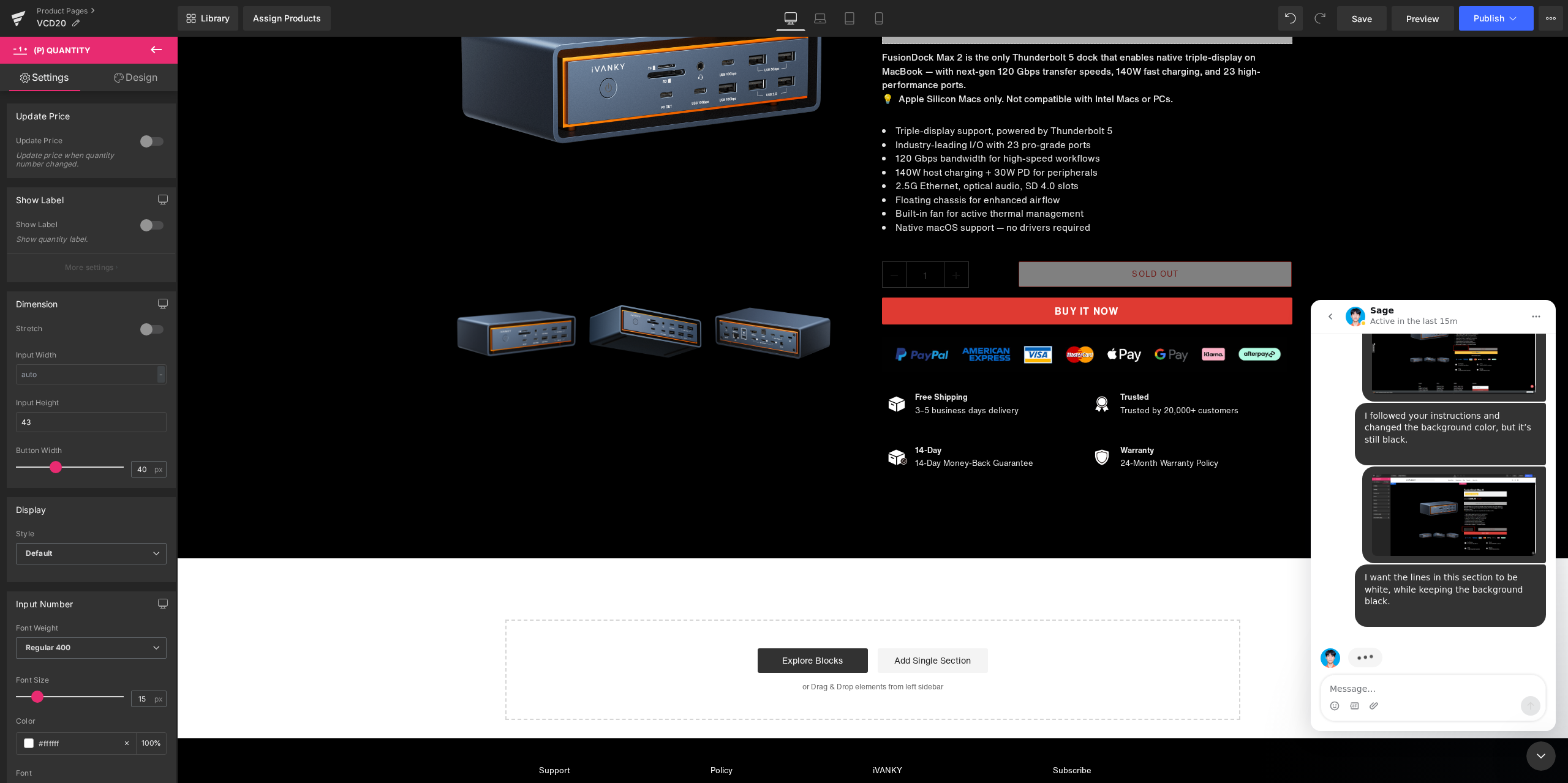
click at [1477, 535] on img "iVANKY说…" at bounding box center [1454, 515] width 164 height 82
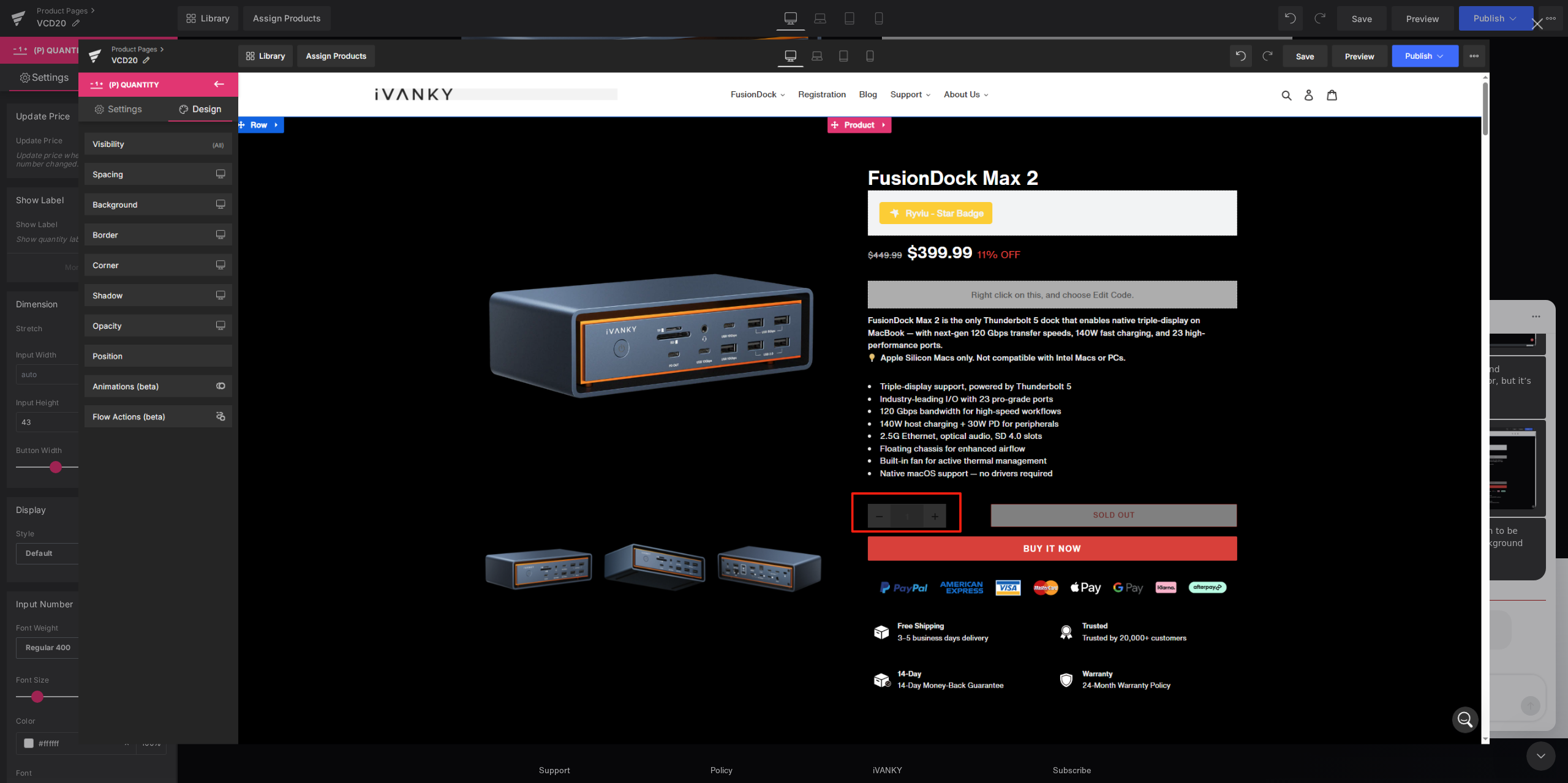
scroll to position [6404, 0]
click at [1413, 150] on img "关闭" at bounding box center [784, 392] width 1411 height 705
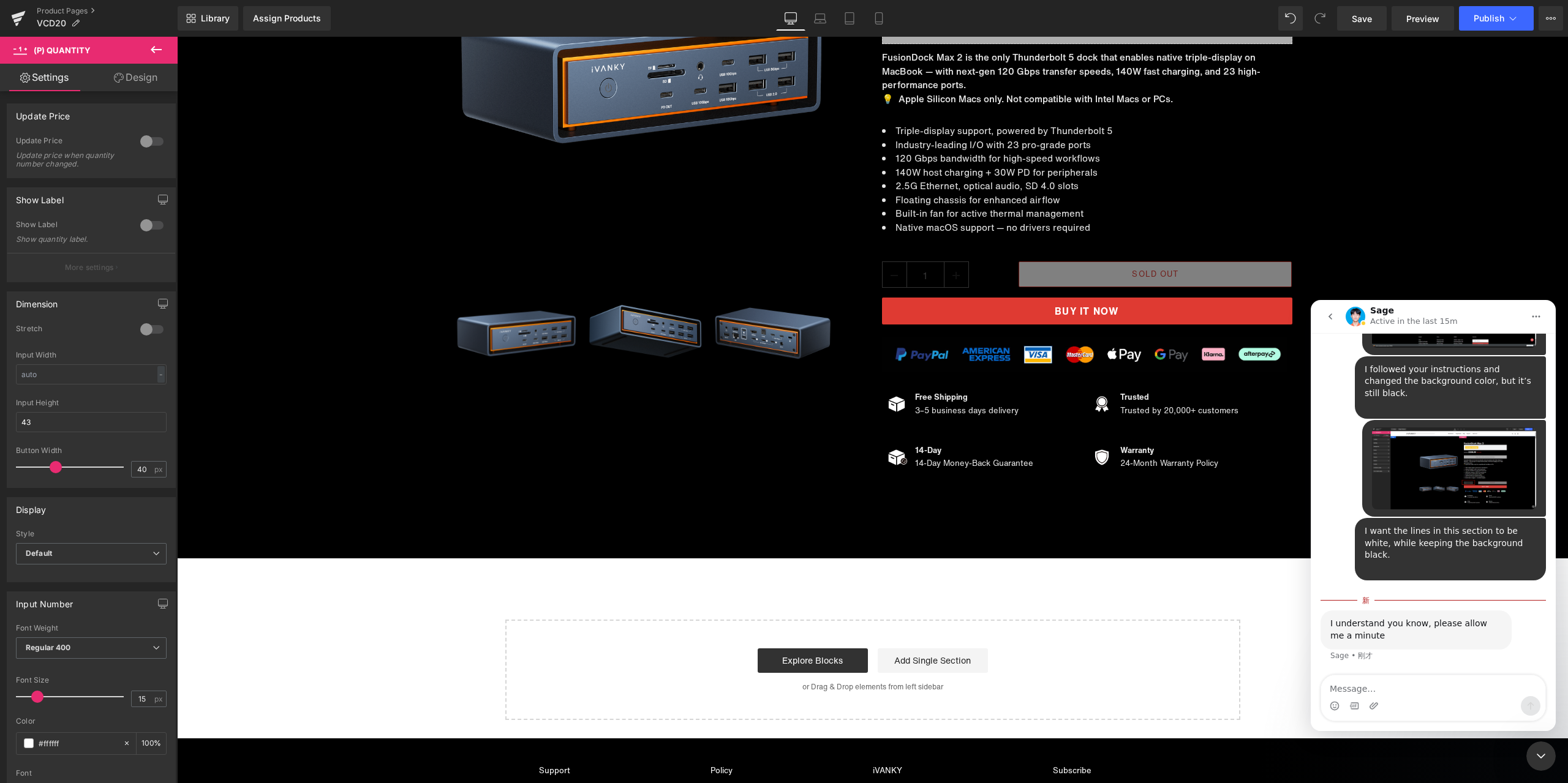
click at [1539, 759] on icon "关闭 Intercom Messenger" at bounding box center [1541, 756] width 15 height 15
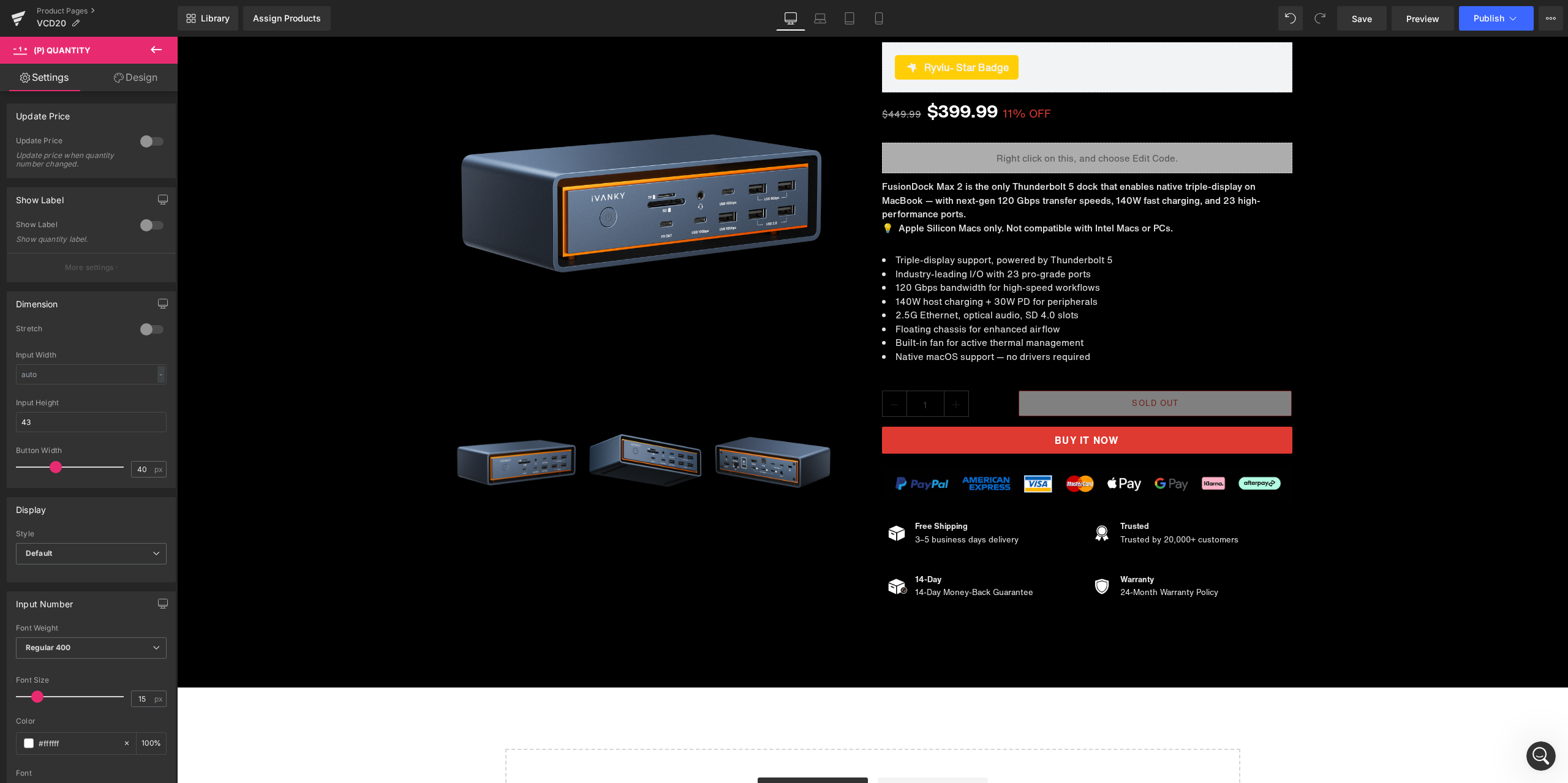
scroll to position [8168, 0]
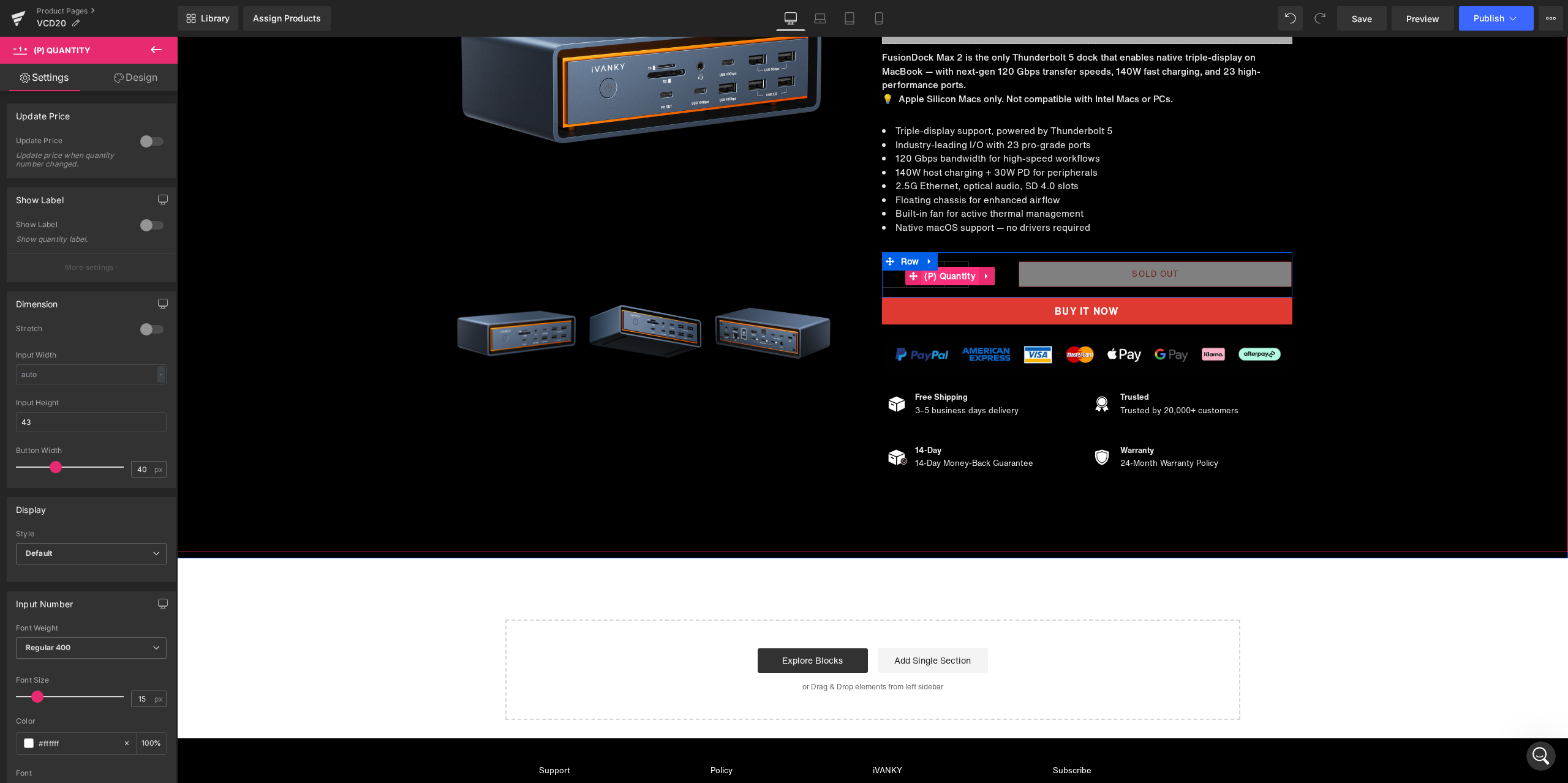
click at [933, 275] on span "(P) Quantity" at bounding box center [950, 277] width 57 height 19
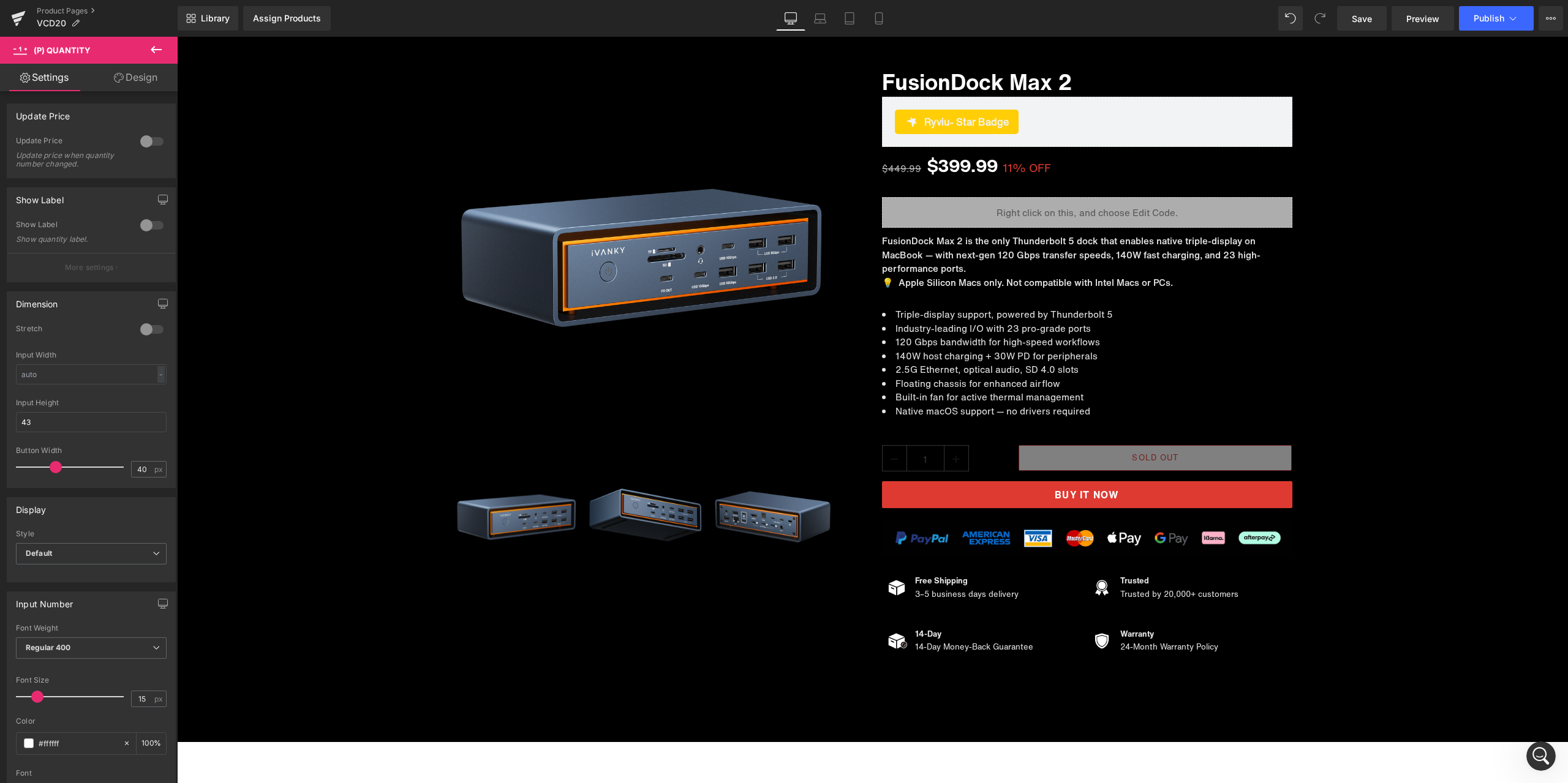
scroll to position [6451, 0]
click at [1542, 757] on icon "打开 Intercom Messenger" at bounding box center [1542, 757] width 20 height 20
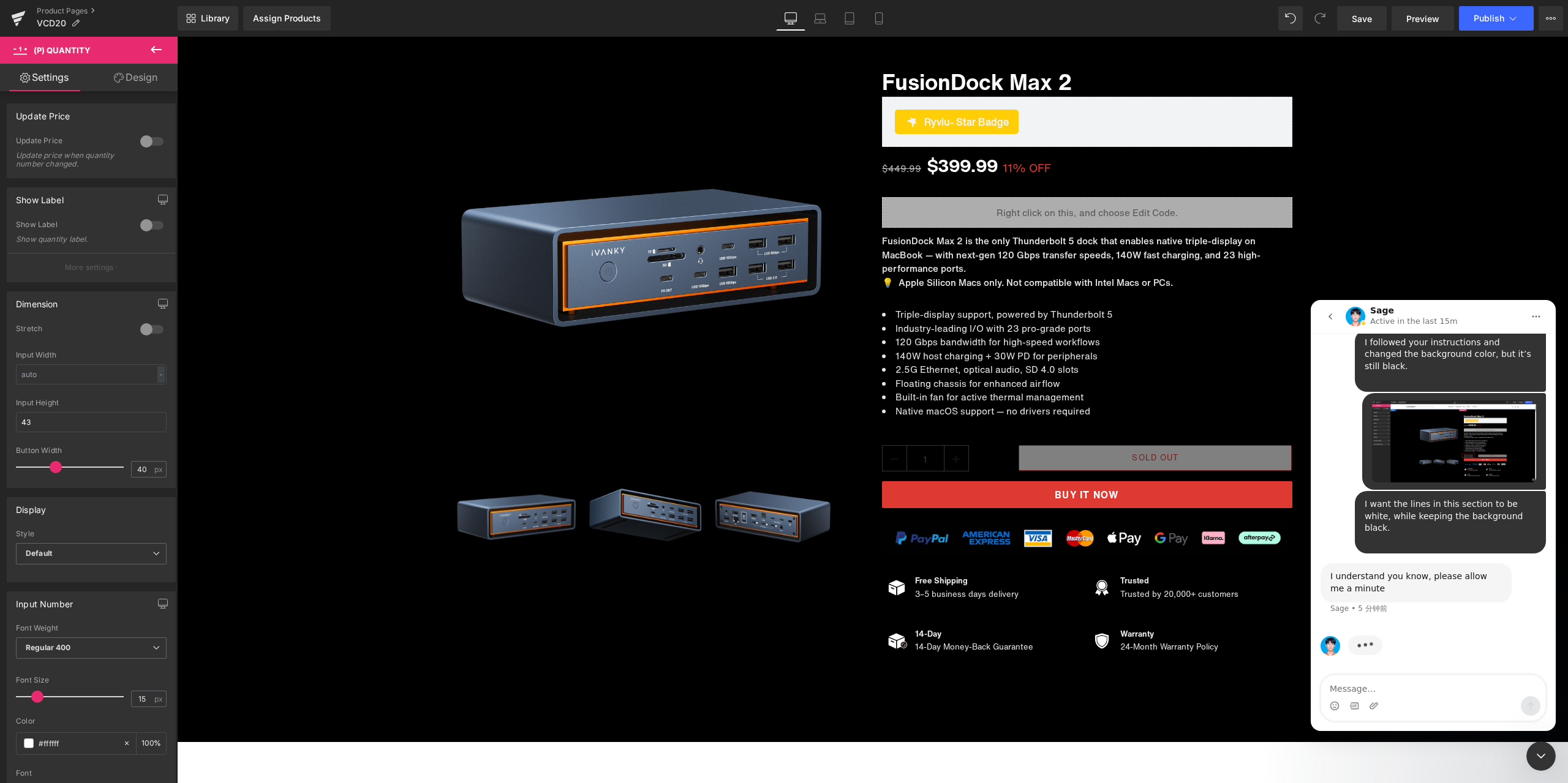
scroll to position [6384, 0]
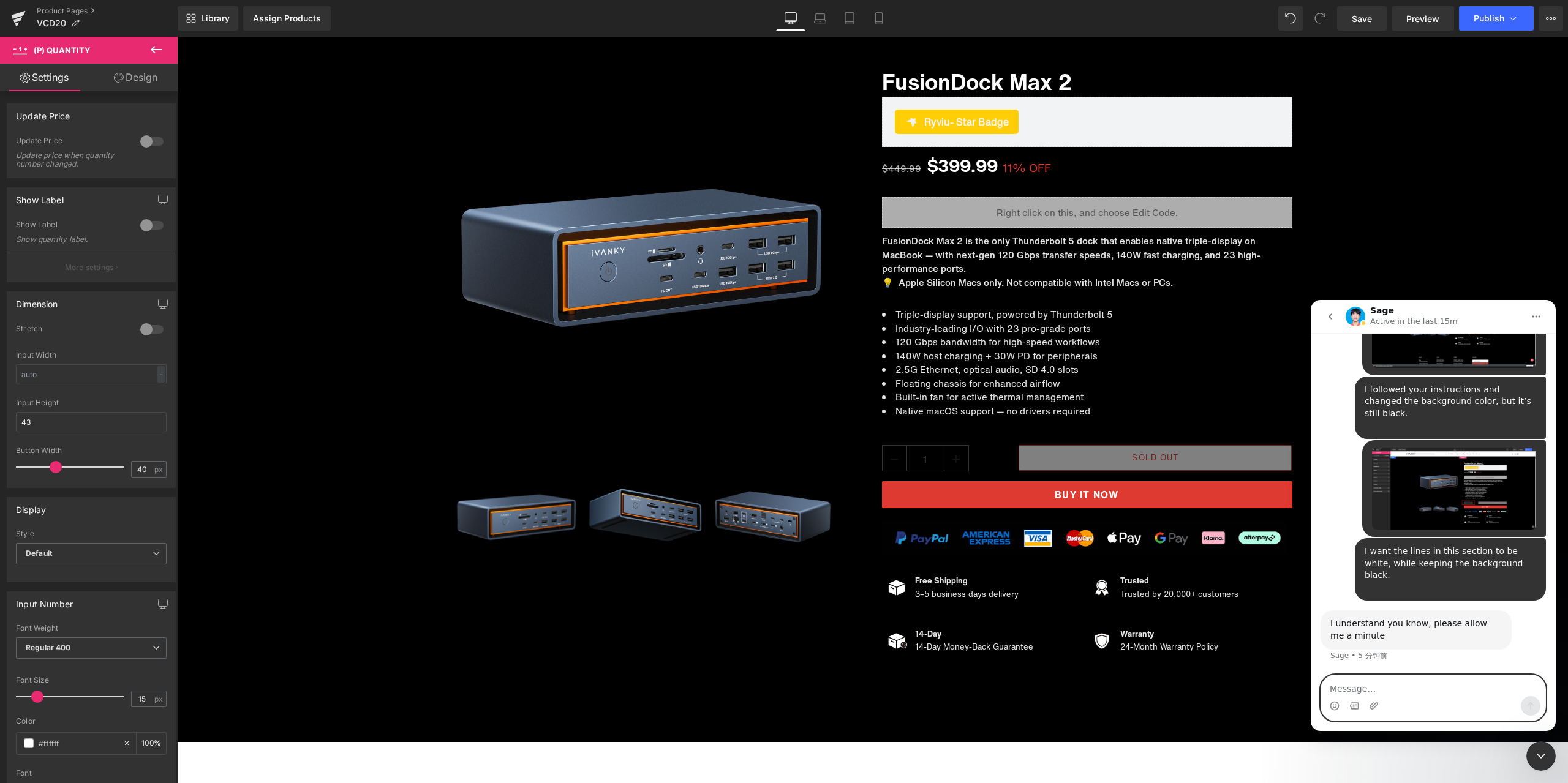
click at [1398, 689] on textarea "Message…" at bounding box center [1433, 686] width 225 height 20
type textarea "OK"
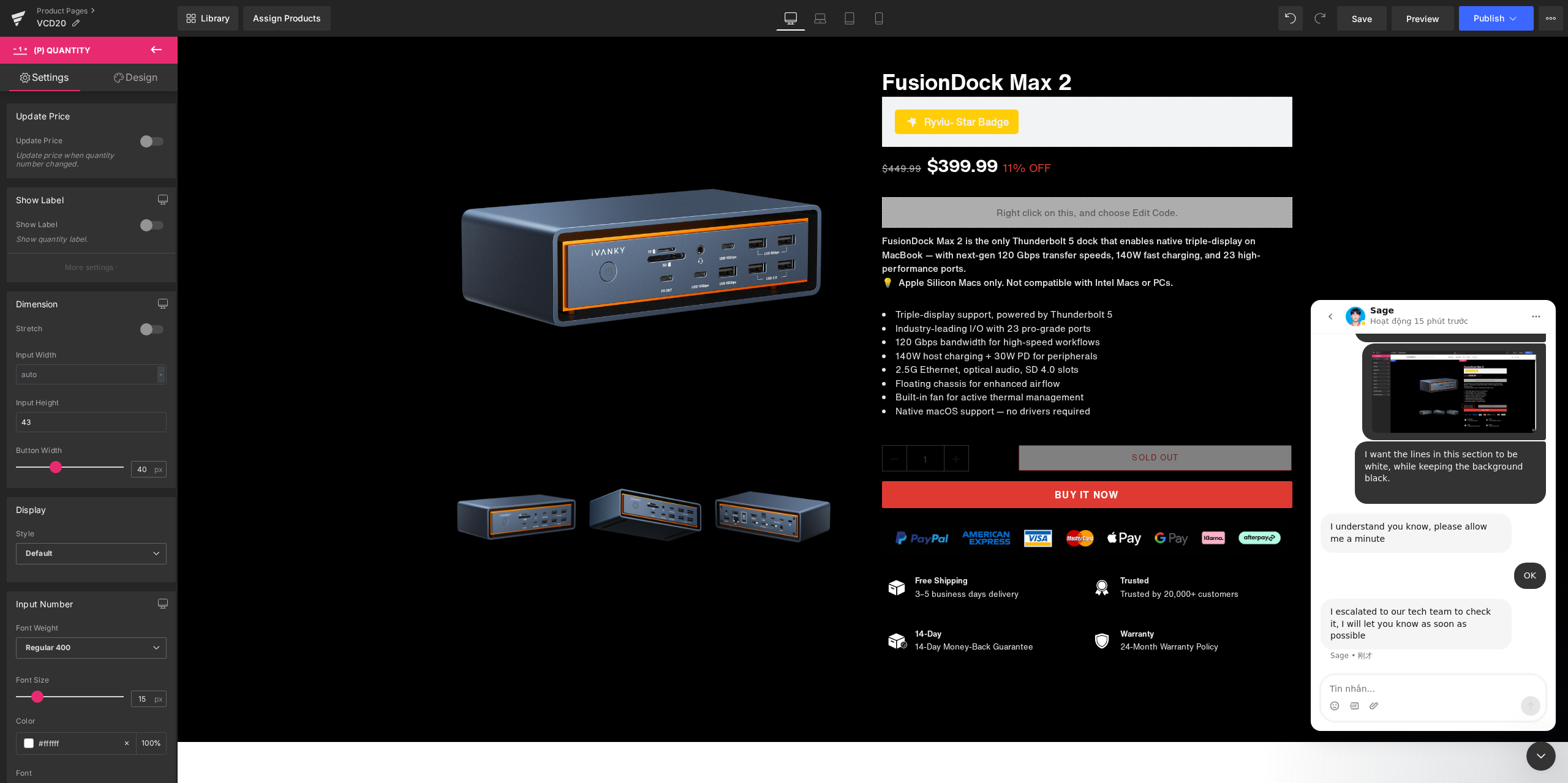
scroll to position [6420, 0]
click at [1401, 687] on textarea "Tin nhắn..." at bounding box center [1433, 686] width 225 height 20
type textarea "OK"
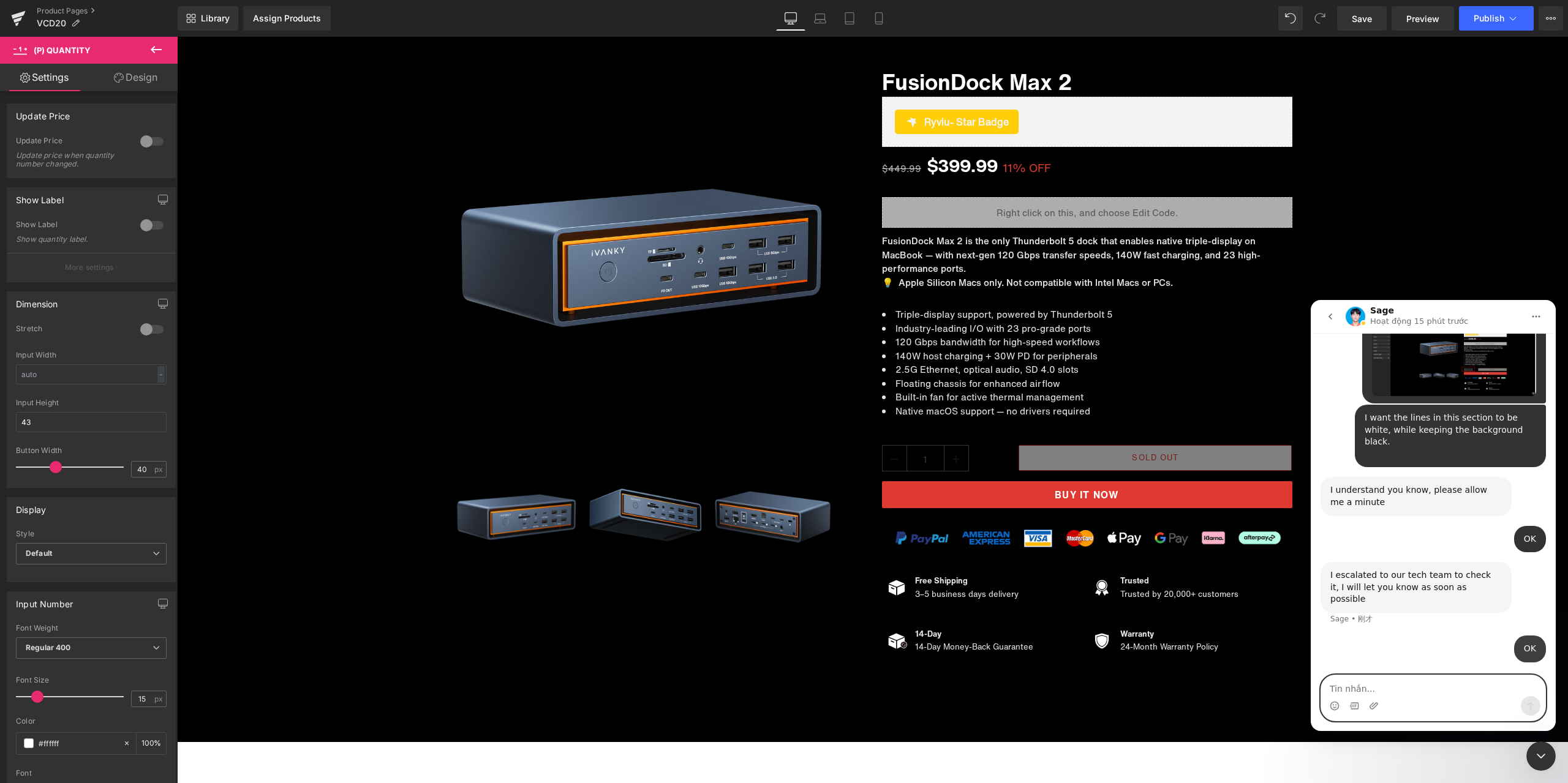
scroll to position [6457, 0]
drag, startPoint x: 1546, startPoint y: 752, endPoint x: 1530, endPoint y: 748, distance: 16.5
click at [1546, 752] on icon "关闭 Intercom Messenger" at bounding box center [1541, 756] width 15 height 15
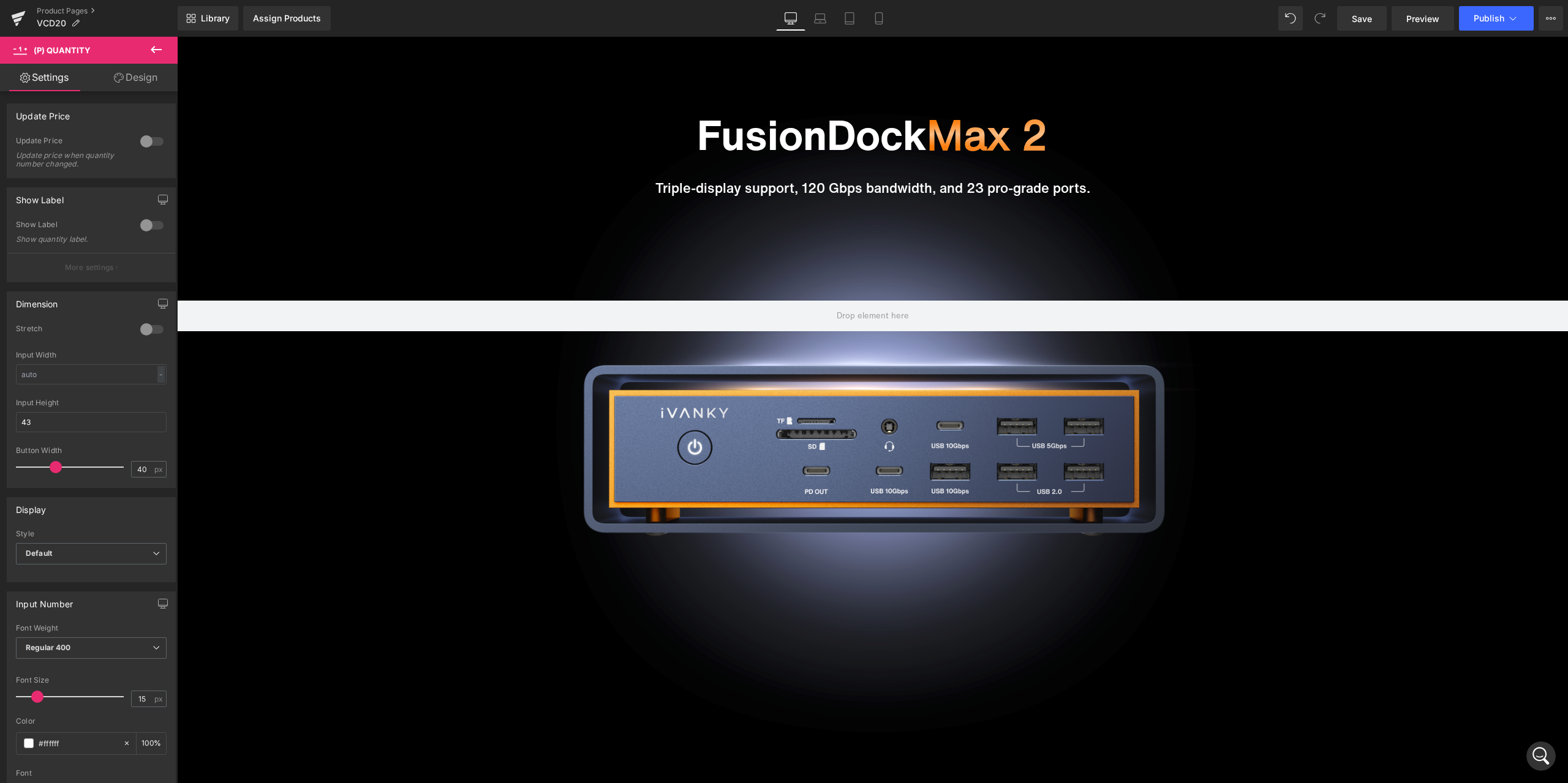
scroll to position [0, 0]
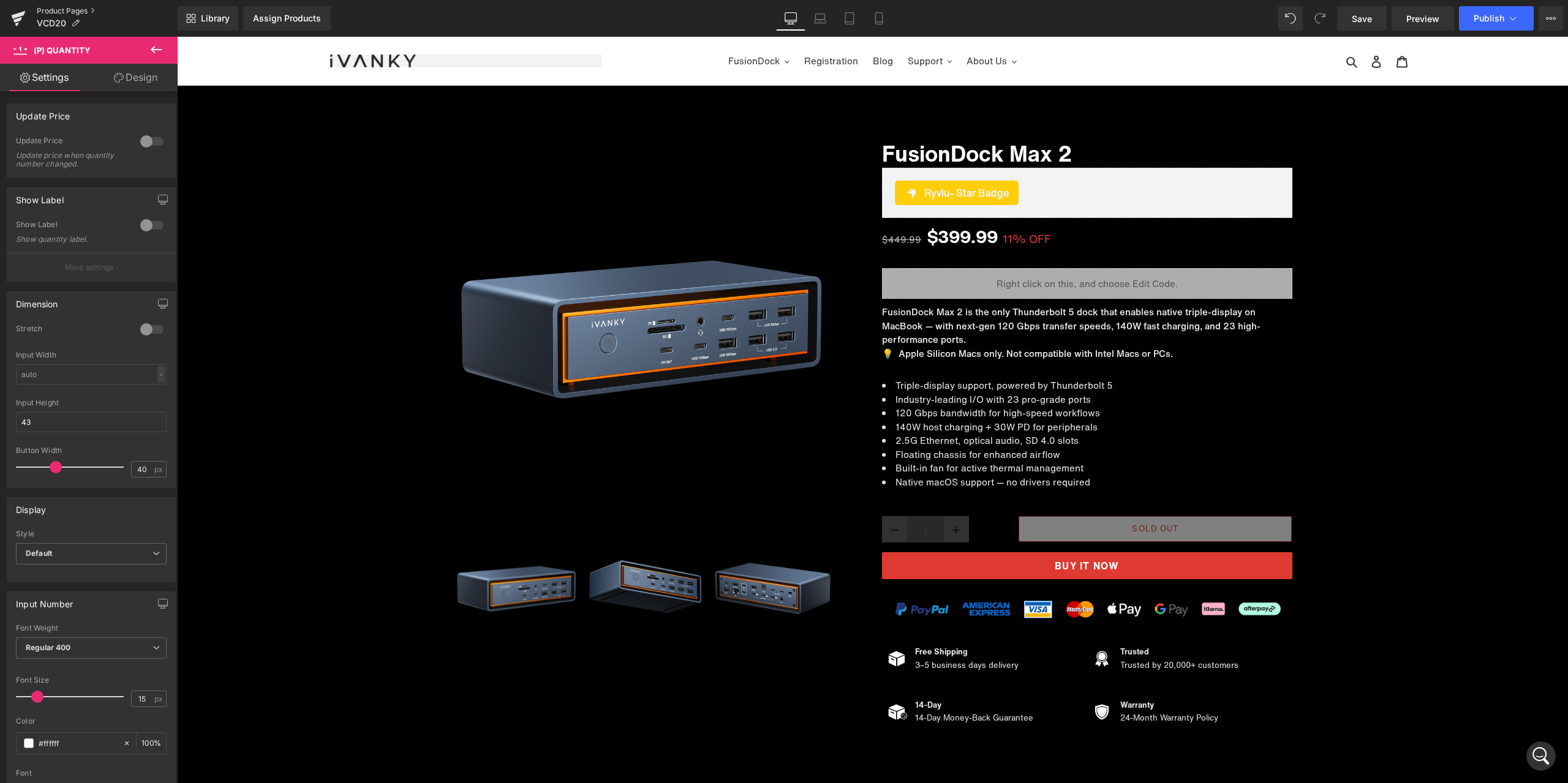
click at [65, 14] on link "Product Pages" at bounding box center [107, 10] width 141 height 9
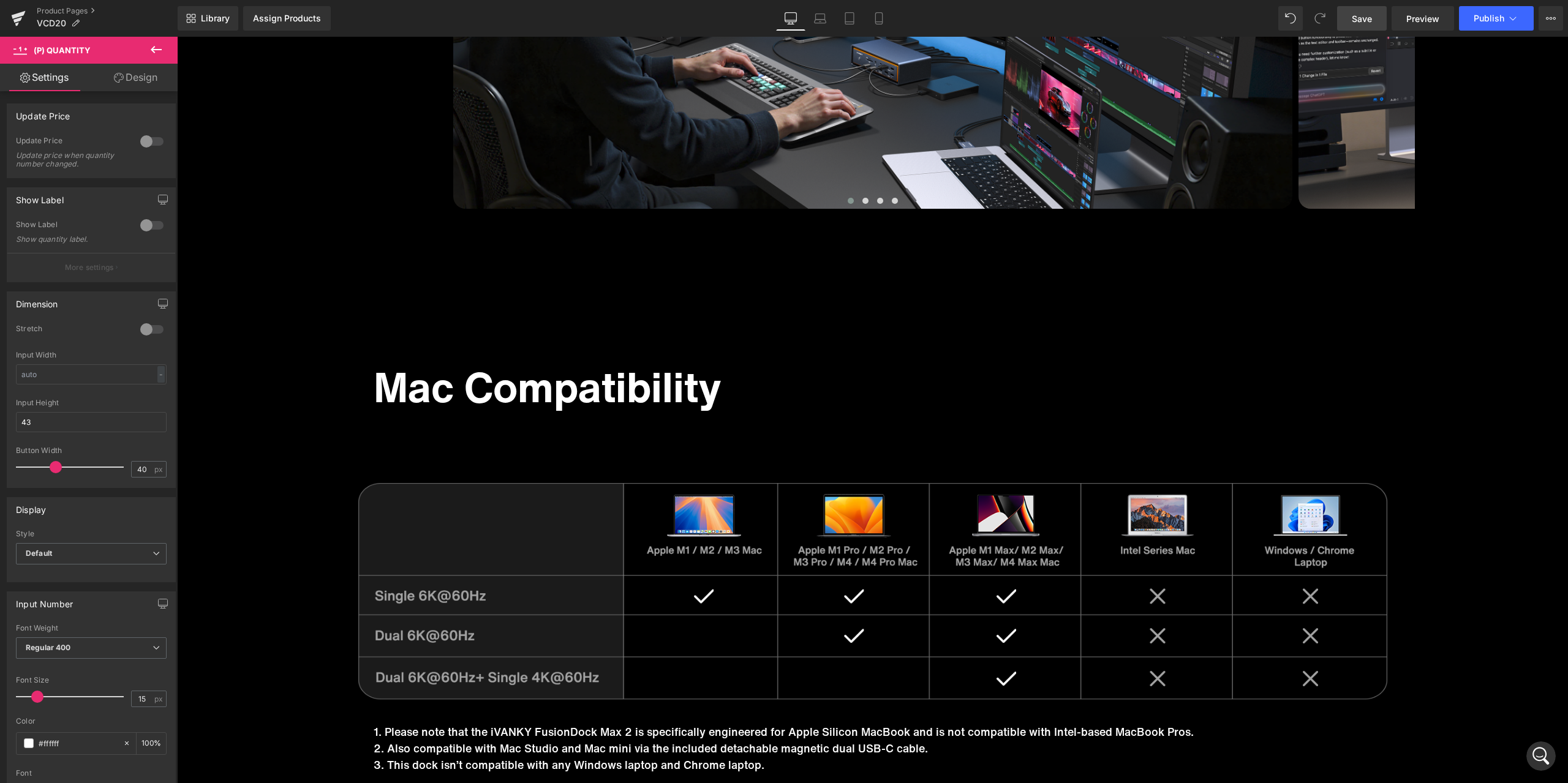
scroll to position [6504, 0]
click at [1370, 14] on span "Save" at bounding box center [1362, 18] width 20 height 13
click at [68, 11] on link "Product Pages" at bounding box center [107, 10] width 141 height 9
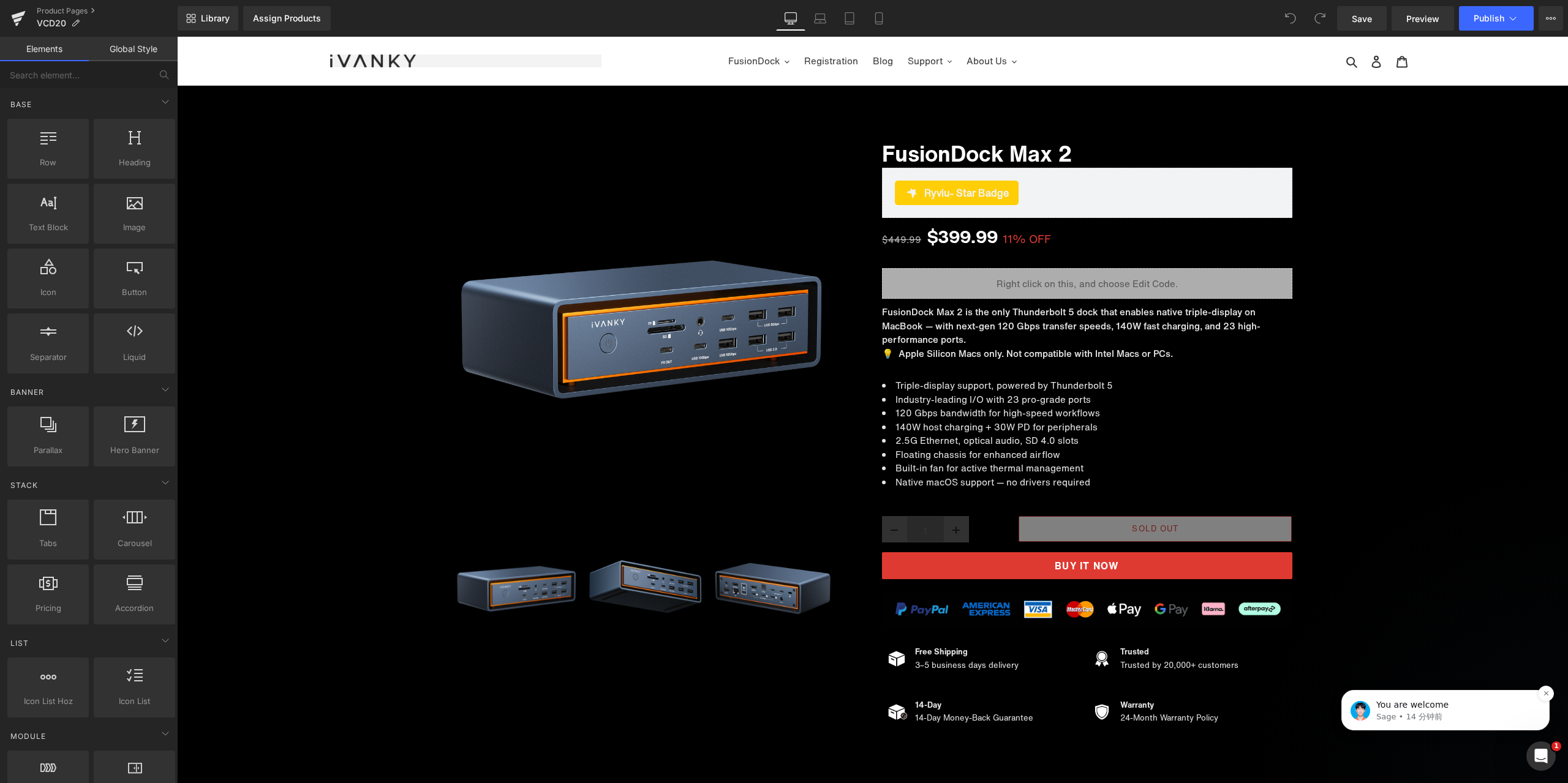
click at [1474, 709] on p "You are welcome" at bounding box center [1455, 705] width 158 height 12
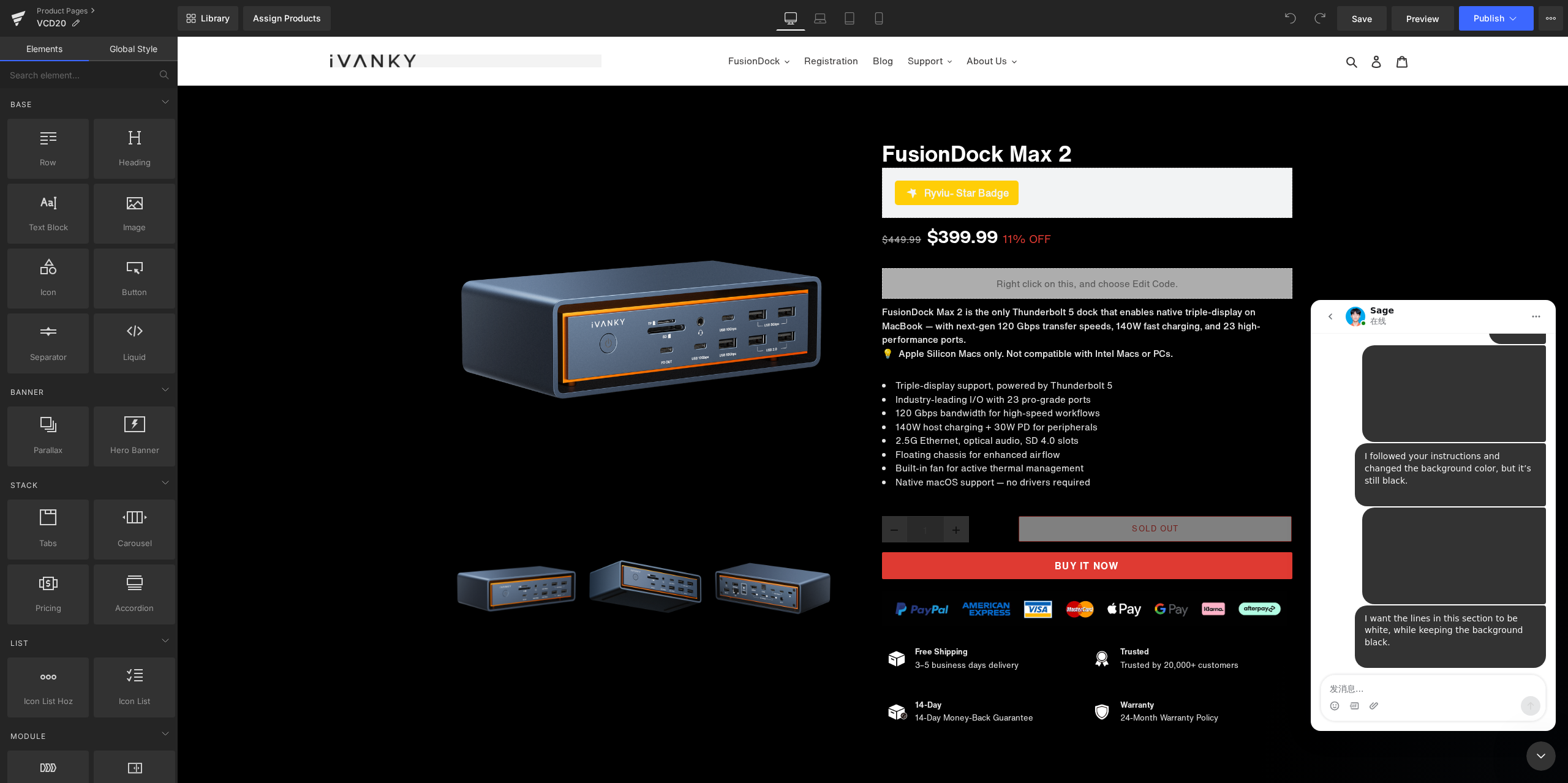
scroll to position [6630, 0]
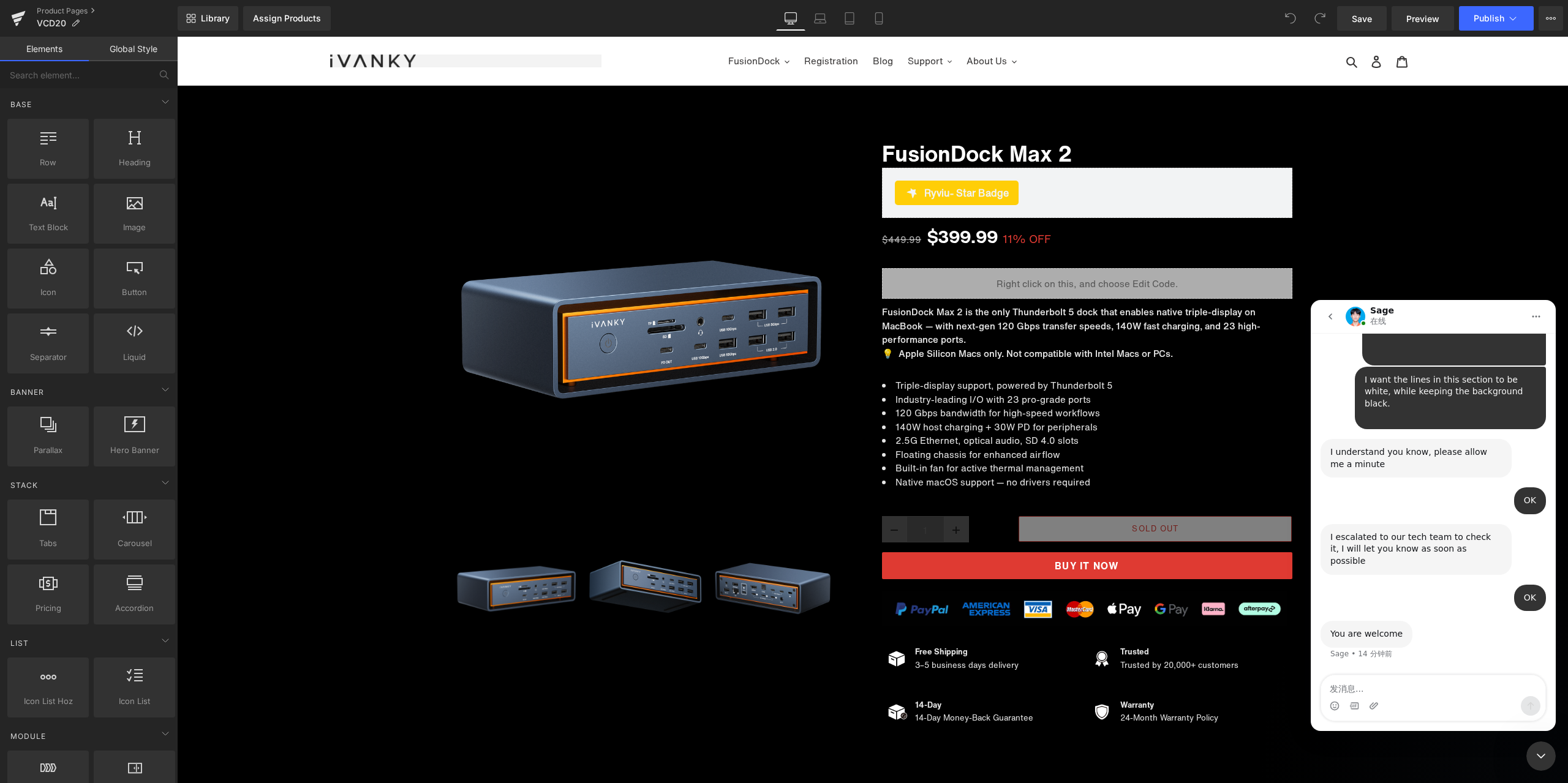
drag, startPoint x: 1543, startPoint y: 759, endPoint x: 1530, endPoint y: 754, distance: 13.9
click at [1543, 759] on icon "关闭 Intercom Messenger" at bounding box center [1541, 756] width 15 height 15
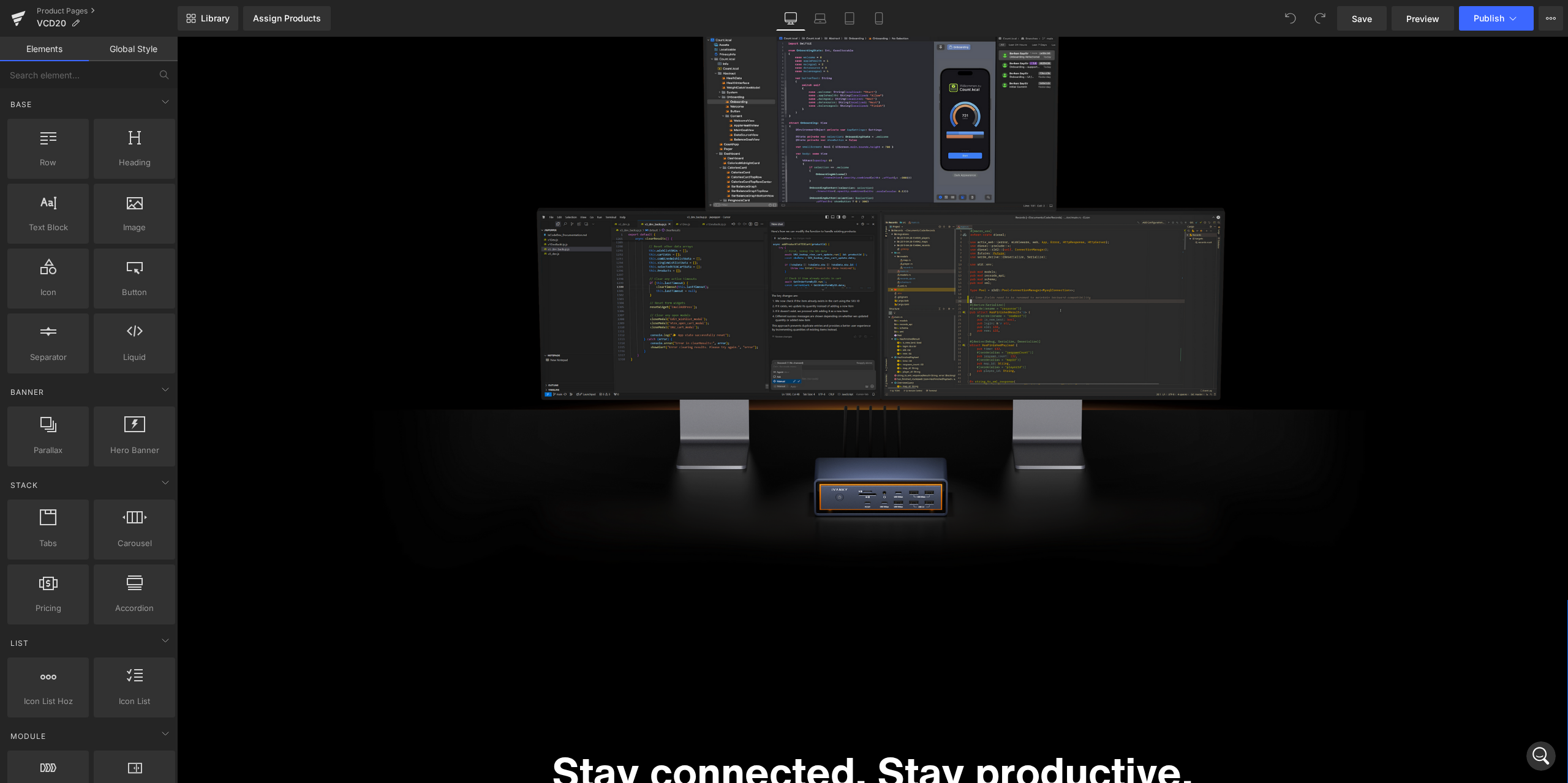
scroll to position [2311, 0]
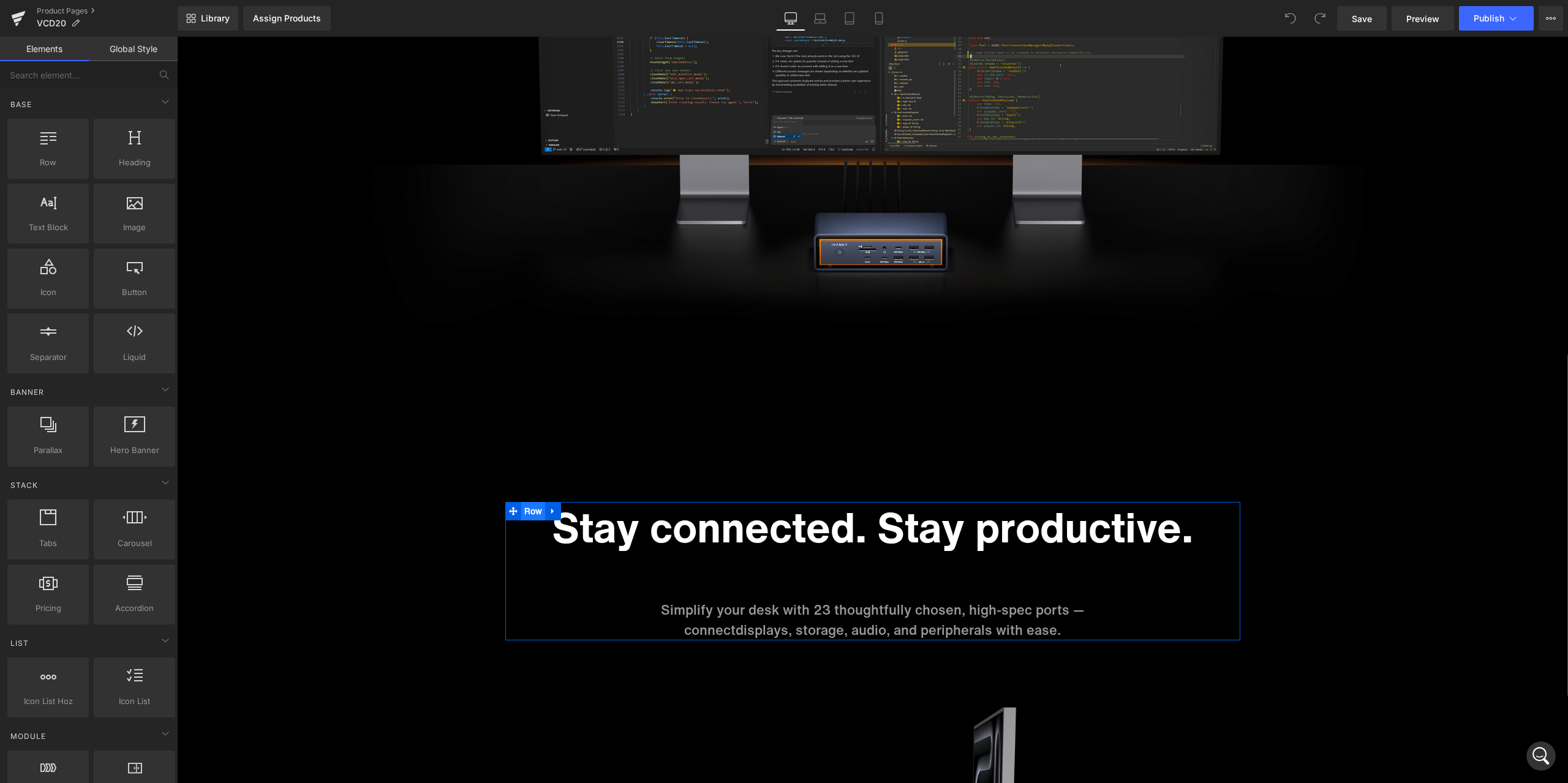
click at [521, 505] on span "Row" at bounding box center [533, 511] width 25 height 19
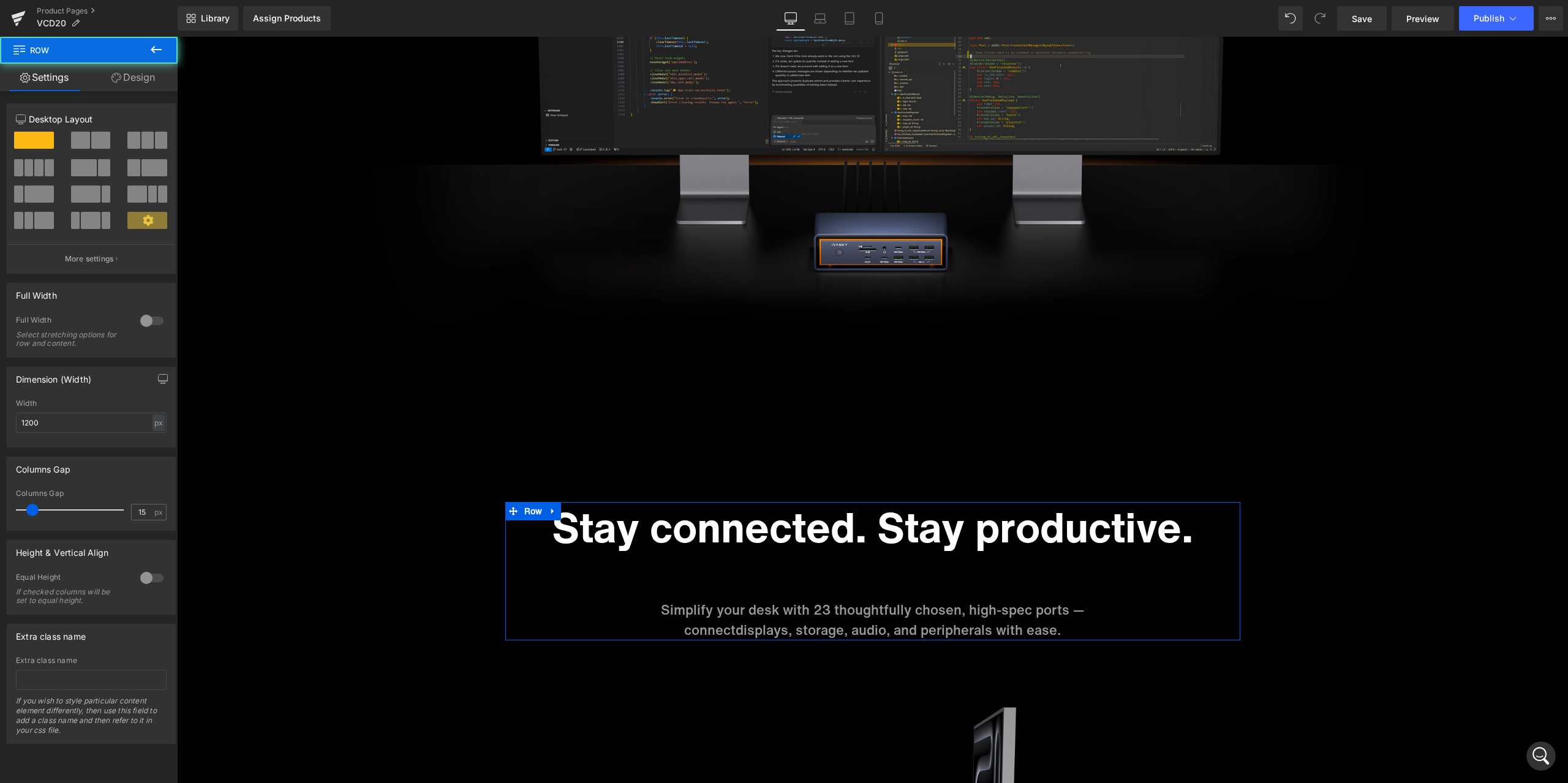
click at [143, 67] on link "Design" at bounding box center [133, 78] width 89 height 27
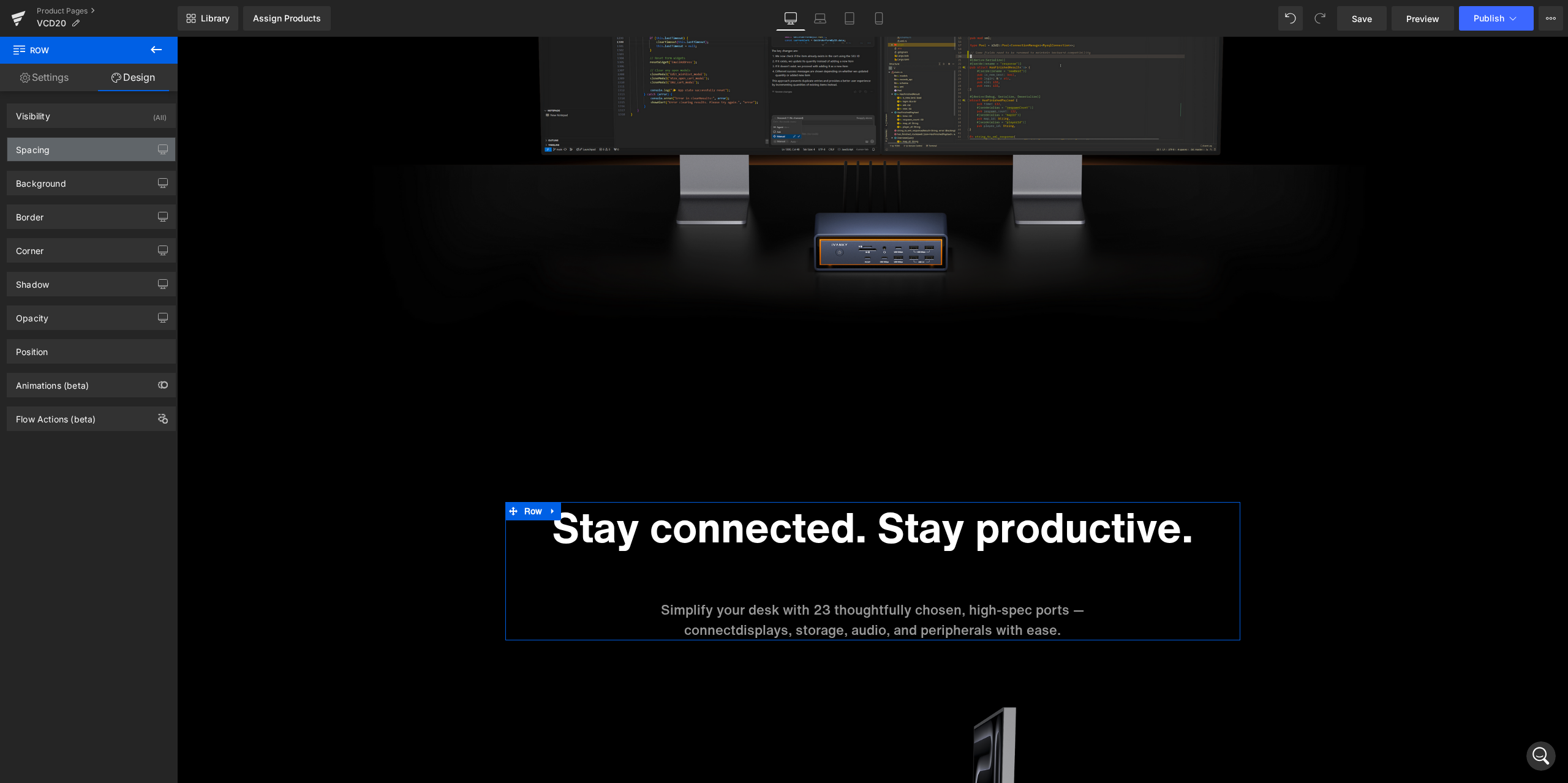
click at [83, 152] on div "Spacing" at bounding box center [91, 149] width 168 height 23
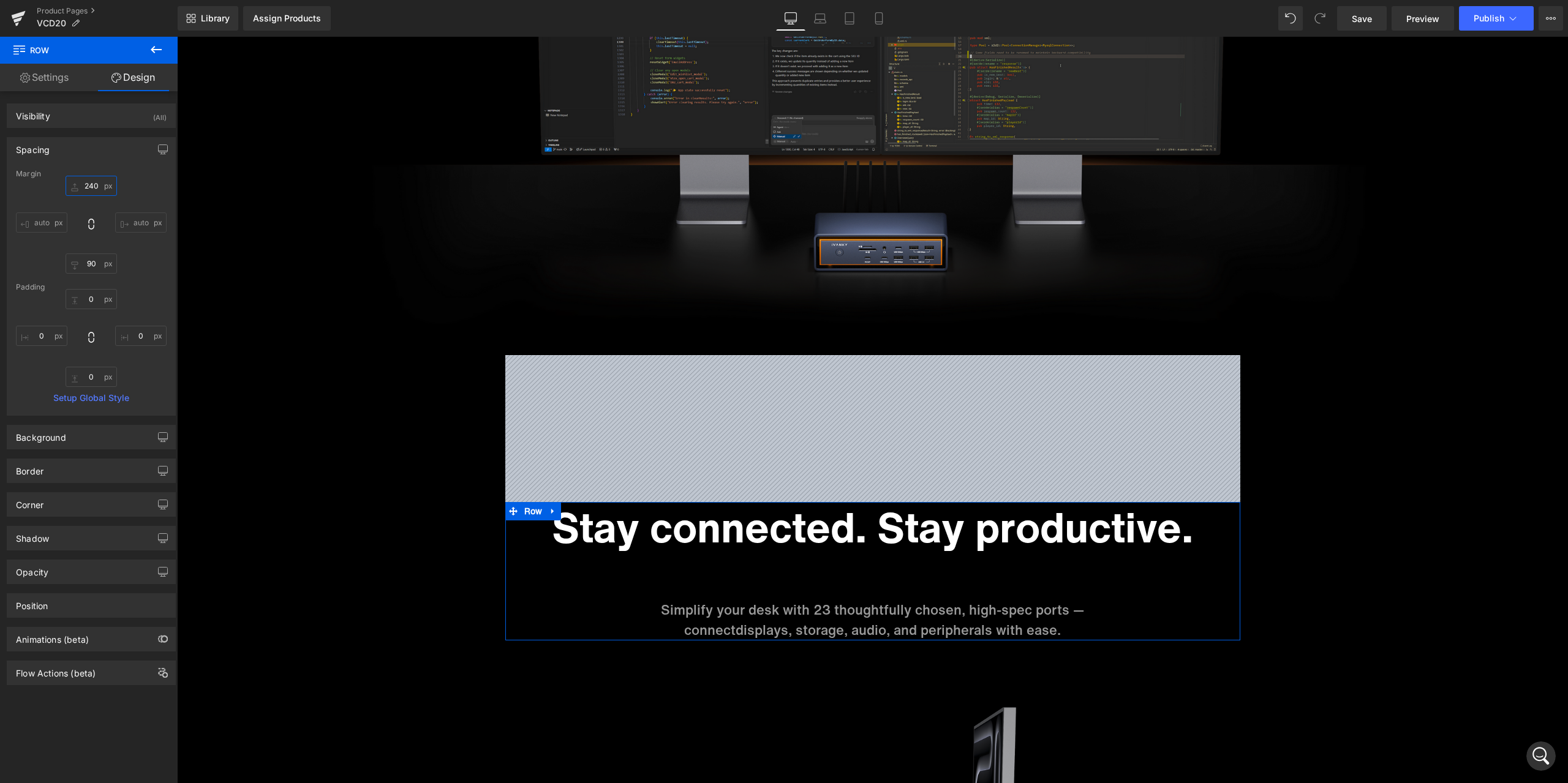
click at [102, 195] on input "240" at bounding box center [91, 186] width 51 height 20
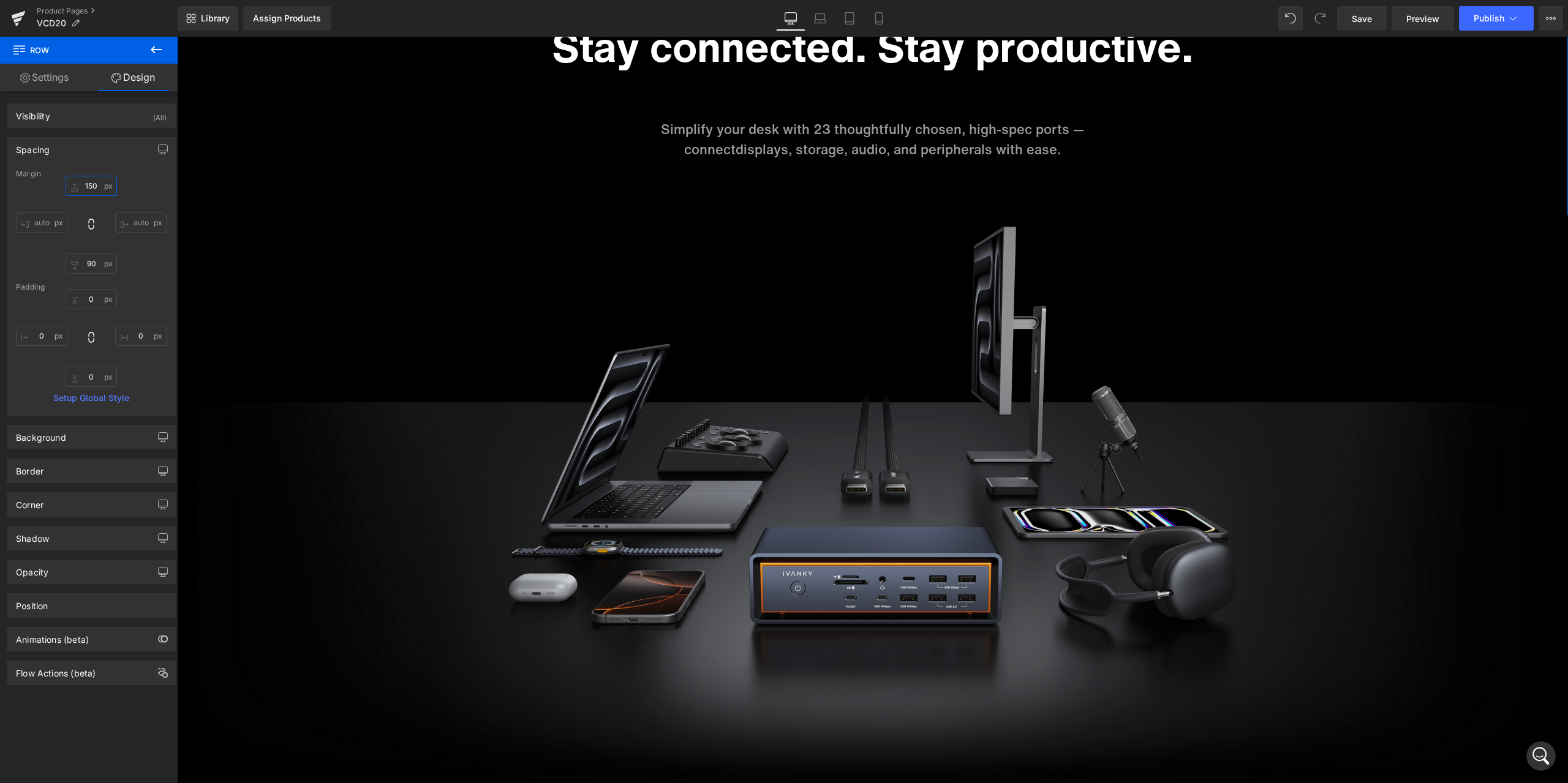
scroll to position [2739, 0]
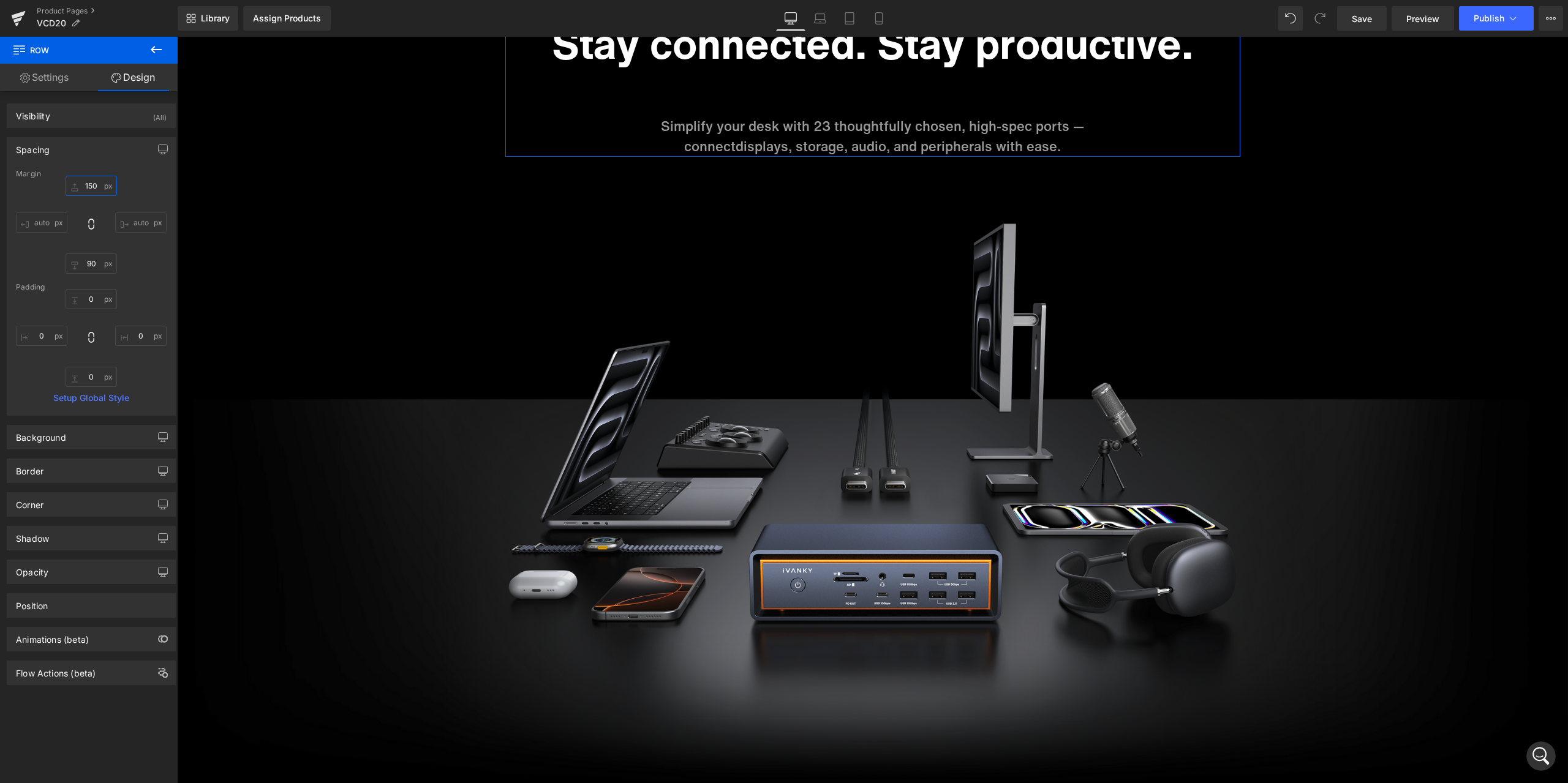
click at [98, 185] on input "150" at bounding box center [91, 186] width 51 height 20
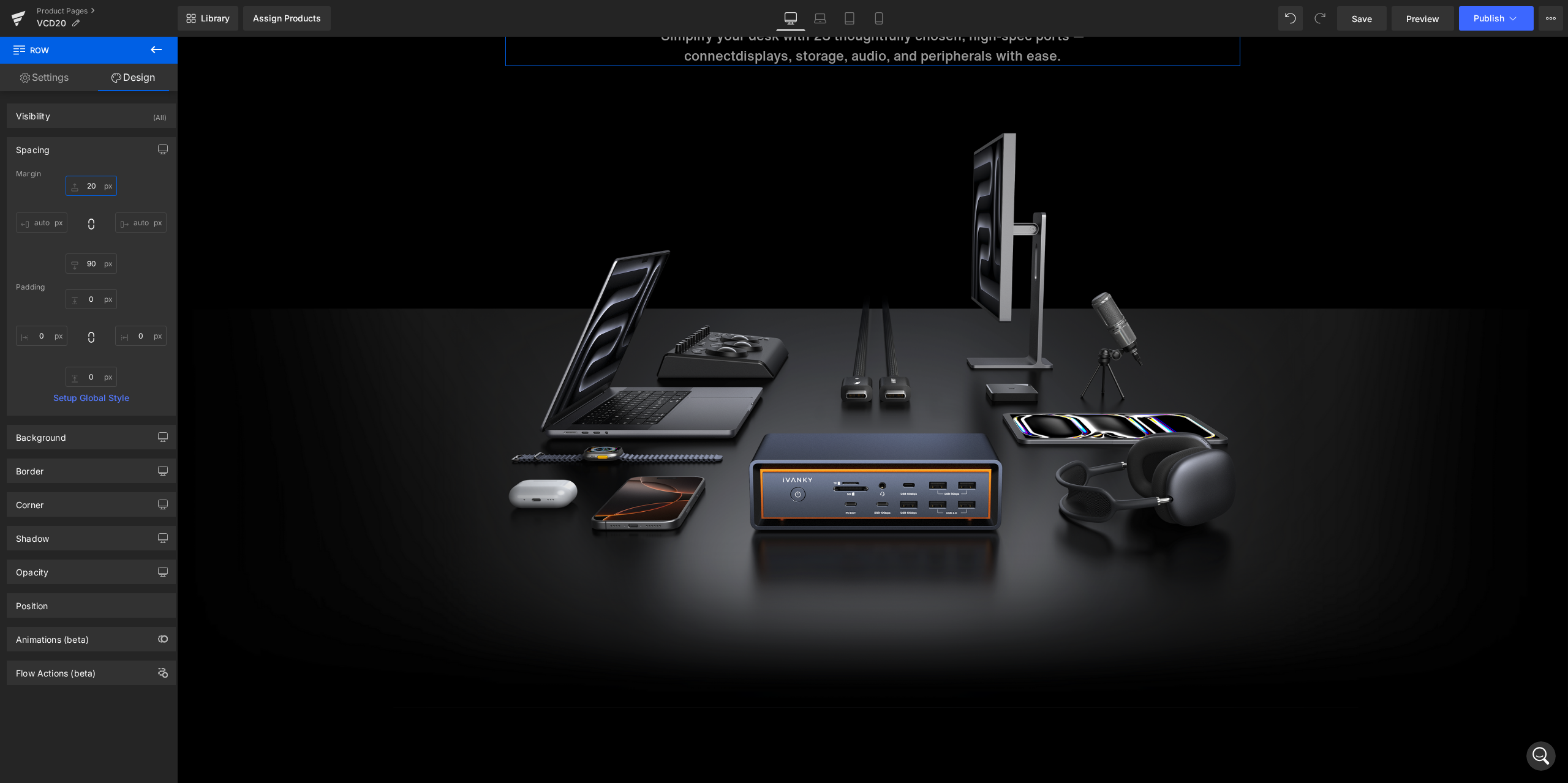
type input "200"
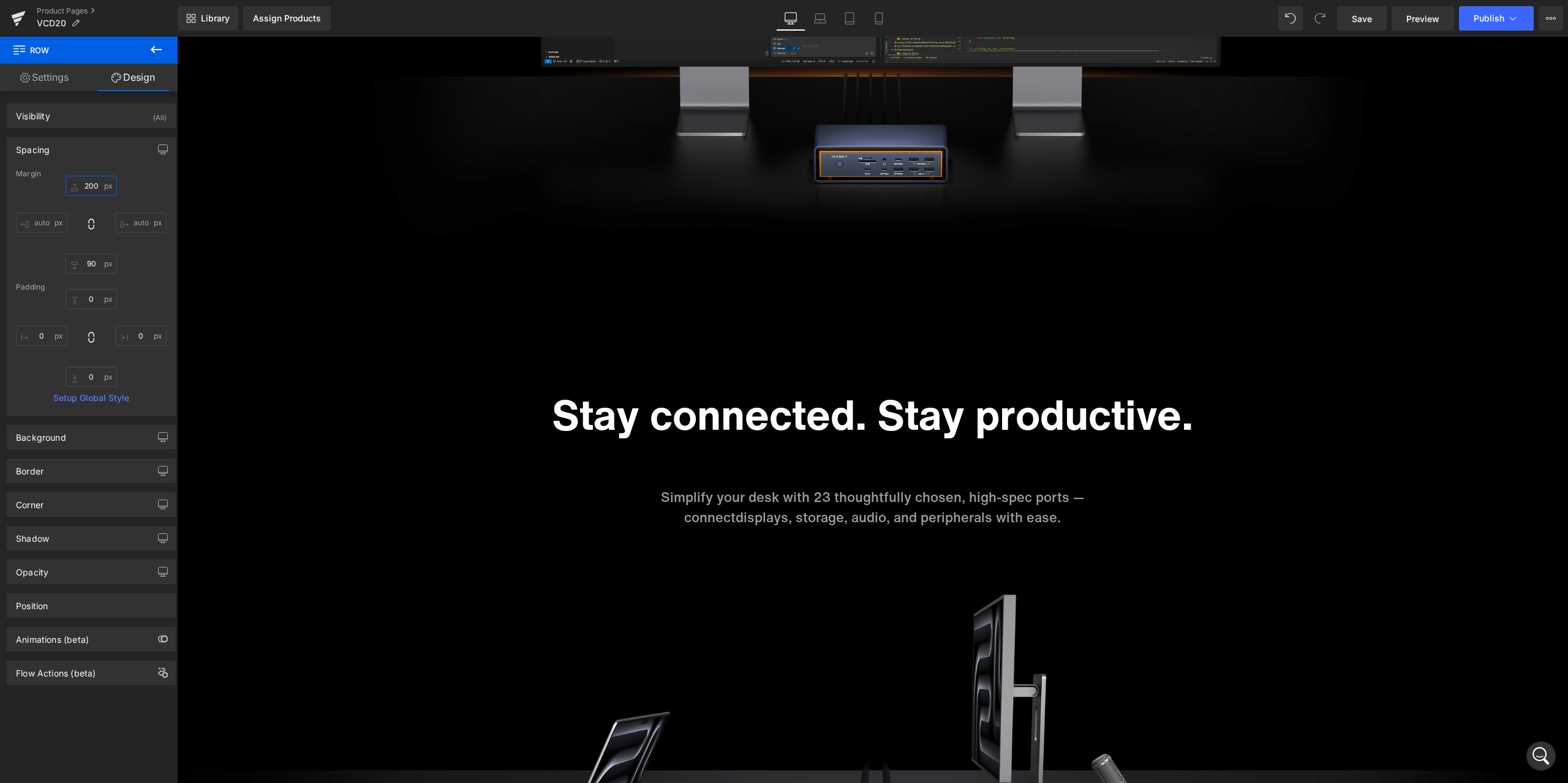
scroll to position [2372, 0]
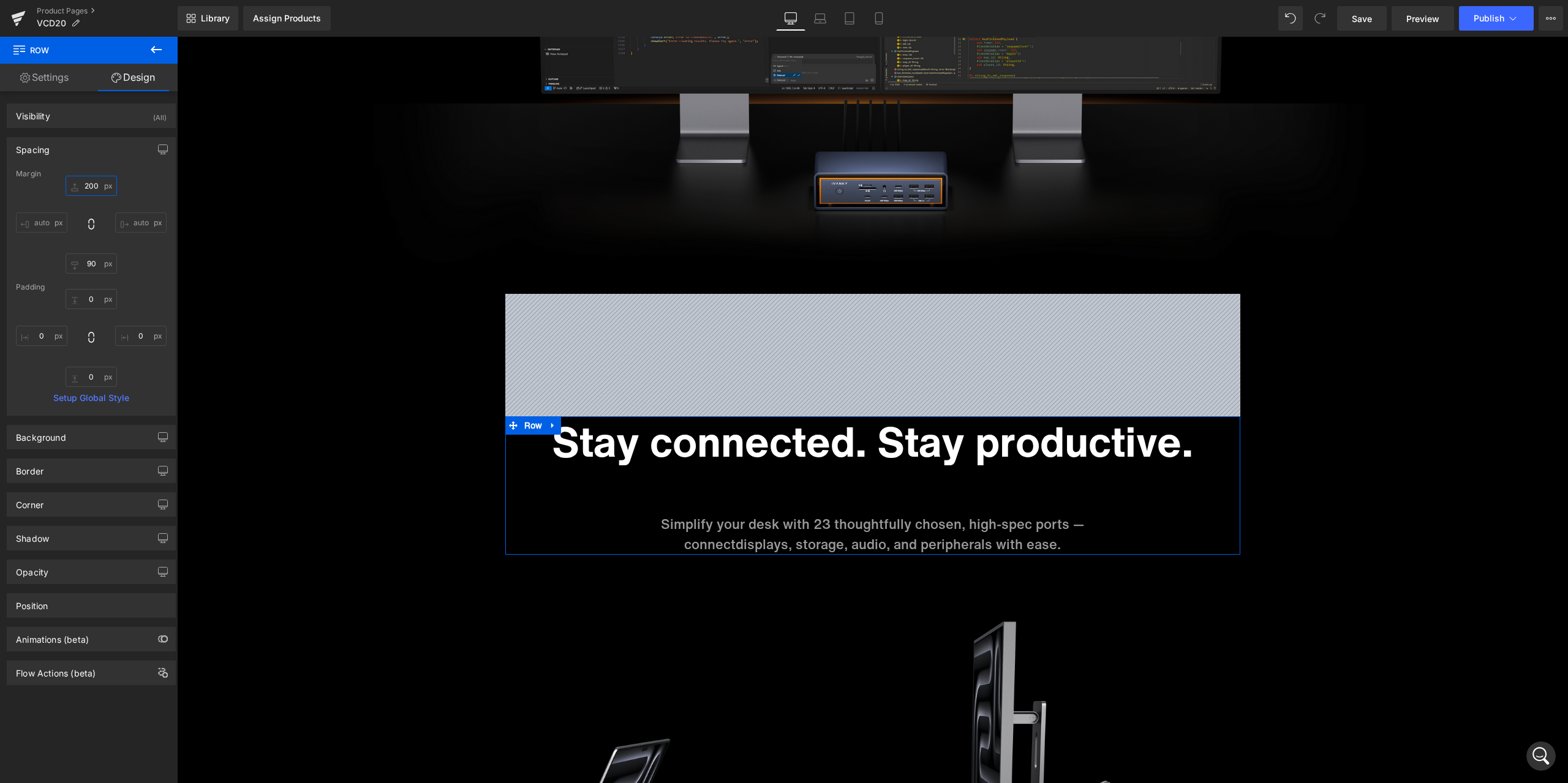
click at [93, 185] on input "200" at bounding box center [91, 186] width 51 height 20
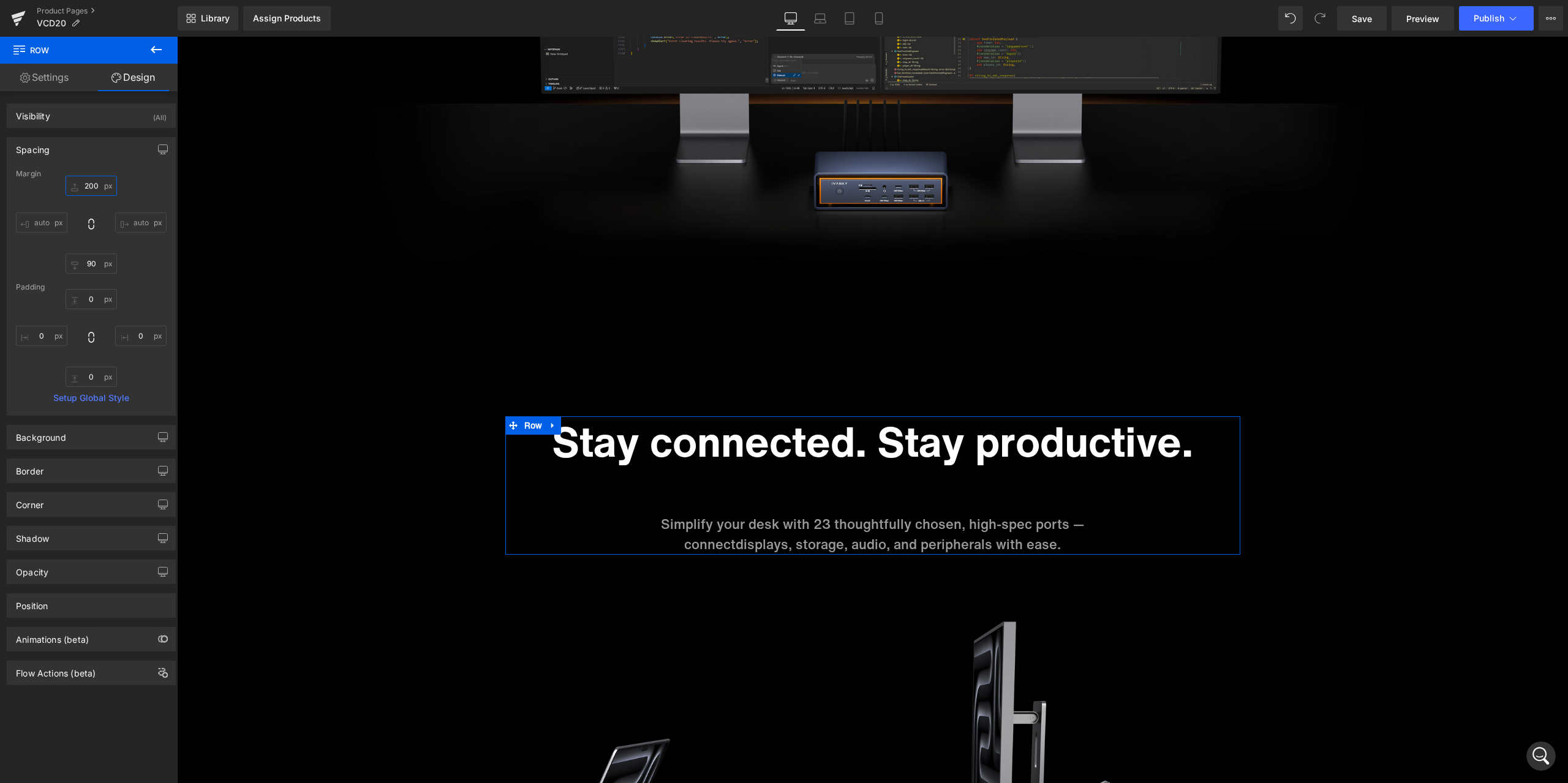
click at [93, 185] on input "200" at bounding box center [91, 186] width 51 height 20
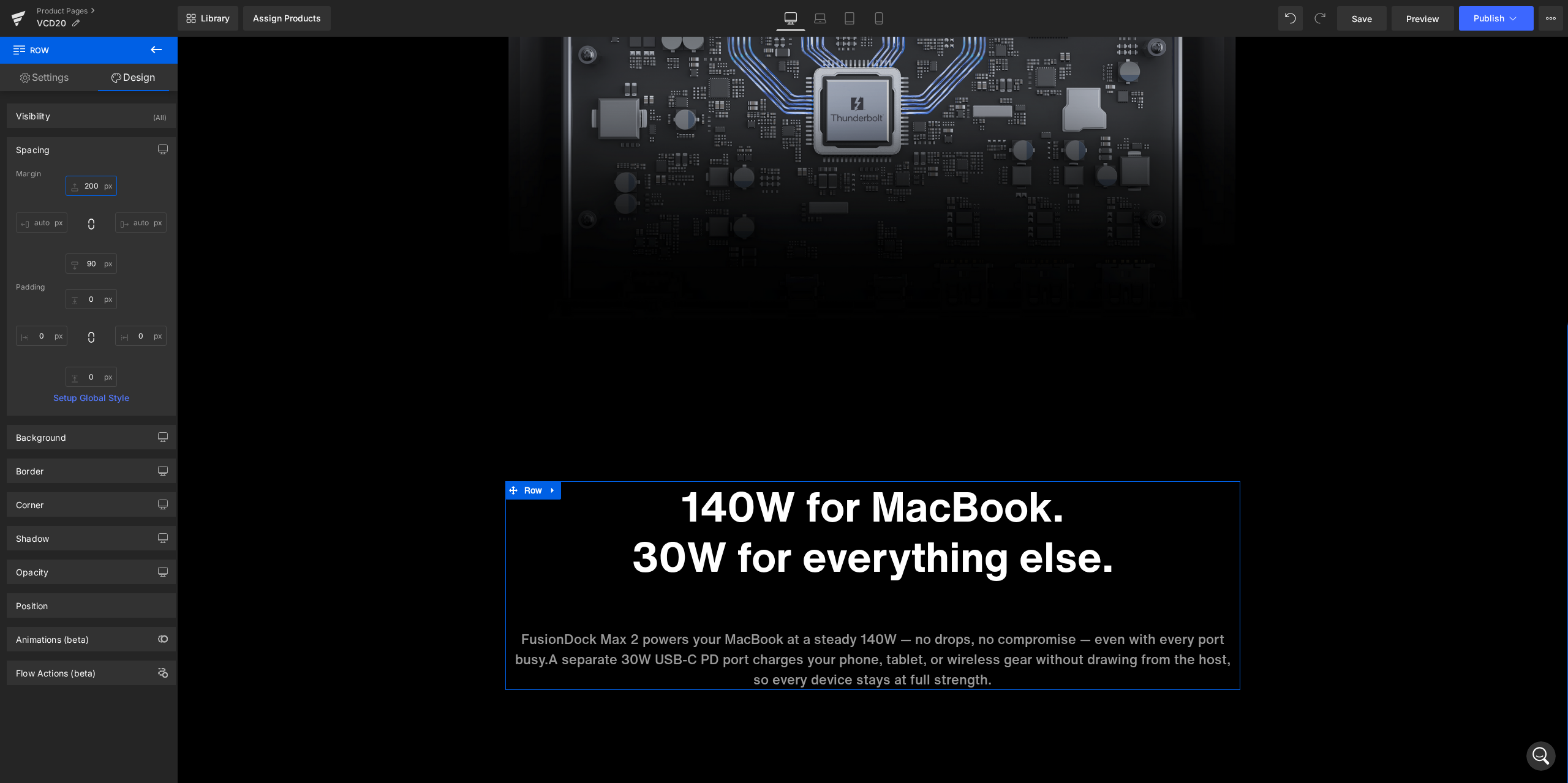
scroll to position [4760, 0]
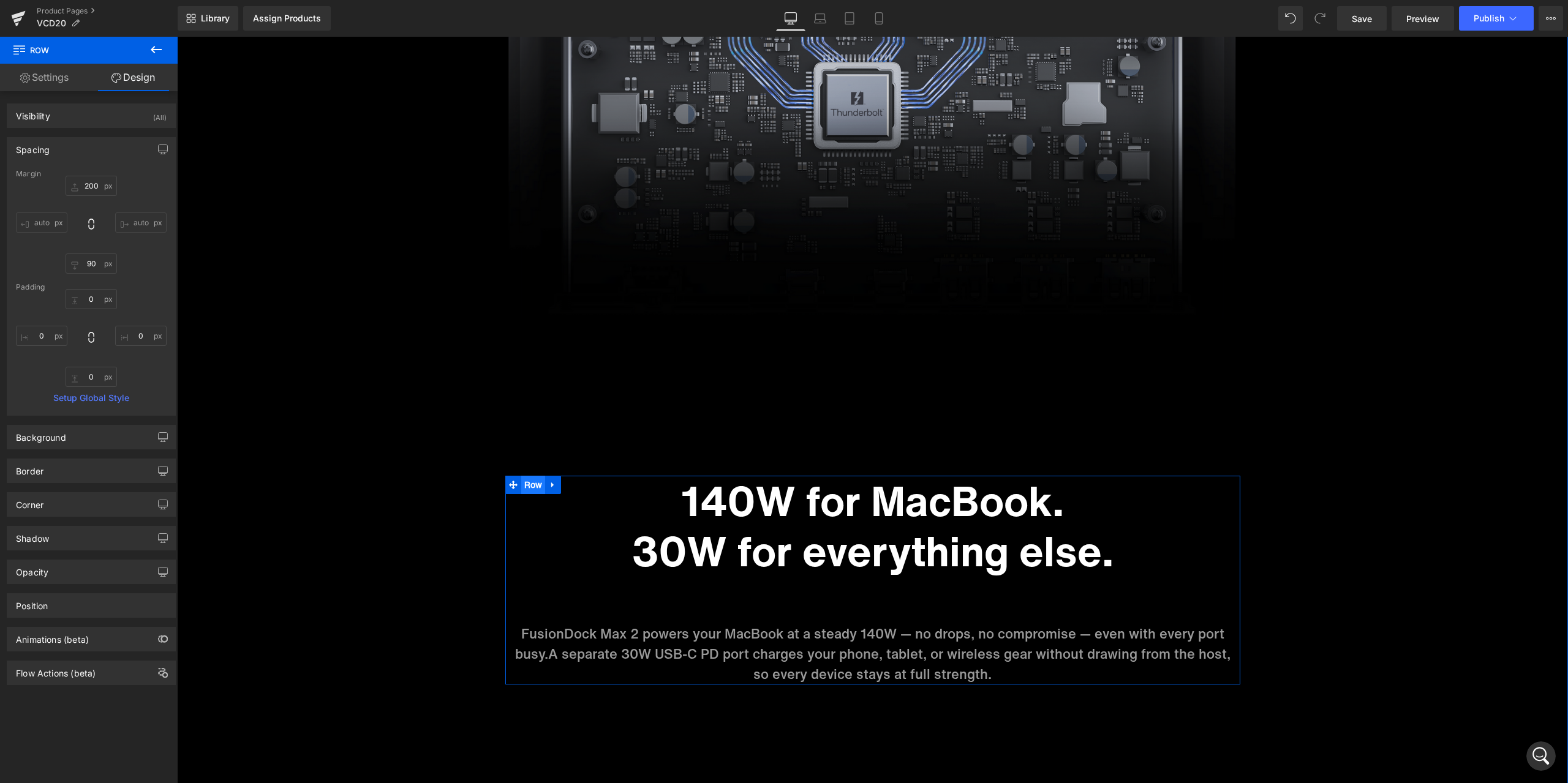
click at [529, 485] on ul "Row" at bounding box center [534, 485] width 56 height 19
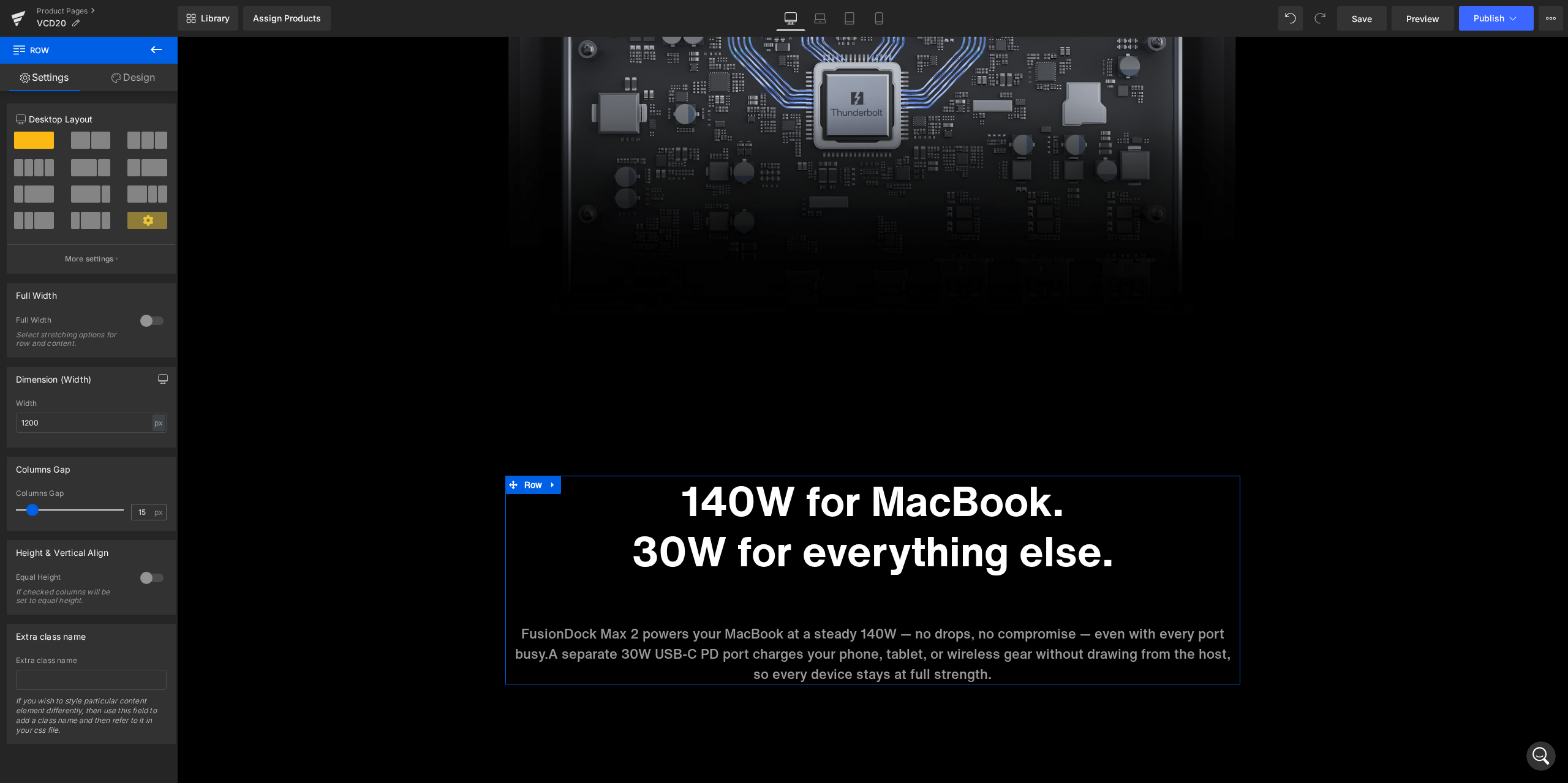
click at [145, 90] on link "Design" at bounding box center [133, 78] width 89 height 27
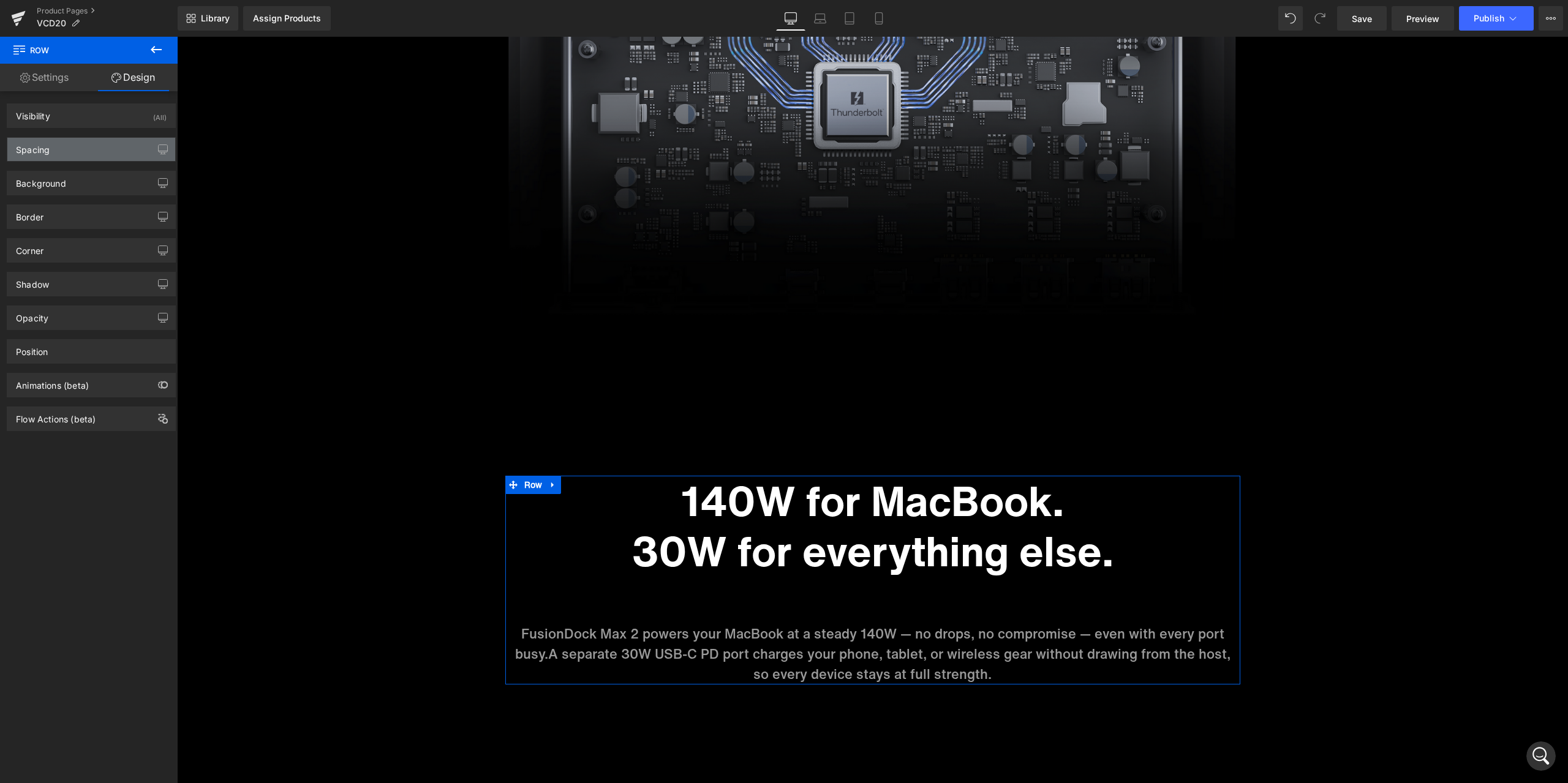
click at [67, 147] on div "Spacing" at bounding box center [91, 149] width 168 height 23
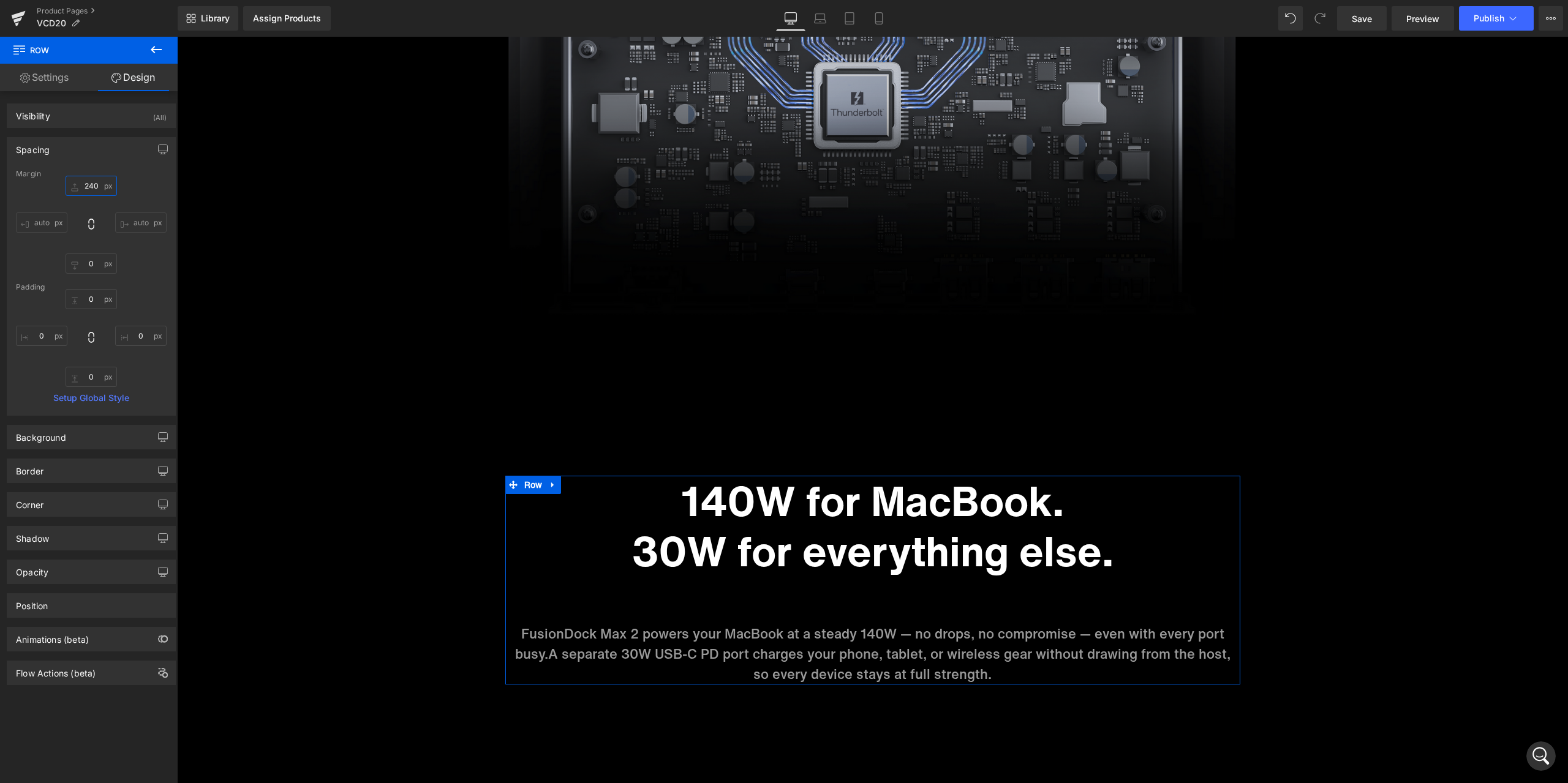
click at [87, 182] on input "240" at bounding box center [91, 186] width 51 height 20
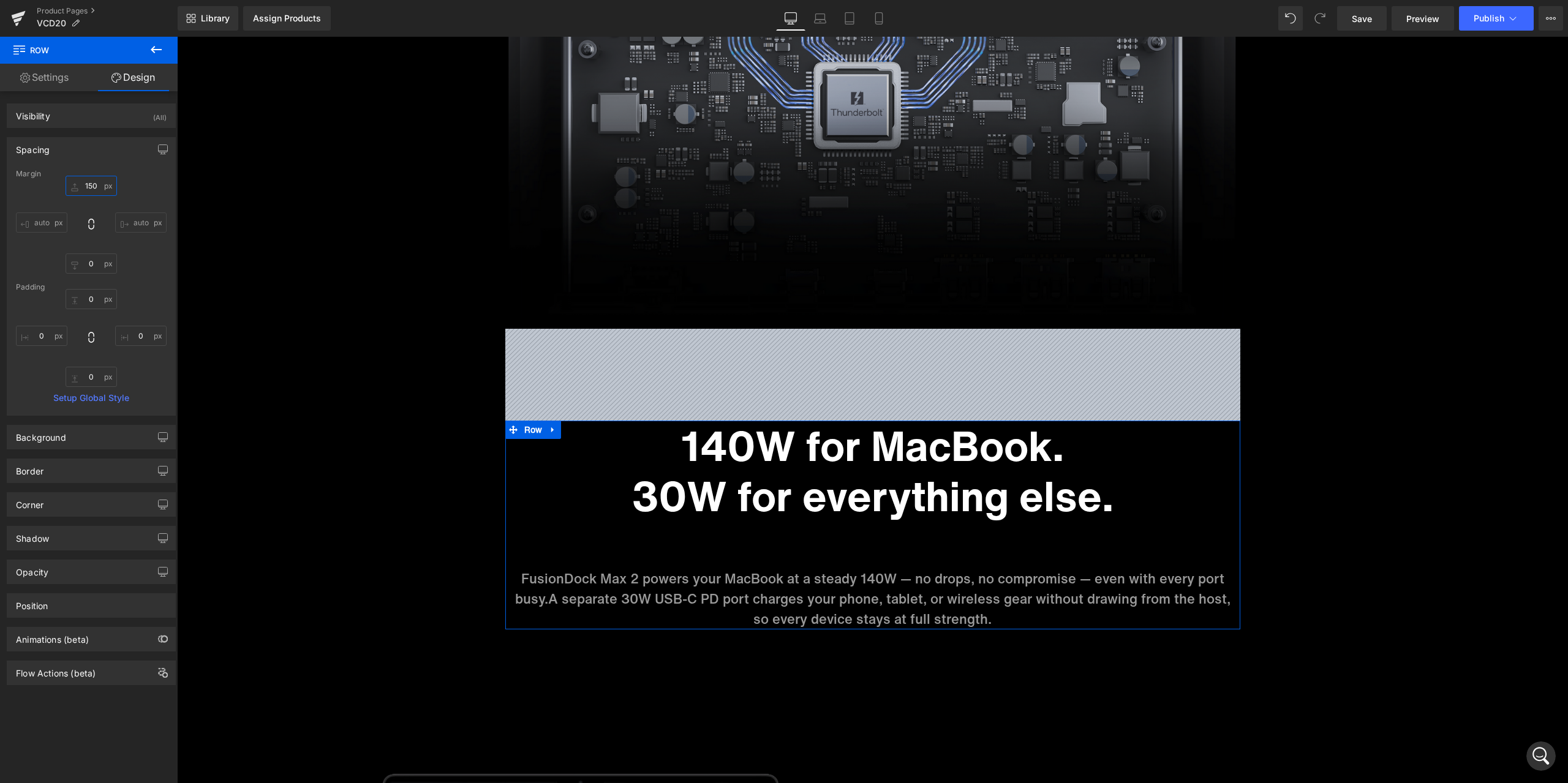
click at [90, 184] on input "150" at bounding box center [91, 186] width 51 height 20
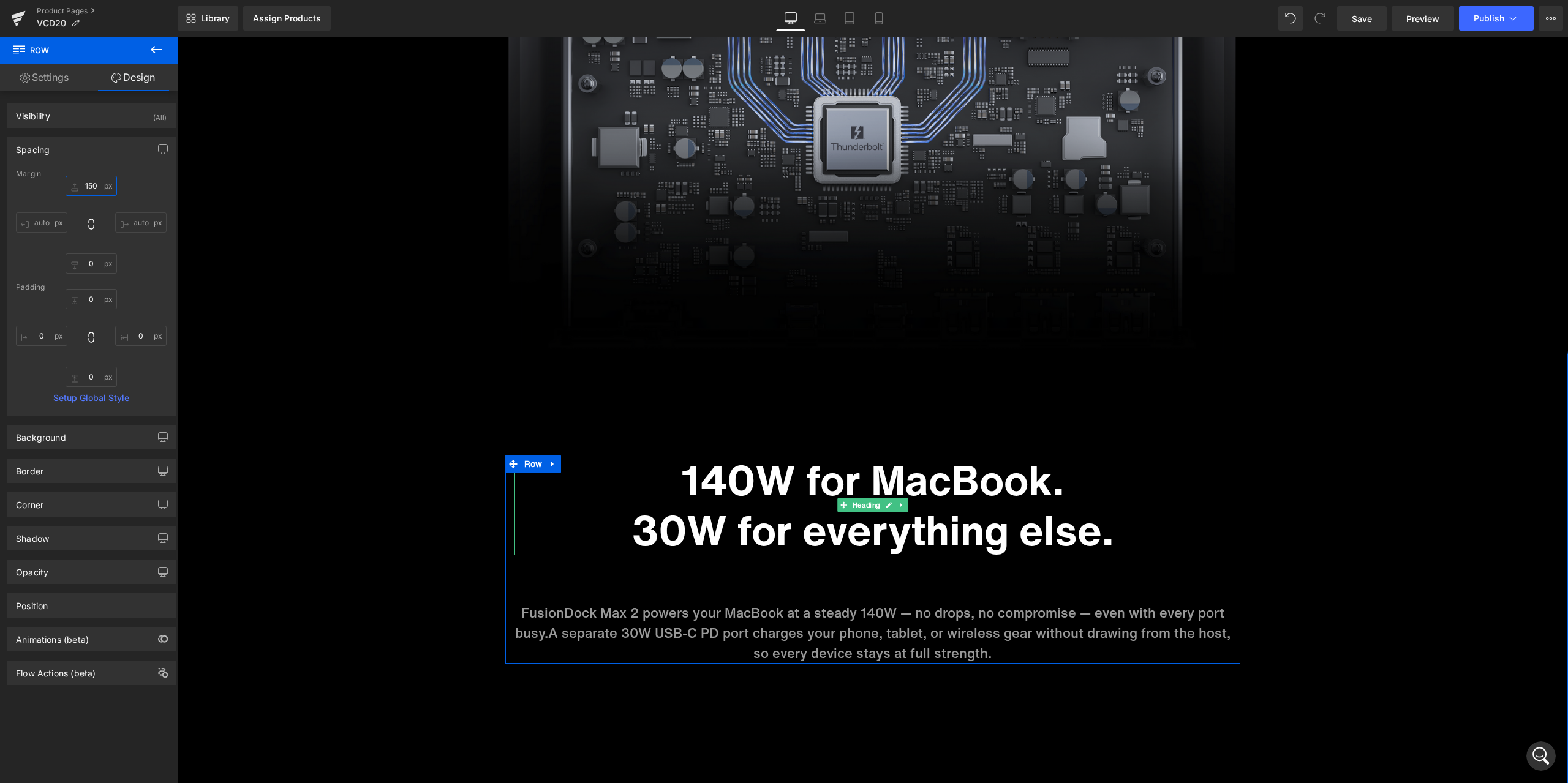
scroll to position [4699, 0]
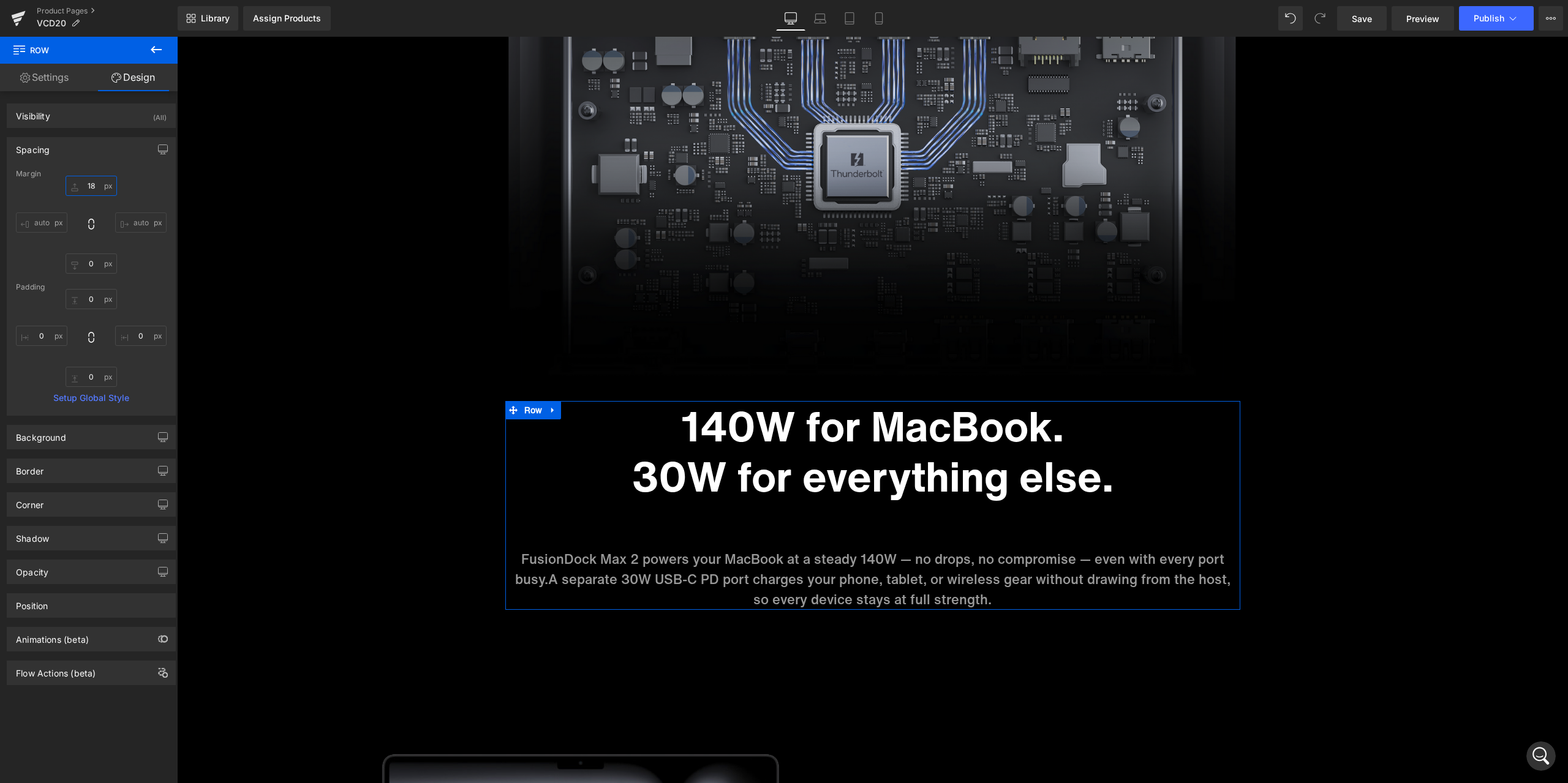
type input "180"
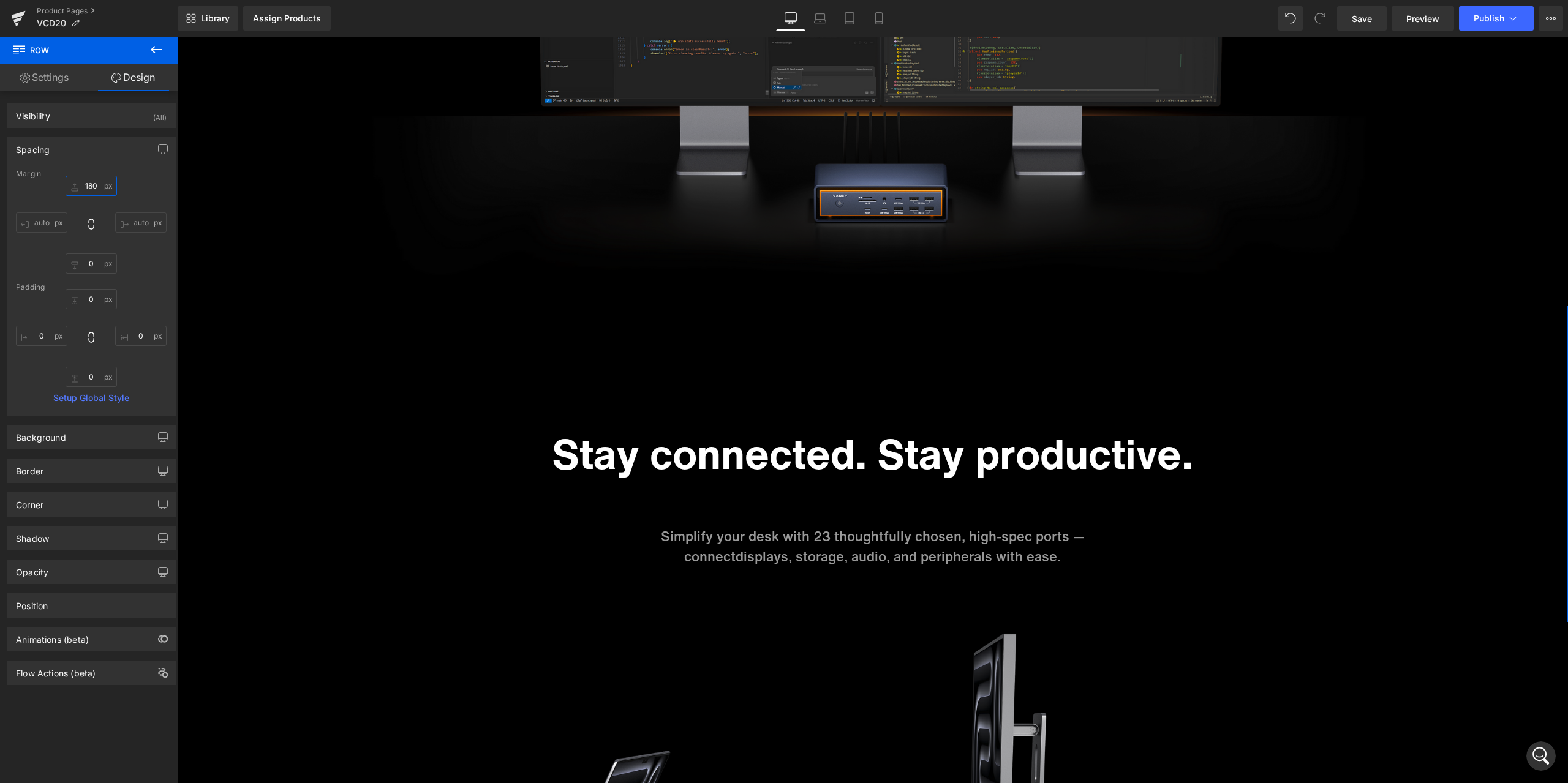
scroll to position [2372, 0]
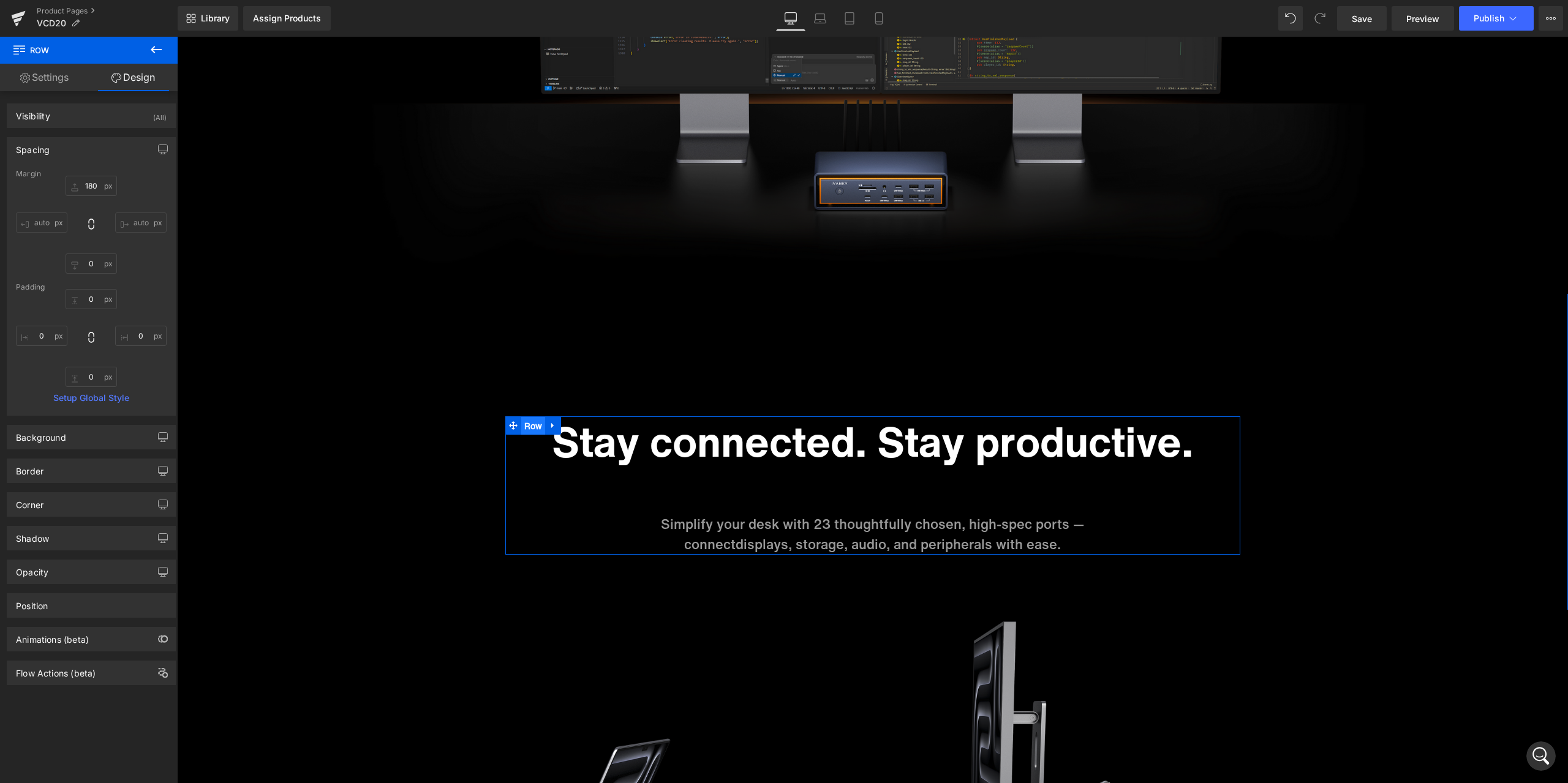
click at [521, 426] on span "Row" at bounding box center [533, 426] width 25 height 19
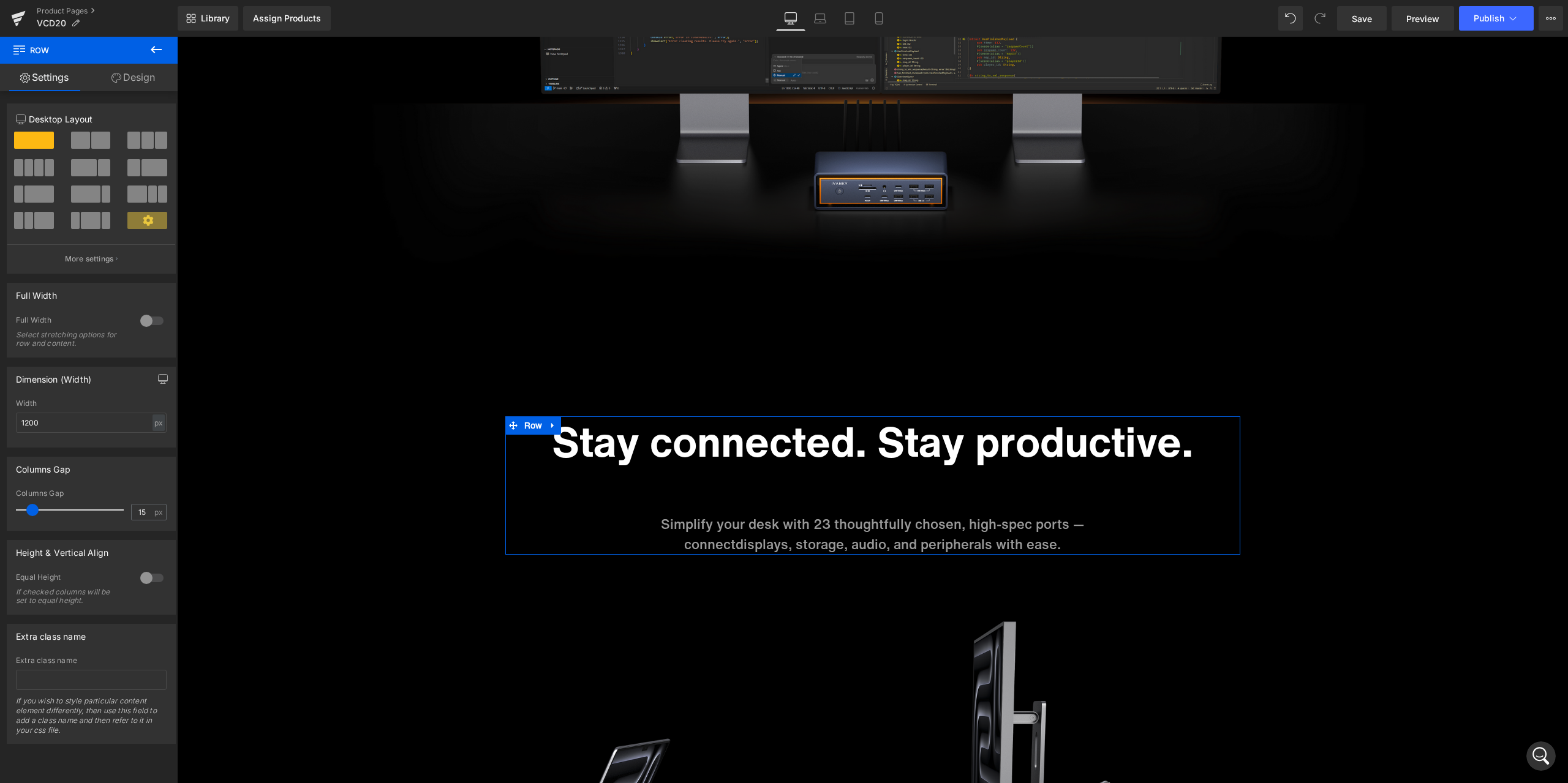
drag, startPoint x: 132, startPoint y: 86, endPoint x: 79, endPoint y: 135, distance: 72.2
click at [132, 85] on link "Design" at bounding box center [133, 78] width 89 height 27
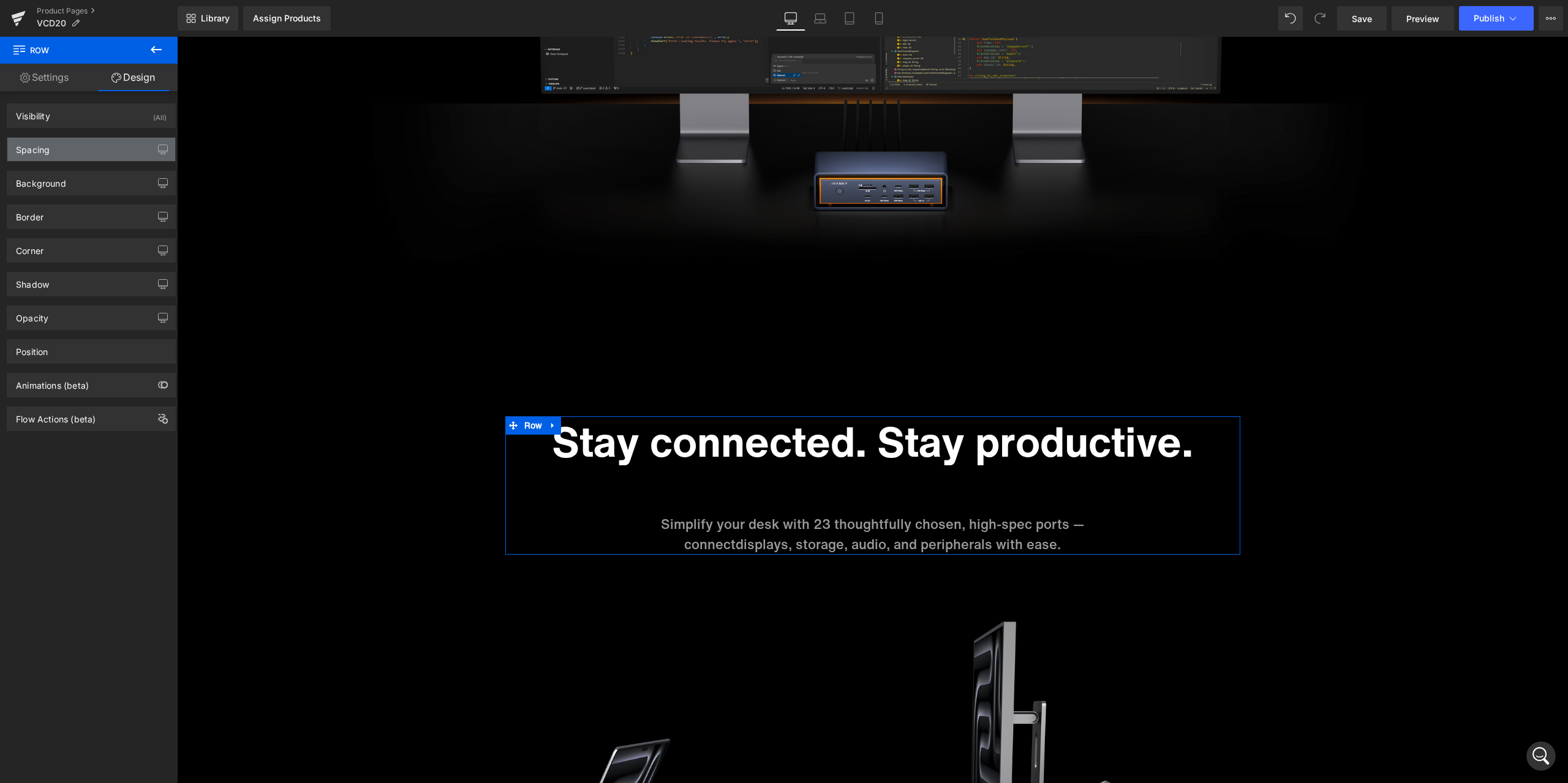
click at [62, 145] on div "Spacing" at bounding box center [91, 149] width 168 height 23
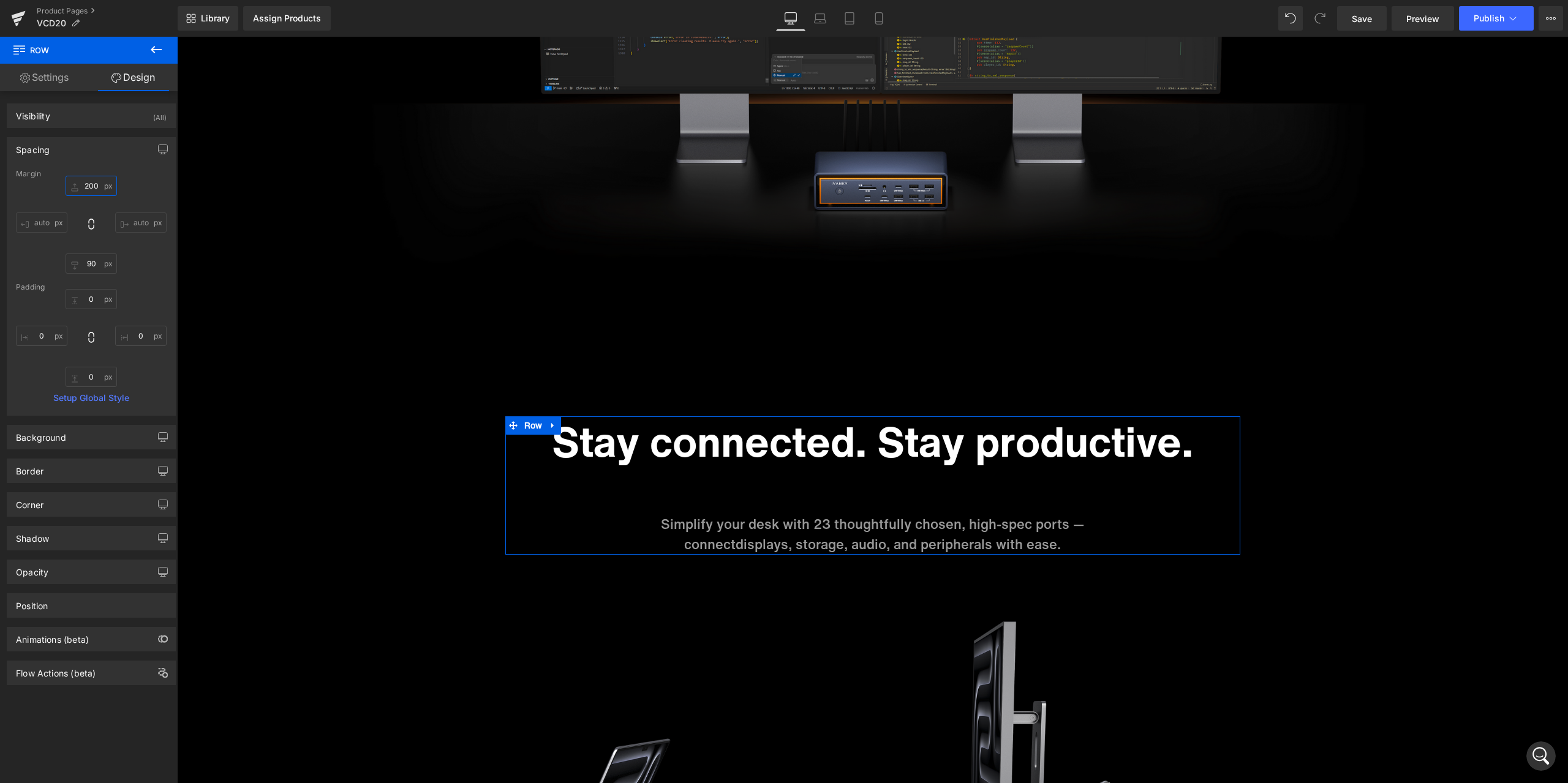
click at [90, 182] on input "200" at bounding box center [91, 186] width 51 height 20
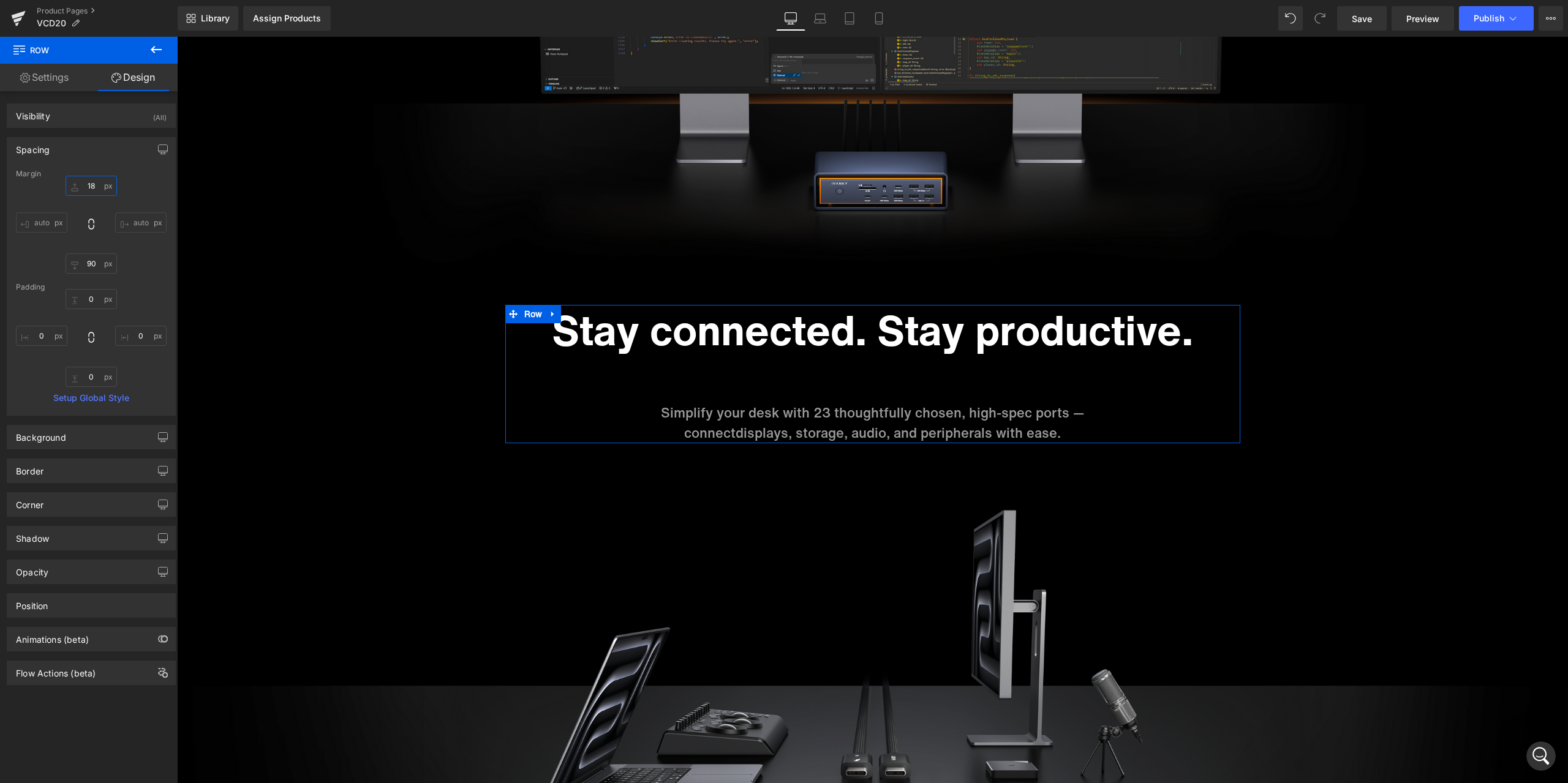
type input "180"
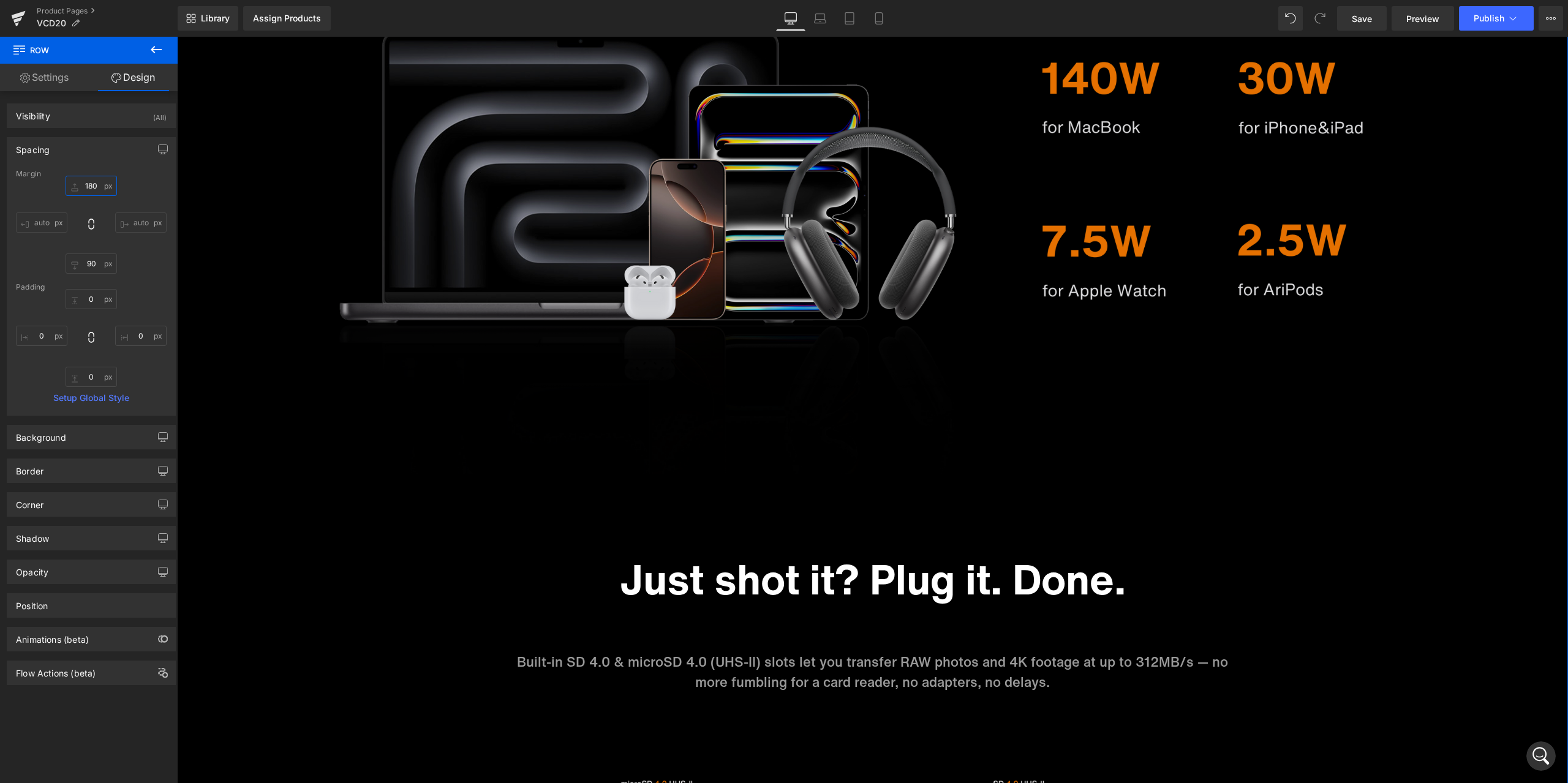
scroll to position [5496, 0]
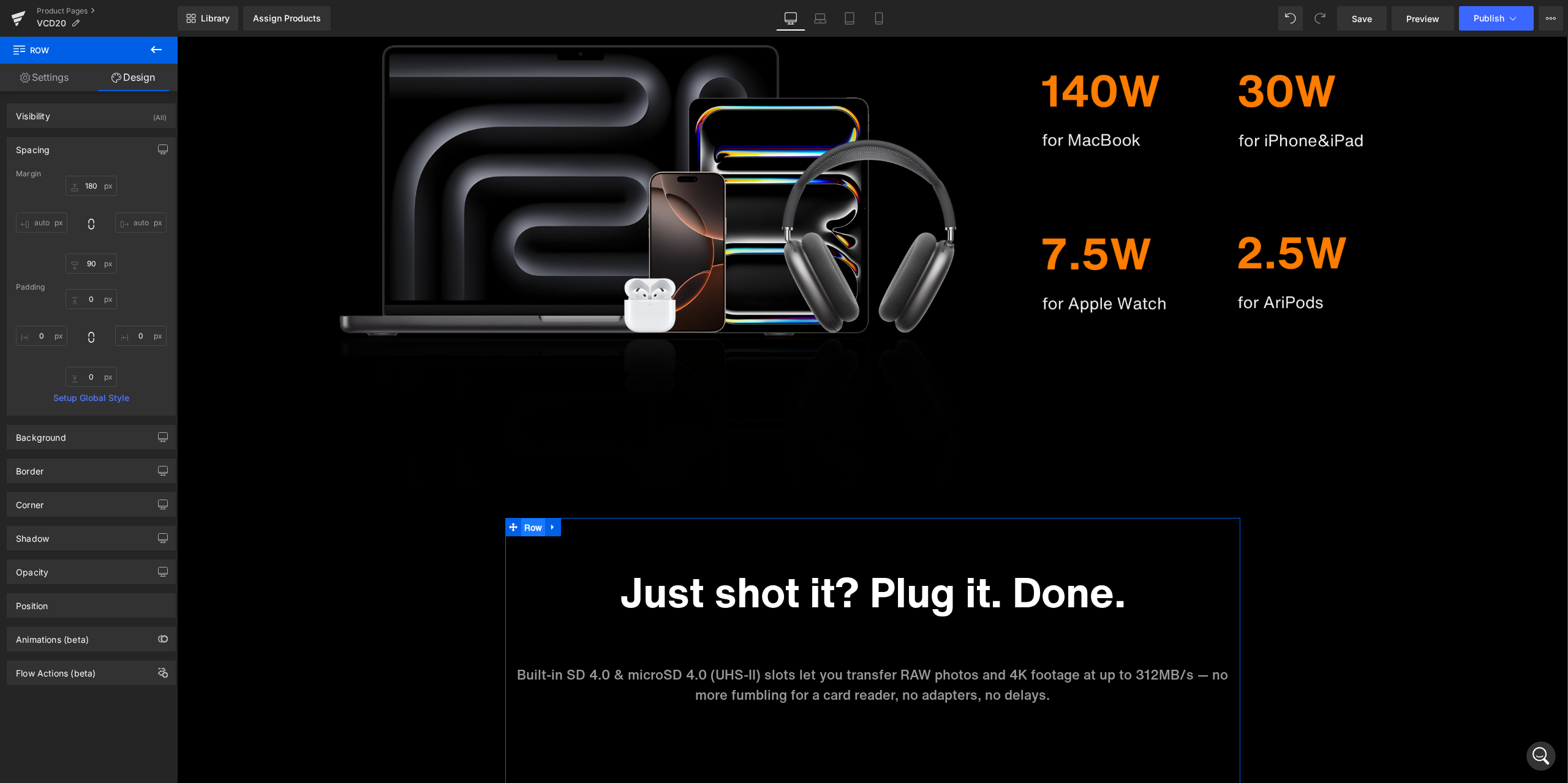
click at [521, 528] on span "Row" at bounding box center [533, 528] width 25 height 19
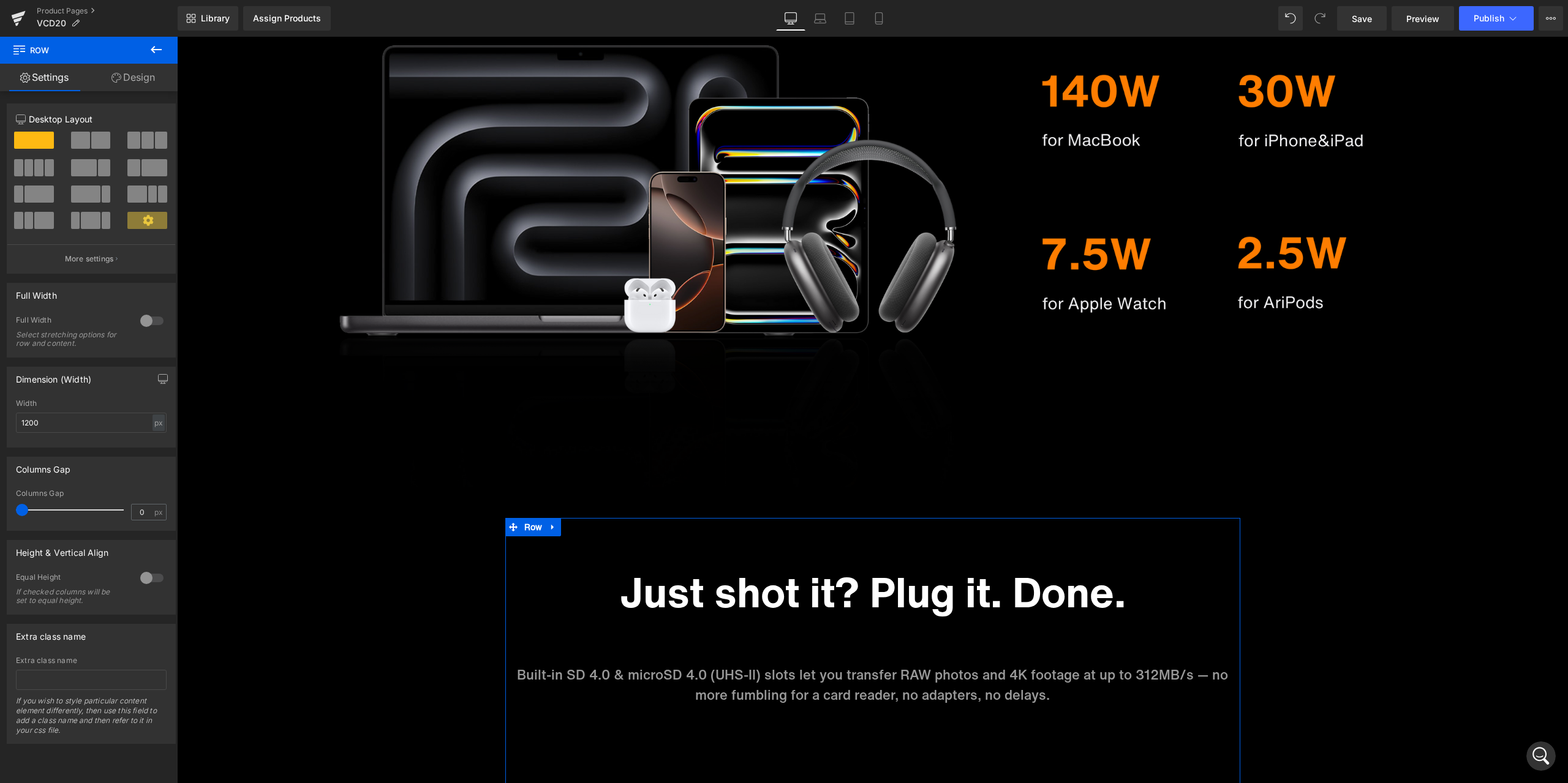
click at [153, 92] on div "12 12 12 Column Size Customizer 12 Desktop Layout Laptop Layout Tablet Layout M…" at bounding box center [91, 418] width 183 height 653
click at [121, 82] on link "Design" at bounding box center [133, 78] width 89 height 27
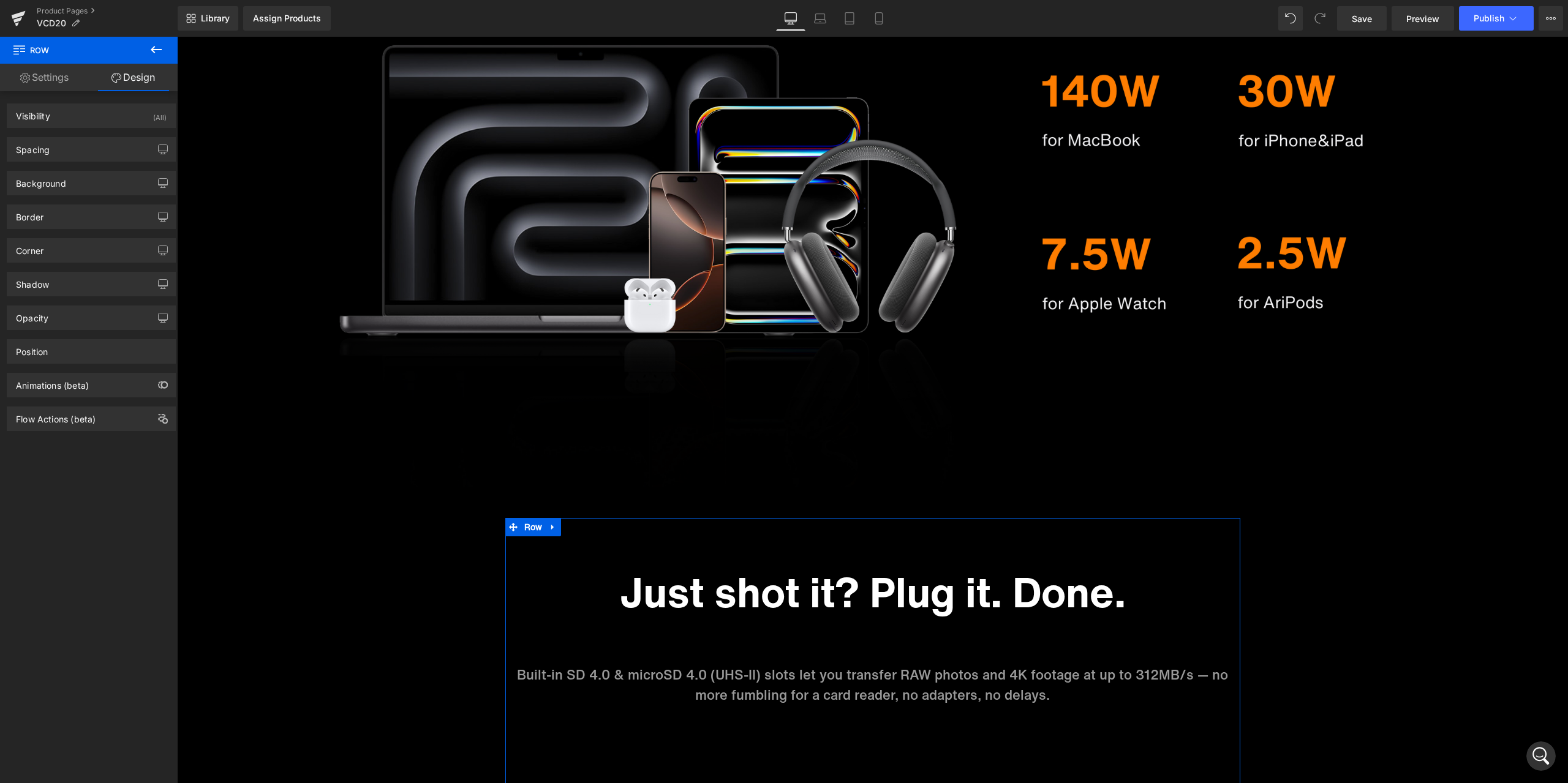
click at [88, 161] on div "Spacing [GEOGRAPHIC_DATA] auto auto [GEOGRAPHIC_DATA] Setup Global Style" at bounding box center [91, 149] width 169 height 25
click at [87, 149] on div "Spacing" at bounding box center [91, 149] width 168 height 23
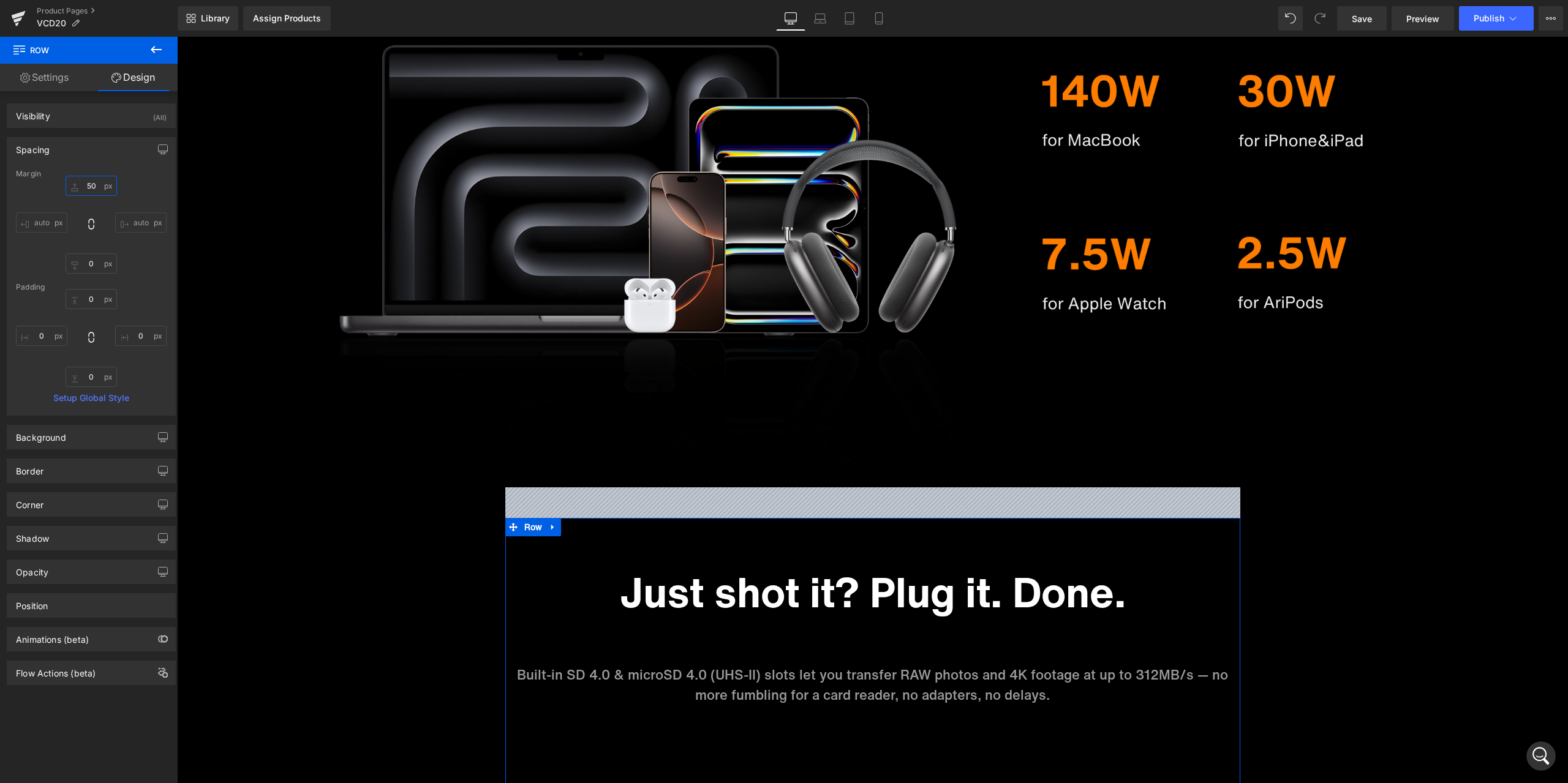
click at [96, 184] on input "text" at bounding box center [91, 186] width 51 height 20
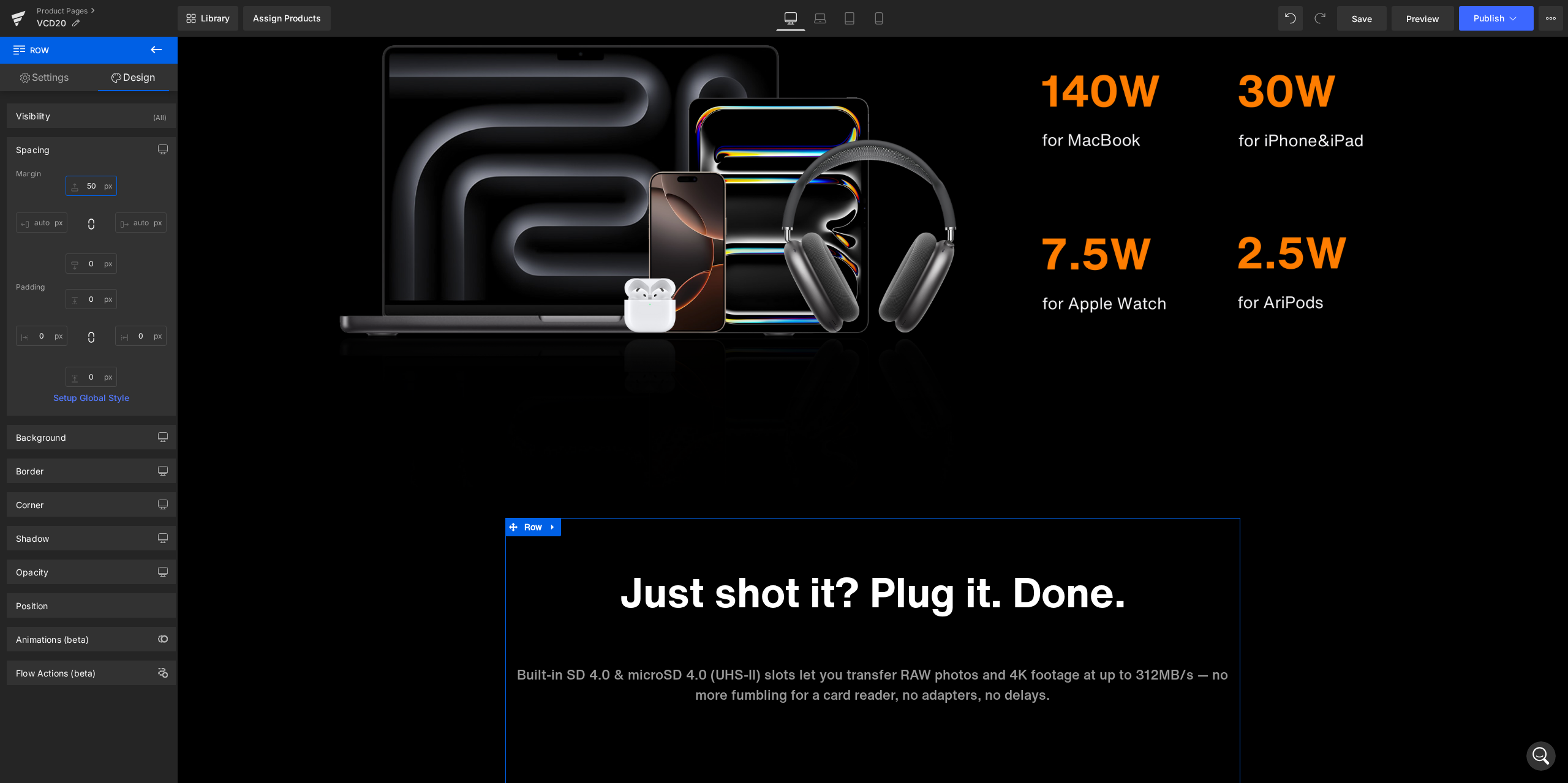
type input "0"
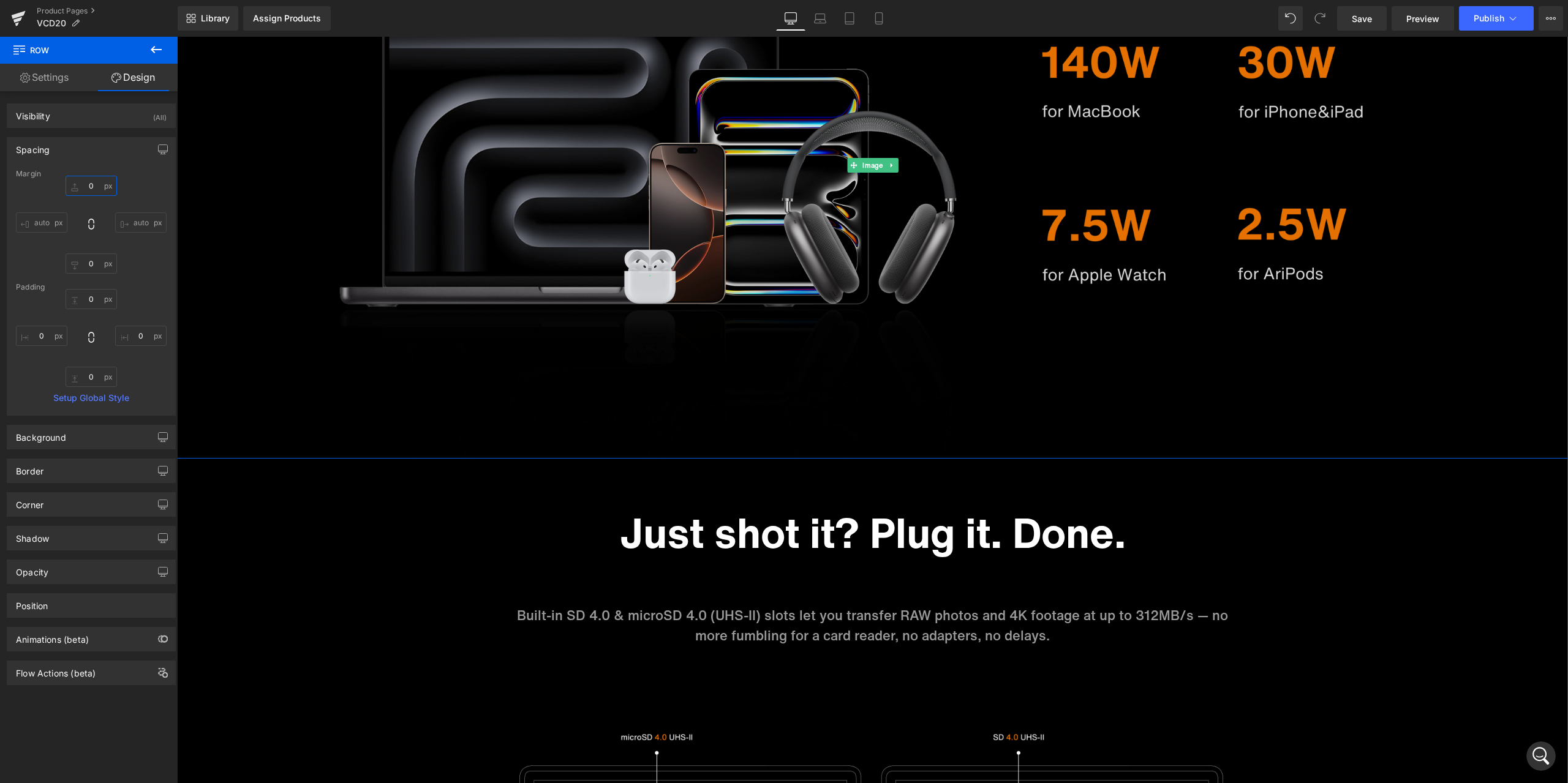
scroll to position [5556, 0]
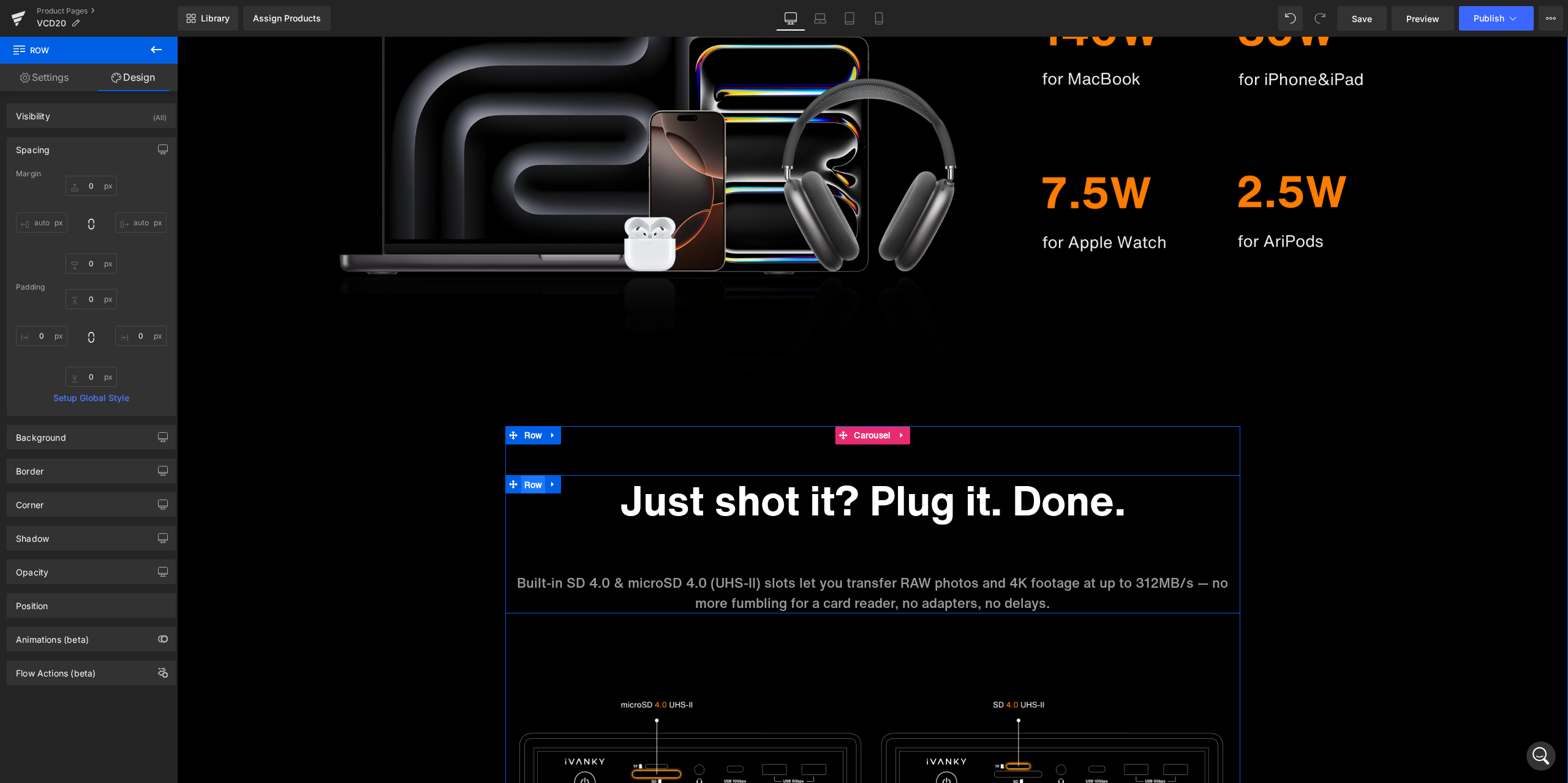
click at [529, 479] on ul "Row" at bounding box center [534, 485] width 56 height 19
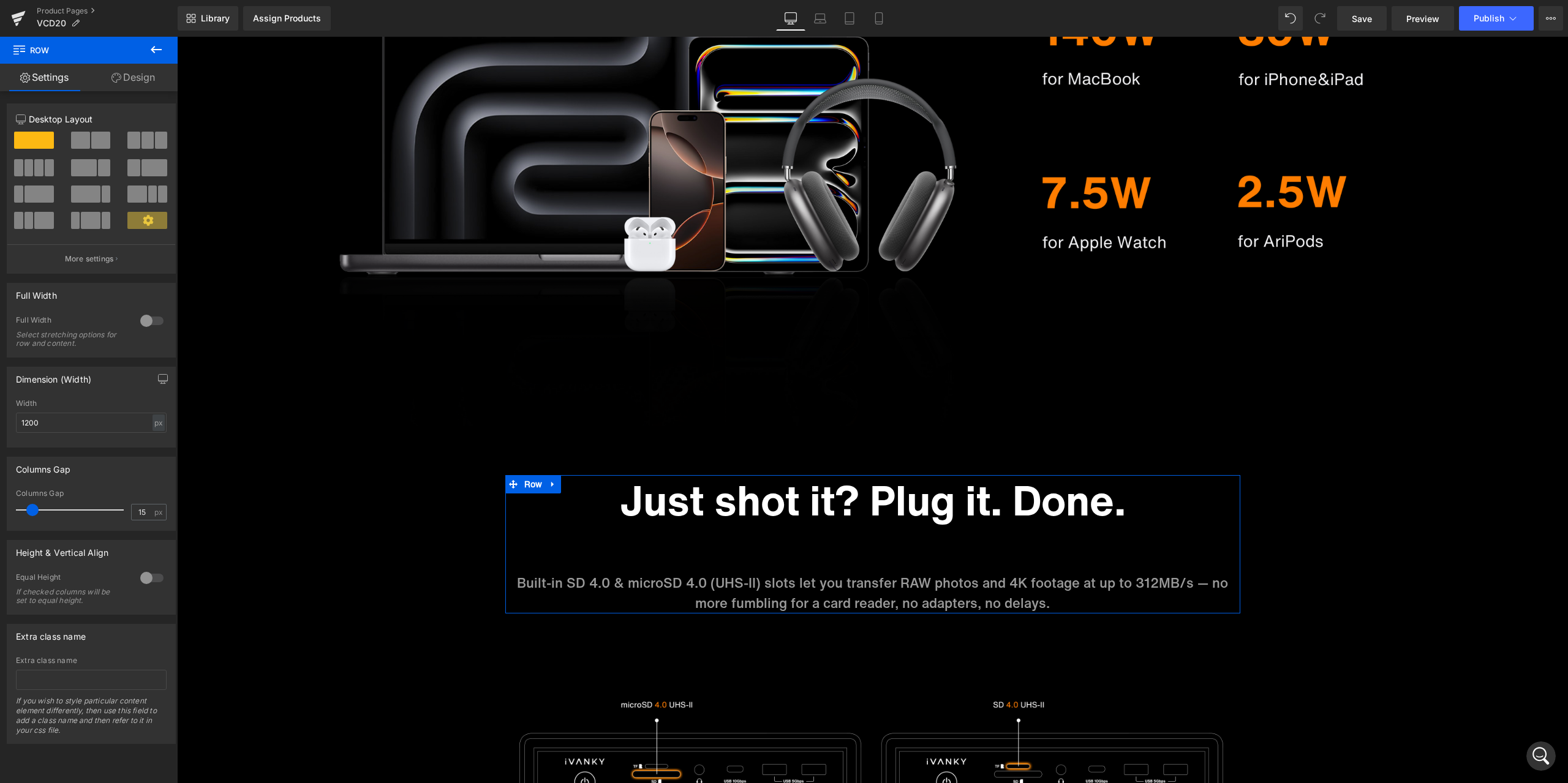
click at [142, 92] on div "12 12 12 Column Size Customizer 12 Desktop Layout Laptop Layout Tablet Layout M…" at bounding box center [91, 418] width 183 height 653
click at [141, 86] on link "Design" at bounding box center [133, 78] width 89 height 27
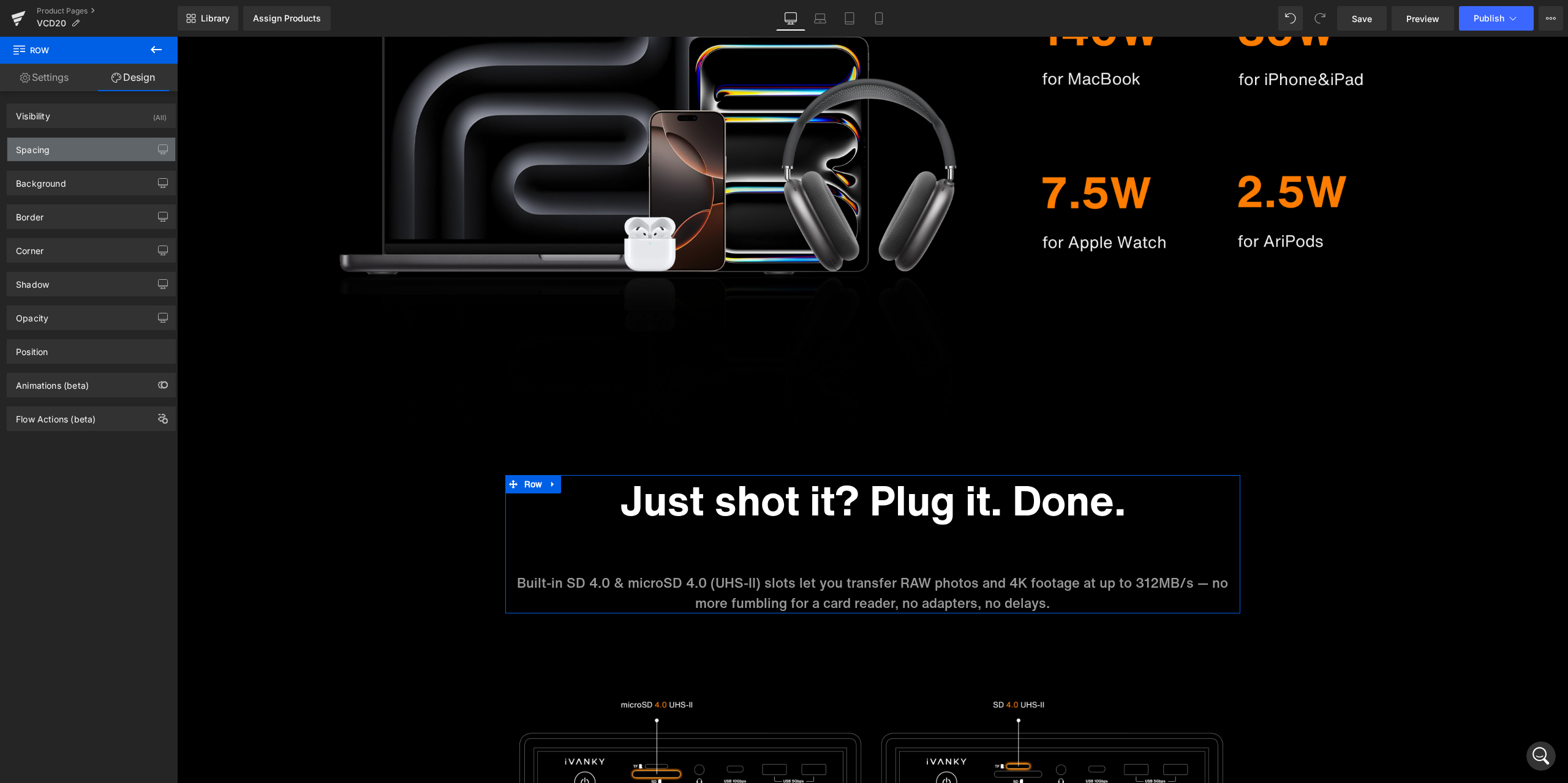
click at [51, 161] on div "Spacing" at bounding box center [91, 149] width 168 height 23
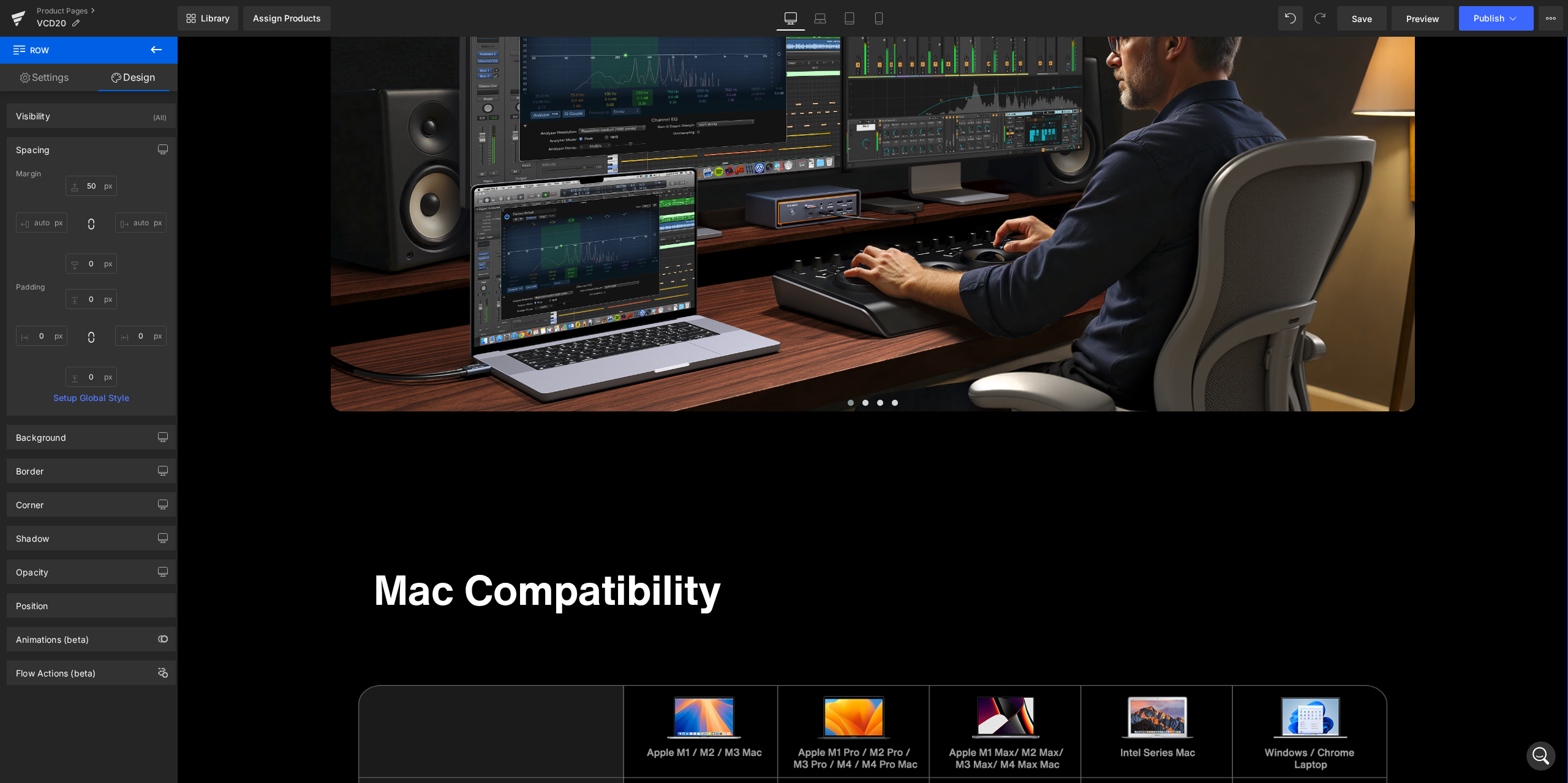
scroll to position [9415, 0]
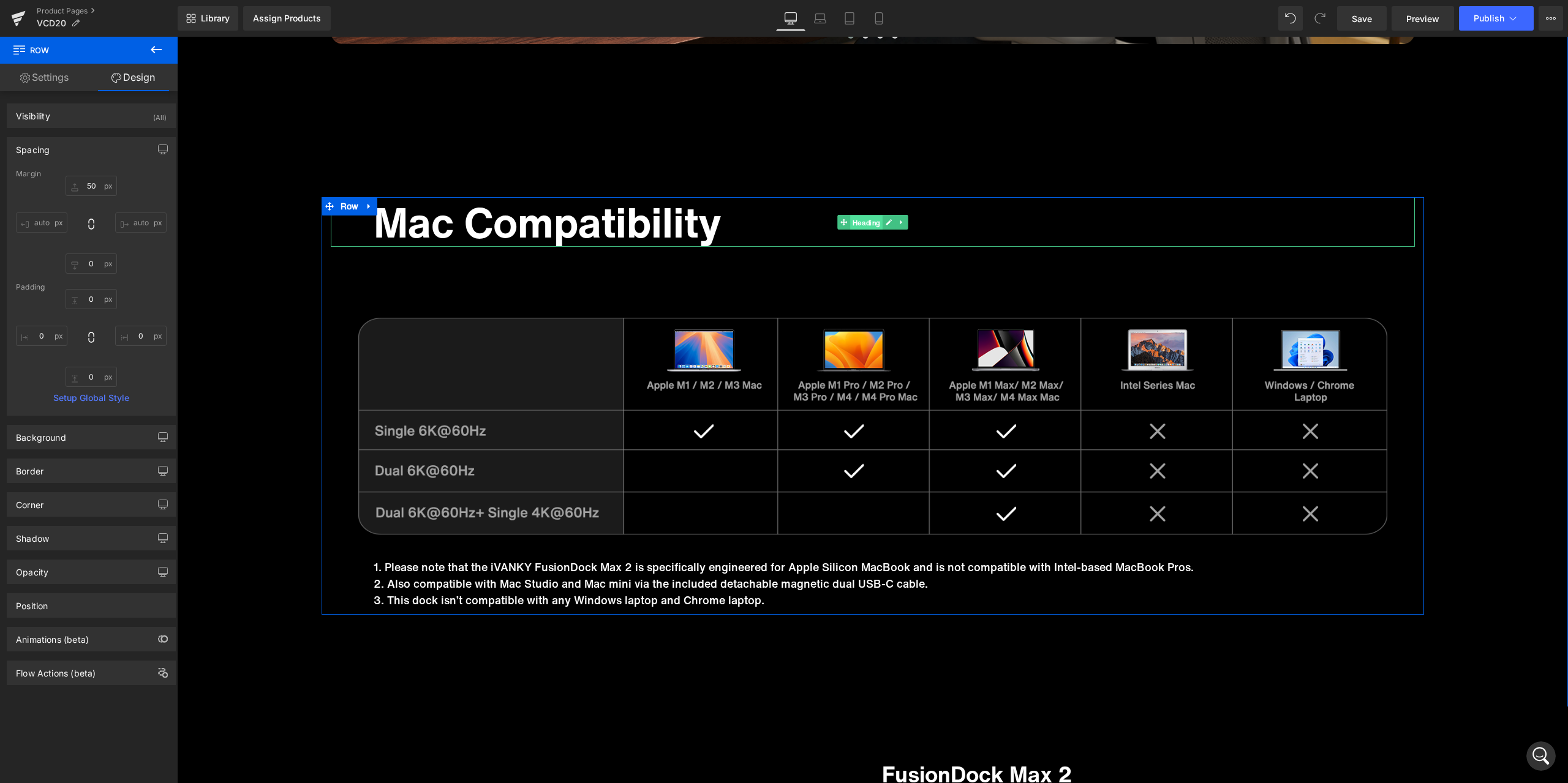
click at [860, 225] on span "Heading" at bounding box center [866, 222] width 32 height 15
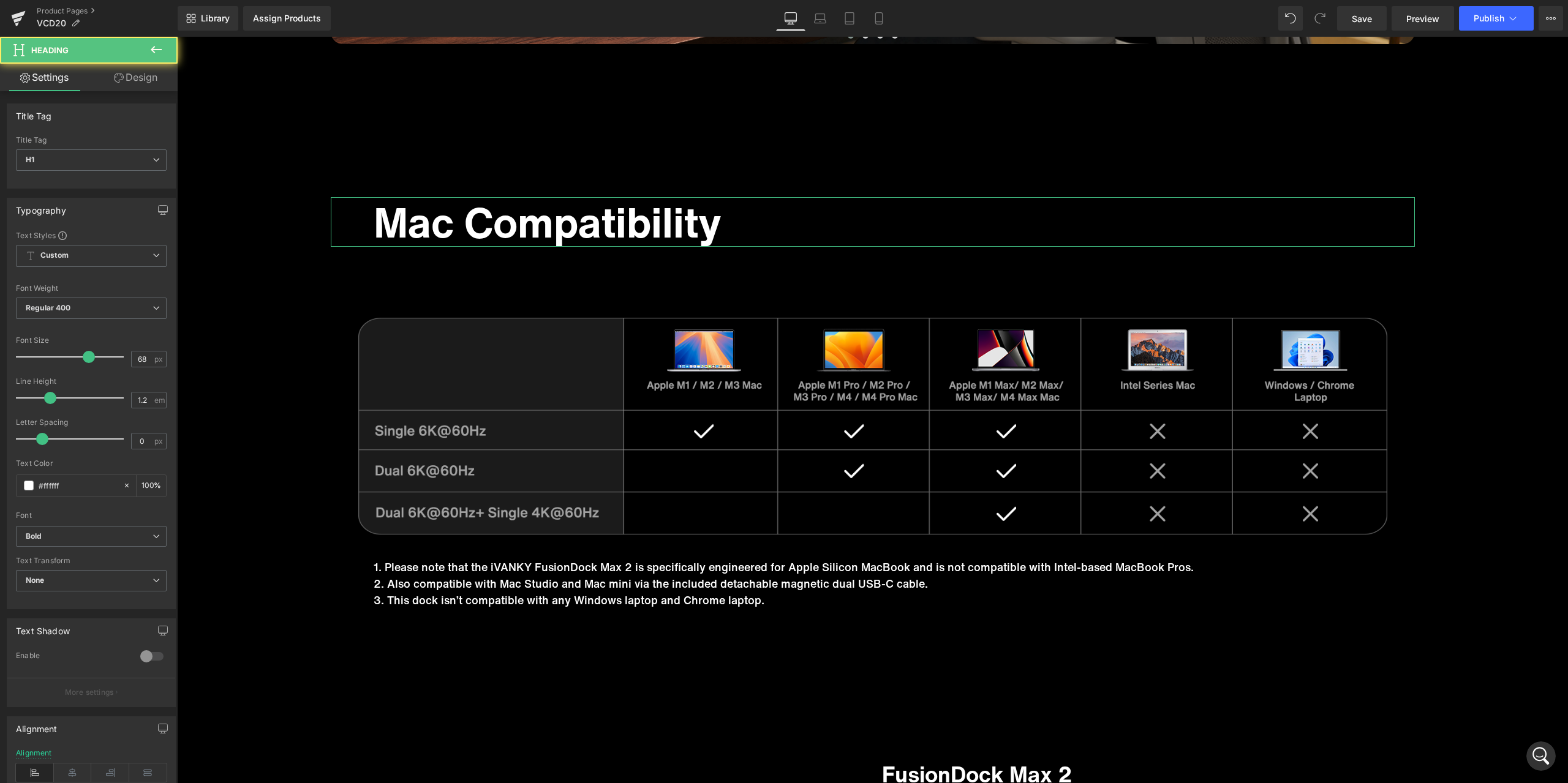
click at [132, 81] on link "Design" at bounding box center [136, 78] width 89 height 27
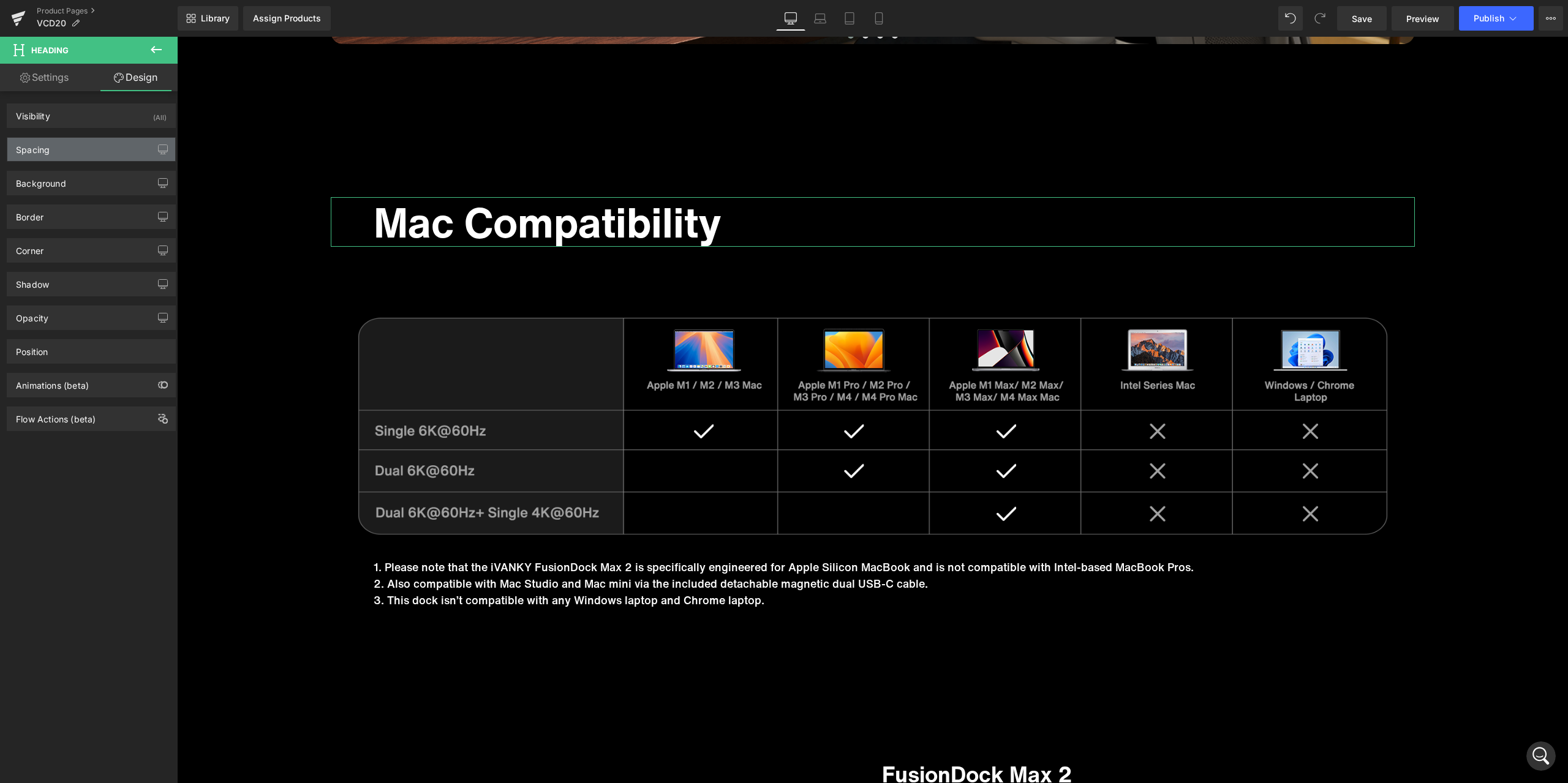
click at [79, 142] on div "Spacing" at bounding box center [91, 149] width 168 height 23
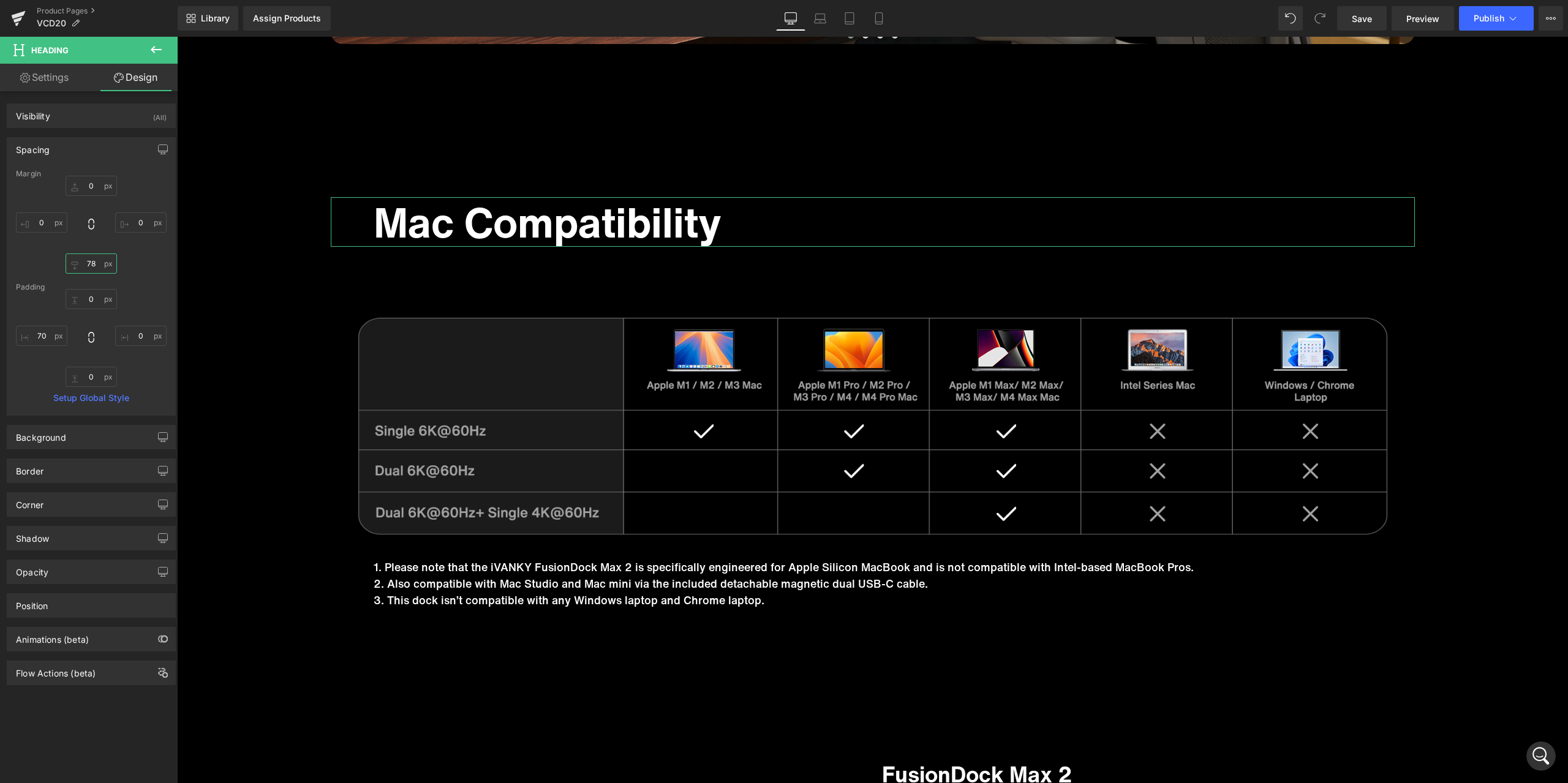
click at [97, 268] on input "78" at bounding box center [91, 264] width 51 height 20
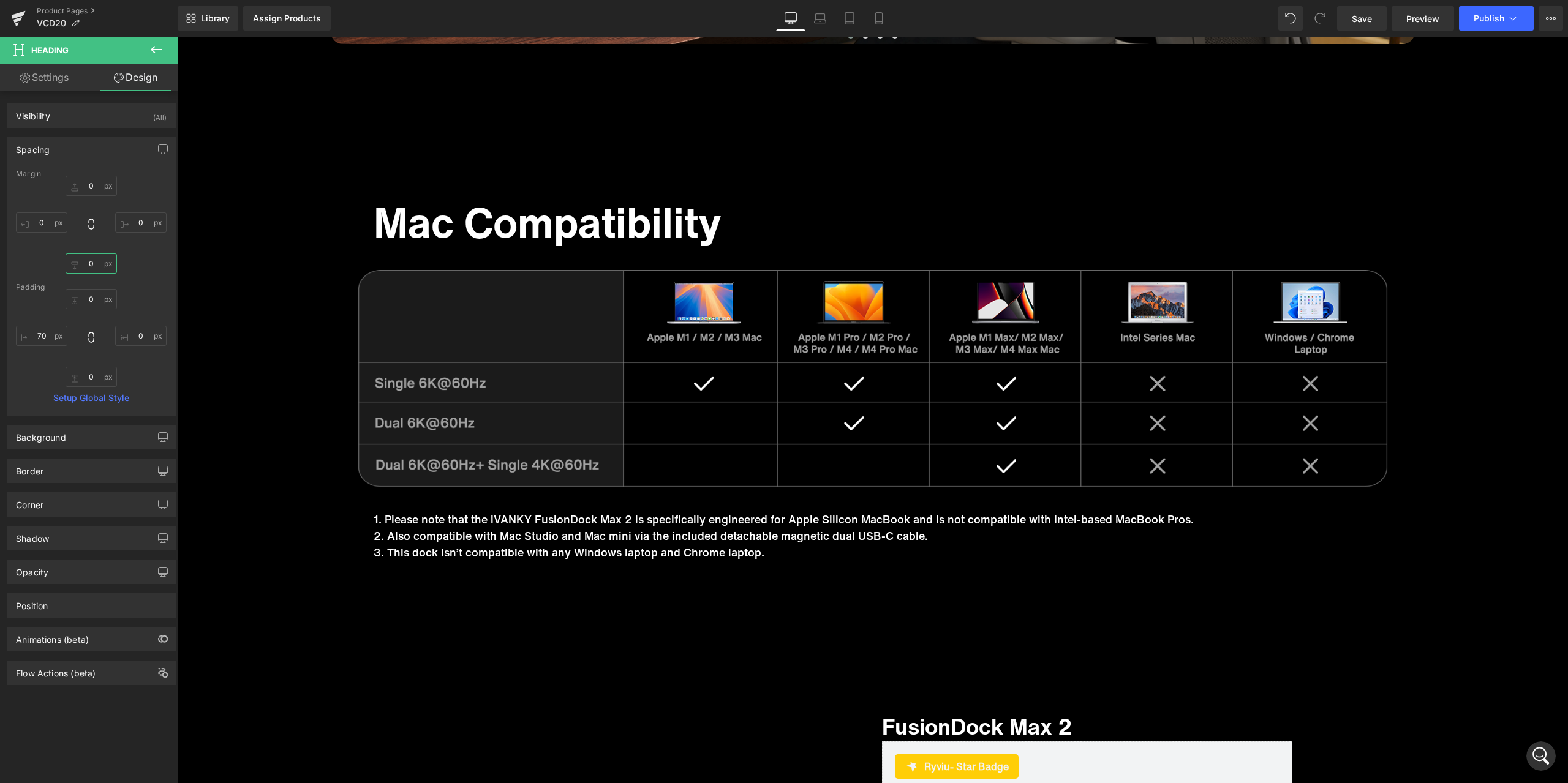
type input "0"
click at [1365, 18] on span "Save" at bounding box center [1362, 18] width 20 height 13
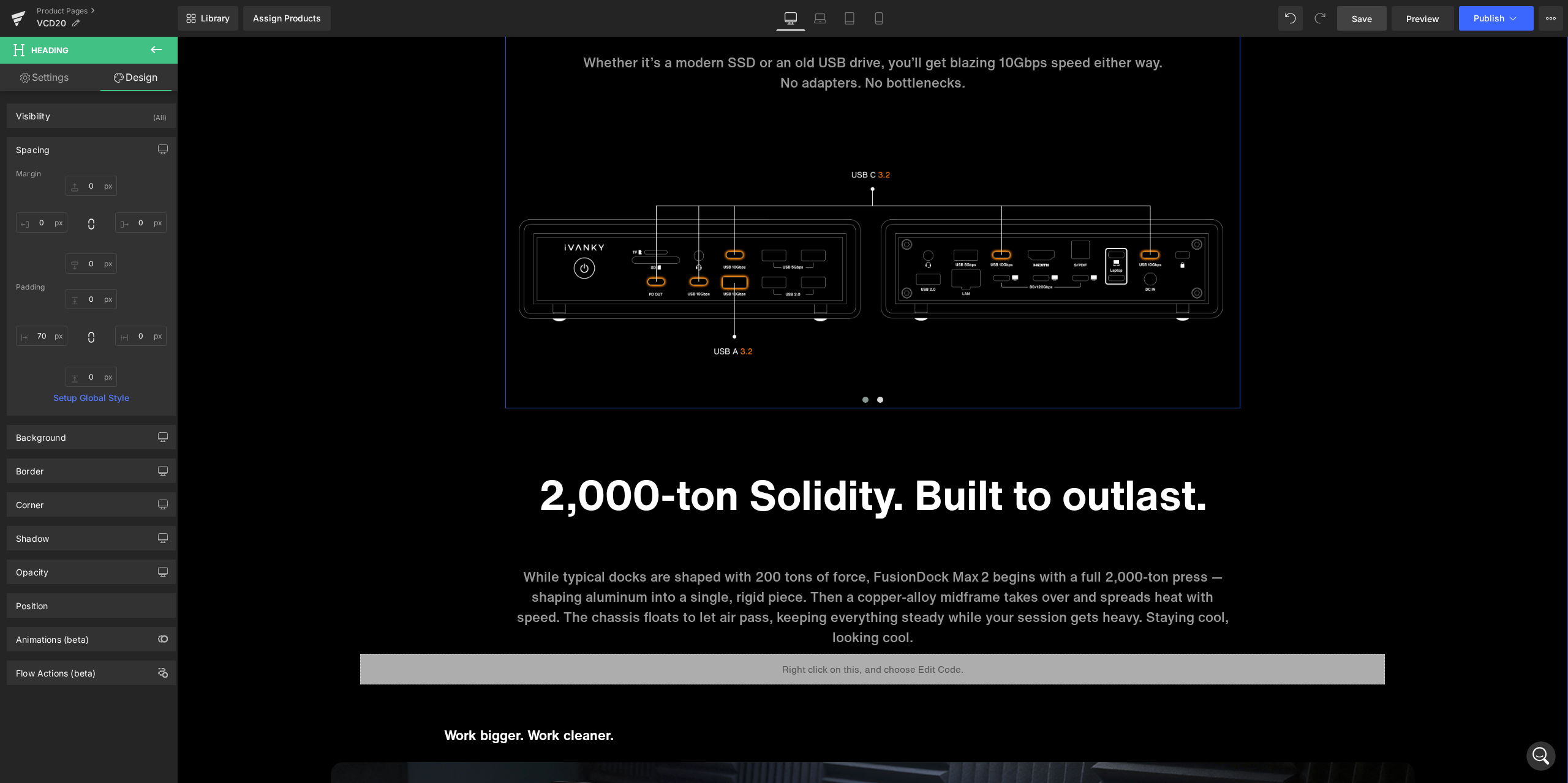
scroll to position [6736, 0]
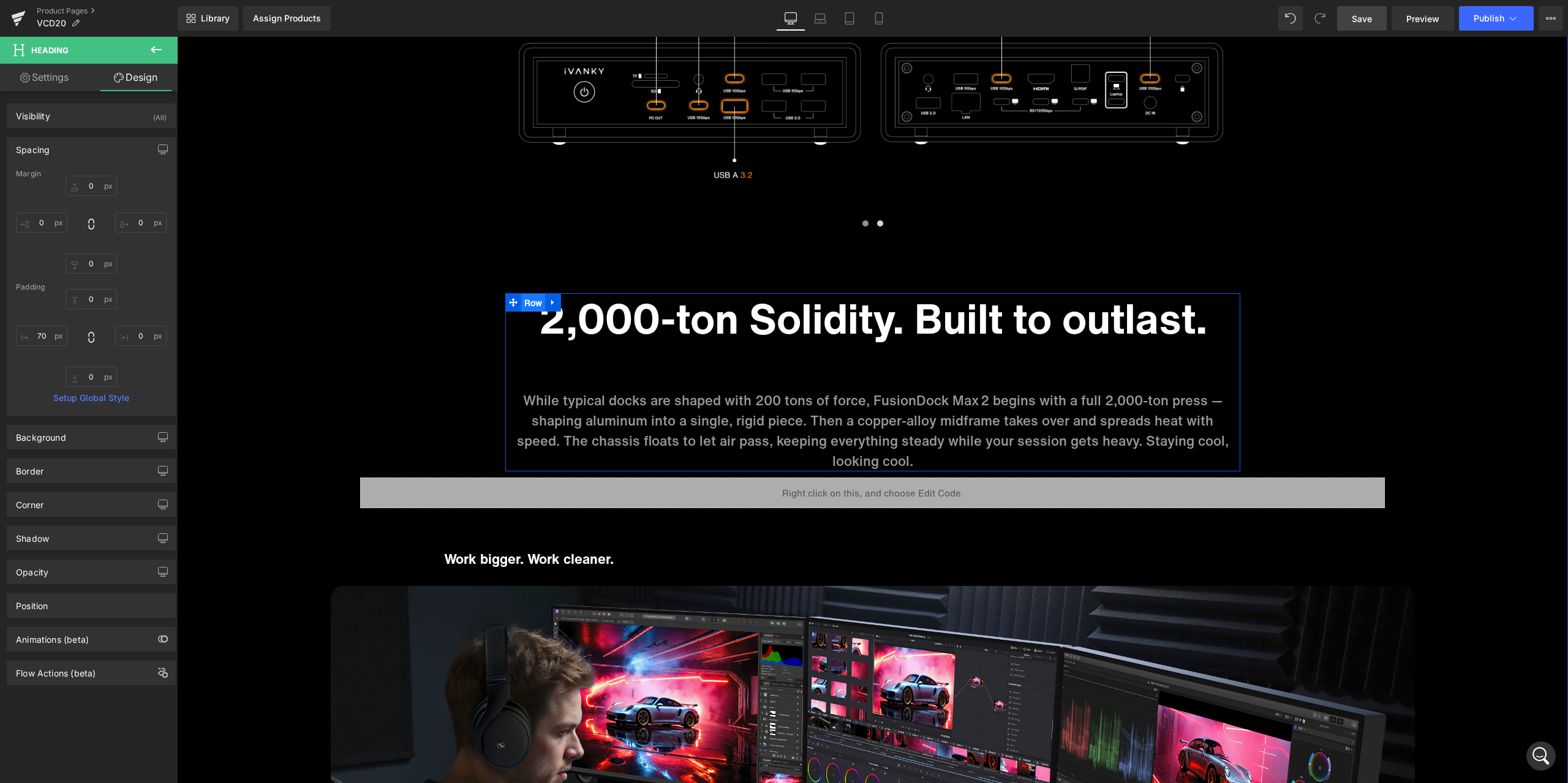
click at [524, 298] on span "Row" at bounding box center [533, 303] width 25 height 19
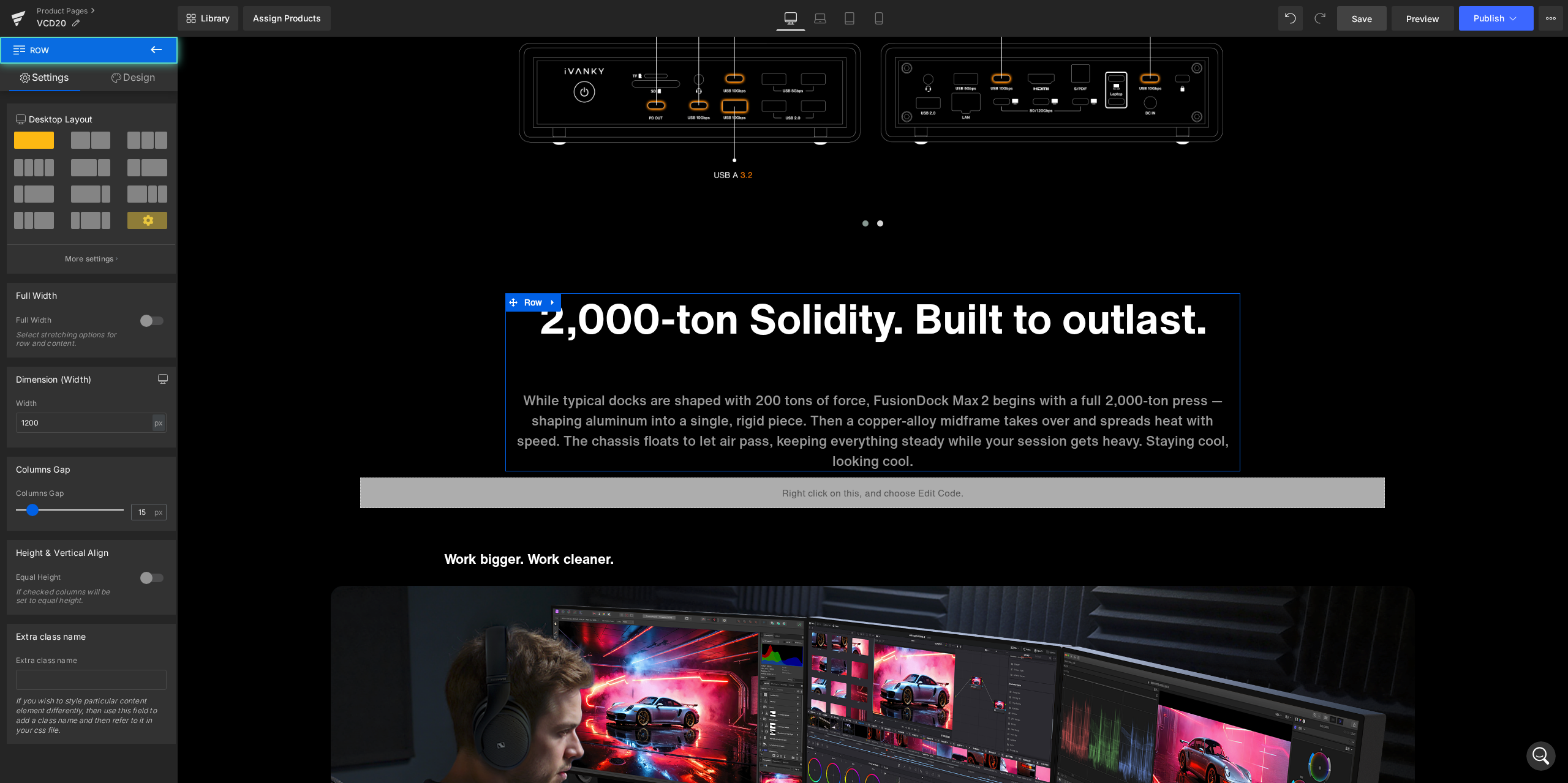
click at [133, 77] on link "Design" at bounding box center [133, 78] width 89 height 27
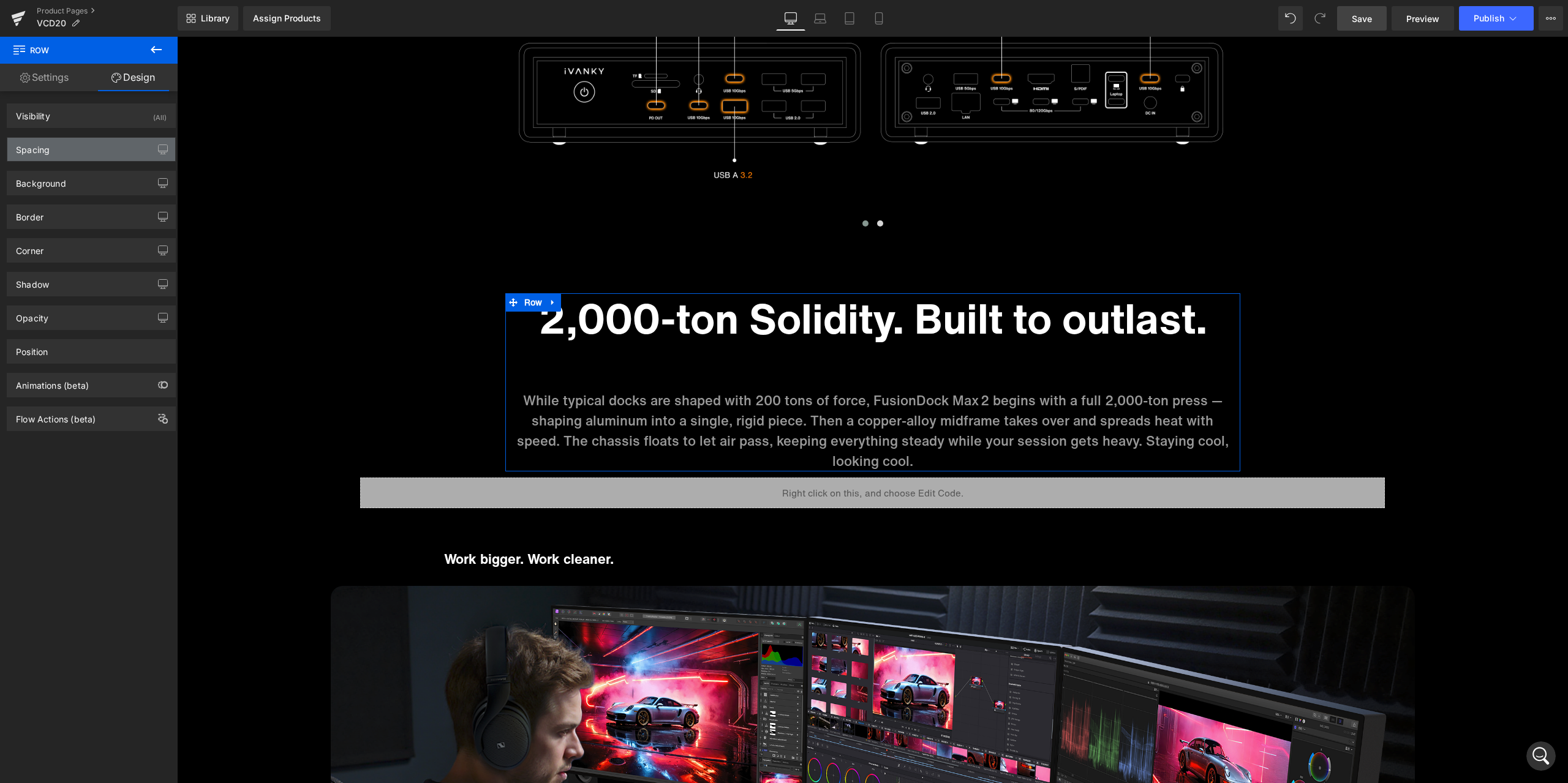
click at [81, 153] on div "Spacing" at bounding box center [91, 149] width 168 height 23
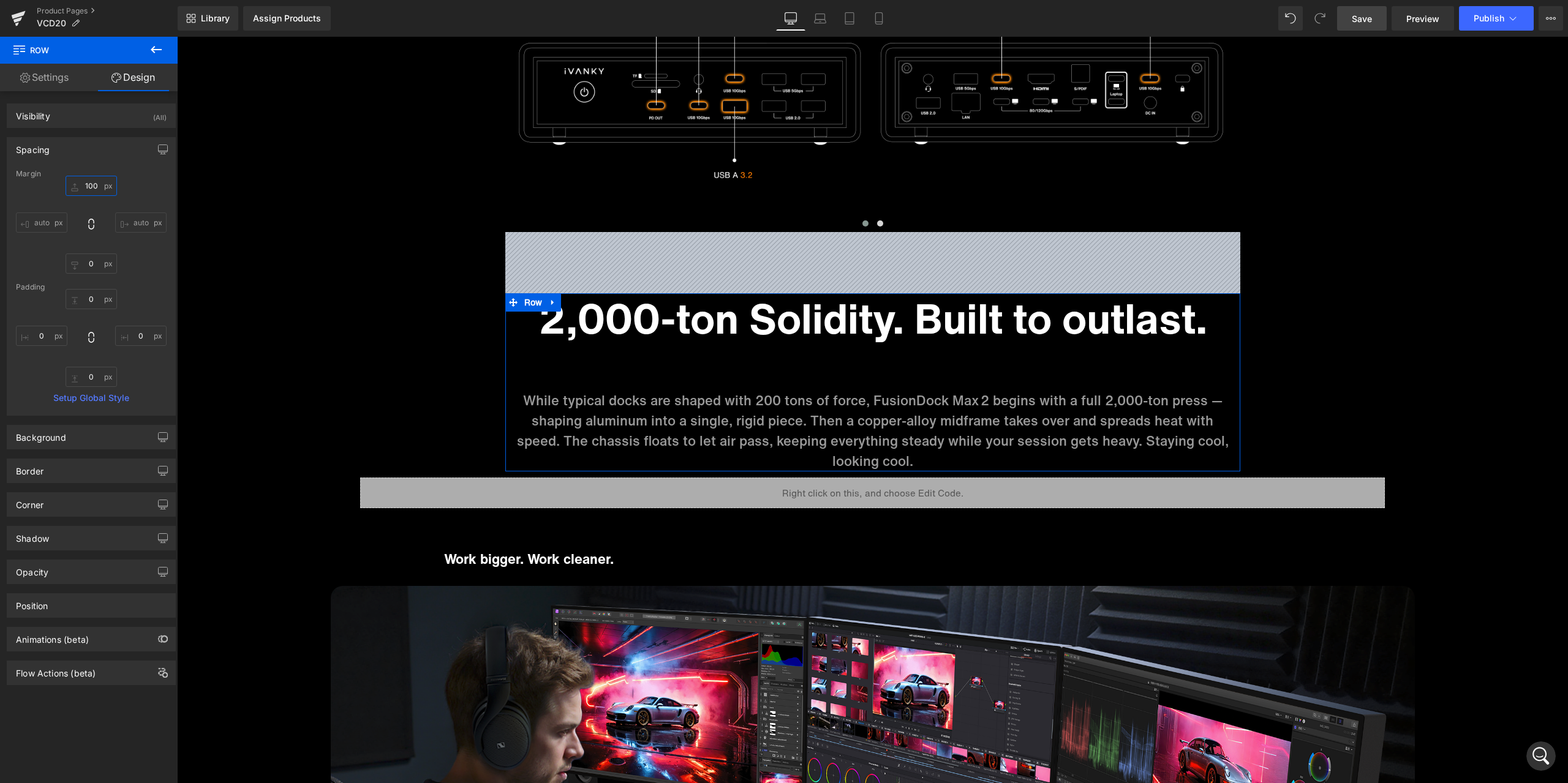
click at [97, 188] on input "100" at bounding box center [91, 186] width 51 height 20
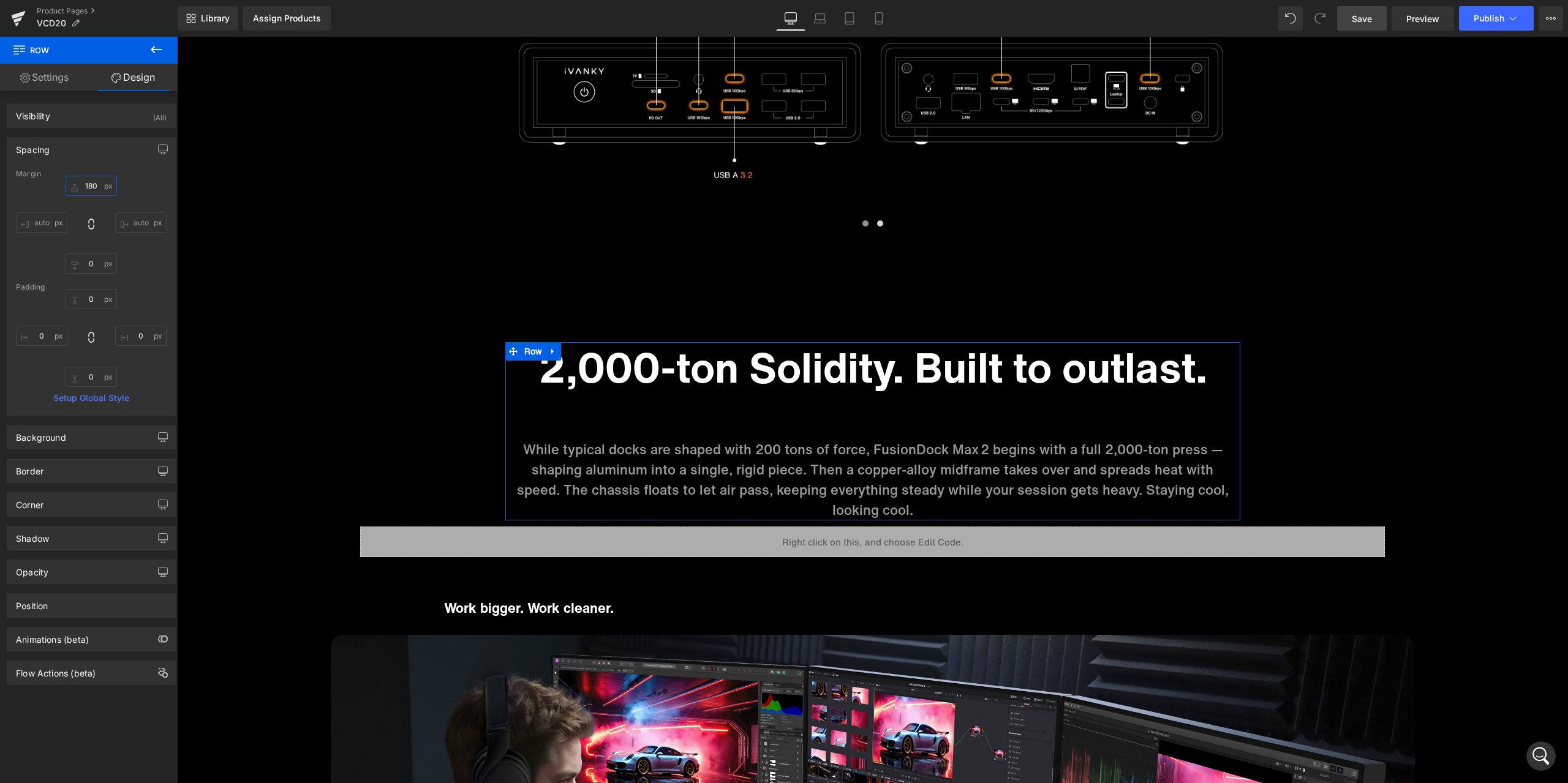
type input "180"
click at [145, 166] on div "Spacing [GEOGRAPHIC_DATA] 180 auto 0 auto [GEOGRAPHIC_DATA] 0 0 0 0 Setup Globa…" at bounding box center [91, 277] width 169 height 278
click at [1357, 19] on span "Save" at bounding box center [1362, 18] width 20 height 13
click at [65, 12] on link "Product Pages" at bounding box center [107, 10] width 141 height 9
